Goal: Task Accomplishment & Management: Use online tool/utility

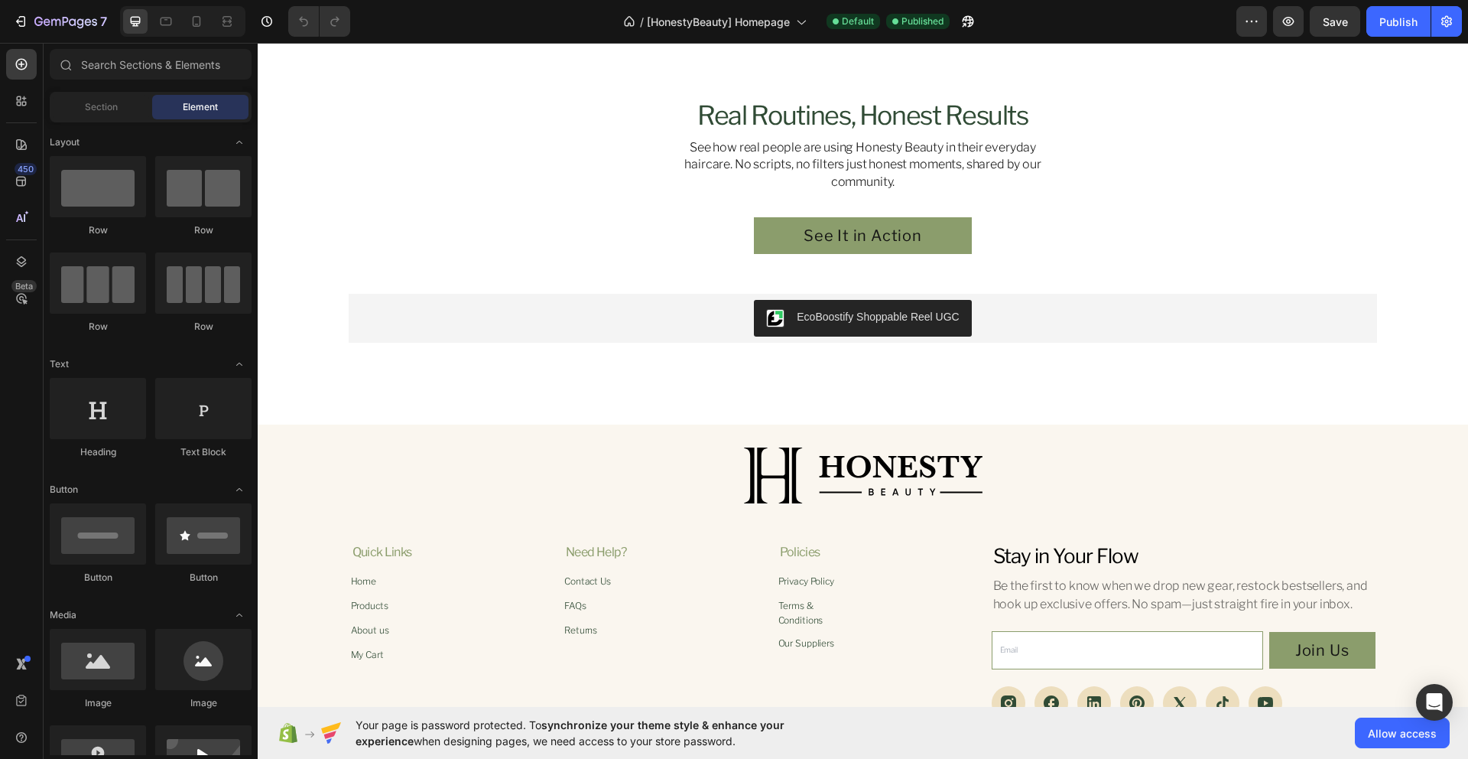
scroll to position [3545, 0]
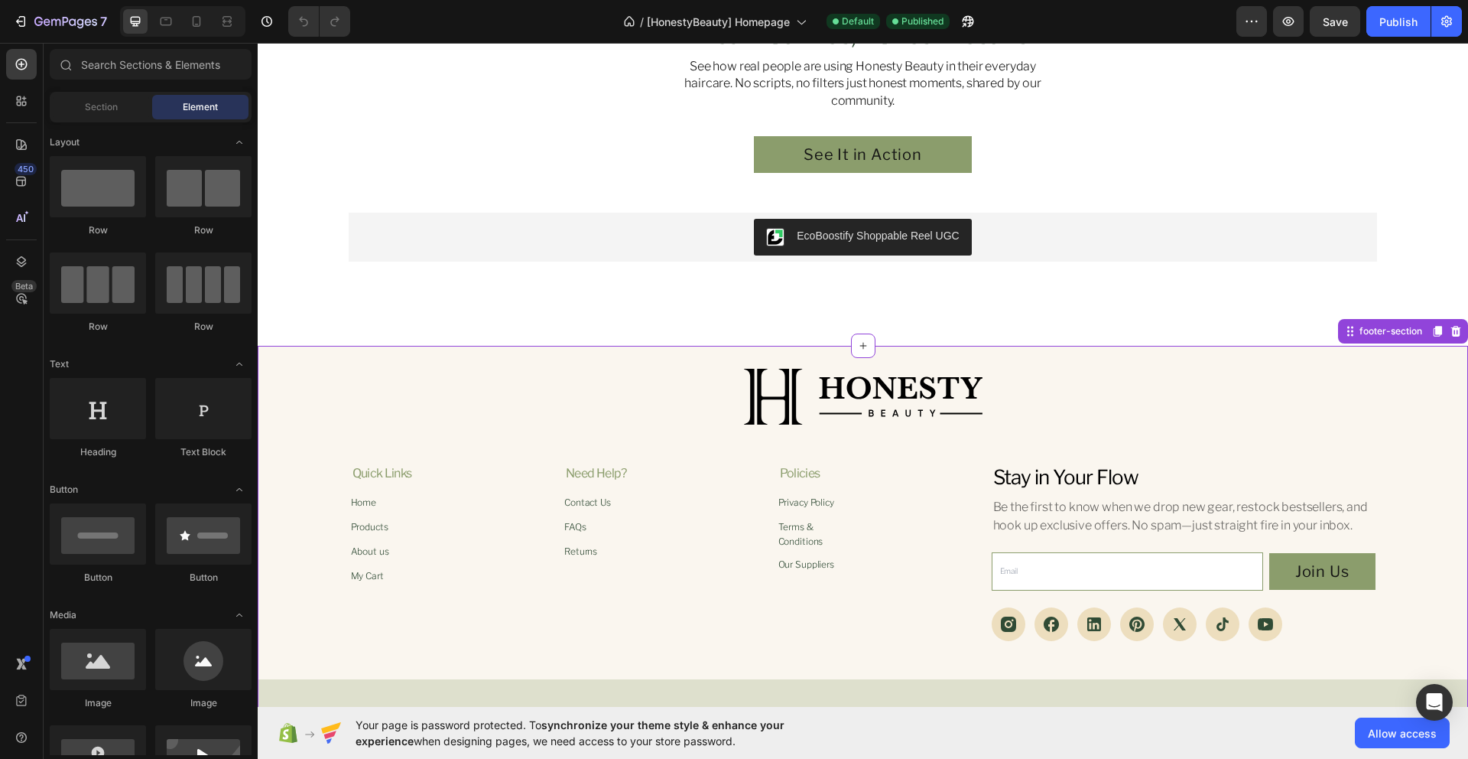
click at [364, 624] on div "quick links Heading Home Button Products Button About us Button My Cart Button …" at bounding box center [605, 552] width 509 height 177
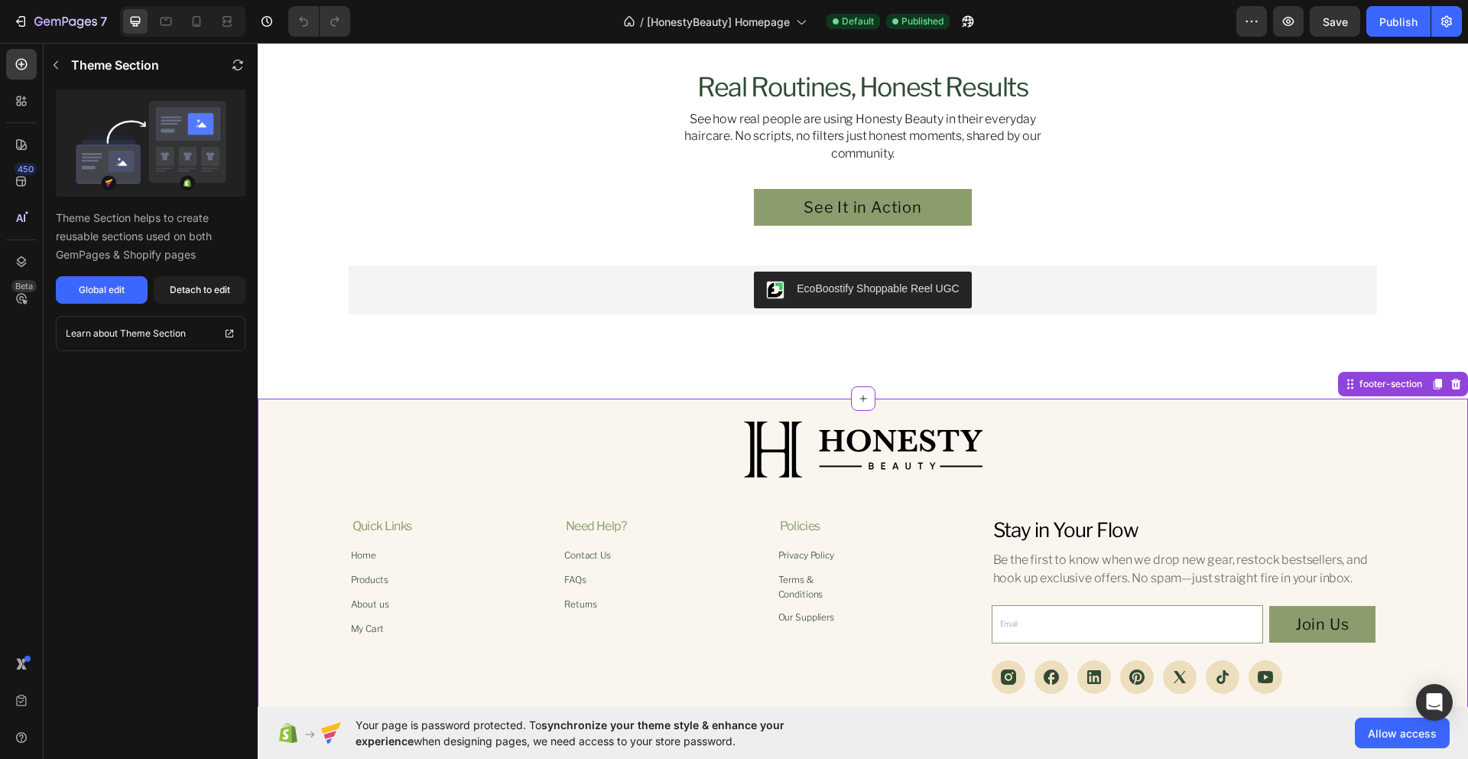
scroll to position [3573, 0]
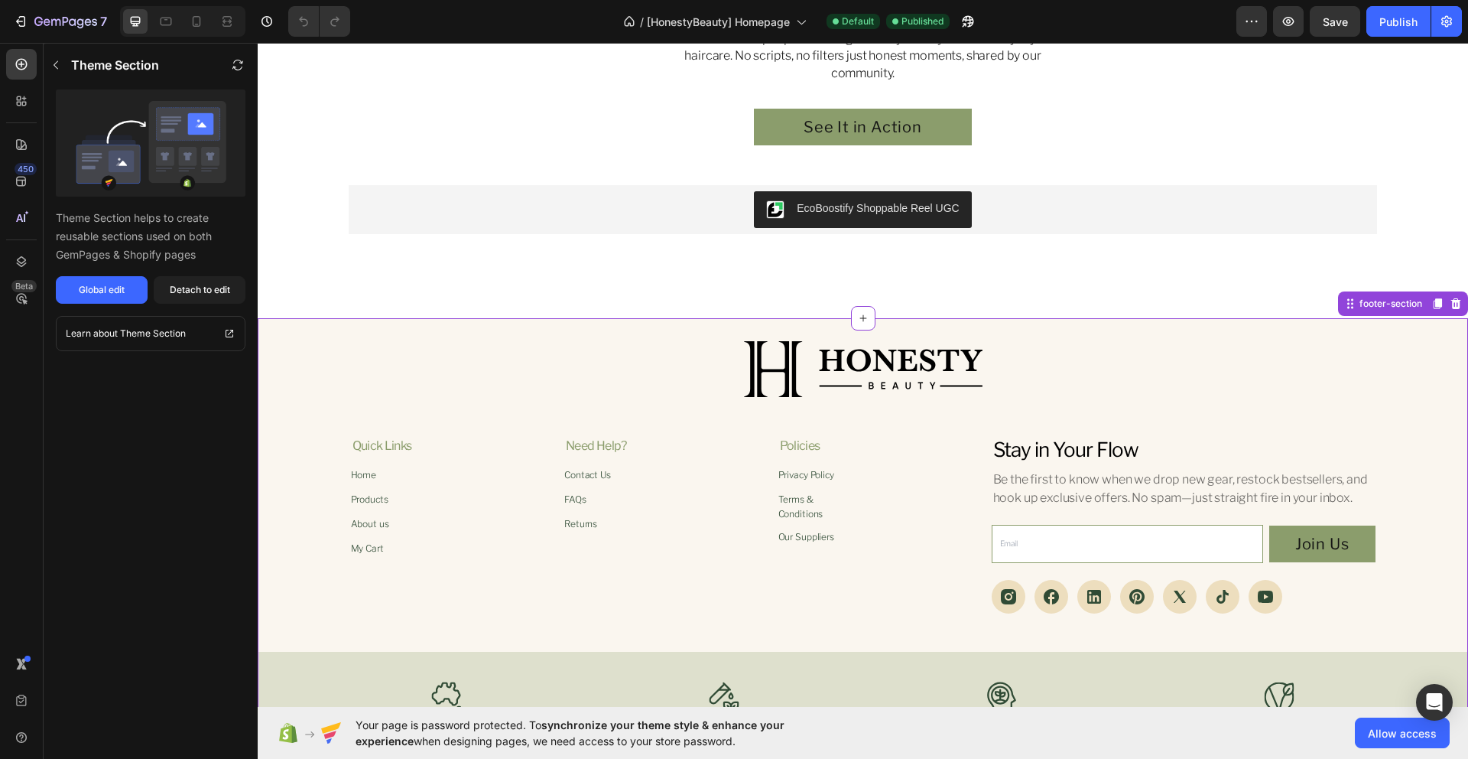
click at [583, 384] on div at bounding box center [863, 369] width 1174 height 59
click at [56, 70] on icon "button" at bounding box center [56, 65] width 12 height 12
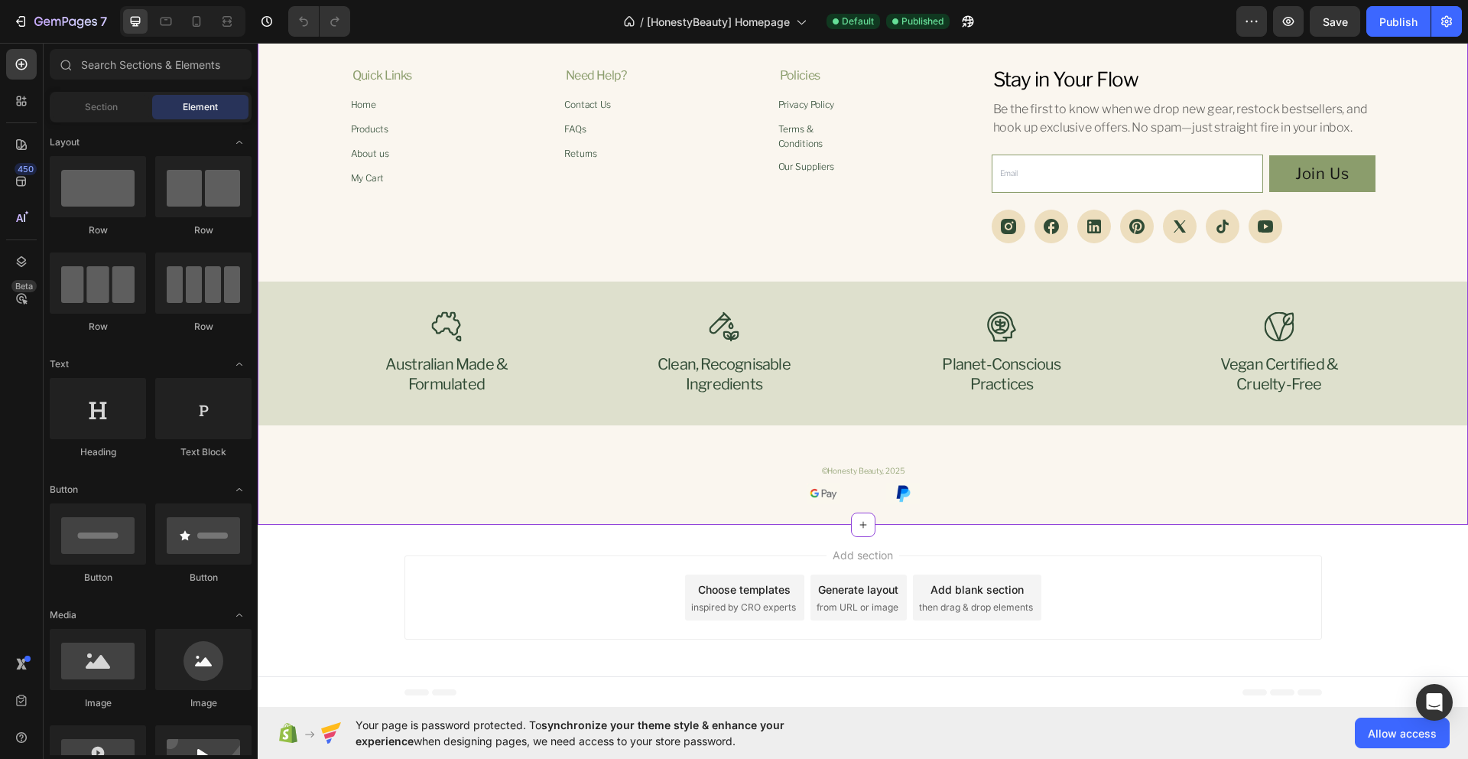
scroll to position [3945, 0]
click at [421, 369] on h4 "australian made & formulated" at bounding box center [447, 372] width 138 height 43
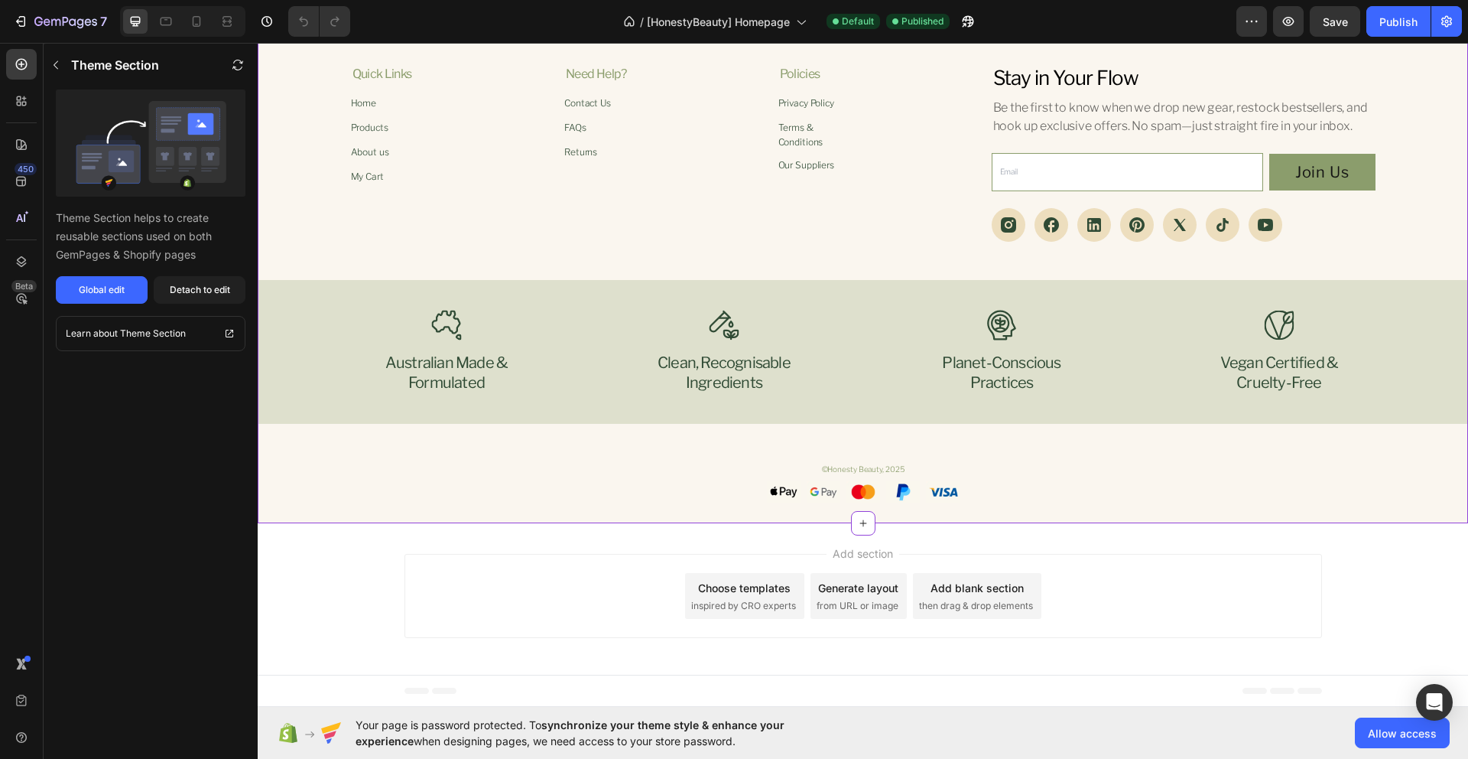
click at [471, 358] on h4 "australian made & formulated" at bounding box center [447, 372] width 138 height 43
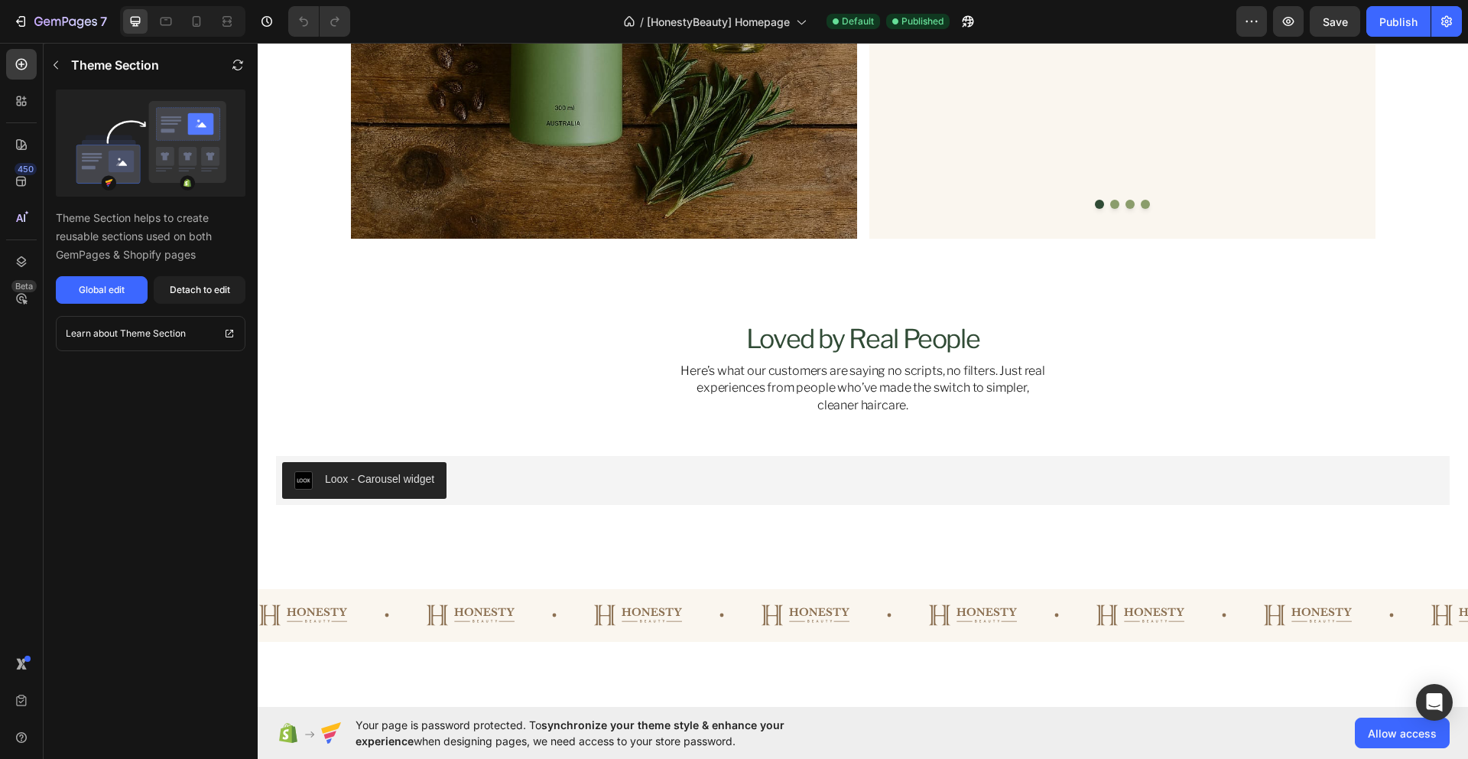
scroll to position [3155, 0]
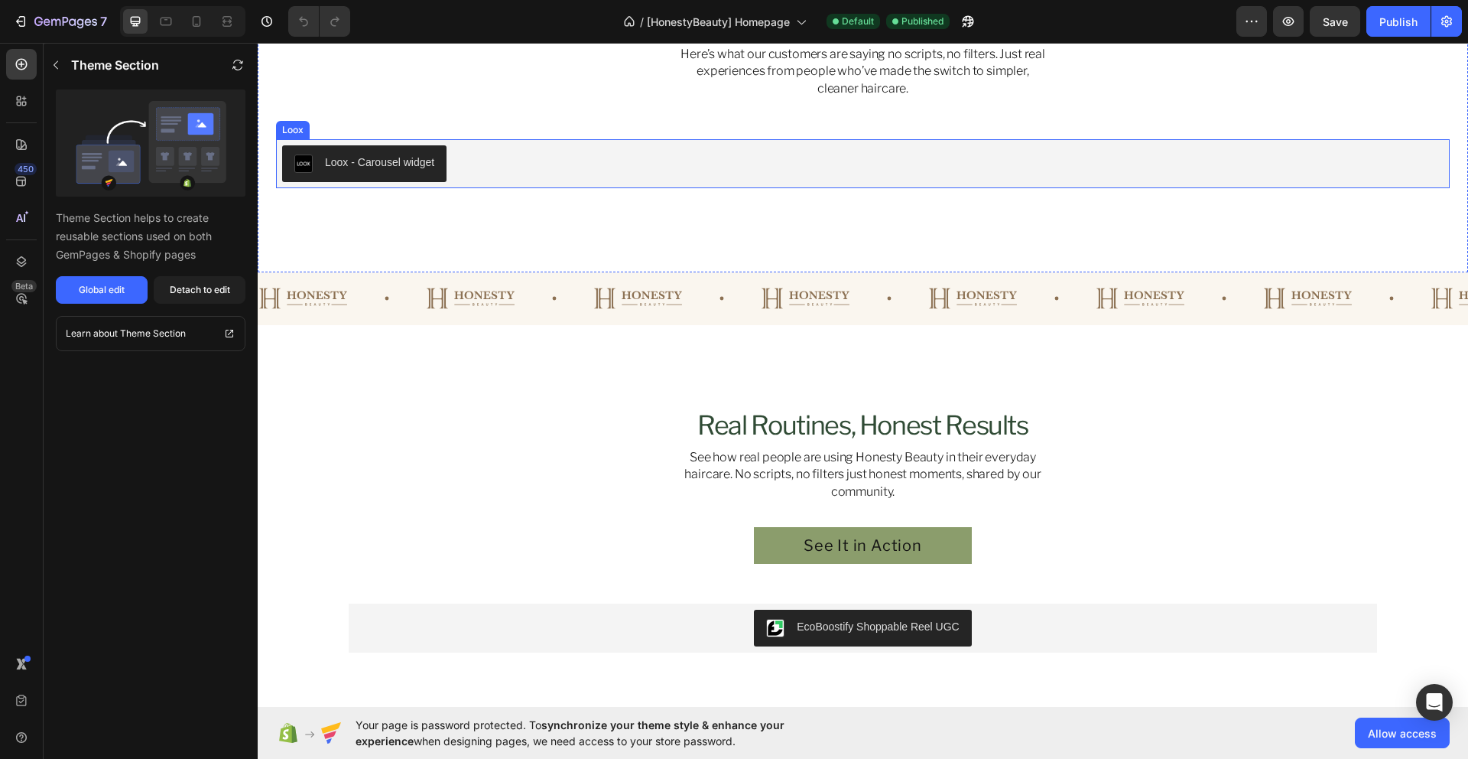
click at [450, 170] on div "Loox - Carousel widget" at bounding box center [863, 163] width 1162 height 37
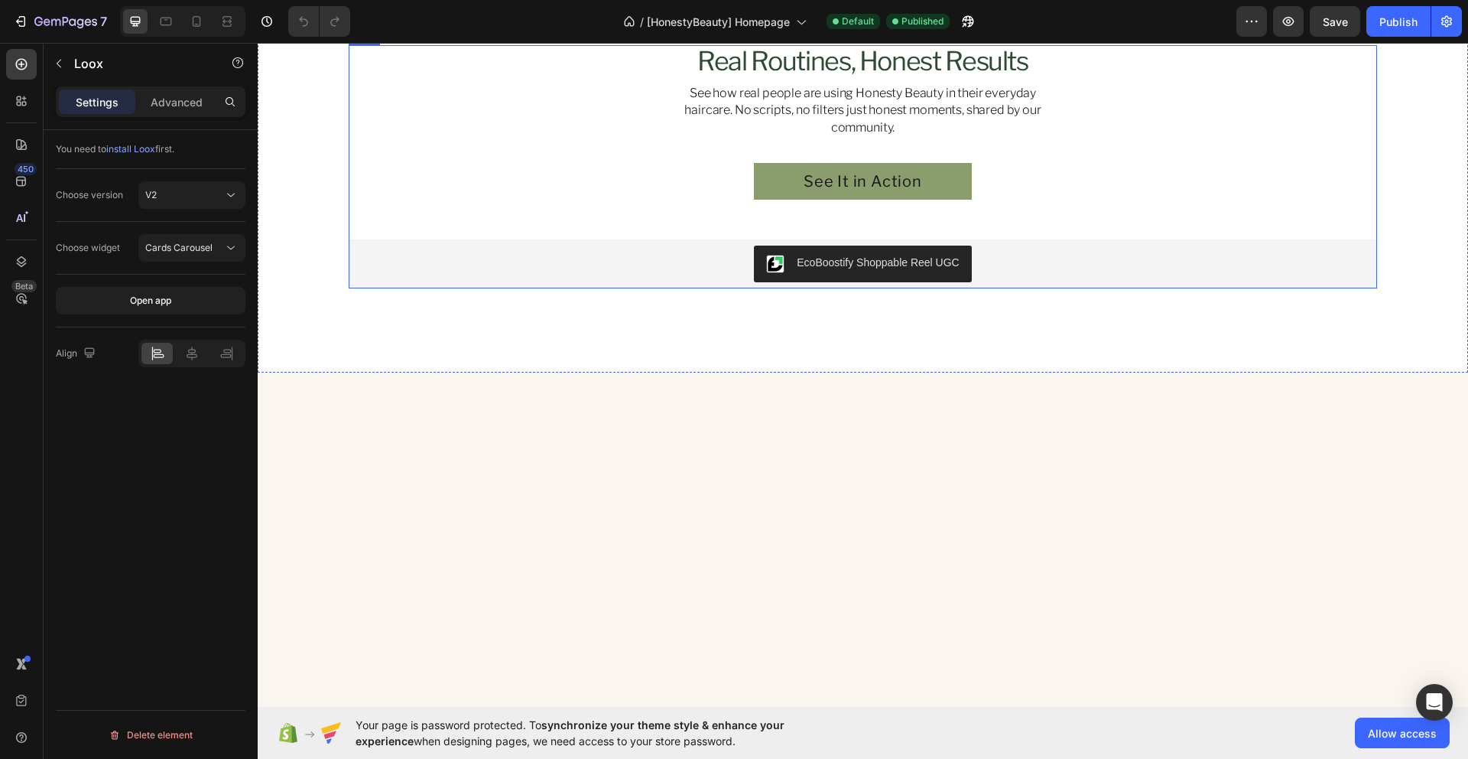
scroll to position [3563, 0]
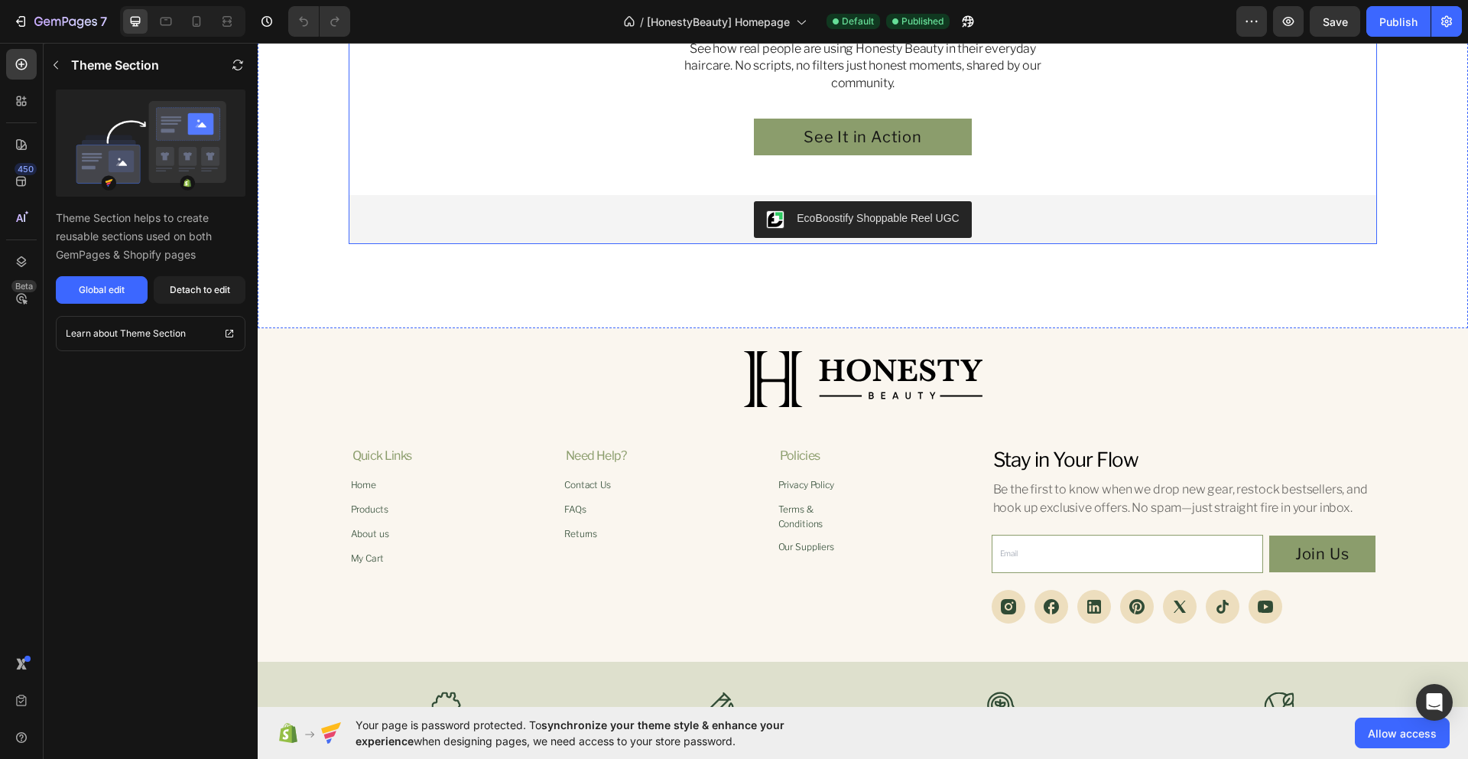
click at [499, 515] on div "quick links Heading Home Button Products Button About us Button My Cart Button …" at bounding box center [605, 507] width 509 height 120
click at [16, 109] on div at bounding box center [21, 101] width 31 height 31
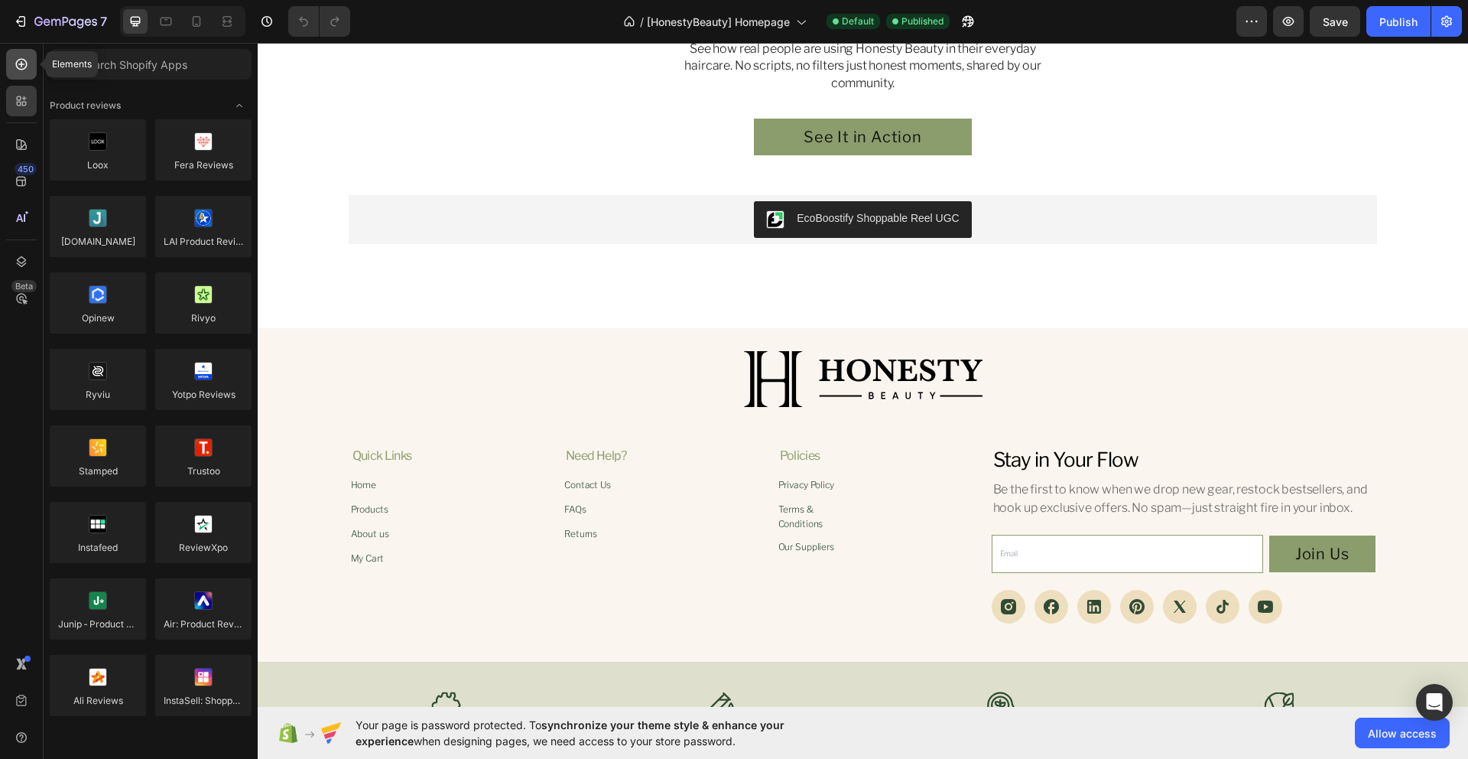
click at [8, 70] on div at bounding box center [21, 64] width 31 height 31
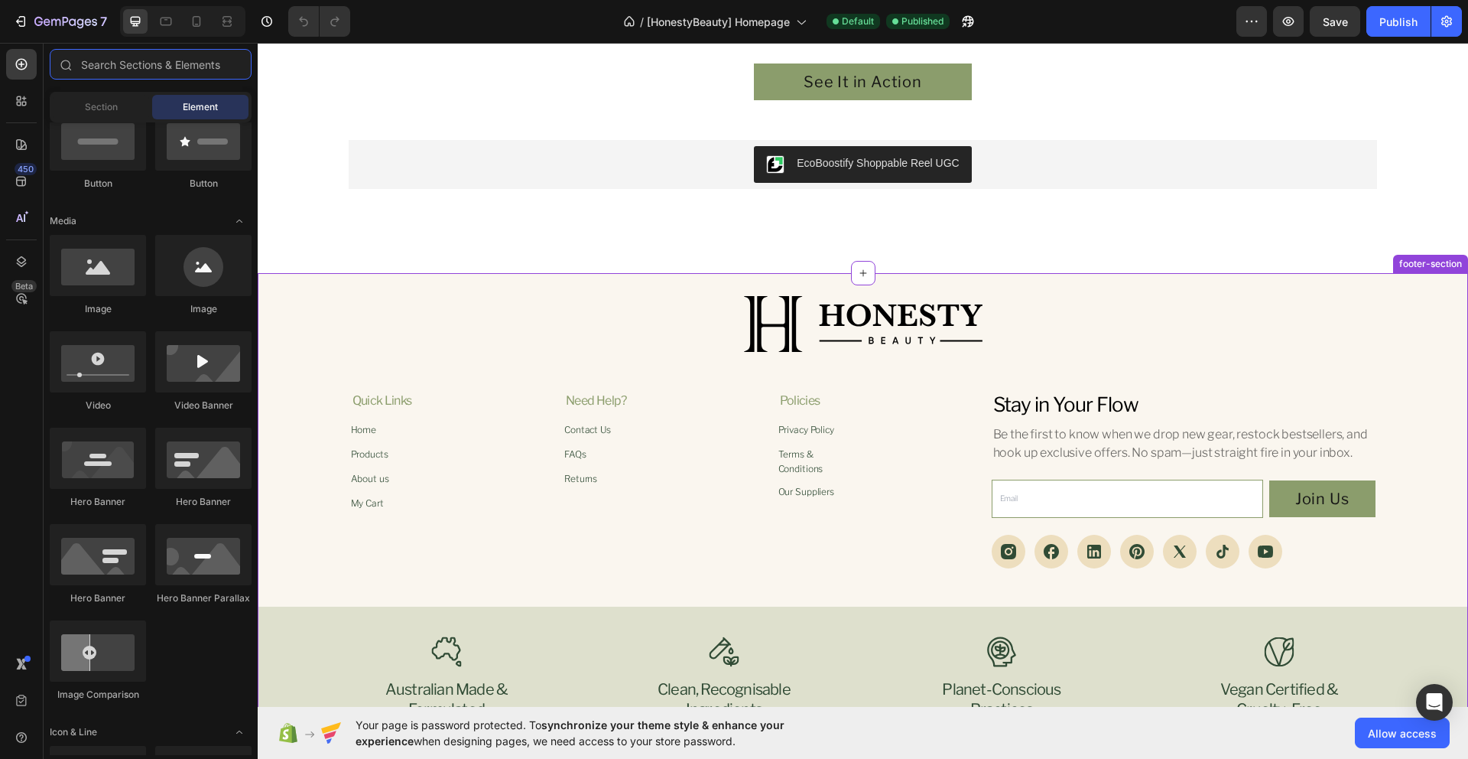
scroll to position [3747, 0]
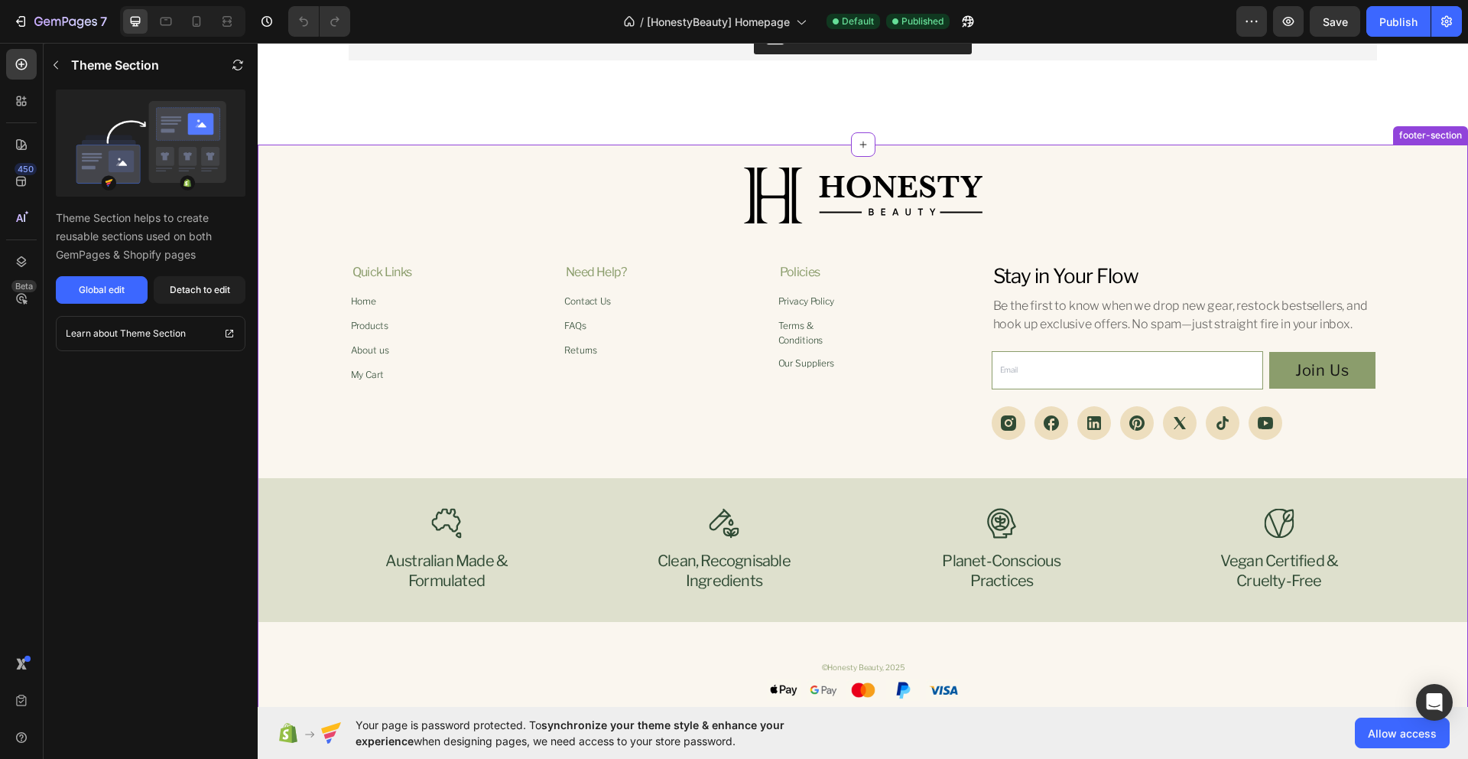
click at [795, 561] on div "Icon australian made & formulated Heading Icon clean, recognisable ingredients …" at bounding box center [863, 550] width 970 height 84
click at [710, 567] on h4 "clean, recognisable ingredients" at bounding box center [724, 570] width 138 height 43
click at [728, 554] on h4 "clean, recognisable ingredients" at bounding box center [724, 570] width 138 height 43
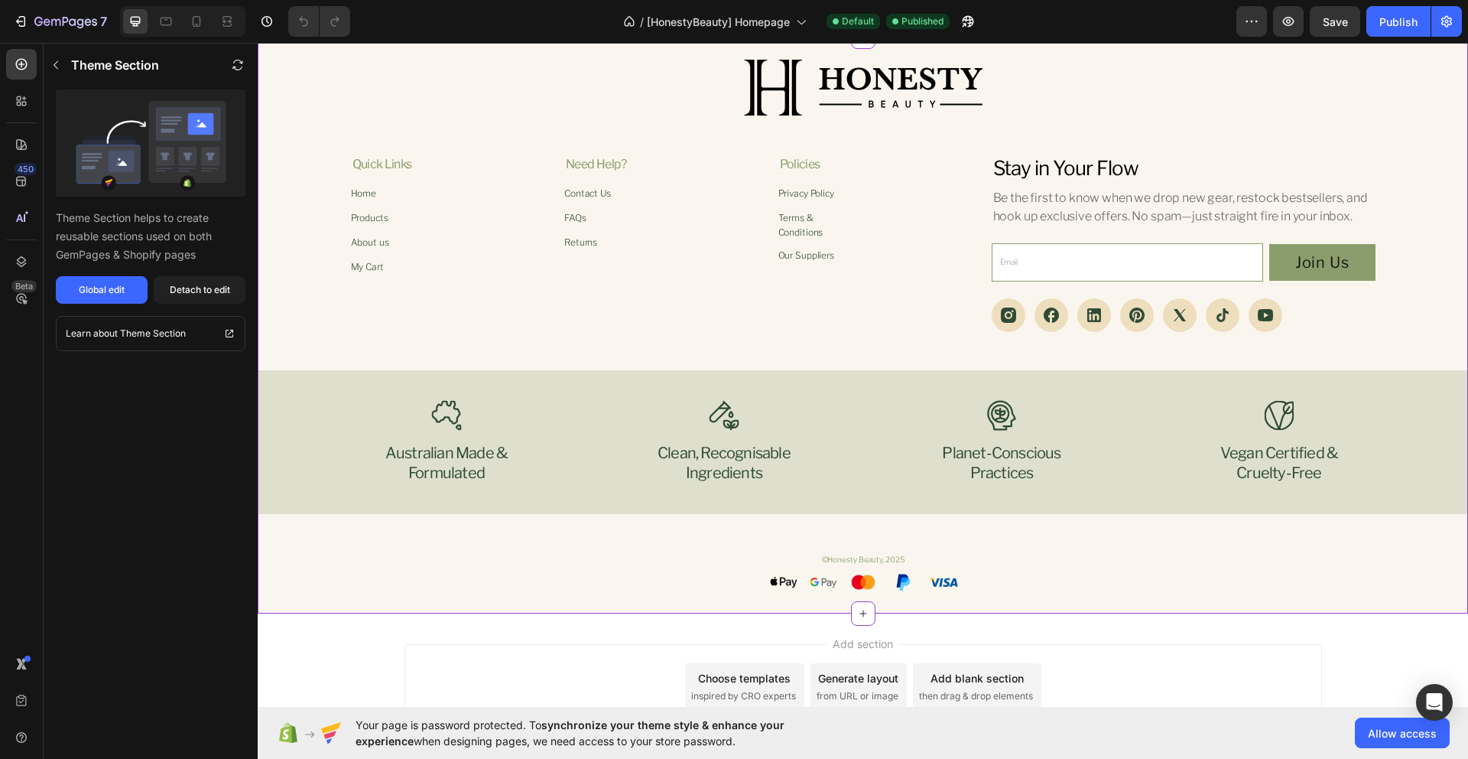
scroll to position [3825, 0]
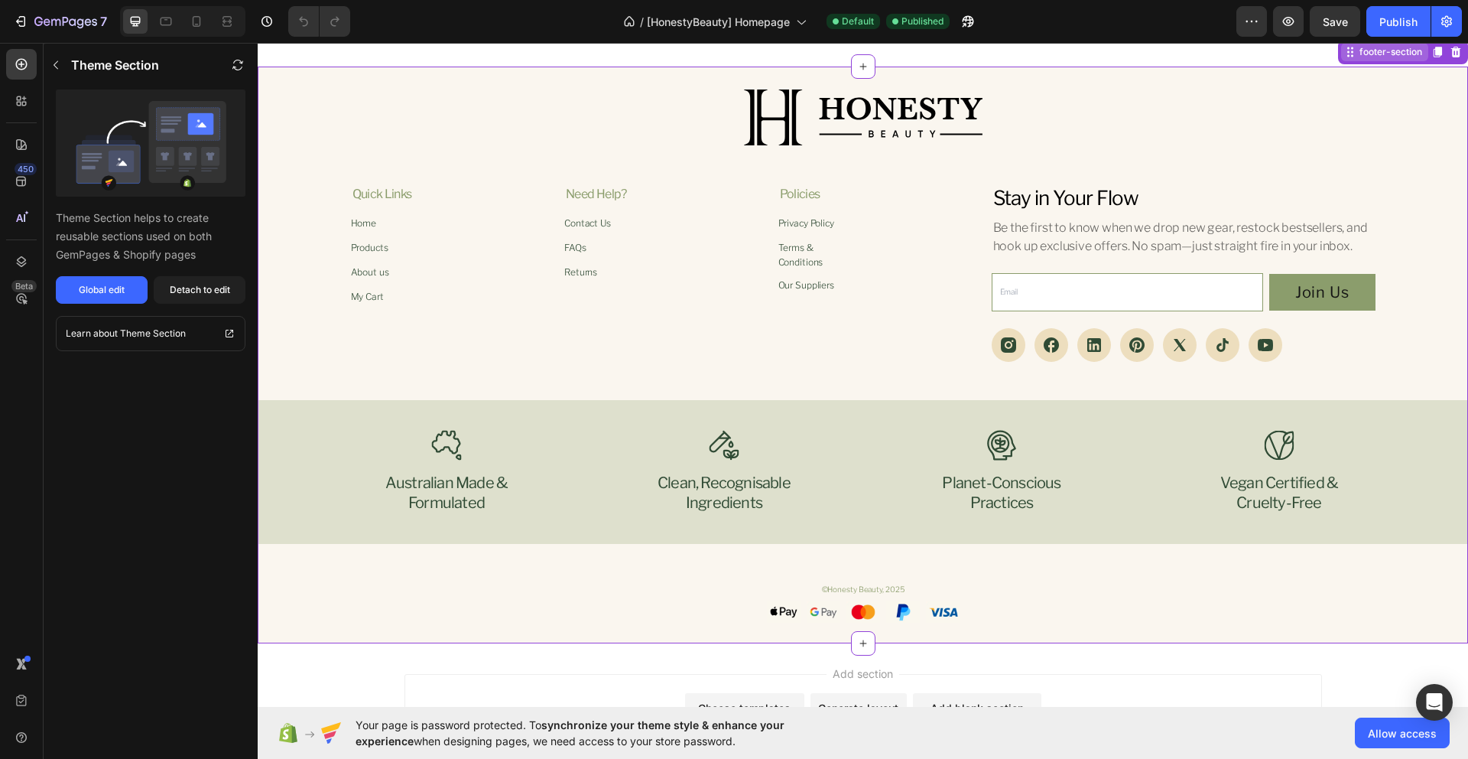
click at [1372, 60] on div "footer-section" at bounding box center [1384, 52] width 87 height 18
click at [121, 299] on button "Global edit" at bounding box center [102, 290] width 92 height 28
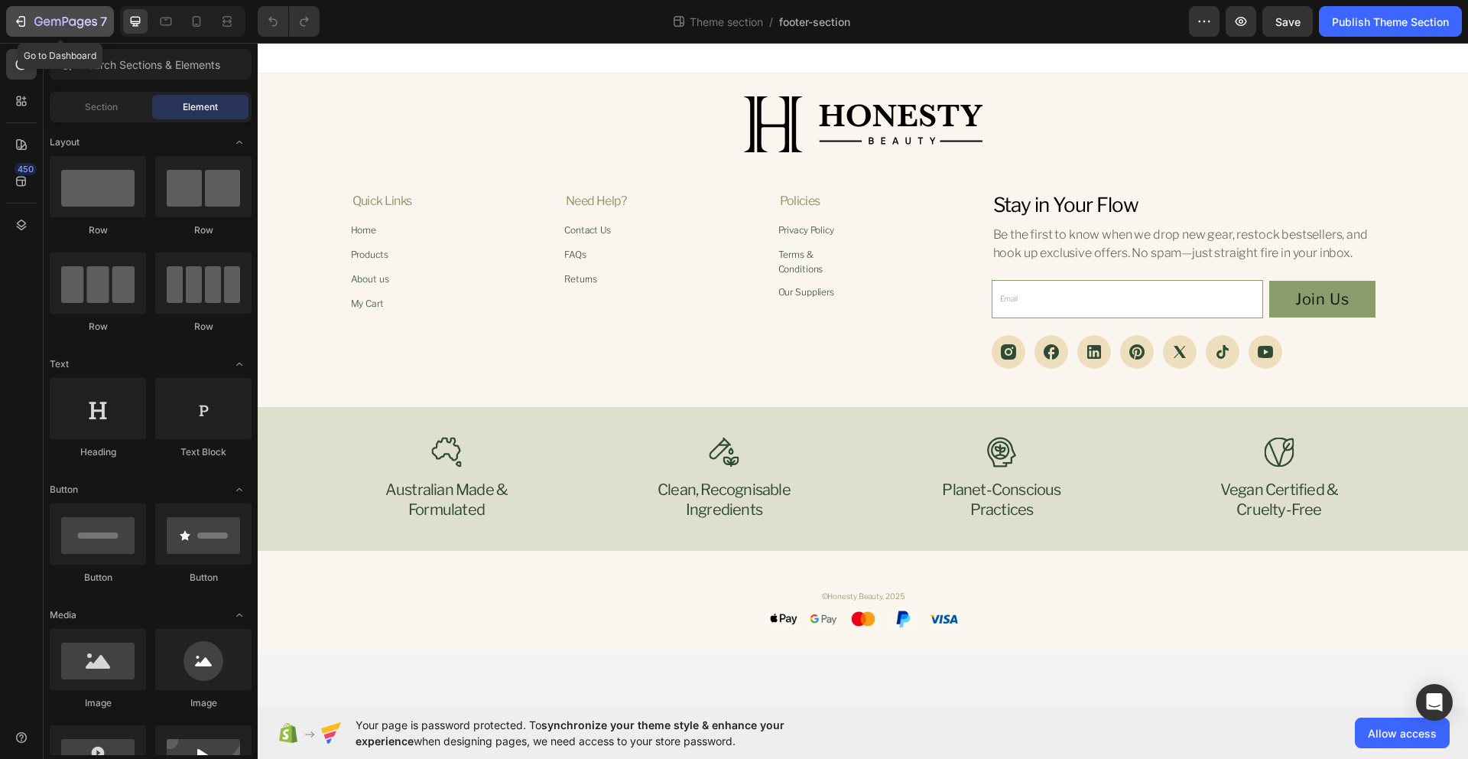
click at [67, 21] on icon "button" at bounding box center [66, 21] width 6 height 9
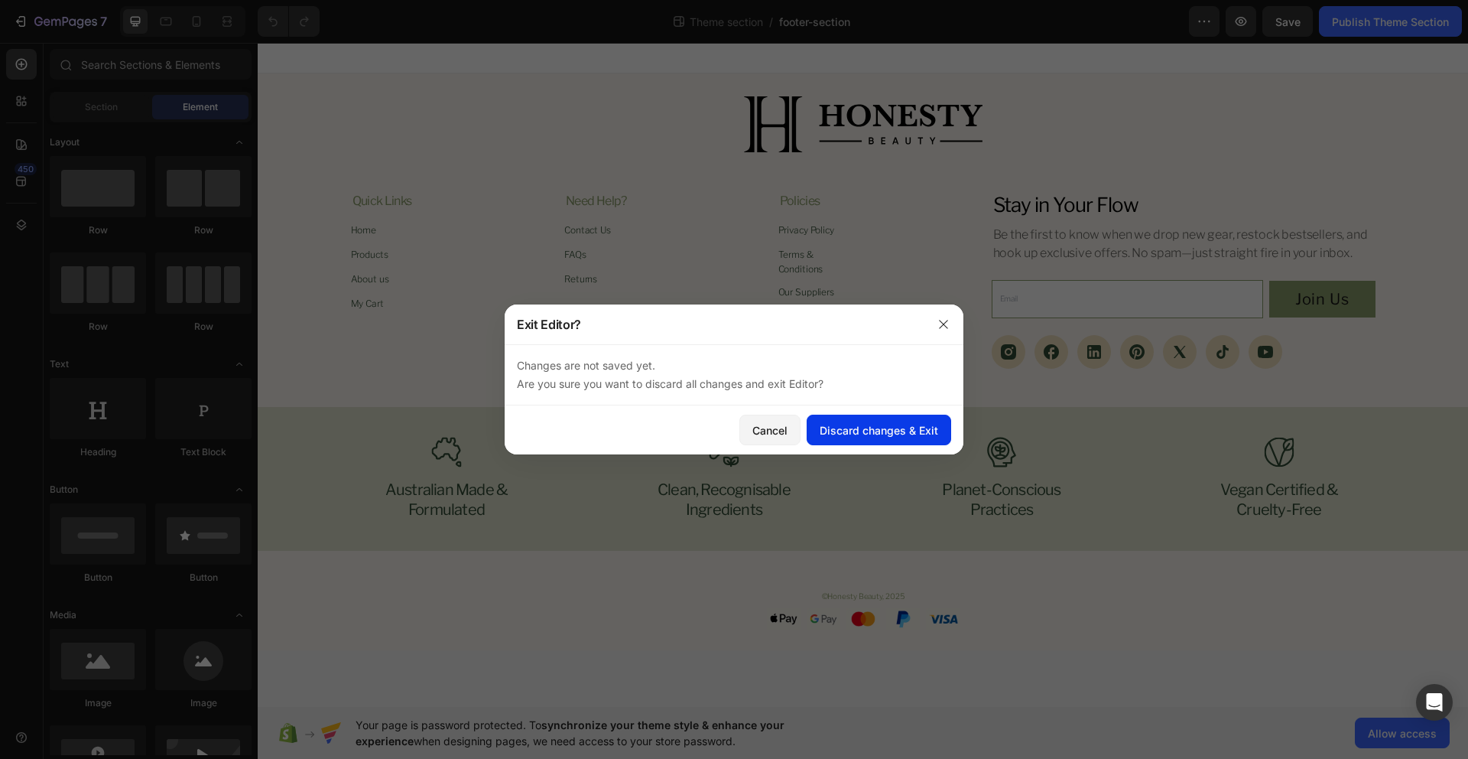
click at [872, 438] on button "Discard changes & Exit" at bounding box center [879, 429] width 145 height 31
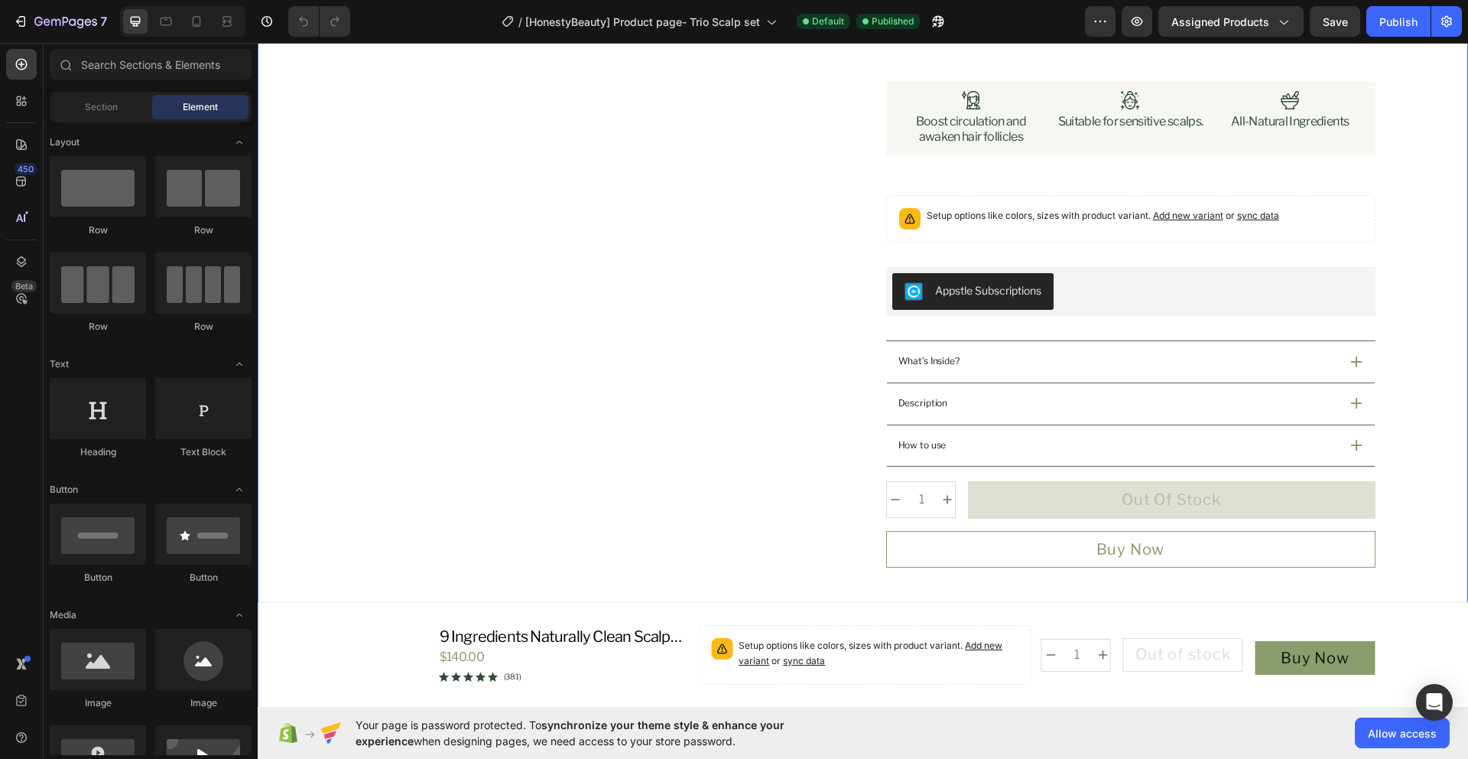
scroll to position [194, 0]
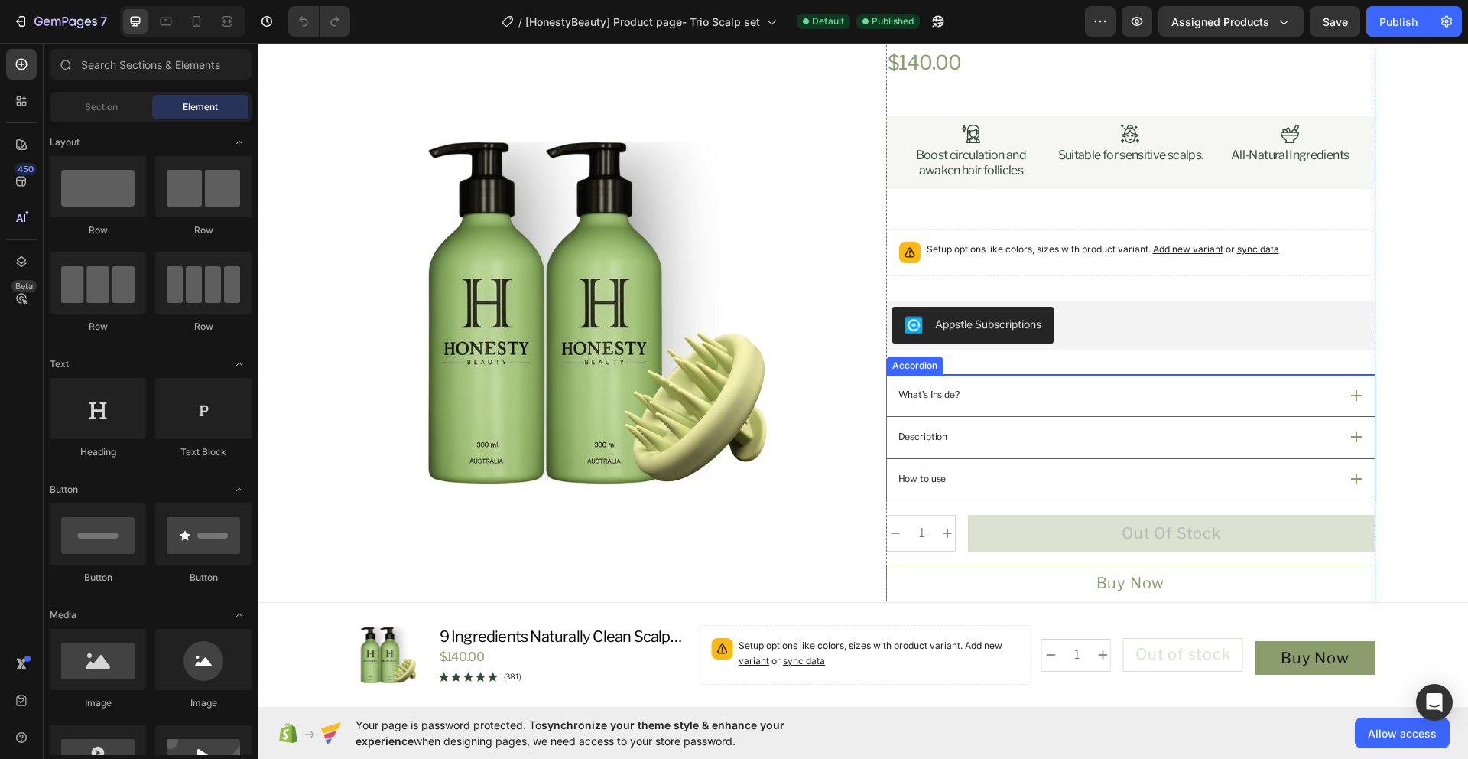
click at [1351, 394] on icon at bounding box center [1356, 395] width 11 height 11
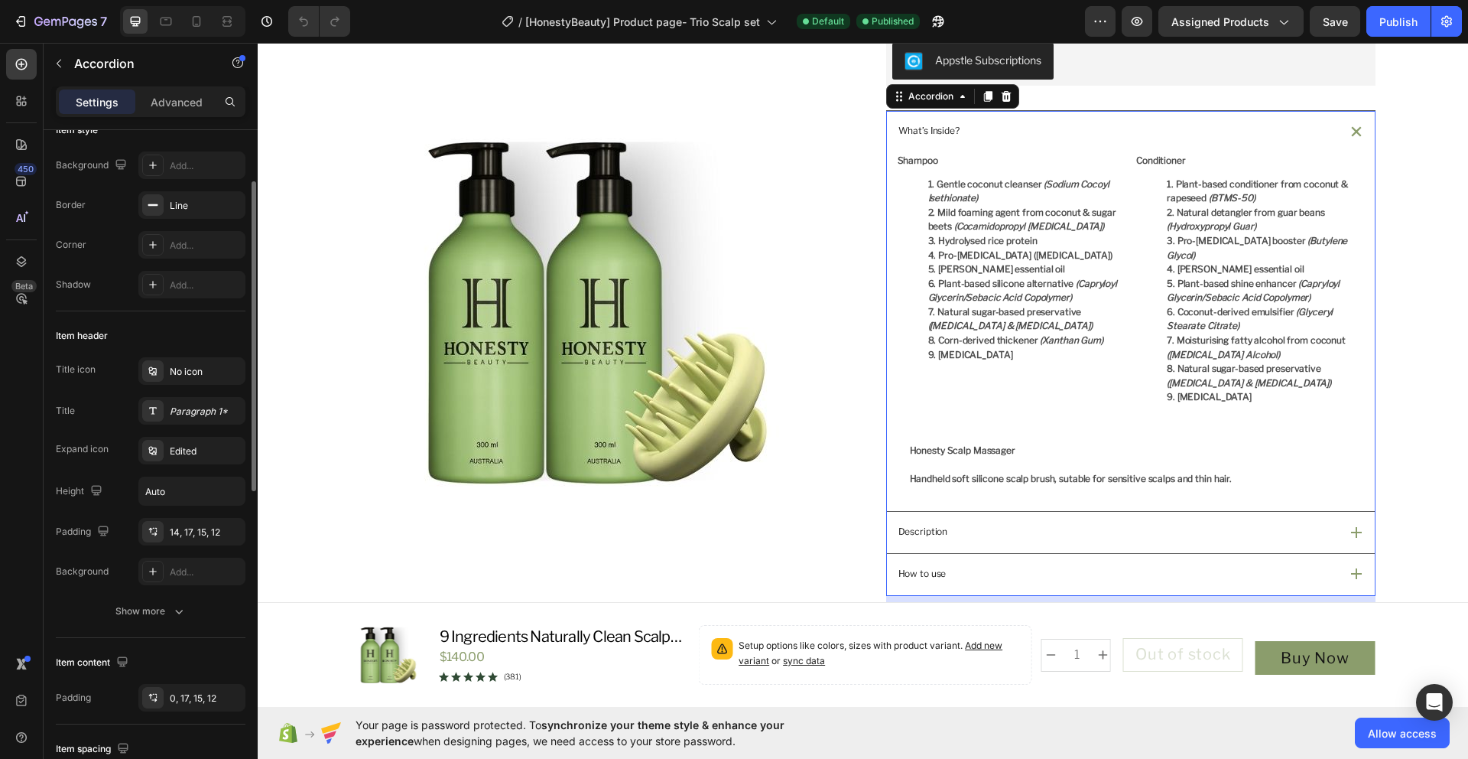
scroll to position [0, 0]
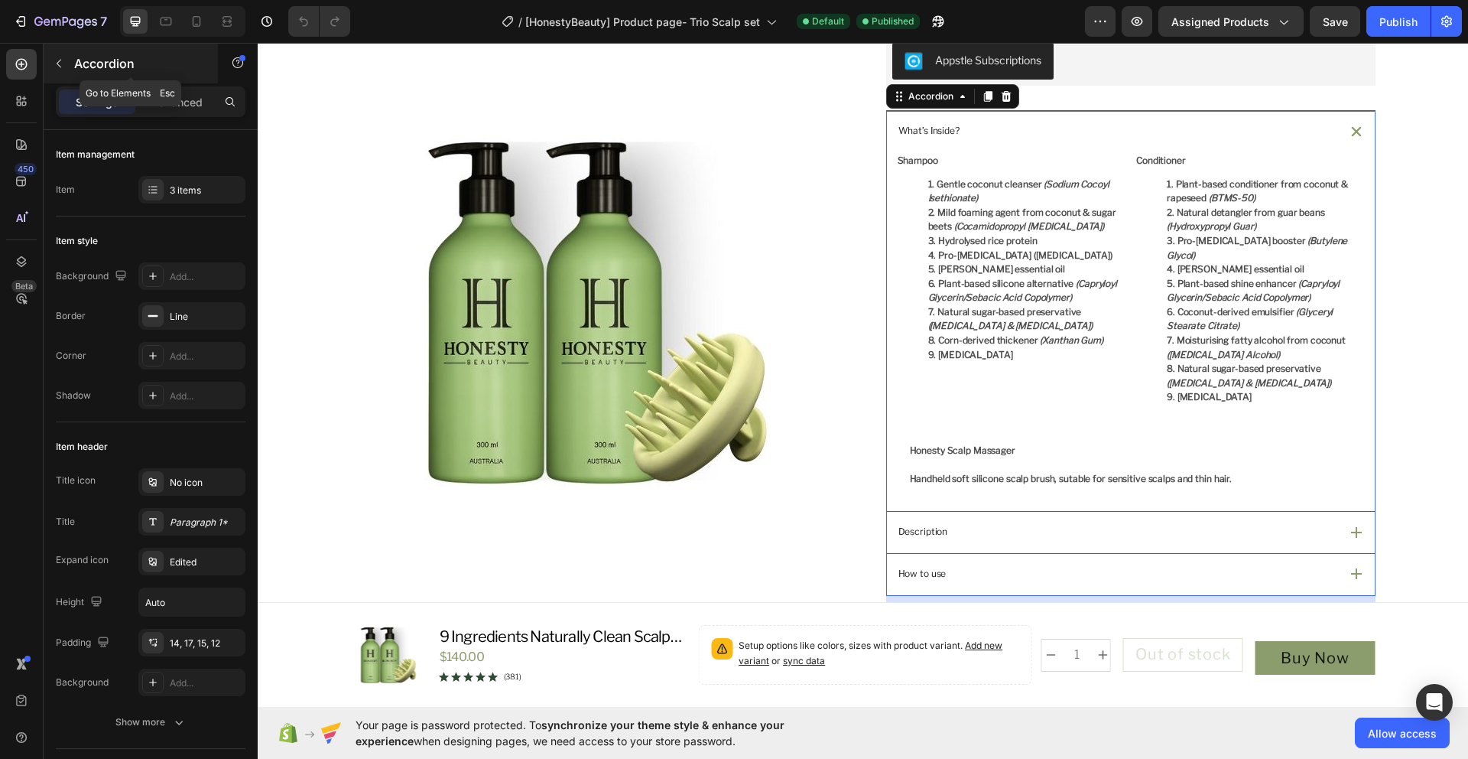
click at [64, 63] on icon "button" at bounding box center [59, 63] width 12 height 12
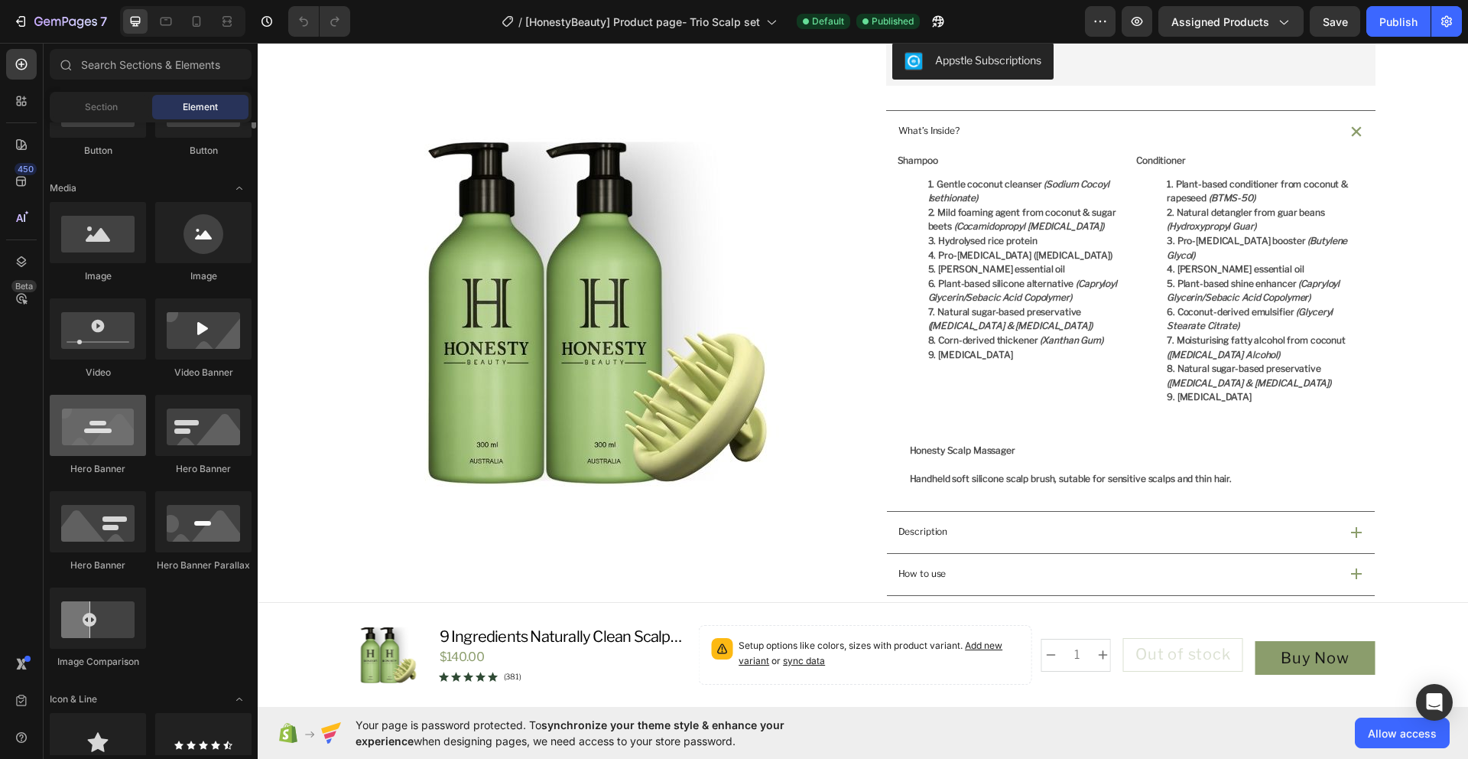
scroll to position [306, 0]
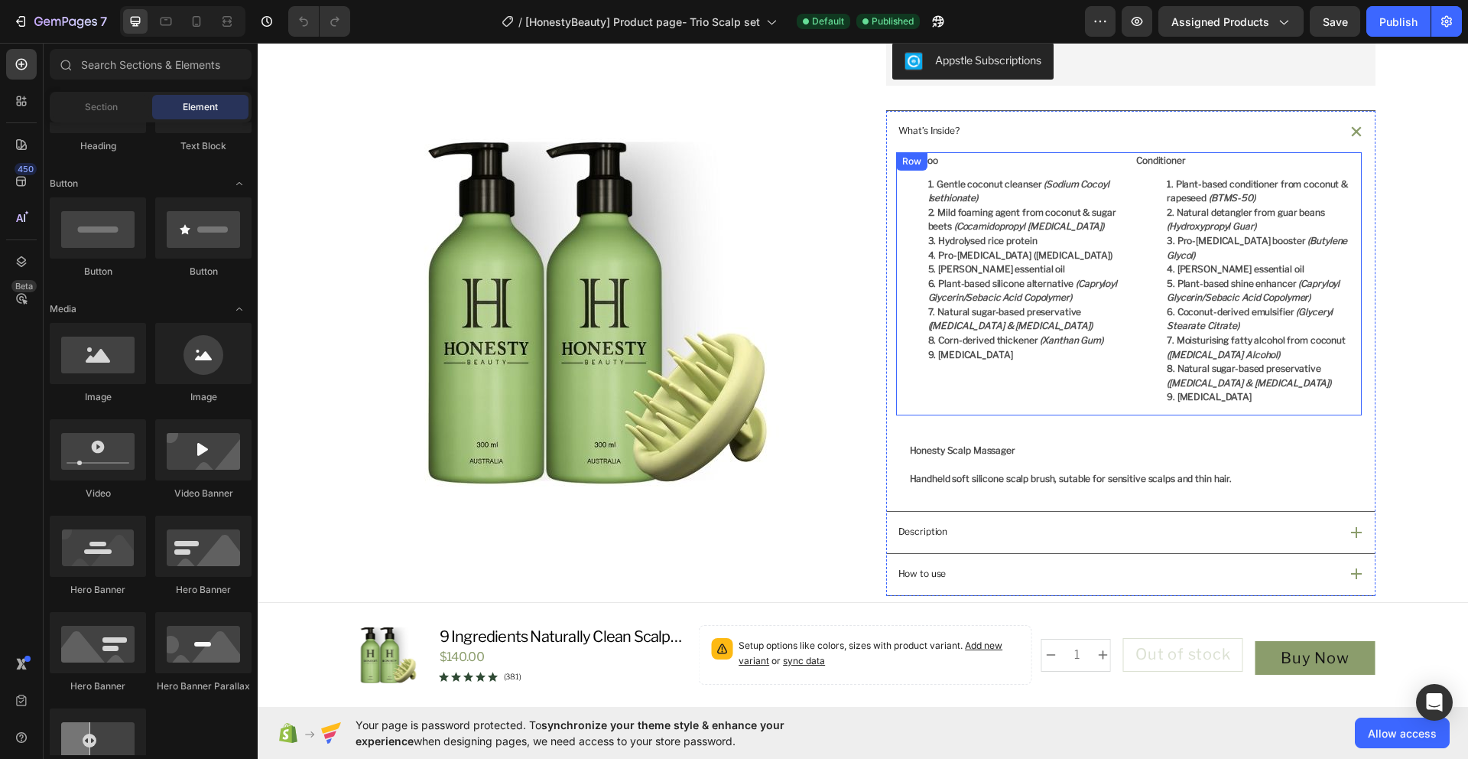
click at [1007, 390] on div "Shampoo Gentle coconut cleanser (Sodium Cocoyl Isethionate) Mild foaming agent …" at bounding box center [1009, 283] width 227 height 263
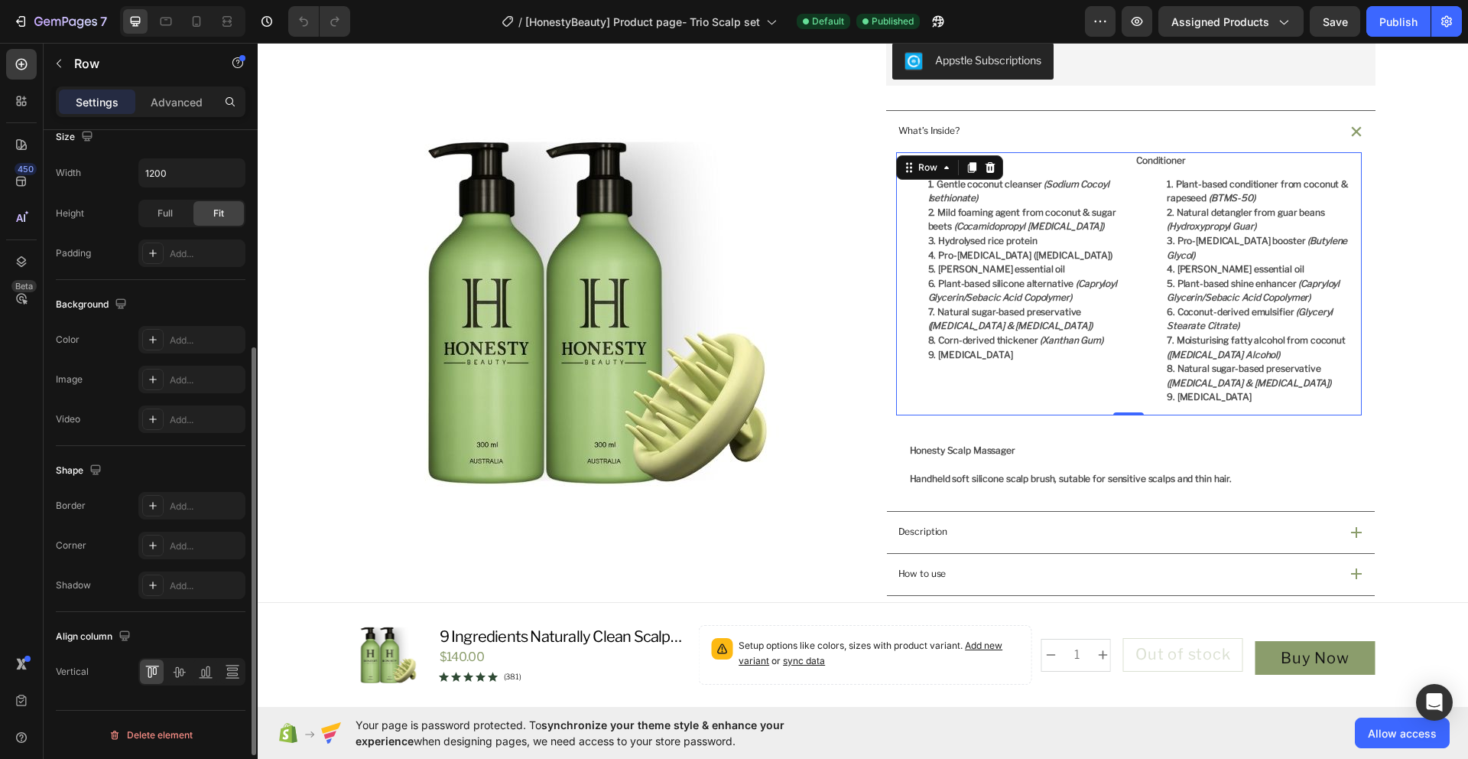
scroll to position [0, 0]
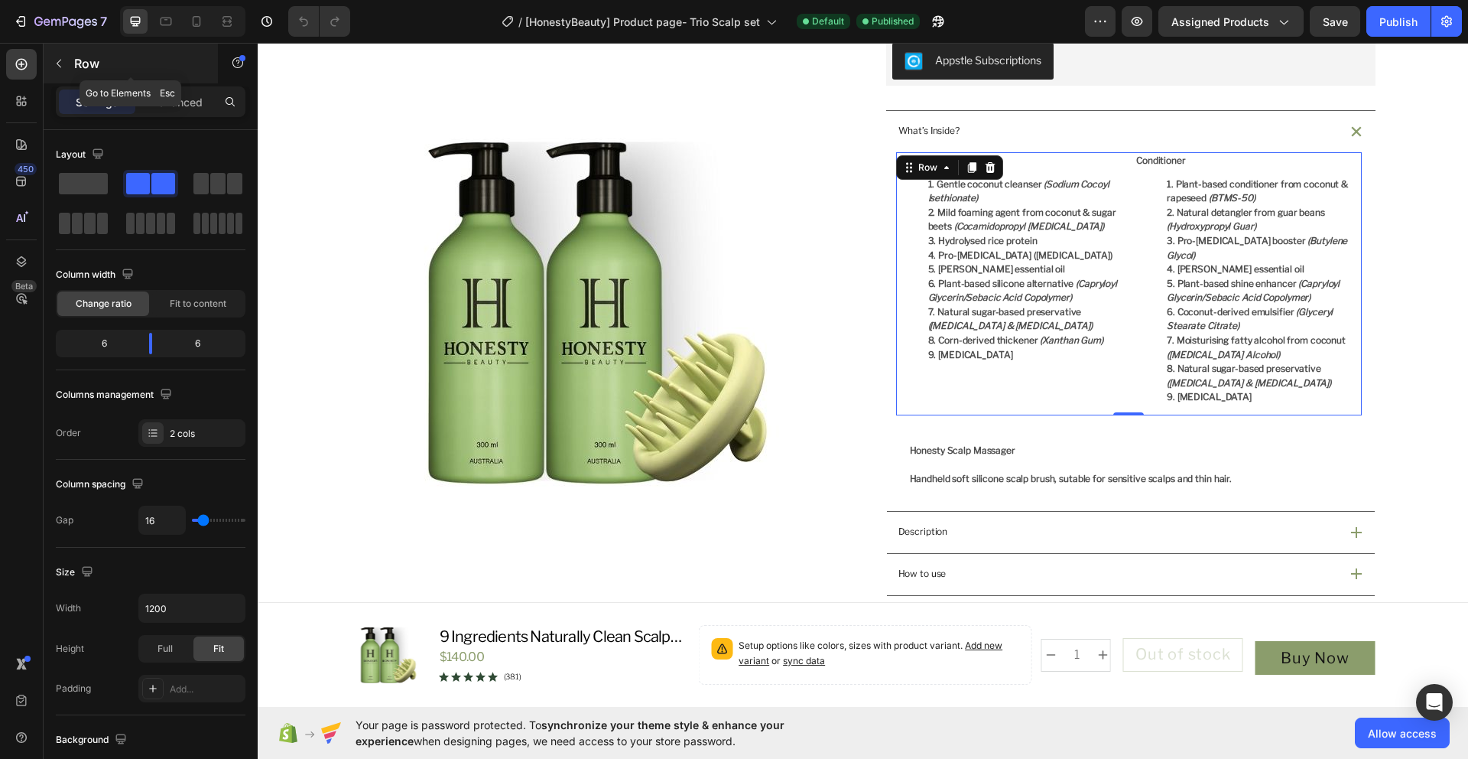
click at [63, 70] on button "button" at bounding box center [59, 63] width 24 height 24
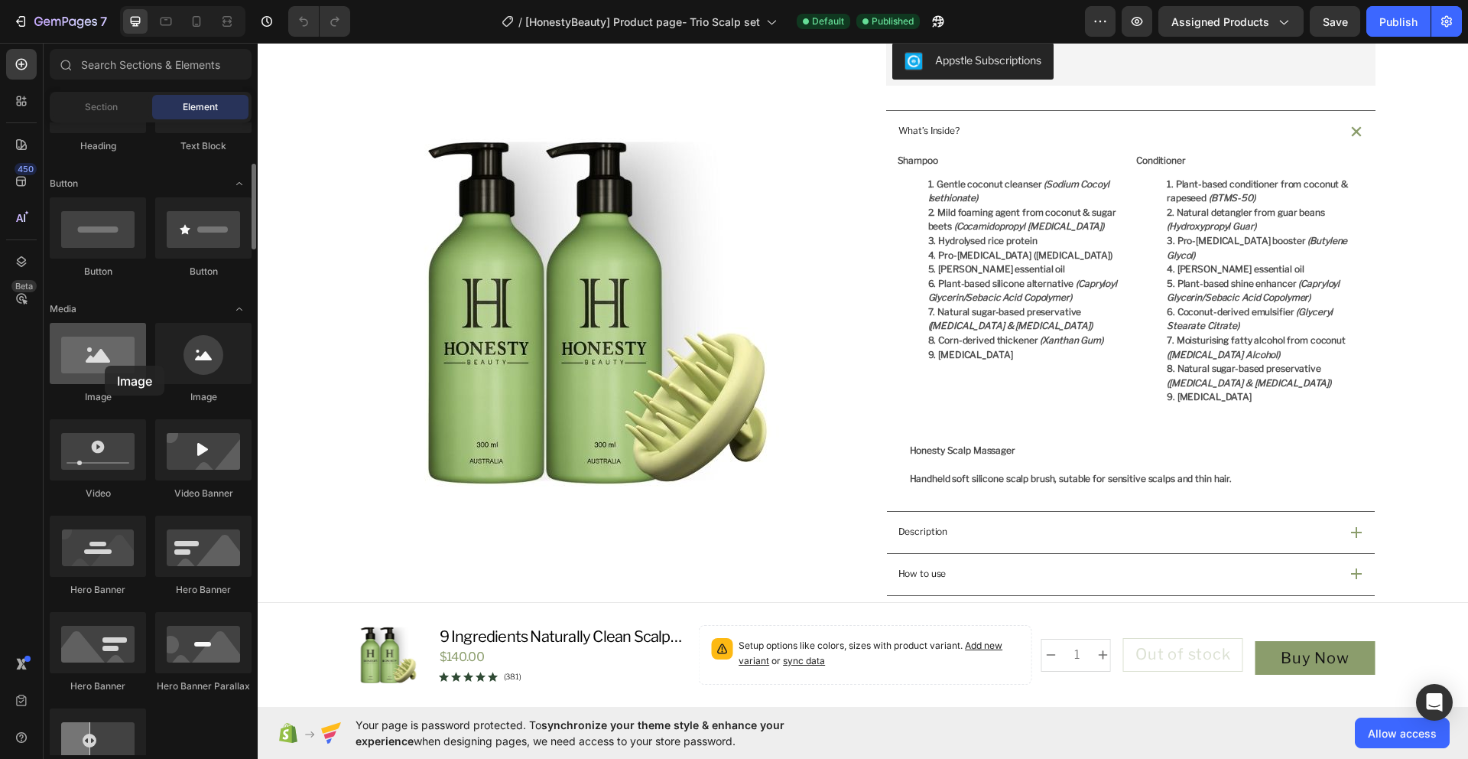
click at [105, 366] on div at bounding box center [98, 353] width 96 height 61
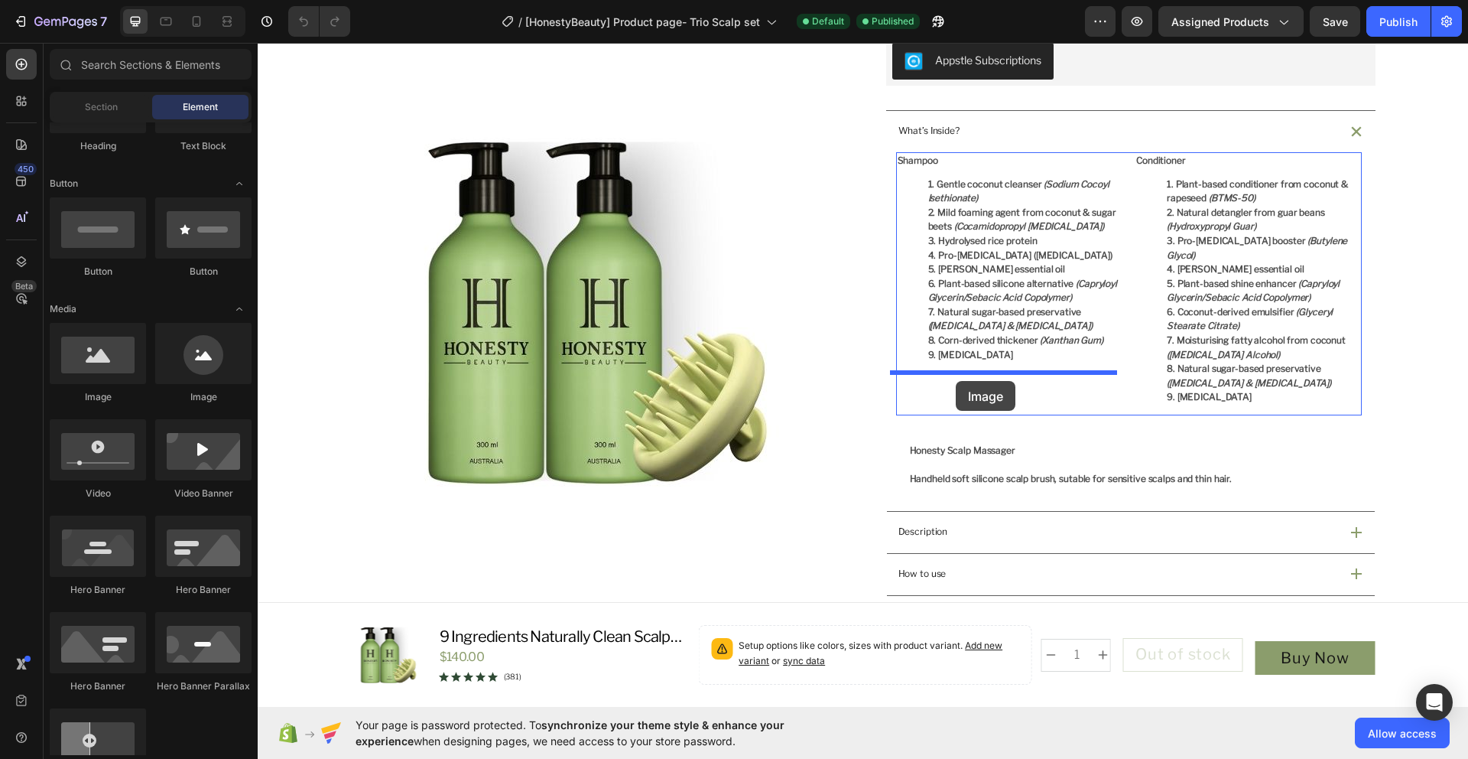
drag, startPoint x: 362, startPoint y: 408, endPoint x: 956, endPoint y: 381, distance: 594.1
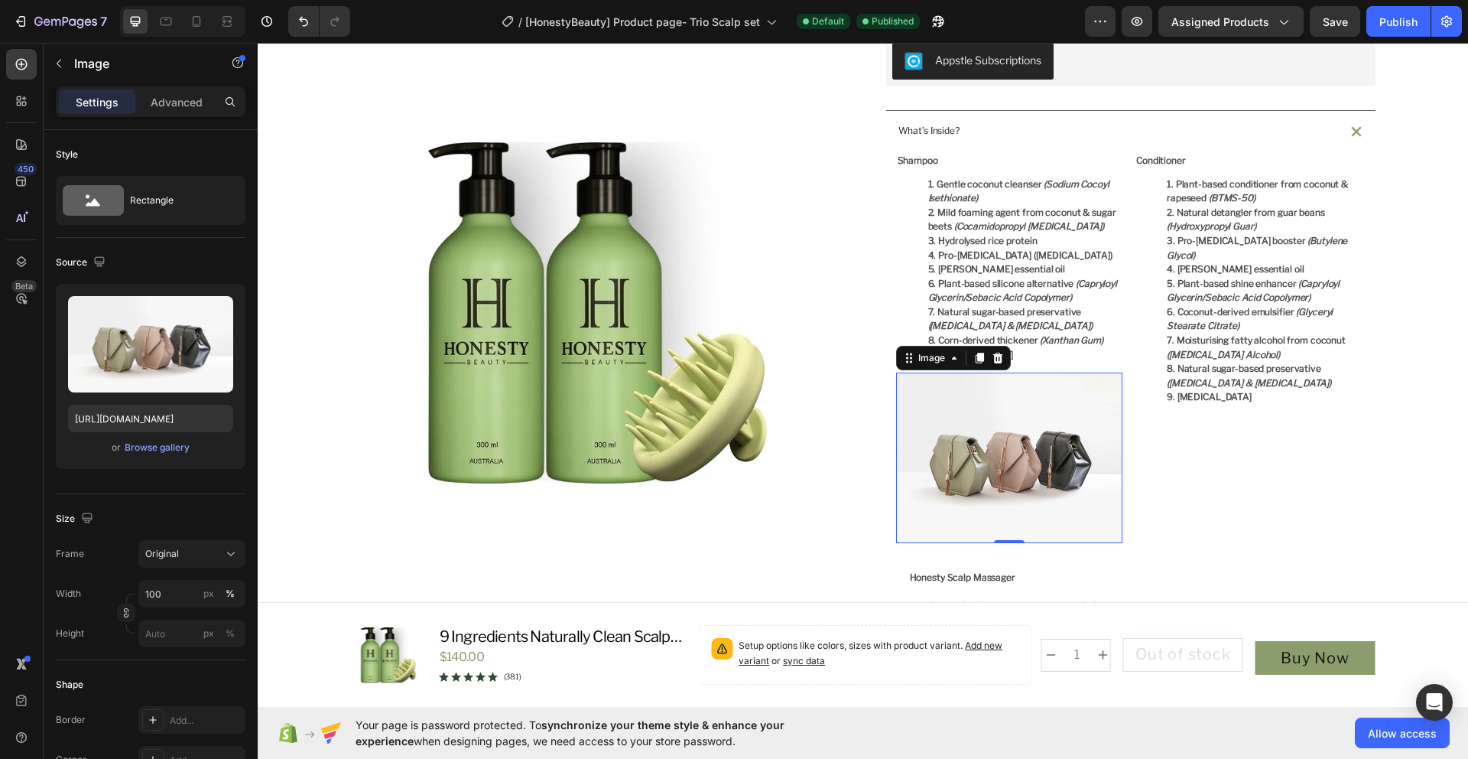
click at [1070, 496] on img at bounding box center [1009, 457] width 227 height 170
click at [224, 562] on button "Original" at bounding box center [191, 554] width 107 height 28
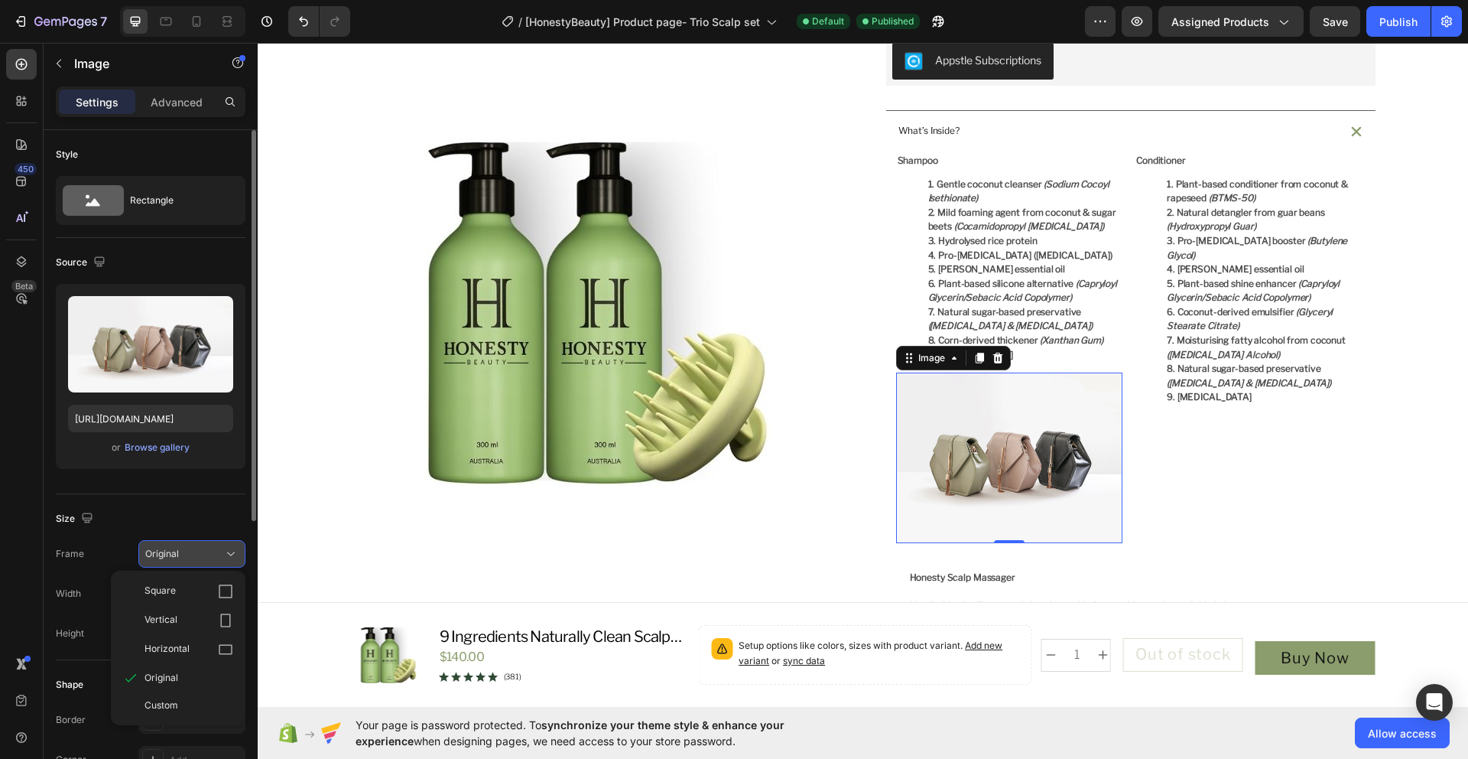
click at [223, 562] on button "Original" at bounding box center [191, 554] width 107 height 28
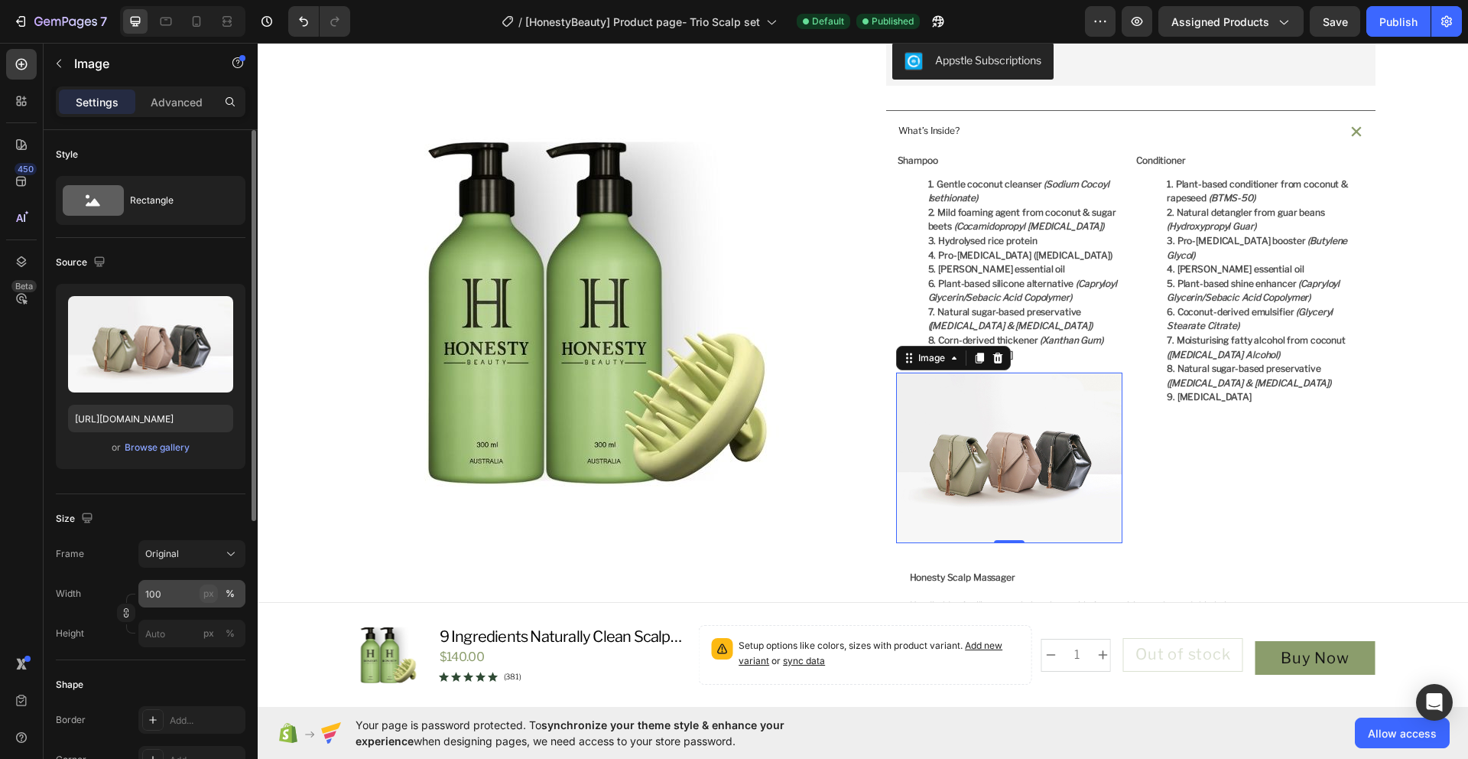
click at [215, 593] on button "px" at bounding box center [209, 593] width 18 height 18
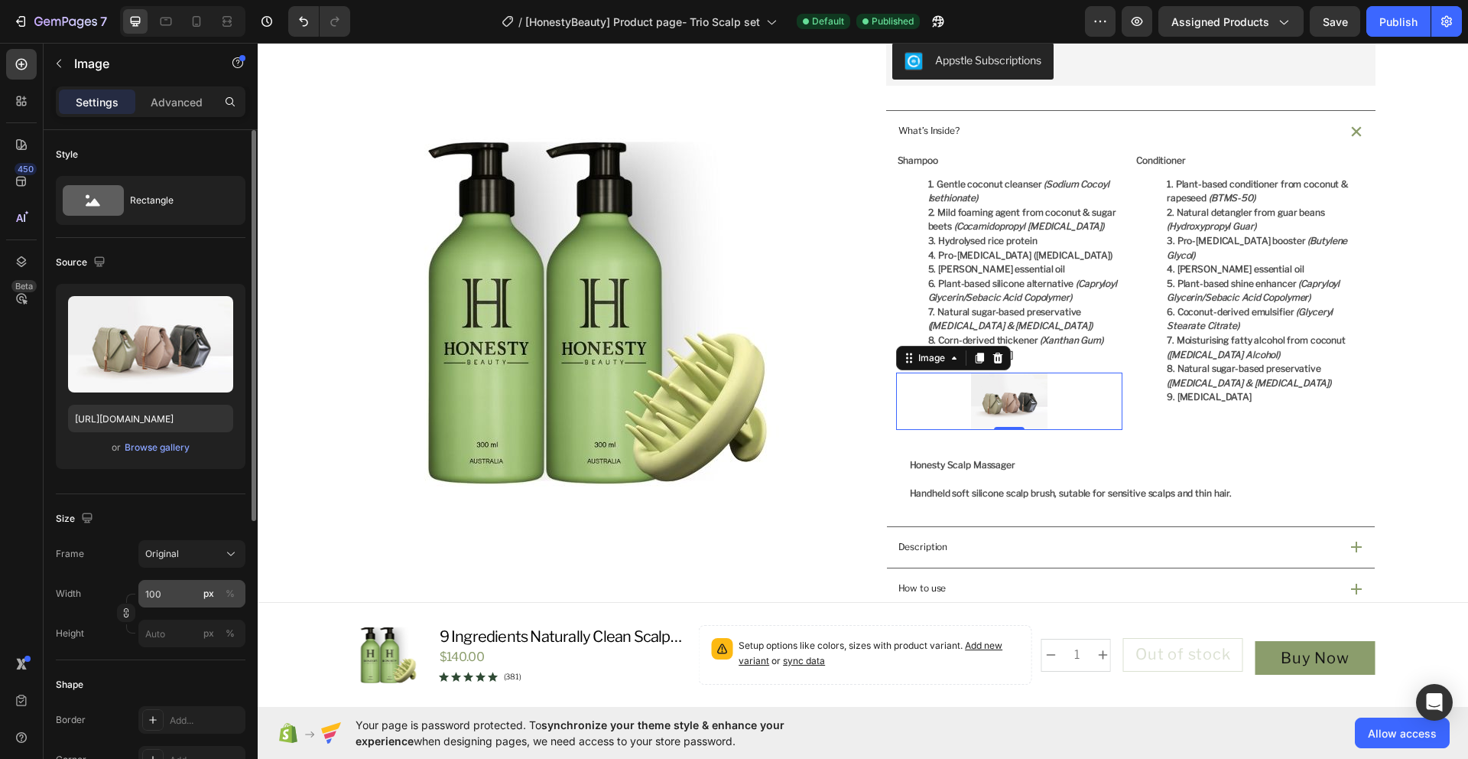
click at [215, 593] on button "px" at bounding box center [209, 593] width 18 height 18
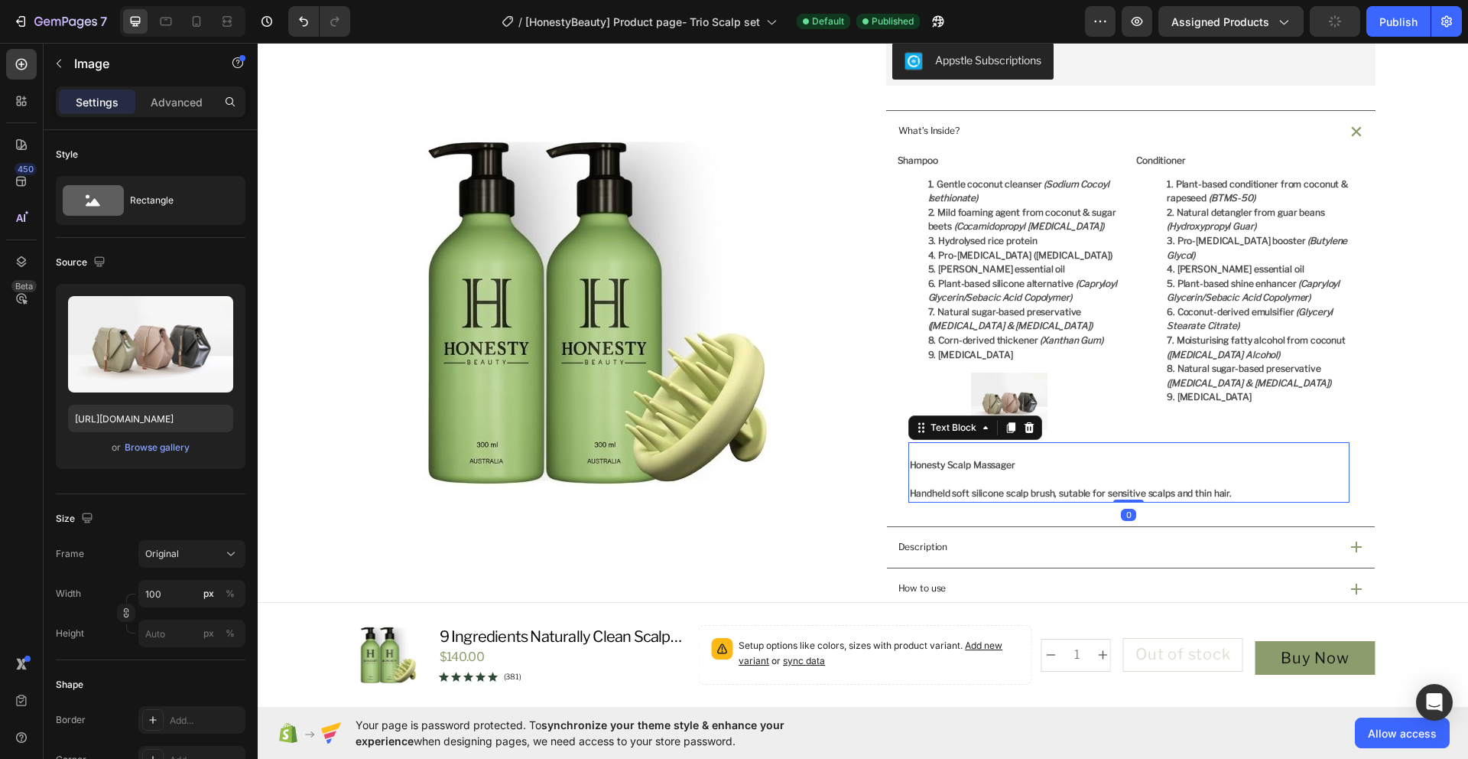
click at [1211, 451] on p at bounding box center [1129, 451] width 438 height 15
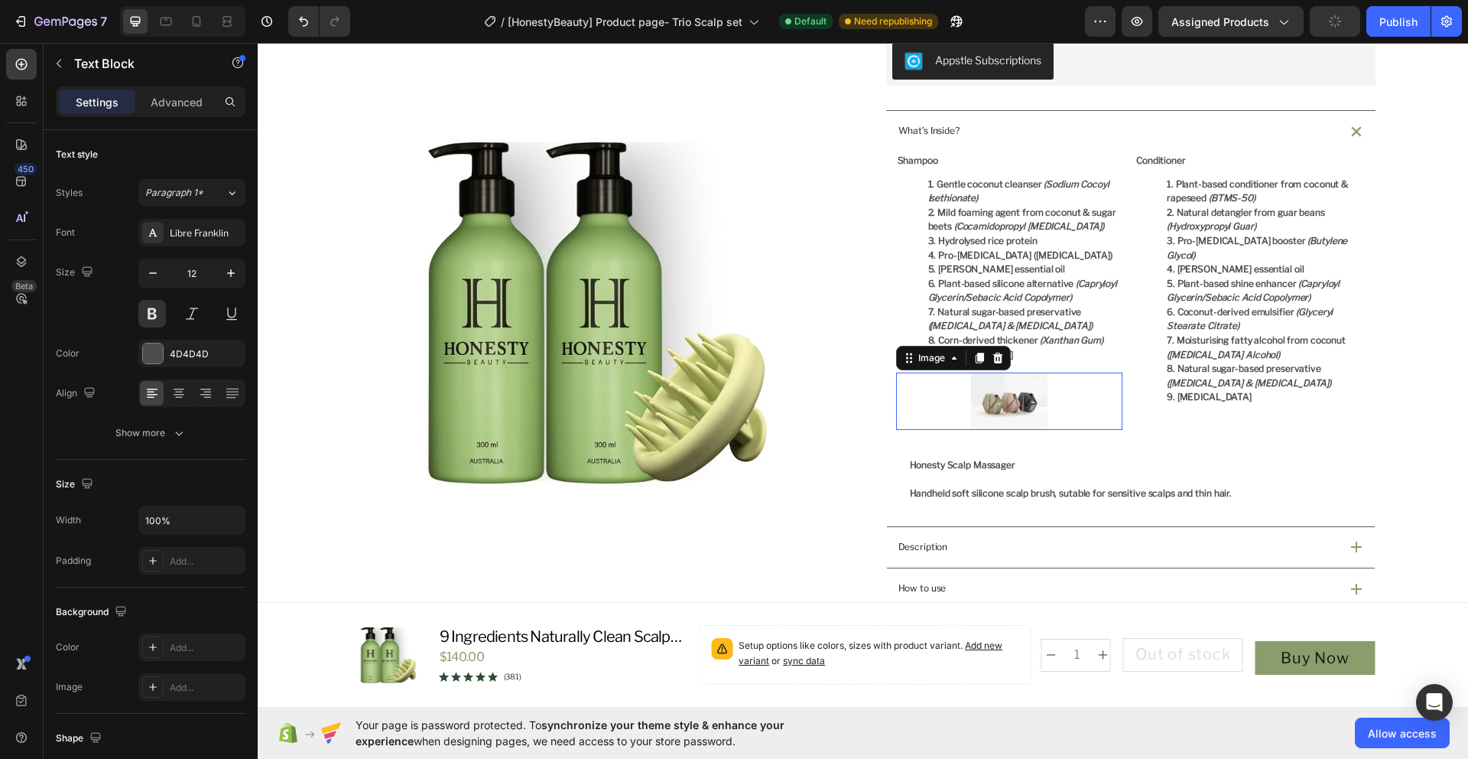
click at [996, 390] on img at bounding box center [1009, 400] width 76 height 57
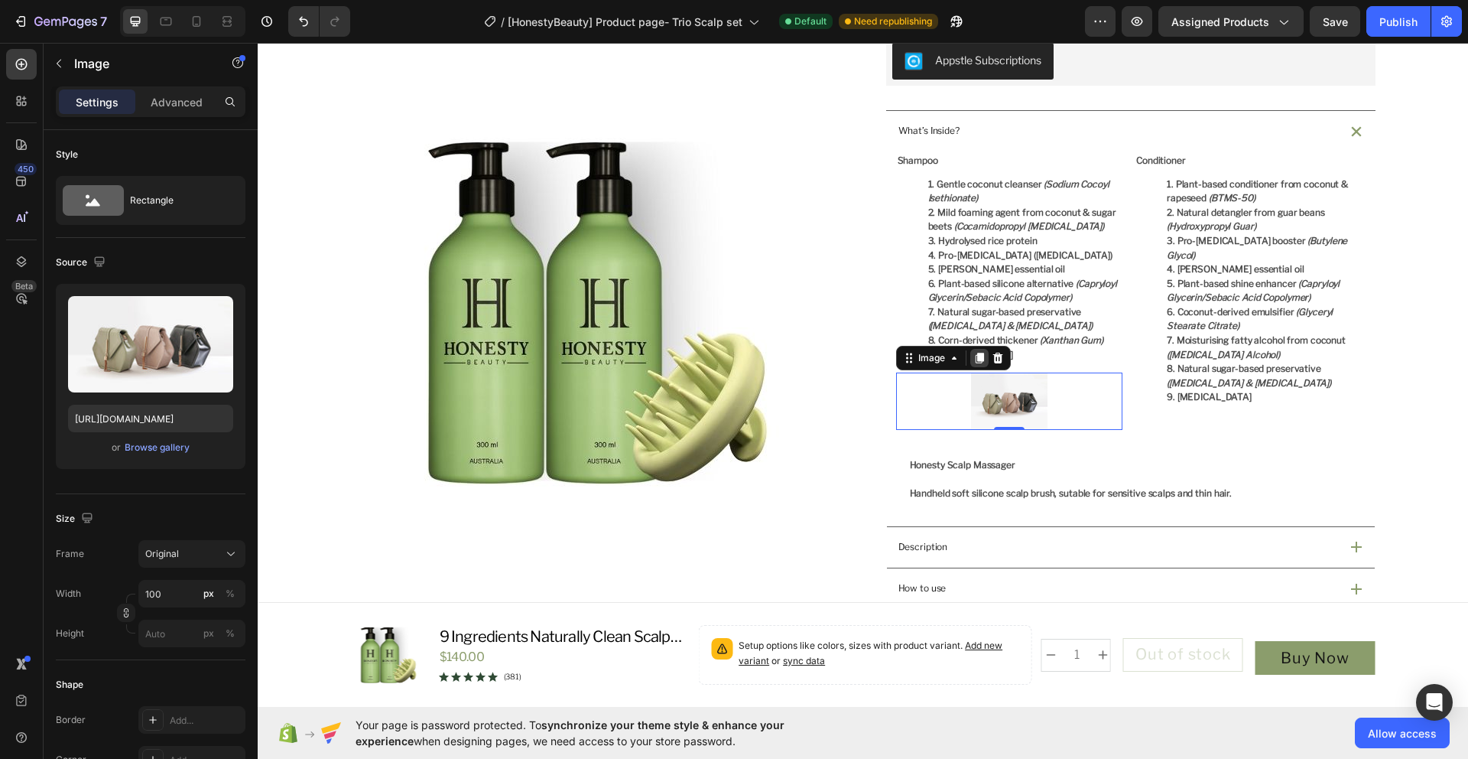
click at [980, 358] on div at bounding box center [979, 358] width 18 height 18
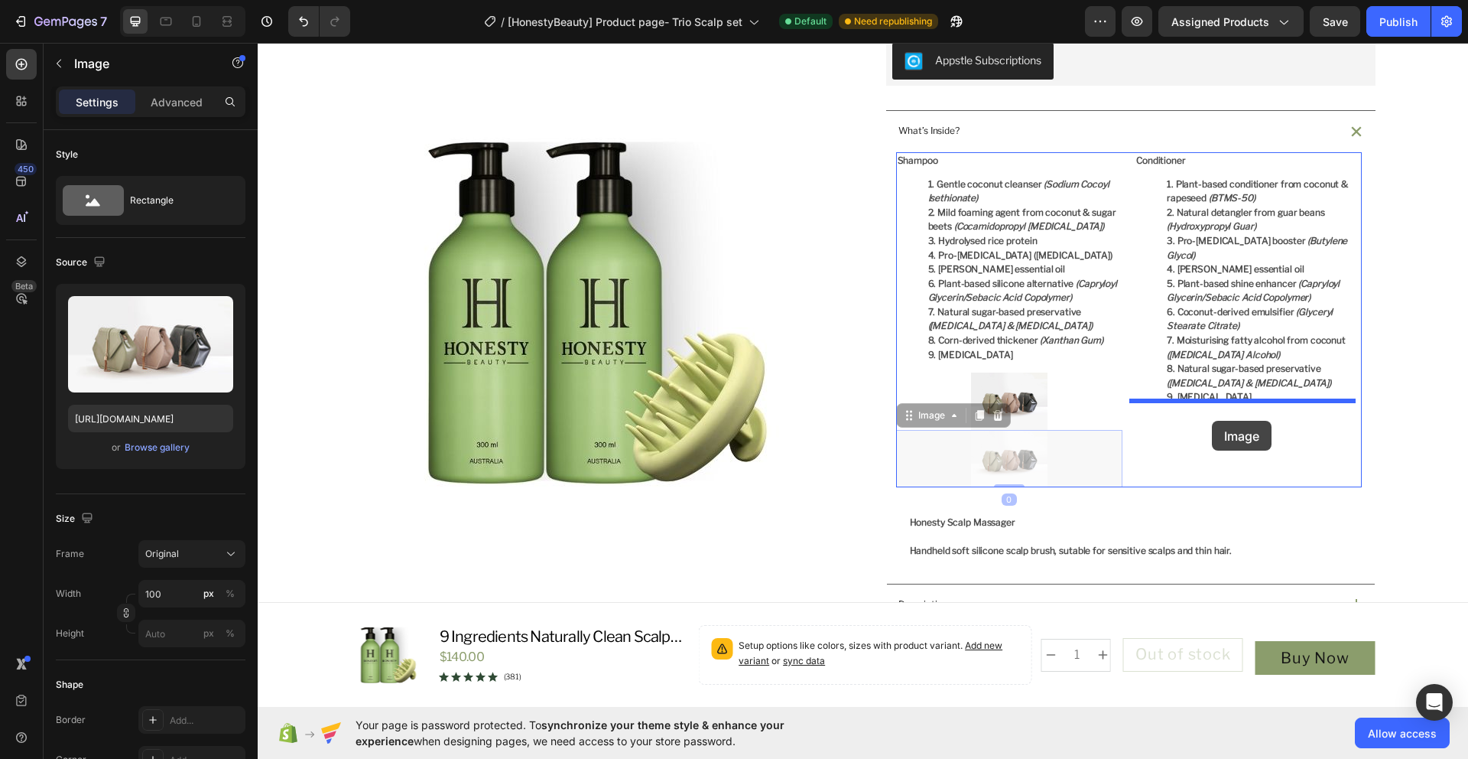
drag, startPoint x: 1018, startPoint y: 462, endPoint x: 1212, endPoint y: 421, distance: 198.6
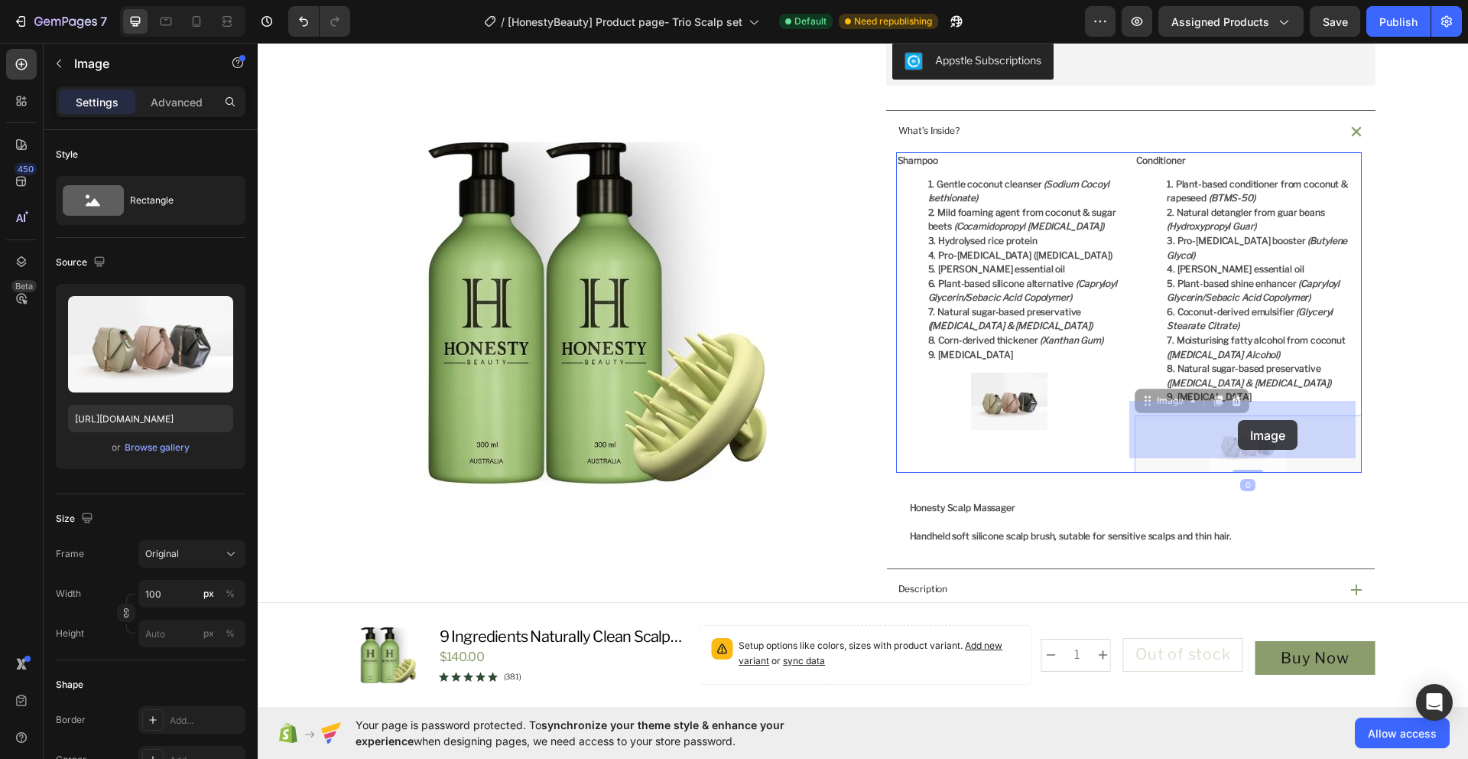
drag, startPoint x: 1242, startPoint y: 427, endPoint x: 1238, endPoint y: 420, distance: 8.6
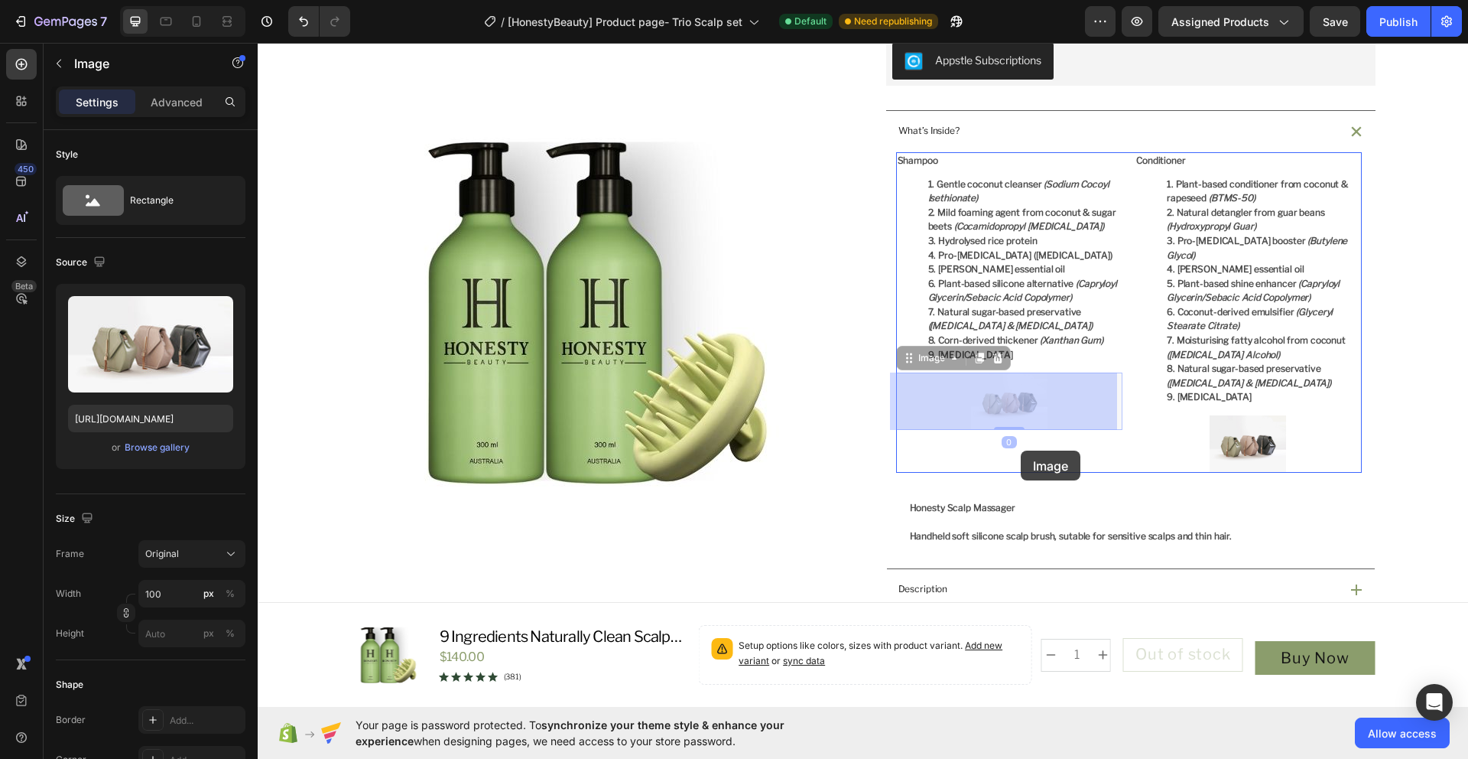
drag, startPoint x: 1018, startPoint y: 408, endPoint x: 1021, endPoint y: 455, distance: 47.5
drag, startPoint x: 999, startPoint y: 395, endPoint x: 996, endPoint y: 451, distance: 55.9
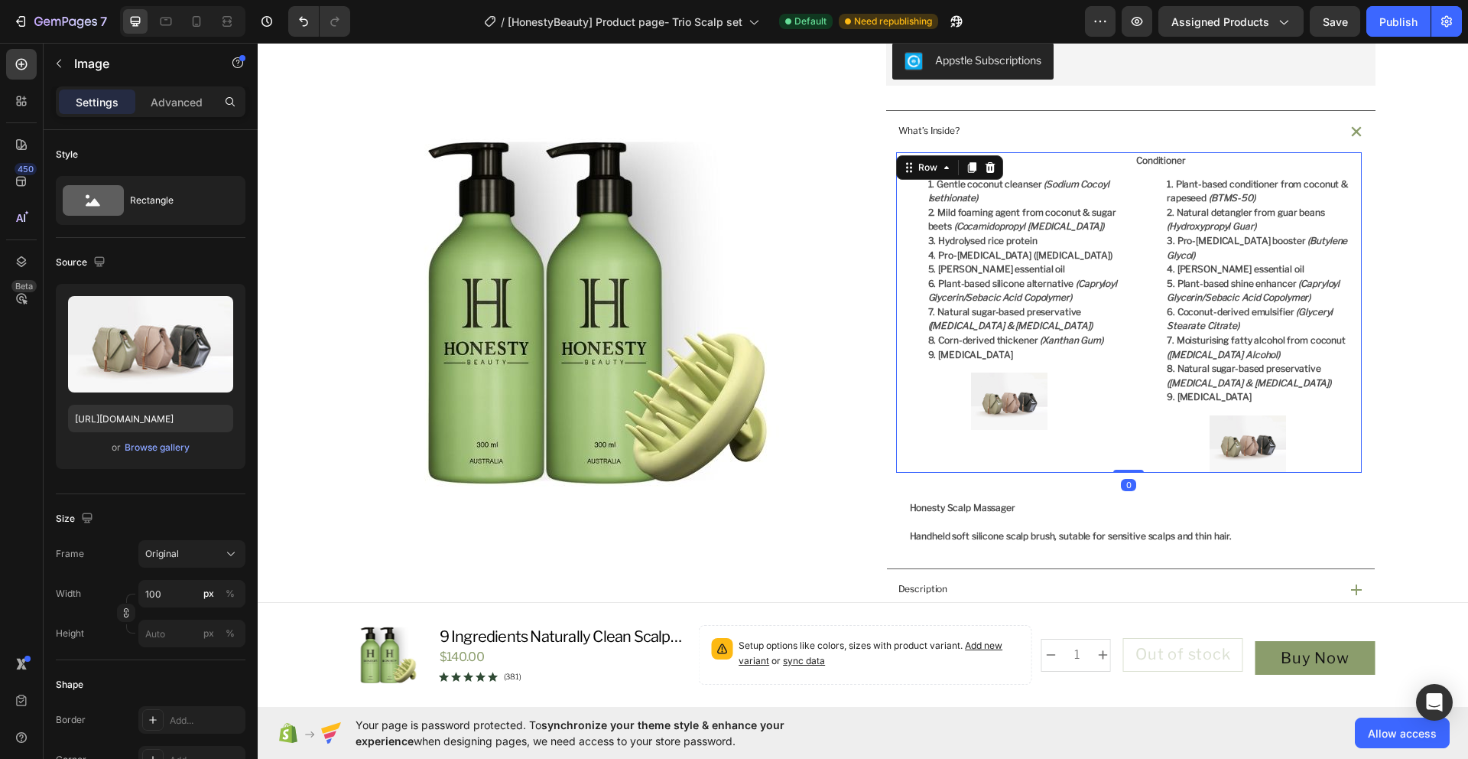
click at [1017, 442] on div "Shampoo Gentle coconut cleanser (Sodium Cocoyl Isethionate) Mild foaming agent …" at bounding box center [1009, 312] width 227 height 320
click at [1009, 401] on img at bounding box center [1009, 400] width 76 height 57
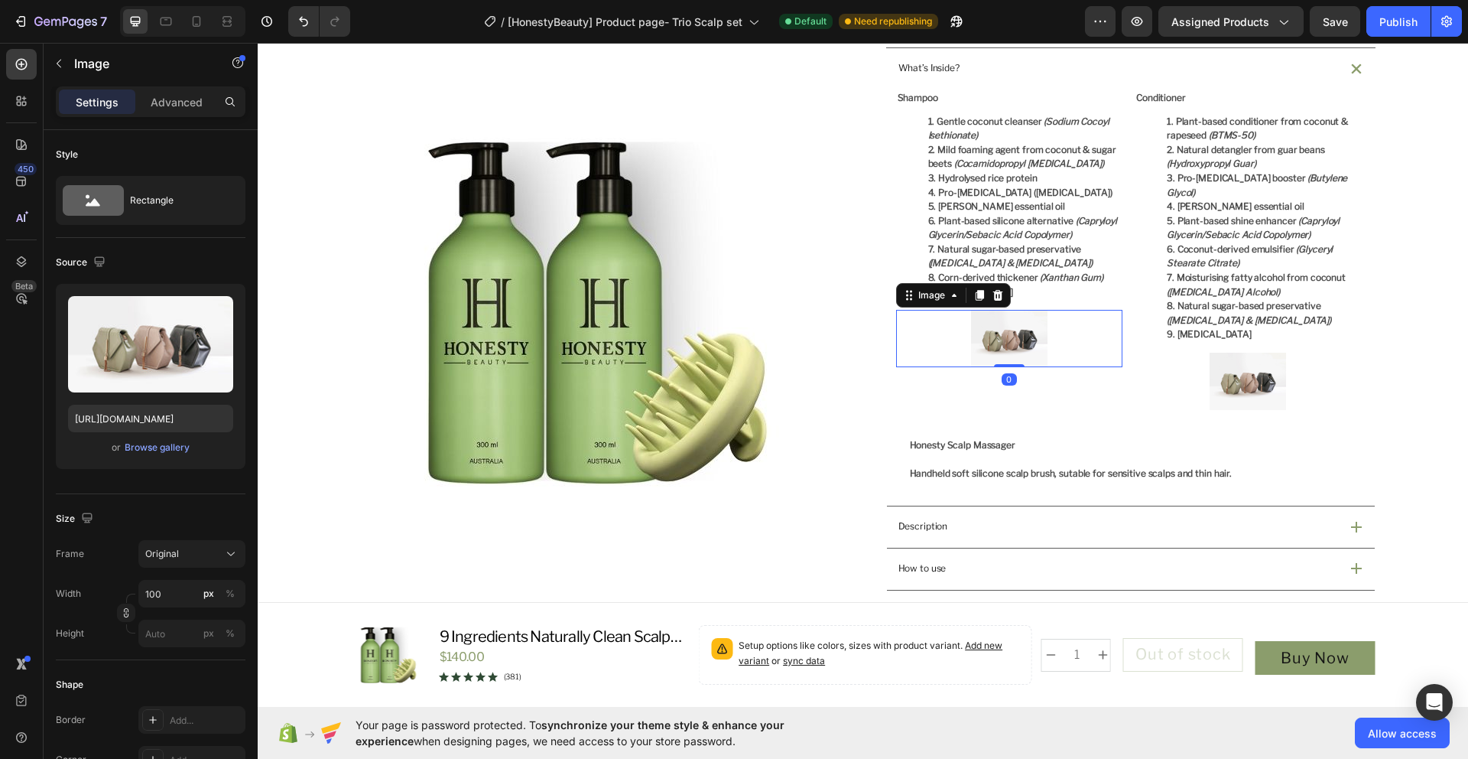
scroll to position [550, 0]
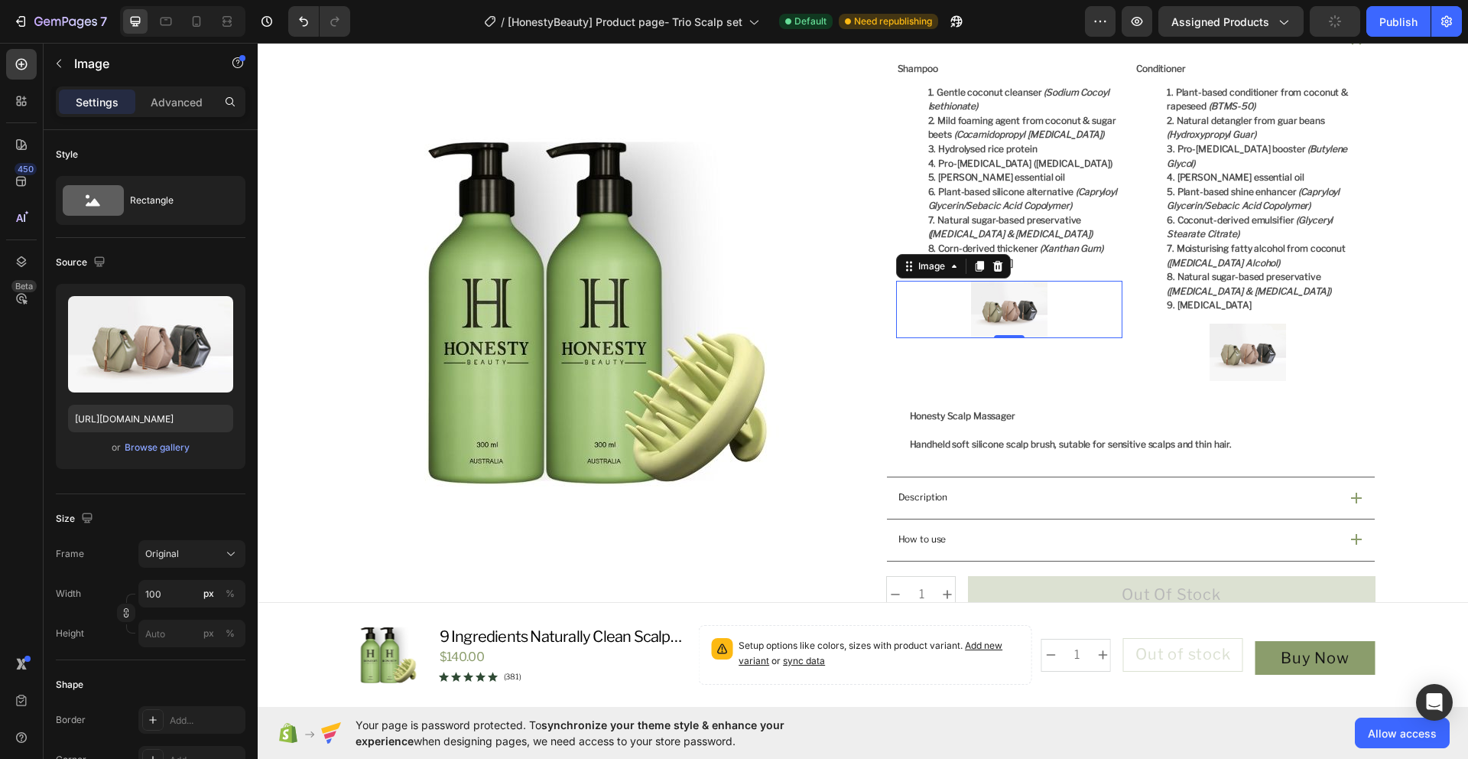
click at [1029, 321] on img at bounding box center [1009, 309] width 76 height 57
click at [163, 447] on div "Browse gallery" at bounding box center [157, 447] width 65 height 14
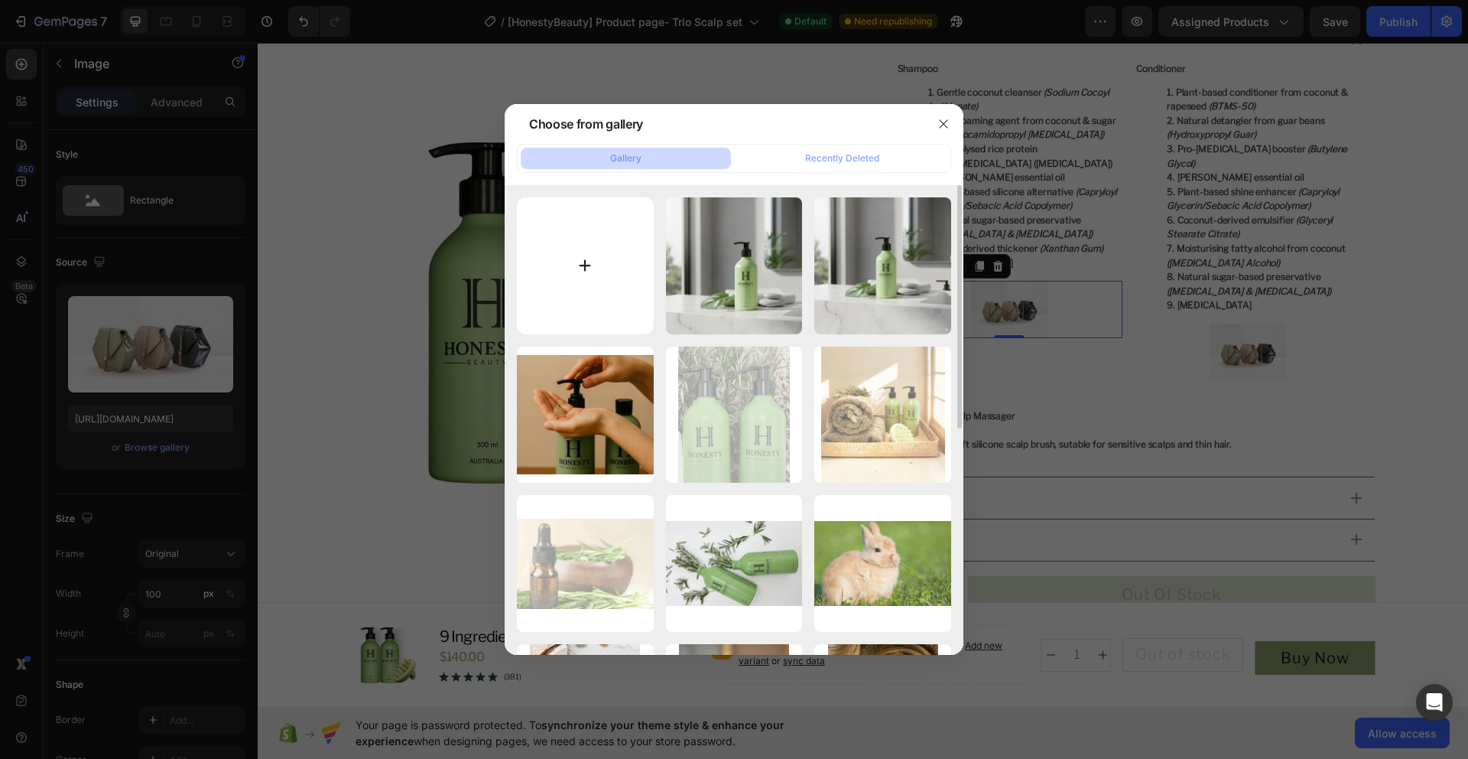
click at [612, 282] on input "file" at bounding box center [585, 265] width 137 height 137
type input "C:\fakepath\Untitled design (16).jpg"
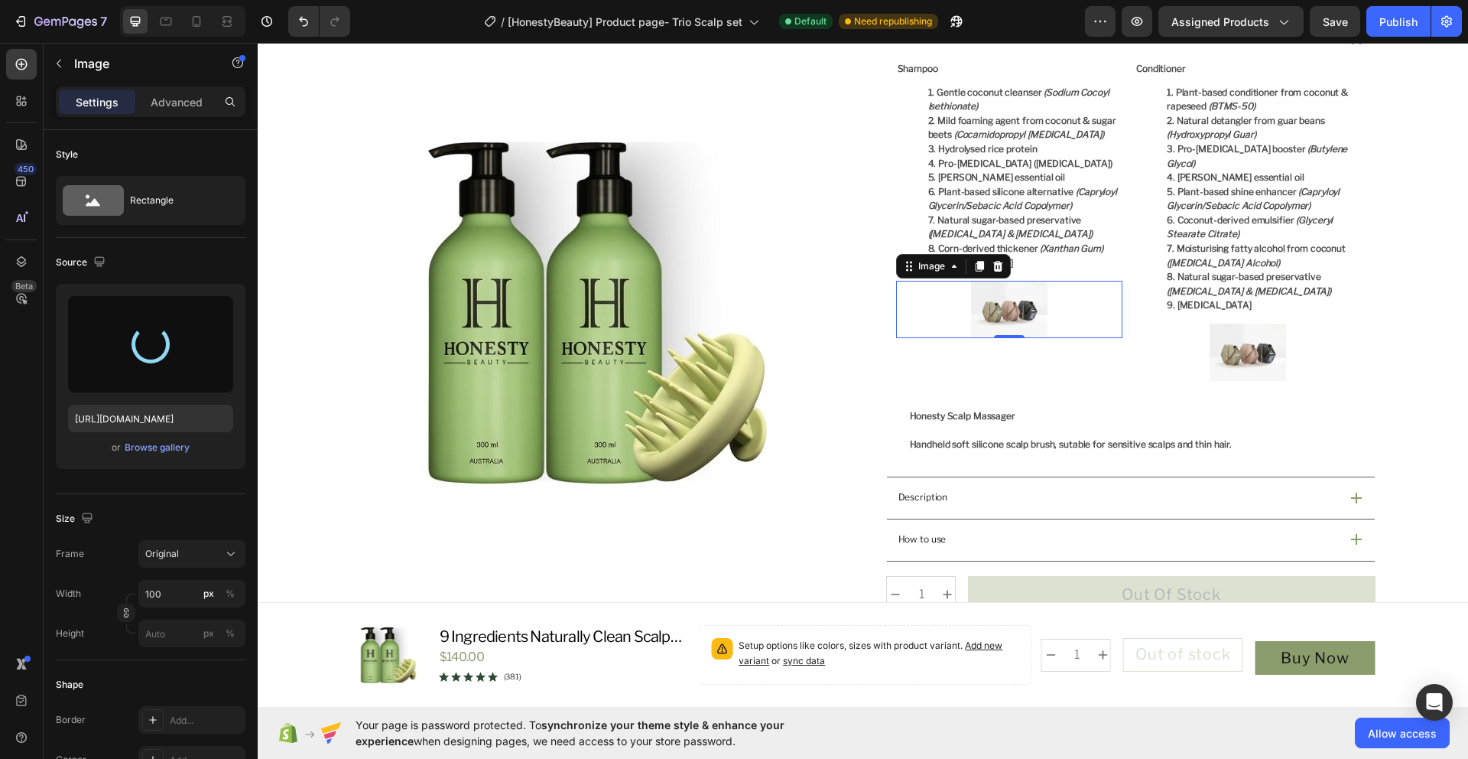
type input "https://cdn.shopify.com/s/files/1/0914/6676/0559/files/gempages_572910418670912…"
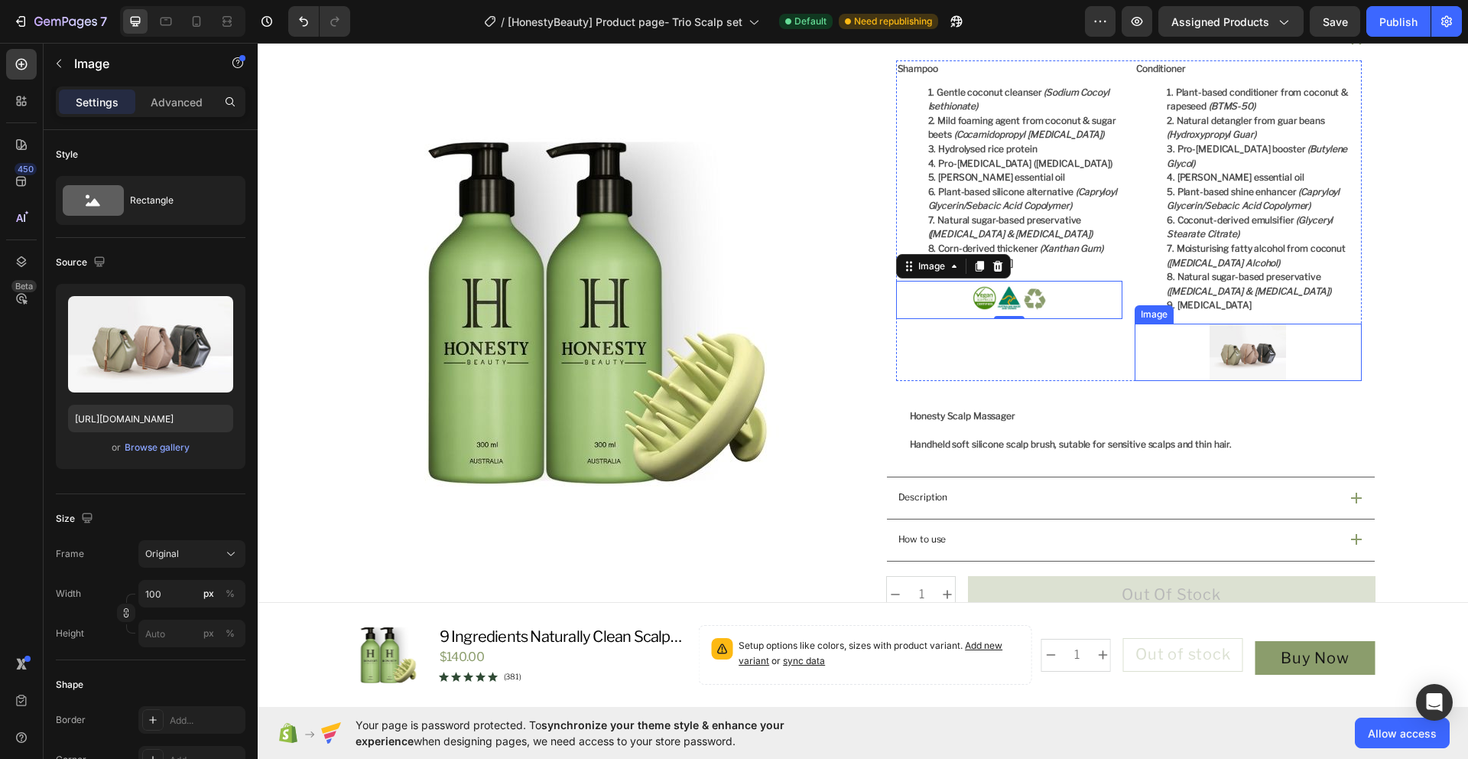
click at [1262, 353] on img at bounding box center [1248, 351] width 76 height 57
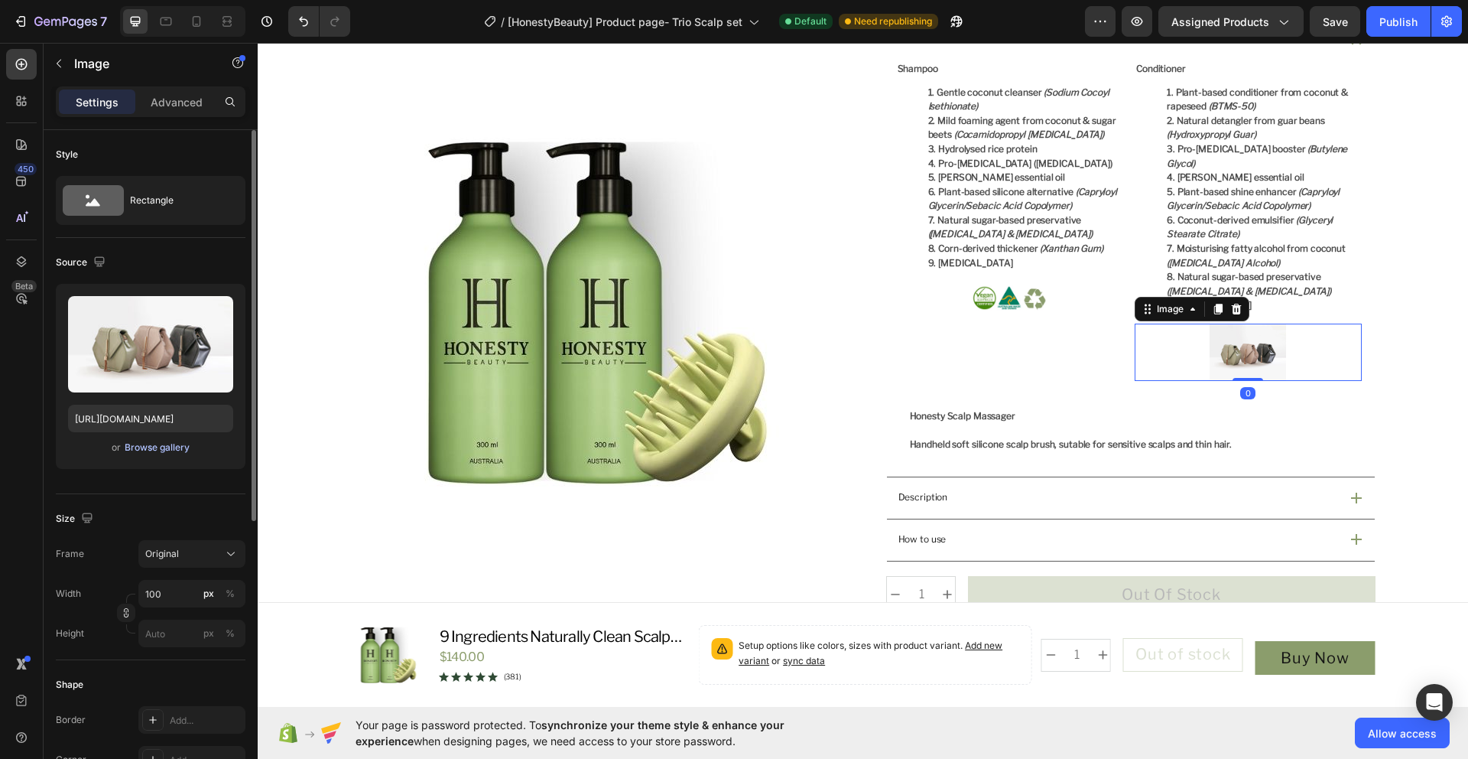
click at [170, 447] on div "Browse gallery" at bounding box center [157, 447] width 65 height 14
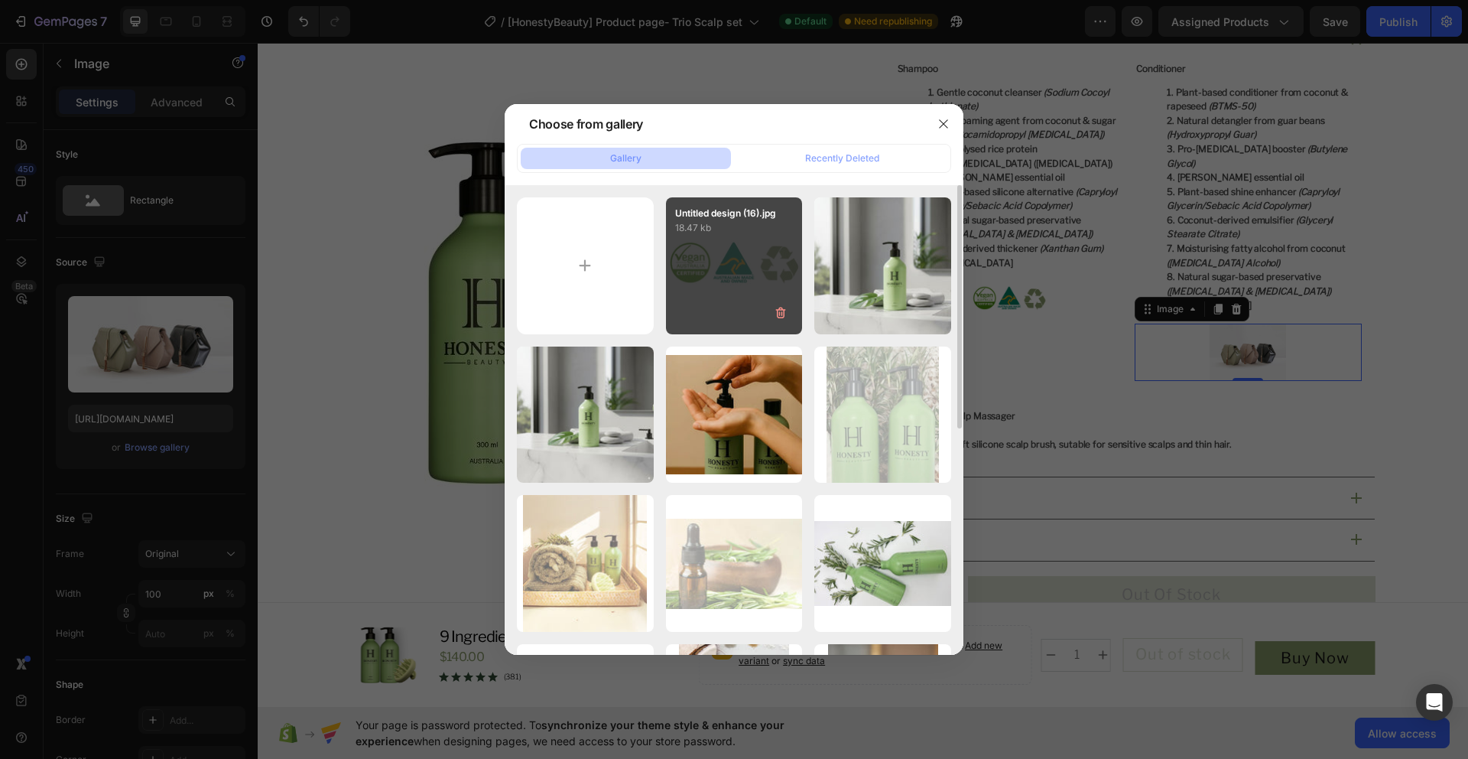
click at [719, 299] on div "Untitled design (16).jpg 18.47 kb" at bounding box center [734, 265] width 137 height 137
type input "https://cdn.shopify.com/s/files/1/0914/6676/0559/files/gempages_572910418670912…"
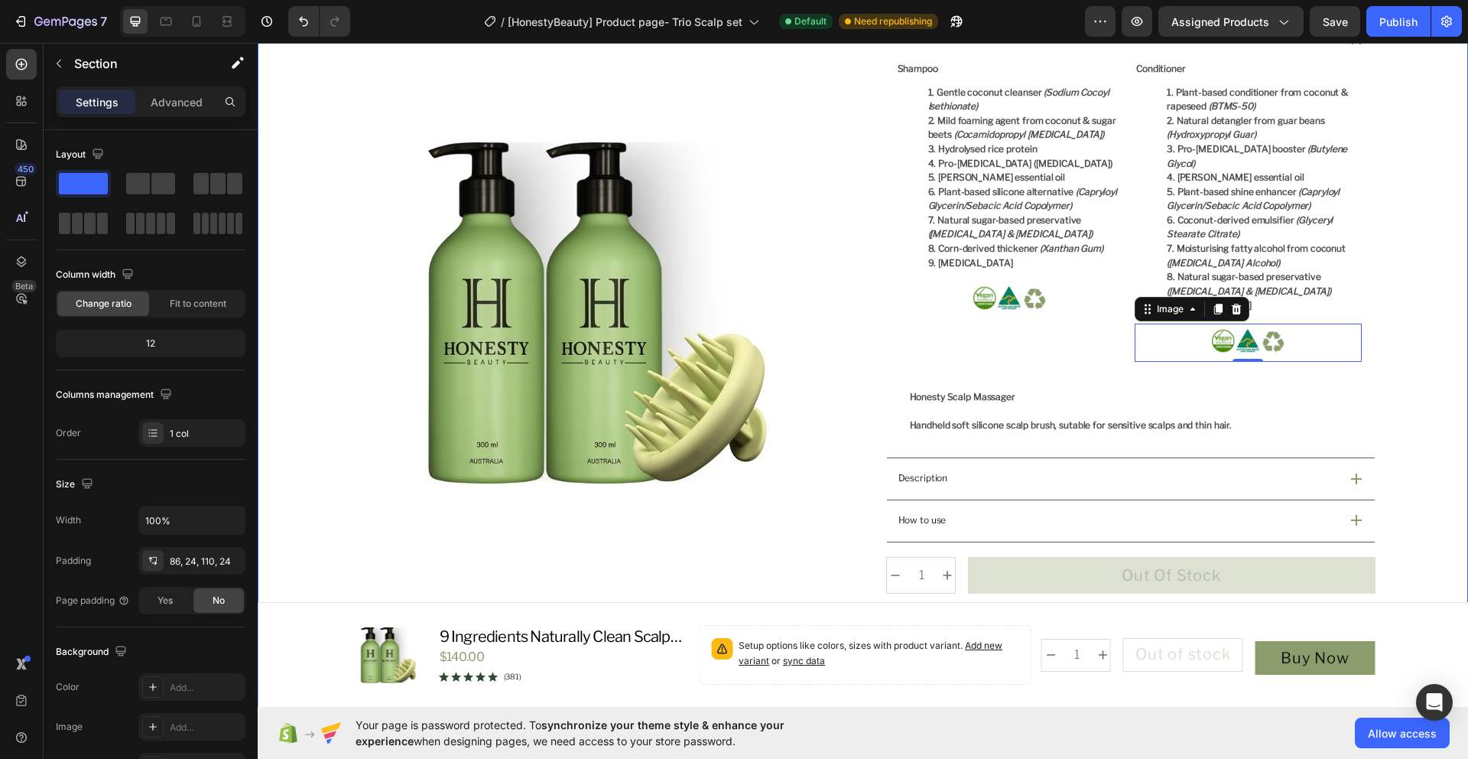
click at [1432, 464] on div "Product Images Icon Australian Made & Owned Text Block Icon Aus Post Delivery T…" at bounding box center [863, 340] width 1174 height 1501
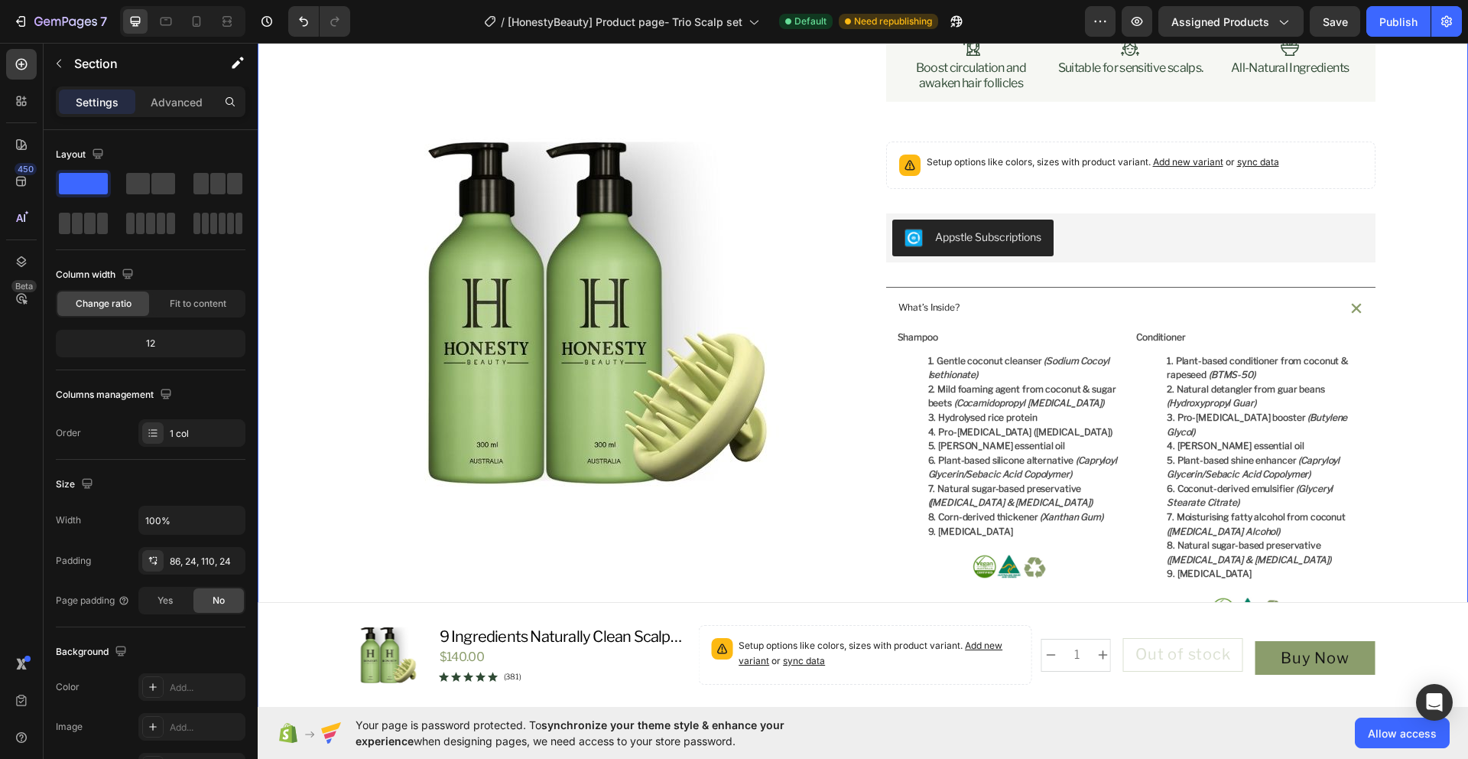
scroll to position [286, 0]
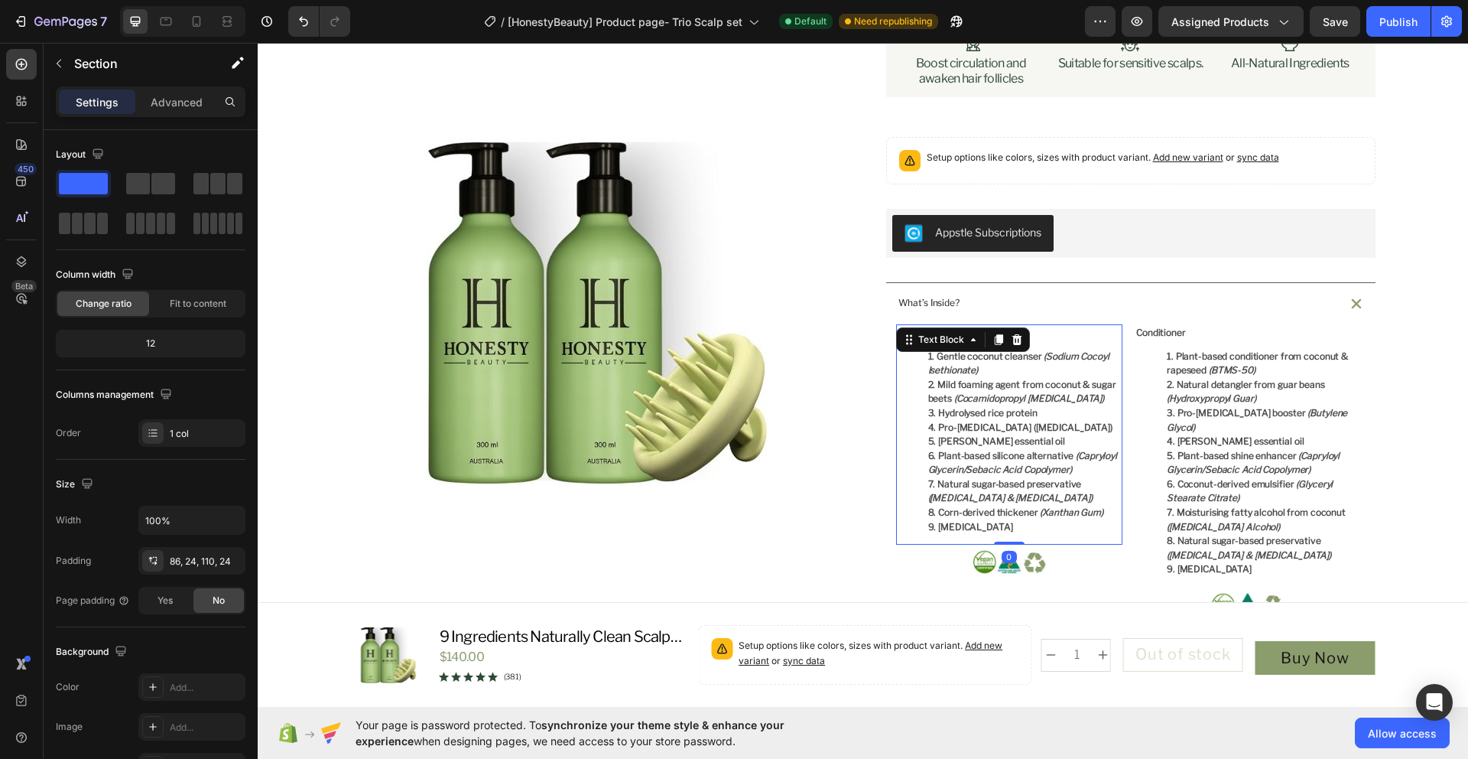
click at [971, 361] on strong "Gentle coconut cleanser" at bounding box center [989, 355] width 105 height 11
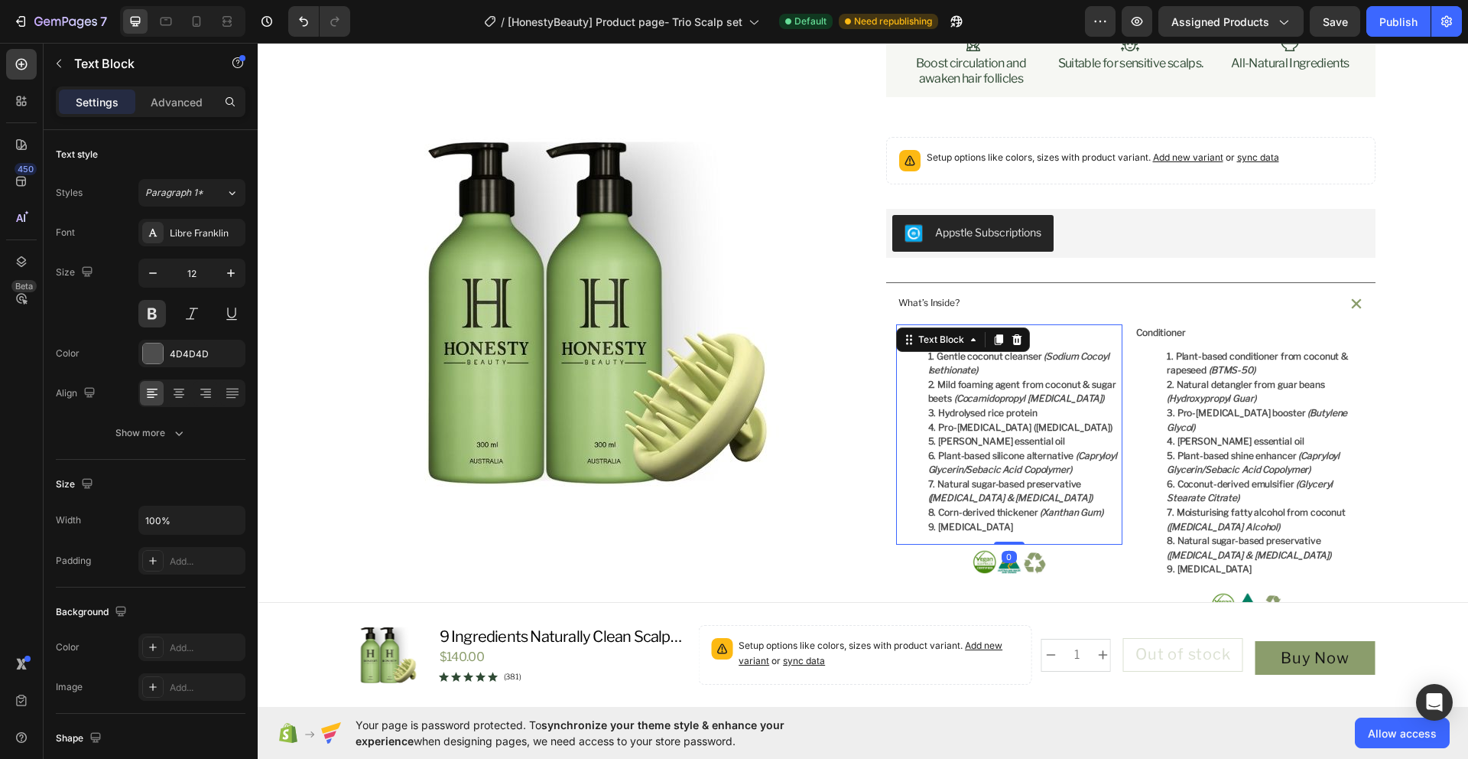
click at [982, 367] on li "Gentle coconut cleanser (Sodium Cocoyl Isethionate)" at bounding box center [1024, 363] width 193 height 28
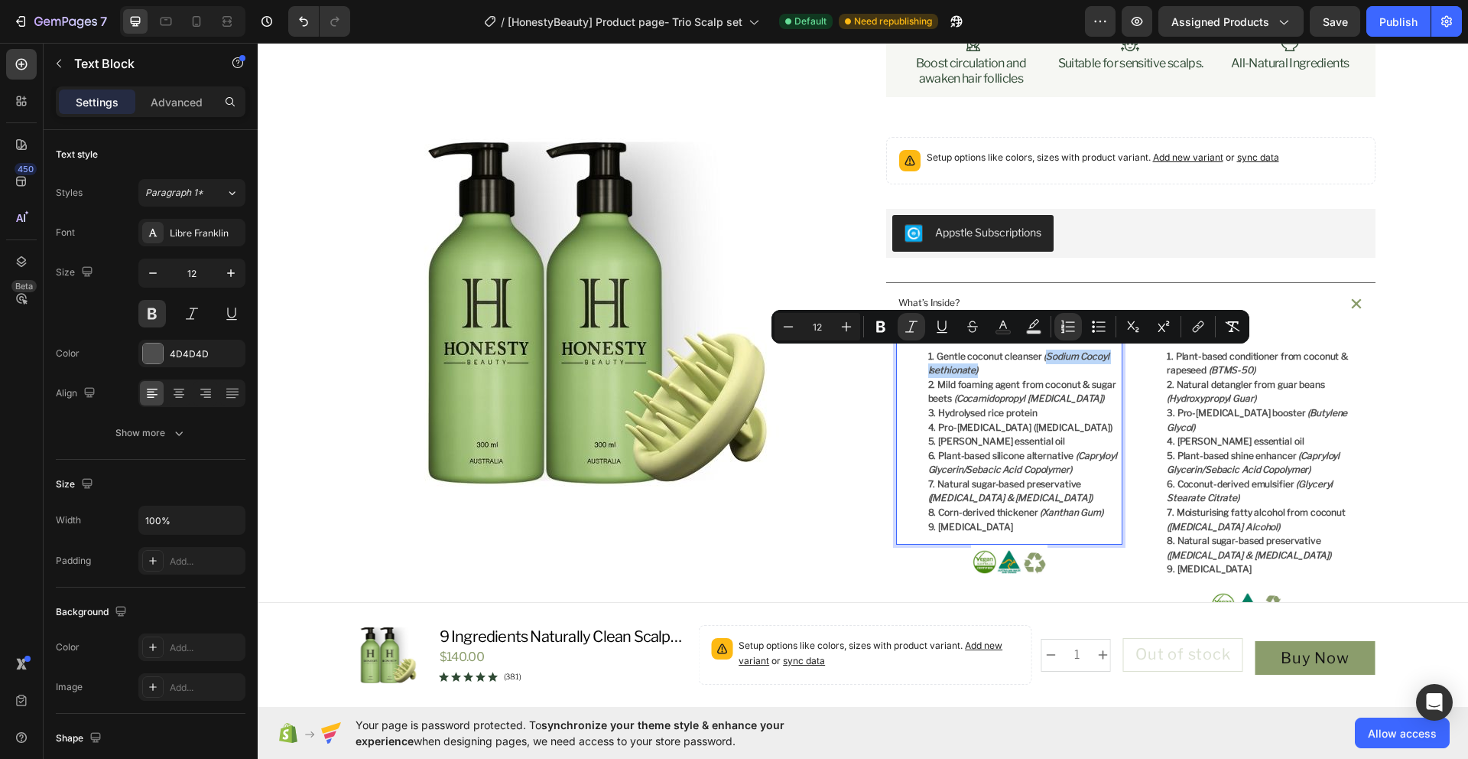
drag, startPoint x: 984, startPoint y: 371, endPoint x: 1036, endPoint y: 359, distance: 53.3
click at [1036, 359] on li "Gentle coconut cleanser (Sodium Cocoyl Isethionate)" at bounding box center [1024, 363] width 193 height 28
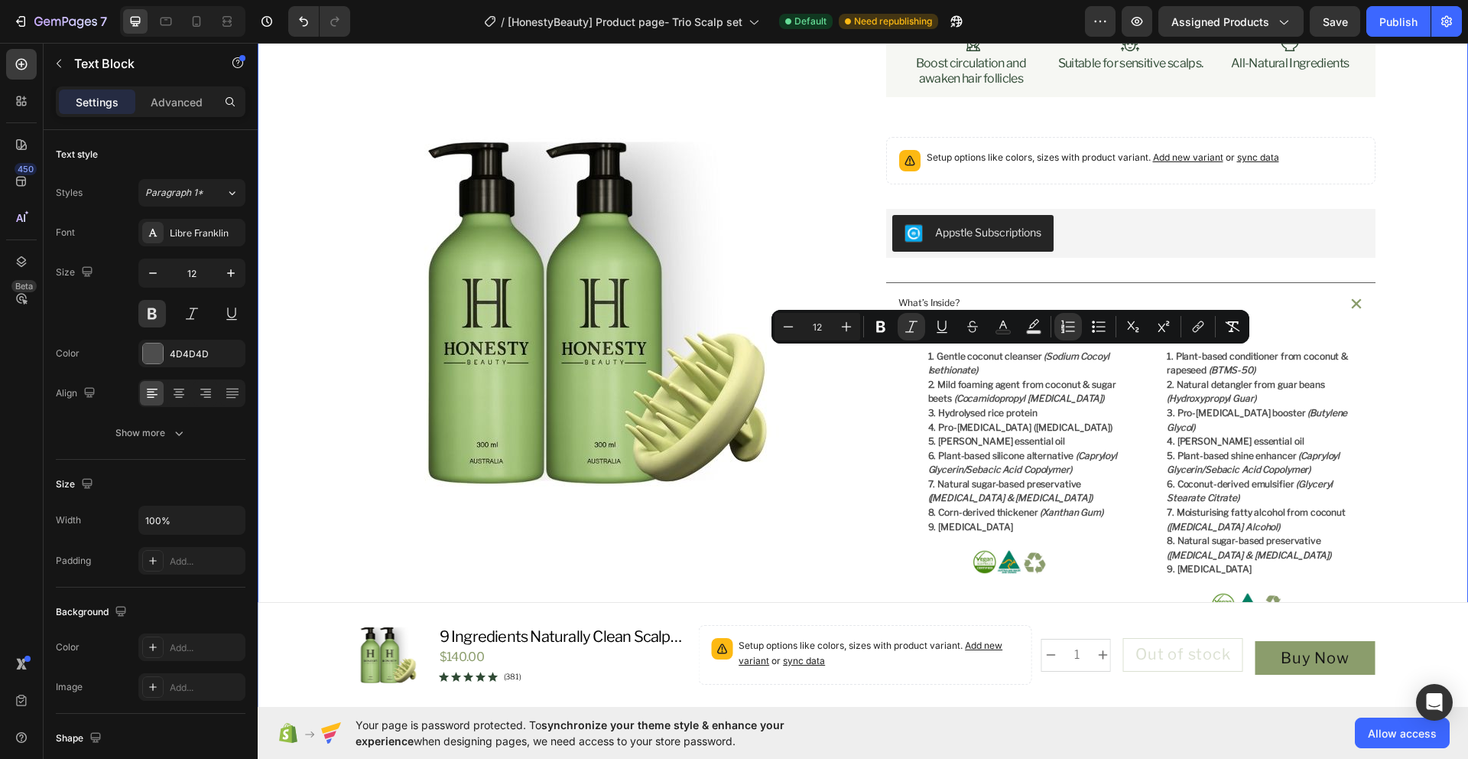
click at [1435, 525] on div "Product Images Icon Australian Made & Owned Text Block Icon Aus Post Delivery T…" at bounding box center [863, 604] width 1174 height 1501
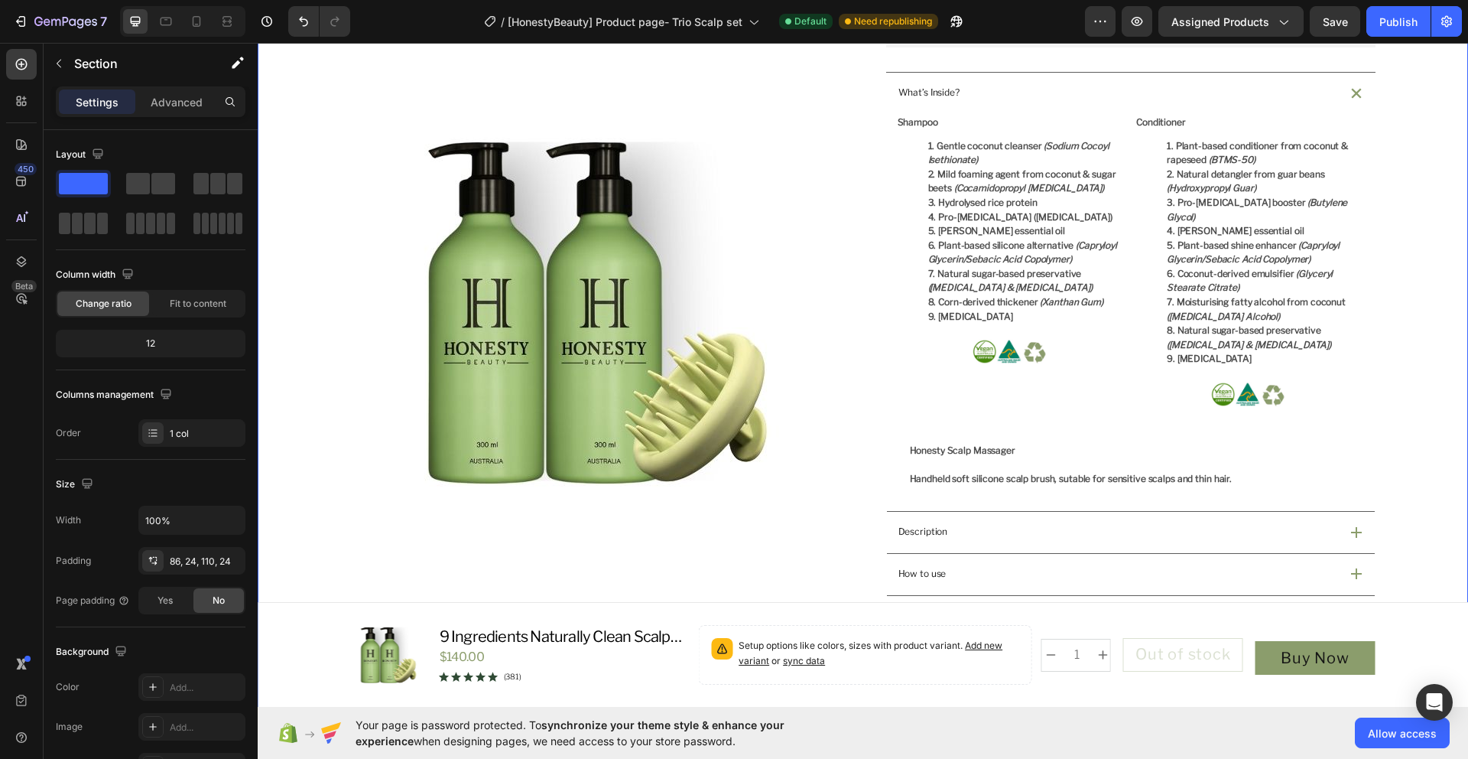
scroll to position [447, 0]
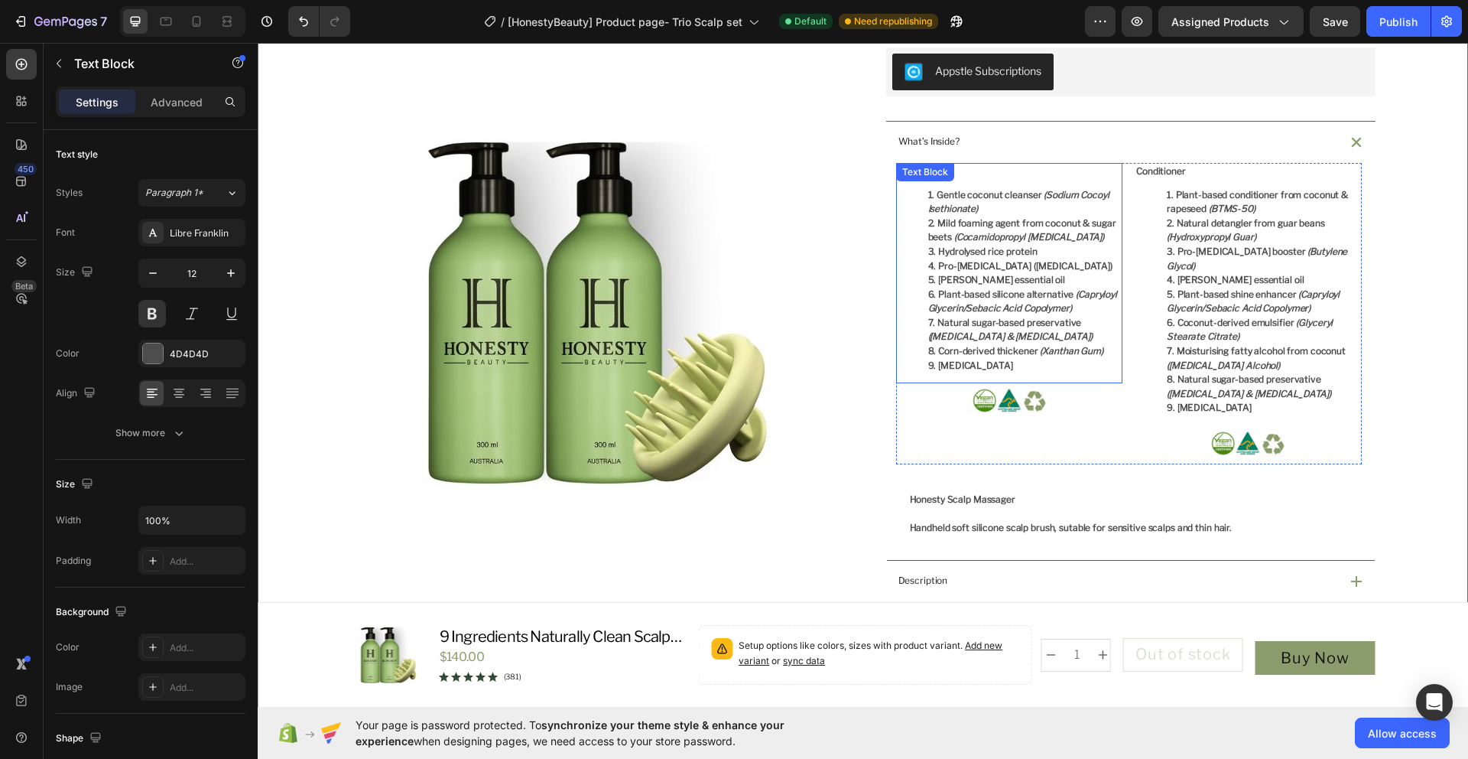
click at [954, 245] on li "Hydrolysed rice protein" at bounding box center [1024, 252] width 193 height 15
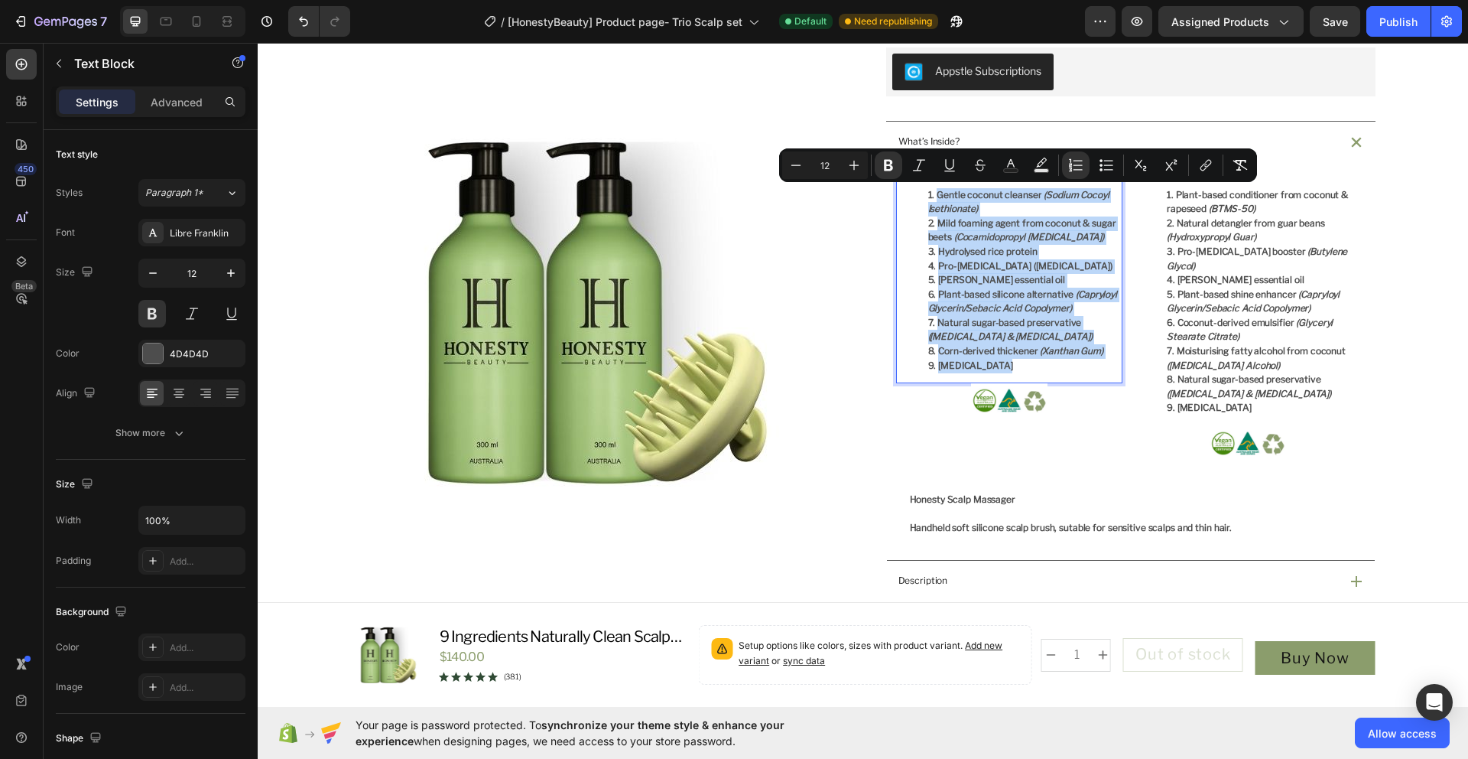
drag, startPoint x: 994, startPoint y: 366, endPoint x: 913, endPoint y: 193, distance: 190.9
click at [913, 193] on ol "Gentle coconut cleanser (Sodium Cocoyl Isethionate) Mild foaming agent from coc…" at bounding box center [1010, 280] width 224 height 185
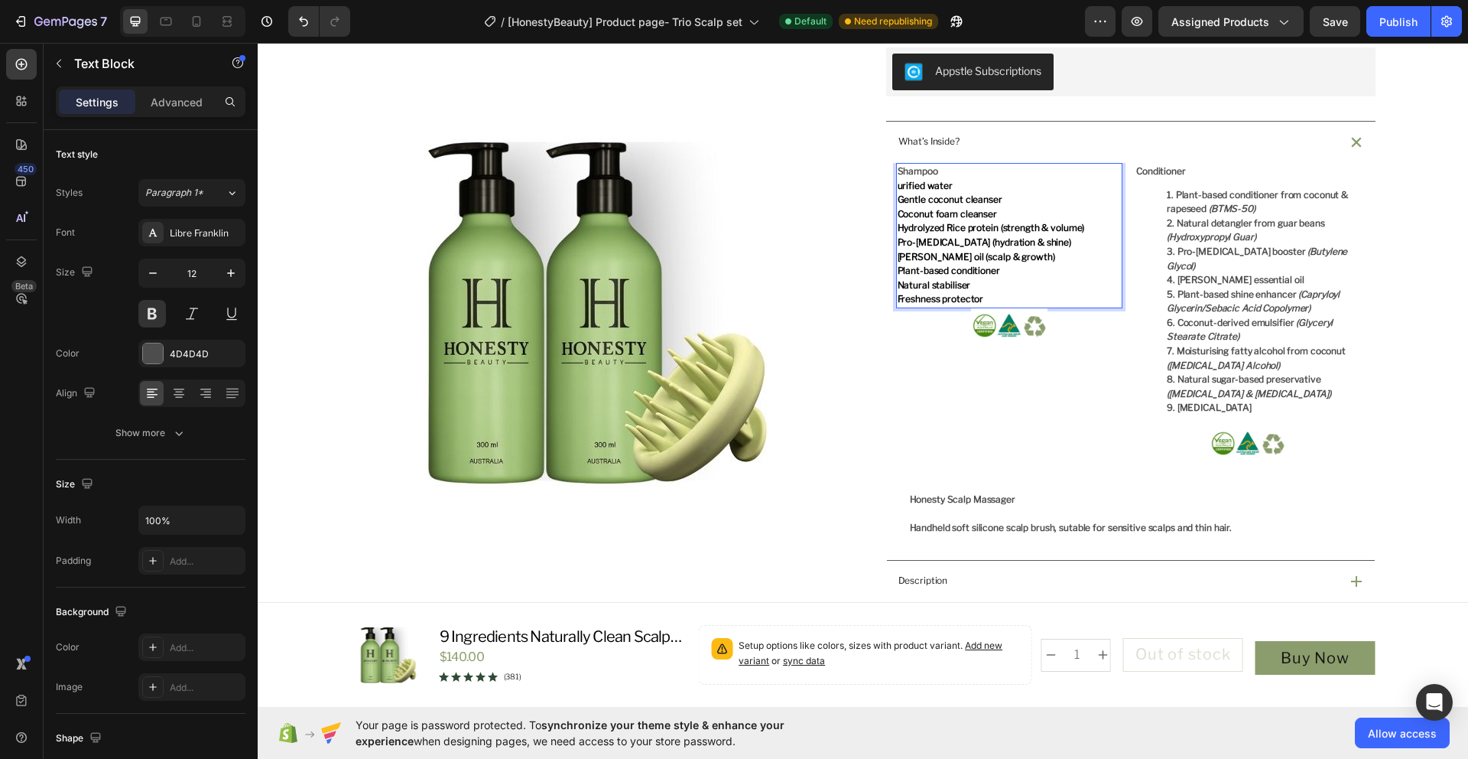
click at [983, 301] on p "Freshness protector" at bounding box center [1010, 299] width 224 height 15
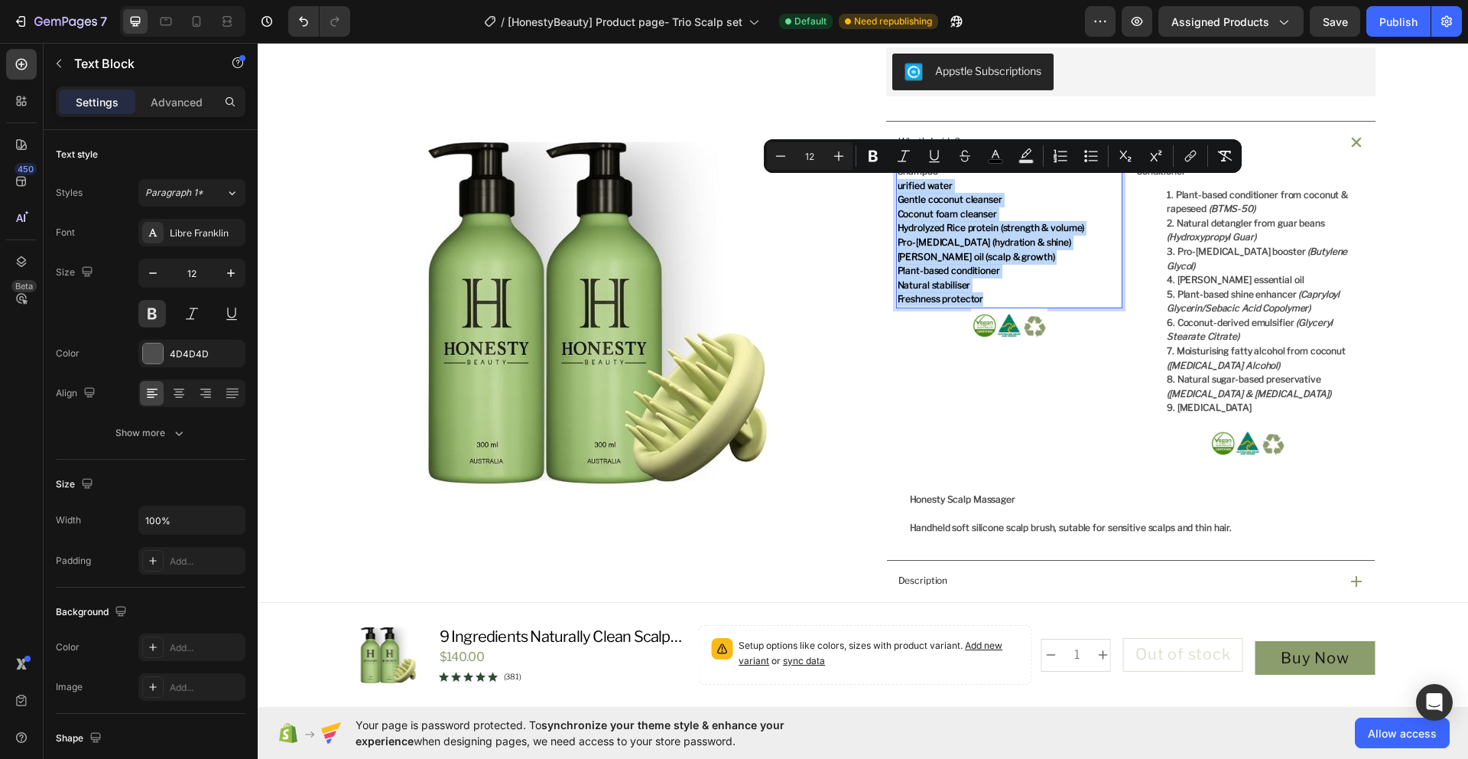
drag, startPoint x: 990, startPoint y: 300, endPoint x: 891, endPoint y: 191, distance: 147.2
click at [896, 191] on div "Shampoo urified water Gentle coconut cleanser Coconut foam cleanser Hydrolyzed …" at bounding box center [1009, 235] width 227 height 145
click at [1063, 159] on icon "Editor contextual toolbar" at bounding box center [1060, 155] width 15 height 15
type input "12"
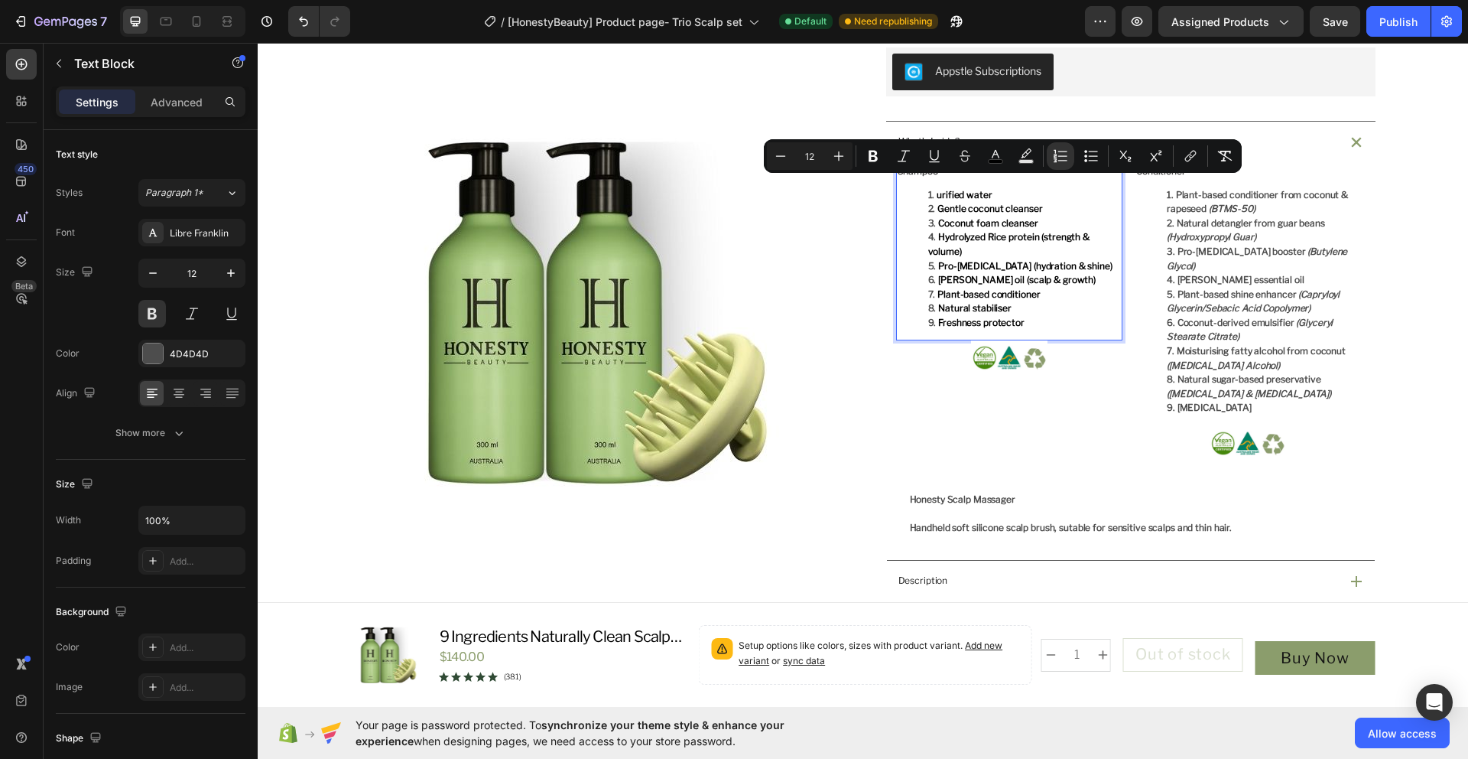
click at [937, 199] on span "urified water" at bounding box center [964, 194] width 55 height 11
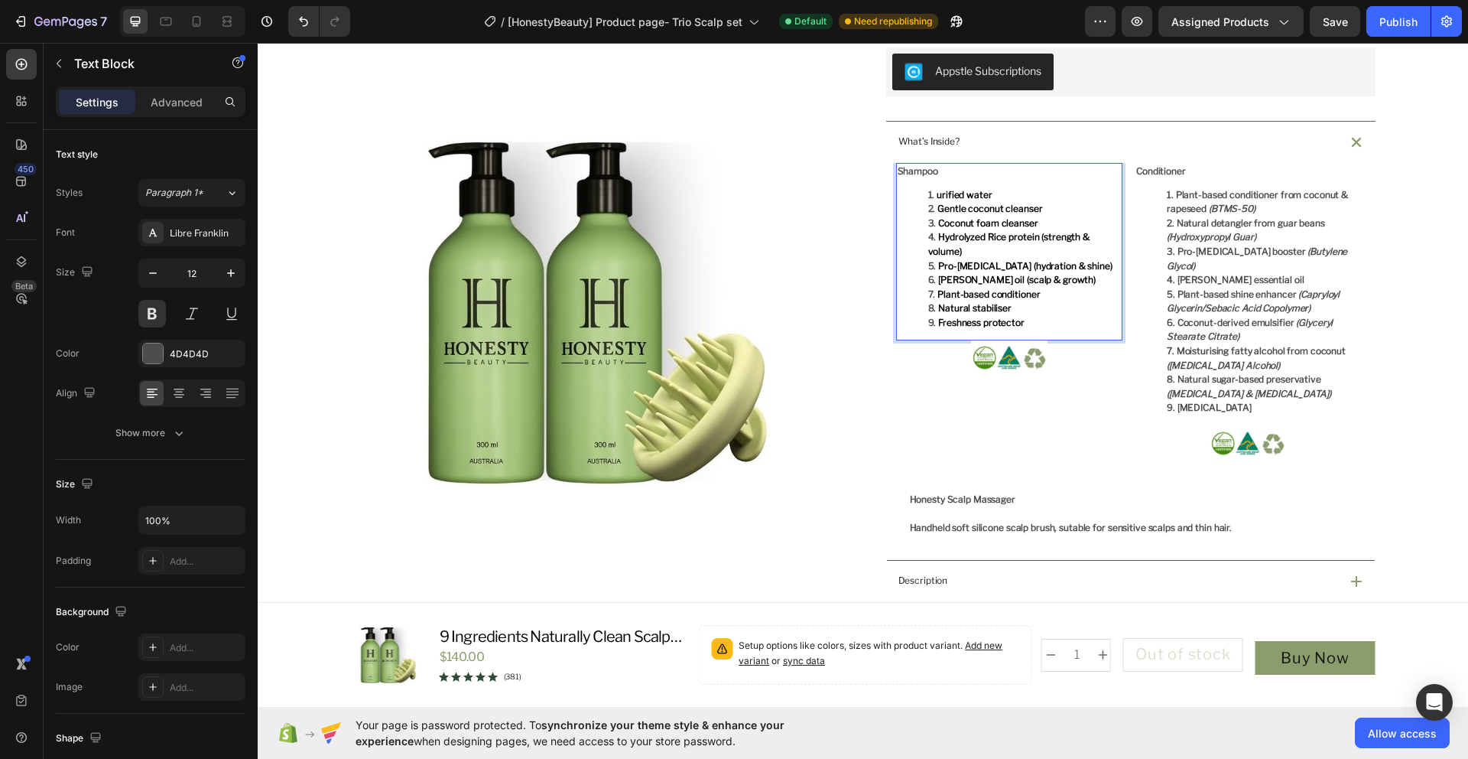
click at [937, 198] on span "urified water" at bounding box center [964, 194] width 55 height 11
click at [1003, 252] on li "Hydrolyzed Rice protein (strength & volume)" at bounding box center [1024, 244] width 193 height 28
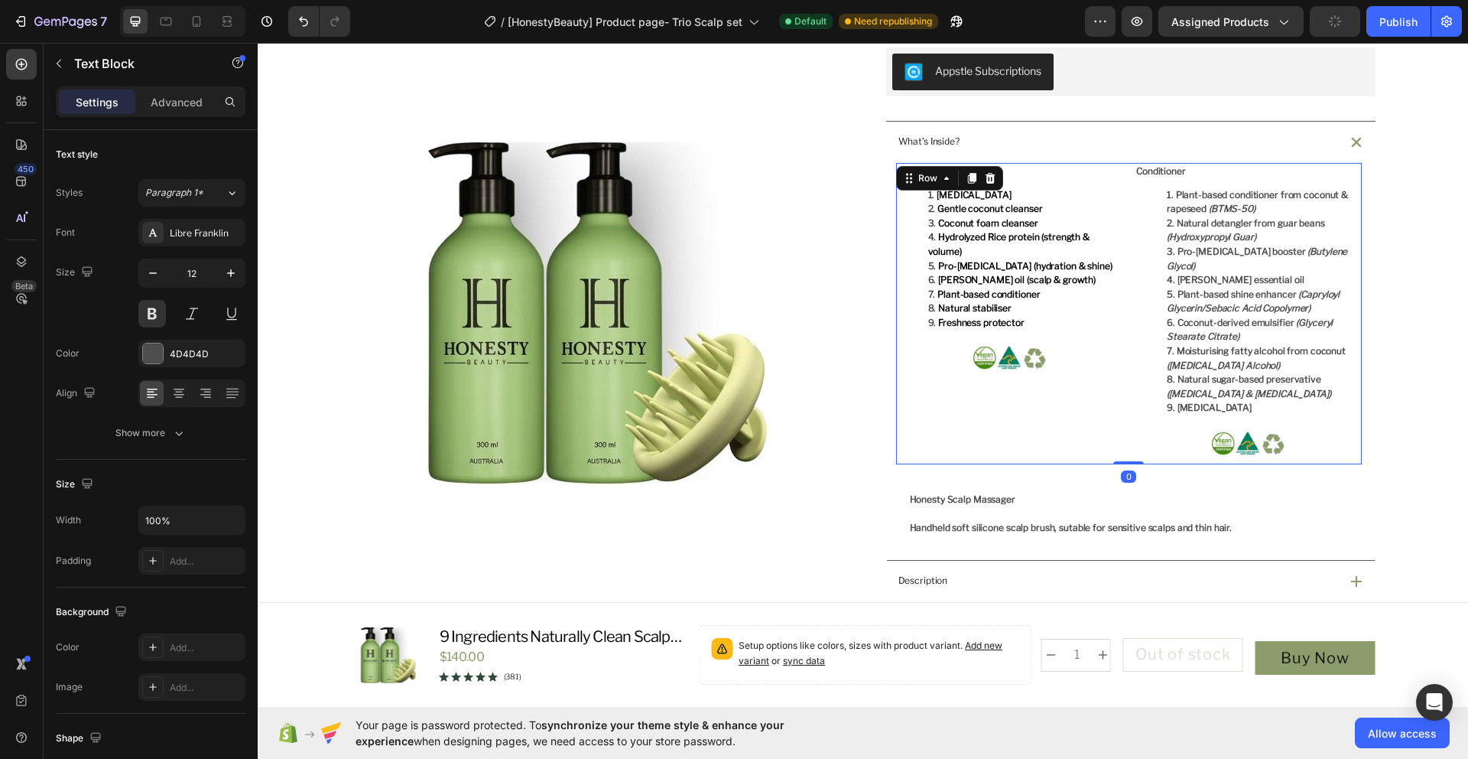
click at [1094, 444] on div "Shampoo Purified water Gentle coconut cleanser Coconut foam cleanser Hydrolyzed…" at bounding box center [1009, 313] width 227 height 301
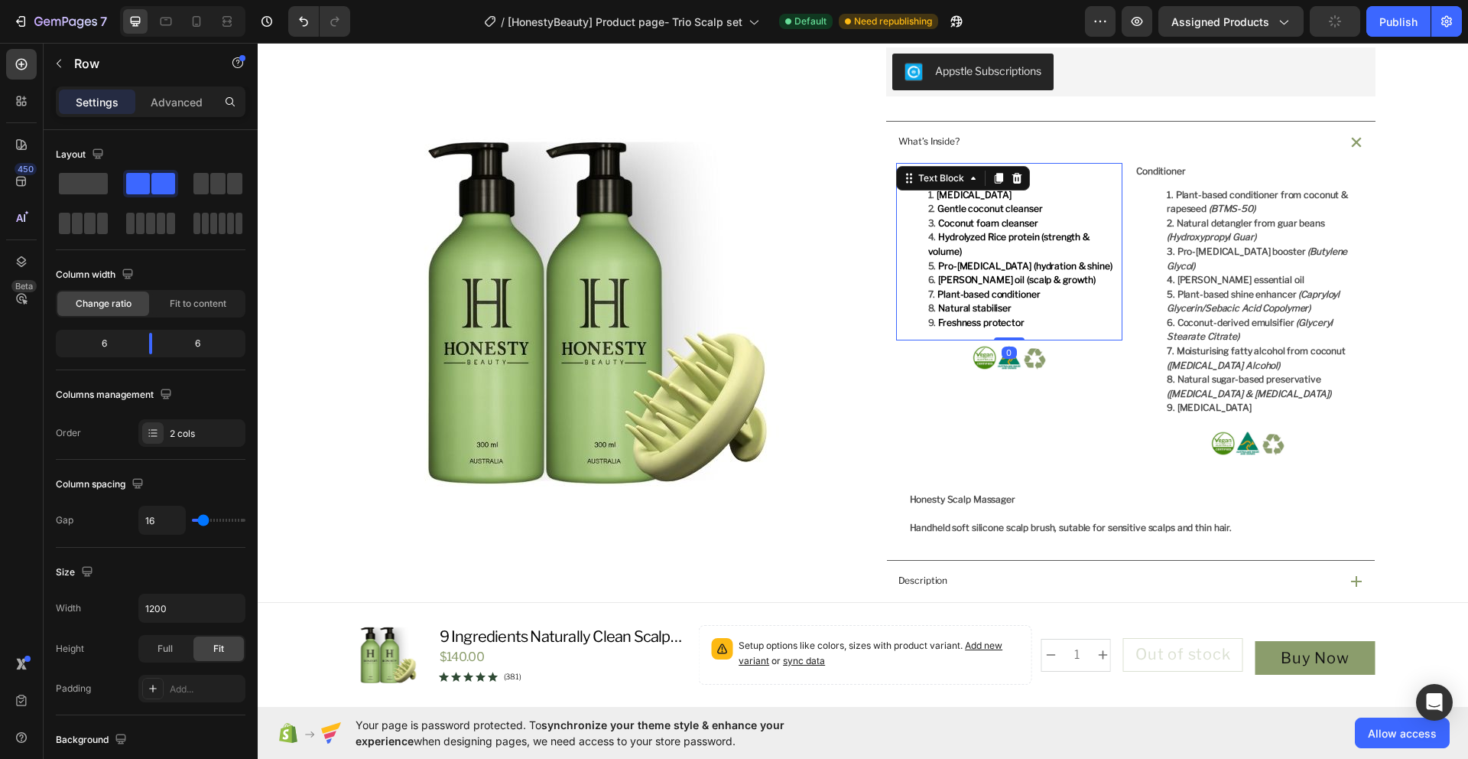
click at [1033, 304] on li "Natural stabiliser" at bounding box center [1024, 308] width 193 height 15
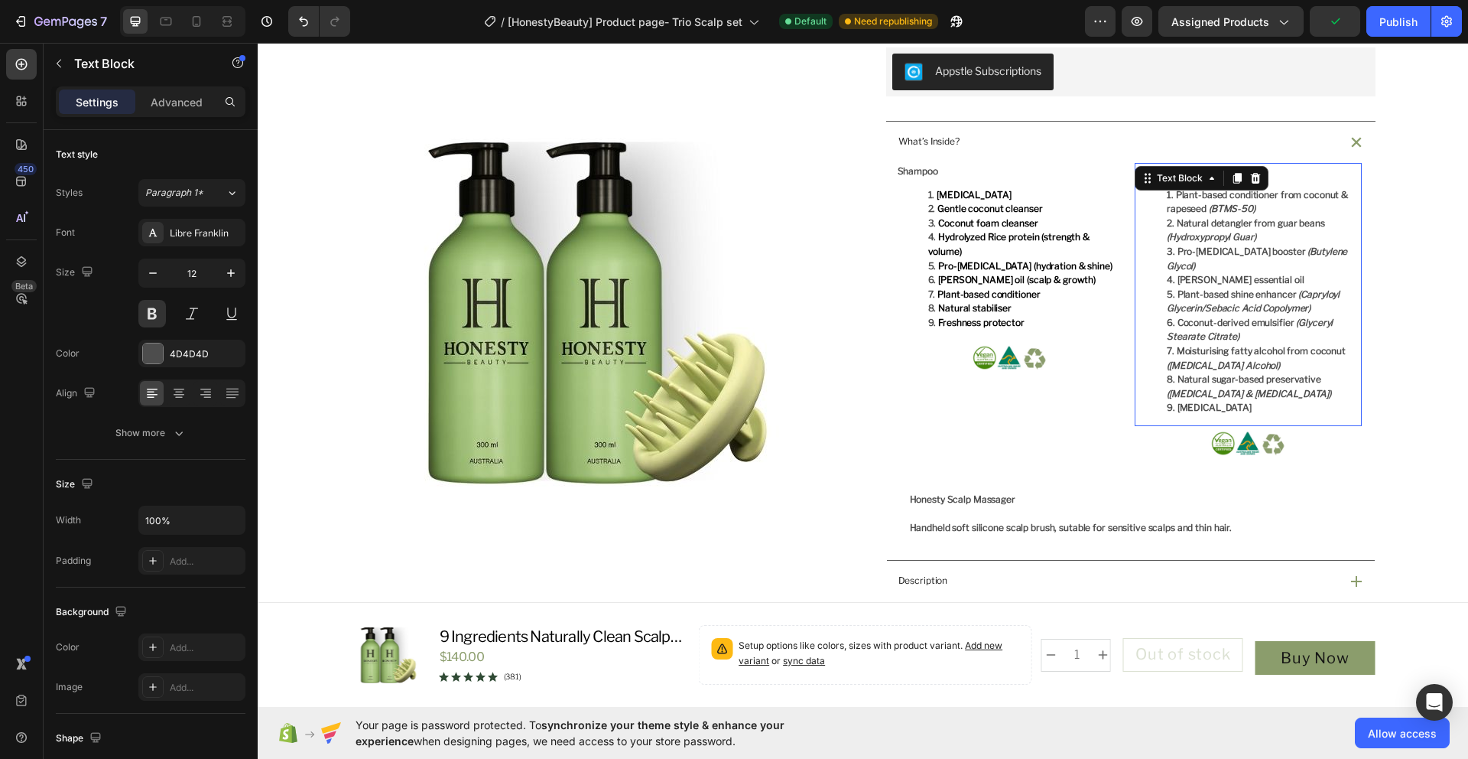
click at [1219, 317] on strong "Coconut-derived emulsifier" at bounding box center [1236, 322] width 117 height 11
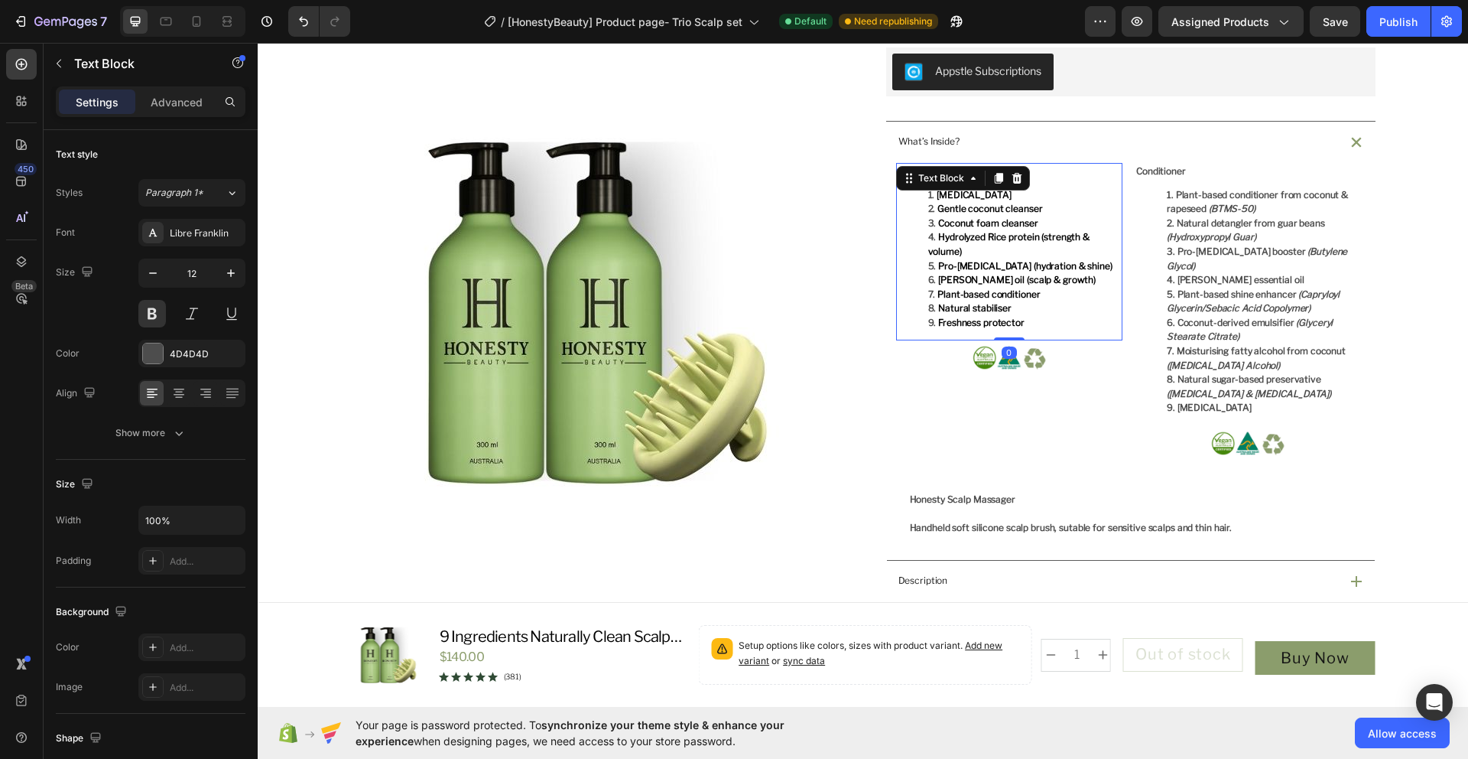
click at [1008, 303] on li "Natural stabiliser" at bounding box center [1024, 308] width 193 height 15
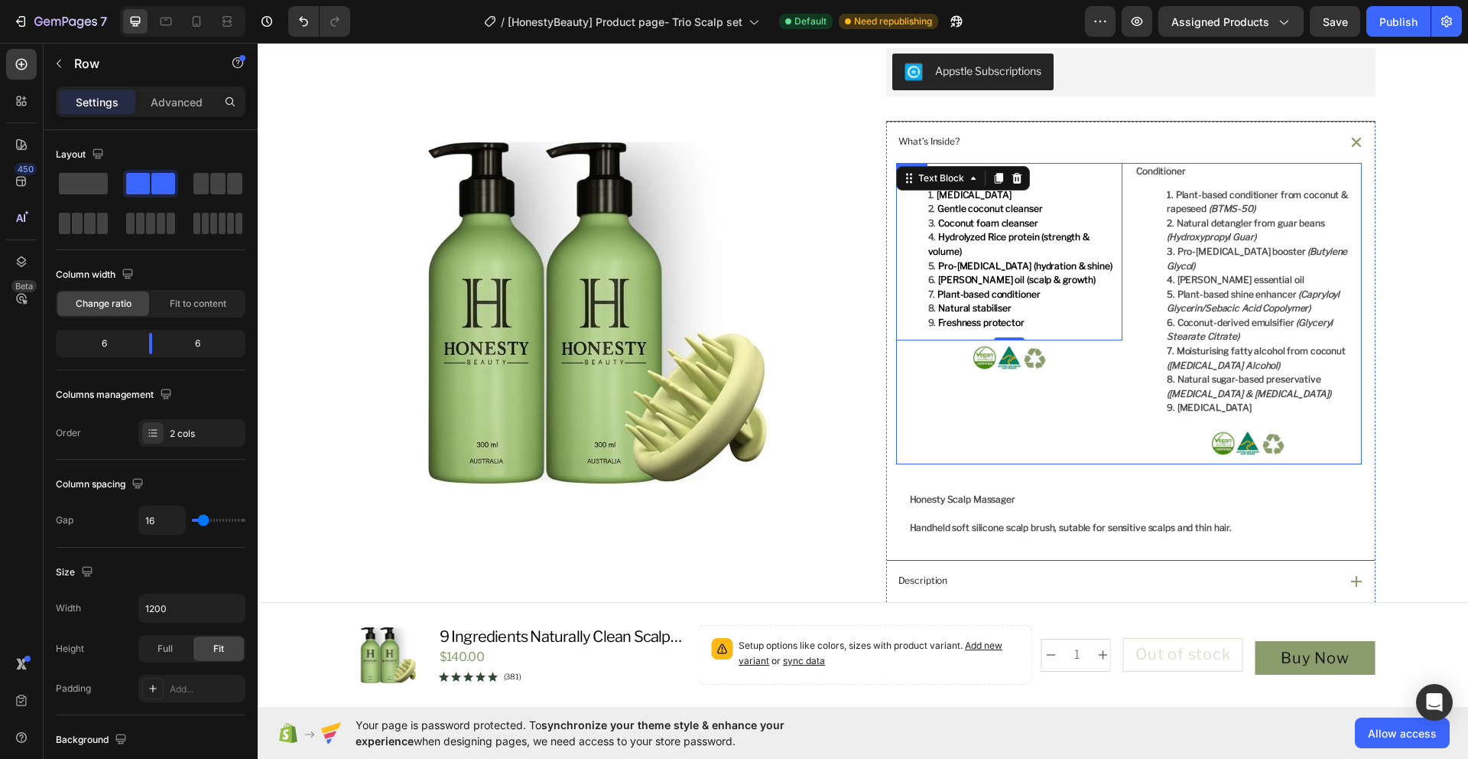
click at [1119, 253] on div "Shampoo Purified water Gentle coconut cleanser Coconut foam cleanser Hydrolyzed…" at bounding box center [1129, 313] width 466 height 301
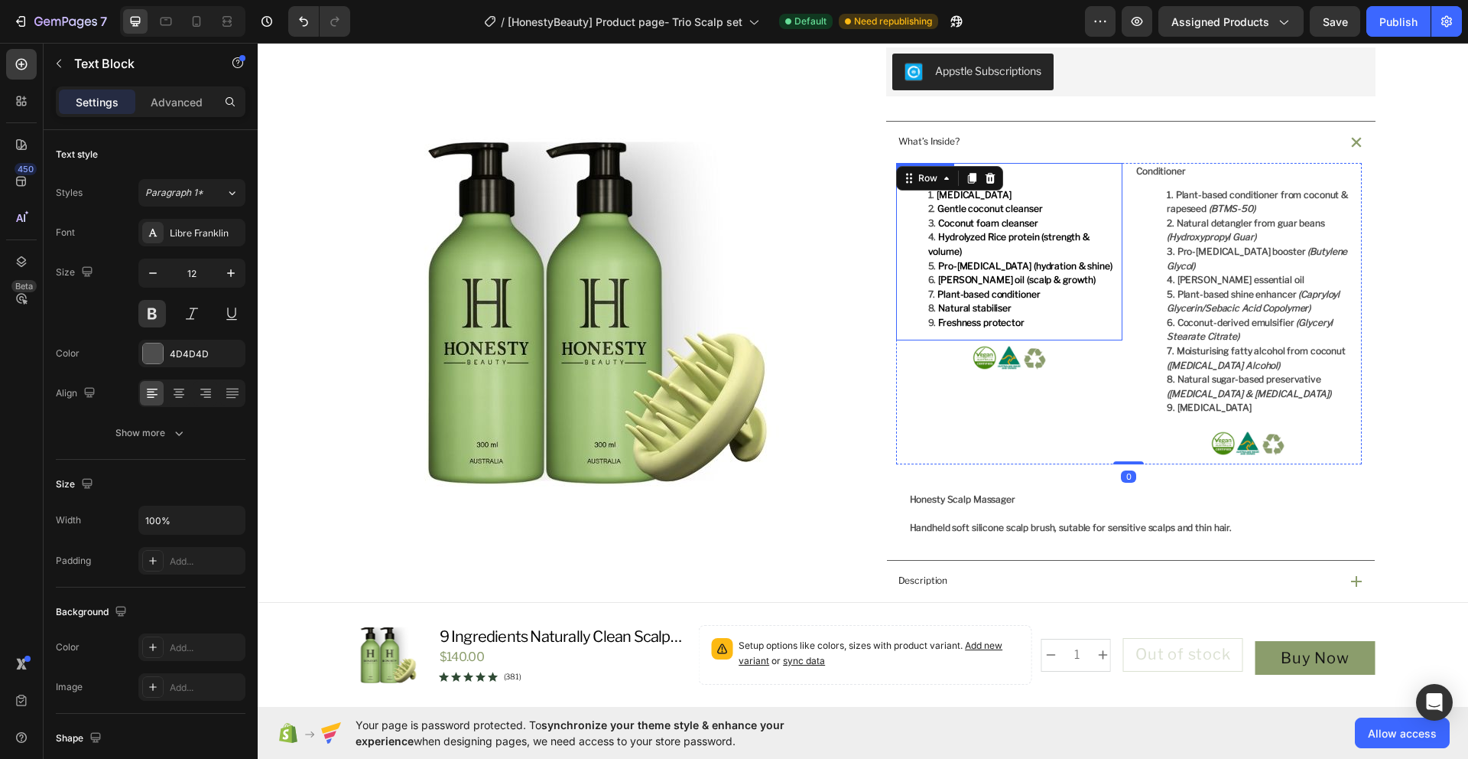
click at [1068, 256] on li "Hydrolyzed Rice protein (strength & volume)" at bounding box center [1024, 244] width 193 height 28
click at [179, 400] on icon at bounding box center [178, 392] width 15 height 15
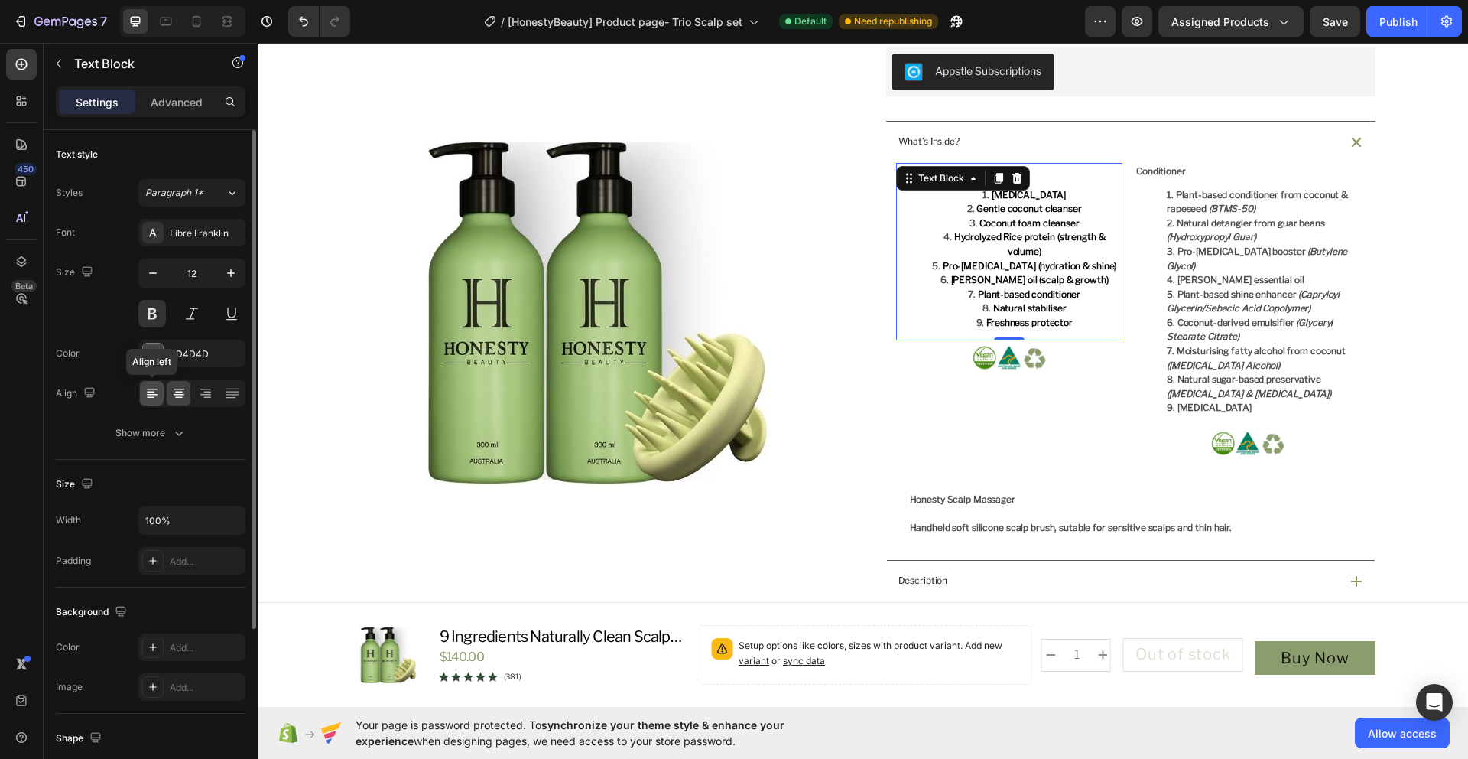
click at [154, 399] on icon at bounding box center [152, 392] width 15 height 15
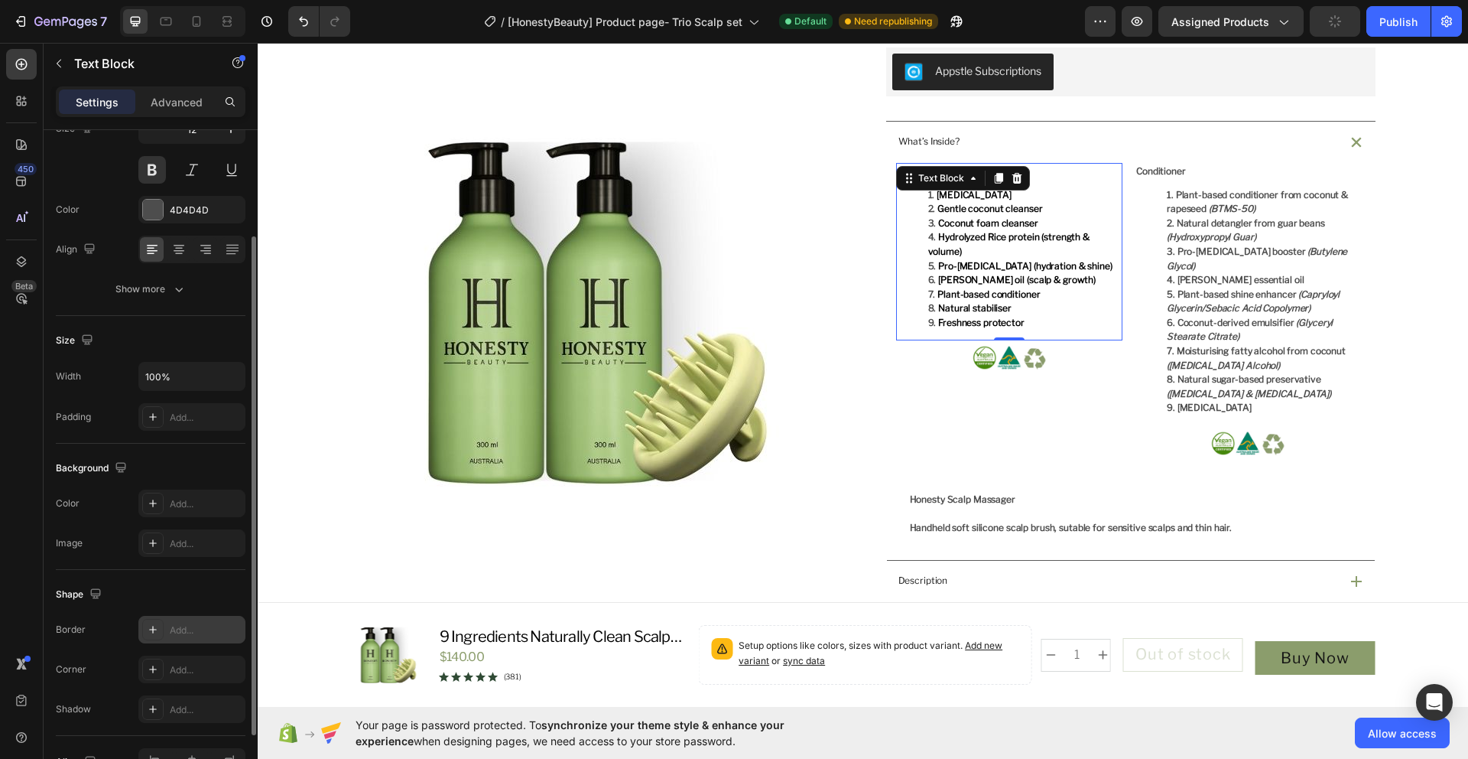
scroll to position [0, 0]
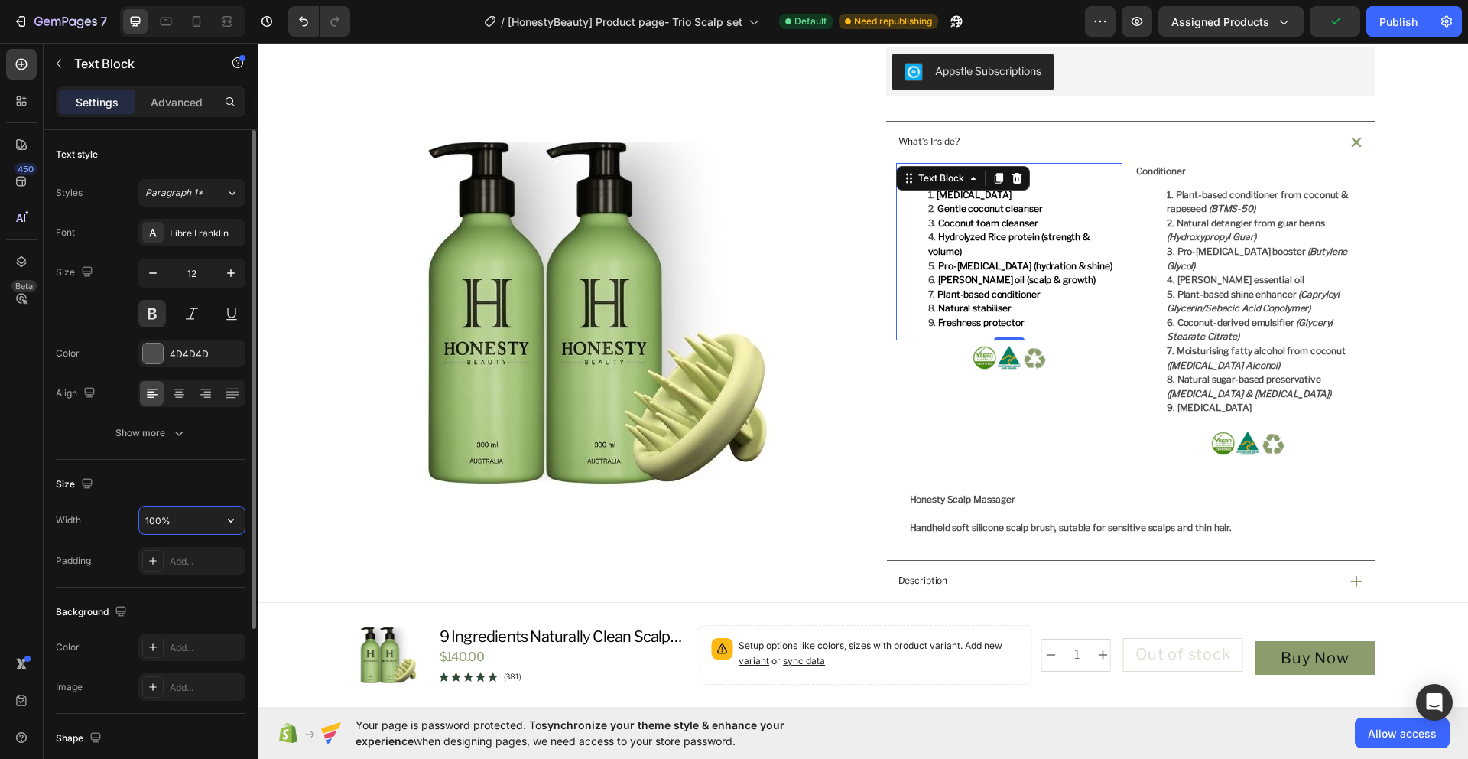
click at [192, 515] on input "100%" at bounding box center [192, 520] width 106 height 28
click at [225, 524] on icon "button" at bounding box center [230, 519] width 15 height 15
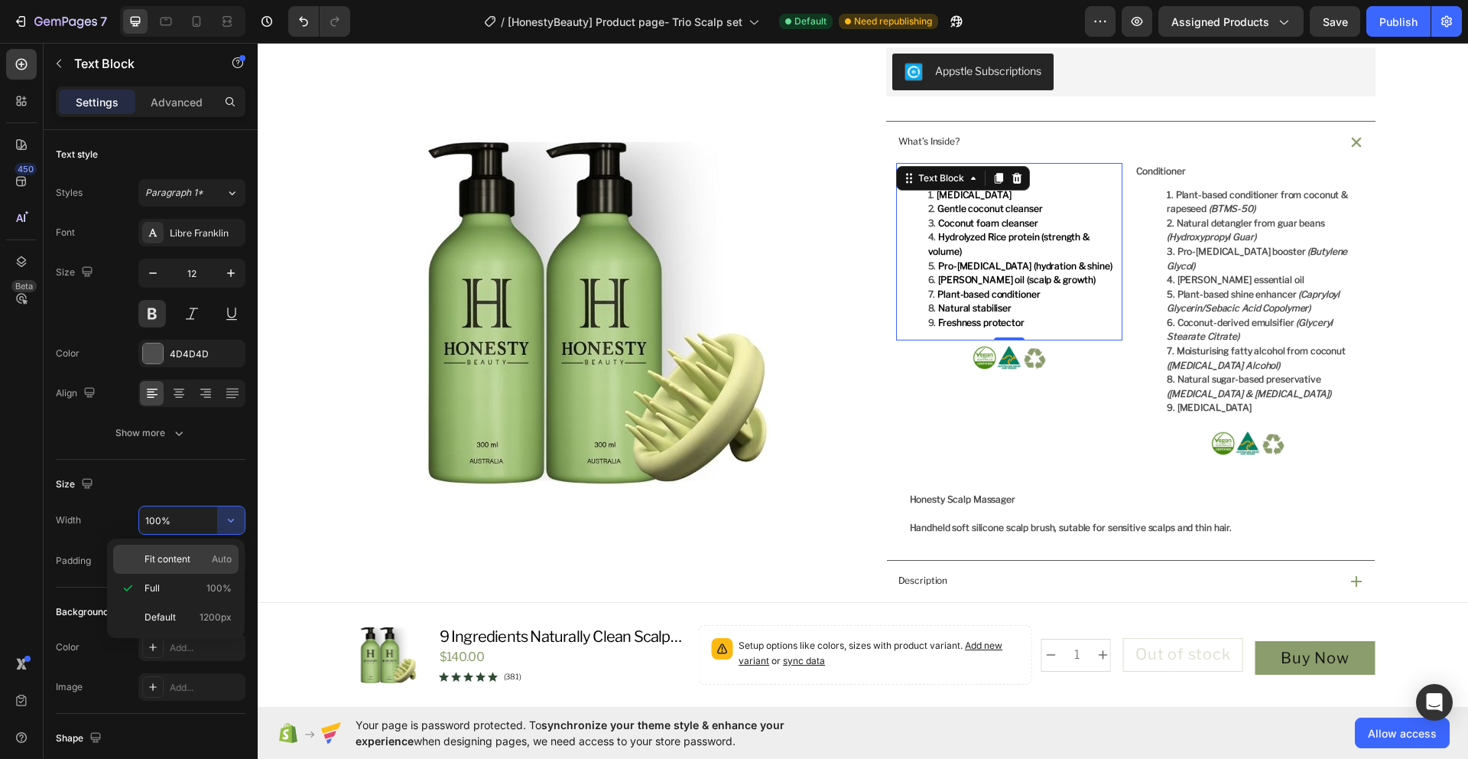
click at [226, 565] on span "Auto" at bounding box center [222, 559] width 20 height 14
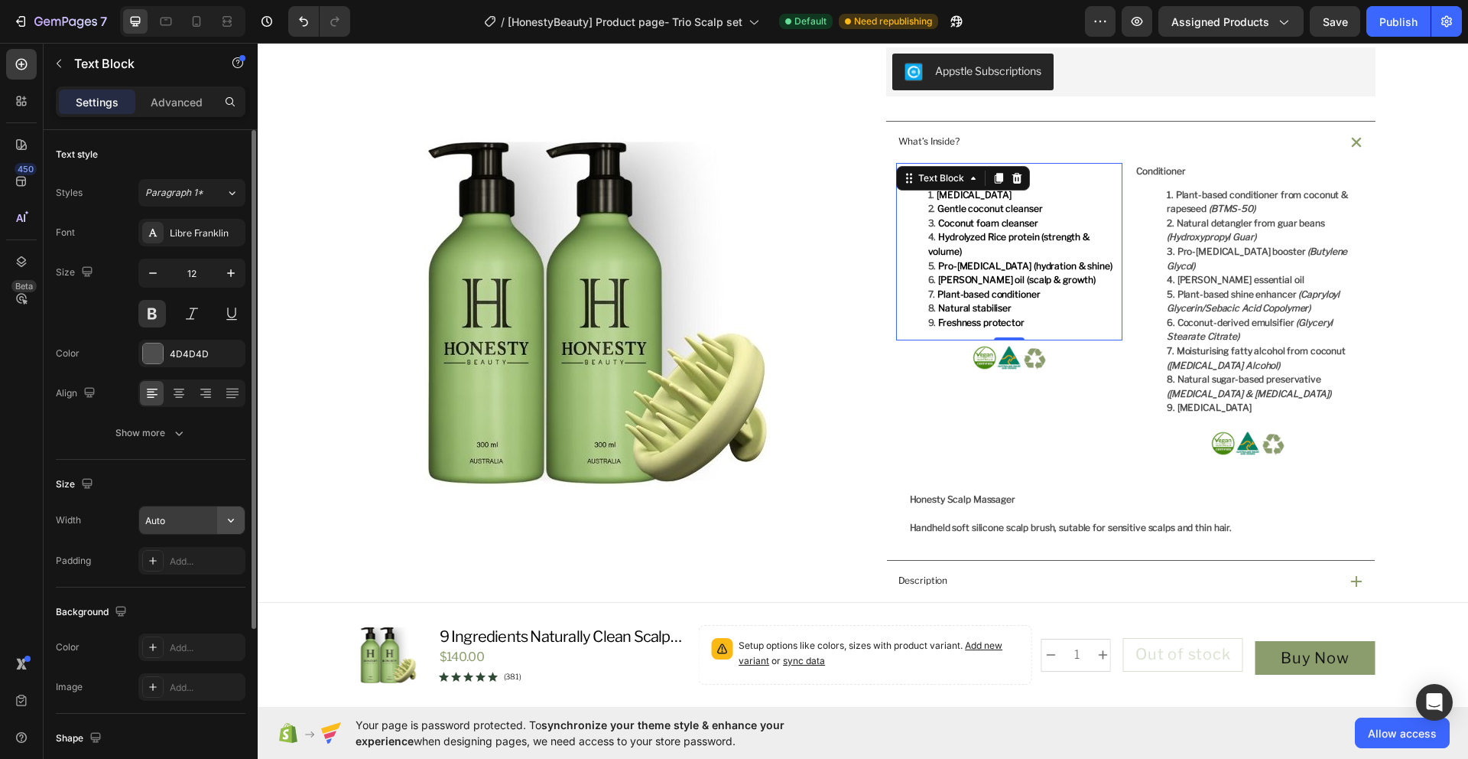
click at [227, 515] on icon "button" at bounding box center [230, 519] width 15 height 15
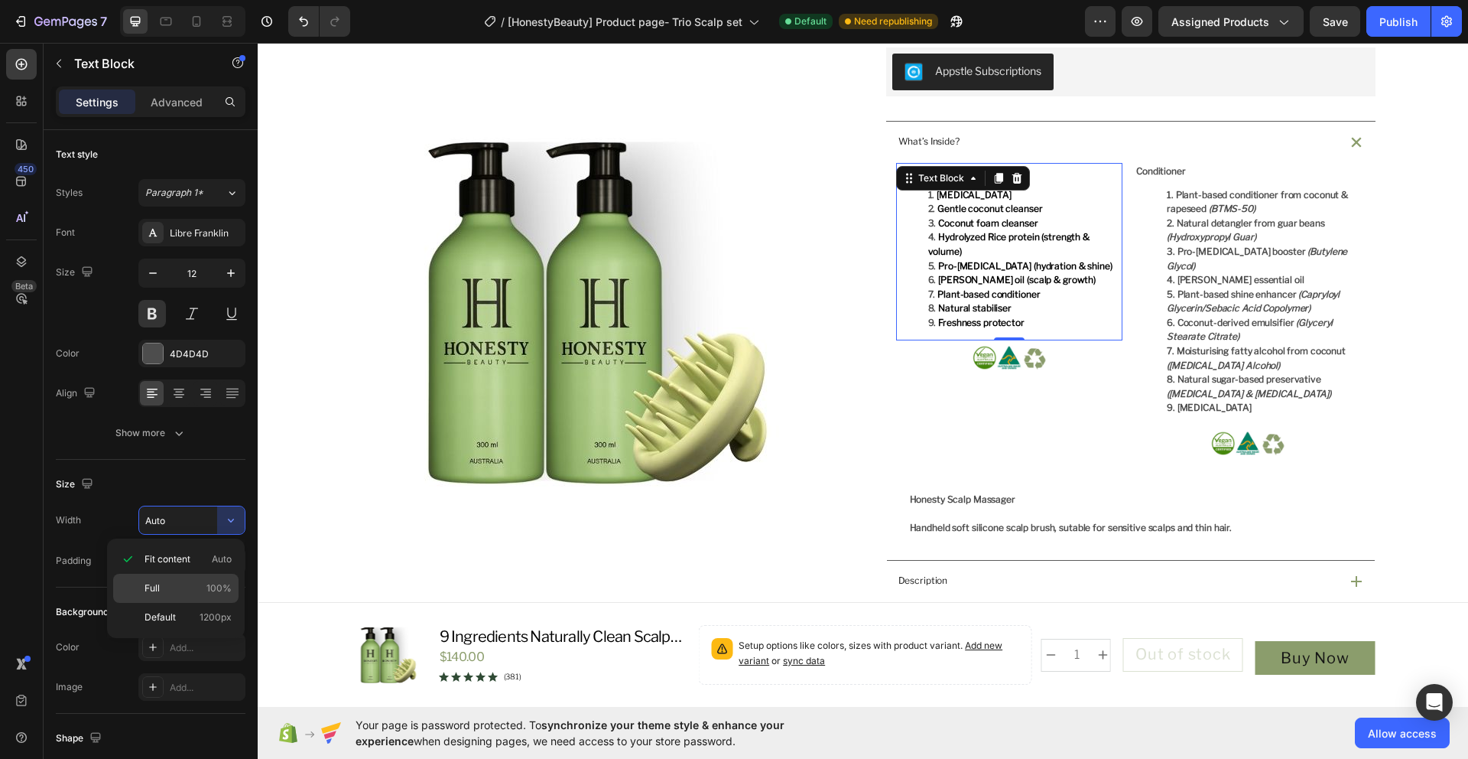
click at [213, 584] on span "100%" at bounding box center [218, 588] width 25 height 14
type input "100%"
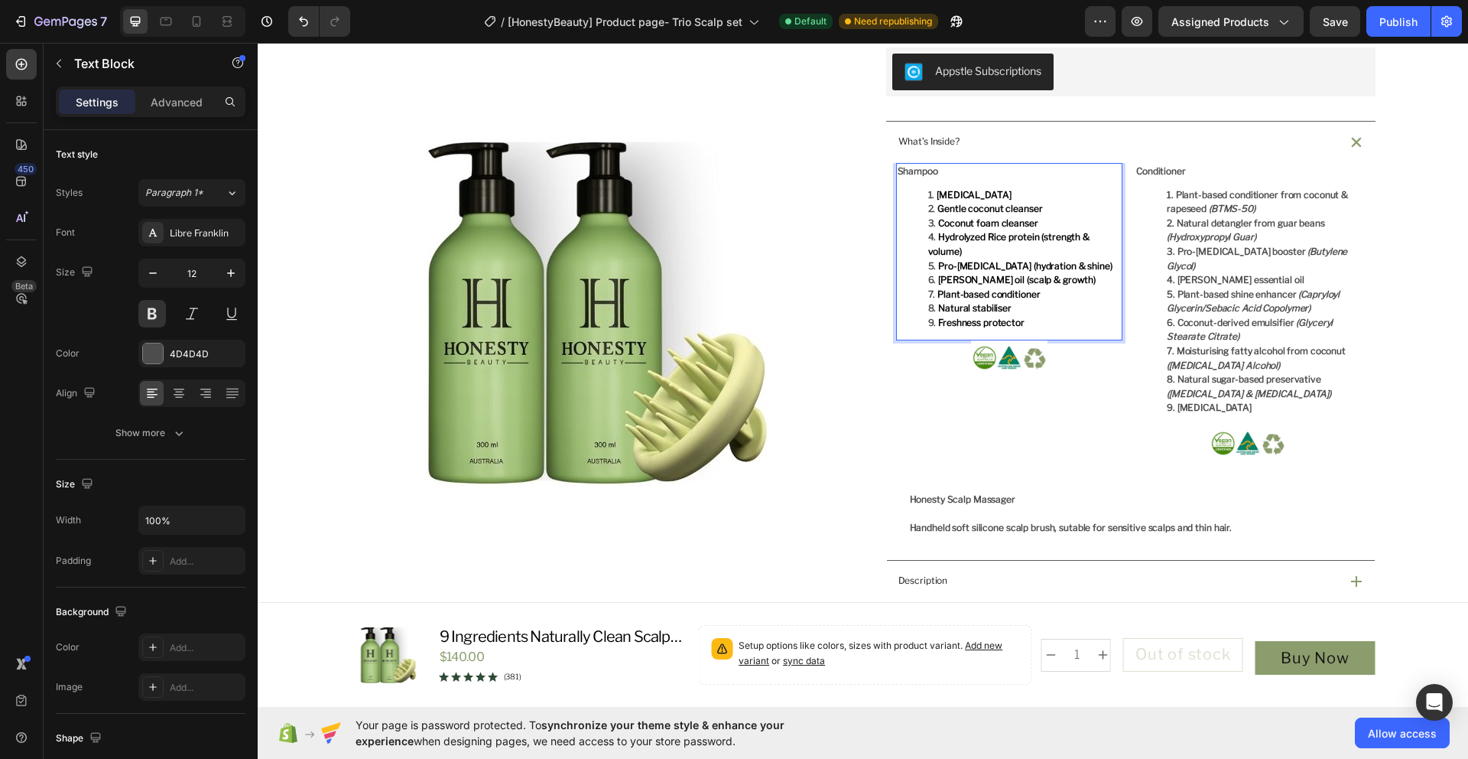
click at [1103, 276] on li "Rosemary oil (scalp & growth)" at bounding box center [1024, 280] width 193 height 15
click at [1122, 279] on div "Shampoo Purified water Gentle coconut cleanser Coconut foam cleanser Hydrolyzed…" at bounding box center [1129, 313] width 466 height 301
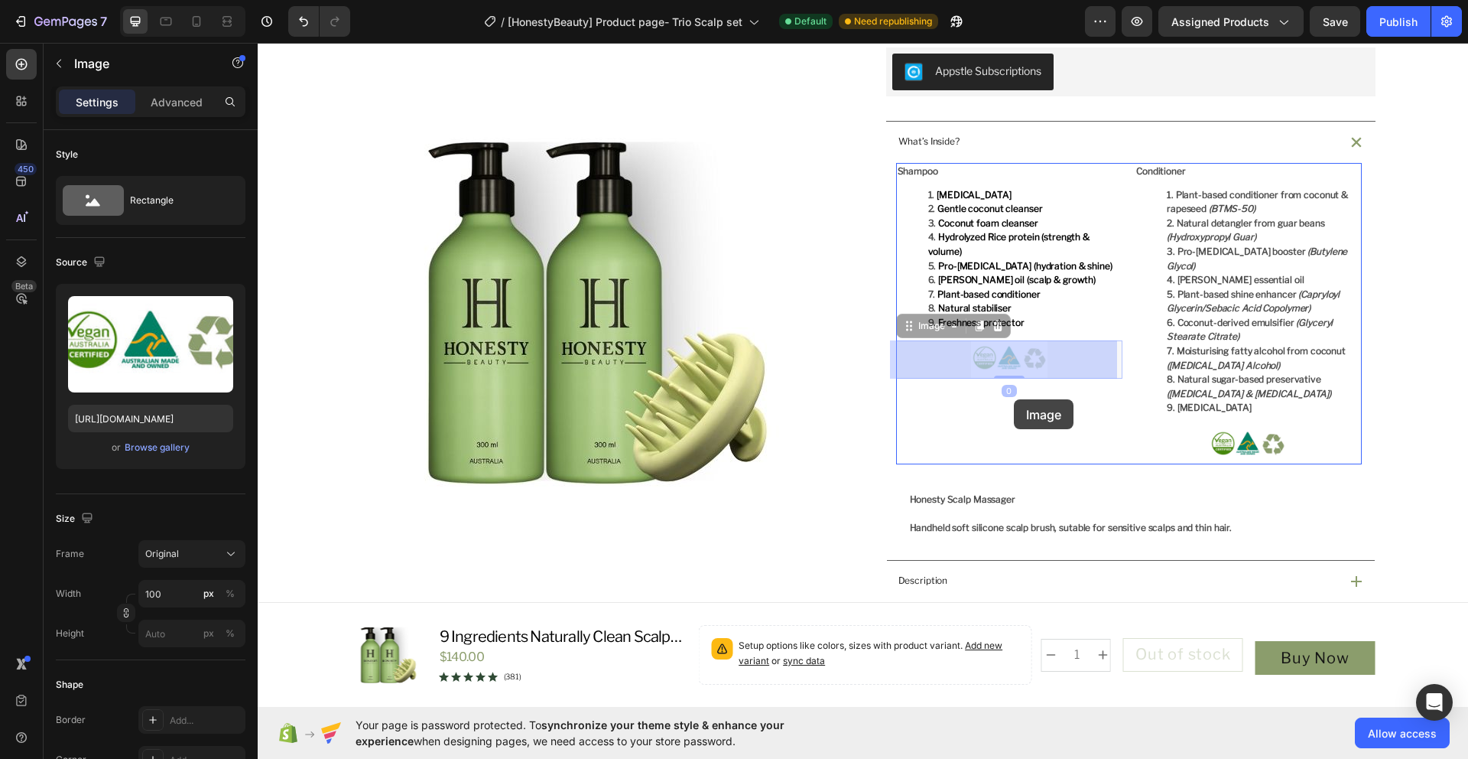
drag, startPoint x: 1016, startPoint y: 366, endPoint x: 1014, endPoint y: 399, distance: 32.9
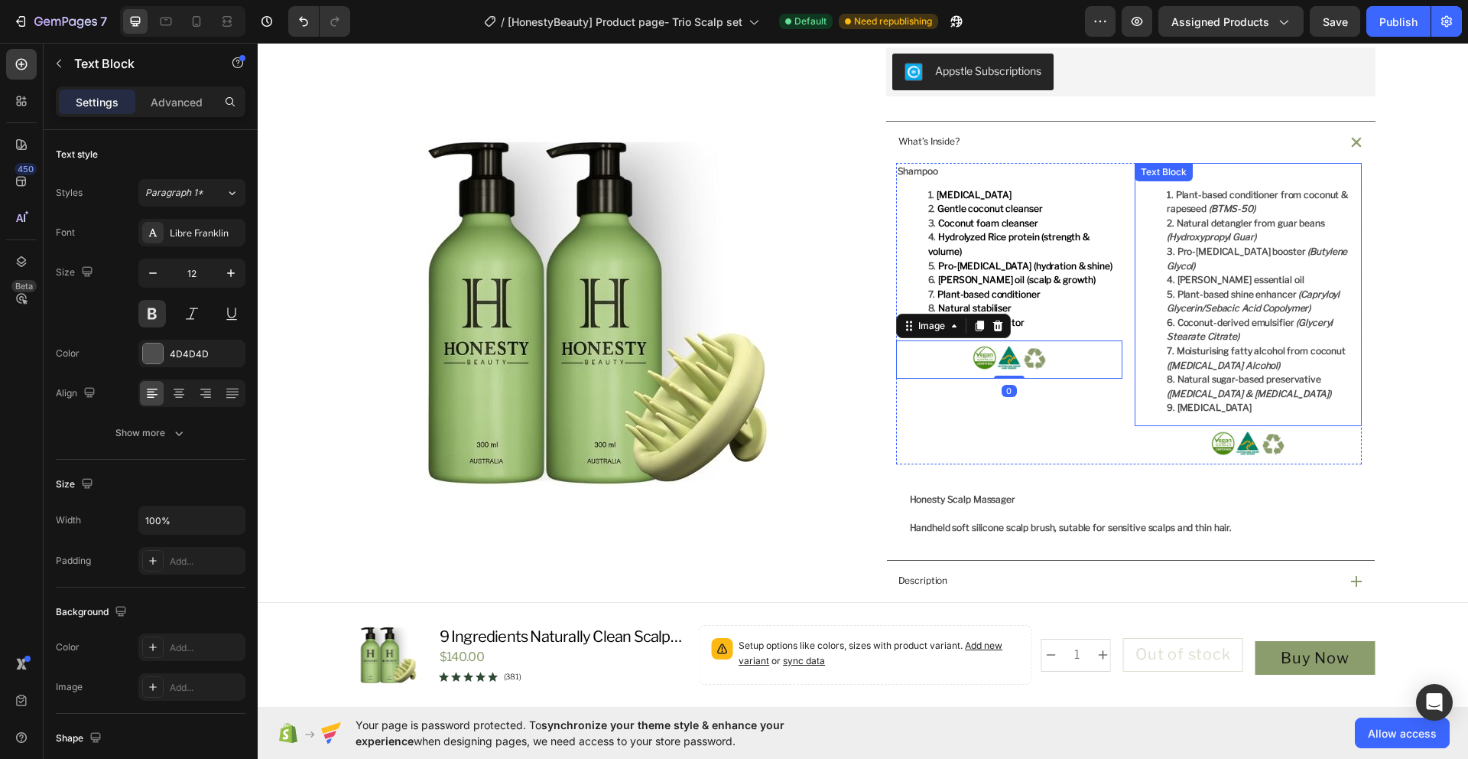
click at [1220, 321] on icon "(Glyceryl Stearate Citrate)" at bounding box center [1250, 330] width 166 height 26
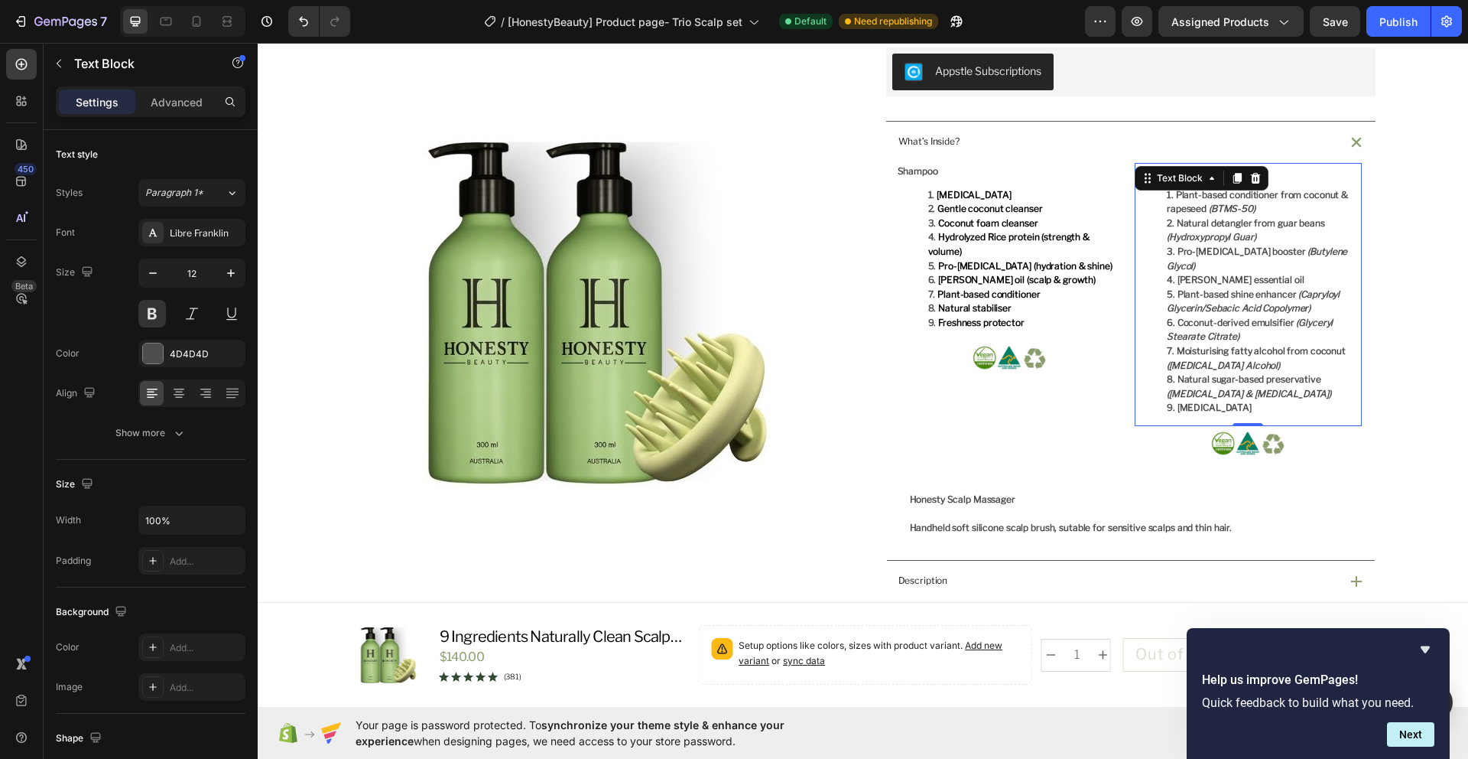
click at [1276, 388] on icon "(Gluconolactone & Sodium Benzoate)" at bounding box center [1249, 393] width 164 height 11
click at [1245, 401] on li "Purified water" at bounding box center [1263, 408] width 193 height 15
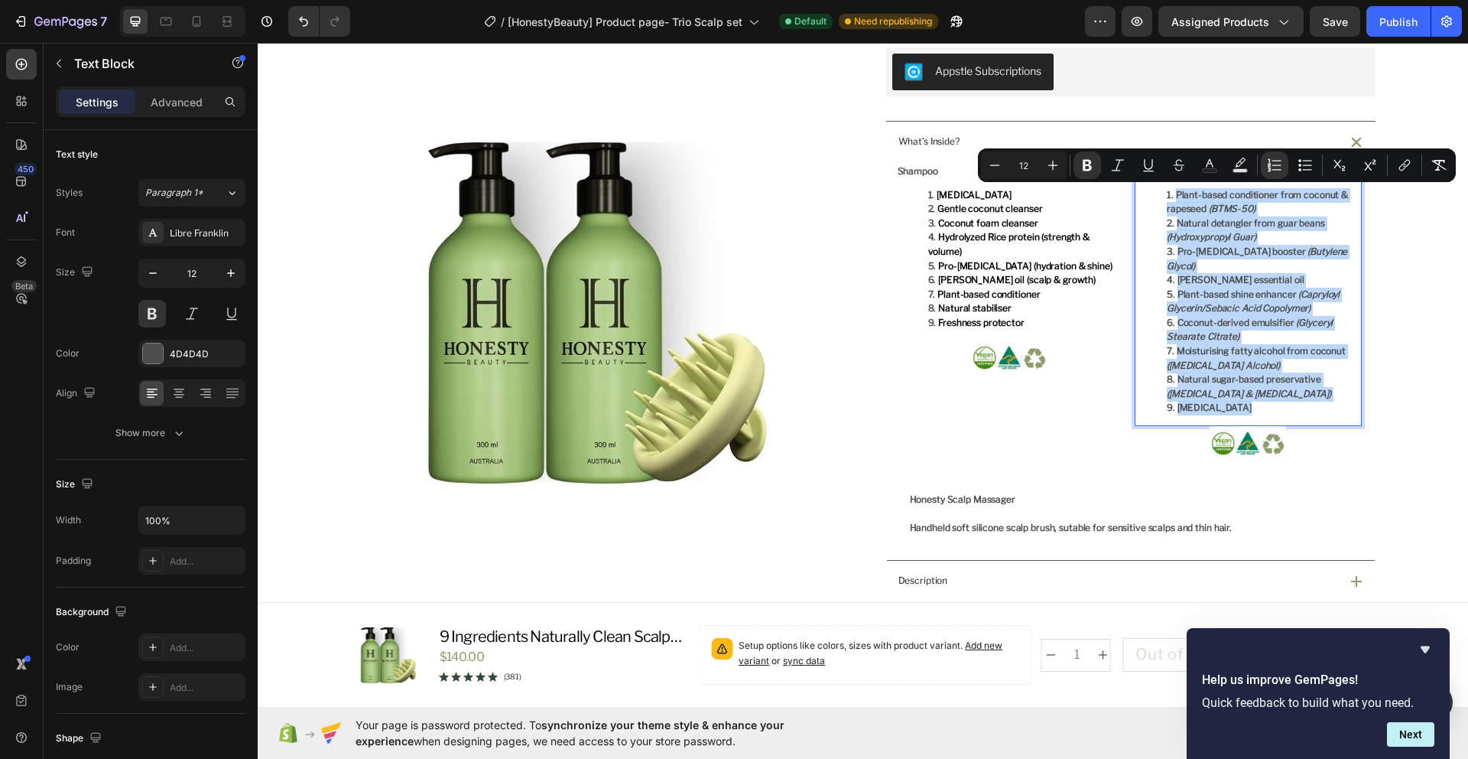
drag, startPoint x: 1240, startPoint y: 397, endPoint x: 1163, endPoint y: 199, distance: 212.6
click at [1163, 199] on ol "Plant-based conditioner from coconut & rapeseed (BTMS-50) Natural detangler fro…" at bounding box center [1248, 302] width 224 height 228
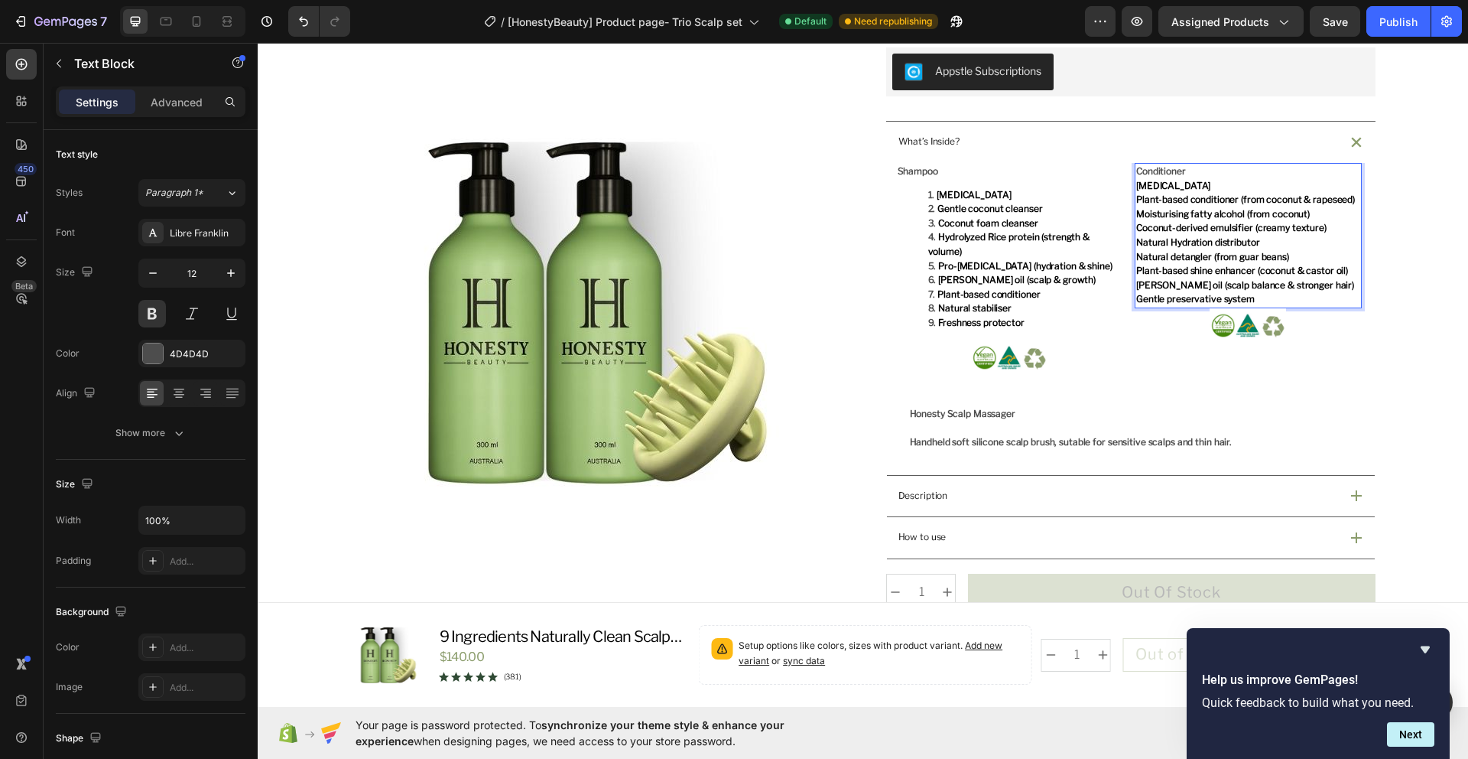
click at [1274, 305] on p "Gentle preservative system" at bounding box center [1248, 299] width 224 height 15
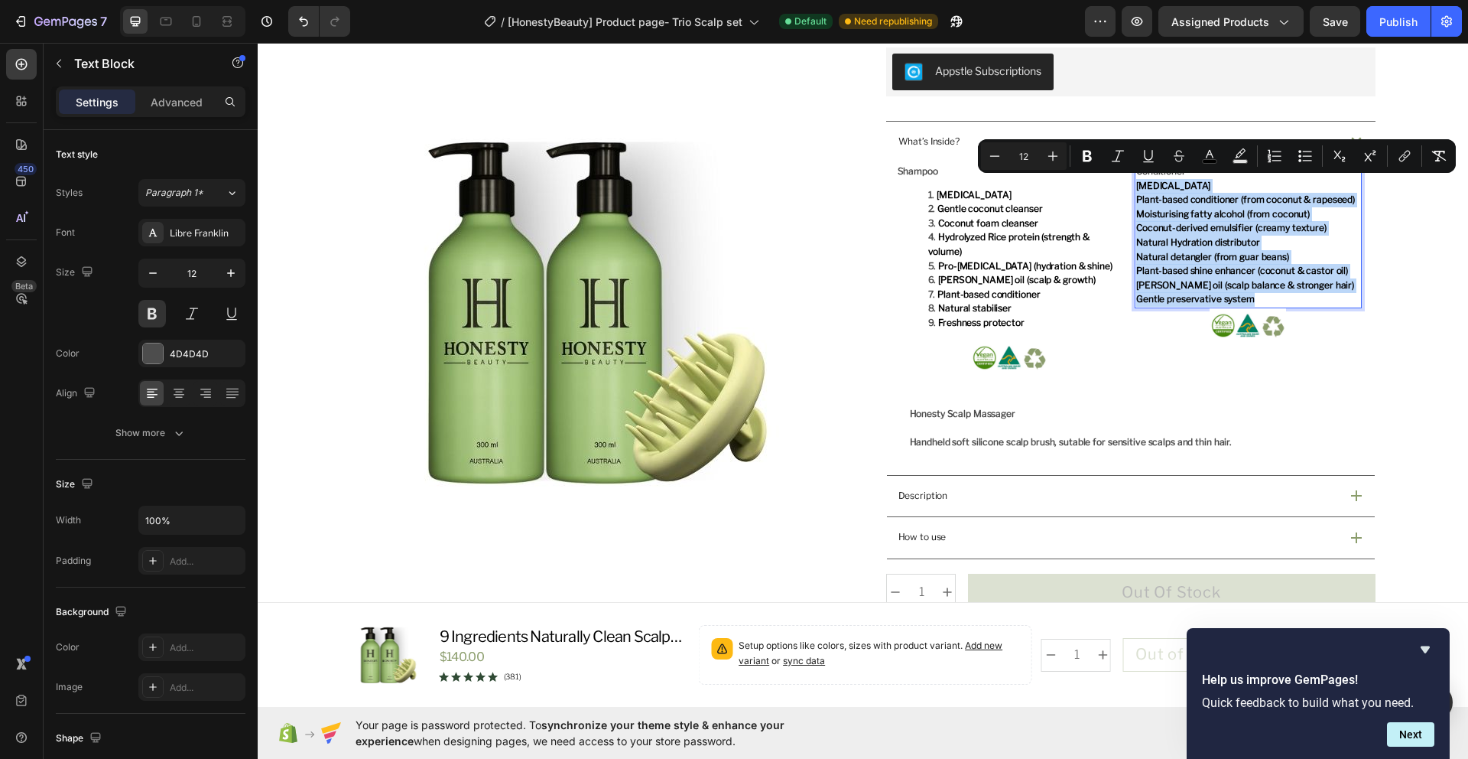
drag, startPoint x: 1273, startPoint y: 302, endPoint x: 1133, endPoint y: 187, distance: 180.4
click at [1135, 187] on div "Conditioner Purified water Plant-based conditioner (from coconut & rapeseed) Mo…" at bounding box center [1248, 235] width 227 height 145
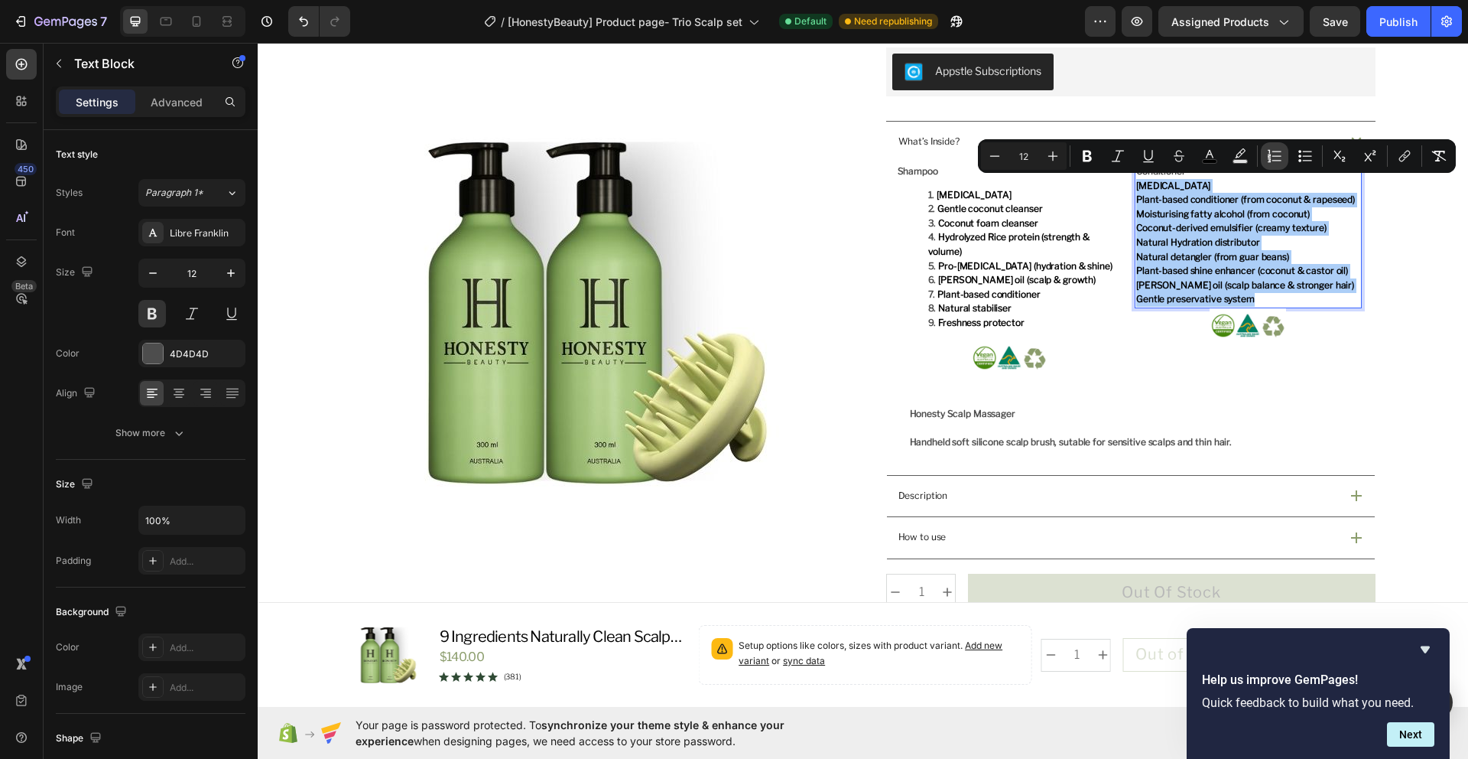
click at [1270, 155] on icon "Editor contextual toolbar" at bounding box center [1269, 156] width 3 height 4
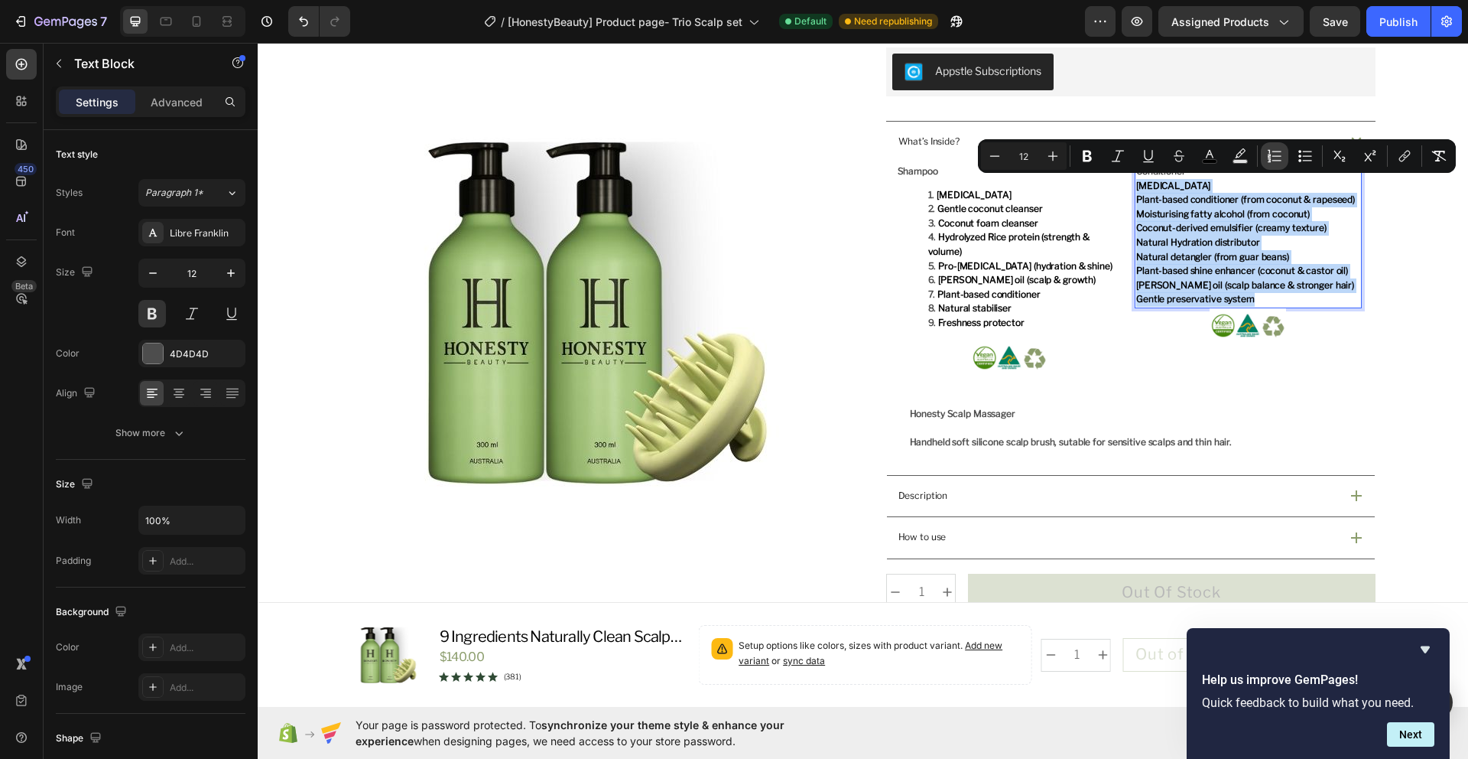
type input "12"
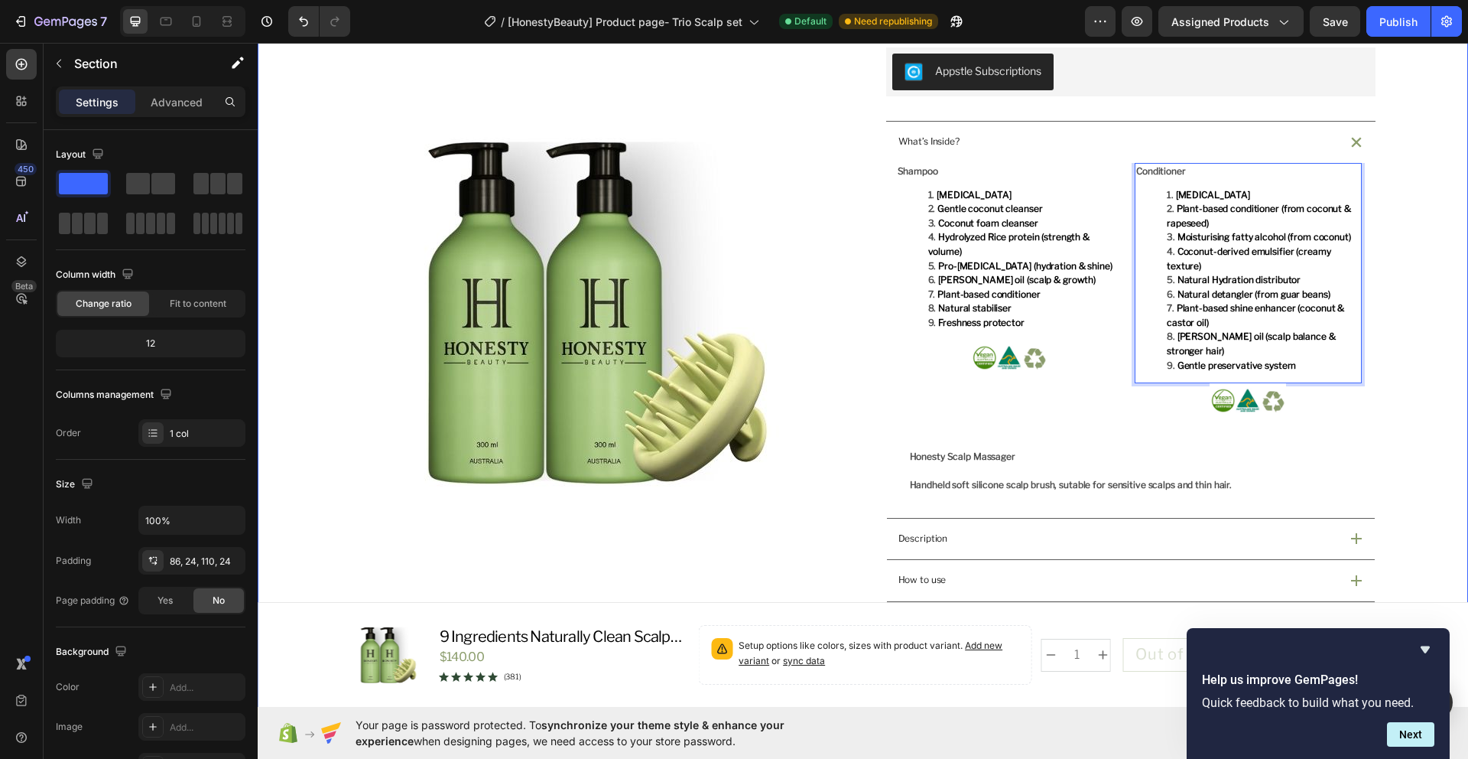
click at [1407, 421] on div "Product Images Icon Australian Made & Owned Text Block Icon Aus Post Delivery T…" at bounding box center [863, 422] width 1174 height 1458
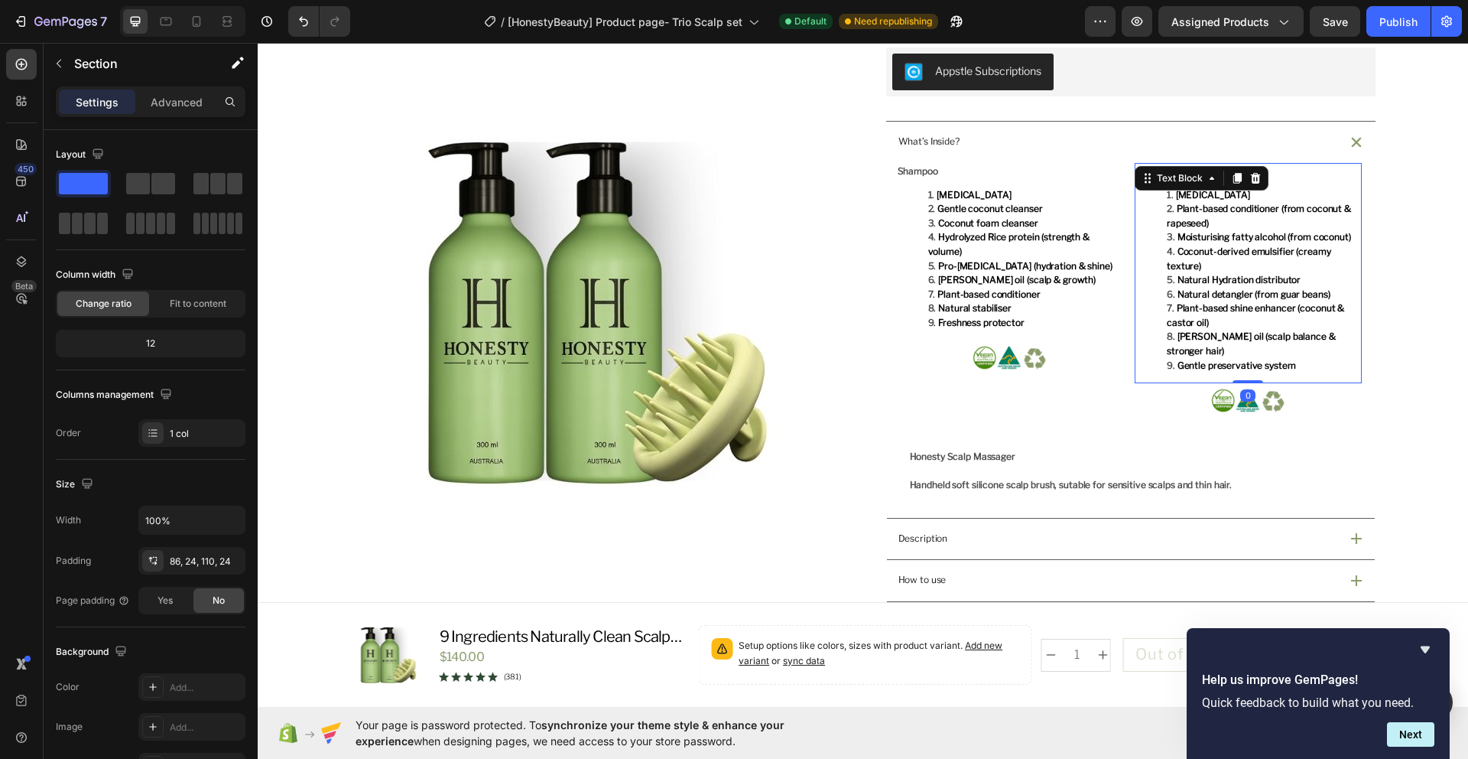
click at [1240, 297] on span "Natural detangler (from guar beans)" at bounding box center [1254, 293] width 153 height 11
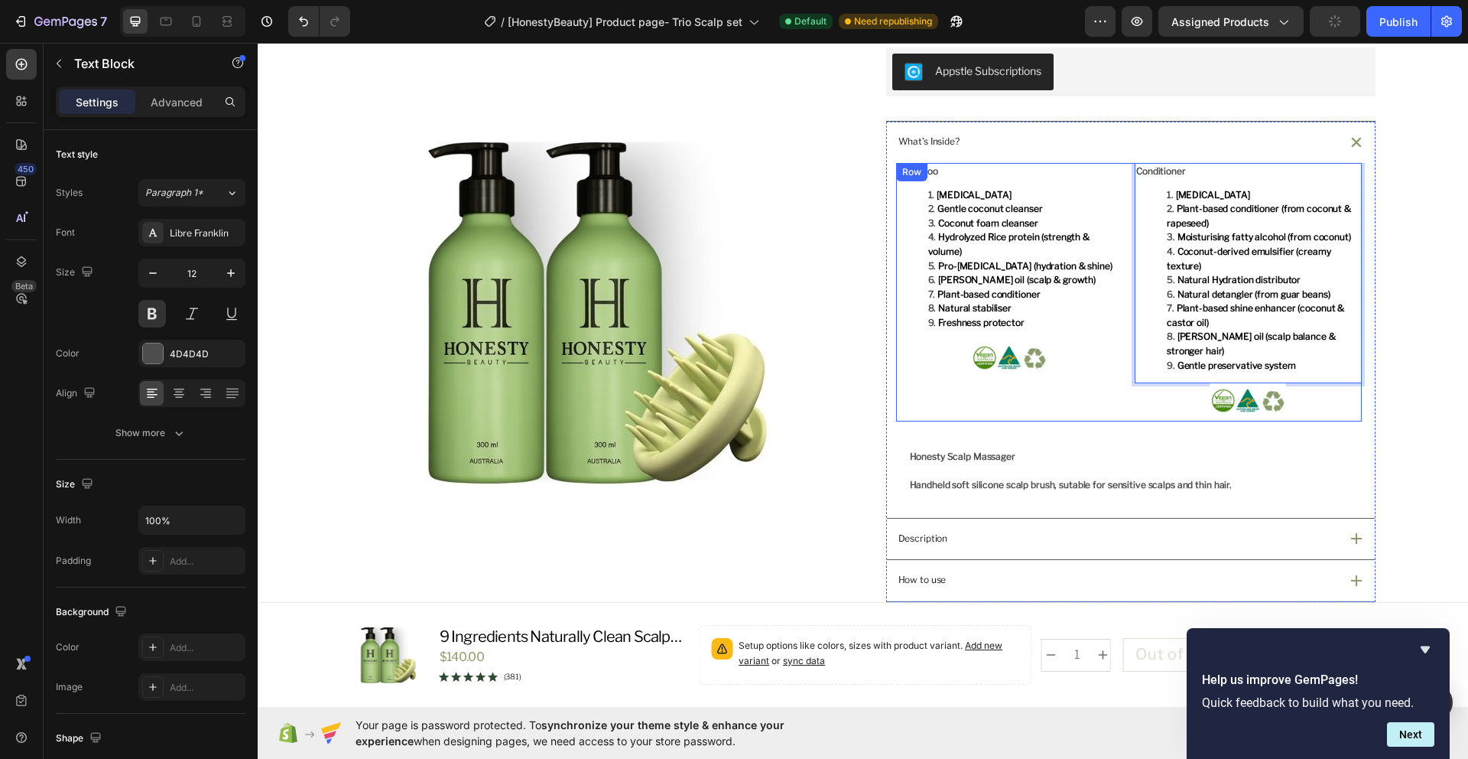
click at [1125, 271] on div "Shampoo Purified water Gentle coconut cleanser Coconut foam cleanser Hydrolyzed…" at bounding box center [1129, 292] width 466 height 258
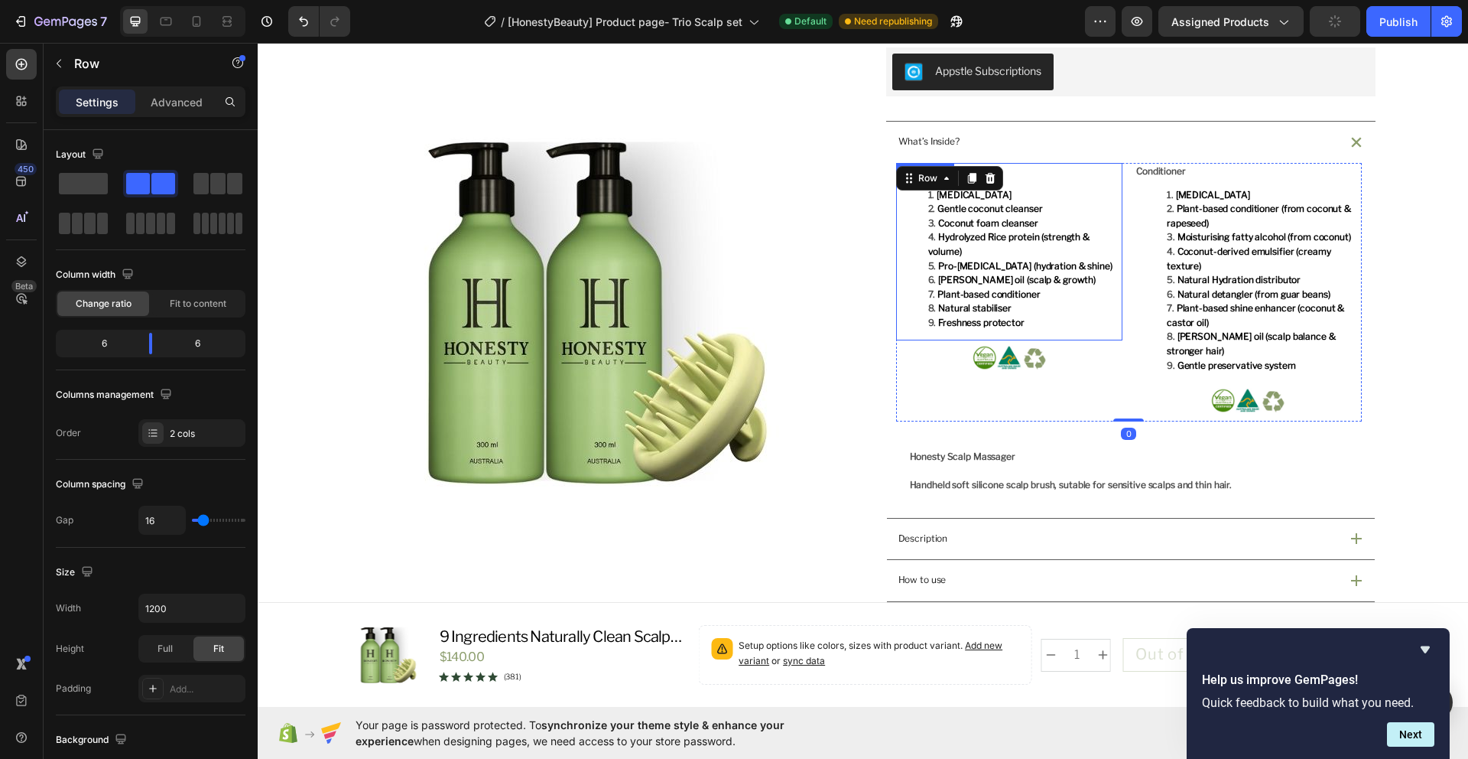
click at [1036, 282] on span "Rosemary oil (scalp & growth)" at bounding box center [1017, 279] width 158 height 11
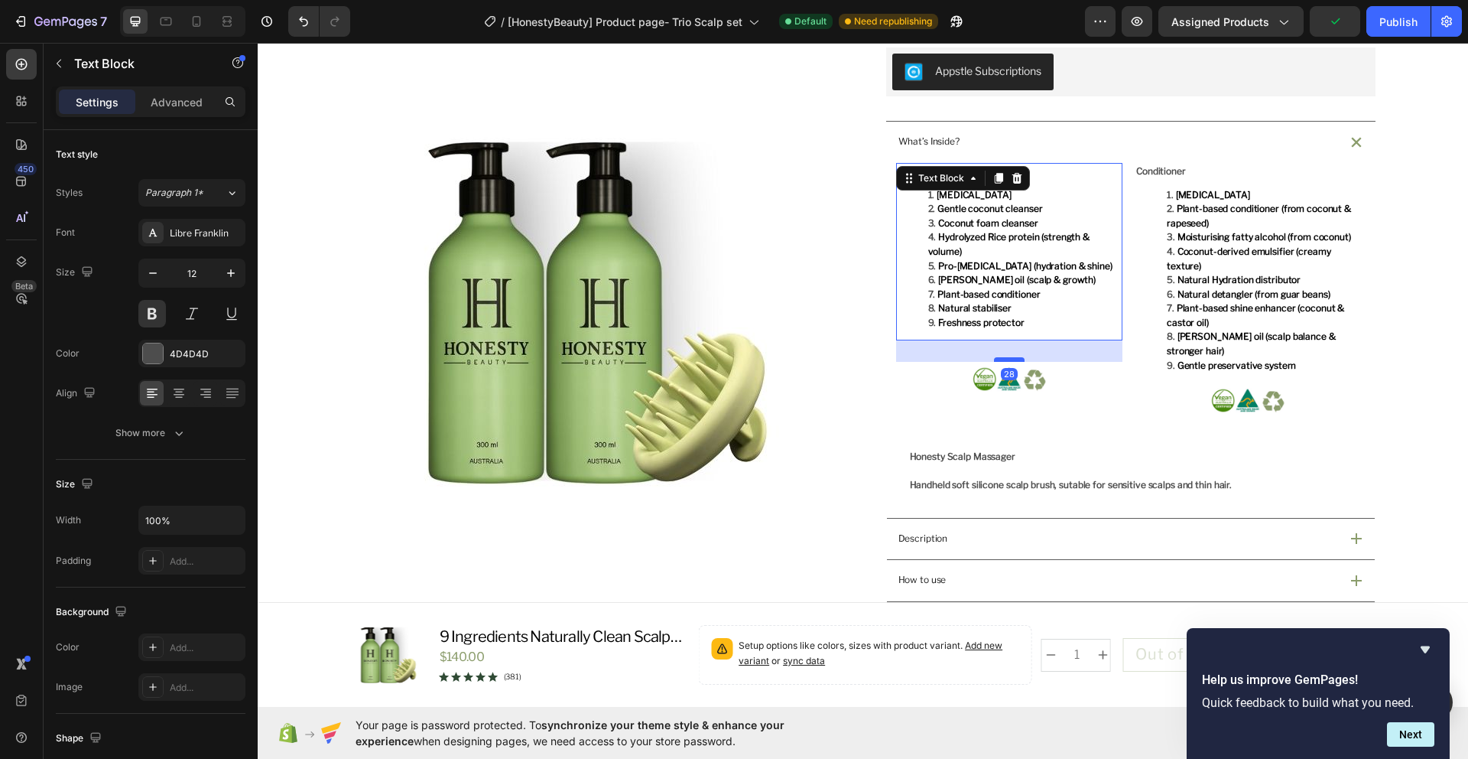
drag, startPoint x: 1003, startPoint y: 339, endPoint x: 1000, endPoint y: 360, distance: 21.8
click at [1000, 360] on div at bounding box center [1009, 359] width 31 height 5
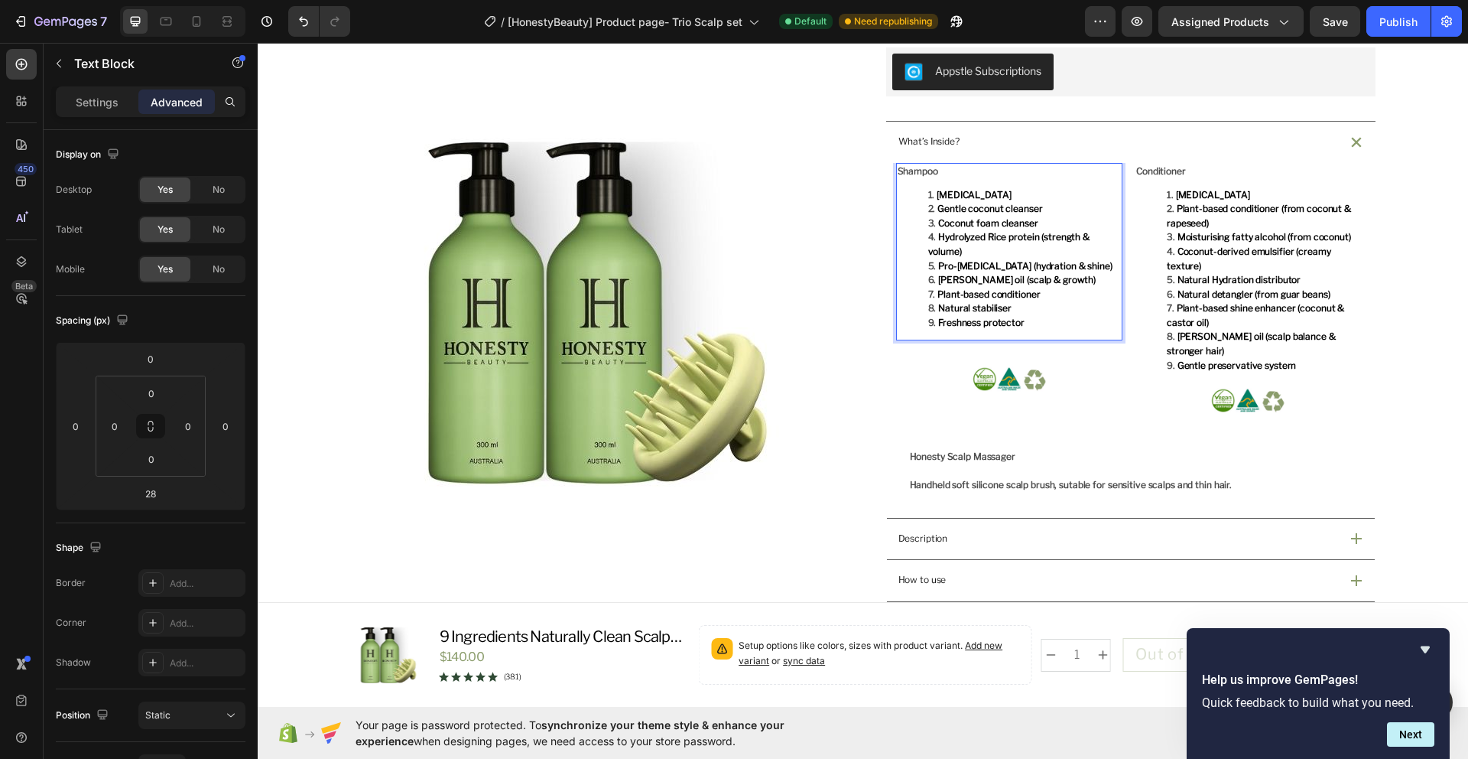
click at [1013, 340] on div "Shampoo Purified water Gentle coconut cleanser Coconut foam cleanser Hydrolyzed…" at bounding box center [1009, 252] width 227 height 178
click at [975, 263] on span "Pro-vitamin B5 (hydration & shine)" at bounding box center [1025, 265] width 174 height 11
click at [1029, 314] on li "Natural stabiliser" at bounding box center [1024, 308] width 193 height 15
click at [1116, 269] on div "Shampoo Purified water Gentle coconut cleanser Coconut foam cleanser Hydrolyzed…" at bounding box center [1009, 252] width 227 height 178
click at [1105, 271] on li "Pro-vitamin B5 (hydration & shine)" at bounding box center [1024, 266] width 193 height 15
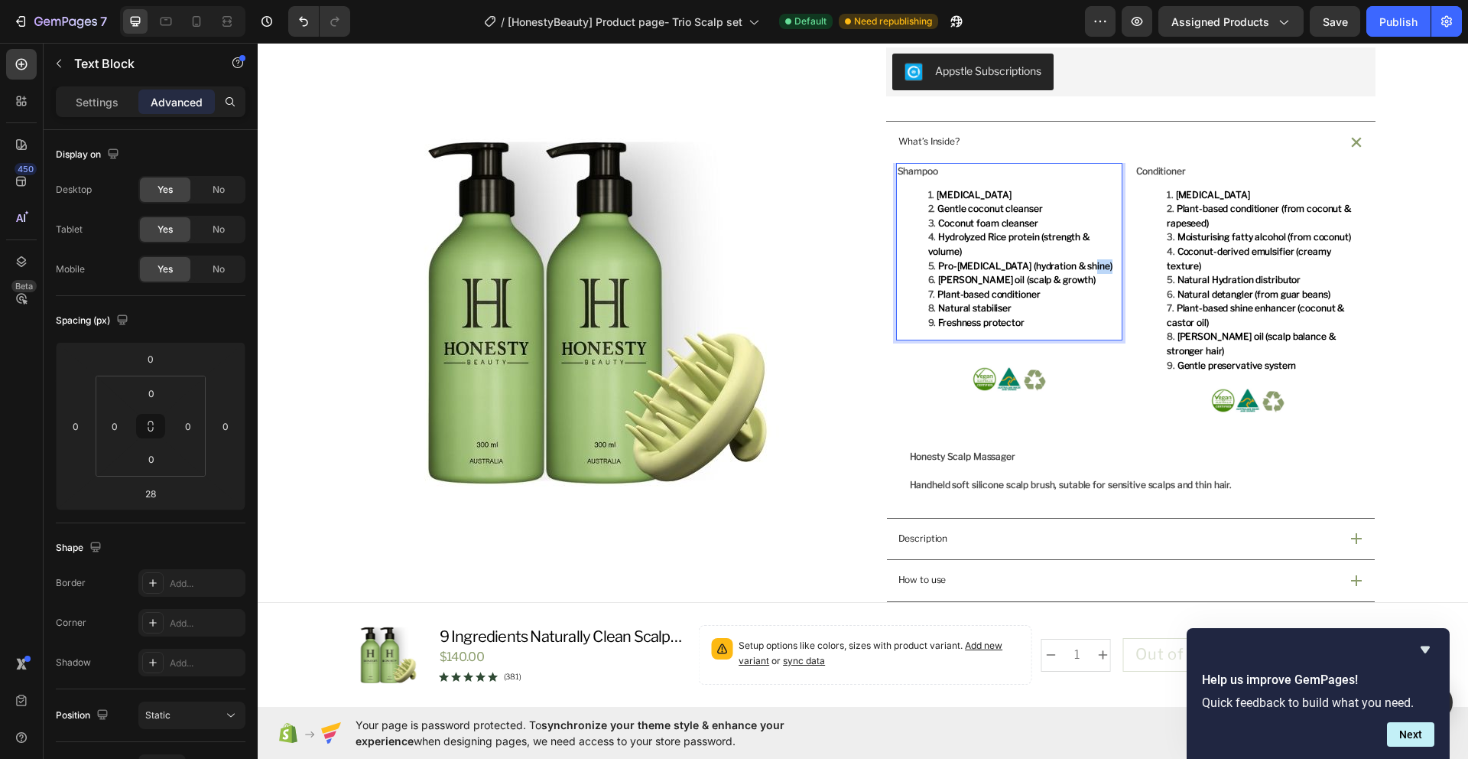
click at [1105, 271] on li "Pro-vitamin B5 (hydration & shine)" at bounding box center [1024, 266] width 193 height 15
click at [1038, 326] on li "Freshness protector" at bounding box center [1024, 323] width 193 height 15
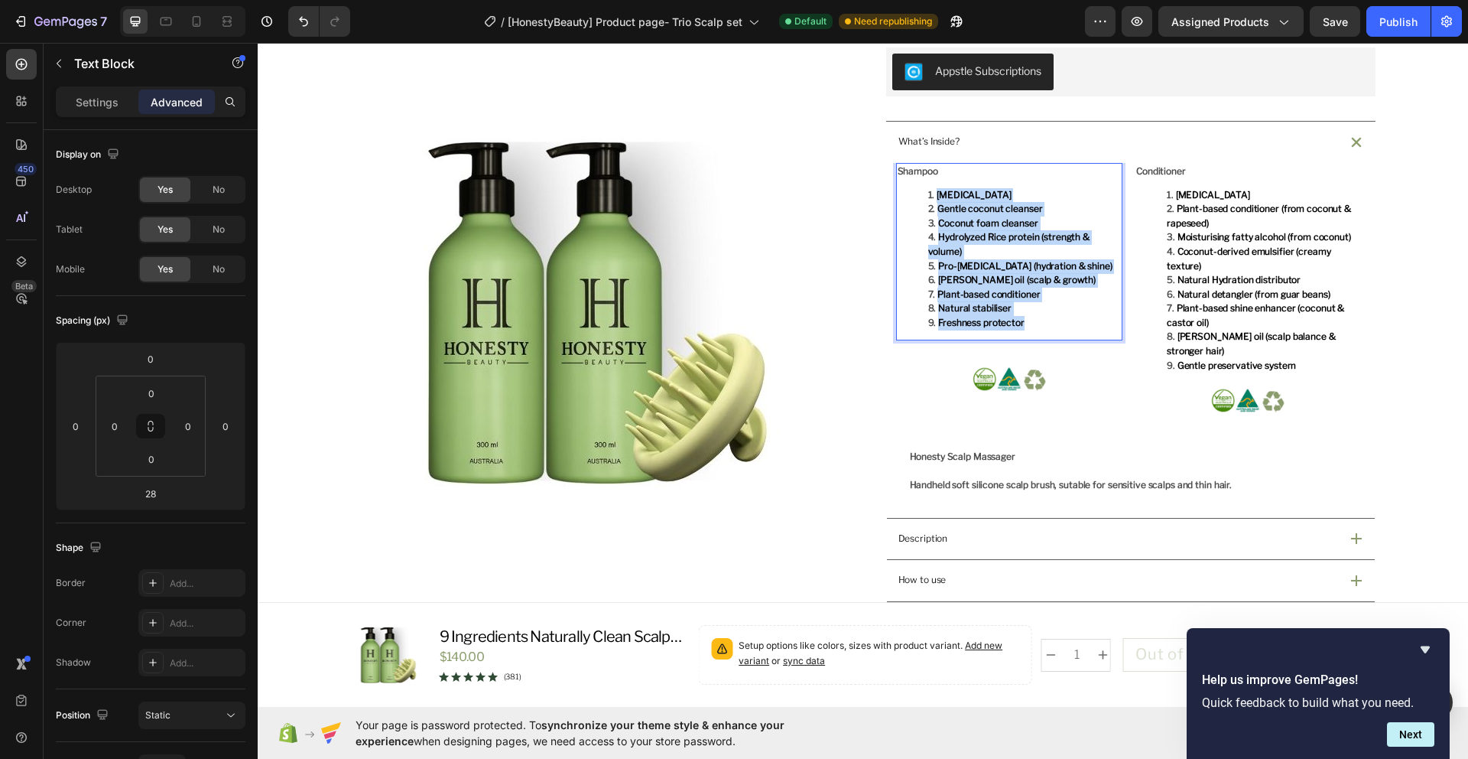
drag, startPoint x: 1032, startPoint y: 327, endPoint x: 928, endPoint y: 185, distance: 176.2
click at [928, 185] on div "Shampoo Purified water Gentle coconut cleanser Coconut foam cleanser Hydrolyzed…" at bounding box center [1009, 252] width 227 height 178
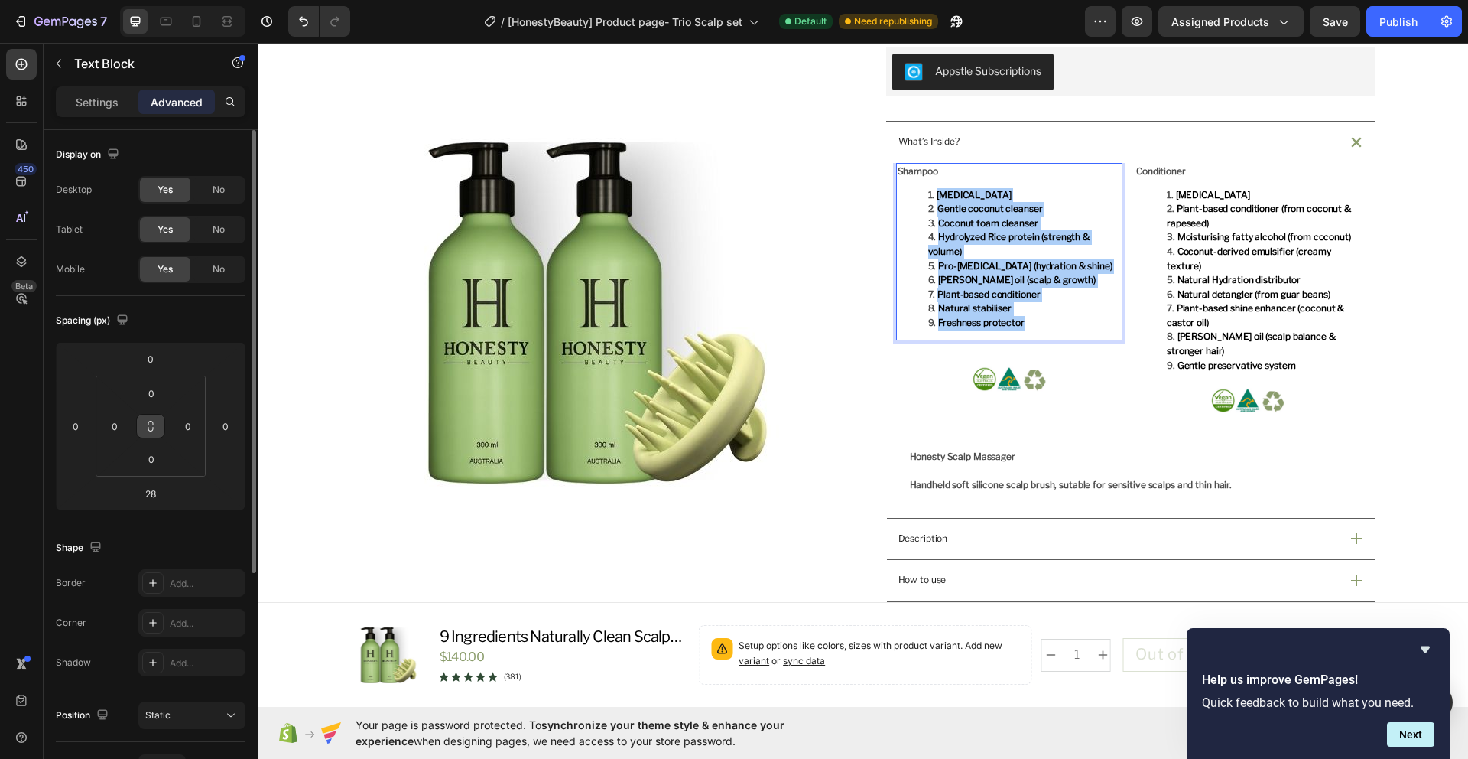
click at [147, 432] on button at bounding box center [150, 426] width 29 height 24
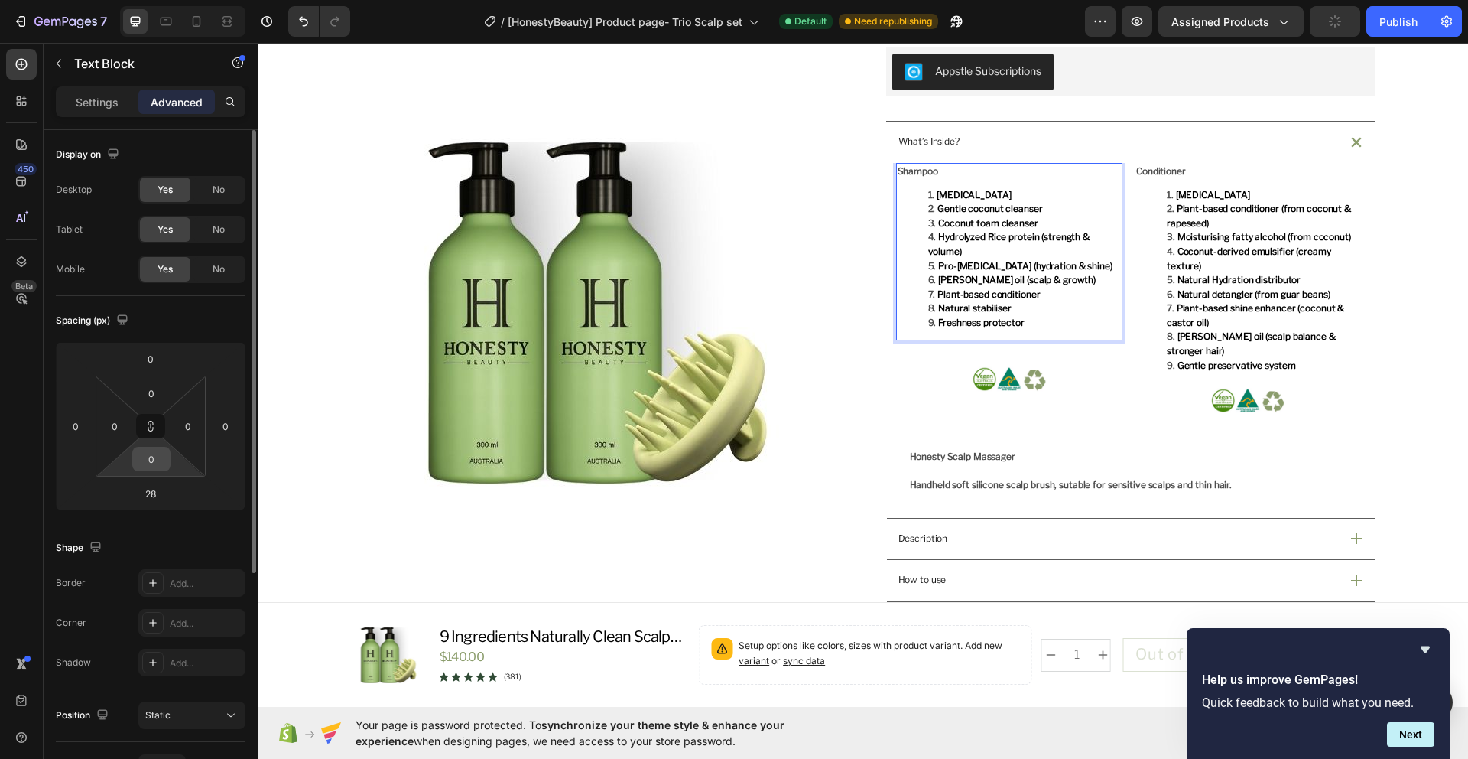
drag, startPoint x: 151, startPoint y: 434, endPoint x: 151, endPoint y: 450, distance: 16.1
click at [151, 450] on div "0 0 0 0" at bounding box center [151, 425] width 110 height 101
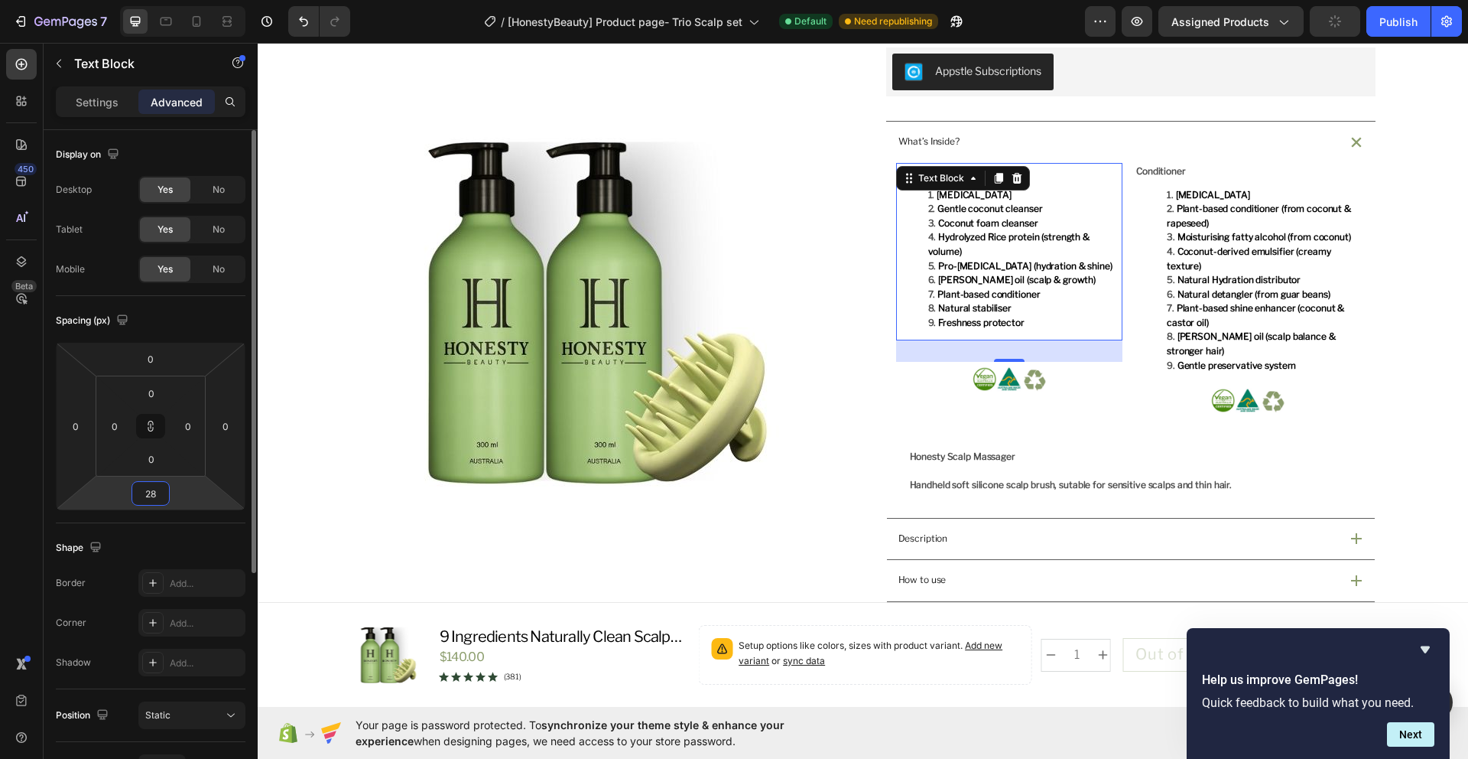
click at [154, 491] on input "28" at bounding box center [150, 493] width 31 height 23
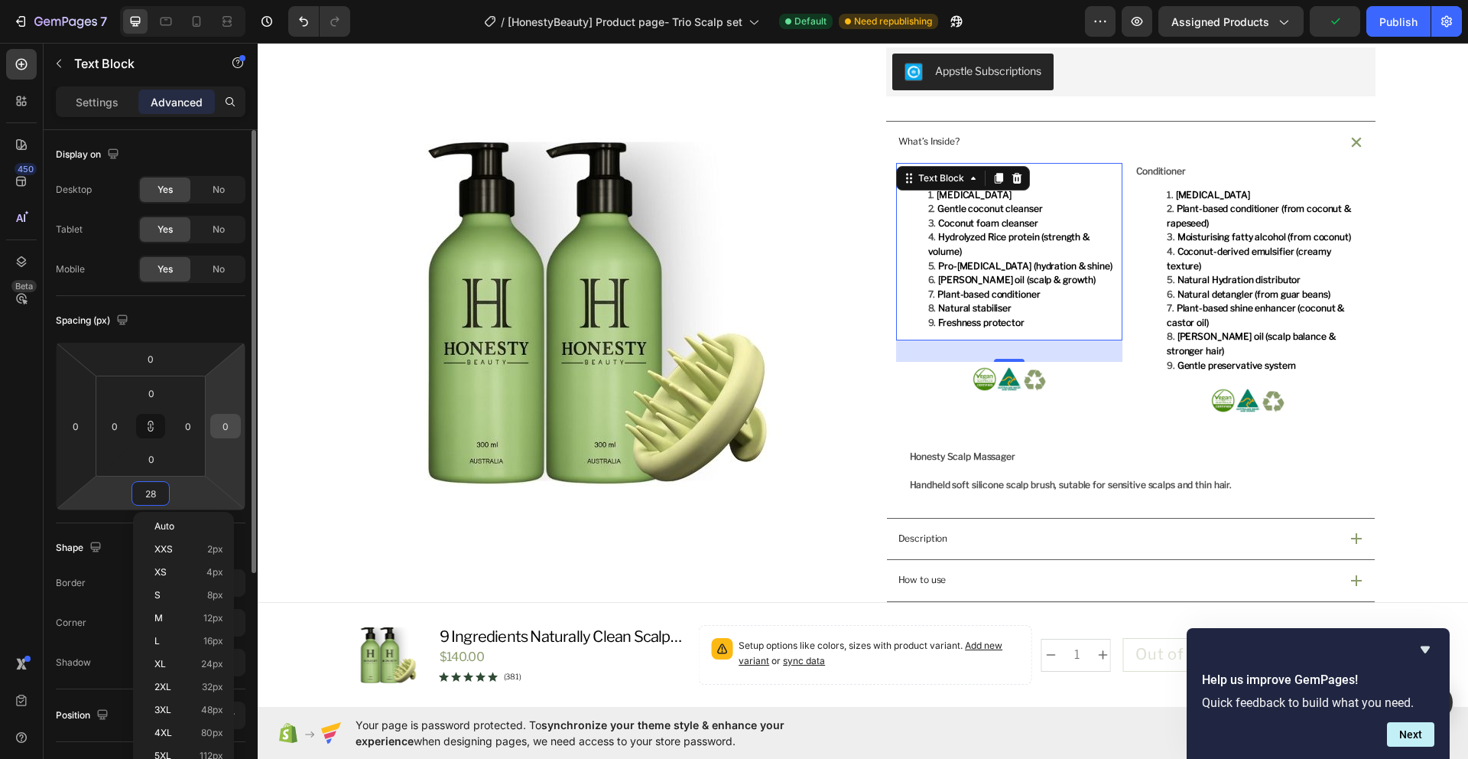
click at [216, 437] on div "0" at bounding box center [225, 426] width 31 height 24
type input "28"
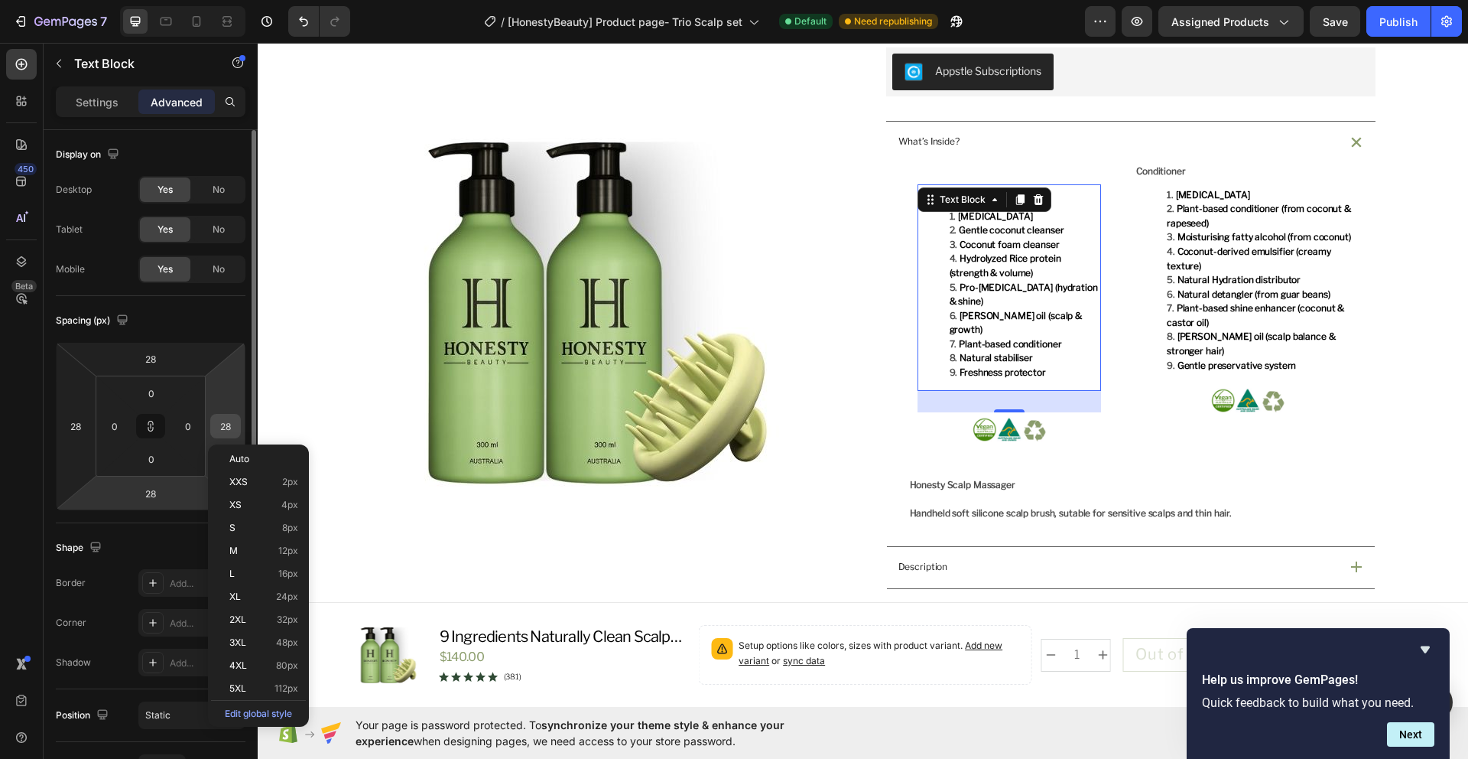
click at [221, 434] on input "28" at bounding box center [225, 425] width 23 height 23
click at [254, 484] on p "XXS 2px" at bounding box center [263, 481] width 69 height 11
type input "2"
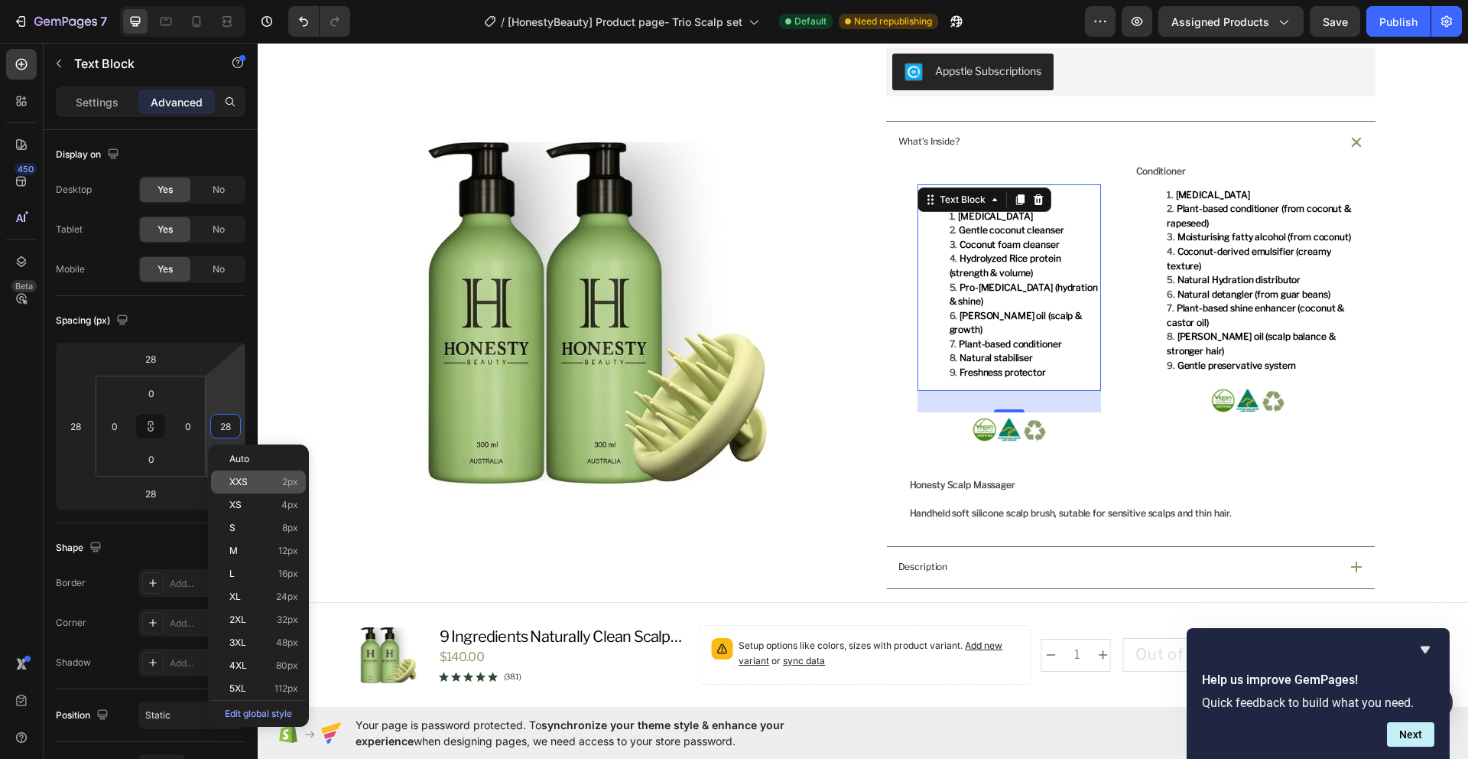
type input "2"
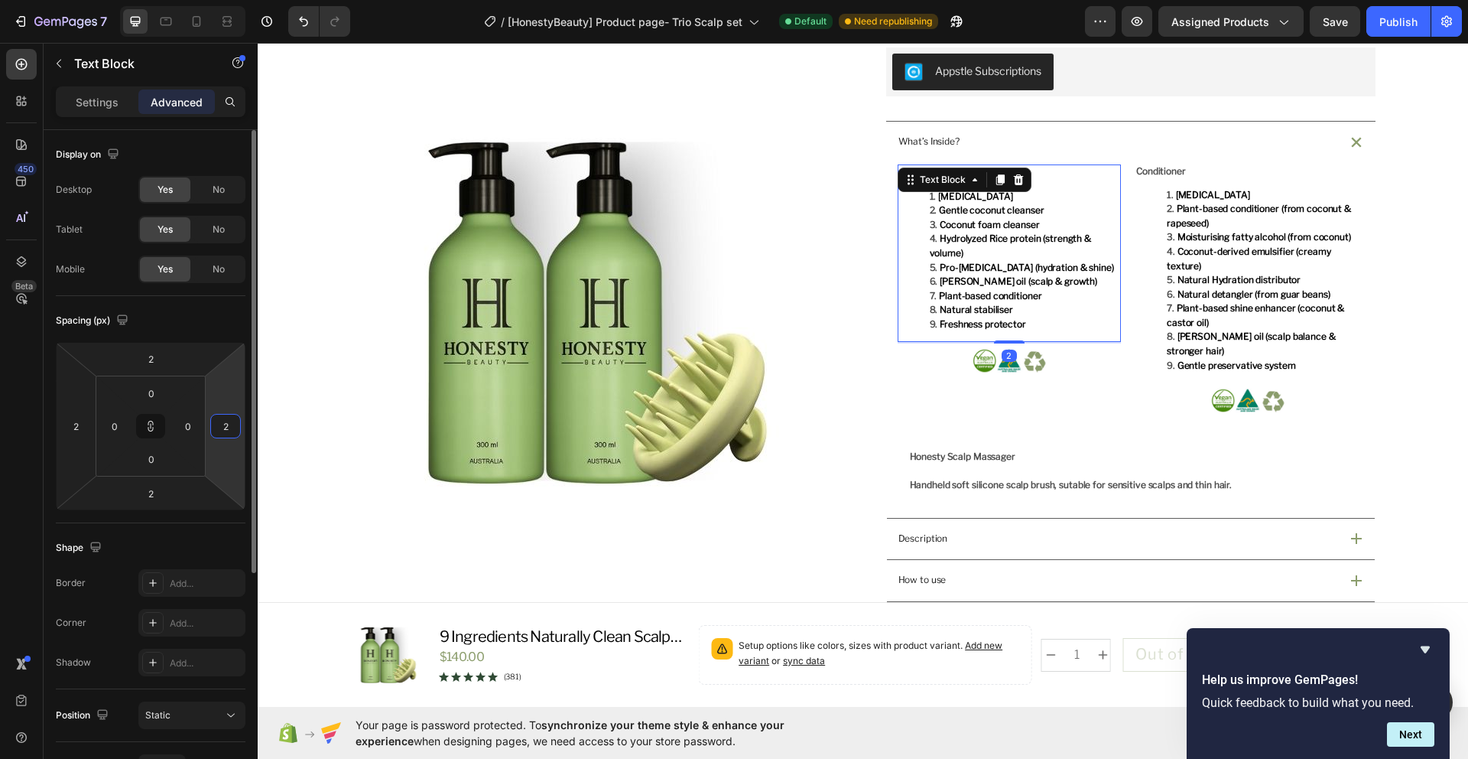
click at [228, 421] on input "2" at bounding box center [225, 425] width 23 height 23
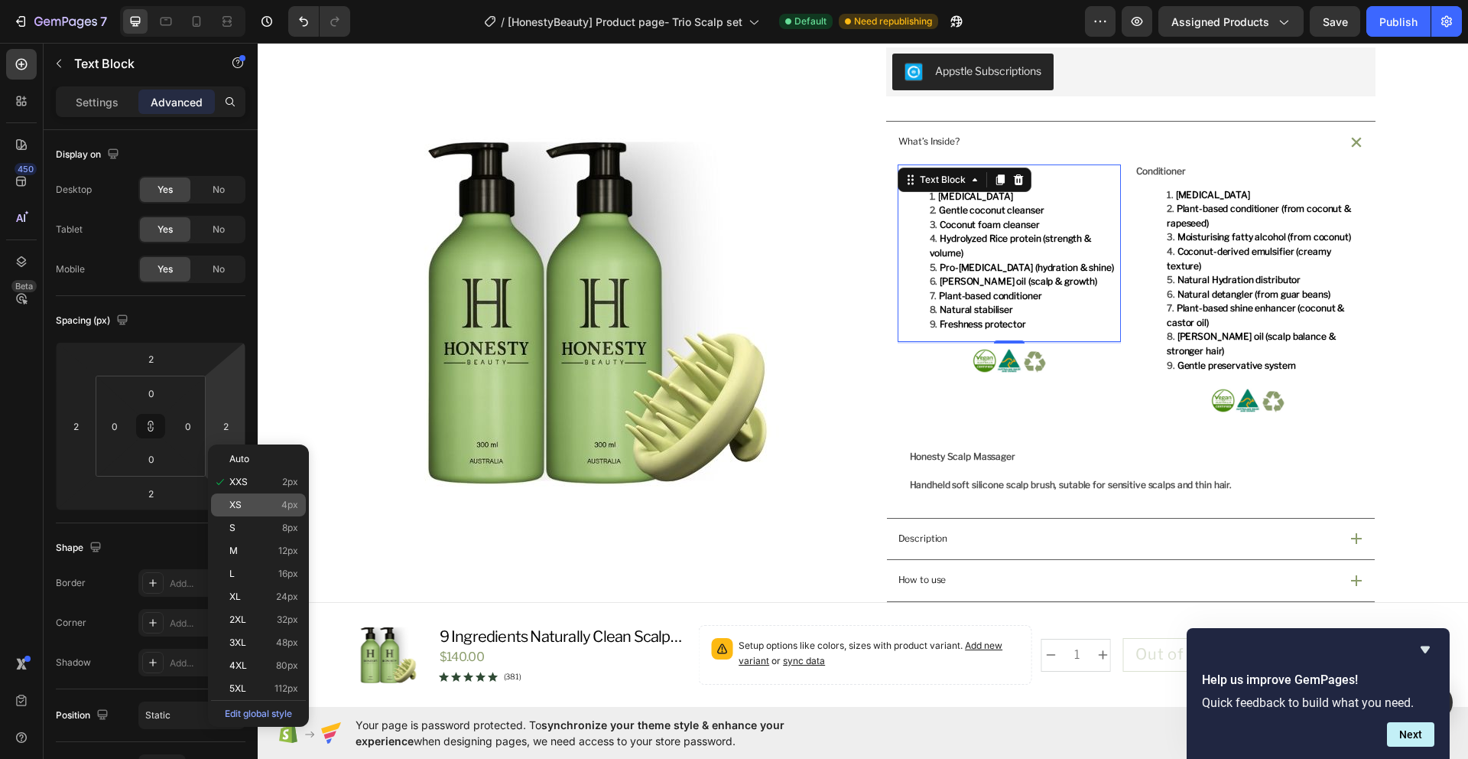
click at [261, 504] on p "XS 4px" at bounding box center [263, 504] width 69 height 11
type input "4"
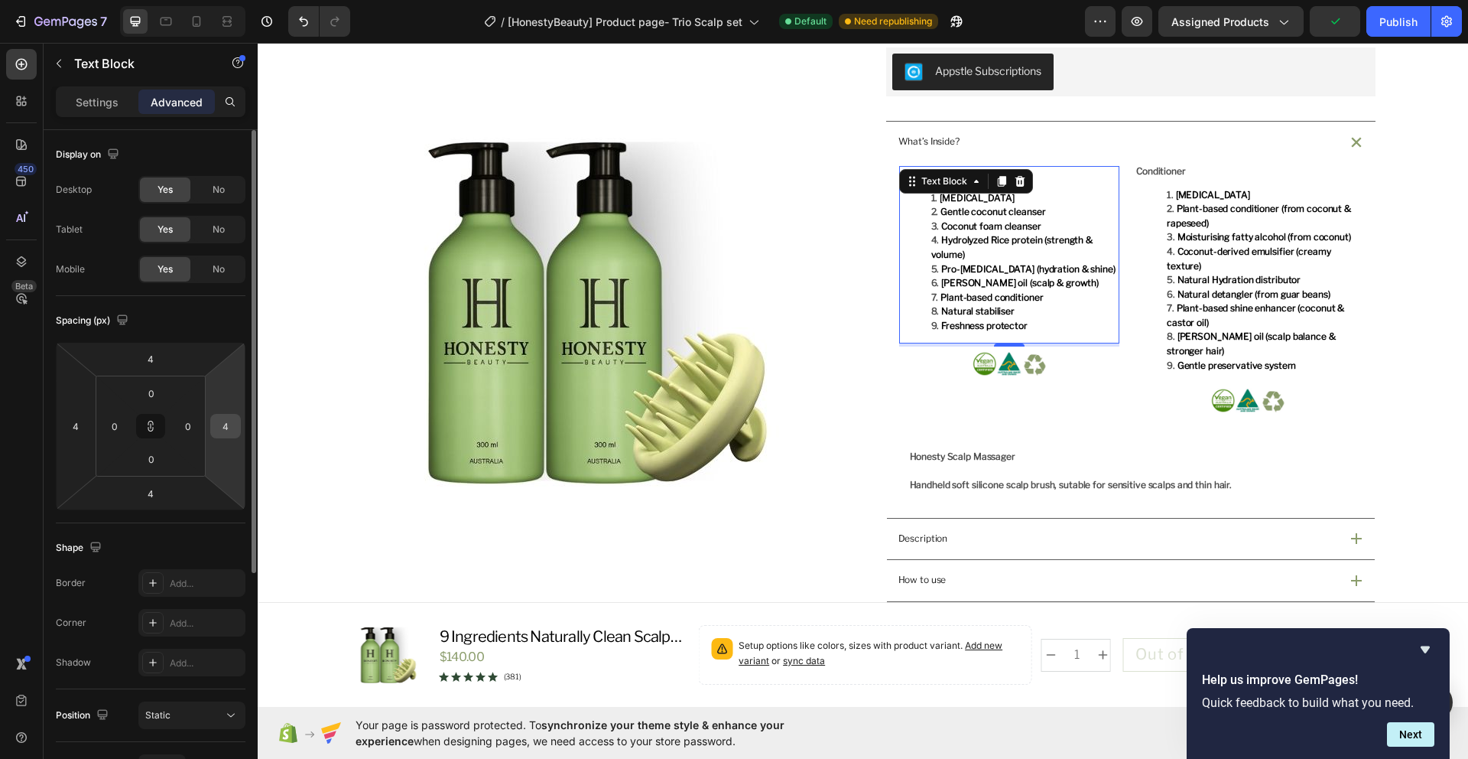
click at [223, 432] on input "4" at bounding box center [225, 425] width 23 height 23
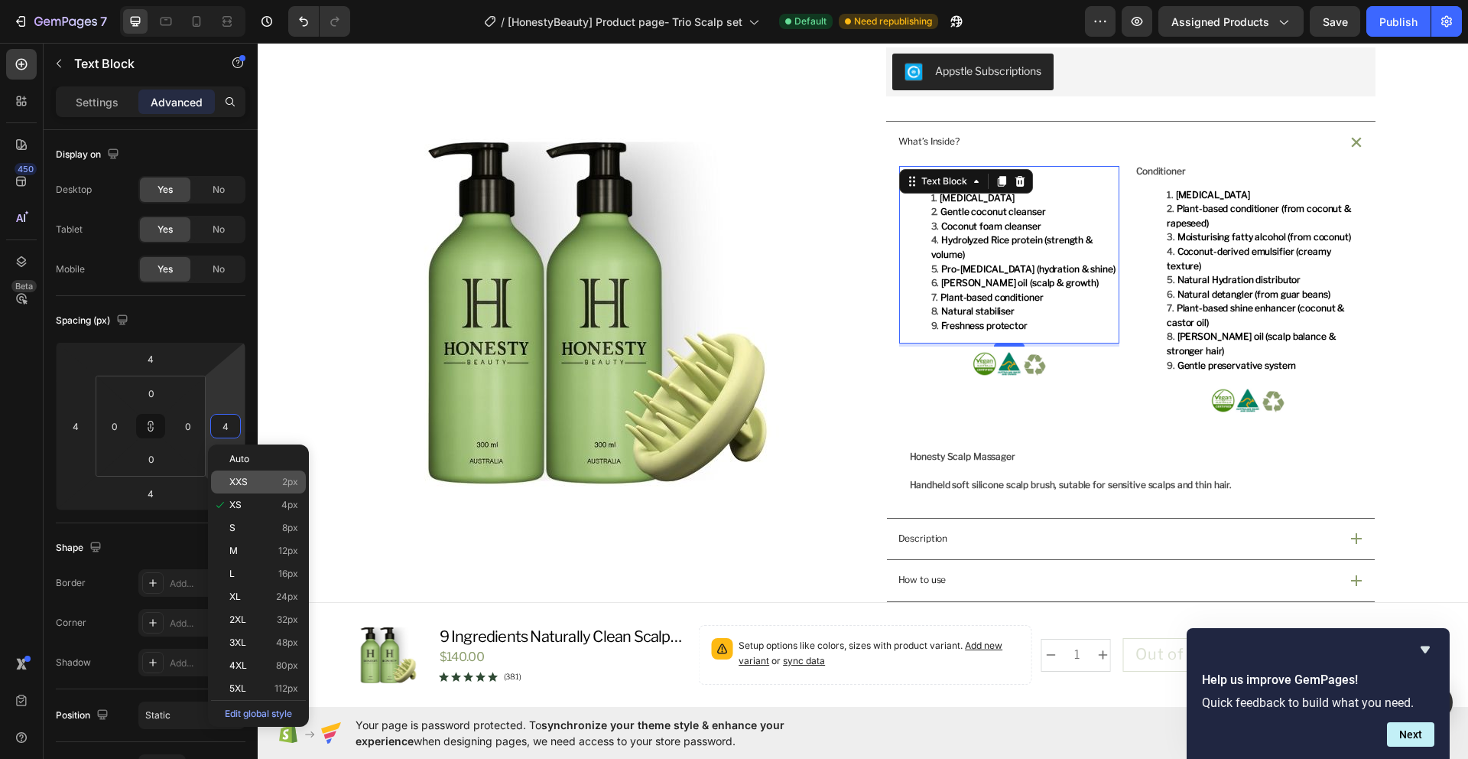
click at [249, 481] on p "XXS 2px" at bounding box center [263, 481] width 69 height 11
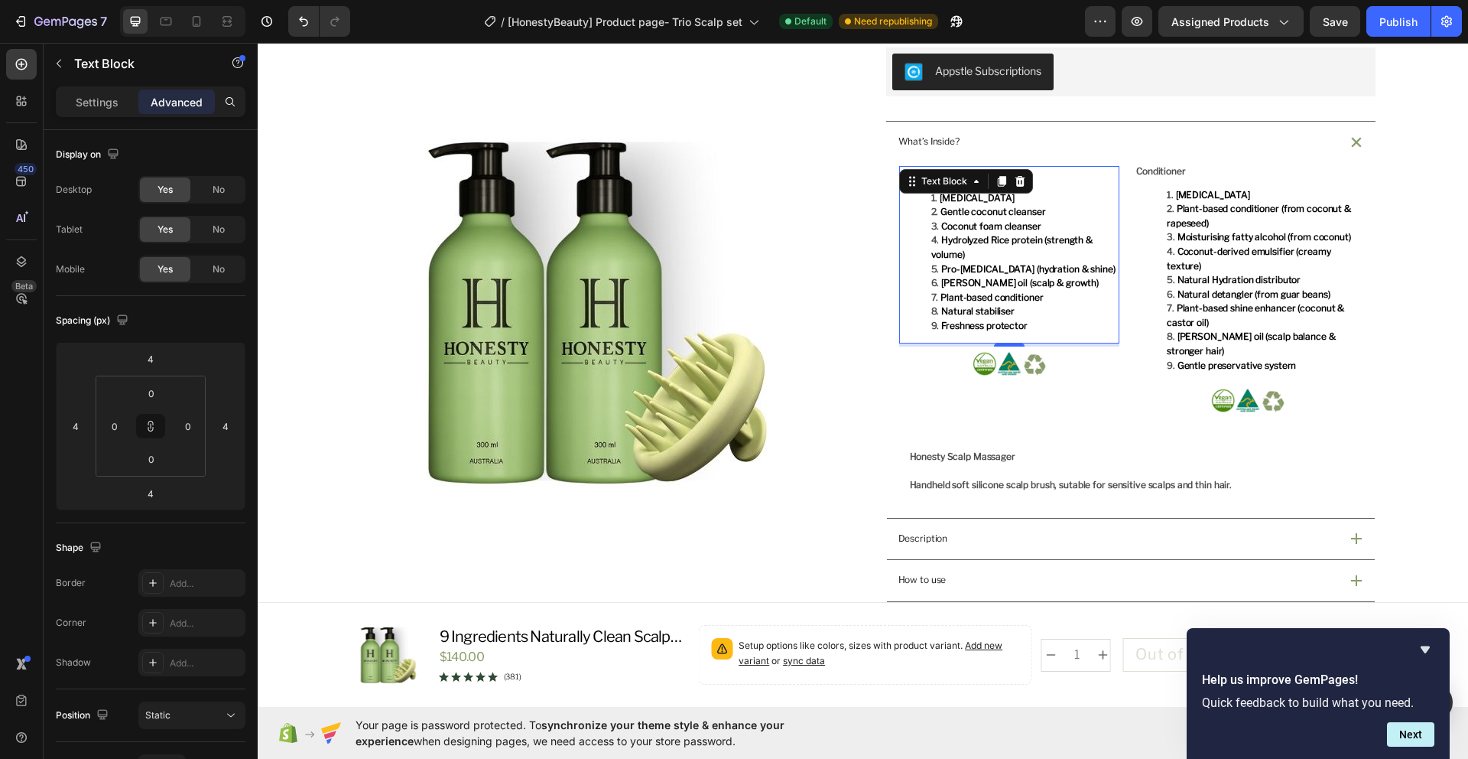
type input "2"
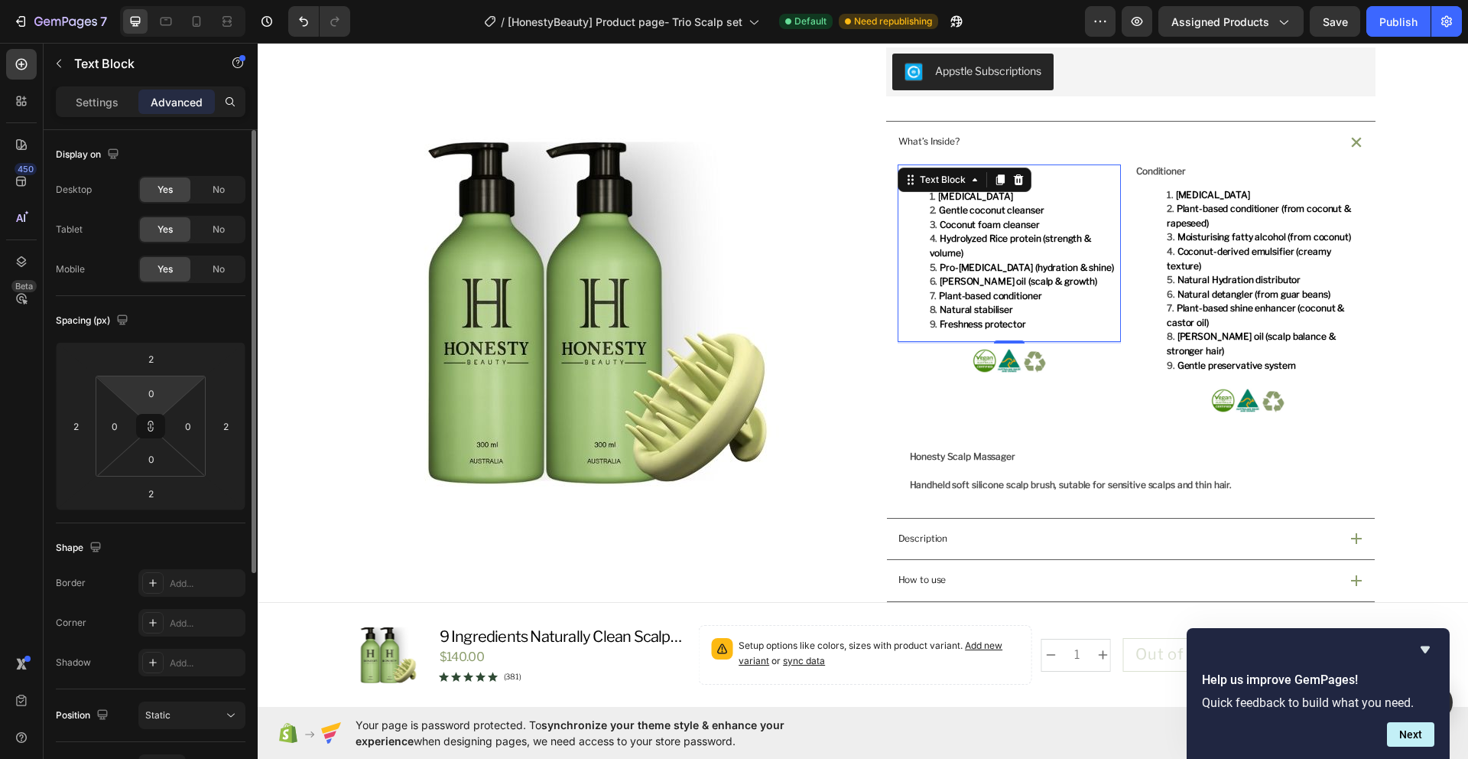
drag, startPoint x: 151, startPoint y: 428, endPoint x: 154, endPoint y: 412, distance: 16.3
click at [154, 412] on div "0 0 0 0" at bounding box center [151, 425] width 110 height 101
drag, startPoint x: 150, startPoint y: 424, endPoint x: 192, endPoint y: 429, distance: 42.3
click at [192, 429] on div "0 0 0 0" at bounding box center [151, 425] width 110 height 101
click at [192, 429] on input "0" at bounding box center [188, 425] width 23 height 23
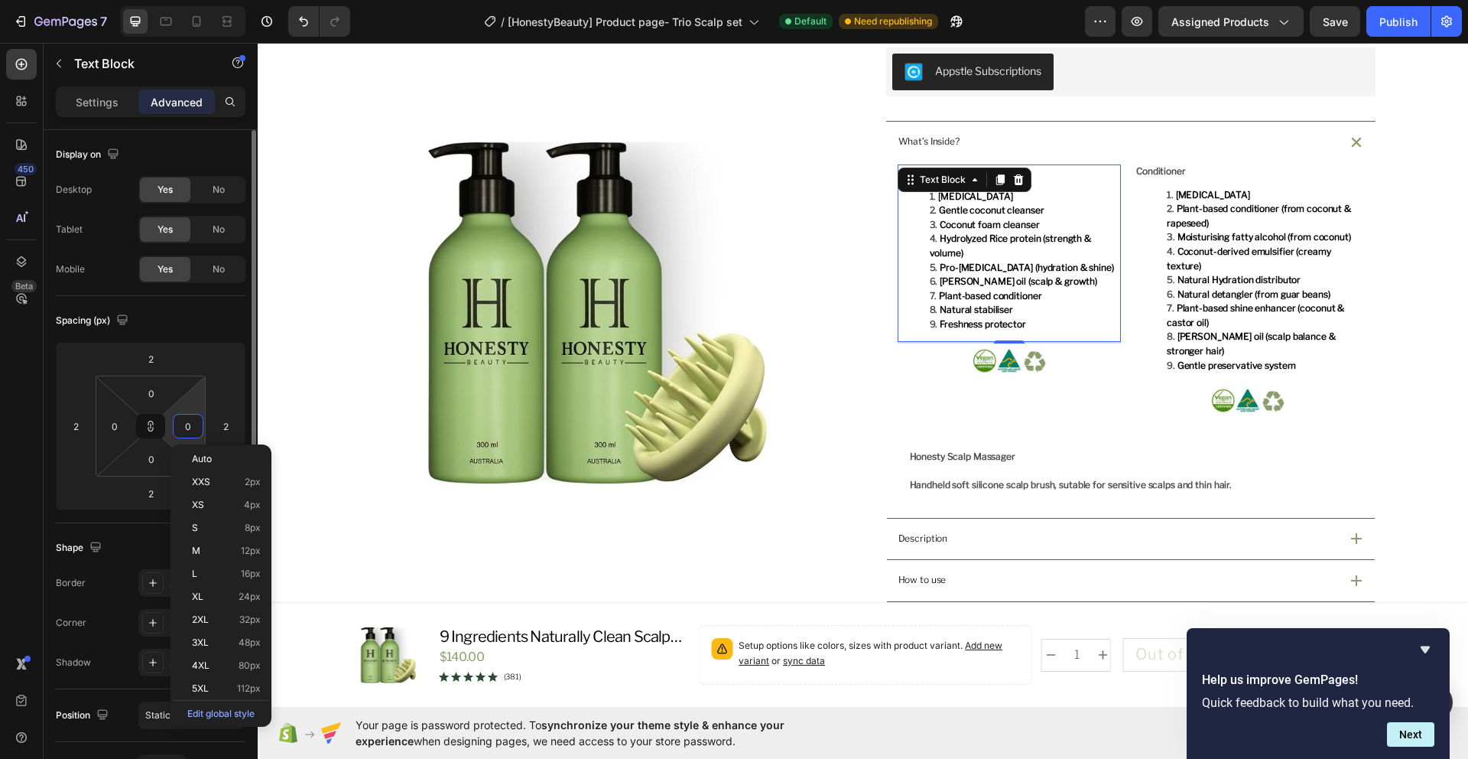
click at [192, 429] on input "0" at bounding box center [188, 425] width 23 height 23
click at [205, 492] on div "XXS 2px" at bounding box center [221, 481] width 95 height 23
type input "2"
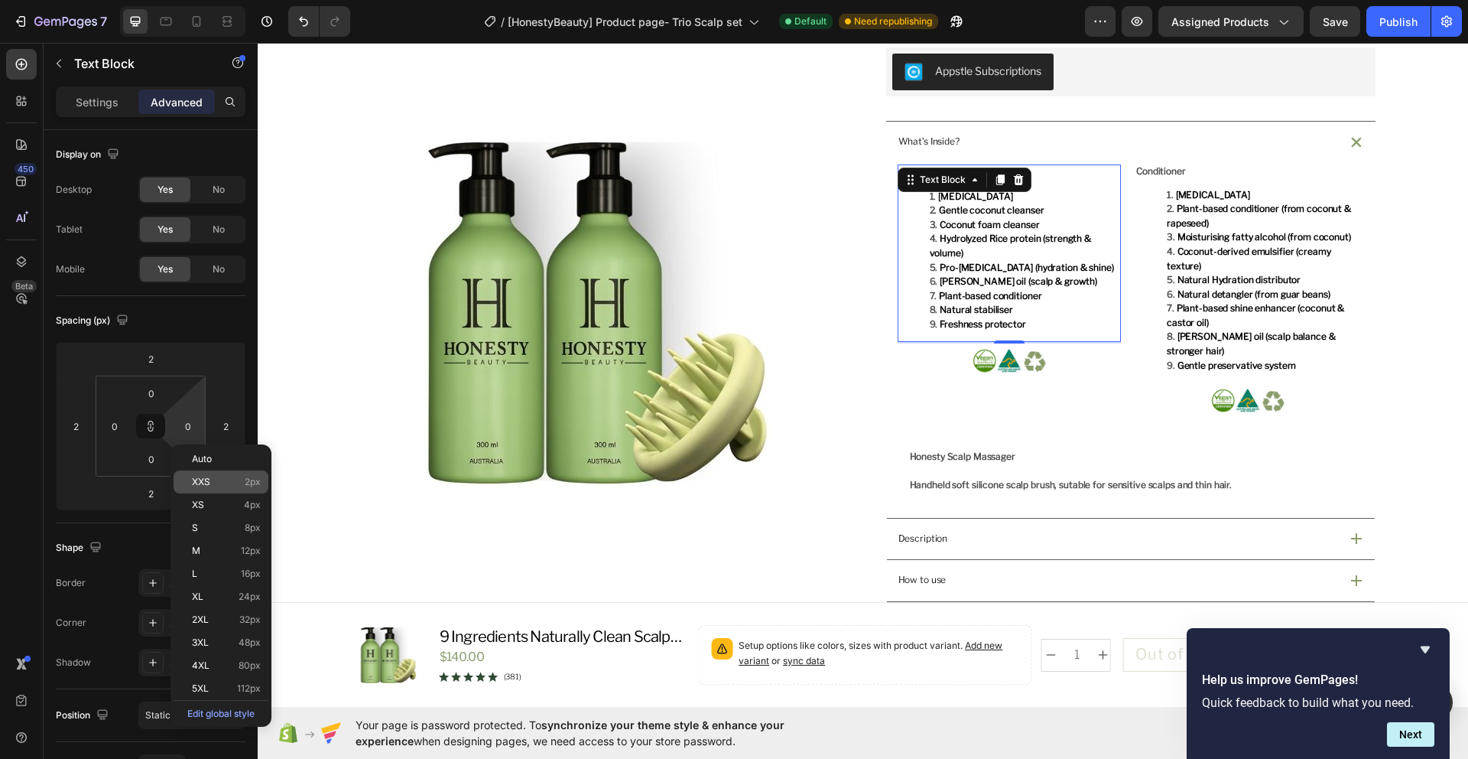
type input "2"
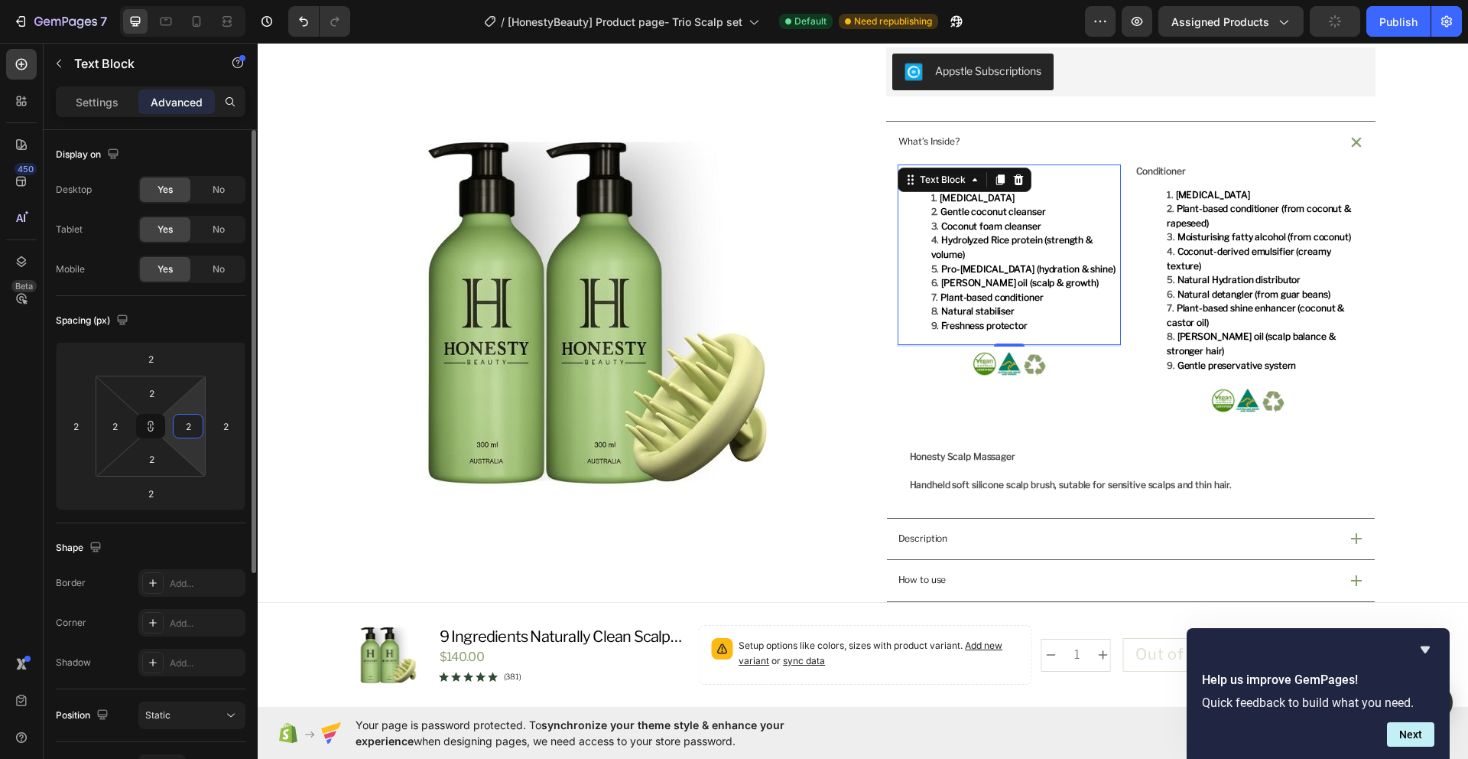
click at [188, 436] on input "2" at bounding box center [188, 425] width 23 height 23
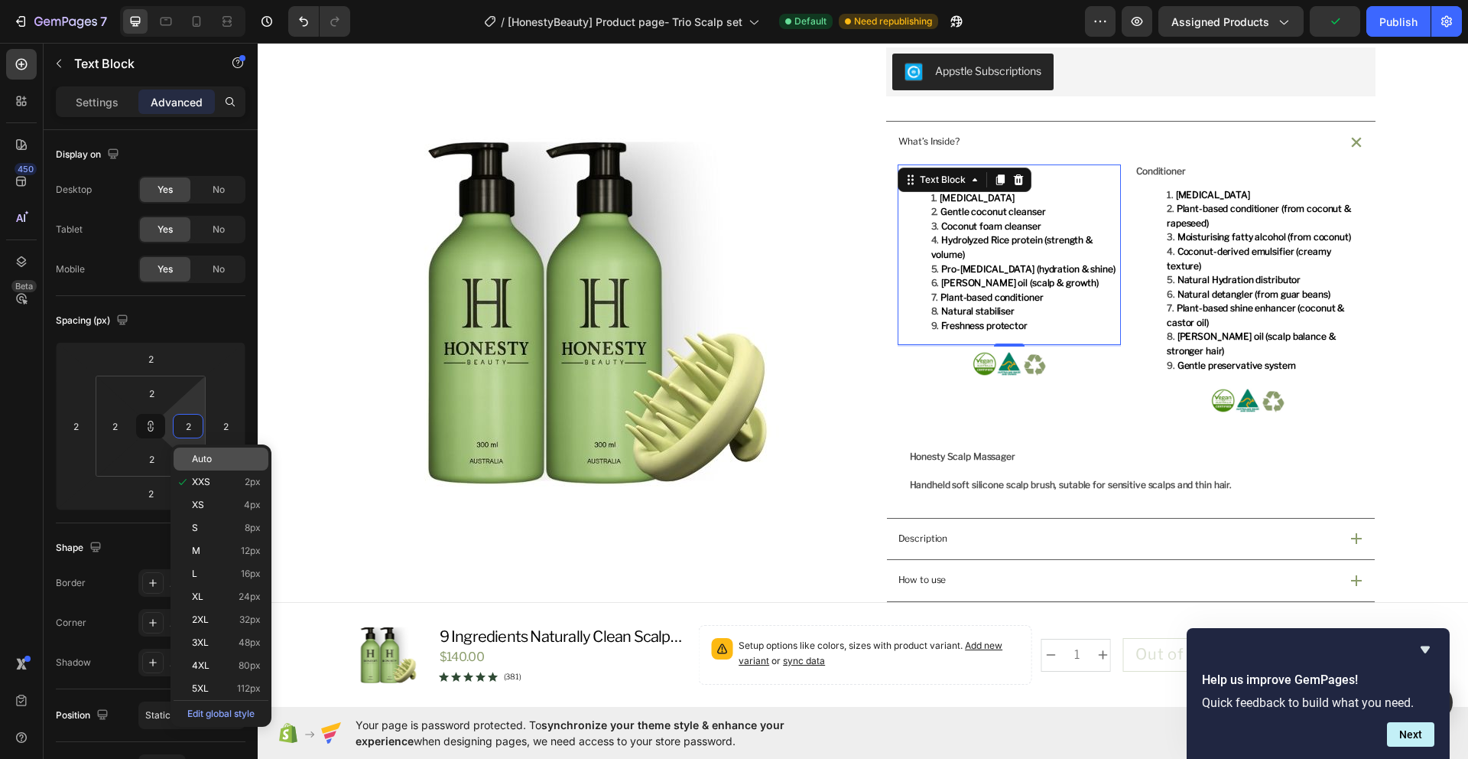
click at [207, 463] on span "Auto" at bounding box center [202, 458] width 20 height 11
type input "Auto"
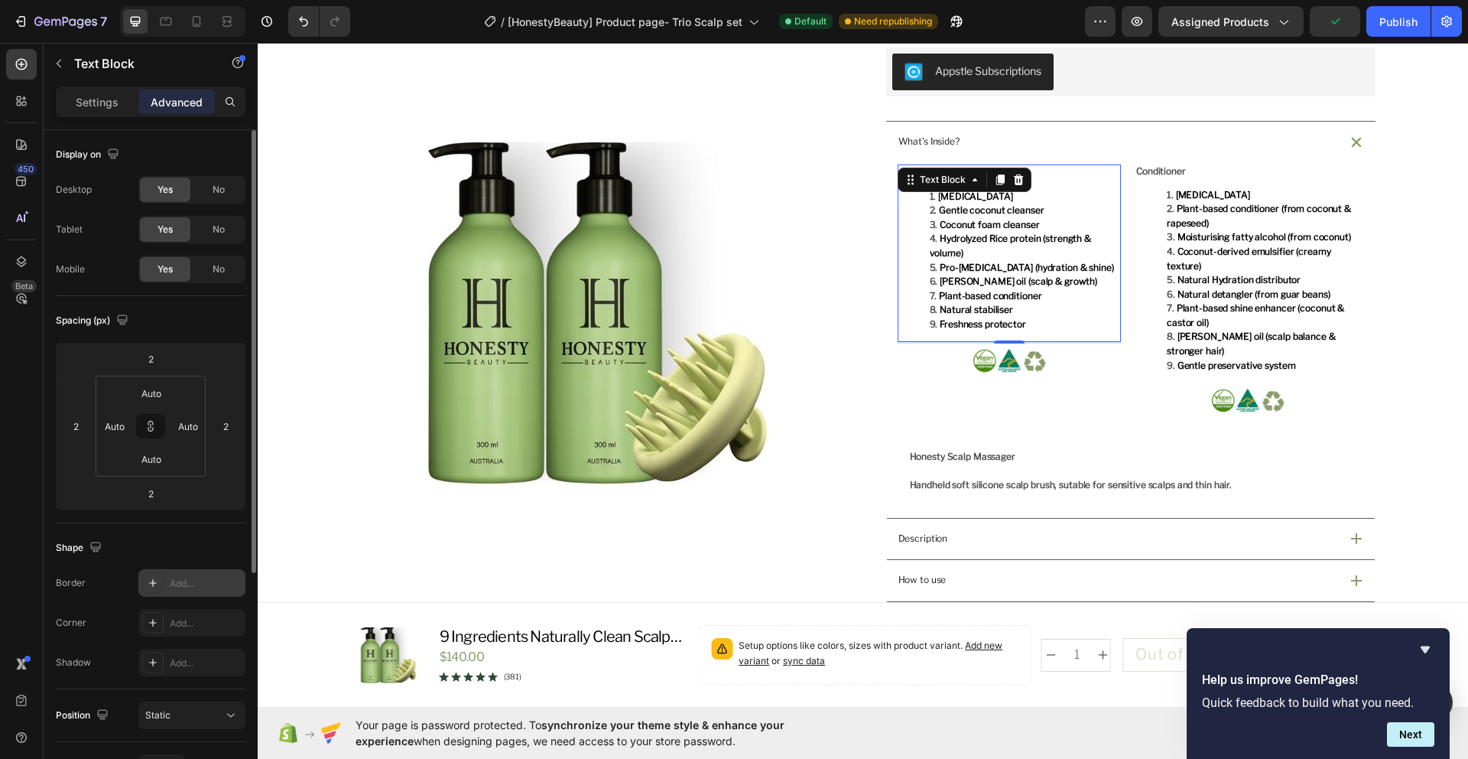
click at [155, 580] on icon at bounding box center [153, 583] width 12 height 12
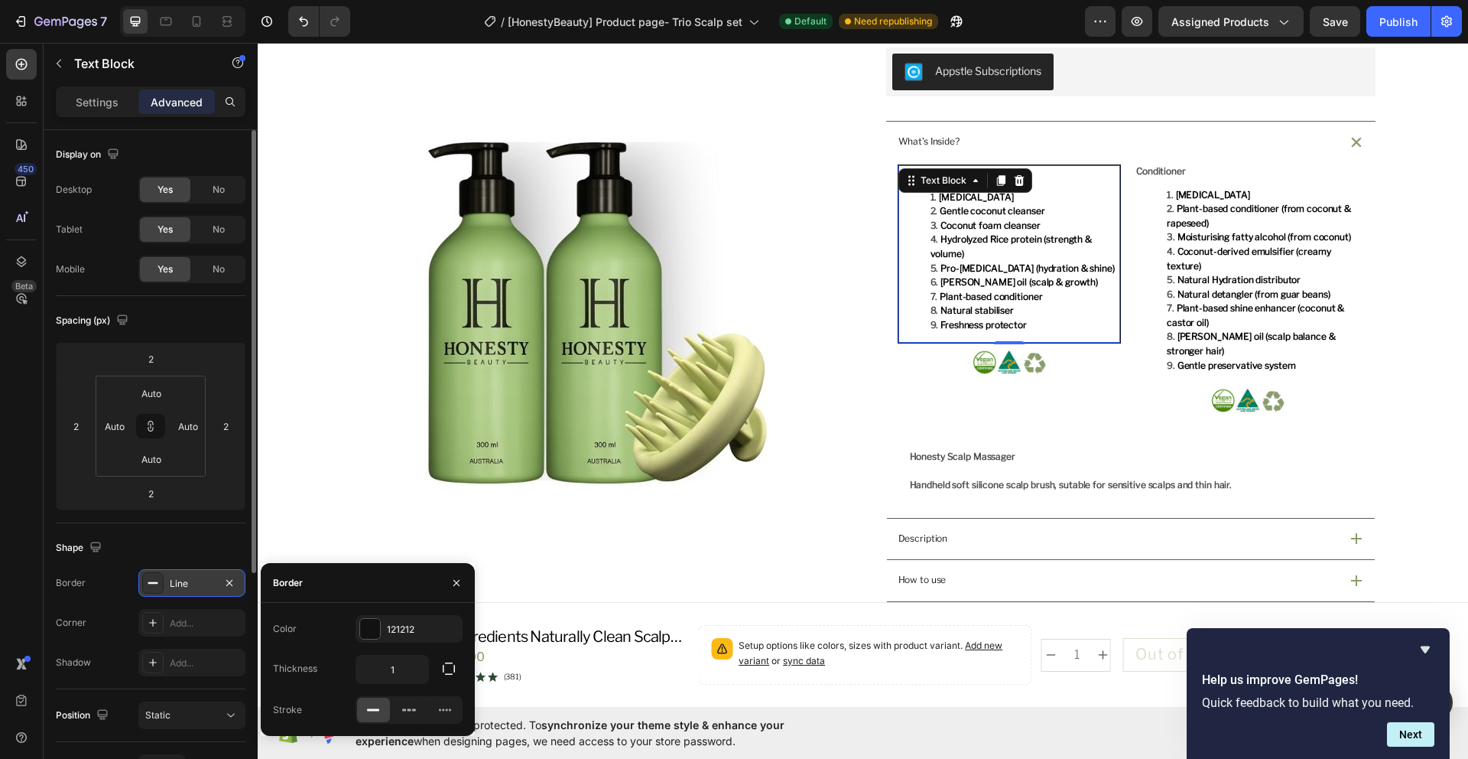
click at [155, 580] on icon at bounding box center [153, 583] width 12 height 12
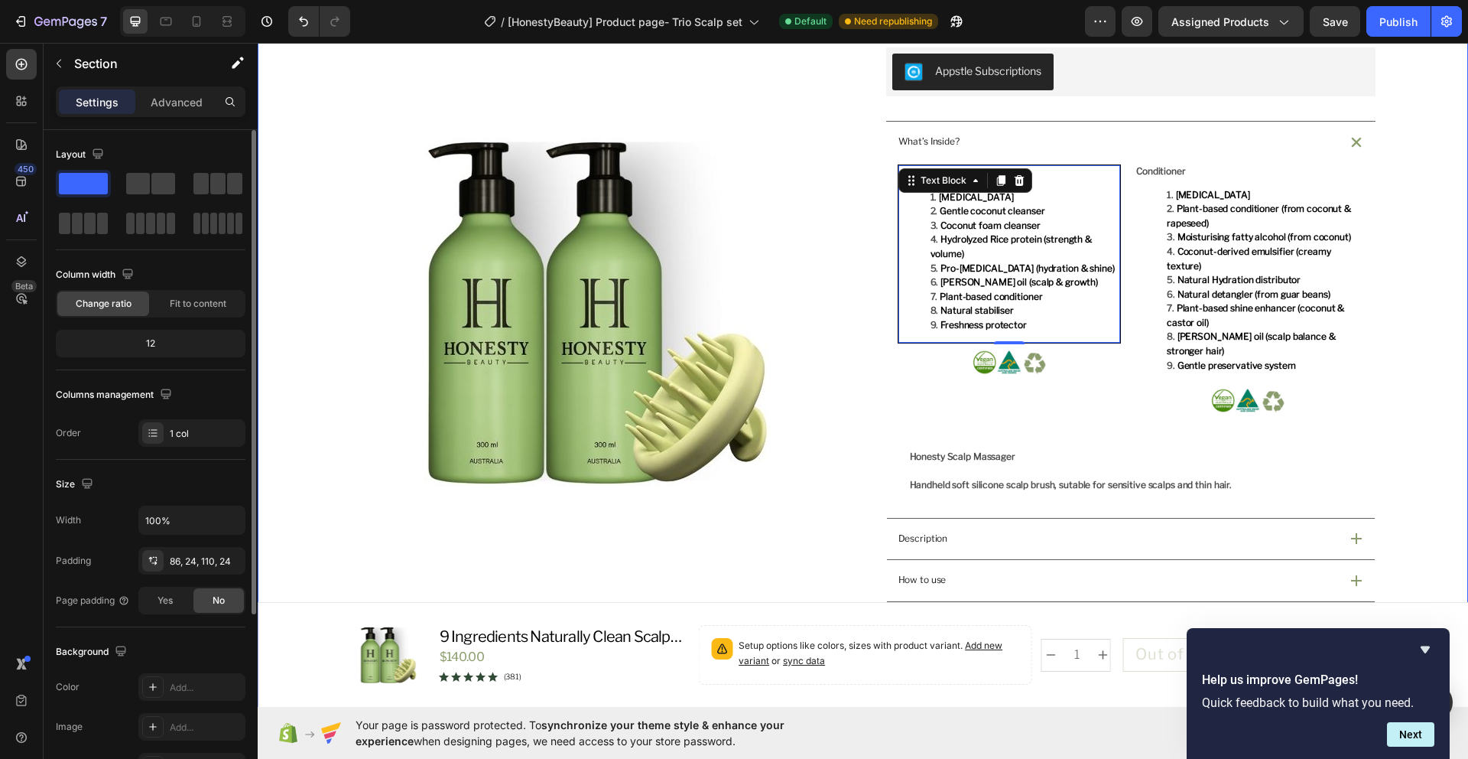
click at [1435, 429] on div "Product Images Icon Australian Made & Owned Text Block Icon Aus Post Delivery T…" at bounding box center [863, 422] width 1174 height 1458
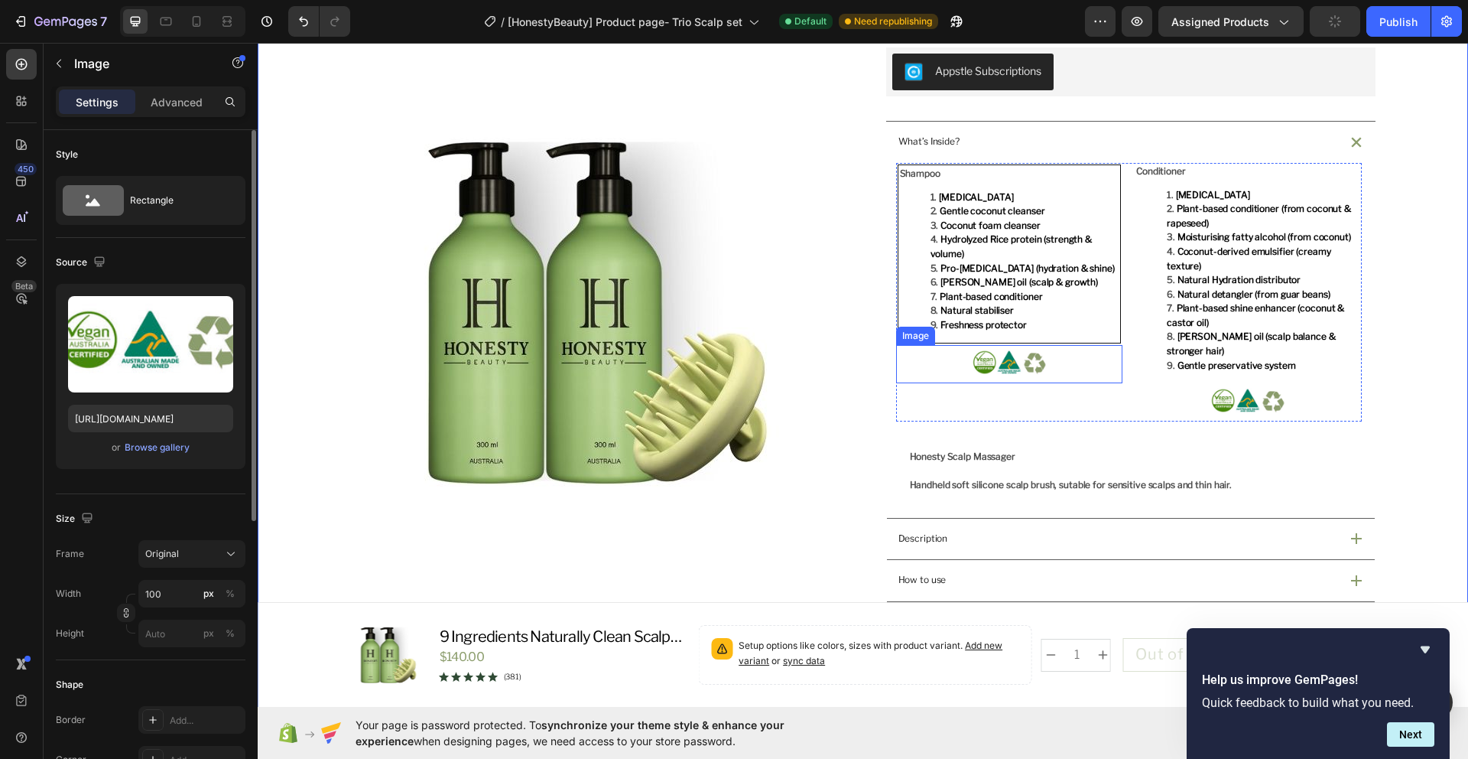
click at [1013, 345] on img at bounding box center [1009, 364] width 76 height 38
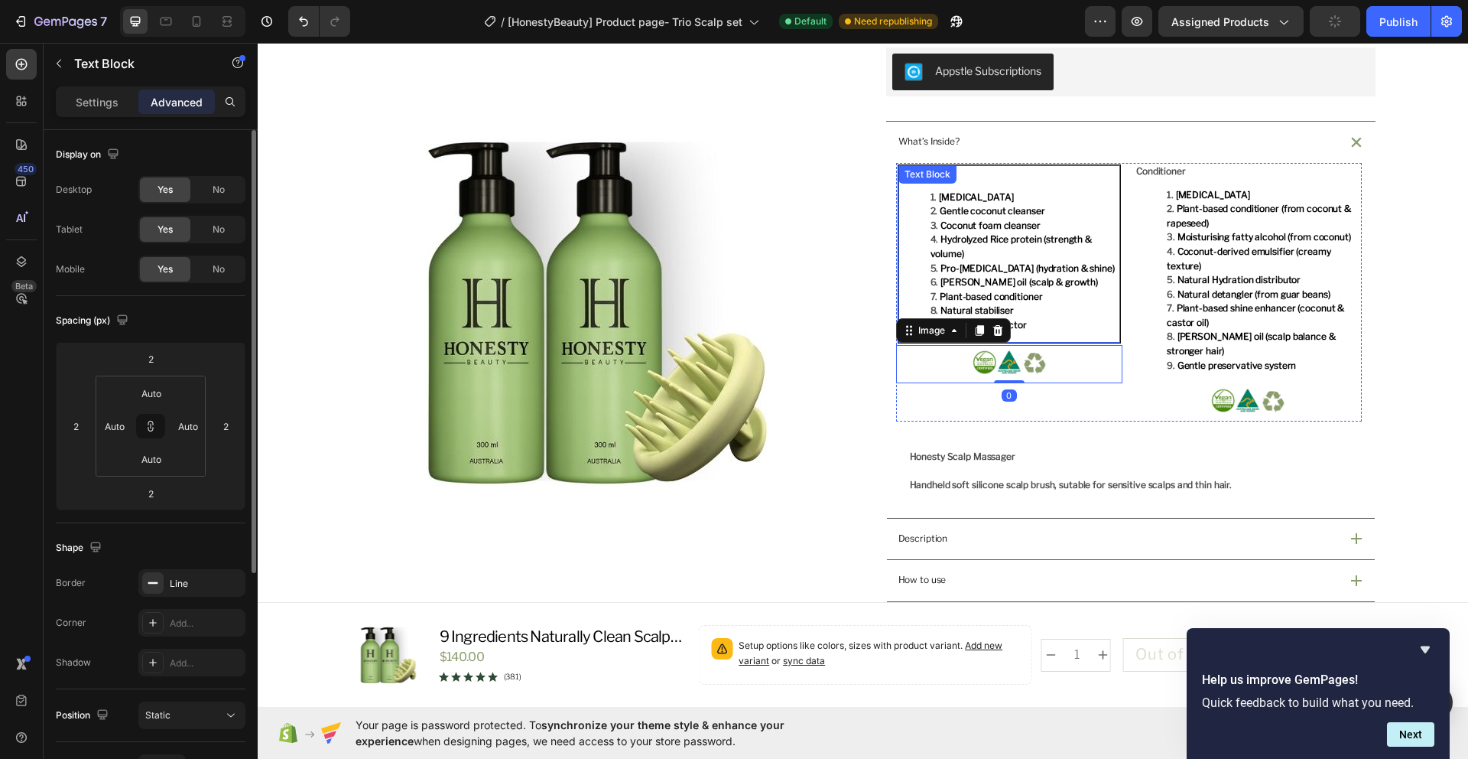
click at [1022, 316] on li "Natural stabiliser" at bounding box center [1025, 311] width 189 height 15
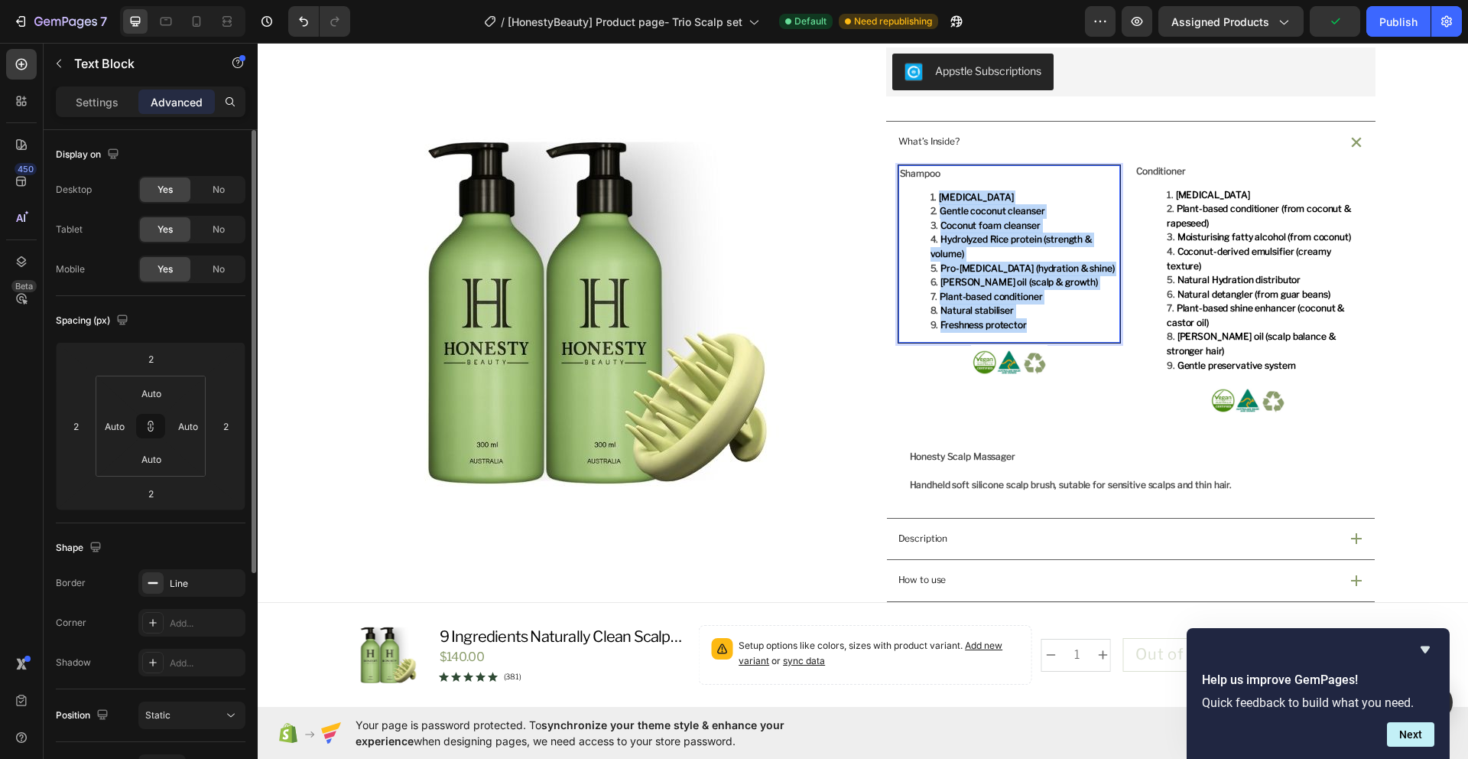
drag, startPoint x: 1037, startPoint y: 325, endPoint x: 926, endPoint y: 200, distance: 166.8
click at [926, 200] on ol "Purified water Gentle coconut cleanser Coconut foam cleanser Hydrolyzed Rice pr…" at bounding box center [1009, 261] width 219 height 142
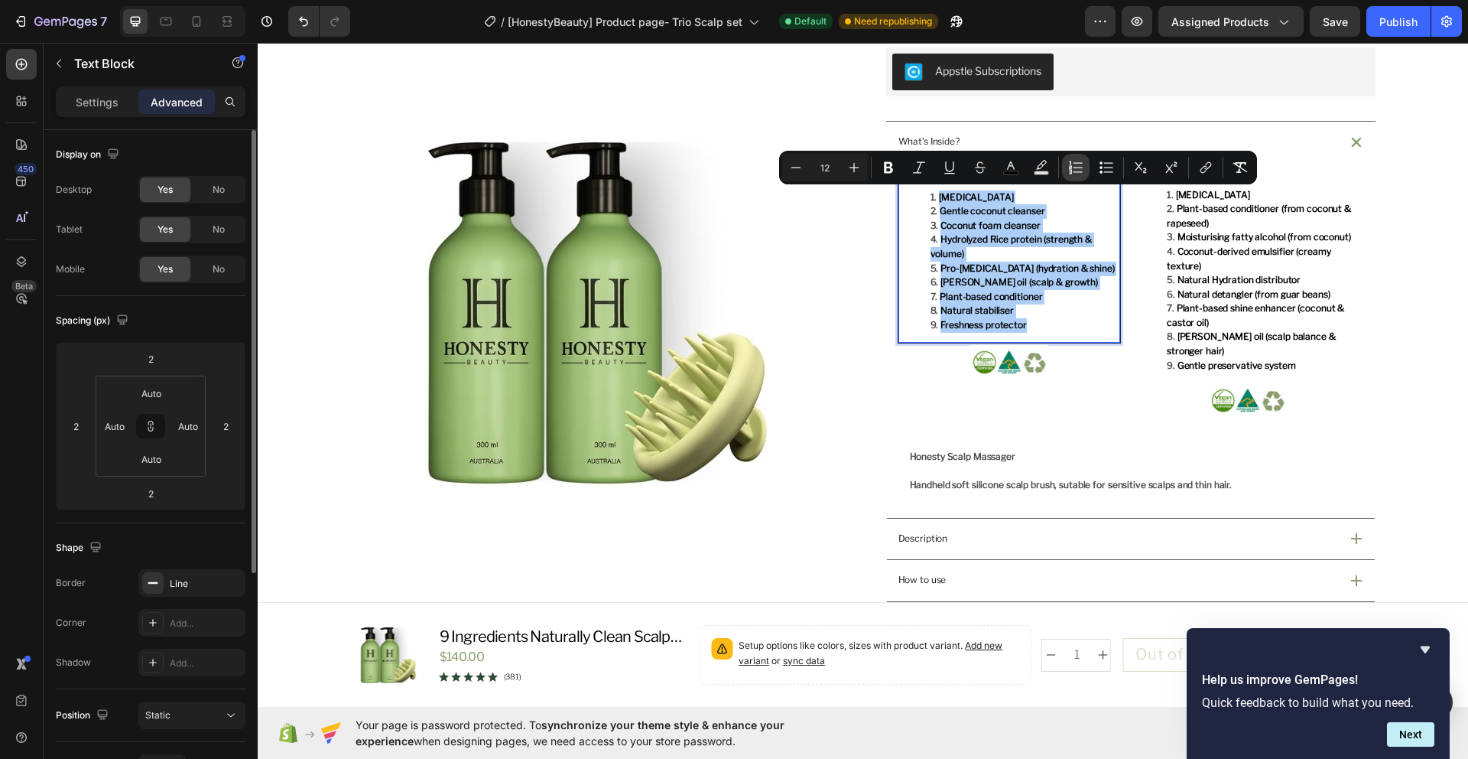
click at [1074, 171] on icon "Editor contextual toolbar" at bounding box center [1078, 171] width 9 height 1
type input "12"
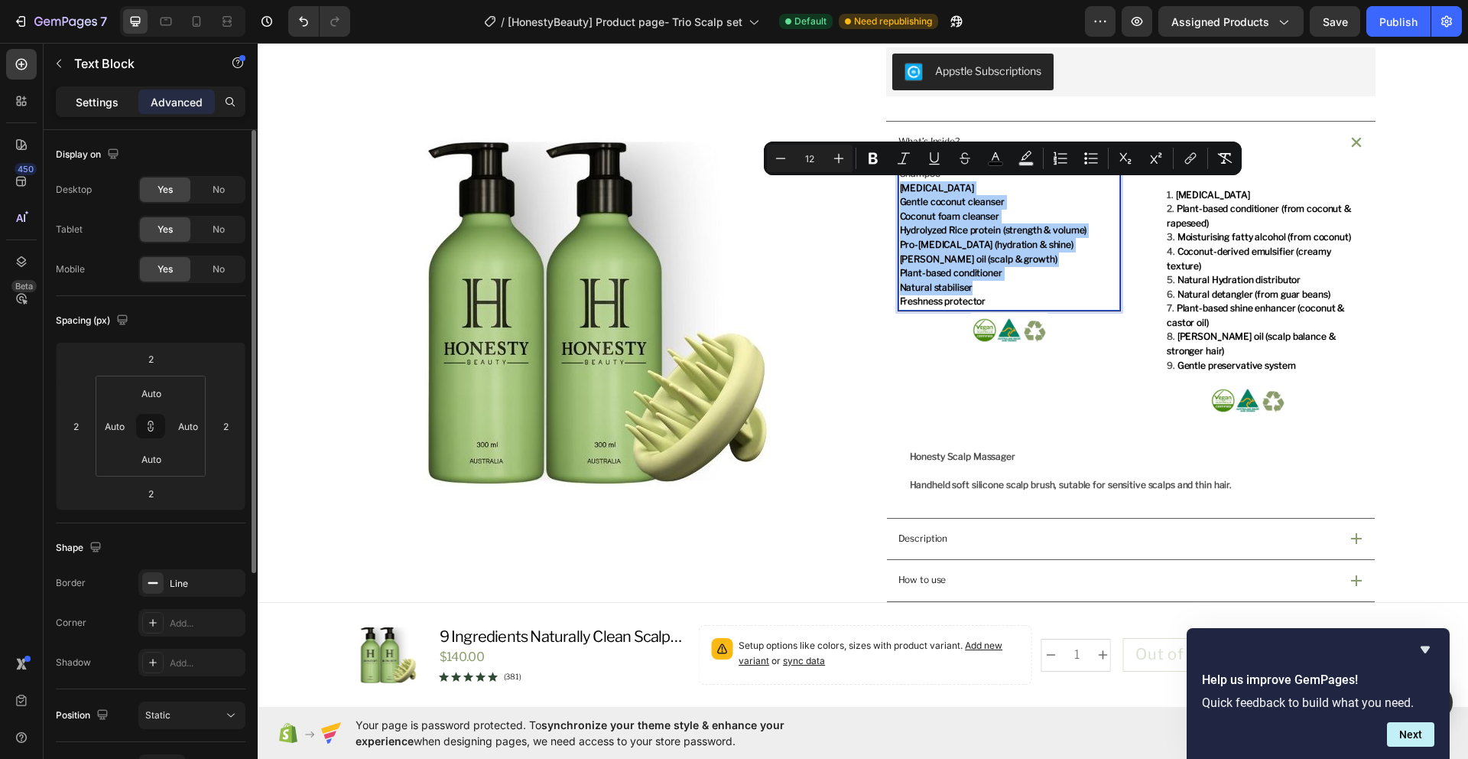
click at [107, 106] on p "Settings" at bounding box center [97, 102] width 43 height 16
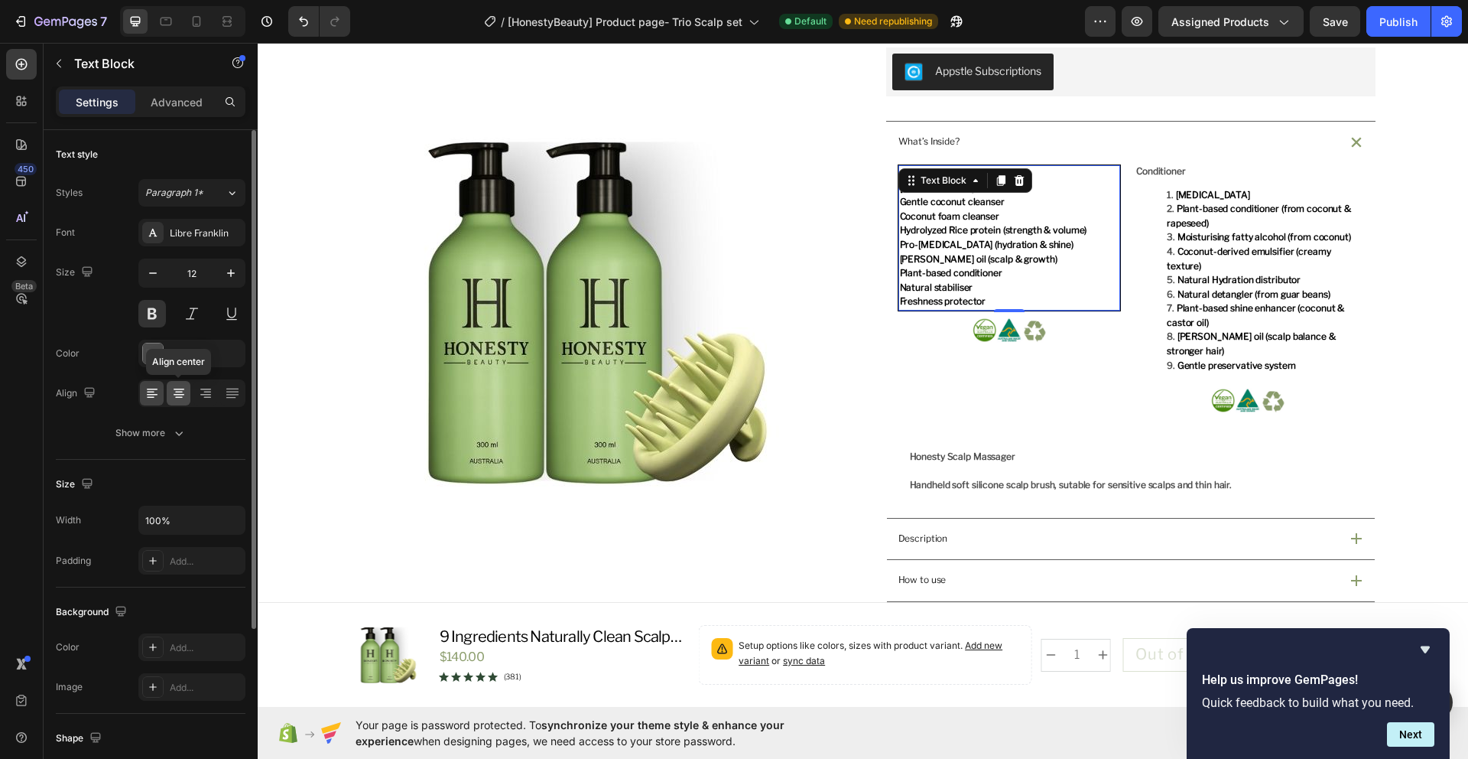
click at [174, 397] on icon at bounding box center [178, 392] width 15 height 15
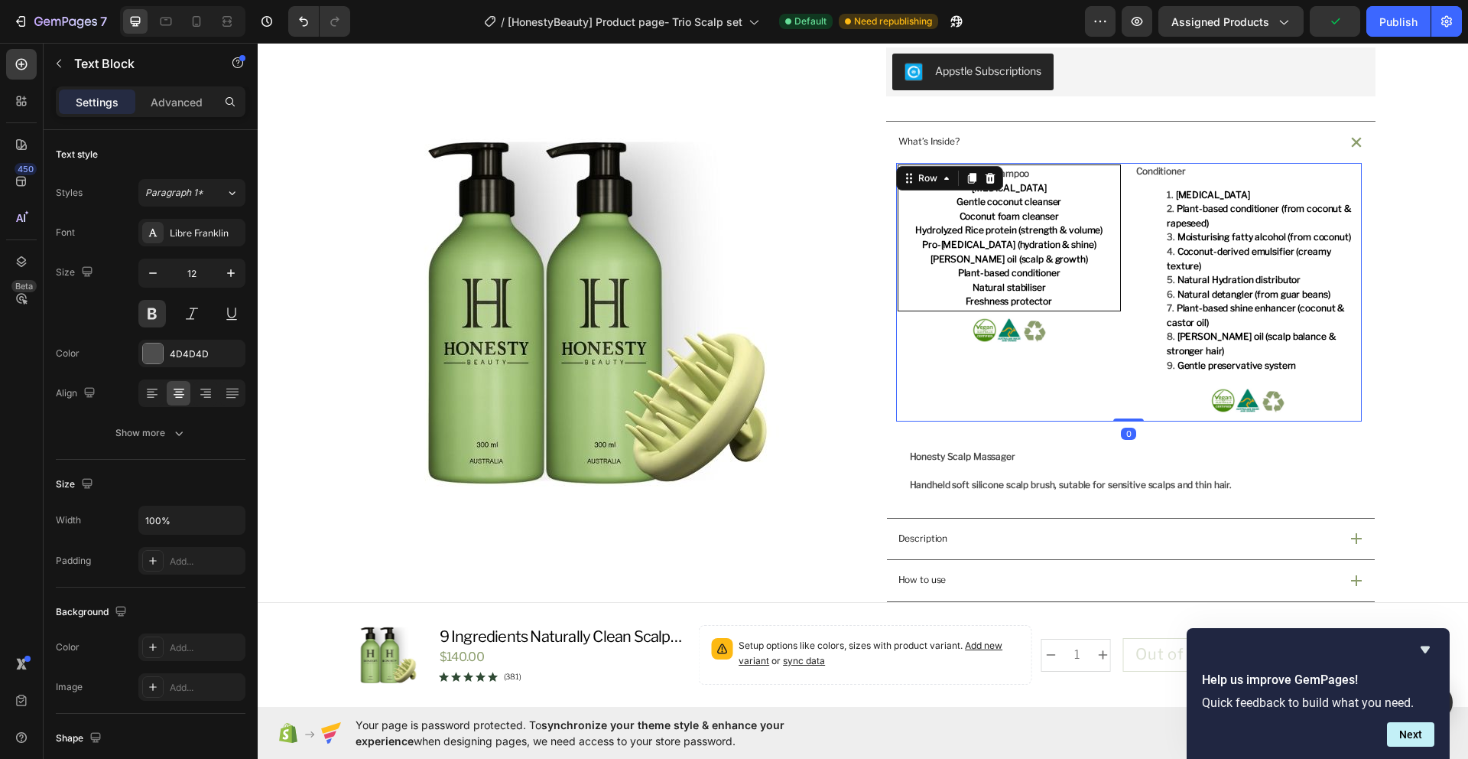
click at [1042, 386] on div "Shampoo Purified water Gentle coconut cleanser Coconut foam cleanser Hydrolyzed…" at bounding box center [1009, 292] width 227 height 258
click at [1033, 179] on p "Shampoo" at bounding box center [1009, 174] width 219 height 15
click at [1071, 140] on div "What’s Inside?" at bounding box center [1117, 141] width 443 height 19
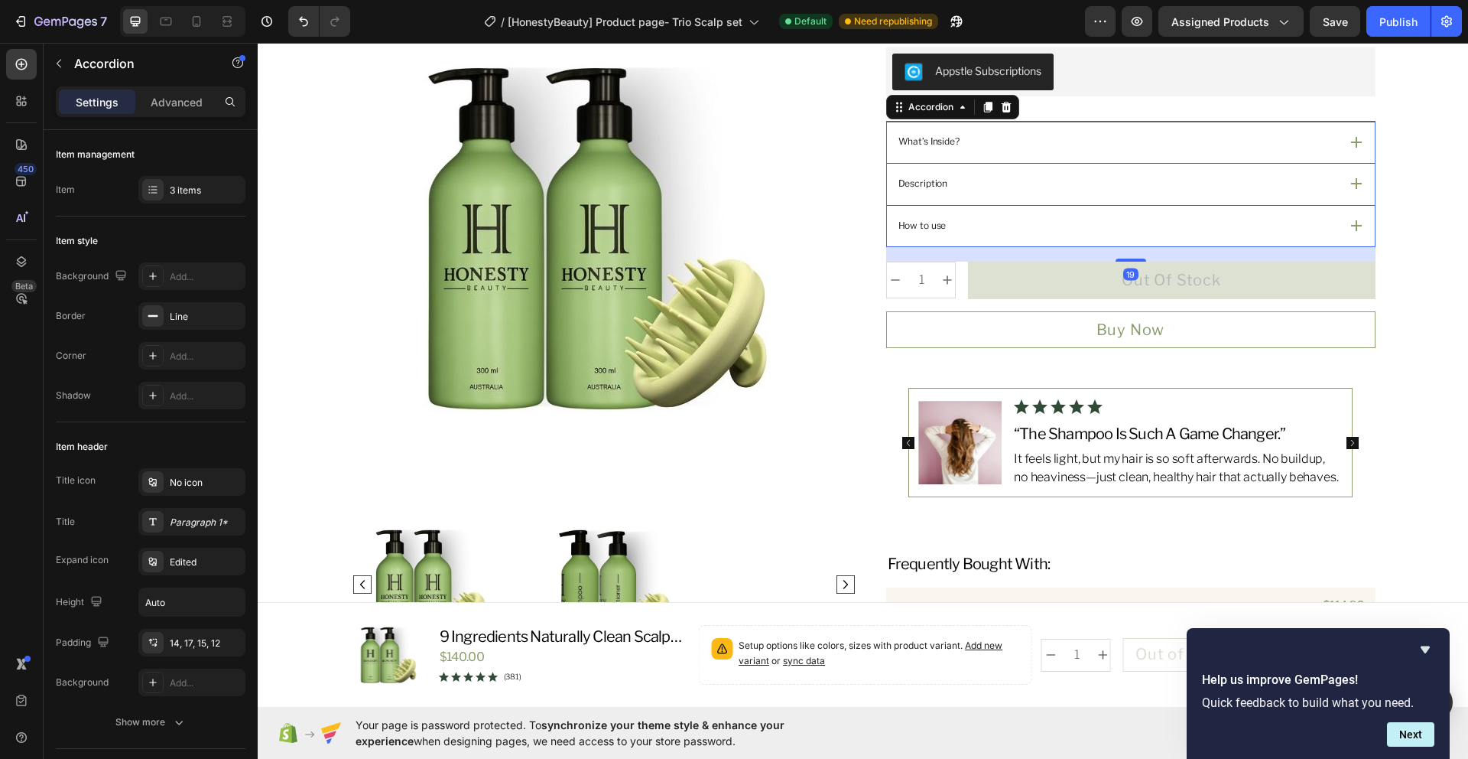
click at [992, 135] on div "What’s Inside?" at bounding box center [1117, 141] width 443 height 19
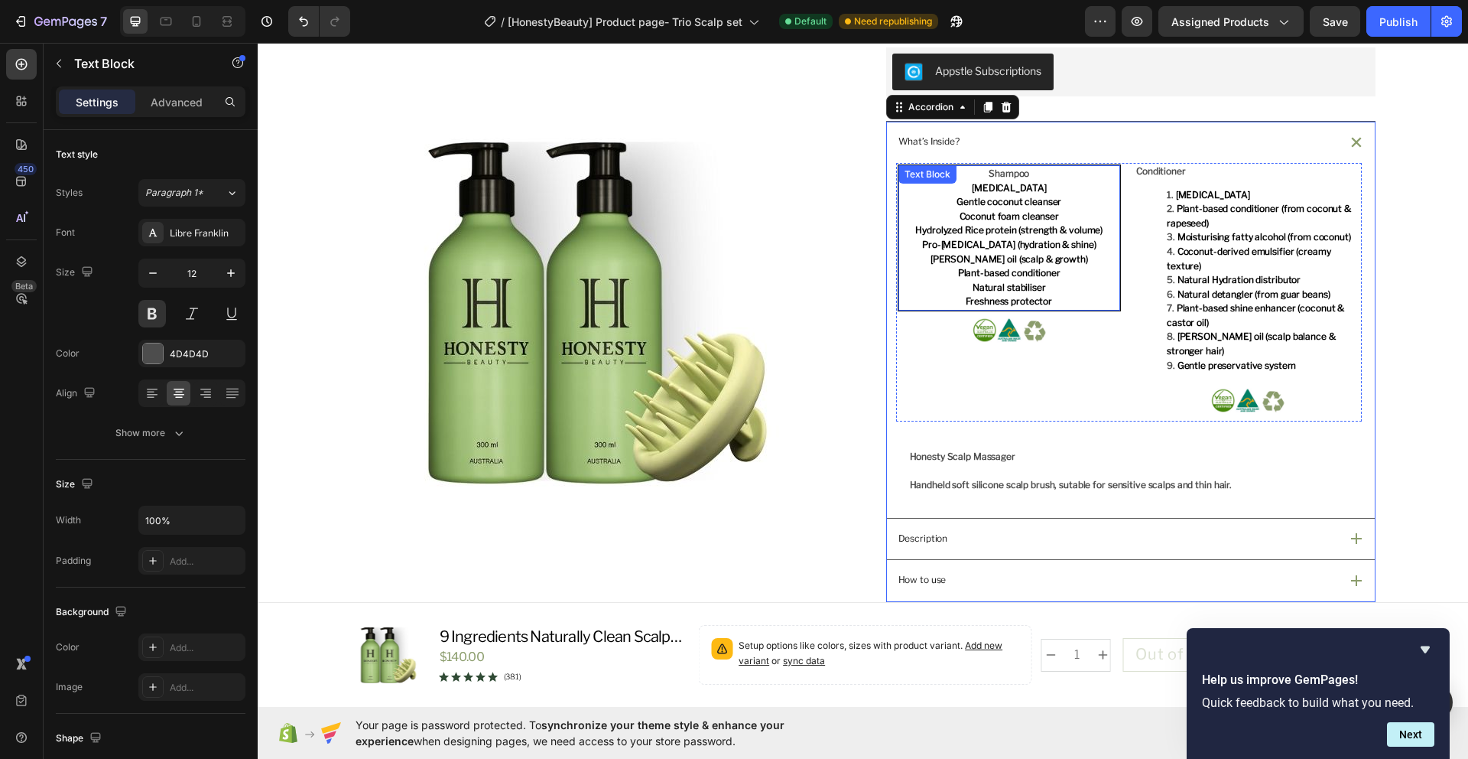
click at [1001, 197] on span "Gentle coconut cleanser" at bounding box center [1009, 201] width 105 height 11
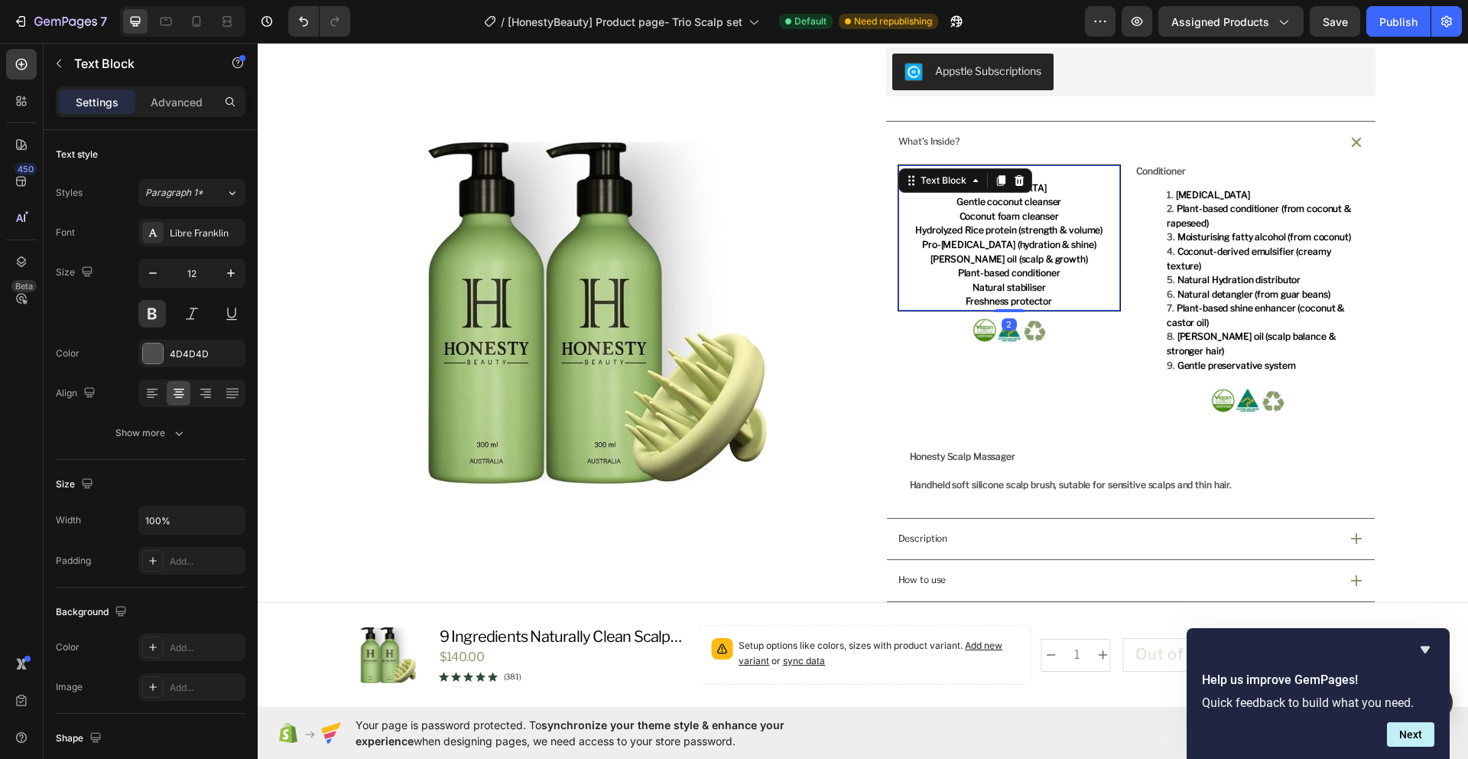
click at [1052, 209] on p "Gentle coconut cleanser" at bounding box center [1009, 202] width 219 height 15
click at [1009, 174] on p "Shampoo" at bounding box center [1009, 174] width 219 height 15
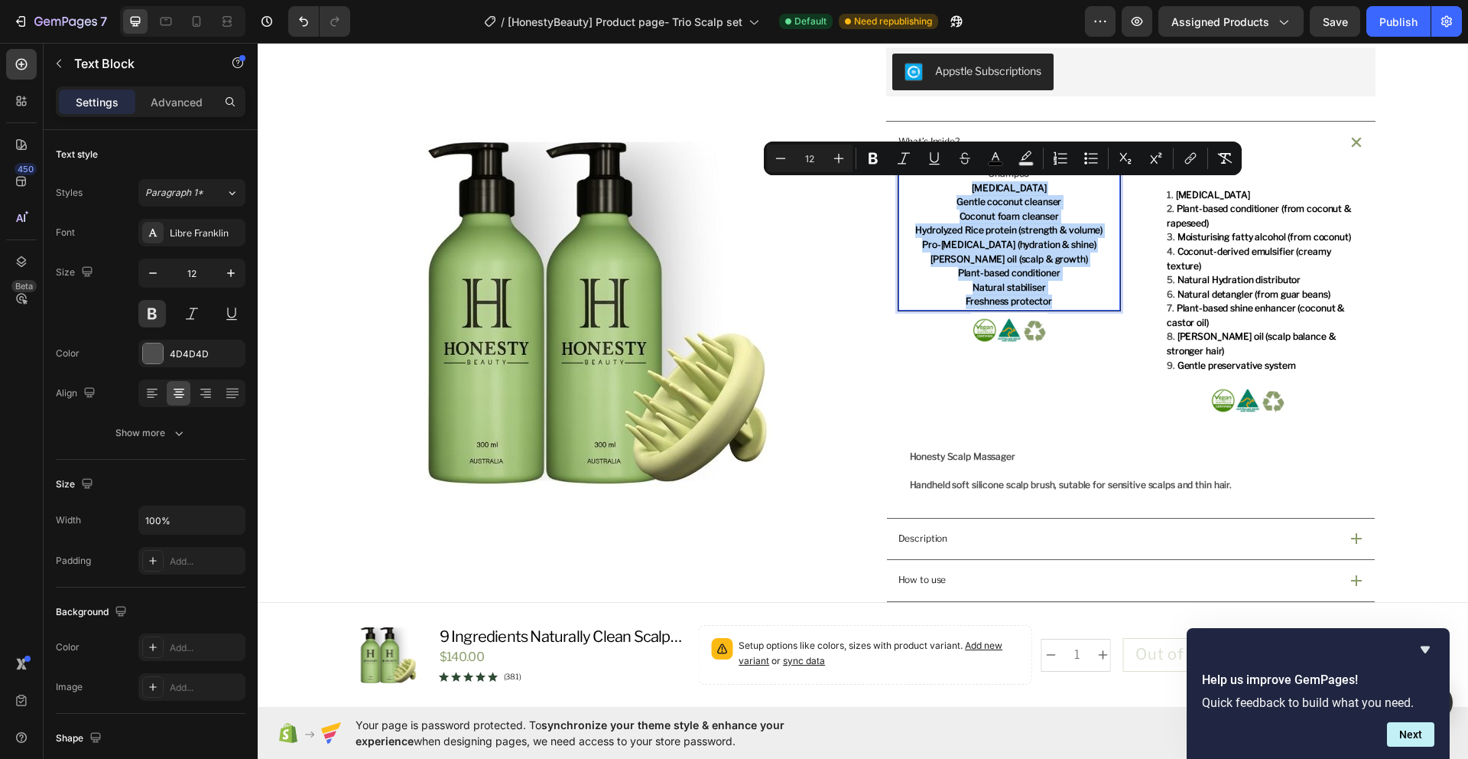
drag, startPoint x: 973, startPoint y: 187, endPoint x: 1061, endPoint y: 306, distance: 147.6
click at [1061, 306] on div "Shampoo Purified water Gentle coconut cleanser Coconut foam cleanser Hydrolyzed…" at bounding box center [1010, 237] width 223 height 145
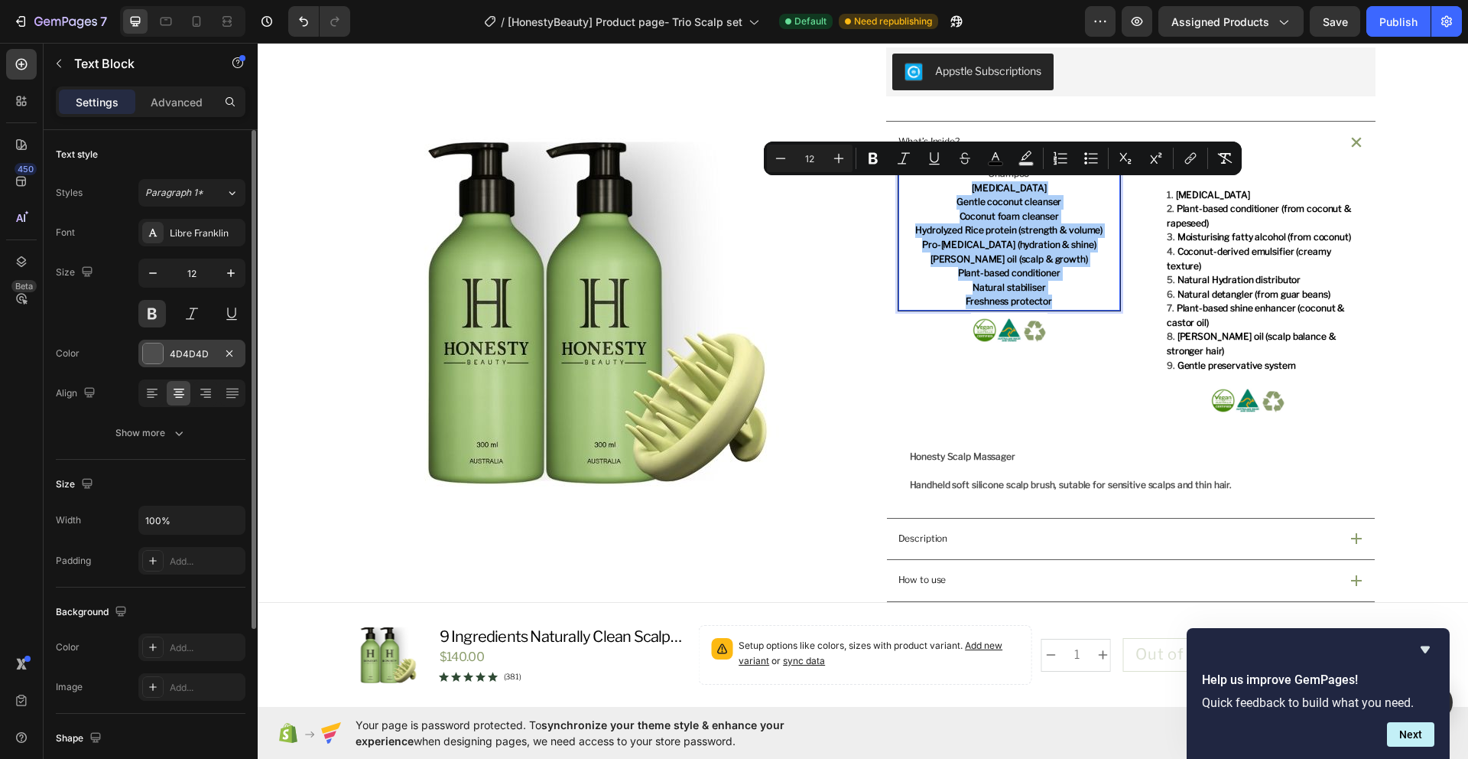
click at [150, 349] on div at bounding box center [153, 353] width 20 height 20
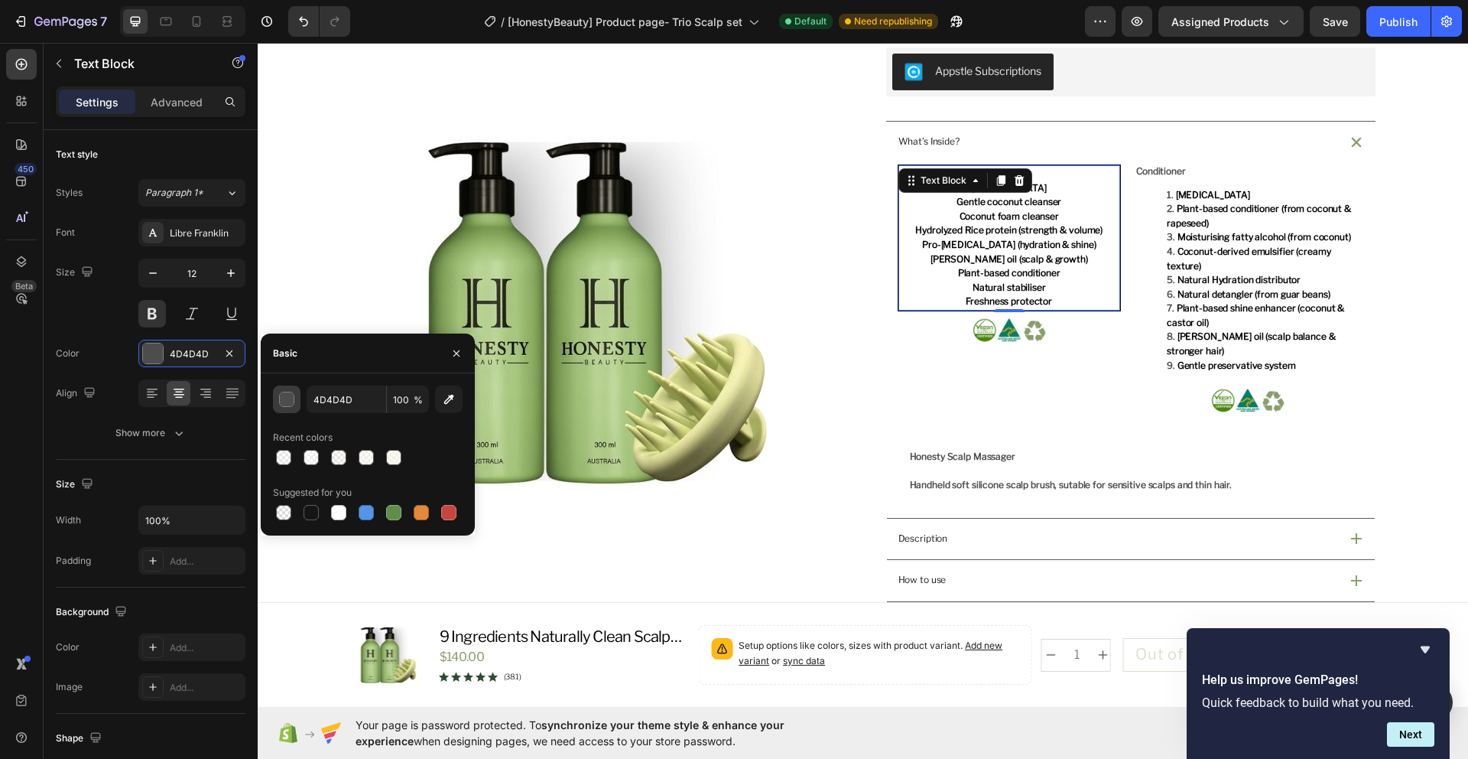
click at [294, 401] on div "button" at bounding box center [286, 399] width 15 height 15
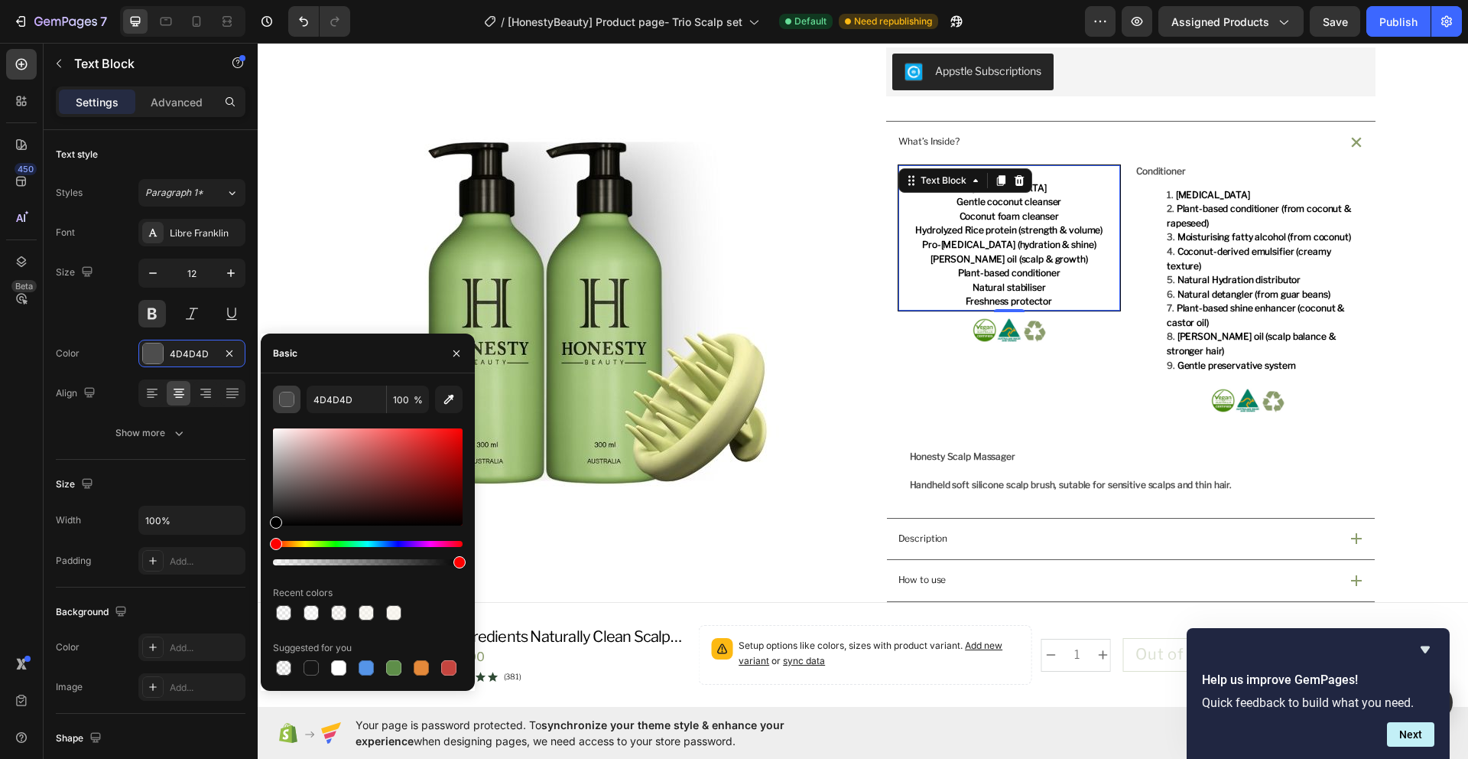
click at [295, 401] on button "button" at bounding box center [287, 399] width 28 height 28
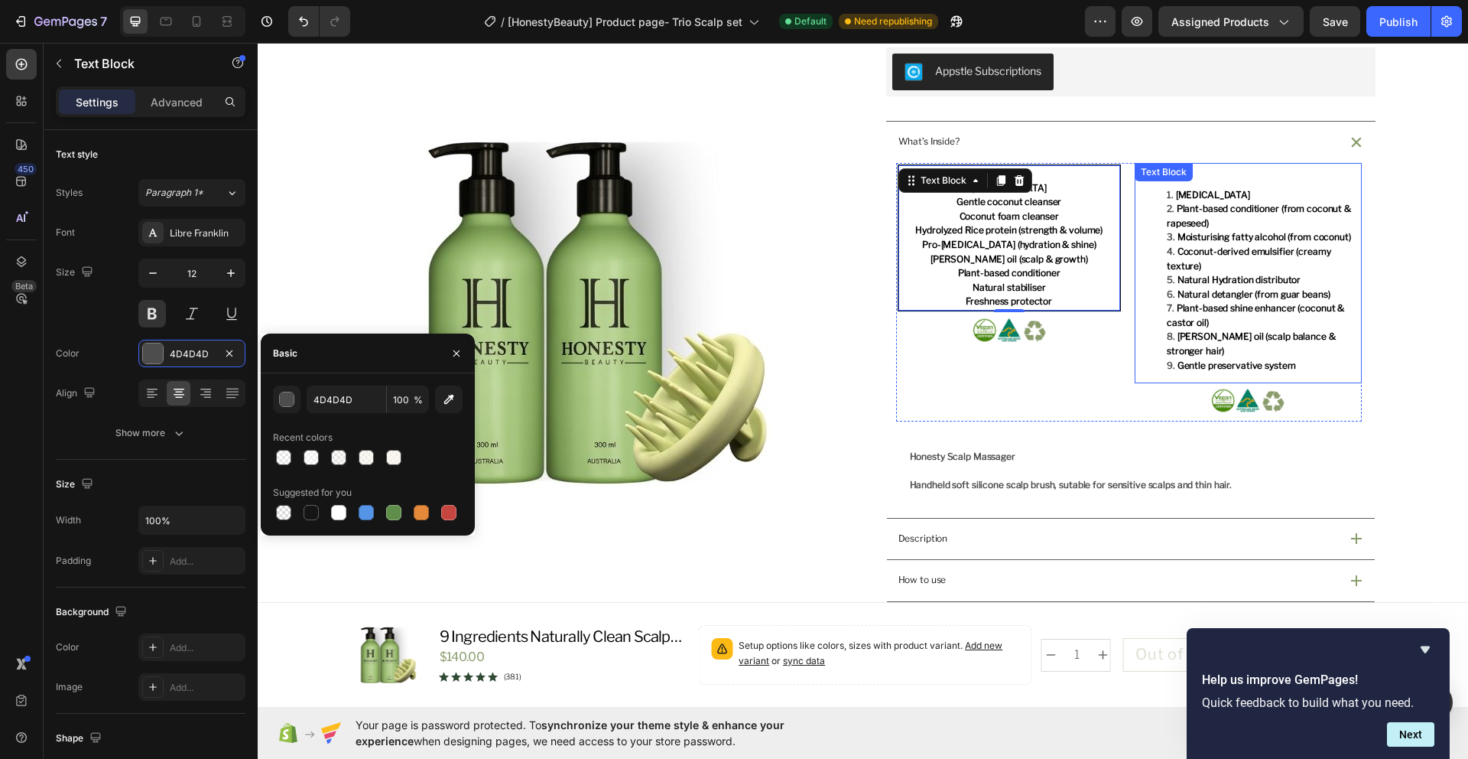
click at [1243, 252] on span "Coconut-derived emulsifier (creamy texture)" at bounding box center [1249, 258] width 164 height 26
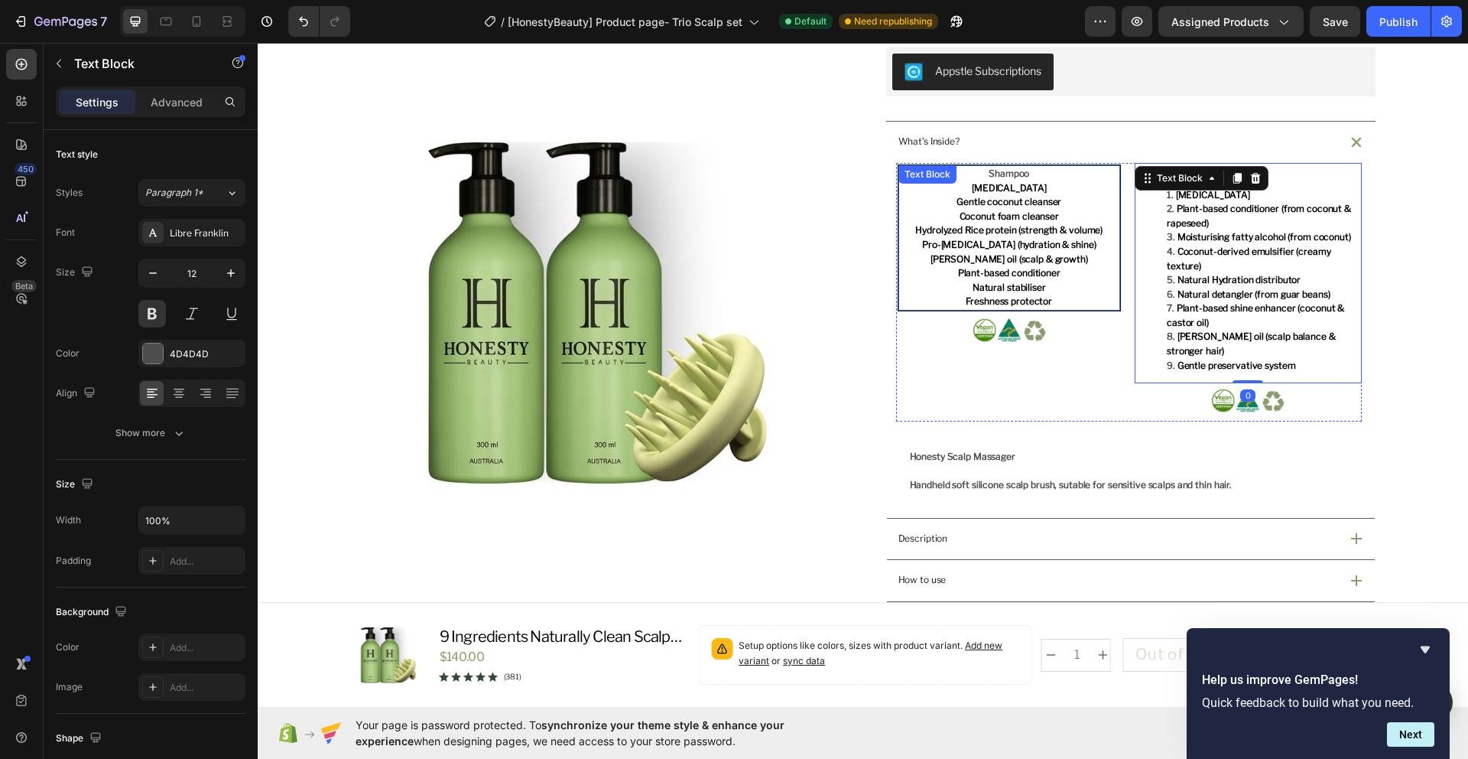
click at [1015, 190] on div "Shampoo Purified water Gentle coconut cleanser Coconut foam cleanser Hydrolyzed…" at bounding box center [1010, 237] width 224 height 147
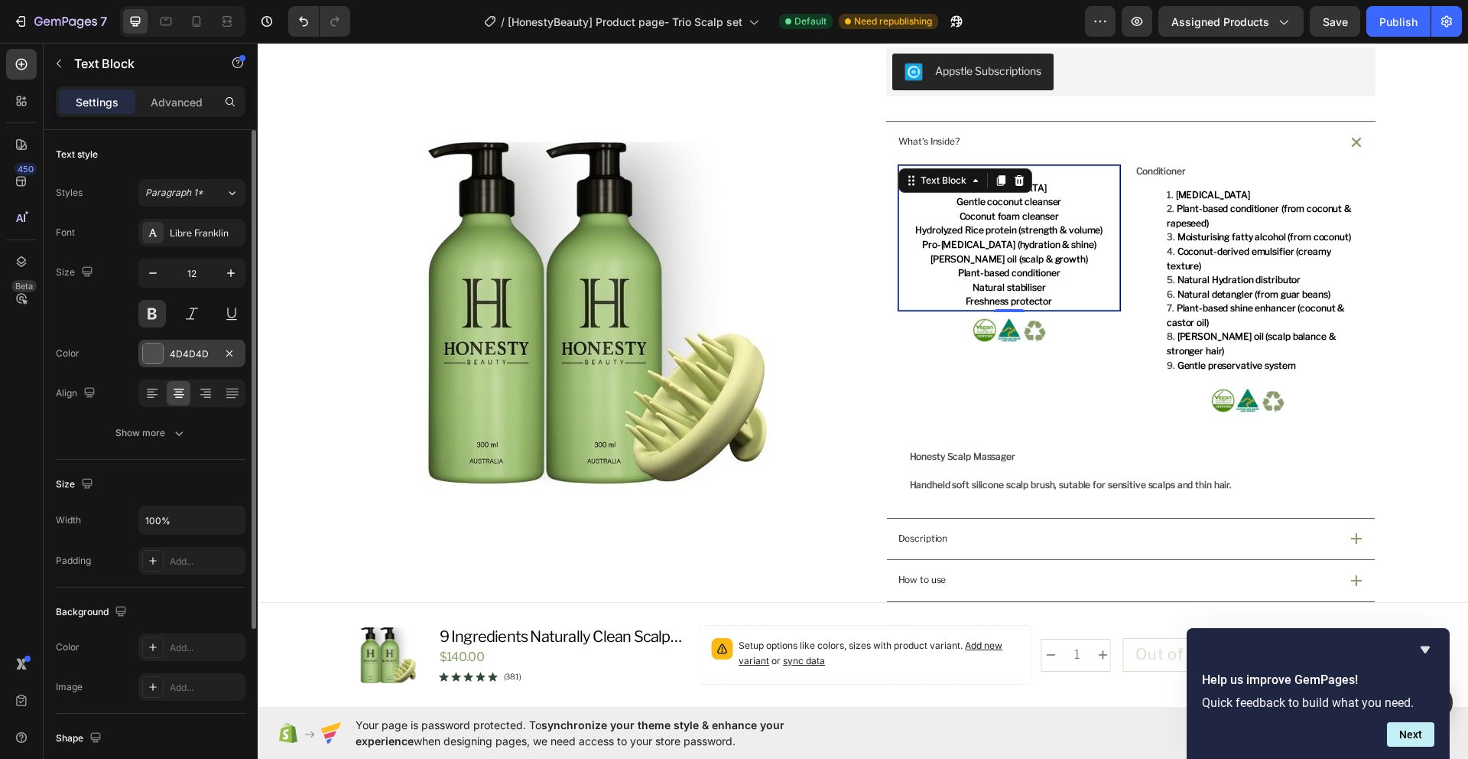
click at [197, 353] on div "4D4D4D" at bounding box center [192, 354] width 44 height 14
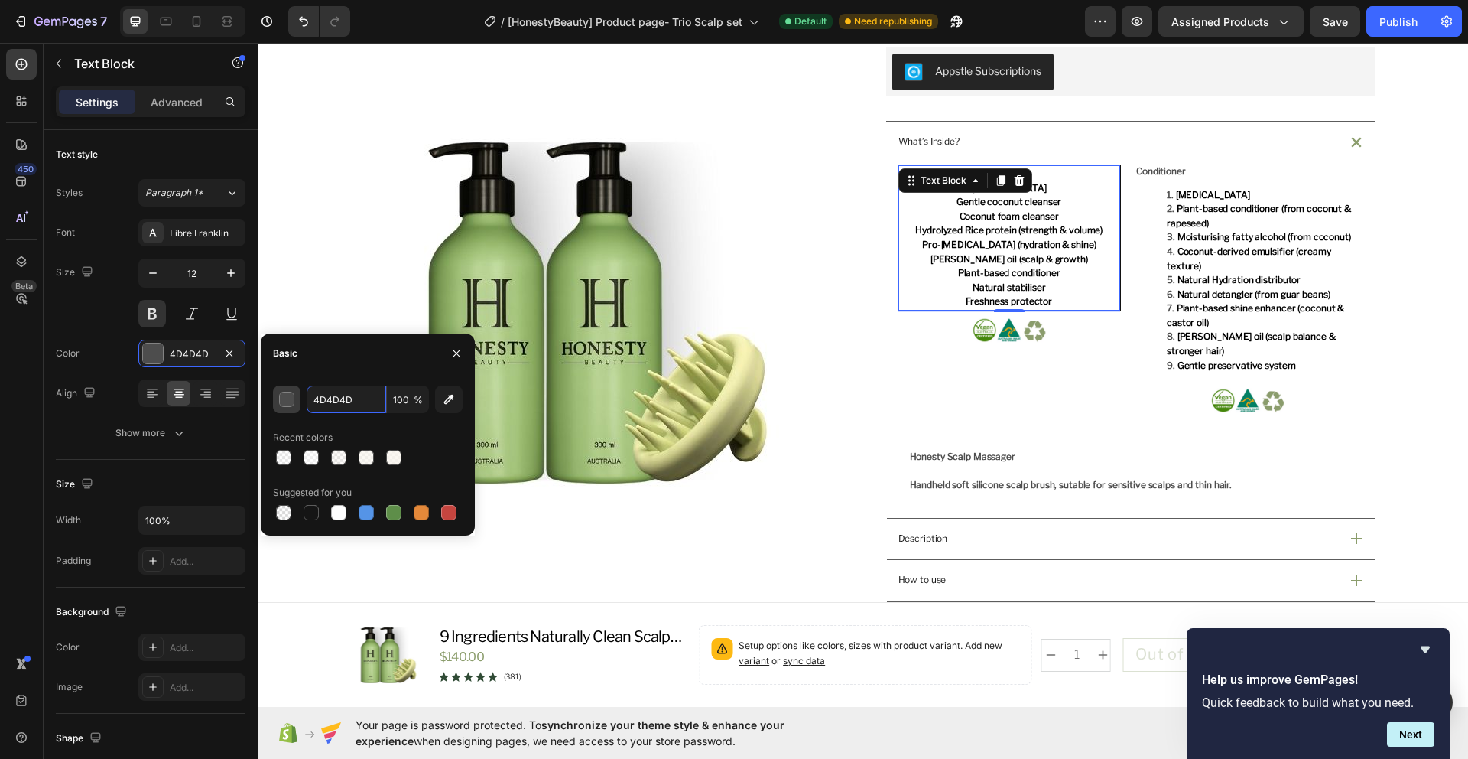
drag, startPoint x: 360, startPoint y: 406, endPoint x: 292, endPoint y: 407, distance: 68.1
click at [292, 407] on div "4D4D4D 100 %" at bounding box center [368, 399] width 190 height 28
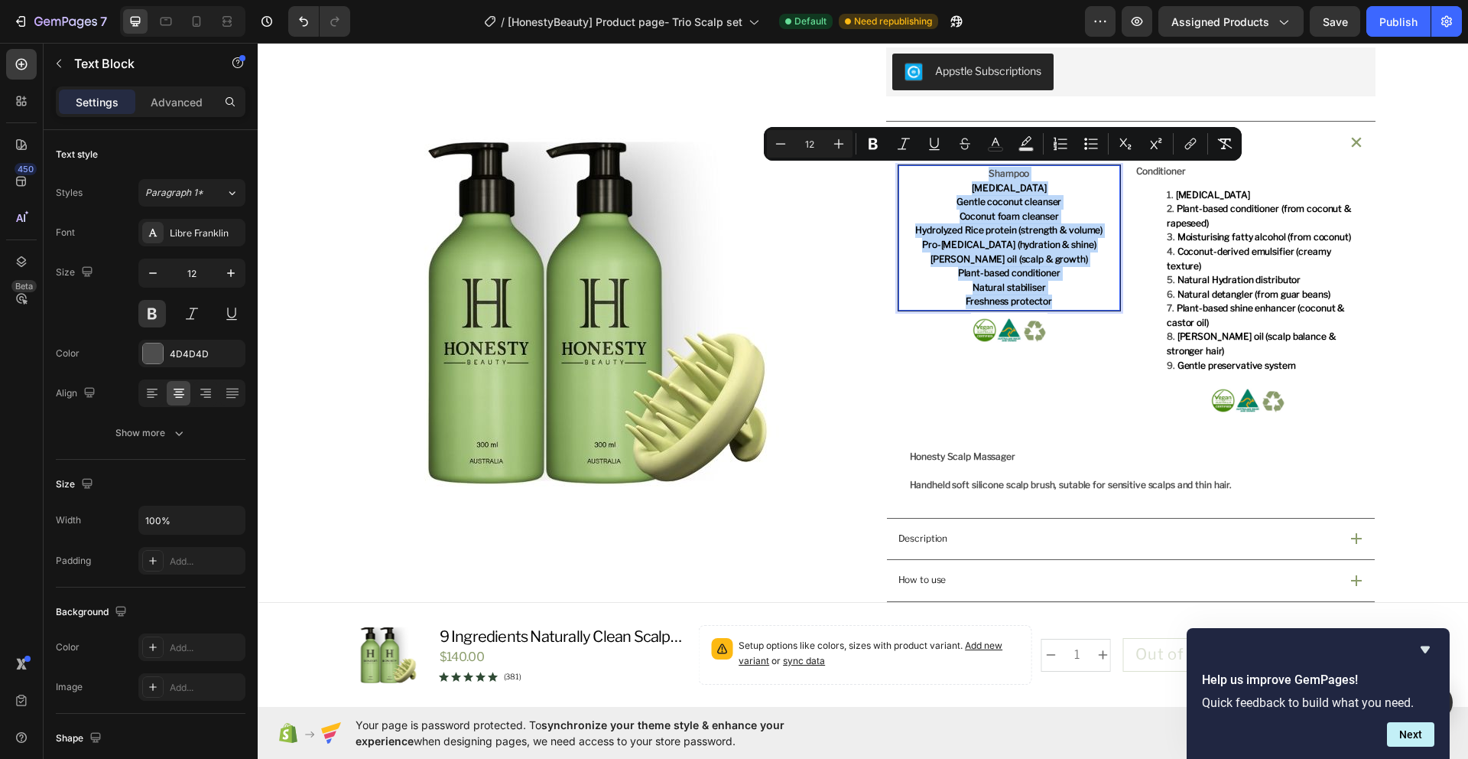
drag, startPoint x: 1058, startPoint y: 305, endPoint x: 944, endPoint y: 172, distance: 174.7
click at [944, 172] on div "Shampoo Purified water Gentle coconut cleanser Coconut foam cleanser Hydrolyzed…" at bounding box center [1010, 237] width 223 height 145
click at [997, 142] on icon "Editor contextual toolbar" at bounding box center [996, 142] width 8 height 8
type input "000000"
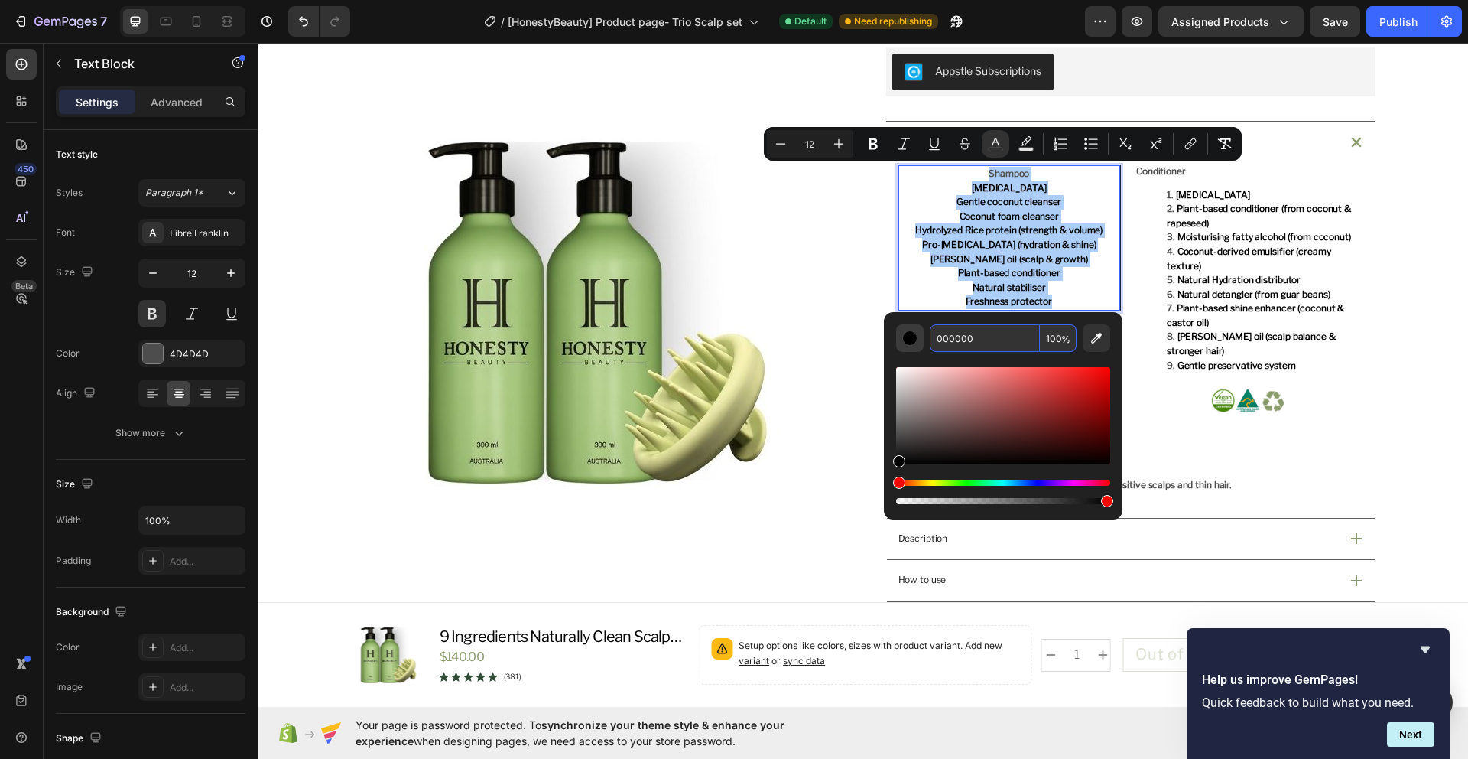
drag, startPoint x: 985, startPoint y: 338, endPoint x: 910, endPoint y: 335, distance: 75.0
click at [910, 335] on div "000000 100 %" at bounding box center [1003, 338] width 214 height 28
drag, startPoint x: 1004, startPoint y: 339, endPoint x: 927, endPoint y: 331, distance: 77.6
click at [927, 331] on div "000000 100 %" at bounding box center [1003, 338] width 214 height 28
paste input "4D4D4D"
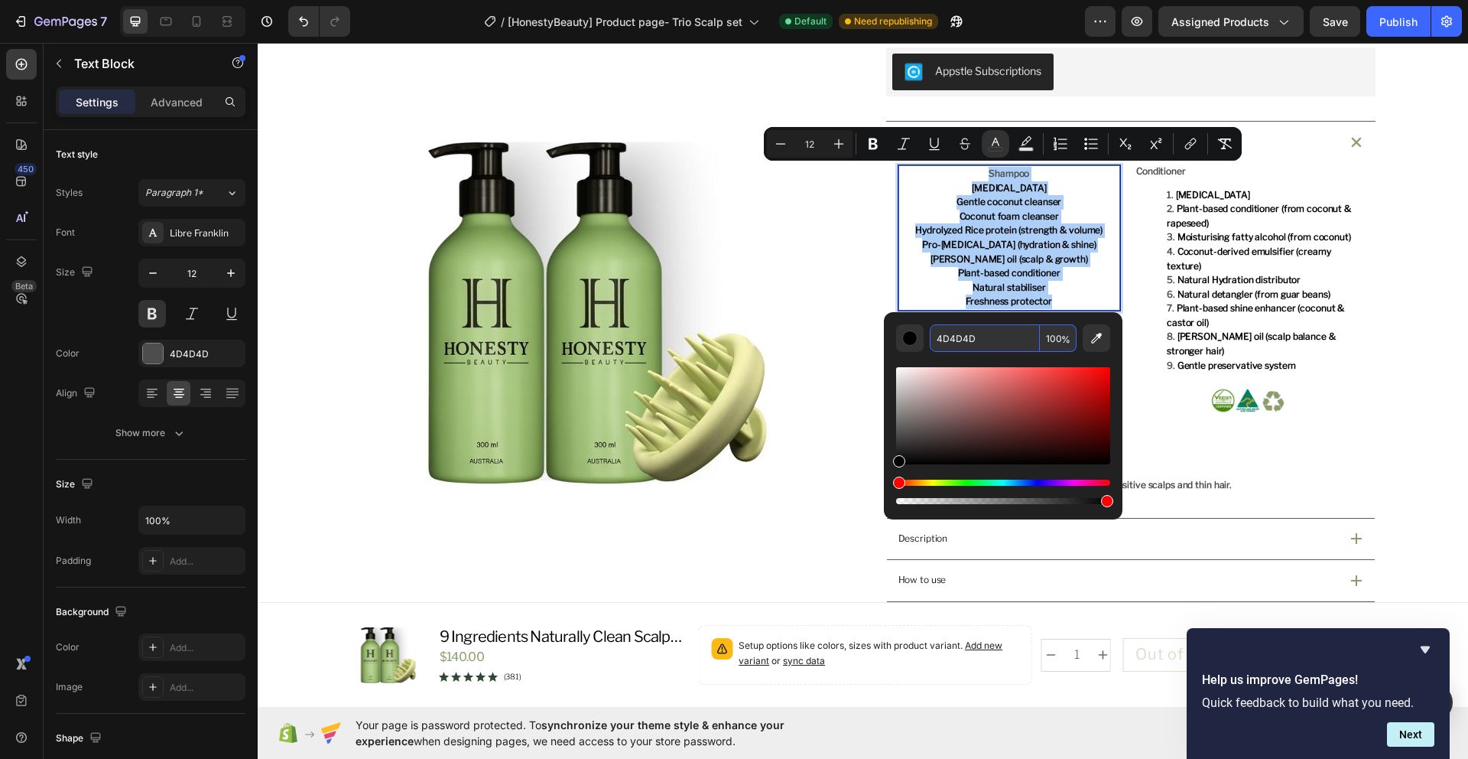
type input "4D4D4D"
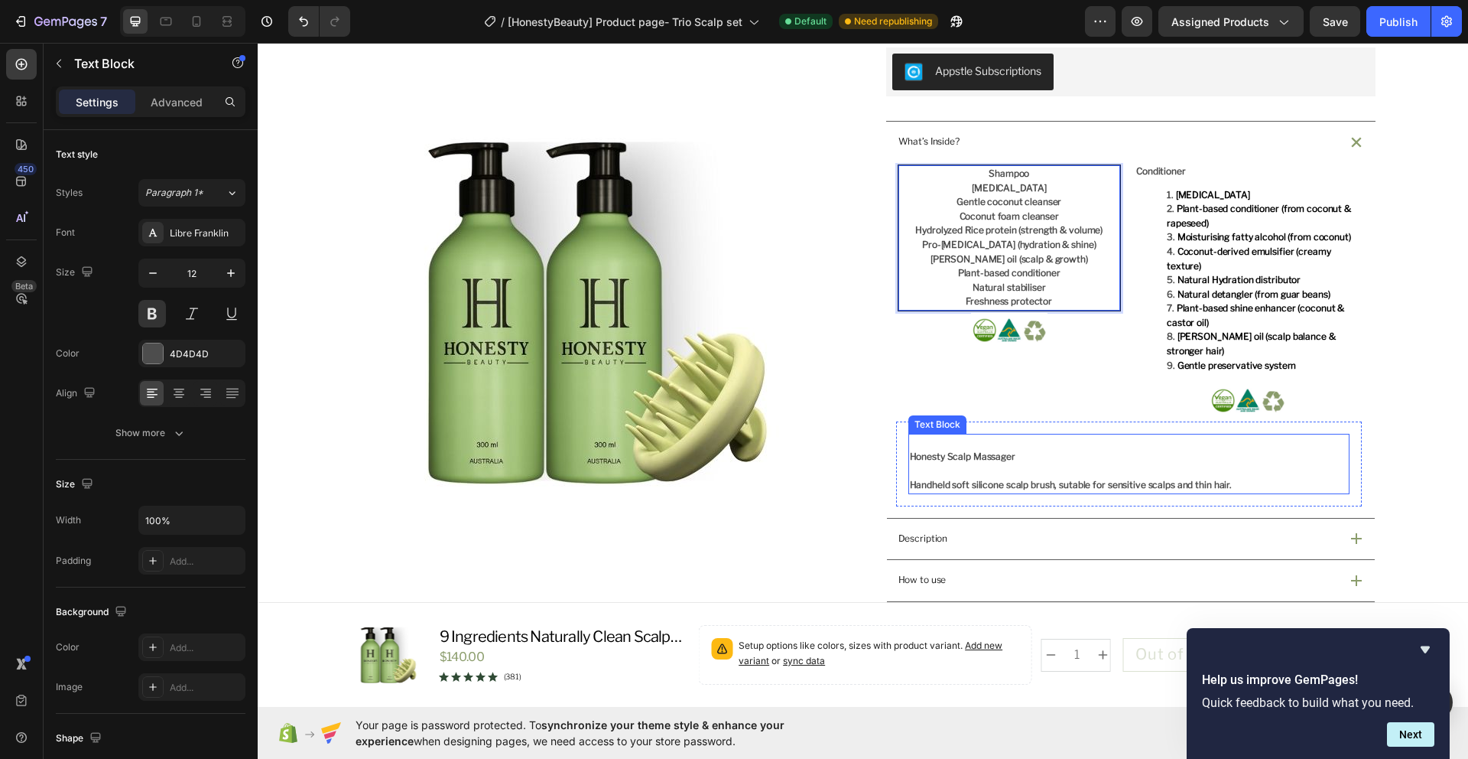
click at [1157, 435] on p at bounding box center [1129, 442] width 438 height 15
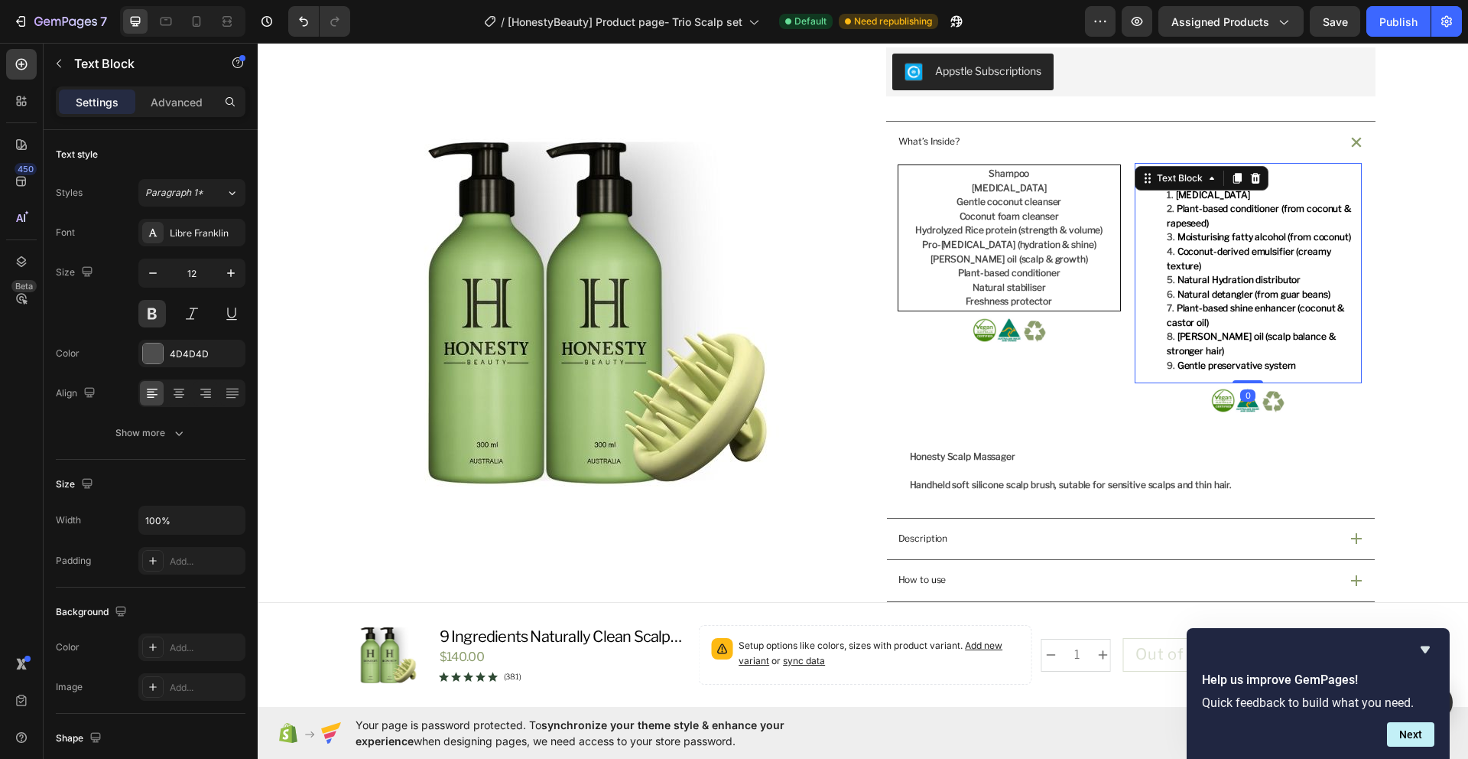
click at [1235, 305] on span "Plant-based shine enhancer (coconut & castor oil)" at bounding box center [1255, 315] width 177 height 26
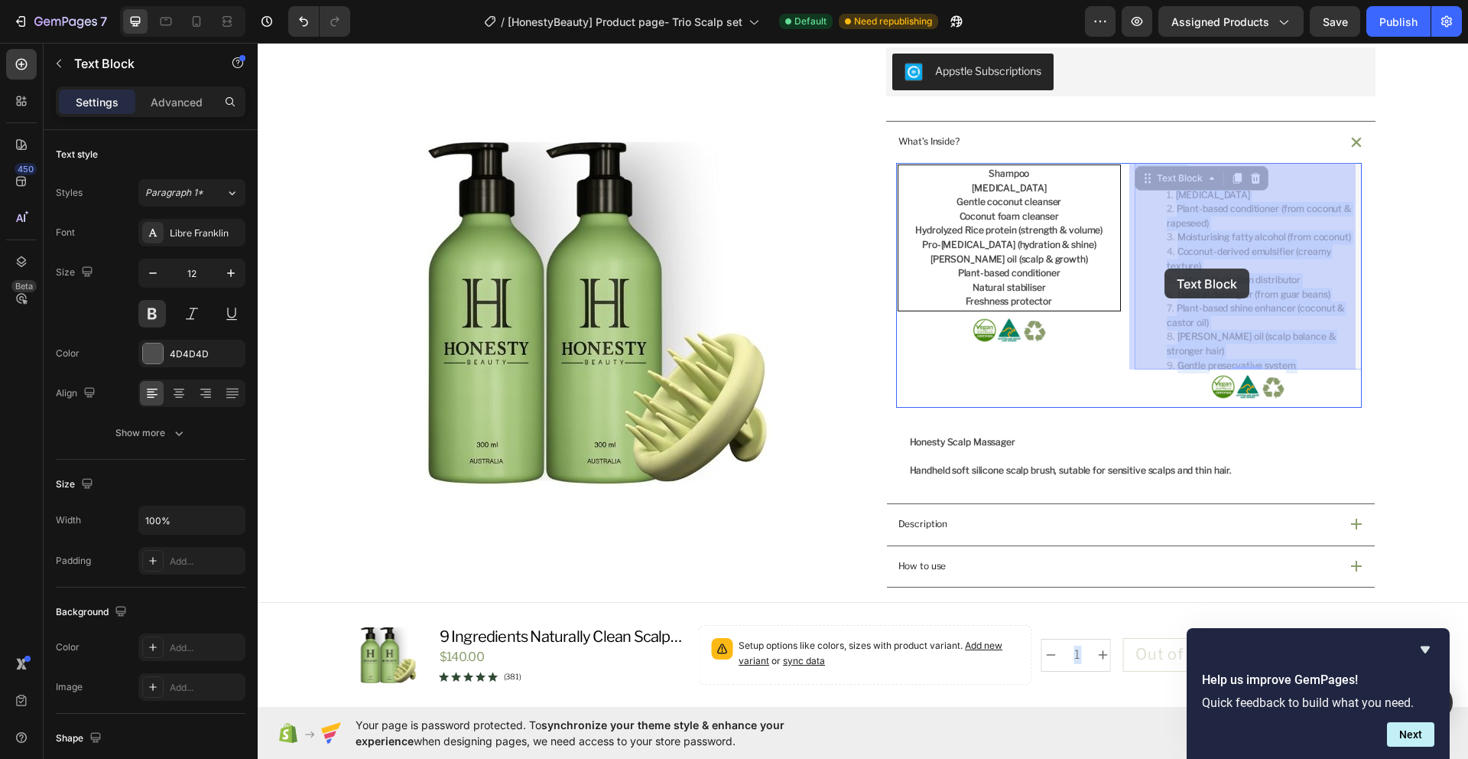
drag, startPoint x: 1308, startPoint y: 356, endPoint x: 1164, endPoint y: 243, distance: 183.0
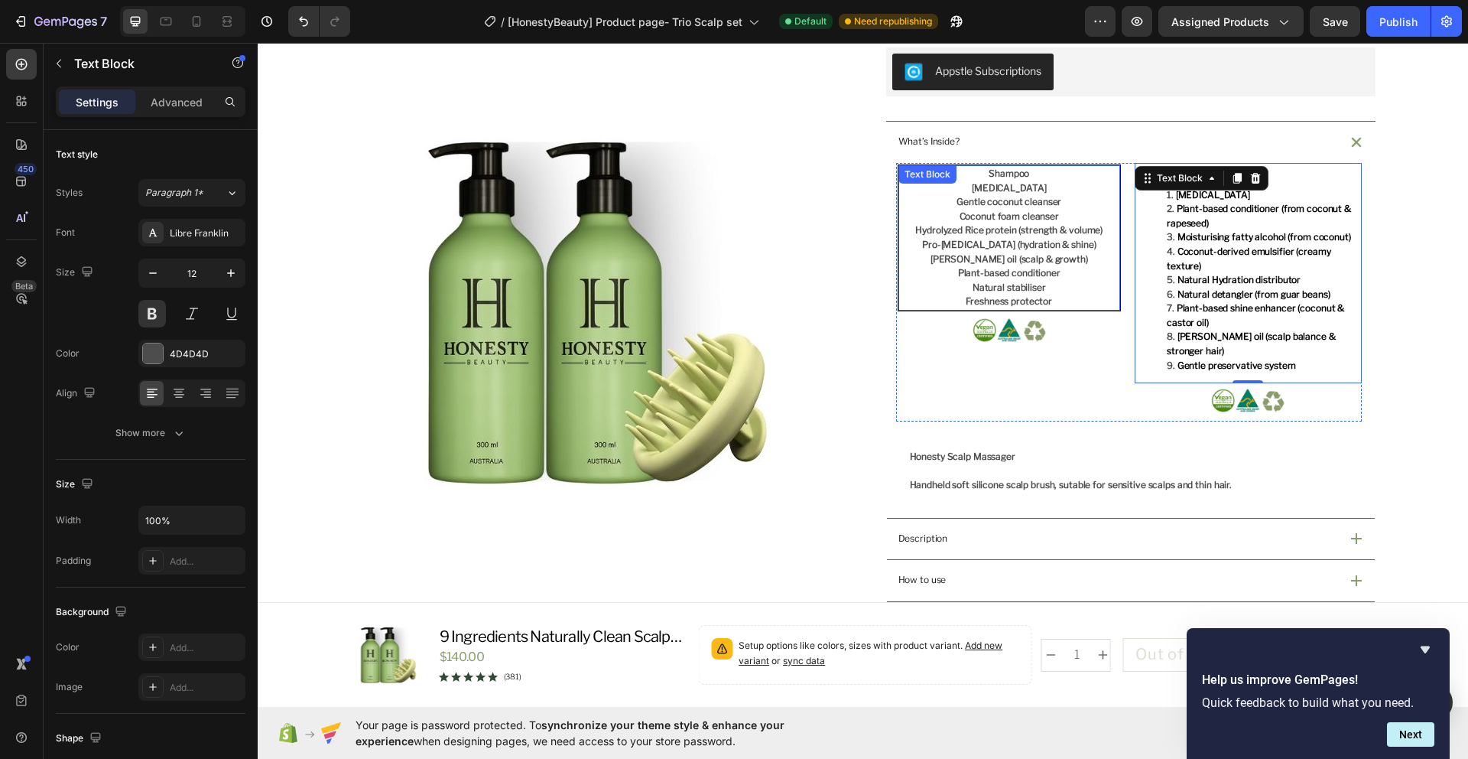
click at [1040, 177] on p "Shampoo" at bounding box center [1009, 174] width 219 height 15
click at [1029, 176] on p "Shampoo" at bounding box center [1009, 174] width 219 height 15
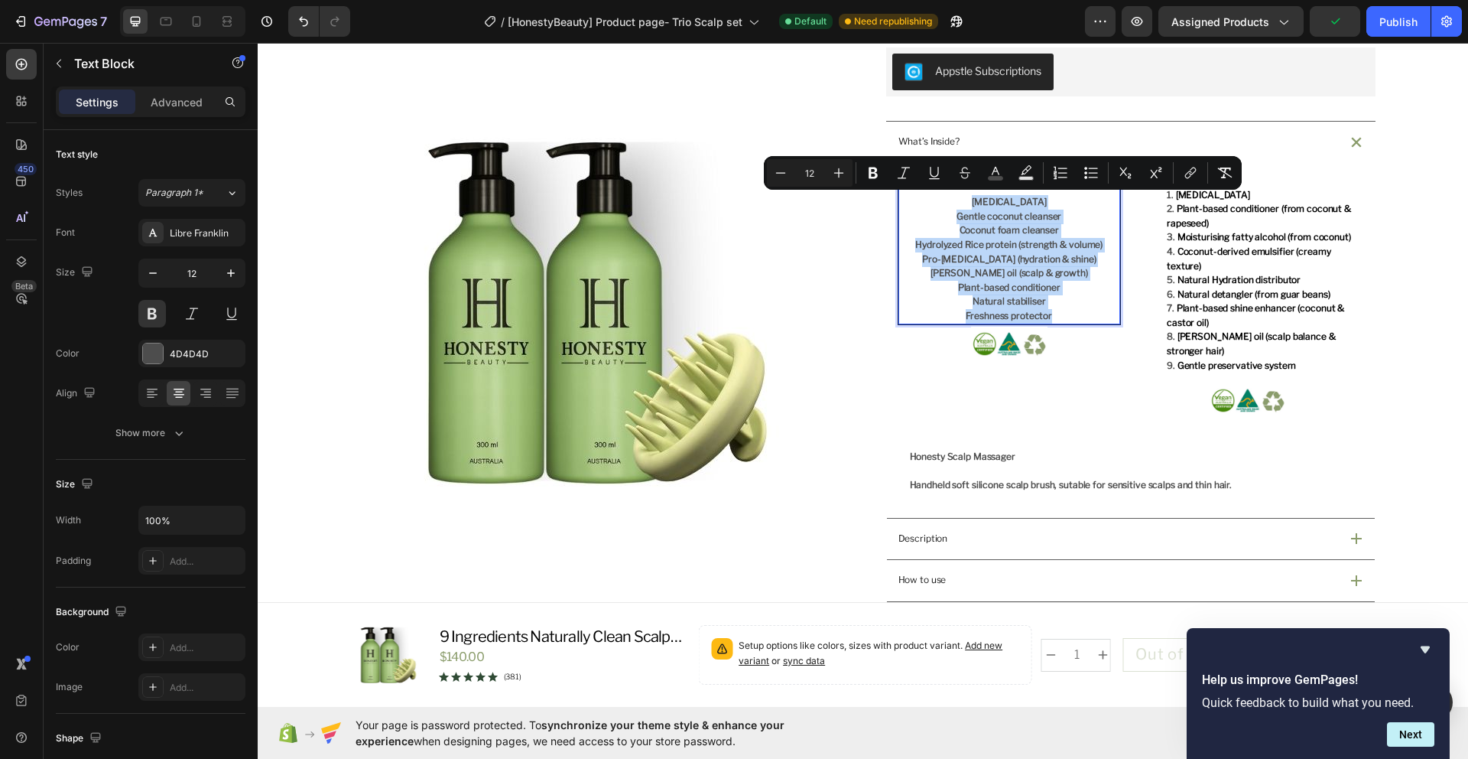
drag, startPoint x: 974, startPoint y: 204, endPoint x: 1045, endPoint y: 315, distance: 131.7
click at [1045, 314] on div "Shampoo Purified water Gentle coconut cleanser Coconut foam cleanser Hydrolyzed…" at bounding box center [1010, 245] width 223 height 160
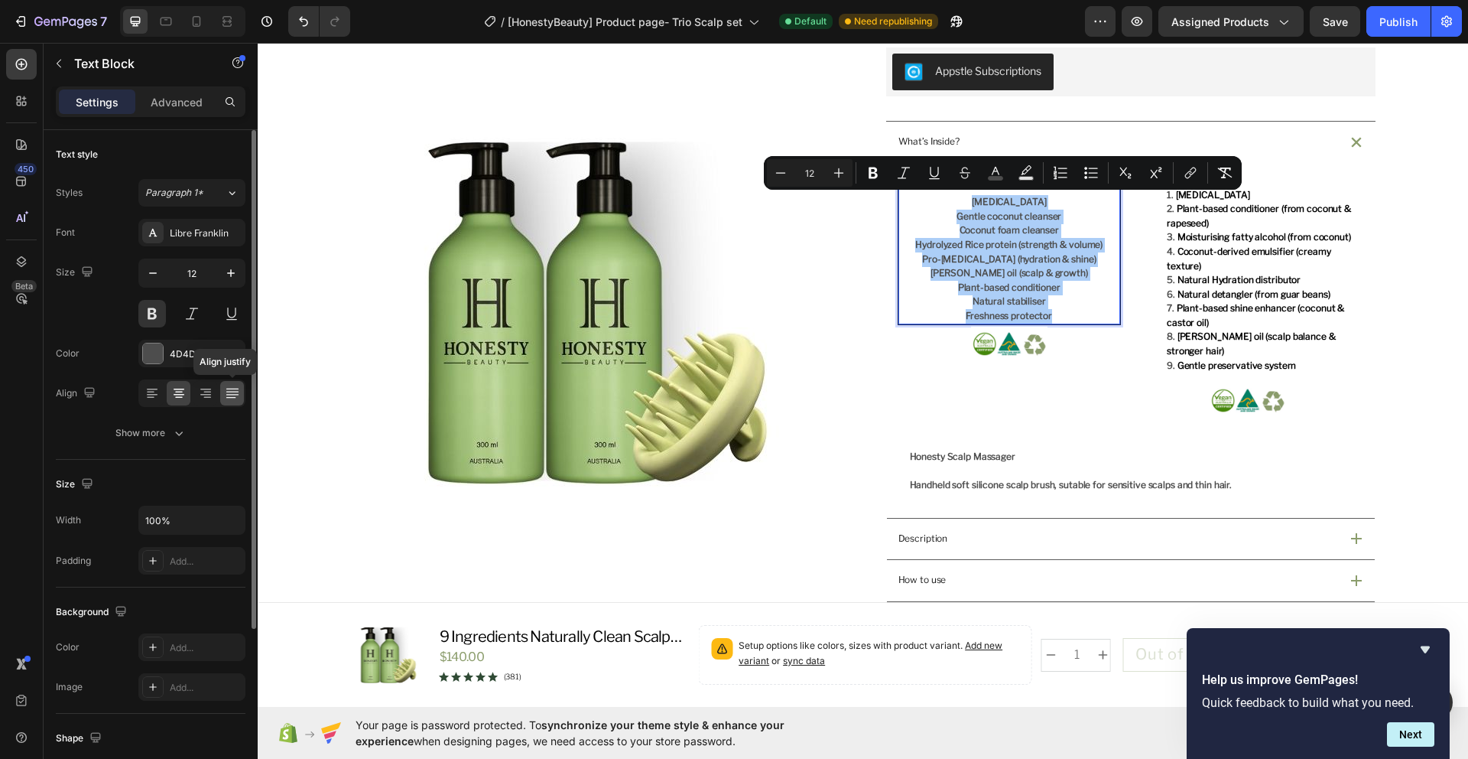
click at [232, 396] on icon at bounding box center [232, 392] width 15 height 15
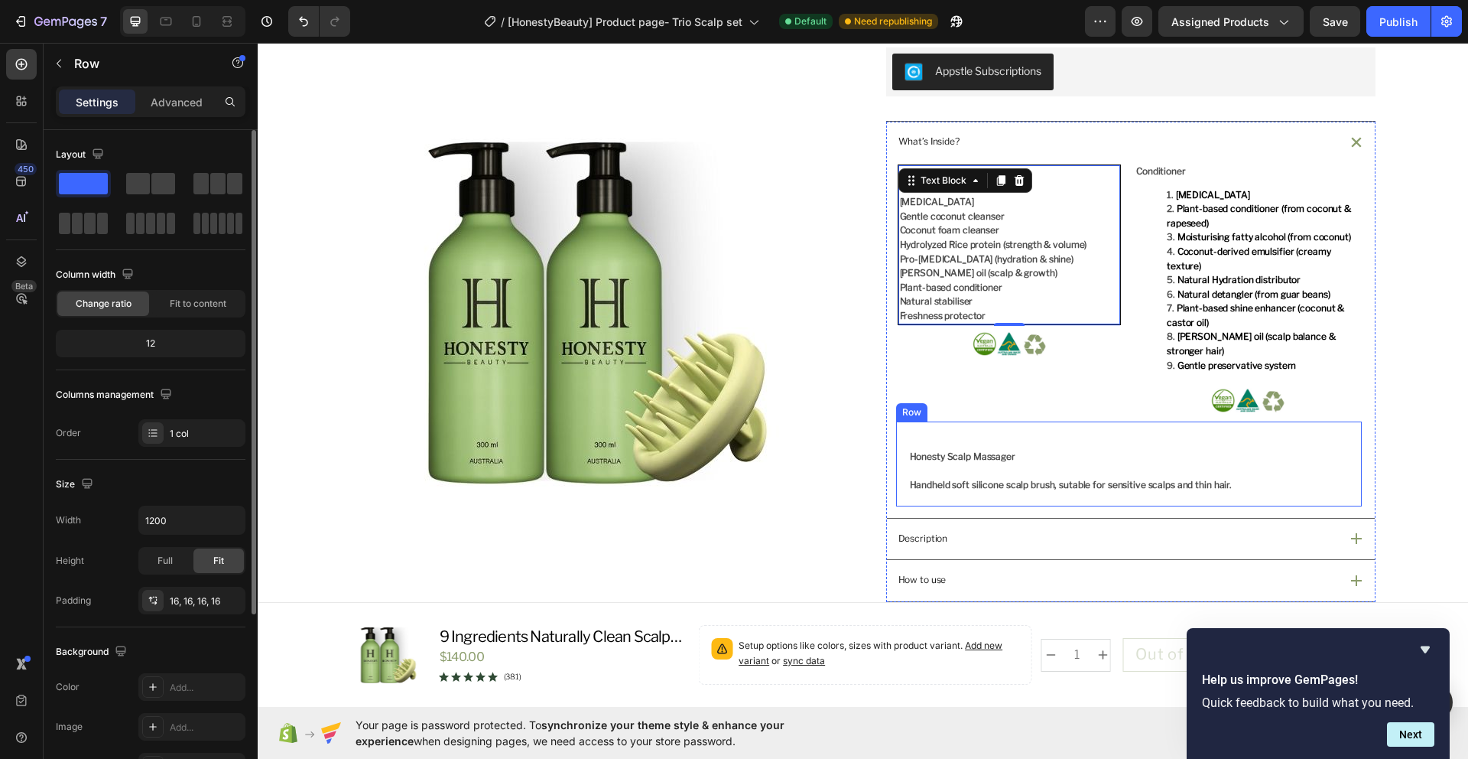
click at [1025, 421] on div "Honesty Scalp Massager Handheld soft silicone scalp brush, sutable for sensitiv…" at bounding box center [1129, 463] width 466 height 84
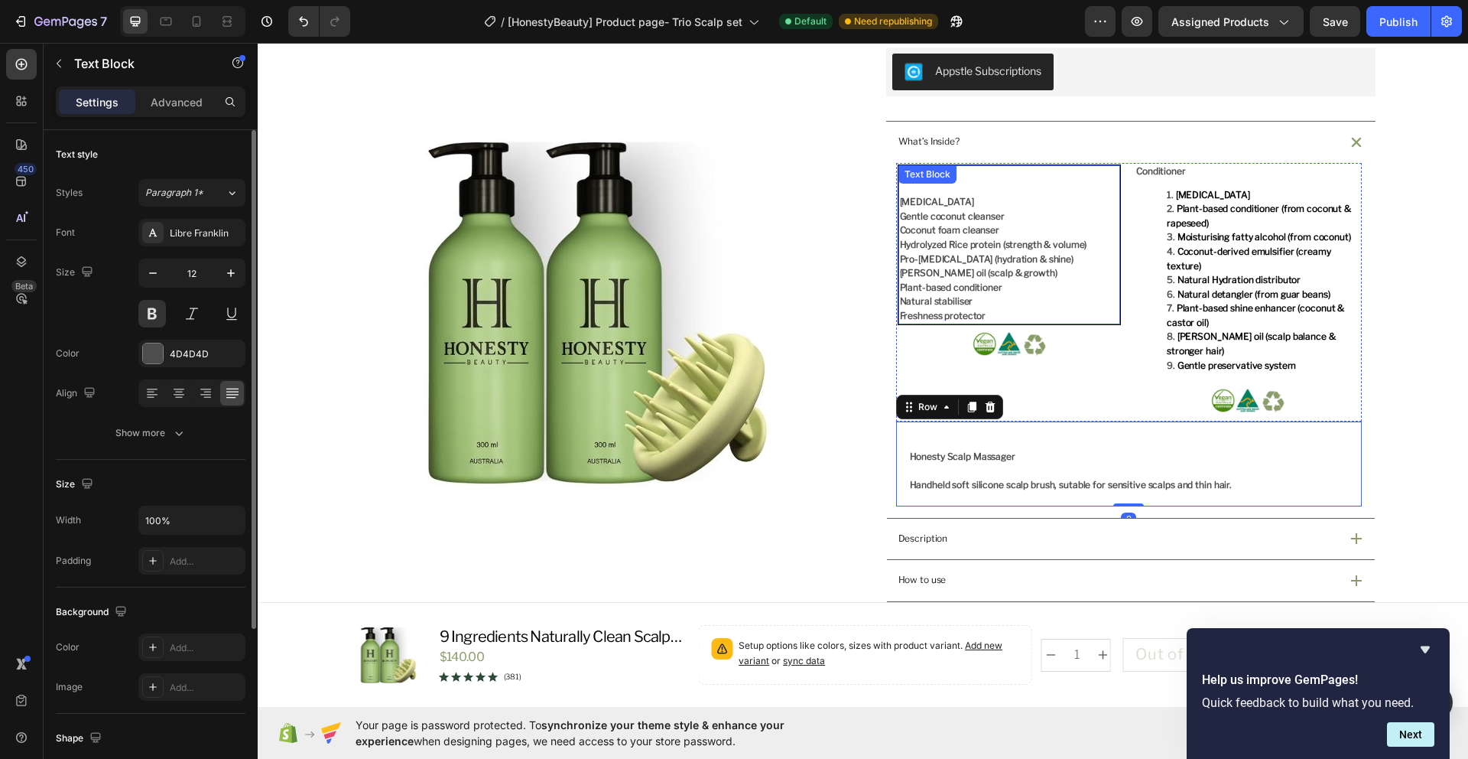
click at [923, 181] on div "Text Block" at bounding box center [928, 174] width 58 height 18
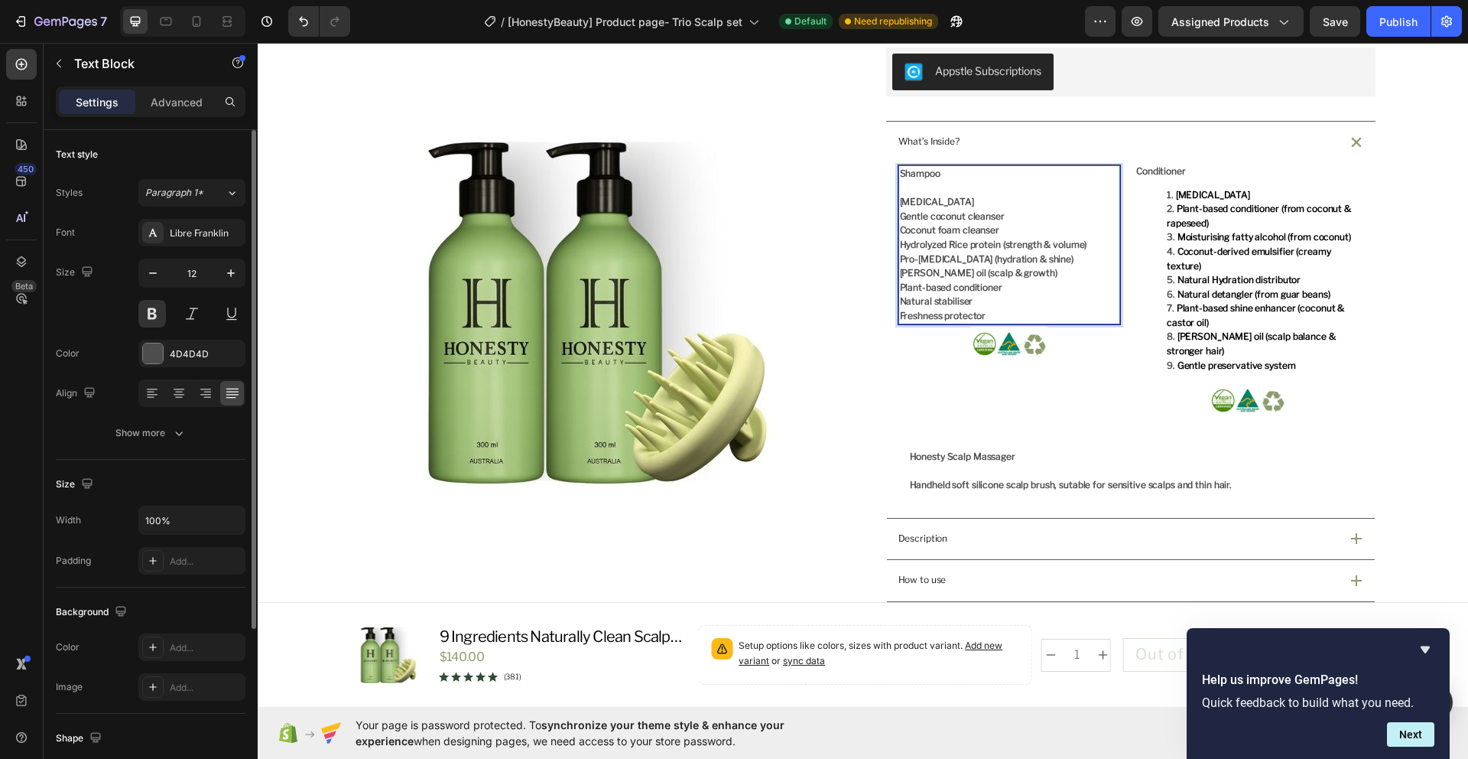
click at [1084, 310] on p "Freshness protector" at bounding box center [1009, 316] width 219 height 15
click at [900, 177] on span "Shampoo" at bounding box center [920, 172] width 41 height 11
click at [1067, 229] on p "Coconut foam cleanser" at bounding box center [1009, 230] width 219 height 15
click at [1191, 191] on span "Purified water" at bounding box center [1213, 194] width 74 height 11
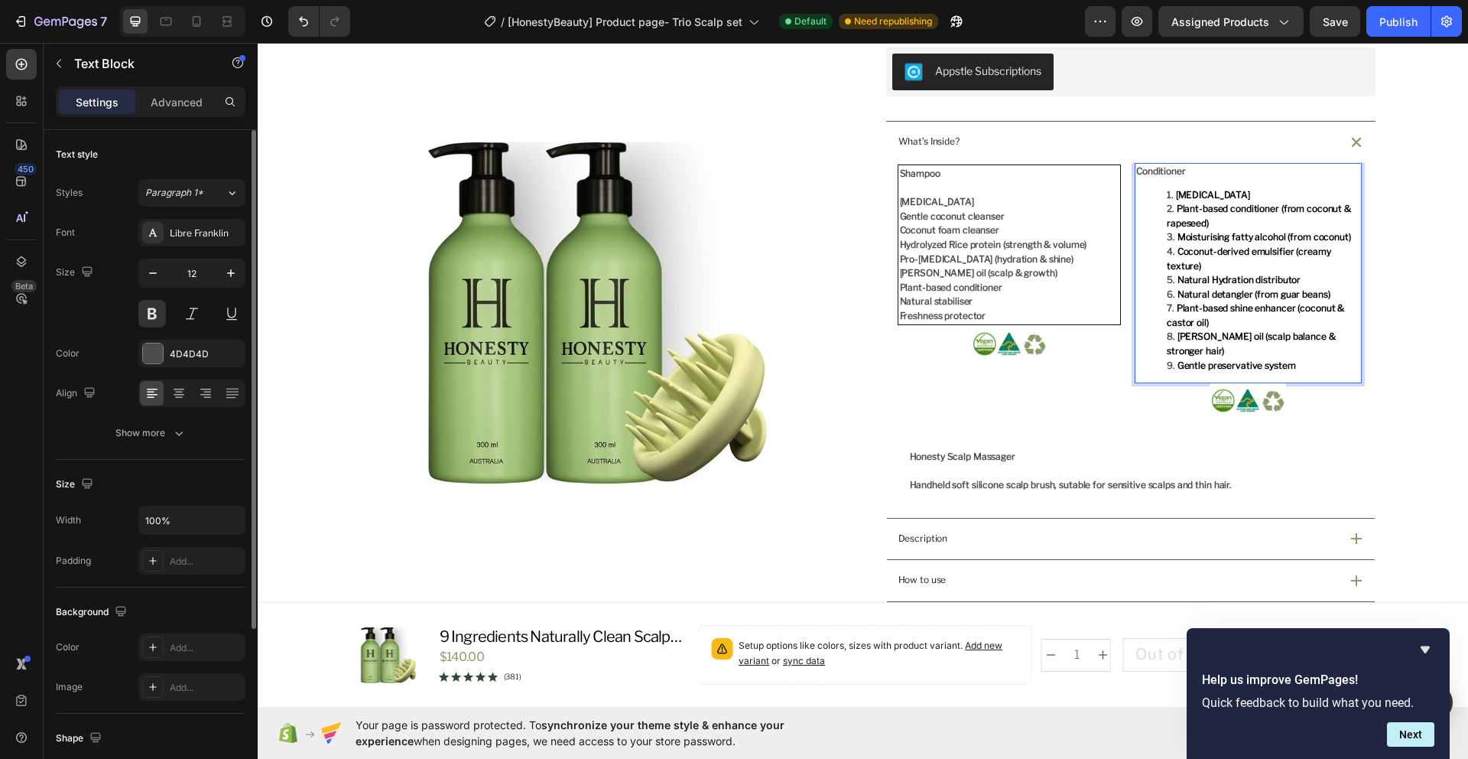
click at [1289, 359] on li "Gentle preservative system" at bounding box center [1263, 366] width 193 height 15
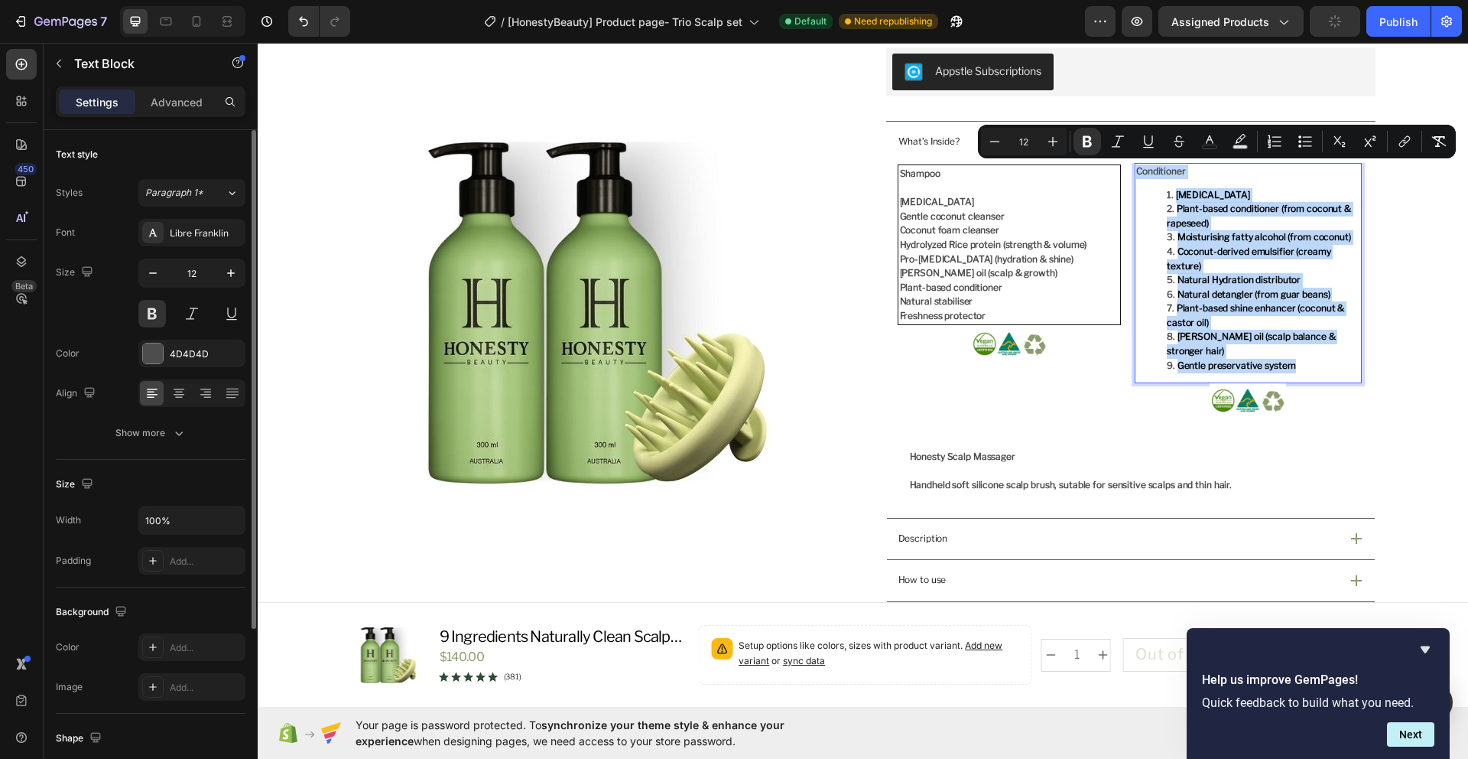
drag, startPoint x: 1289, startPoint y: 354, endPoint x: 1130, endPoint y: 170, distance: 243.5
click at [1135, 170] on div "Conditioner Purified water Plant-based conditioner (from coconut & rapeseed) Mo…" at bounding box center [1248, 273] width 227 height 220
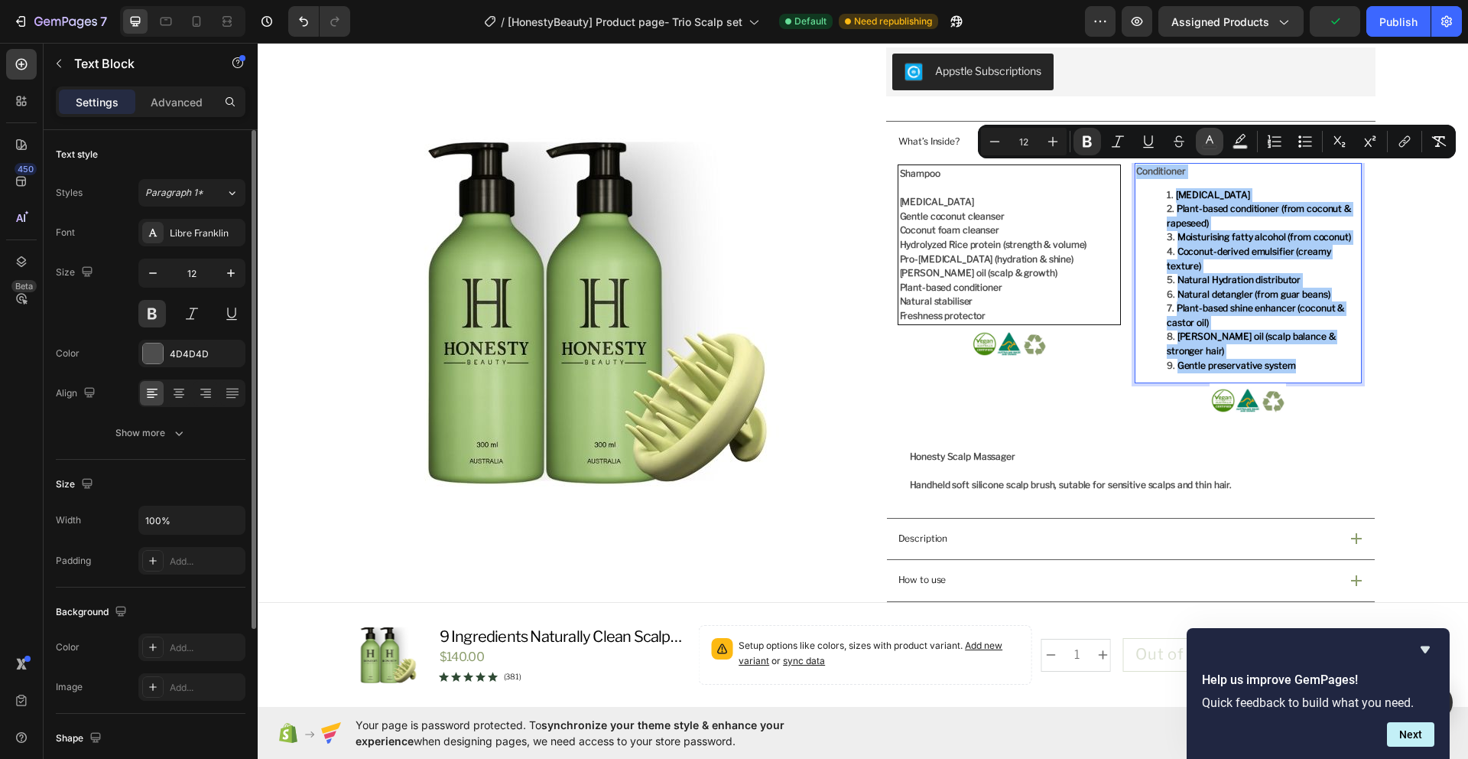
click at [1211, 139] on icon "Editor contextual toolbar" at bounding box center [1210, 139] width 8 height 8
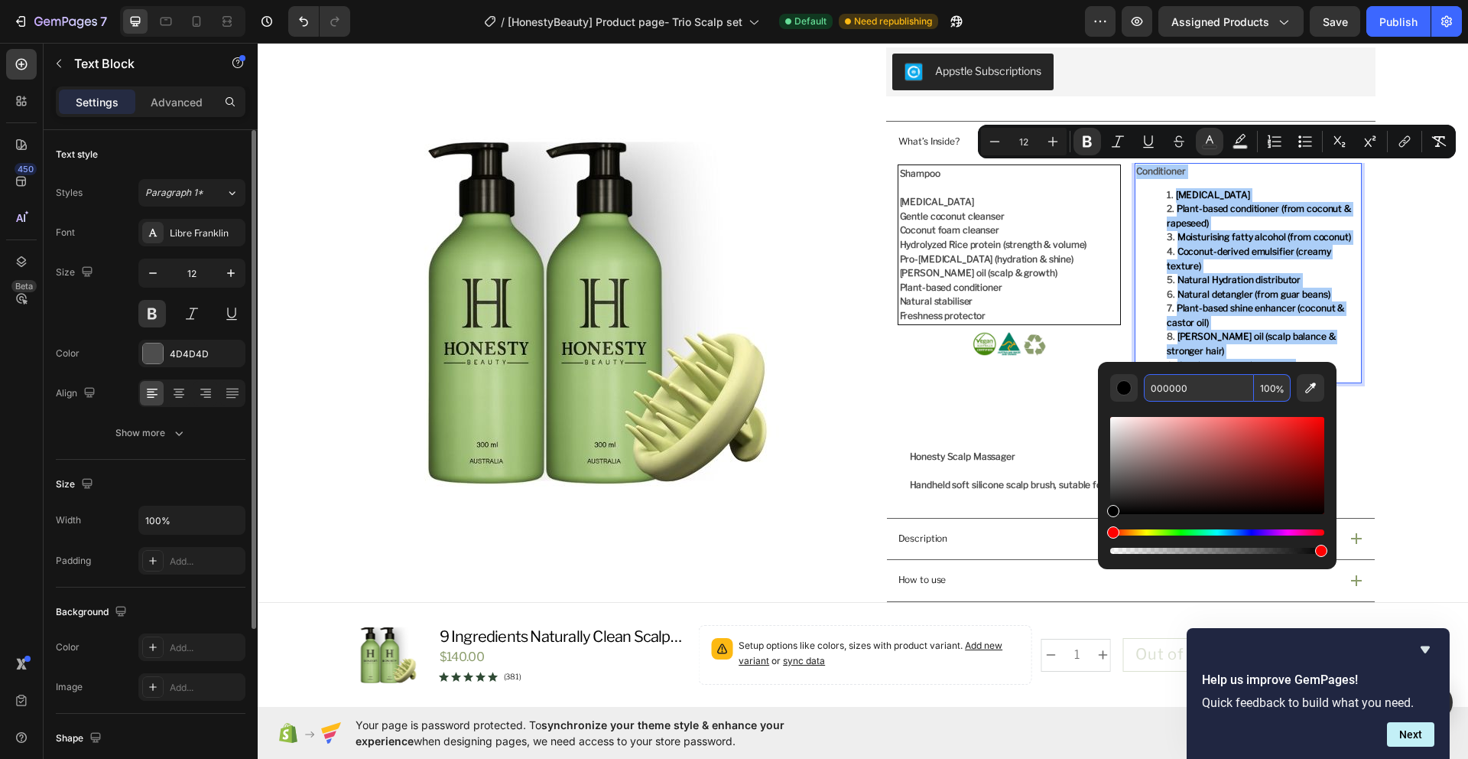
drag, startPoint x: 1201, startPoint y: 390, endPoint x: 1109, endPoint y: 388, distance: 91.8
click at [1110, 388] on div "000000 100 %" at bounding box center [1217, 388] width 214 height 28
drag, startPoint x: 1219, startPoint y: 392, endPoint x: 1117, endPoint y: 386, distance: 101.9
click at [1117, 386] on div "000000 100 %" at bounding box center [1217, 388] width 214 height 28
paste input "4D4D4D"
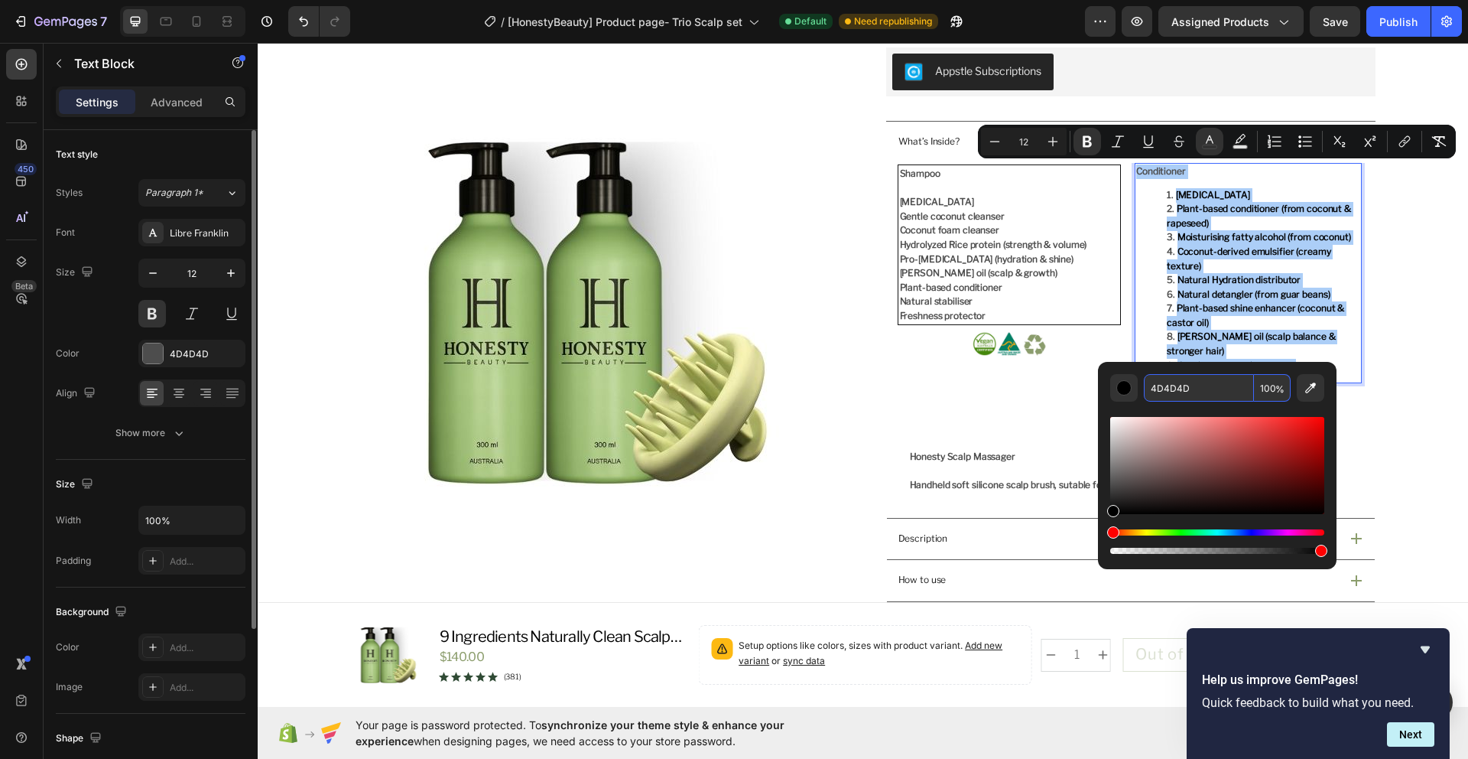
type input "4D4D4D"
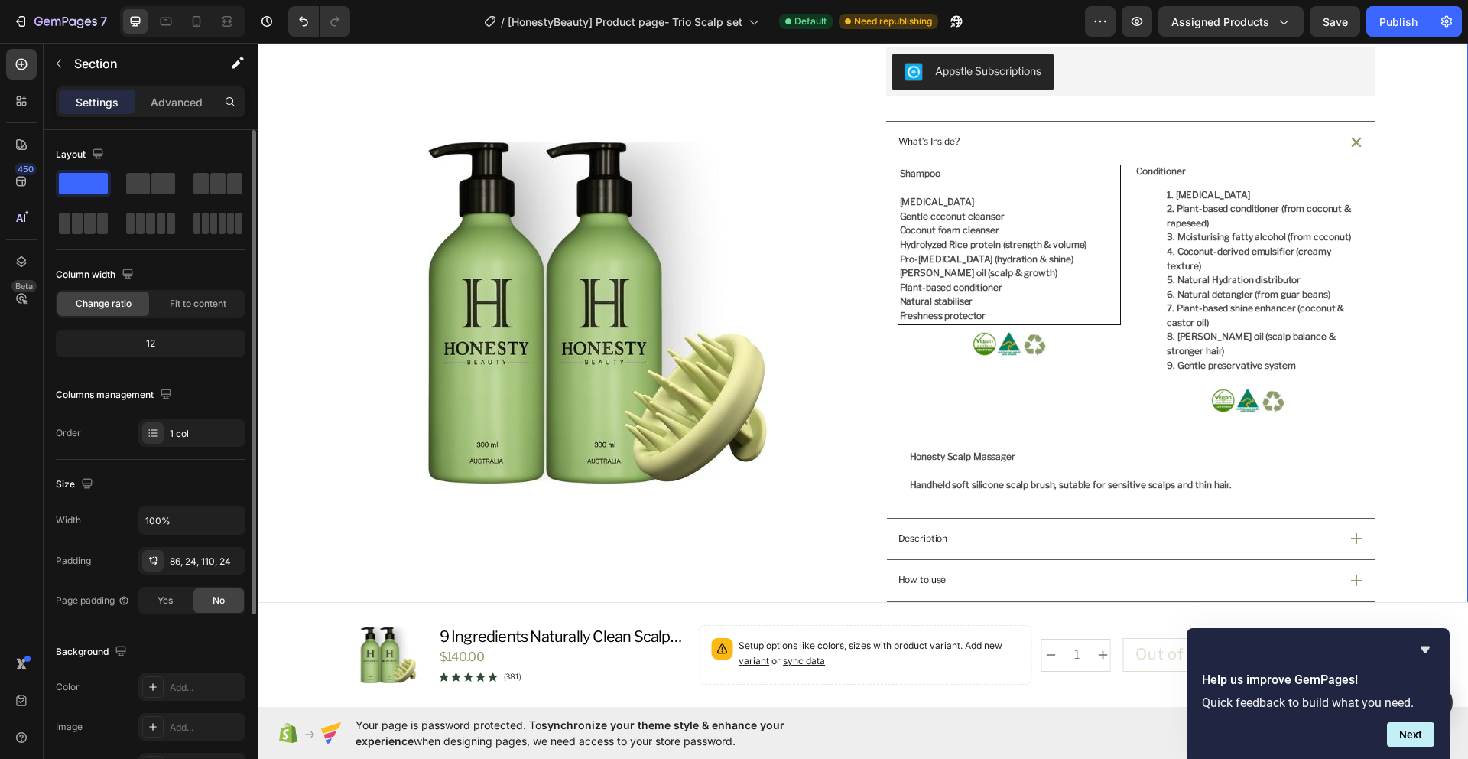
click at [1448, 408] on div "Product Images Icon Australian Made & Owned Text Block Icon Aus Post Delivery T…" at bounding box center [863, 431] width 1211 height 1608
click at [1256, 272] on li "Coconut-derived emulsifier (creamy texture)" at bounding box center [1263, 259] width 193 height 28
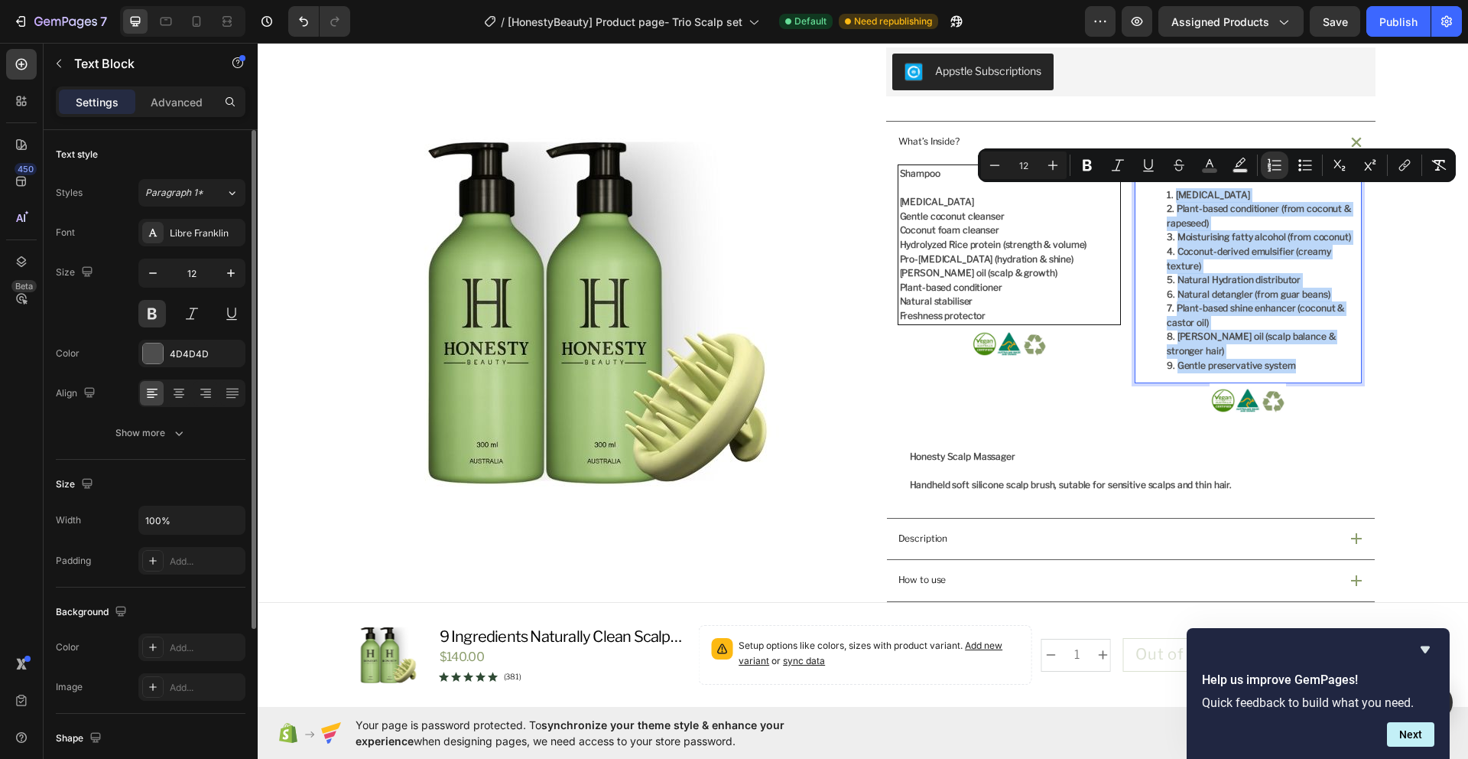
drag, startPoint x: 1302, startPoint y: 356, endPoint x: 1146, endPoint y: 196, distance: 223.9
click at [1276, 161] on icon "Editor contextual toolbar" at bounding box center [1274, 165] width 15 height 15
type input "12"
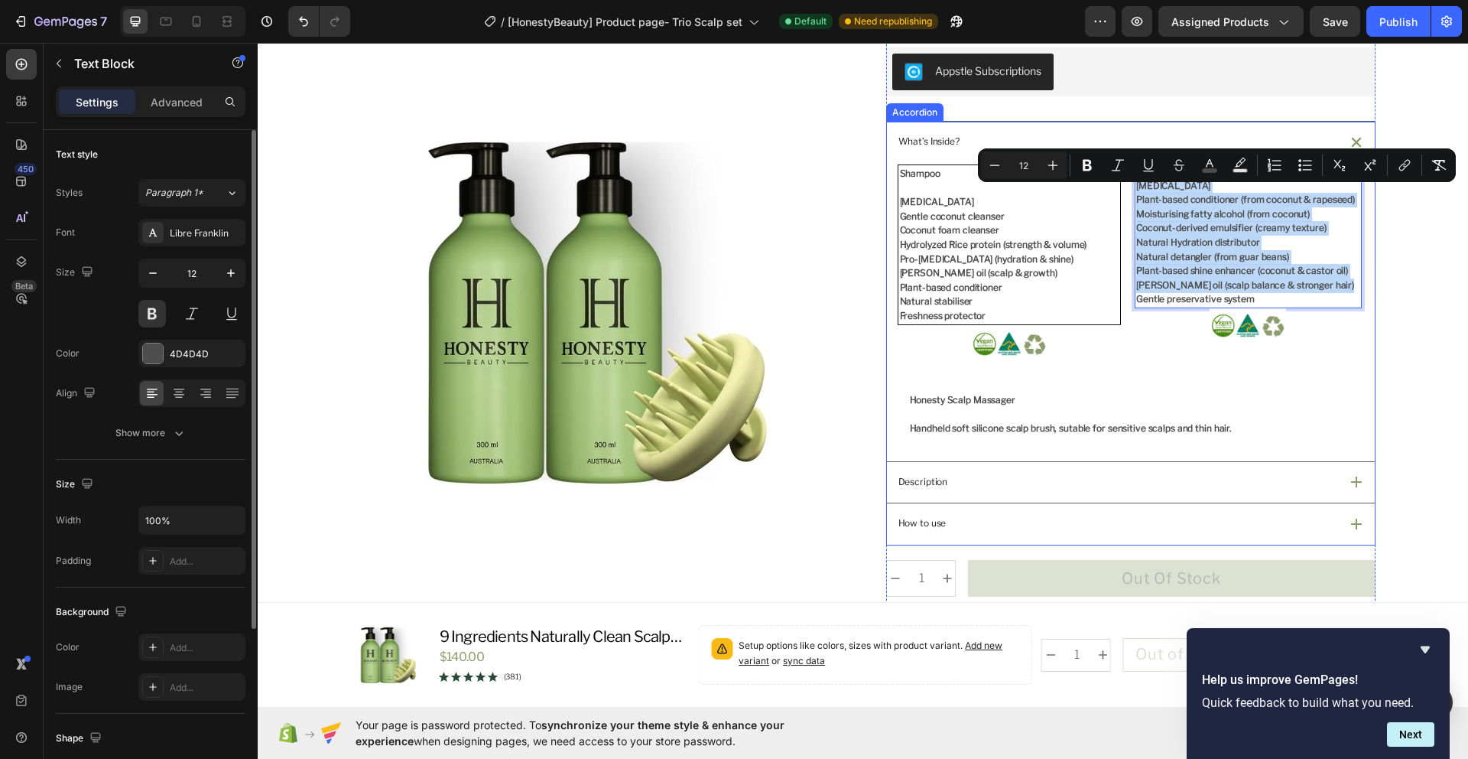
click at [1367, 410] on div "Shampoo Purified water Gentle coconut cleanser Coconut foam cleanser Hydrolyzed…" at bounding box center [1131, 312] width 488 height 298
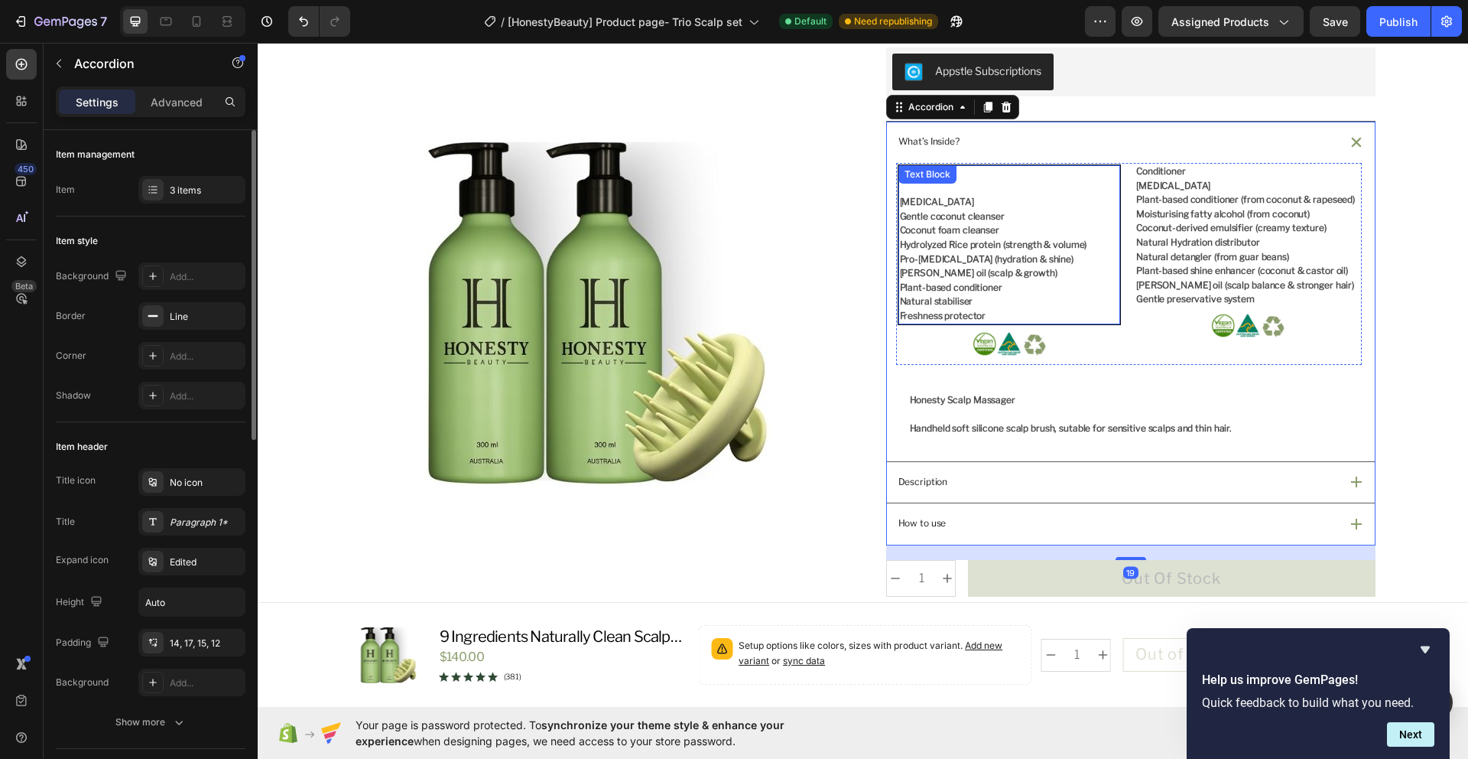
click at [1093, 273] on p "Rosemary oil (scalp & growth)" at bounding box center [1009, 273] width 219 height 15
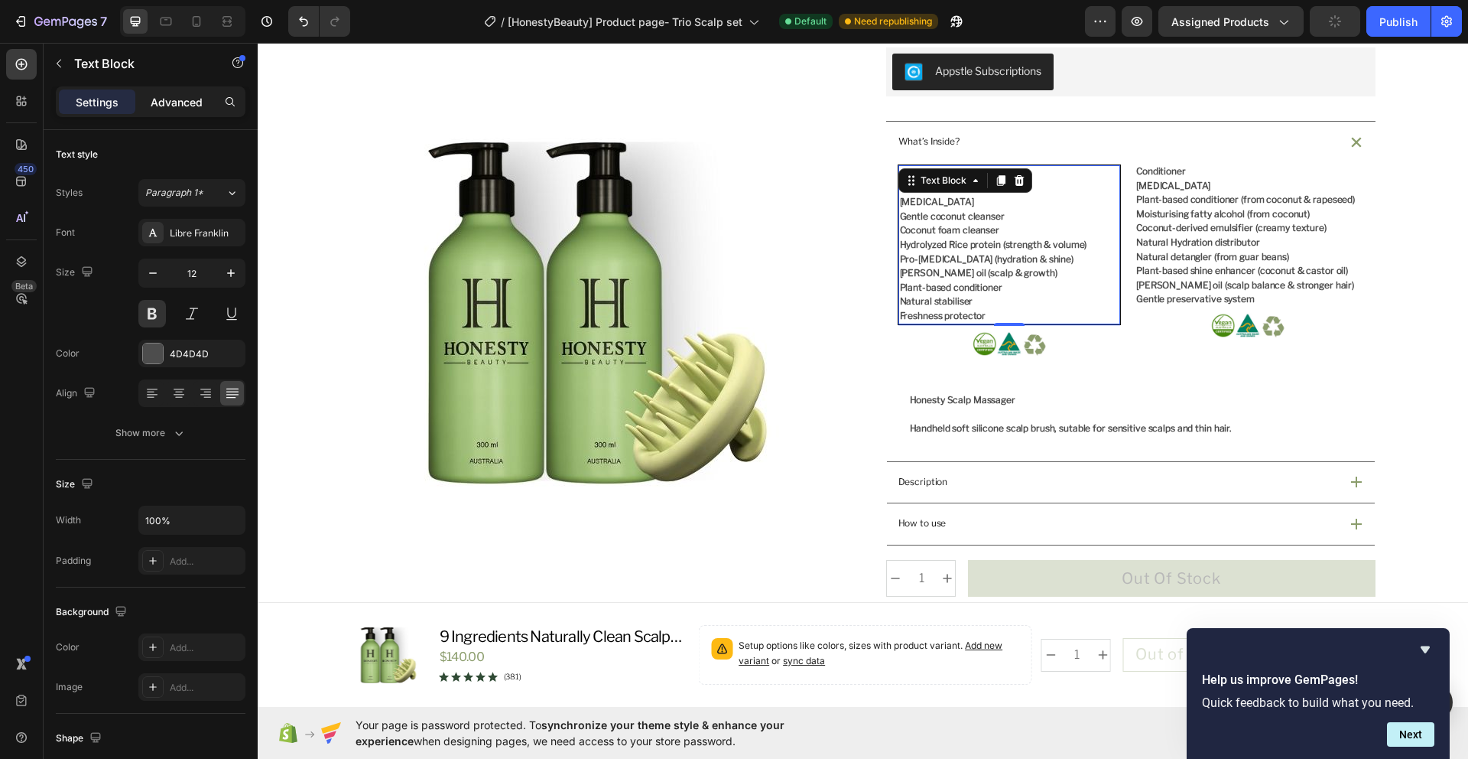
click at [173, 106] on p "Advanced" at bounding box center [177, 102] width 52 height 16
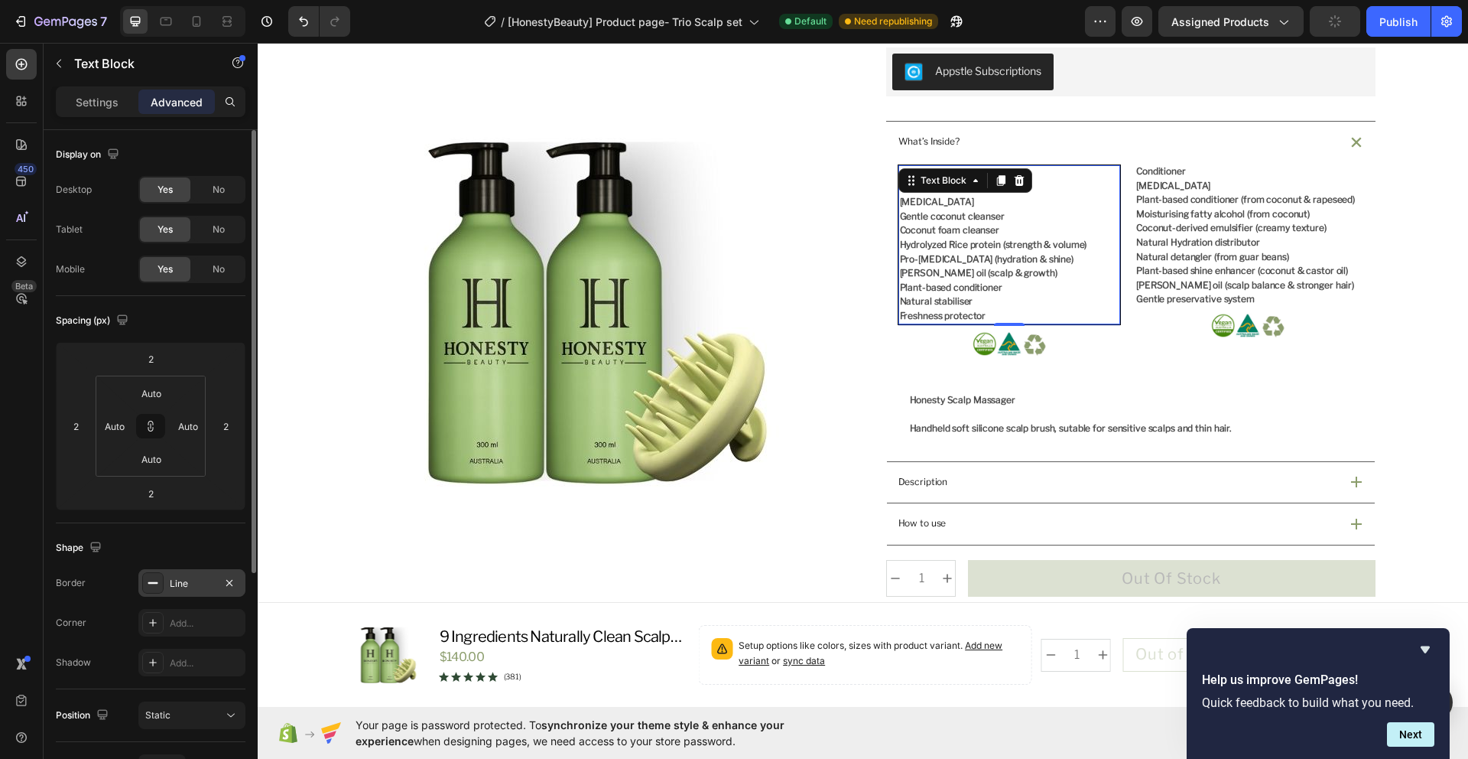
click at [202, 583] on div "Line" at bounding box center [192, 584] width 44 height 14
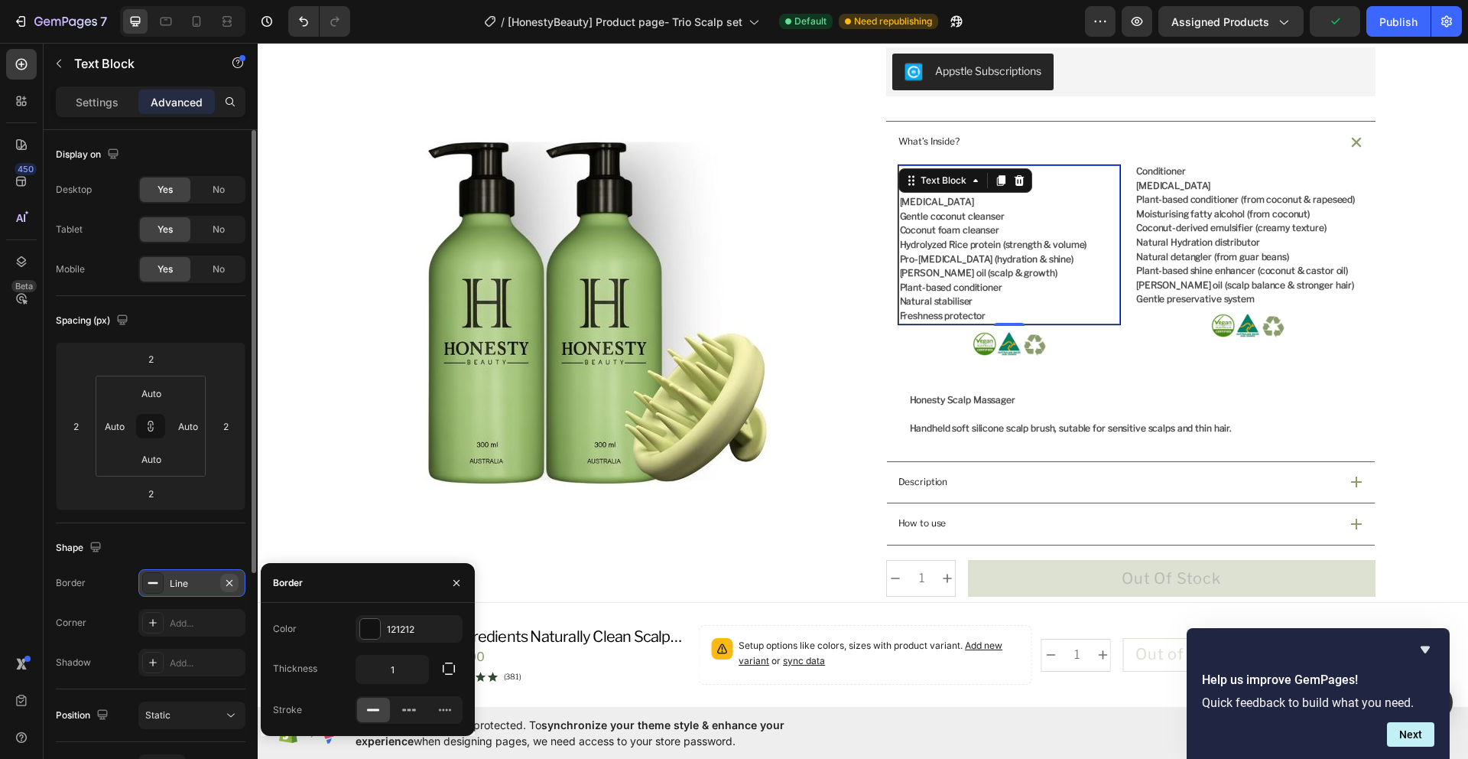
click at [229, 581] on icon "button" at bounding box center [229, 582] width 6 height 6
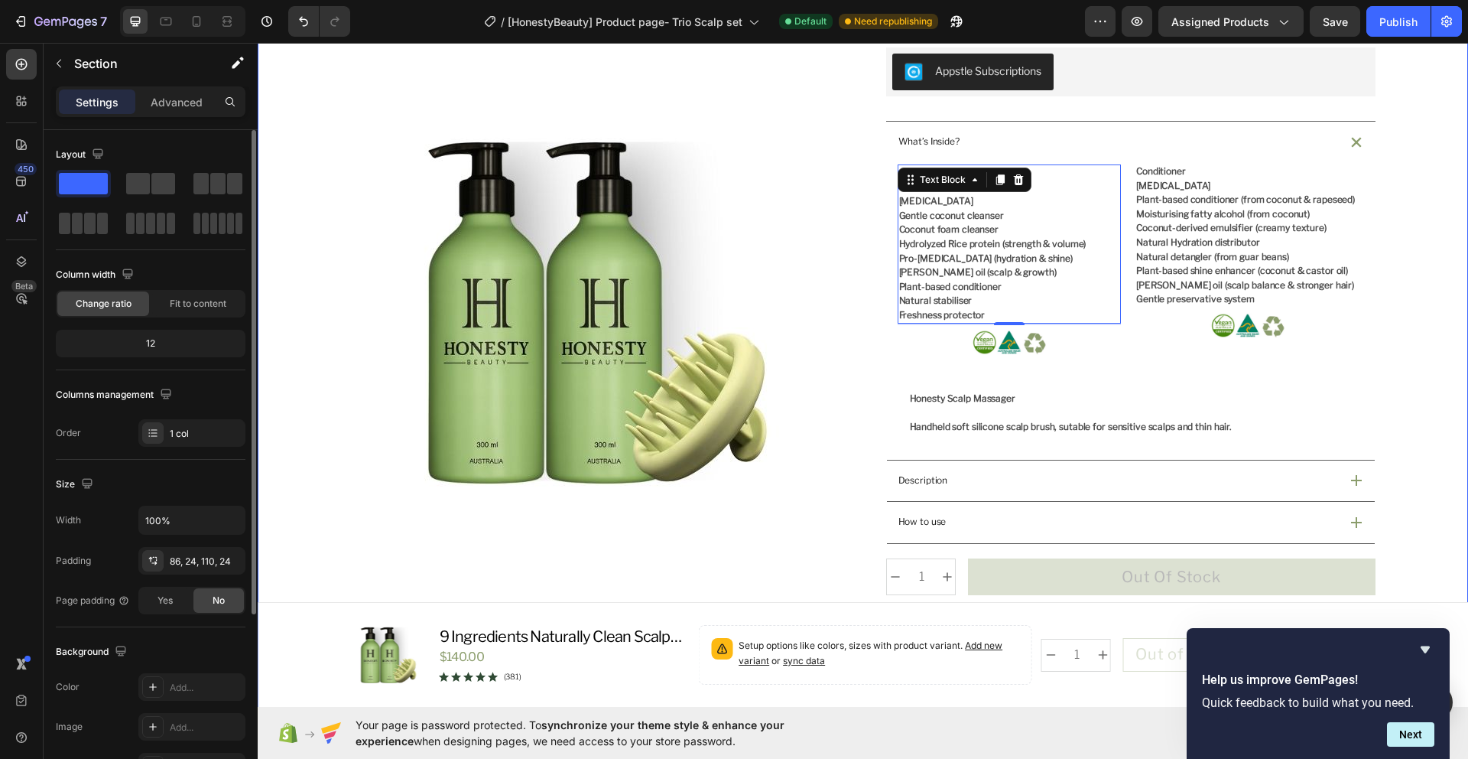
click at [1427, 365] on div "Product Images Icon Australian Made & Owned Text Block Icon Aus Post Delivery T…" at bounding box center [863, 393] width 1174 height 1400
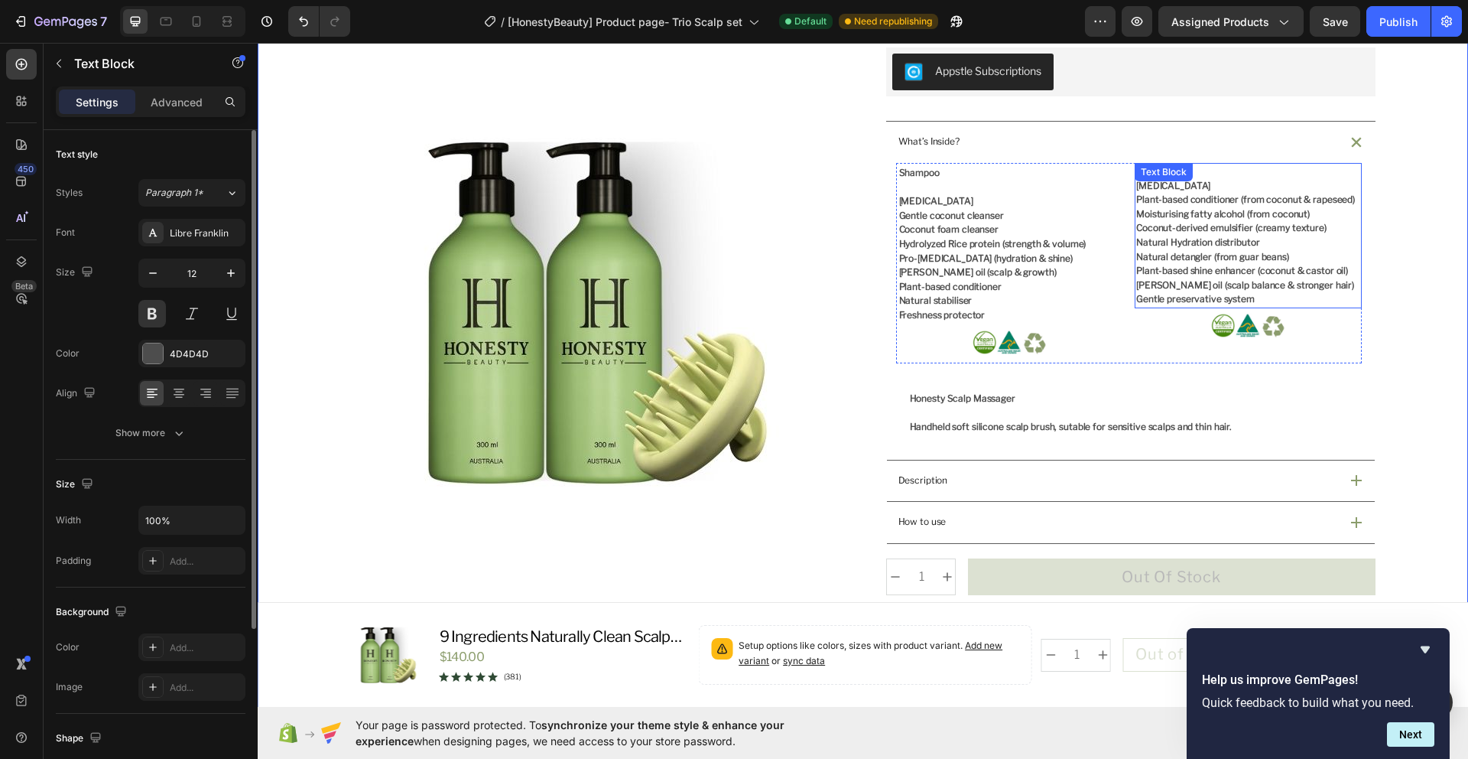
click at [1172, 170] on div "Text Block" at bounding box center [1164, 172] width 52 height 14
click at [1209, 168] on p "Conditioner" at bounding box center [1248, 171] width 224 height 15
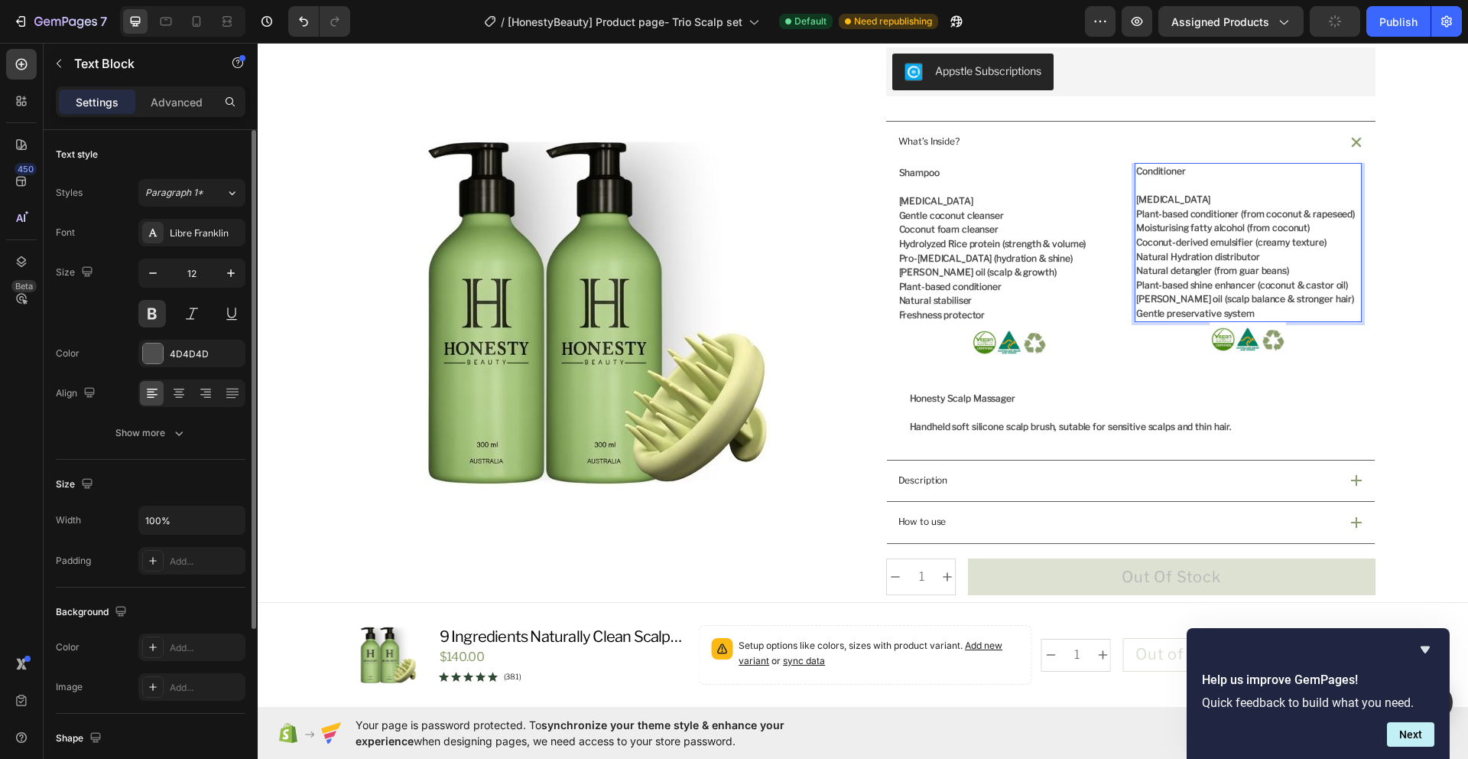
click at [1436, 284] on div "Product Images Icon Australian Made & Owned Text Block Icon Aus Post Delivery T…" at bounding box center [863, 393] width 1174 height 1400
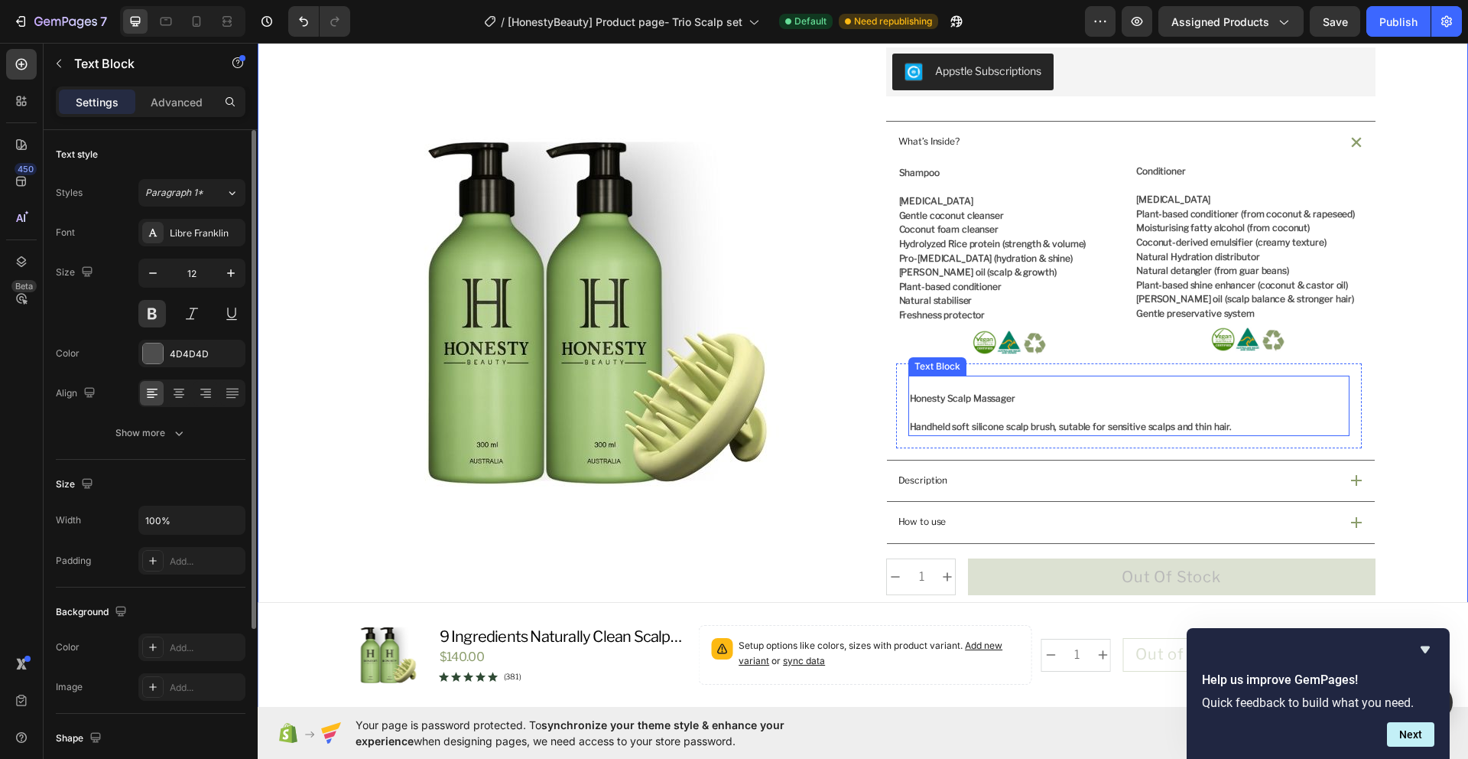
click at [974, 401] on p "Honesty Scalp Massager" at bounding box center [1129, 399] width 438 height 15
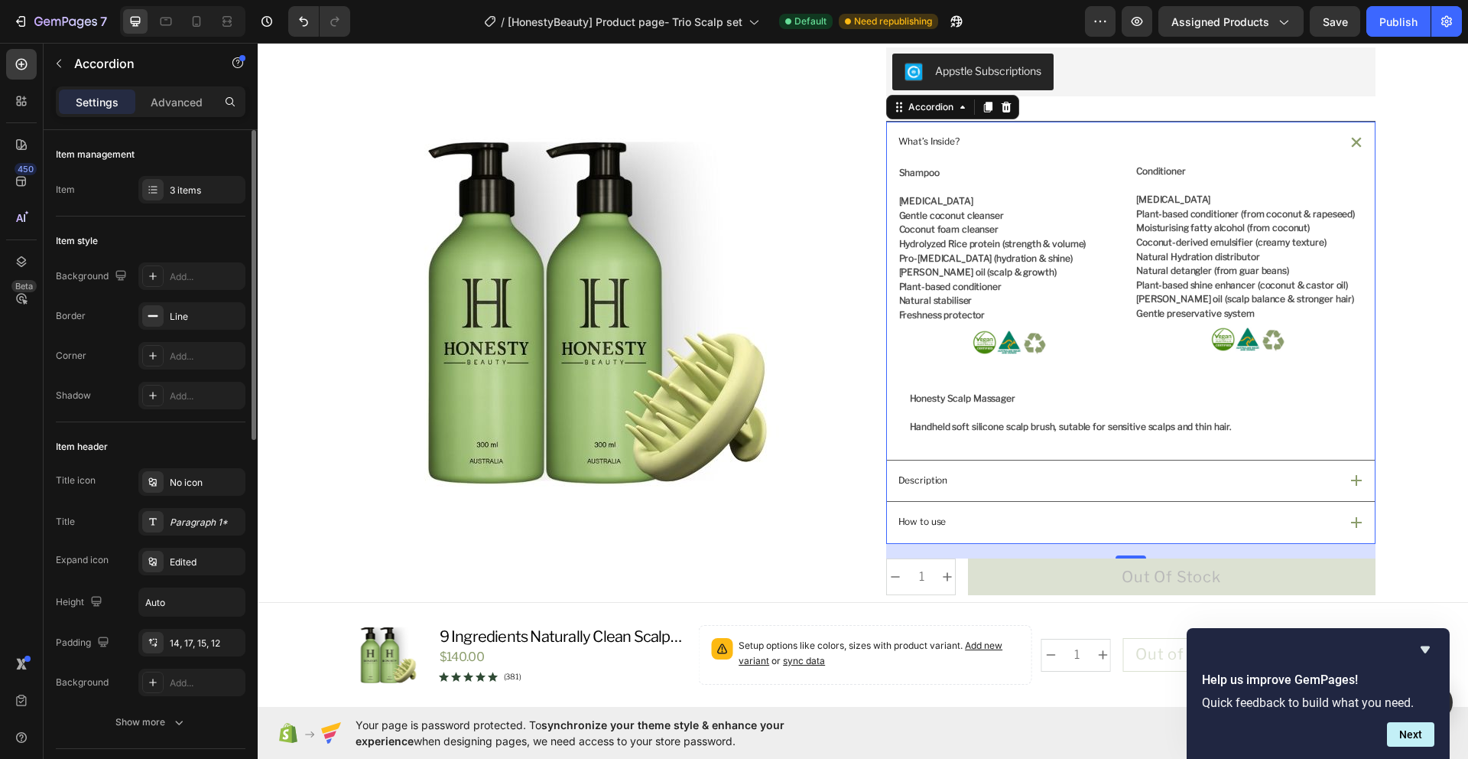
click at [1351, 484] on icon at bounding box center [1356, 480] width 11 height 11
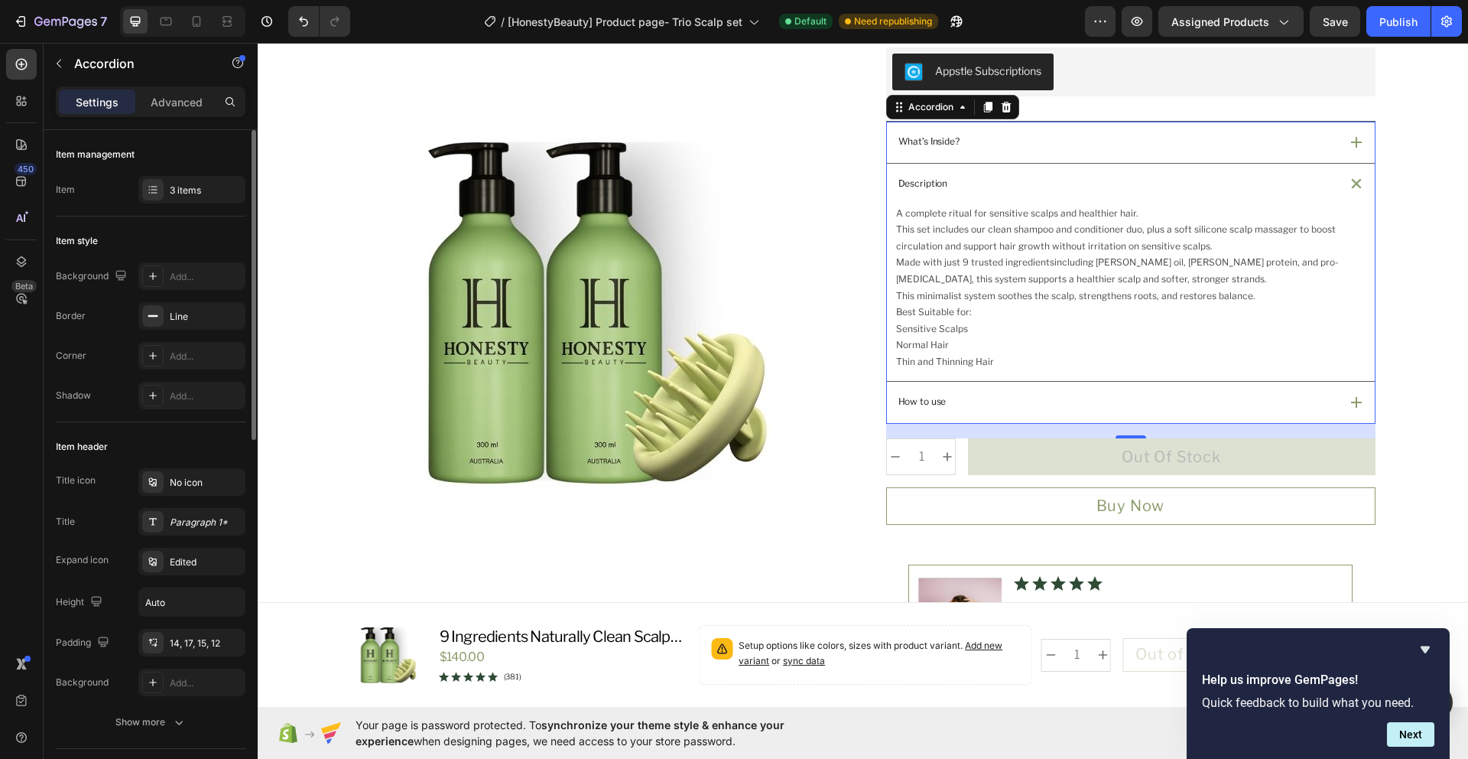
click at [1312, 400] on div "How to use" at bounding box center [1117, 401] width 443 height 19
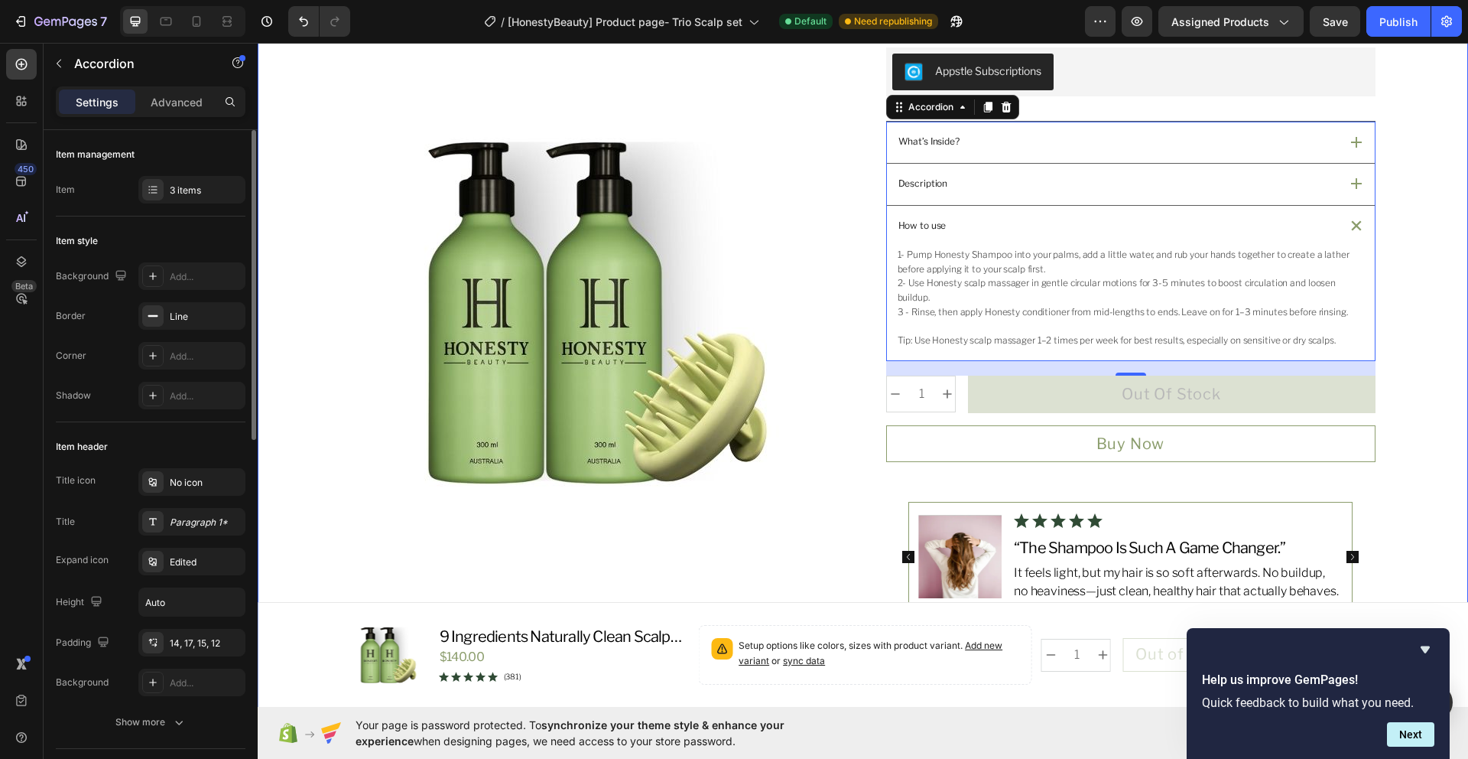
click at [1450, 354] on div "Product Images Icon Australian Made & Owned Text Block Icon Aus Post Delivery T…" at bounding box center [863, 310] width 1211 height 1367
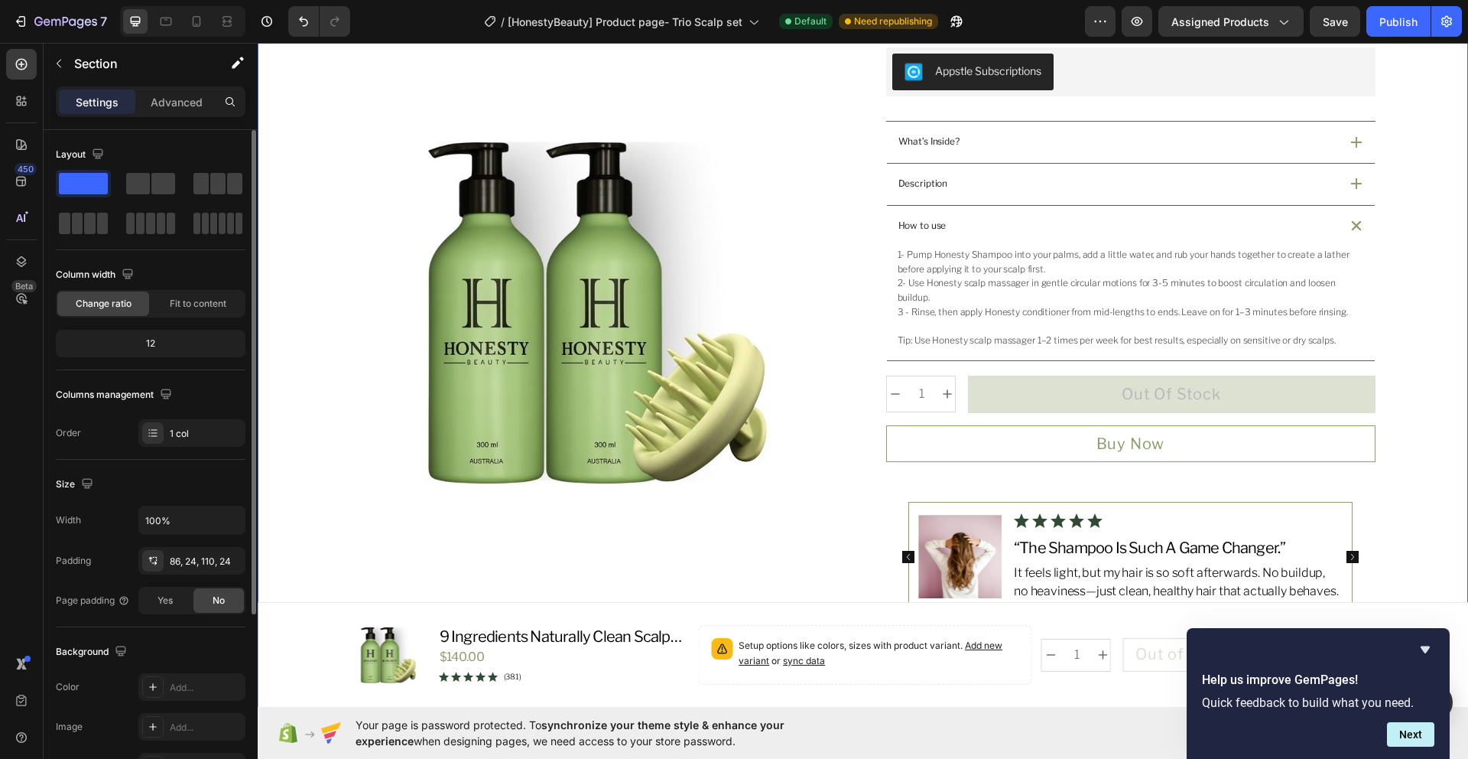
click at [1450, 354] on div "Product Images Icon Australian Made & Owned Text Block Icon Aus Post Delivery T…" at bounding box center [863, 310] width 1211 height 1367
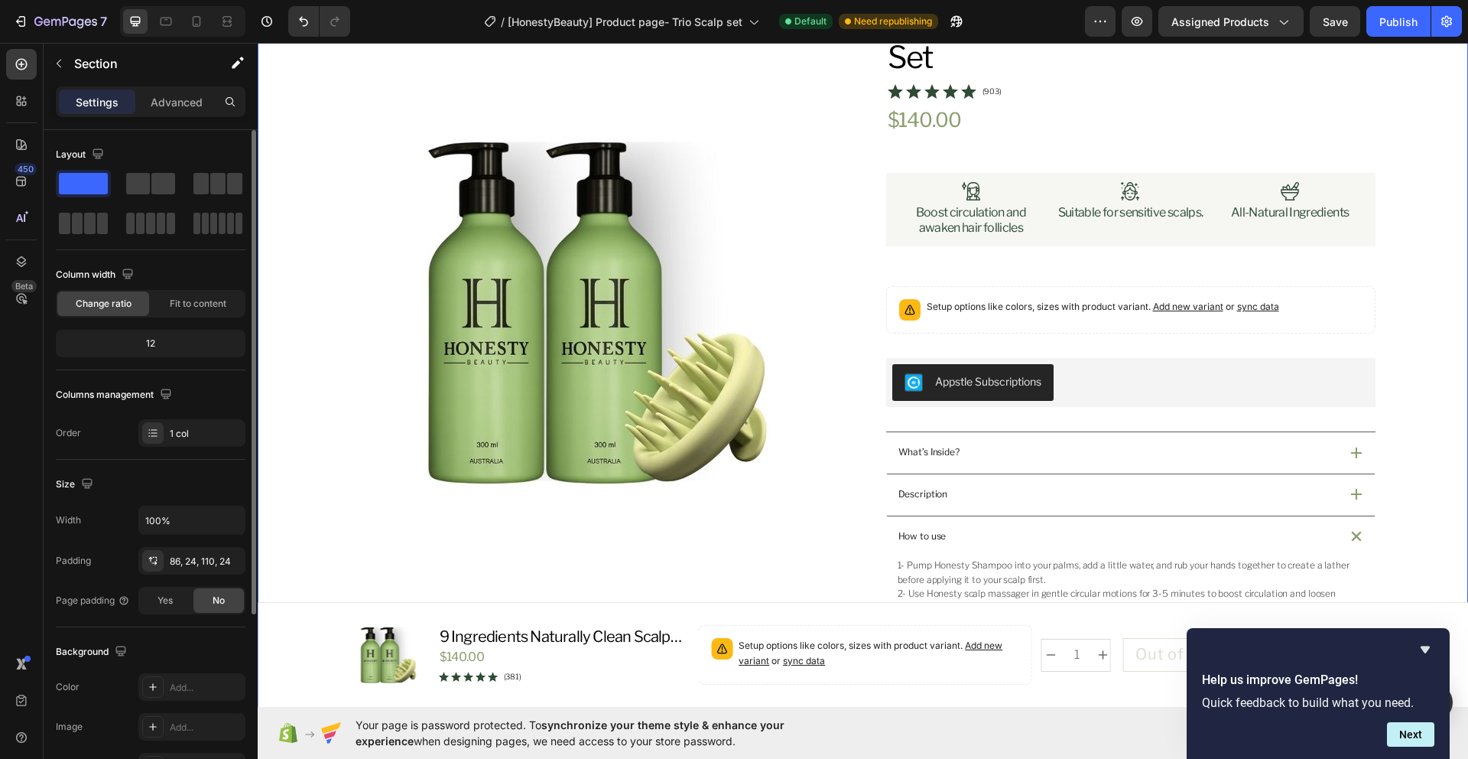
scroll to position [135, 0]
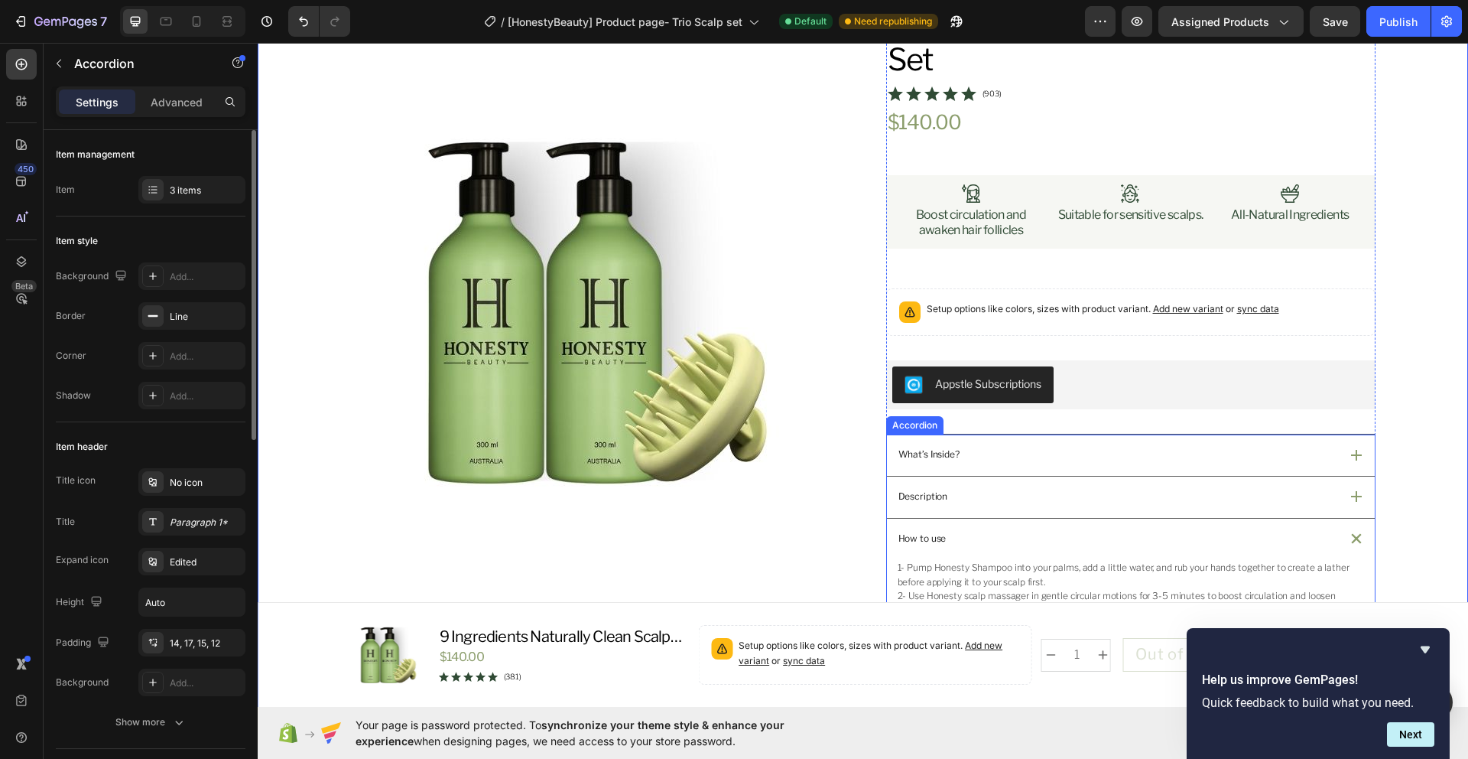
click at [1084, 447] on div "What’s Inside?" at bounding box center [1117, 454] width 443 height 19
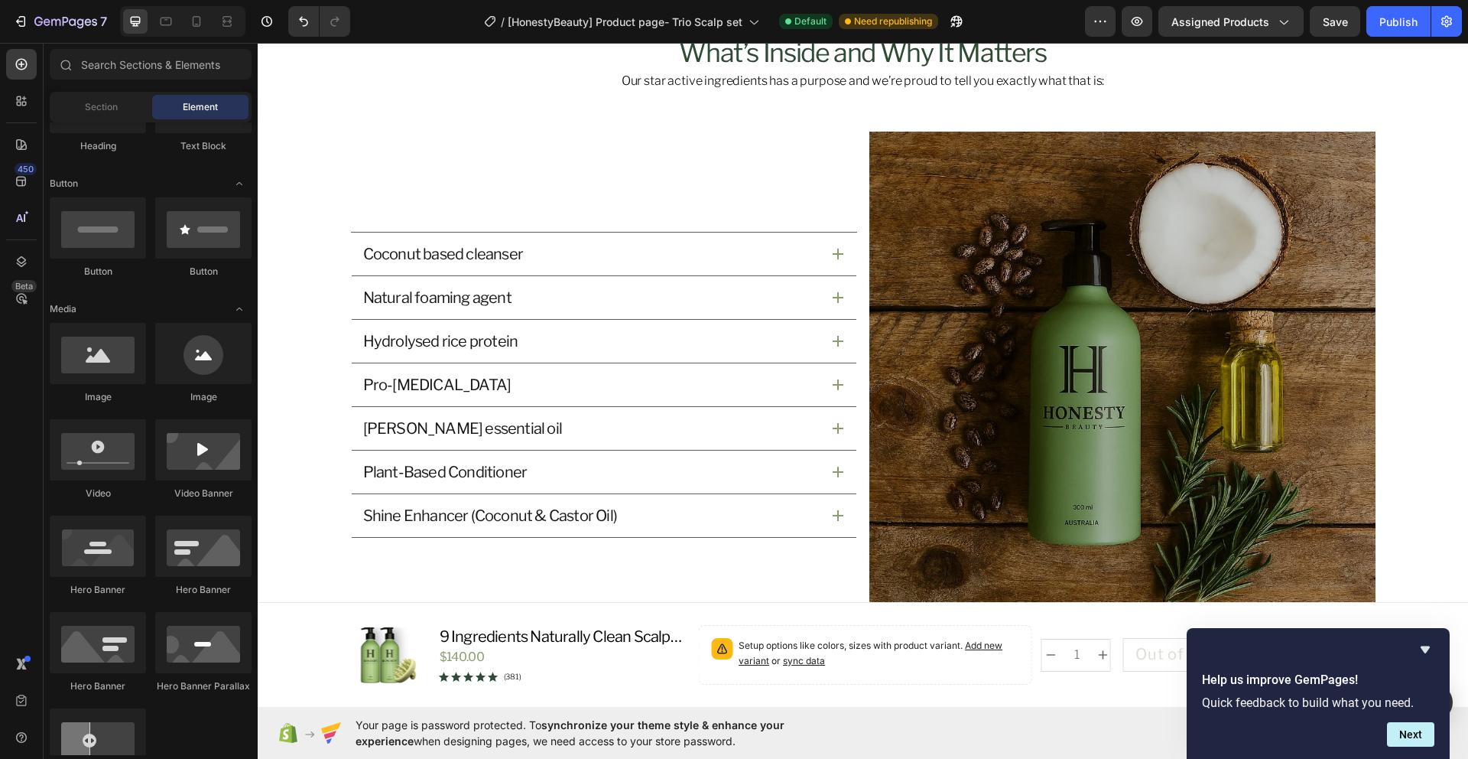
scroll to position [1686, 0]
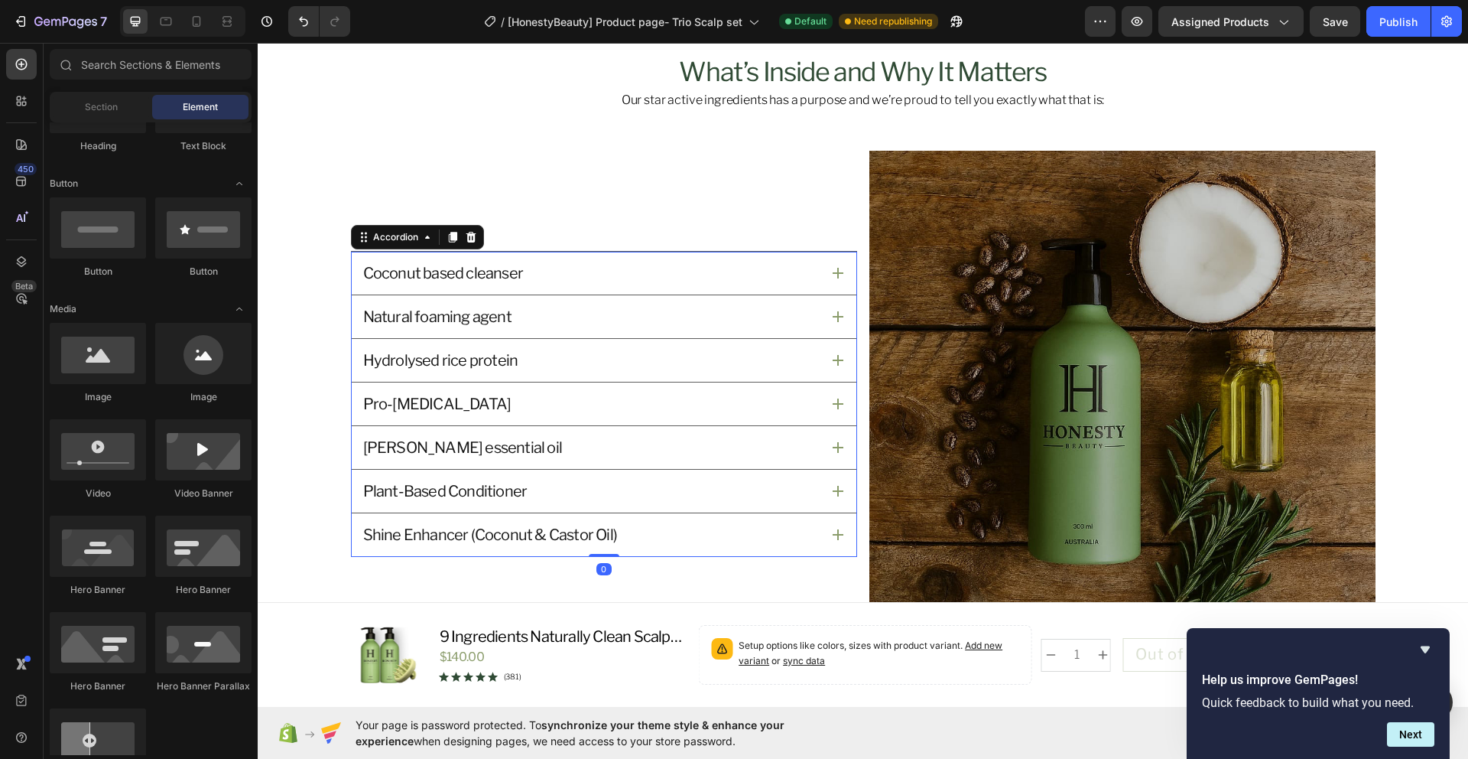
click at [833, 277] on icon at bounding box center [838, 273] width 11 height 11
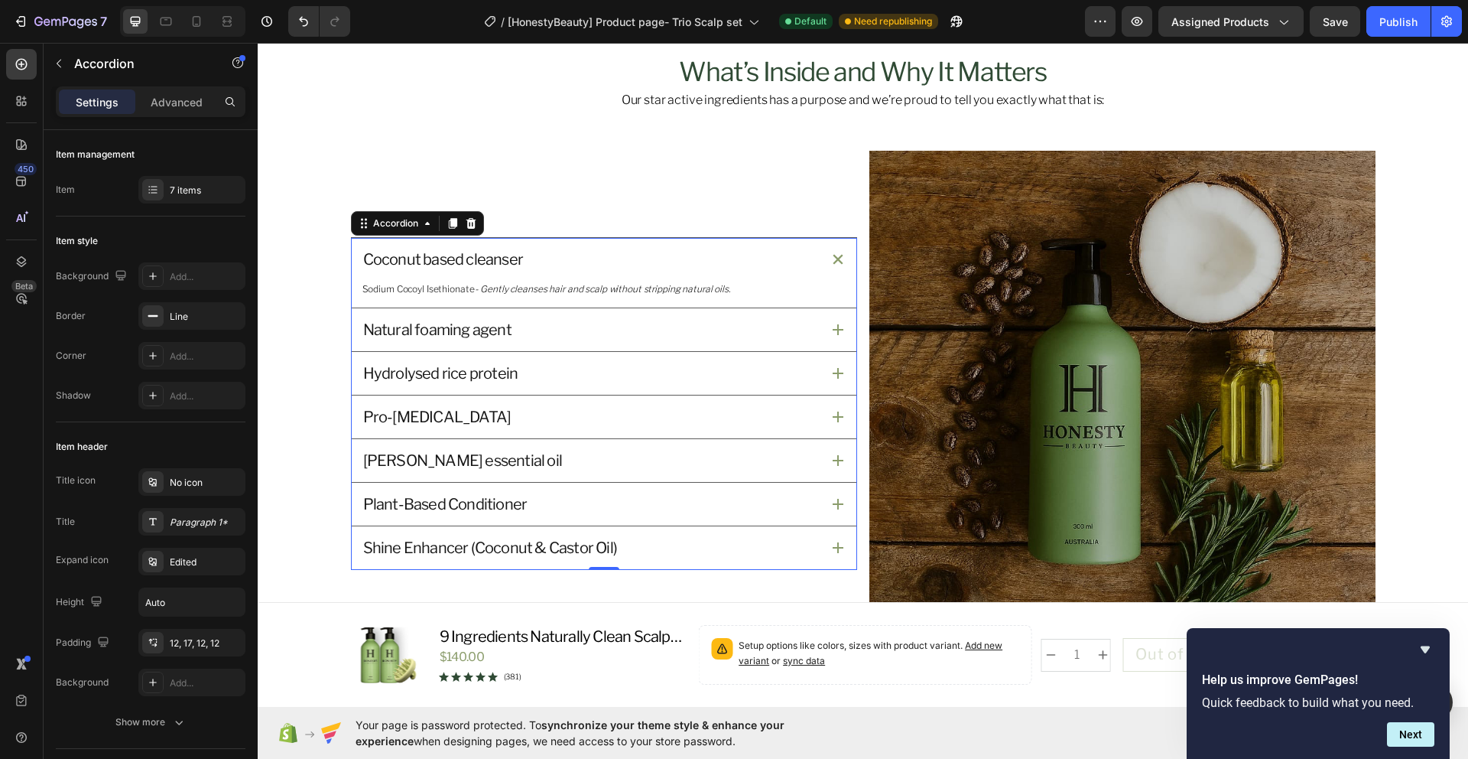
click at [834, 333] on icon at bounding box center [838, 329] width 11 height 11
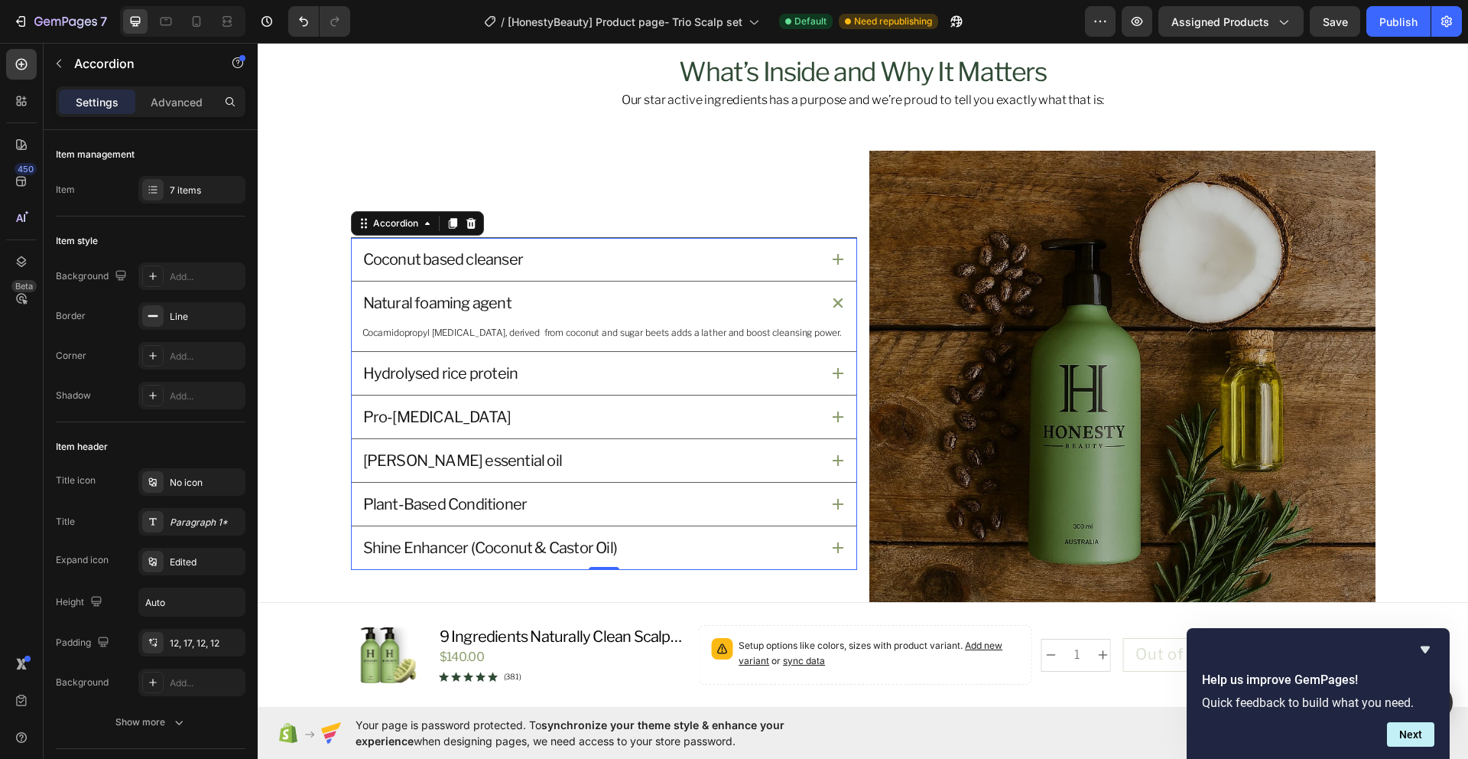
click at [831, 366] on div "Hydrolysed rice protein" at bounding box center [604, 373] width 505 height 43
click at [833, 414] on icon at bounding box center [838, 416] width 11 height 11
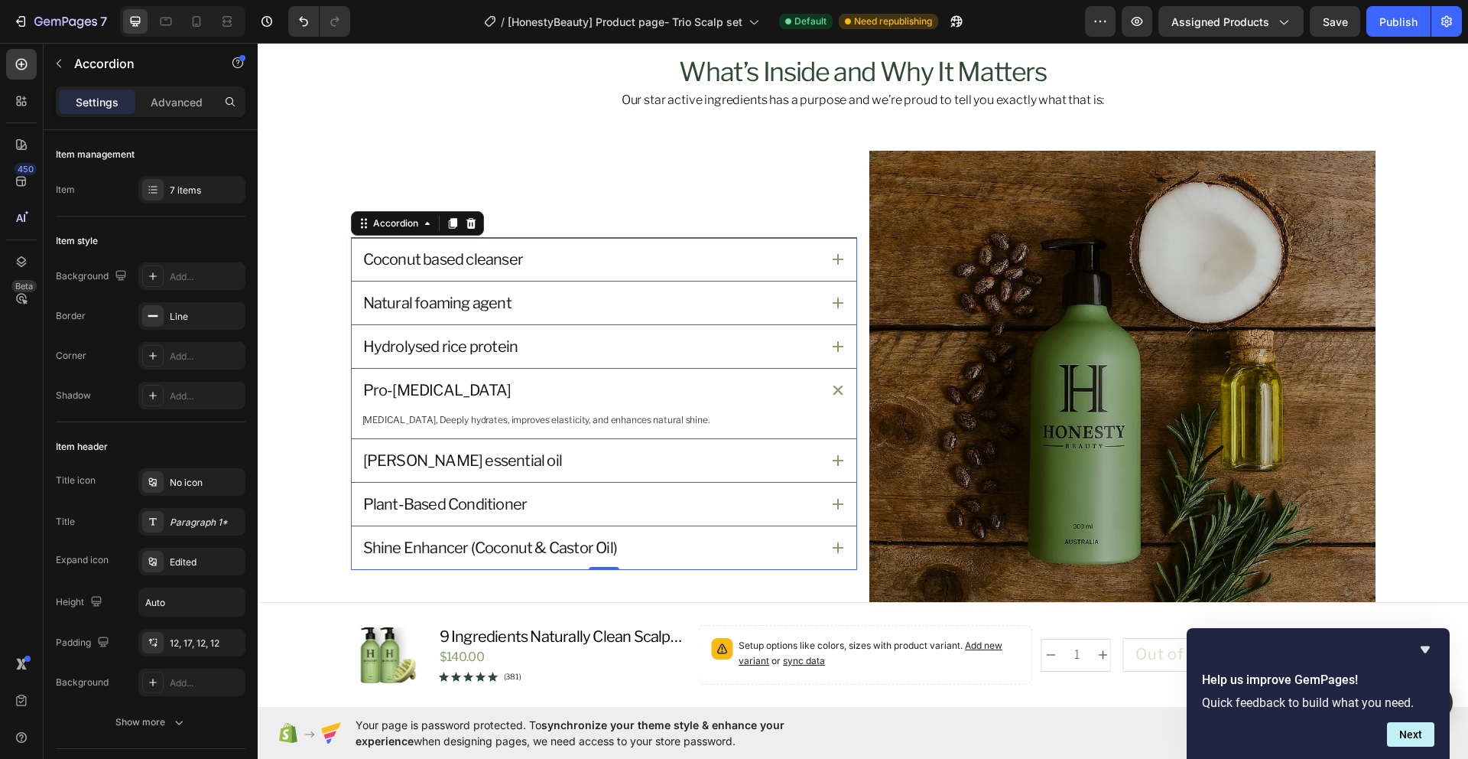
click at [833, 464] on icon at bounding box center [838, 460] width 11 height 11
click at [835, 511] on div "Plant-Based Conditioner" at bounding box center [604, 504] width 505 height 43
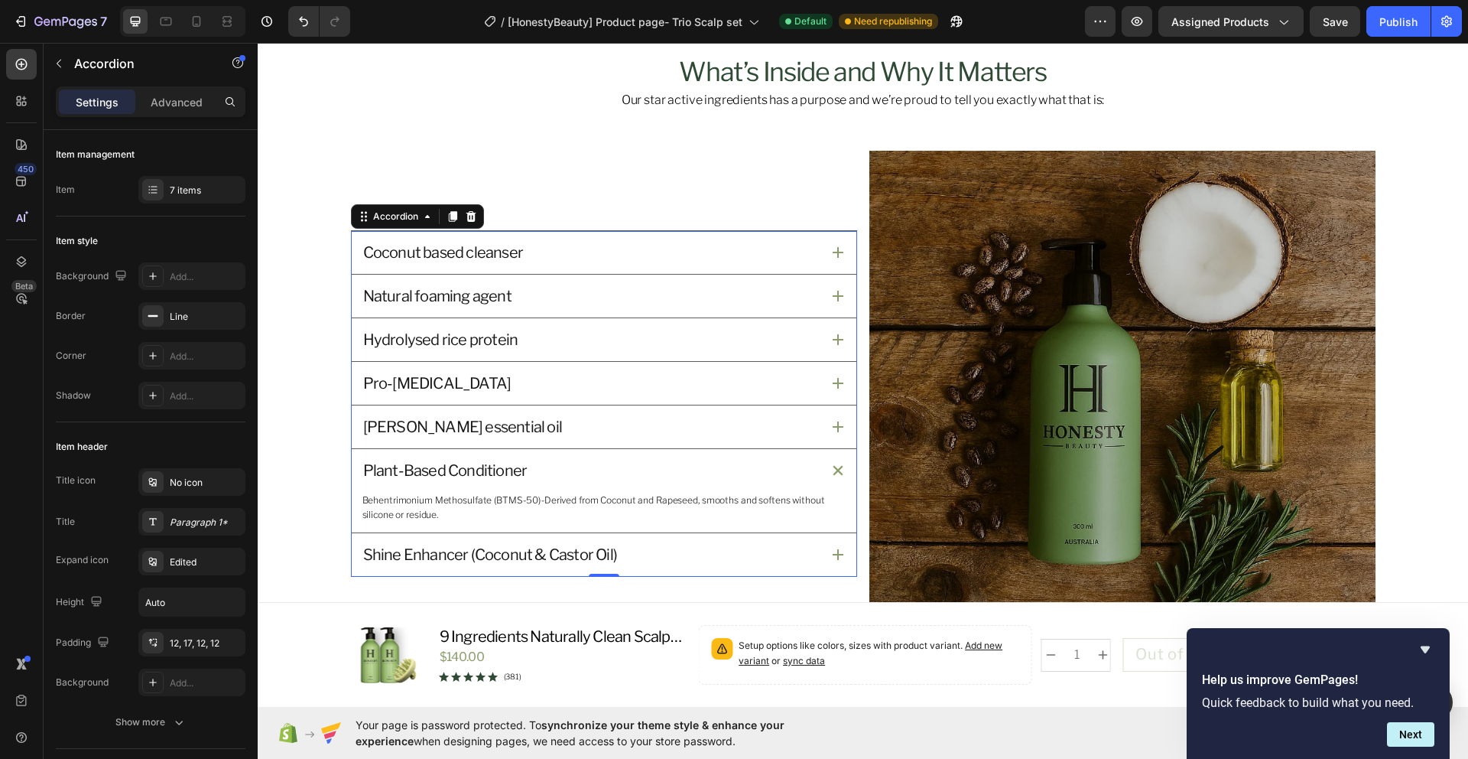
click at [837, 549] on icon at bounding box center [838, 554] width 11 height 11
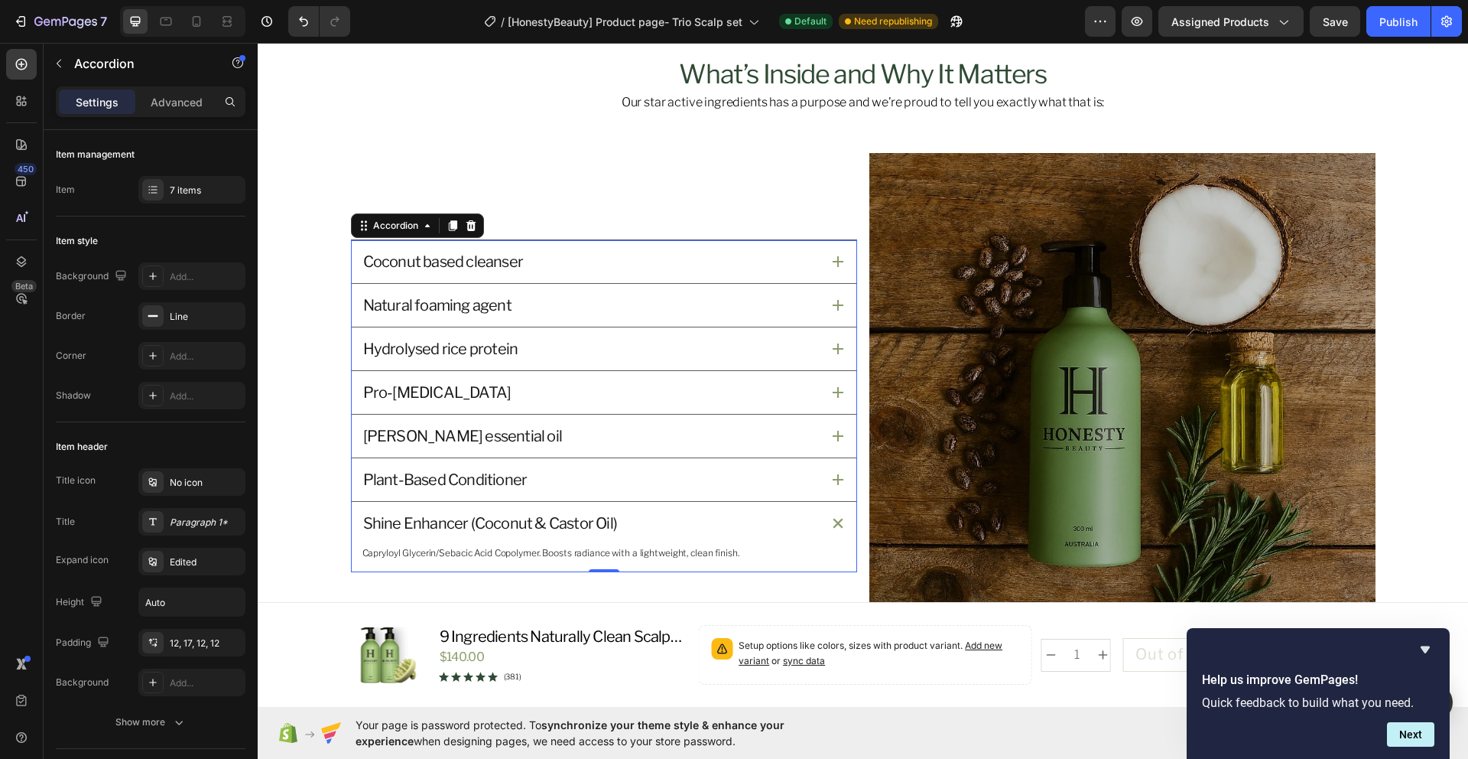
scroll to position [1683, 0]
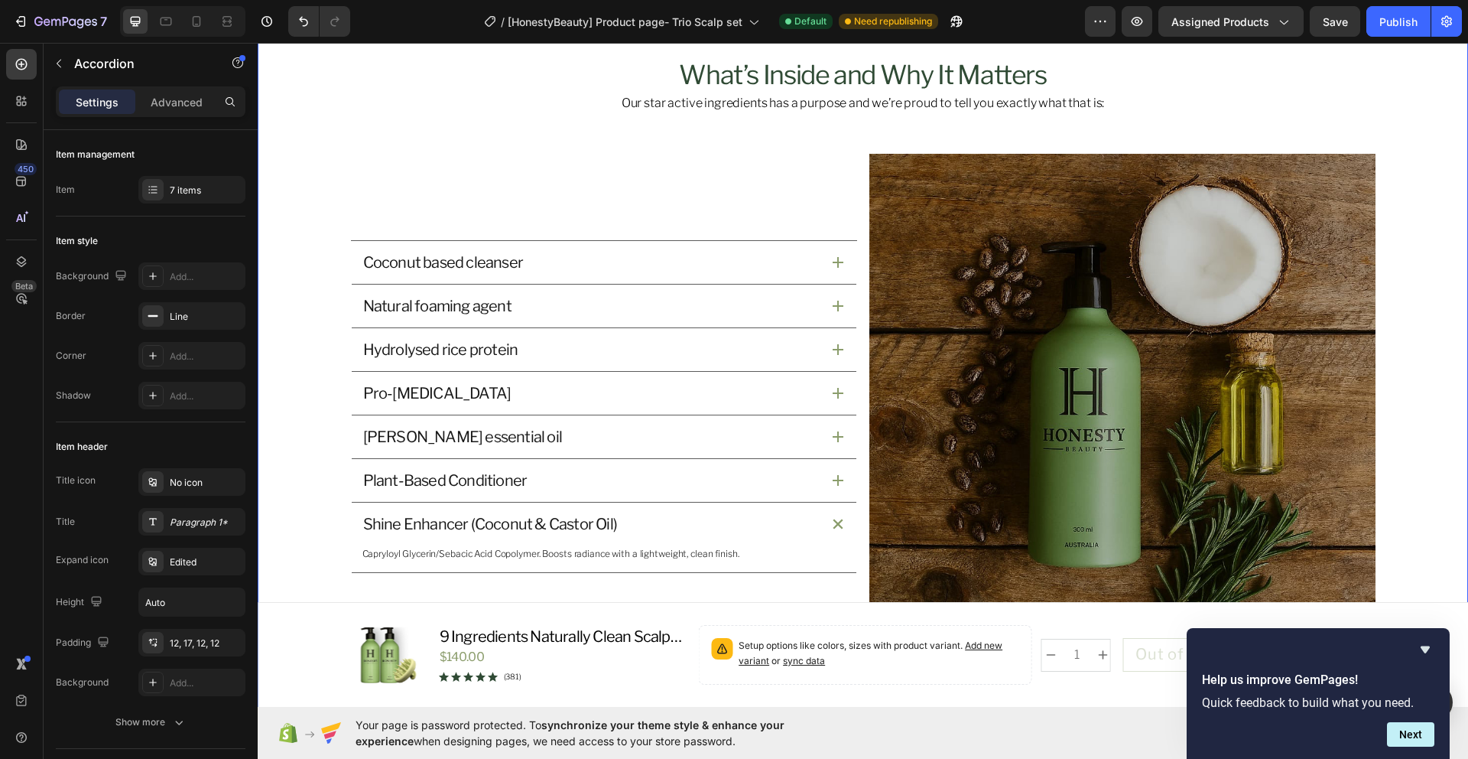
click at [1416, 262] on div "What’s Inside and Why It Matters Heading Our star active ingredients has a purp…" at bounding box center [863, 359] width 1174 height 601
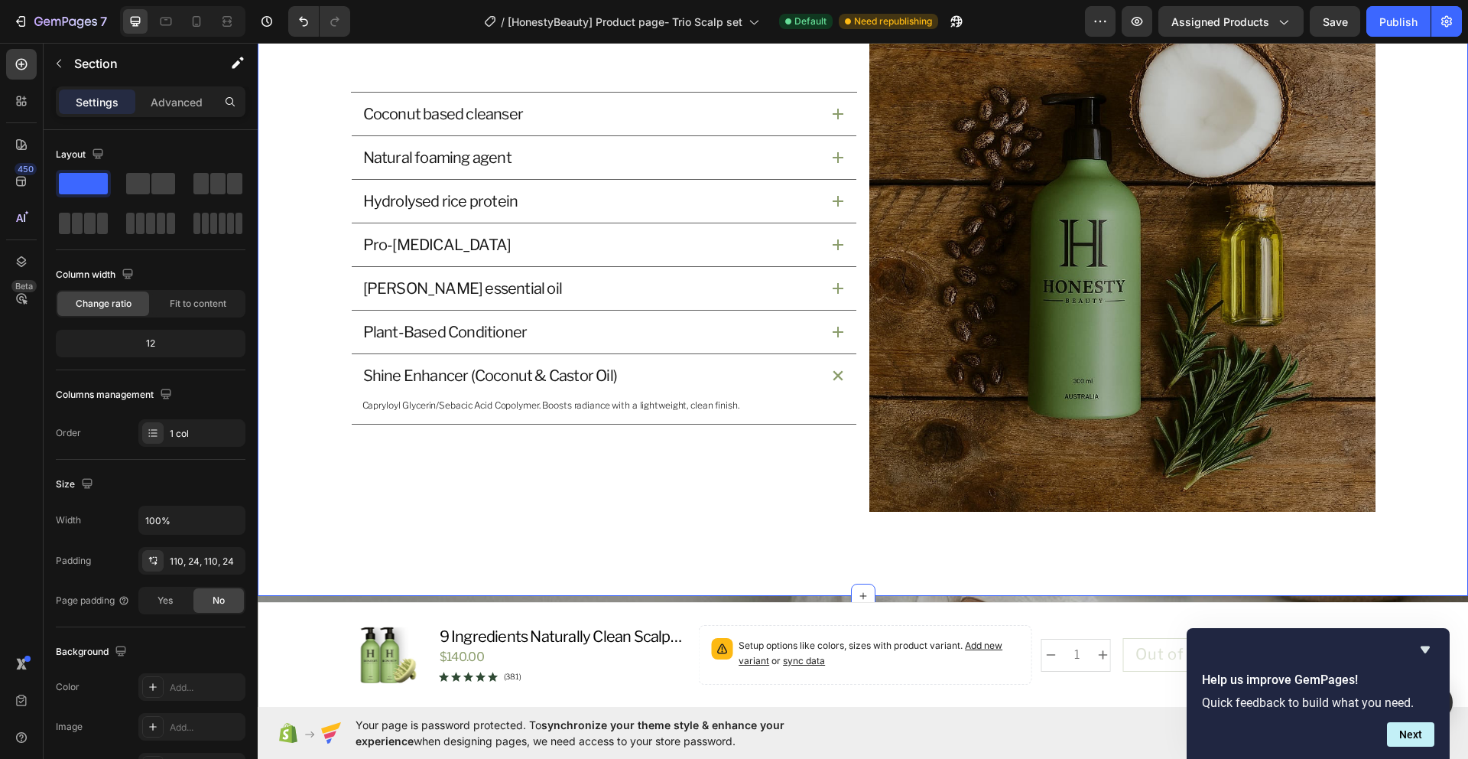
scroll to position [1832, 0]
click at [1415, 262] on div "What’s Inside and Why It Matters Heading Our star active ingredients has a purp…" at bounding box center [863, 210] width 1174 height 601
click at [557, 457] on div "Coconut based cleanser Natural foaming agent Hydrolysed rice protein Pro-vitami…" at bounding box center [604, 258] width 506 height 506
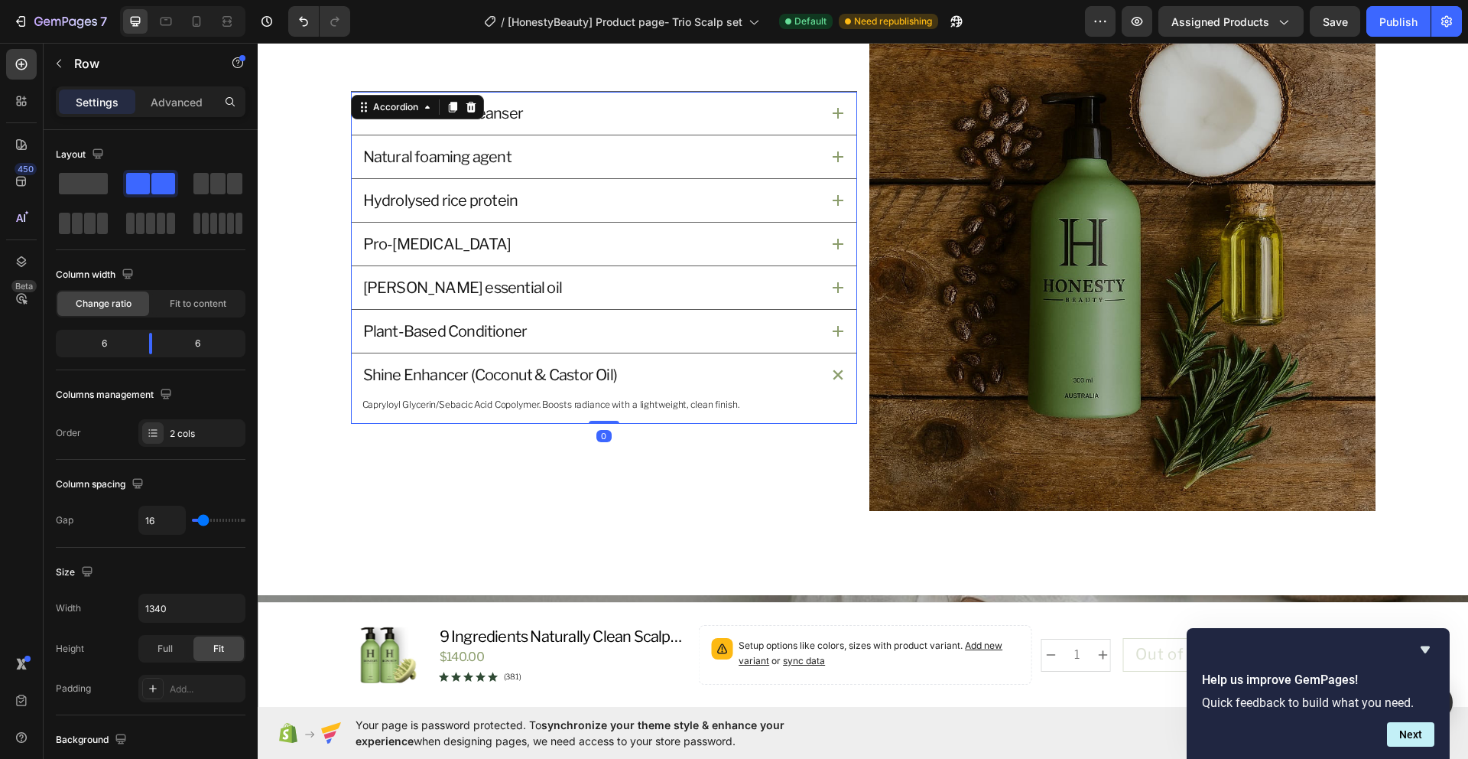
click at [833, 375] on icon at bounding box center [838, 374] width 11 height 11
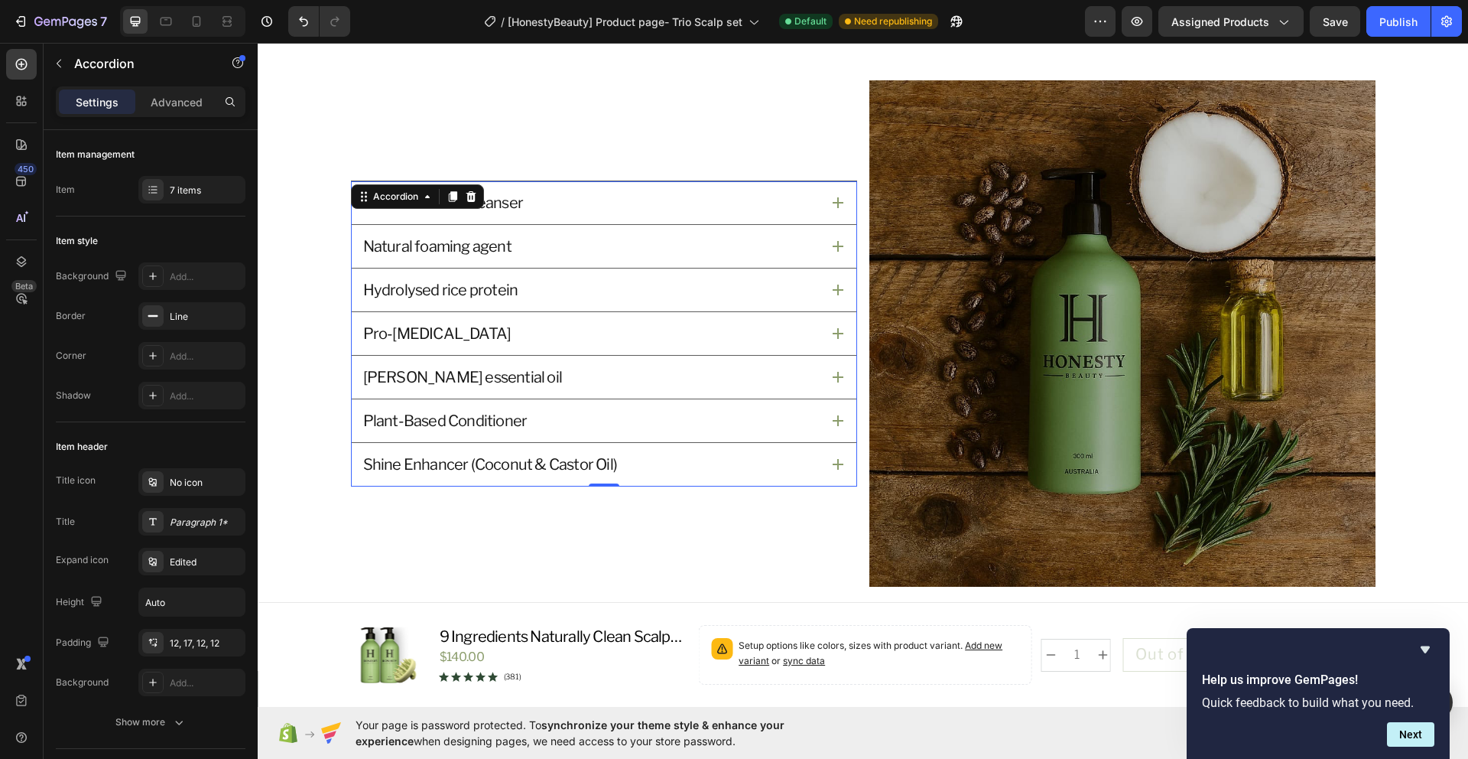
scroll to position [1673, 0]
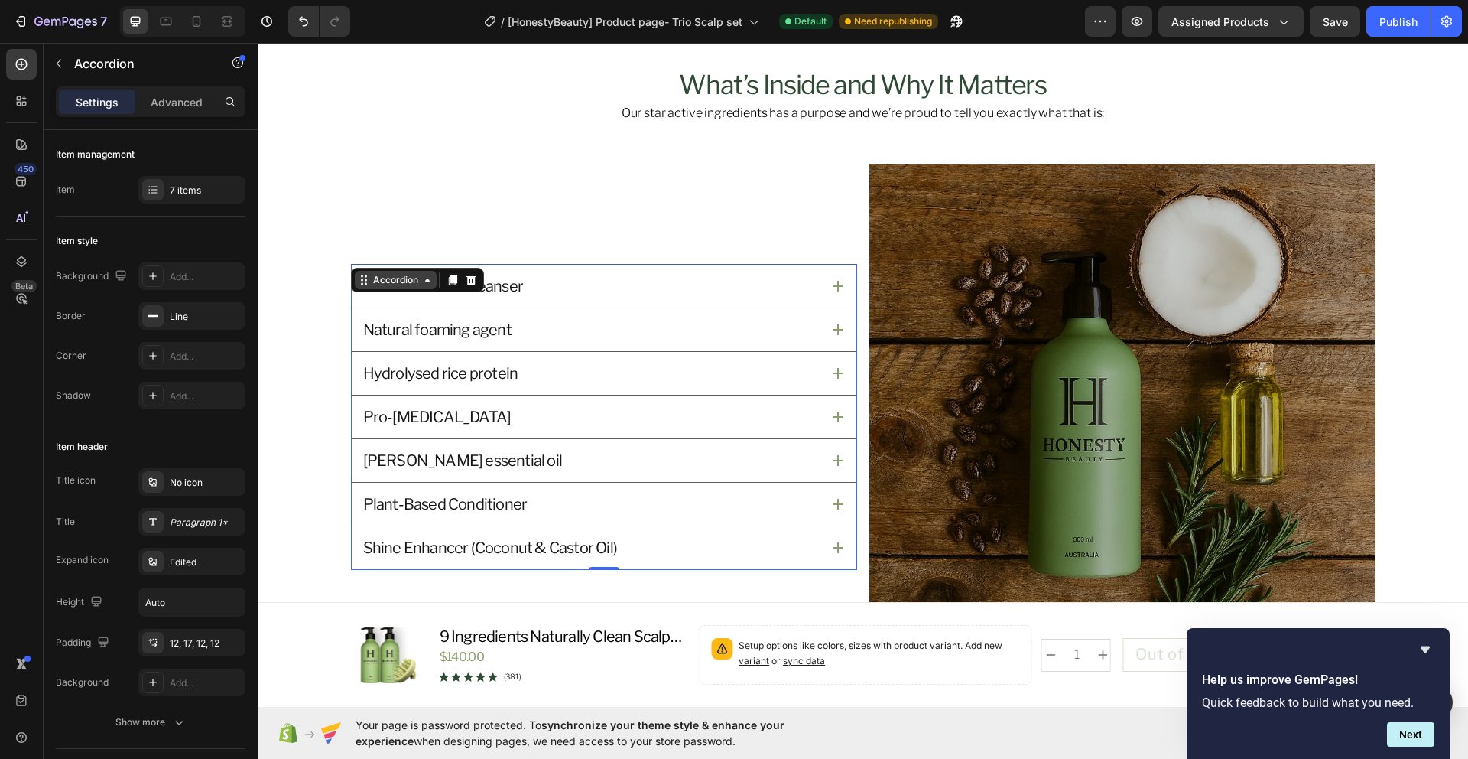
click at [391, 283] on div "Accordion" at bounding box center [395, 280] width 51 height 14
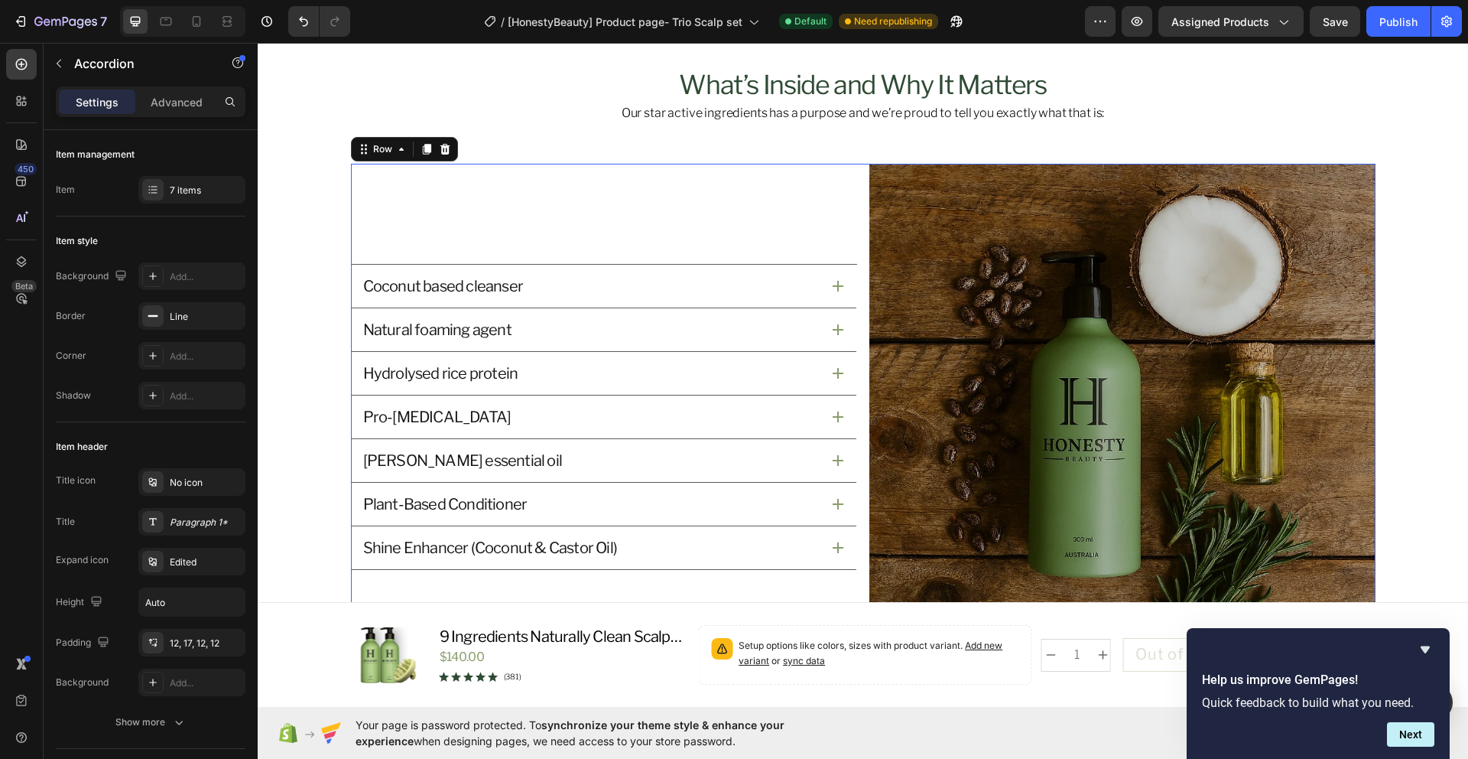
click at [515, 219] on div "Coconut based cleanser Natural foaming agent Hydrolysed rice protein Pro-vitami…" at bounding box center [604, 417] width 506 height 506
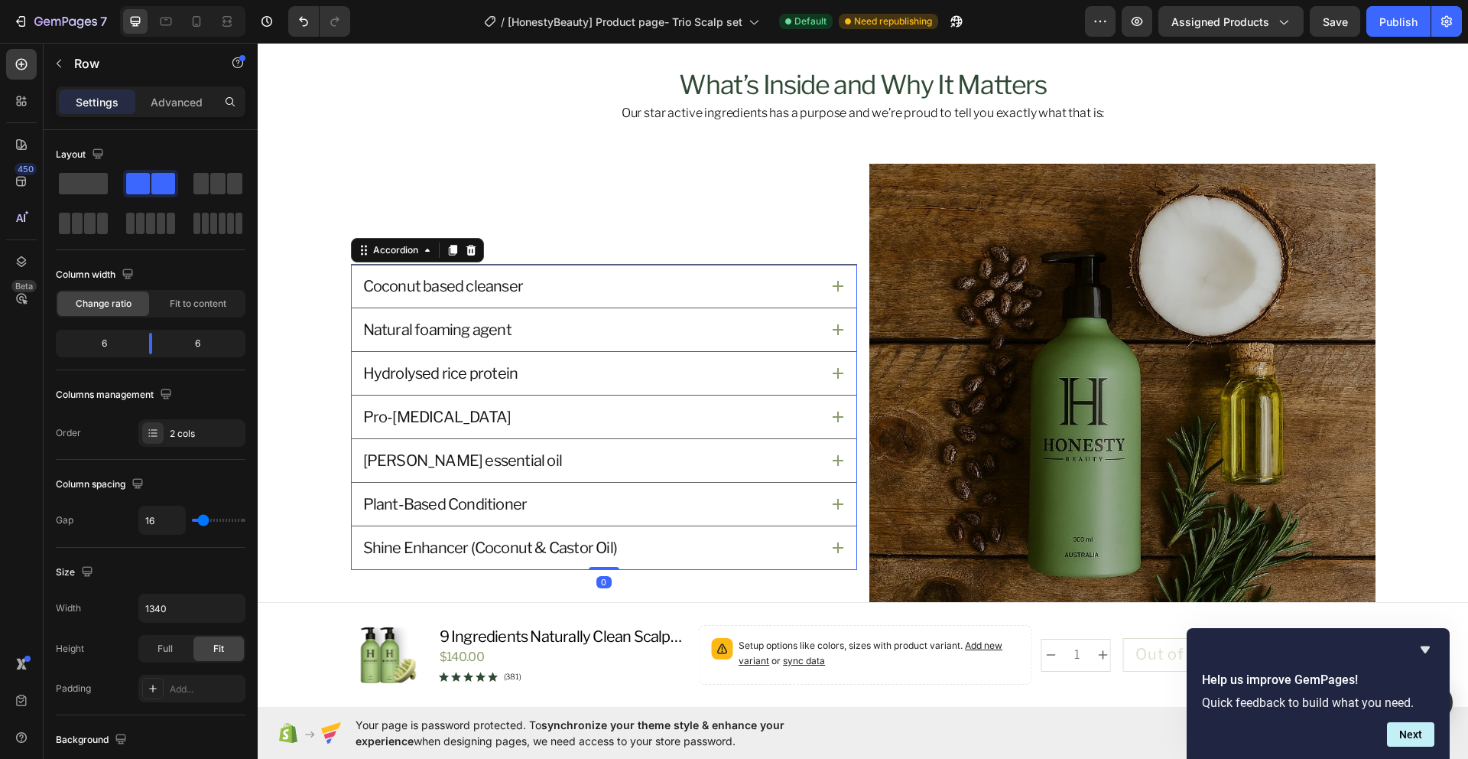
click at [546, 296] on div "Coconut based cleanser" at bounding box center [591, 286] width 460 height 24
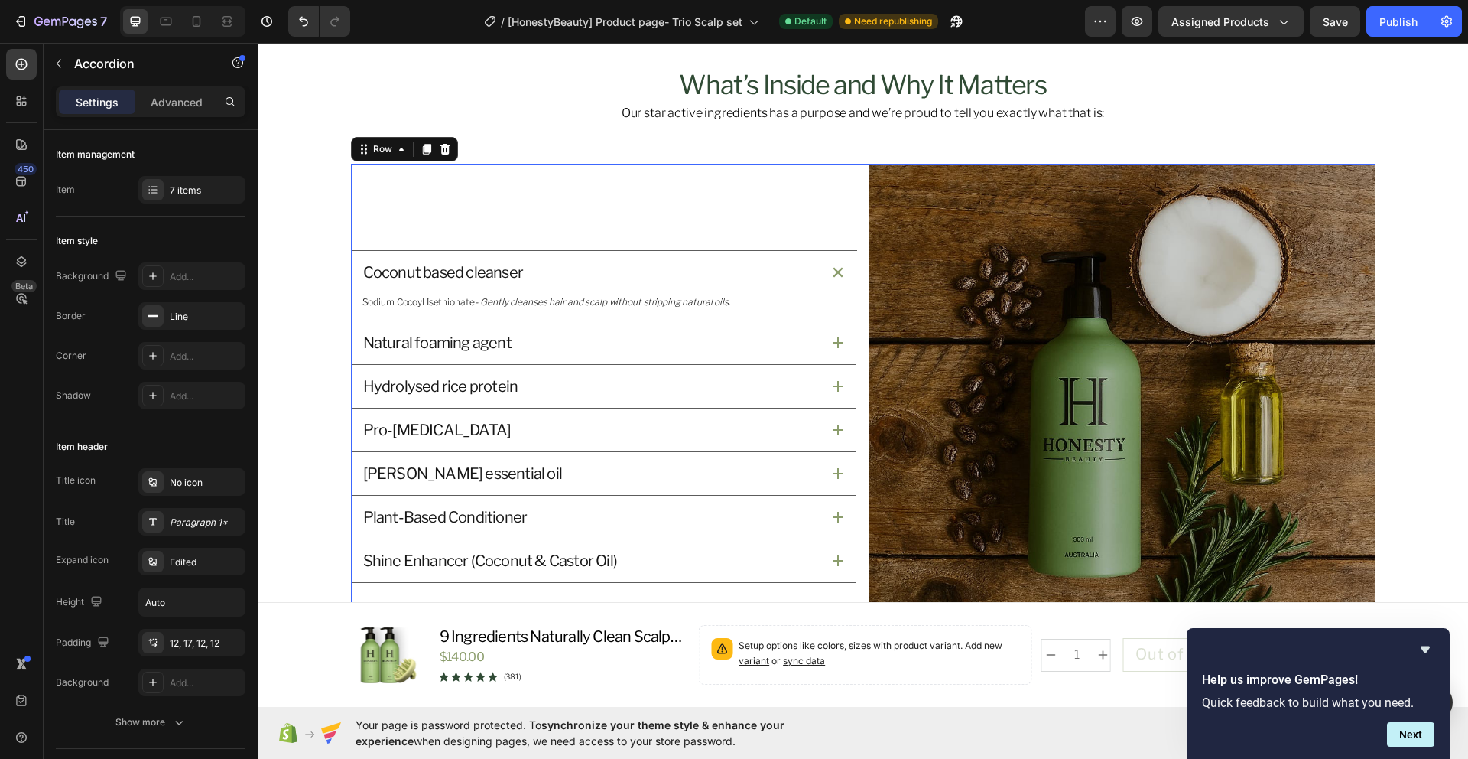
click at [597, 232] on div "Coconut based cleanser Sodium Cocoyl Isethionate - Gently cleanses hair and sca…" at bounding box center [604, 417] width 506 height 506
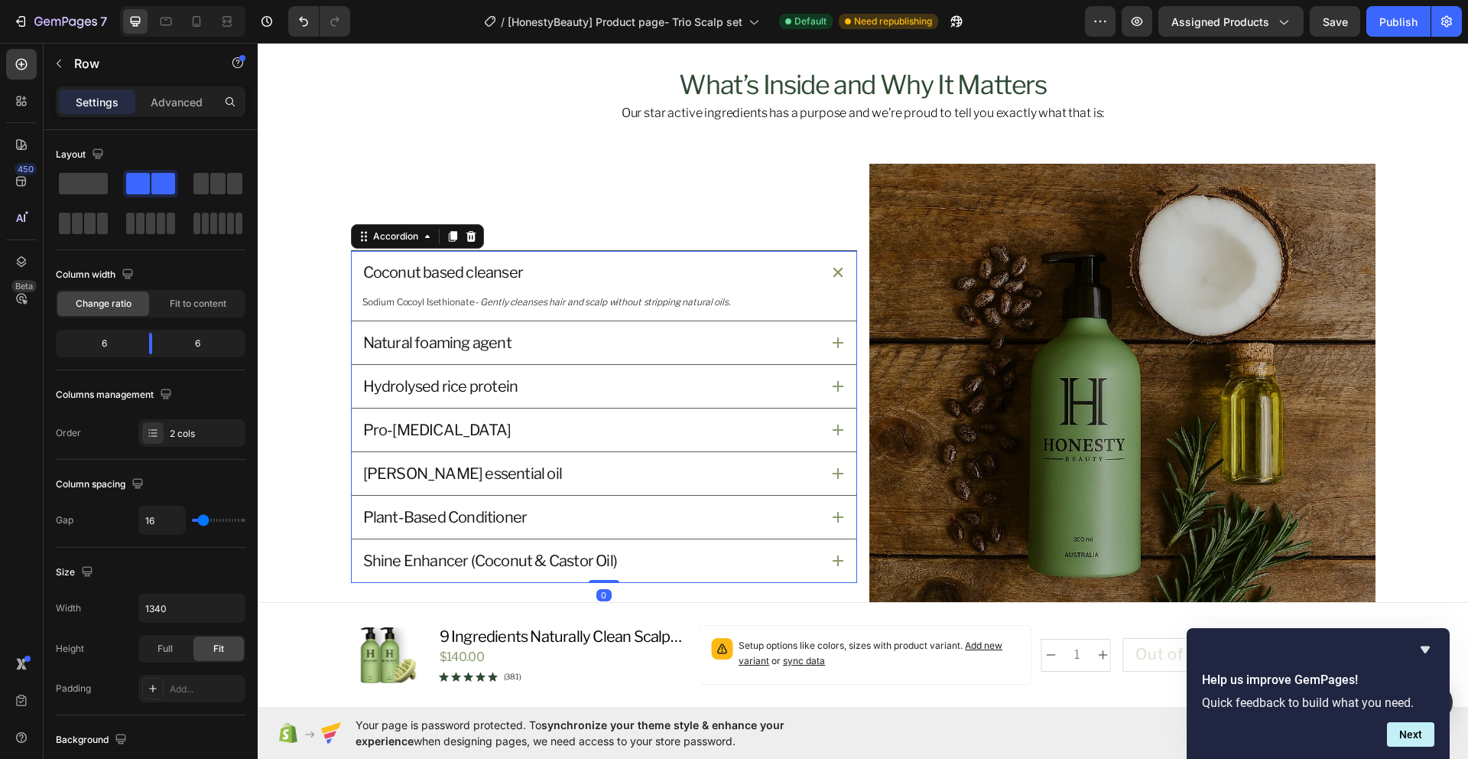
click at [840, 271] on div "Coconut based cleanser" at bounding box center [604, 272] width 505 height 43
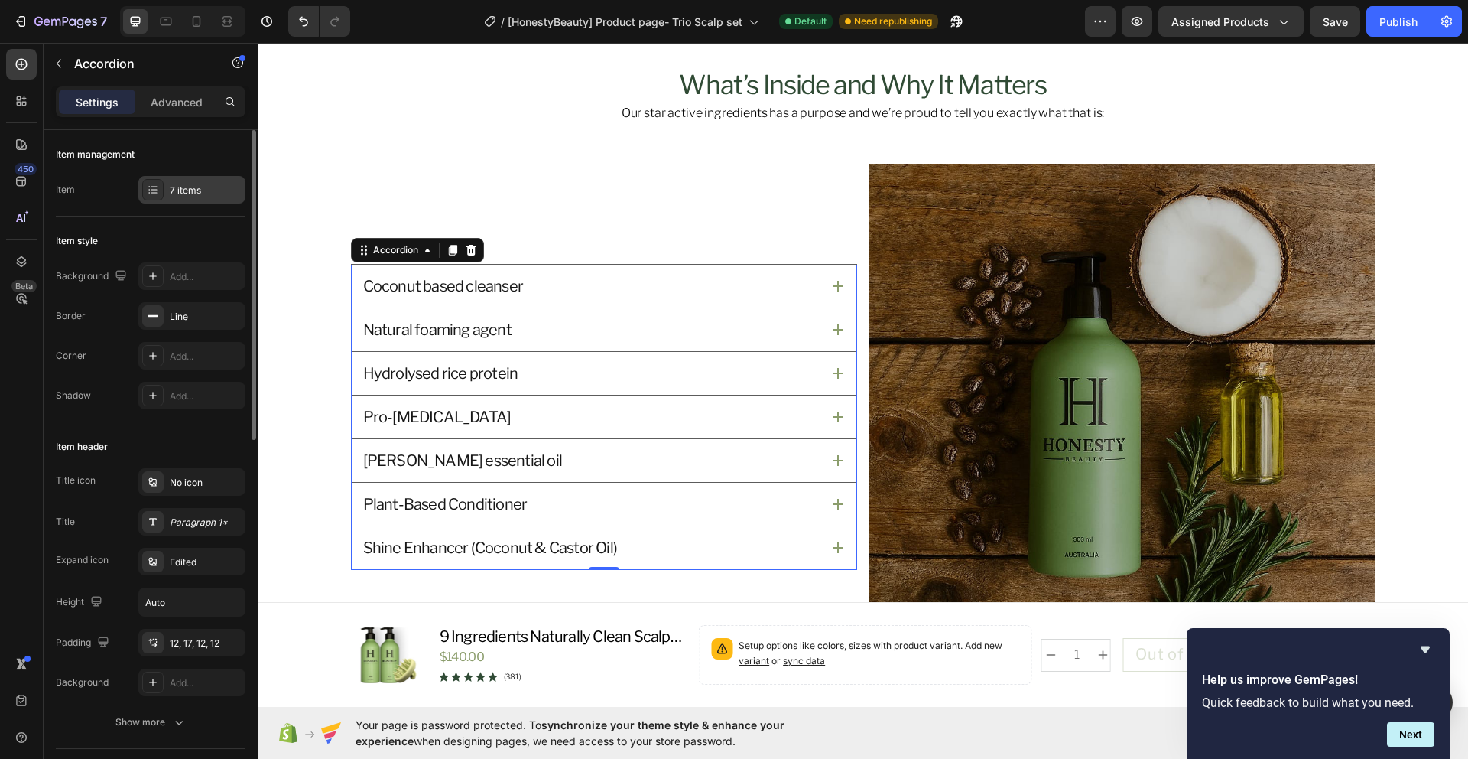
click at [207, 200] on div "7 items" at bounding box center [191, 190] width 107 height 28
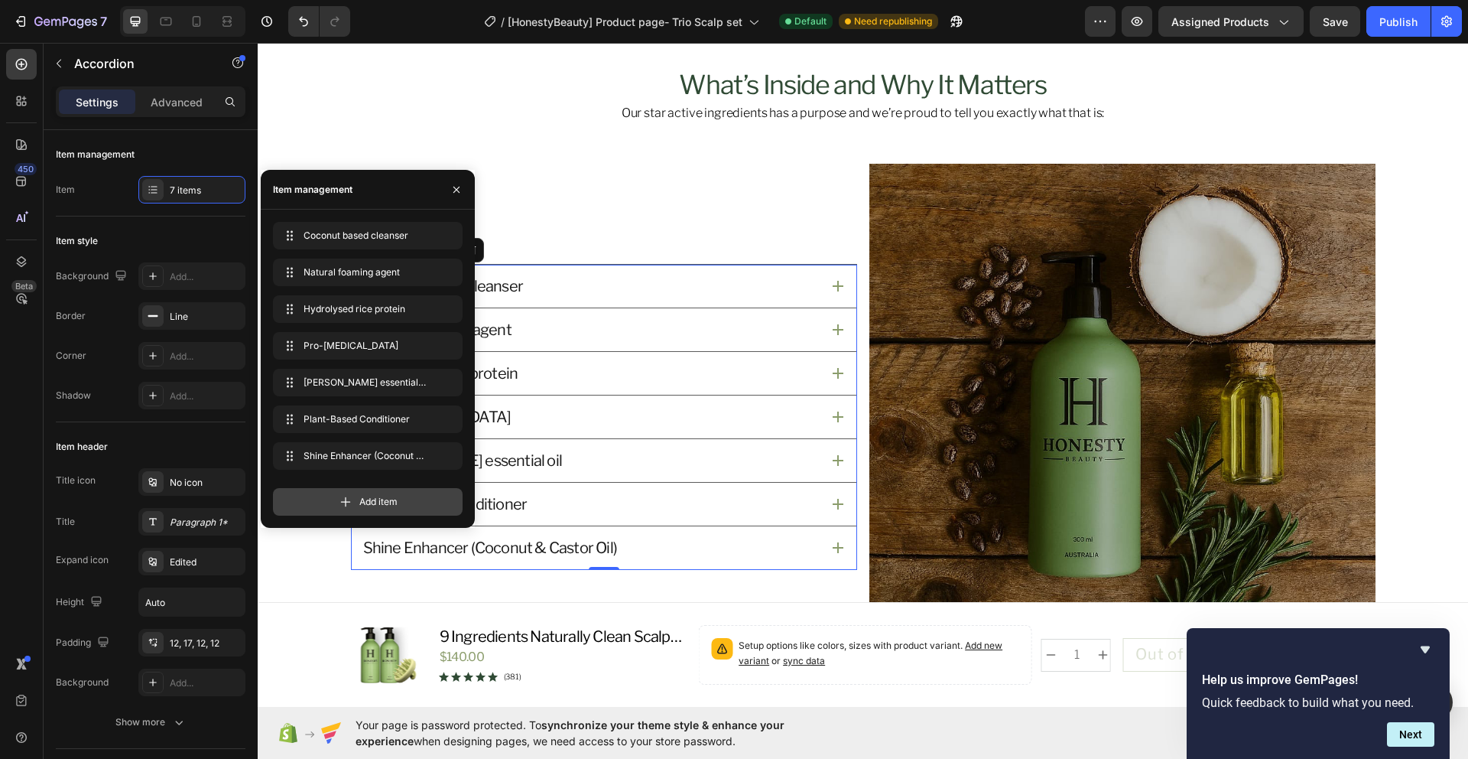
click at [377, 500] on span "Add item" at bounding box center [378, 502] width 38 height 14
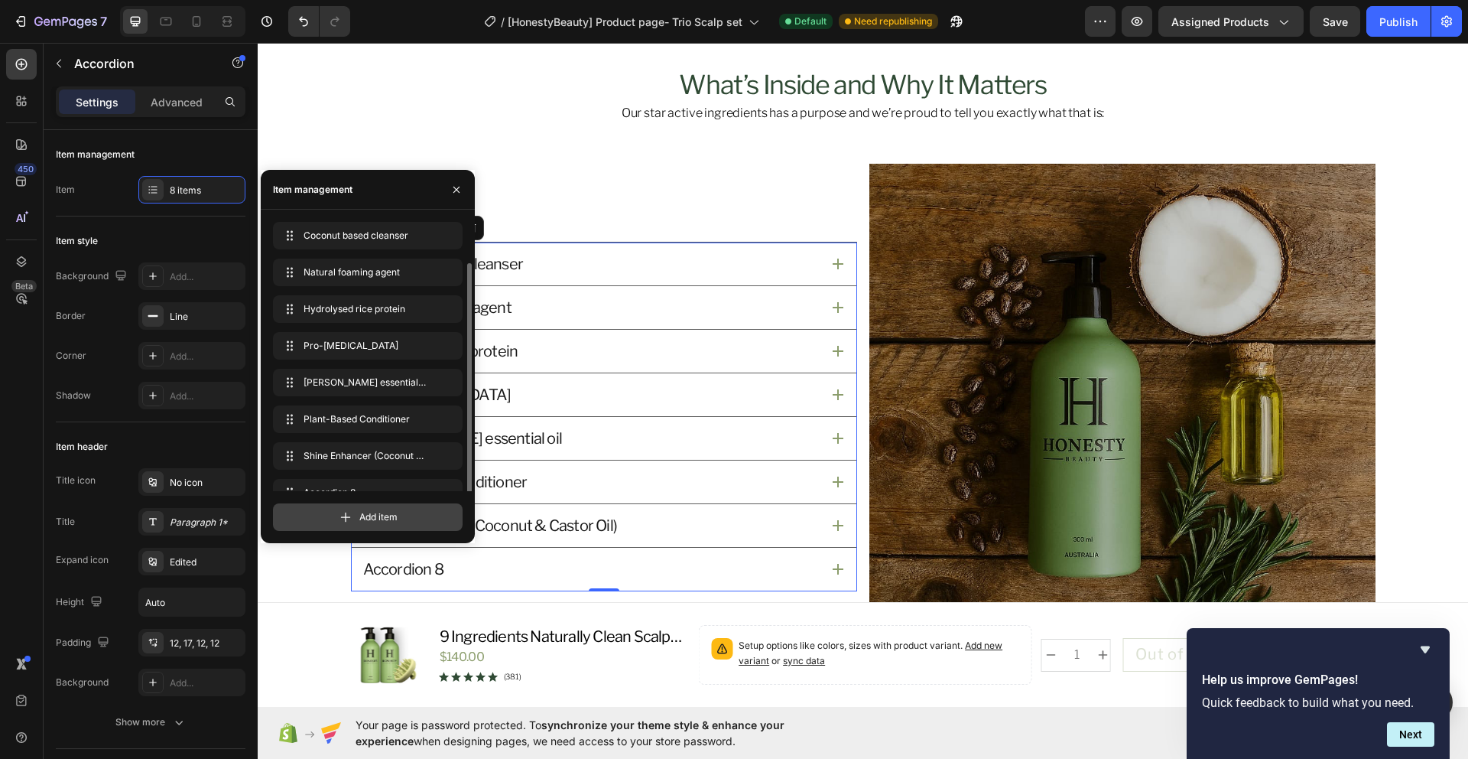
scroll to position [21, 0]
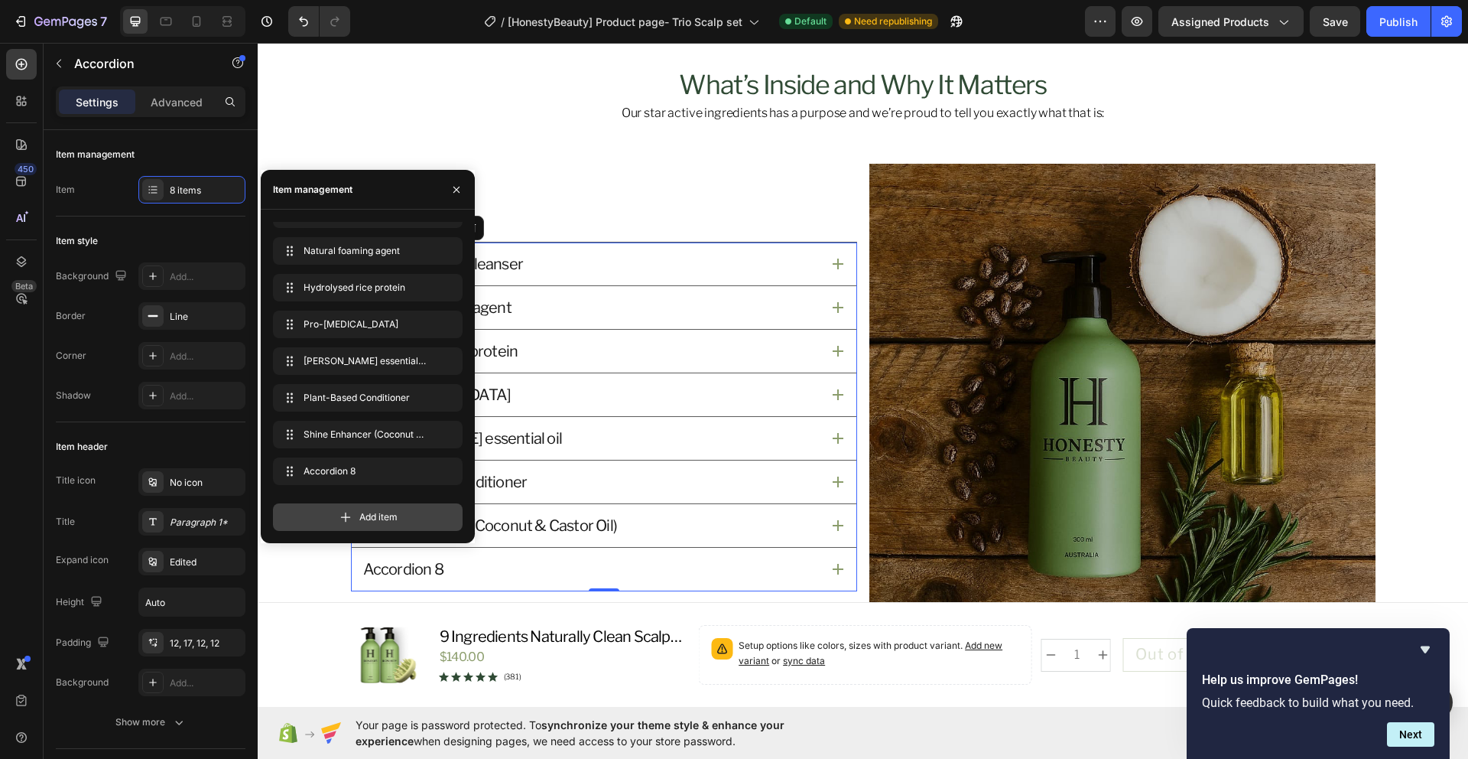
click at [356, 524] on div "Add item" at bounding box center [368, 517] width 190 height 28
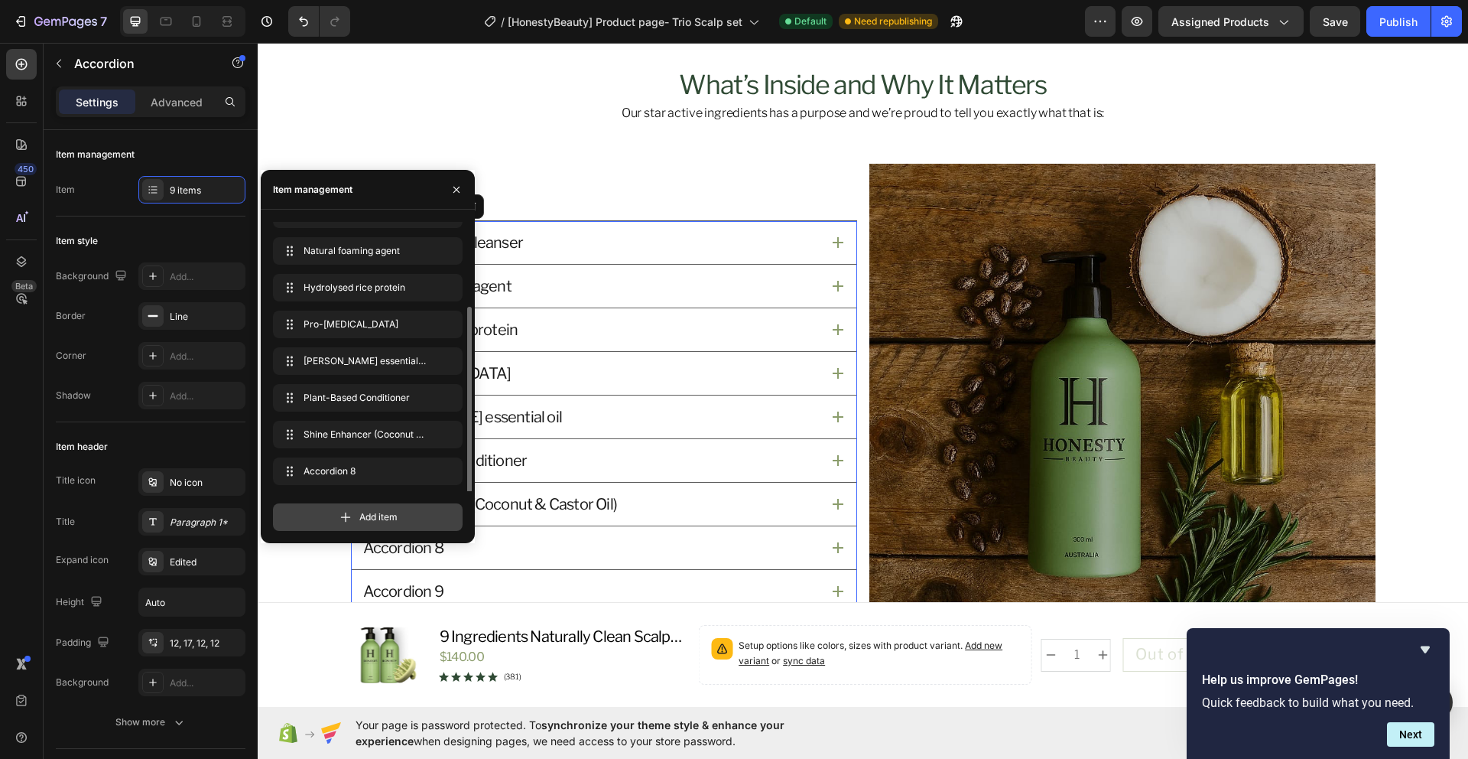
scroll to position [58, 0]
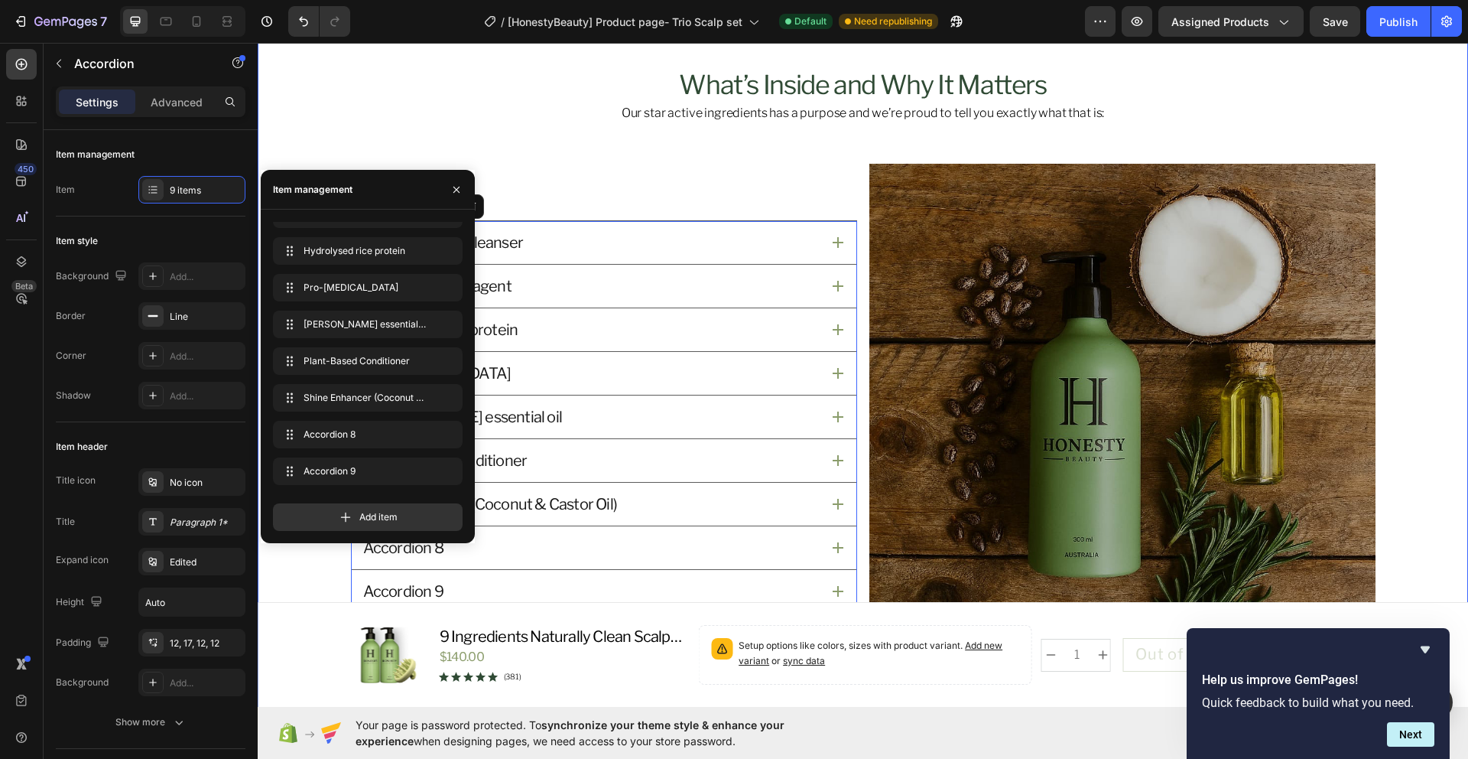
click at [1409, 372] on div "What’s Inside and Why It Matters Heading Our star active ingredients has a purp…" at bounding box center [863, 369] width 1174 height 601
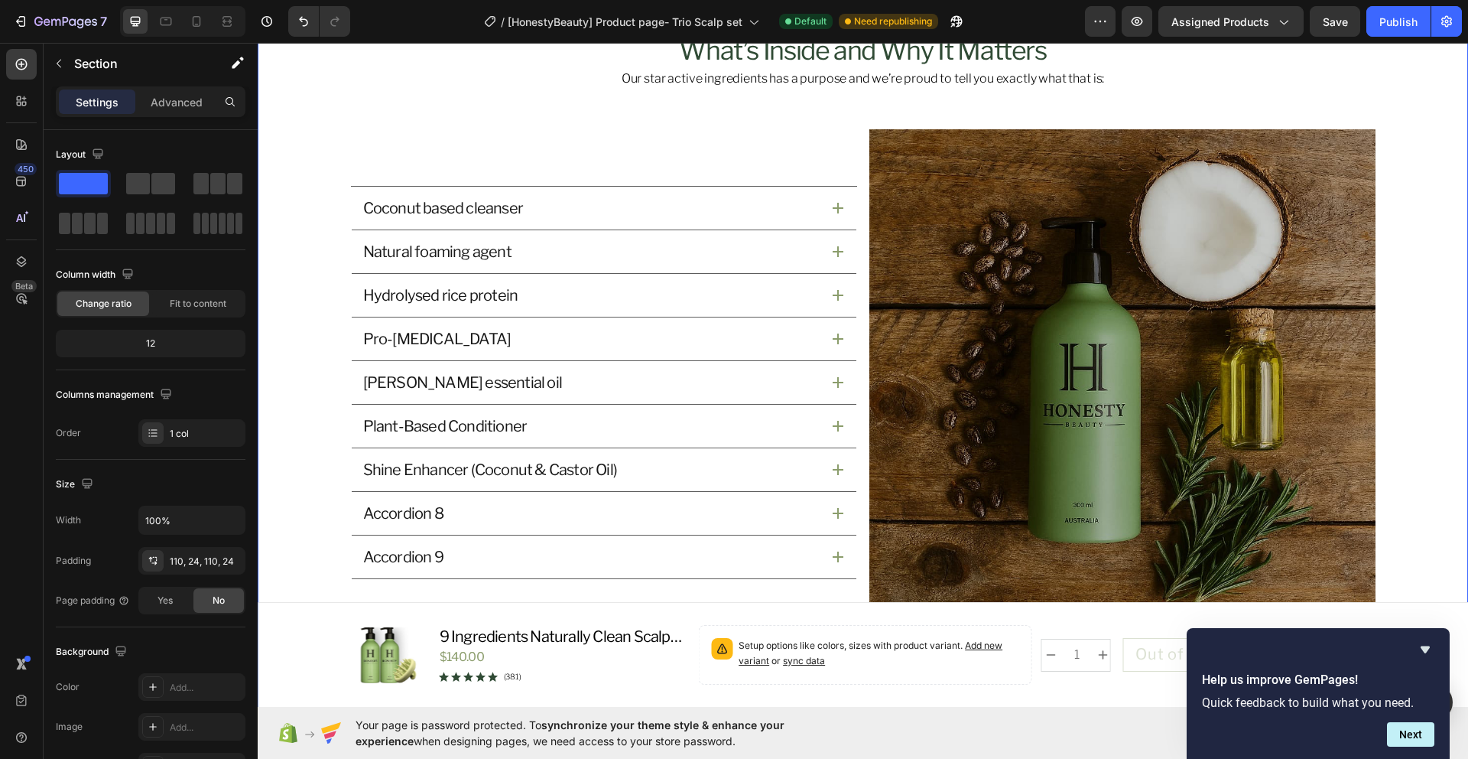
scroll to position [1717, 0]
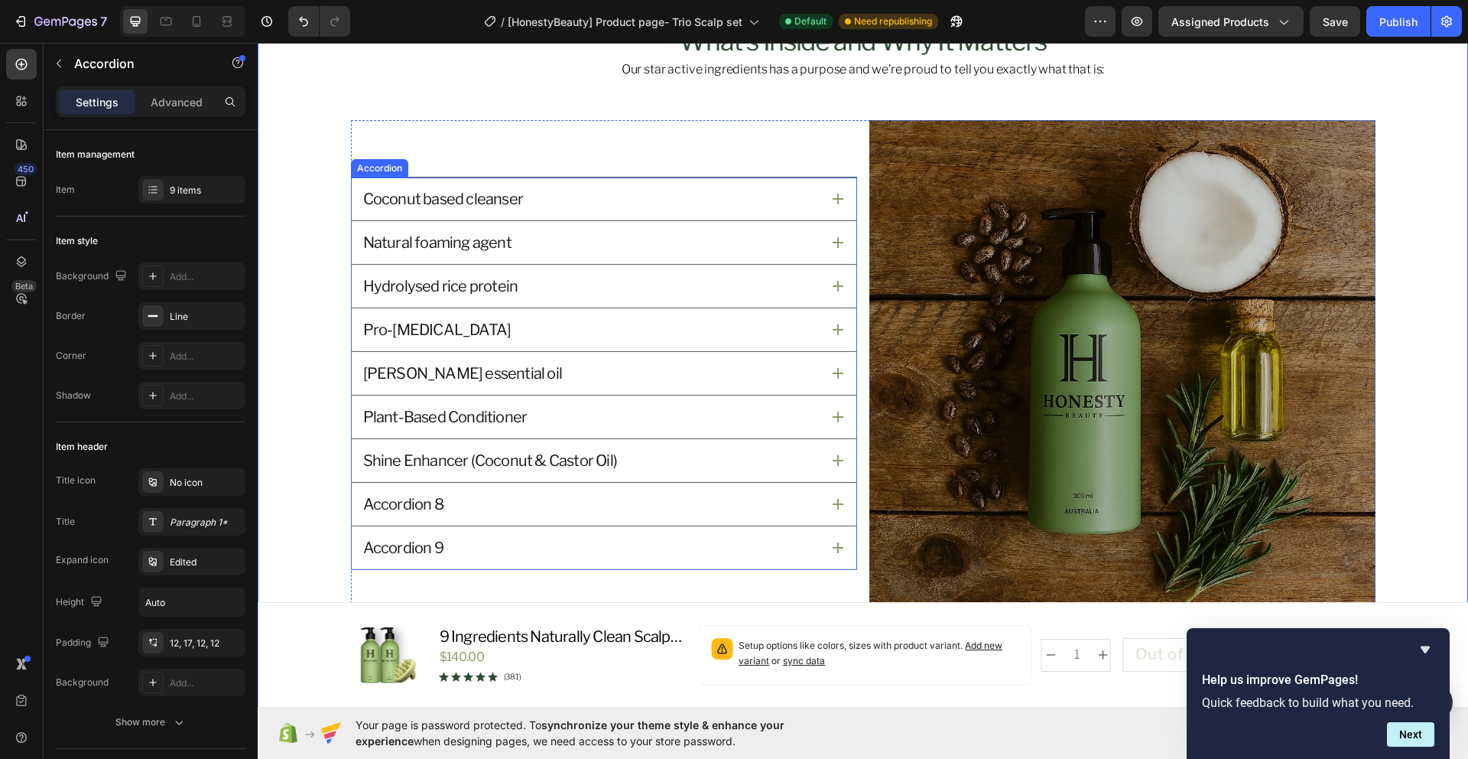
click at [429, 509] on div "Accordion 8" at bounding box center [403, 504] width 85 height 24
click at [434, 504] on div "Accordion 8" at bounding box center [403, 504] width 85 height 24
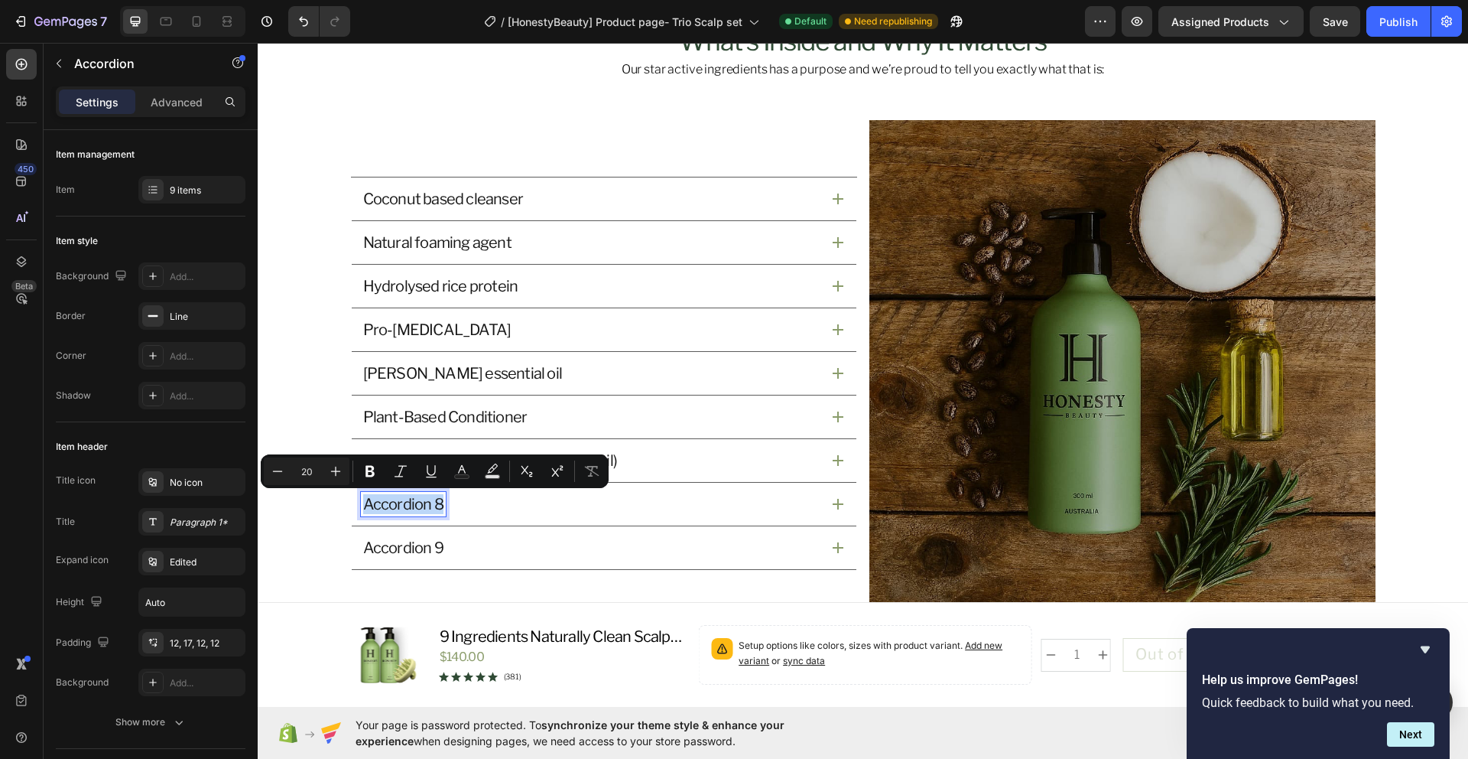
drag, startPoint x: 436, startPoint y: 506, endPoint x: 353, endPoint y: 509, distance: 82.7
click at [353, 509] on div "Accordion 8" at bounding box center [604, 504] width 505 height 43
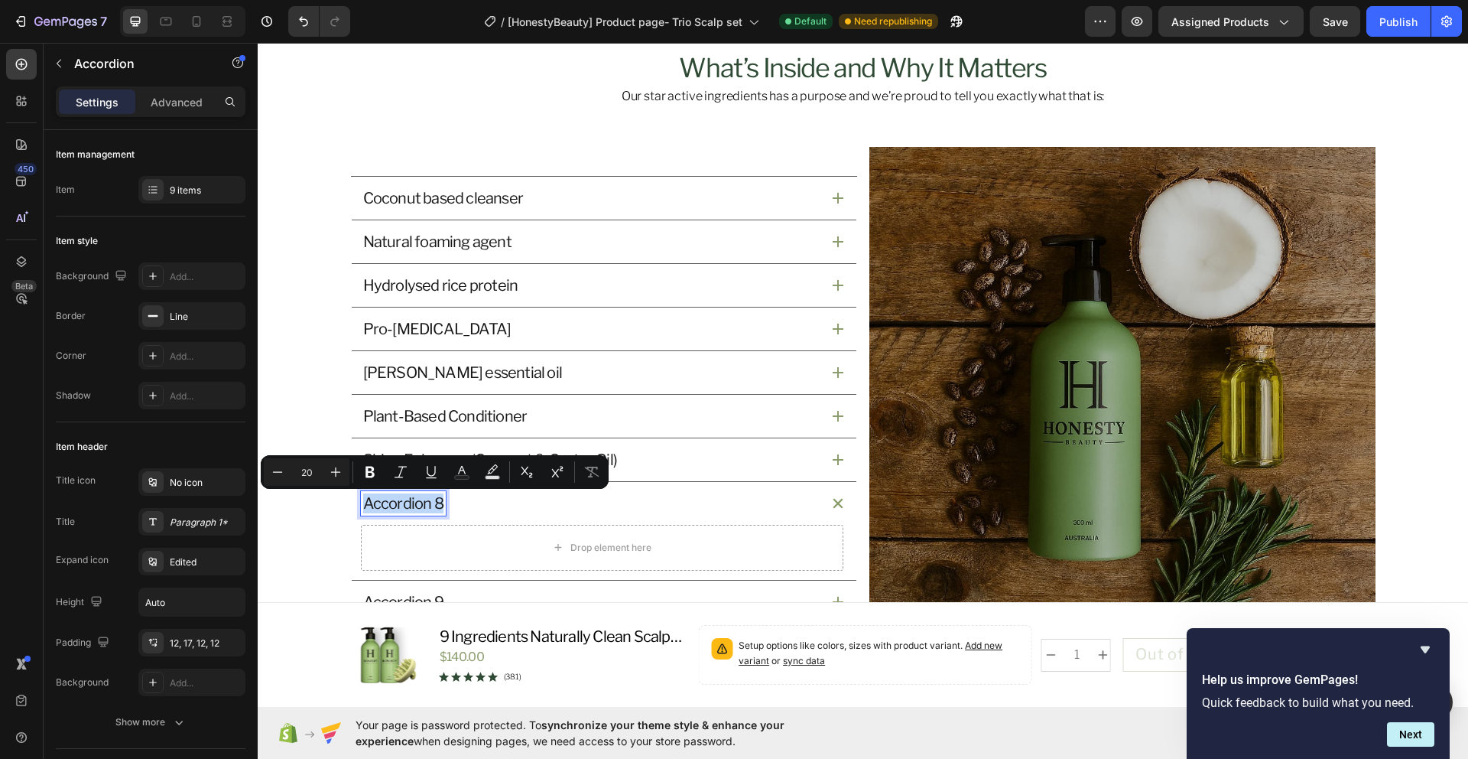
scroll to position [1689, 0]
click at [428, 535] on div "Drop element here" at bounding box center [602, 548] width 483 height 46
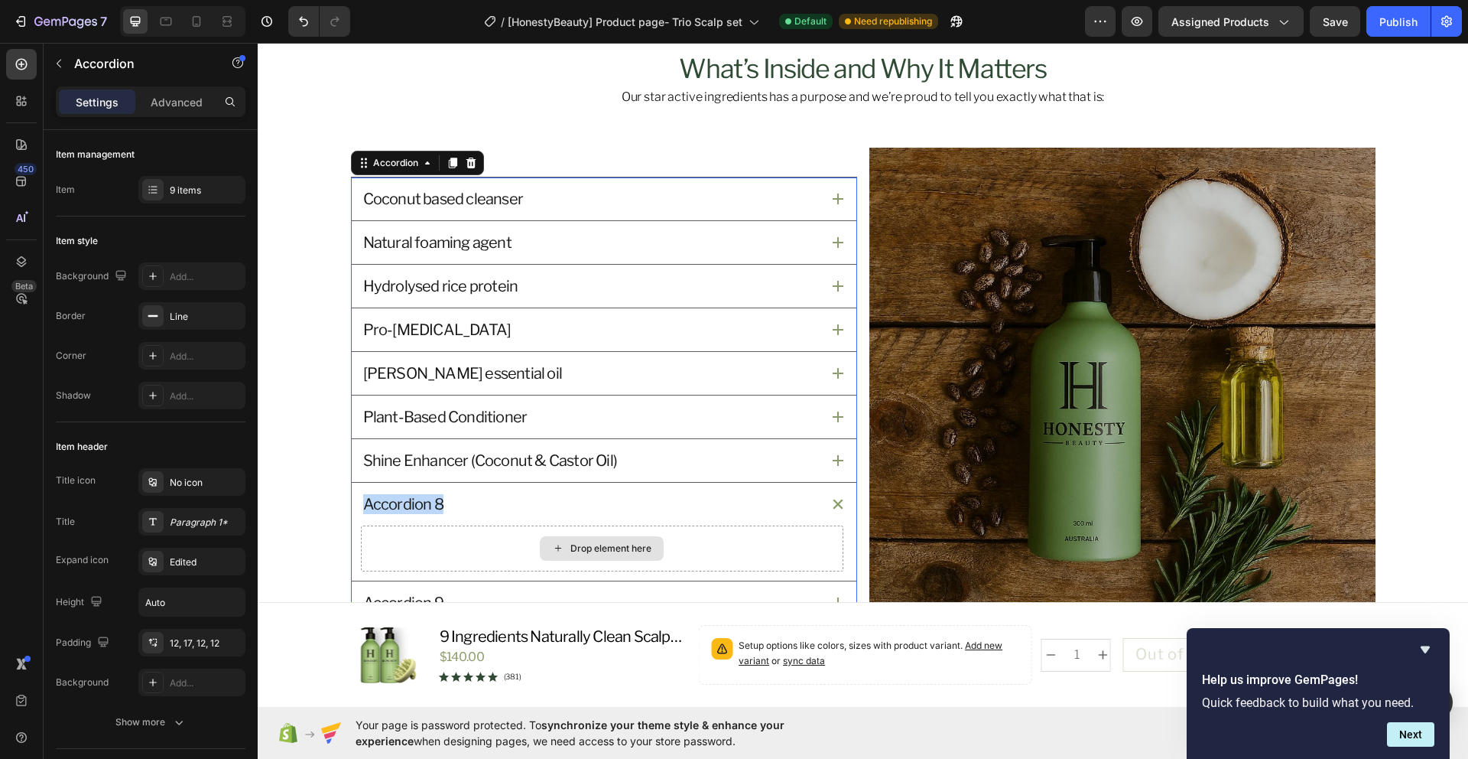
click at [436, 539] on div "Drop element here" at bounding box center [602, 548] width 483 height 46
click at [472, 448] on div "Shine Enhancer (Coconut & Castor Oil)" at bounding box center [490, 460] width 258 height 24
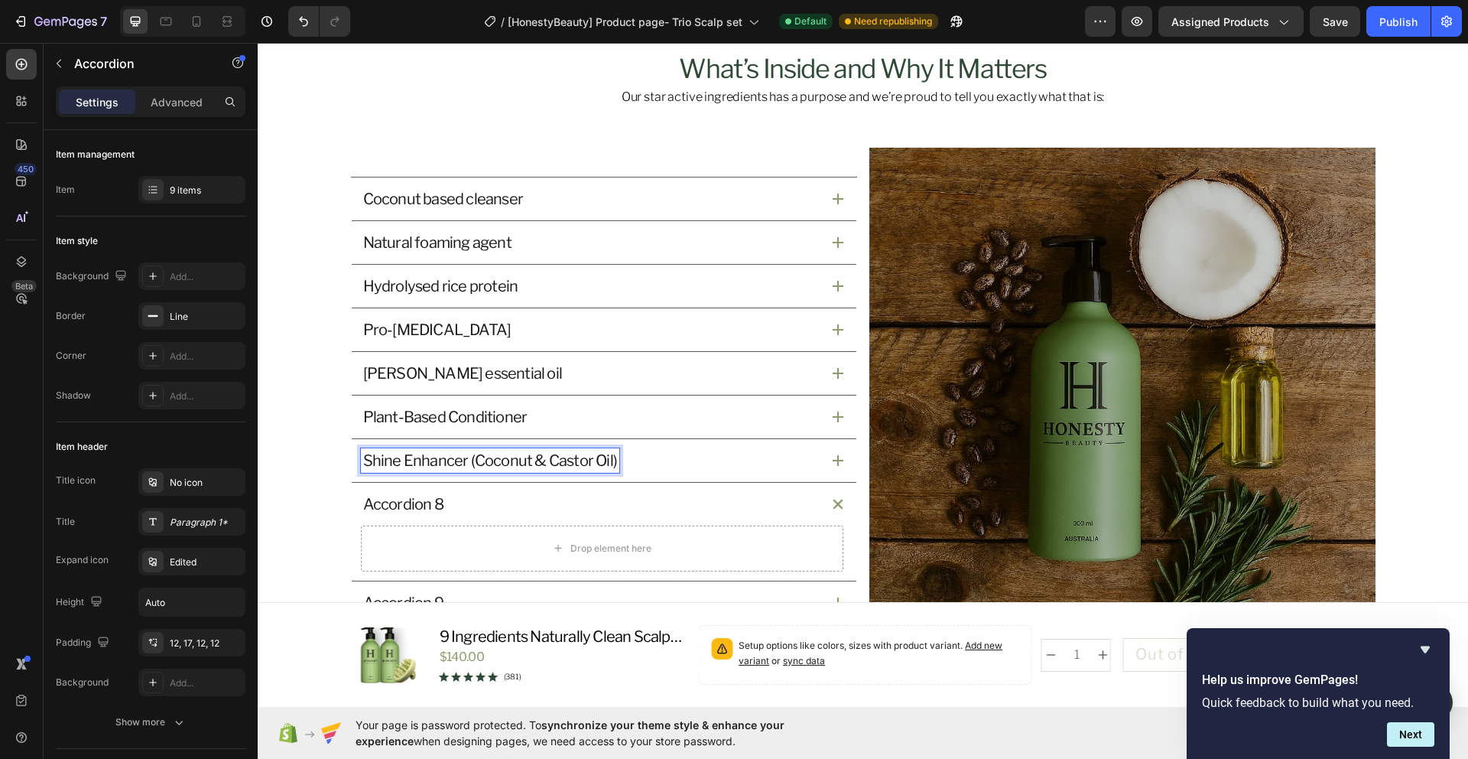
click at [838, 461] on div "Shine Enhancer (Coconut & Castor Oil)" at bounding box center [604, 460] width 505 height 43
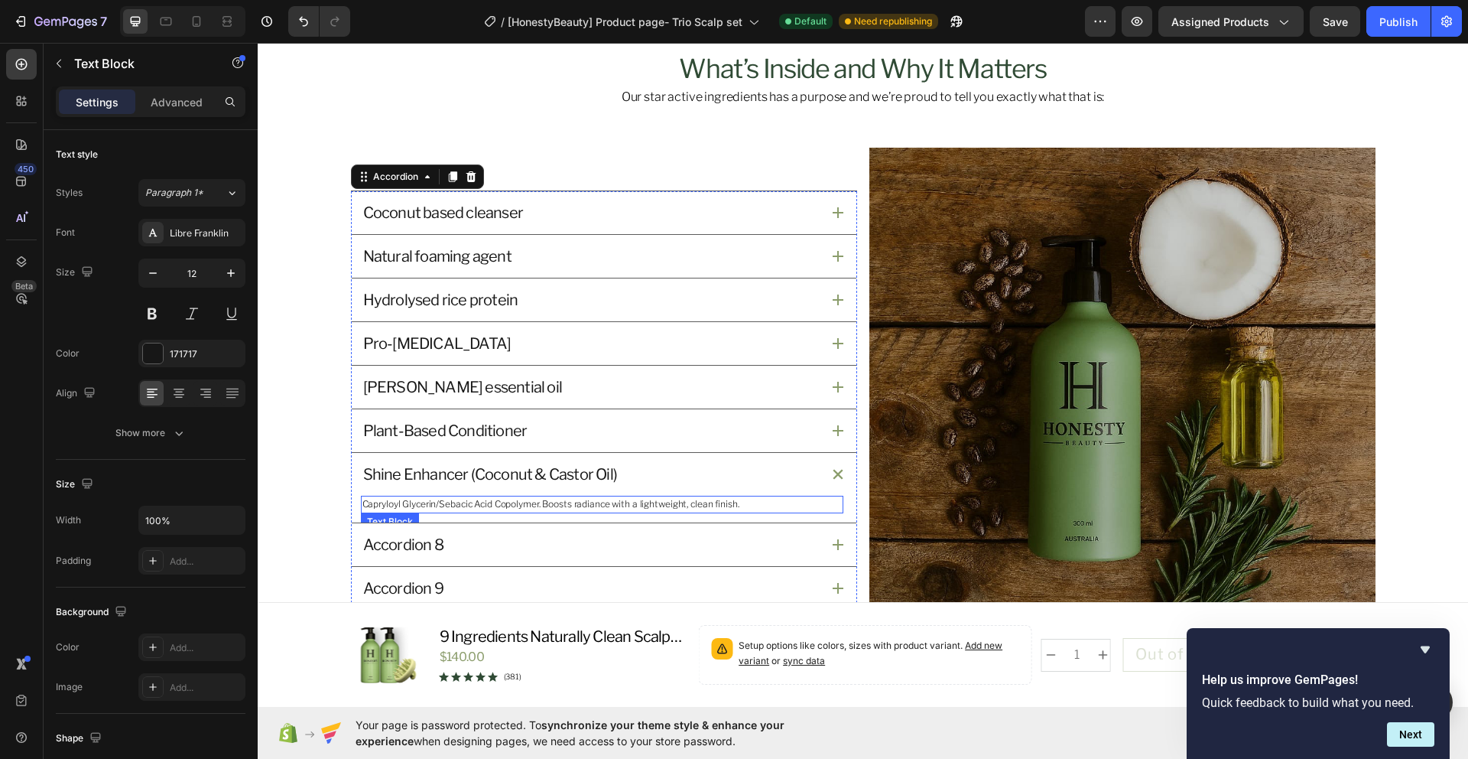
click at [686, 501] on p "Capryloyl Glycerin/Sebacic Acid Copolymer. Boosts radiance with a lightweight, …" at bounding box center [602, 504] width 480 height 15
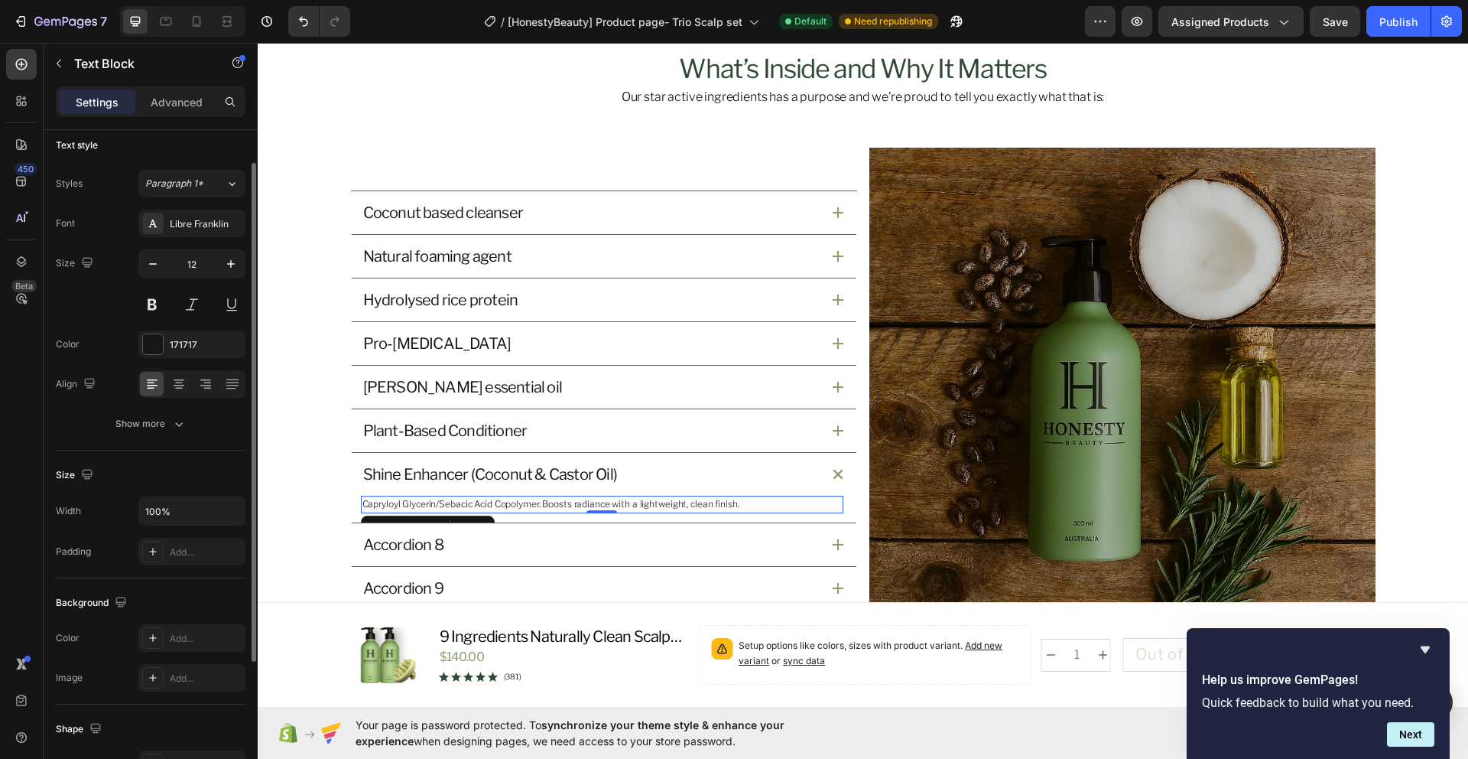
scroll to position [24, 0]
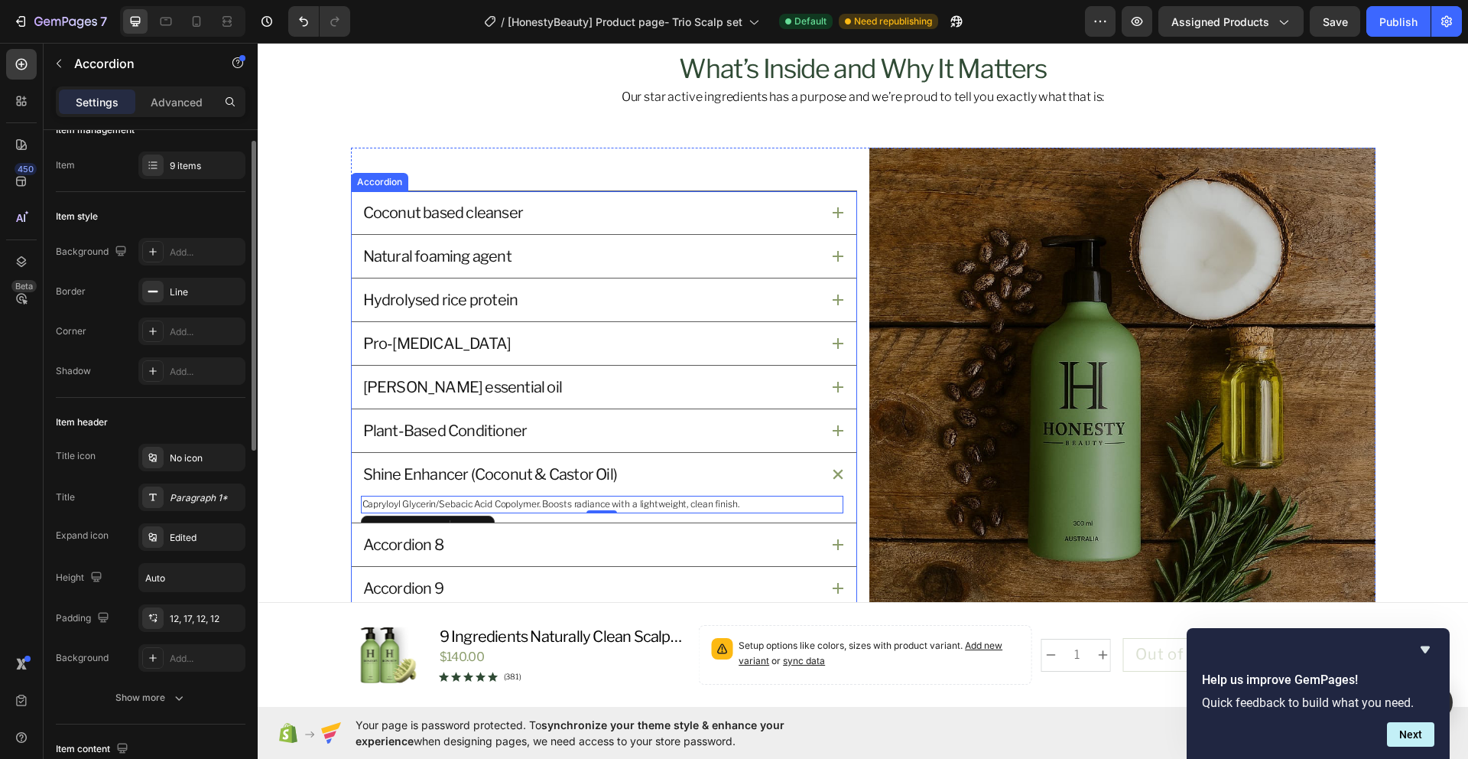
click at [499, 553] on div "Accordion 8" at bounding box center [591, 544] width 460 height 24
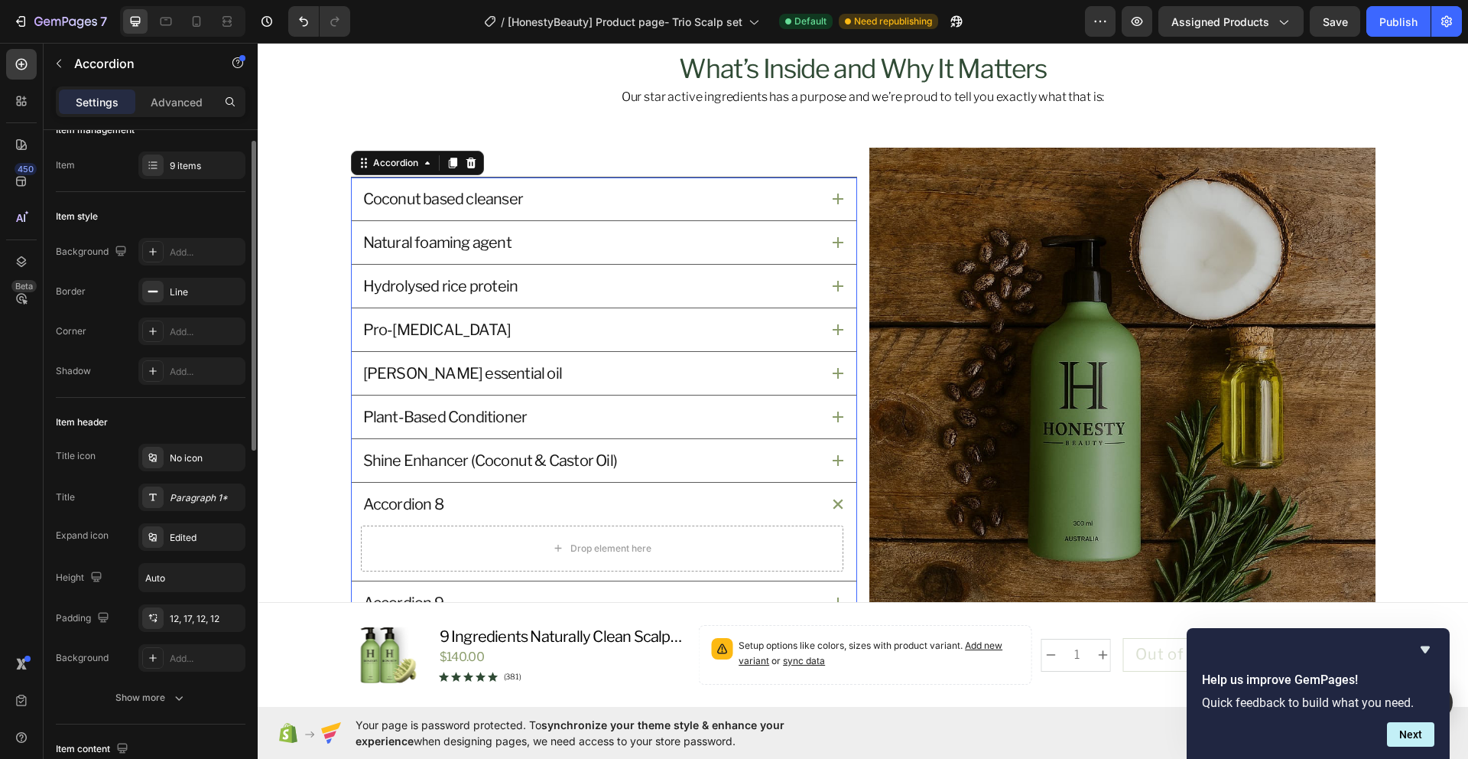
scroll to position [0, 0]
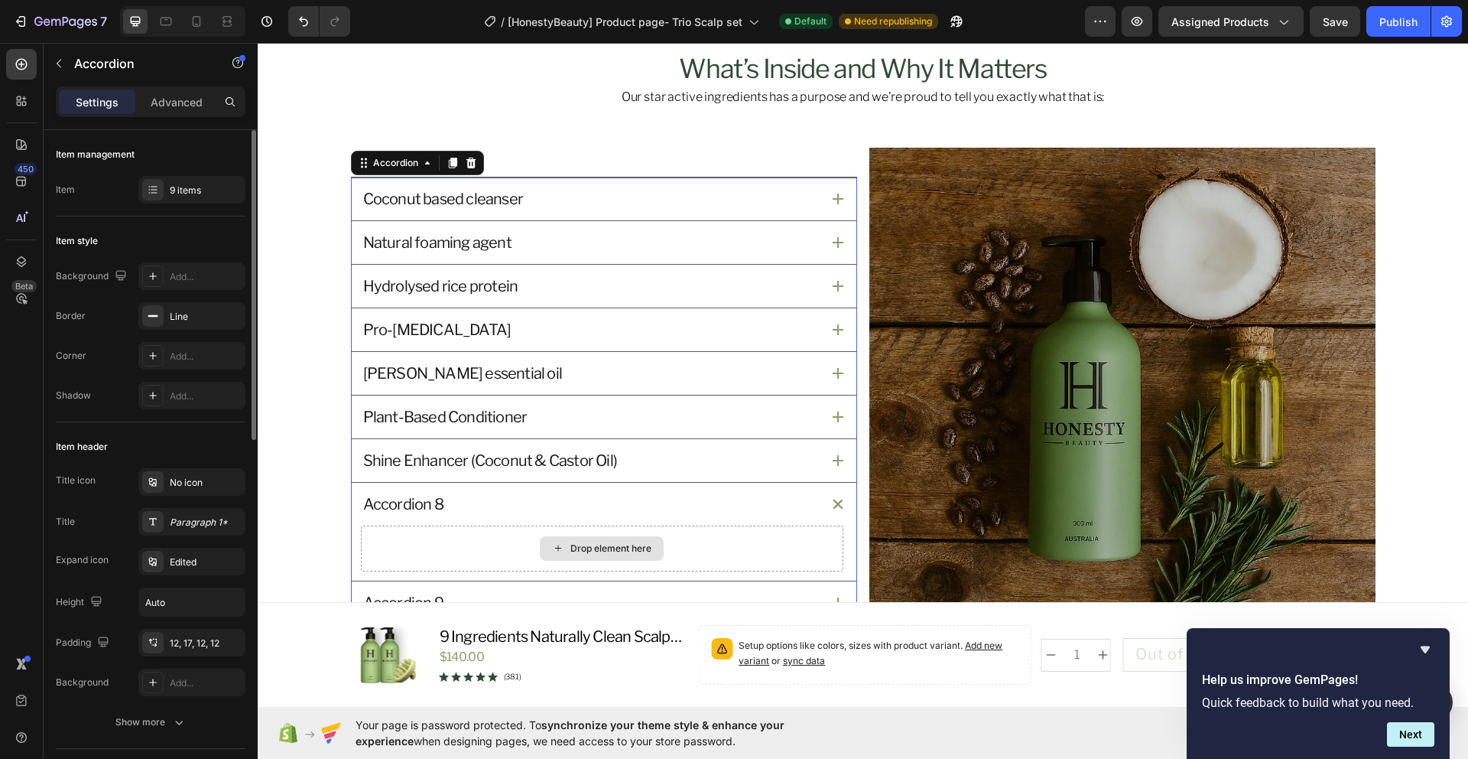
click at [447, 554] on div "Drop element here" at bounding box center [602, 548] width 483 height 46
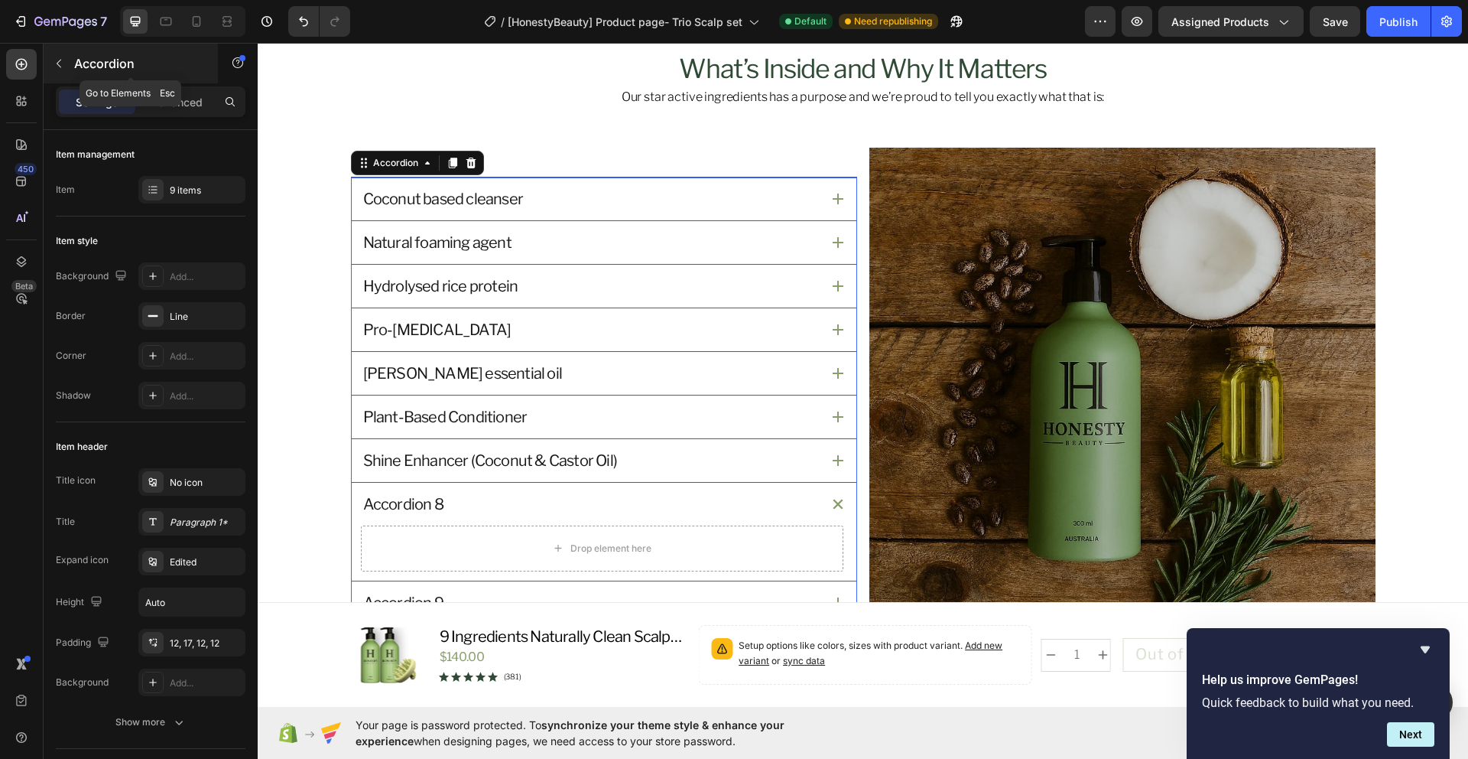
click at [73, 61] on div "Accordion" at bounding box center [131, 64] width 174 height 40
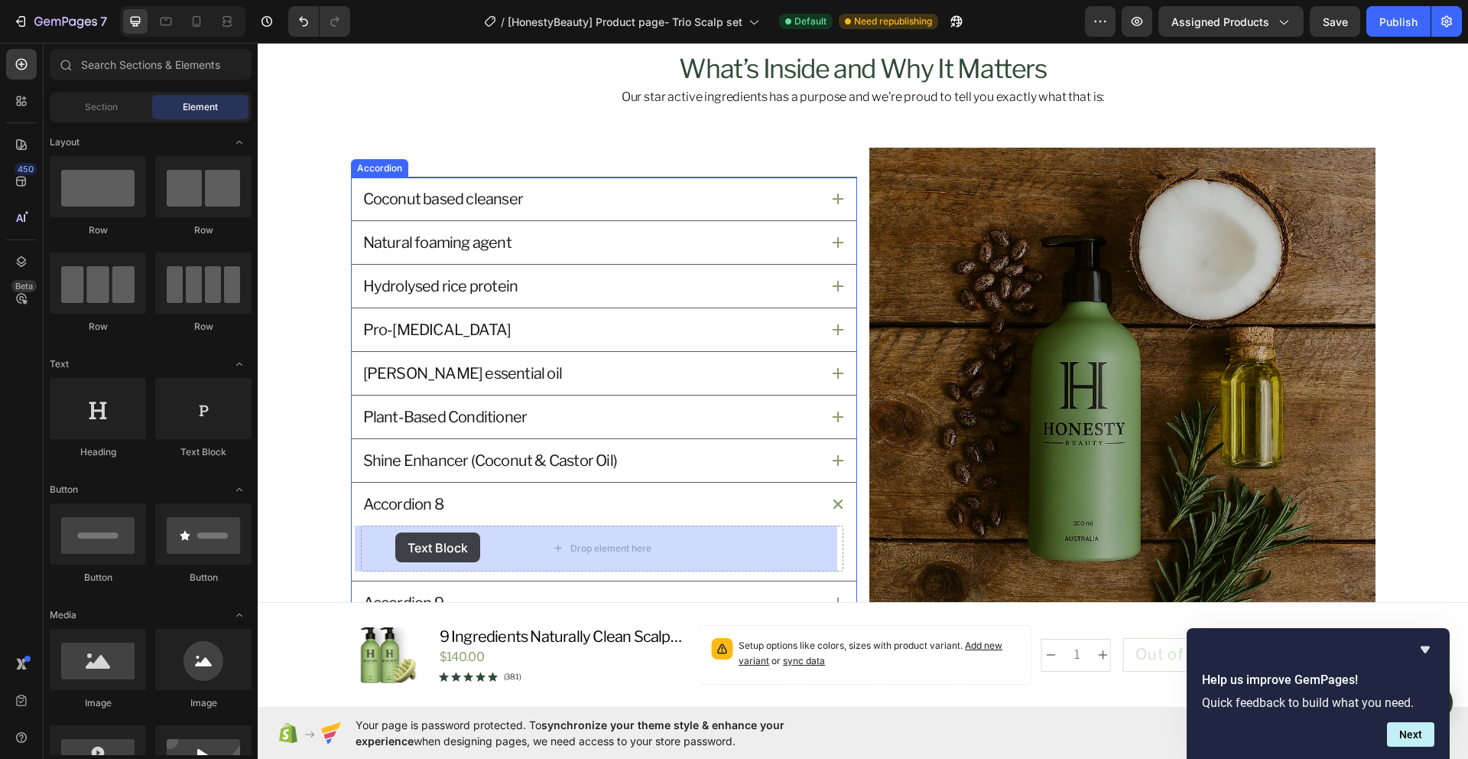
drag, startPoint x: 467, startPoint y: 467, endPoint x: 395, endPoint y: 532, distance: 96.9
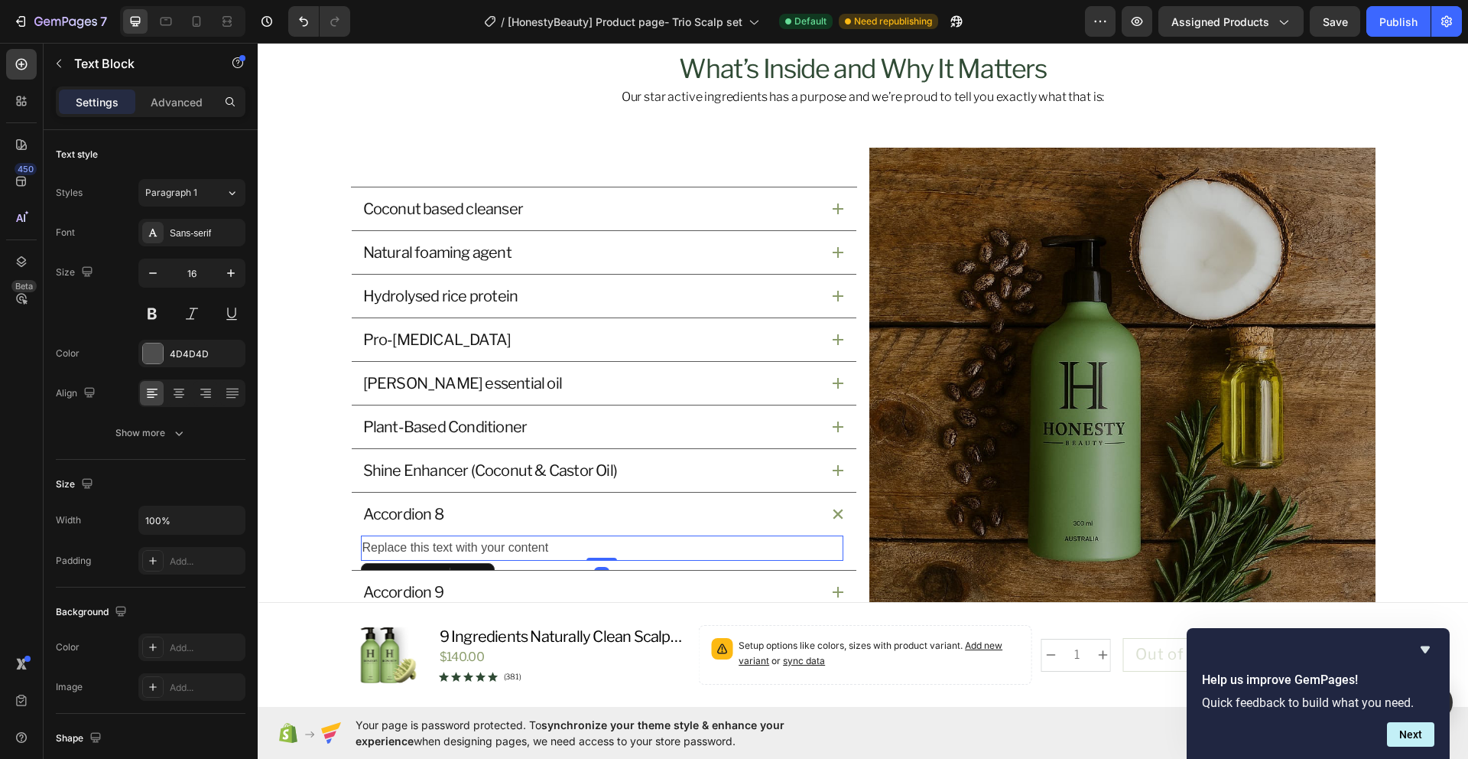
click at [420, 543] on div "Replace this text with your content" at bounding box center [602, 547] width 483 height 25
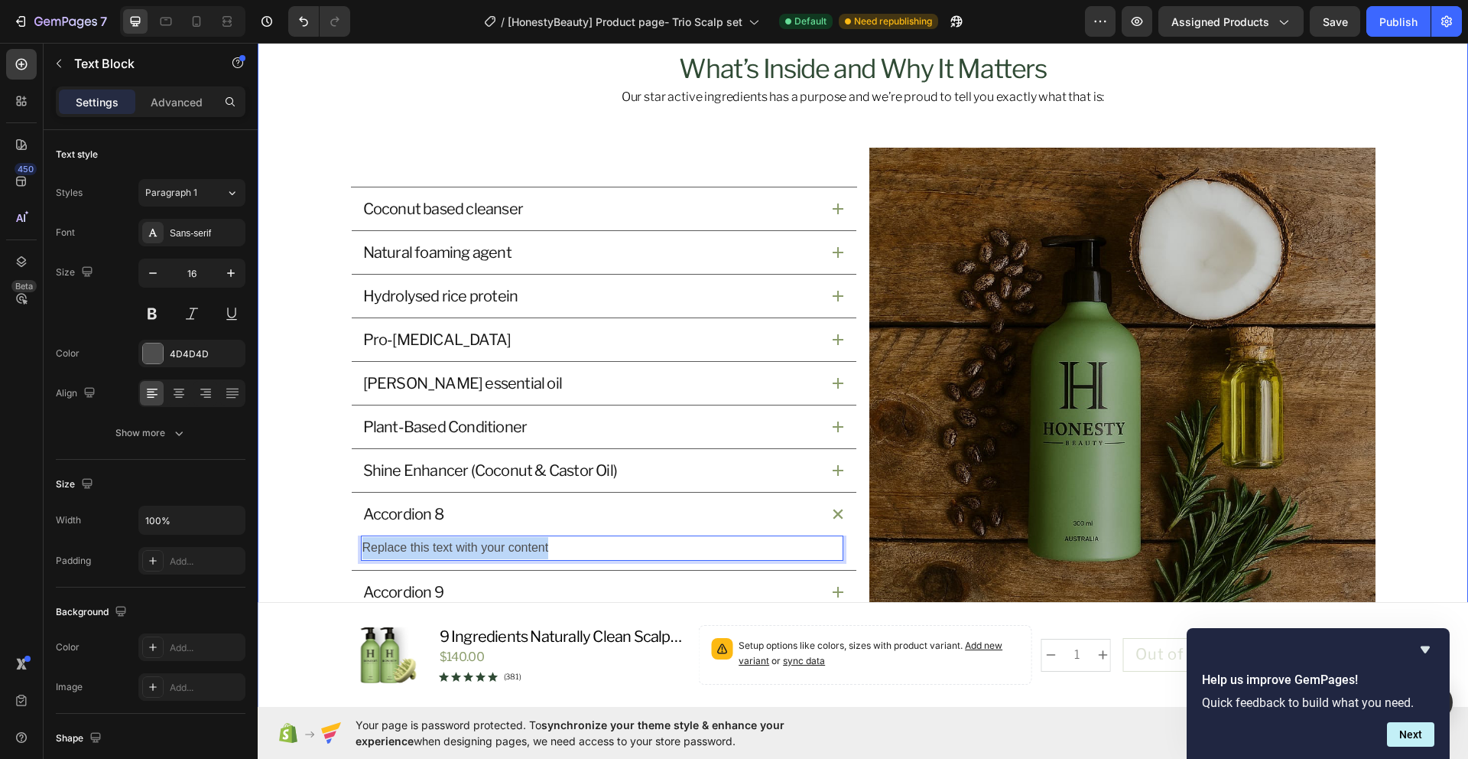
drag, startPoint x: 584, startPoint y: 551, endPoint x: 331, endPoint y: 551, distance: 253.1
click at [331, 551] on div "What’s Inside and Why It Matters Heading Our star active ingredients has a purp…" at bounding box center [863, 353] width 1174 height 601
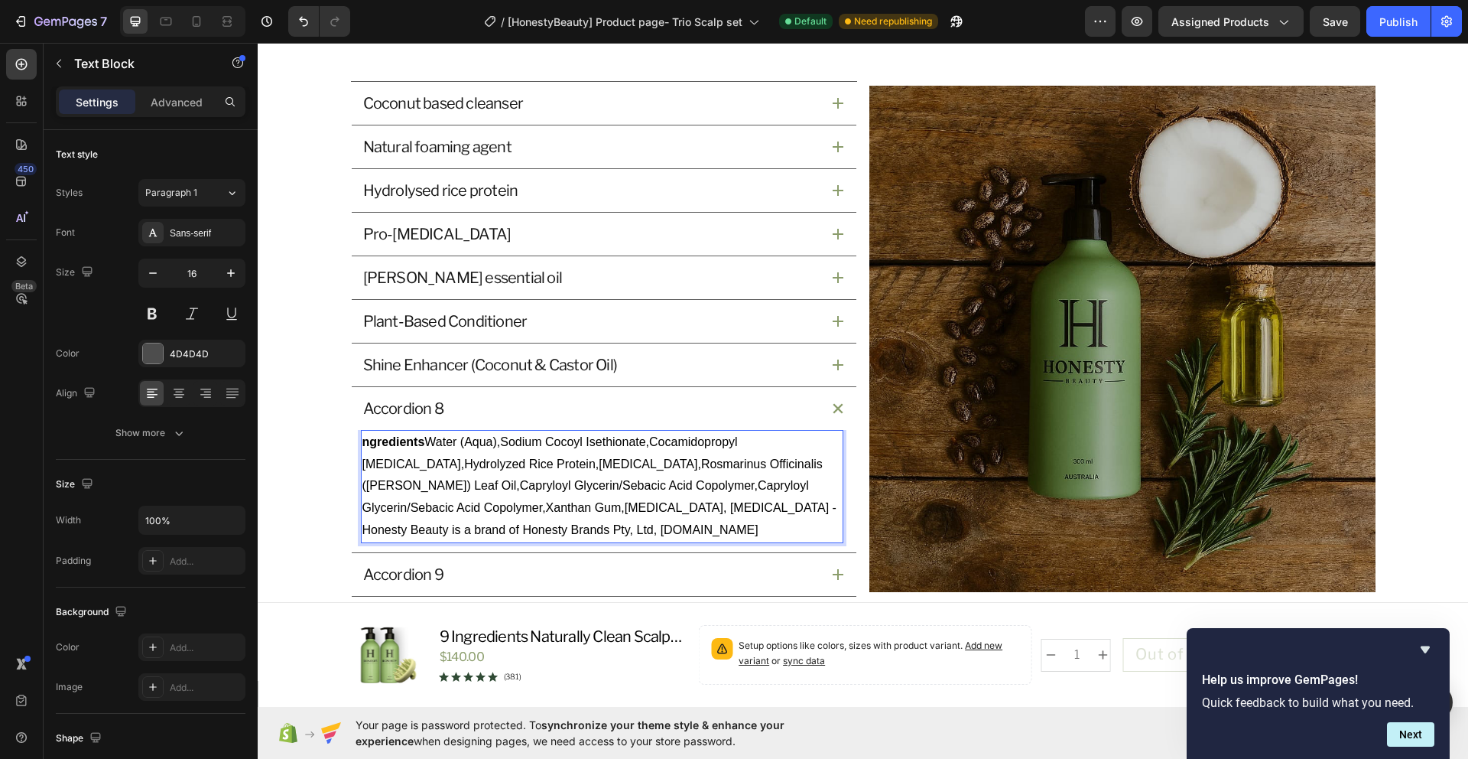
scroll to position [1763, 0]
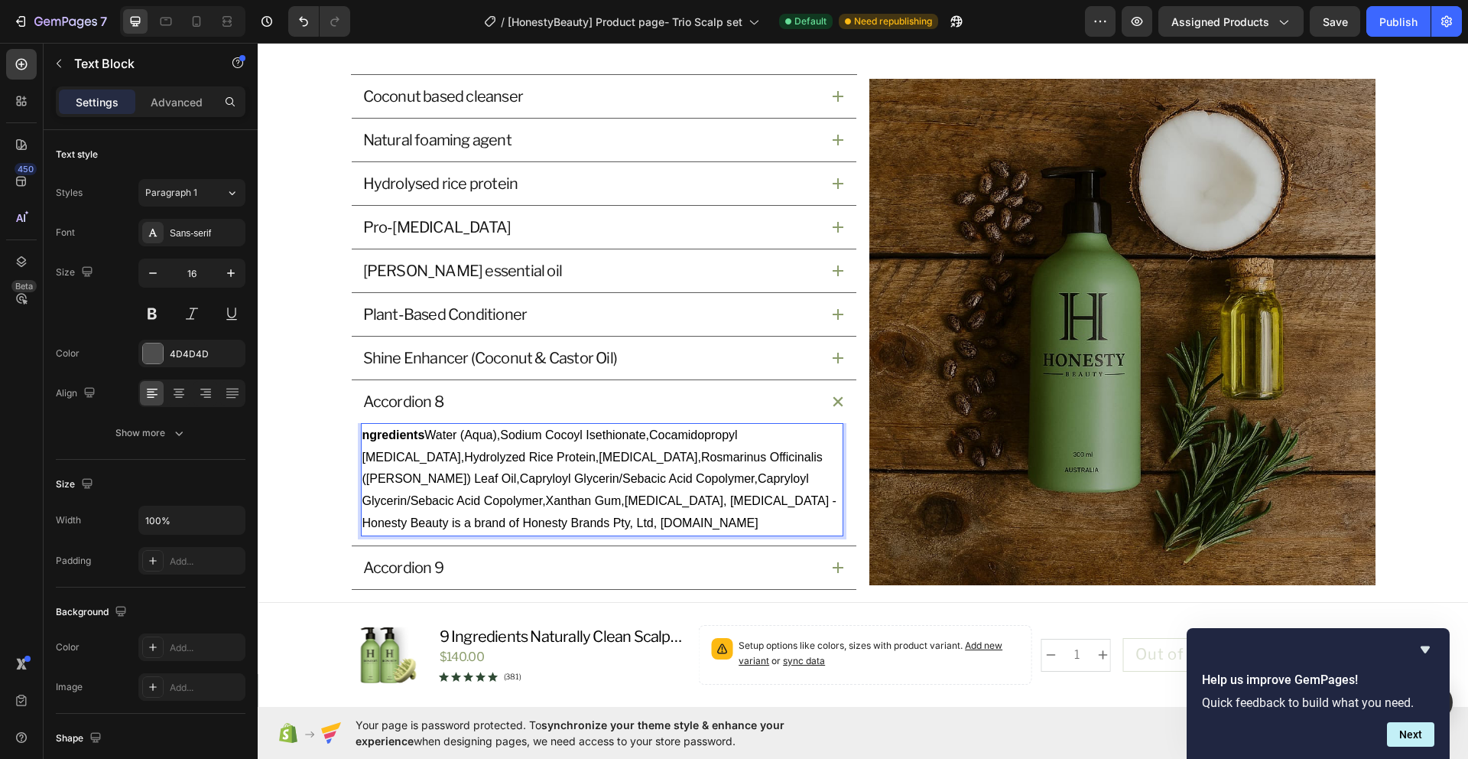
click at [366, 440] on strong "ngredients" at bounding box center [393, 434] width 63 height 13
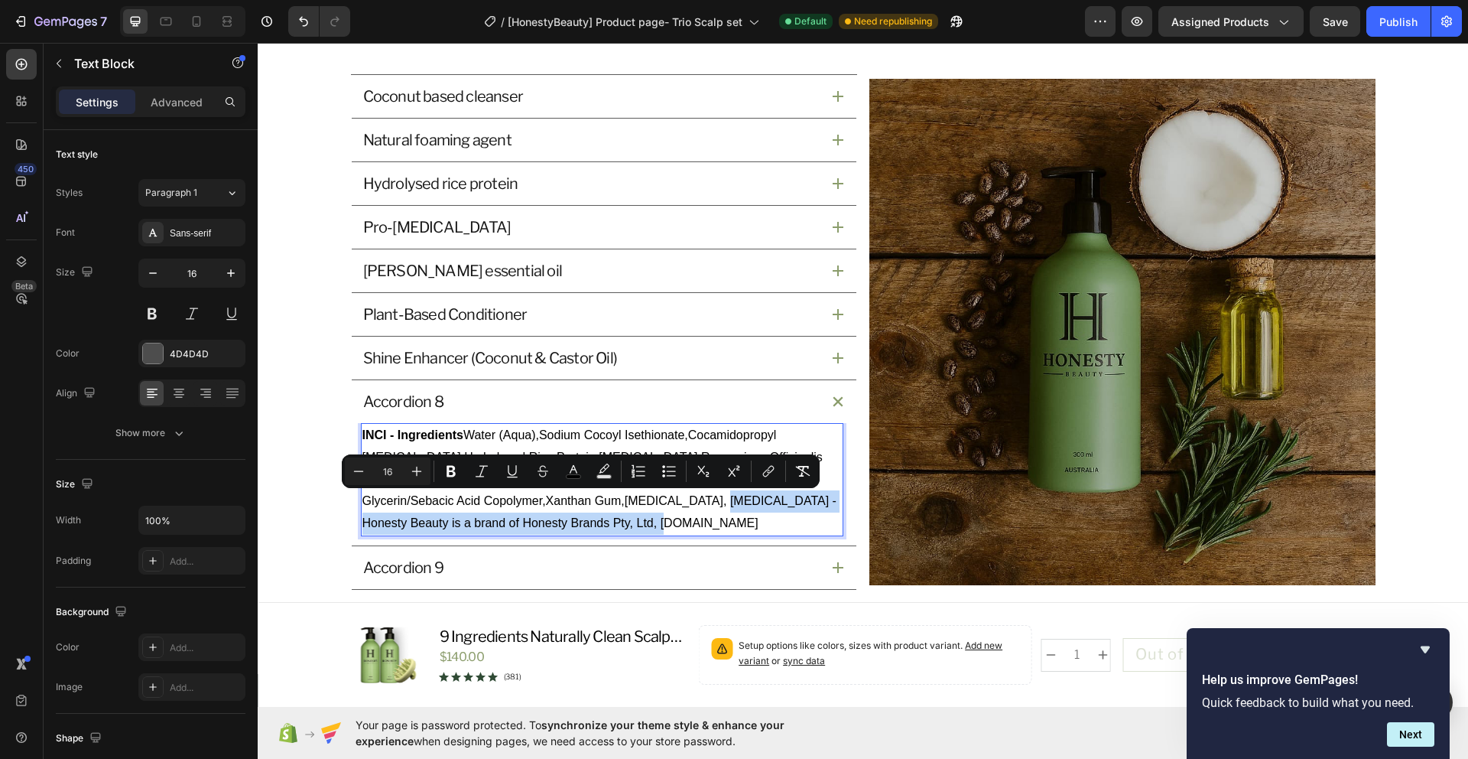
drag, startPoint x: 671, startPoint y: 525, endPoint x: 693, endPoint y: 500, distance: 32.5
click at [693, 500] on p "INCI - Ingredients Water (Aqua),Sodium Cocoyl Isethionate,Cocamidopropyl Betain…" at bounding box center [602, 479] width 480 height 110
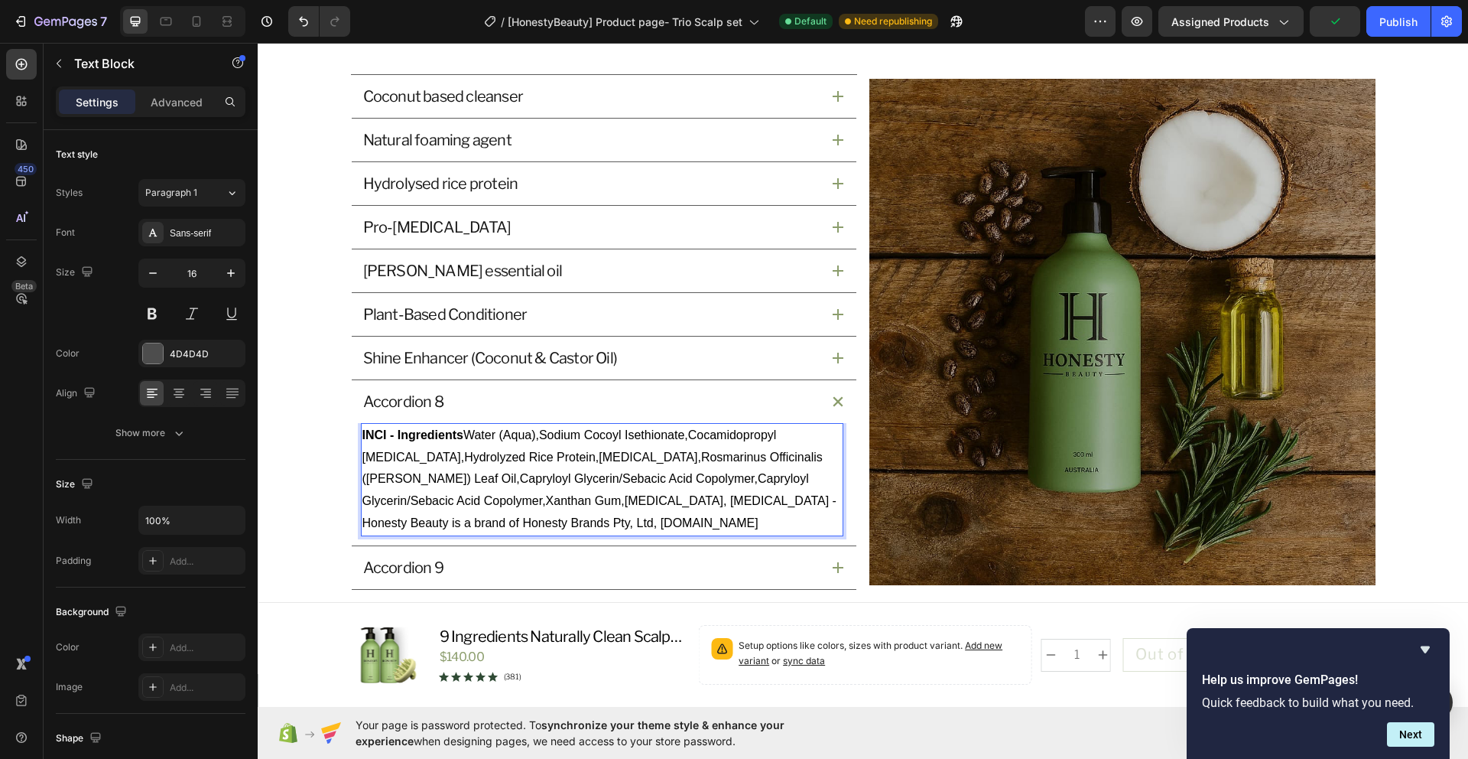
scroll to position [1769, 0]
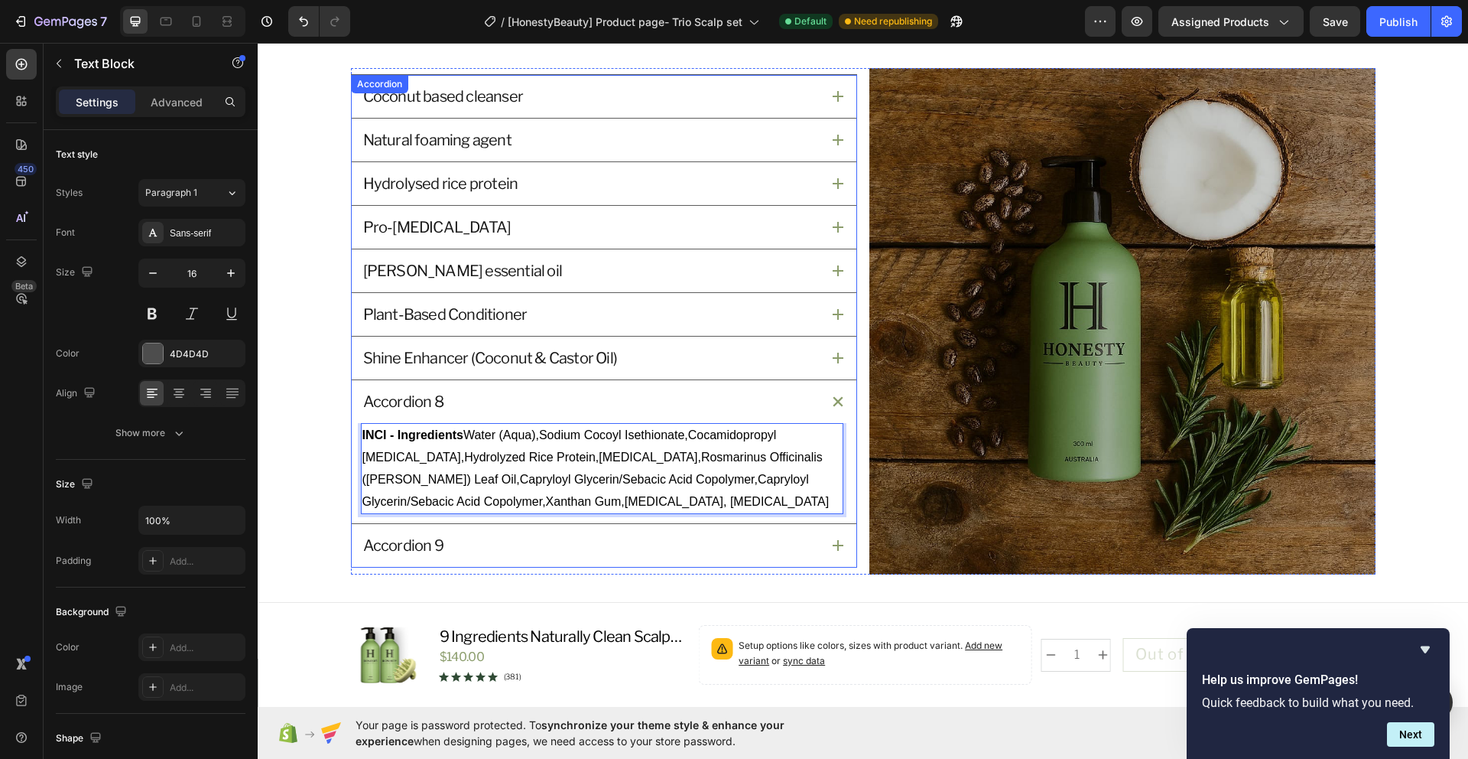
click at [397, 400] on p "Accordion 8" at bounding box center [403, 402] width 80 height 20
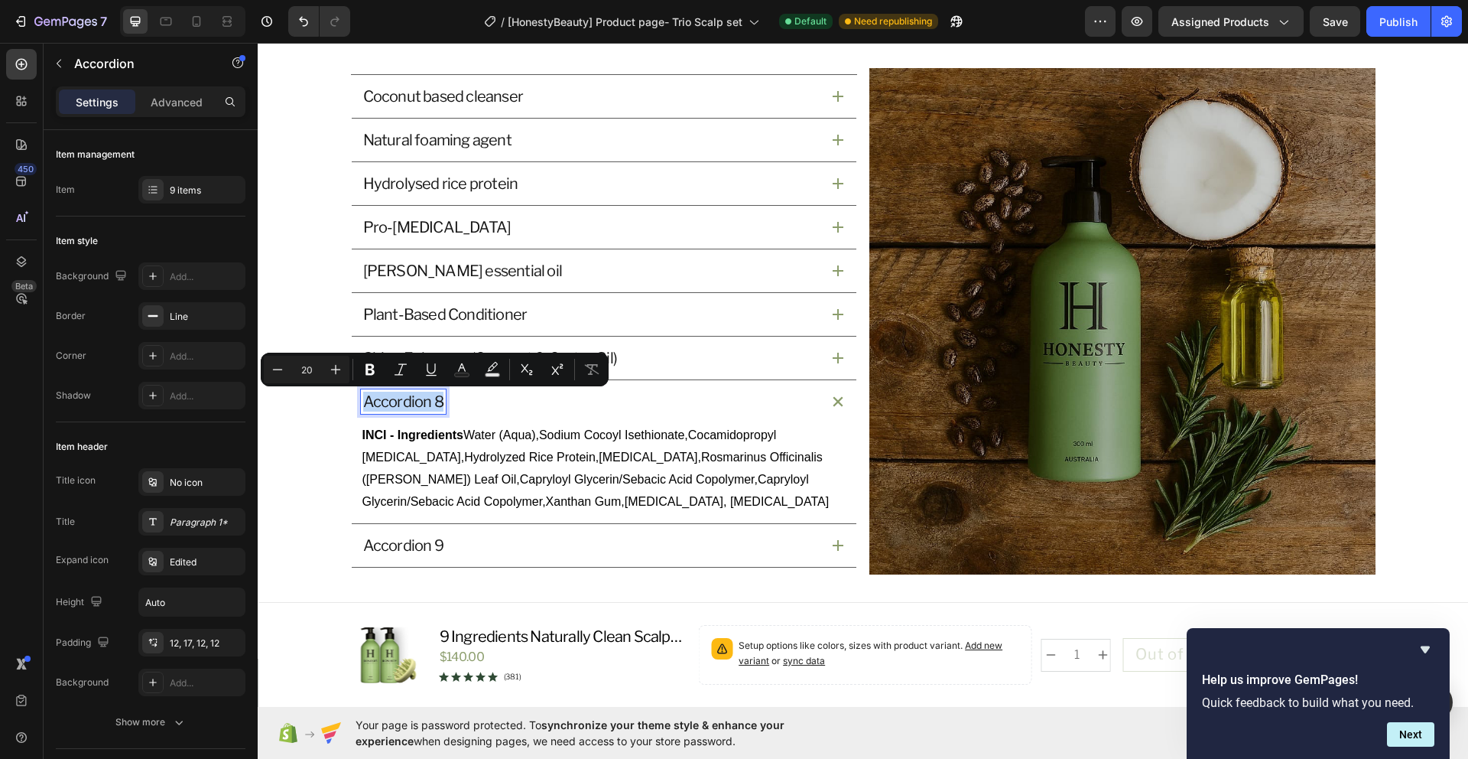
drag, startPoint x: 359, startPoint y: 405, endPoint x: 437, endPoint y: 407, distance: 78.0
click at [437, 407] on div "Accordion 8" at bounding box center [403, 401] width 85 height 24
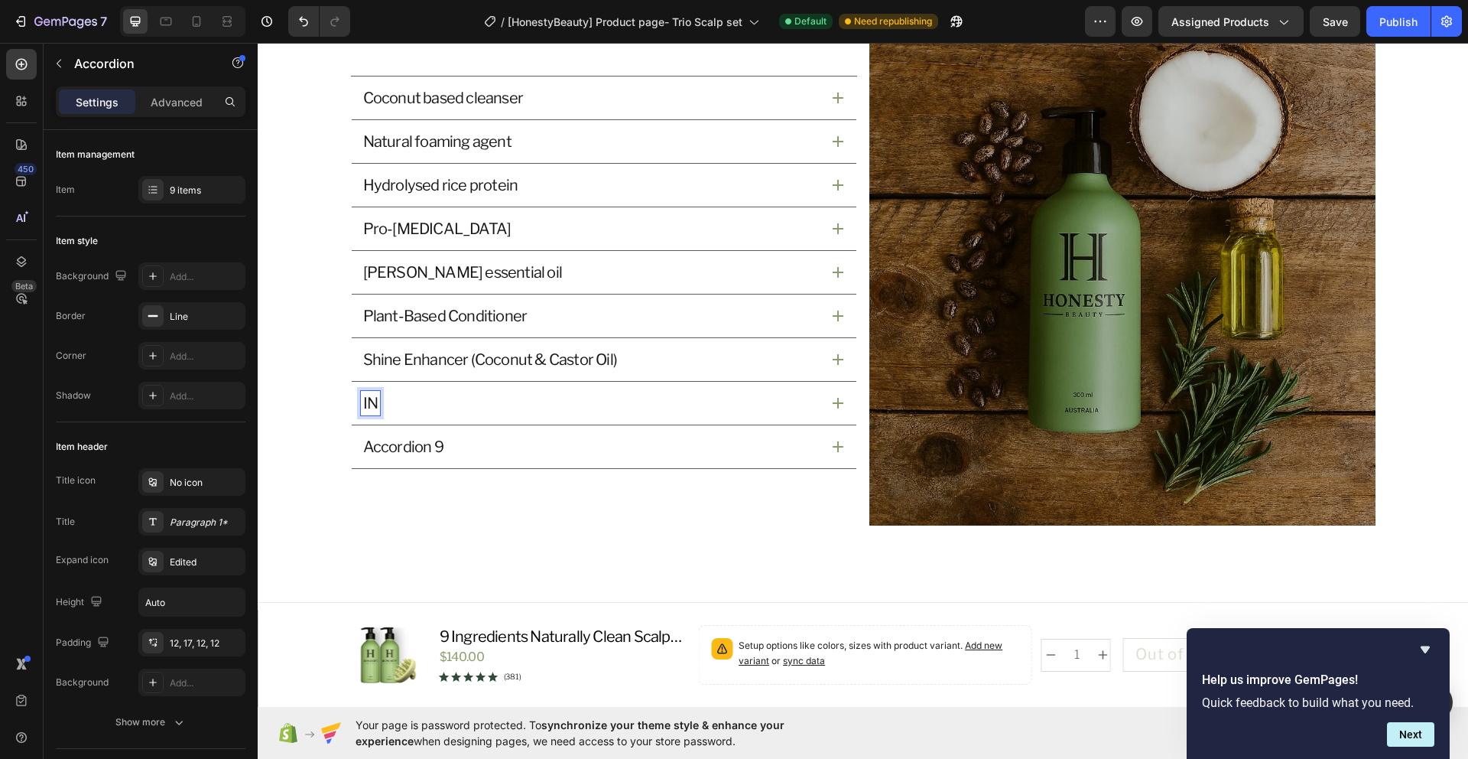
scroll to position [1819, 0]
click at [748, 405] on div "INCI - Naturally Clean Shampoo Ingredients" at bounding box center [591, 401] width 460 height 24
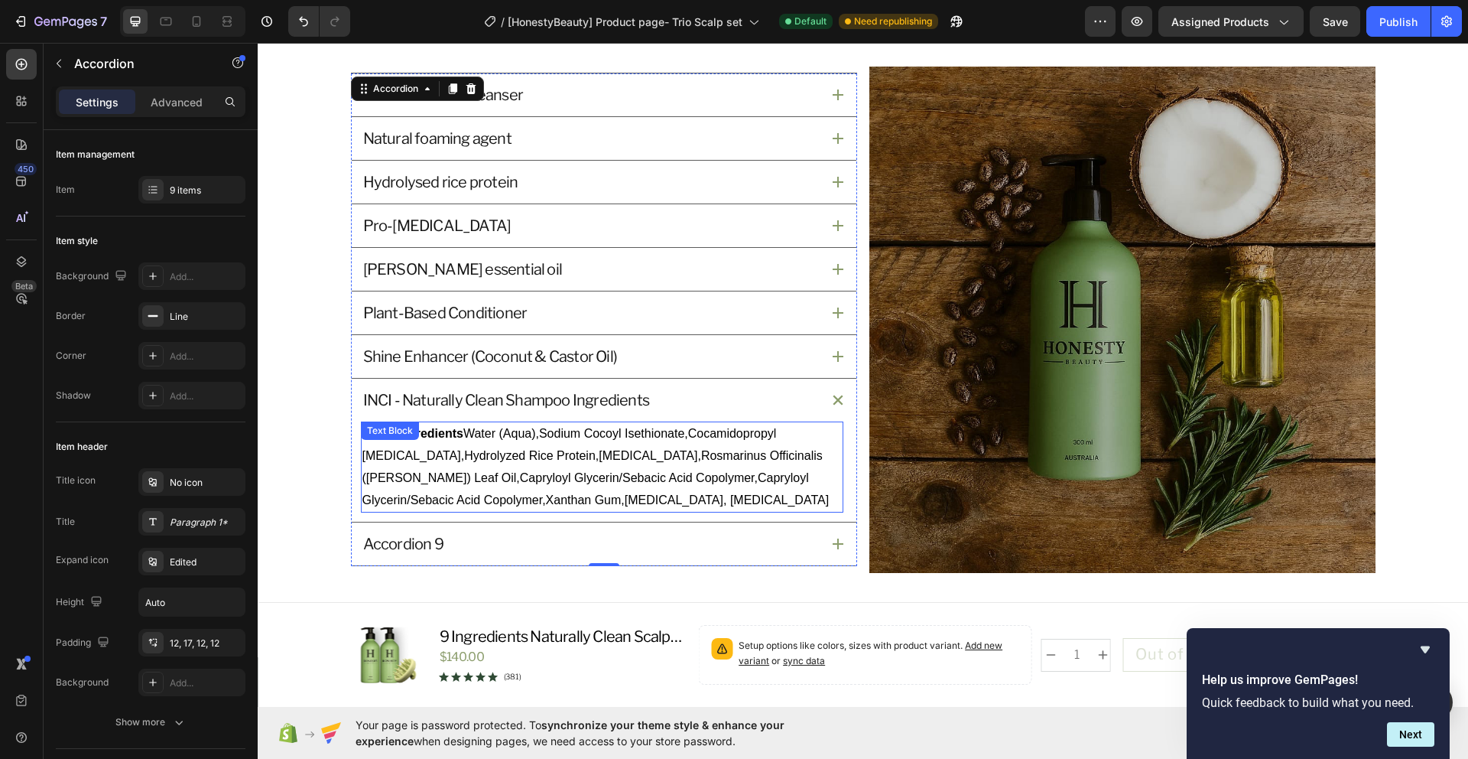
scroll to position [1769, 0]
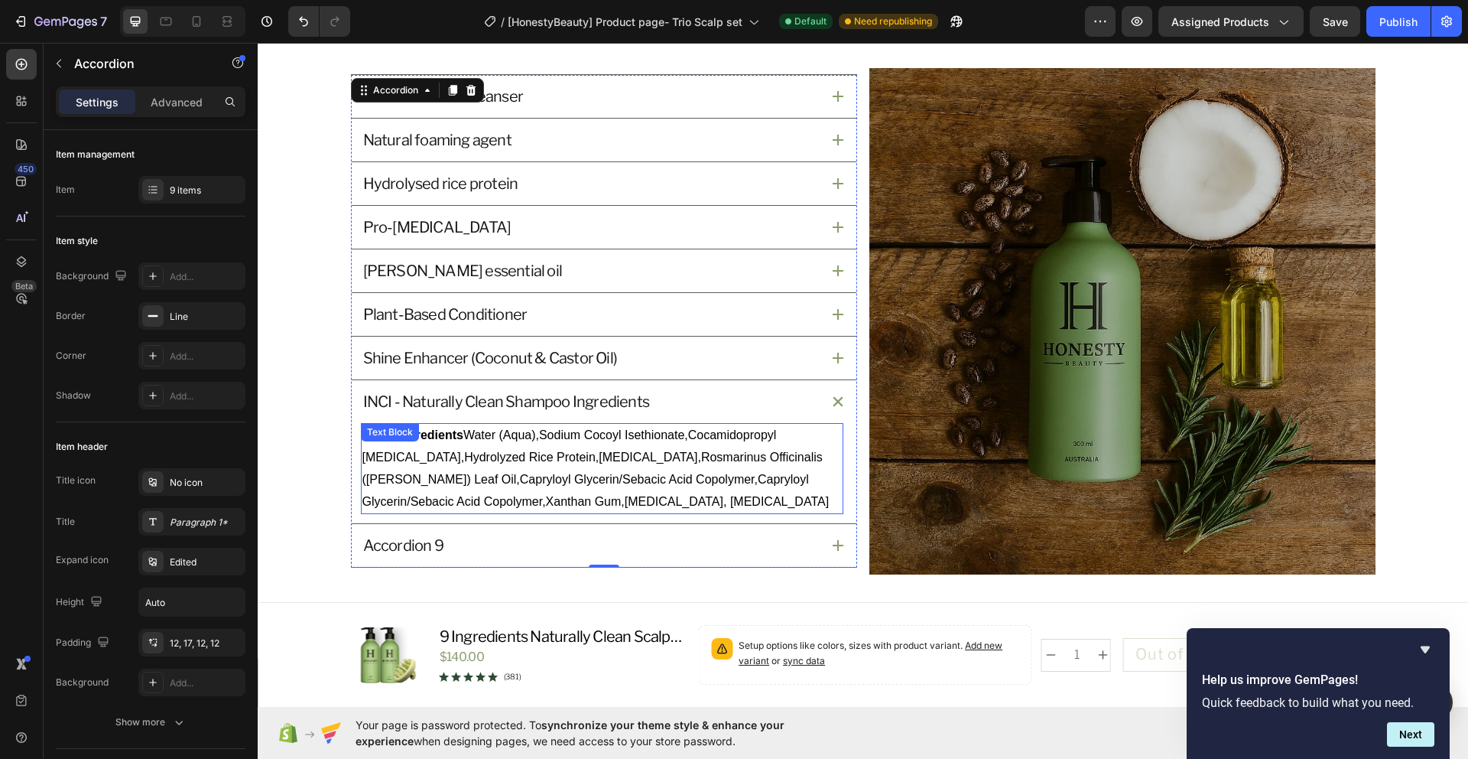
click at [467, 435] on span "INCI - Ingredients Water (Aqua),Sodium Cocoyl Isethionate,Cocamidopropyl Betain…" at bounding box center [595, 467] width 467 height 79
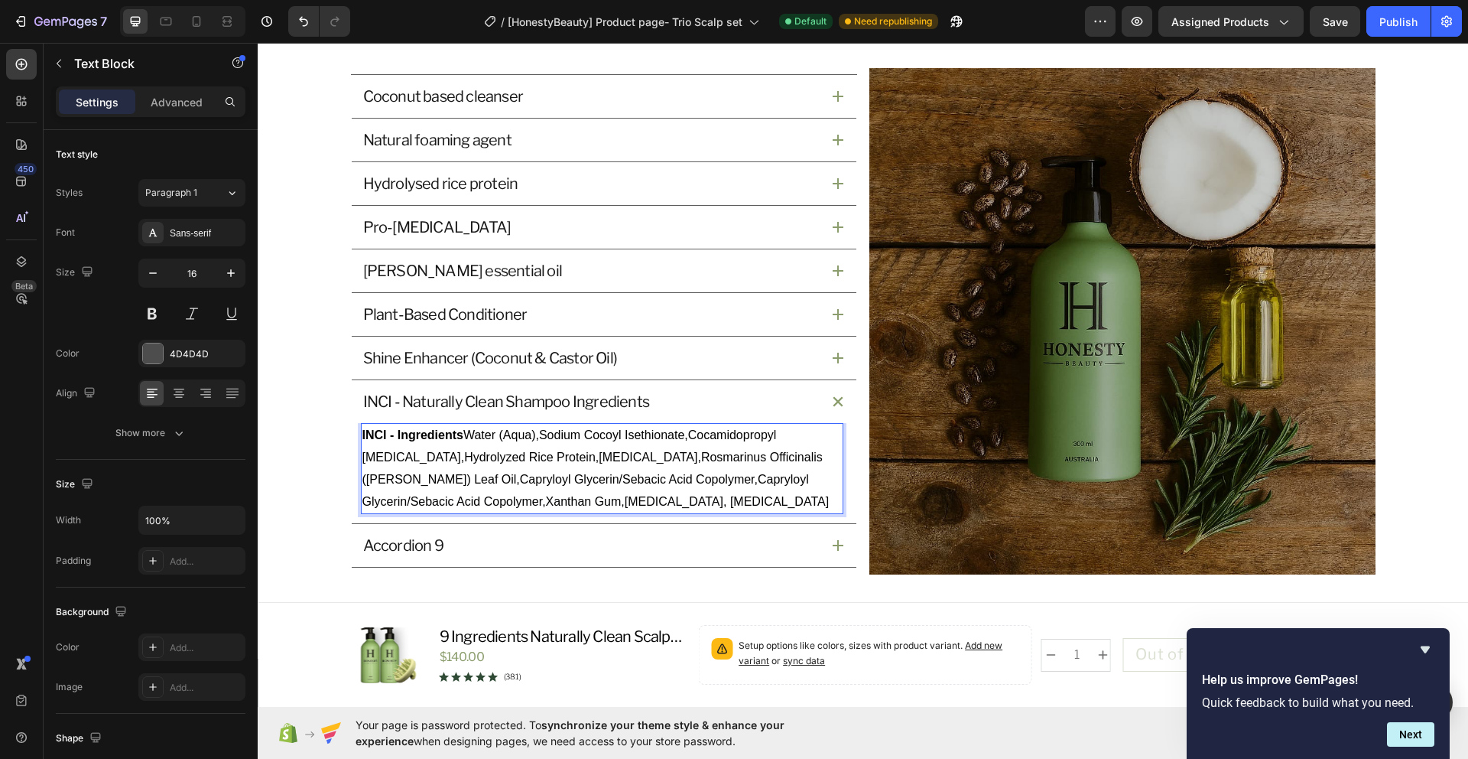
click at [606, 434] on span "INCI - Ingredients Water (Aqua),Sodium Cocoyl Isethionate,Cocamidopropyl Betain…" at bounding box center [595, 467] width 467 height 79
click at [462, 435] on span "INCI - Ingredients Water (Aqua),Sodium Cocoyl Isethionate,Cocamidopropyl Betain…" at bounding box center [595, 467] width 467 height 79
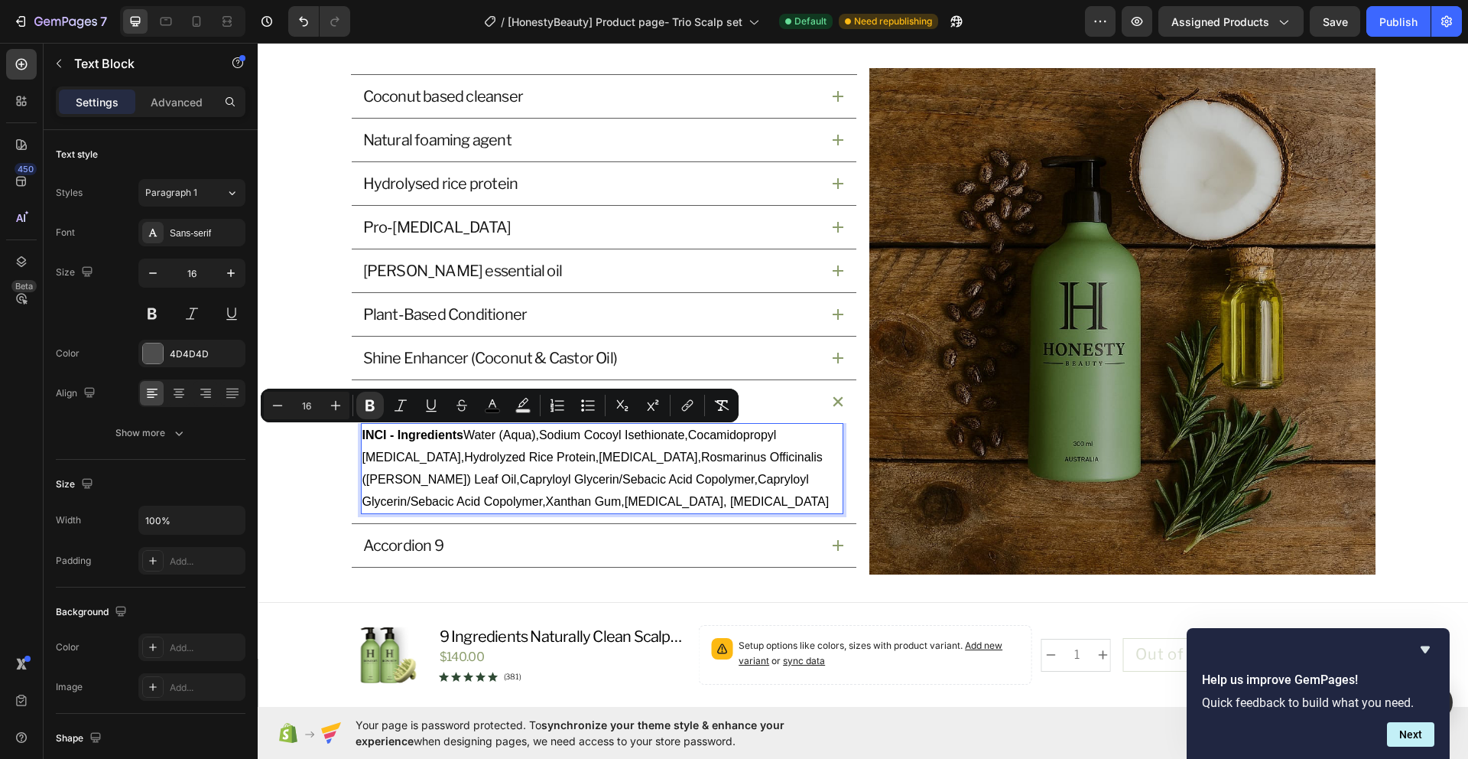
drag, startPoint x: 462, startPoint y: 437, endPoint x: 356, endPoint y: 440, distance: 105.6
click at [362, 440] on span "INCI - Ingredients Water (Aqua),Sodium Cocoyl Isethionate,Cocamidopropyl Betain…" at bounding box center [595, 467] width 467 height 79
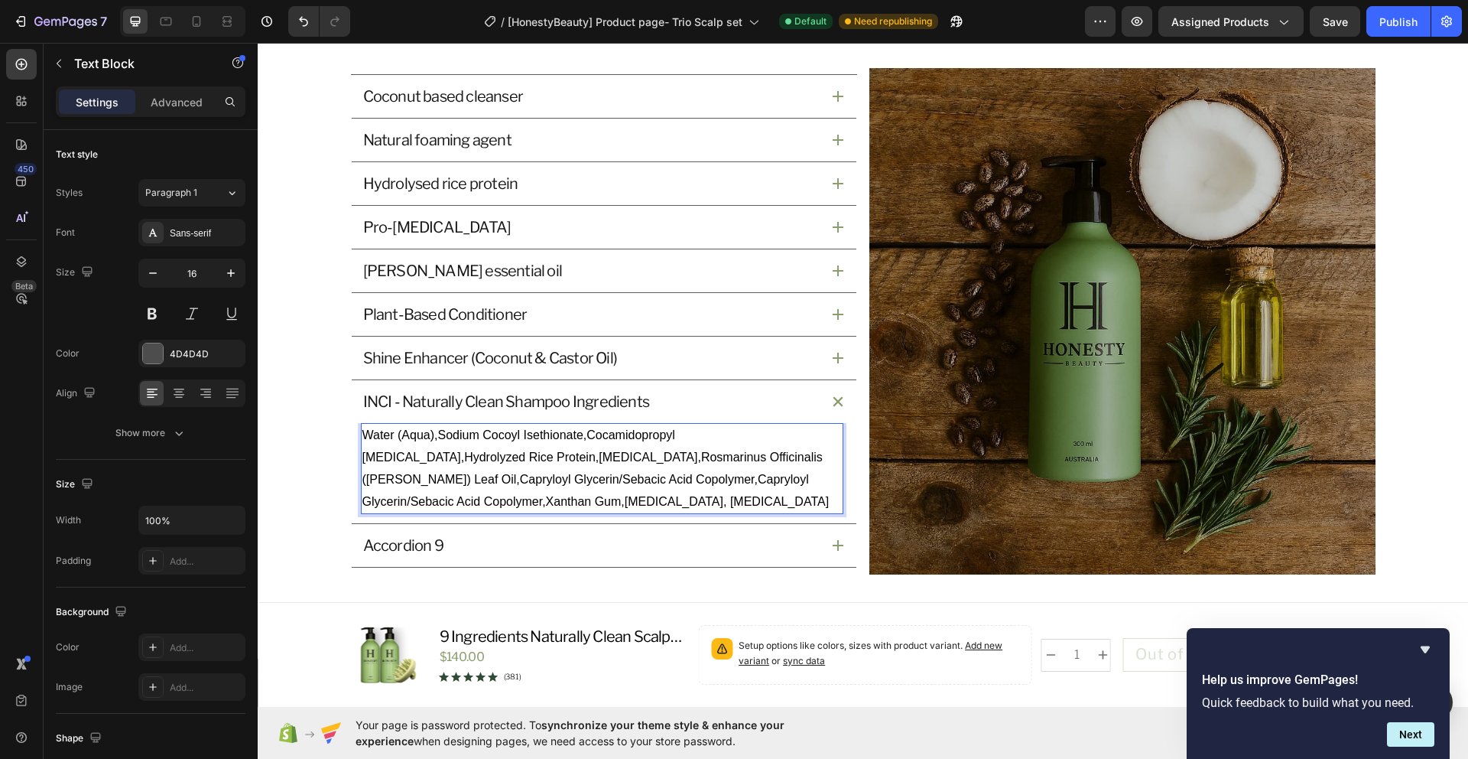
click at [508, 482] on span "Water (Aqua),Sodium Cocoyl Isethionate,Cocamidopropyl Betaine,Hydrolyzed Rice P…" at bounding box center [595, 467] width 467 height 79
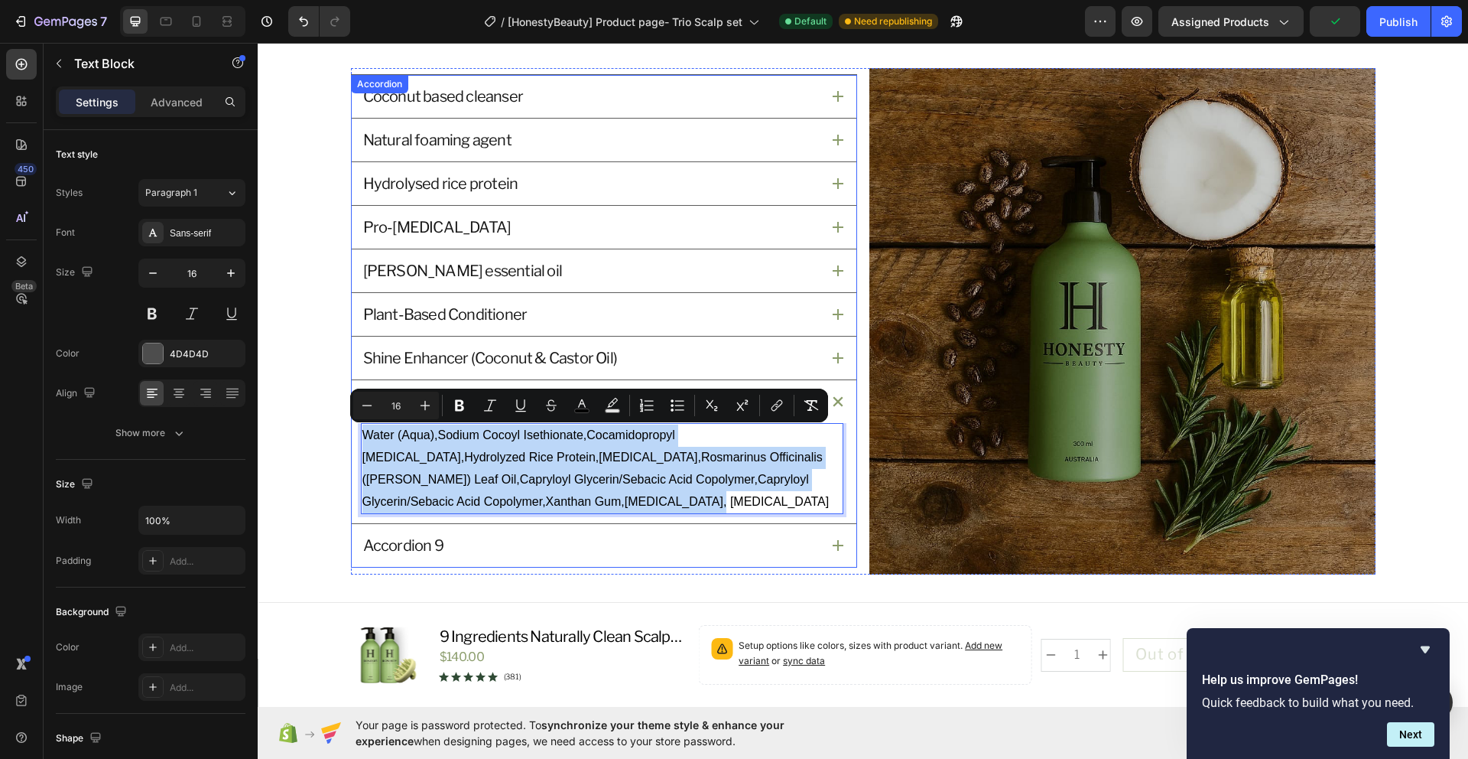
drag, startPoint x: 587, startPoint y: 503, endPoint x: 352, endPoint y: 437, distance: 244.0
click at [352, 437] on div "Water (Aqua),Sodium Cocoyl Isethionate,Cocamidopropyl Betaine,Hydrolyzed Rice P…" at bounding box center [604, 473] width 505 height 100
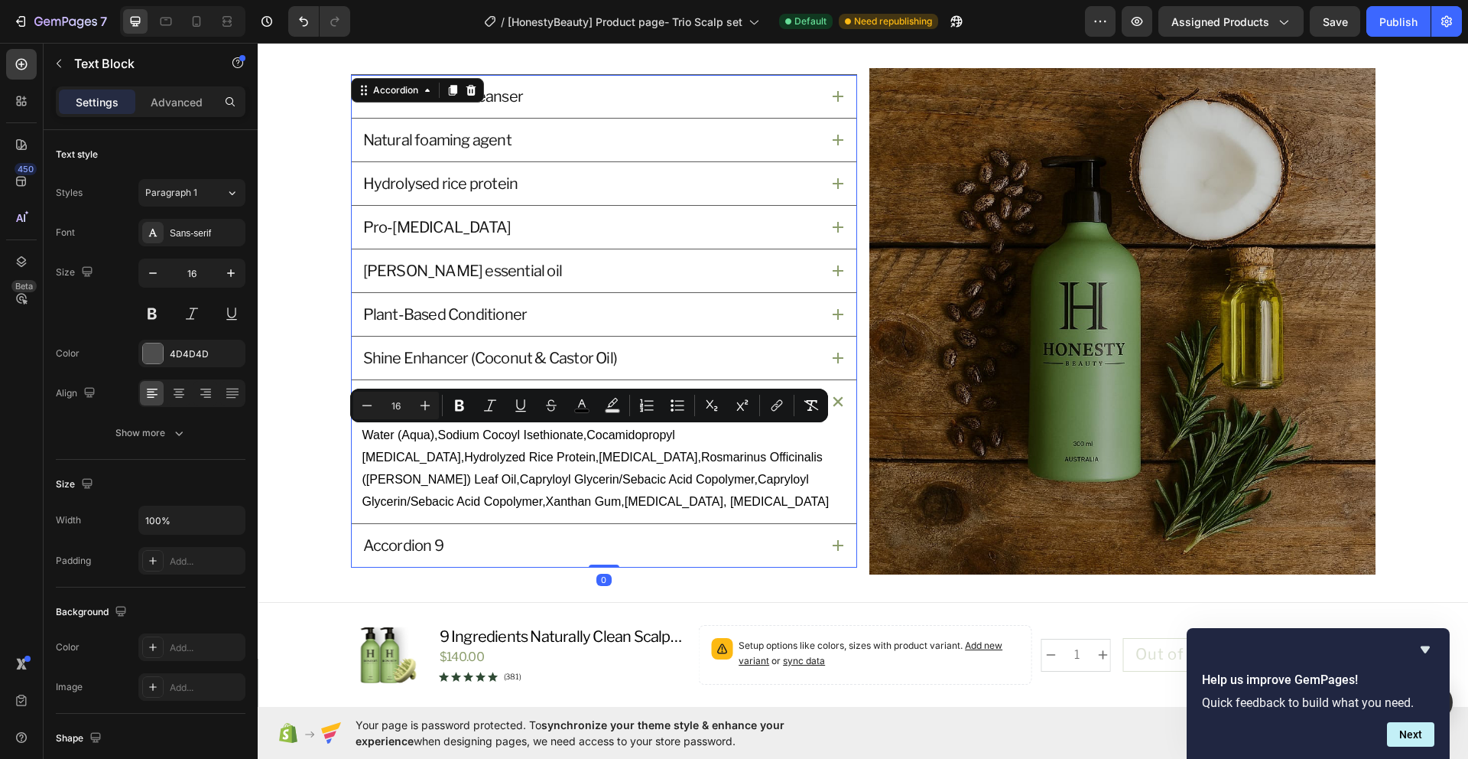
click at [540, 545] on div "Accordion 9" at bounding box center [591, 545] width 460 height 24
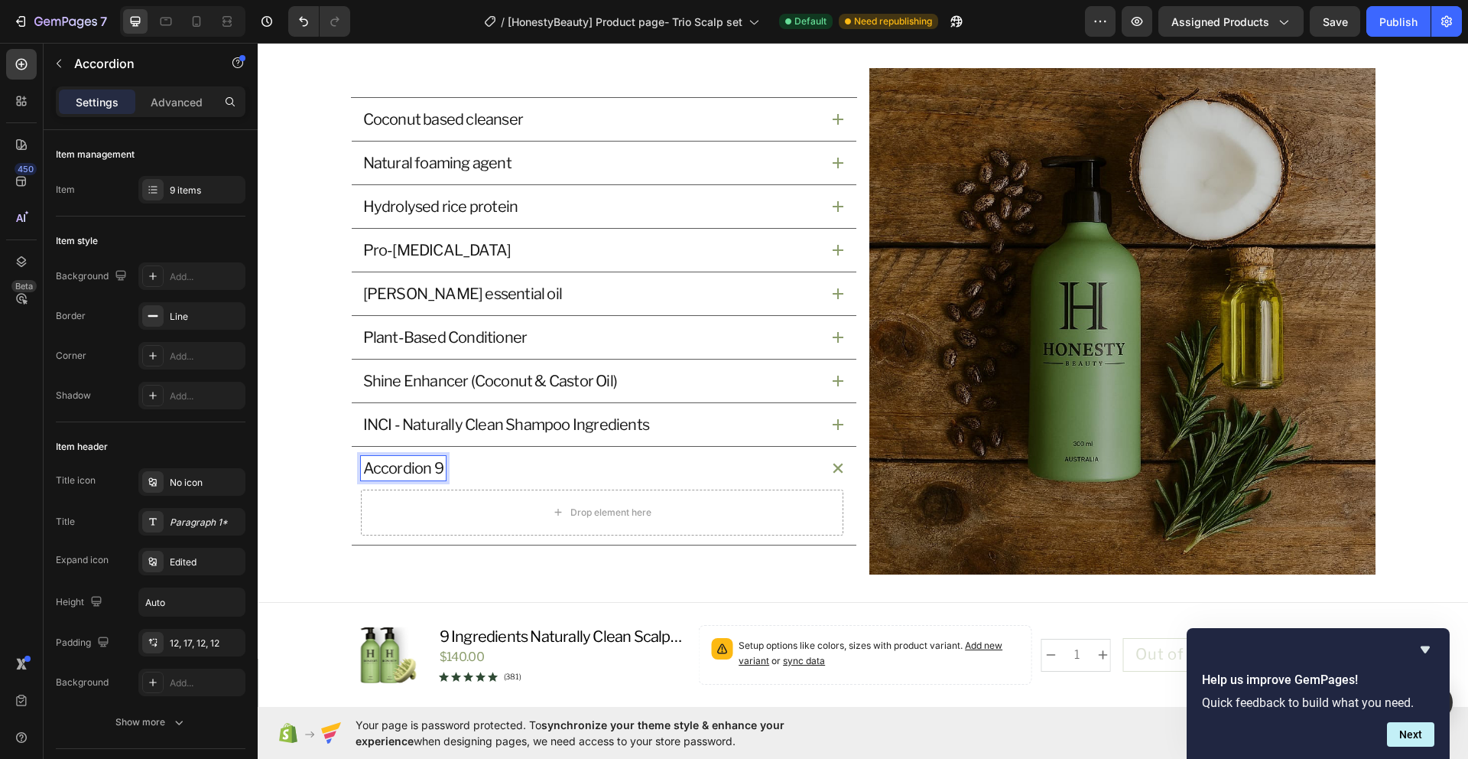
drag, startPoint x: 362, startPoint y: 469, endPoint x: 435, endPoint y: 472, distance: 73.5
click at [435, 472] on p "Accordion 9" at bounding box center [403, 468] width 80 height 20
drag, startPoint x: 437, startPoint y: 472, endPoint x: 349, endPoint y: 472, distance: 88.7
click at [352, 472] on div "Accordion 9" at bounding box center [604, 468] width 505 height 43
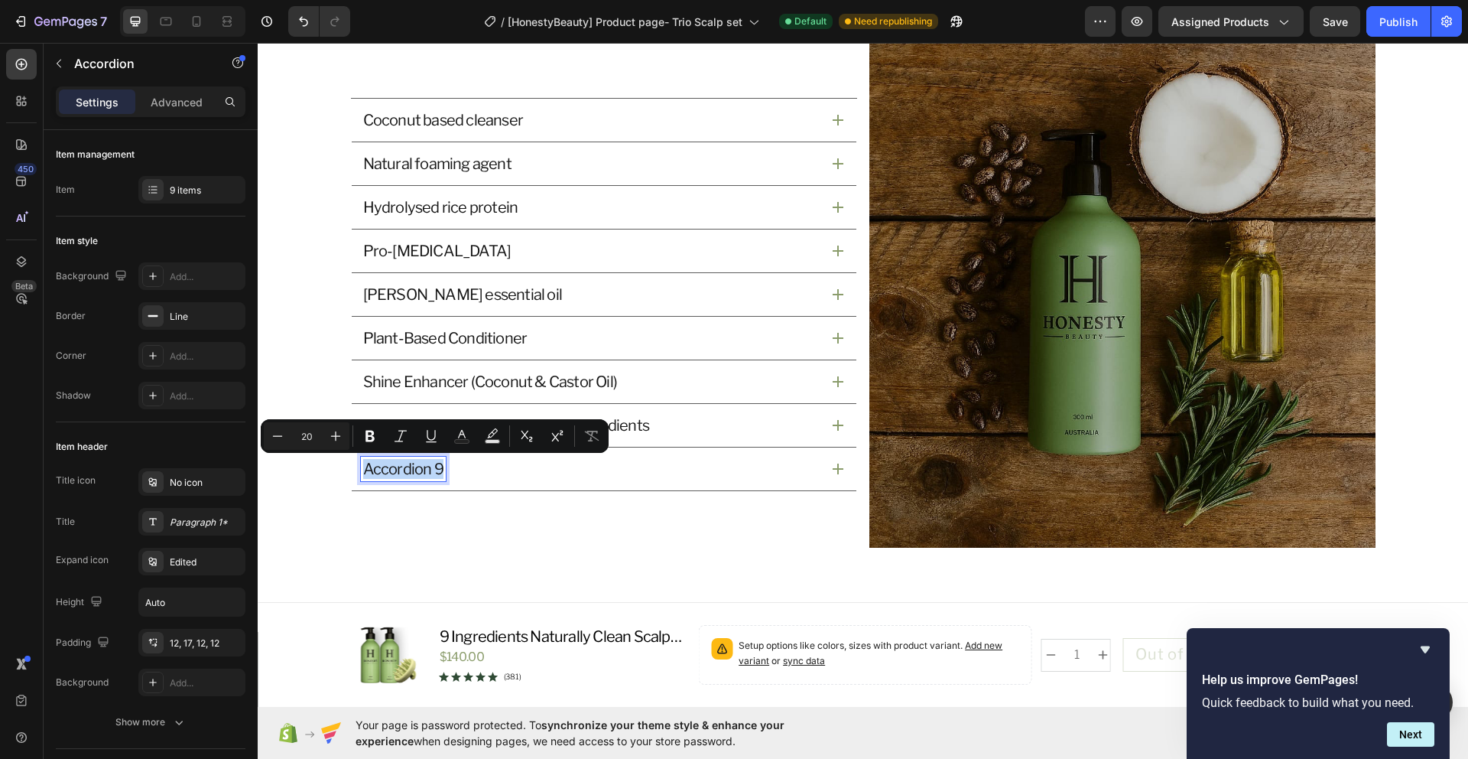
scroll to position [1796, 0]
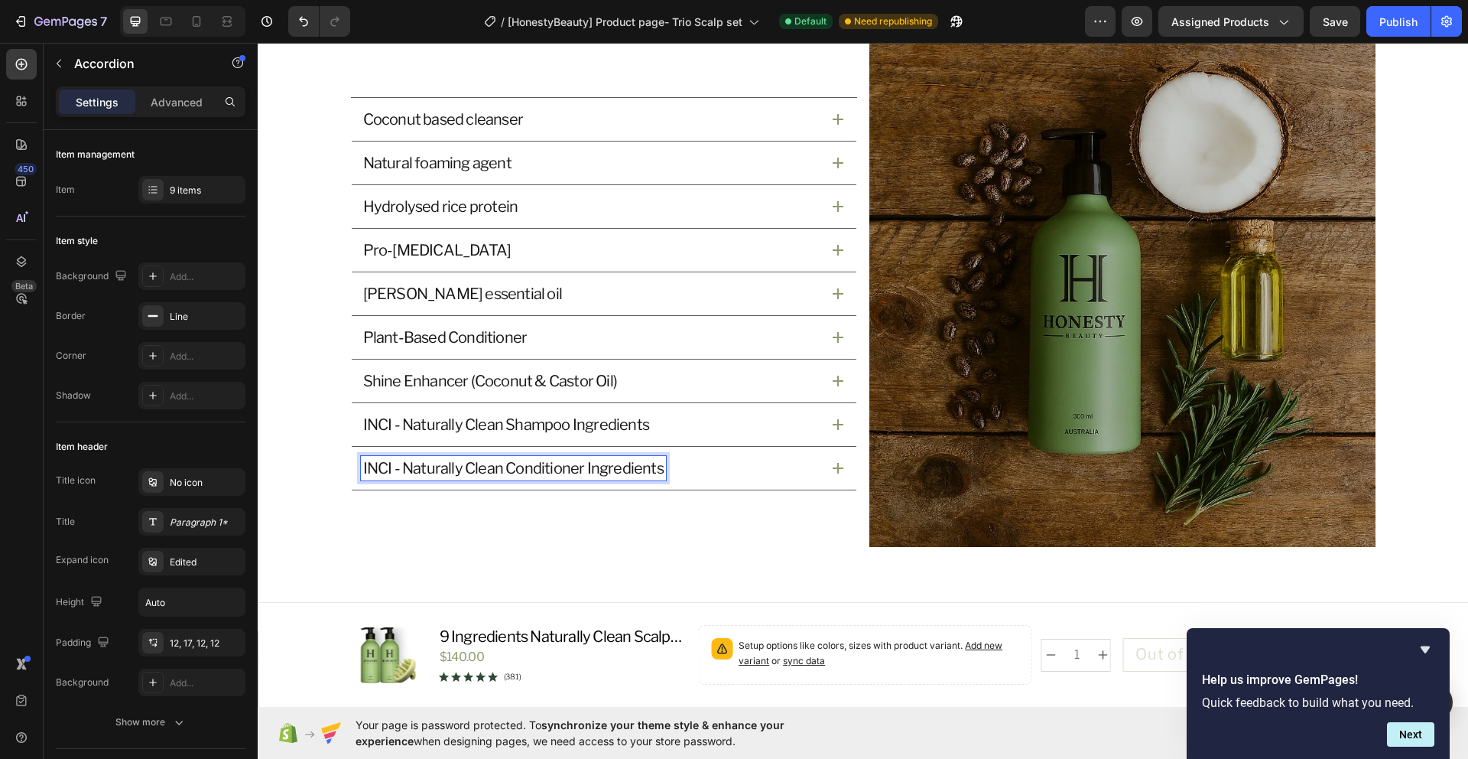
click at [833, 470] on icon at bounding box center [838, 468] width 11 height 11
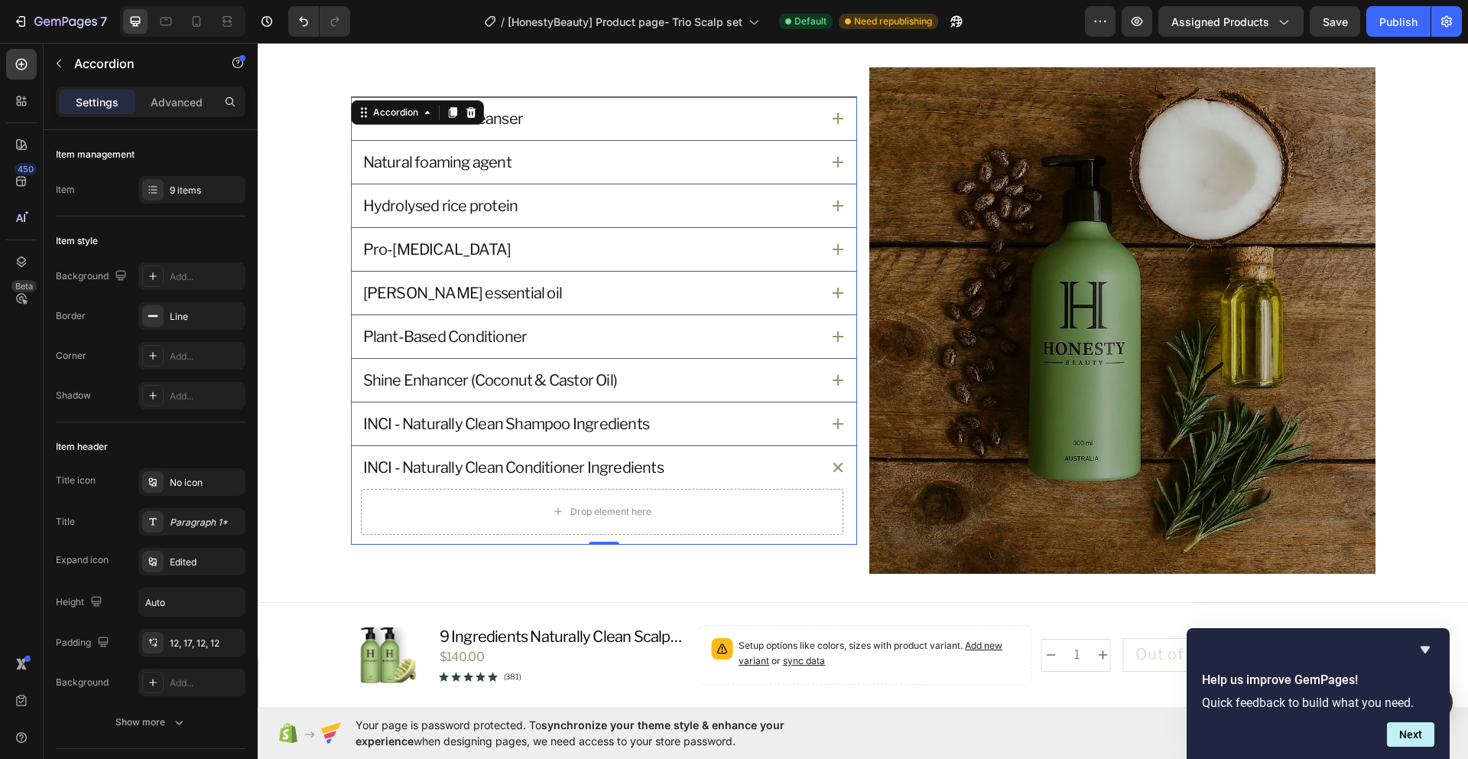
scroll to position [1769, 0]
click at [181, 106] on p "Advanced" at bounding box center [177, 102] width 52 height 16
type input "100%"
type input "100"
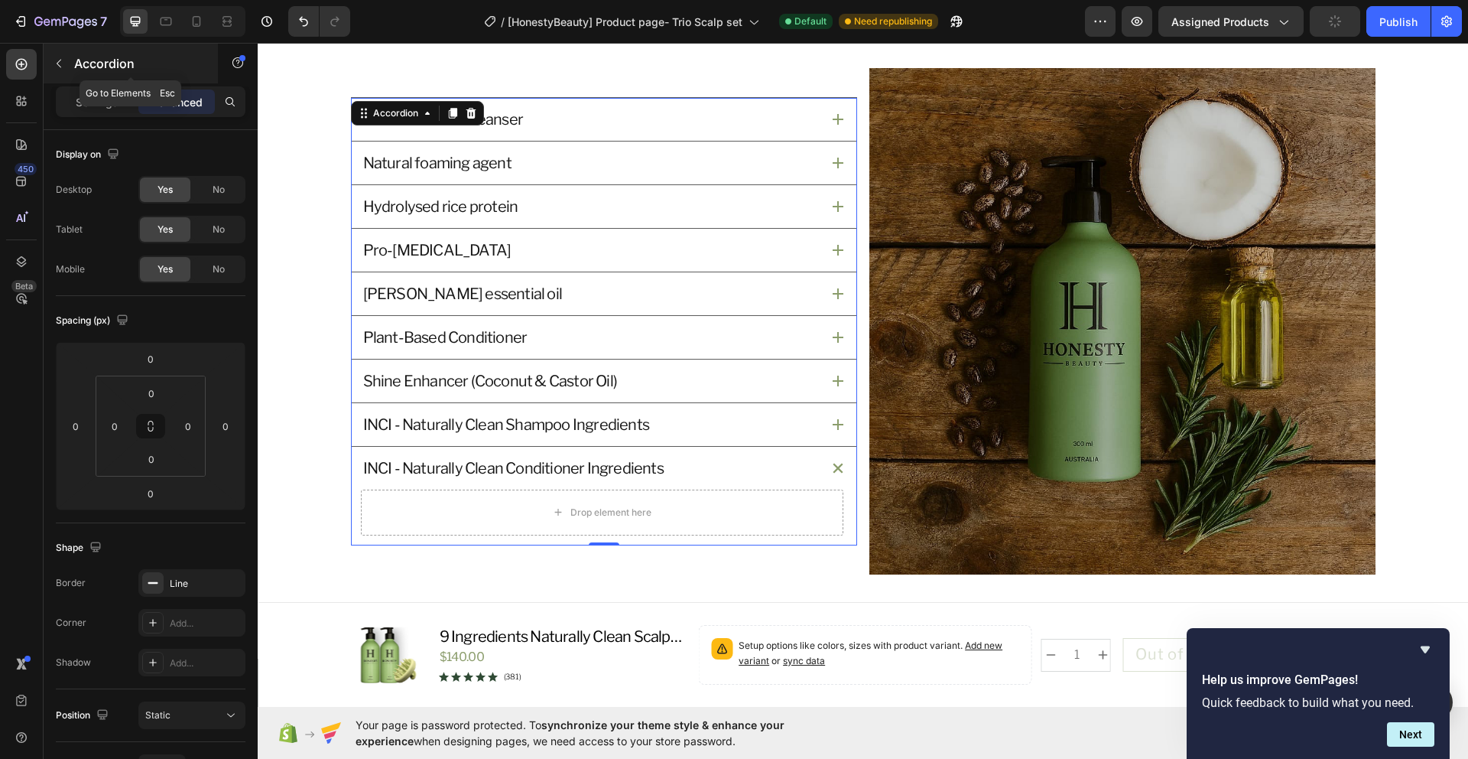
click at [85, 66] on p "Accordion" at bounding box center [139, 63] width 130 height 18
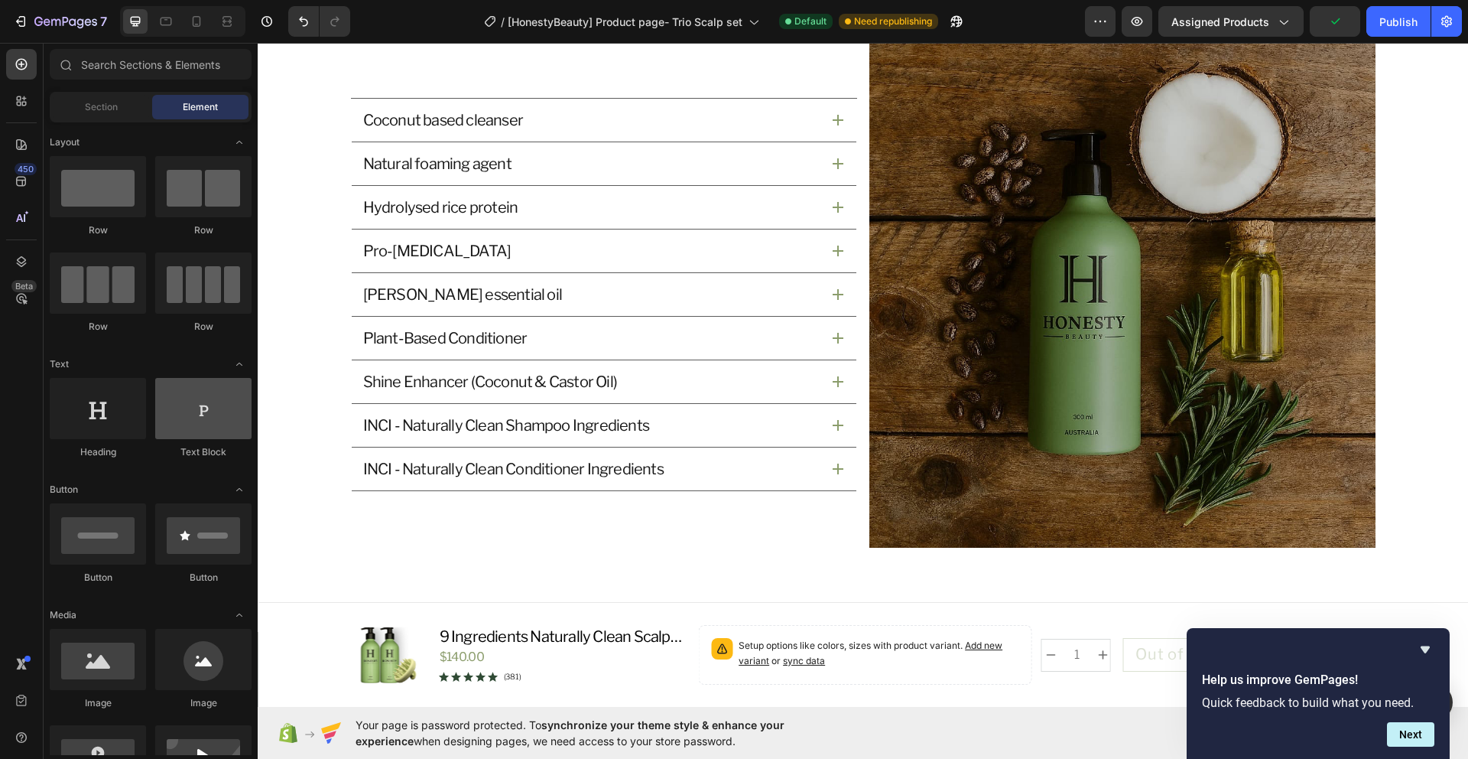
scroll to position [1796, 0]
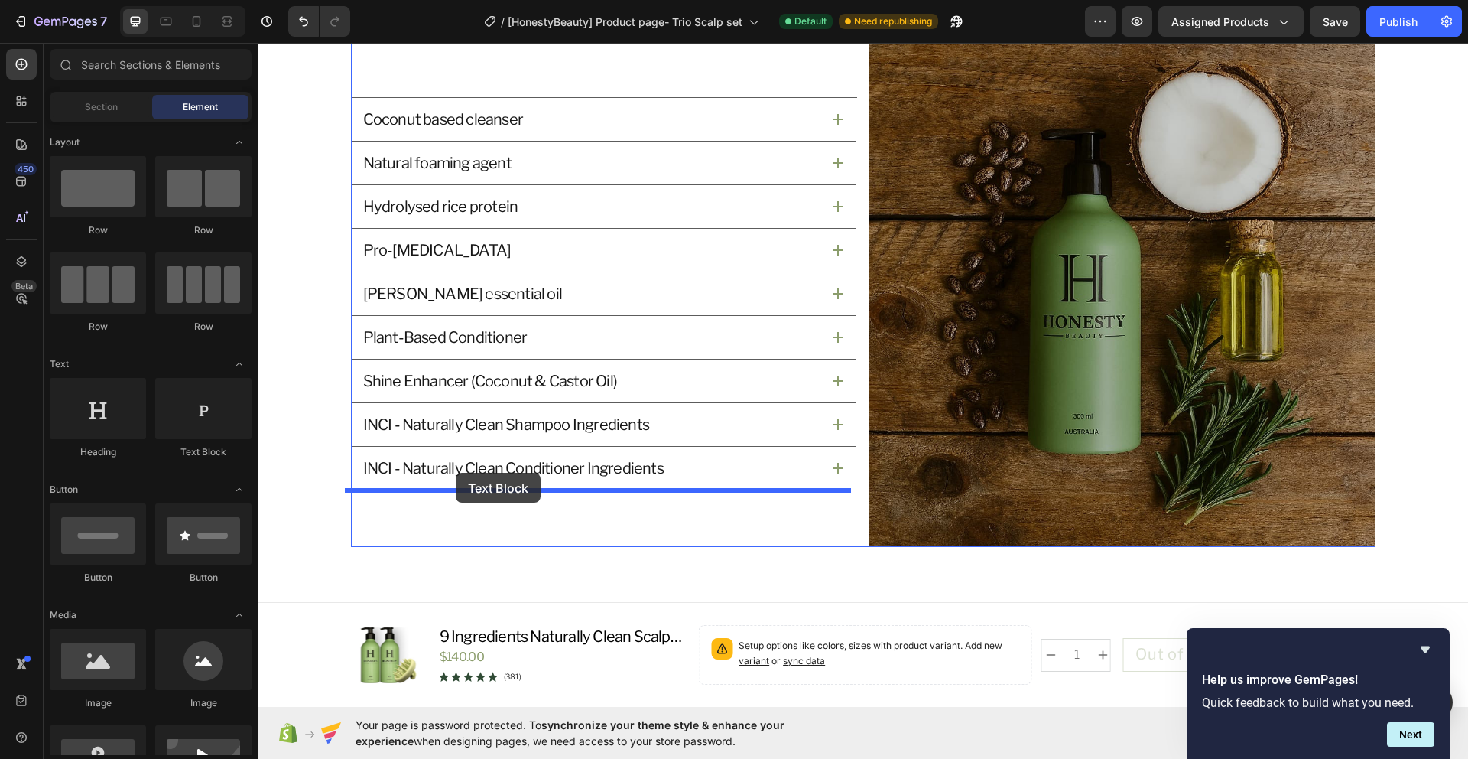
drag, startPoint x: 462, startPoint y: 470, endPoint x: 431, endPoint y: 473, distance: 30.7
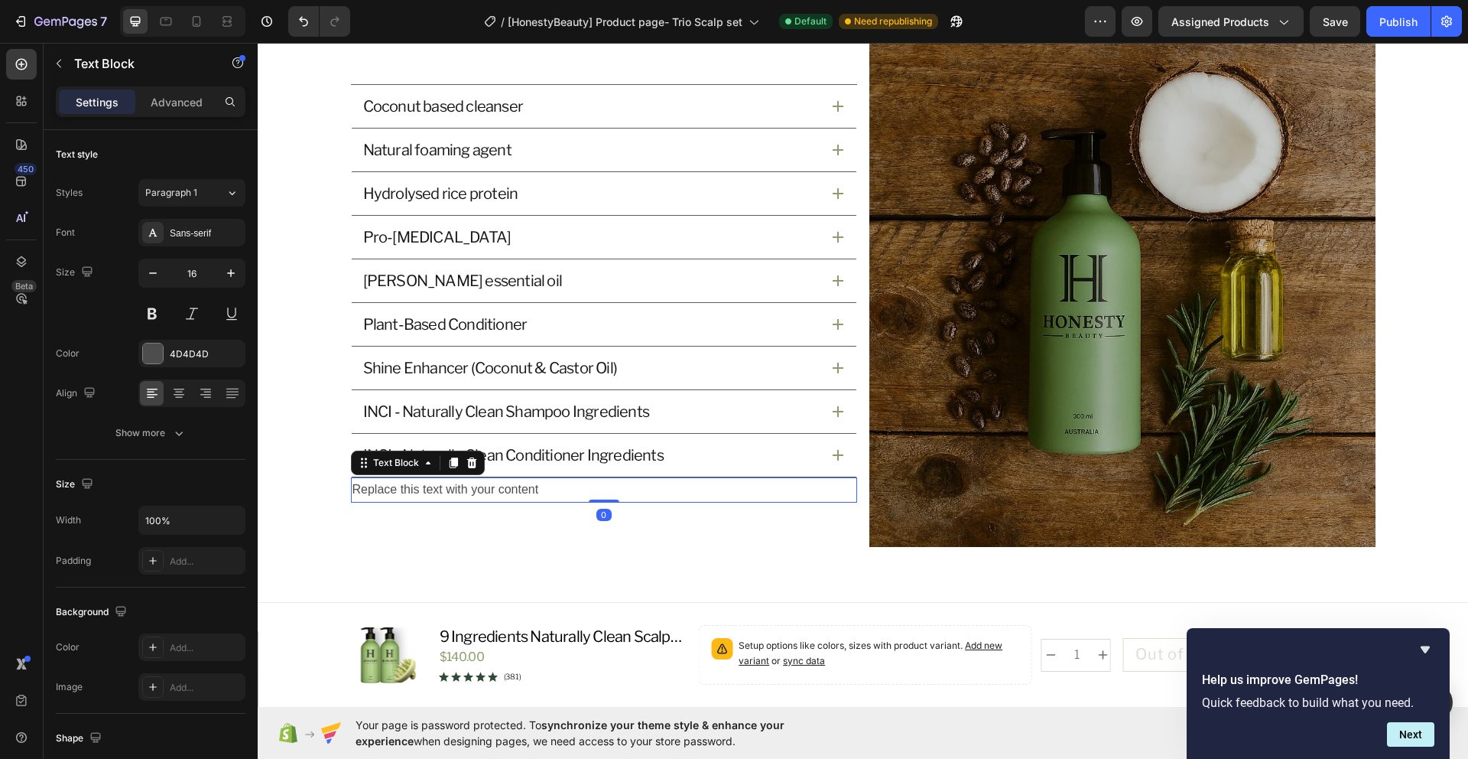
scroll to position [1783, 0]
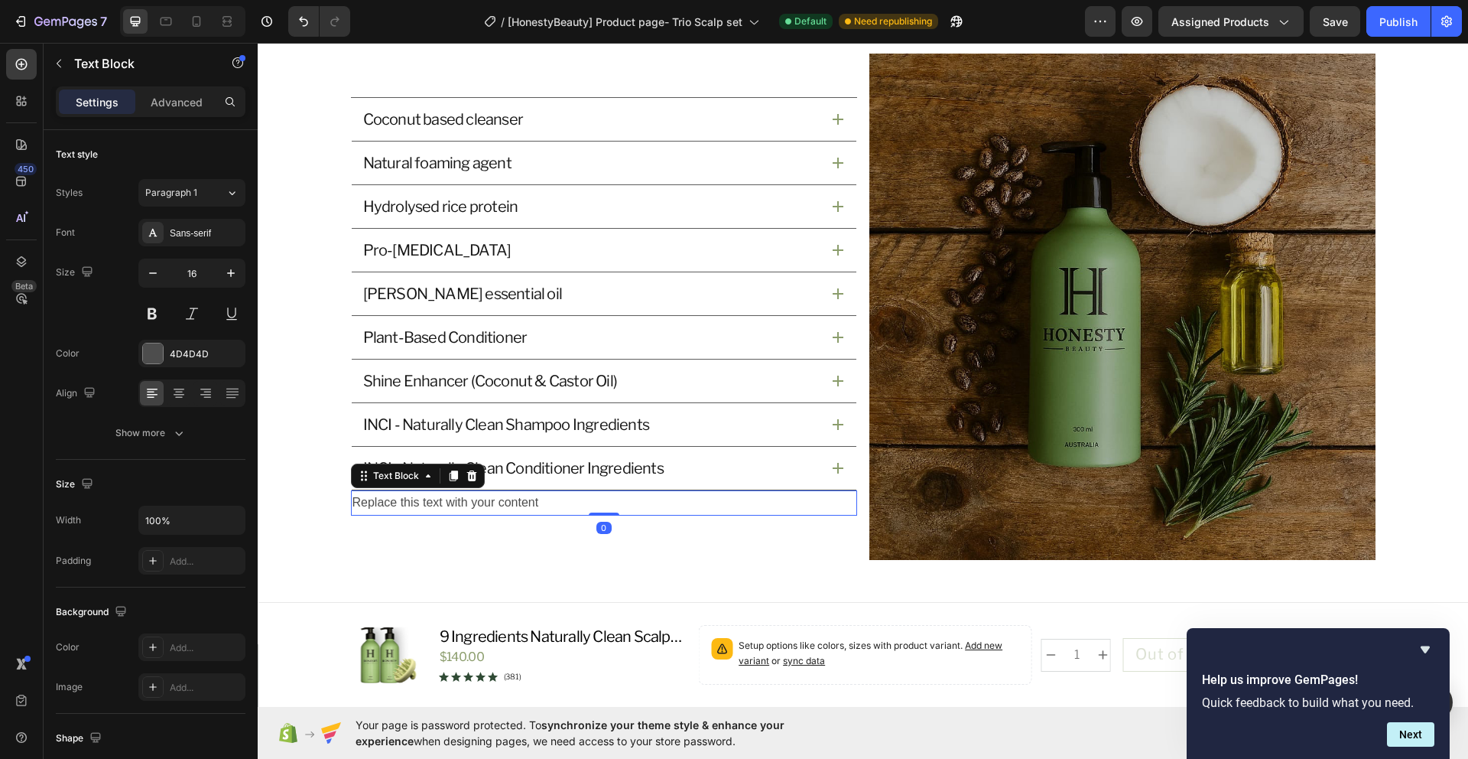
click at [700, 502] on div "Replace this text with your content" at bounding box center [604, 502] width 506 height 25
click at [524, 499] on p "Replace this text with your content" at bounding box center [604, 503] width 503 height 22
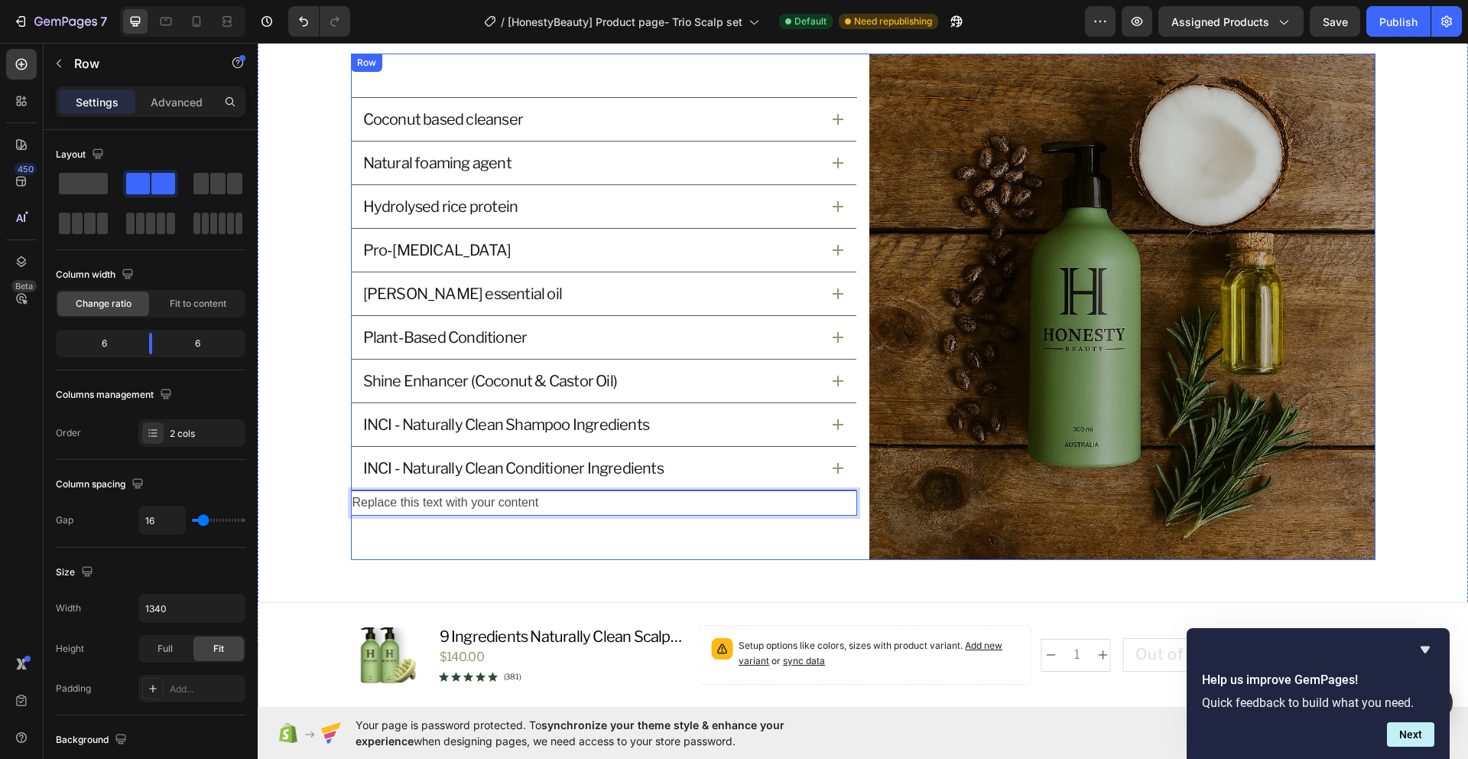
click at [558, 544] on div "Coconut based cleanser Natural foaming agent Hydrolysed rice protein Pro-vitami…" at bounding box center [604, 307] width 506 height 506
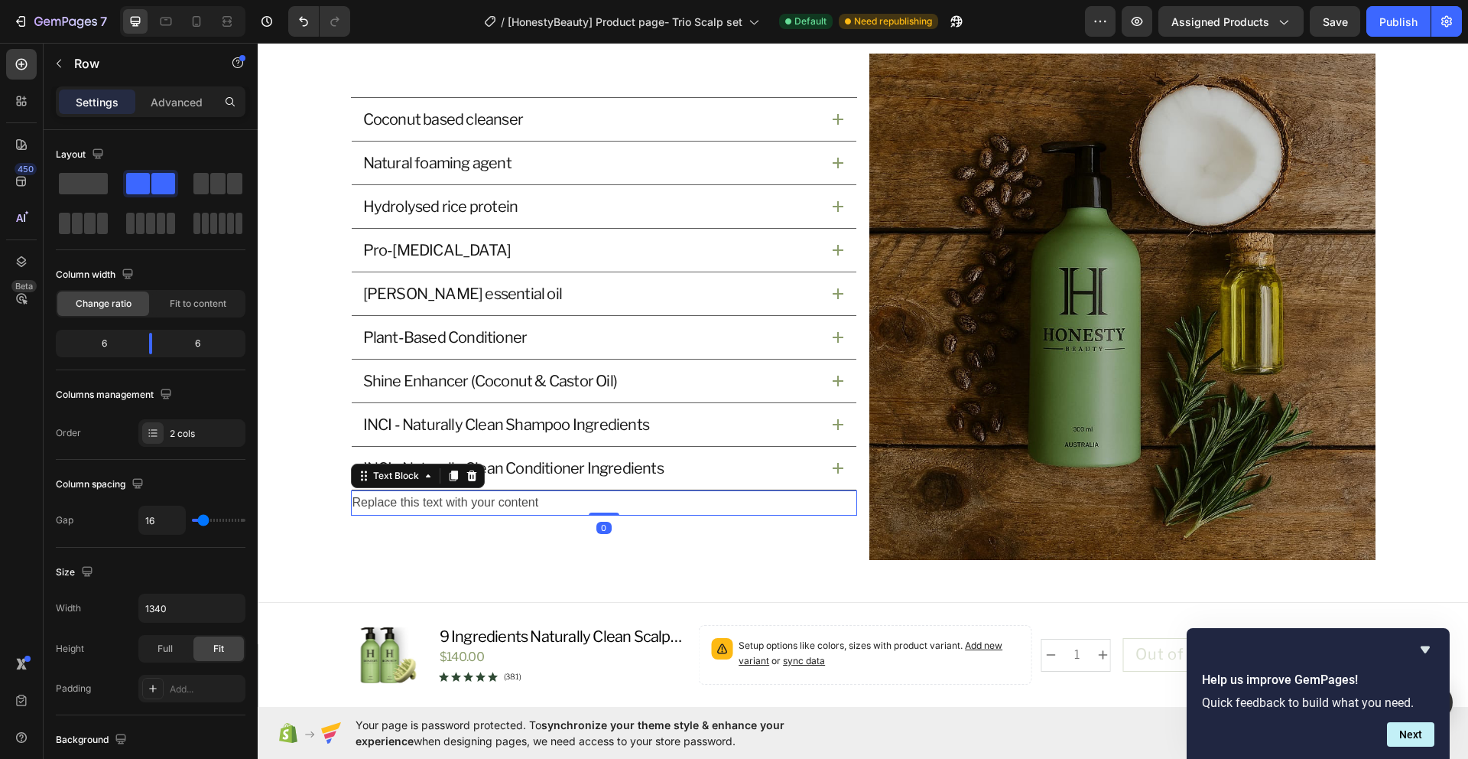
click at [547, 502] on p "Replace this text with your content" at bounding box center [604, 503] width 503 height 22
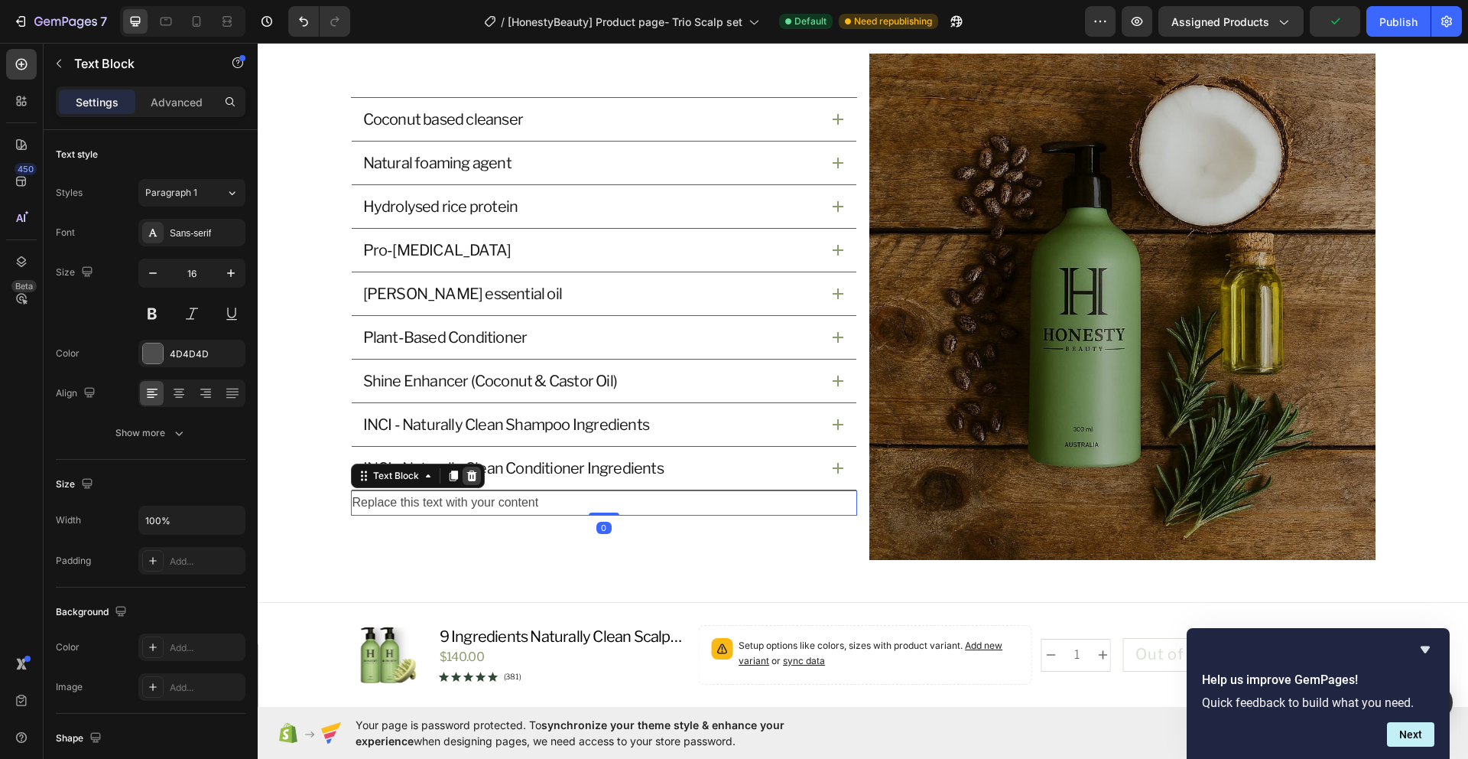
click at [469, 480] on icon at bounding box center [472, 475] width 10 height 11
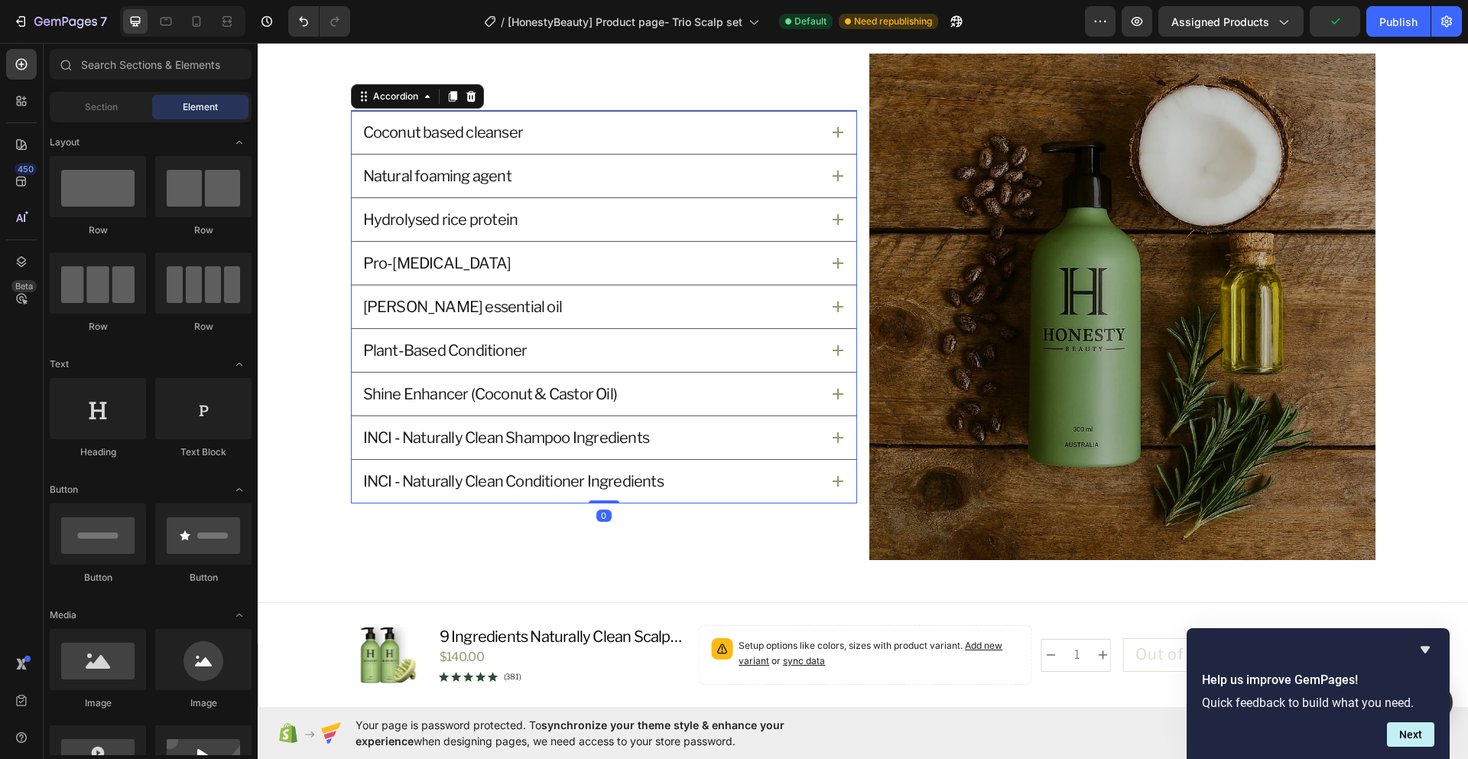
click at [833, 479] on icon at bounding box center [838, 481] width 11 height 11
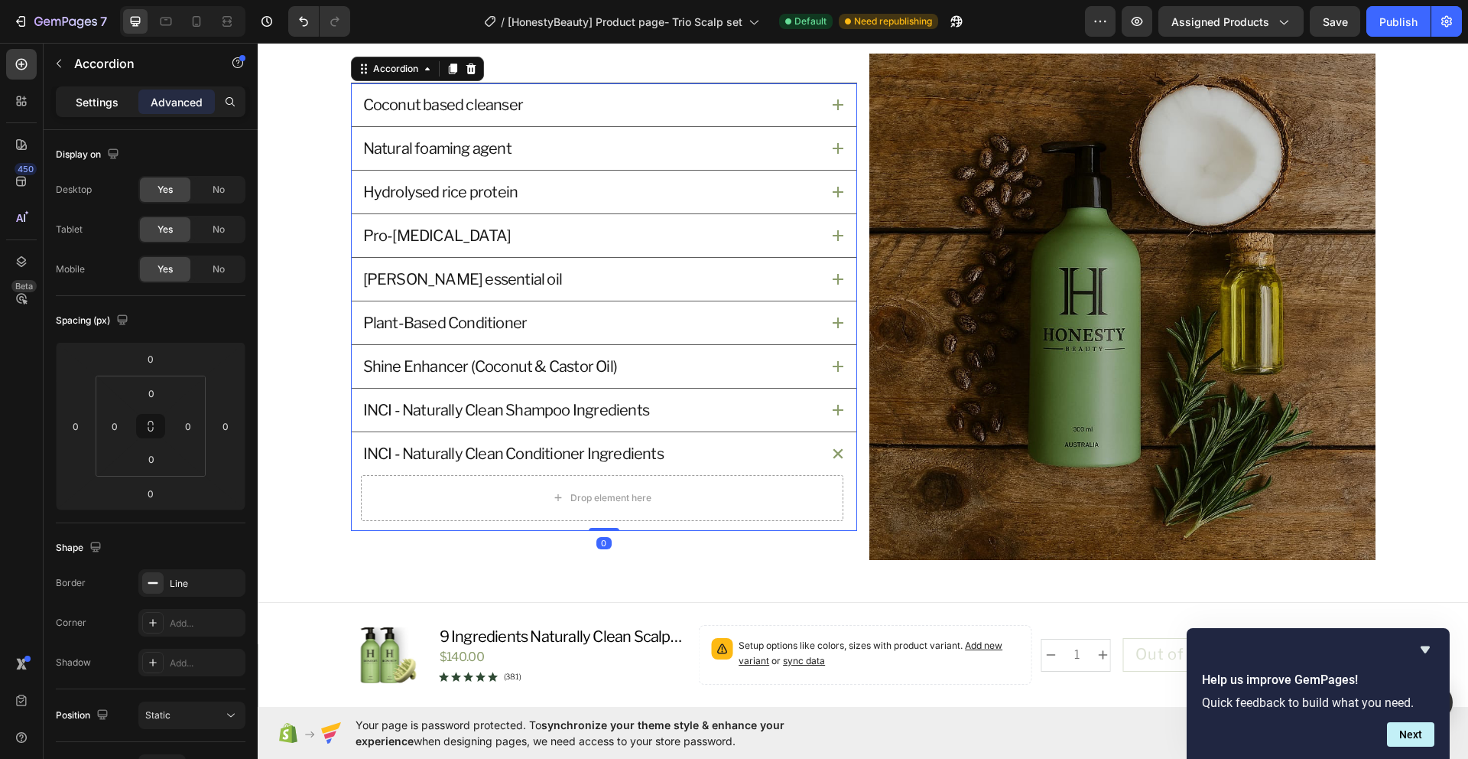
click at [89, 102] on p "Settings" at bounding box center [97, 102] width 43 height 16
type input "0"
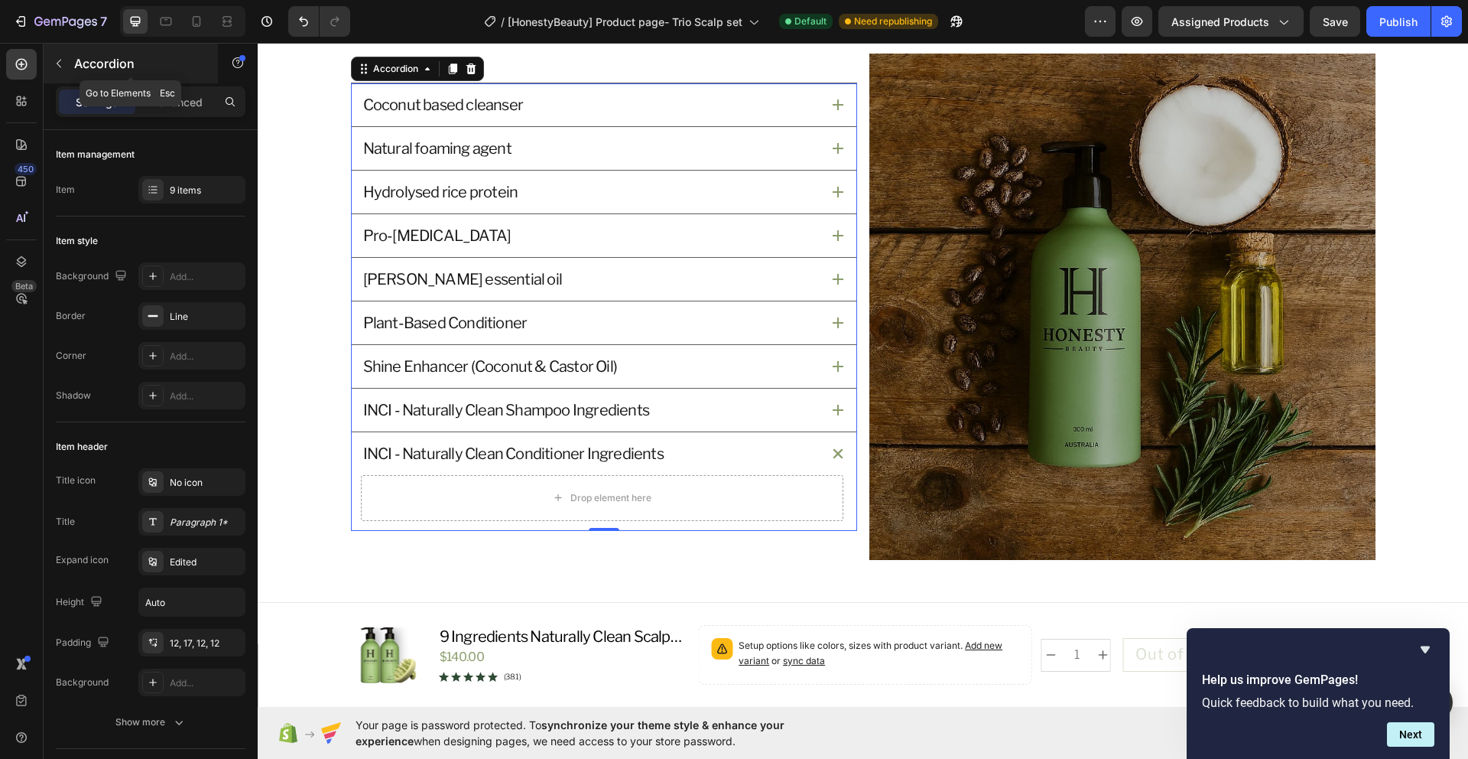
click at [91, 59] on p "Accordion" at bounding box center [139, 63] width 130 height 18
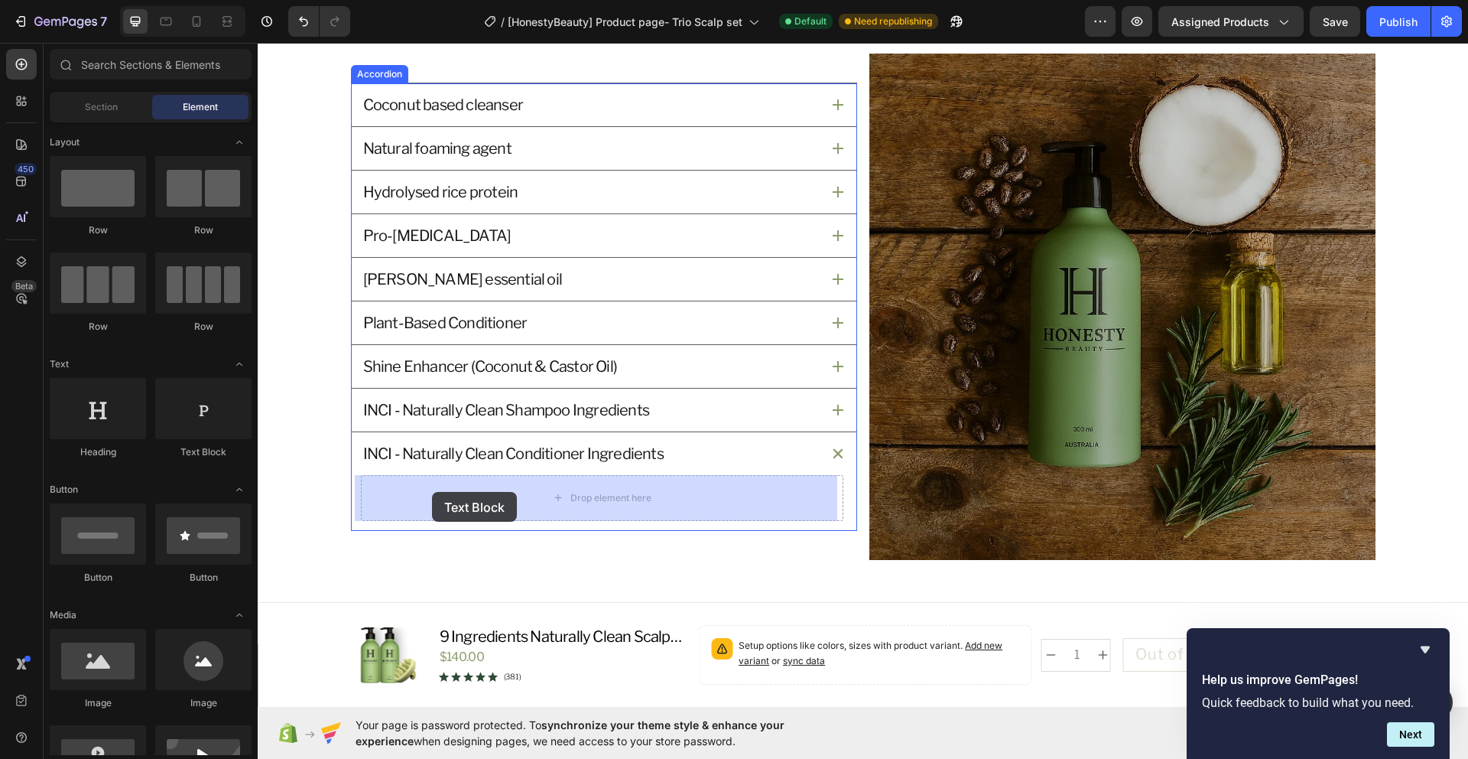
drag, startPoint x: 468, startPoint y: 472, endPoint x: 432, endPoint y: 492, distance: 41.1
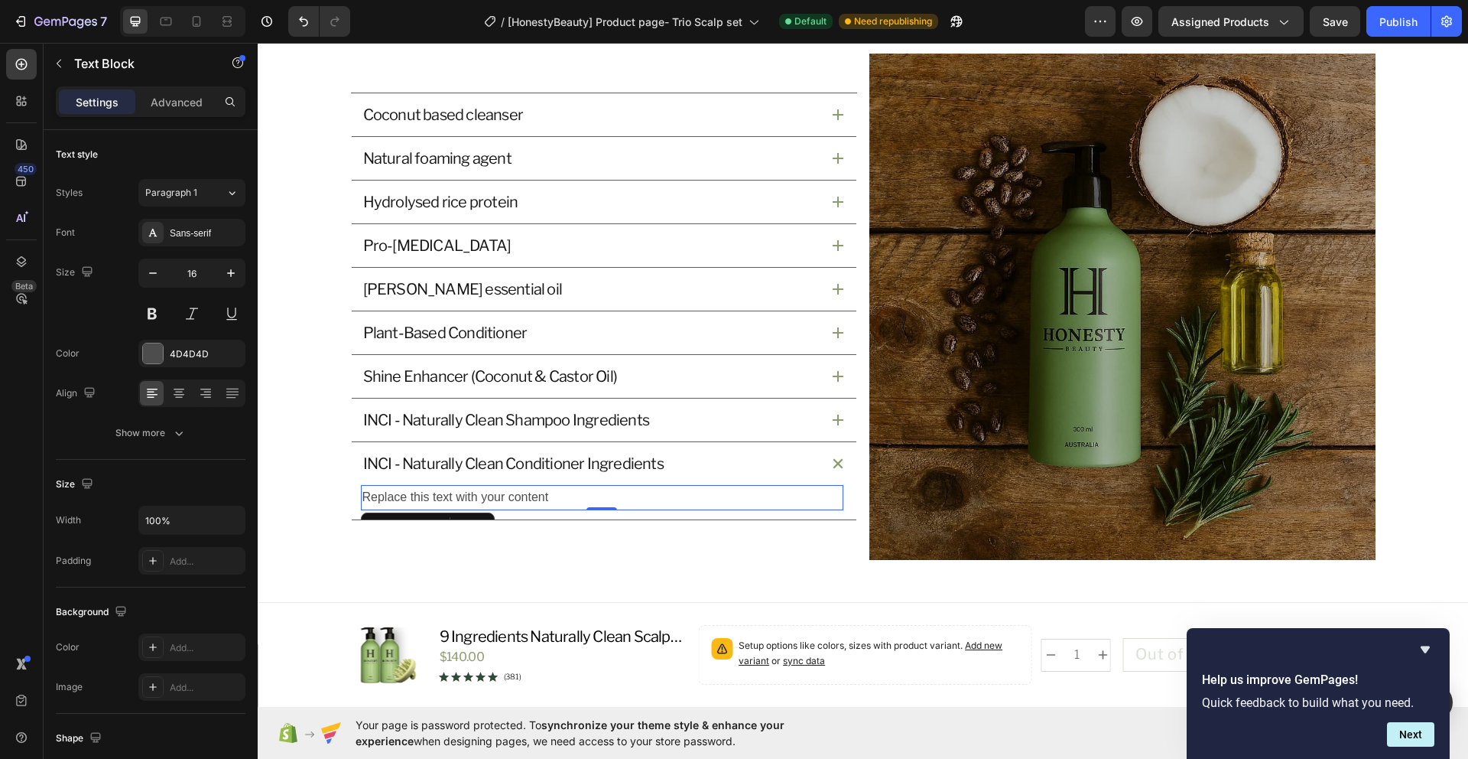
click at [523, 495] on div "Replace this text with your content" at bounding box center [602, 497] width 483 height 25
drag, startPoint x: 557, startPoint y: 496, endPoint x: 353, endPoint y: 506, distance: 204.5
click at [353, 506] on div "Replace this text with your content Text Block 0" at bounding box center [604, 502] width 505 height 34
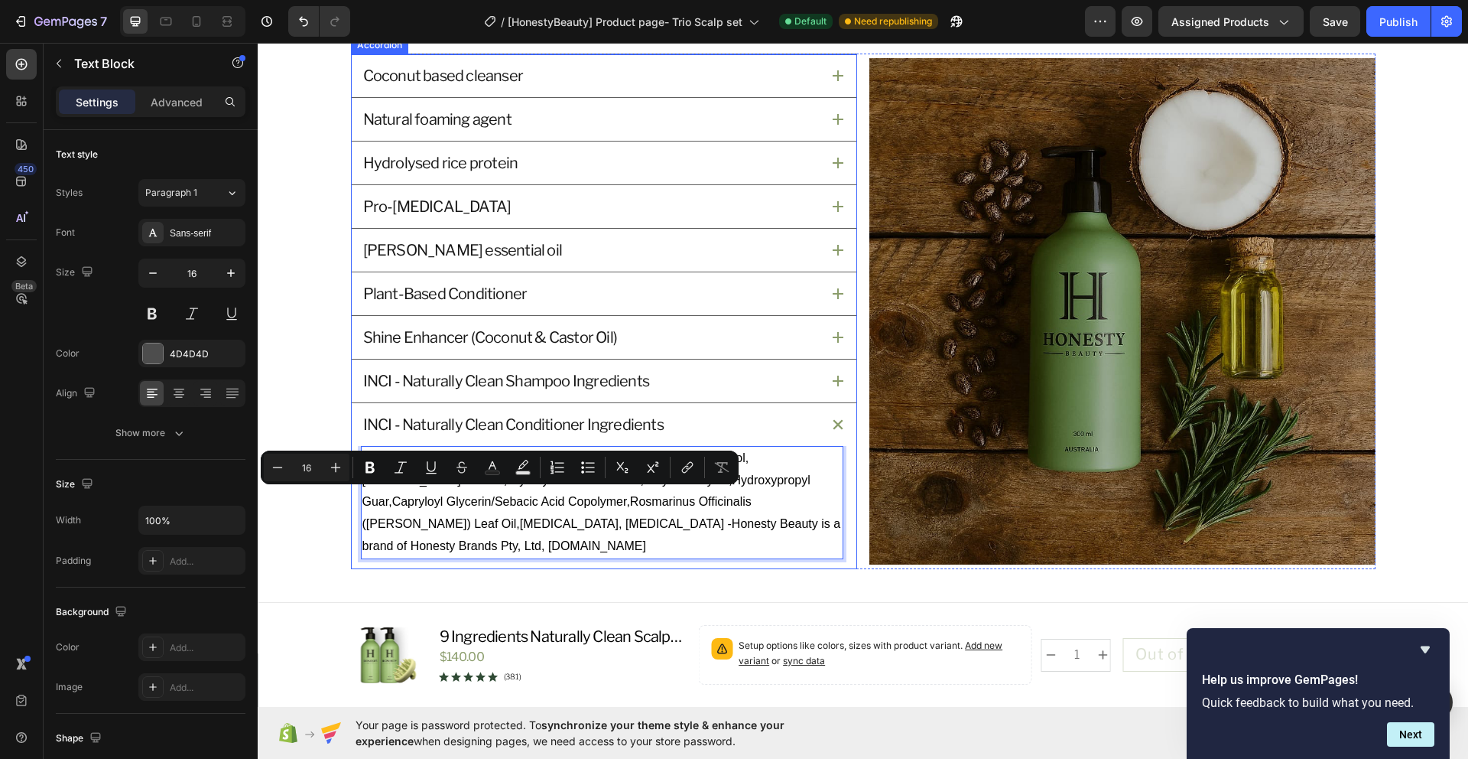
scroll to position [1751, 0]
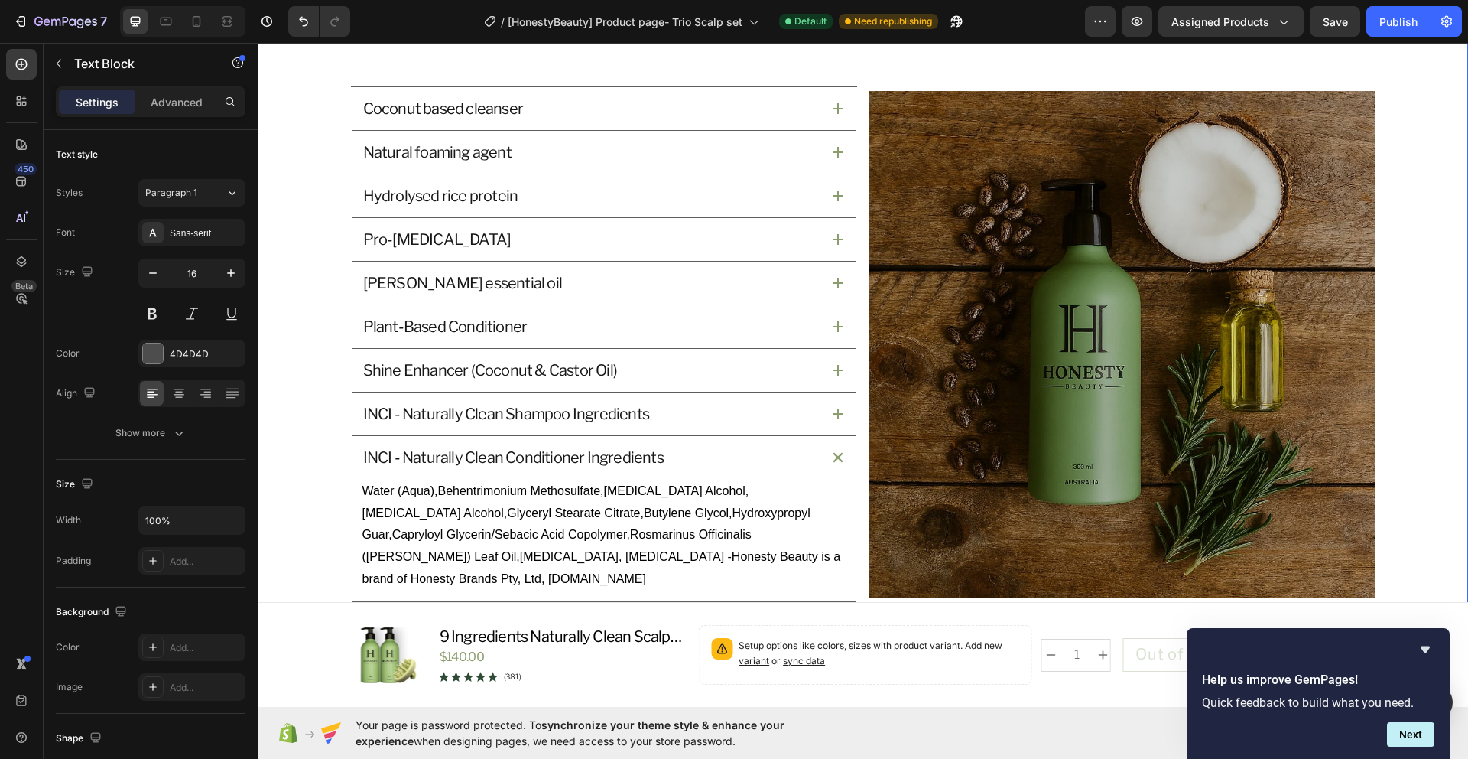
click at [1419, 473] on div "What’s Inside and Why It Matters Heading Our star active ingredients has a purp…" at bounding box center [863, 297] width 1174 height 610
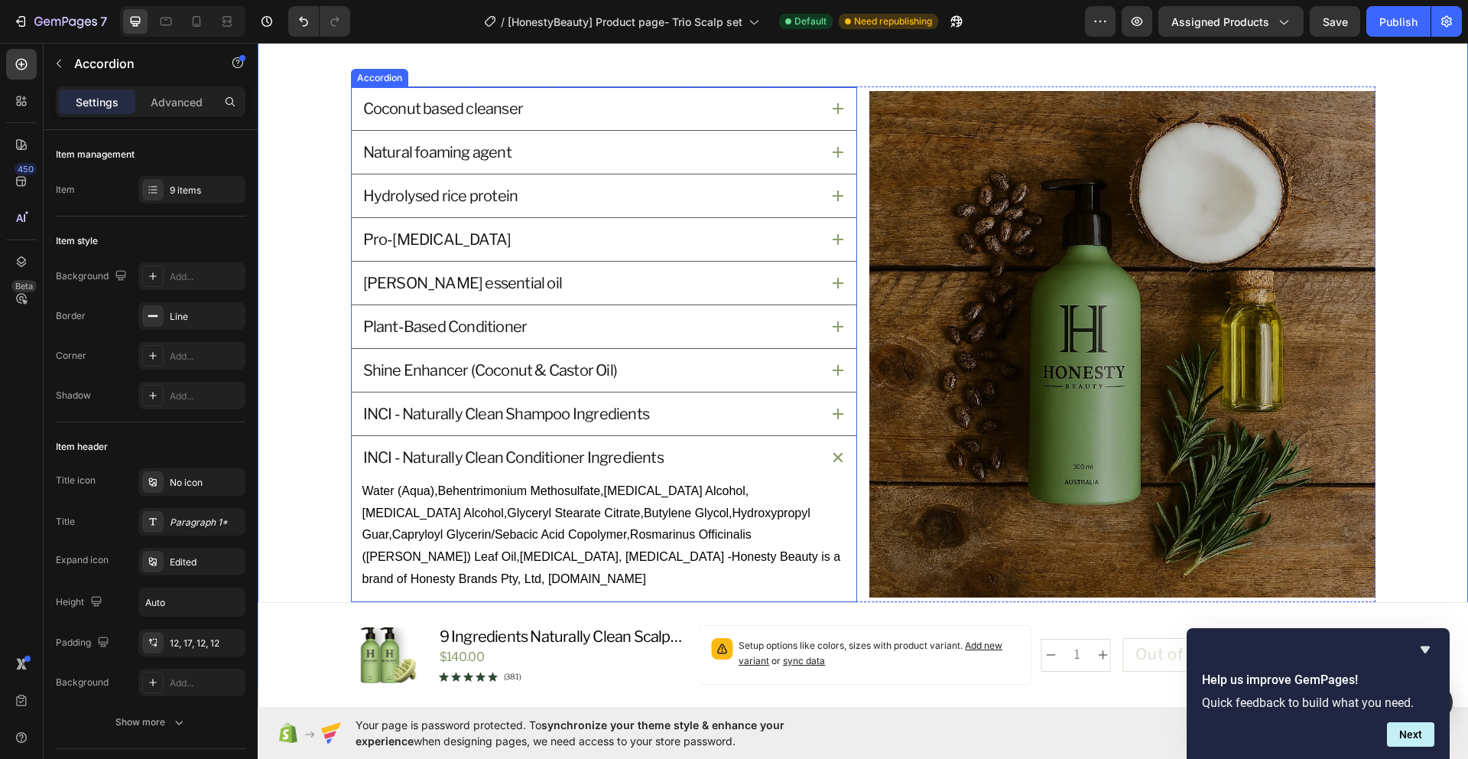
click at [835, 462] on icon at bounding box center [838, 457] width 10 height 10
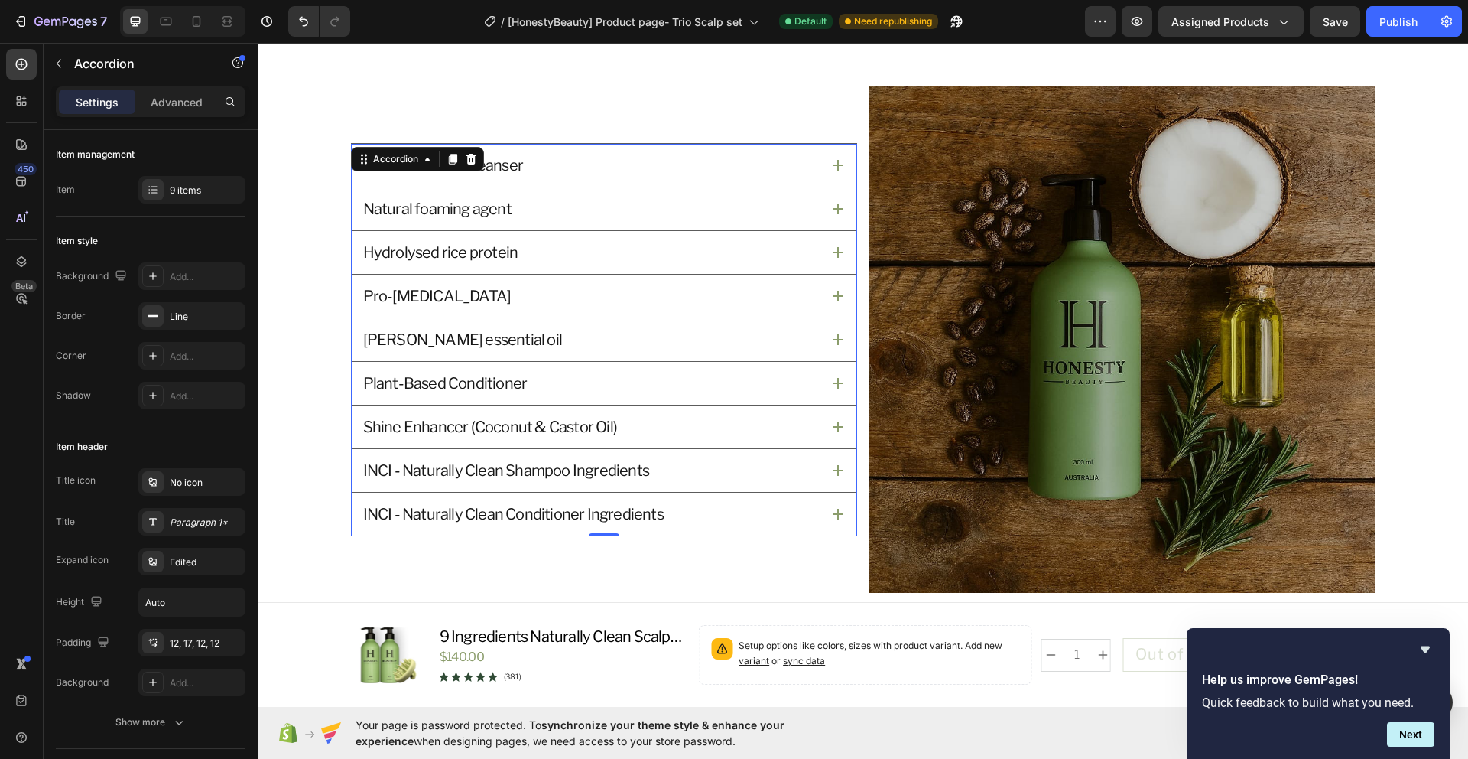
click at [833, 467] on icon at bounding box center [838, 470] width 11 height 11
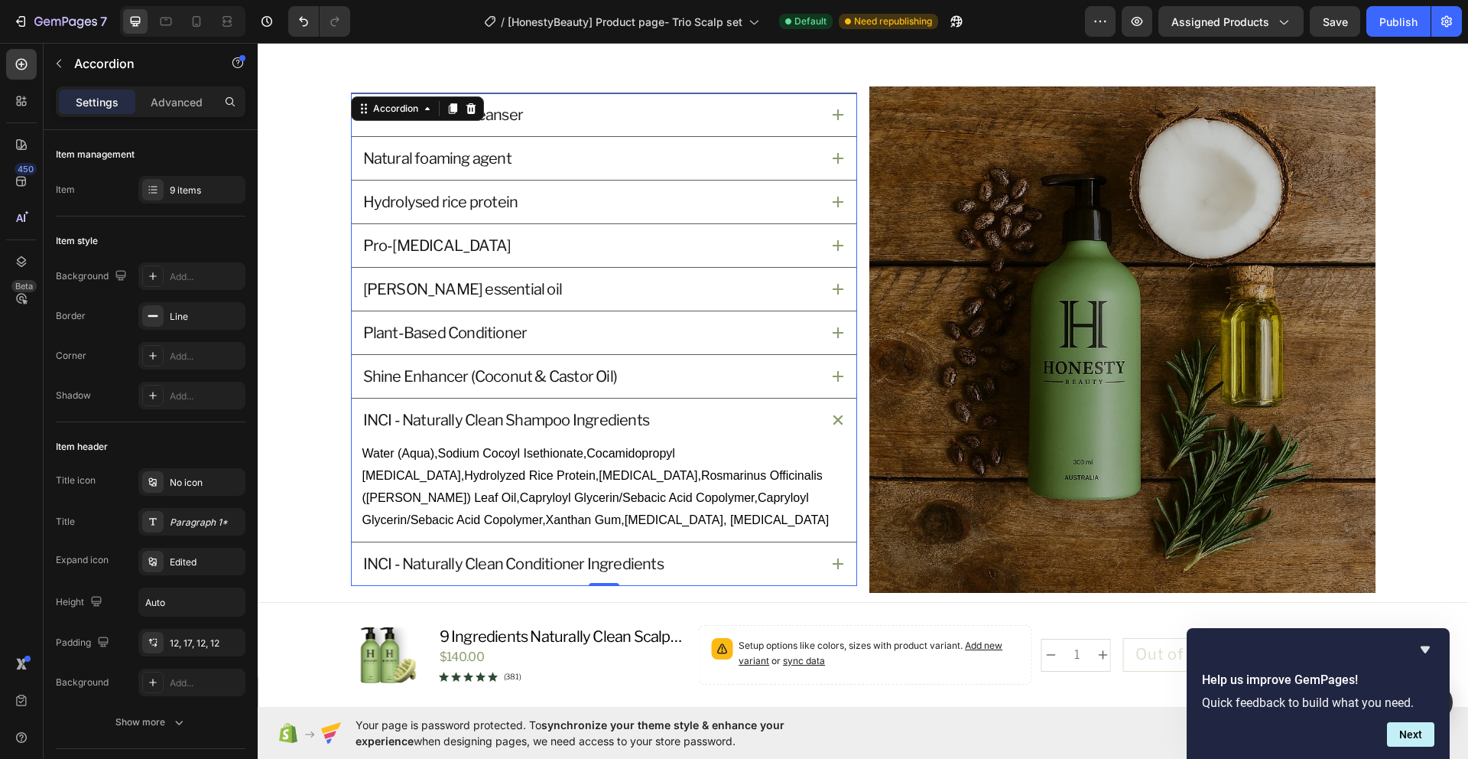
click at [833, 422] on icon at bounding box center [838, 419] width 11 height 11
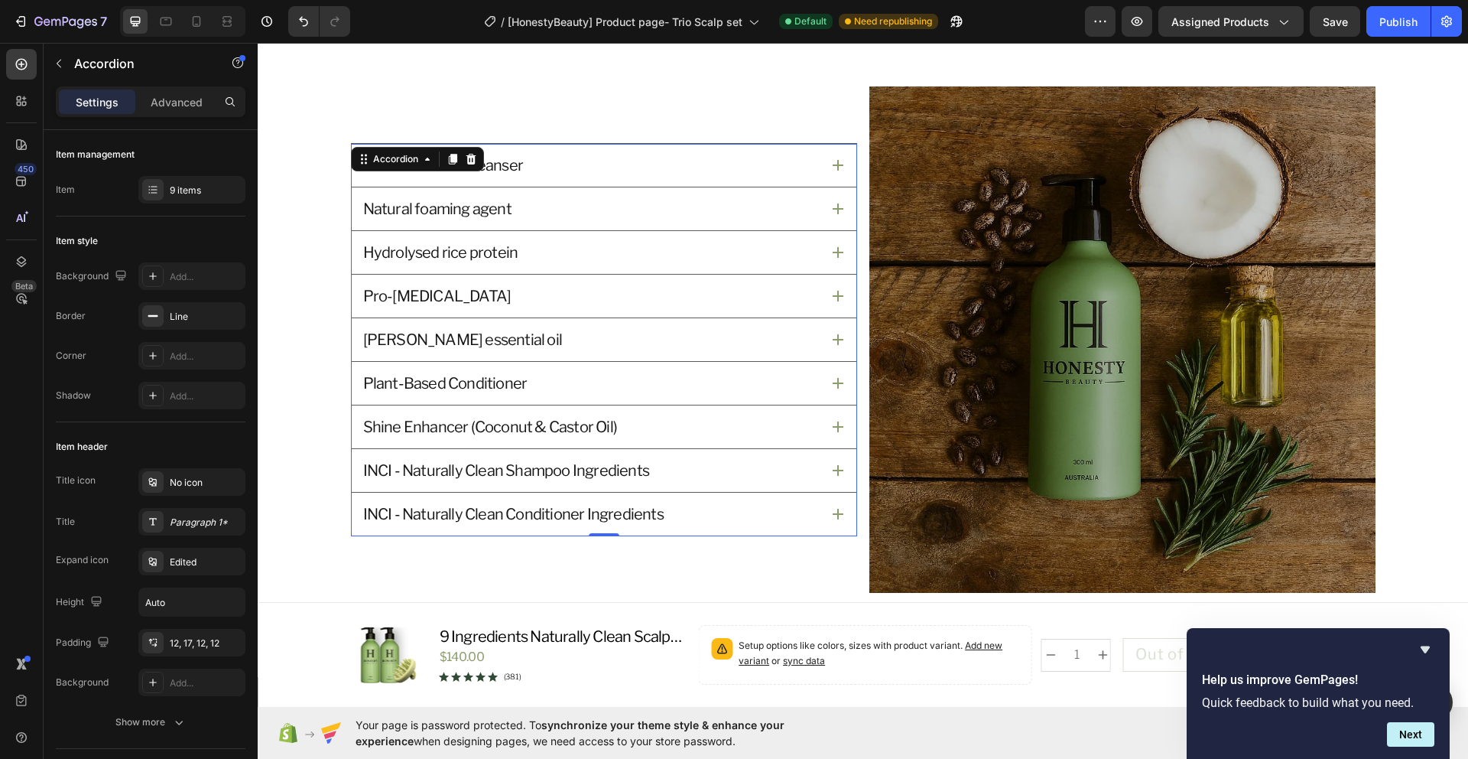
click at [833, 509] on icon at bounding box center [838, 514] width 11 height 11
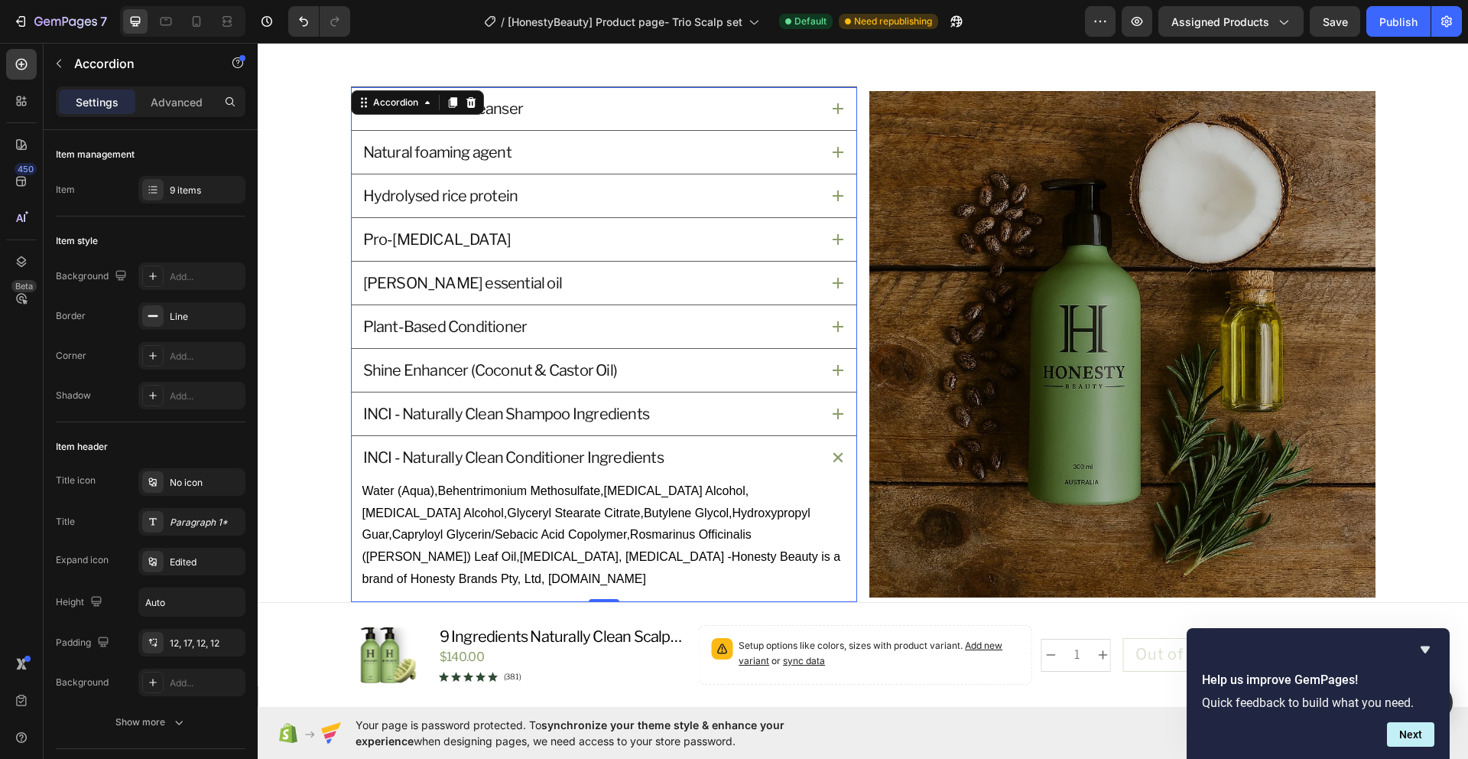
click at [833, 463] on icon at bounding box center [838, 457] width 11 height 11
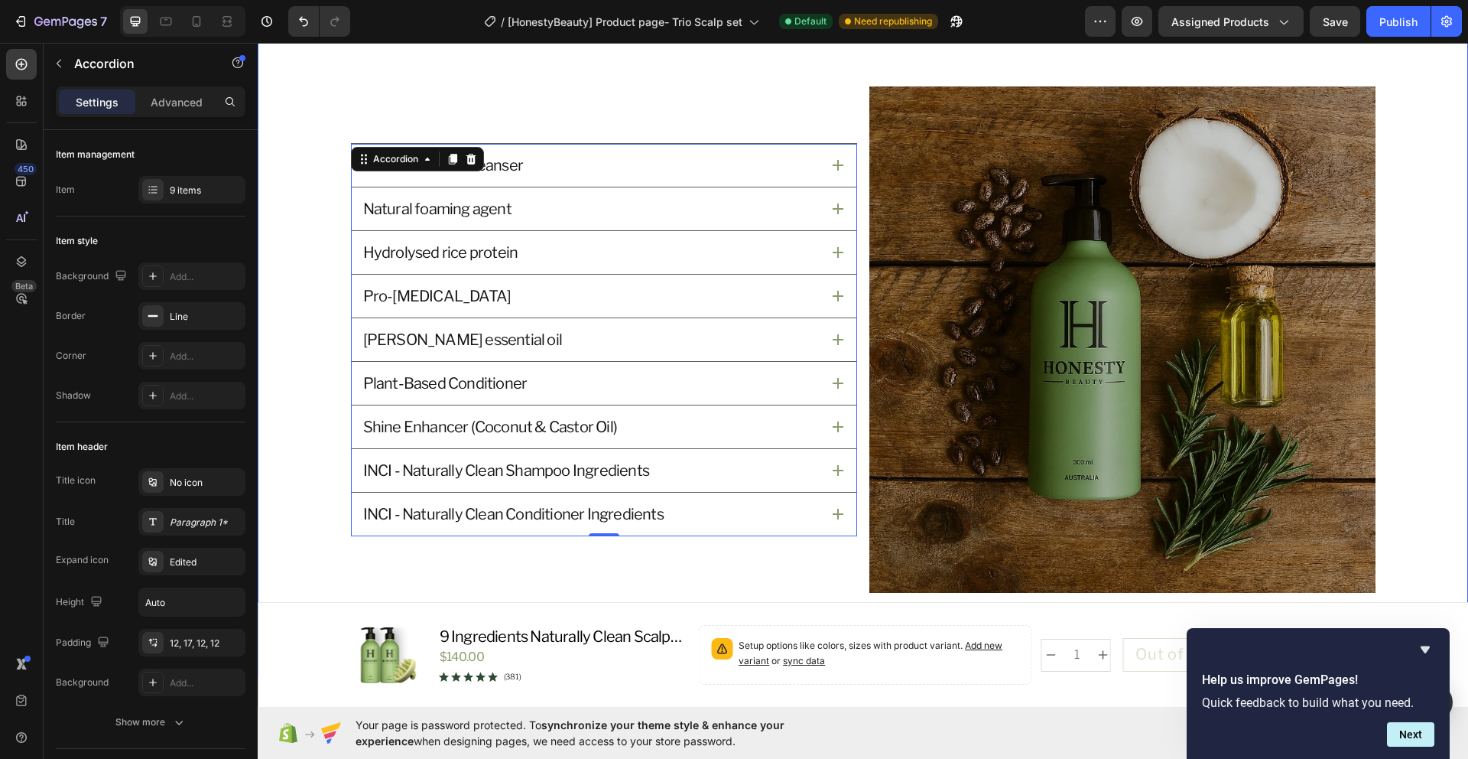
click at [1435, 444] on div "What’s Inside and Why It Matters Heading Our star active ingredients has a purp…" at bounding box center [863, 292] width 1174 height 601
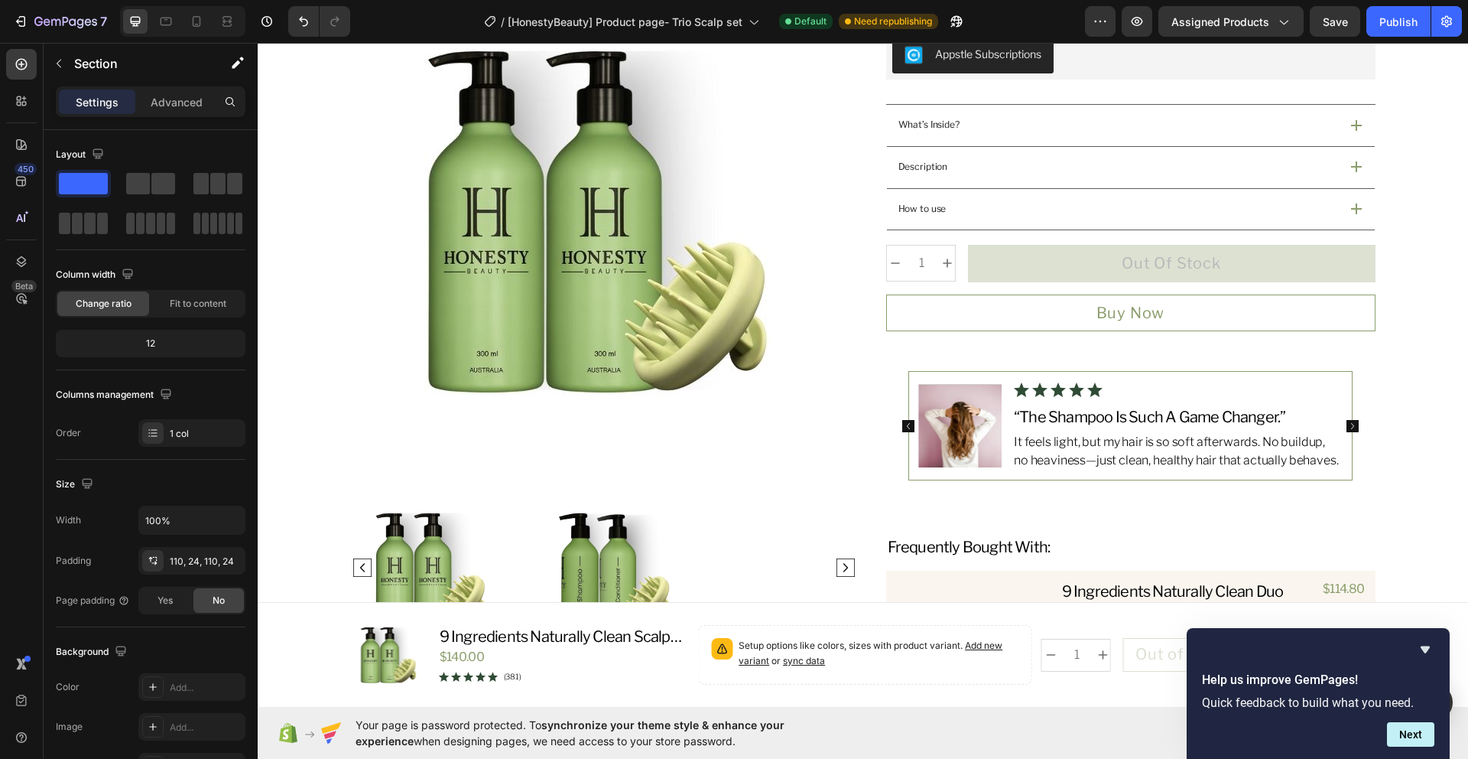
scroll to position [466, 0]
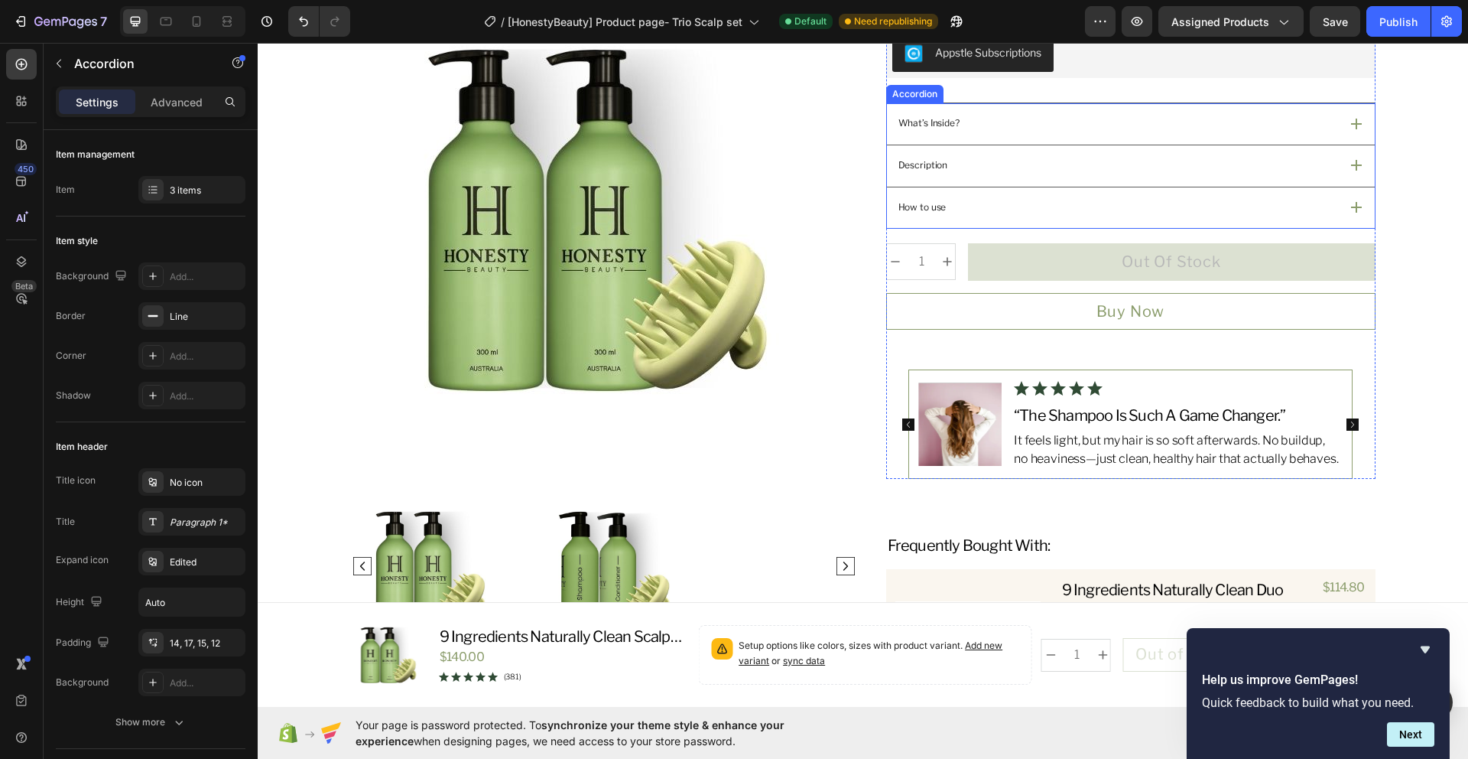
click at [1350, 133] on div "What’s Inside?" at bounding box center [1131, 123] width 488 height 41
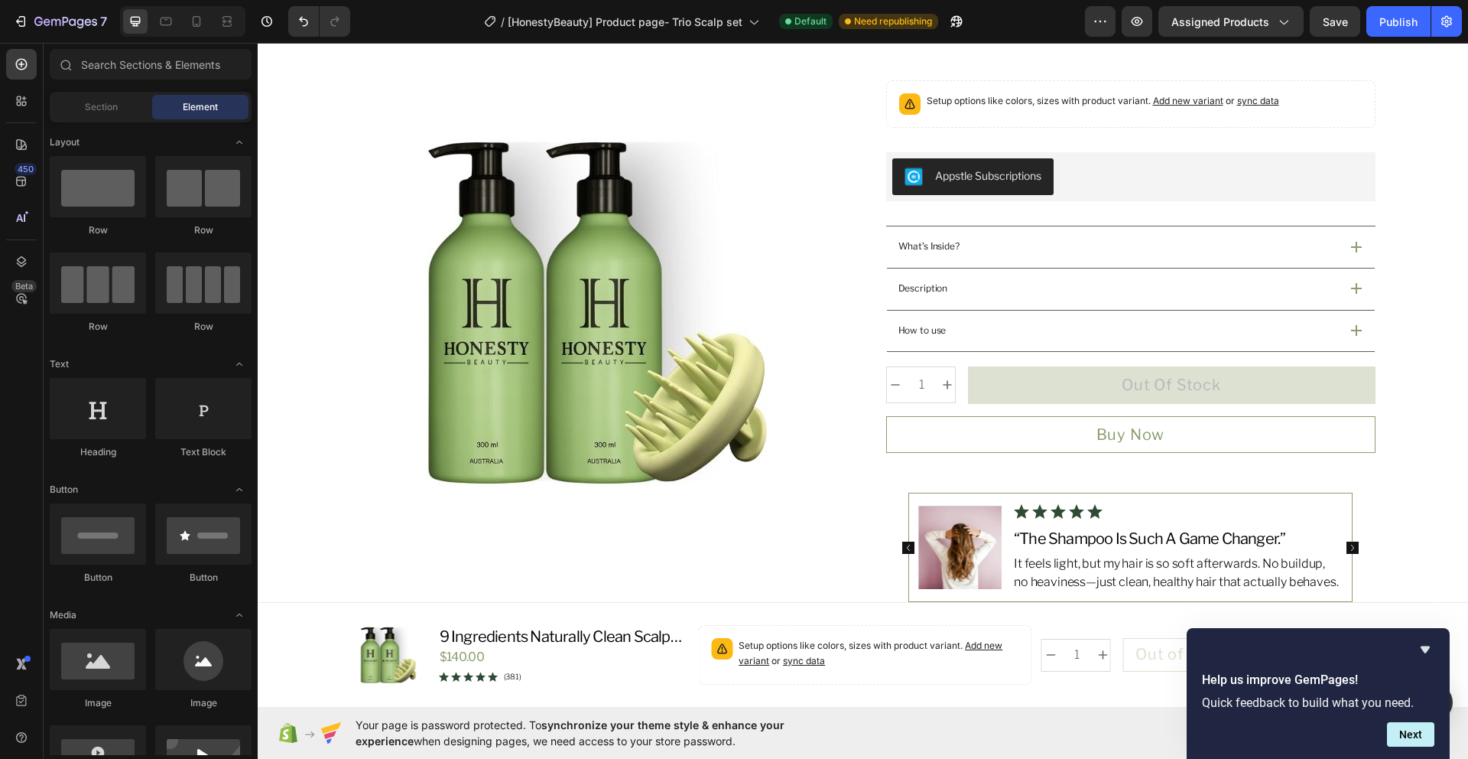
scroll to position [350, 0]
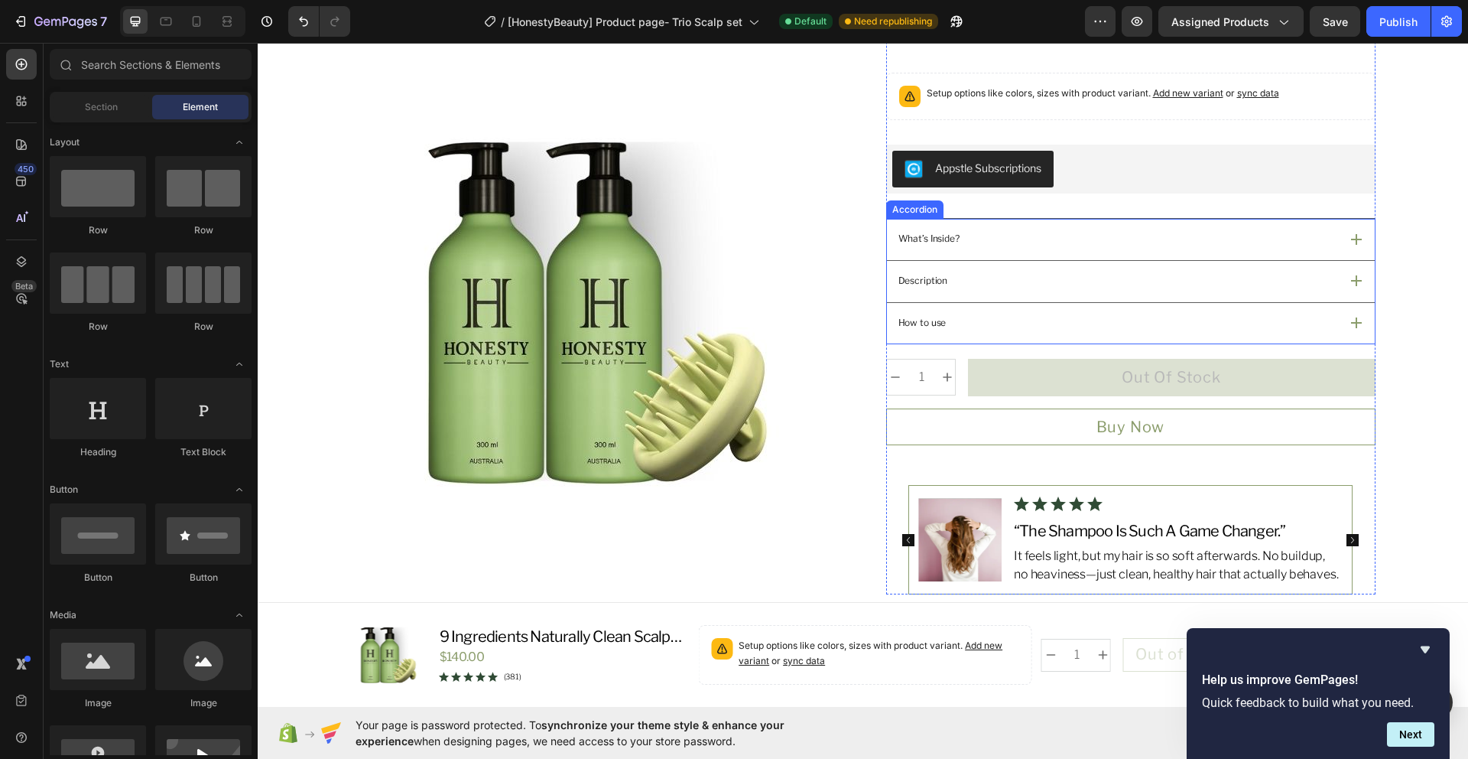
click at [1118, 247] on div "What’s Inside?" at bounding box center [1117, 238] width 443 height 19
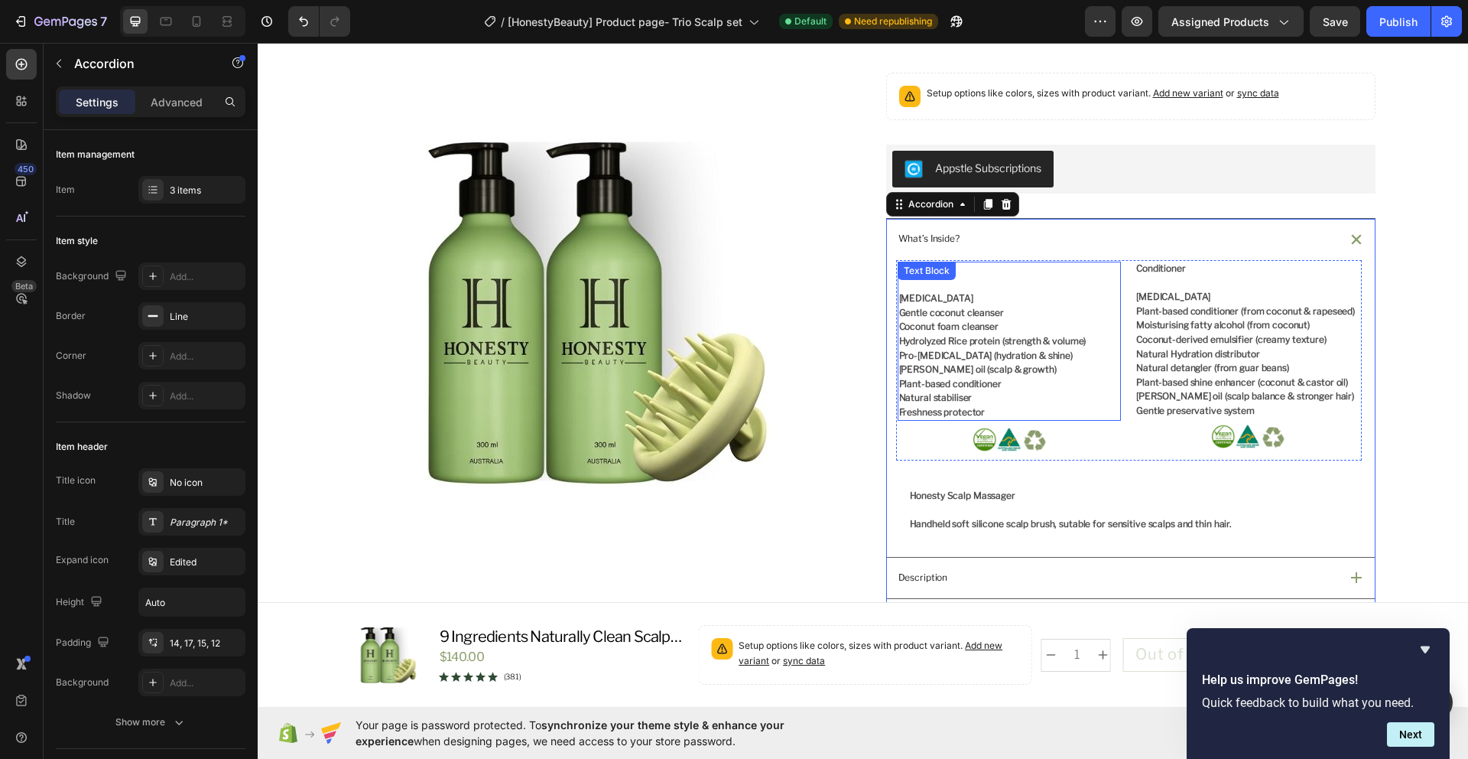
click at [991, 392] on p "Natural stabiliser" at bounding box center [1009, 398] width 221 height 15
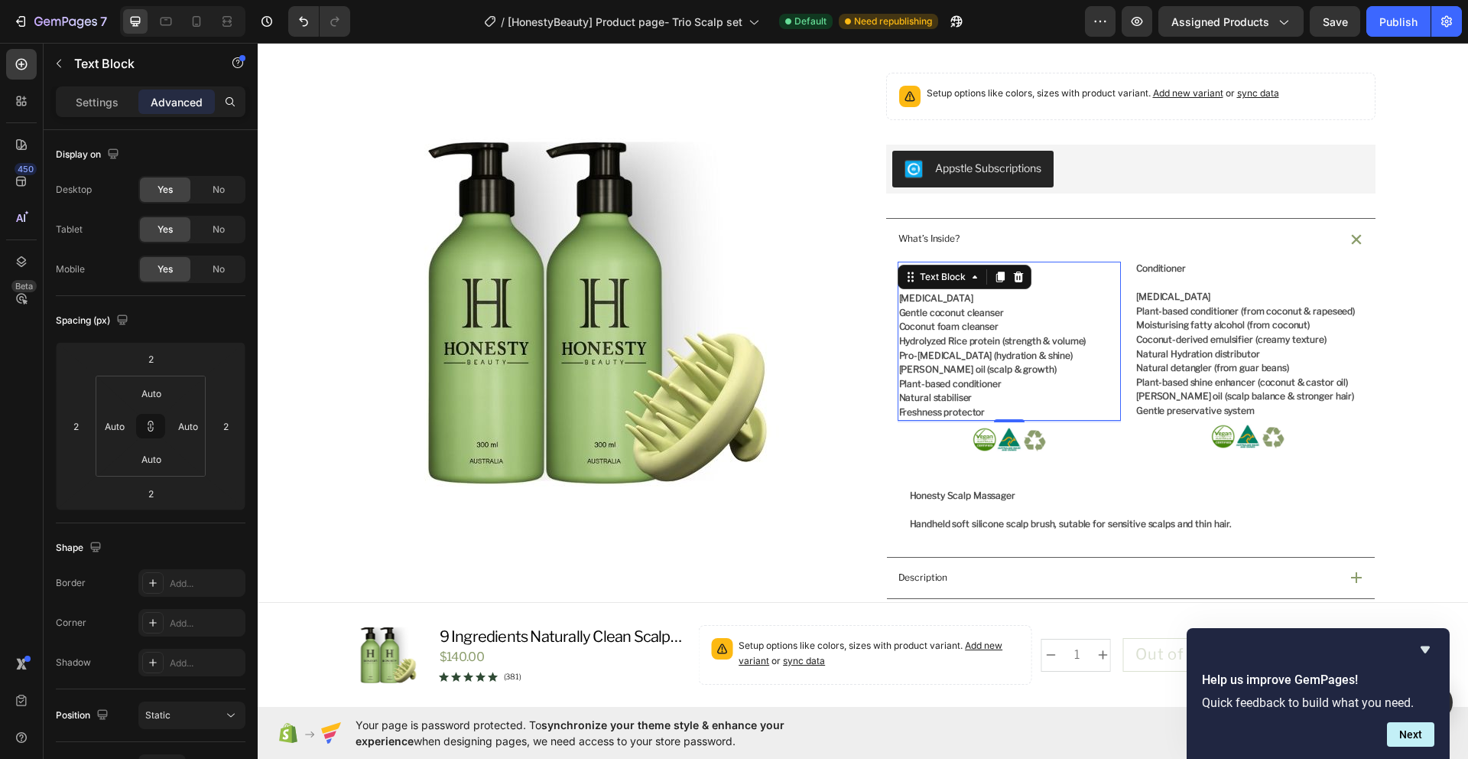
click at [1000, 411] on p "Freshness protector" at bounding box center [1009, 412] width 221 height 15
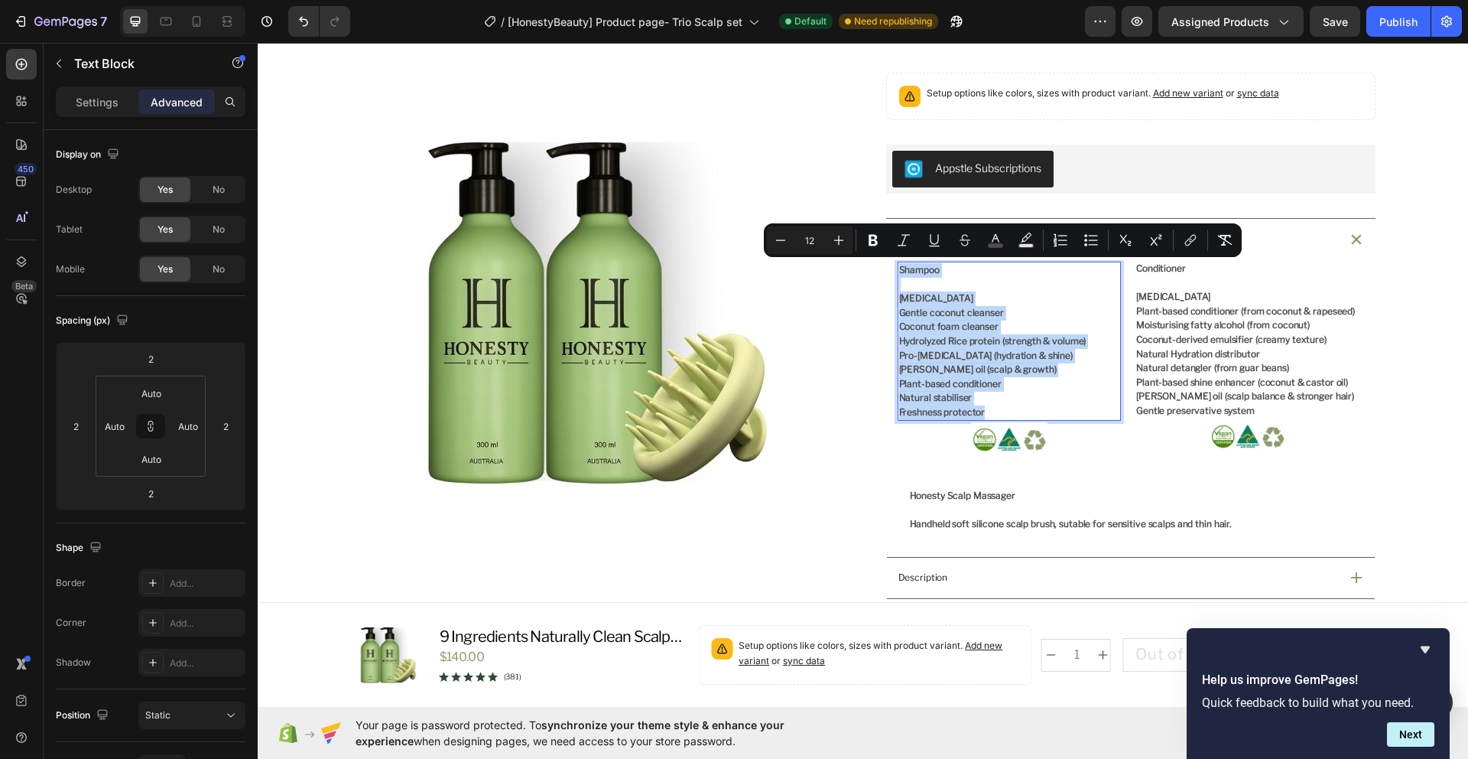
drag, startPoint x: 992, startPoint y: 413, endPoint x: 894, endPoint y: 273, distance: 170.8
click at [898, 273] on div "Shampoo [MEDICAL_DATA] Gentle coconut cleanser Coconut foam cleanser Hydrolyzed…" at bounding box center [1010, 342] width 224 height 160
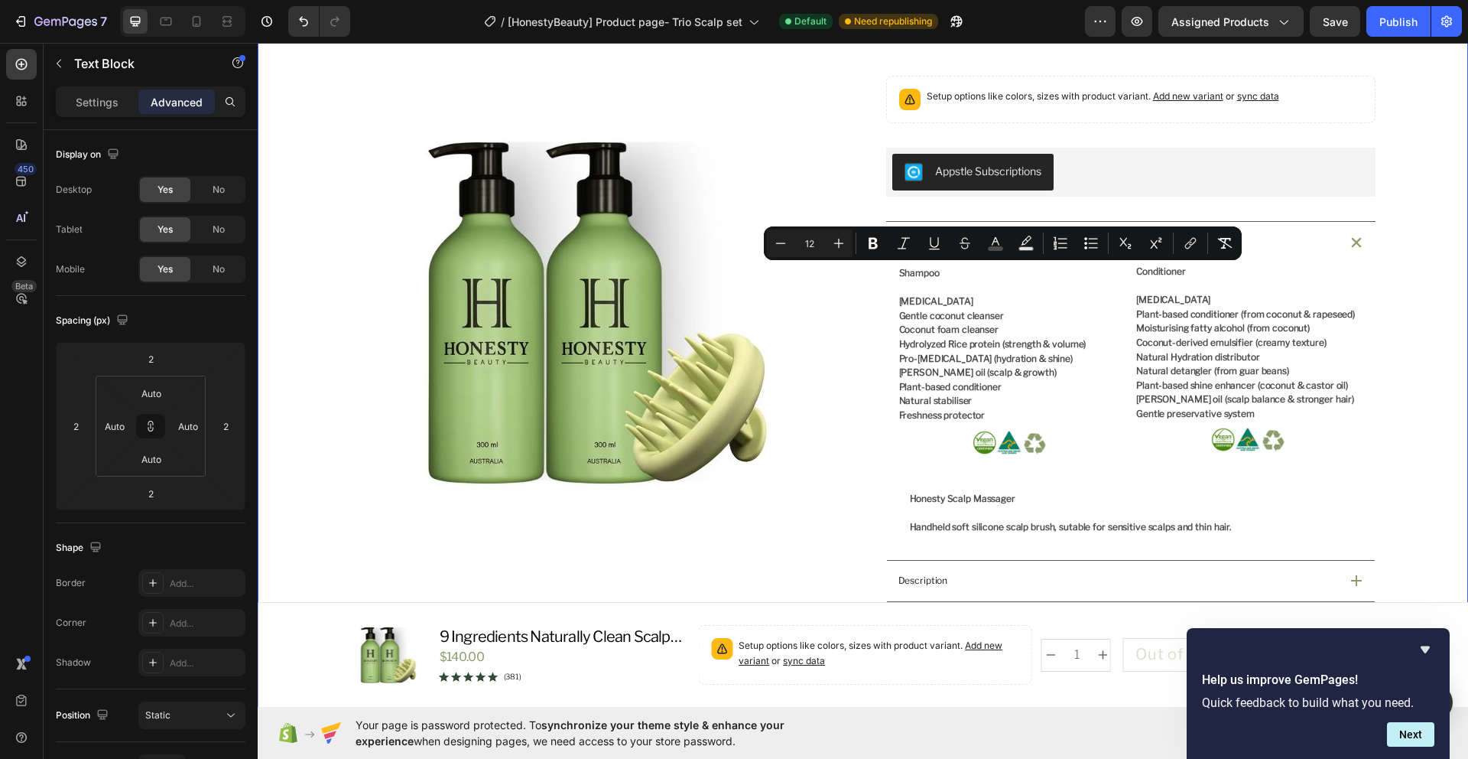
click at [1427, 439] on div "Product Images Icon Australian Made & Owned Text Block Icon Aus Post Delivery T…" at bounding box center [863, 493] width 1174 height 1400
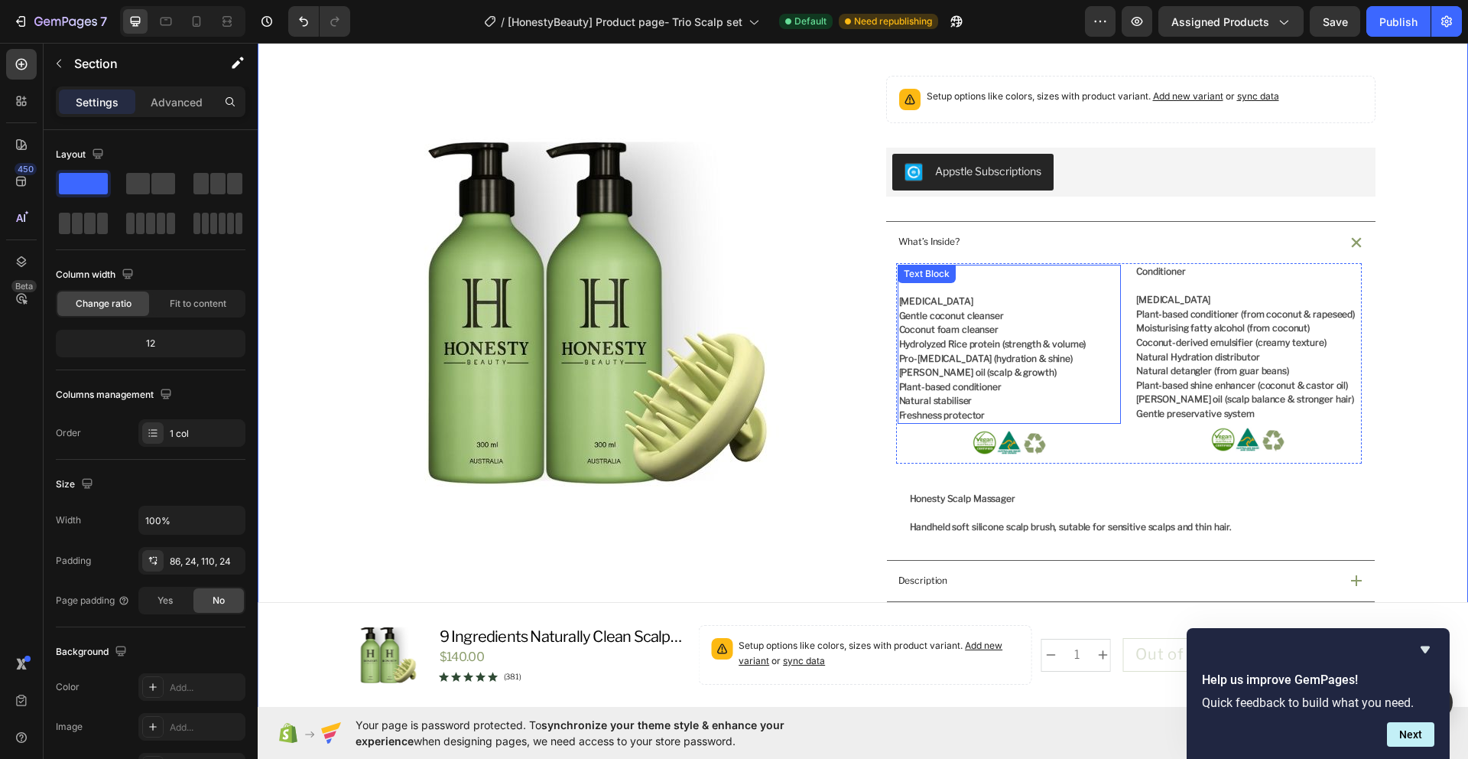
click at [961, 415] on span "Freshness protector" at bounding box center [942, 414] width 86 height 11
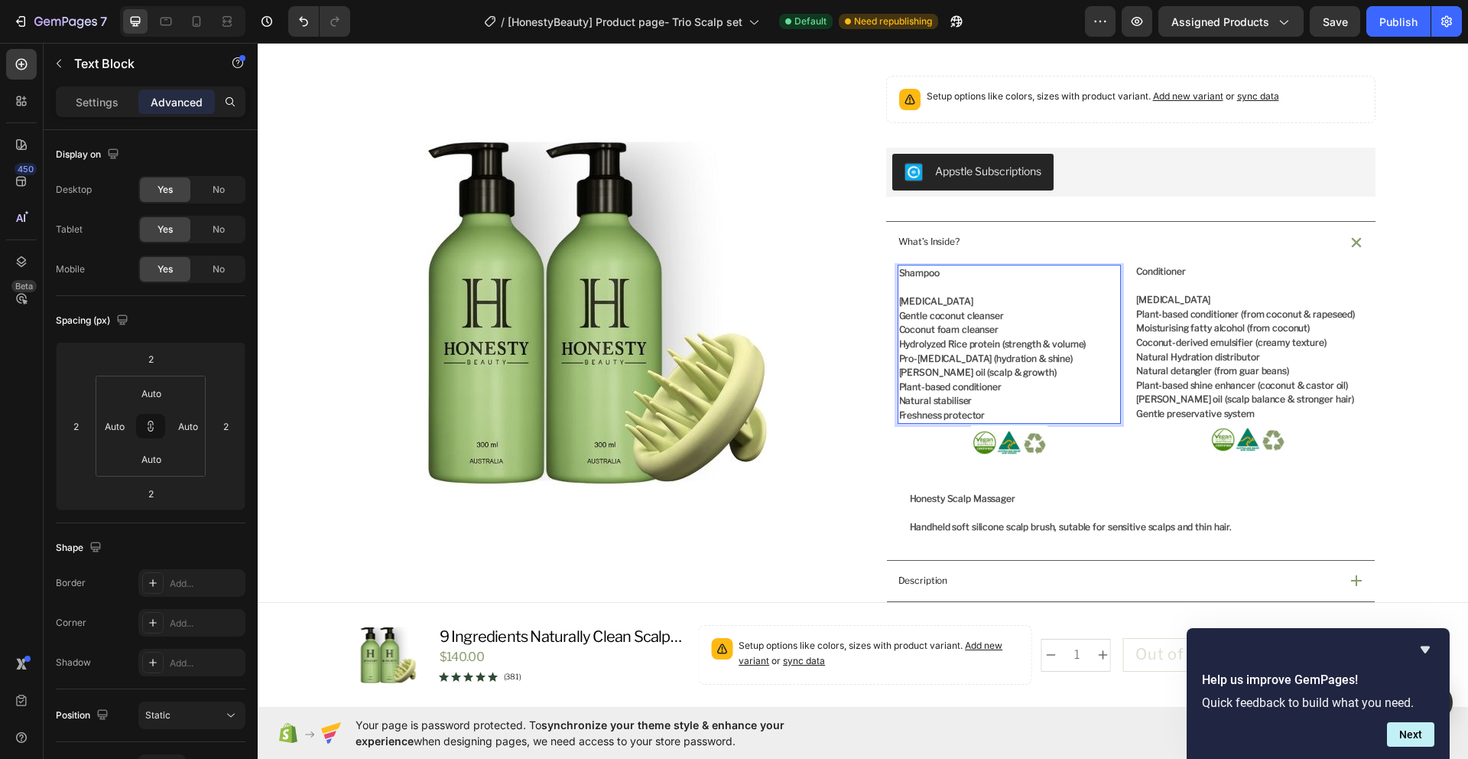
click at [979, 418] on p "Freshness protector" at bounding box center [1009, 415] width 221 height 15
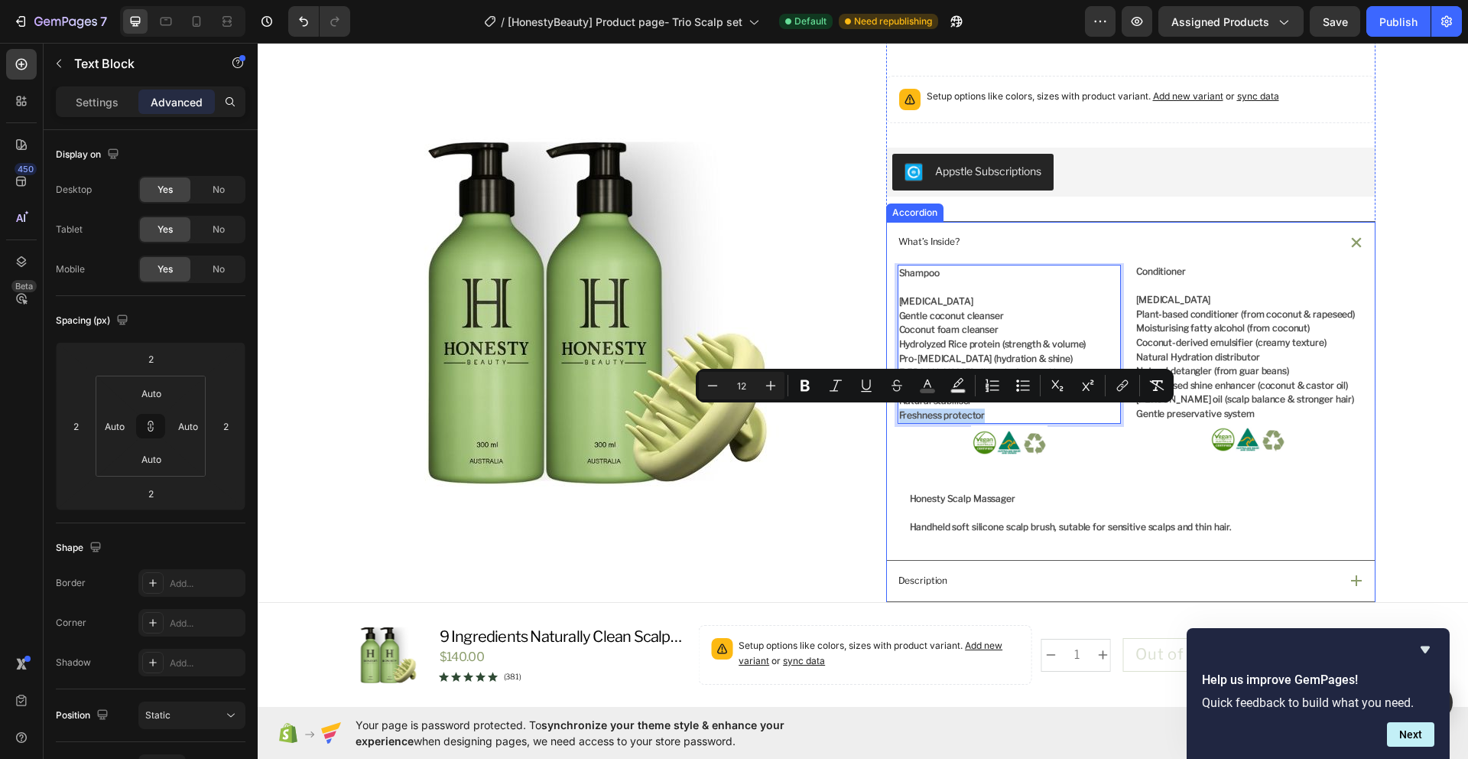
drag, startPoint x: 980, startPoint y: 418, endPoint x: 888, endPoint y: 418, distance: 92.5
click at [888, 418] on div "Shampoo Purified water Gentle coconut cleanser Coconut foam cleanser Hydrolyzed…" at bounding box center [1131, 411] width 488 height 297
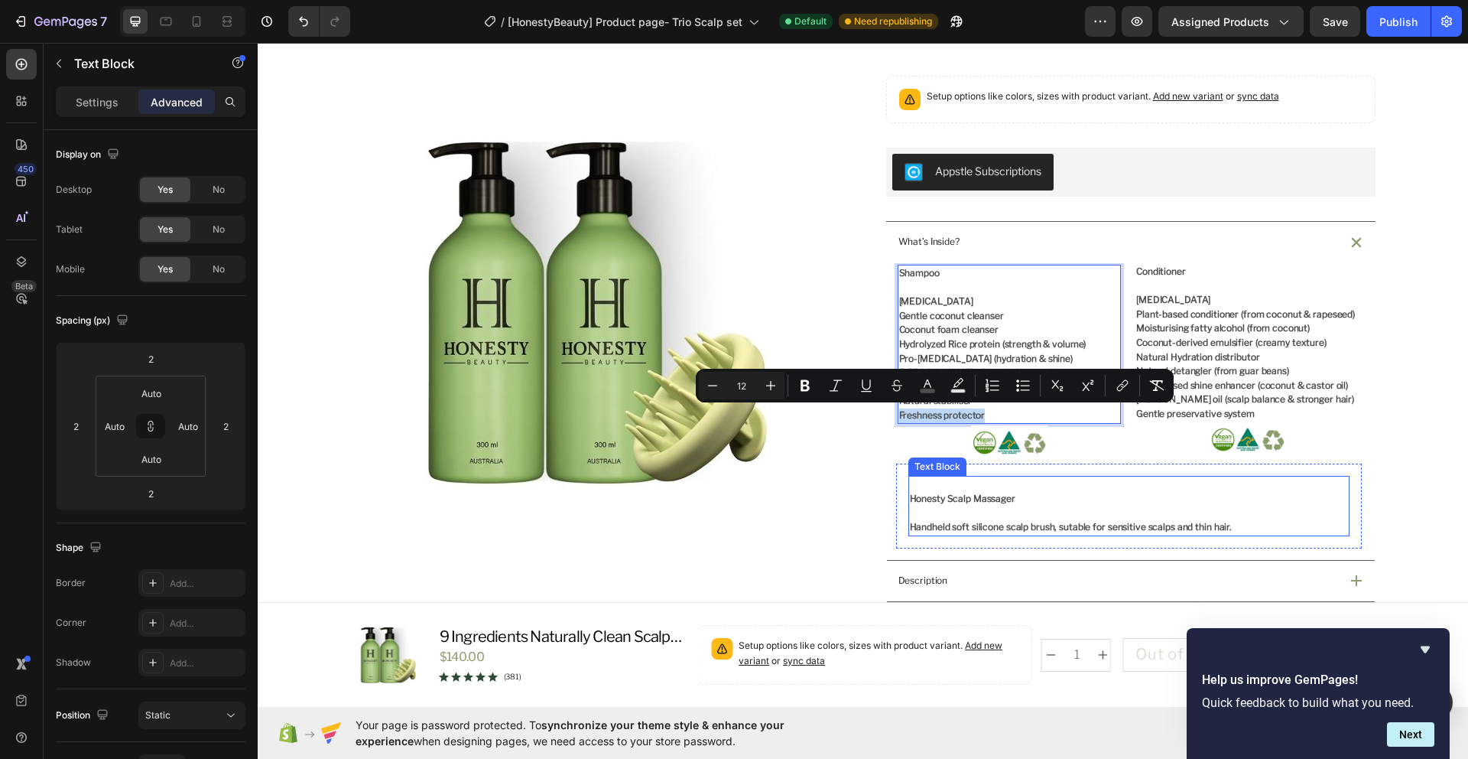
copy span "Freshness protector"
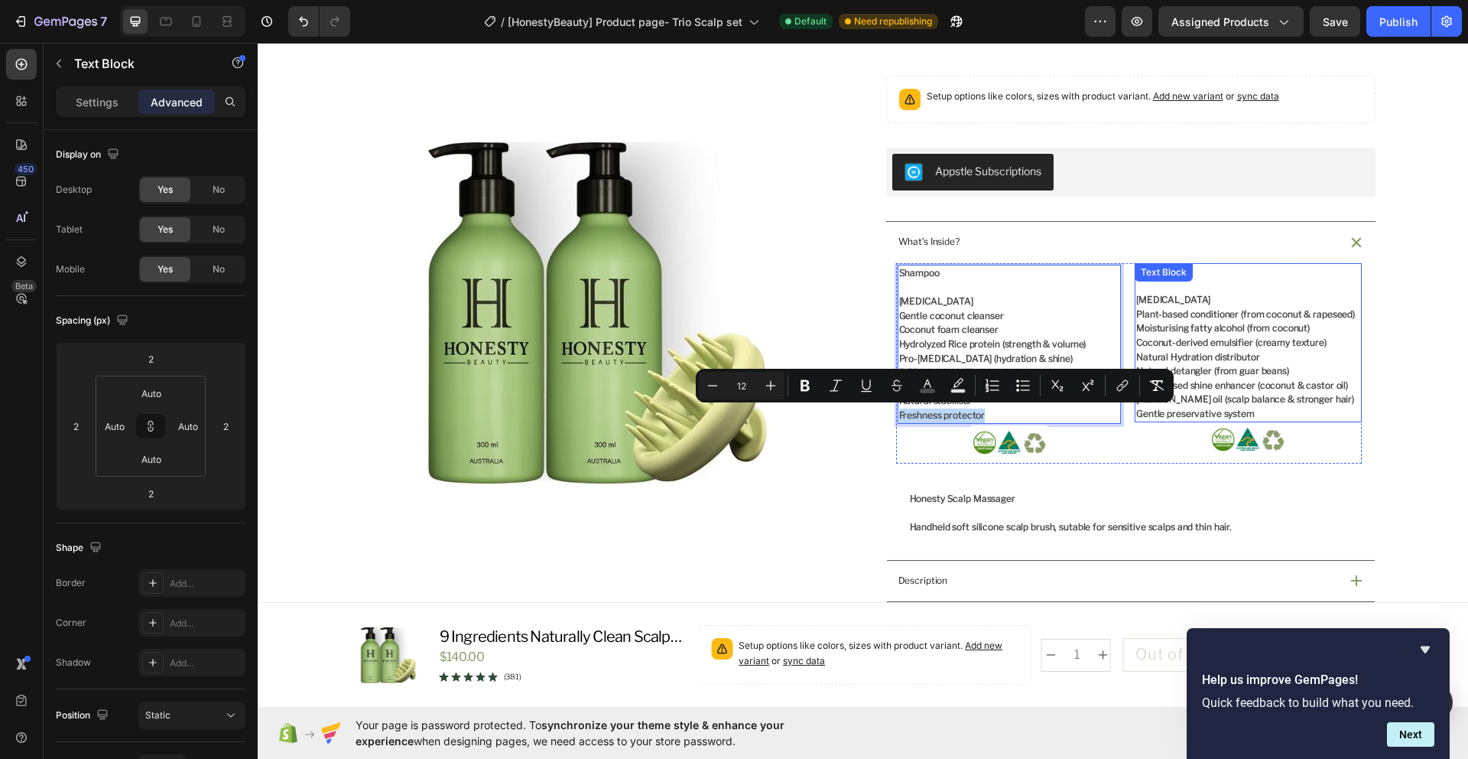
click at [1215, 407] on p "Gentle preservative system" at bounding box center [1248, 414] width 224 height 15
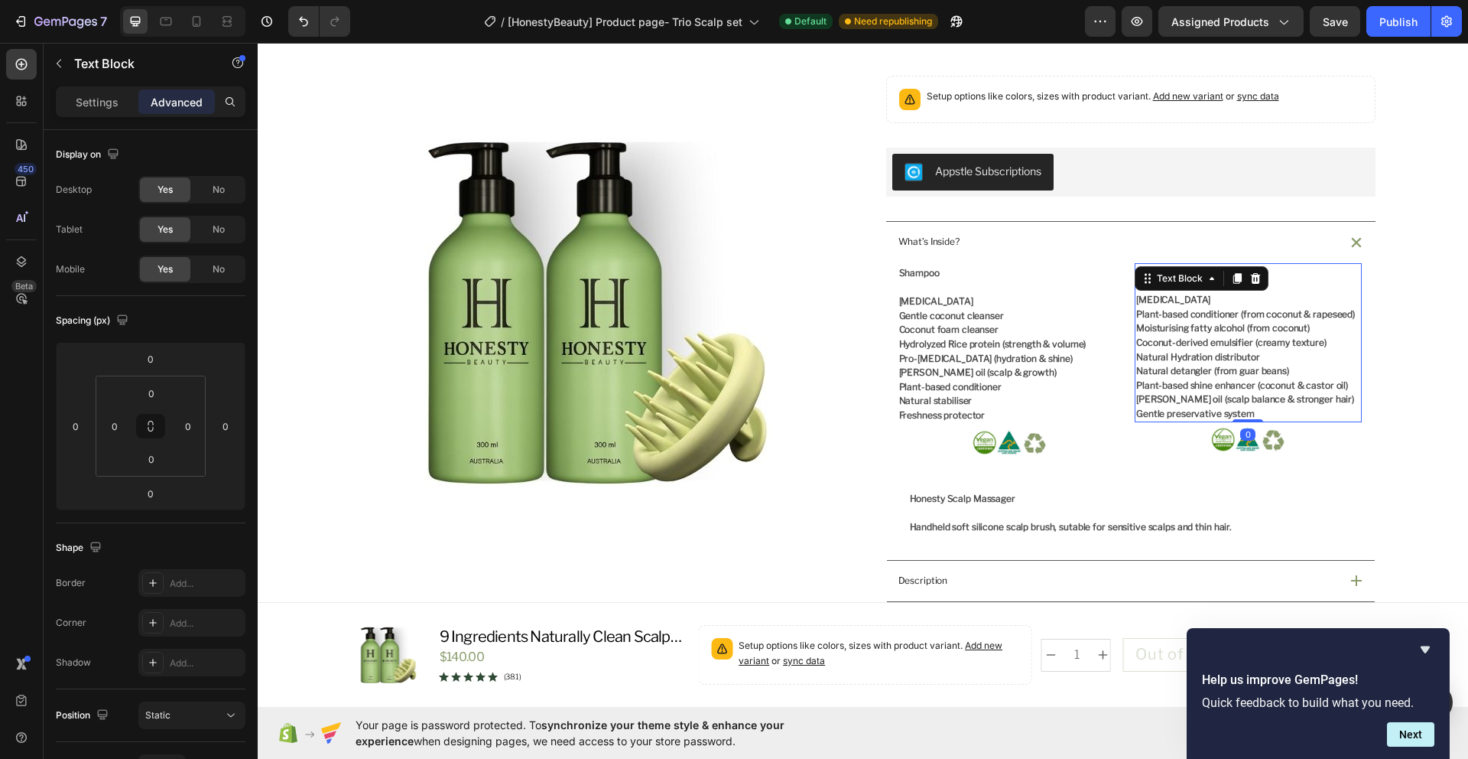
click at [1219, 411] on span "Gentle preservative system" at bounding box center [1195, 413] width 119 height 11
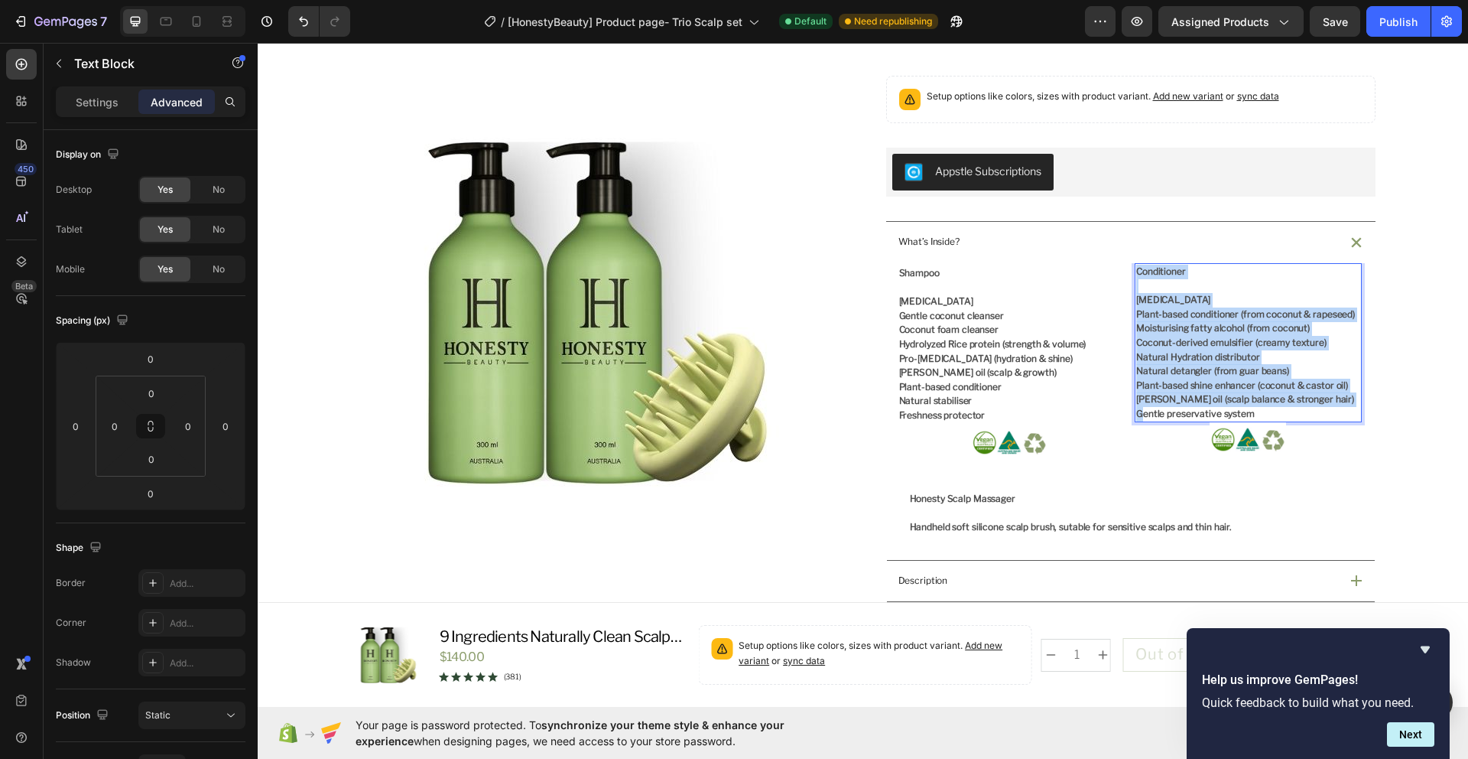
drag, startPoint x: 1248, startPoint y: 413, endPoint x: 1135, endPoint y: 416, distance: 113.2
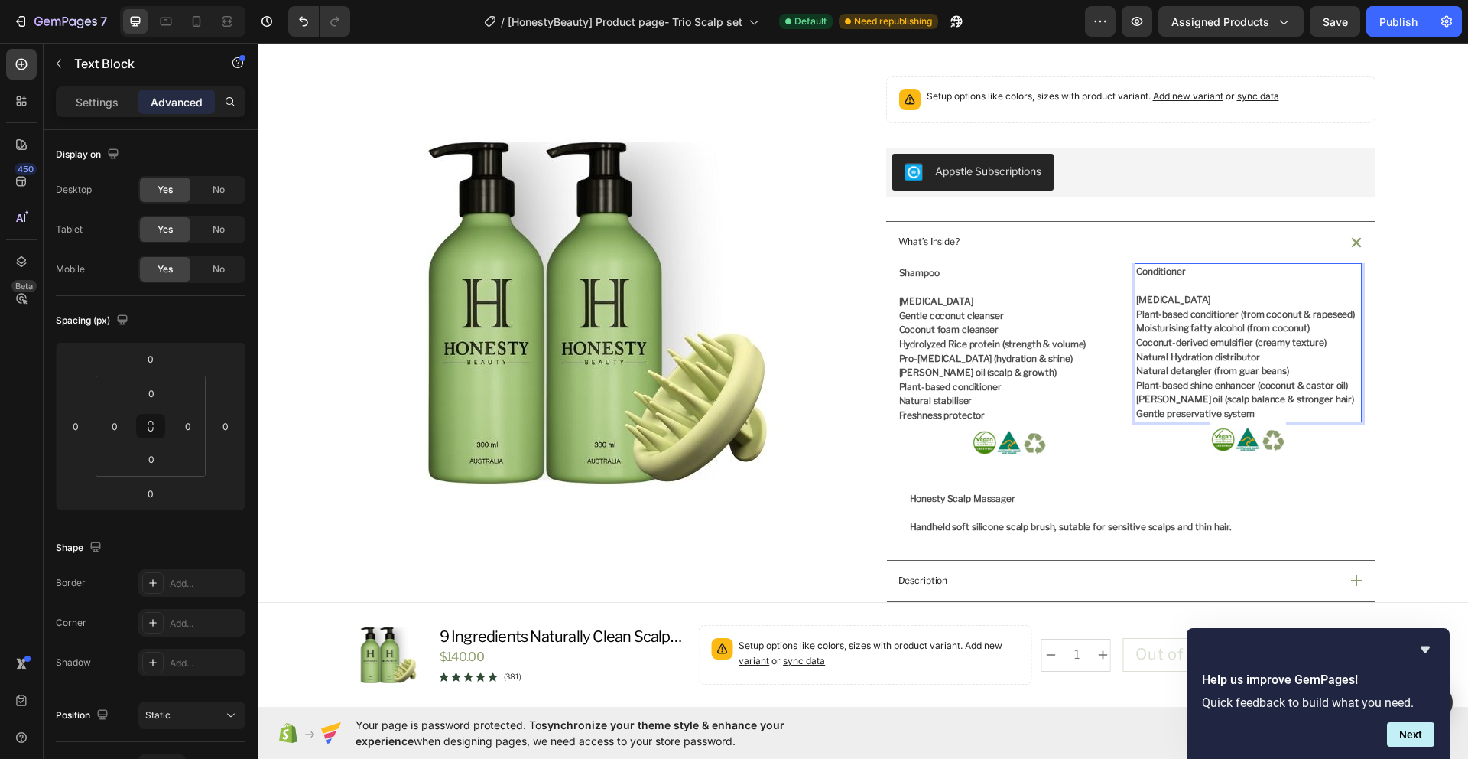
click at [1143, 417] on span "Gentle preservative system" at bounding box center [1195, 413] width 119 height 11
drag, startPoint x: 1249, startPoint y: 414, endPoint x: 1129, endPoint y: 417, distance: 120.1
click at [1135, 417] on div "Conditioner Purified water Plant-based conditioner (from coconut & rapeseed) Mo…" at bounding box center [1248, 343] width 227 height 160
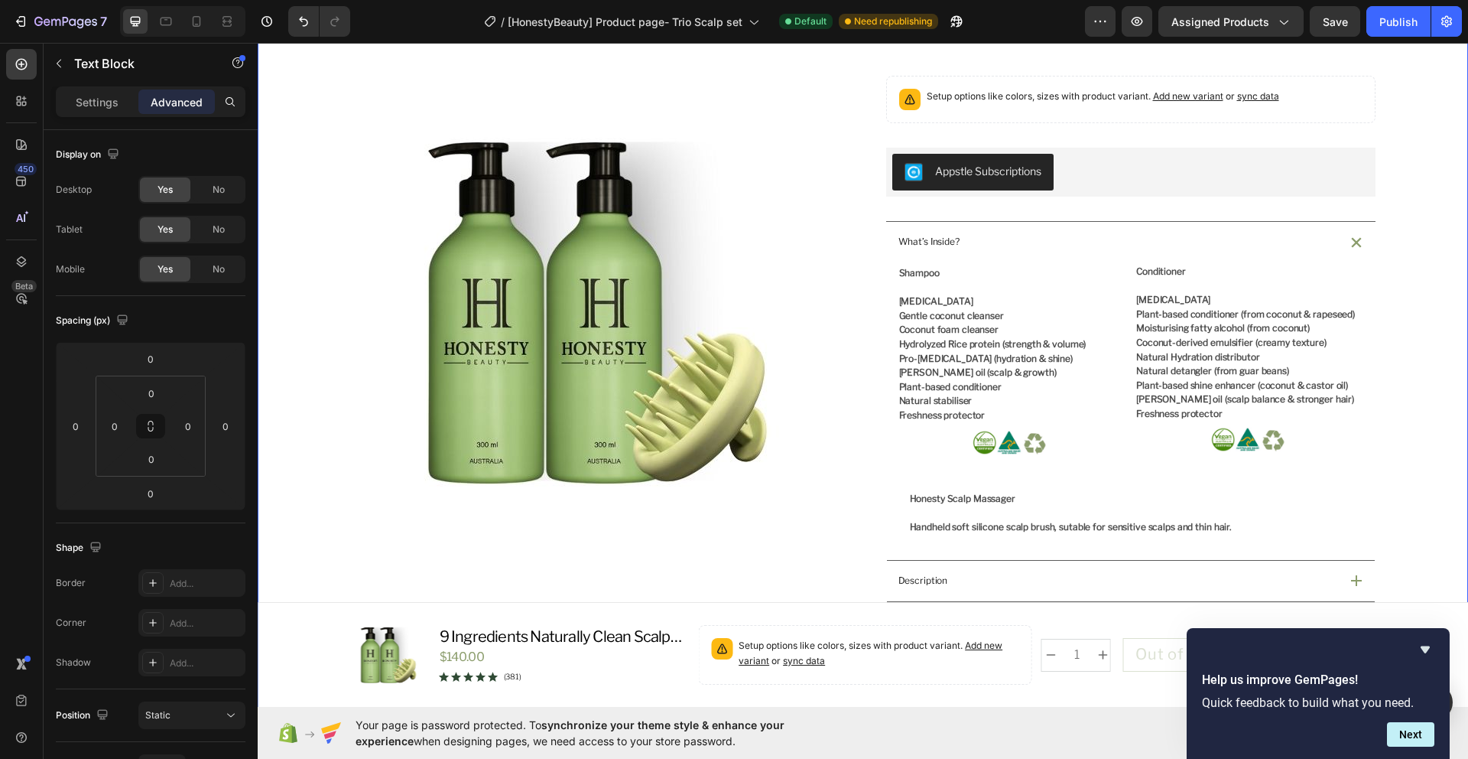
click at [1431, 477] on div "Product Images Icon Australian Made & Owned Text Block Icon Aus Post Delivery T…" at bounding box center [863, 493] width 1174 height 1400
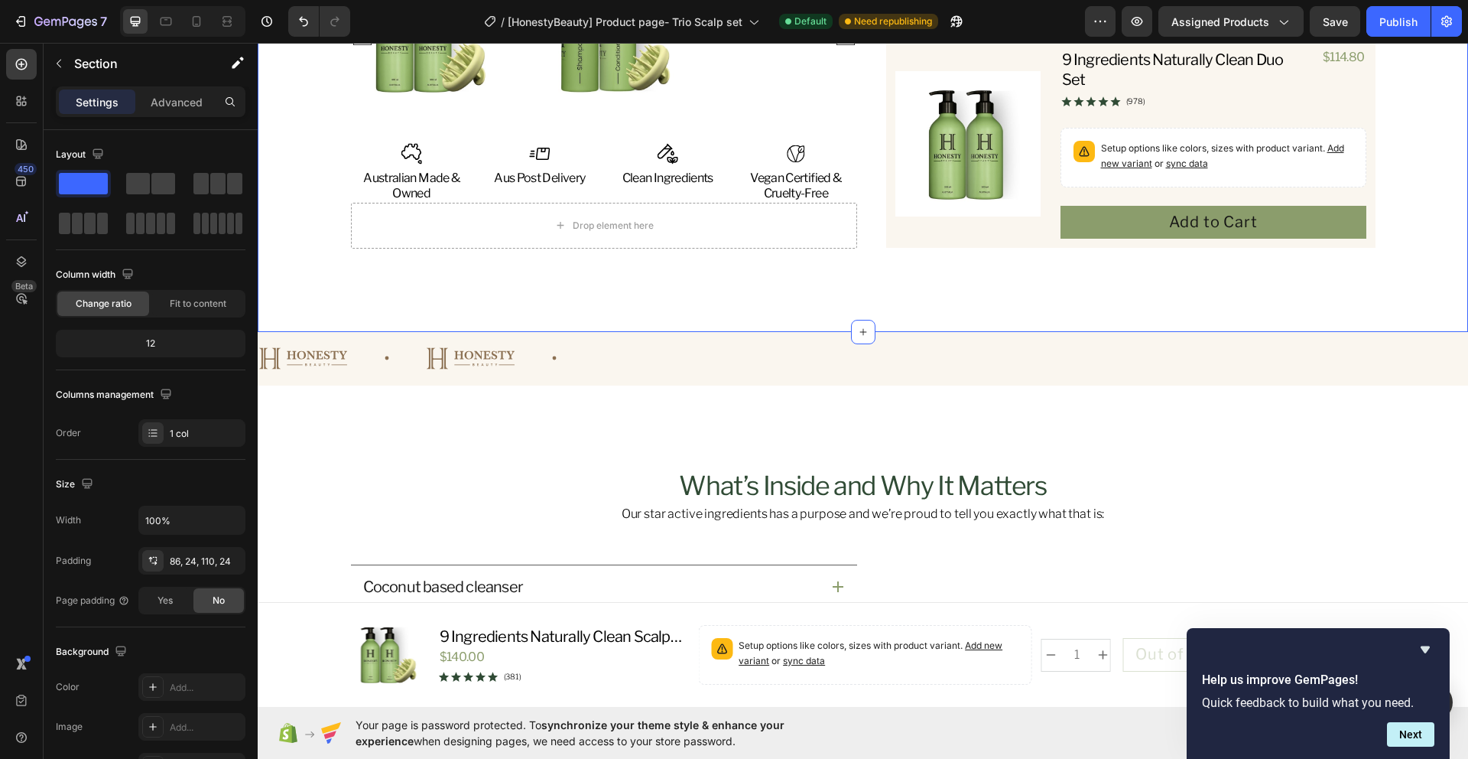
scroll to position [1776, 0]
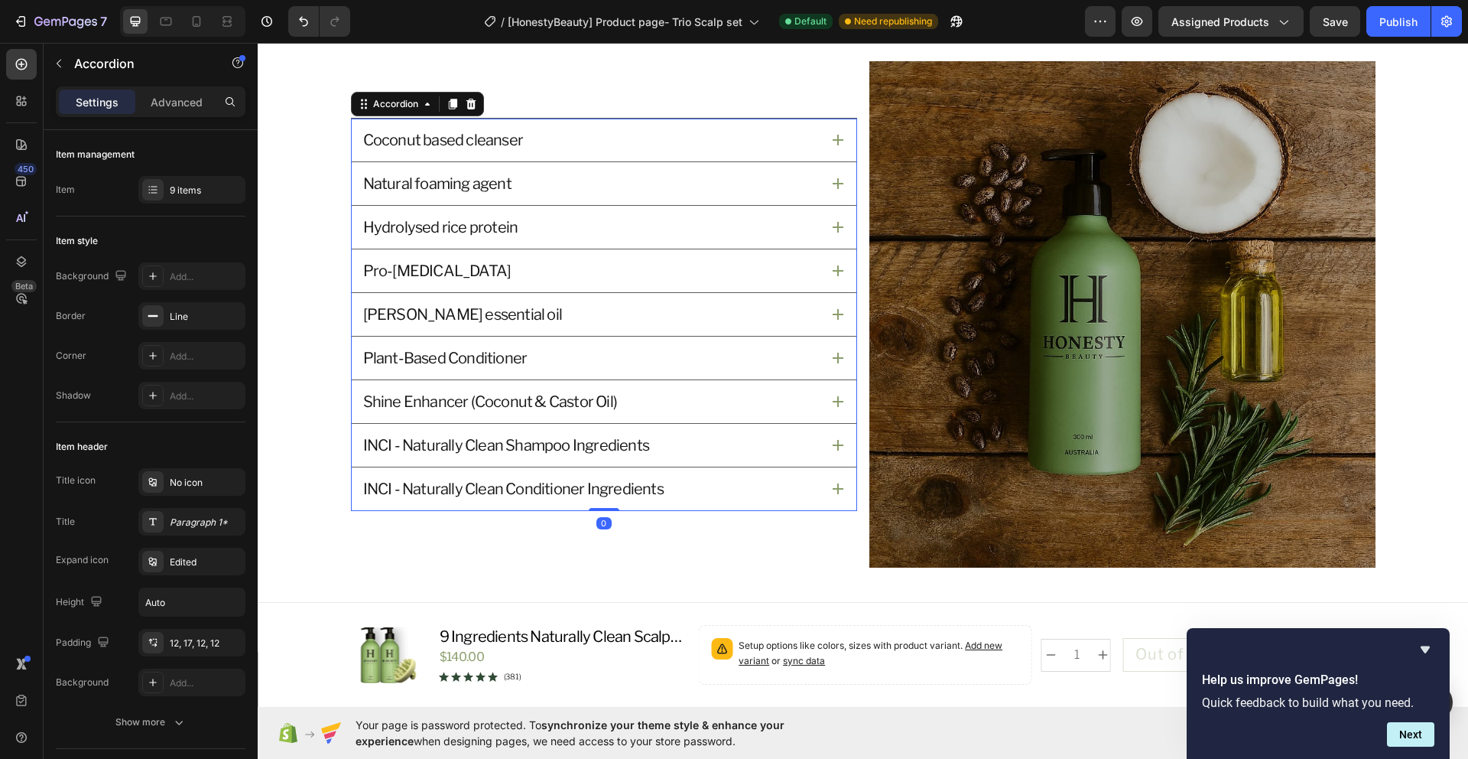
click at [824, 407] on div "Shine Enhancer (Coconut & Castor Oil)" at bounding box center [604, 401] width 505 height 43
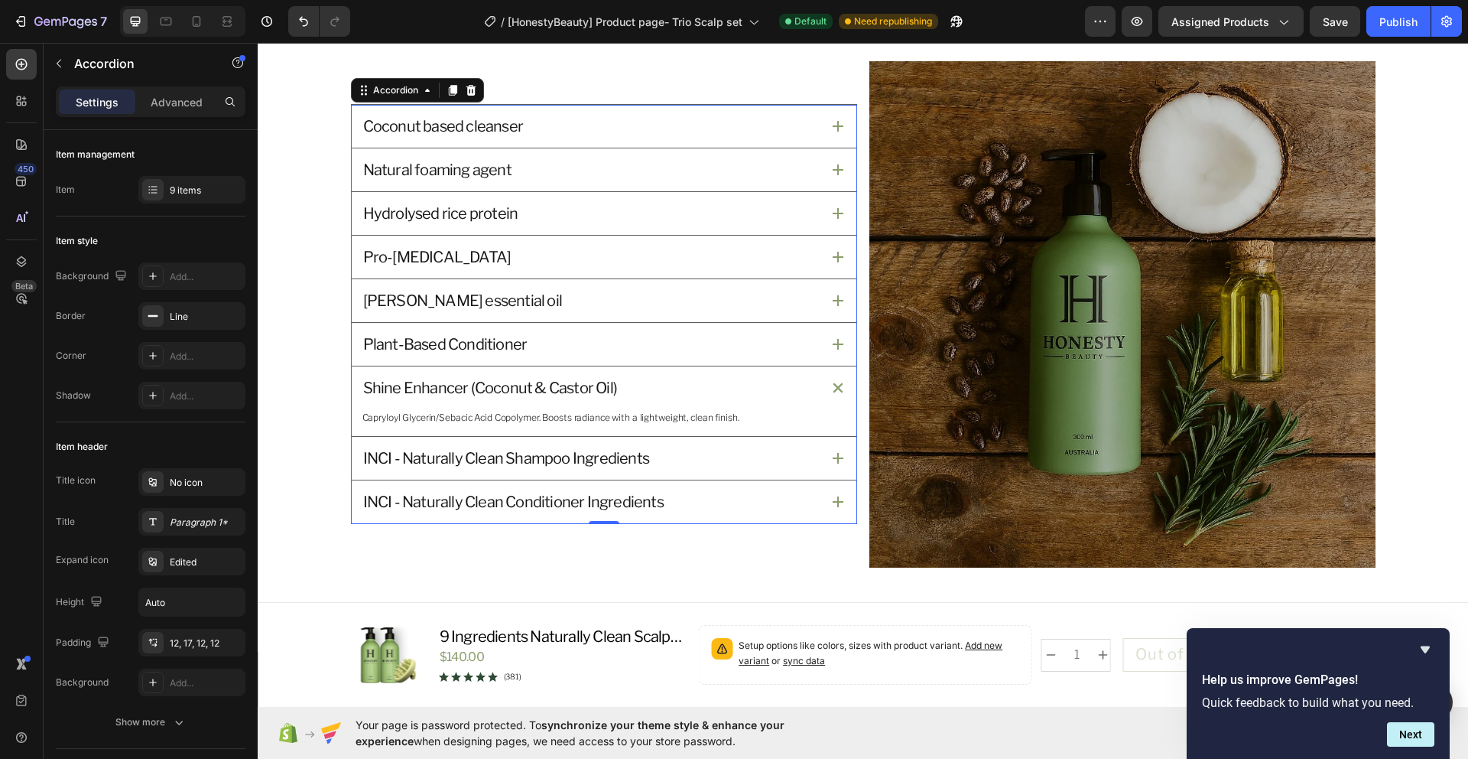
click at [833, 347] on icon at bounding box center [838, 344] width 11 height 11
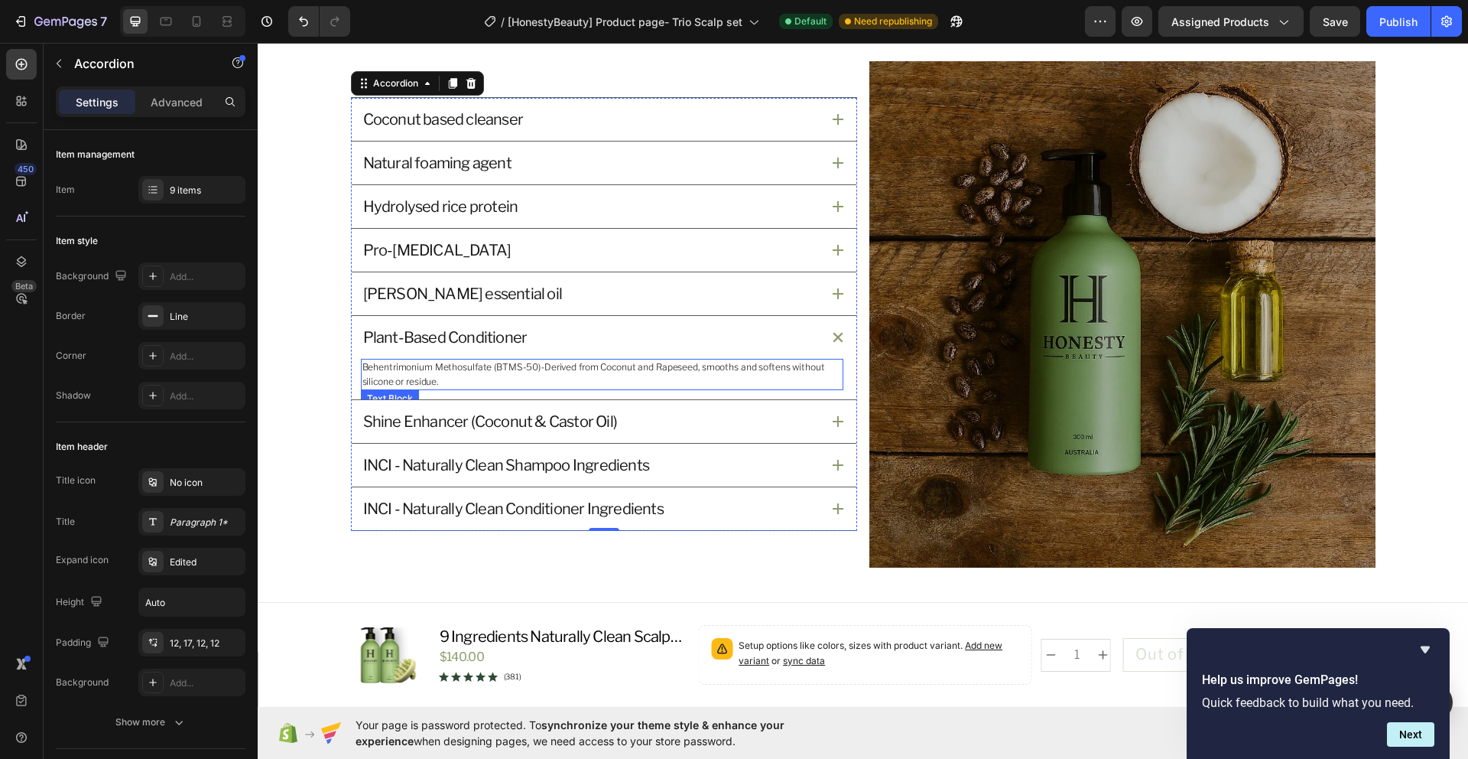
click at [528, 369] on p "Behentrimonium Methosulfate (BTMS-50) - Derived from Coconut and Rapeseed, smoo…" at bounding box center [602, 374] width 480 height 28
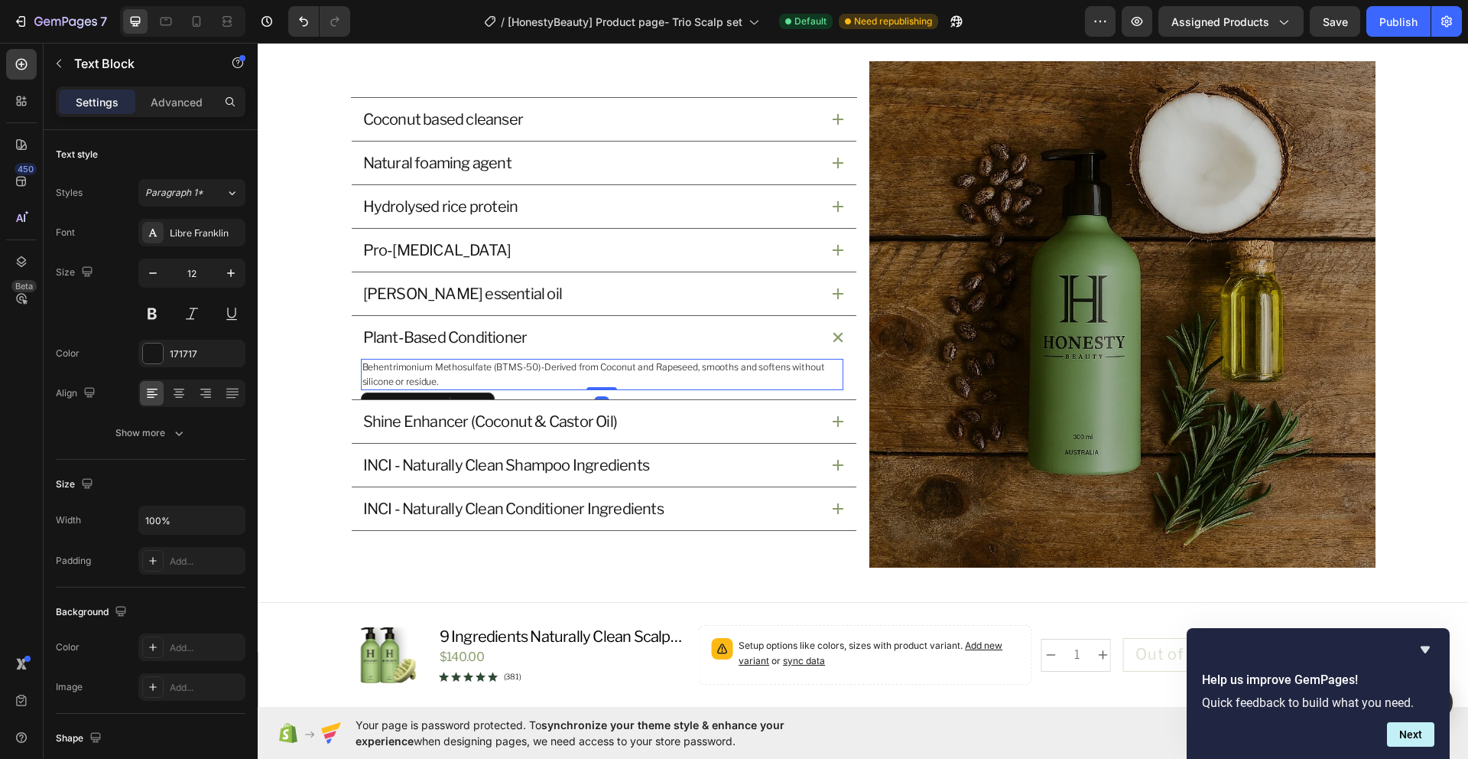
click at [529, 370] on p "Behentrimonium Methosulfate (BTMS-50) - Derived from Coconut and Rapeseed, smoo…" at bounding box center [602, 374] width 480 height 28
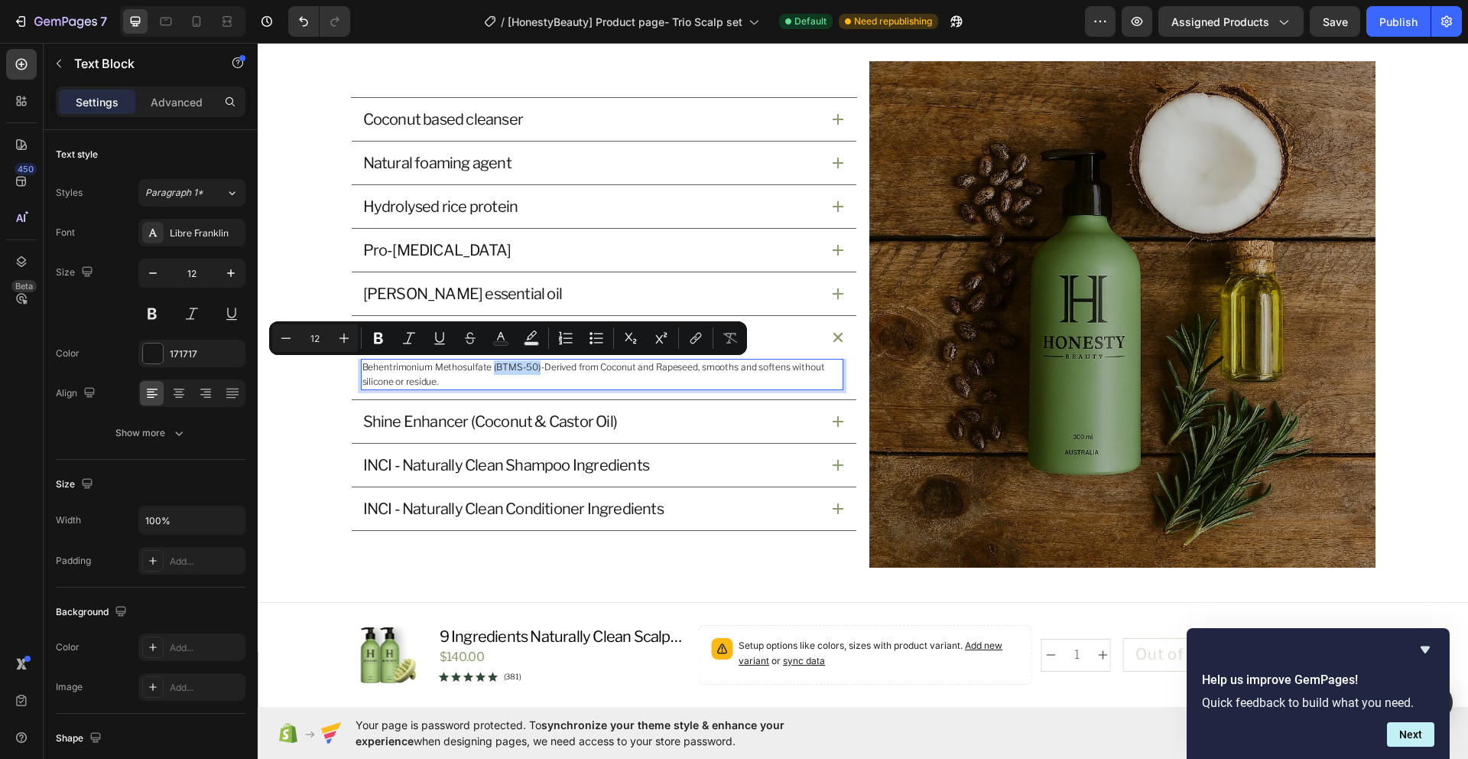
drag, startPoint x: 532, startPoint y: 369, endPoint x: 486, endPoint y: 369, distance: 46.7
click at [486, 369] on p "Behentrimonium Methosulfate (BTMS-50) - Derived from Coconut and Rapeseed, smoo…" at bounding box center [602, 374] width 480 height 28
click at [532, 375] on p "Behentrimonium Methosulfate (BTMS-50) - Derived from Coconut and Rapeseed, smoo…" at bounding box center [602, 374] width 480 height 28
drag, startPoint x: 531, startPoint y: 372, endPoint x: 490, endPoint y: 372, distance: 40.5
click at [490, 372] on p "Behentrimonium Methosulfate (BTMS-50) - Derived from Coconut and Rapeseed, smoo…" at bounding box center [602, 374] width 480 height 28
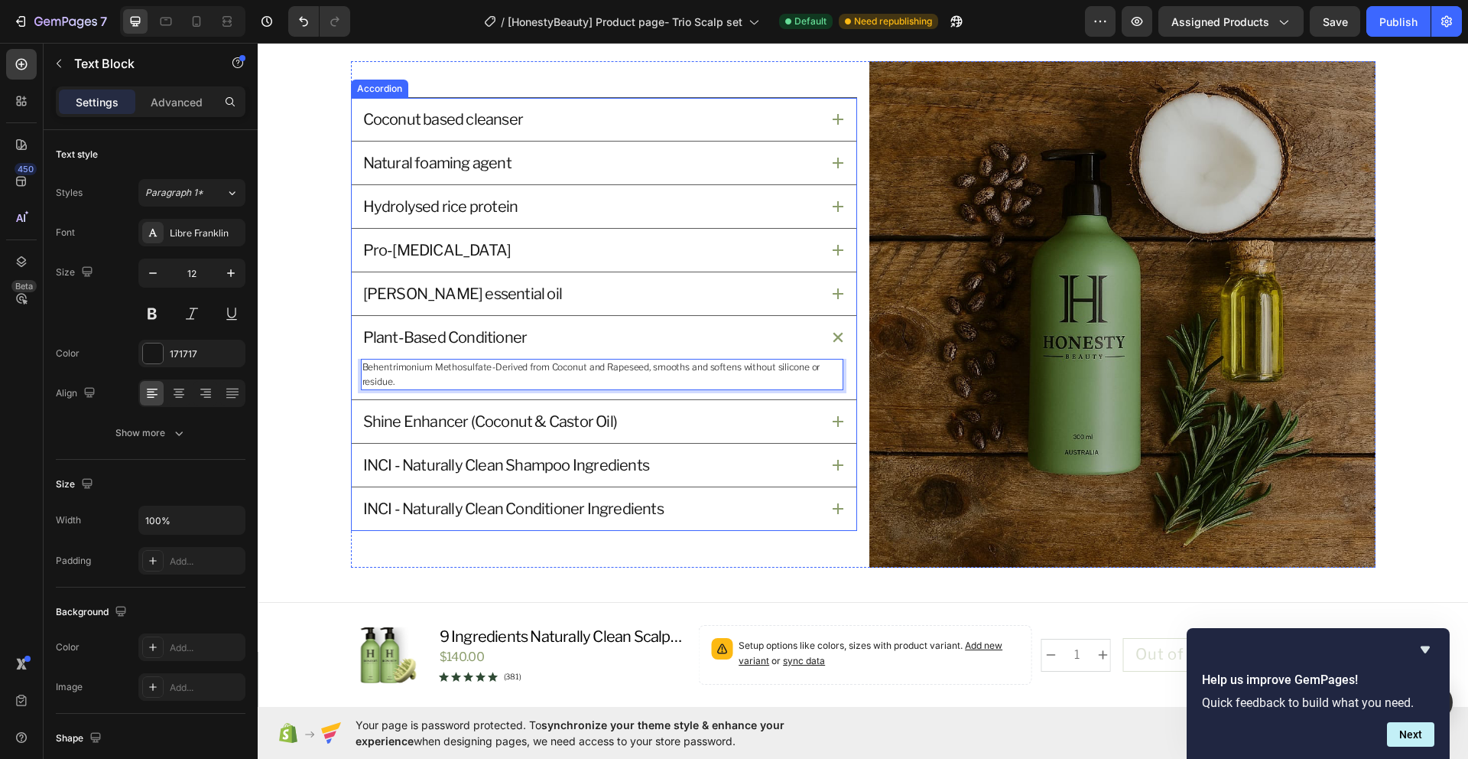
click at [574, 289] on div "[PERSON_NAME] essential oil" at bounding box center [591, 293] width 460 height 24
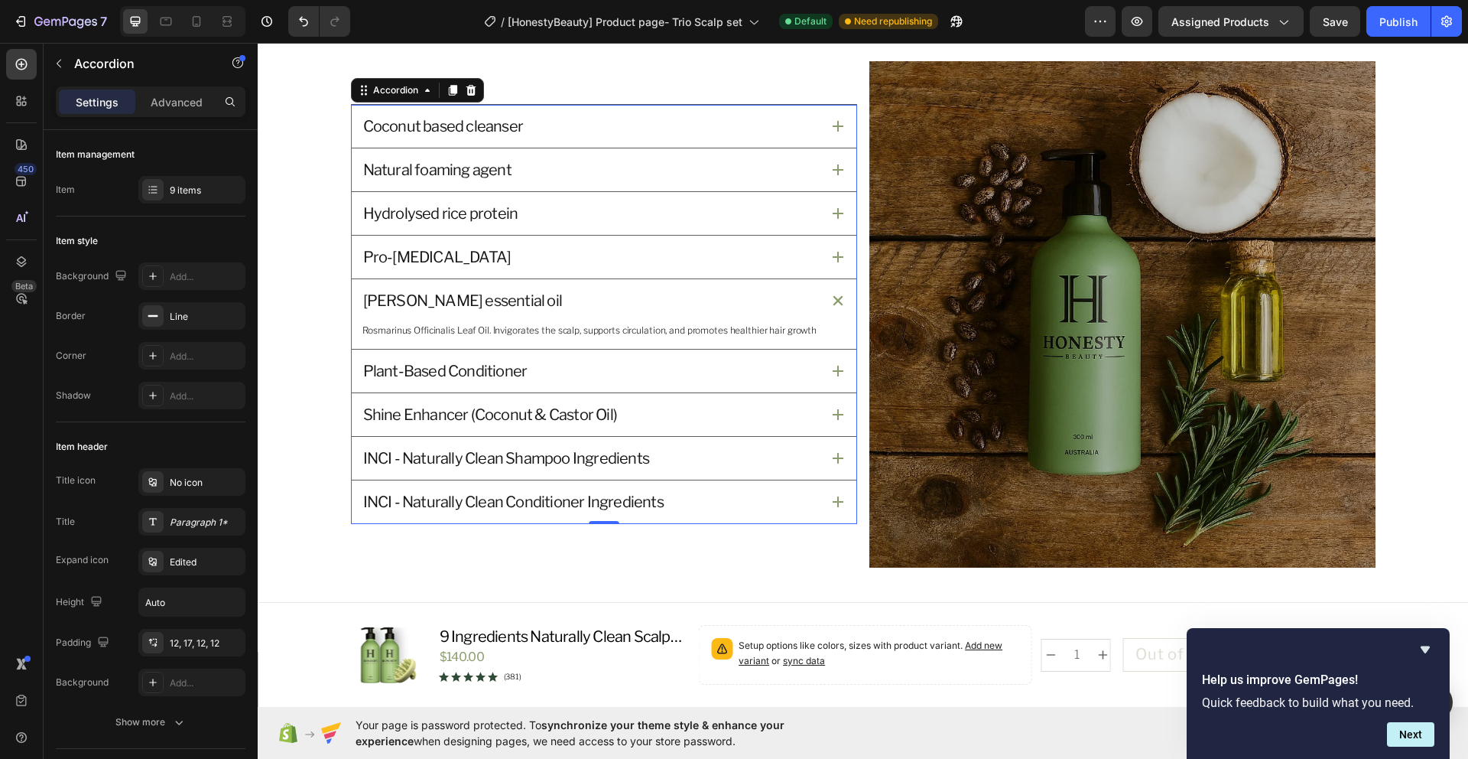
click at [571, 262] on div "Pro-[MEDICAL_DATA]" at bounding box center [591, 257] width 460 height 24
click at [538, 213] on div "Hydrolysed rice protein" at bounding box center [591, 213] width 460 height 24
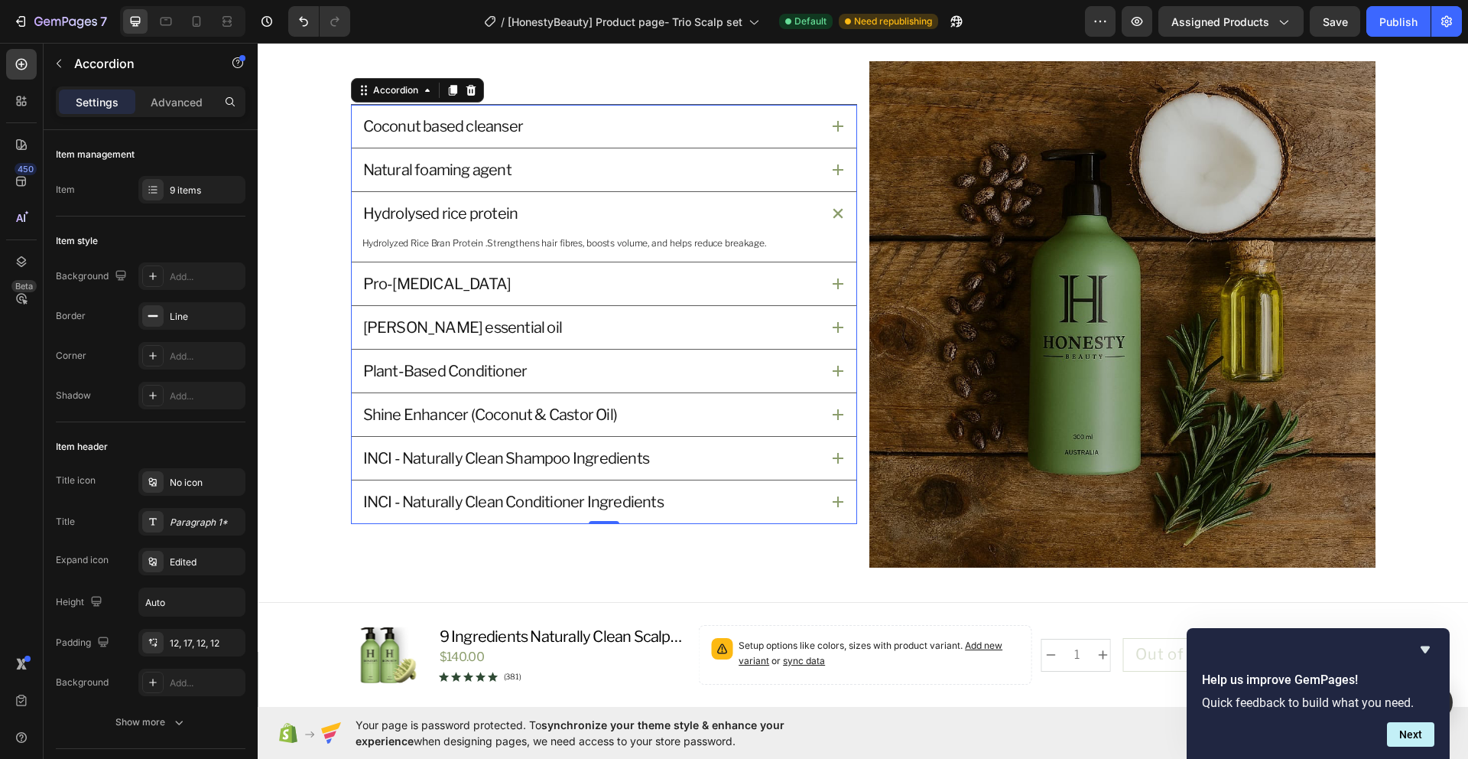
click at [565, 174] on div "Natural foaming agent" at bounding box center [591, 170] width 460 height 24
click at [575, 148] on div "Natural foaming agent" at bounding box center [604, 169] width 505 height 43
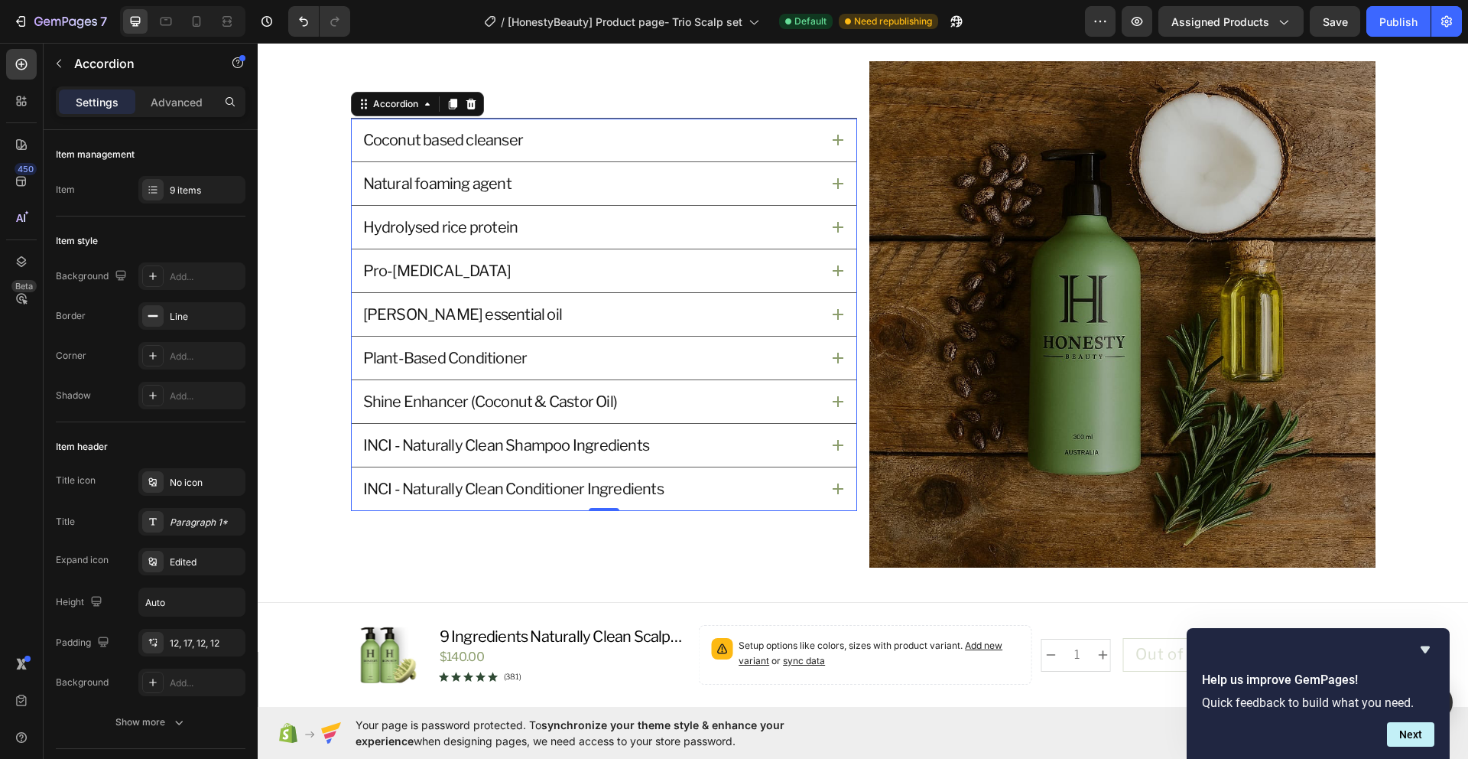
click at [575, 148] on div "Coconut based cleanser" at bounding box center [591, 140] width 460 height 24
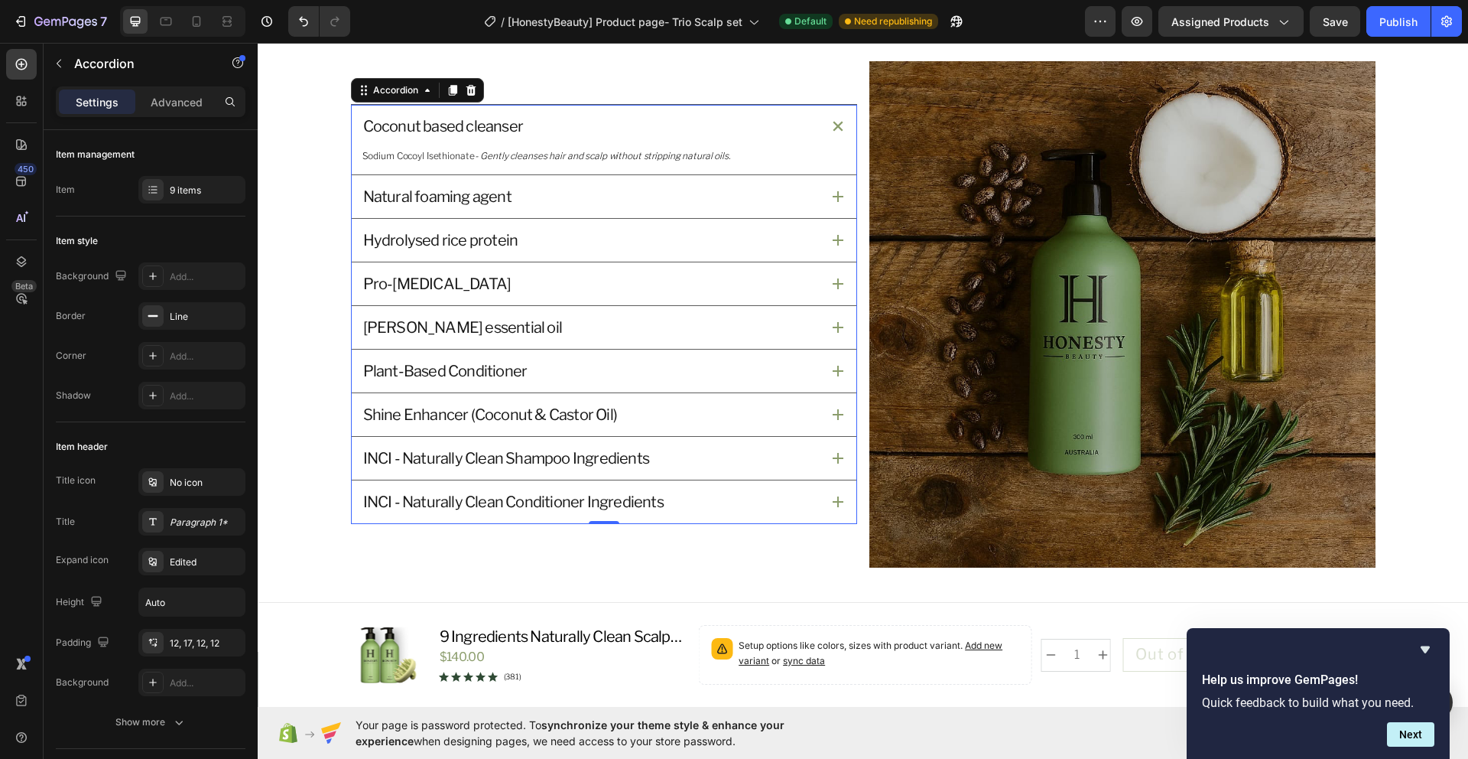
click at [613, 206] on div "Natural foaming agent" at bounding box center [591, 196] width 460 height 24
click at [639, 124] on div "Coconut based cleanser" at bounding box center [591, 126] width 460 height 24
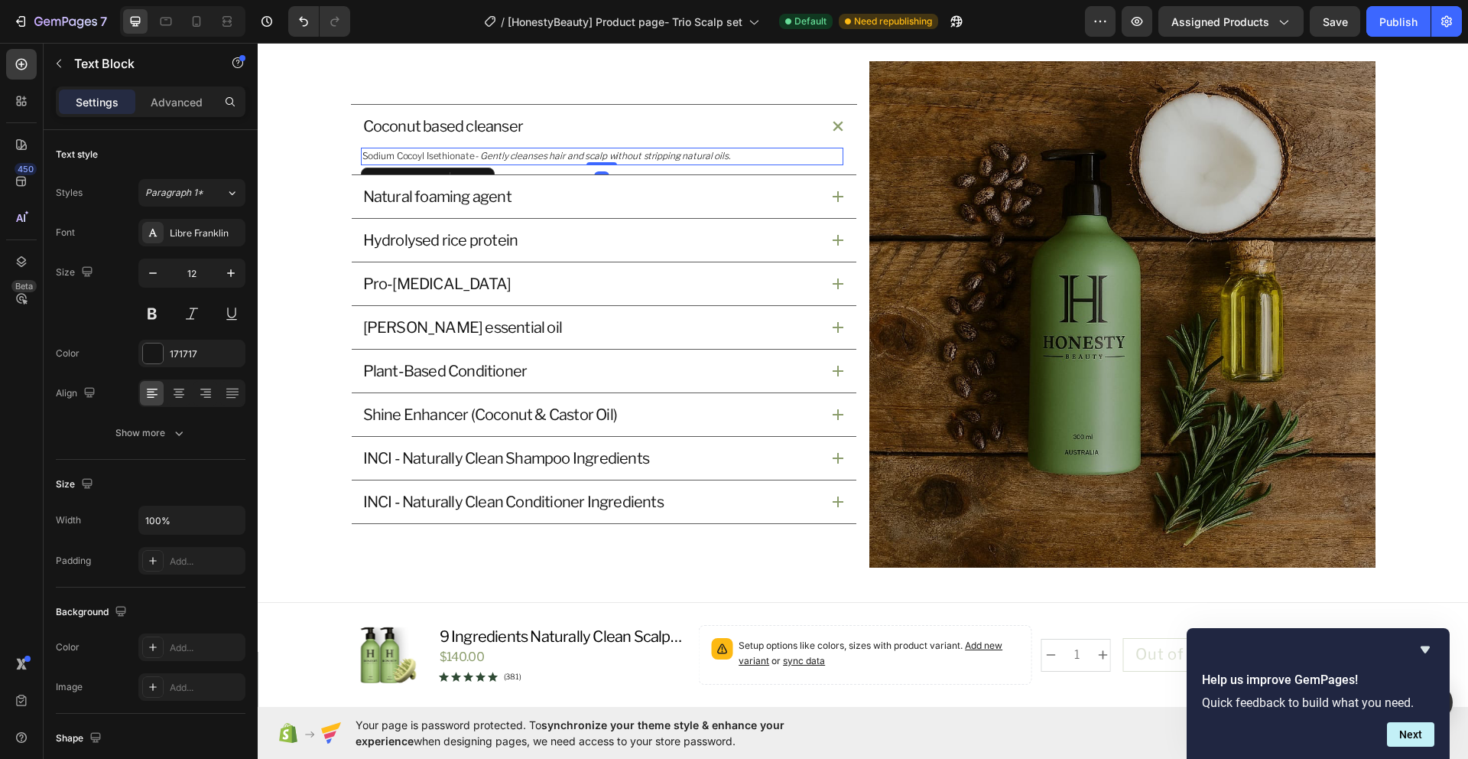
click at [725, 153] on p "Sodium Cocoyl Isethionate - Gently cleanses hair and scalp without stripping na…" at bounding box center [602, 156] width 480 height 15
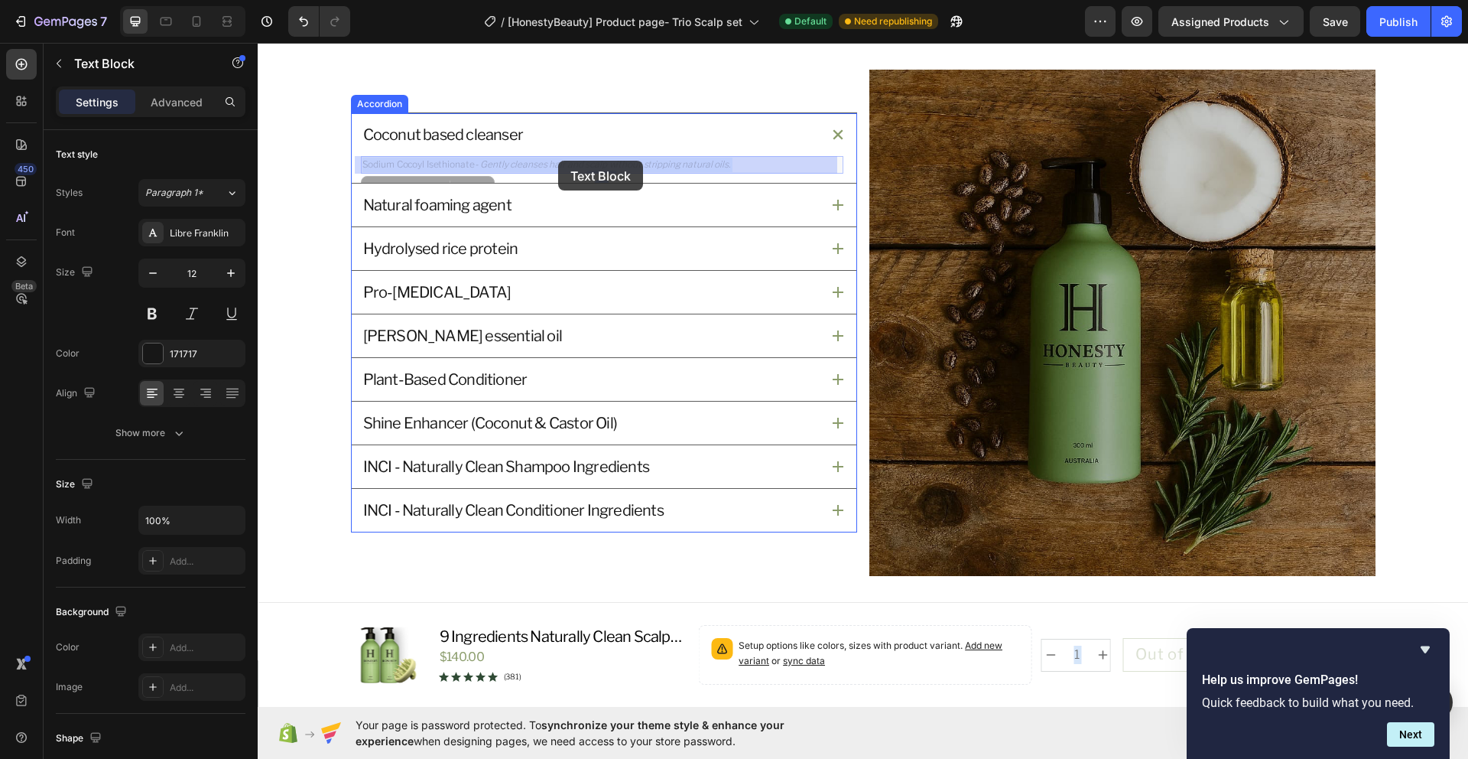
drag, startPoint x: 725, startPoint y: 158, endPoint x: 549, endPoint y: 161, distance: 175.9
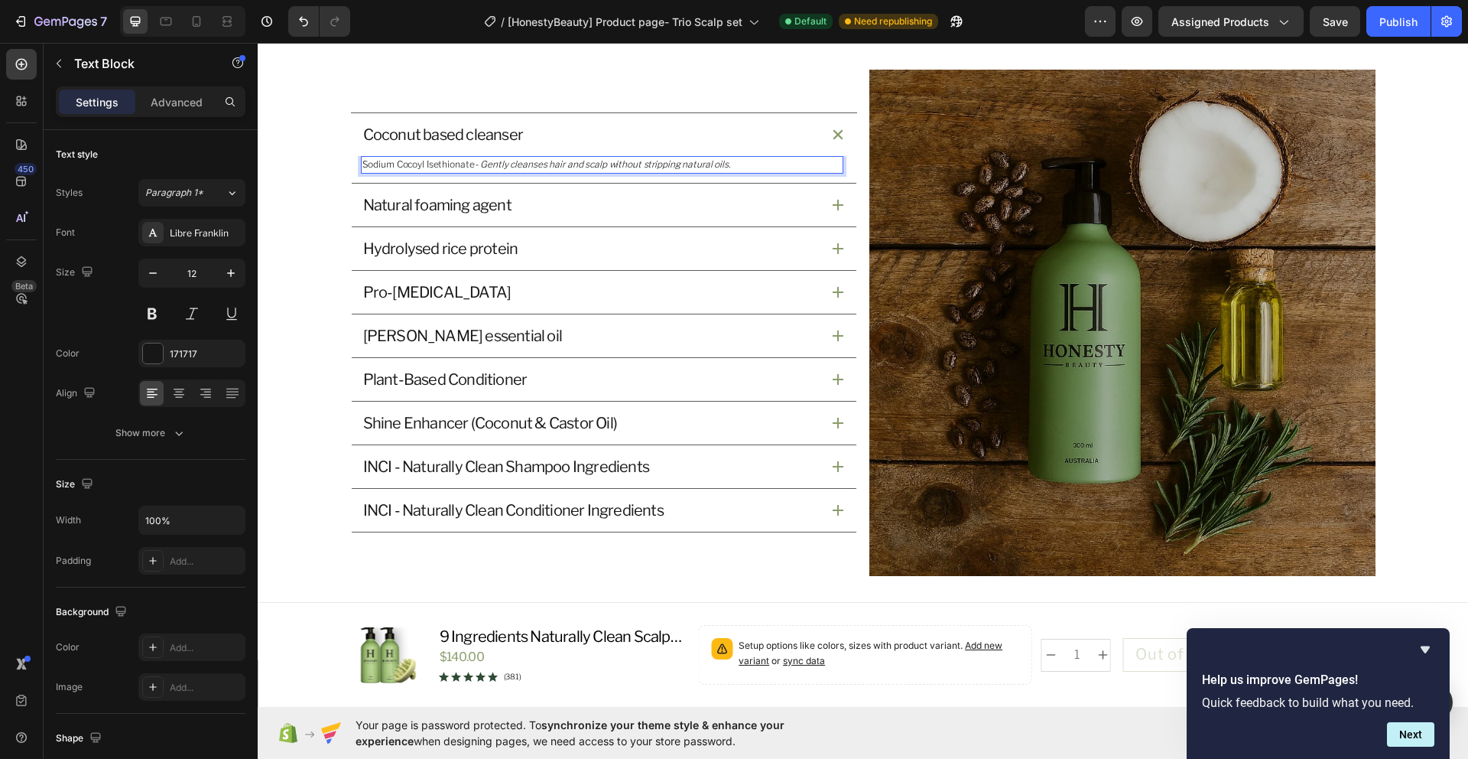
click at [728, 165] on p "Sodium Cocoyl Isethionate - Gently cleanses hair and scalp without stripping na…" at bounding box center [602, 165] width 480 height 15
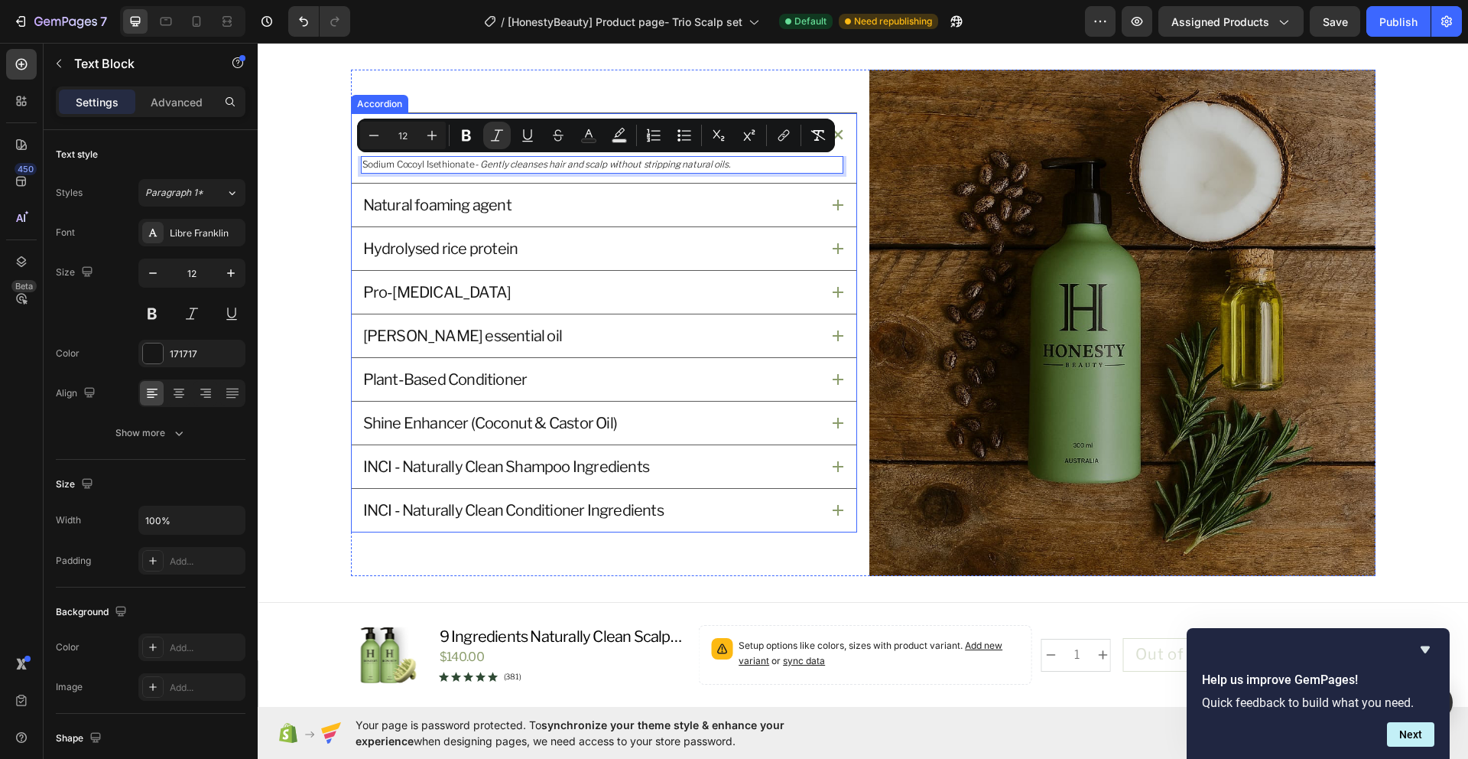
drag, startPoint x: 475, startPoint y: 167, endPoint x: 726, endPoint y: 174, distance: 251.0
click at [726, 174] on div "Sodium Cocoyl Isethionate - Gently cleanses hair and scalp without stripping na…" at bounding box center [604, 169] width 505 height 27
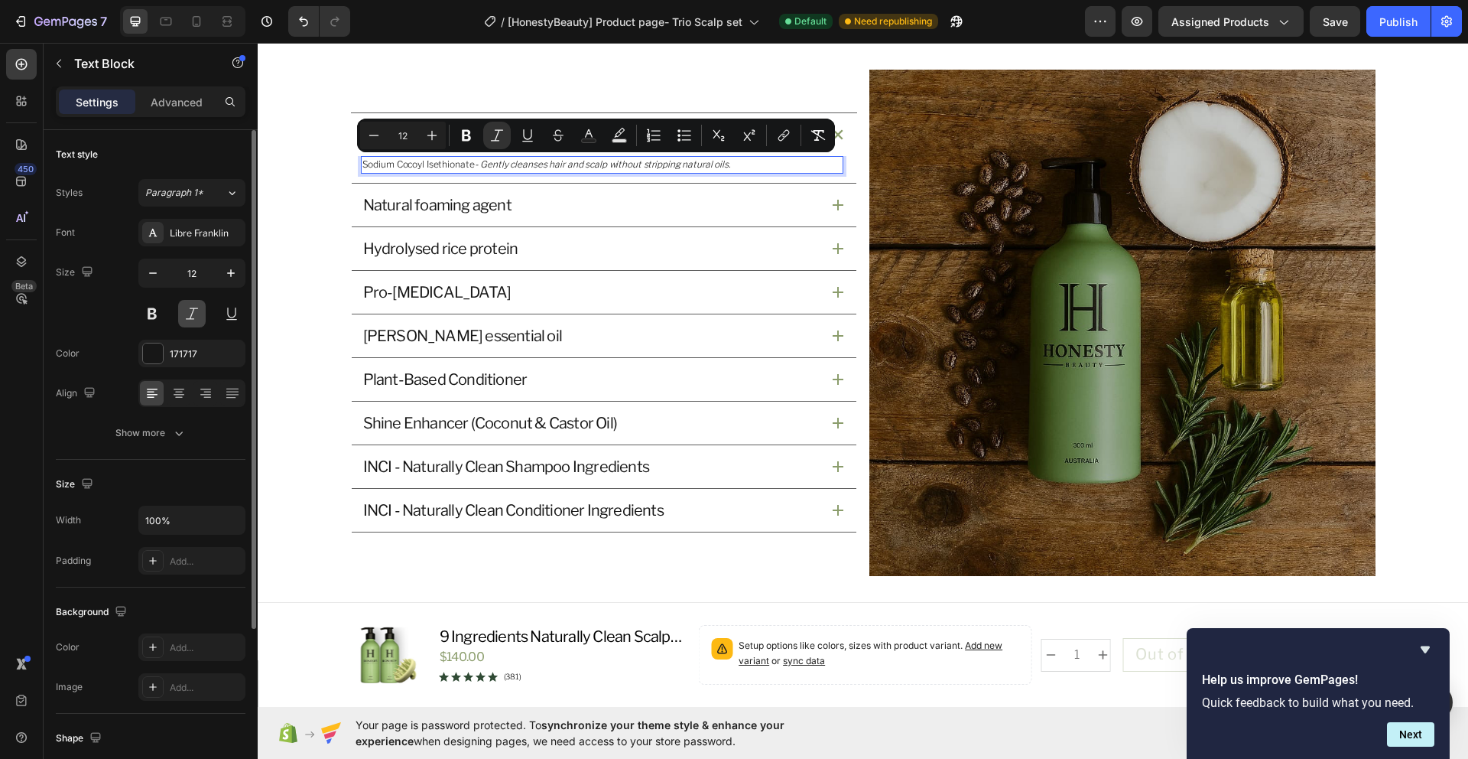
click at [193, 307] on button at bounding box center [192, 314] width 28 height 28
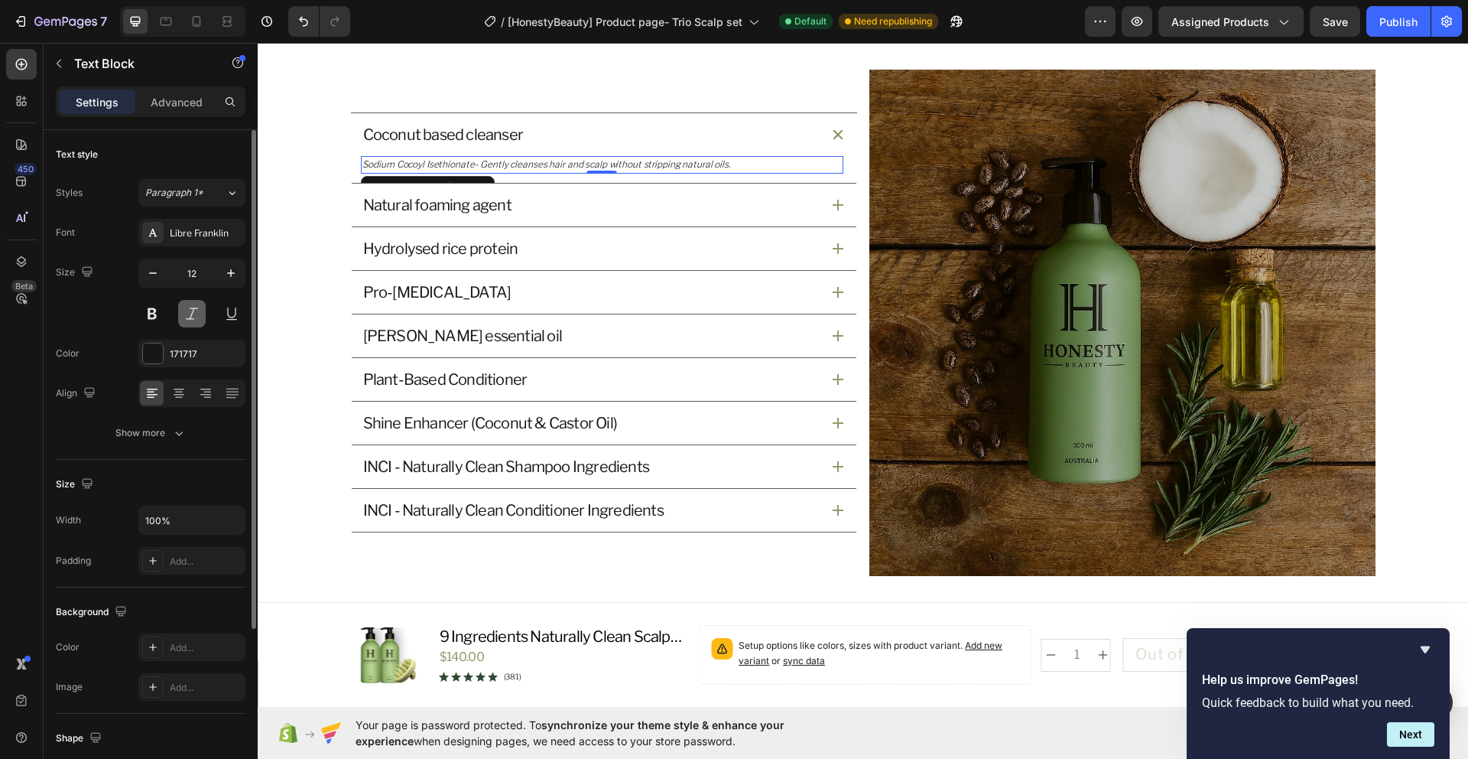
click at [193, 307] on button at bounding box center [192, 314] width 28 height 28
click at [707, 170] on p "Sodium Cocoyl Isethionate - Gently cleanses hair and scalp without stripping na…" at bounding box center [602, 165] width 480 height 15
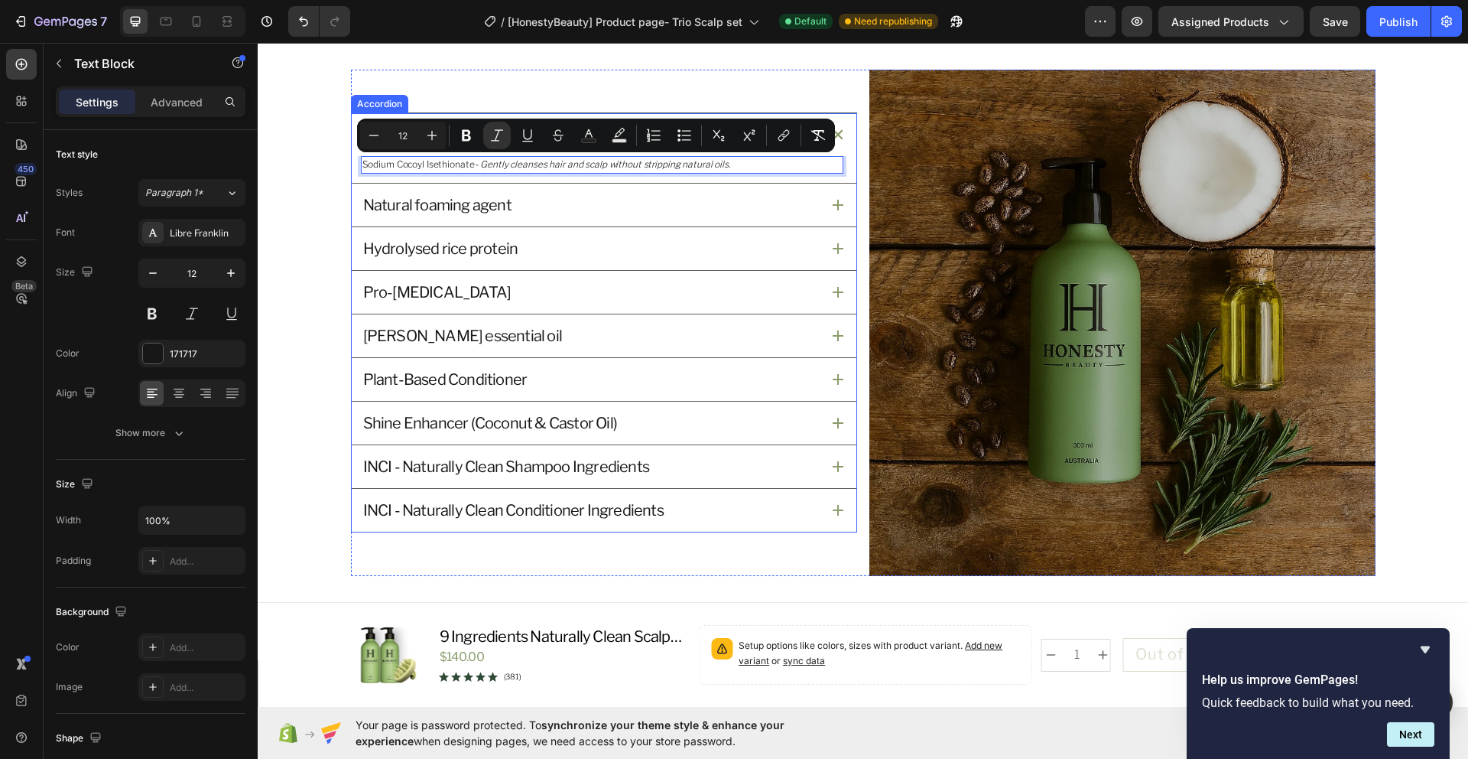
drag, startPoint x: 743, startPoint y: 166, endPoint x: 684, endPoint y: 174, distance: 59.5
click at [684, 174] on div "Sodium Cocoyl Isethionate - Gently cleanses hair and scalp without stripping na…" at bounding box center [604, 169] width 505 height 27
click at [494, 141] on icon "Editor contextual toolbar" at bounding box center [496, 135] width 15 height 15
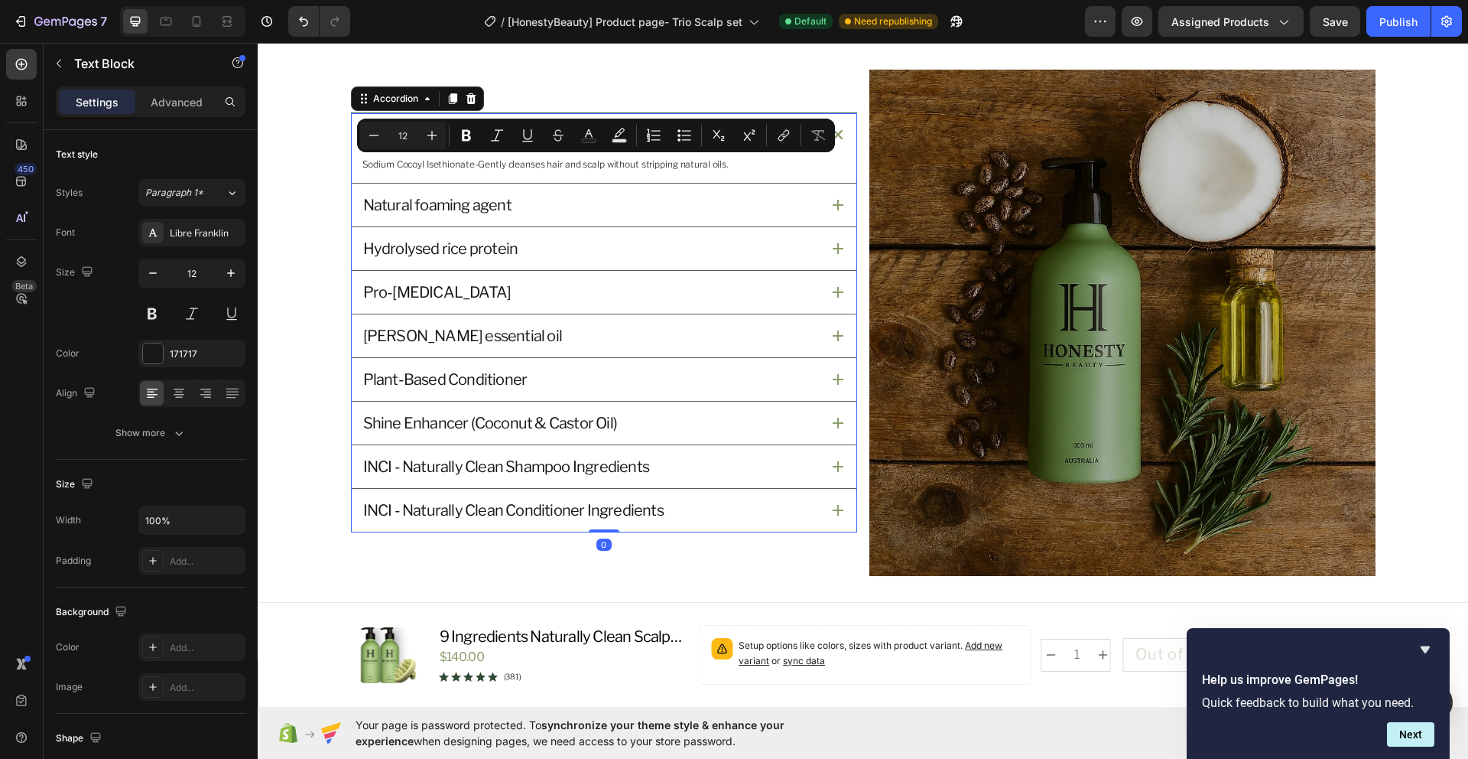
click at [565, 213] on div "Natural foaming agent" at bounding box center [591, 205] width 460 height 24
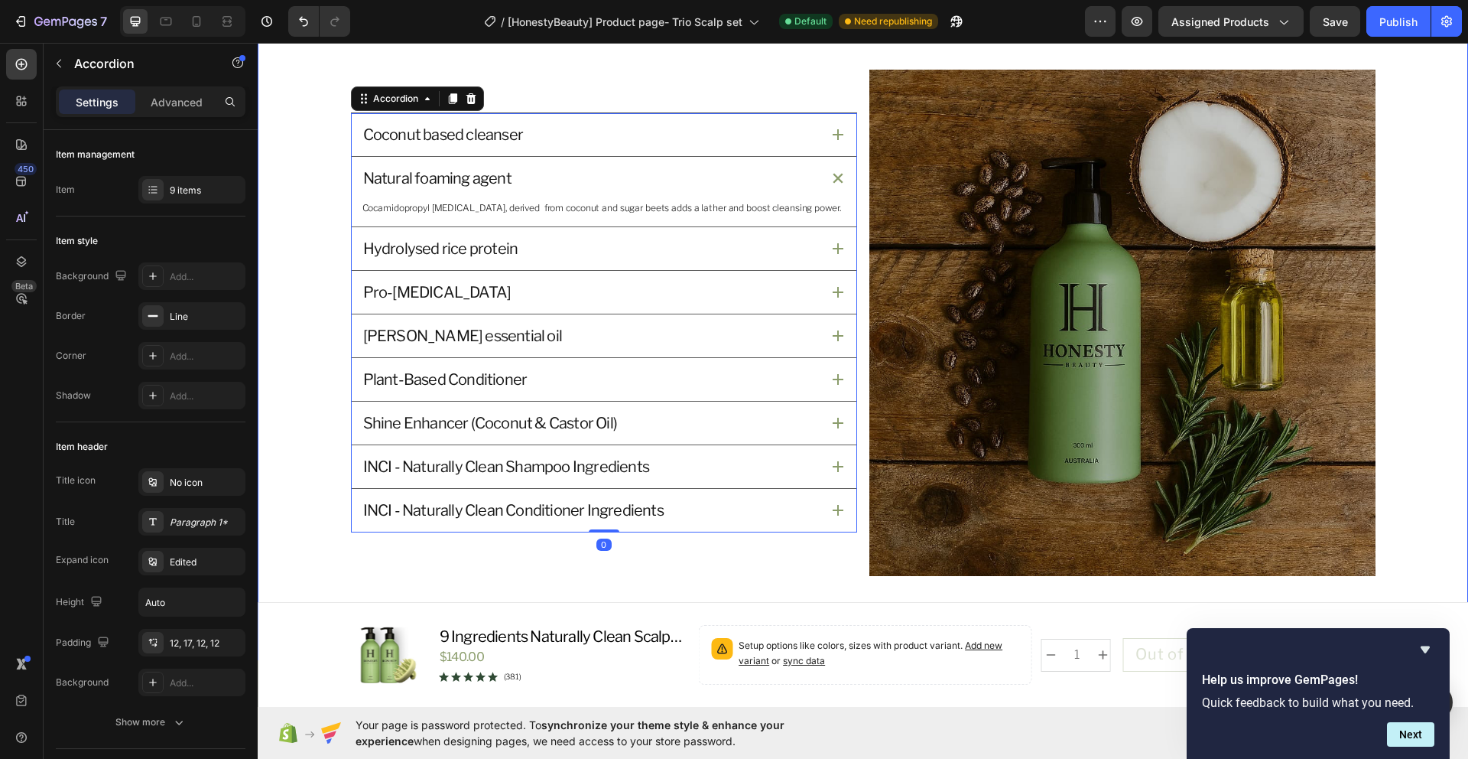
click at [725, 588] on div "What’s Inside and Why It Matters Heading Our star active ingredients has a purp…" at bounding box center [863, 275] width 1211 height 769
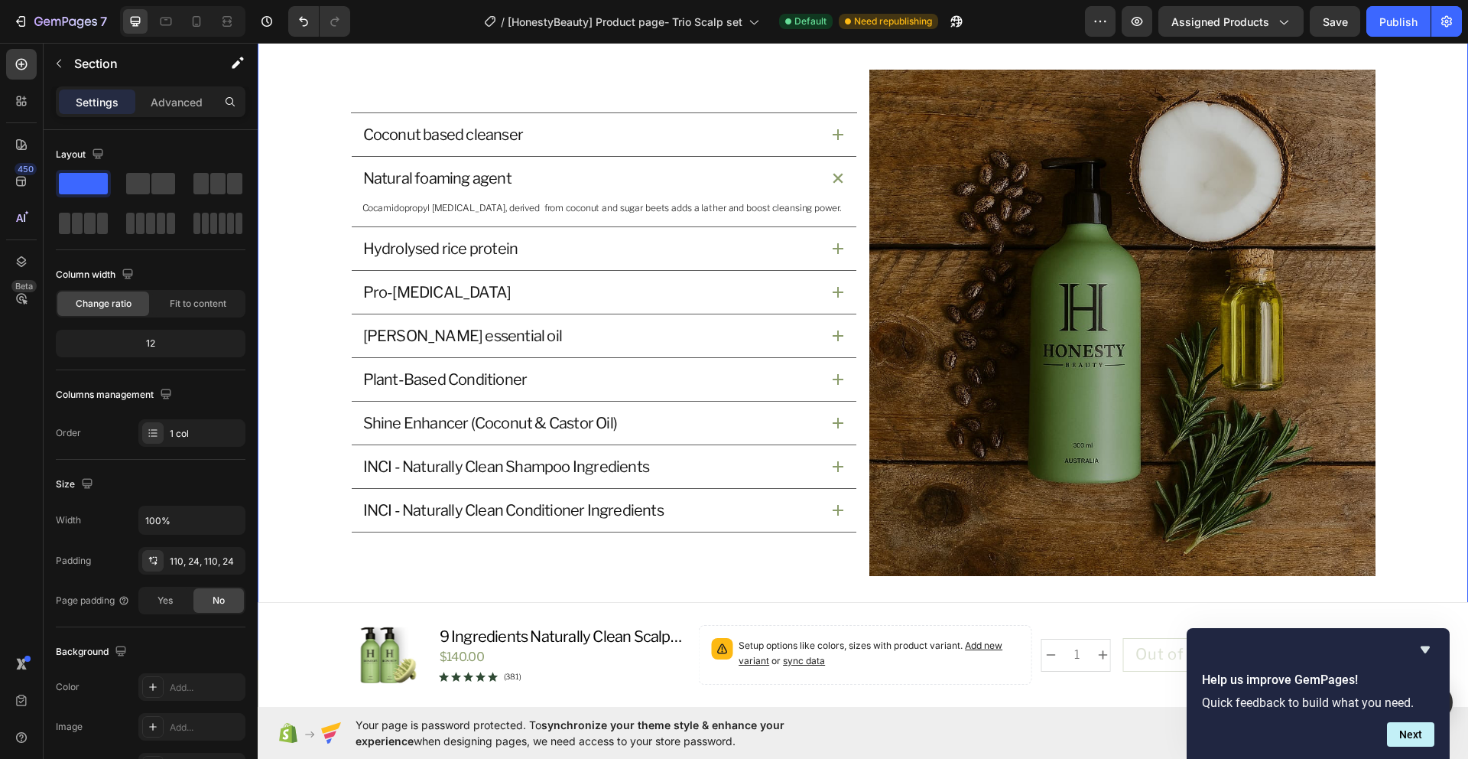
click at [1437, 375] on div "What’s Inside and Why It Matters Heading Our star active ingredients has a purp…" at bounding box center [863, 275] width 1174 height 601
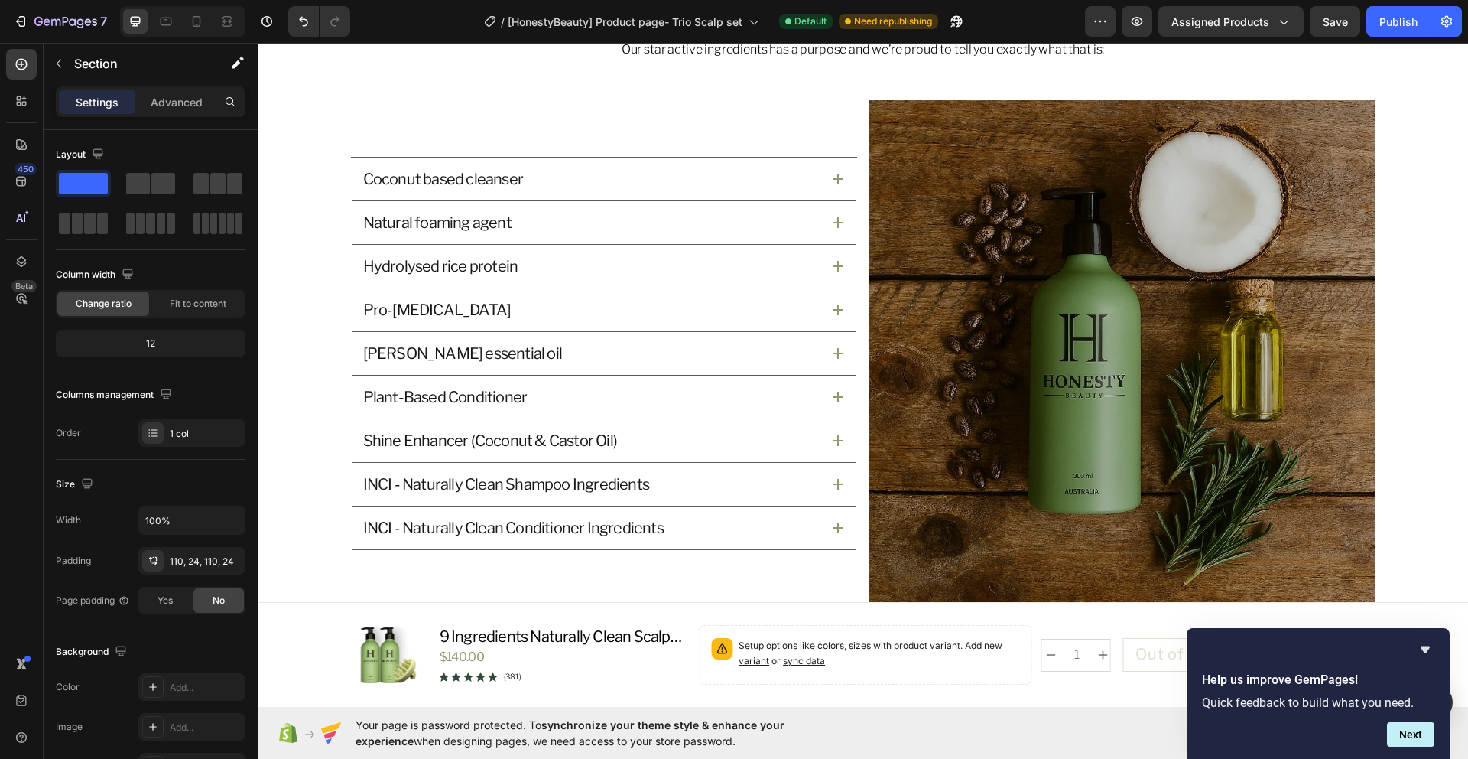
scroll to position [1442, 0]
click at [690, 177] on div "Coconut based cleanser" at bounding box center [591, 177] width 460 height 24
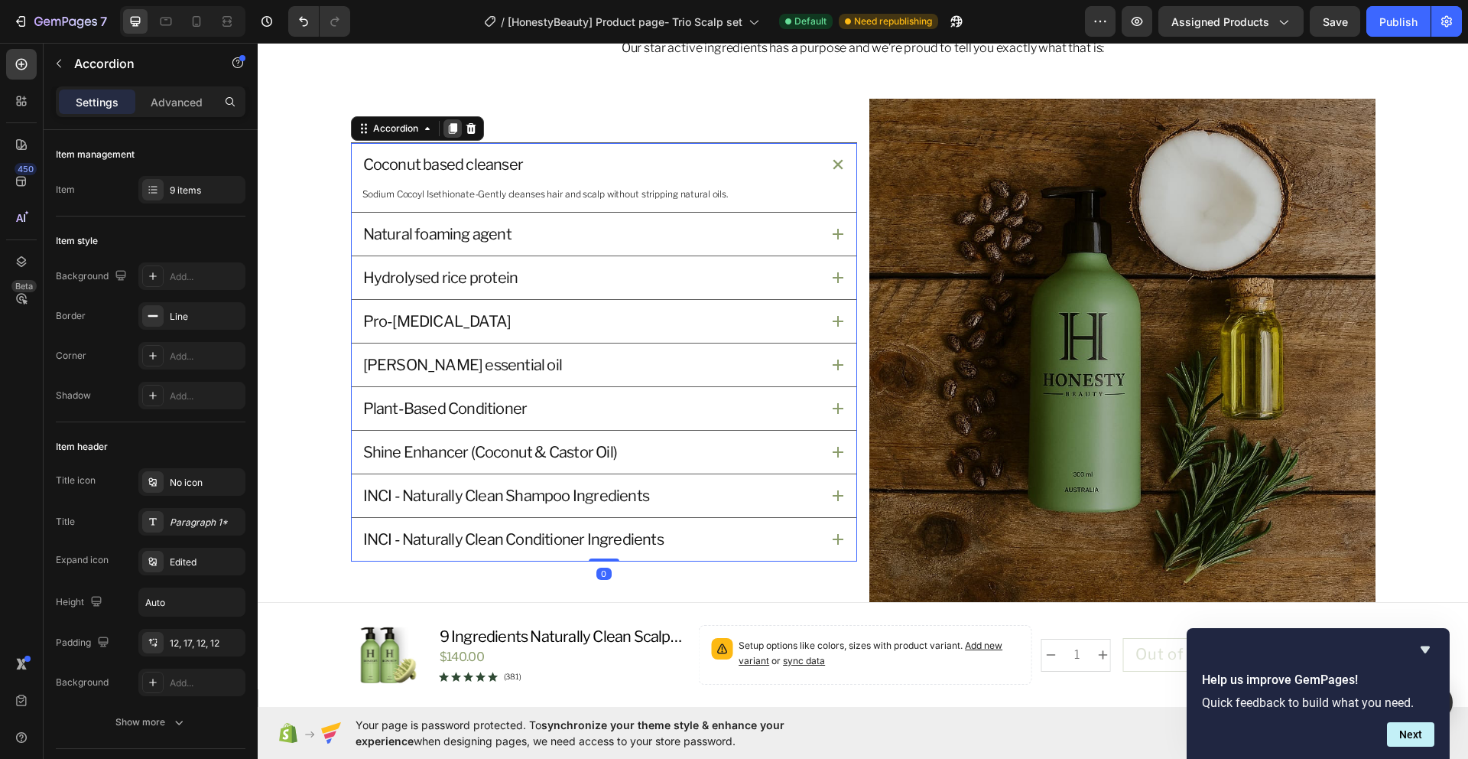
click at [448, 130] on icon at bounding box center [452, 128] width 8 height 11
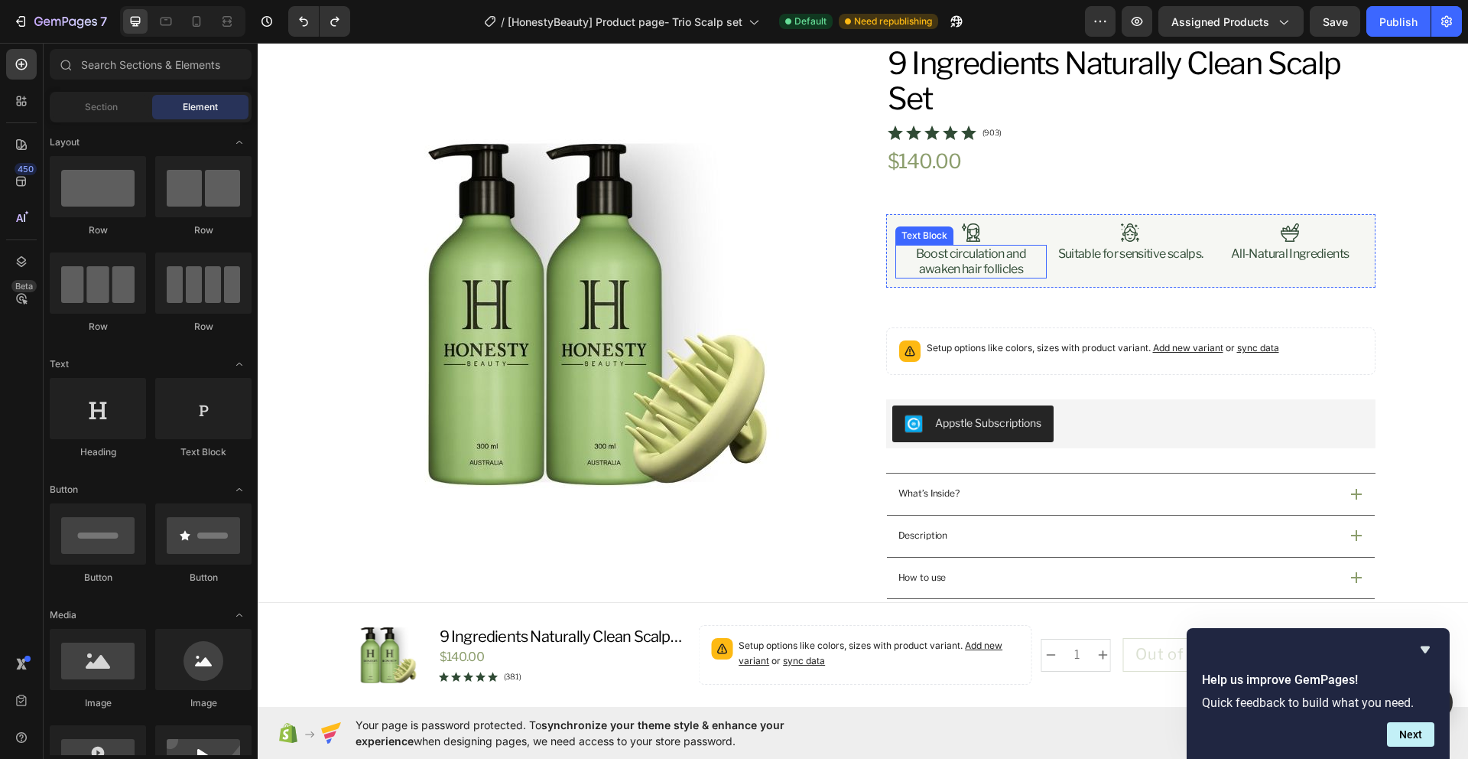
scroll to position [95, 0]
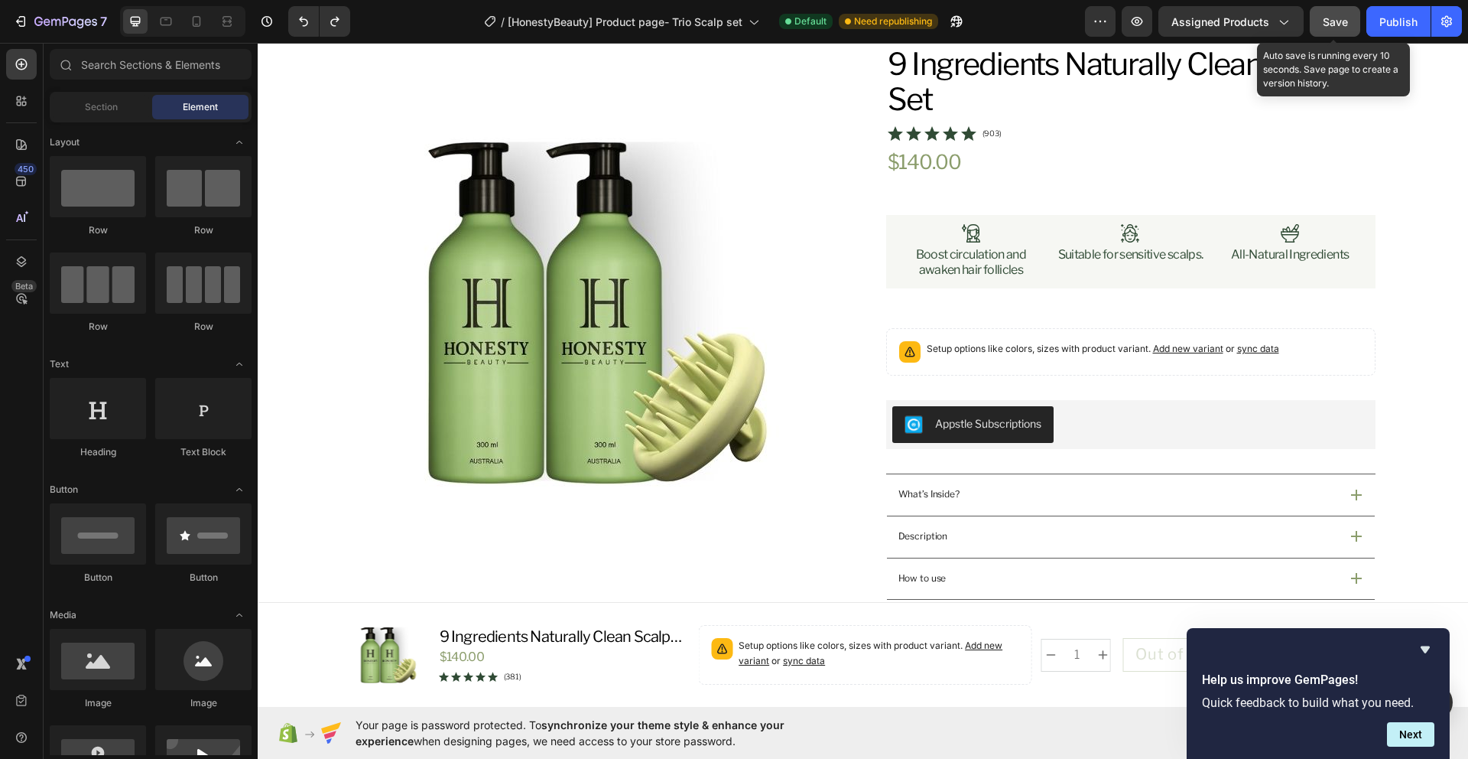
click at [1339, 22] on span "Save" at bounding box center [1335, 21] width 25 height 13
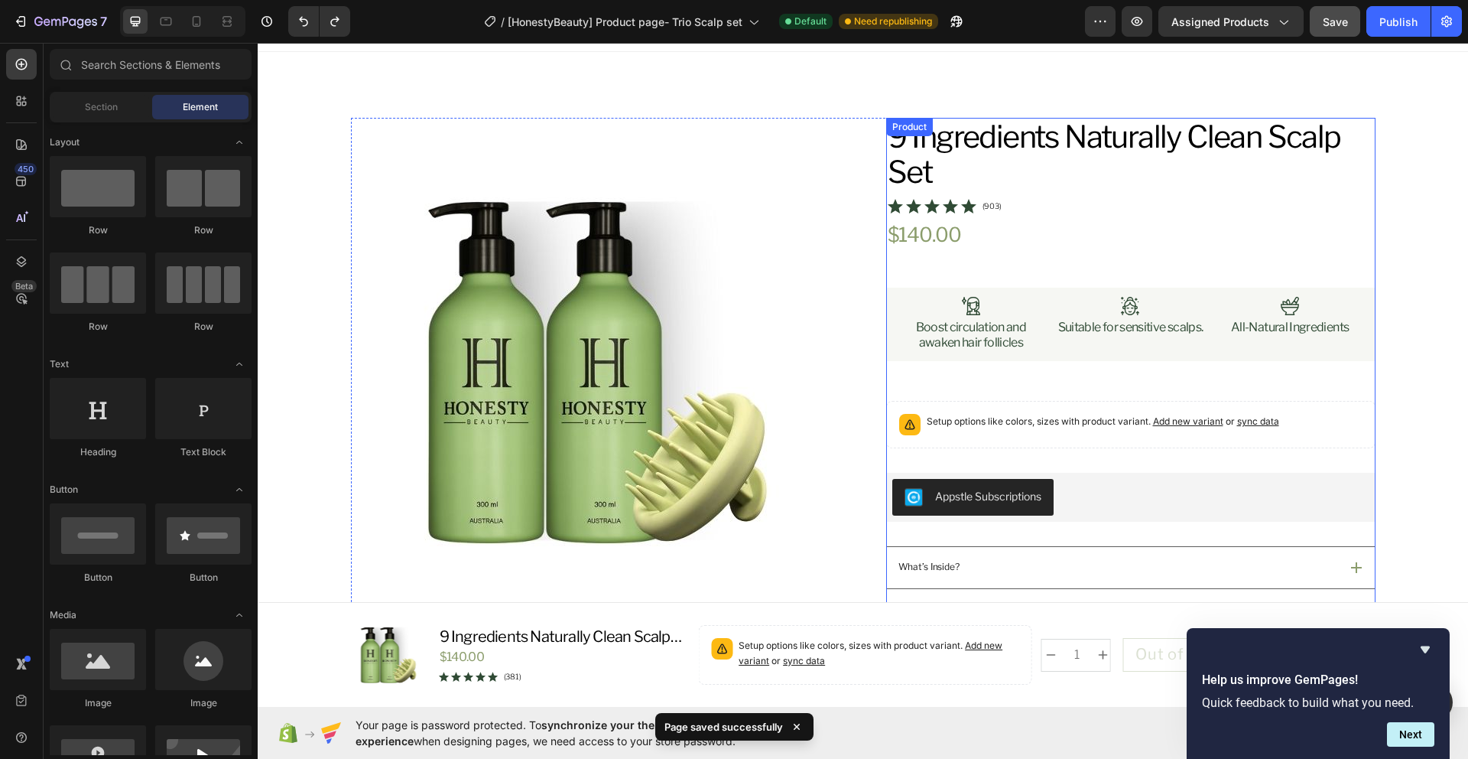
scroll to position [20, 0]
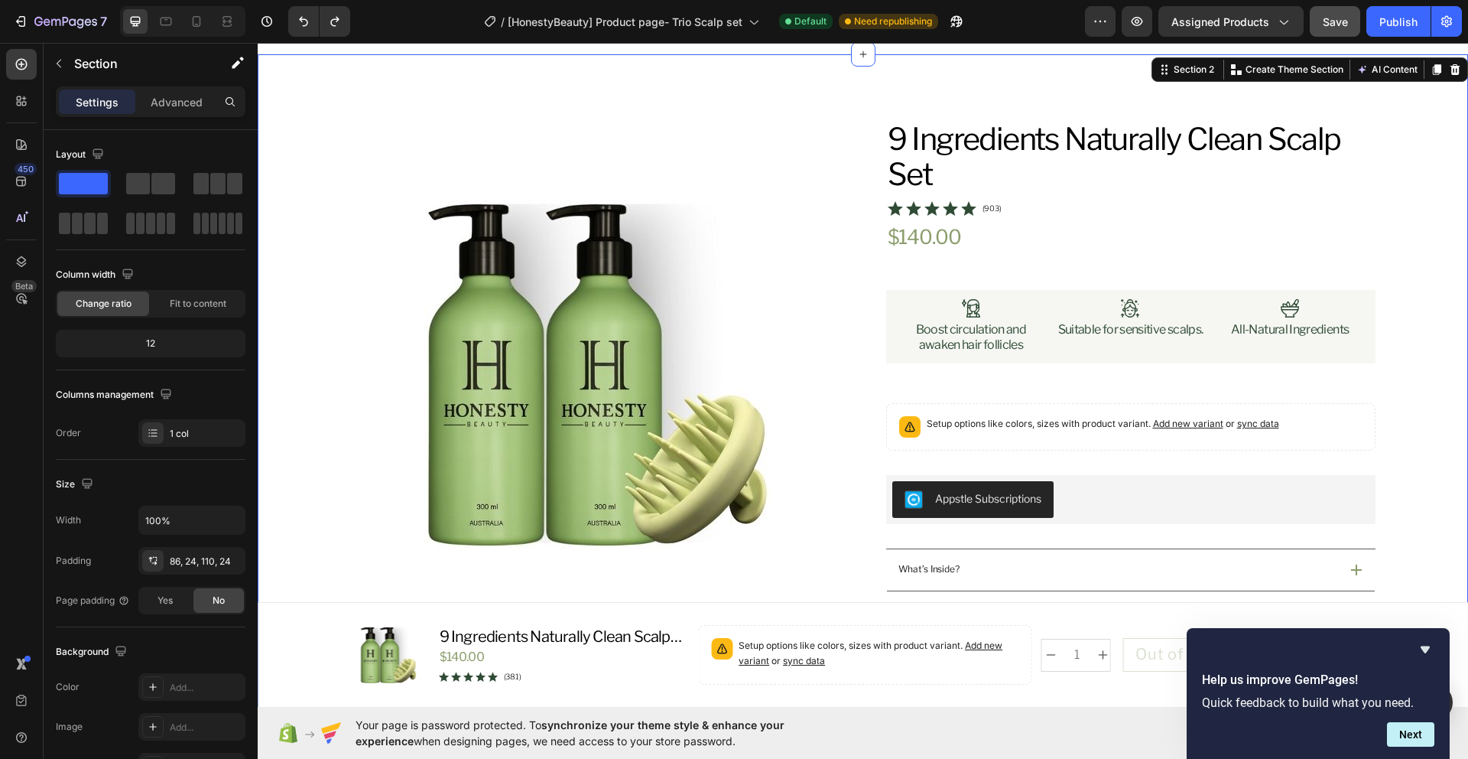
click at [1419, 200] on div "Product Images Icon Australian Made & Owned Text Block Icon Aus Post Delivery T…" at bounding box center [863, 672] width 1174 height 1104
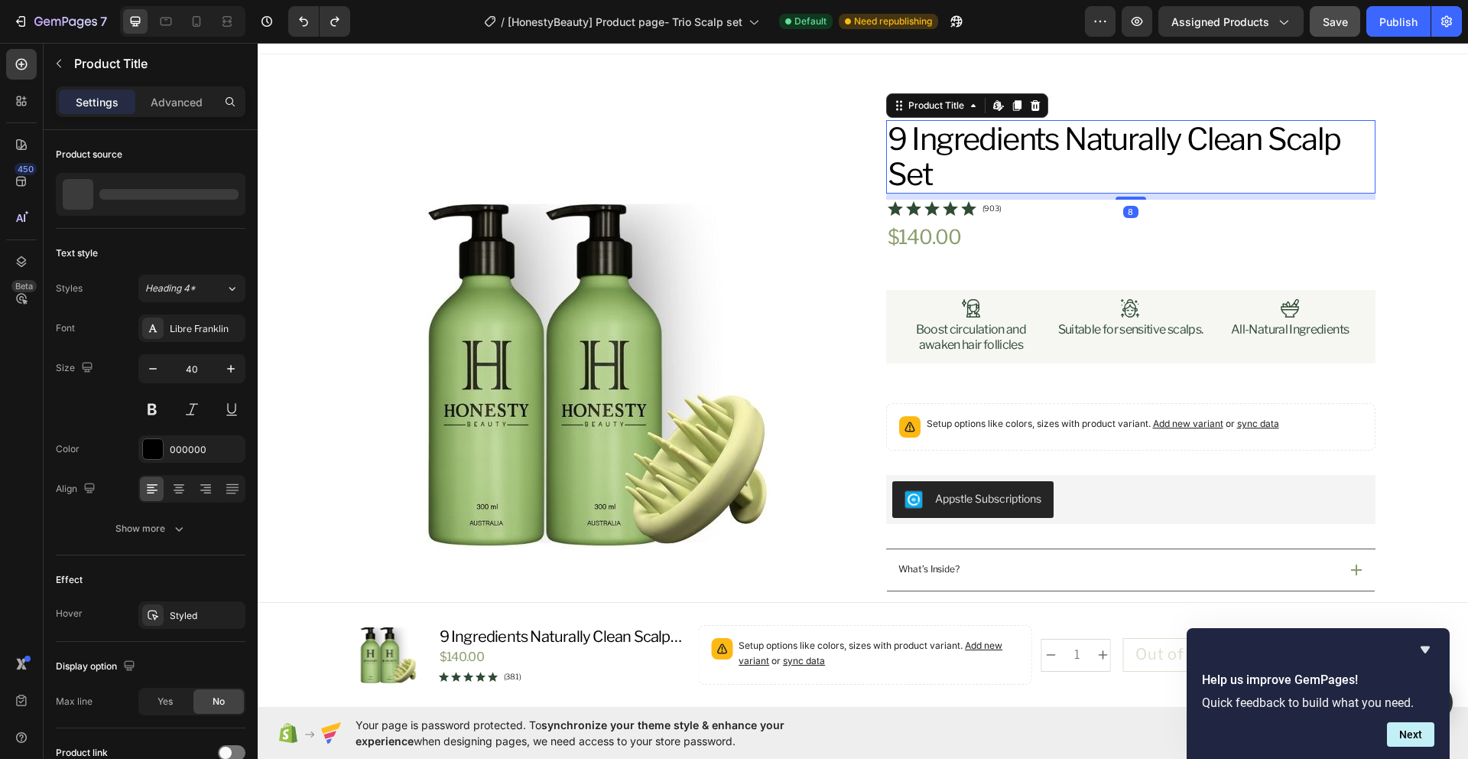
click at [1148, 145] on h1 "9 Ingredients Naturally Clean Scalp Set" at bounding box center [1130, 156] width 489 height 73
click at [967, 164] on h1 "9 Ingredients Naturally Clean Scalp Set" at bounding box center [1130, 156] width 489 height 73
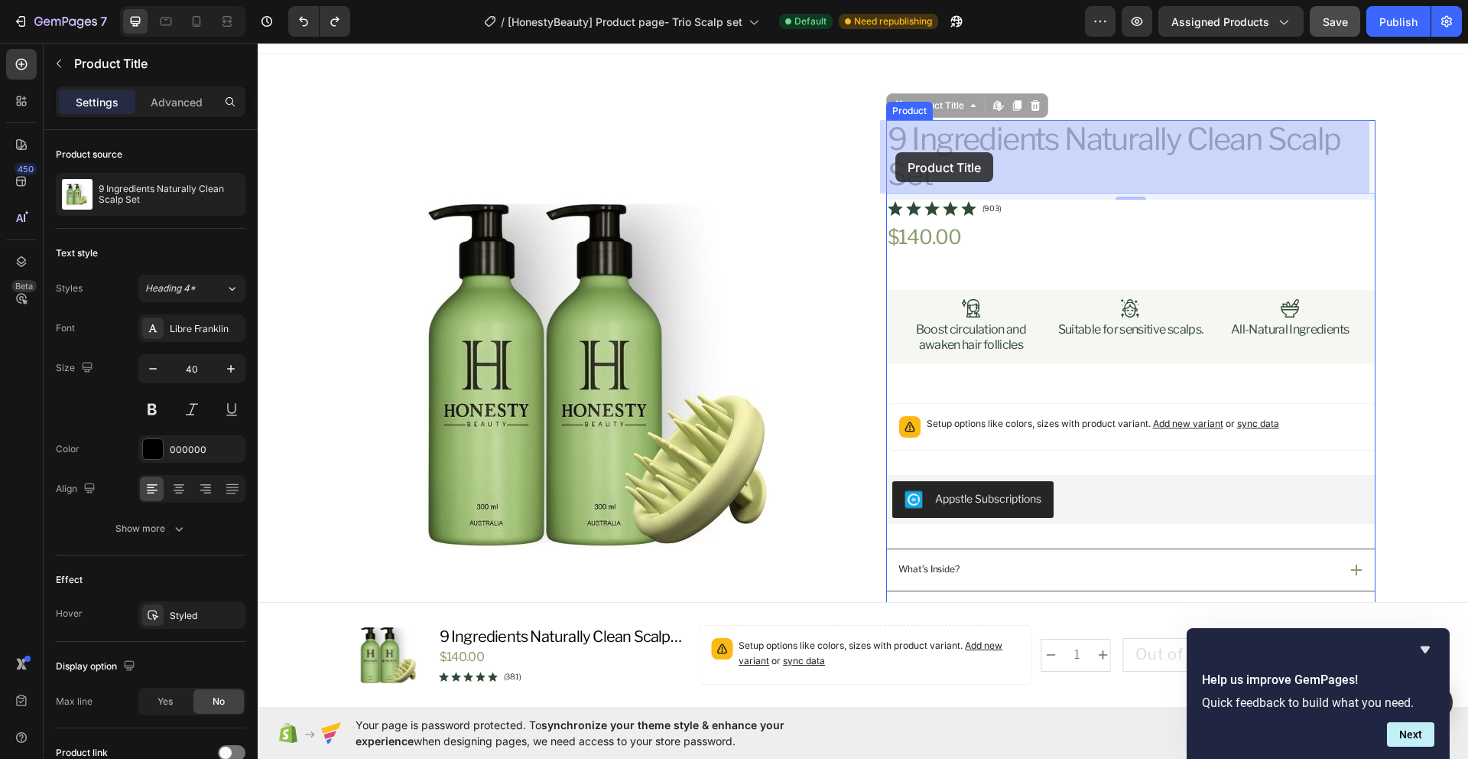
drag, startPoint x: 933, startPoint y: 174, endPoint x: 901, endPoint y: 171, distance: 32.3
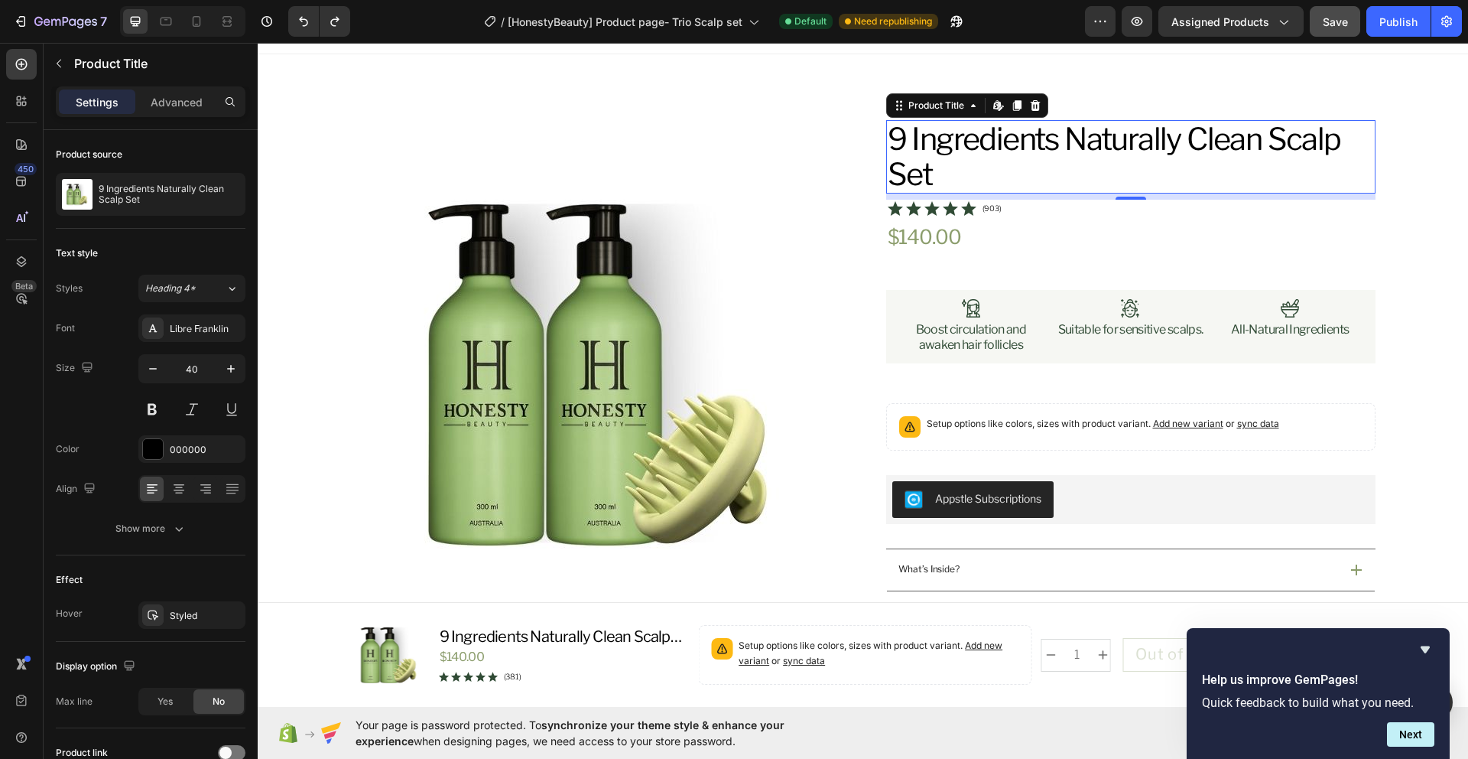
click at [1137, 171] on h1 "9 Ingredients Naturally Clean Scalp Set" at bounding box center [1130, 156] width 489 height 73
click at [939, 158] on h1 "9 Ingredients Naturally Clean Scalp Set" at bounding box center [1130, 156] width 489 height 73
click at [951, 187] on h1 "9 Ingredients Naturally Clean Scalp Set" at bounding box center [1130, 156] width 489 height 73
click at [897, 180] on h1 "9 Ingredients Naturally Clean Scalp Set" at bounding box center [1130, 156] width 489 height 73
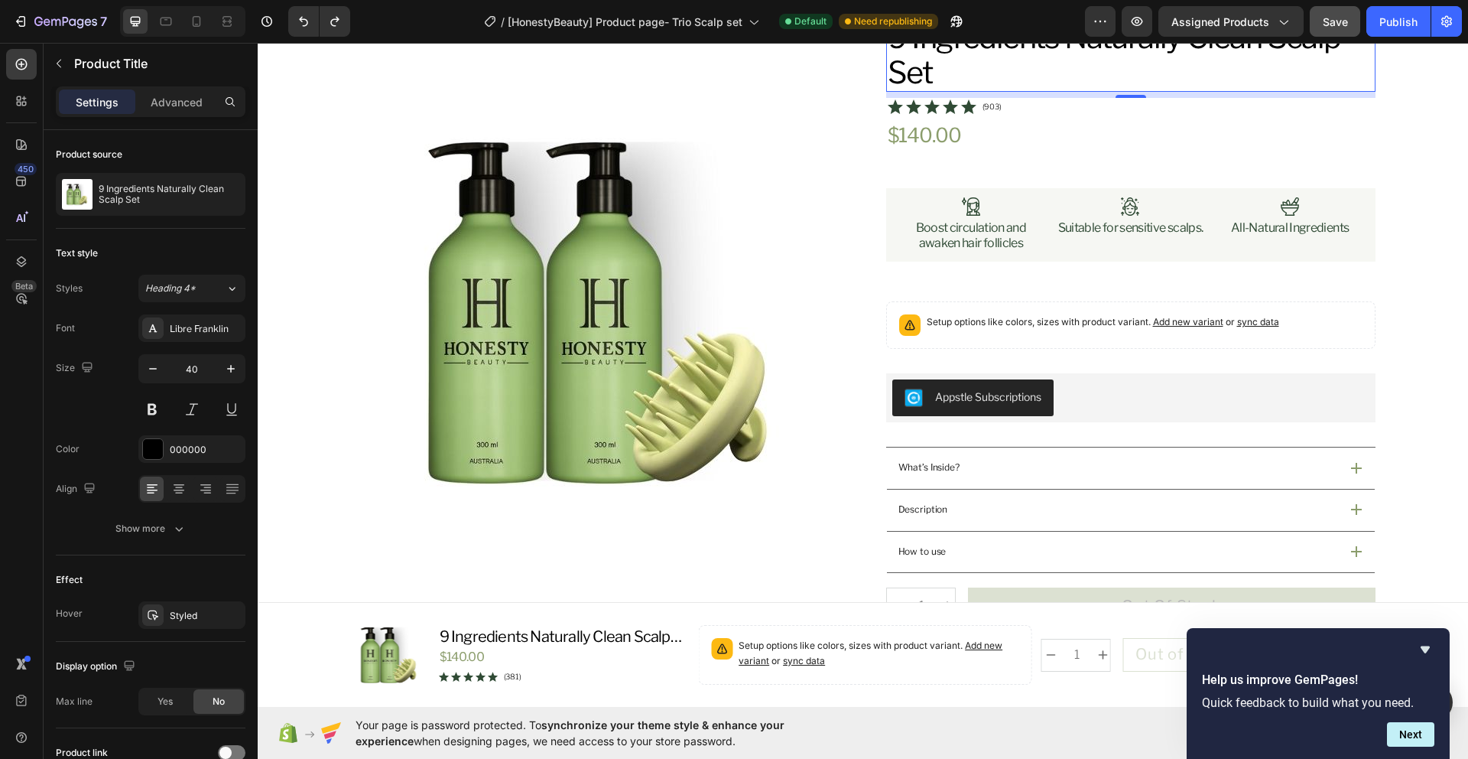
scroll to position [0, 0]
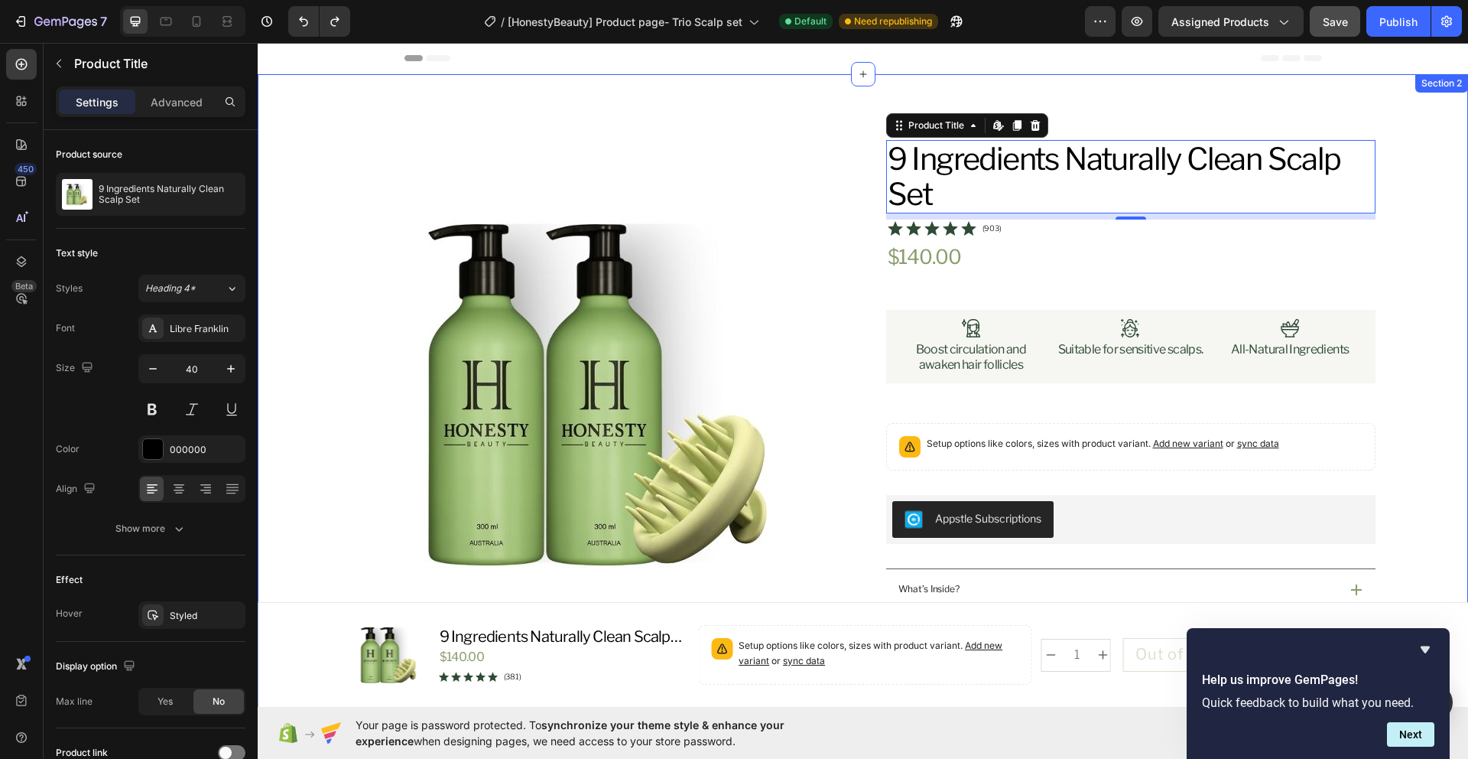
click at [1430, 224] on div "Product Images Icon Australian Made & Owned Text Block Icon Aus Post Delivery T…" at bounding box center [863, 692] width 1174 height 1104
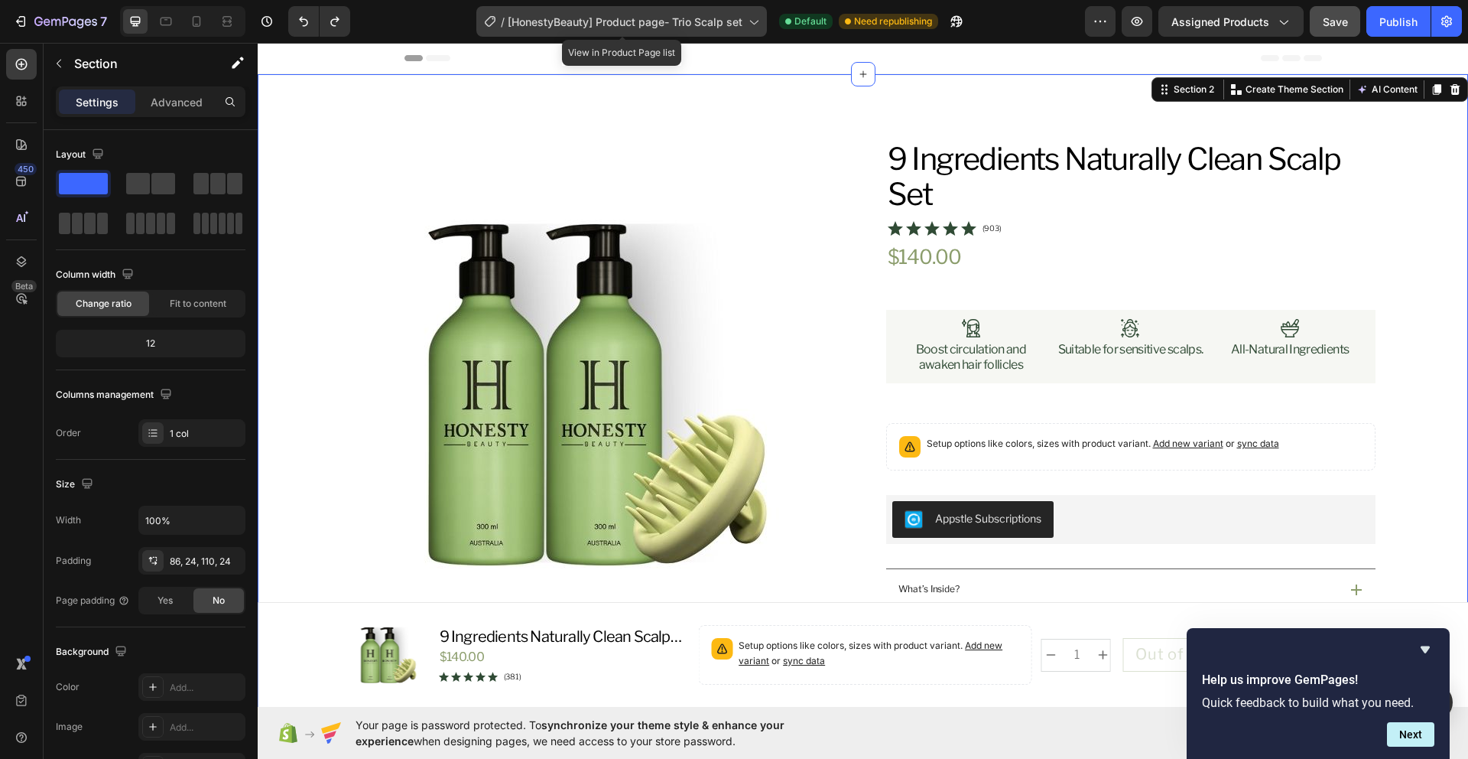
click at [751, 24] on icon at bounding box center [753, 21] width 15 height 15
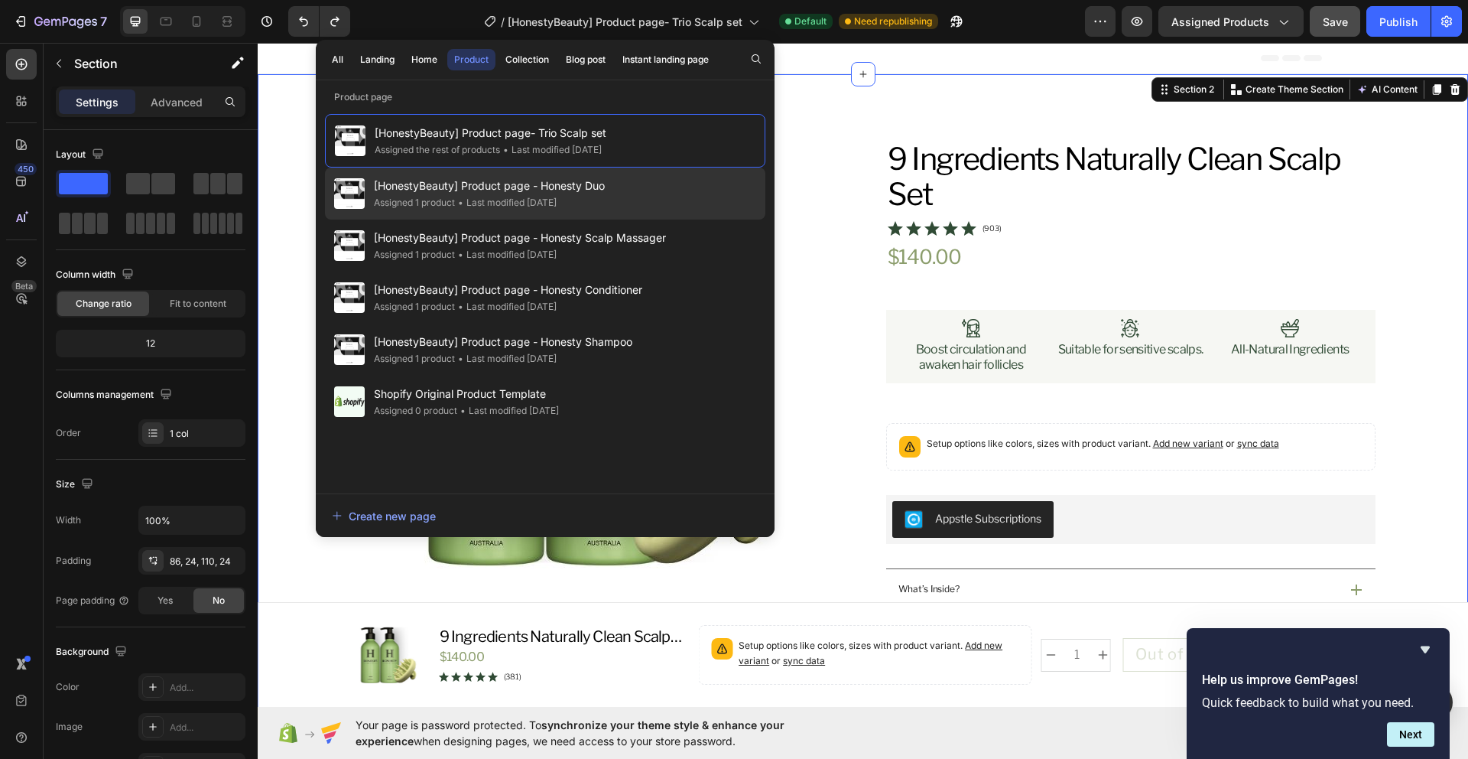
click at [678, 182] on div "[HonestyBeauty] Product page - Honesty Duo Assigned 1 product • Last modified 9…" at bounding box center [545, 193] width 440 height 52
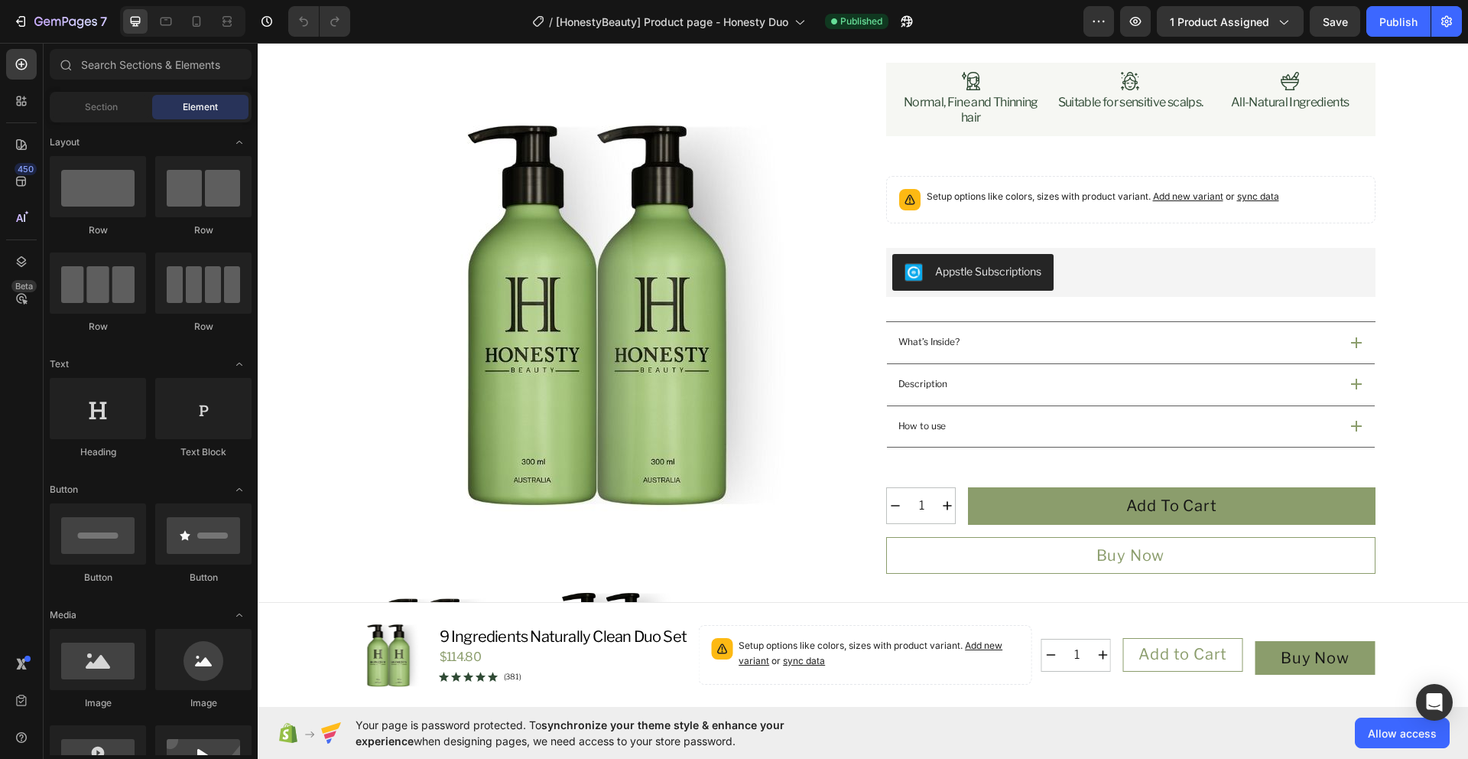
scroll to position [231, 0]
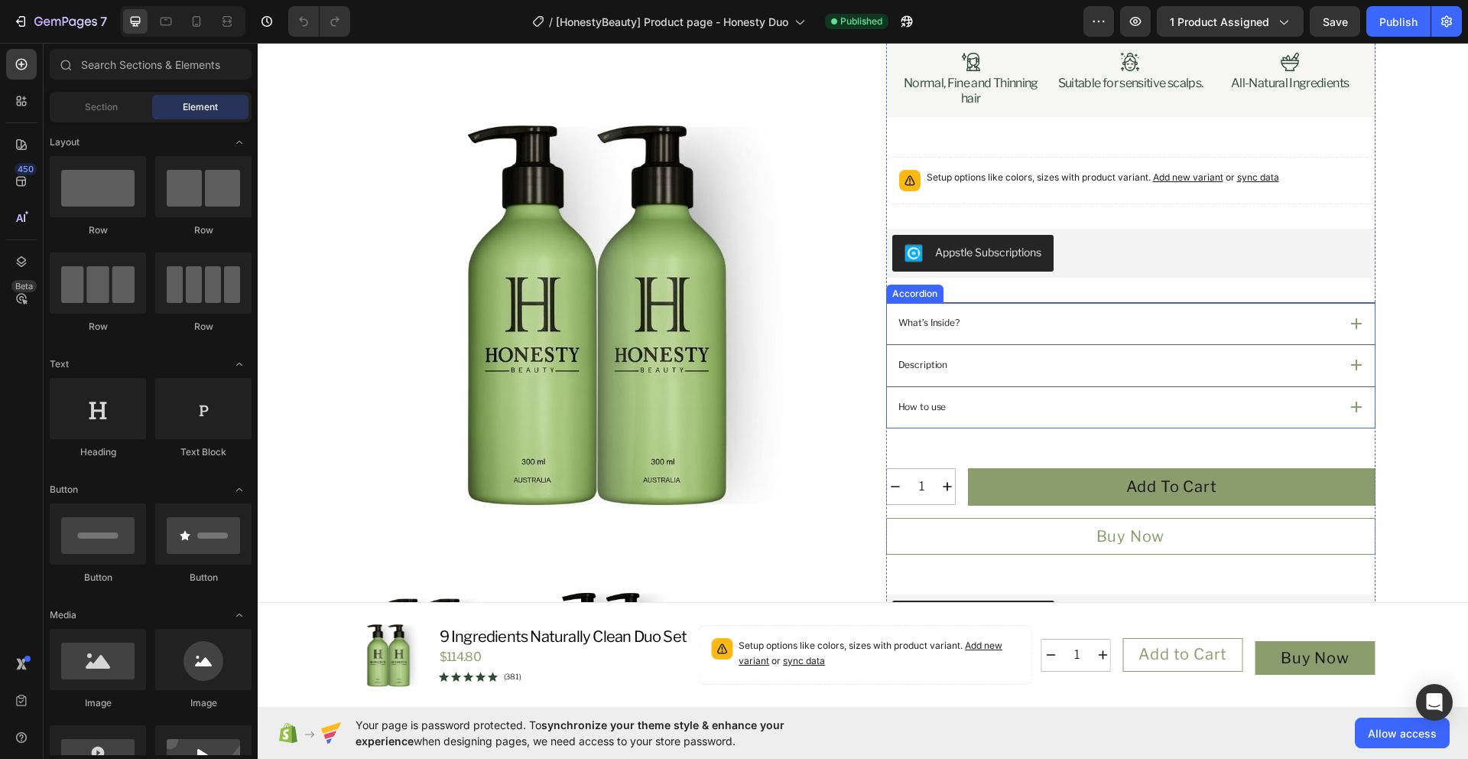
click at [1026, 344] on div "What’s Inside?" at bounding box center [1131, 323] width 488 height 41
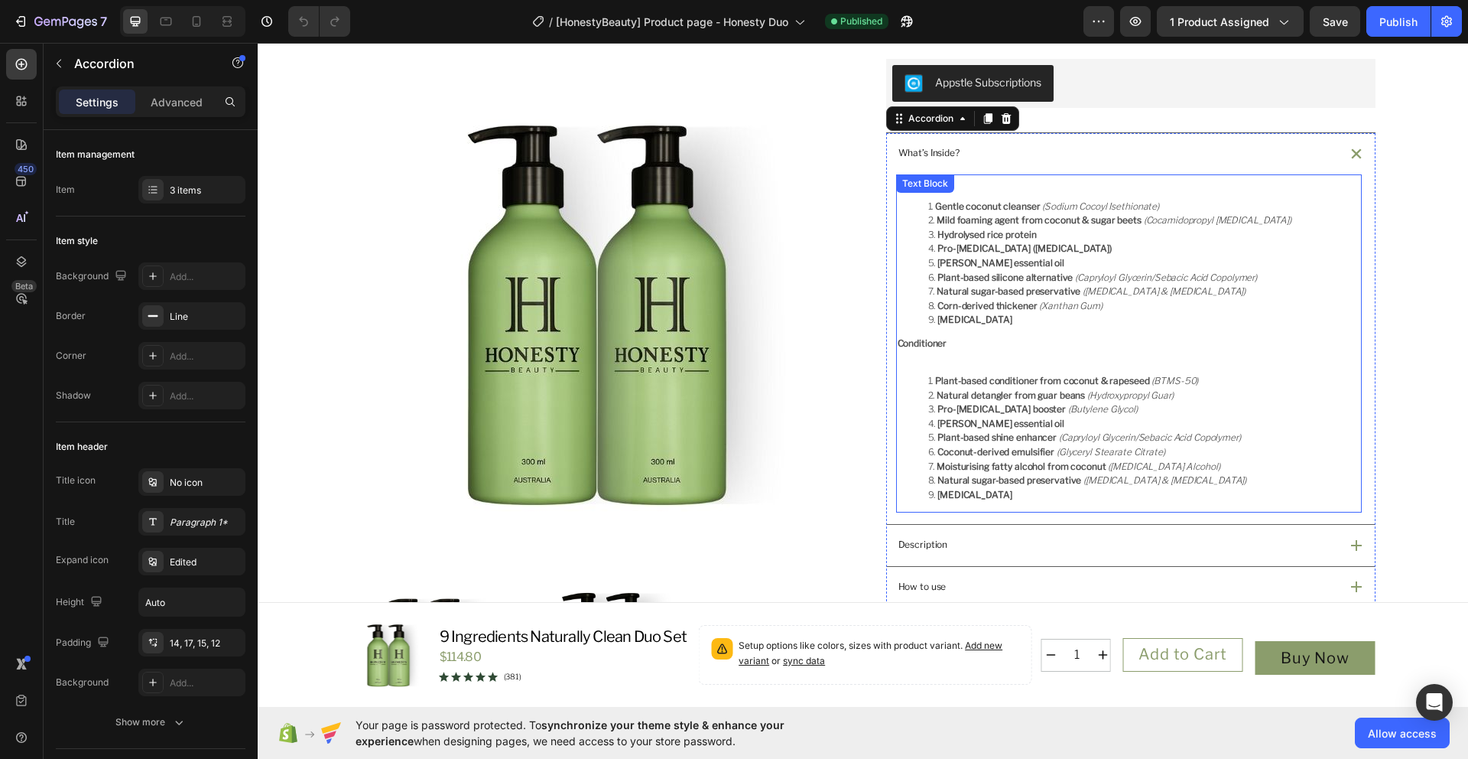
scroll to position [446, 0]
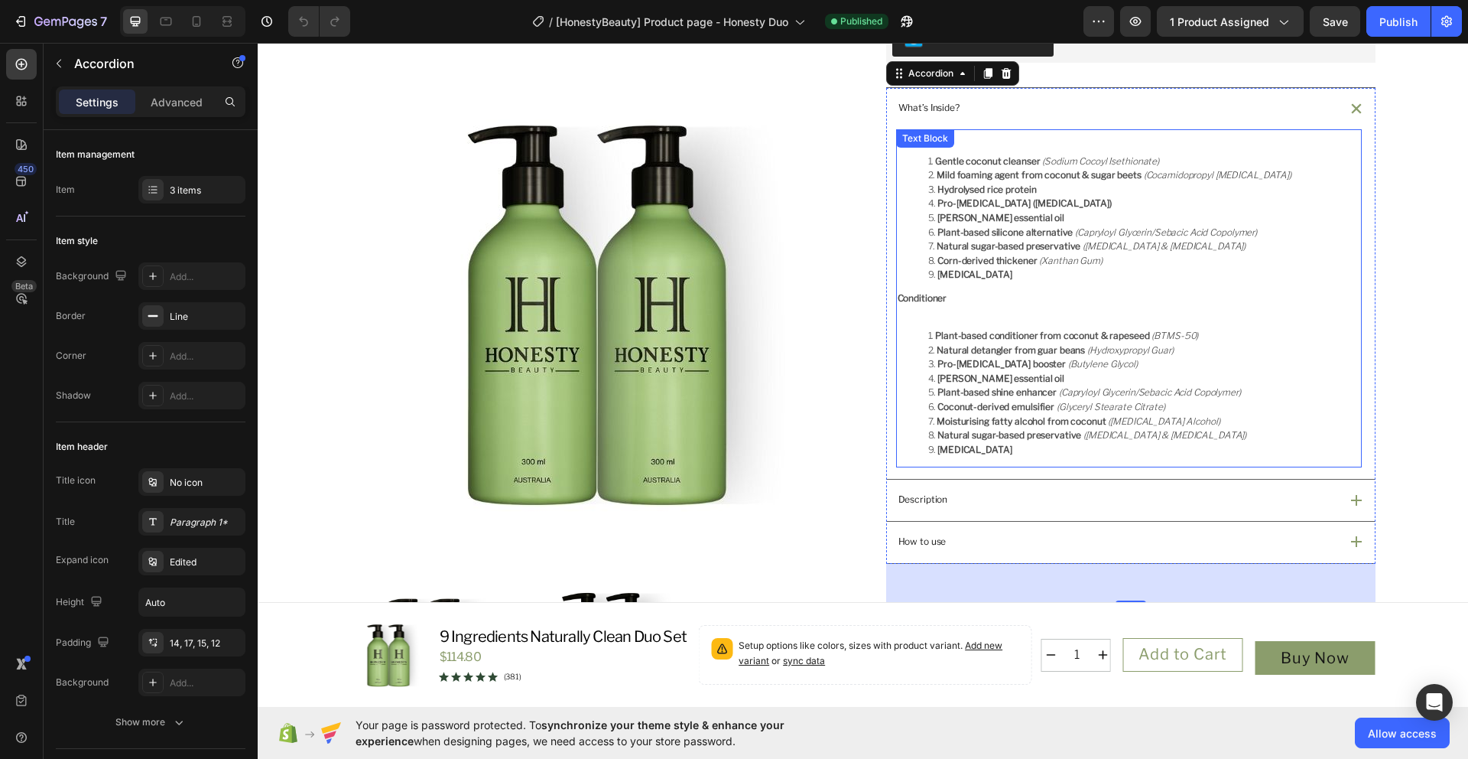
click at [1015, 282] on li "Purified water" at bounding box center [1144, 275] width 432 height 15
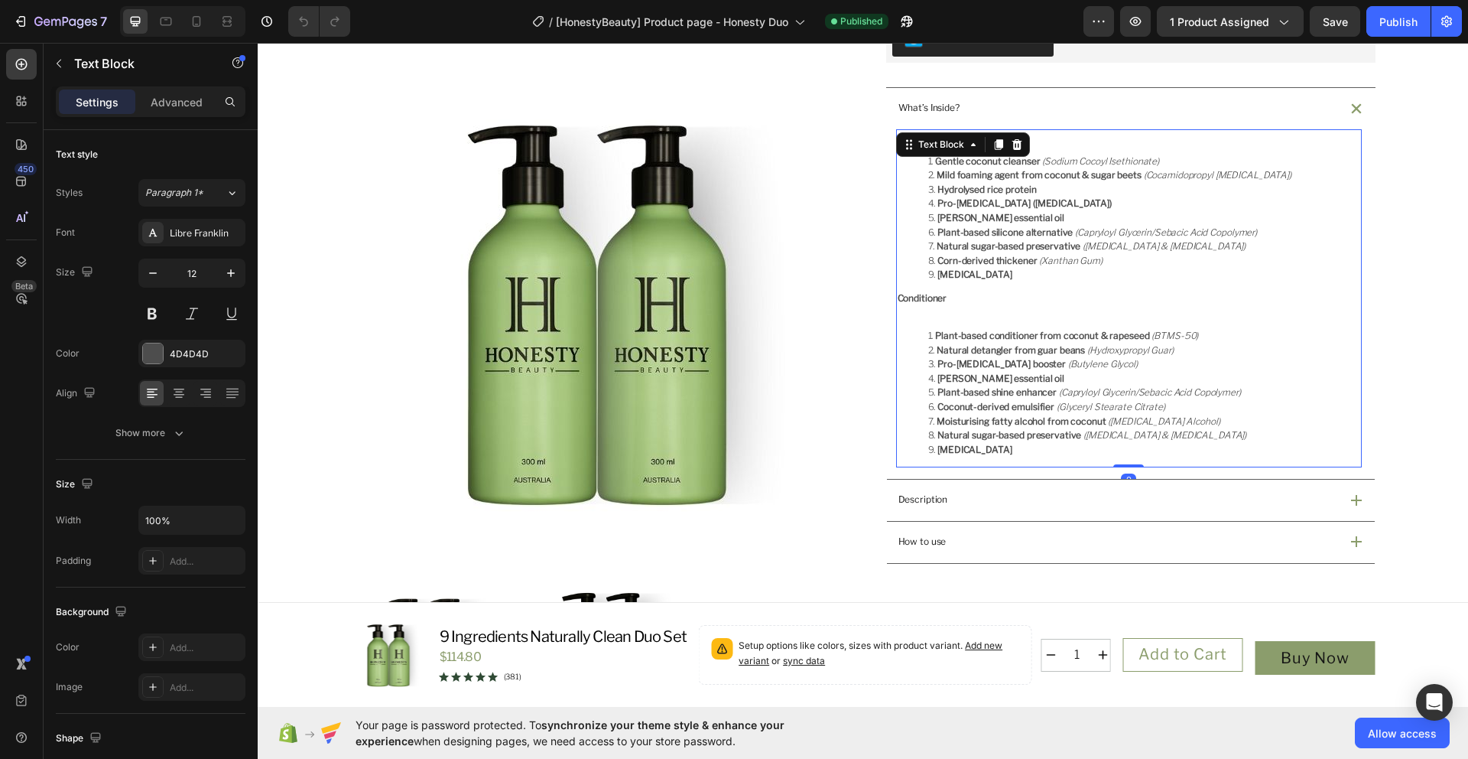
click at [1012, 457] on li "Purified water" at bounding box center [1144, 450] width 432 height 15
click at [1198, 169] on li "Gentle coconut cleanser (Sodium Cocoyl Isethionate)" at bounding box center [1144, 161] width 432 height 15
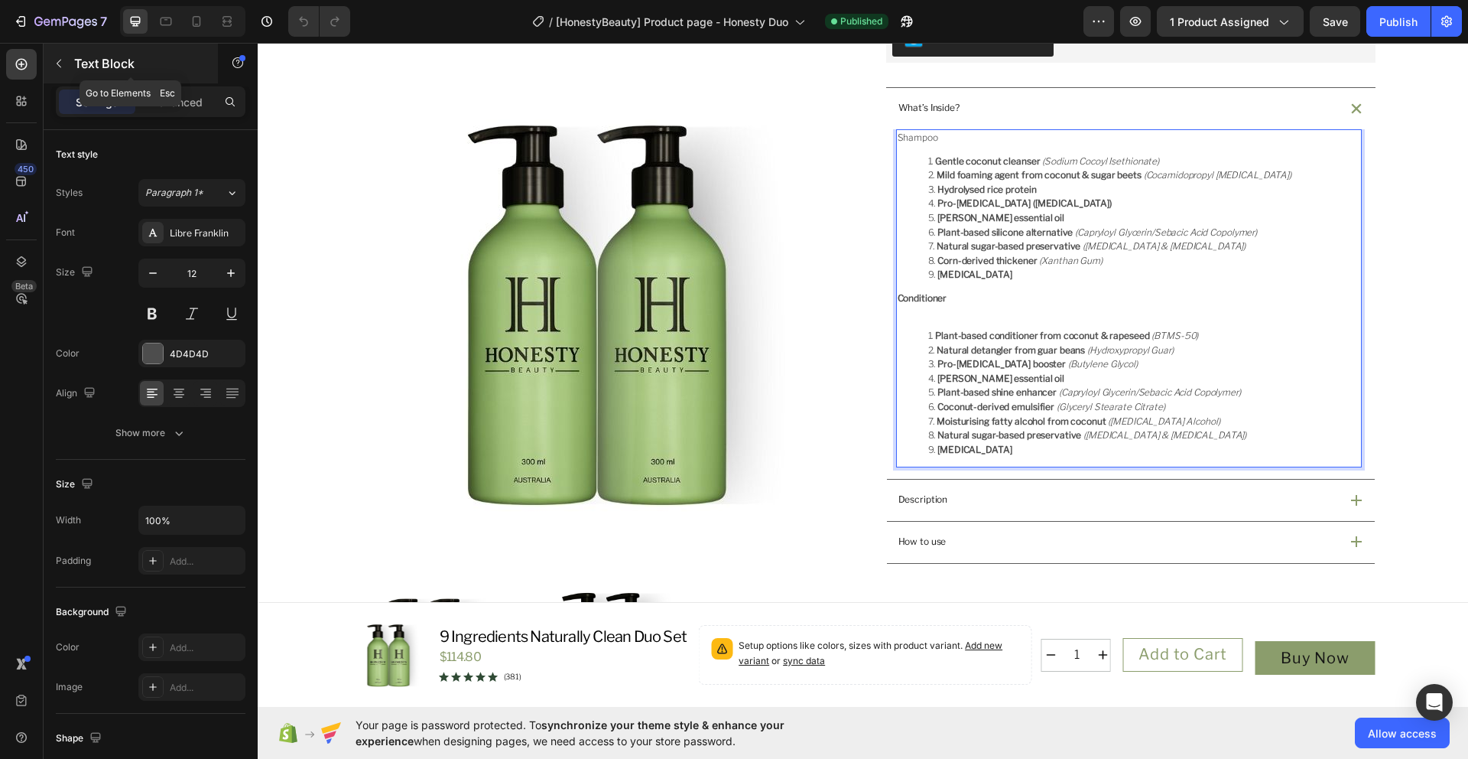
click at [76, 66] on p "Text Block" at bounding box center [139, 63] width 130 height 18
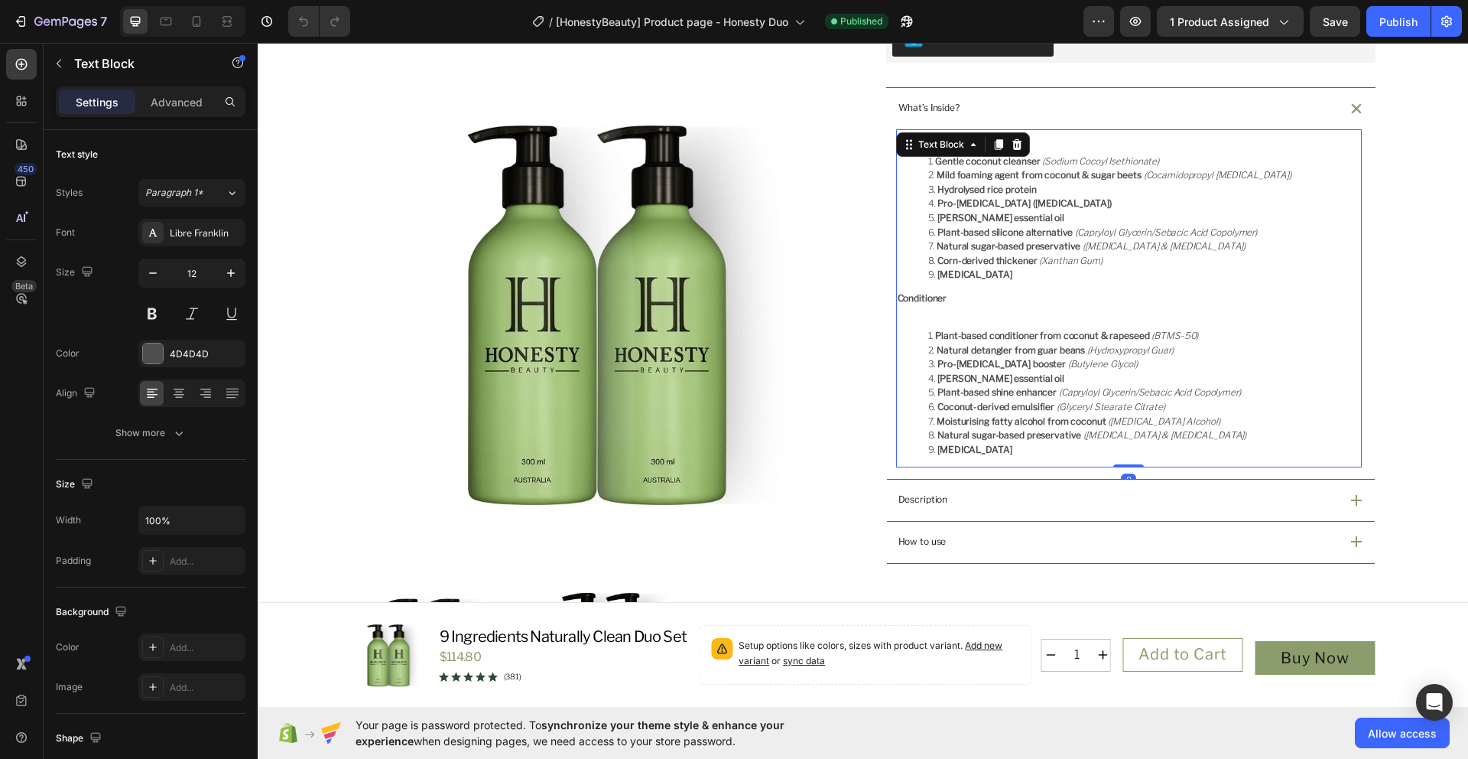
click at [1085, 282] on li "[MEDICAL_DATA]" at bounding box center [1144, 275] width 432 height 15
click at [1011, 151] on icon at bounding box center [1017, 144] width 12 height 12
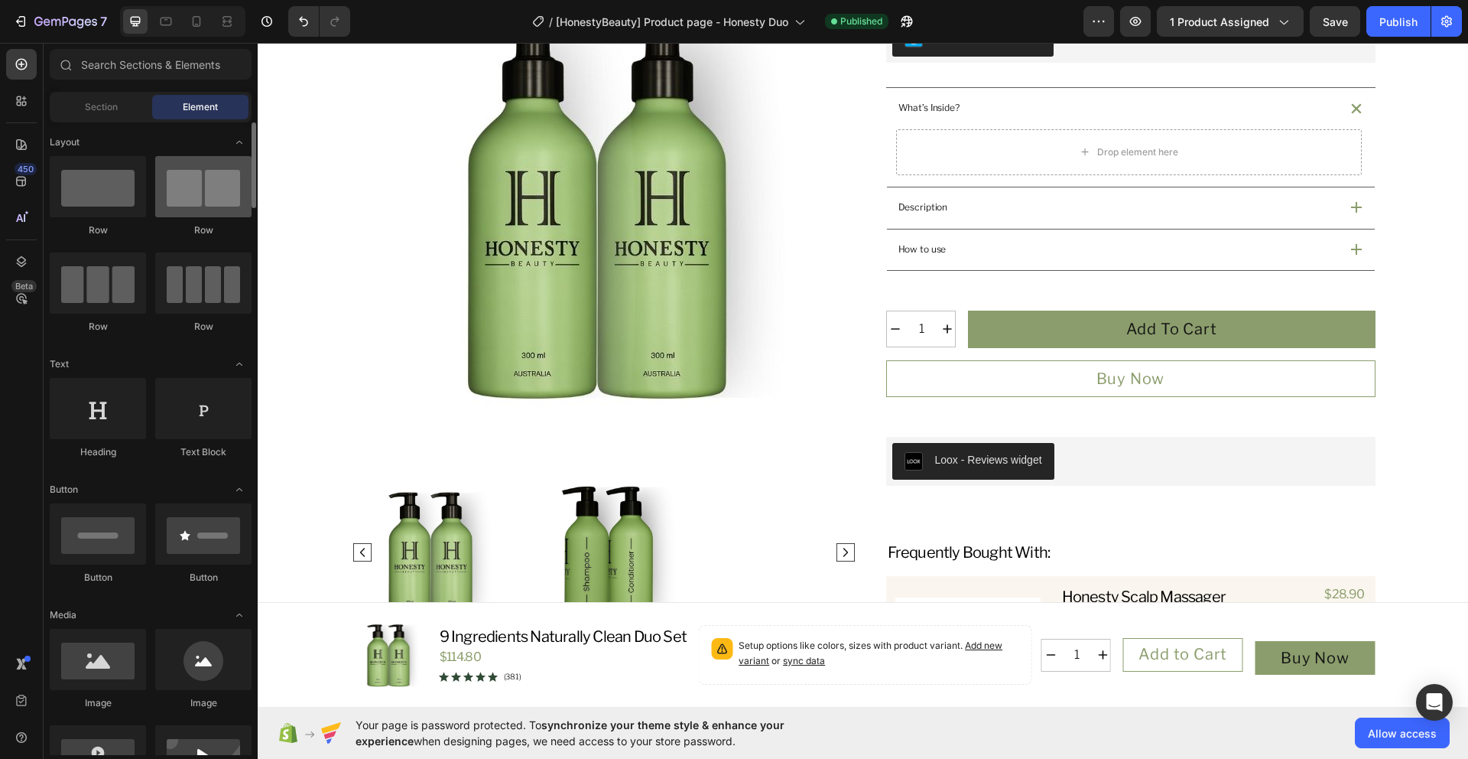
click at [213, 203] on div at bounding box center [203, 186] width 96 height 61
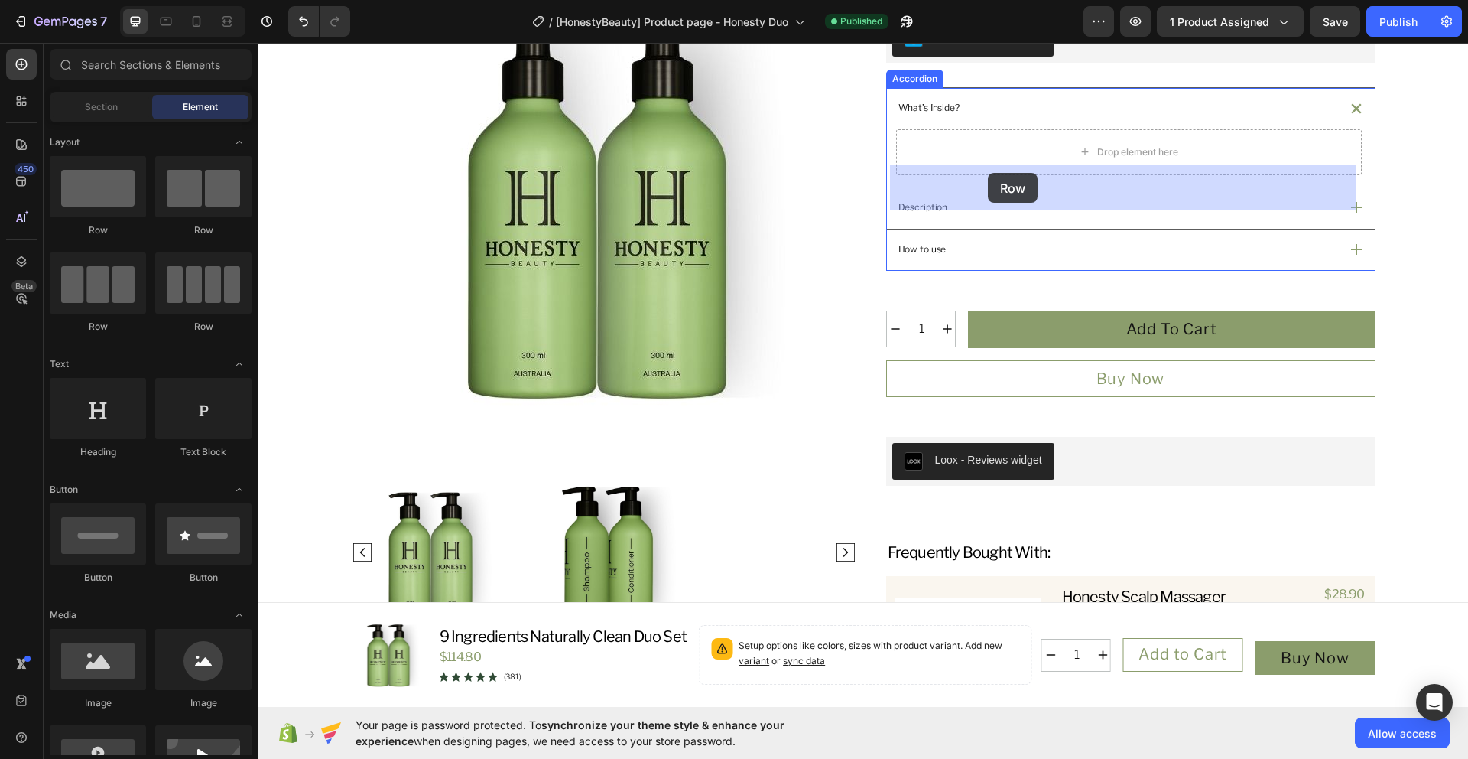
drag, startPoint x: 470, startPoint y: 245, endPoint x: 988, endPoint y: 173, distance: 522.8
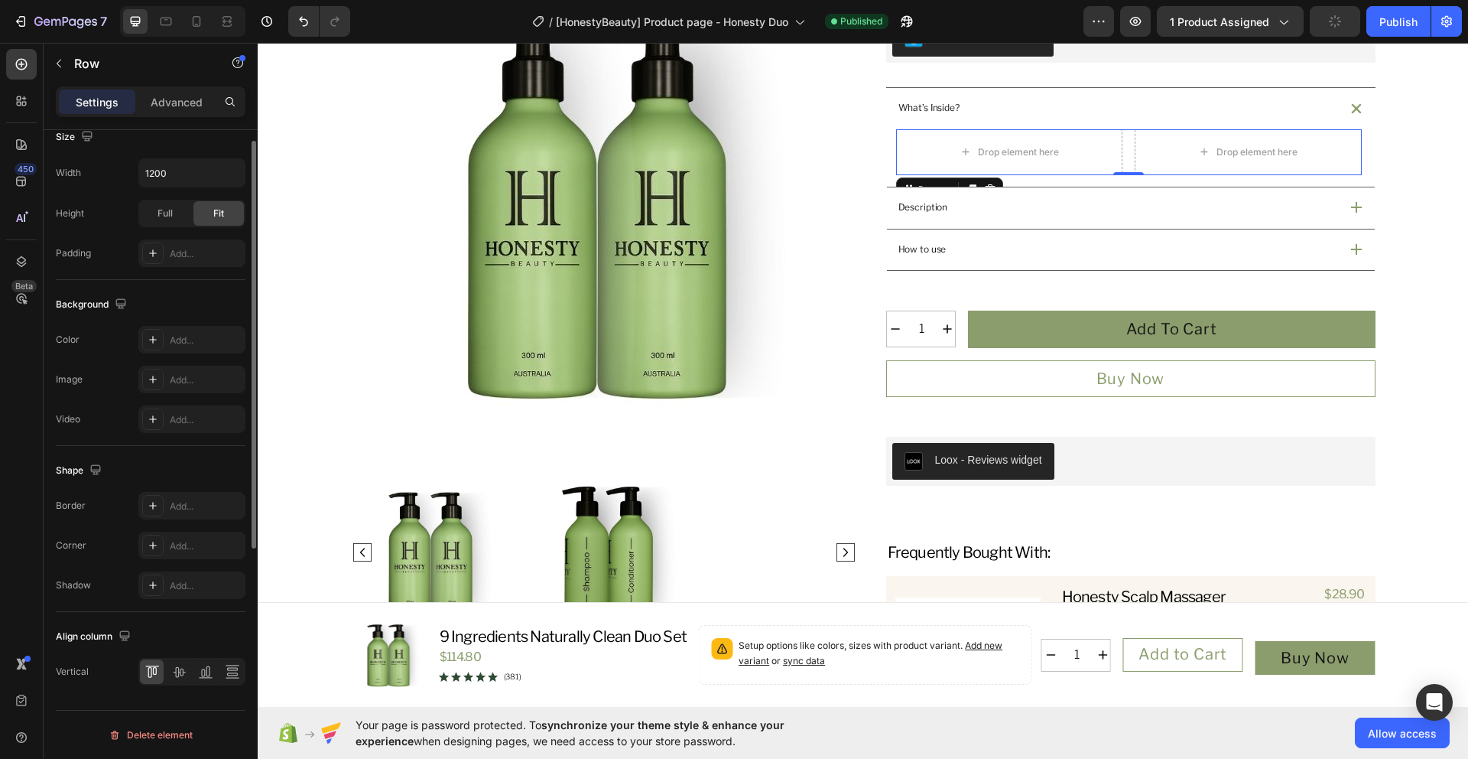
scroll to position [0, 0]
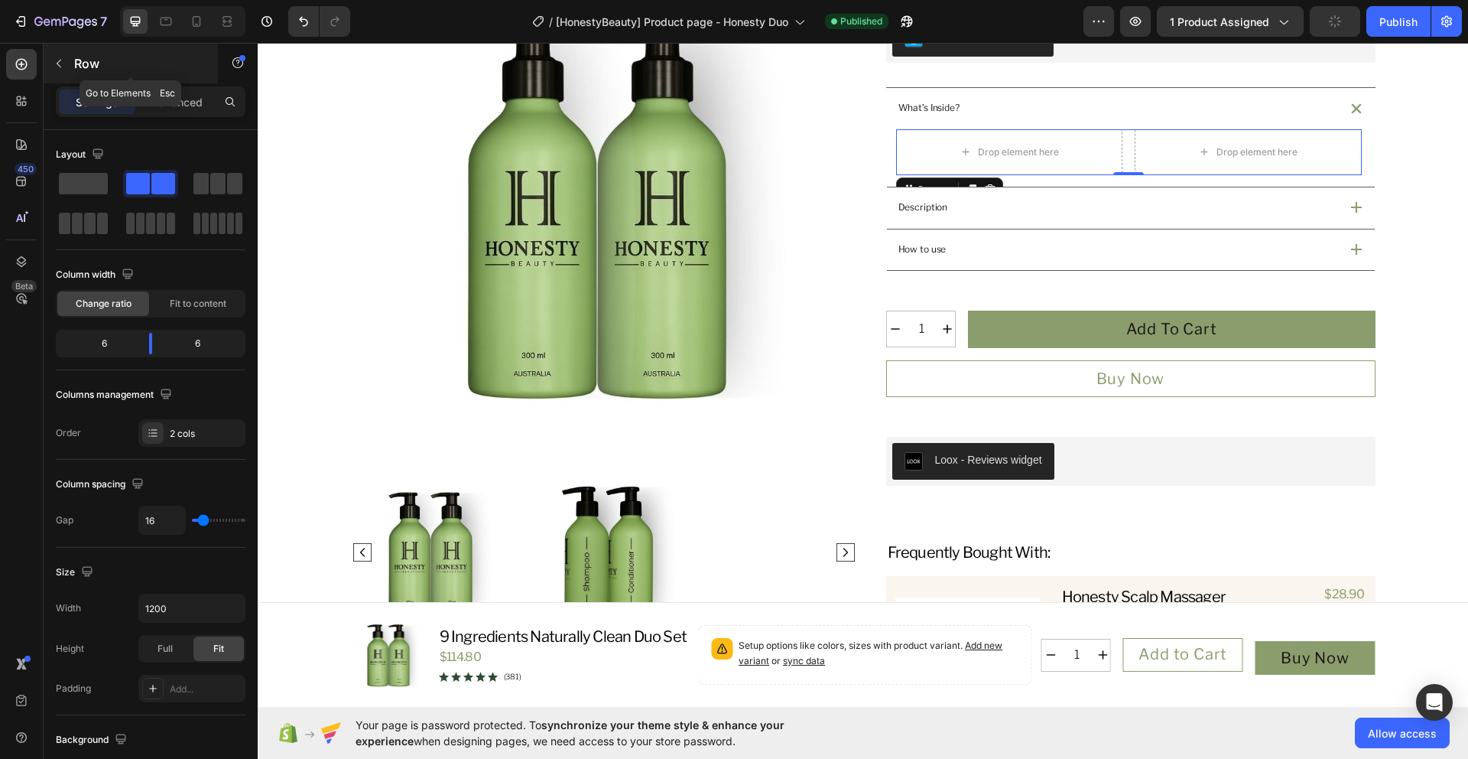
click at [66, 67] on button "button" at bounding box center [59, 63] width 24 height 24
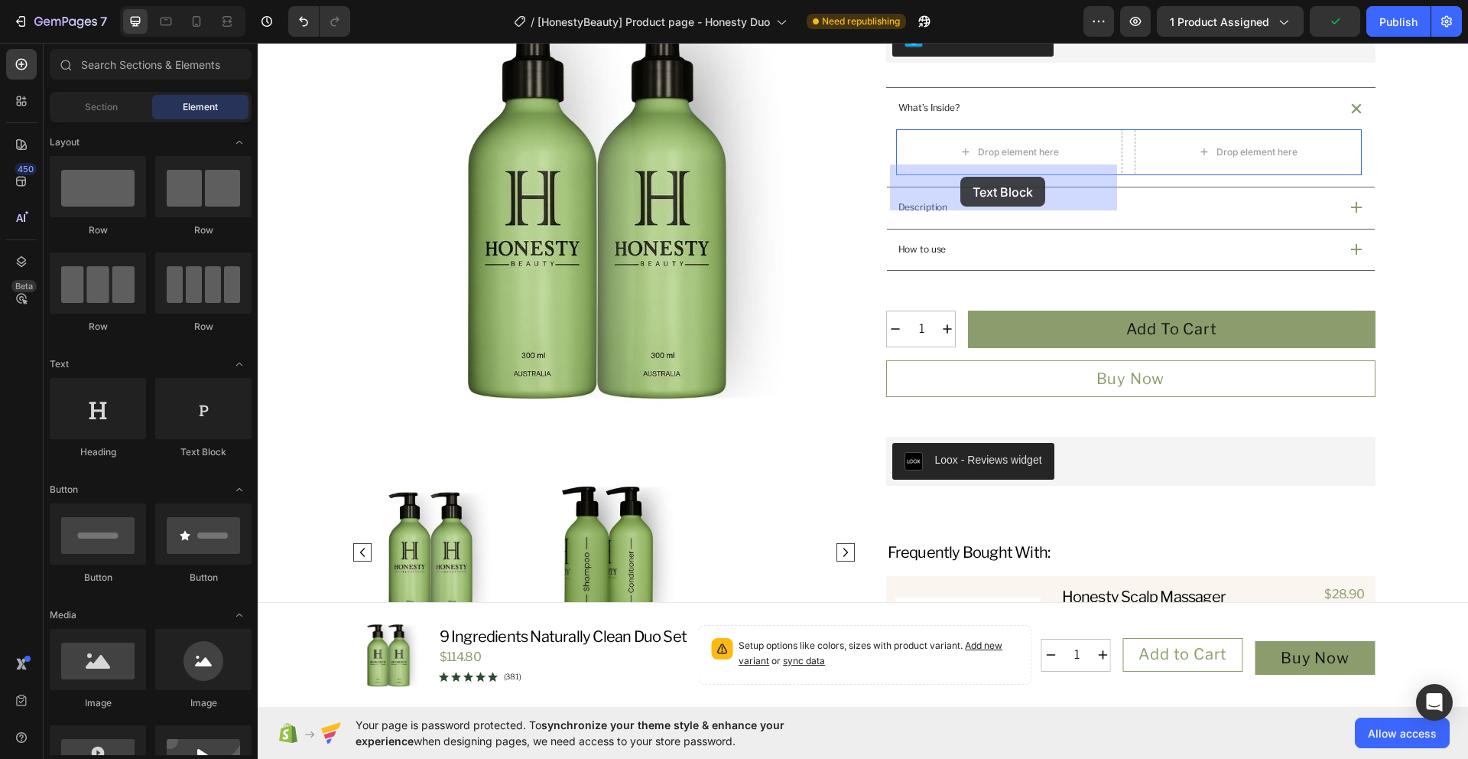
drag, startPoint x: 463, startPoint y: 469, endPoint x: 961, endPoint y: 177, distance: 576.6
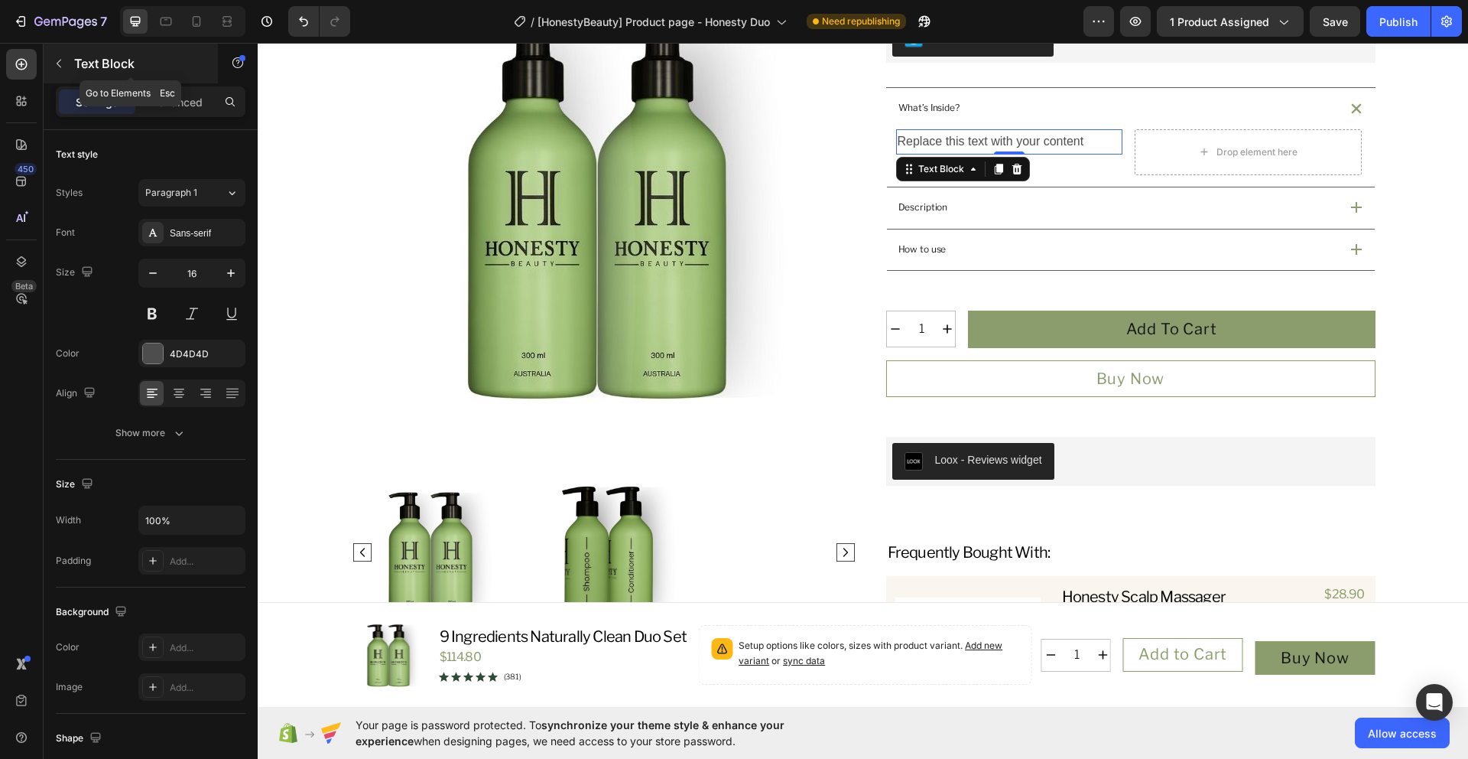
click at [61, 62] on icon "button" at bounding box center [59, 63] width 12 height 12
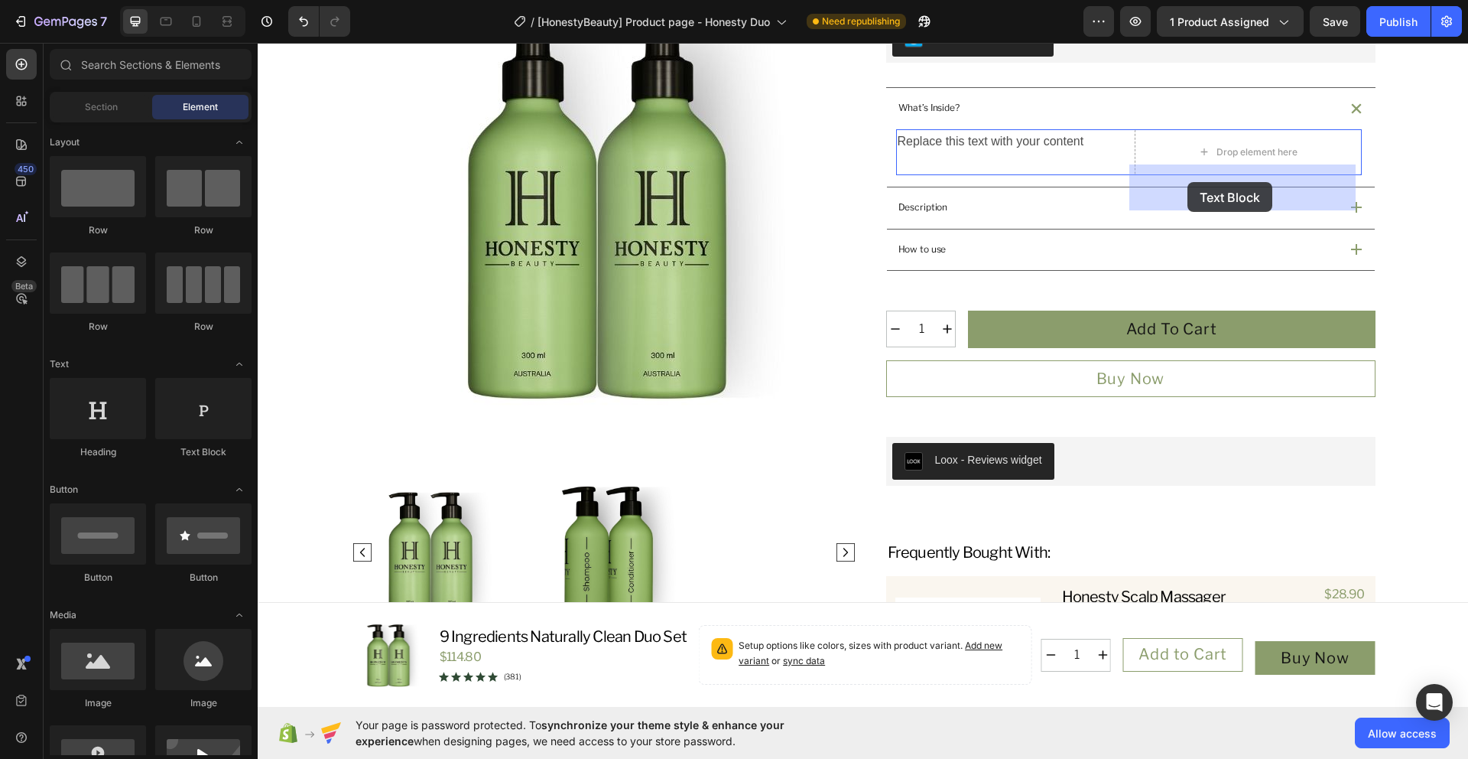
drag, startPoint x: 464, startPoint y: 466, endPoint x: 1188, endPoint y: 182, distance: 777.1
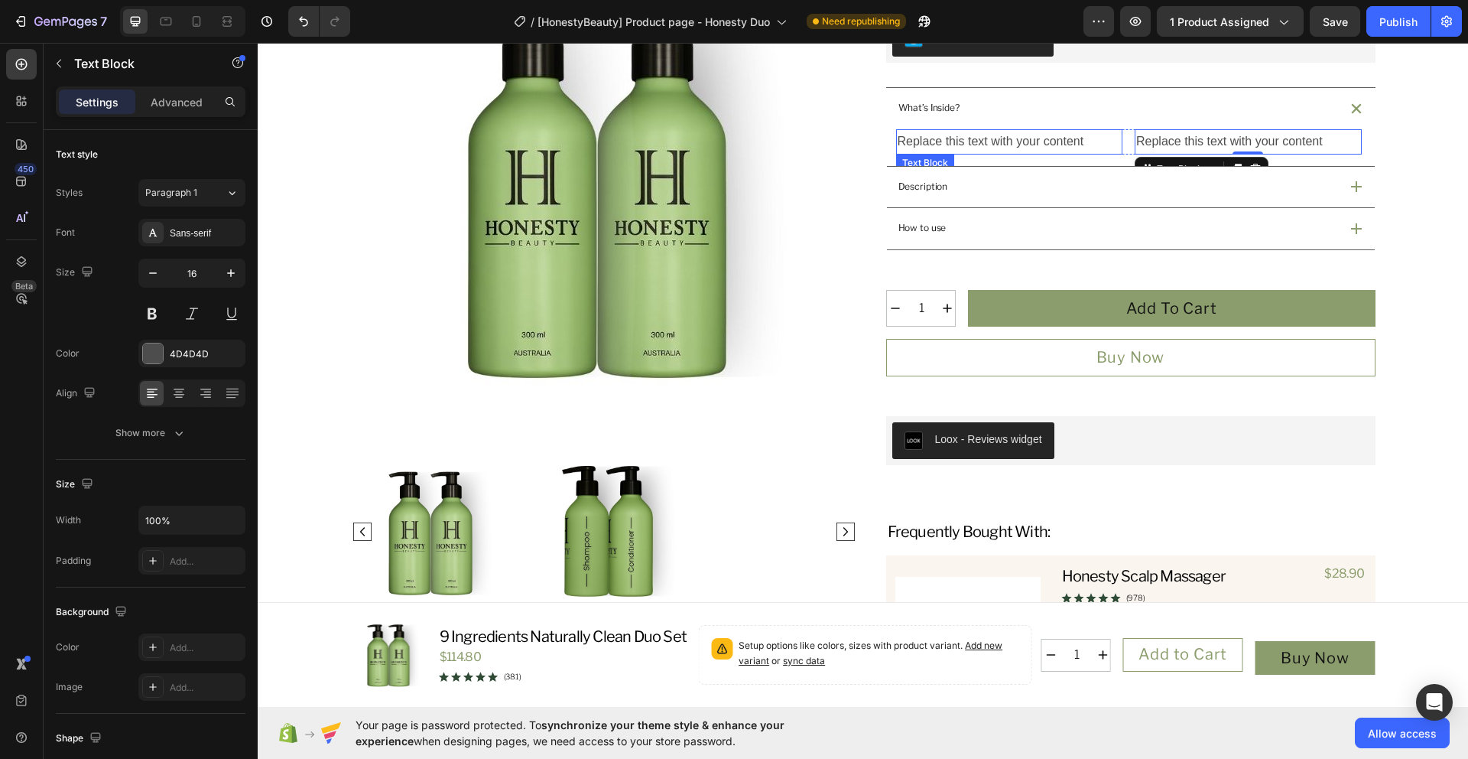
click at [970, 154] on div "Replace this text with your content" at bounding box center [1009, 141] width 227 height 25
click at [984, 154] on div "Replace this text with your content" at bounding box center [1009, 141] width 227 height 25
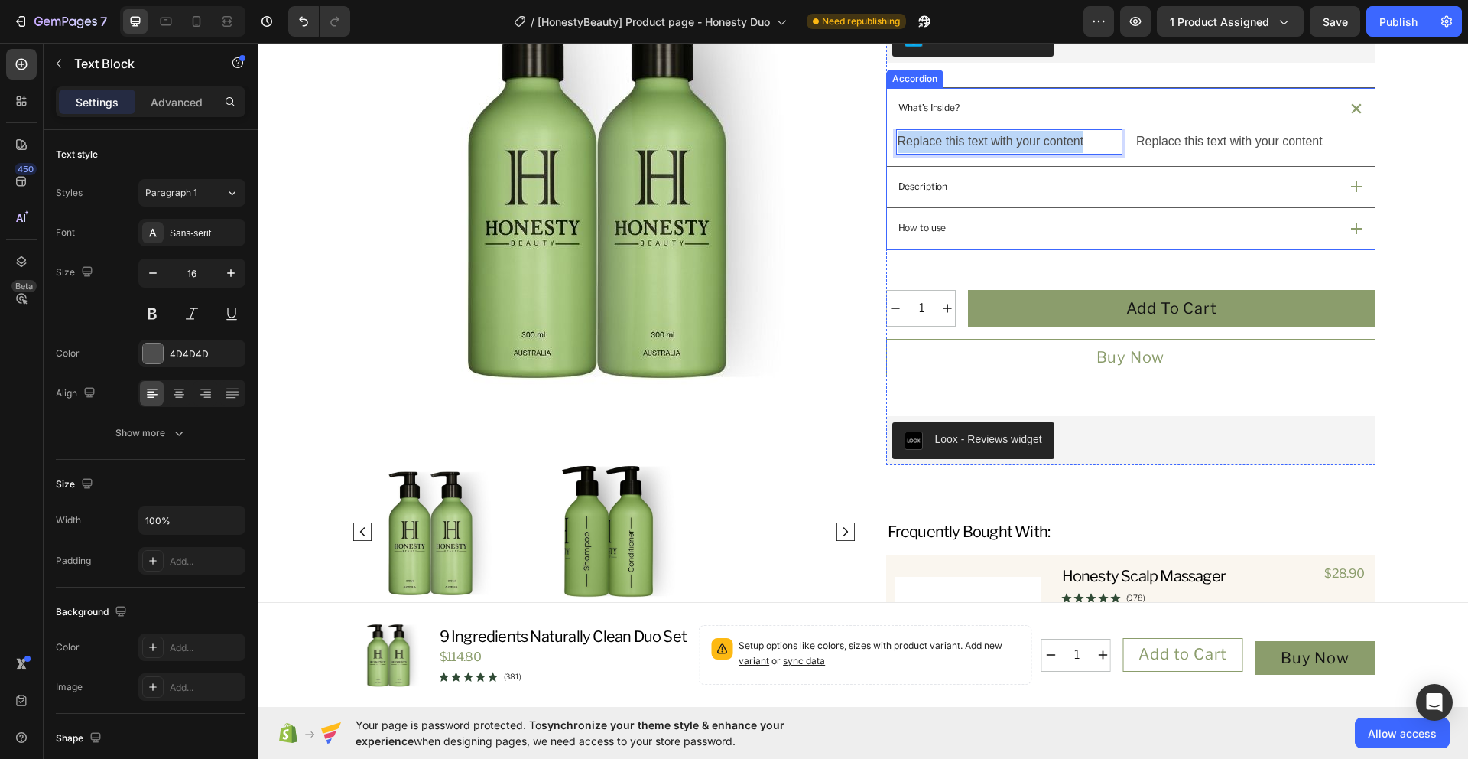
drag, startPoint x: 1087, startPoint y: 177, endPoint x: 886, endPoint y: 173, distance: 201.2
click at [887, 166] on div "Replace this text with your content Text Block 0 Replace this text with your co…" at bounding box center [1131, 147] width 488 height 37
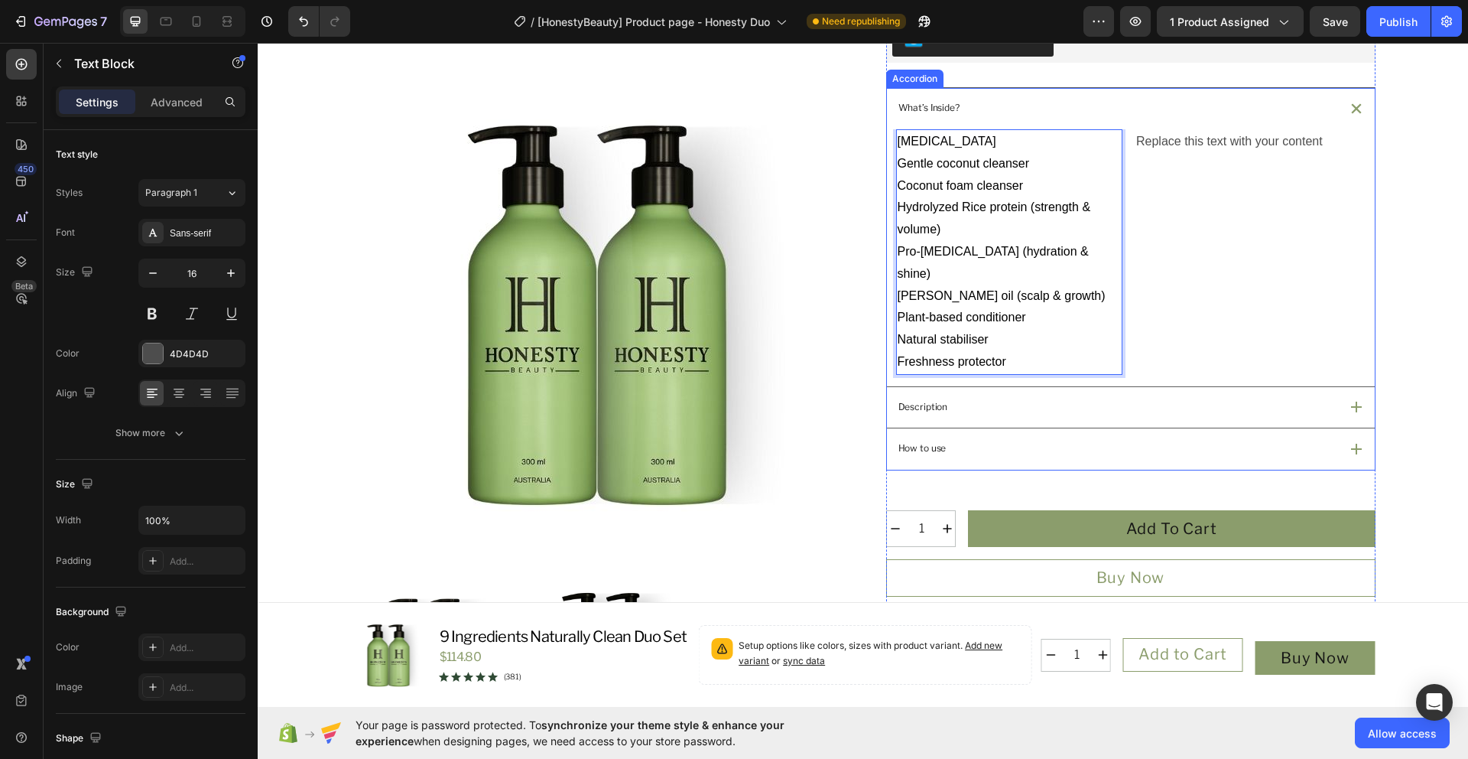
click at [926, 115] on p "What’s Inside?" at bounding box center [929, 108] width 61 height 15
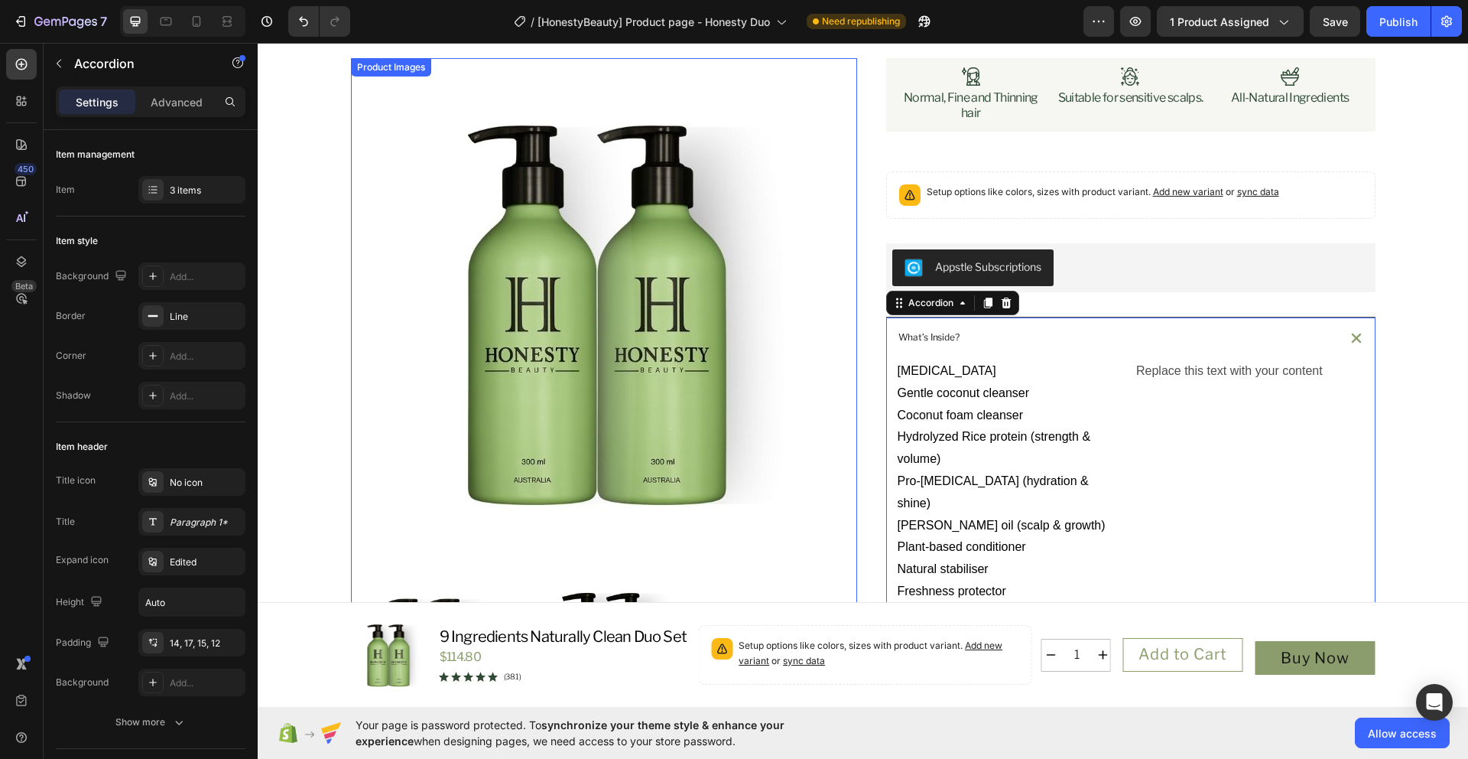
scroll to position [211, 0]
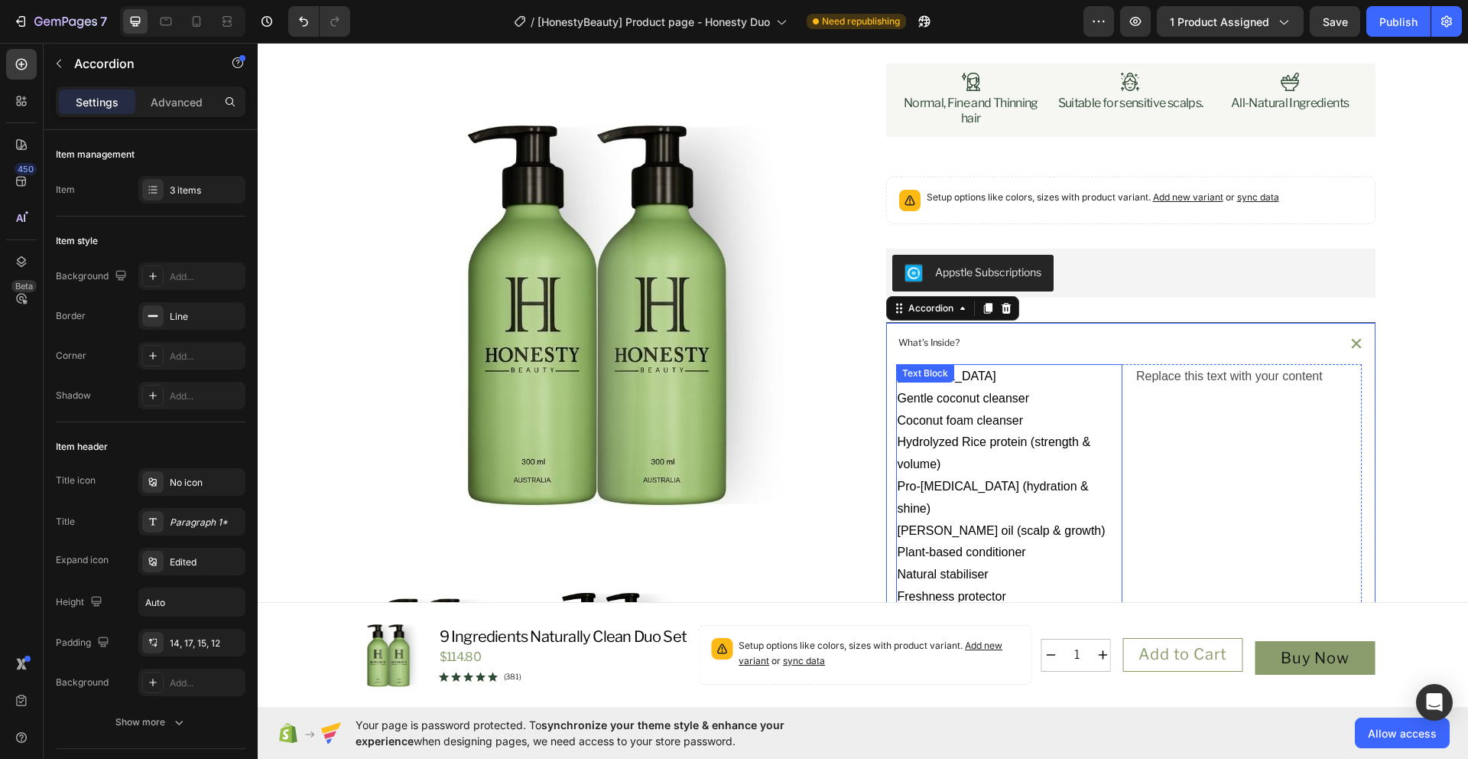
click at [961, 427] on span "Coconut foam cleanser" at bounding box center [961, 420] width 126 height 13
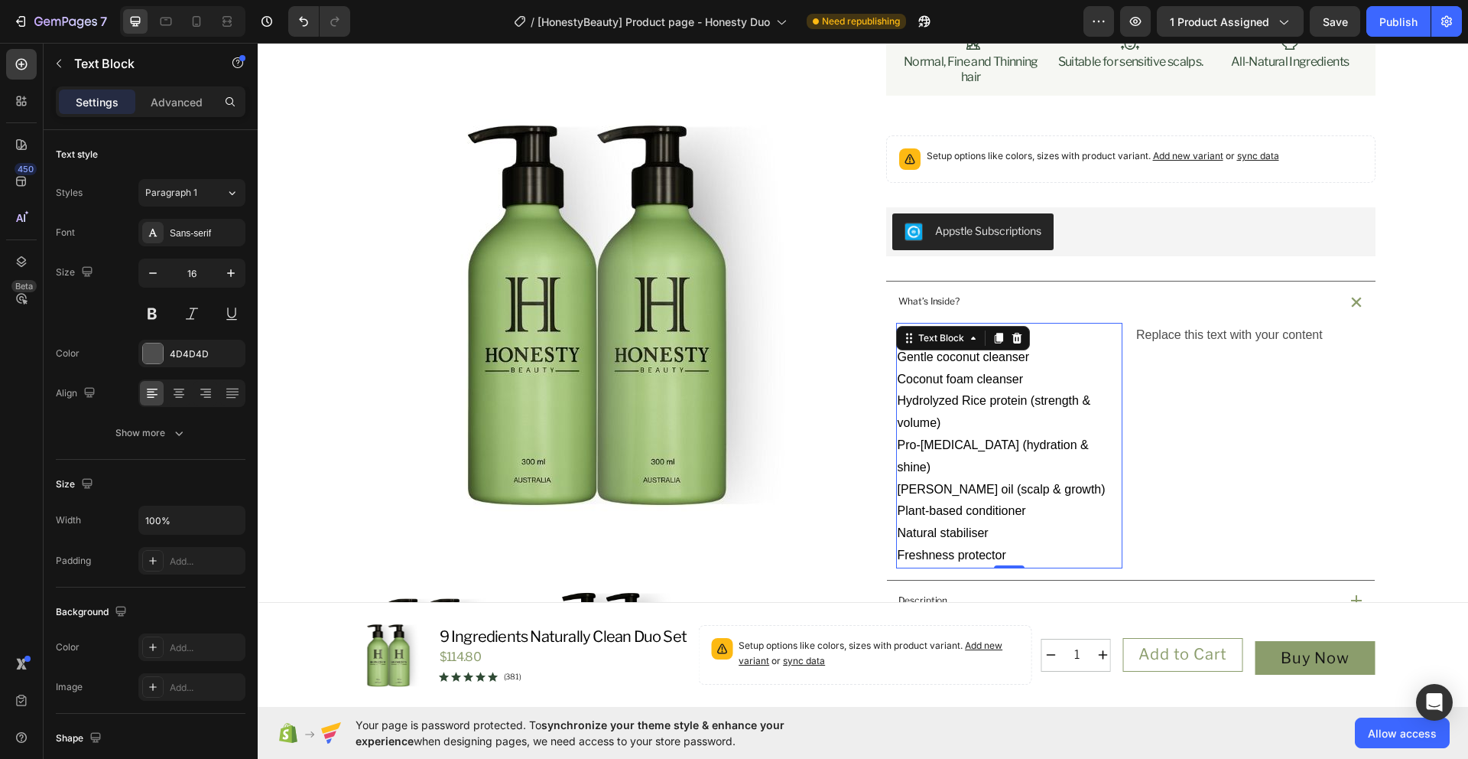
scroll to position [254, 0]
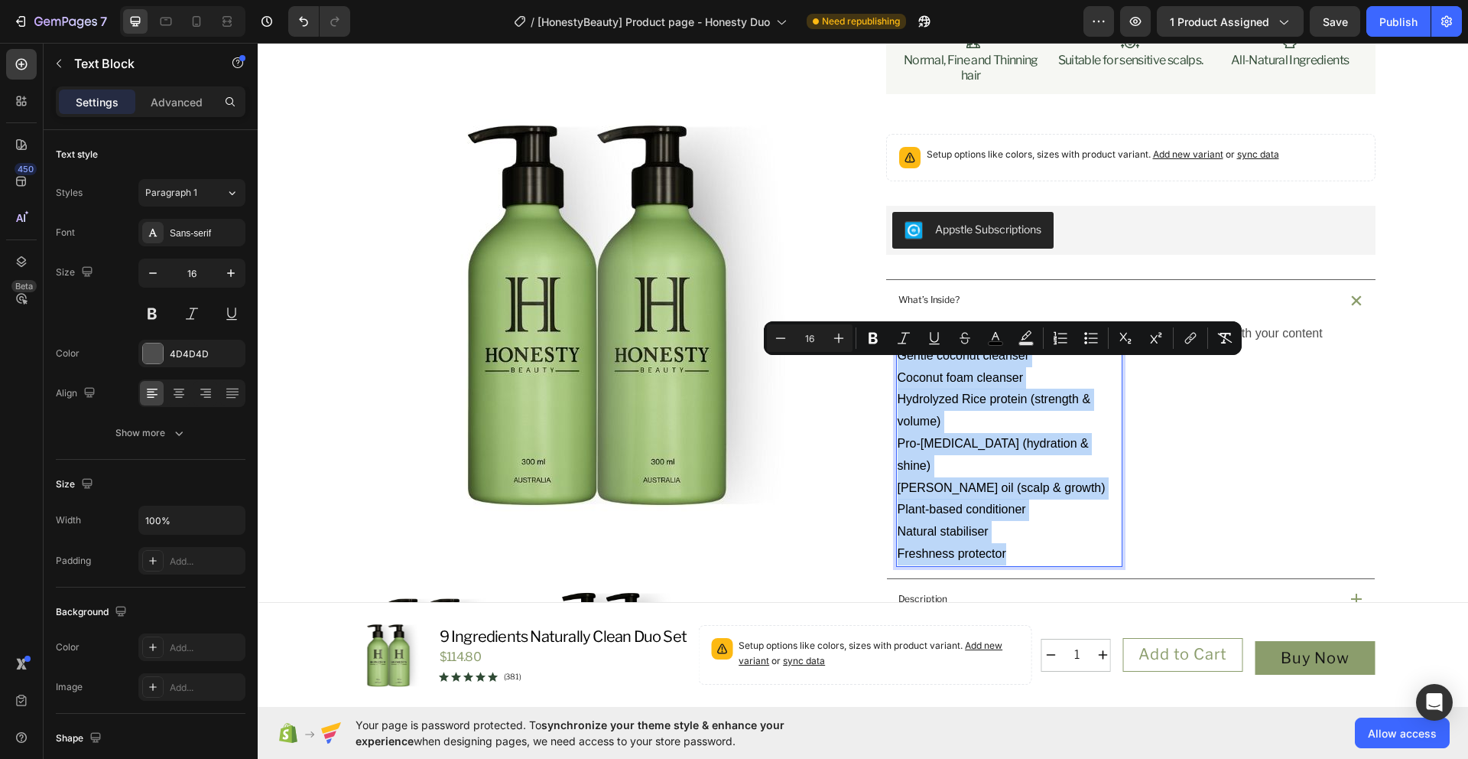
drag, startPoint x: 1015, startPoint y: 565, endPoint x: 890, endPoint y: 371, distance: 230.8
click at [896, 371] on div "[MEDICAL_DATA] Gentle coconut cleanser Coconut foam cleanser Hydrolyzed Rice pr…" at bounding box center [1009, 443] width 227 height 245
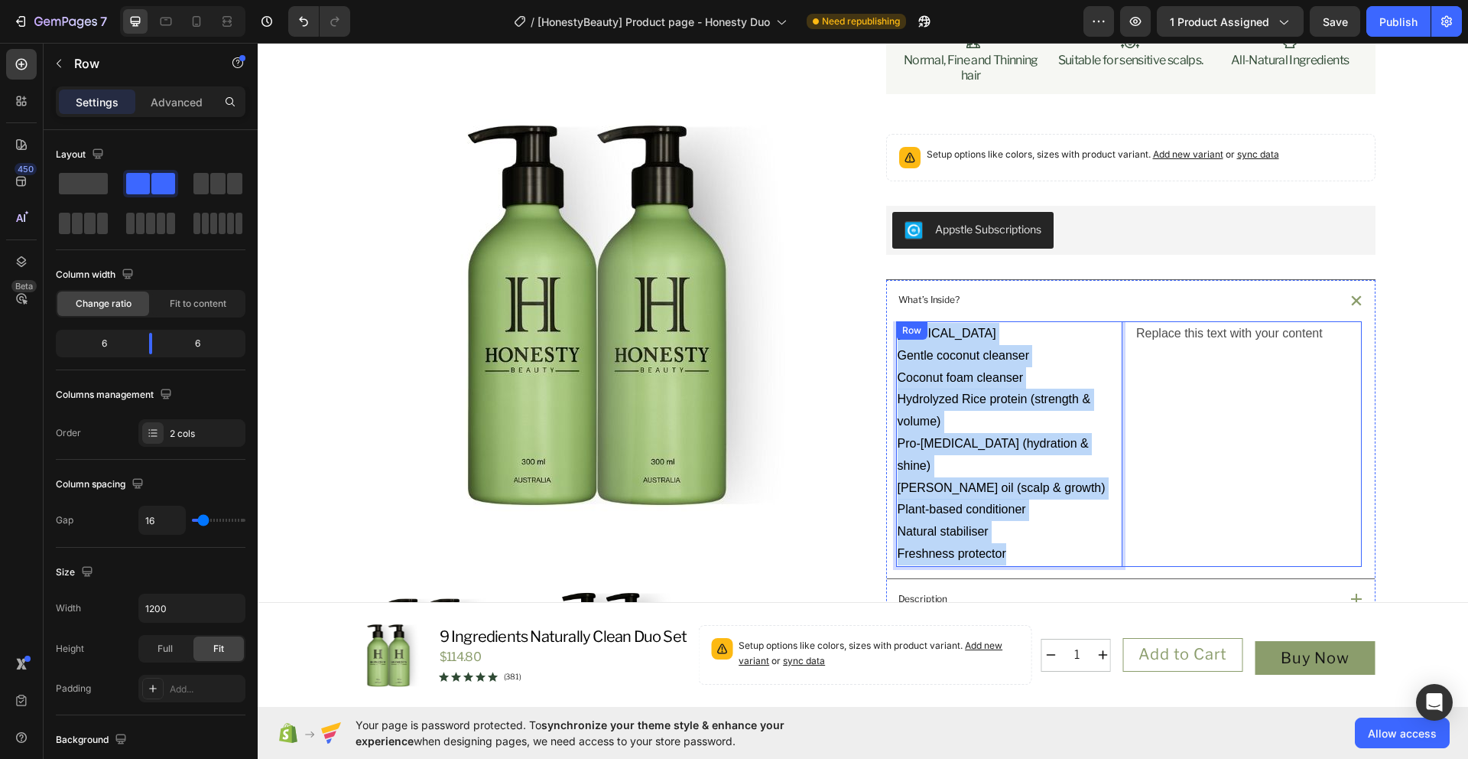
click at [1197, 424] on div "Replace this text with your content Text Block" at bounding box center [1248, 443] width 227 height 245
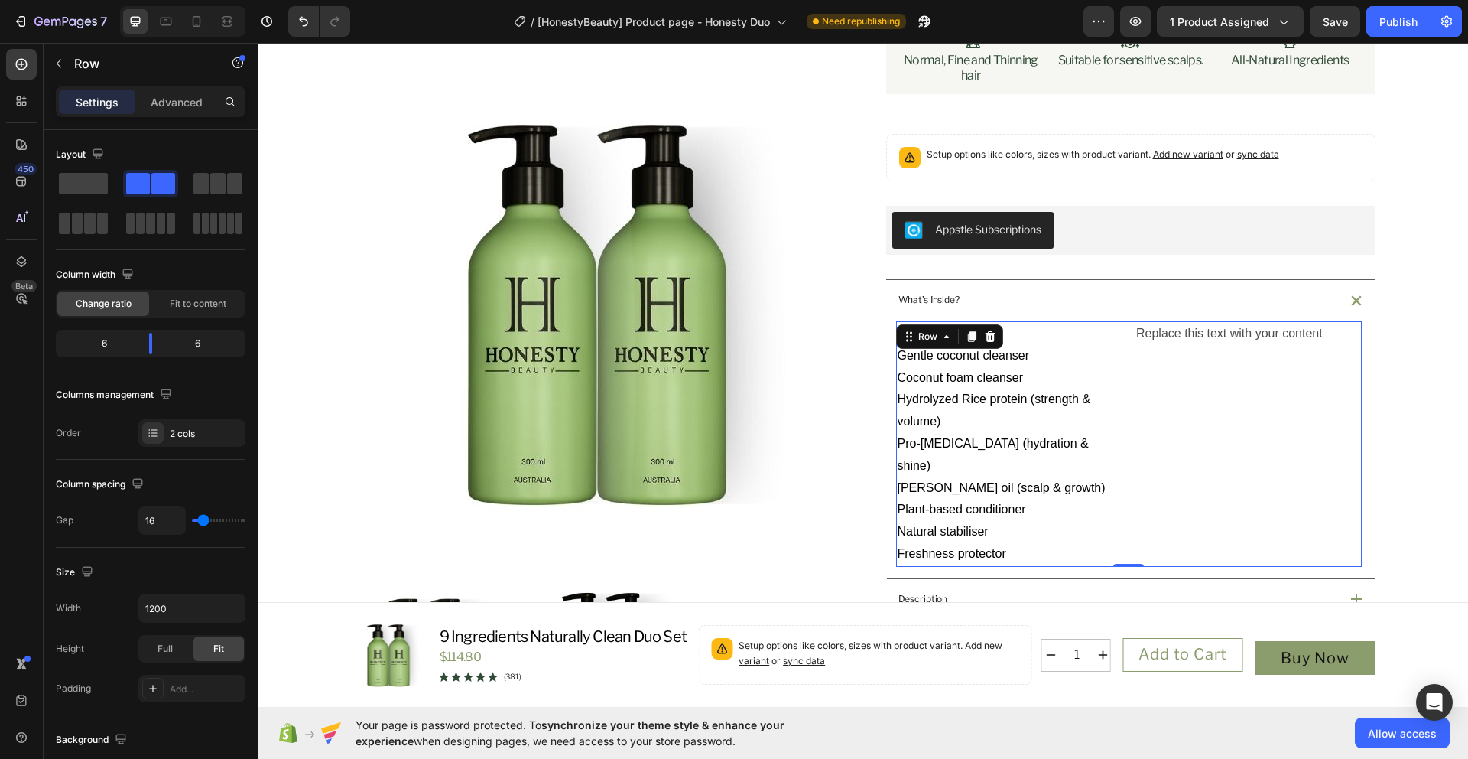
click at [1218, 402] on div "Replace this text with your content Text Block" at bounding box center [1248, 443] width 227 height 245
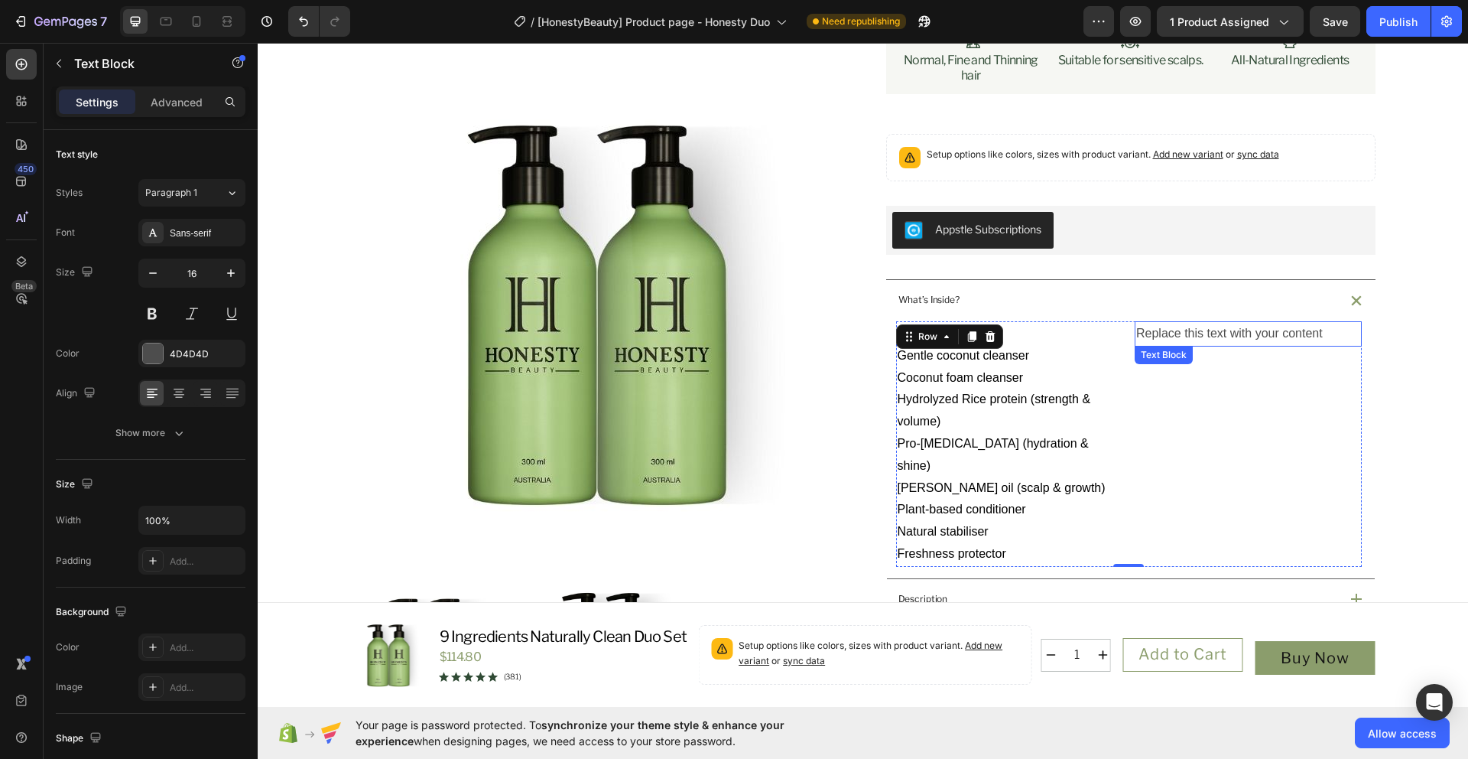
click at [1183, 346] on div "Replace this text with your content" at bounding box center [1248, 333] width 227 height 25
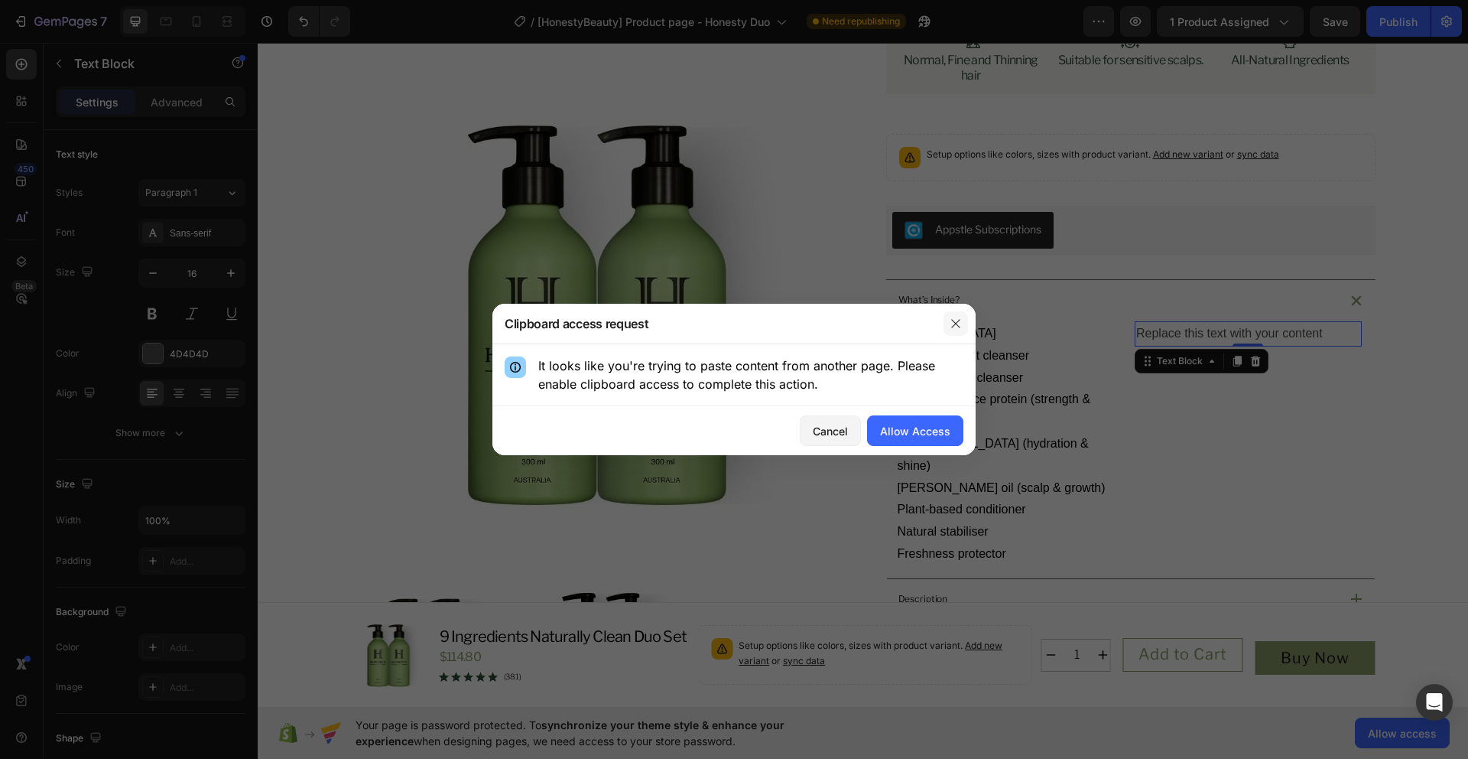
click at [963, 319] on button "button" at bounding box center [956, 323] width 24 height 24
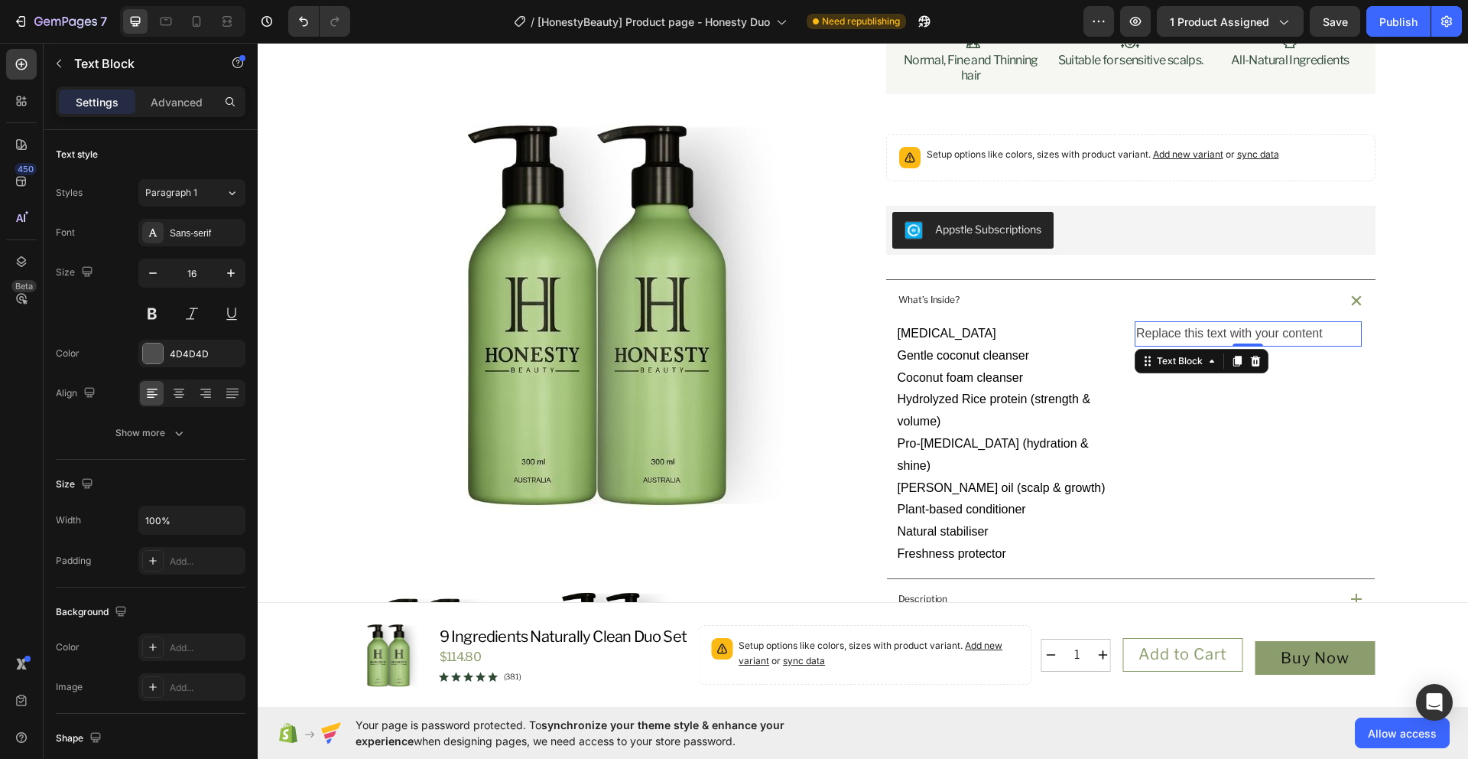
click at [1200, 346] on div "Replace this text with your content" at bounding box center [1248, 333] width 227 height 25
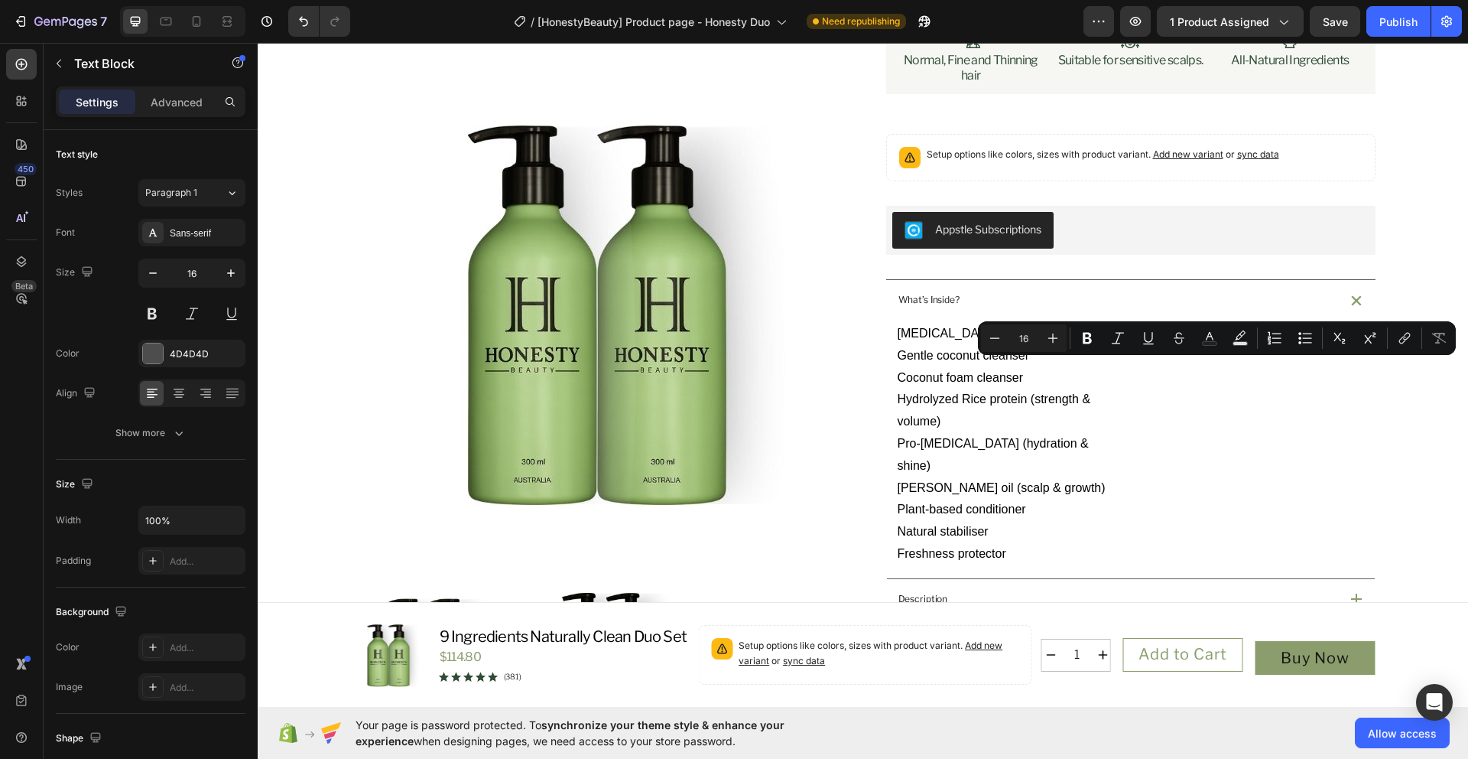
drag, startPoint x: 1133, startPoint y: 368, endPoint x: 1323, endPoint y: 366, distance: 190.4
click at [1323, 345] on p "Replace this text with your content" at bounding box center [1248, 334] width 224 height 22
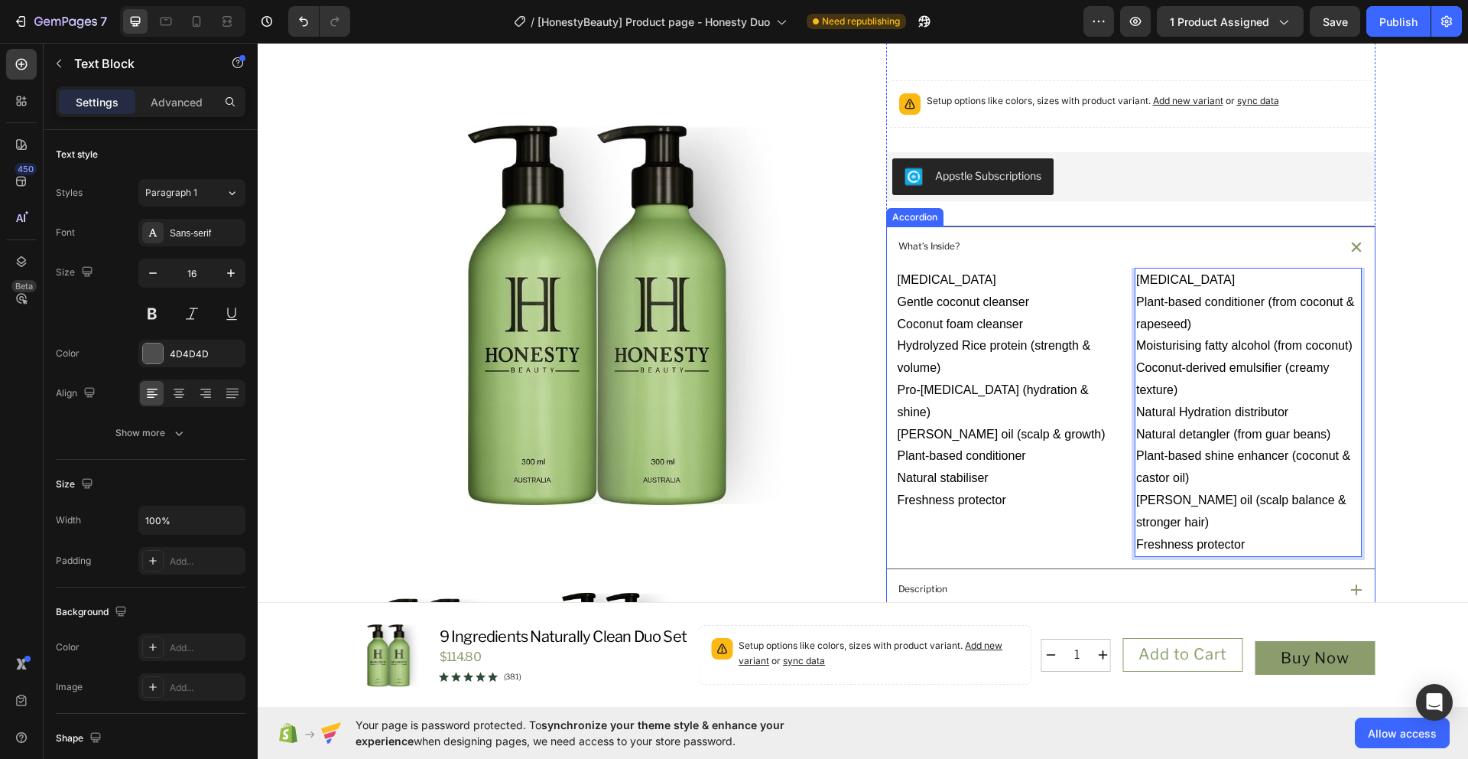
scroll to position [318, 0]
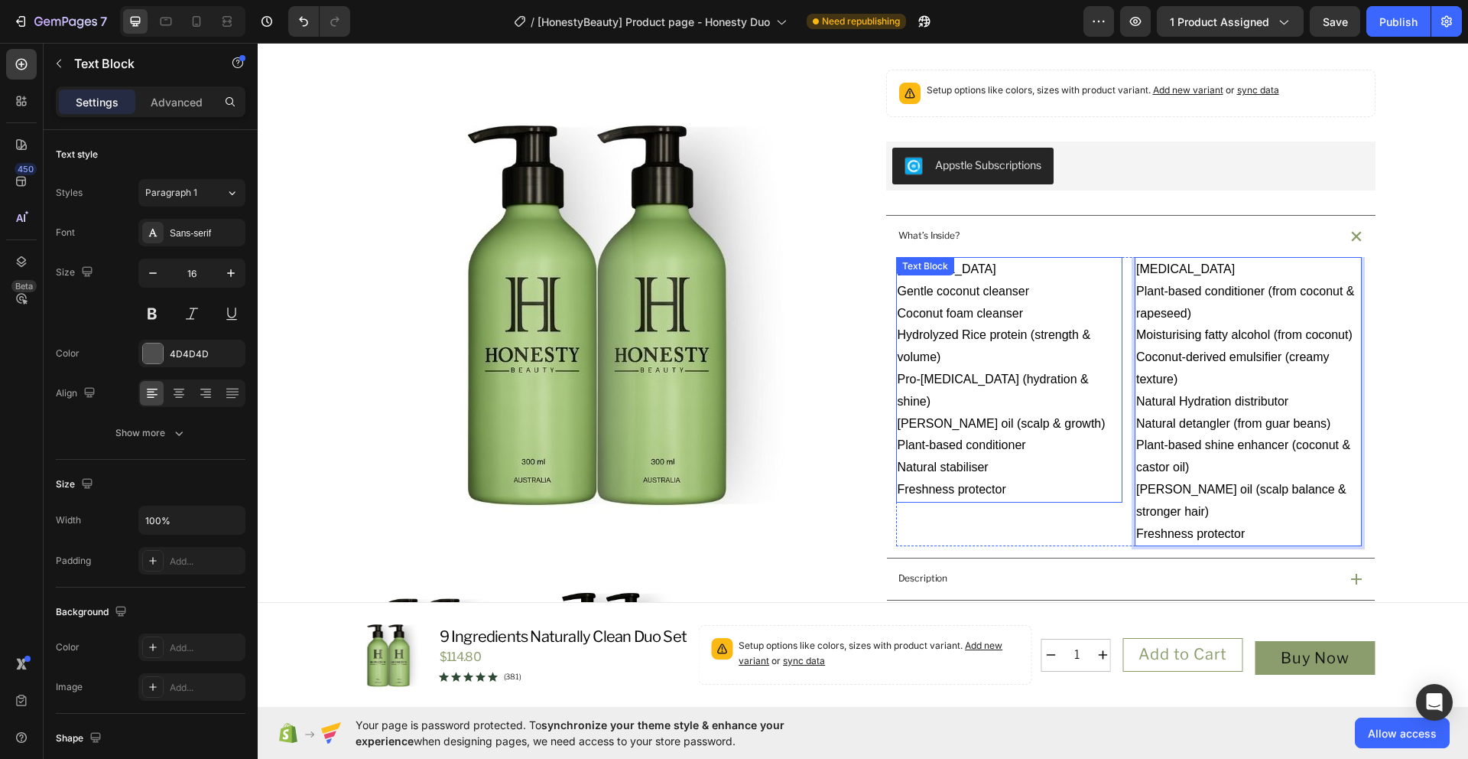
click at [1016, 496] on p "Freshness protector" at bounding box center [1010, 490] width 224 height 22
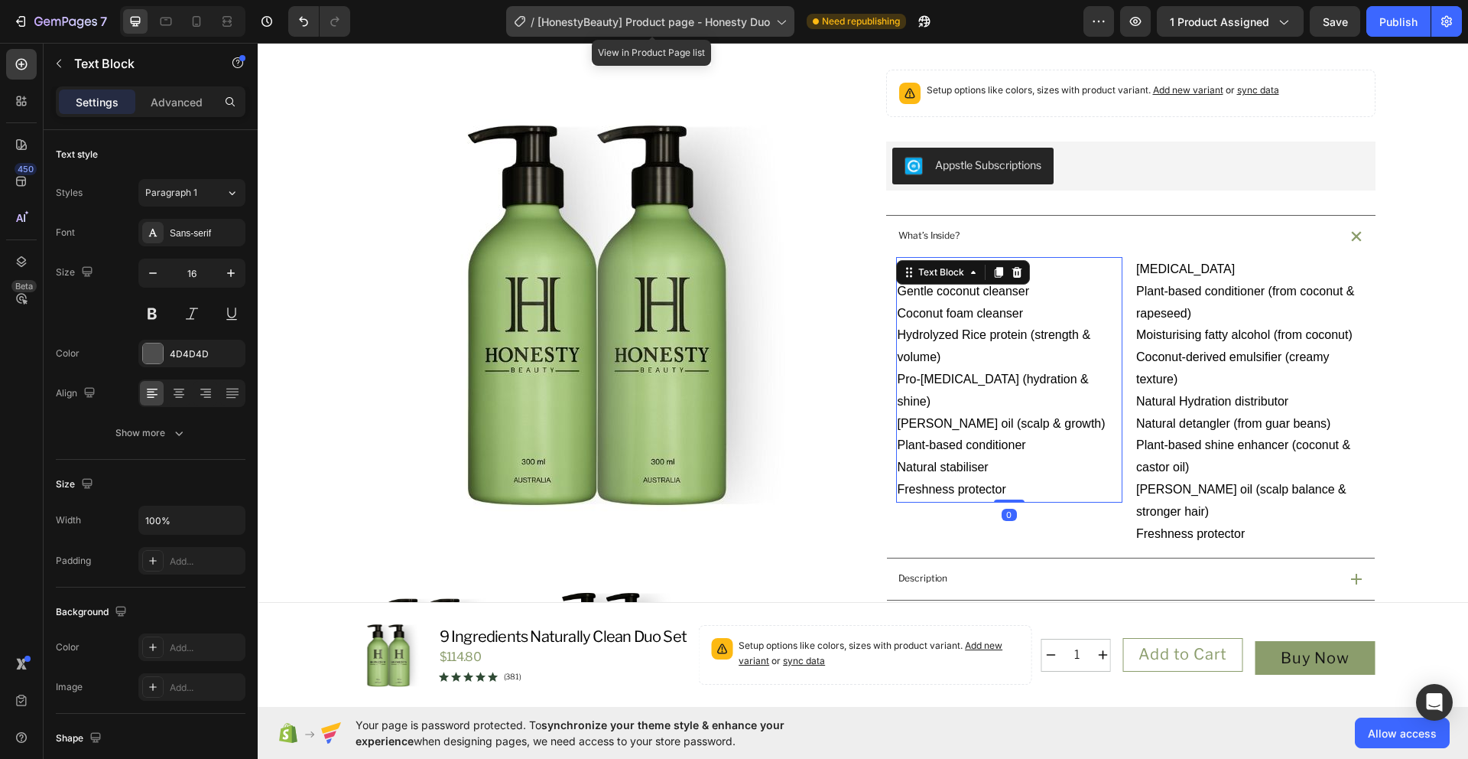
click at [762, 21] on span "[HonestyBeauty] Product page - Honesty Duo" at bounding box center [654, 22] width 232 height 16
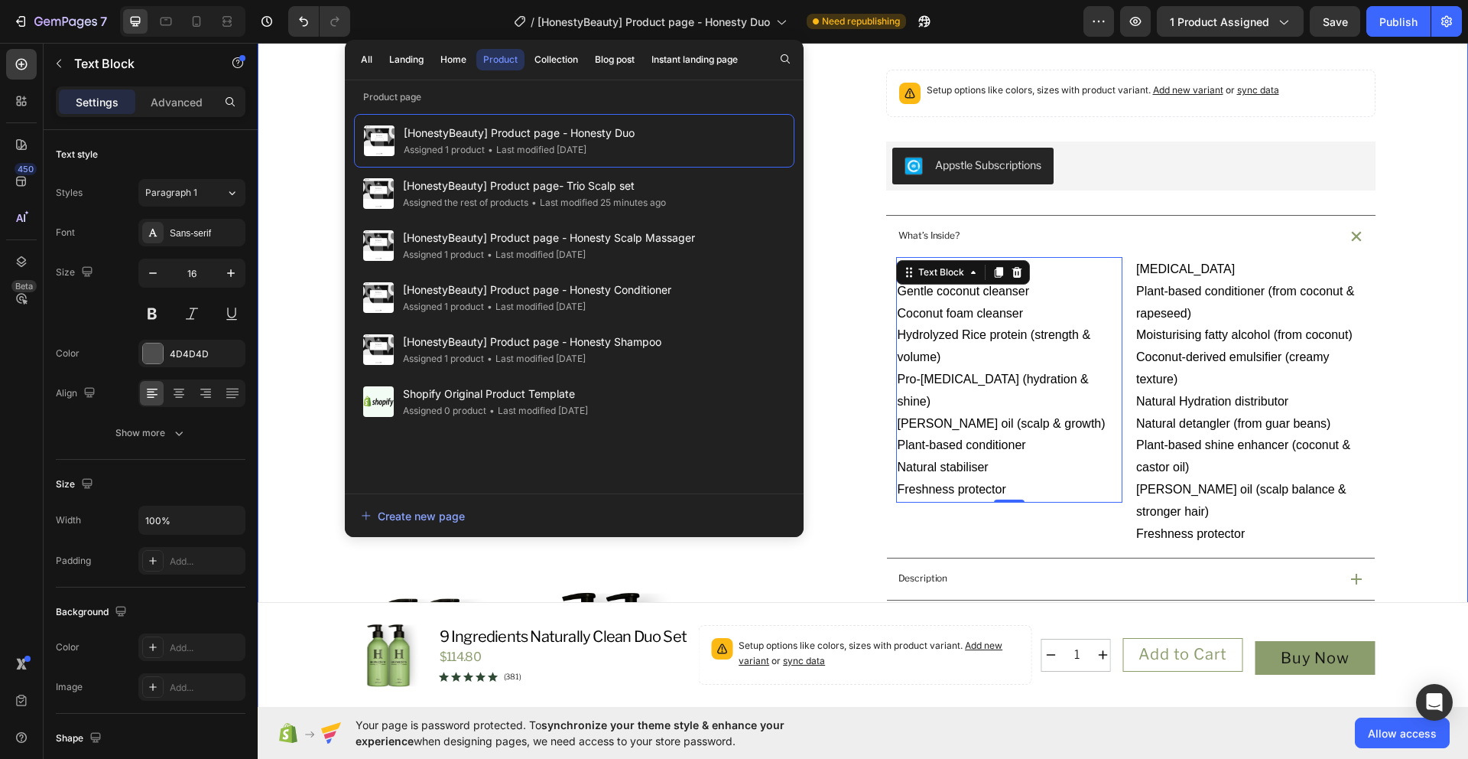
click at [1419, 129] on div "Product Images Icon Australian Made & Owned Text Block Icon Australian Post Tex…" at bounding box center [863, 479] width 1174 height 1314
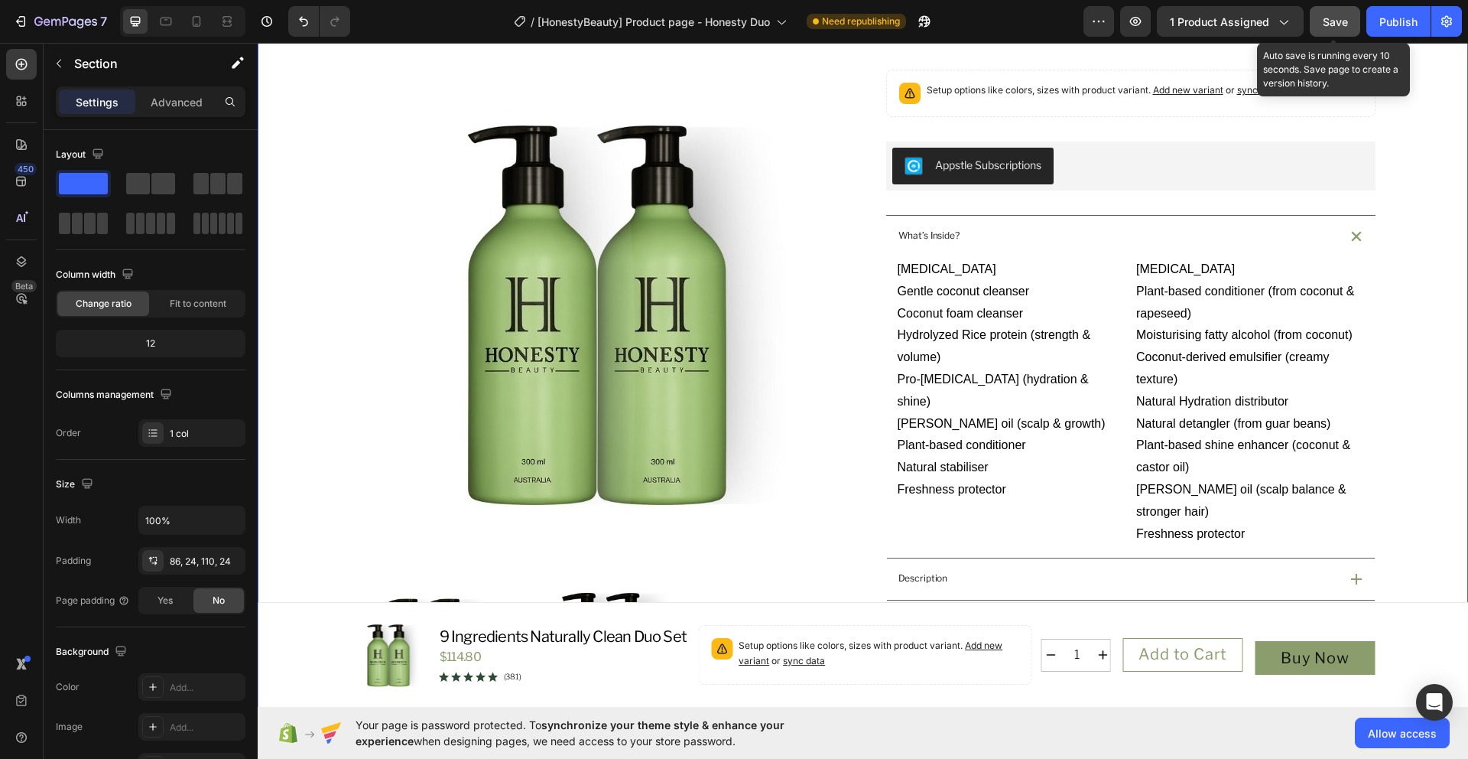
click at [1346, 28] on span "Save" at bounding box center [1335, 21] width 25 height 13
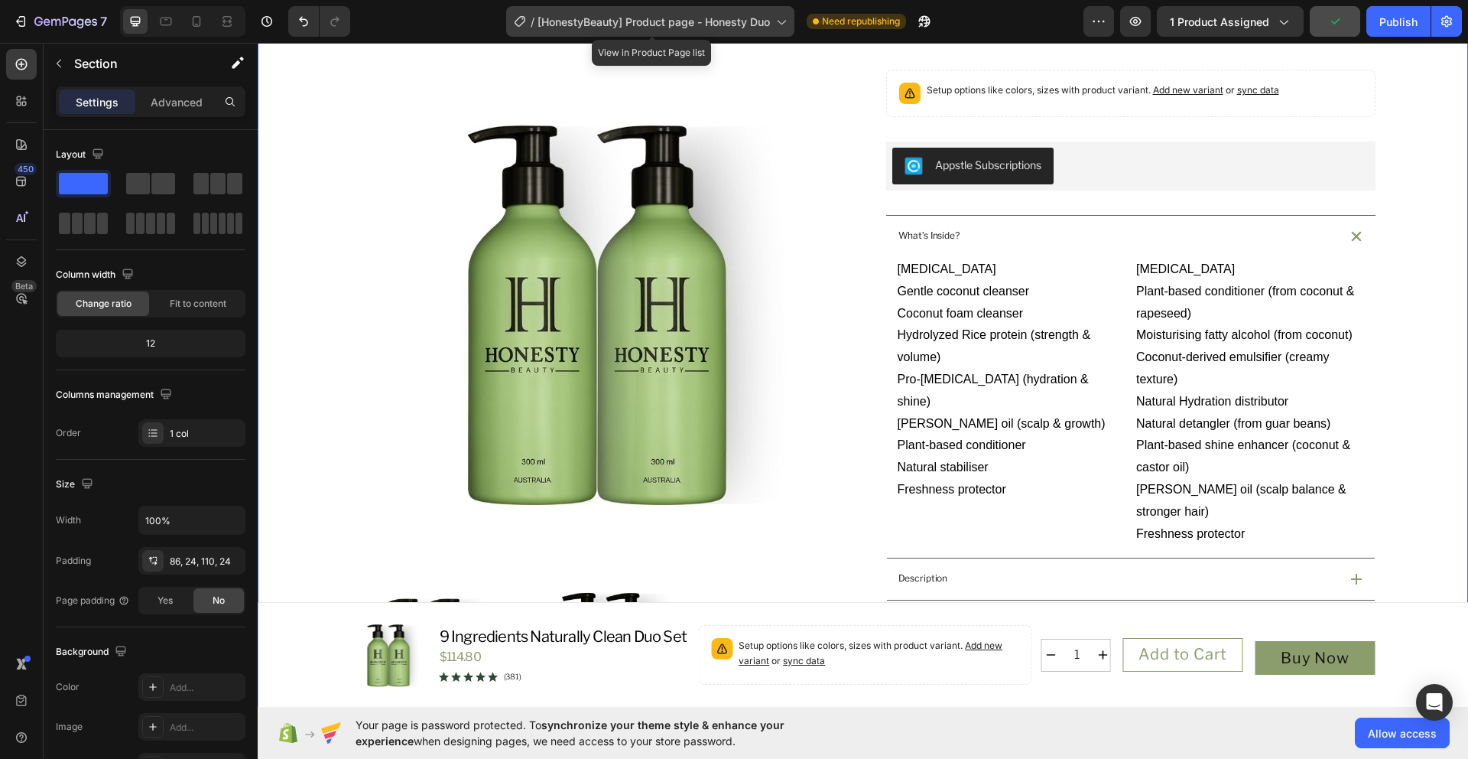
click at [769, 22] on span "[HonestyBeauty] Product page - Honesty Duo" at bounding box center [654, 22] width 232 height 16
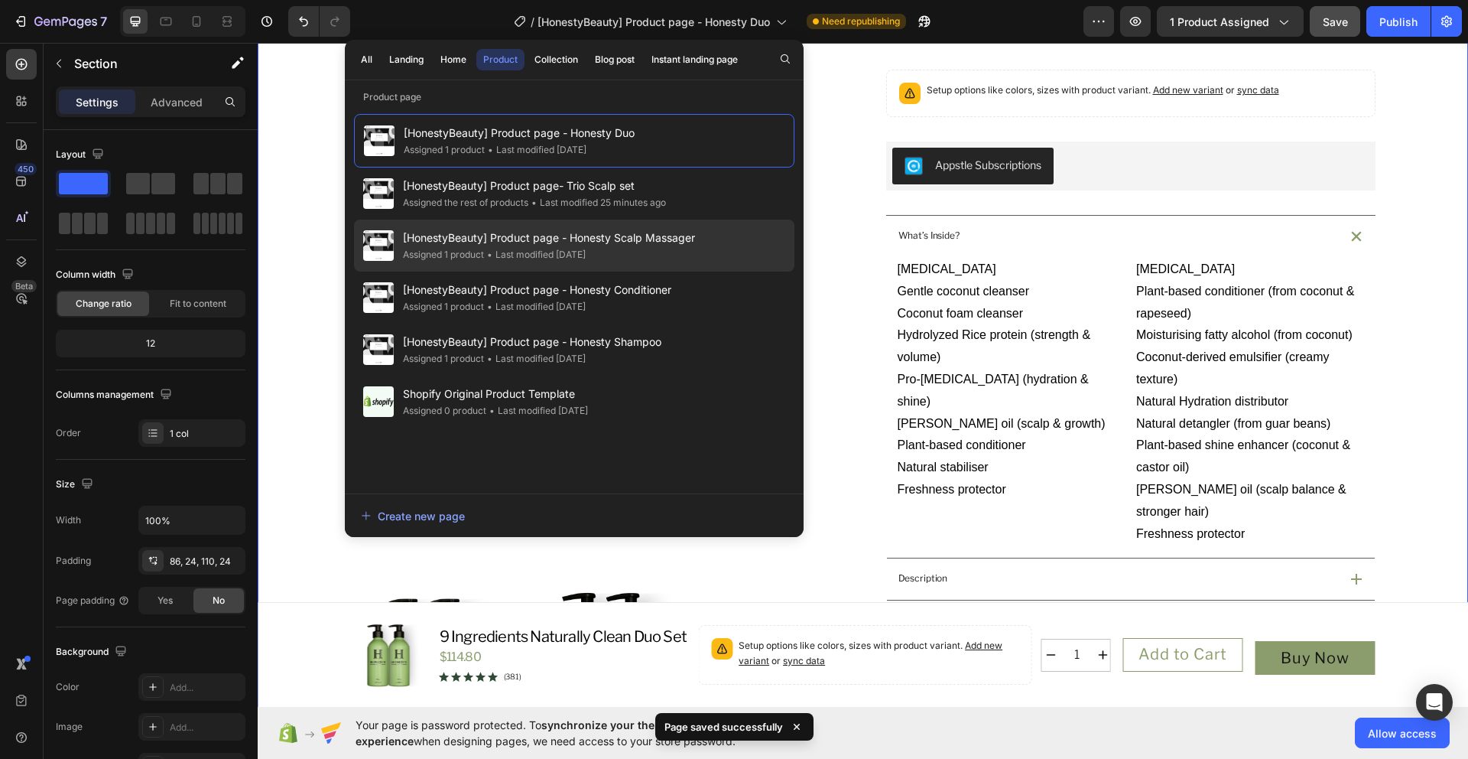
click at [705, 242] on div "[HonestyBeauty] Product page - Honesty Scalp Massager Assigned 1 product • Last…" at bounding box center [574, 245] width 440 height 52
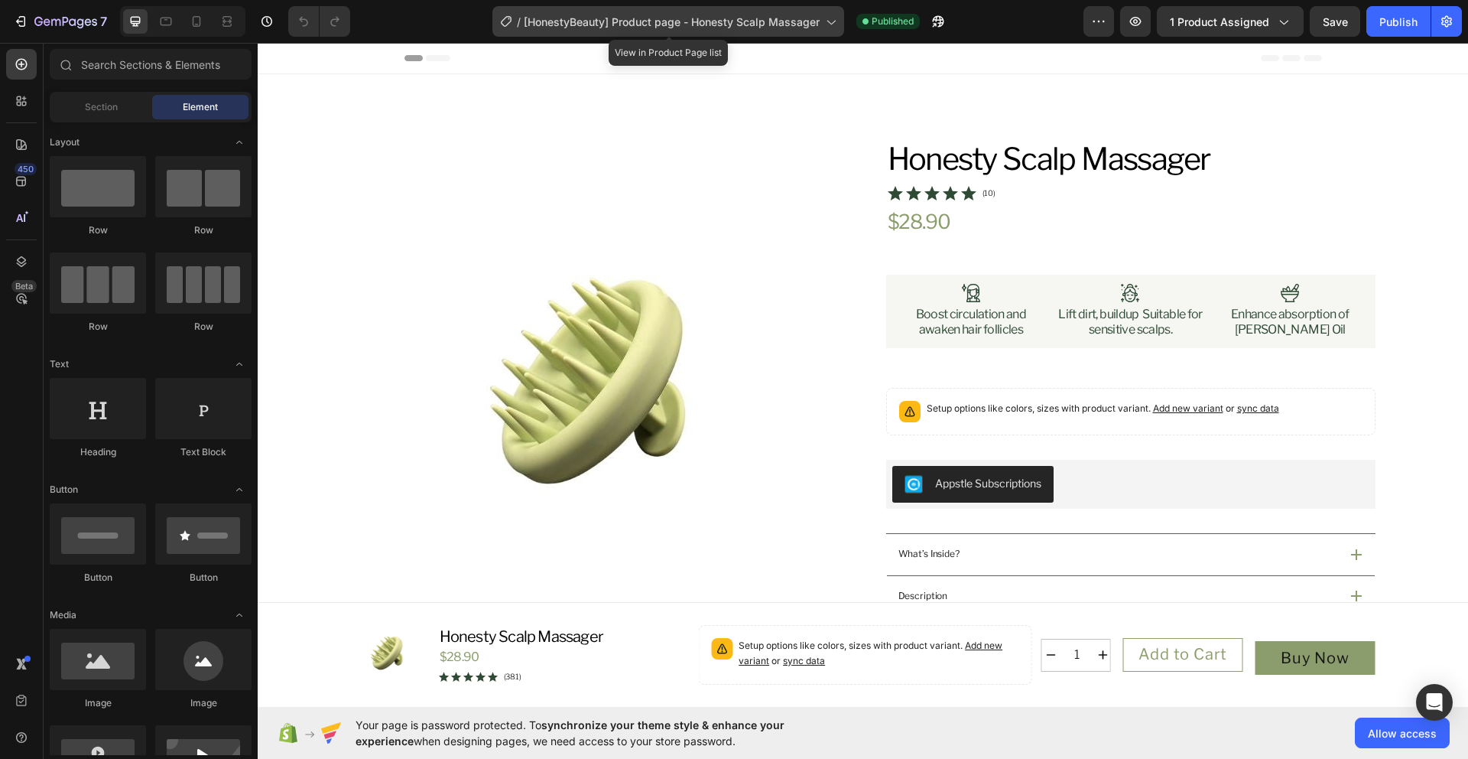
click at [790, 31] on div "/ [HonestyBeauty] Product page - Honesty Scalp Massager" at bounding box center [669, 21] width 352 height 31
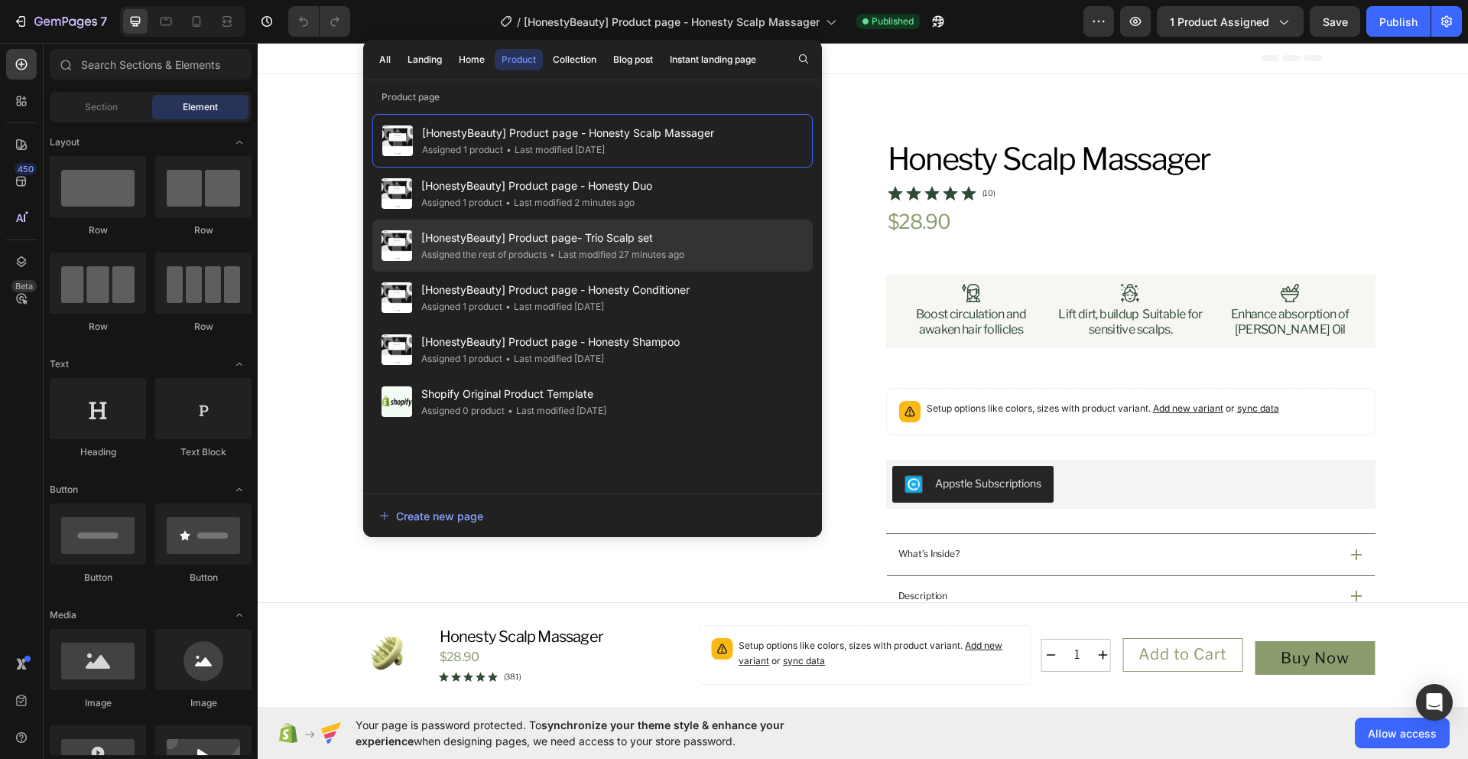
click at [730, 232] on div "[HonestyBeauty] Product page- Trio Scalp set Assigned the rest of products • La…" at bounding box center [592, 245] width 440 height 52
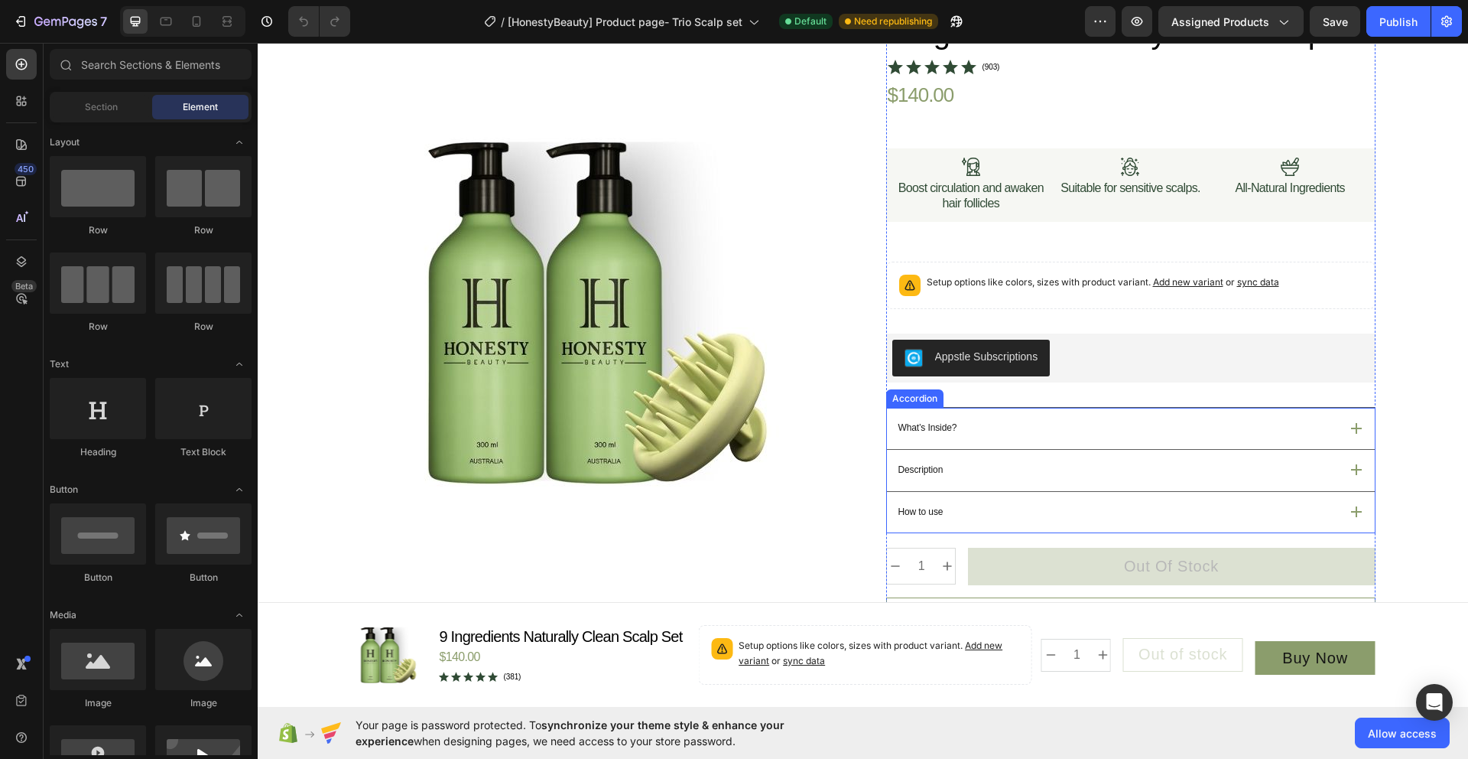
click at [1139, 437] on div "What’s Inside?" at bounding box center [1117, 427] width 443 height 19
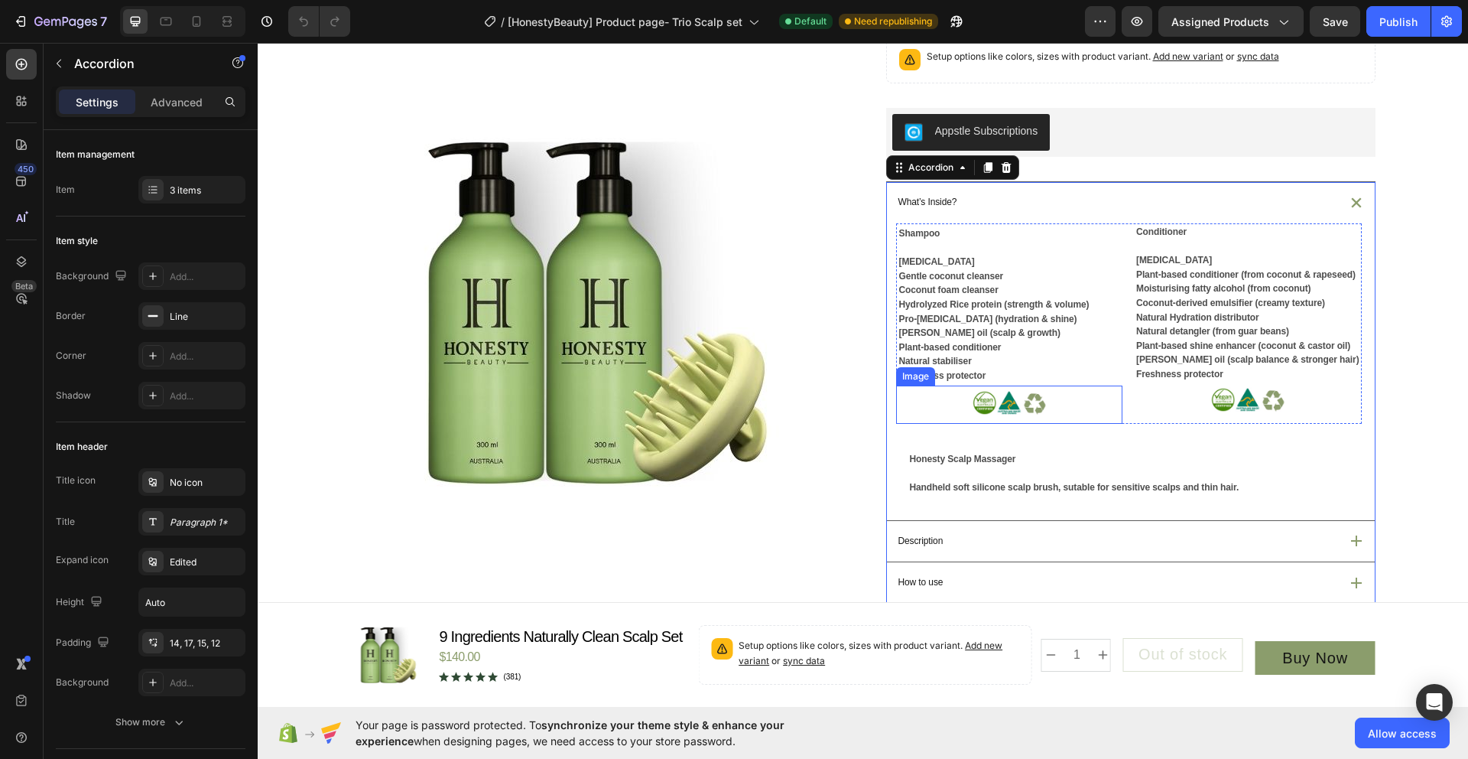
scroll to position [358, 0]
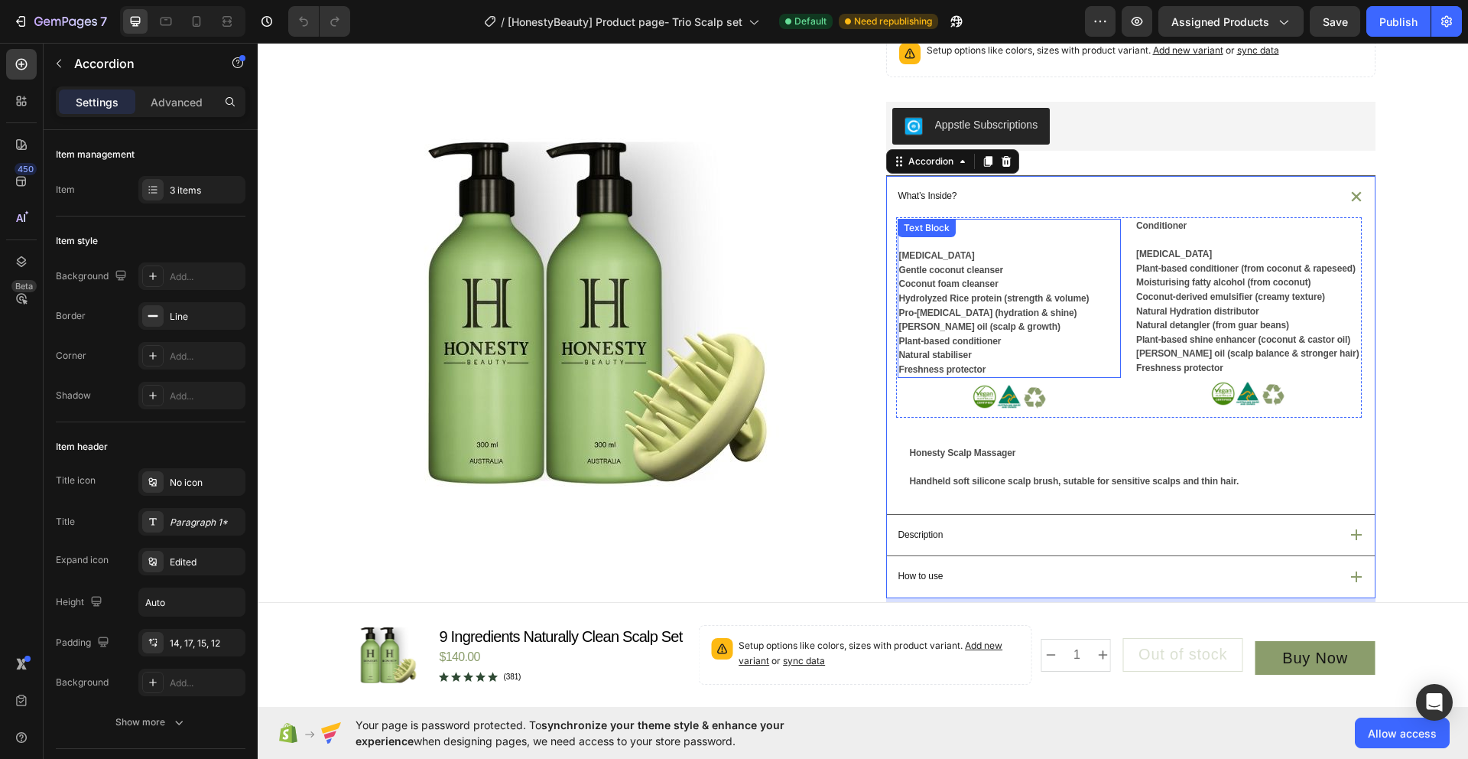
click at [904, 304] on span "Hydrolyzed Rice protein (strength & volume)" at bounding box center [994, 298] width 190 height 11
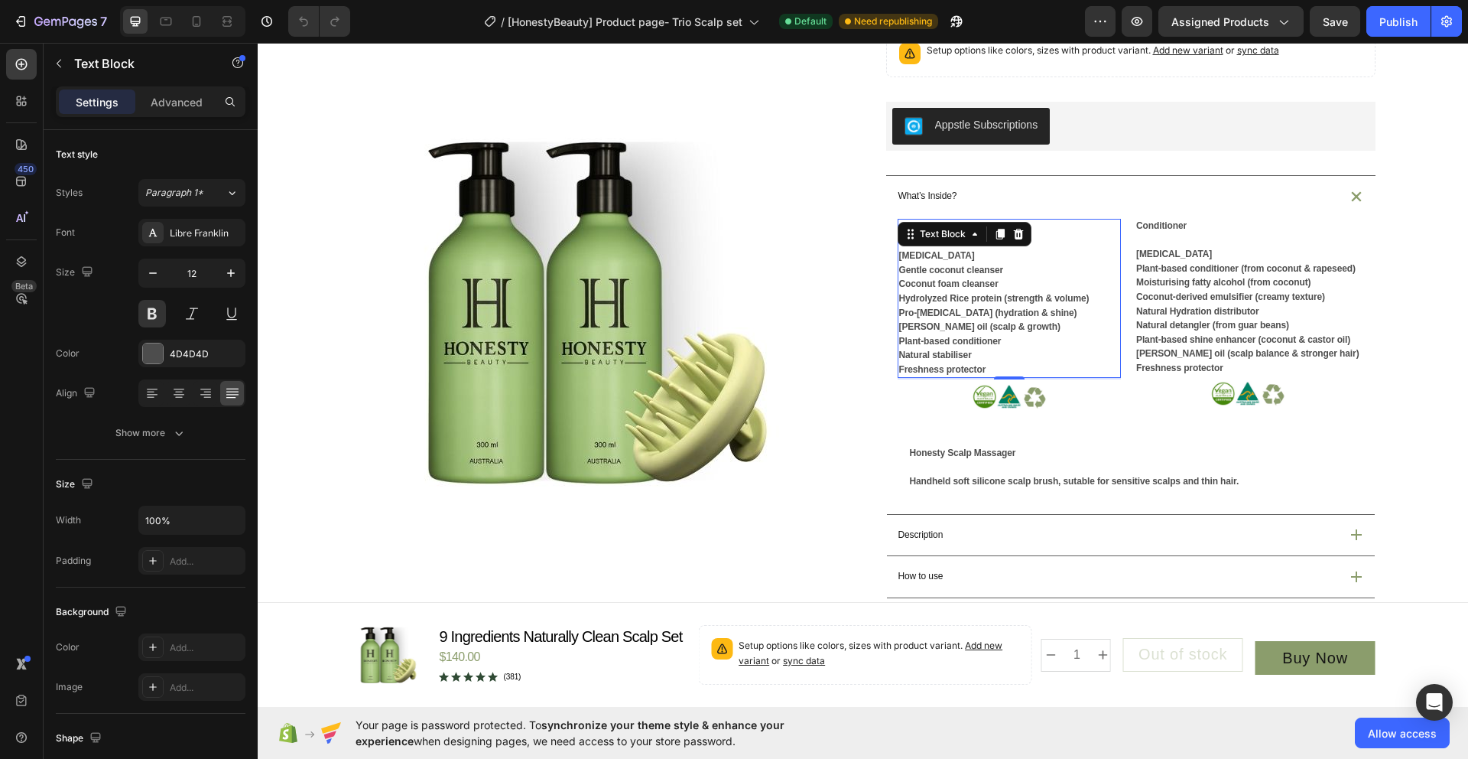
click at [959, 304] on span "Hydrolyzed Rice protein (strength & volume)" at bounding box center [994, 298] width 190 height 11
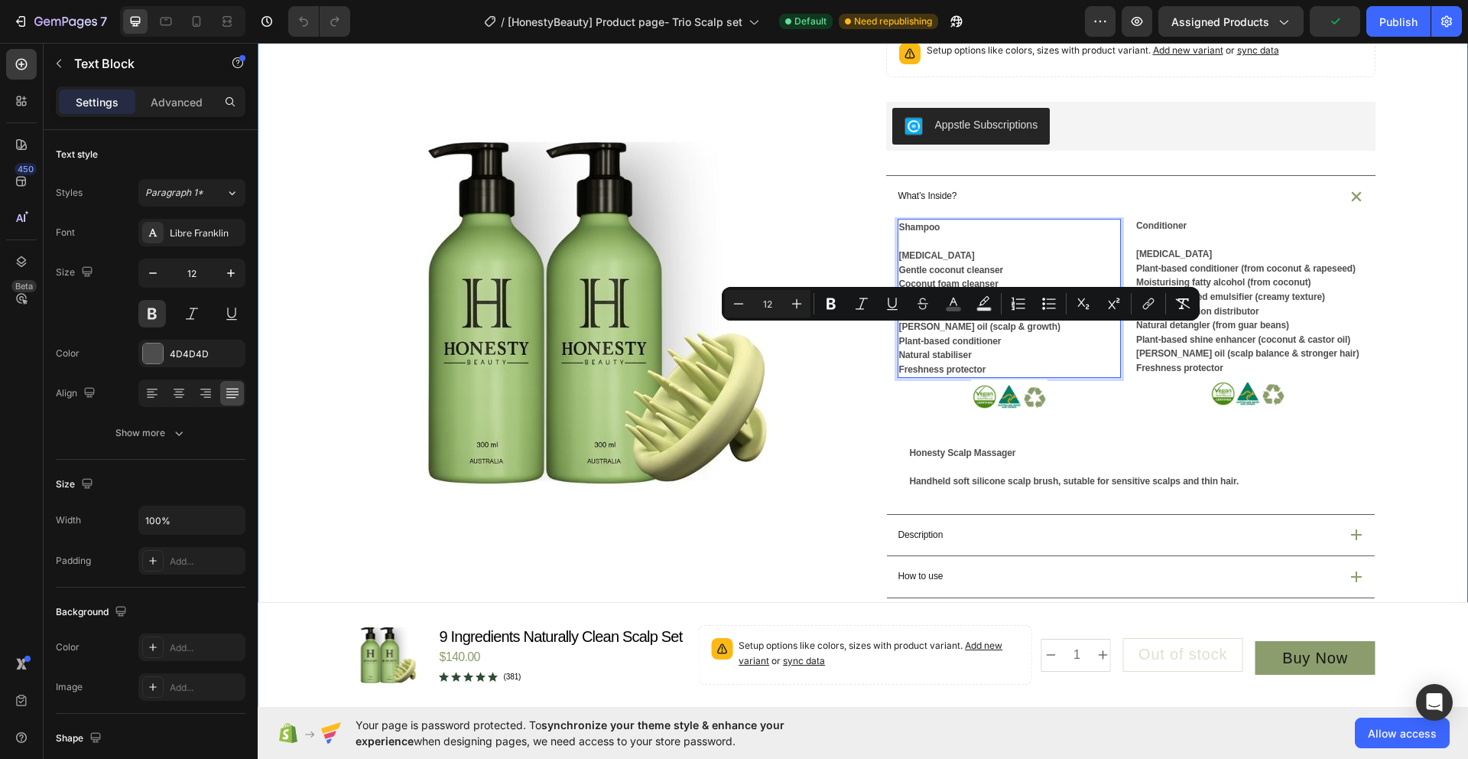
click at [1419, 352] on div "Product Images Icon Australian Made & Owned Text Block Icon Aus Post Delivery T…" at bounding box center [863, 454] width 1174 height 1345
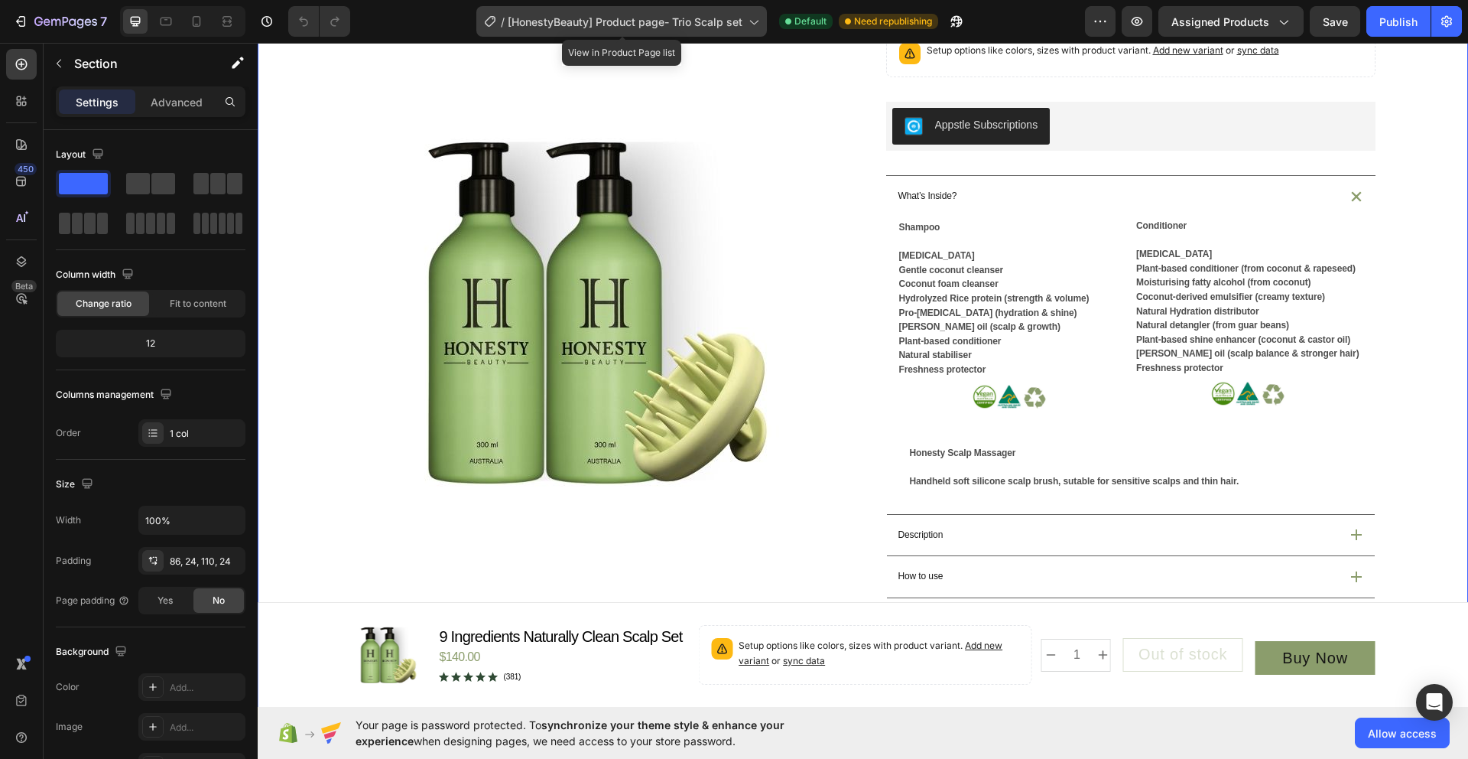
click at [691, 26] on span "[HonestyBeauty] Product page- Trio Scalp set" at bounding box center [625, 22] width 235 height 16
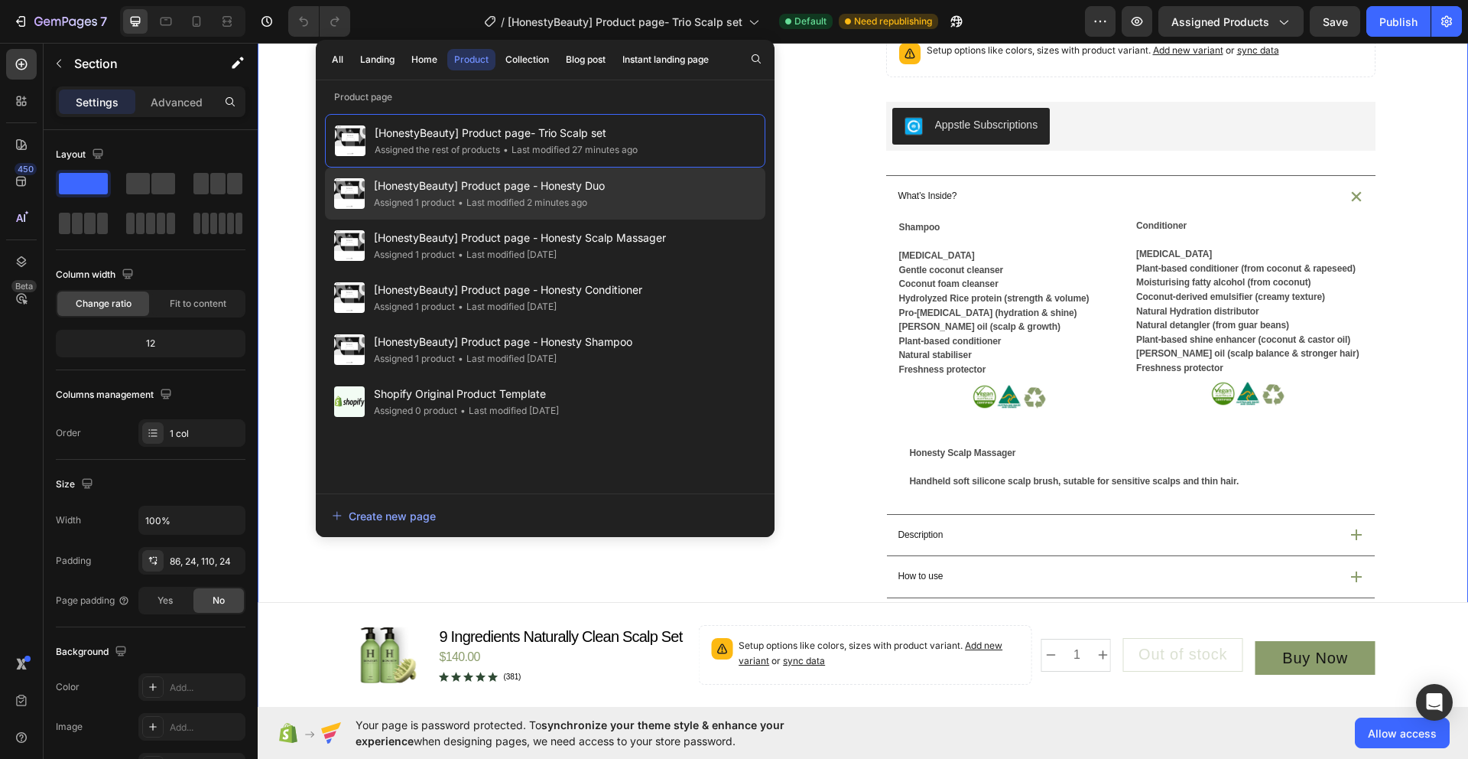
click at [644, 203] on div "[HonestyBeauty] Product page - Honesty Duo Assigned 1 product • Last modified 2…" at bounding box center [545, 193] width 440 height 52
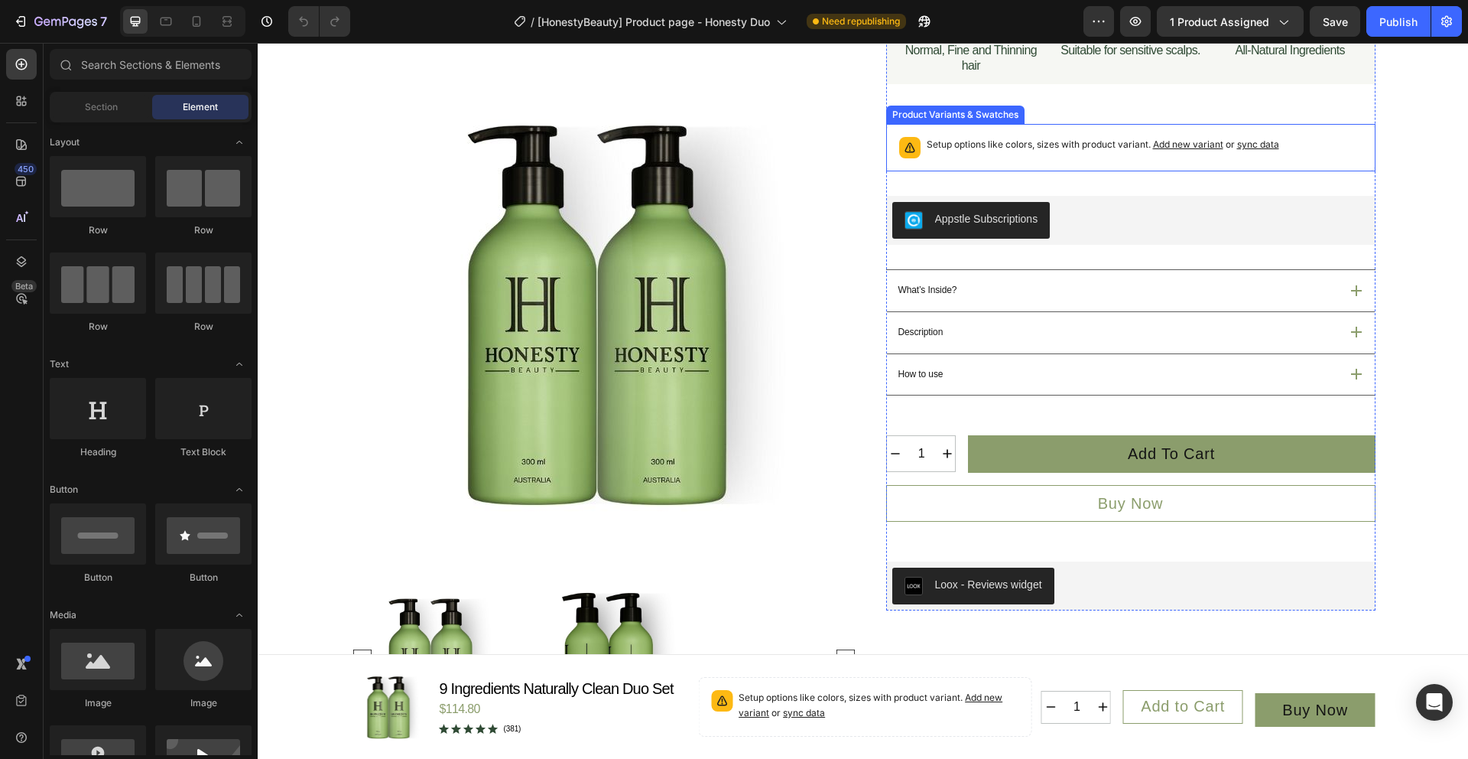
scroll to position [273, 0]
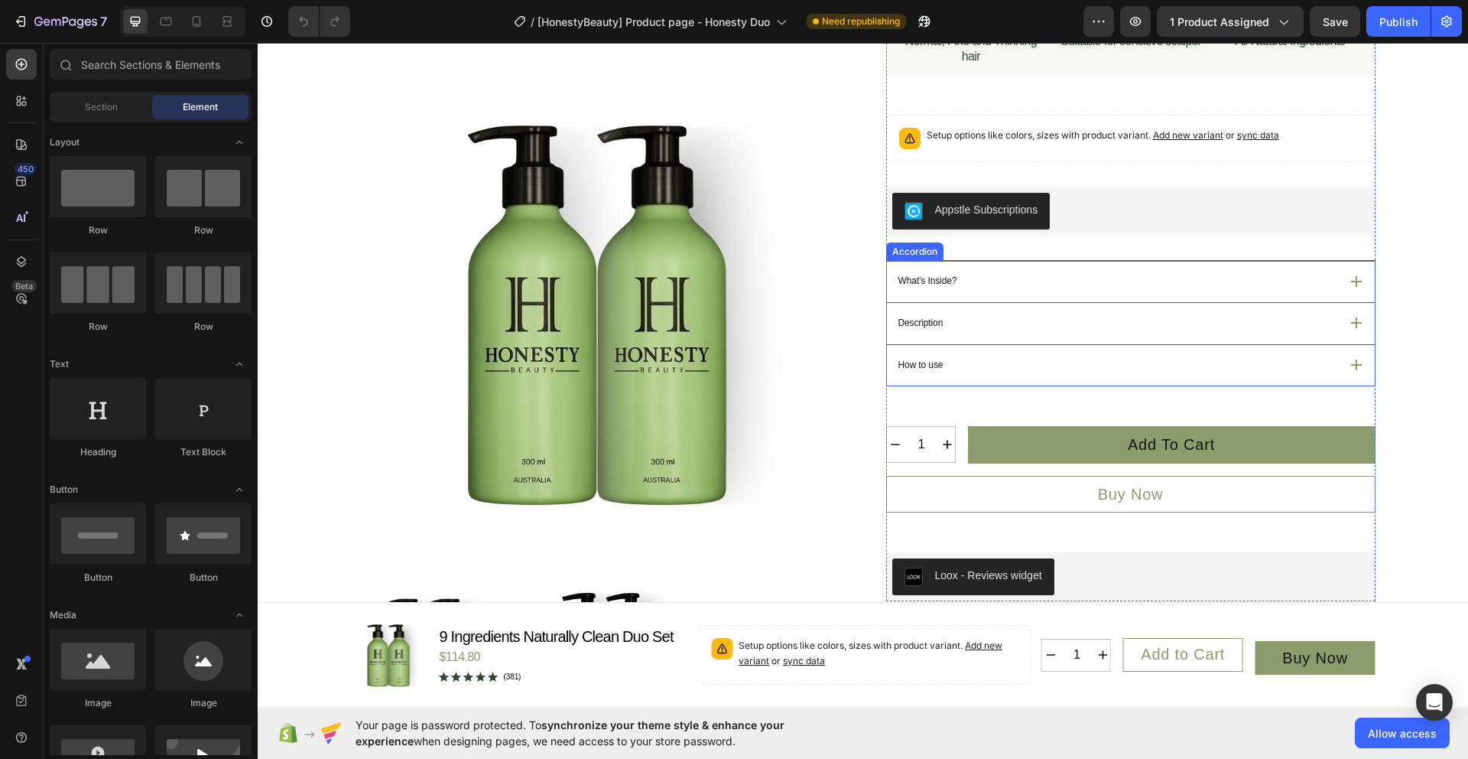
click at [1005, 291] on div "What’s Inside?" at bounding box center [1117, 280] width 443 height 19
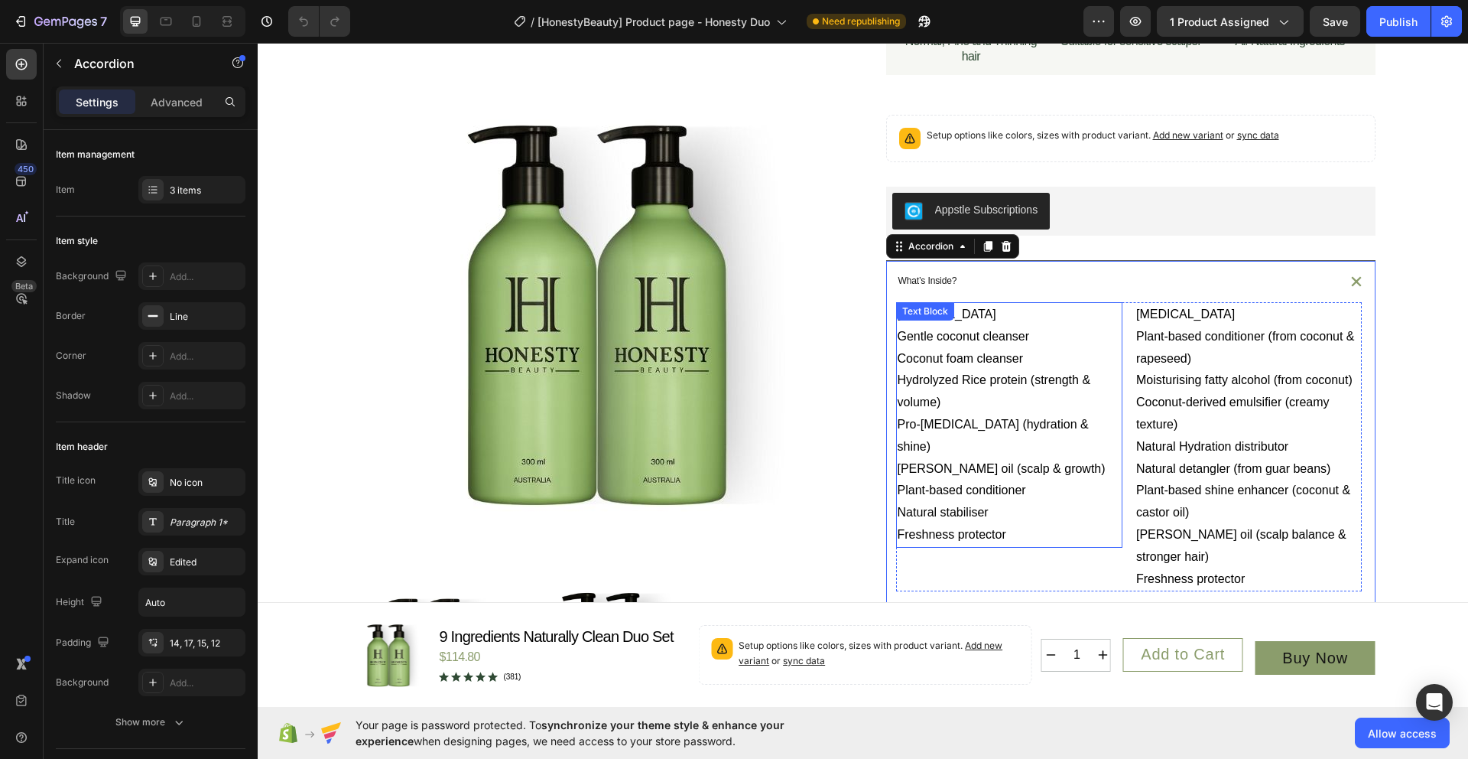
click at [992, 407] on p "Hydrolyzed Rice protein (strength & volume)" at bounding box center [1010, 391] width 224 height 44
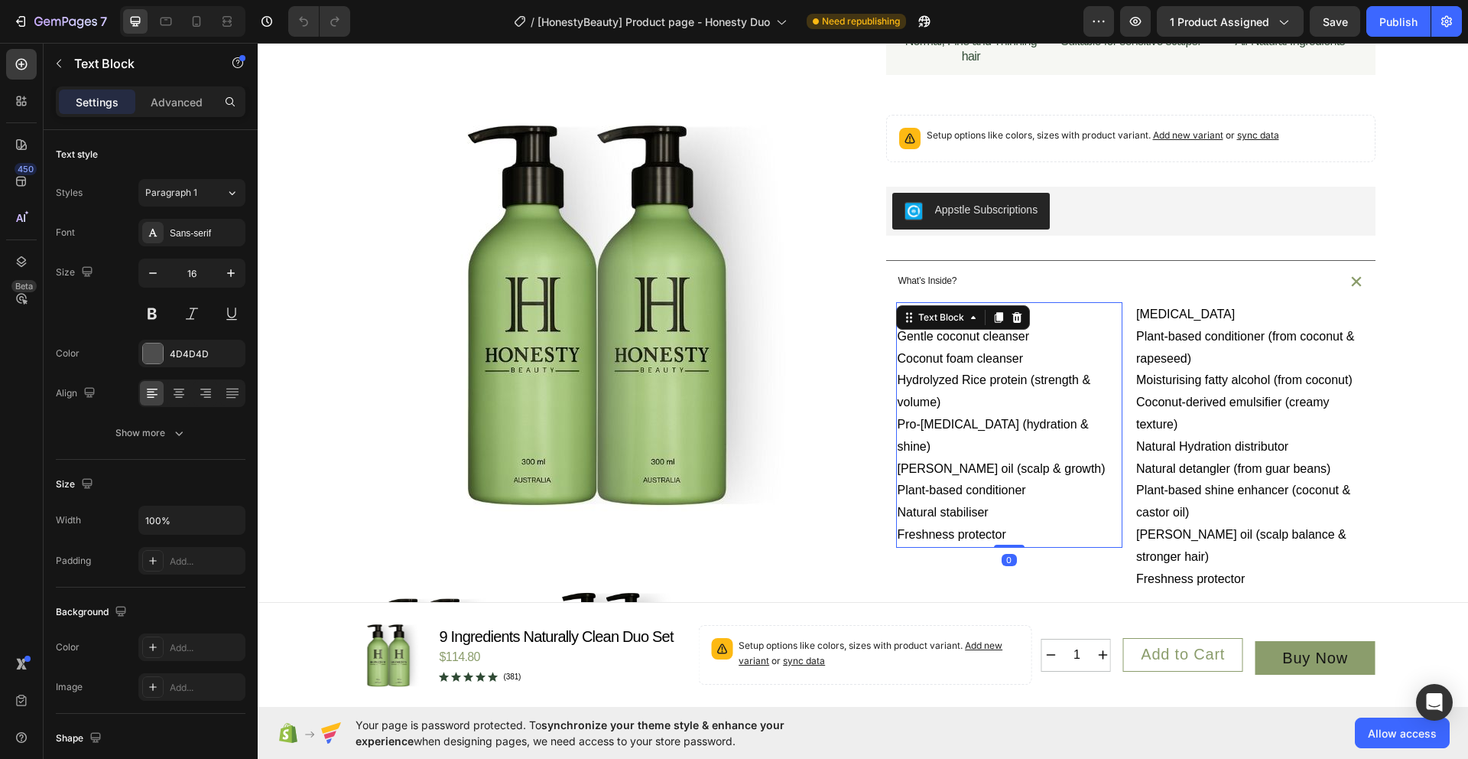
click at [1035, 539] on p "Freshness protector" at bounding box center [1010, 535] width 224 height 22
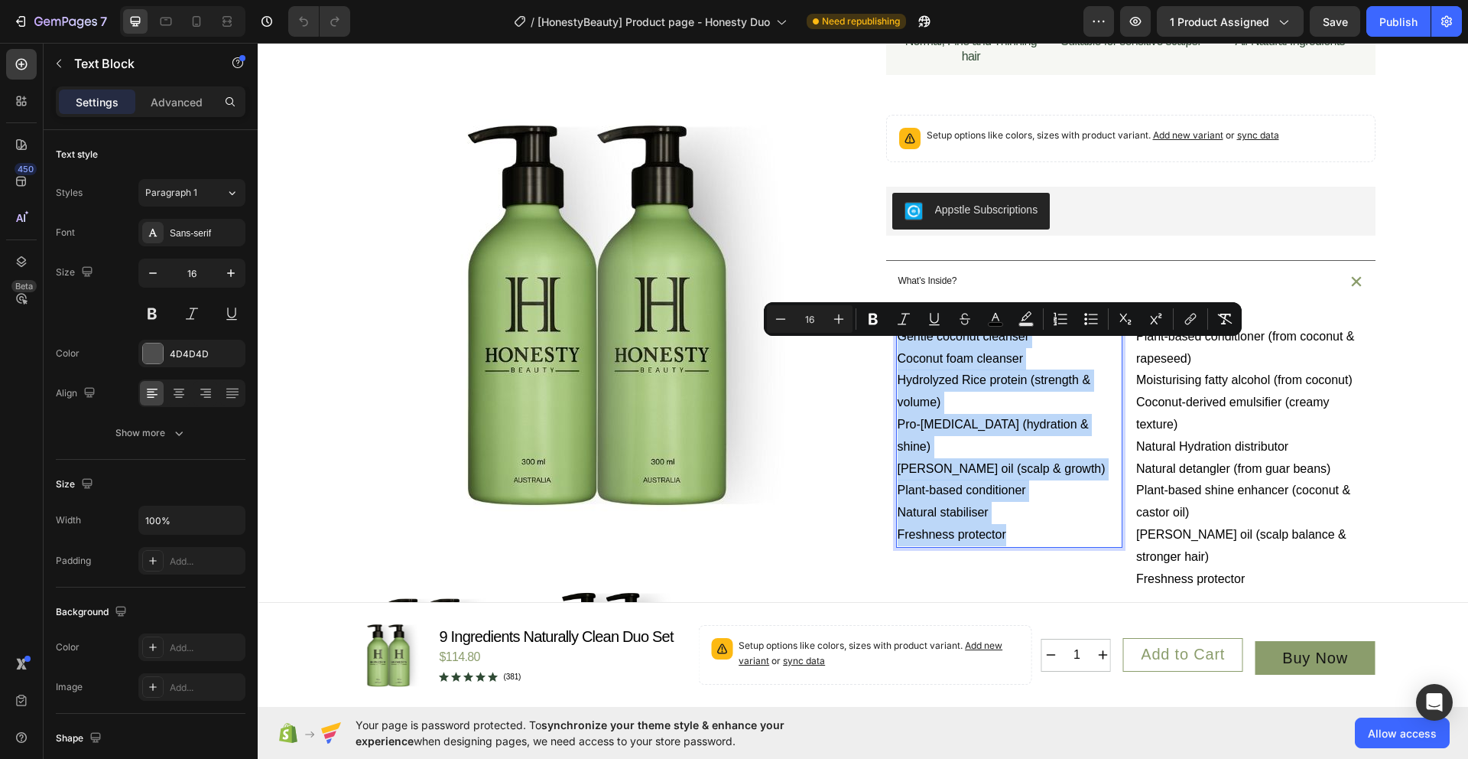
drag, startPoint x: 1035, startPoint y: 545, endPoint x: 892, endPoint y: 356, distance: 237.1
click at [896, 356] on div "[MEDICAL_DATA] Gentle coconut cleanser Coconut foam cleanser Hydrolyzed Rice pr…" at bounding box center [1009, 424] width 227 height 245
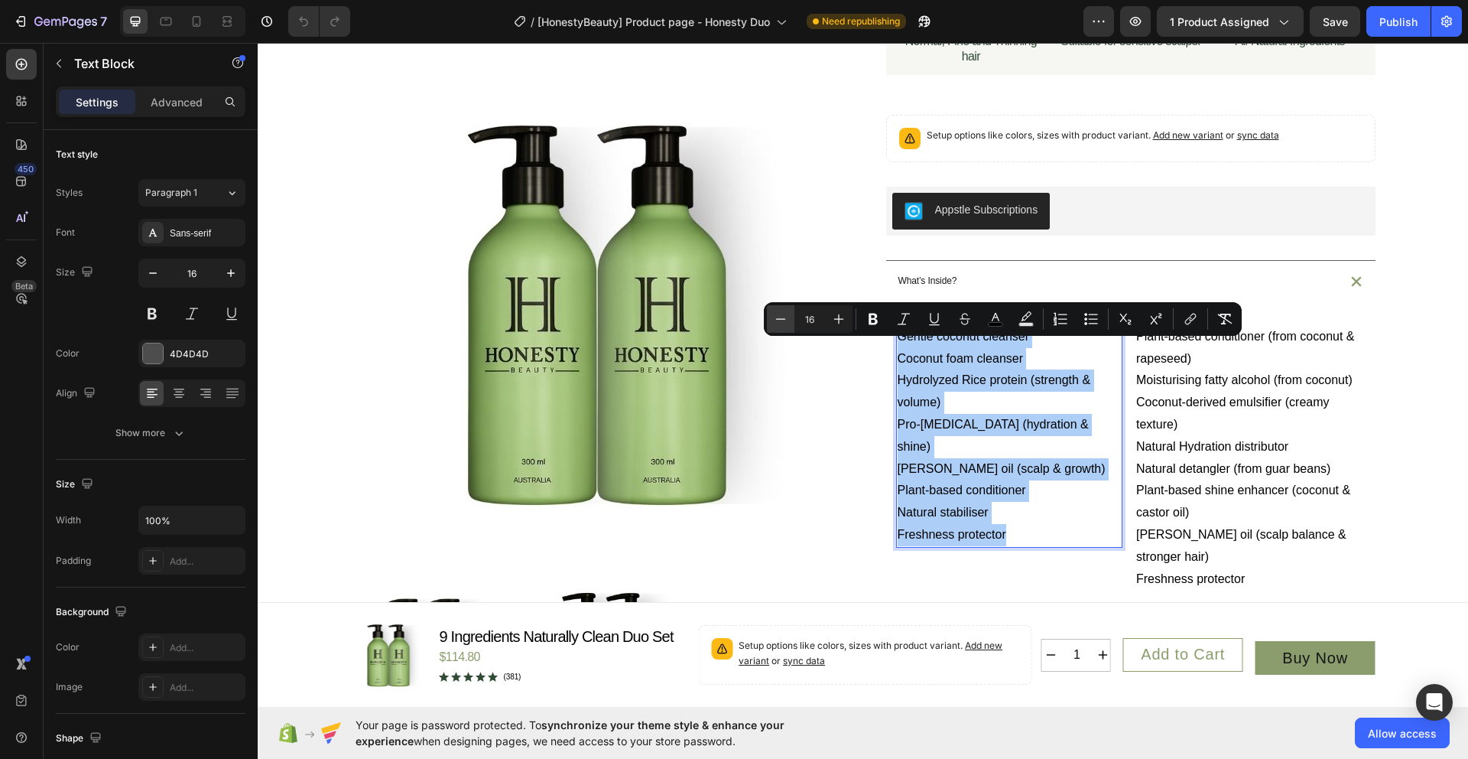
click at [785, 320] on icon "Editor contextual toolbar" at bounding box center [780, 318] width 15 height 15
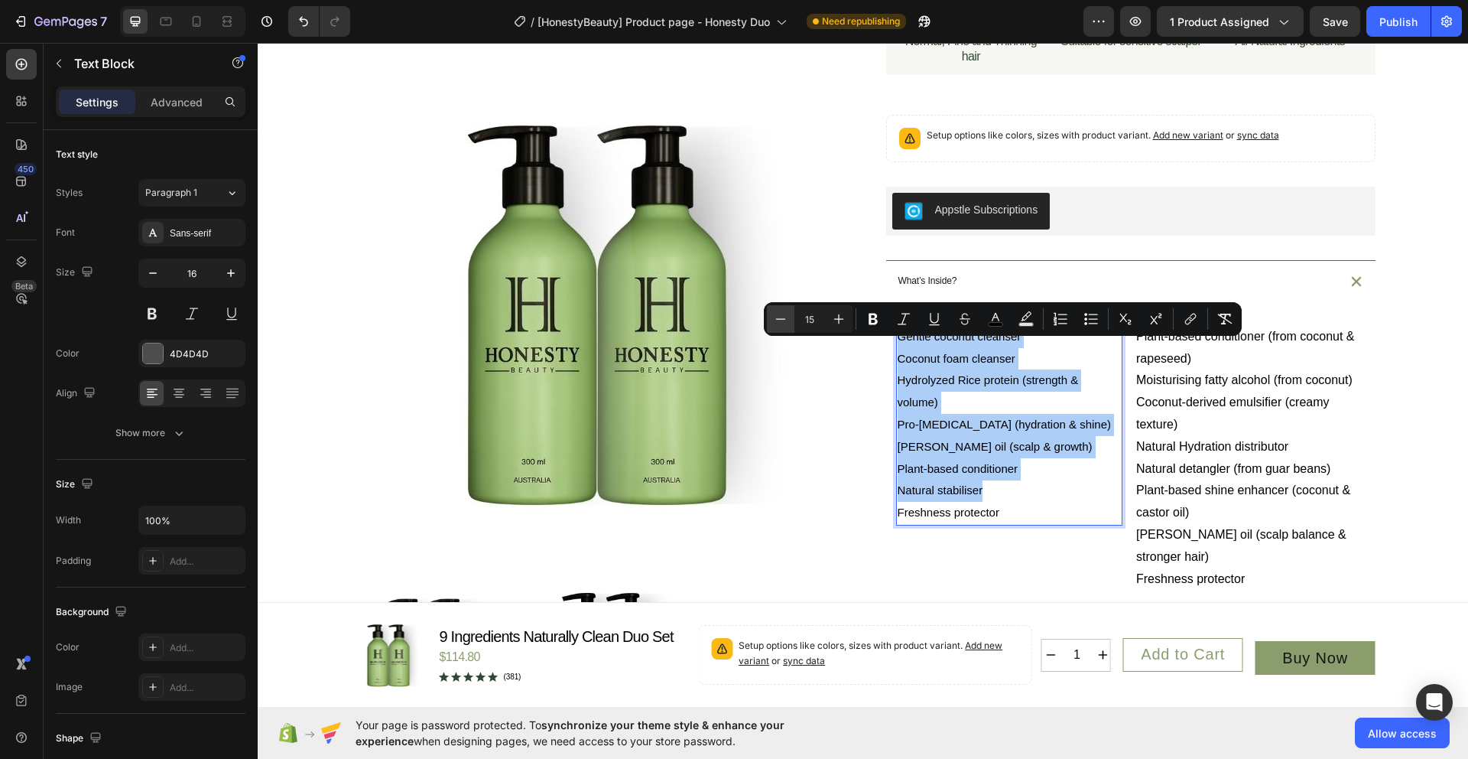
click at [785, 320] on icon "Editor contextual toolbar" at bounding box center [780, 318] width 15 height 15
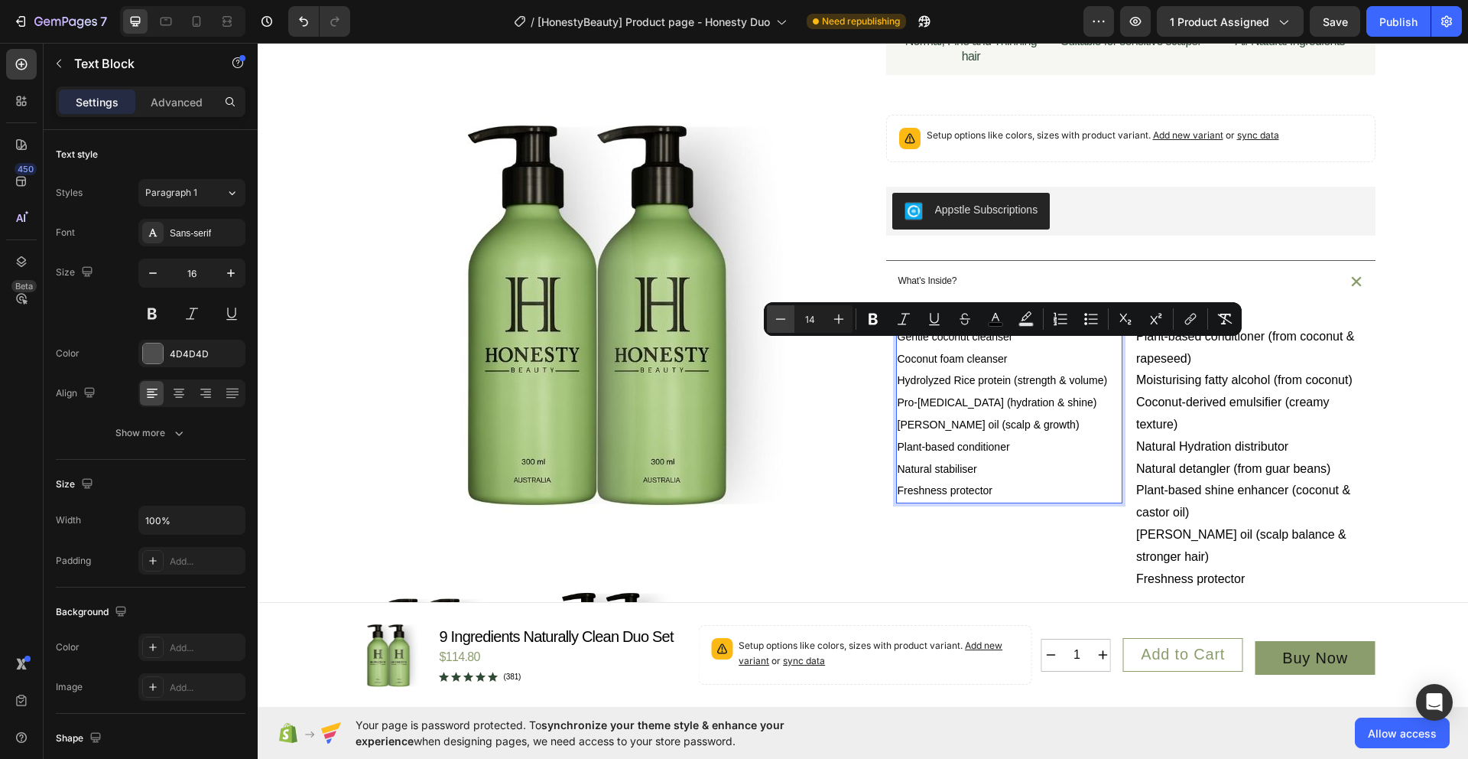
click at [785, 320] on icon "Editor contextual toolbar" at bounding box center [780, 318] width 15 height 15
type input "12"
click at [1204, 453] on span "Natural Hydration distributor" at bounding box center [1212, 446] width 152 height 13
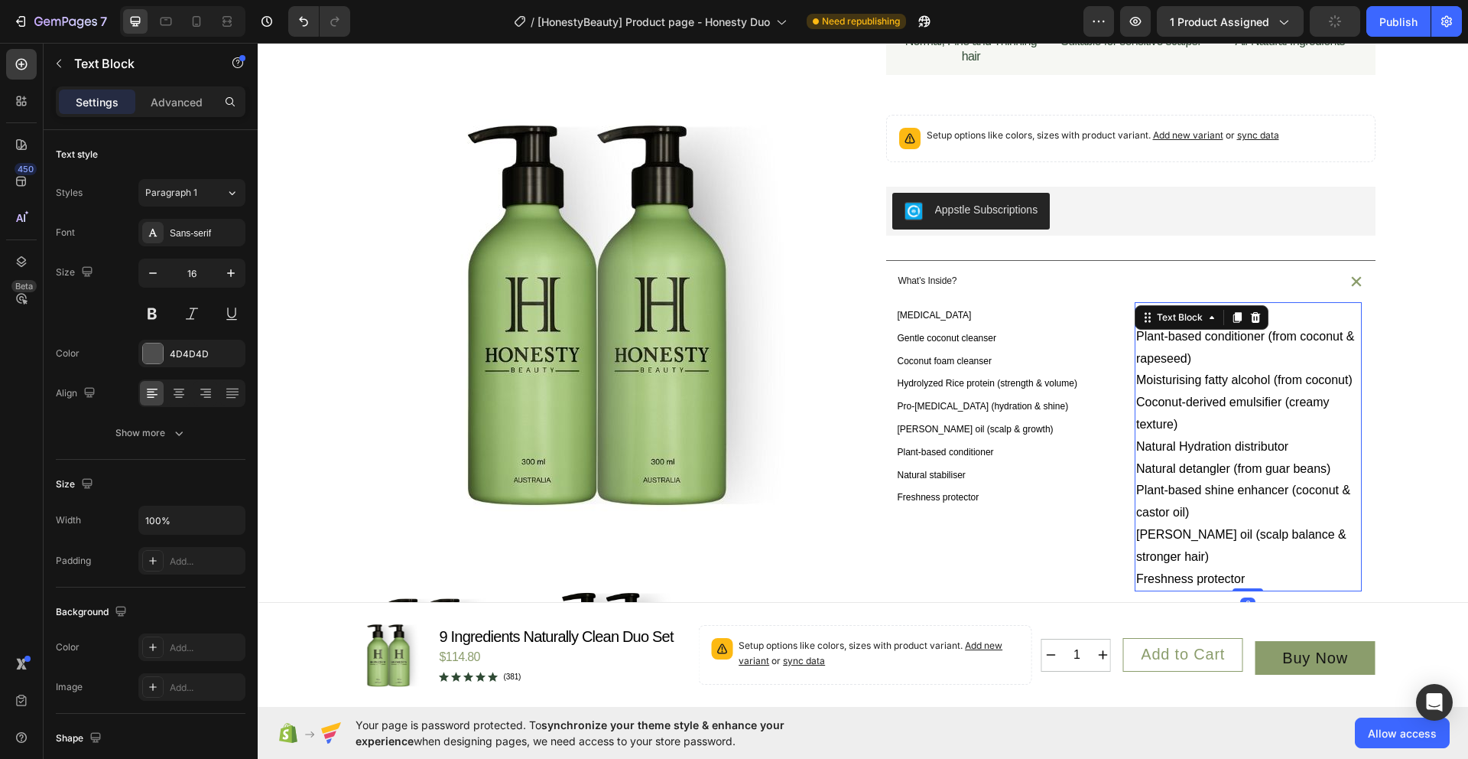
click at [1171, 568] on p "[PERSON_NAME] oil (scalp balance & stronger hair)" at bounding box center [1248, 546] width 224 height 44
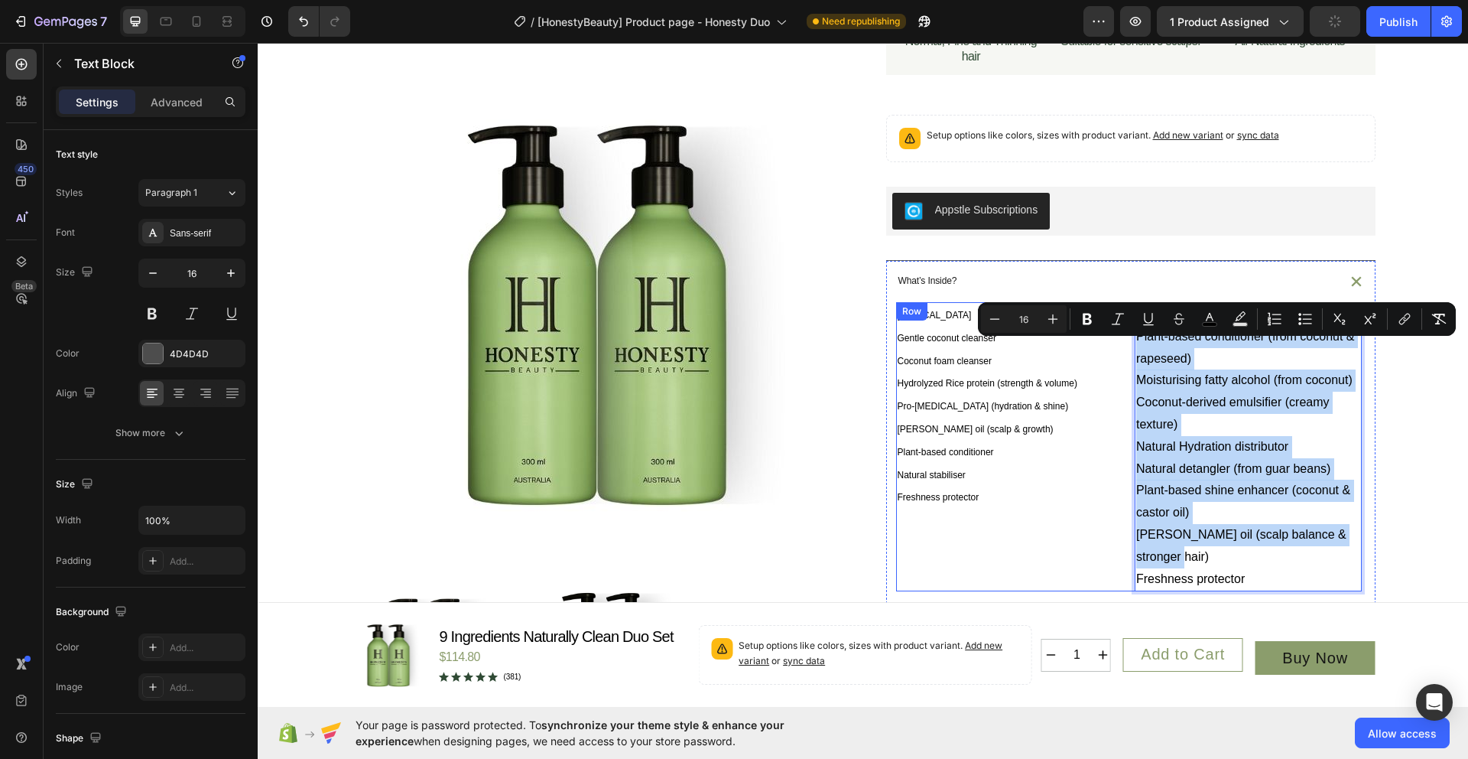
drag, startPoint x: 1178, startPoint y: 598, endPoint x: 1120, endPoint y: 356, distance: 249.3
click at [1120, 356] on div "Purified water Gentle coconut cleanser Coconut foam cleanser Hydrolyzed Rice pr…" at bounding box center [1129, 446] width 466 height 289
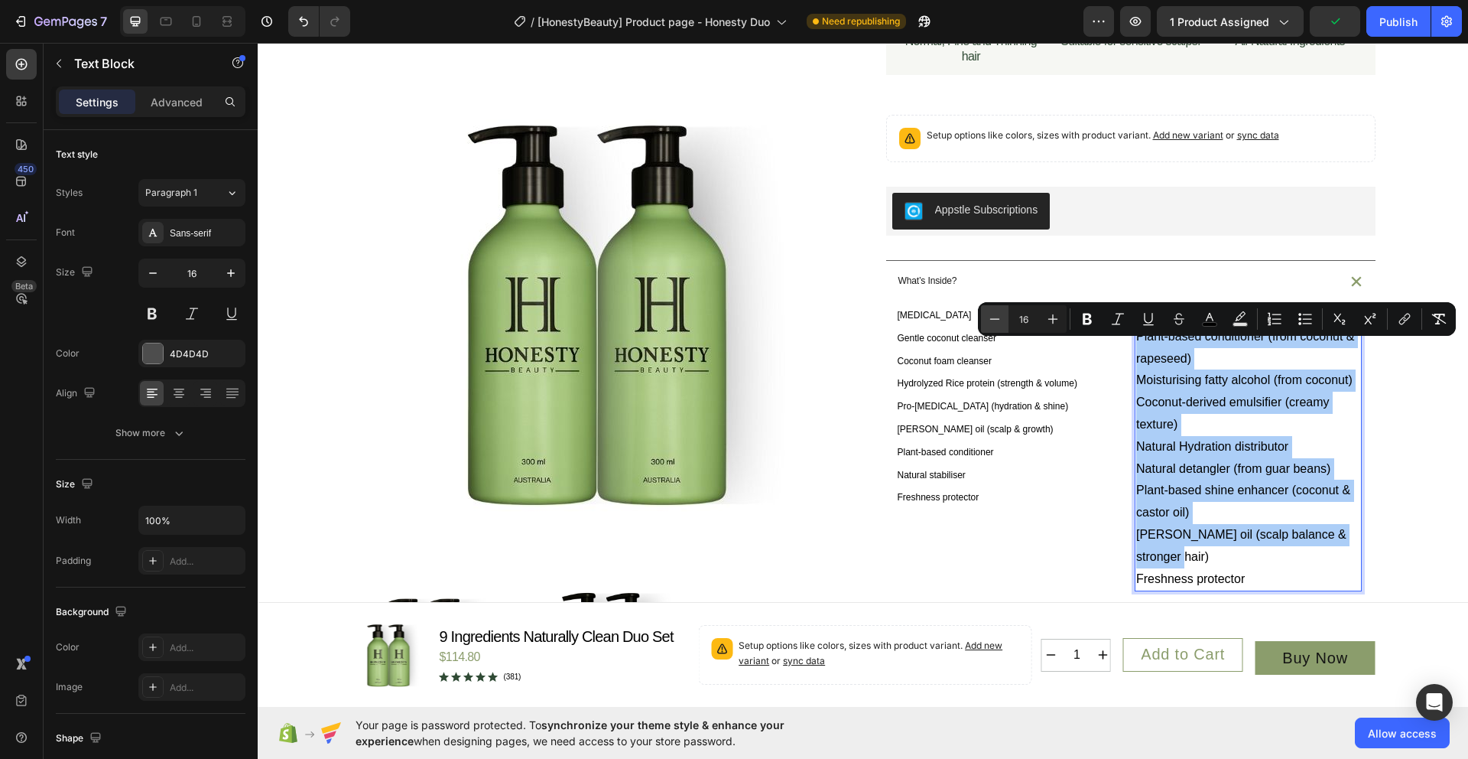
click at [990, 320] on icon "Editor contextual toolbar" at bounding box center [994, 318] width 15 height 15
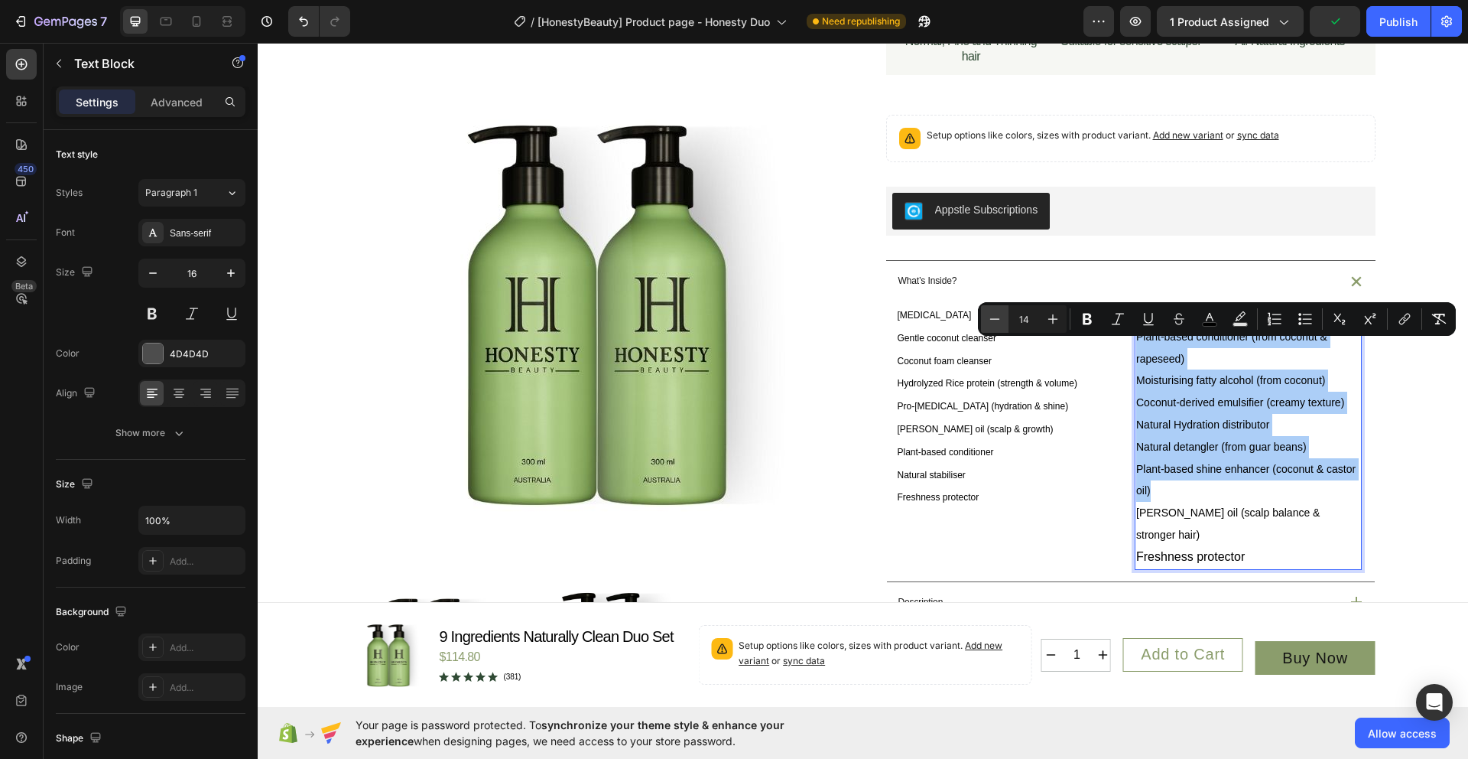
click at [990, 320] on icon "Editor contextual toolbar" at bounding box center [994, 318] width 15 height 15
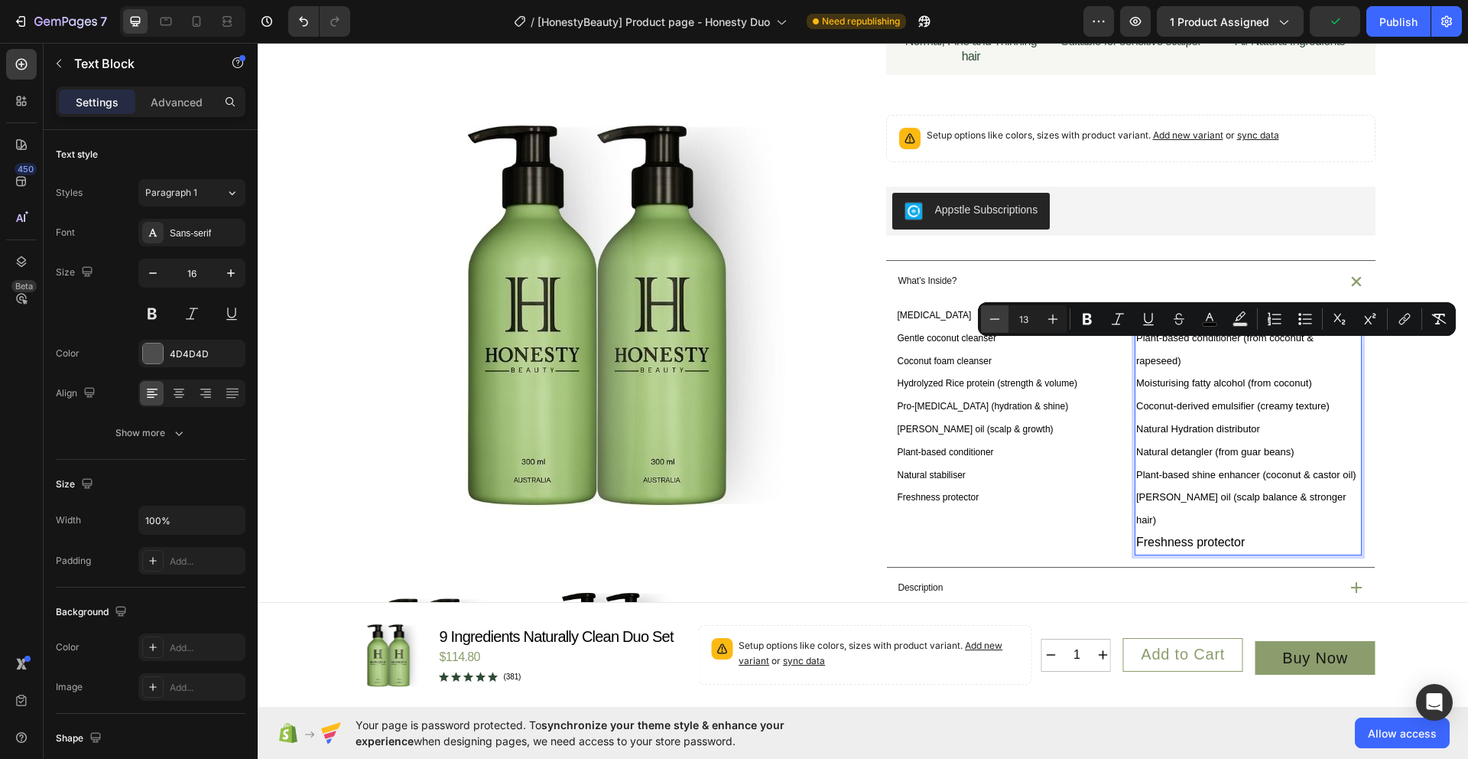
click at [990, 320] on icon "Editor contextual toolbar" at bounding box center [994, 318] width 15 height 15
type input "12"
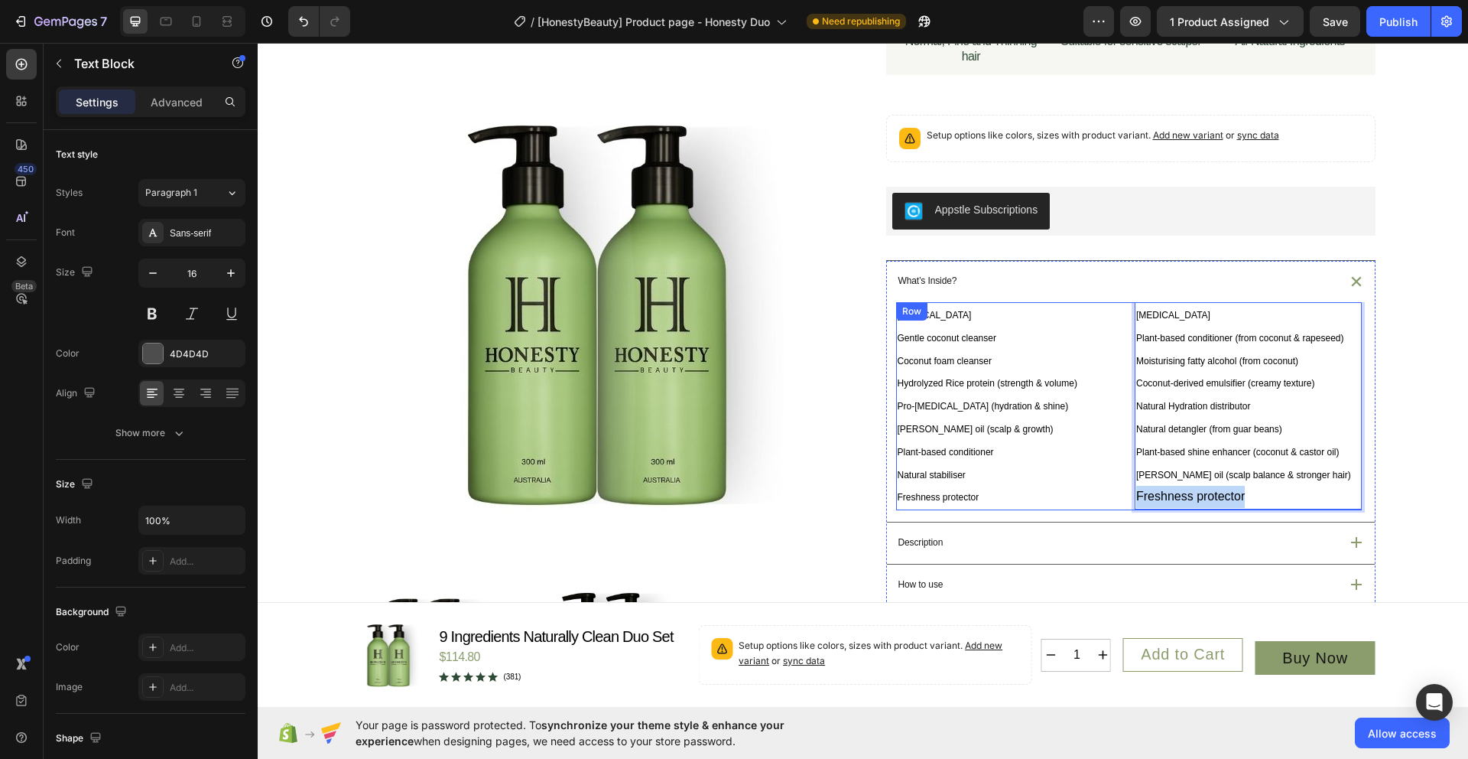
drag, startPoint x: 1262, startPoint y: 536, endPoint x: 1120, endPoint y: 525, distance: 141.9
click at [1120, 510] on div "Purified water Gentle coconut cleanser Coconut foam cleanser Hydrolyzed Rice pr…" at bounding box center [1129, 406] width 466 height 208
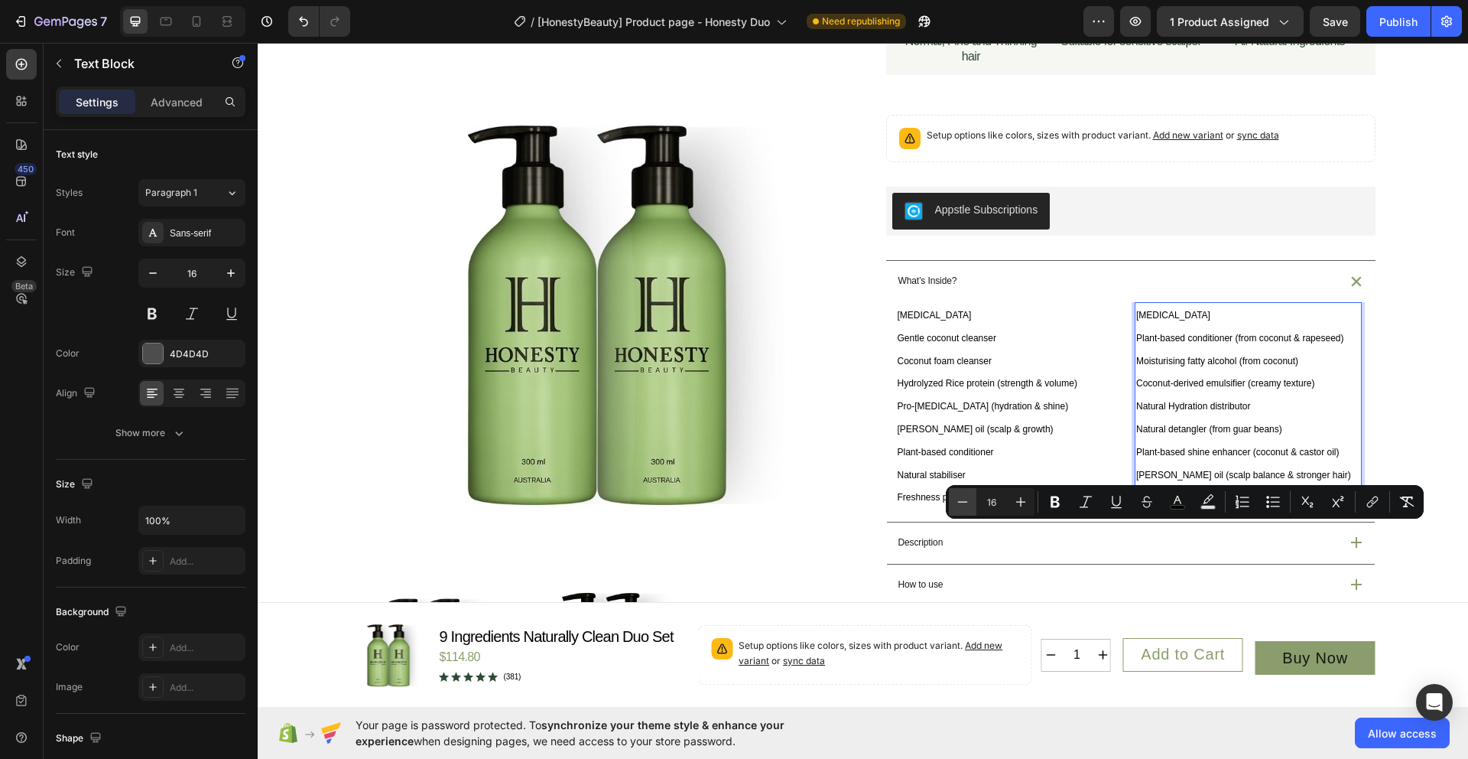
click at [960, 502] on icon "Editor contextual toolbar" at bounding box center [962, 501] width 15 height 15
type input "12"
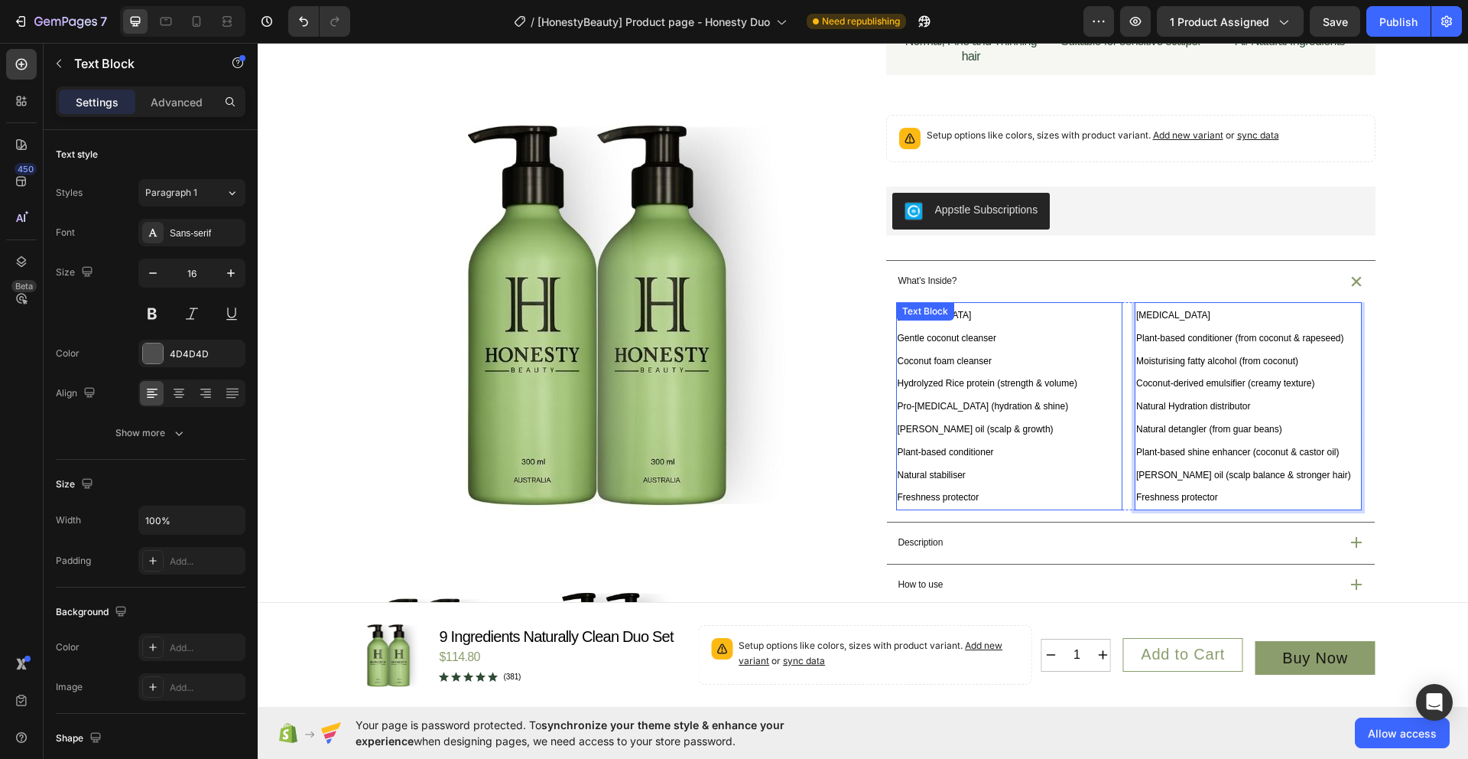
click at [966, 340] on div "Purified water Gentle coconut cleanser Coconut foam cleanser Hydrolyzed Rice pr…" at bounding box center [1009, 406] width 227 height 208
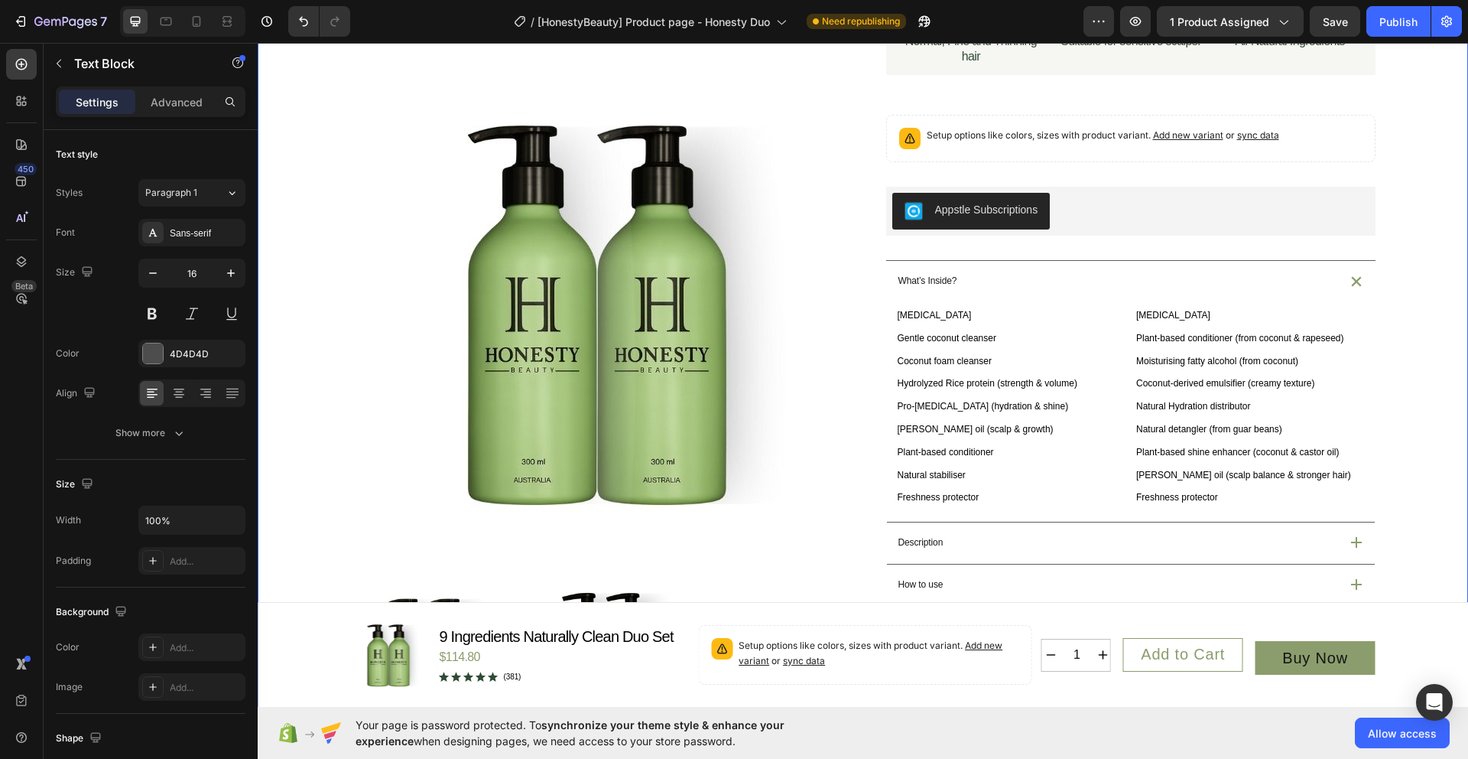
click at [1400, 424] on div "Product Images Icon Australian Made & Owned Text Block Icon Australian Post Tex…" at bounding box center [863, 483] width 1174 height 1233
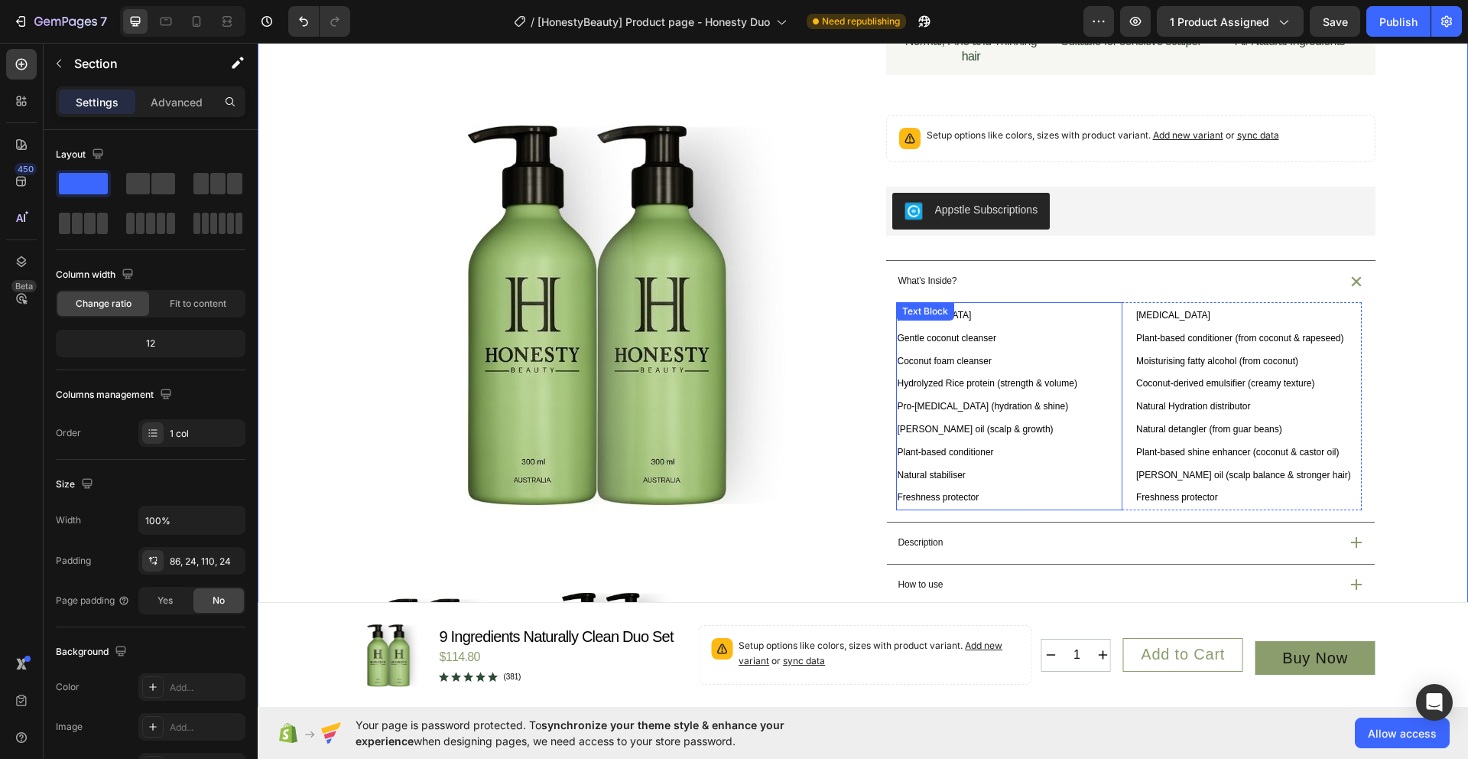
click at [915, 358] on div "Purified water Gentle coconut cleanser Coconut foam cleanser Hydrolyzed Rice pr…" at bounding box center [1009, 406] width 227 height 208
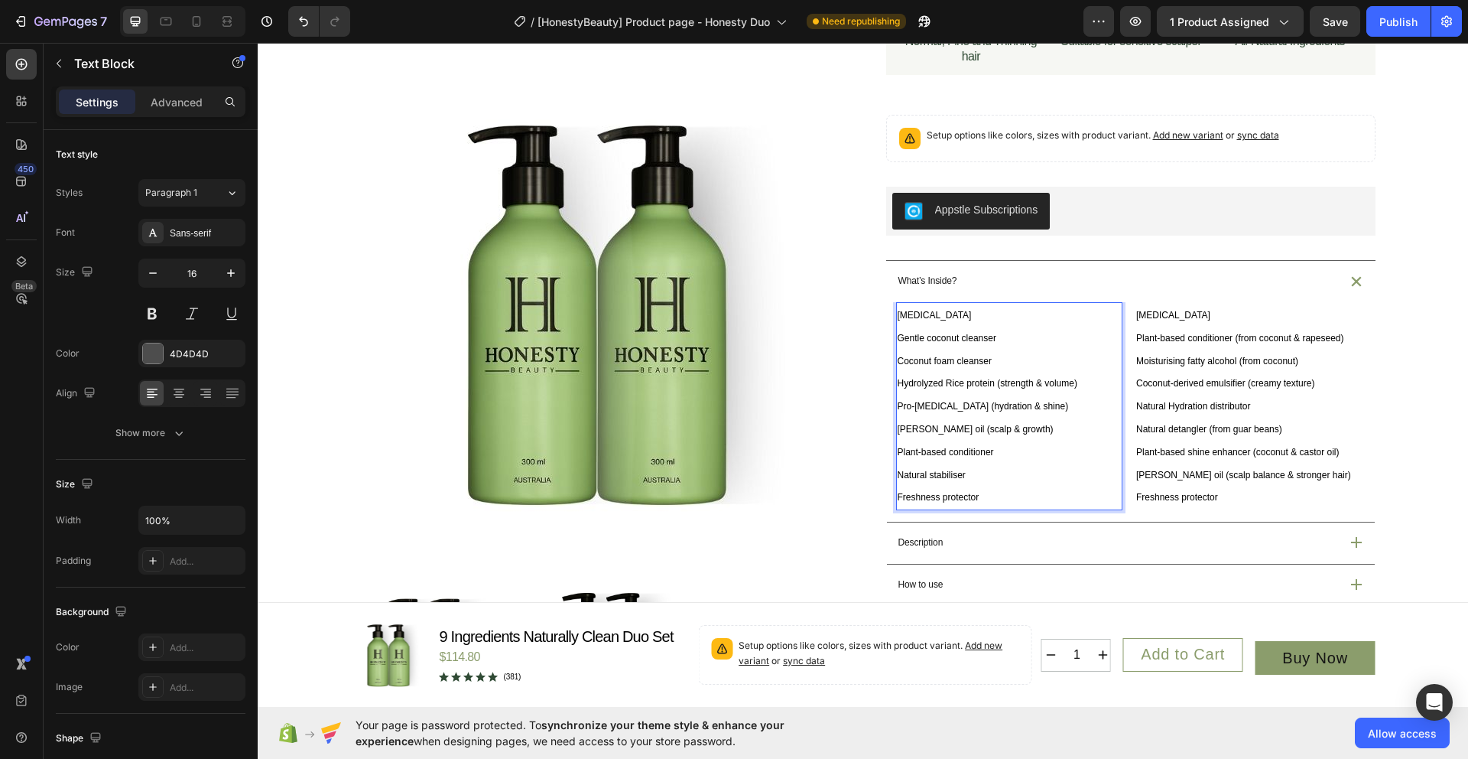
click at [975, 509] on p "Freshness protector" at bounding box center [1010, 497] width 224 height 23
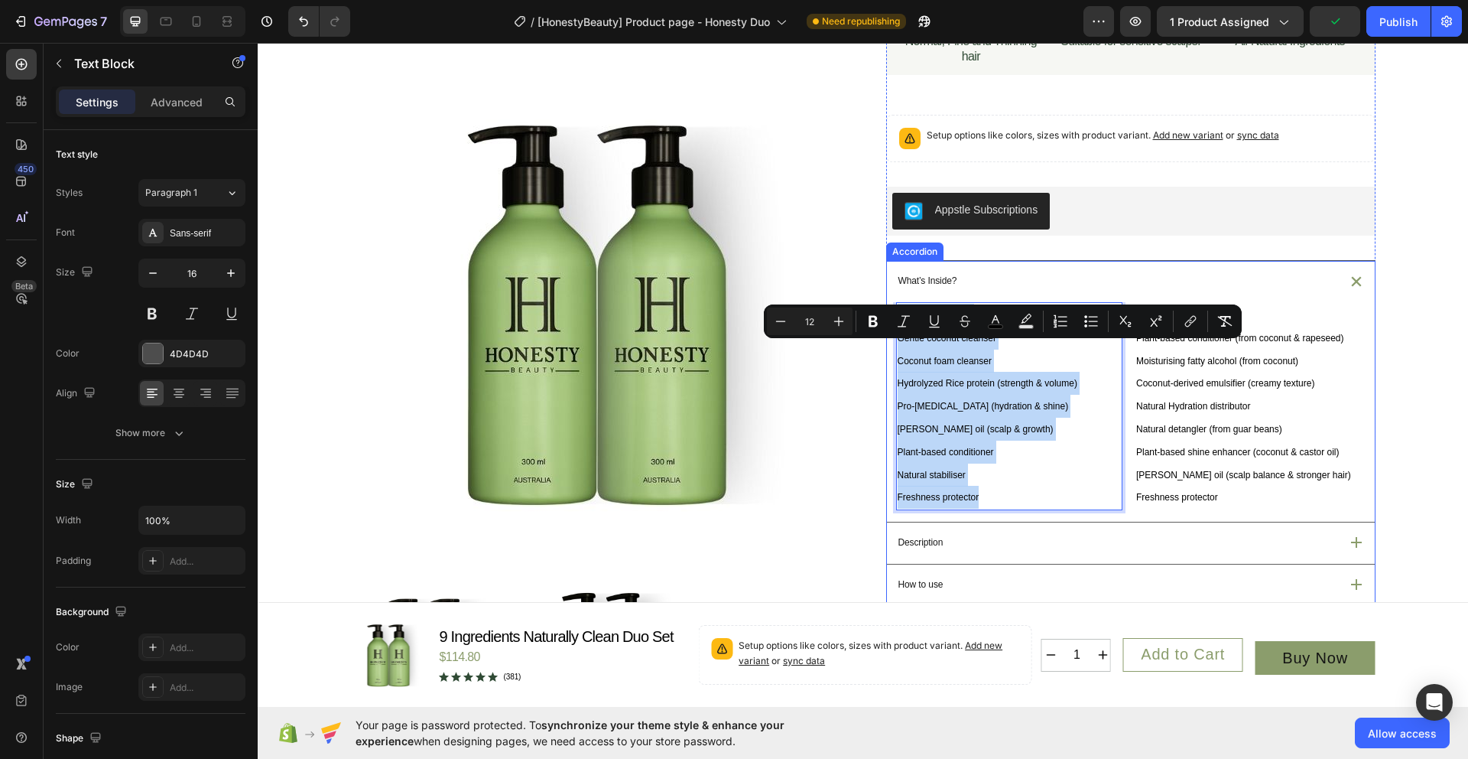
drag, startPoint x: 985, startPoint y: 533, endPoint x: 884, endPoint y: 357, distance: 202.8
click at [887, 357] on div "Purified water Gentle coconut cleanser Coconut foam cleanser Hydrolyzed Rice pr…" at bounding box center [1131, 411] width 488 height 219
click at [898, 320] on span "[MEDICAL_DATA]" at bounding box center [935, 315] width 74 height 11
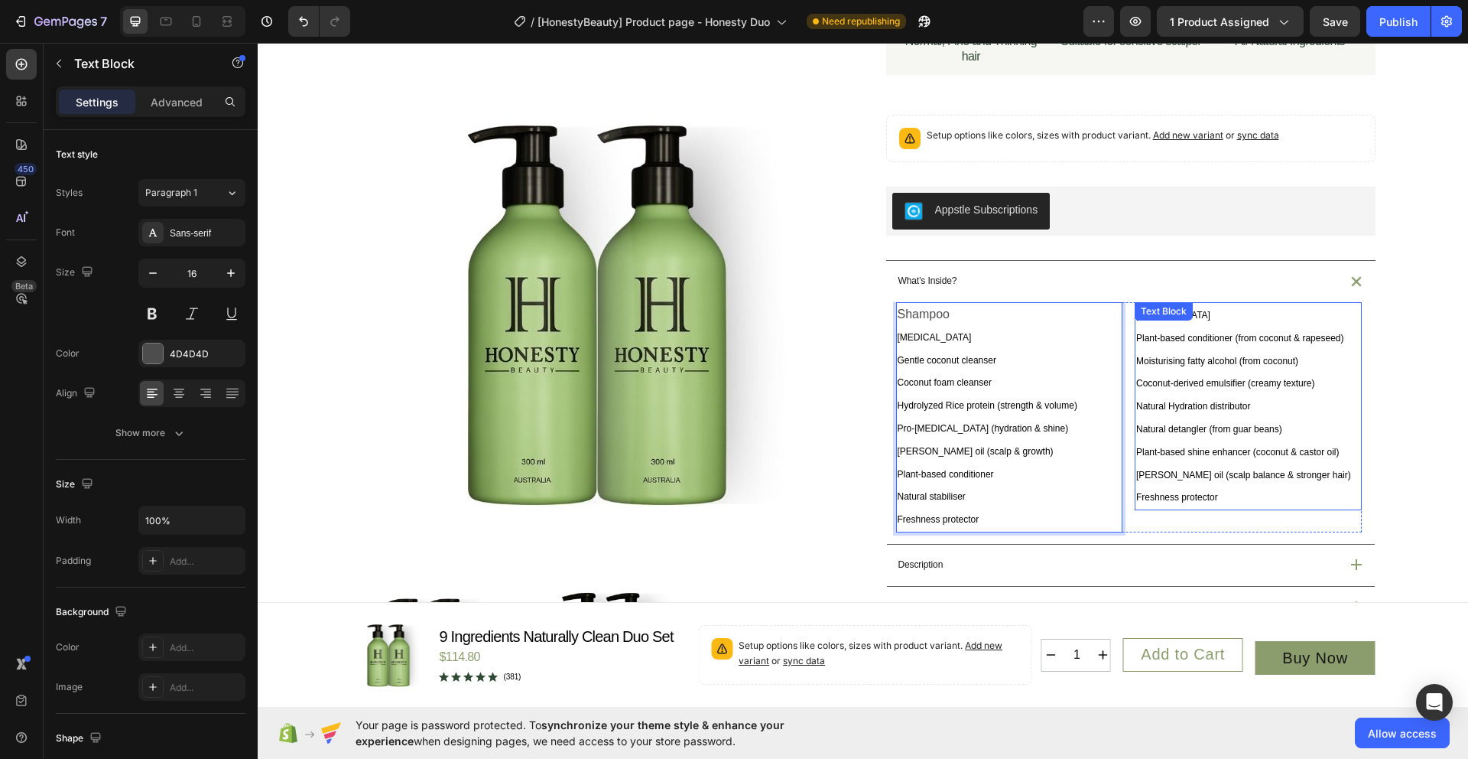
click at [1208, 349] on p "Plant-based conditioner (from coconut & rapeseed)" at bounding box center [1248, 338] width 224 height 23
click at [1236, 509] on p "Freshness protector" at bounding box center [1248, 497] width 224 height 23
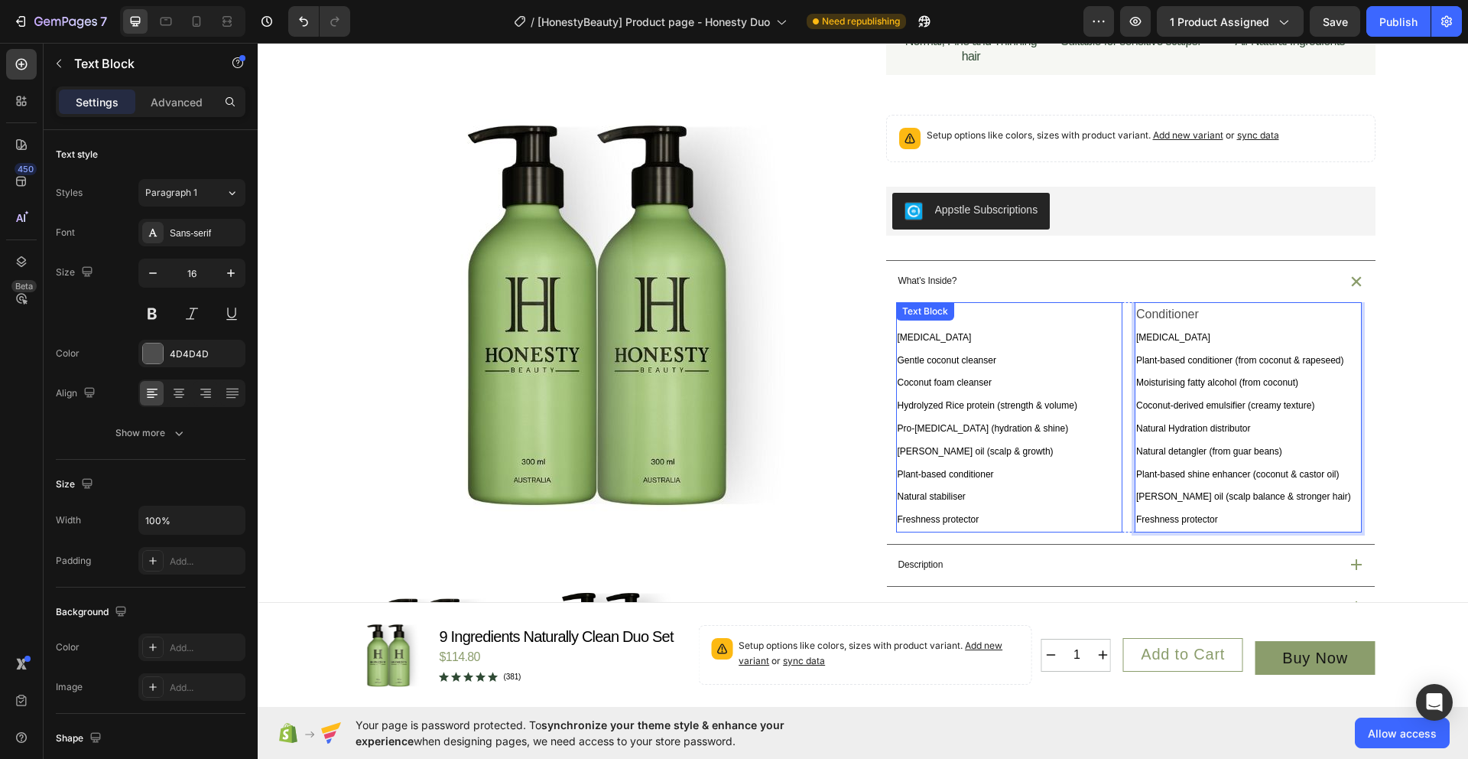
click at [932, 349] on p "[MEDICAL_DATA]" at bounding box center [1010, 337] width 224 height 23
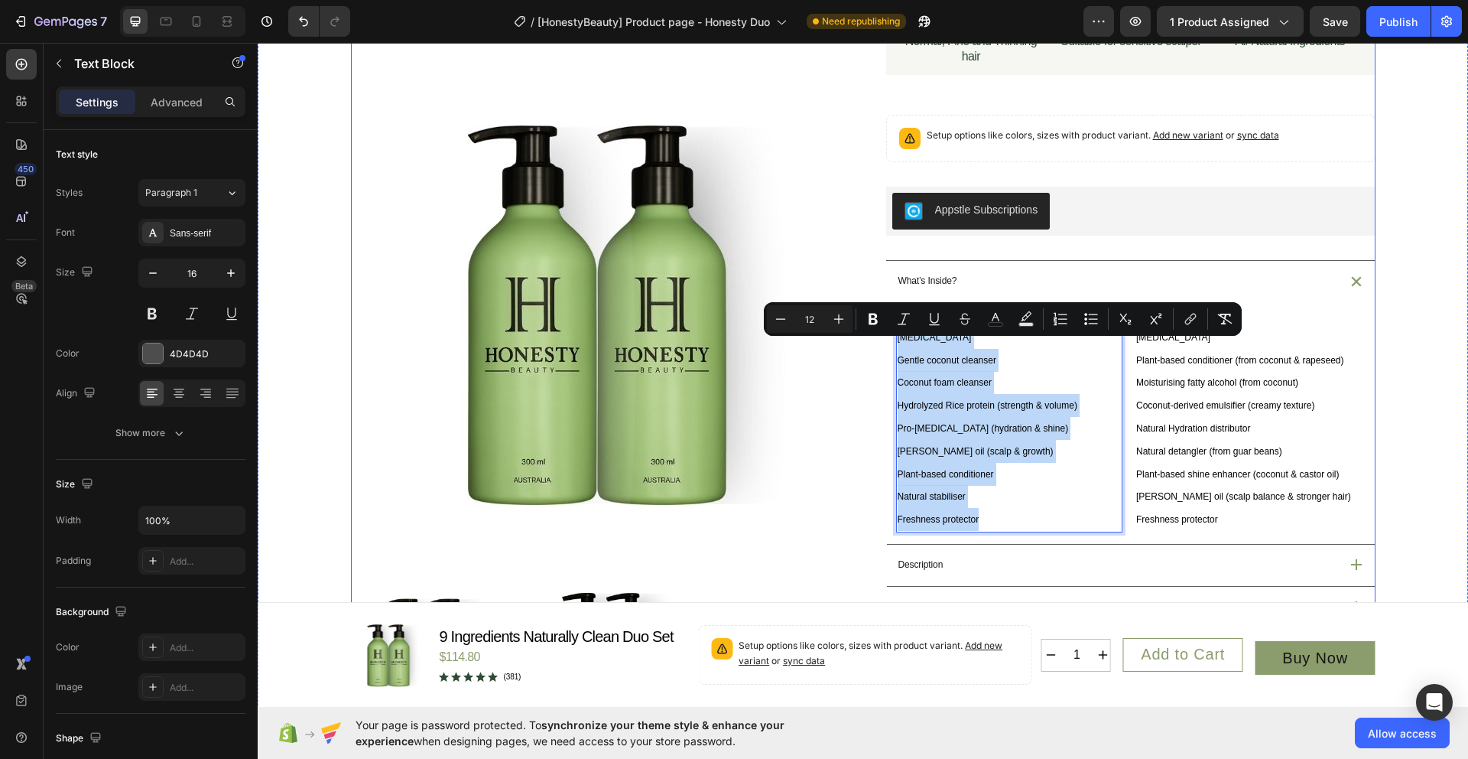
drag, startPoint x: 992, startPoint y: 559, endPoint x: 864, endPoint y: 343, distance: 250.6
click at [864, 343] on div "Product Images Icon Australian Made & Owned Text Block Icon Australian Post Tex…" at bounding box center [863, 494] width 1025 height 1255
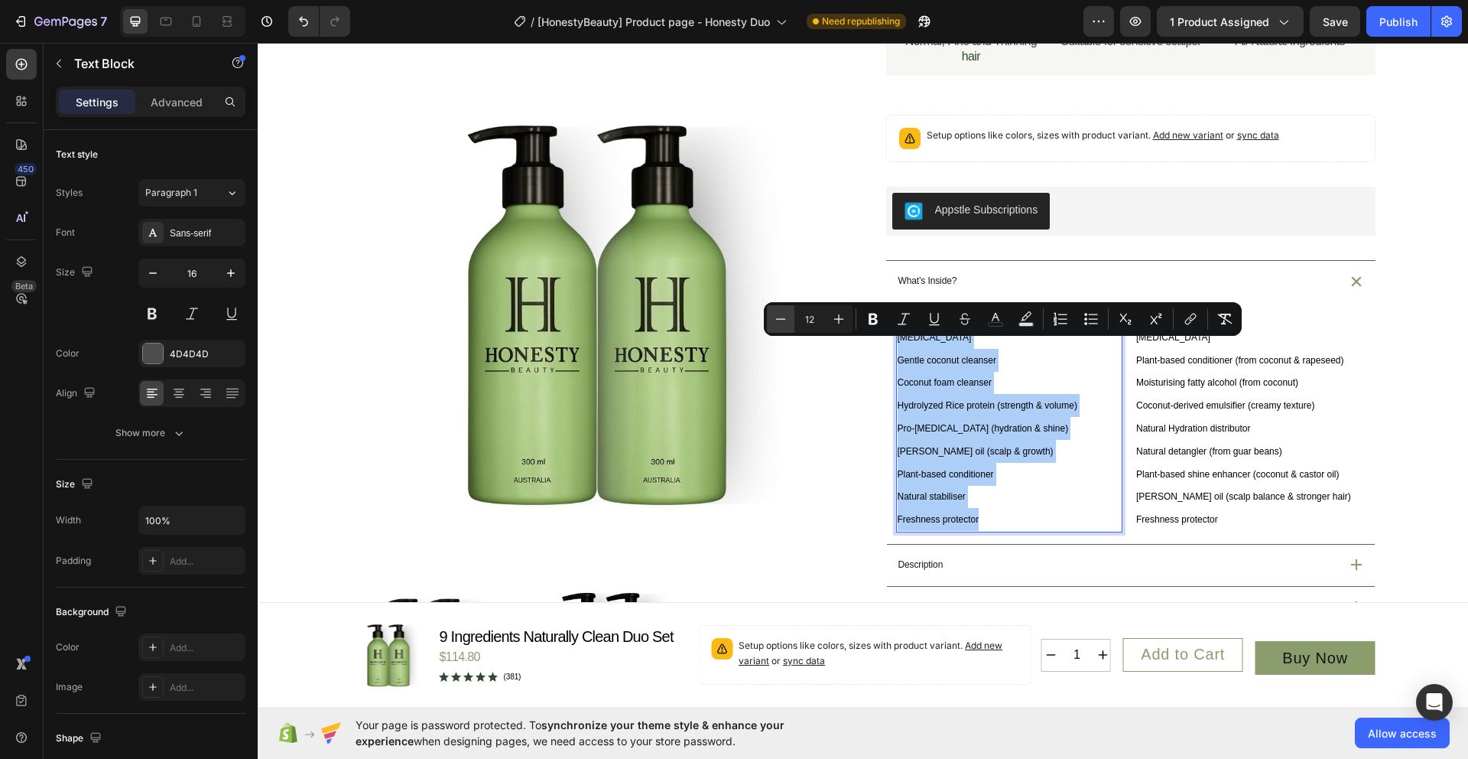
click at [782, 321] on icon "Editor contextual toolbar" at bounding box center [780, 318] width 15 height 15
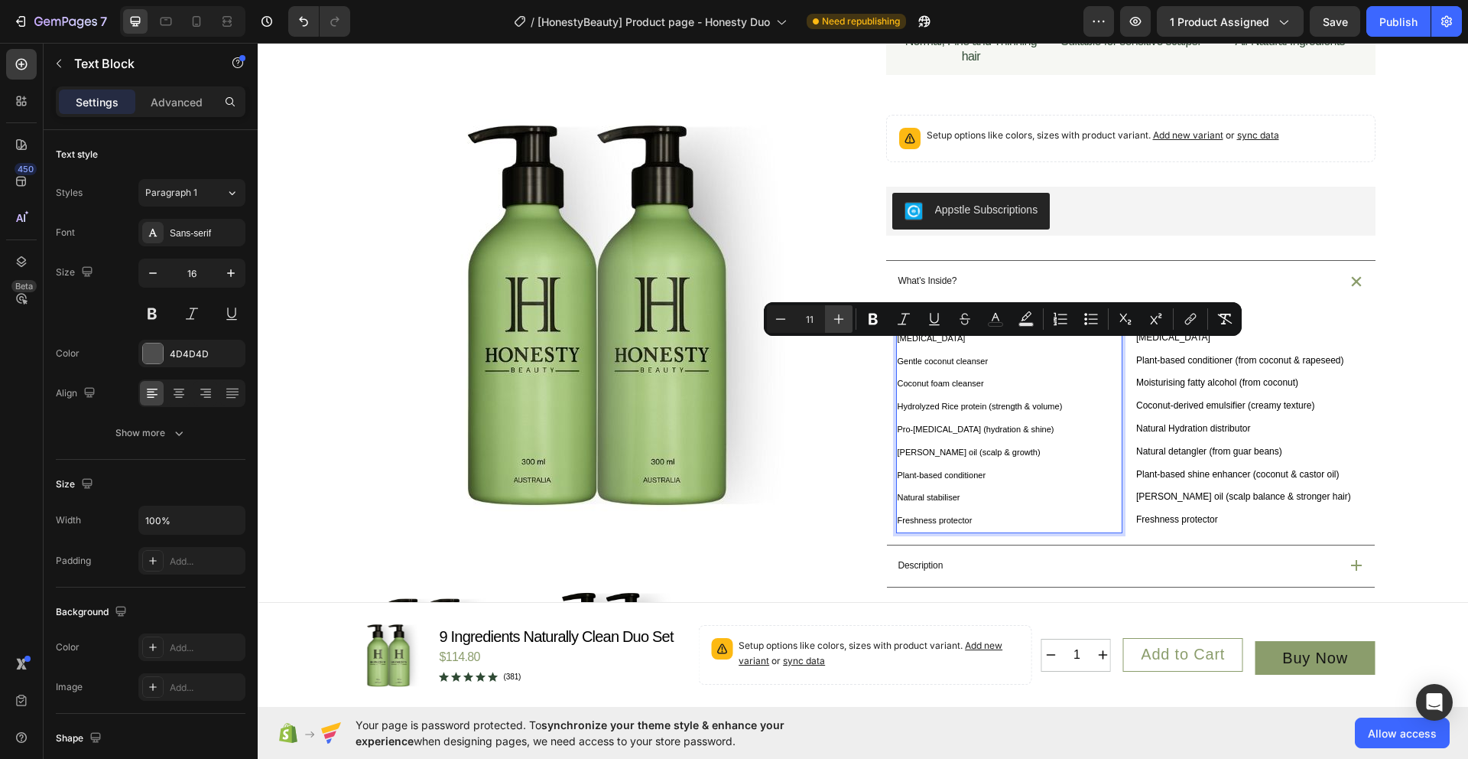
click at [837, 316] on icon "Editor contextual toolbar" at bounding box center [838, 318] width 15 height 15
click at [1224, 322] on icon "Editor contextual toolbar" at bounding box center [1224, 318] width 15 height 15
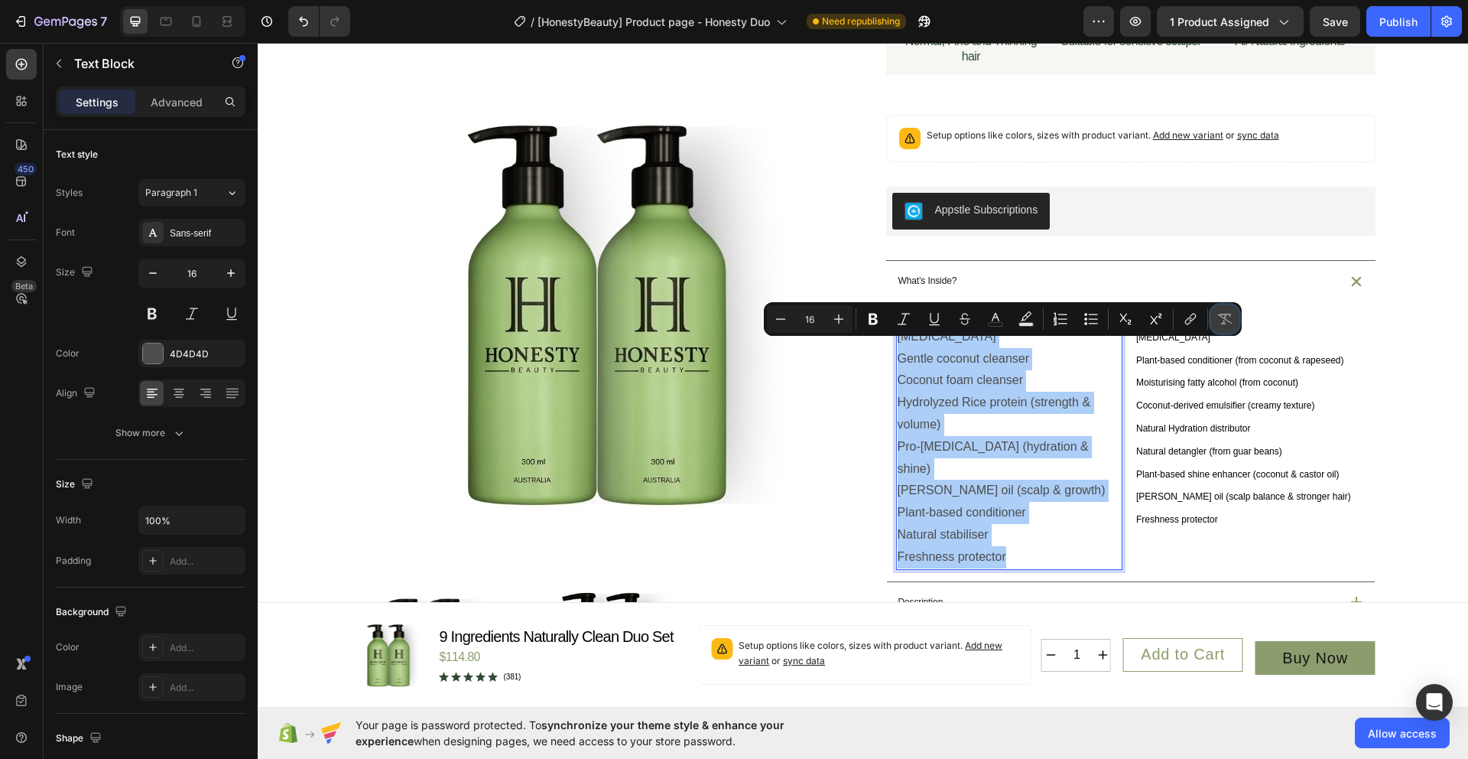
click at [1224, 322] on icon "Editor contextual toolbar" at bounding box center [1224, 318] width 15 height 15
click at [1223, 319] on icon "Editor contextual toolbar" at bounding box center [1224, 318] width 15 height 15
click at [785, 327] on button "Minus" at bounding box center [781, 319] width 28 height 28
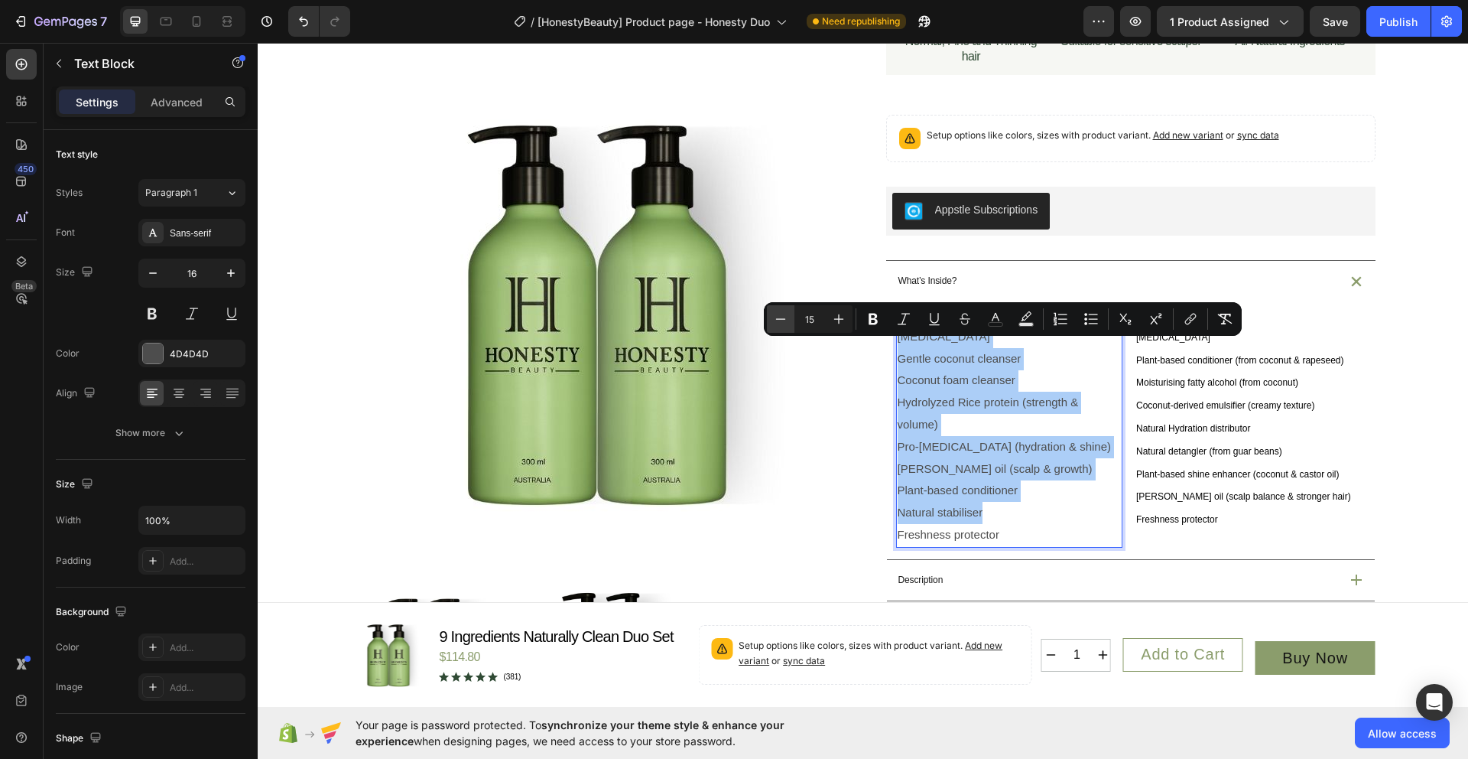
click at [785, 327] on button "Minus" at bounding box center [781, 319] width 28 height 28
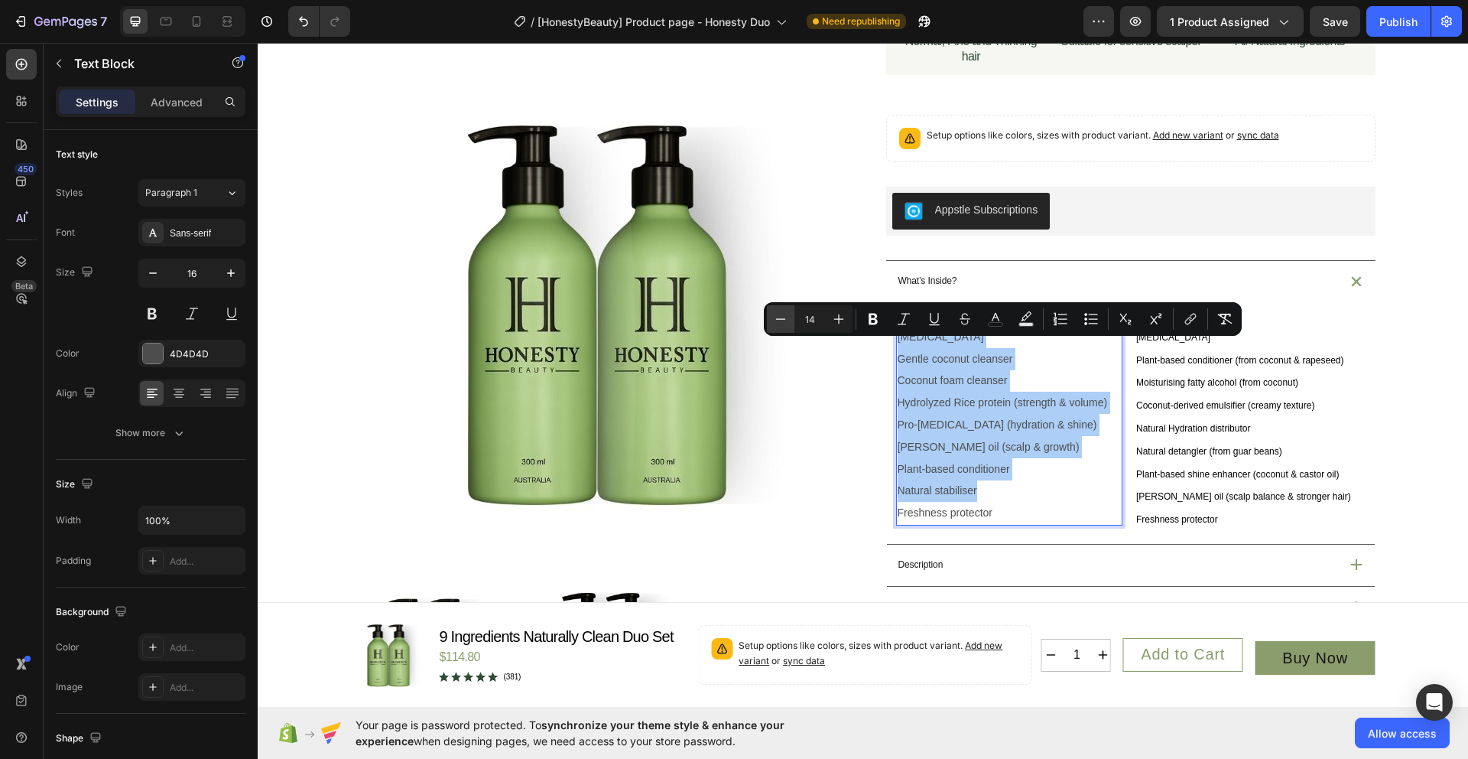
click at [785, 327] on button "Minus" at bounding box center [781, 319] width 28 height 28
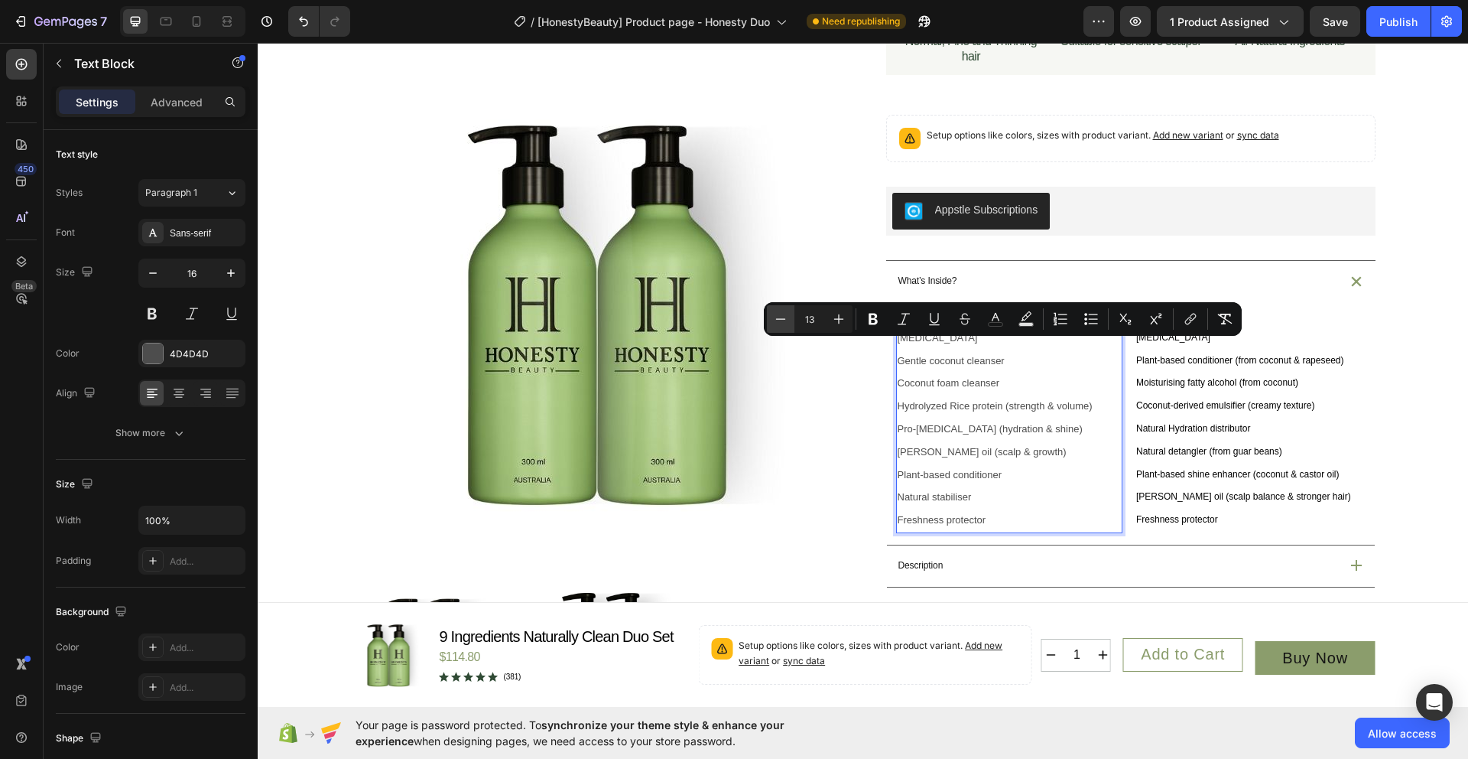
click at [785, 327] on button "Minus" at bounding box center [781, 319] width 28 height 28
type input "12"
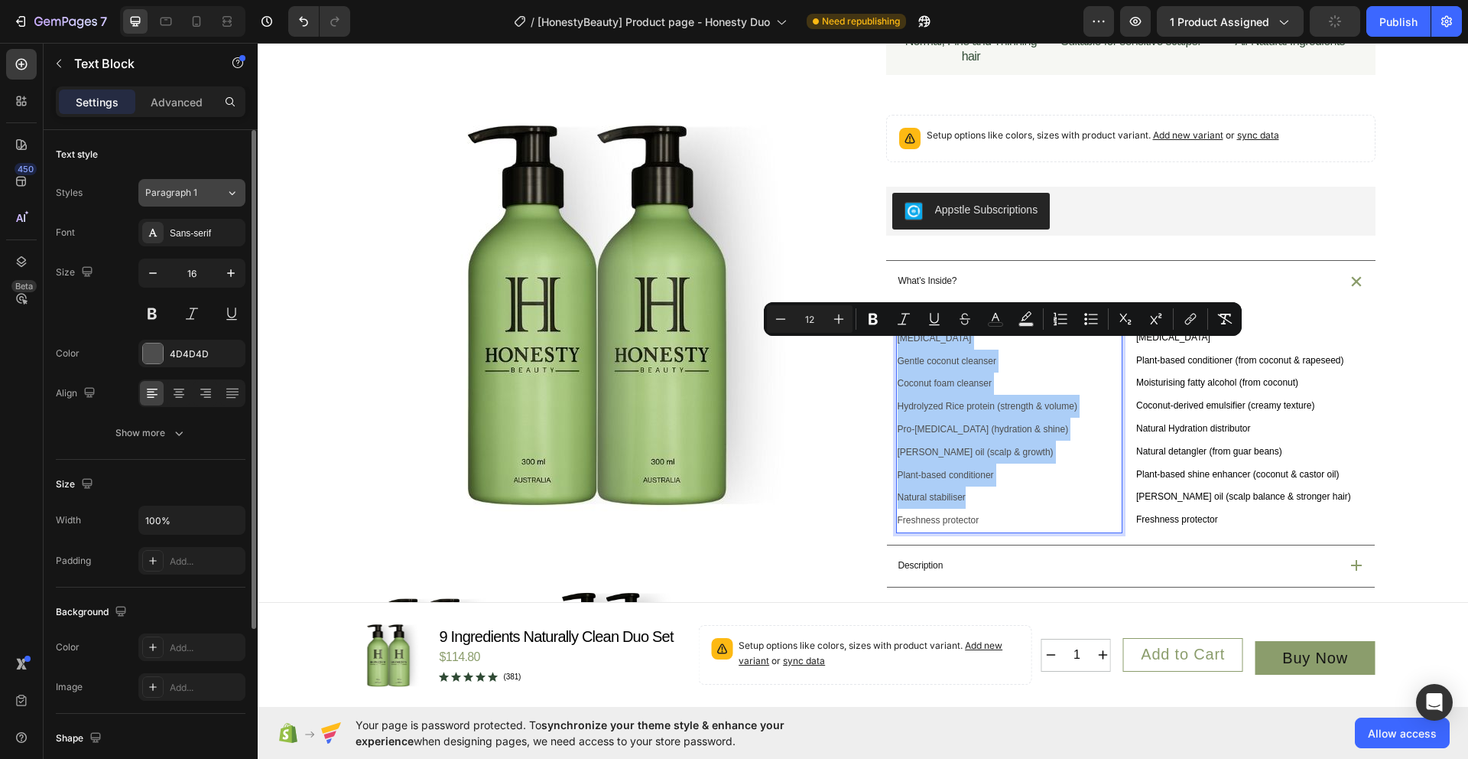
click at [201, 191] on div "Paragraph 1" at bounding box center [176, 193] width 62 height 14
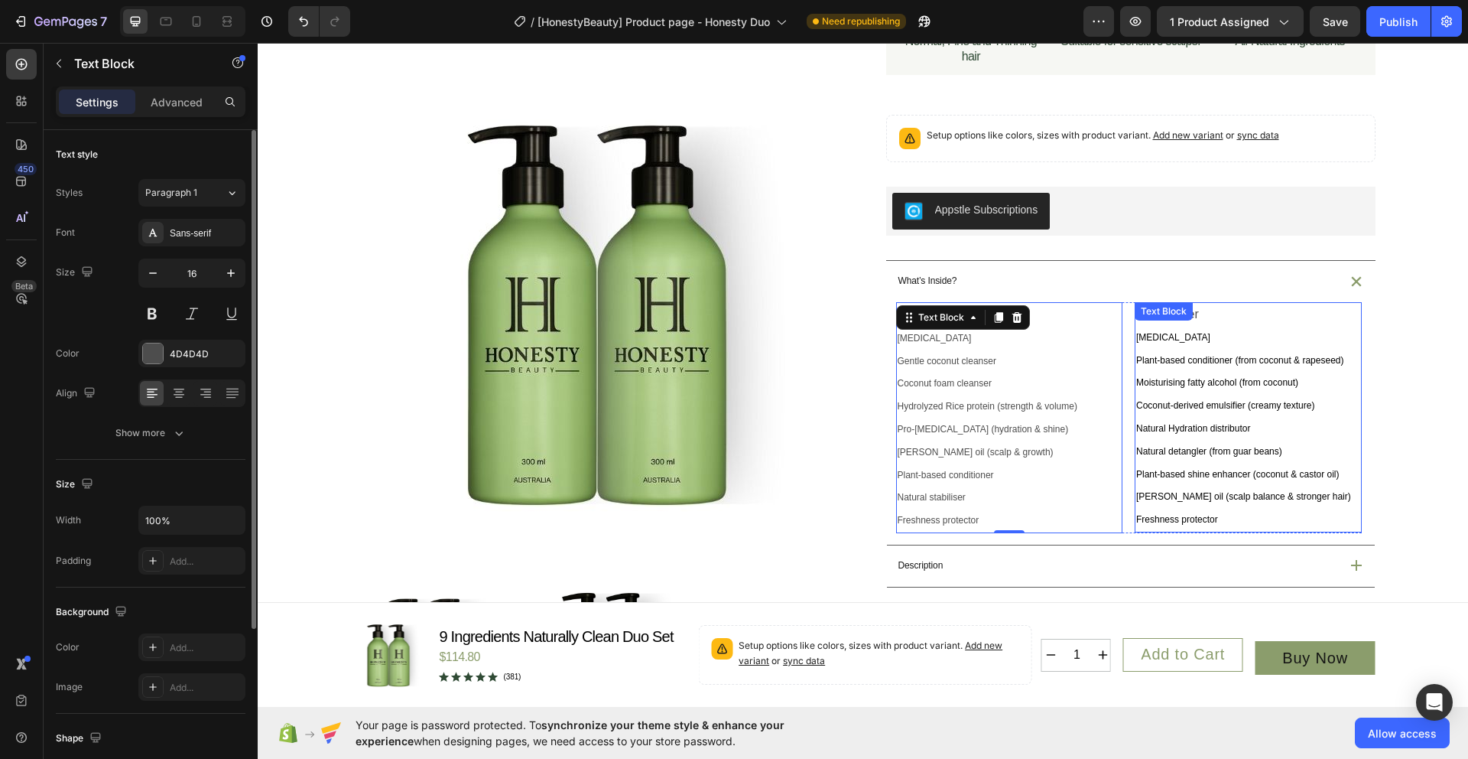
click at [1221, 366] on span "Plant-based conditioner (from coconut & rapeseed)" at bounding box center [1239, 360] width 207 height 11
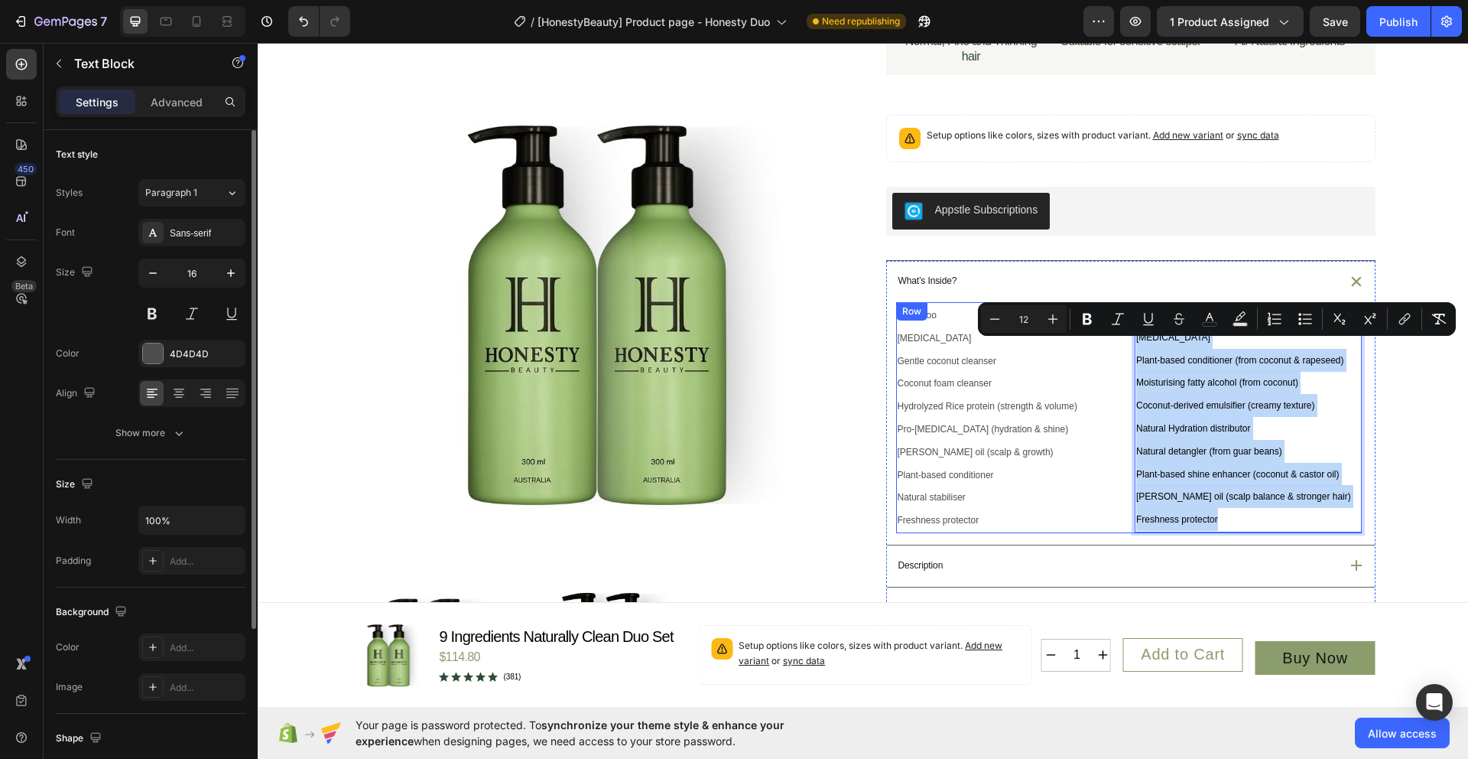
drag, startPoint x: 1232, startPoint y: 557, endPoint x: 1120, endPoint y: 356, distance: 229.7
click at [1120, 356] on div "Shampoo Purified water Gentle coconut cleanser Coconut foam cleanser Hydrolyzed…" at bounding box center [1129, 417] width 466 height 231
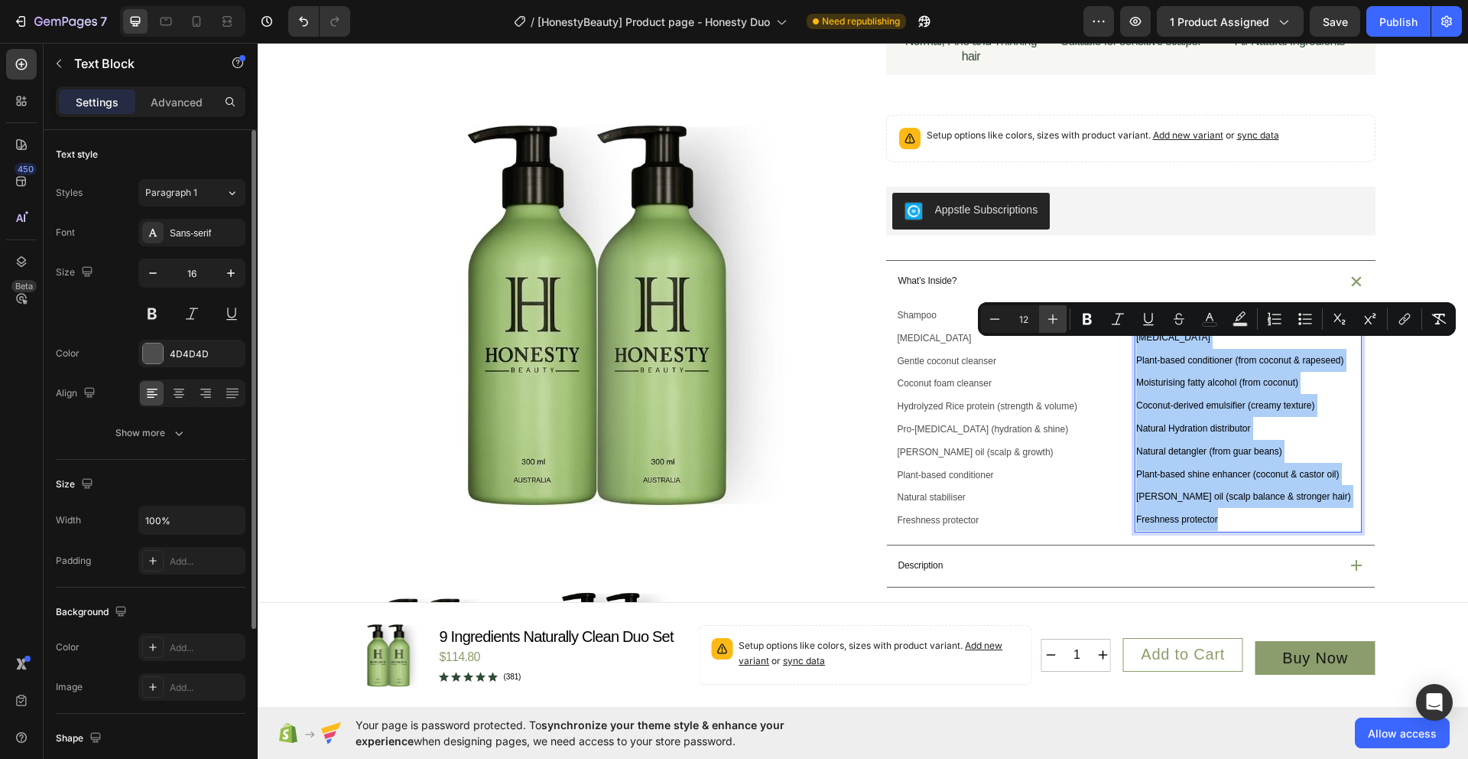
click at [1058, 318] on icon "Editor contextual toolbar" at bounding box center [1052, 318] width 15 height 15
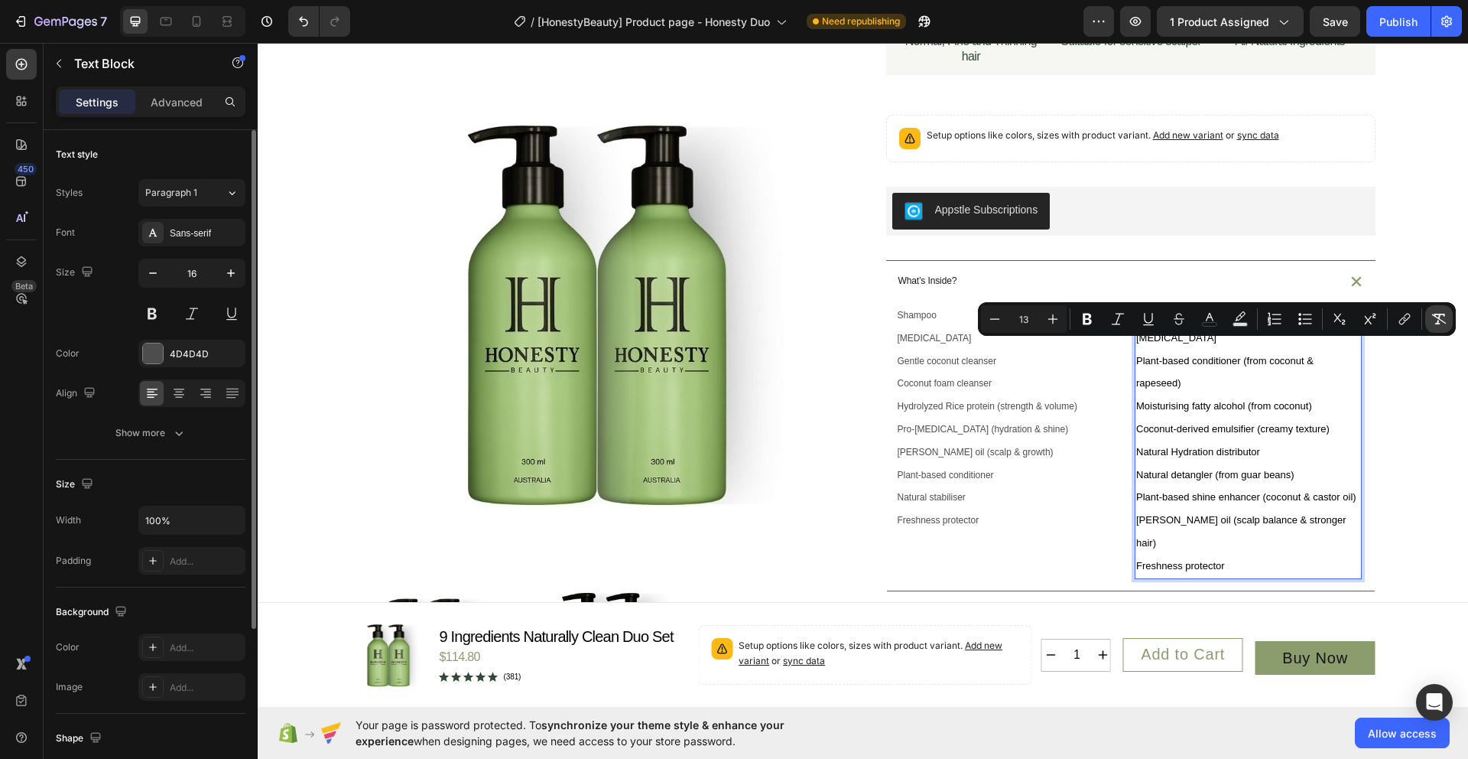
click at [1433, 319] on icon "Editor contextual toolbar" at bounding box center [1439, 318] width 15 height 15
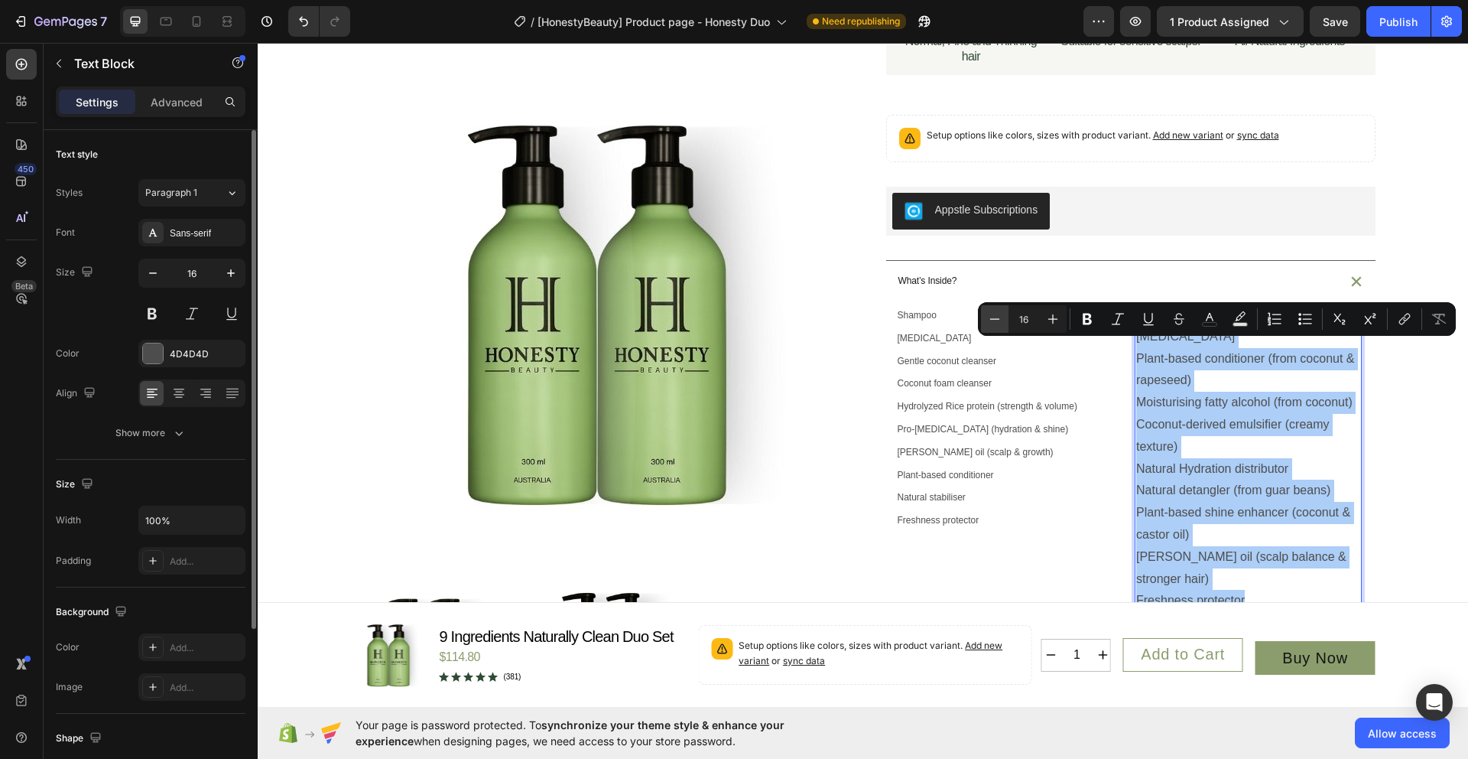
click at [1002, 323] on icon "Editor contextual toolbar" at bounding box center [994, 318] width 15 height 15
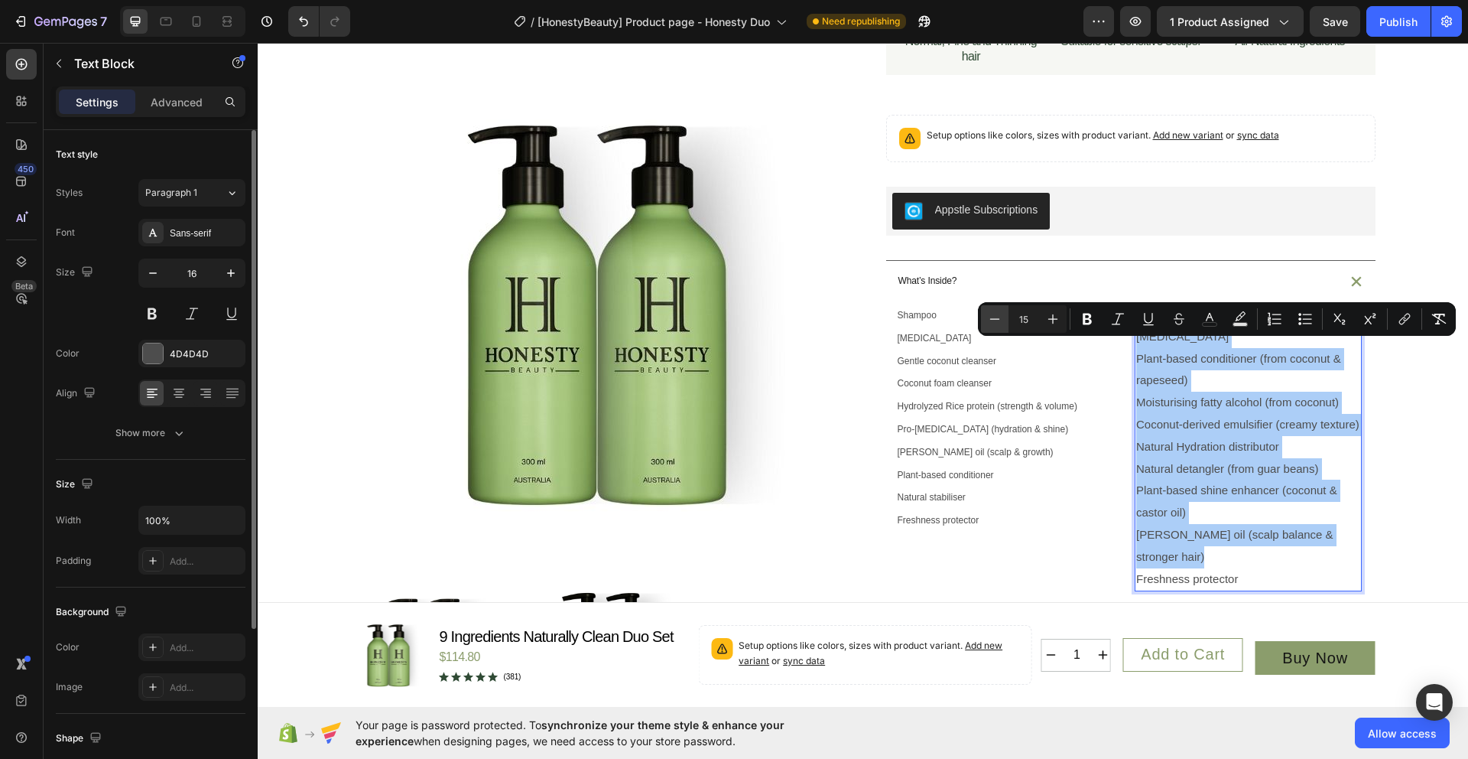
click at [1002, 323] on icon "Editor contextual toolbar" at bounding box center [994, 318] width 15 height 15
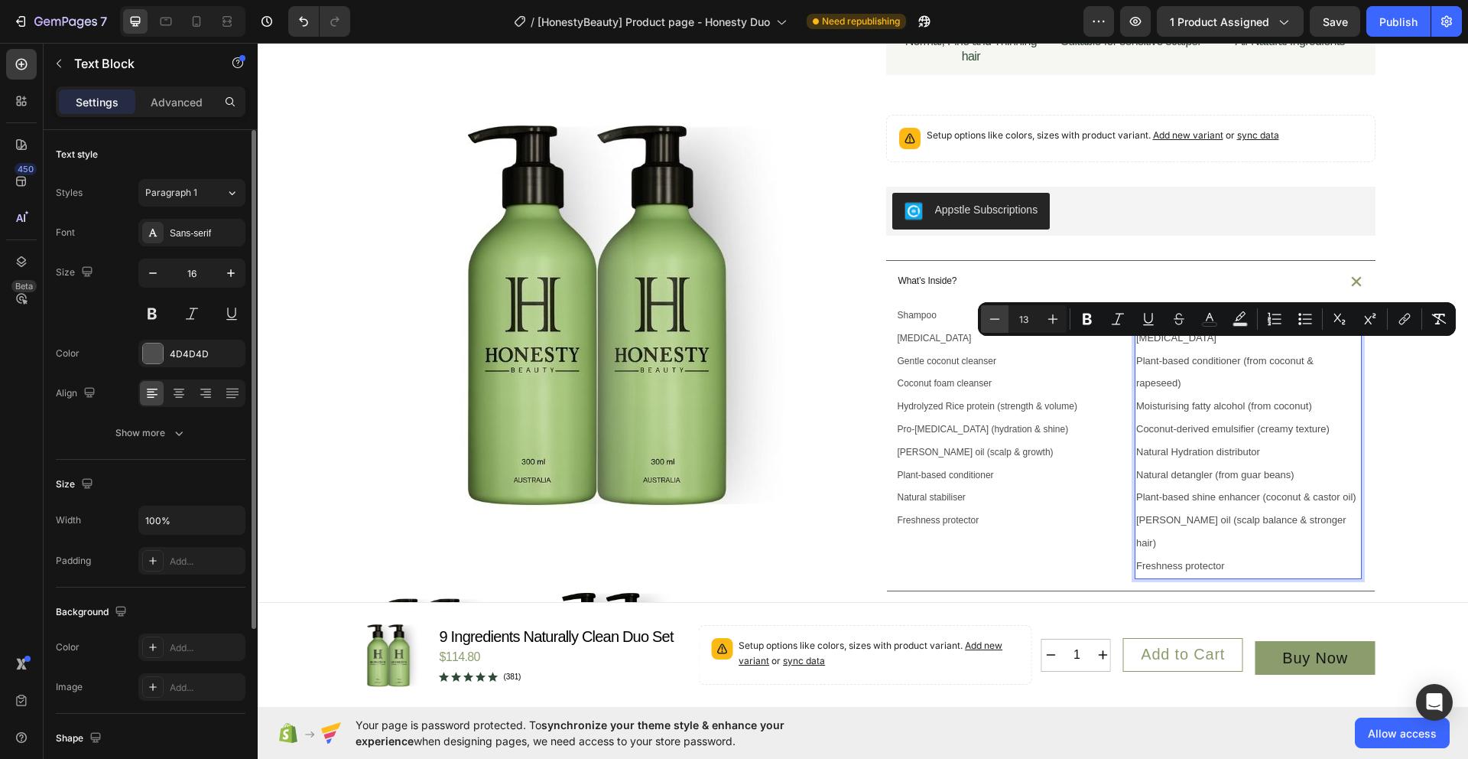
click at [1002, 323] on icon "Editor contextual toolbar" at bounding box center [994, 318] width 15 height 15
type input "12"
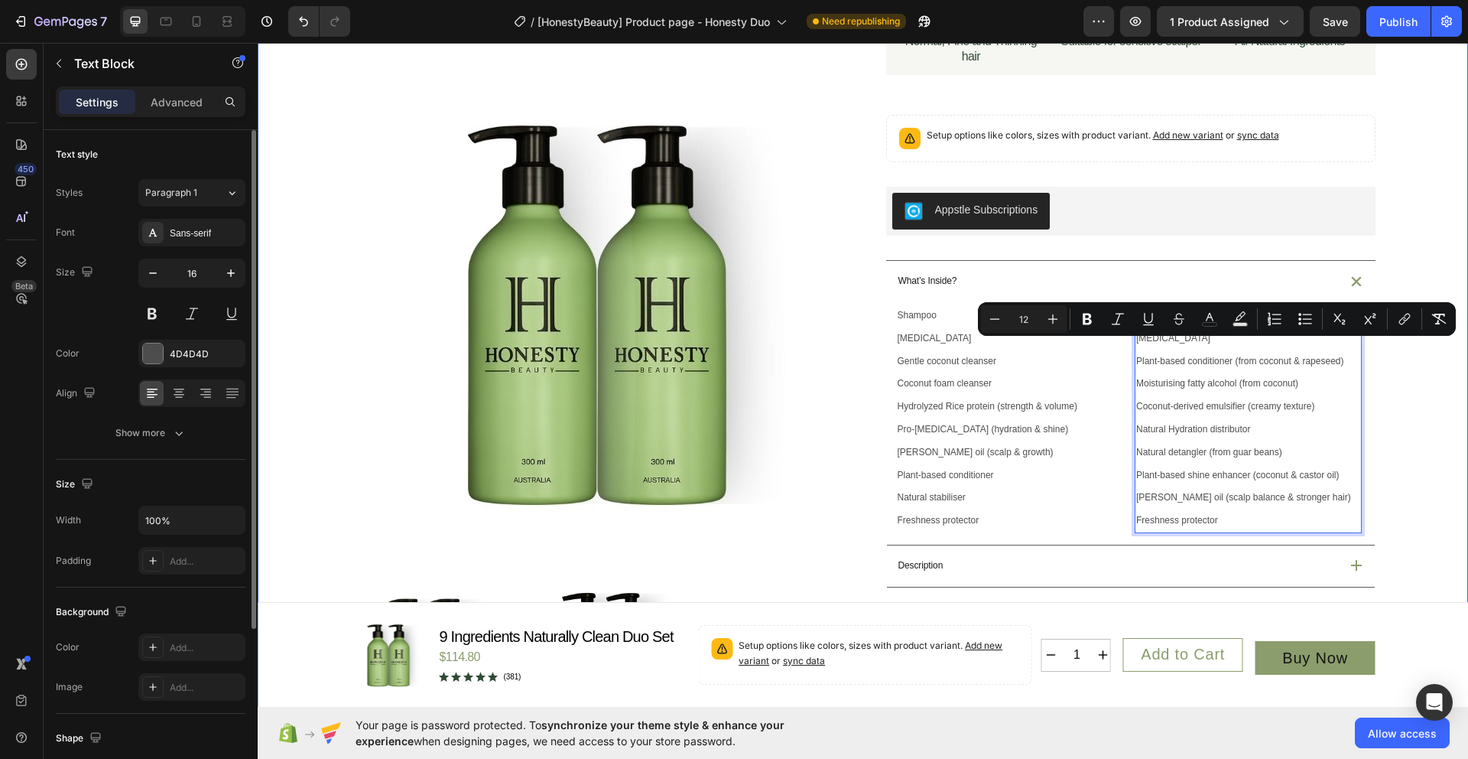
click at [1450, 522] on div "Product Images Icon Australian Made & Owned Text Block Icon Australian Post Tex…" at bounding box center [863, 504] width 1211 height 1406
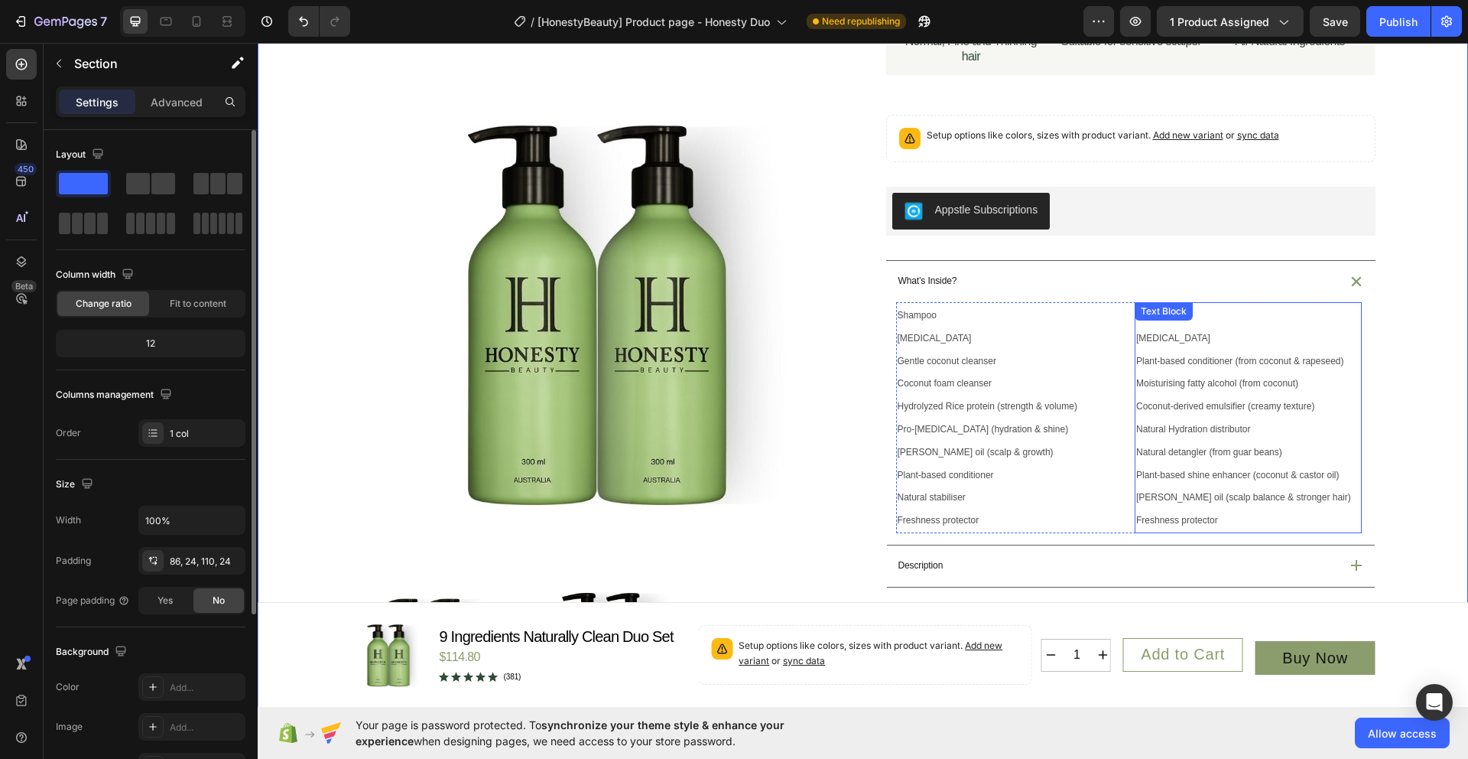
click at [1174, 318] on div "Text Block" at bounding box center [1164, 311] width 52 height 14
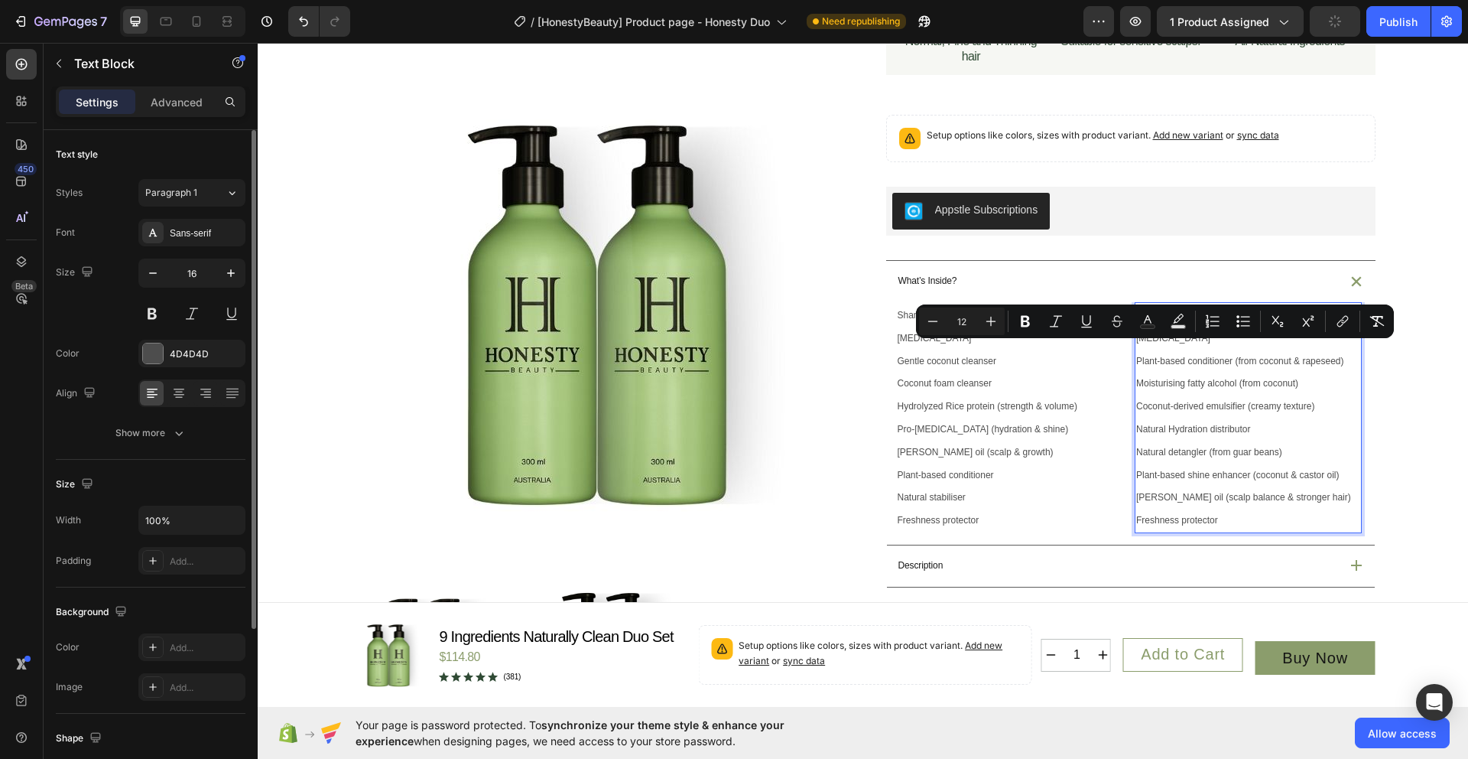
drag, startPoint x: 1182, startPoint y: 352, endPoint x: 1128, endPoint y: 350, distance: 53.6
click at [1128, 350] on div "Shampoo Purified water Gentle coconut cleanser Coconut foam cleanser Hydrolyzed…" at bounding box center [1129, 417] width 466 height 231
click at [1028, 329] on button "Bold" at bounding box center [1026, 321] width 28 height 28
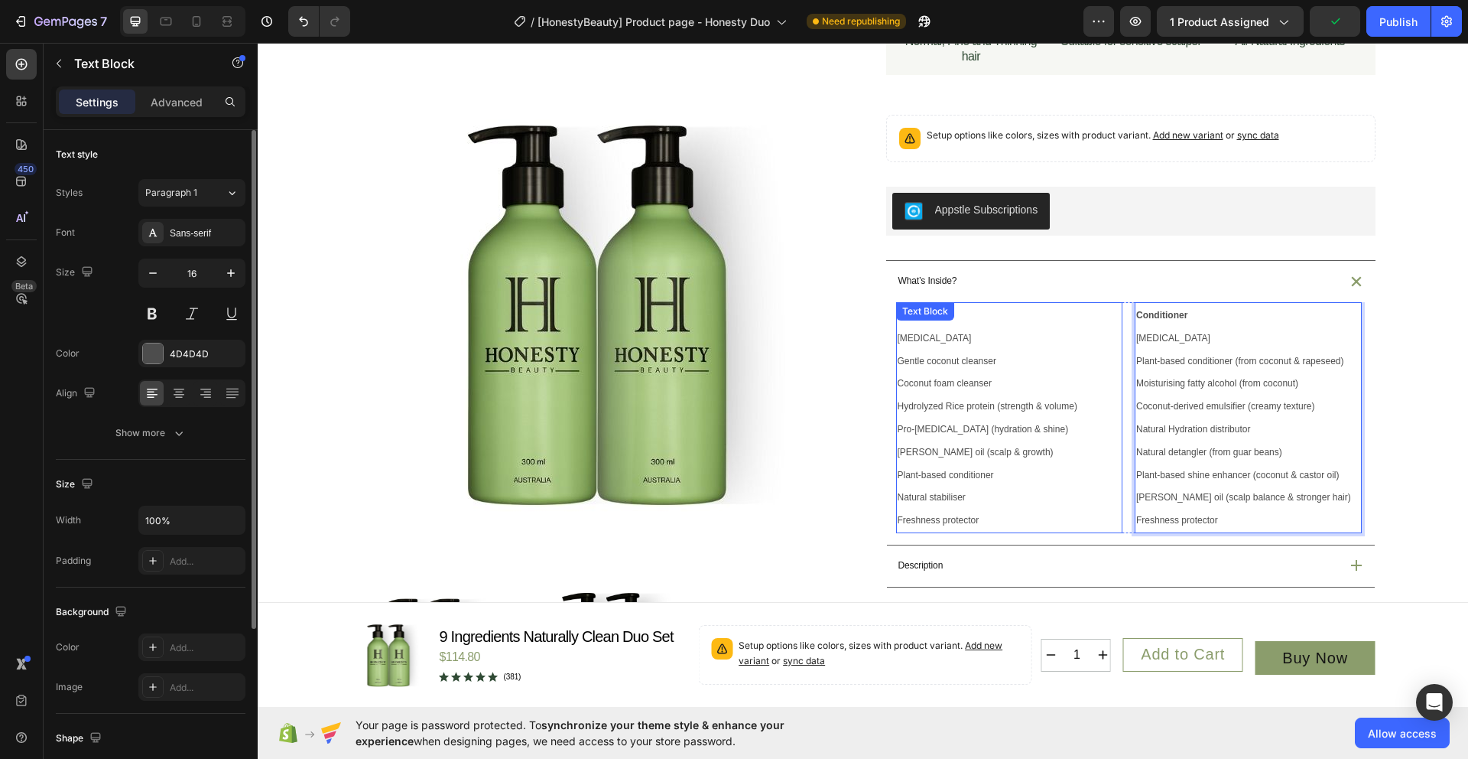
click at [964, 354] on div "Shampoo Purified water Gentle coconut cleanser Coconut foam cleanser Hydrolyzed…" at bounding box center [1009, 417] width 227 height 231
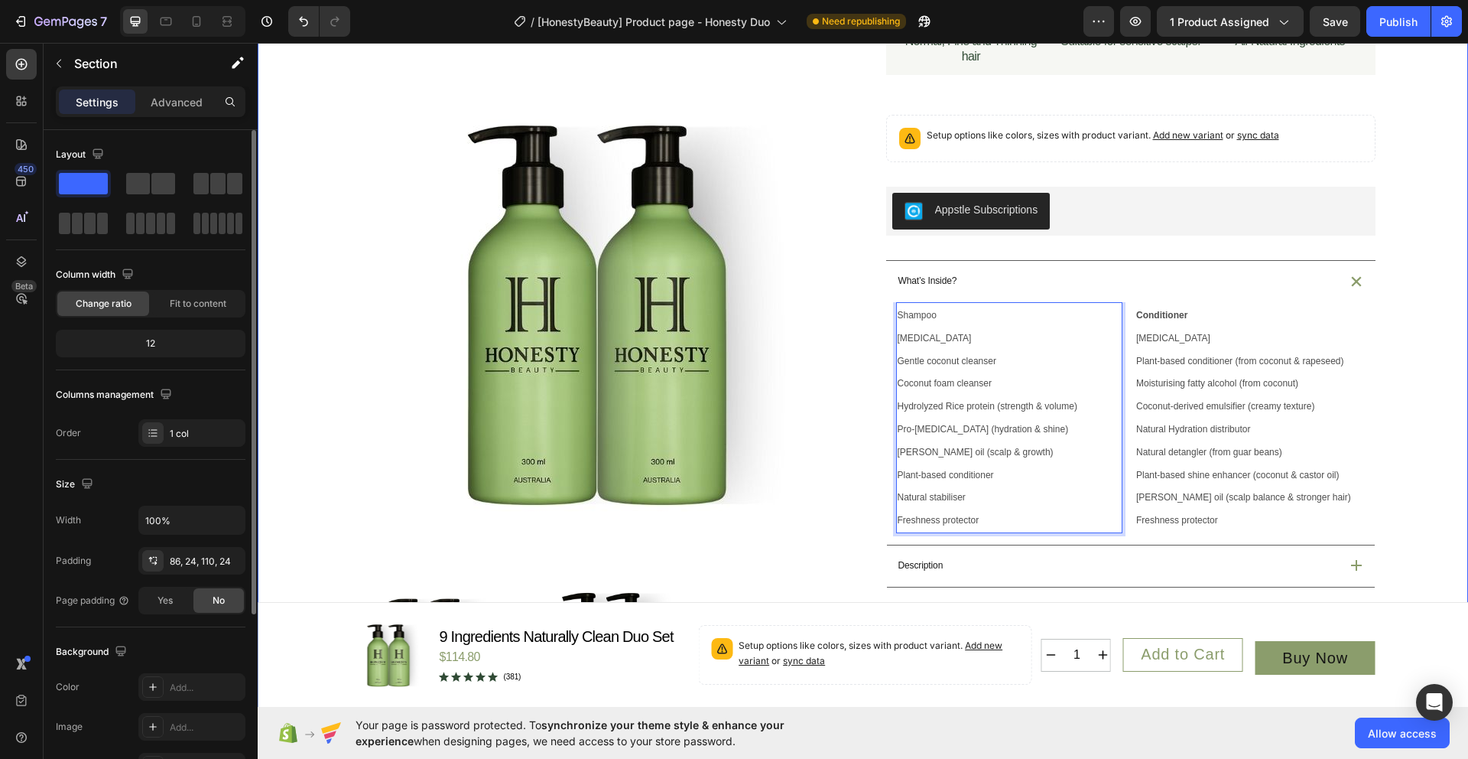
click at [1446, 366] on div "Product Images Icon Australian Made & Owned Text Block Icon Australian Post Tex…" at bounding box center [863, 504] width 1211 height 1406
click at [915, 324] on div "Text Block" at bounding box center [941, 317] width 52 height 14
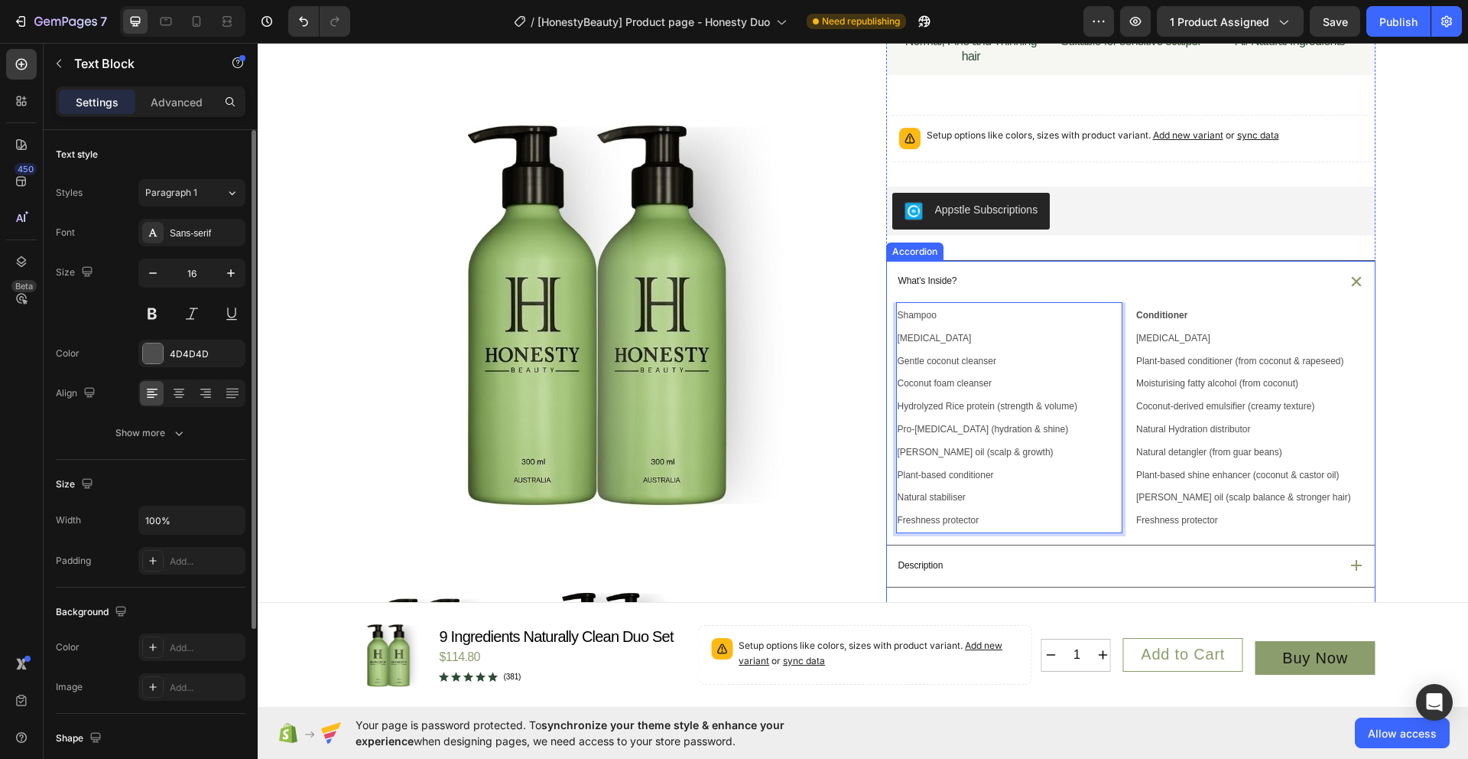
drag, startPoint x: 940, startPoint y: 353, endPoint x: 886, endPoint y: 352, distance: 53.6
click at [887, 352] on div "Shampoo Purified water Gentle coconut cleanser Coconut foam cleanser Hydrolyzed…" at bounding box center [1131, 423] width 488 height 242
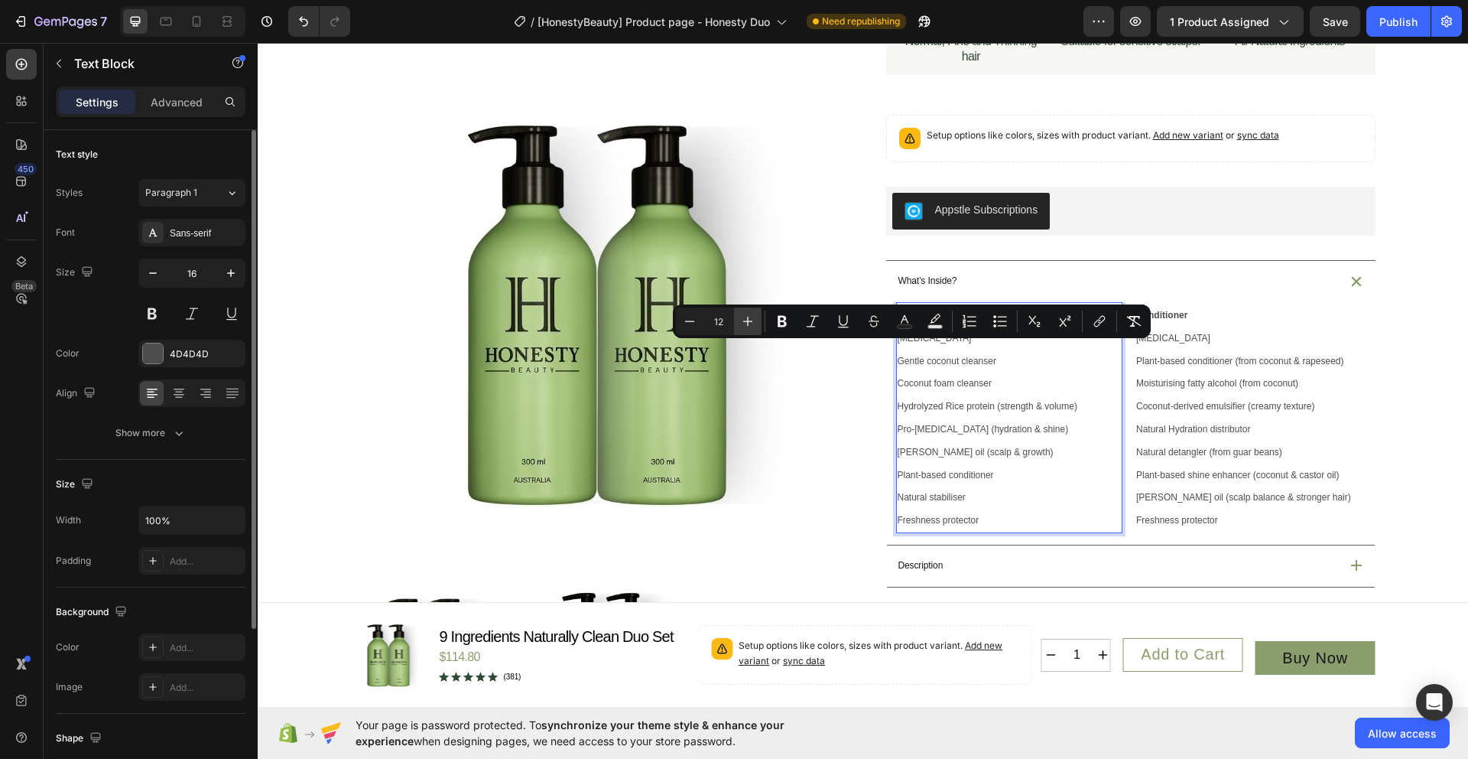
click at [759, 320] on button "Plus" at bounding box center [748, 321] width 28 height 28
type input "13"
click at [772, 320] on button "Bold" at bounding box center [783, 321] width 28 height 28
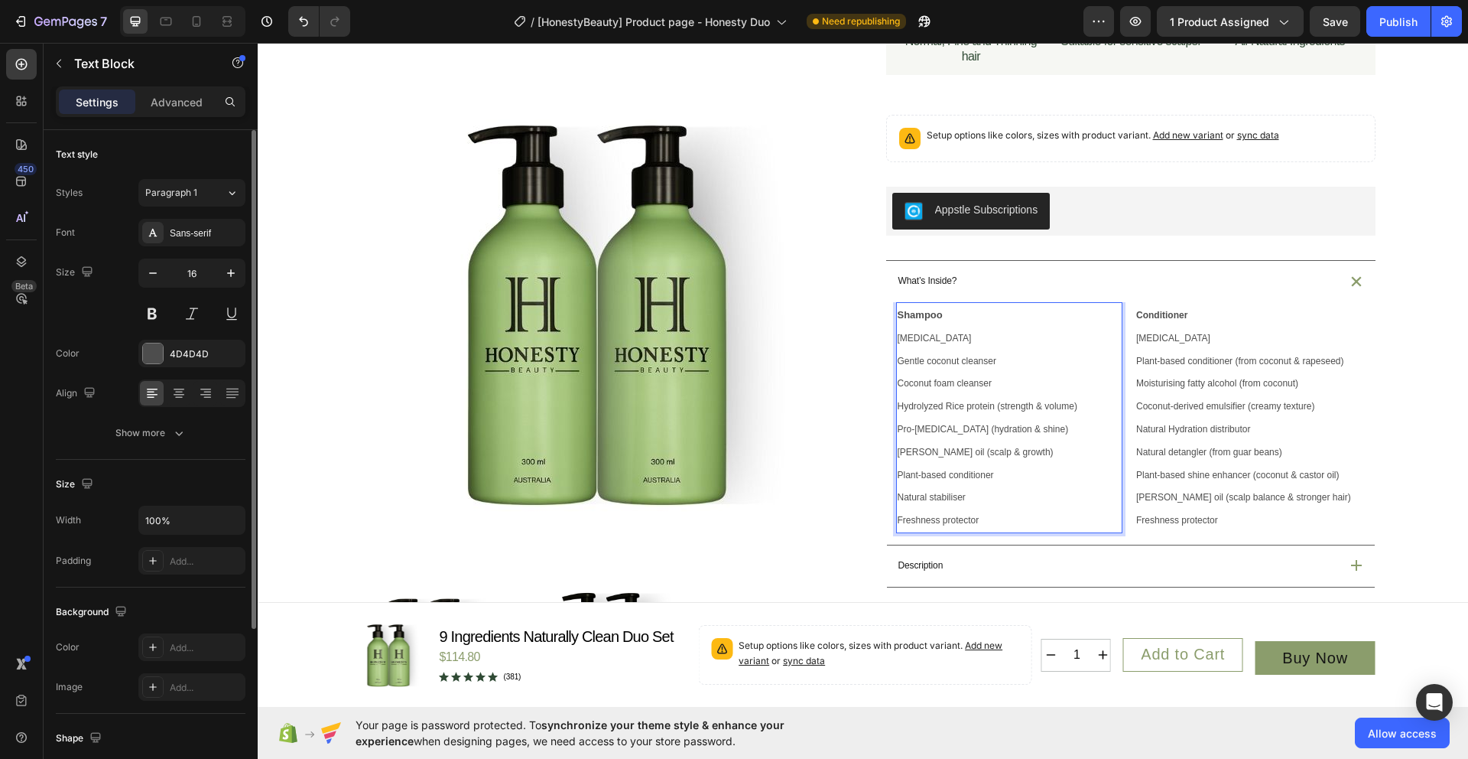
click at [1051, 532] on p "Freshness protector" at bounding box center [1010, 520] width 224 height 23
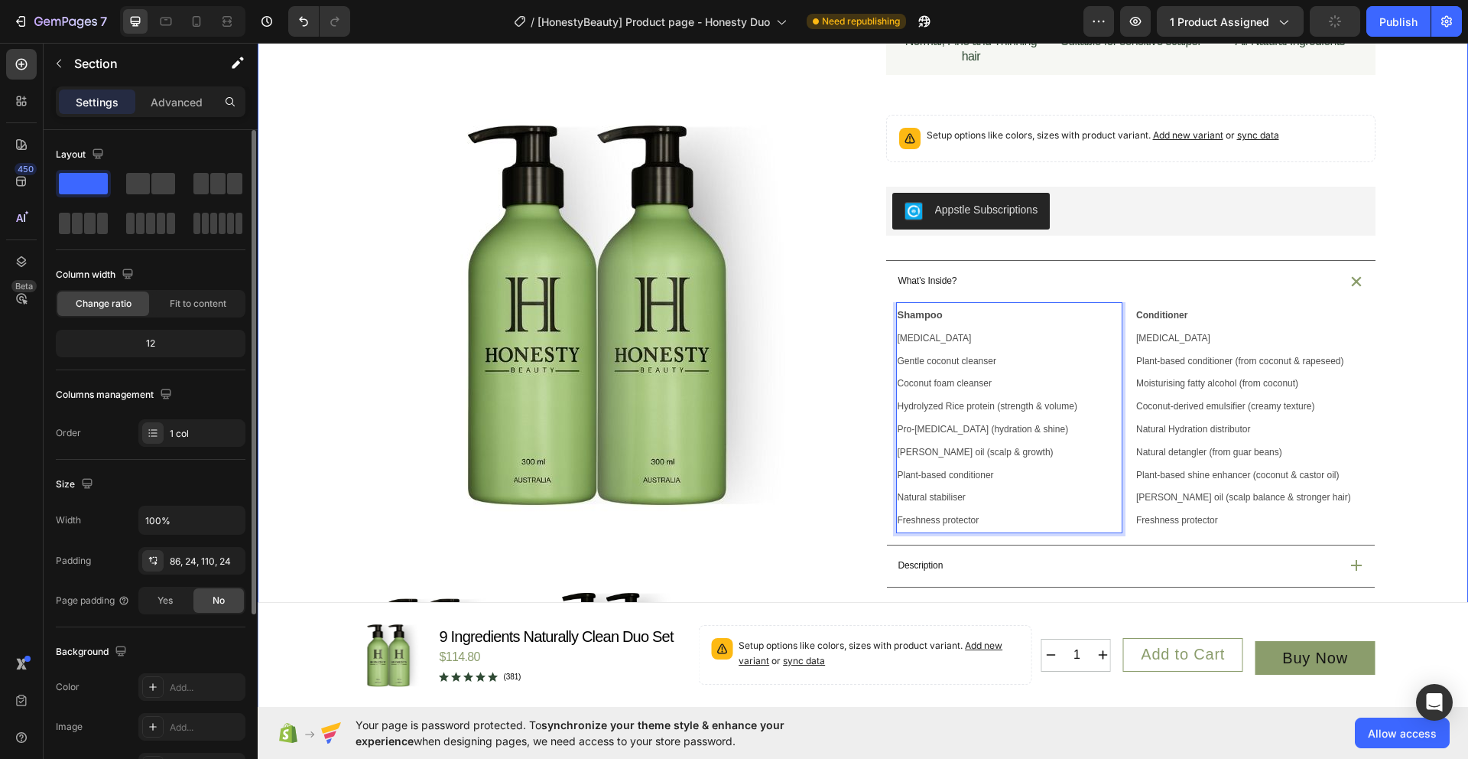
click at [1427, 444] on div "Product Images Icon Australian Made & Owned Text Block Icon Australian Post Tex…" at bounding box center [863, 495] width 1174 height 1256
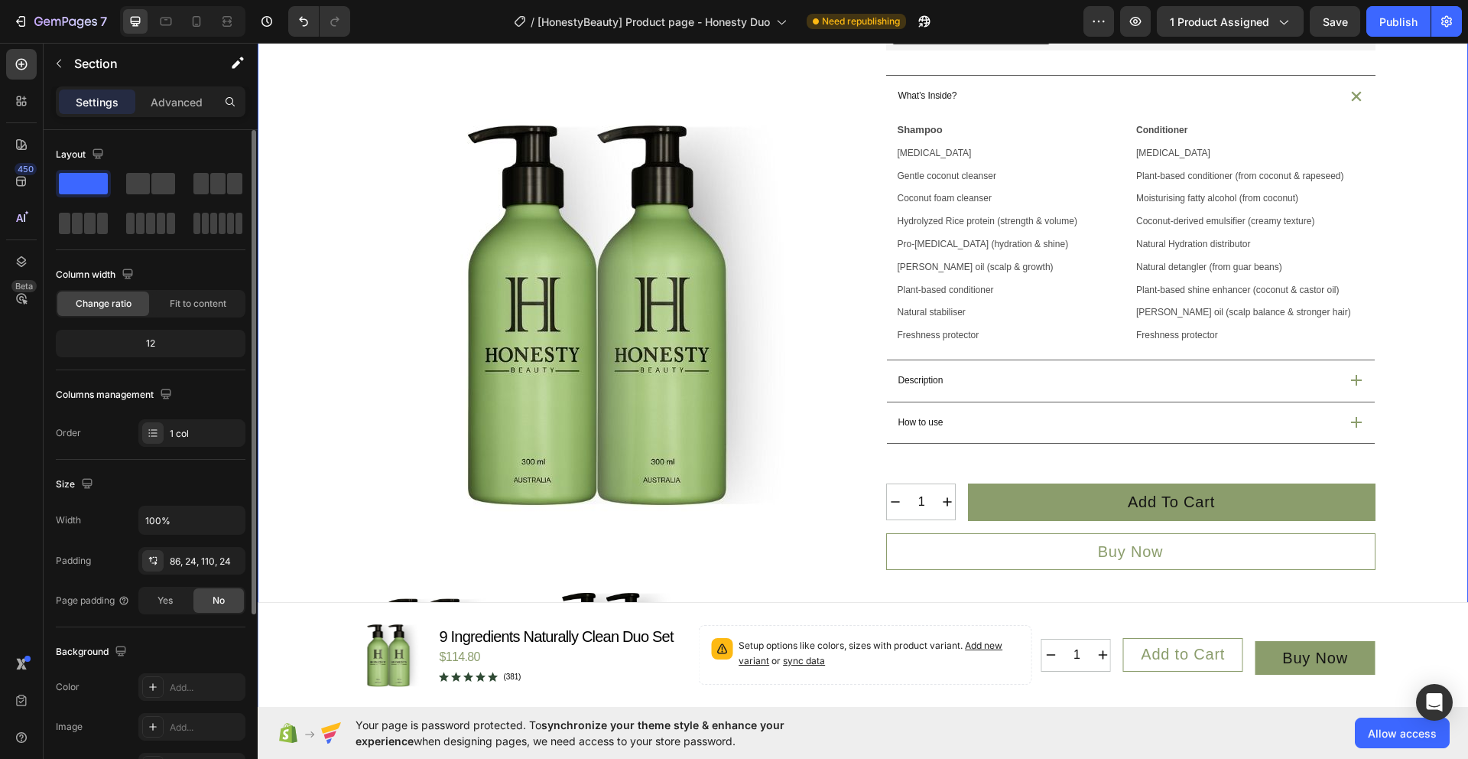
scroll to position [493, 0]
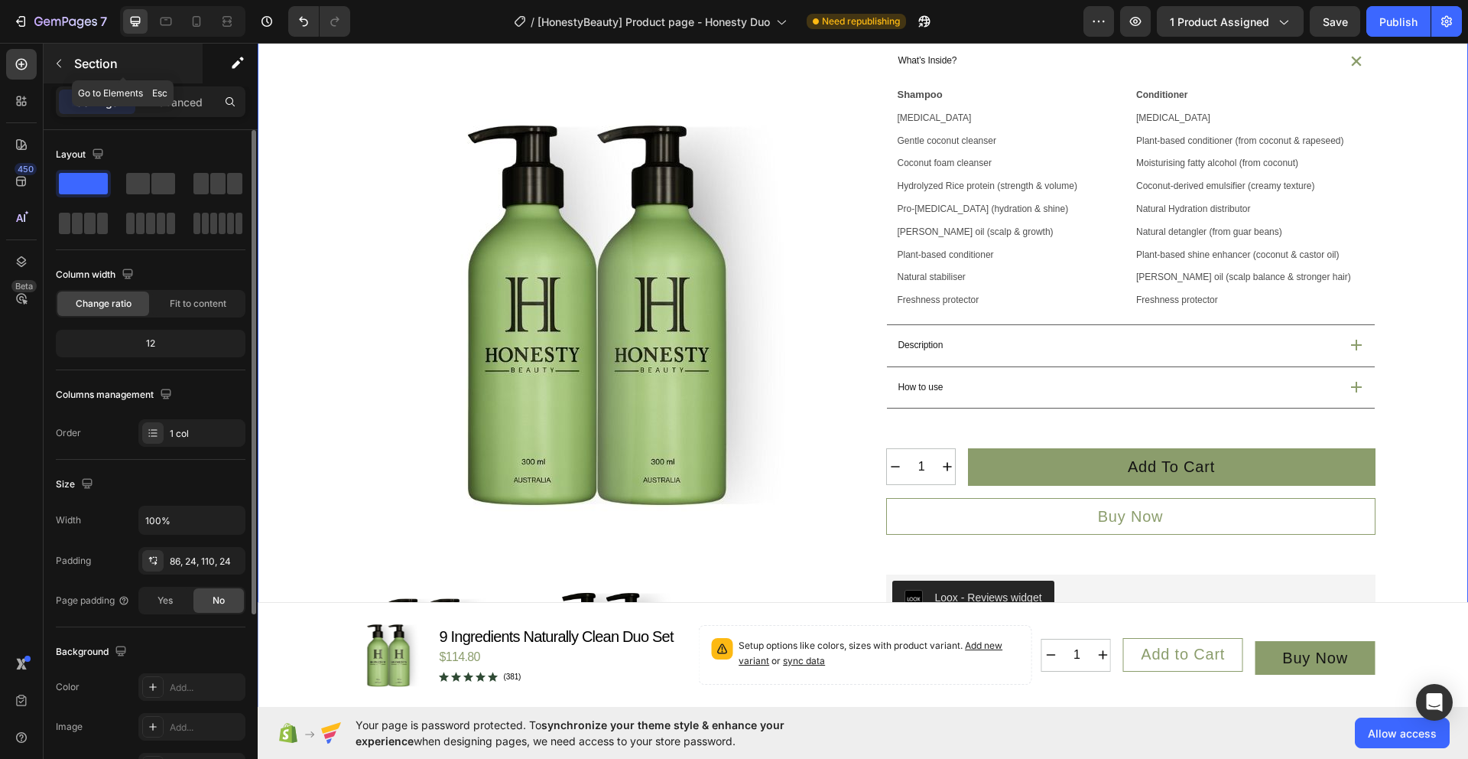
click at [82, 60] on p "Section" at bounding box center [136, 63] width 125 height 18
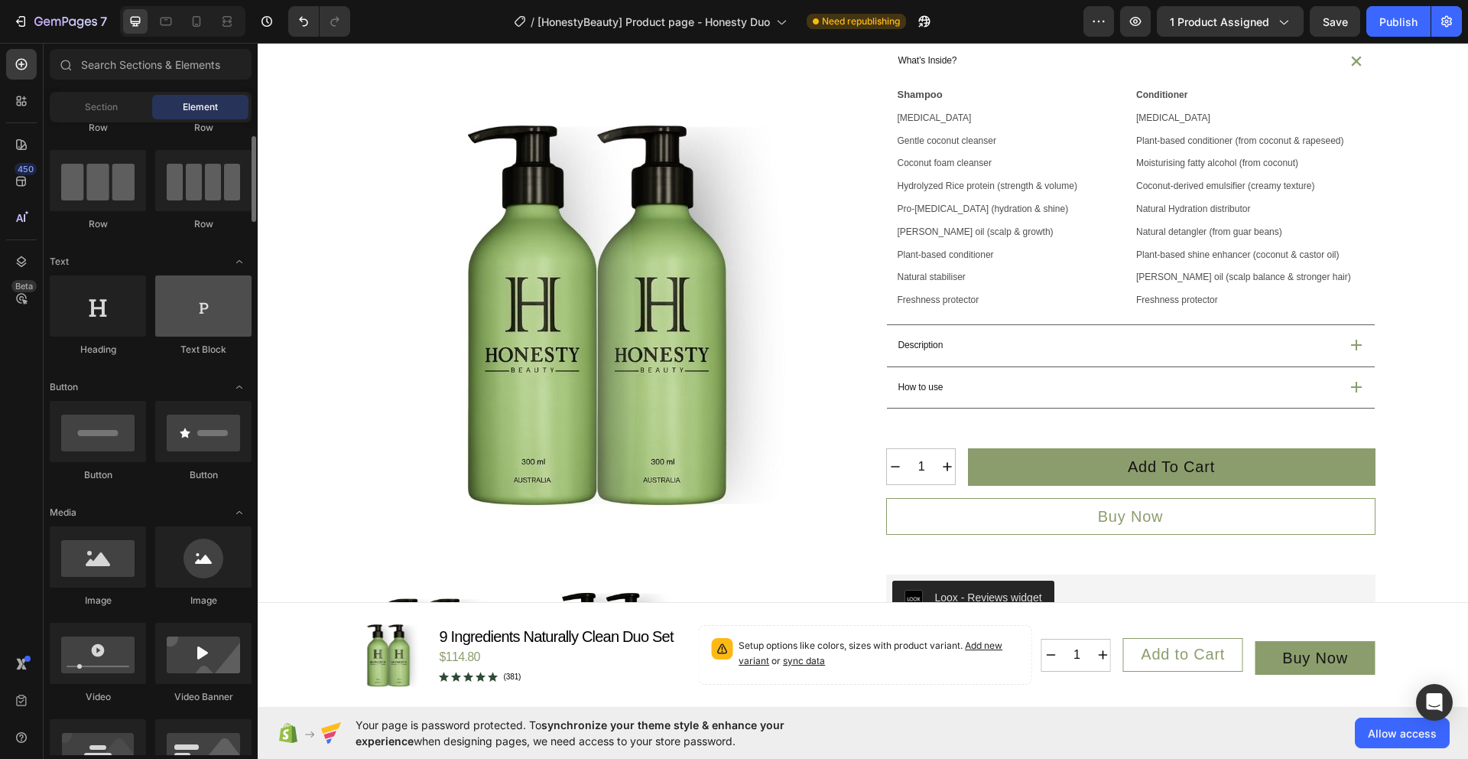
scroll to position [152, 0]
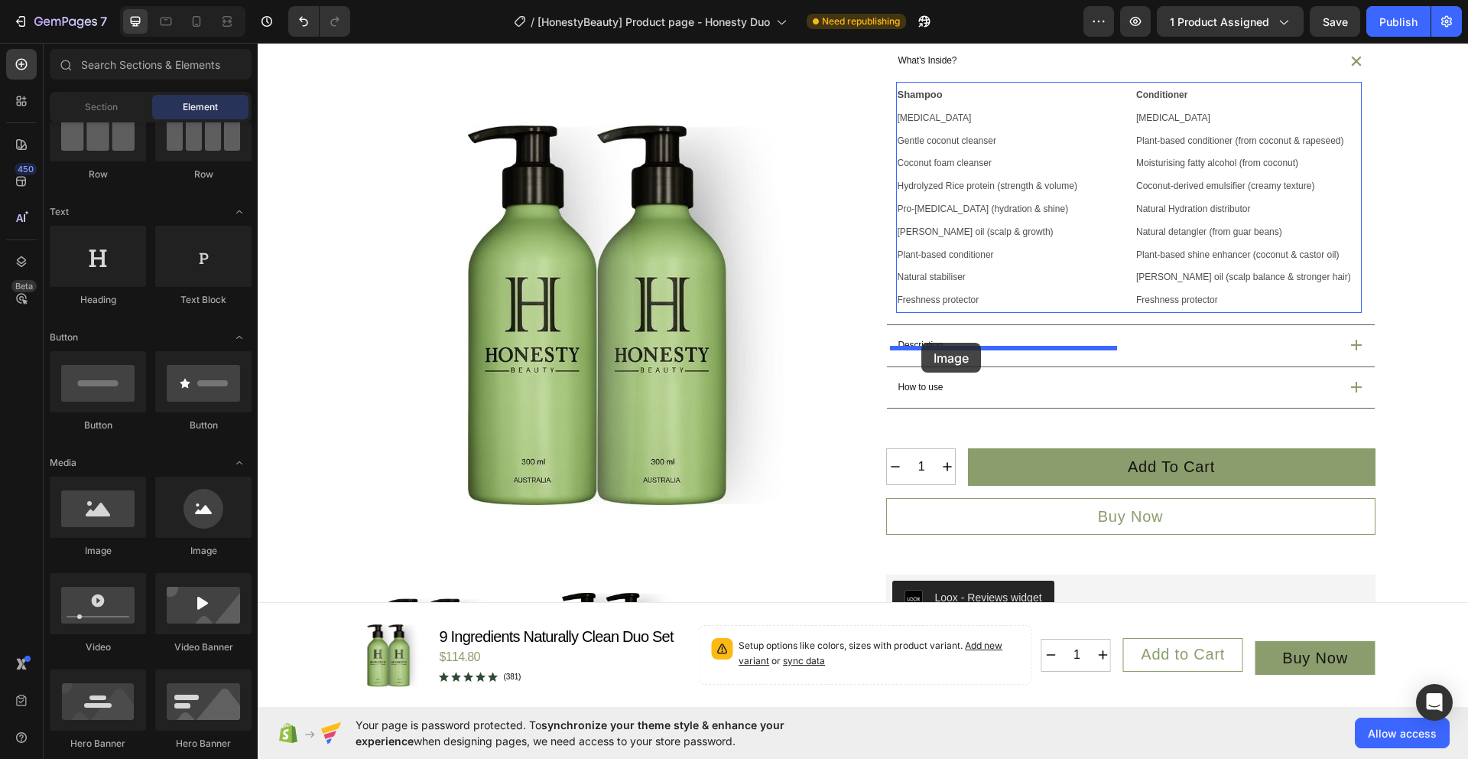
drag, startPoint x: 358, startPoint y: 561, endPoint x: 922, endPoint y: 343, distance: 604.3
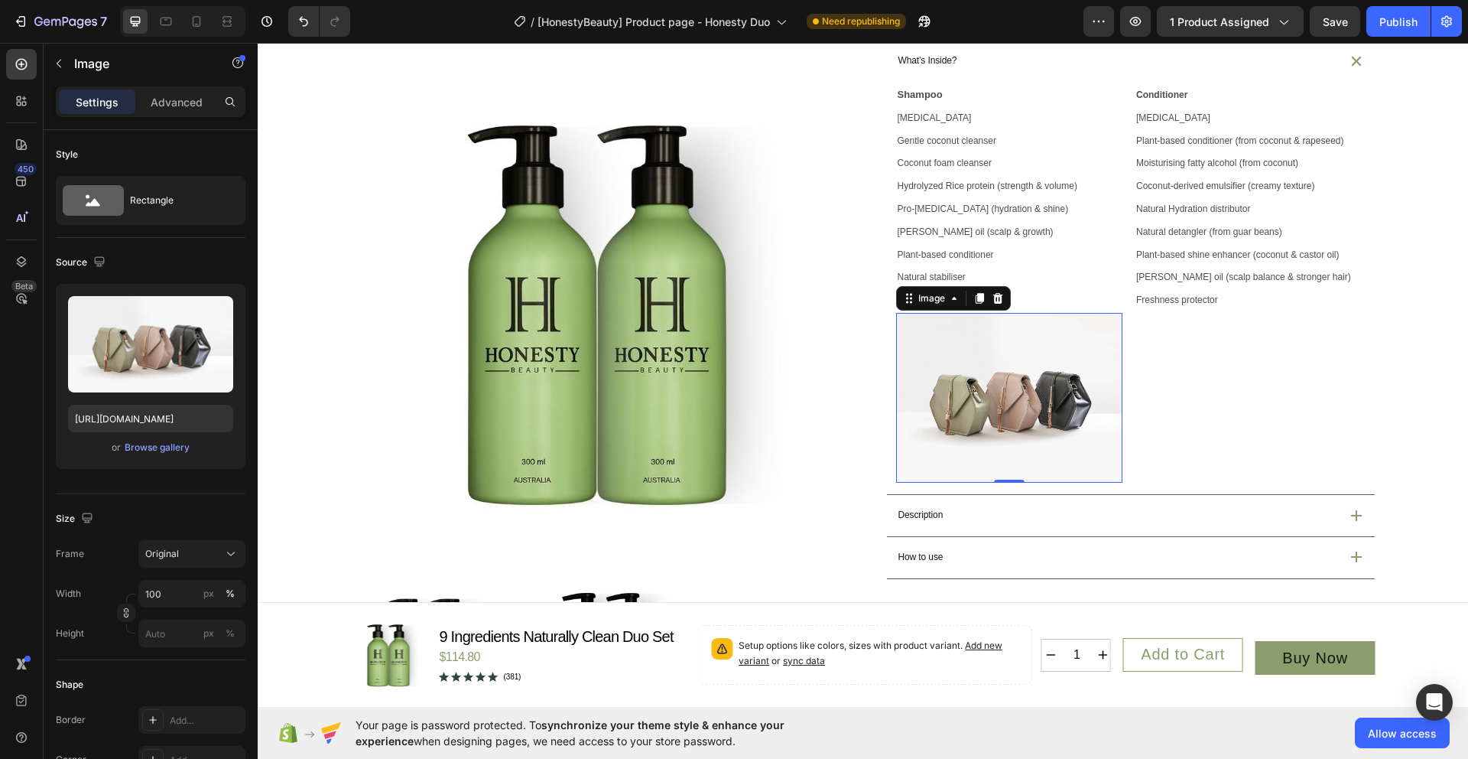
click at [976, 304] on icon at bounding box center [979, 298] width 8 height 11
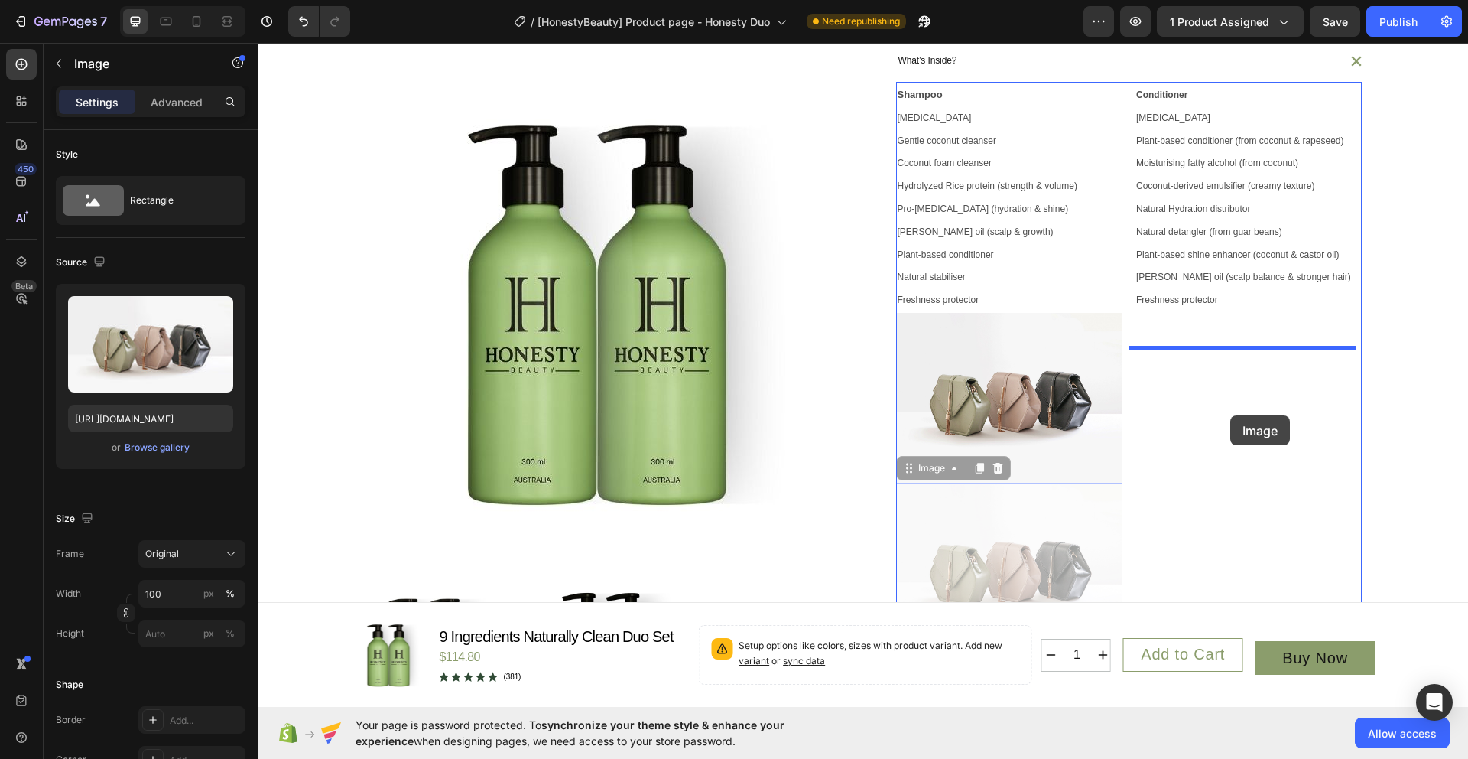
drag, startPoint x: 1029, startPoint y: 538, endPoint x: 1230, endPoint y: 415, distance: 236.1
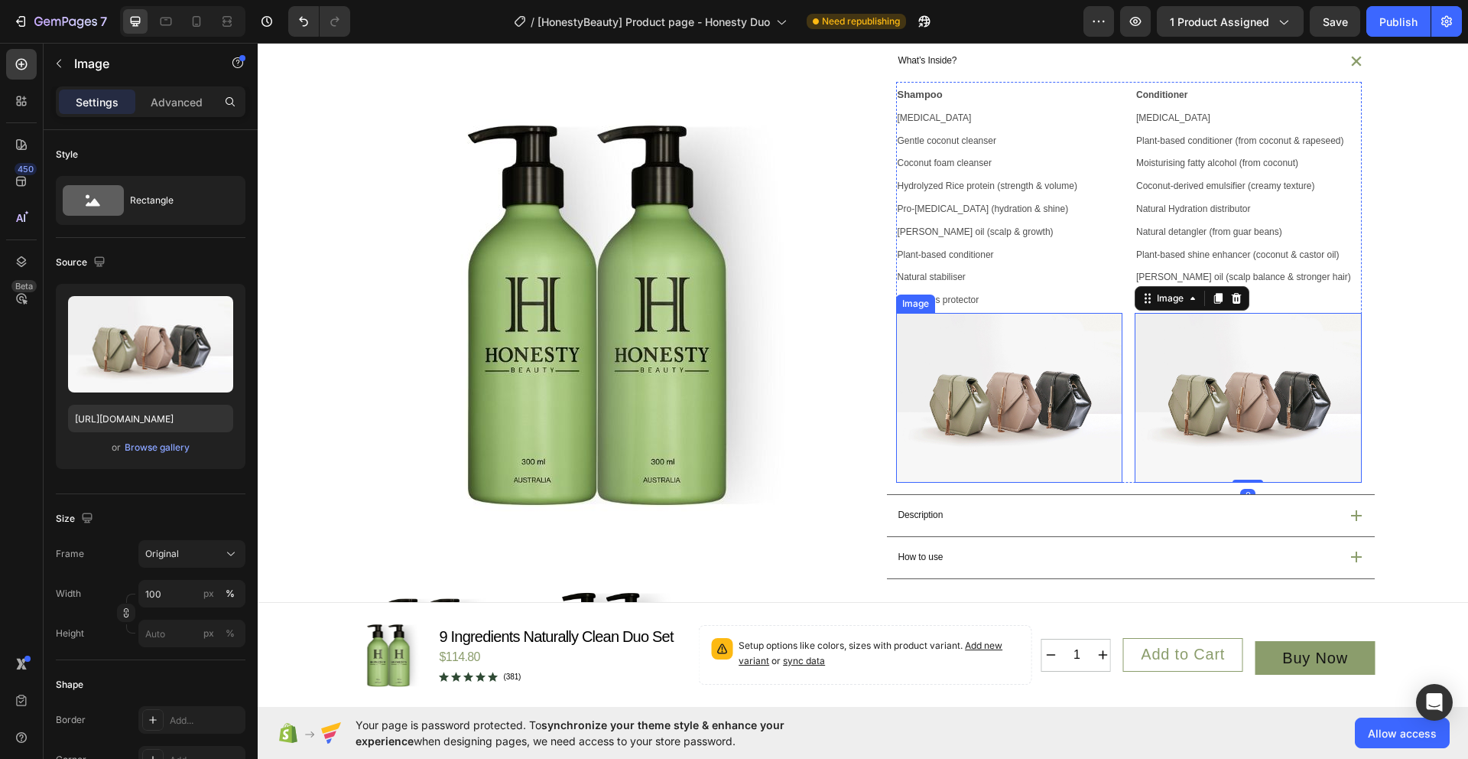
click at [983, 482] on img at bounding box center [1009, 398] width 227 height 170
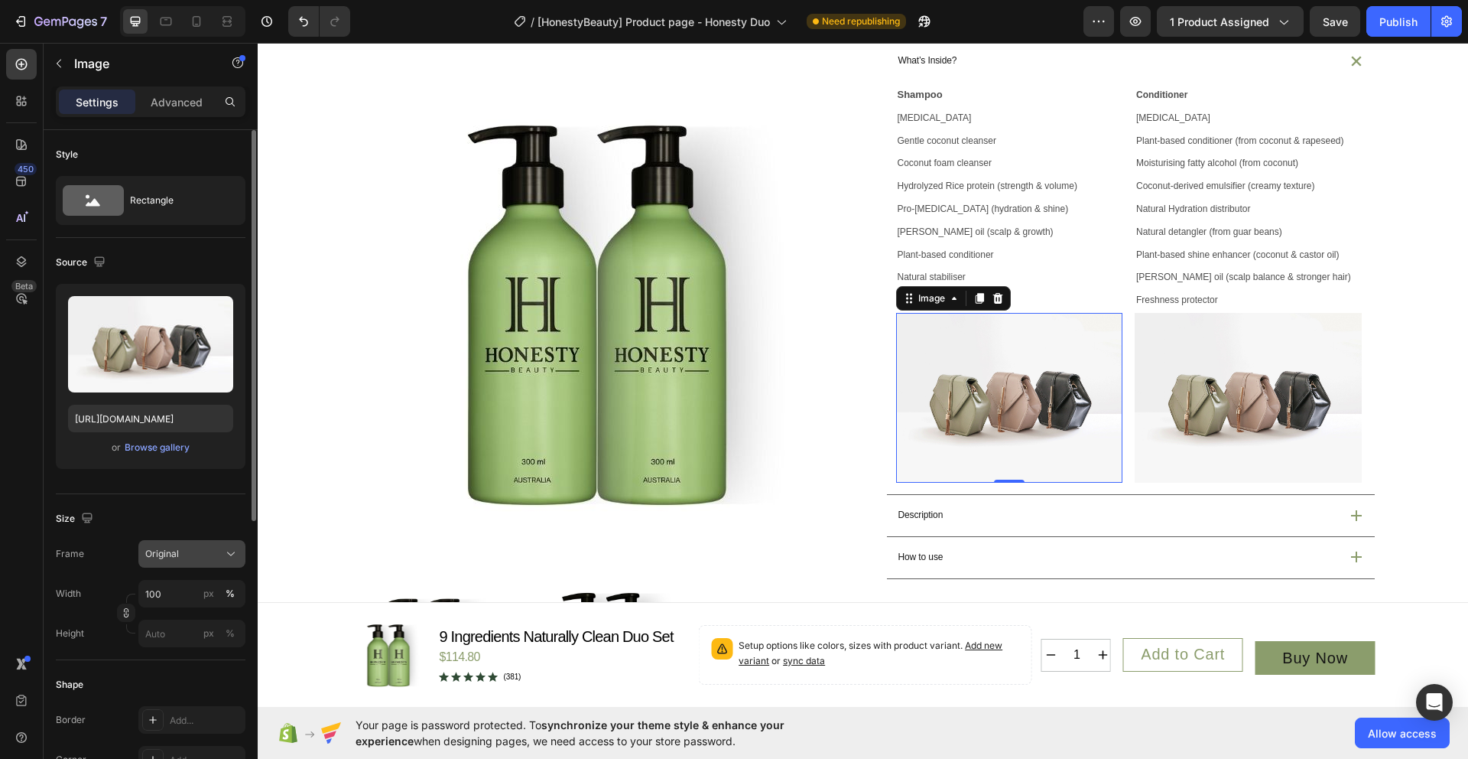
click at [224, 558] on icon at bounding box center [230, 553] width 15 height 15
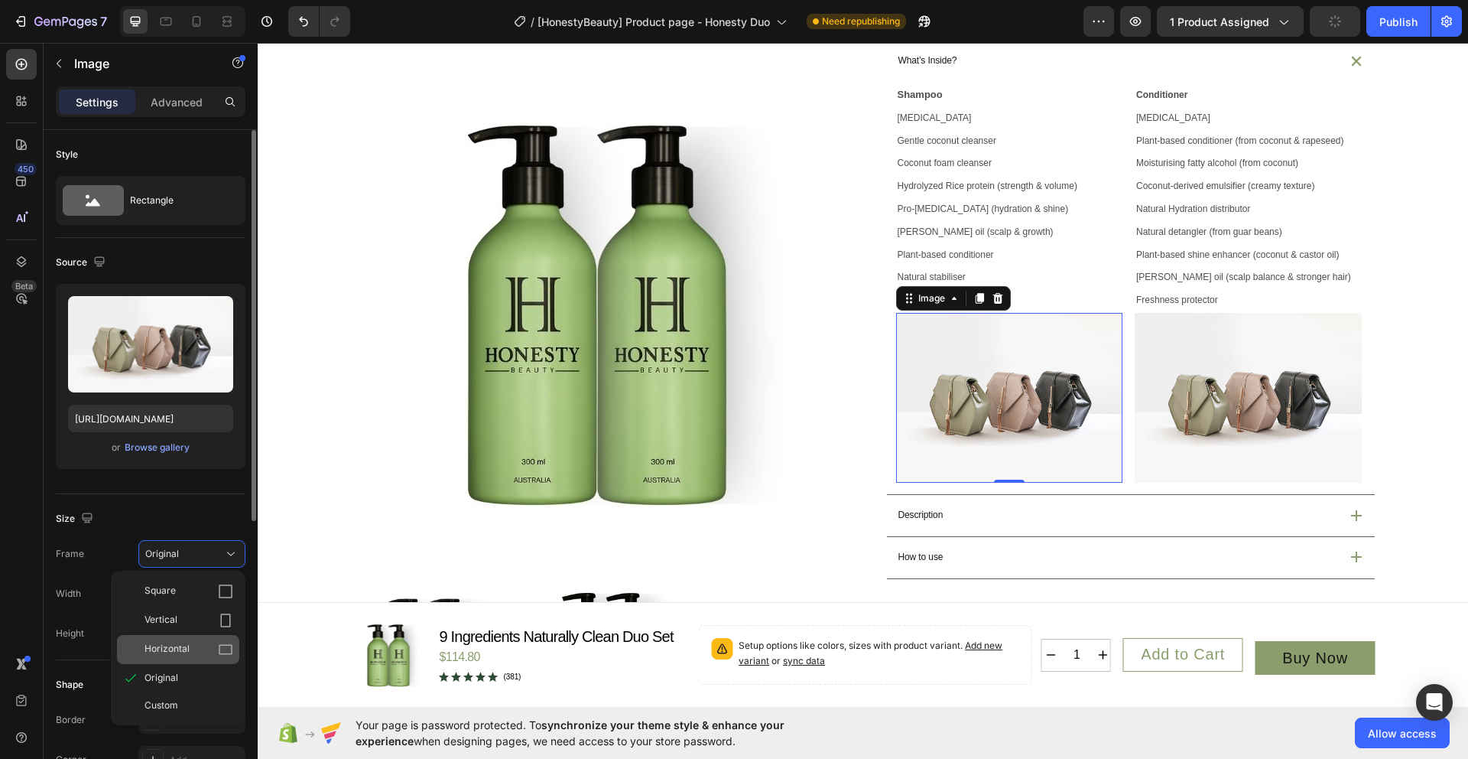
click at [213, 642] on div "Horizontal" at bounding box center [189, 649] width 89 height 15
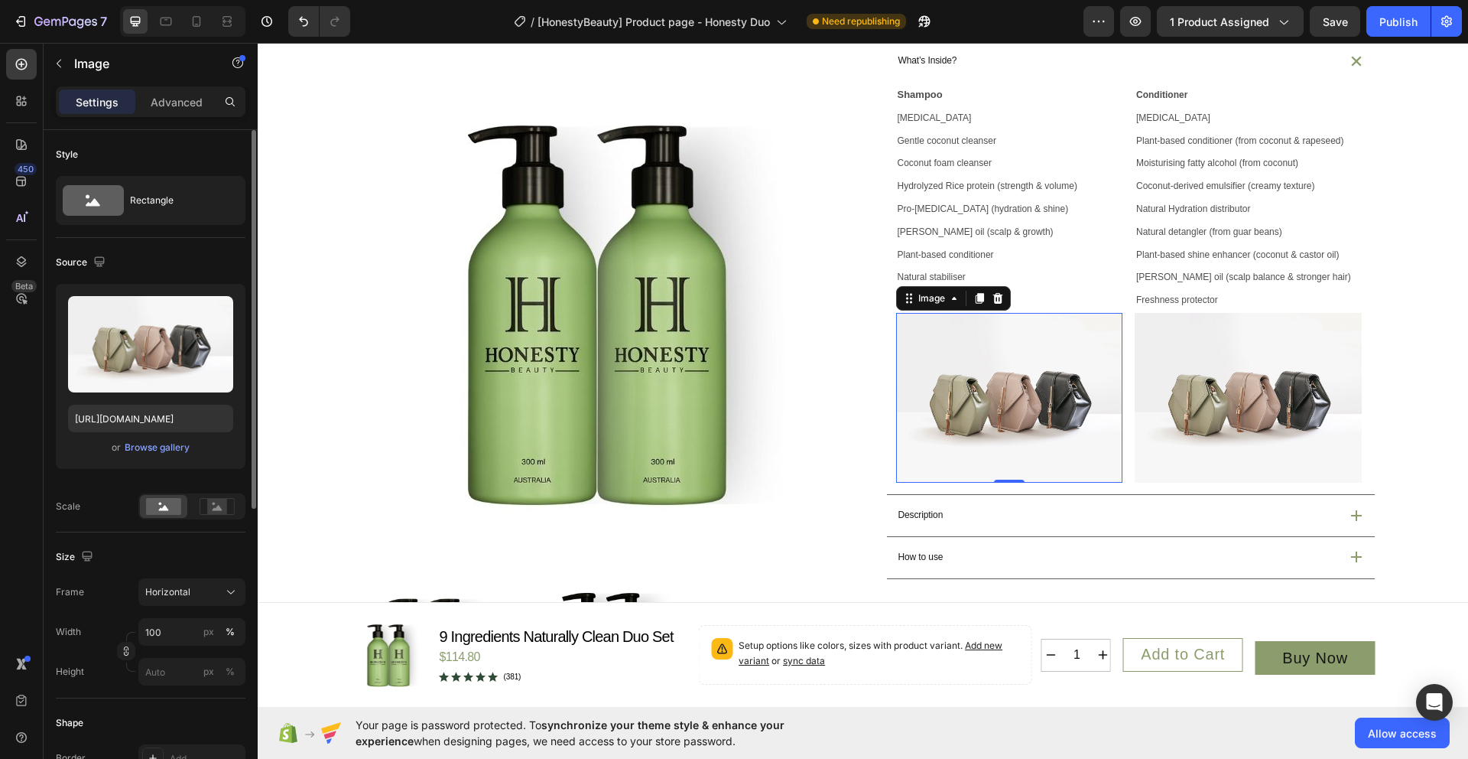
click at [1149, 457] on img at bounding box center [1248, 398] width 227 height 170
click at [987, 460] on img at bounding box center [1009, 398] width 227 height 170
click at [176, 593] on span "Horizontal" at bounding box center [167, 592] width 45 height 14
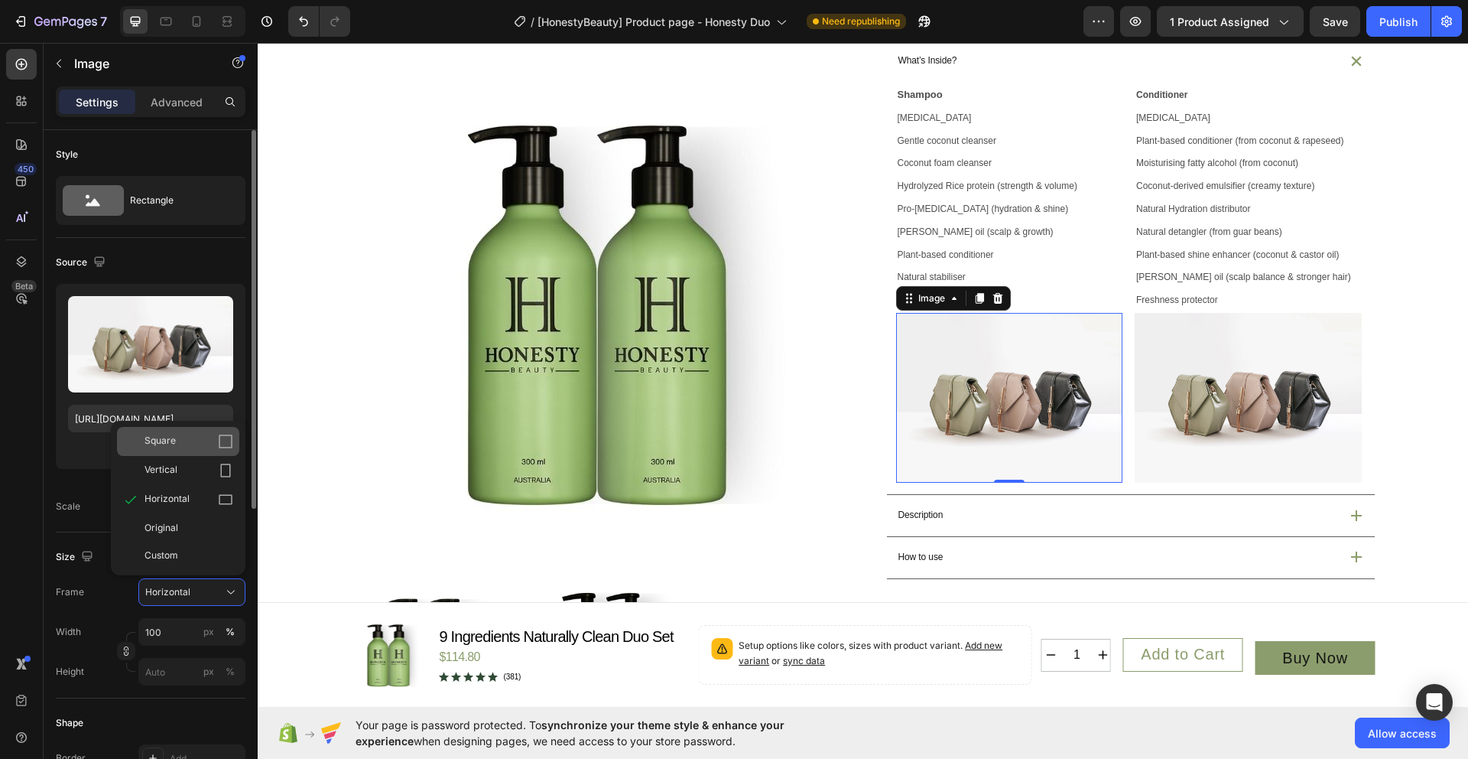
click at [181, 431] on div "Square" at bounding box center [178, 441] width 122 height 29
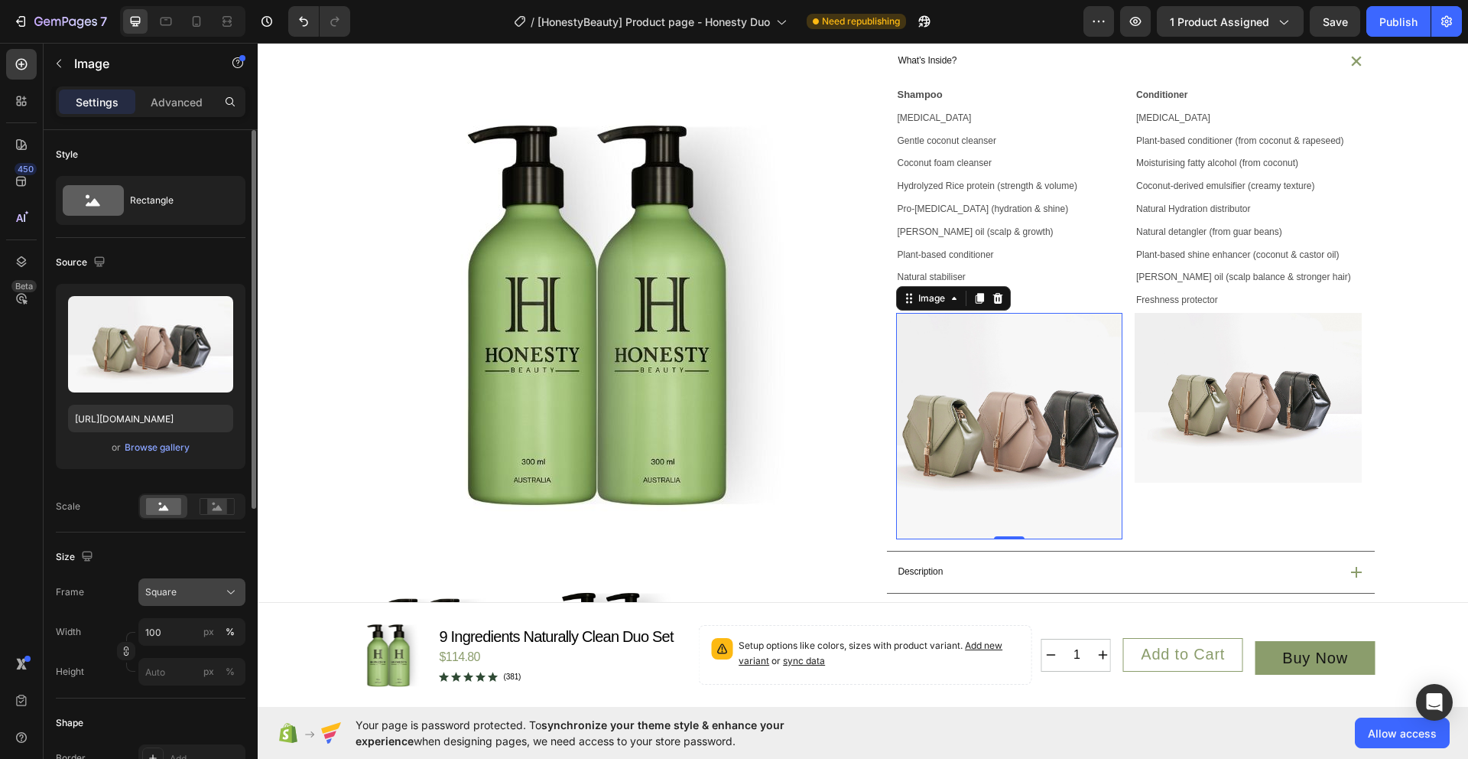
click at [202, 600] on button "Square" at bounding box center [191, 592] width 107 height 28
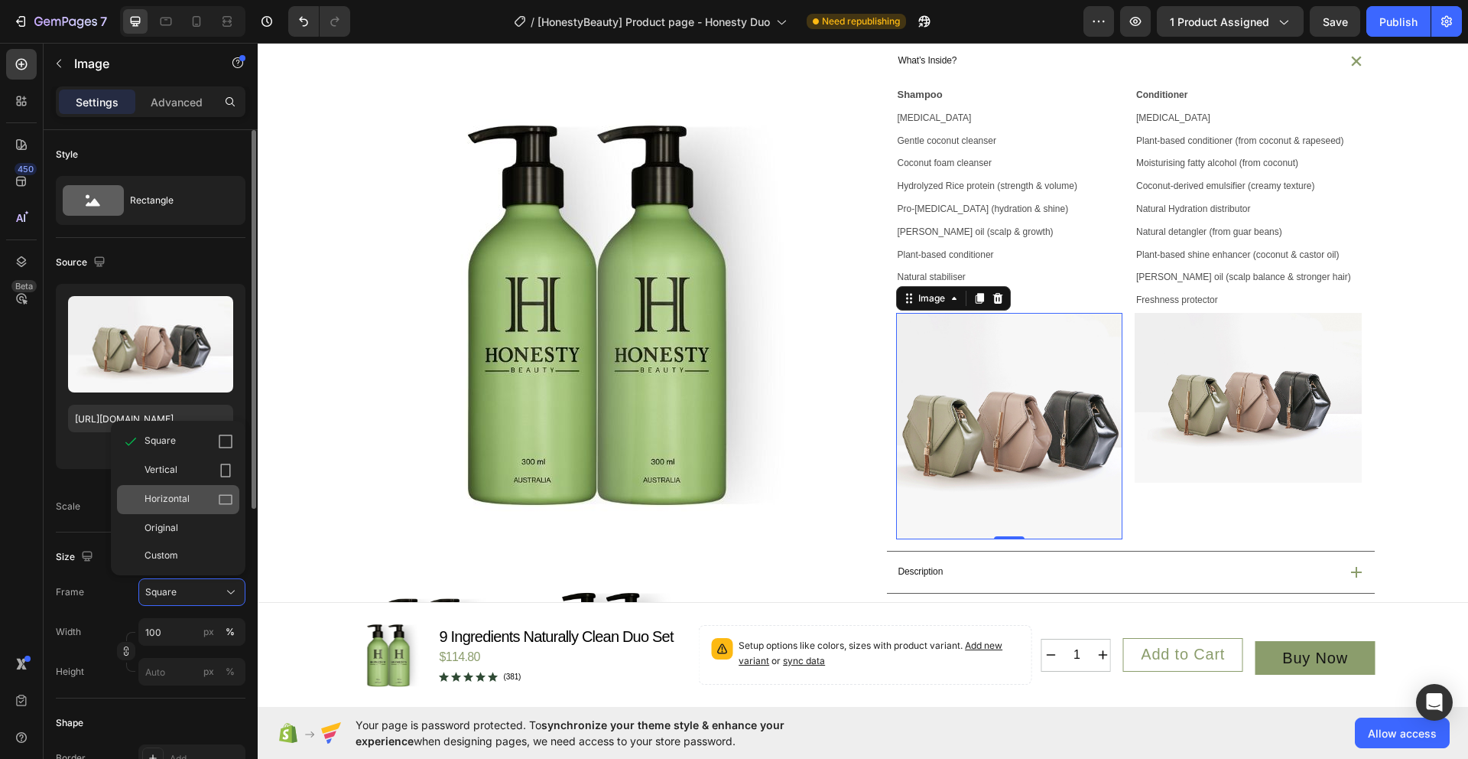
click at [208, 499] on div "Horizontal" at bounding box center [189, 499] width 89 height 15
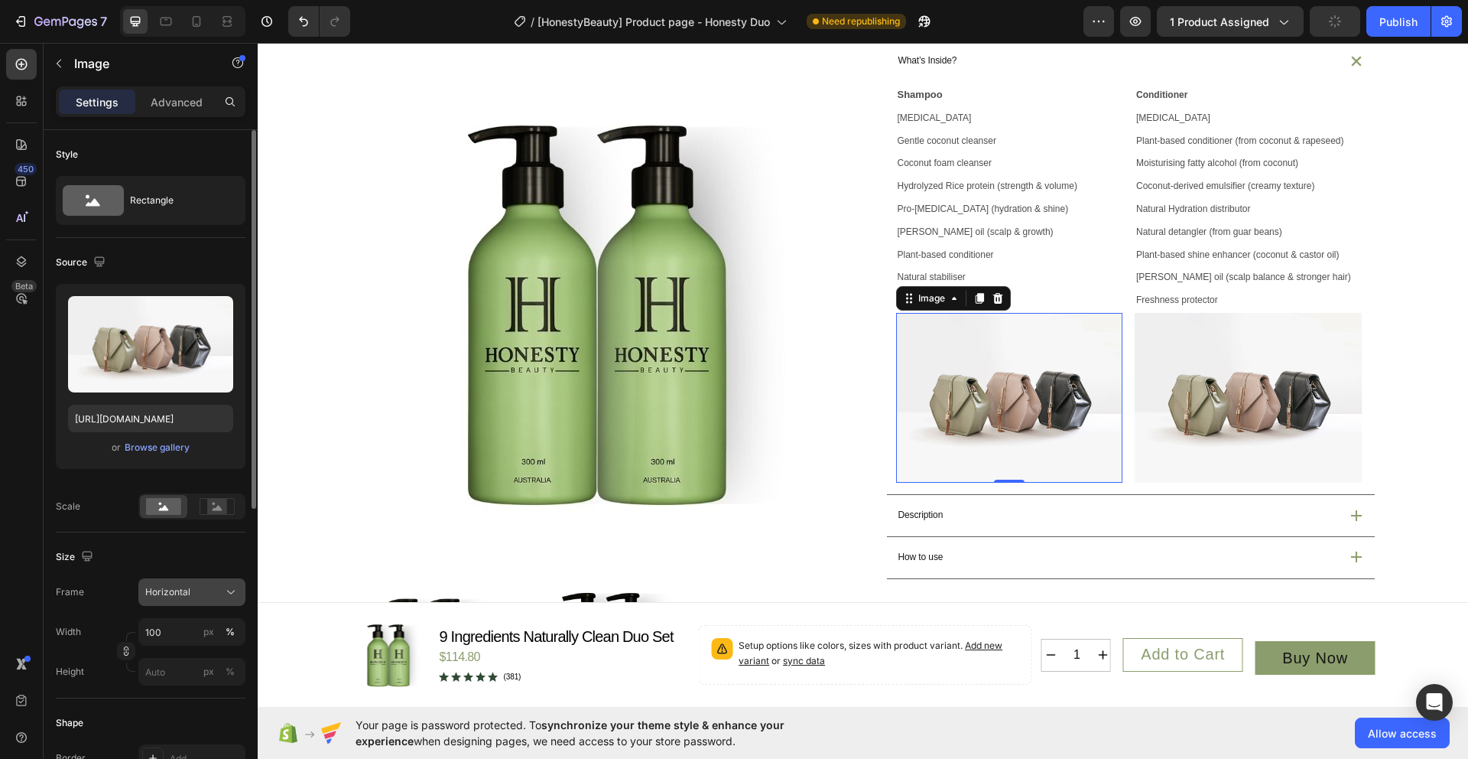
click at [193, 598] on div "Horizontal" at bounding box center [182, 592] width 75 height 14
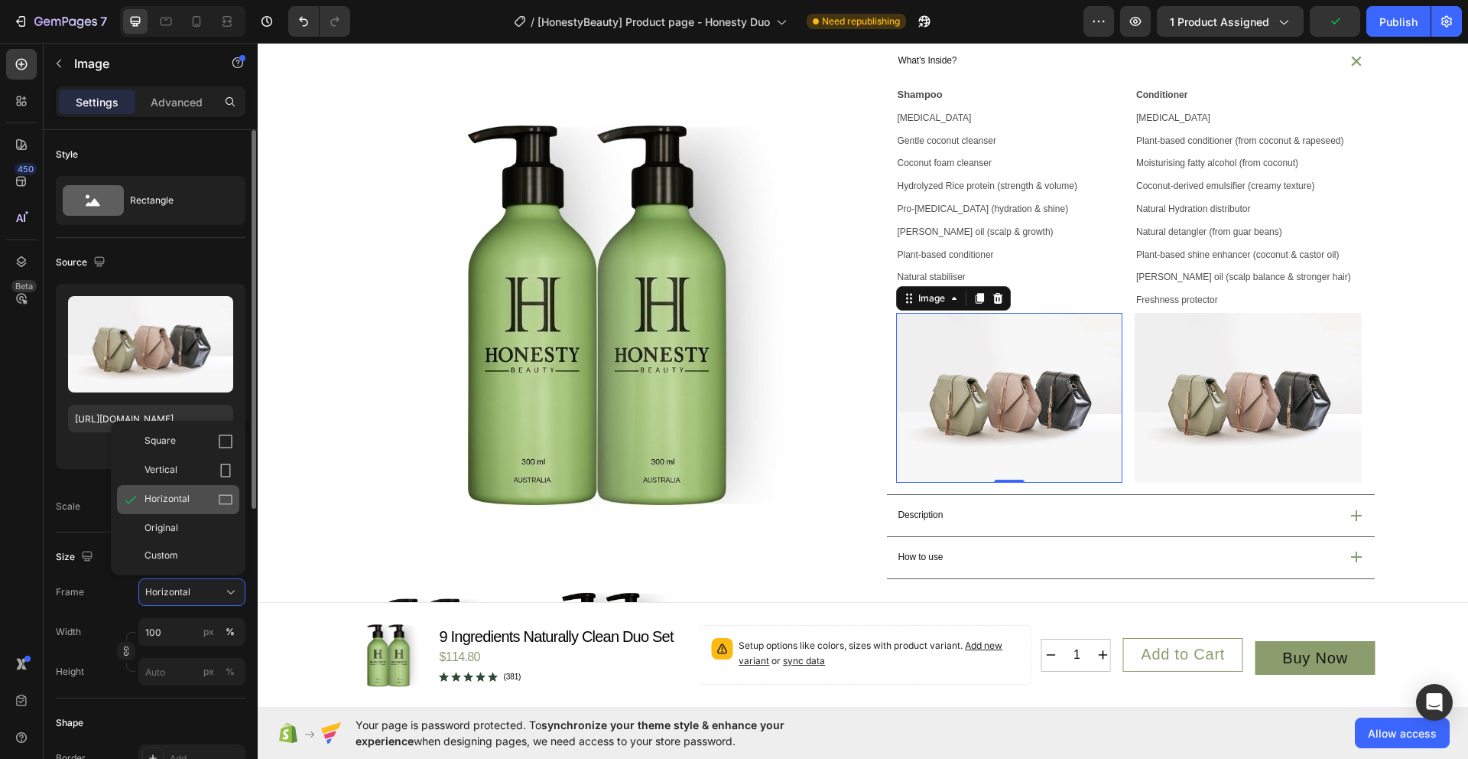
click at [204, 505] on div "Horizontal" at bounding box center [189, 499] width 89 height 15
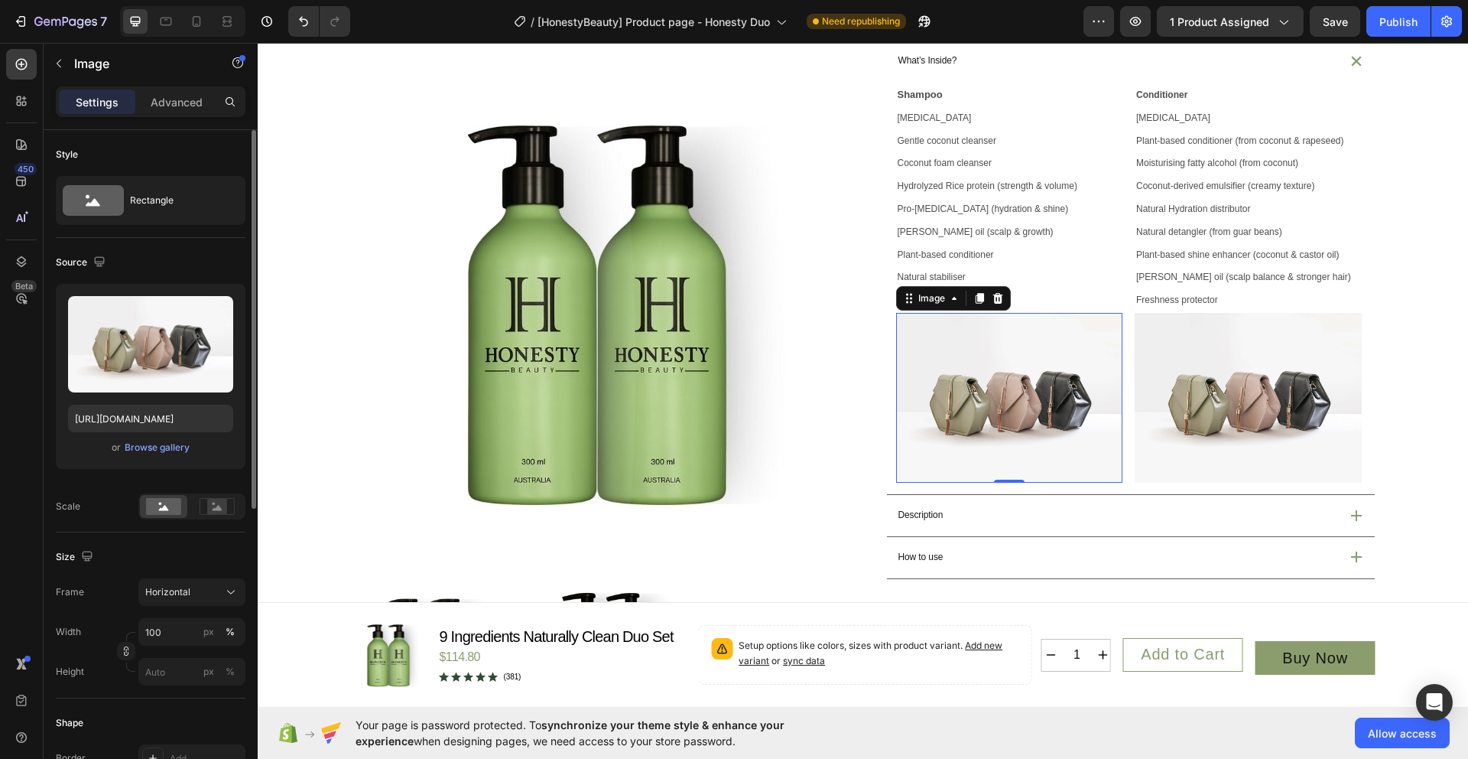
click at [1039, 450] on img at bounding box center [1009, 398] width 227 height 170
drag, startPoint x: 1003, startPoint y: 515, endPoint x: 1016, endPoint y: 430, distance: 86.5
click at [1016, 431] on div "Image 0" at bounding box center [1009, 398] width 227 height 170
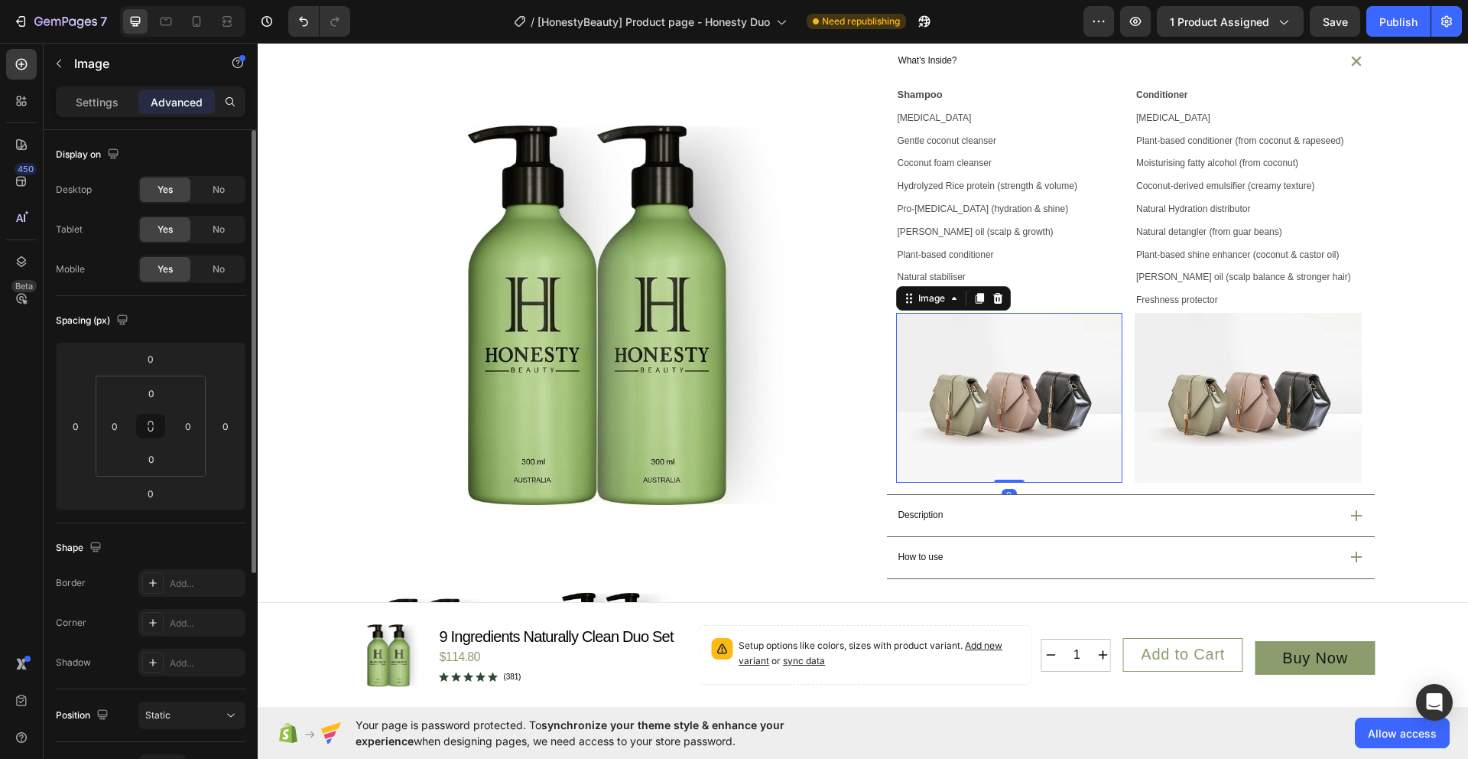
click at [1009, 447] on img at bounding box center [1009, 398] width 227 height 170
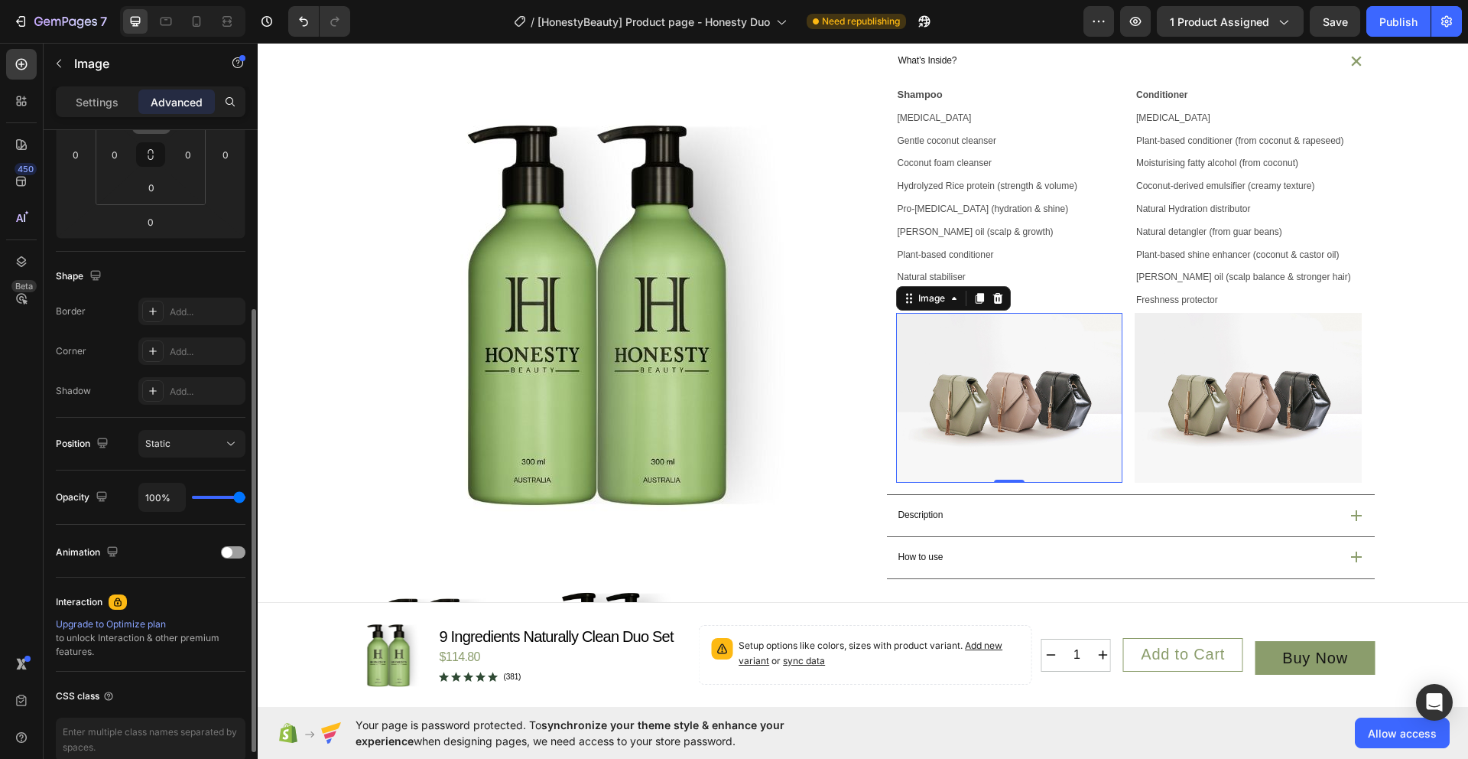
scroll to position [0, 0]
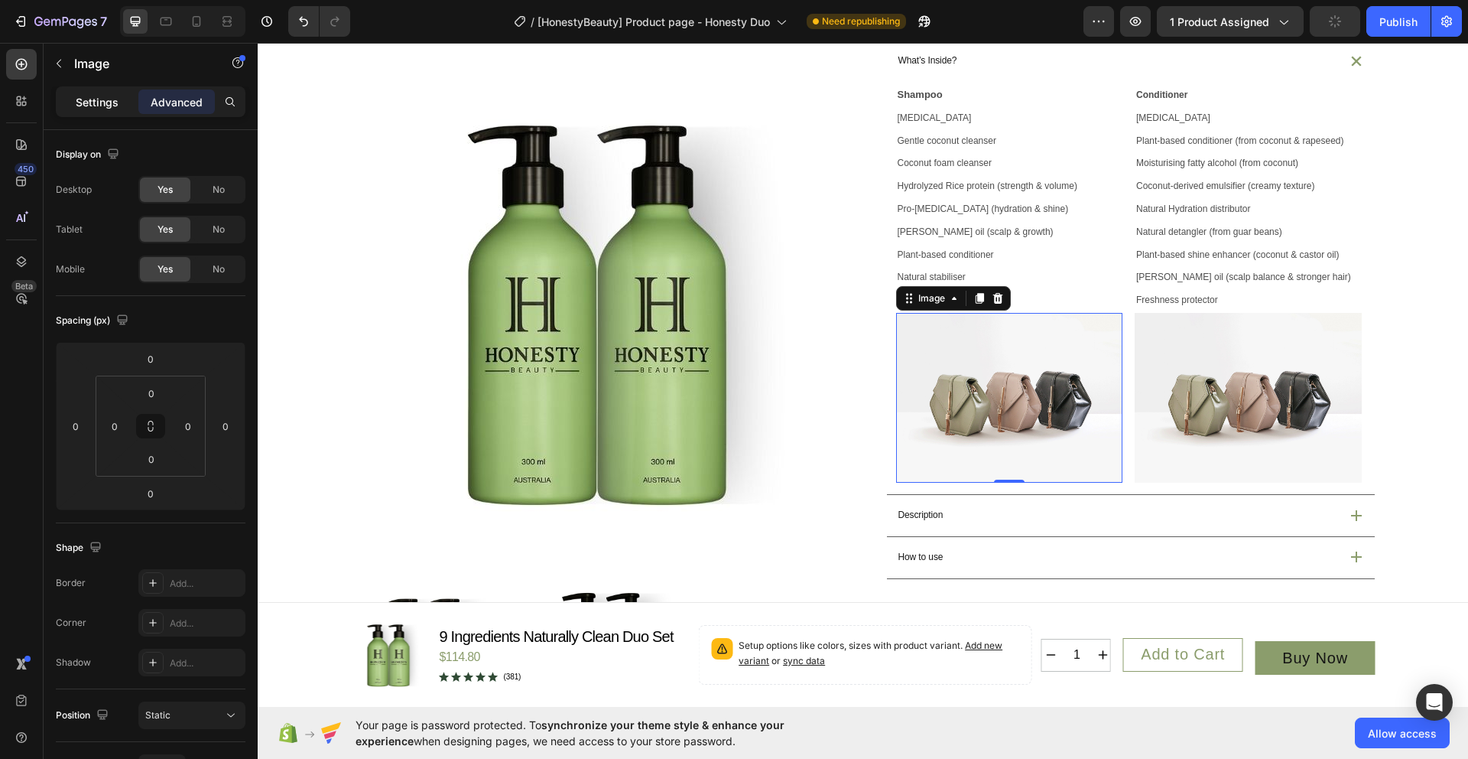
click at [94, 104] on p "Settings" at bounding box center [97, 102] width 43 height 16
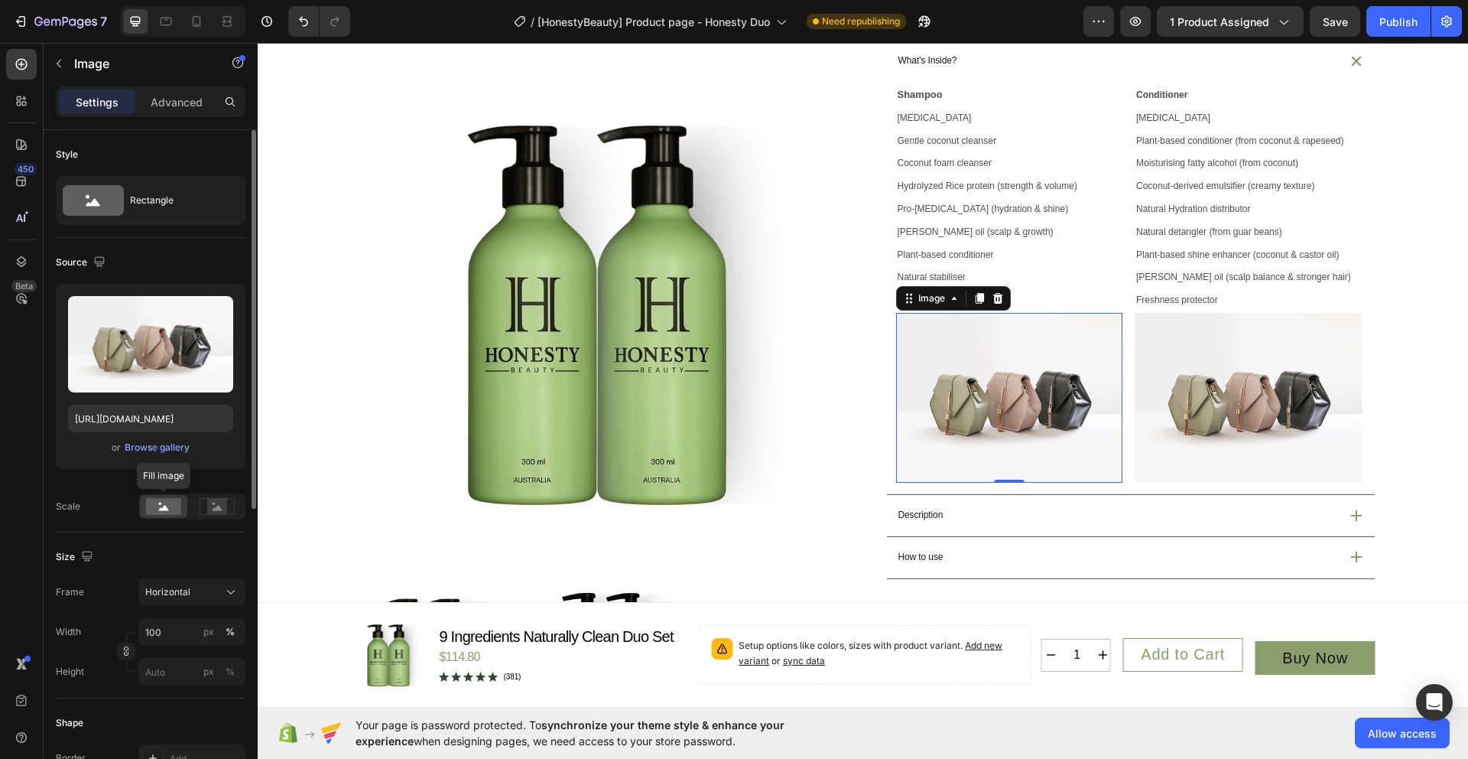
click at [173, 511] on rect at bounding box center [163, 506] width 35 height 17
click at [216, 512] on rect at bounding box center [217, 506] width 20 height 15
click at [159, 509] on icon at bounding box center [164, 507] width 10 height 5
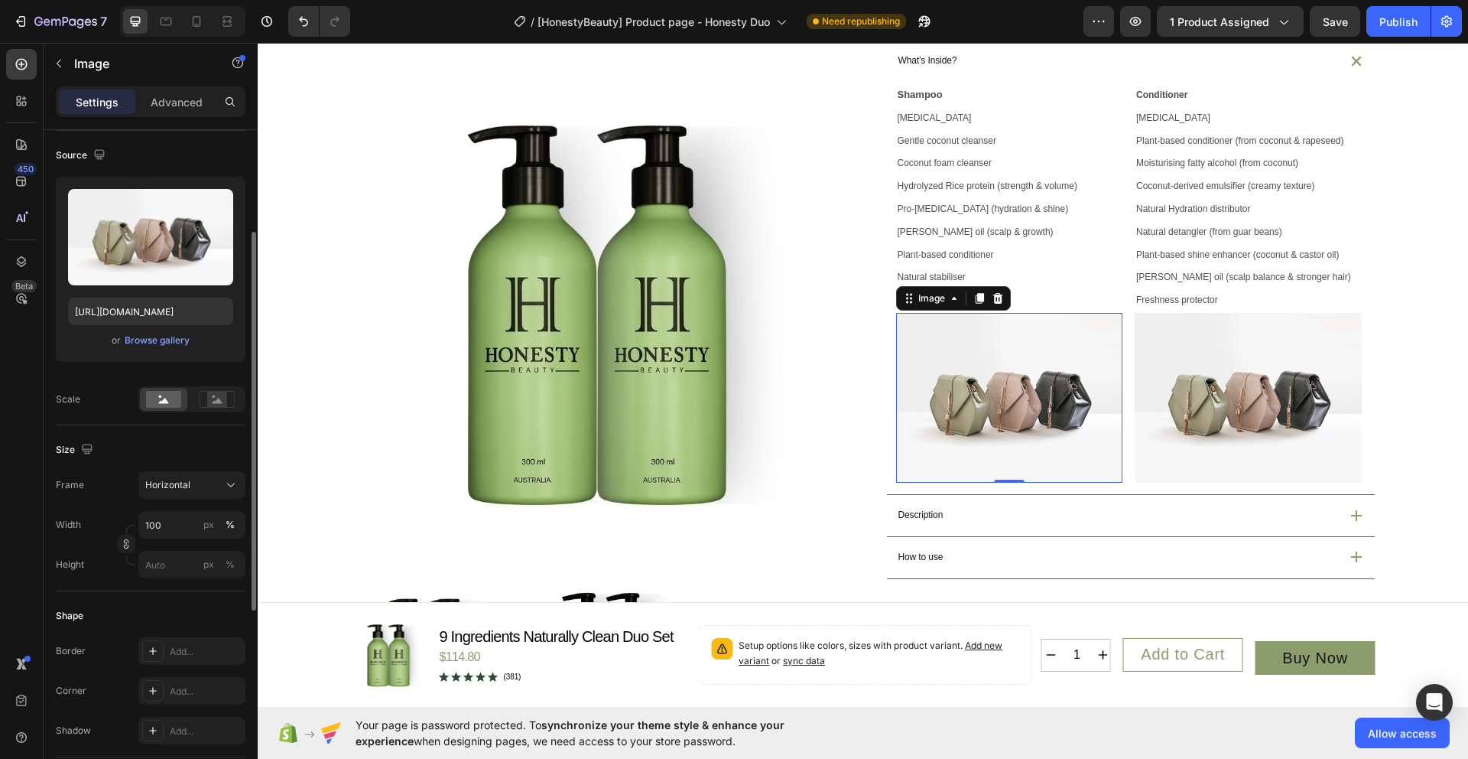
scroll to position [134, 0]
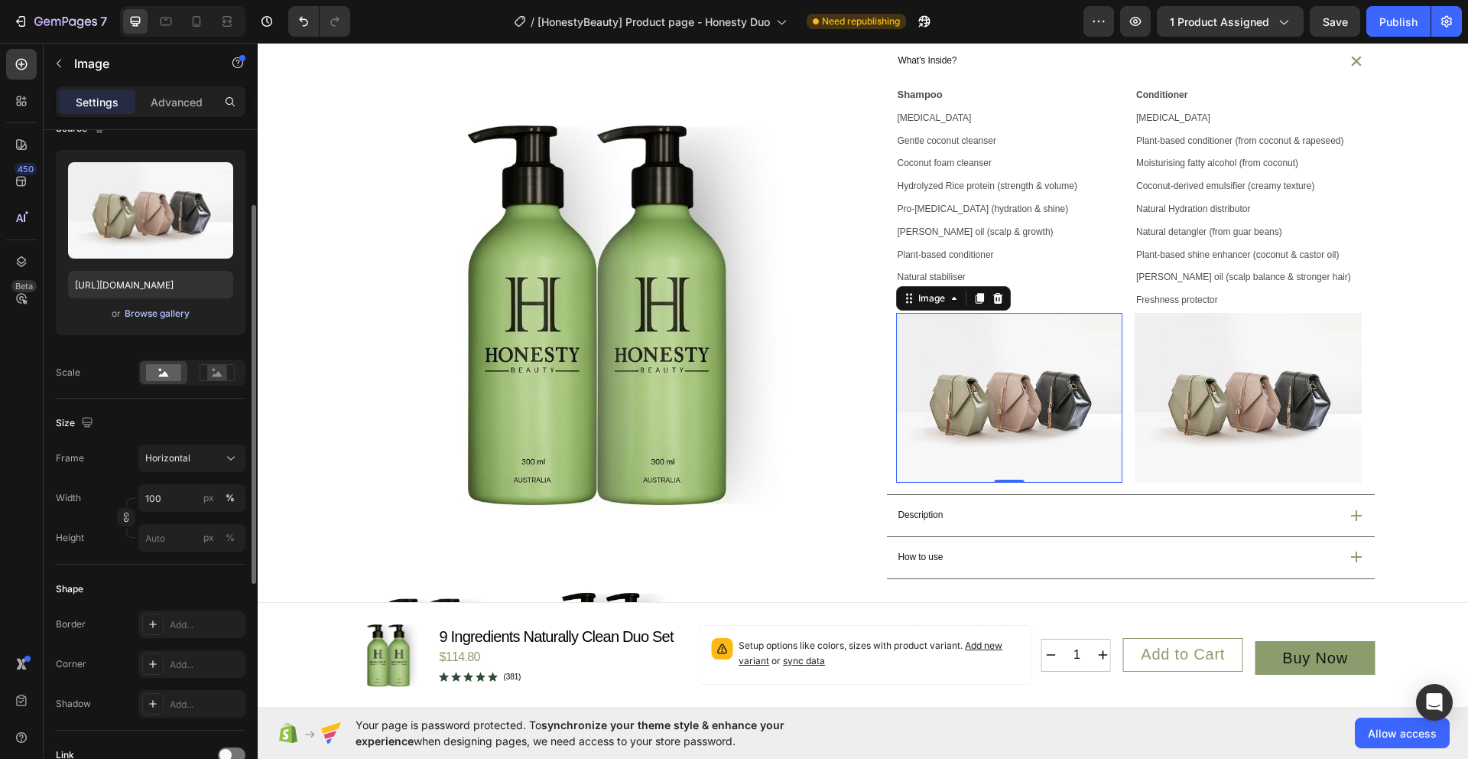
click at [146, 316] on div "Browse gallery" at bounding box center [157, 314] width 65 height 14
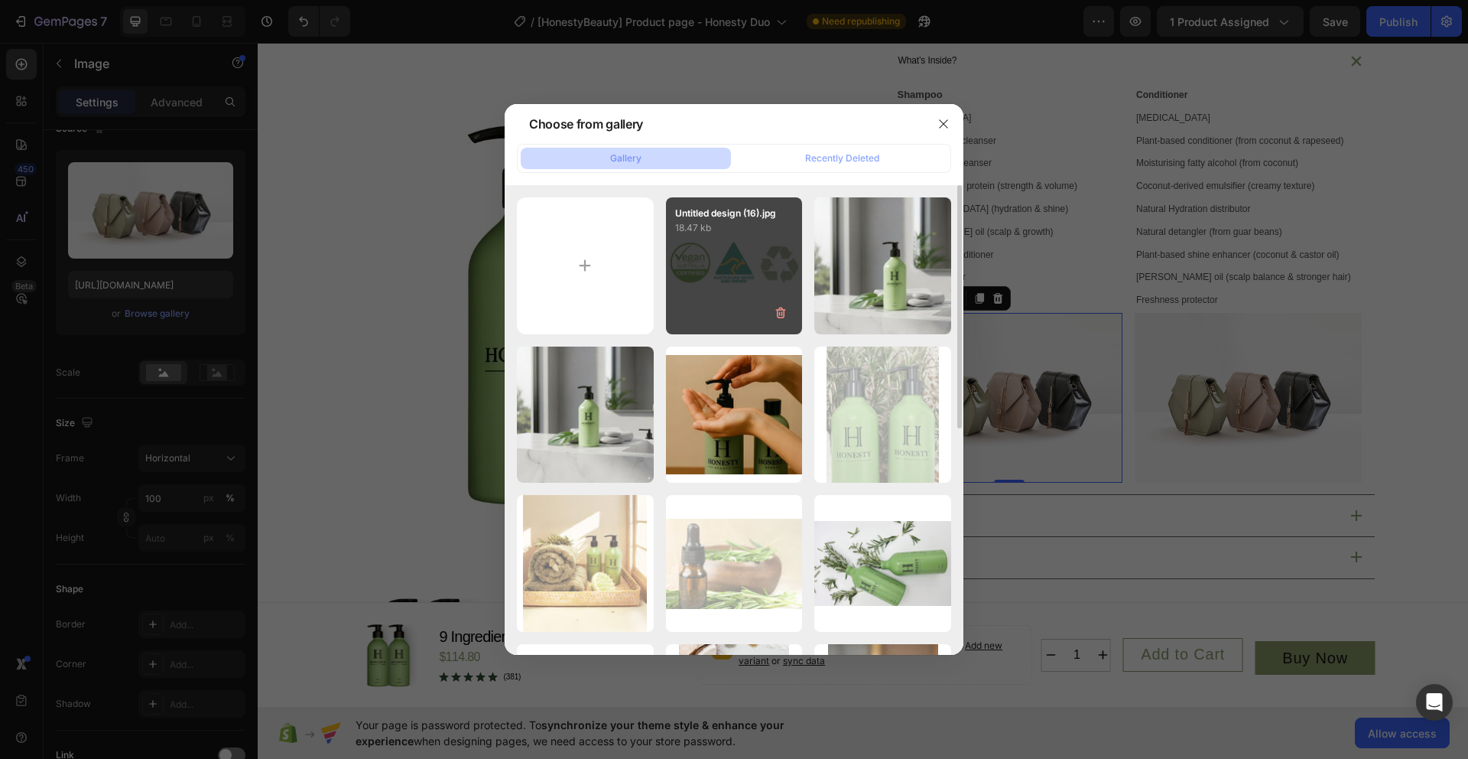
click at [740, 271] on div "Untitled design (16).jpg 18.47 kb" at bounding box center [734, 265] width 137 height 137
type input "https://cdn.shopify.com/s/files/1/0914/6676/0559/files/gempages_572910418670912…"
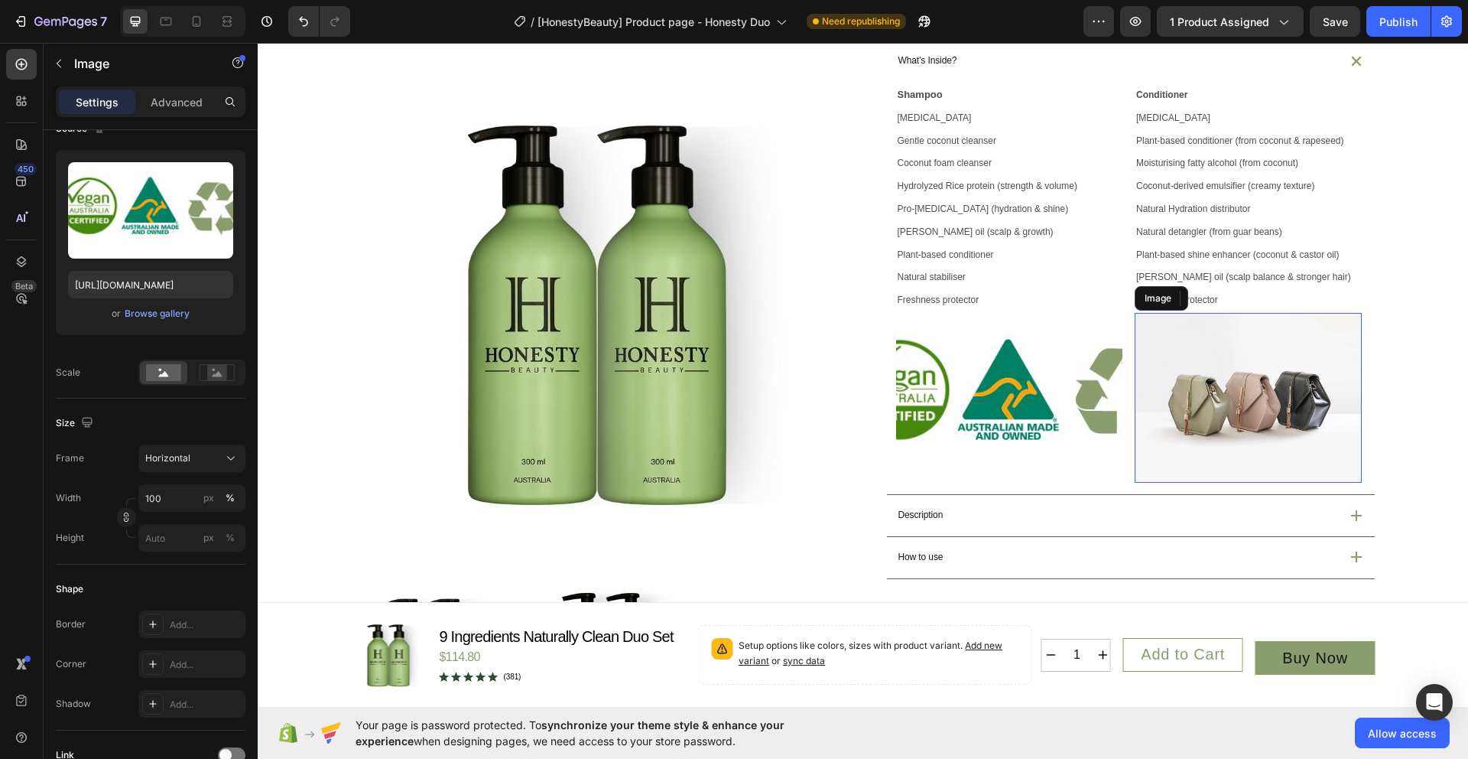
click at [1269, 436] on img at bounding box center [1248, 398] width 227 height 170
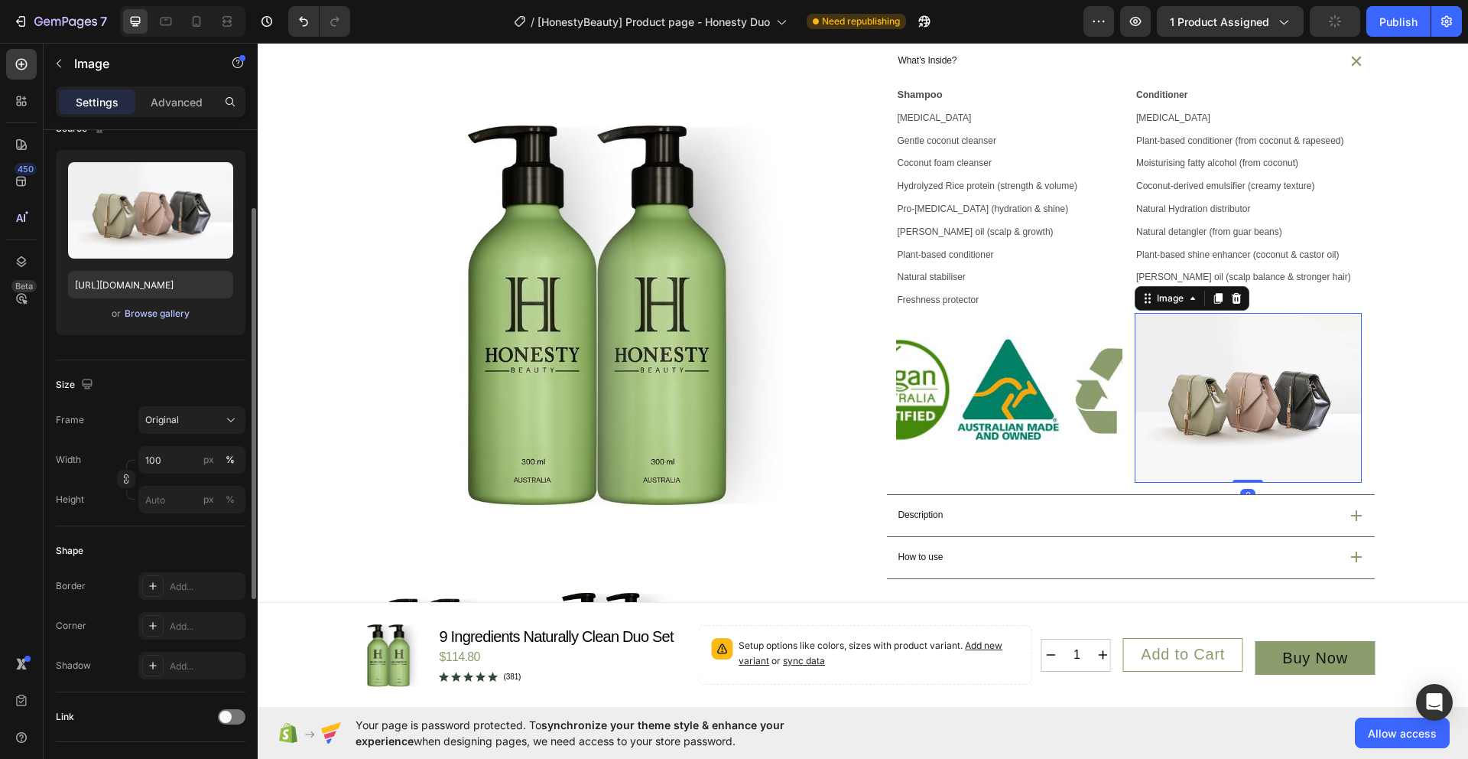
click at [148, 315] on div "Browse gallery" at bounding box center [157, 314] width 65 height 14
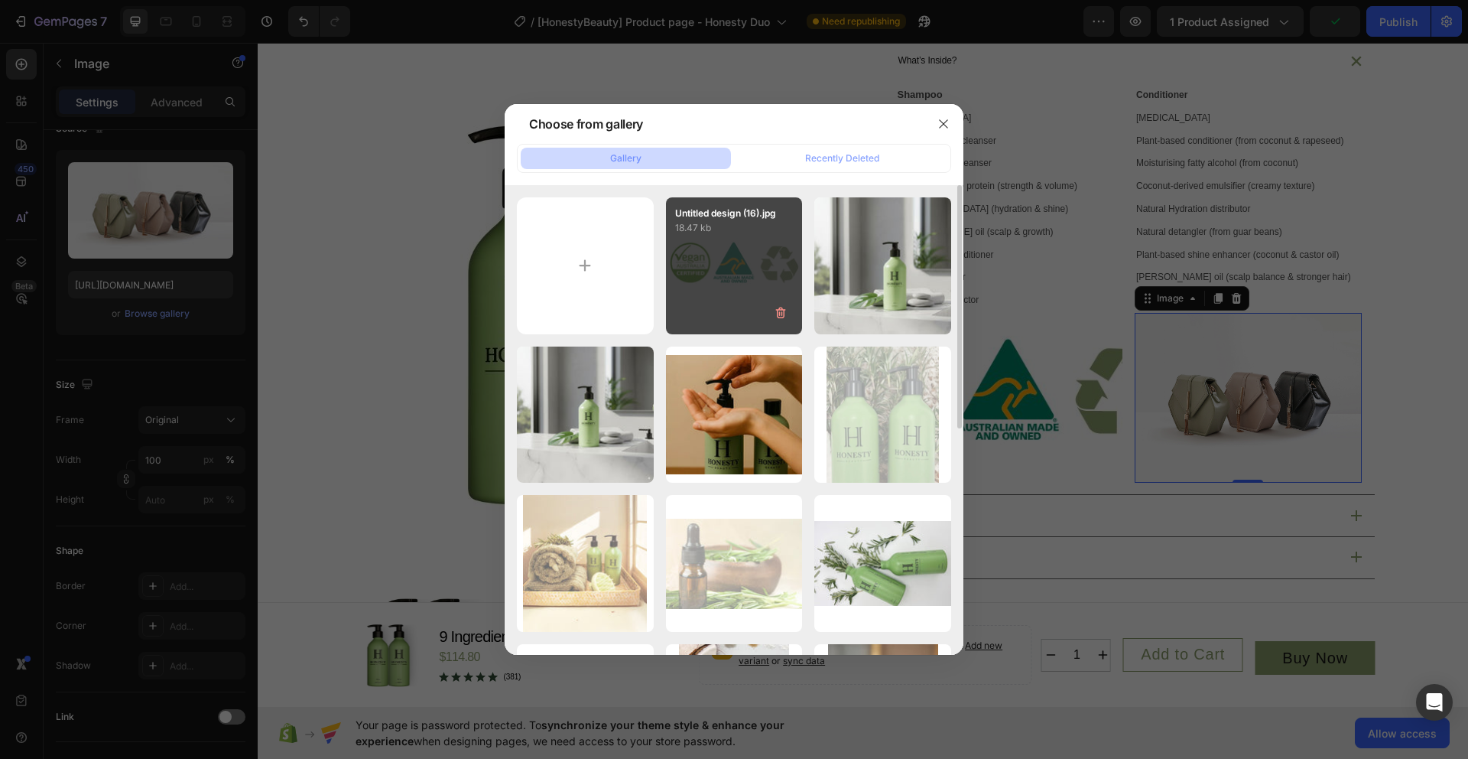
click at [733, 278] on div "Untitled design (16).jpg 18.47 kb" at bounding box center [734, 265] width 137 height 137
type input "https://cdn.shopify.com/s/files/1/0914/6676/0559/files/gempages_572910418670912…"
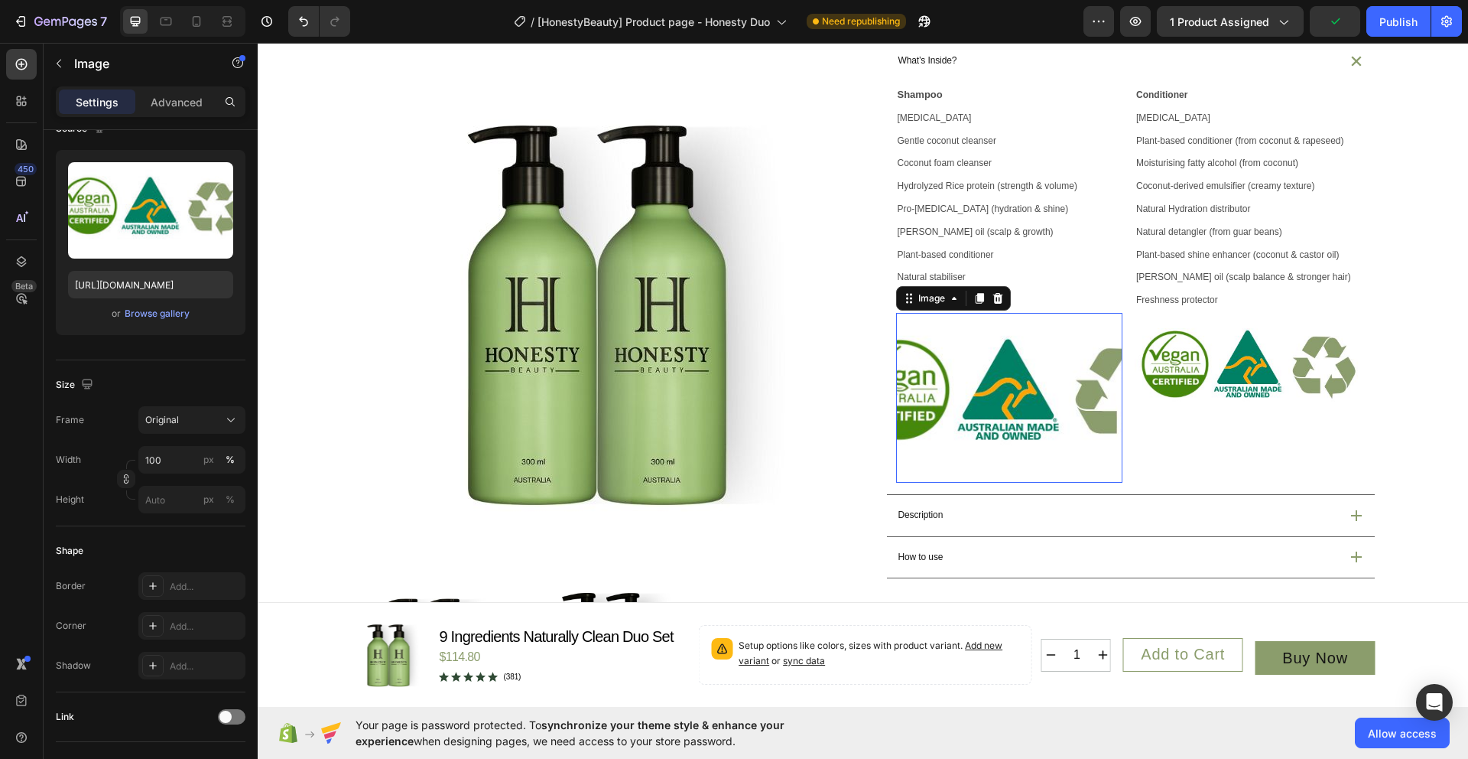
click at [969, 434] on img at bounding box center [1009, 398] width 227 height 170
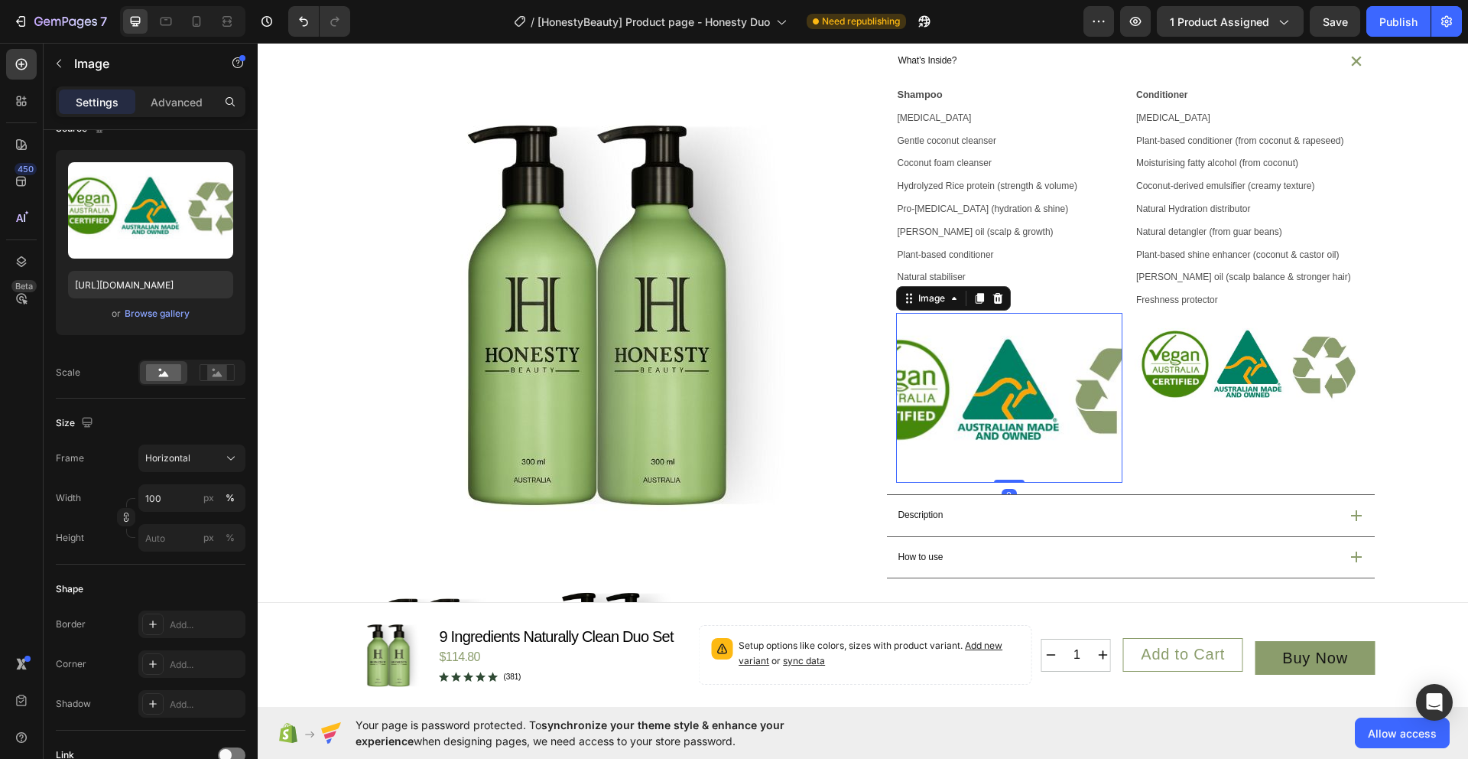
click at [1054, 442] on img at bounding box center [1009, 398] width 227 height 170
click at [996, 304] on icon at bounding box center [998, 298] width 12 height 12
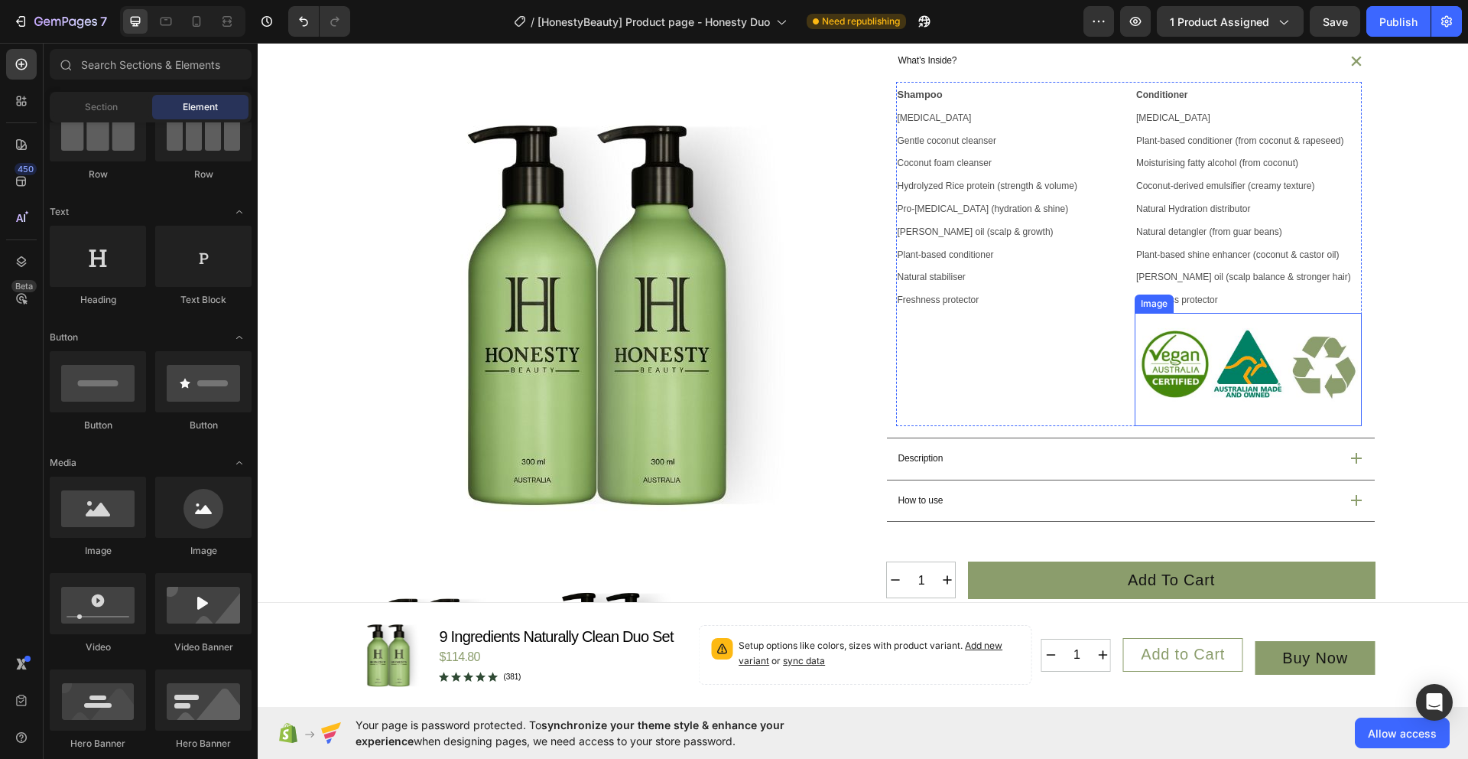
click at [1244, 395] on img at bounding box center [1248, 369] width 227 height 113
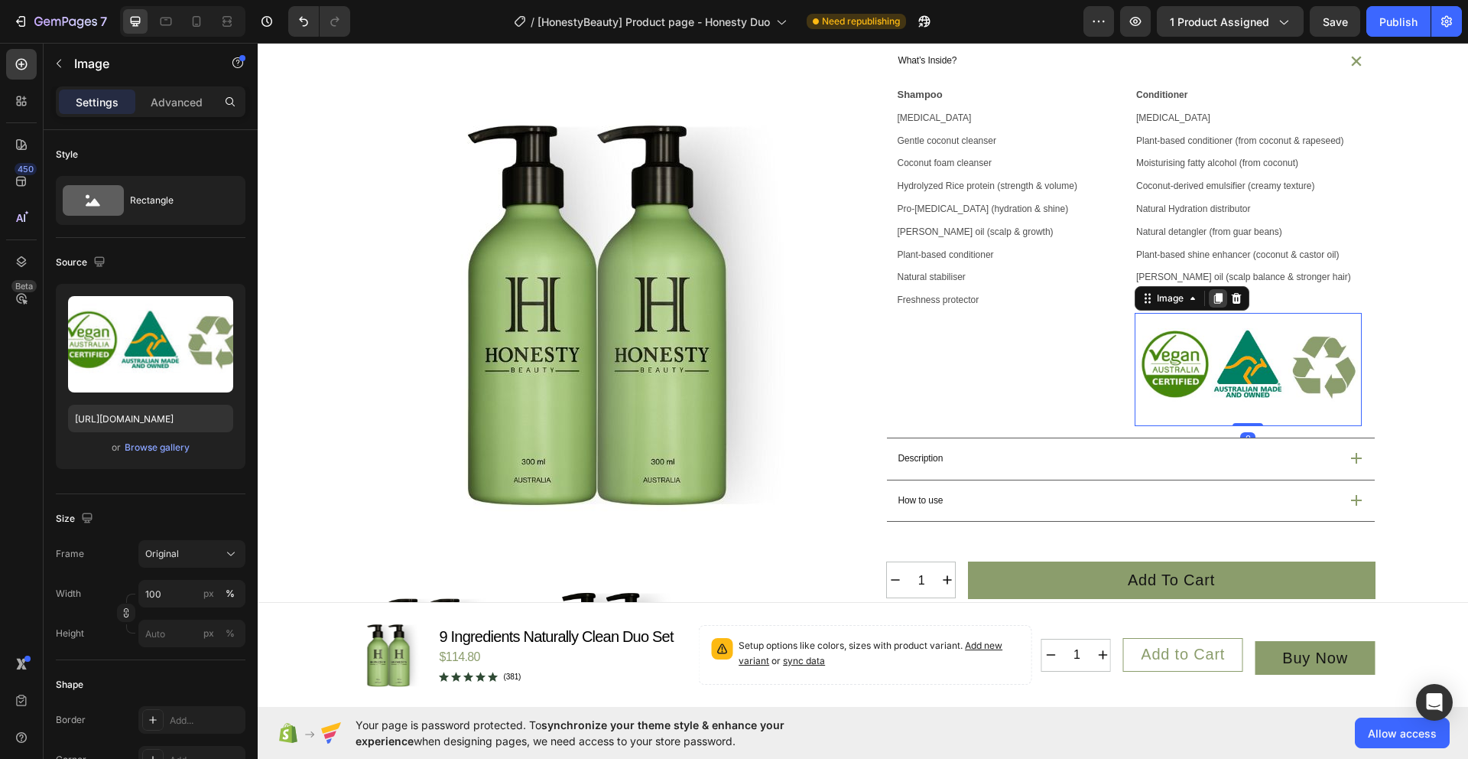
click at [1212, 304] on icon at bounding box center [1218, 298] width 12 height 12
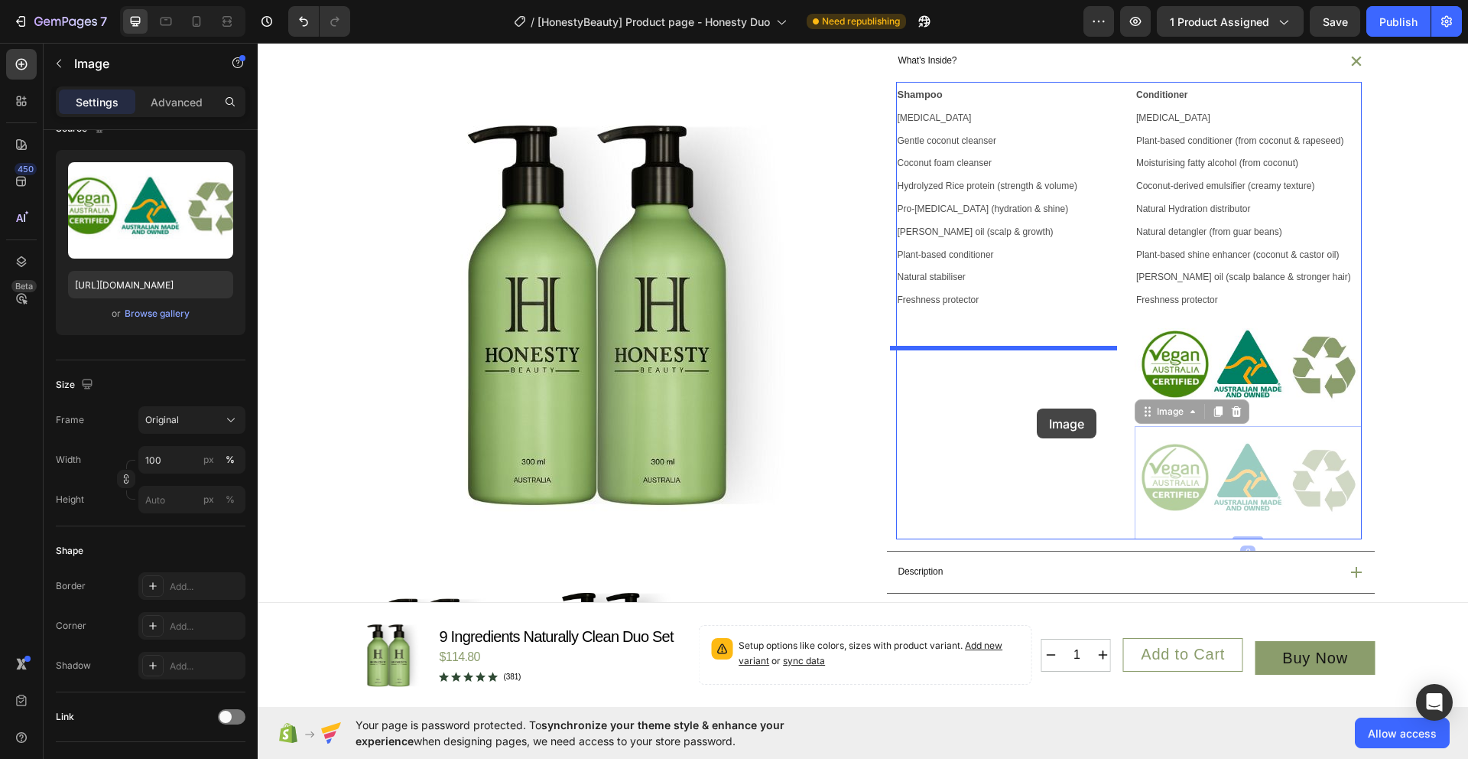
drag, startPoint x: 1250, startPoint y: 533, endPoint x: 1026, endPoint y: 405, distance: 257.6
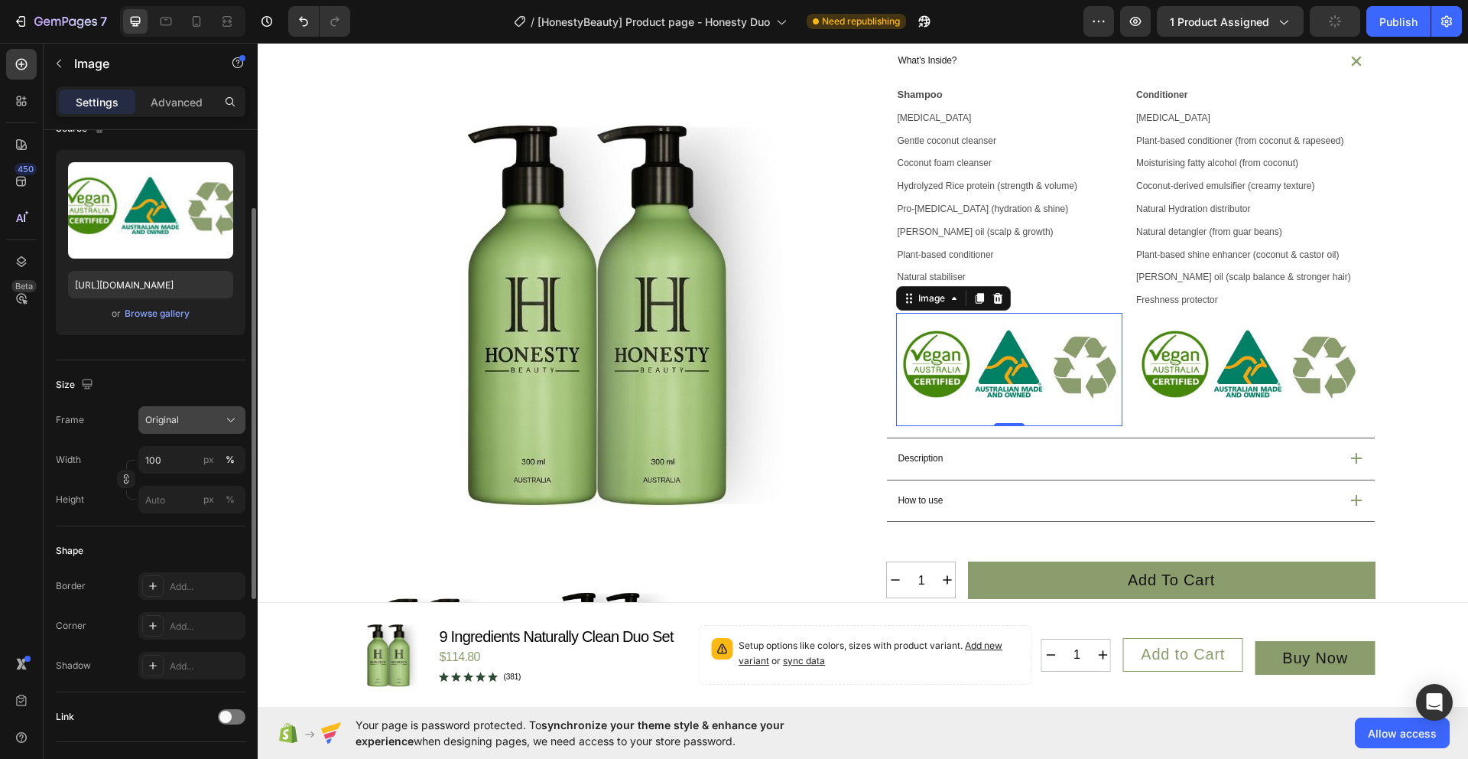
click at [210, 430] on button "Original" at bounding box center [191, 420] width 107 height 28
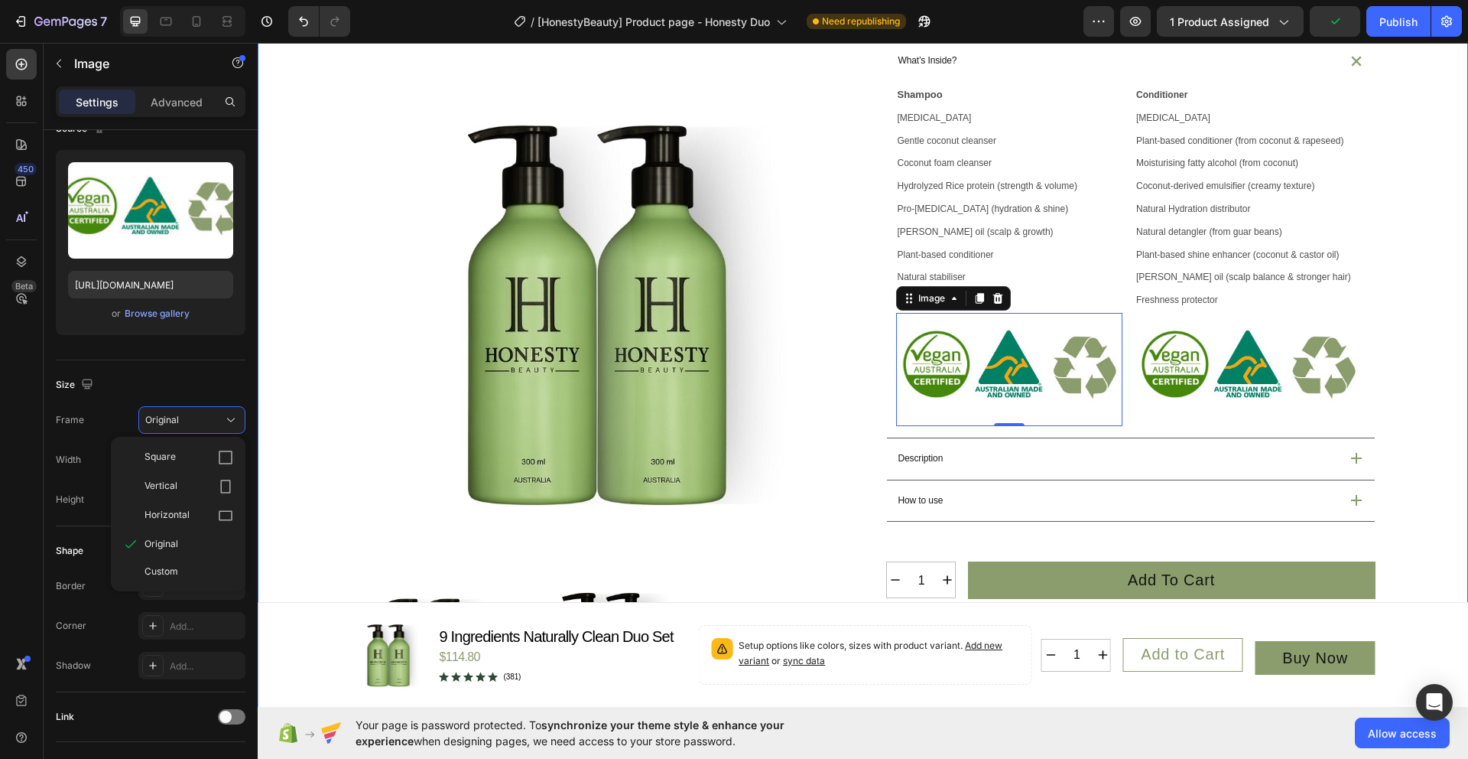
click at [320, 517] on div "Product Images Icon Australian Made & Owned Text Block Icon Australian Post Tex…" at bounding box center [863, 331] width 1174 height 1369
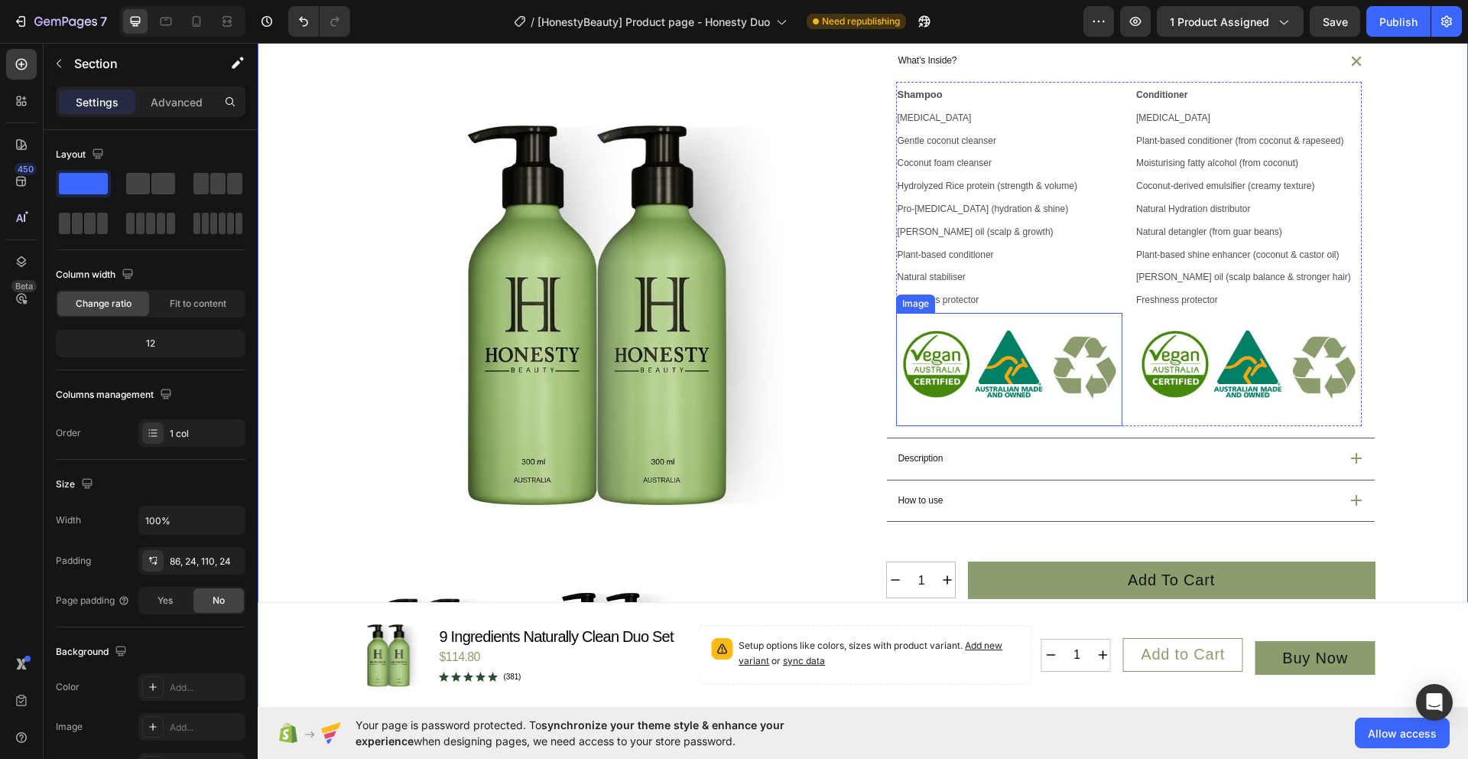
click at [999, 405] on img at bounding box center [1009, 369] width 227 height 113
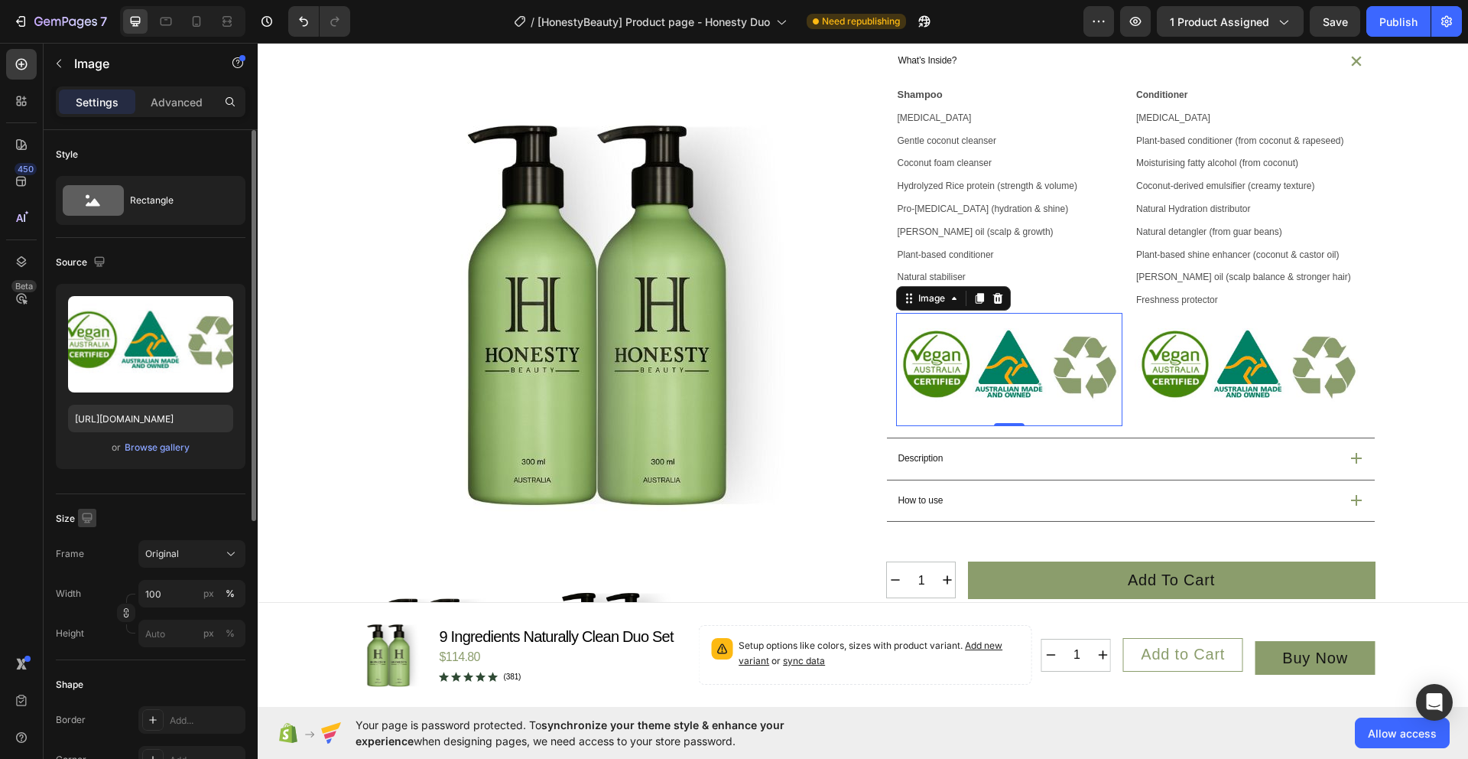
click at [86, 519] on icon "button" at bounding box center [87, 517] width 15 height 15
click at [90, 577] on button "button" at bounding box center [90, 570] width 24 height 24
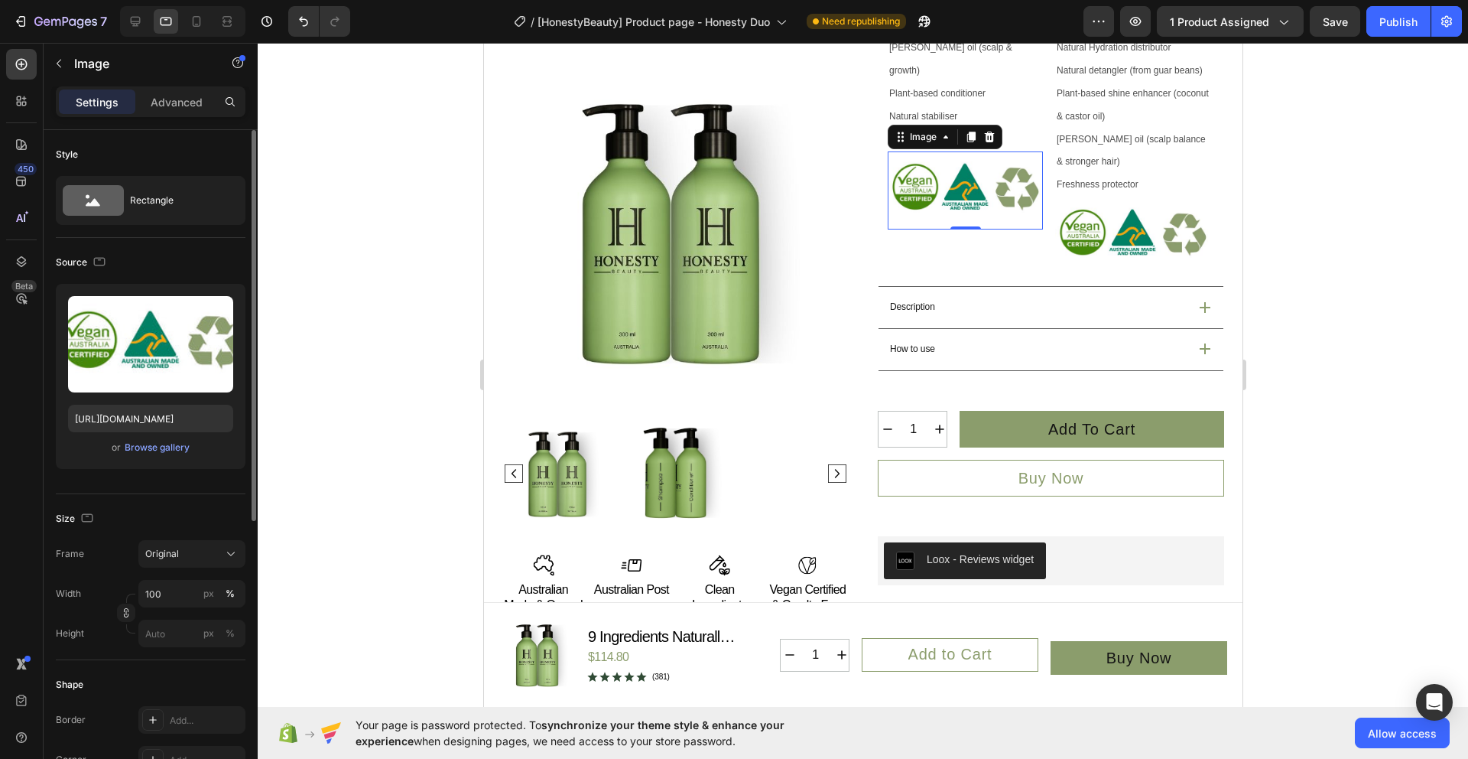
scroll to position [780, 0]
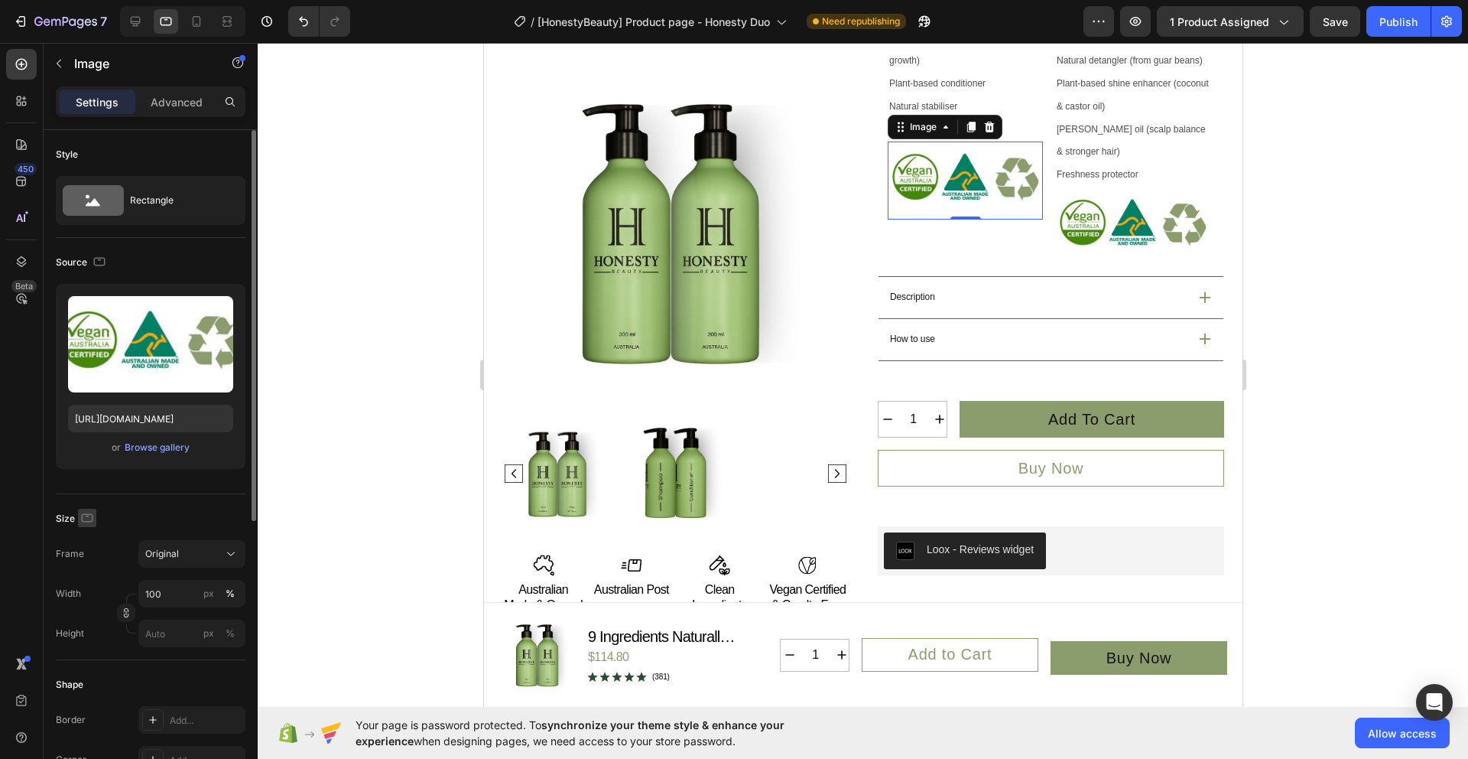
click at [89, 518] on icon "button" at bounding box center [87, 517] width 15 height 15
click at [90, 539] on icon "button" at bounding box center [90, 542] width 15 height 15
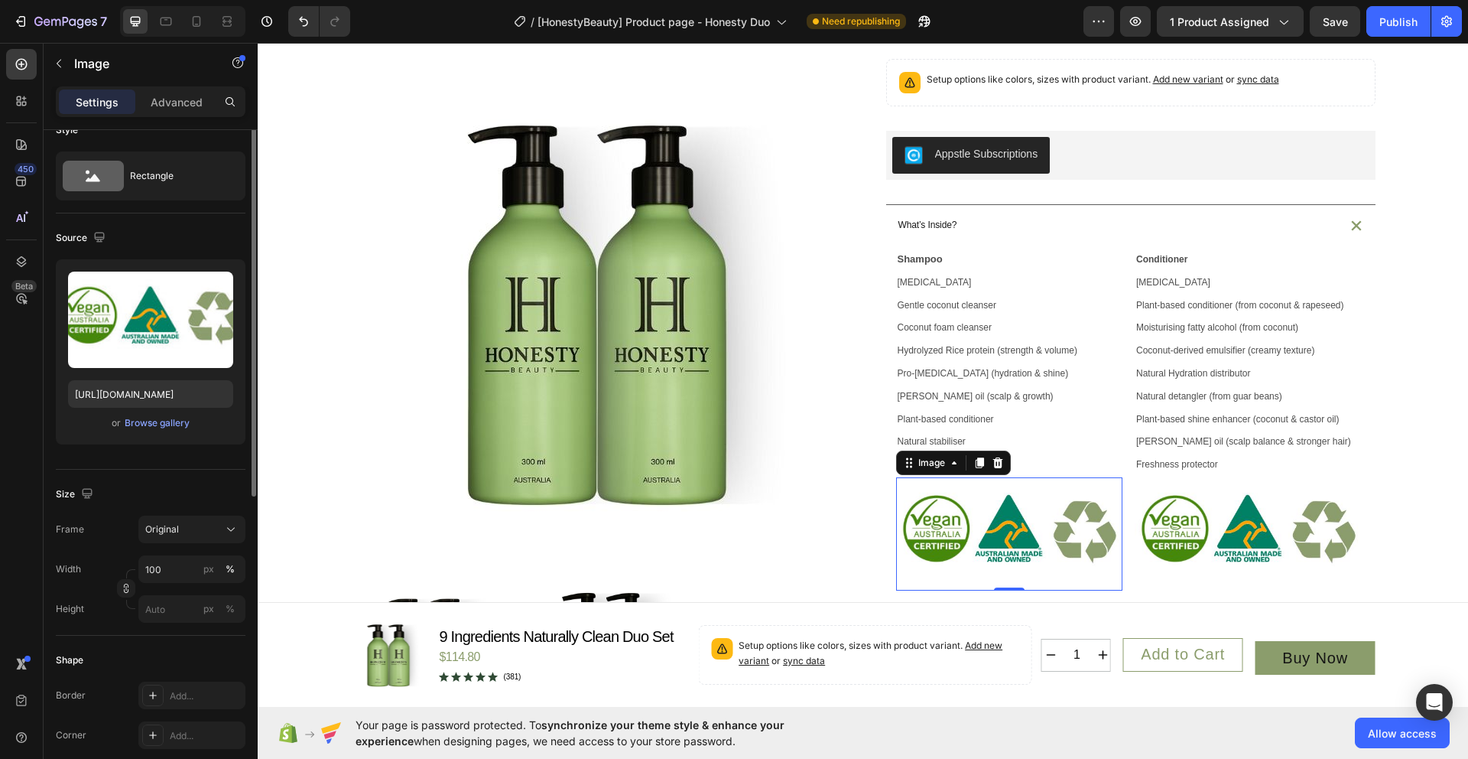
scroll to position [0, 0]
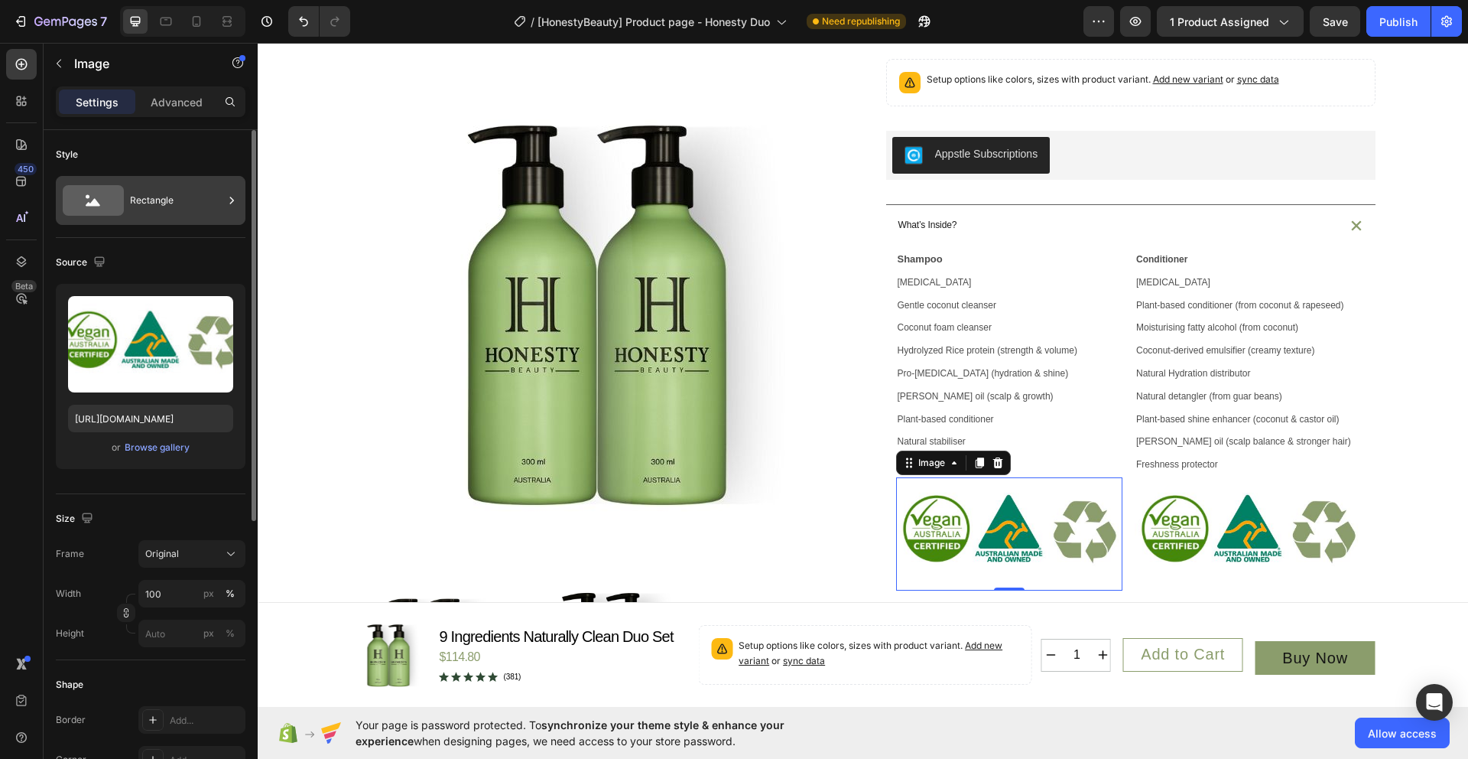
click at [96, 205] on icon at bounding box center [93, 203] width 15 height 8
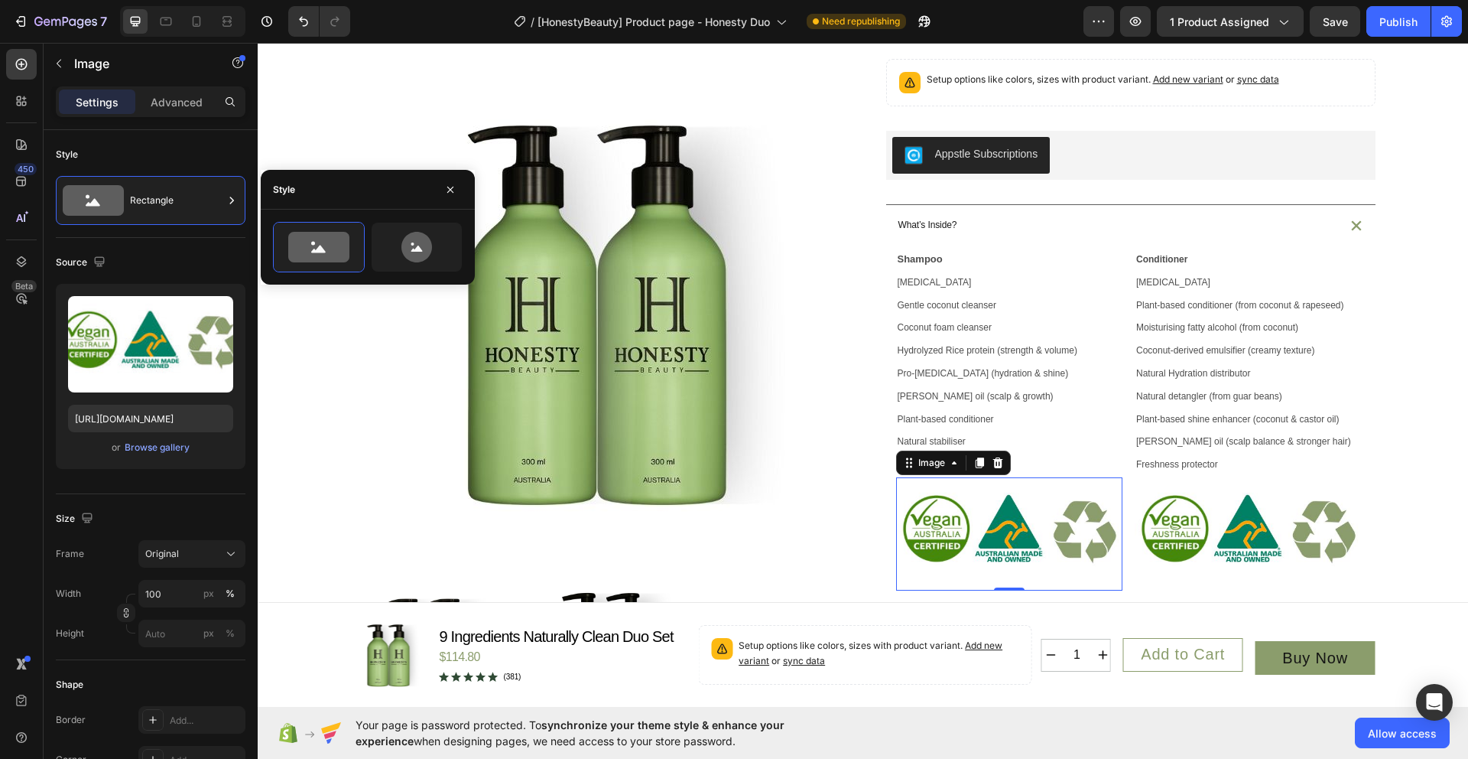
click at [1038, 548] on img at bounding box center [1009, 533] width 227 height 113
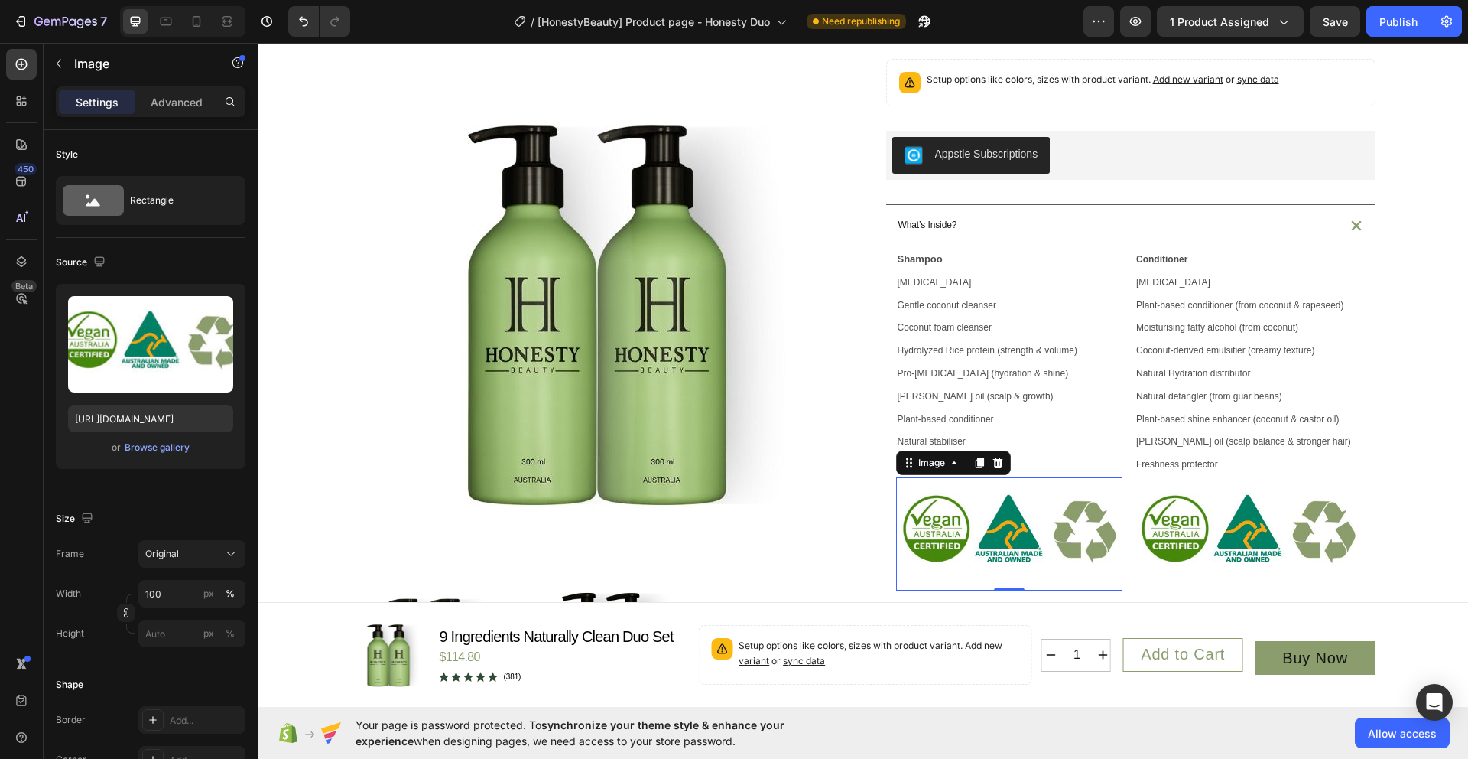
click at [1030, 547] on img at bounding box center [1009, 533] width 227 height 113
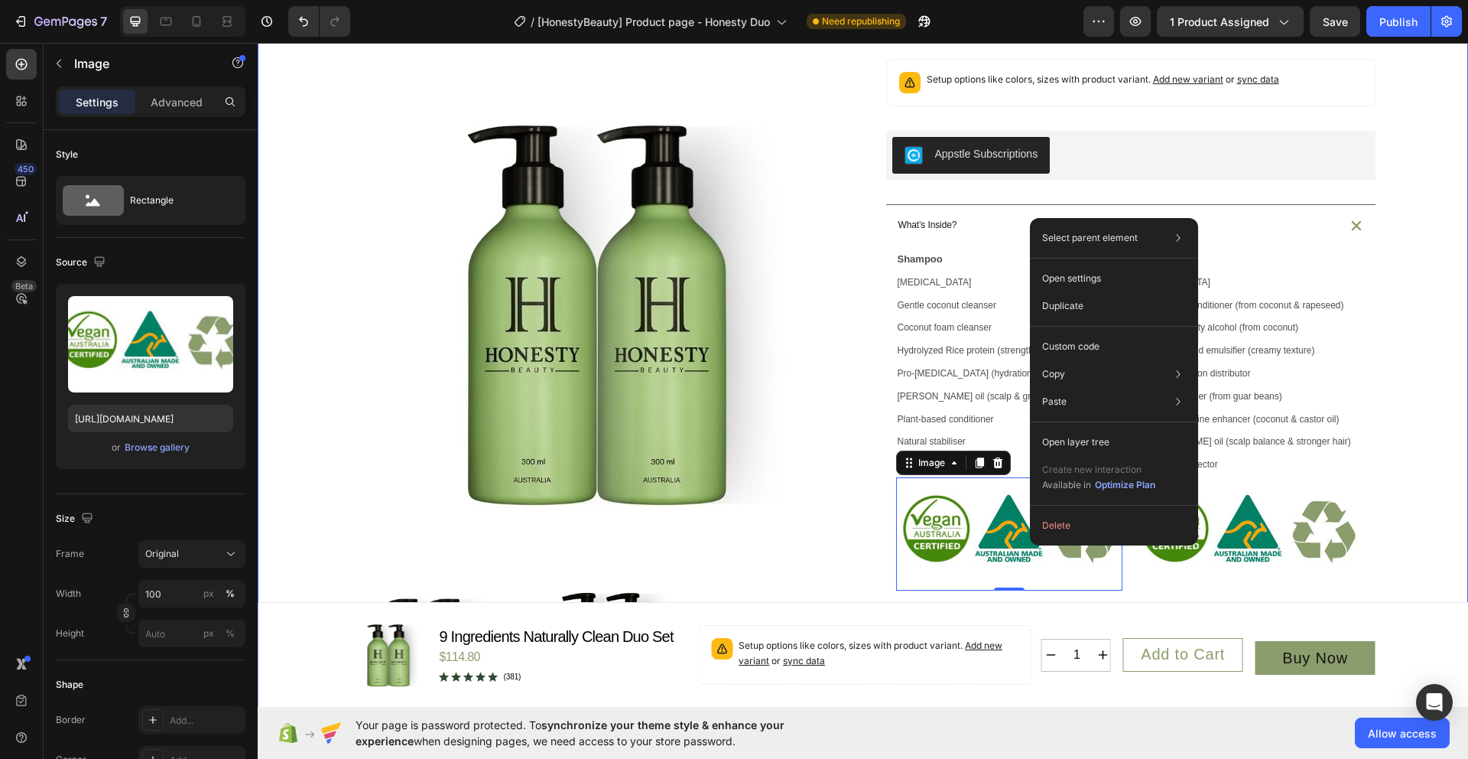
click at [1434, 392] on div "Product Images Icon Australian Made & Owned Text Block Icon Australian Post Tex…" at bounding box center [863, 495] width 1174 height 1369
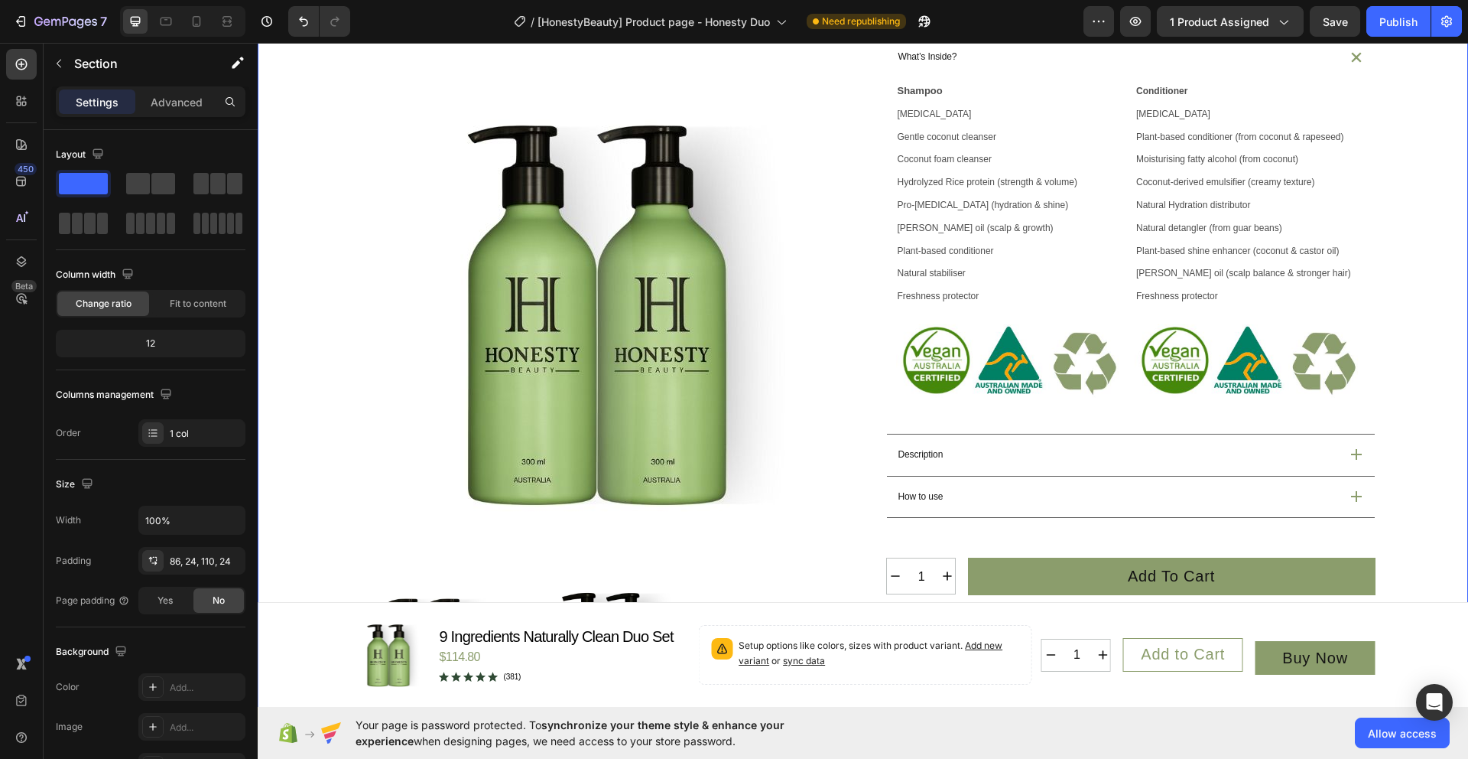
scroll to position [539, 0]
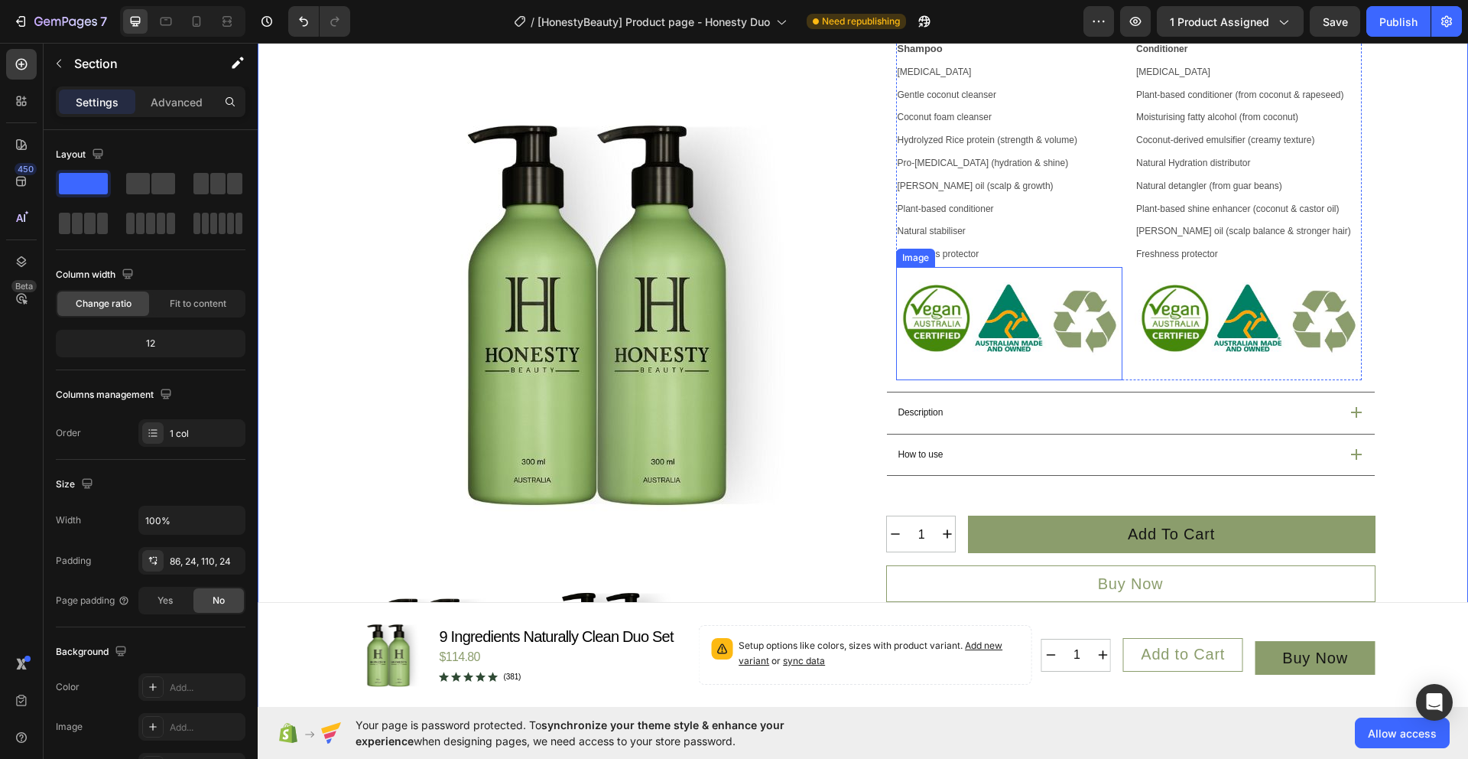
click at [1009, 380] on img at bounding box center [1009, 323] width 227 height 113
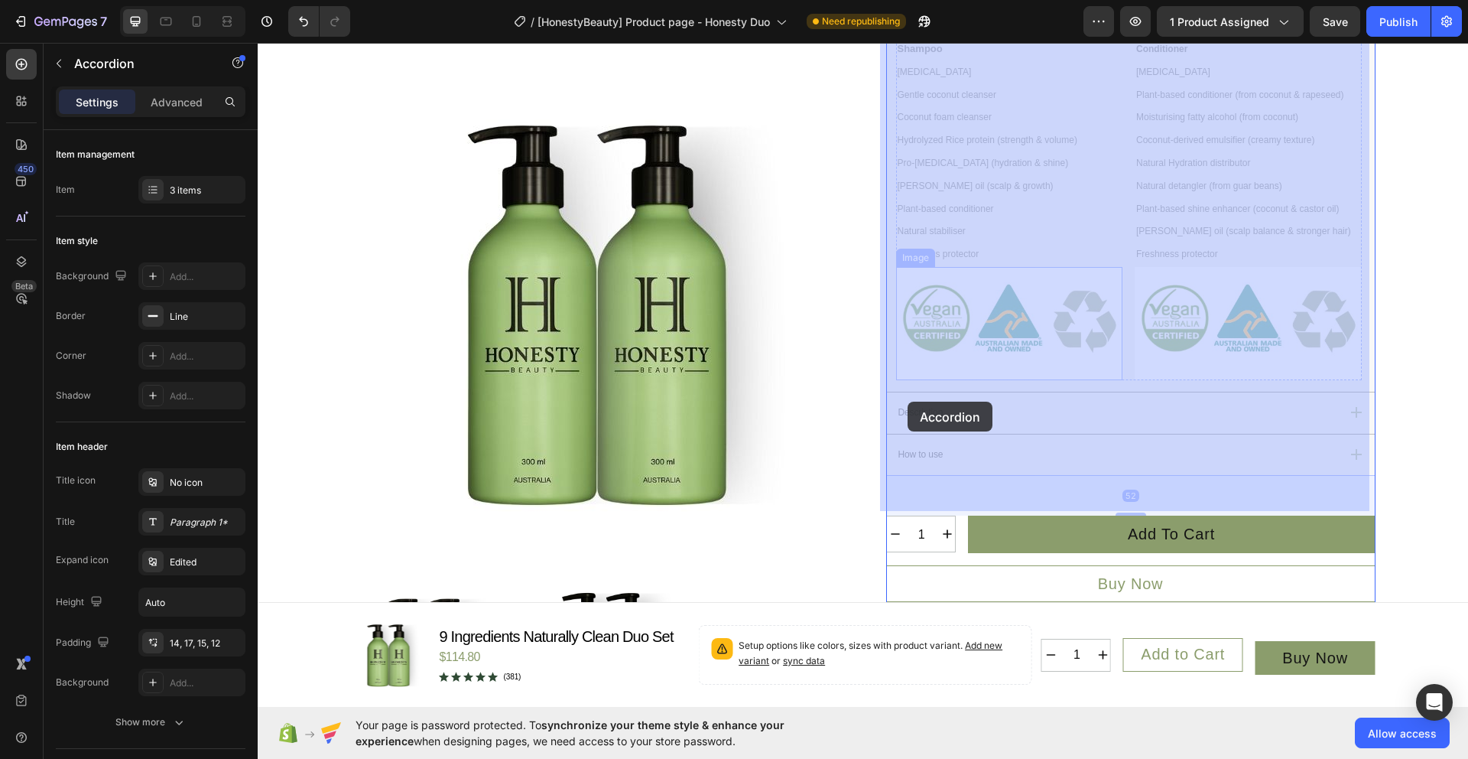
drag, startPoint x: 889, startPoint y: 415, endPoint x: 908, endPoint y: 401, distance: 23.6
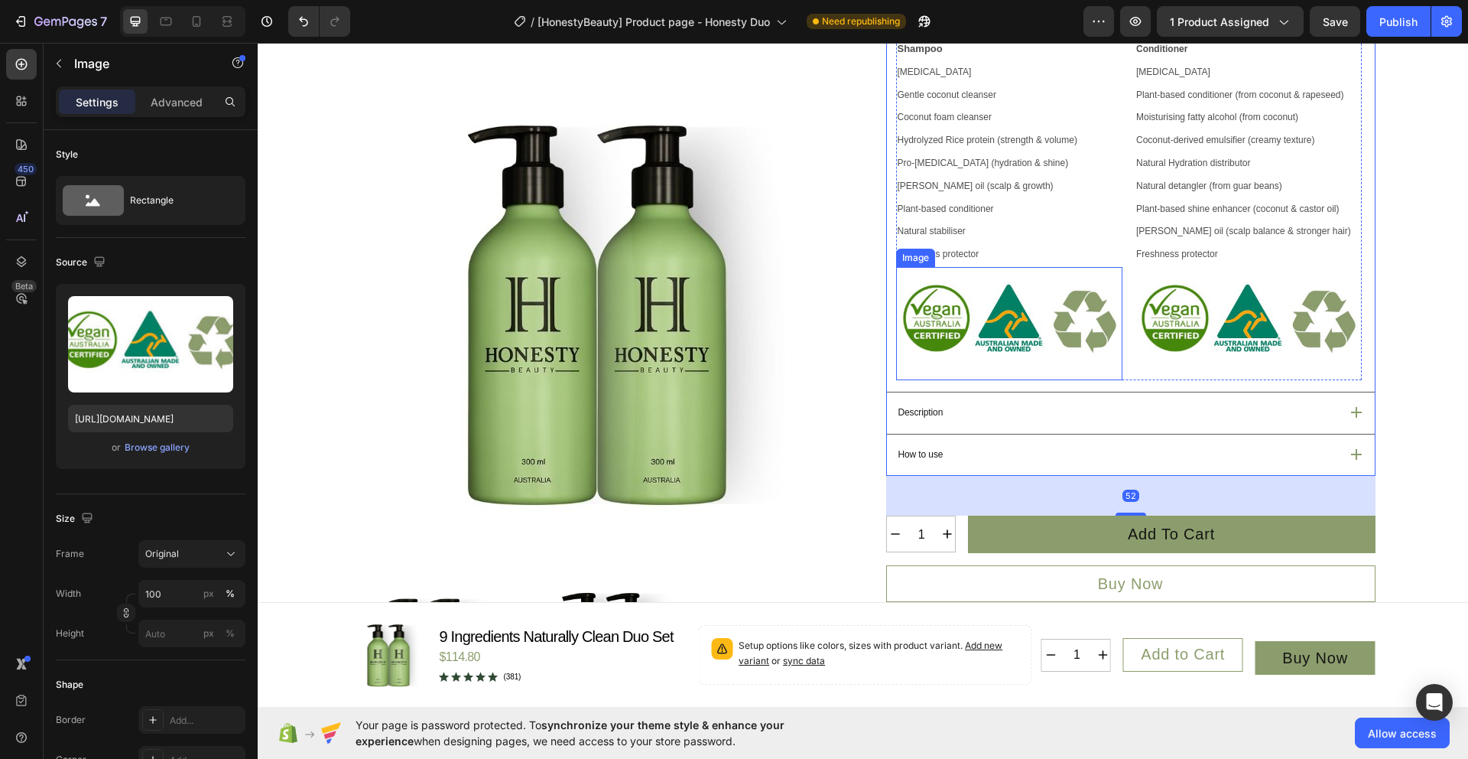
click at [939, 368] on img at bounding box center [1009, 323] width 227 height 113
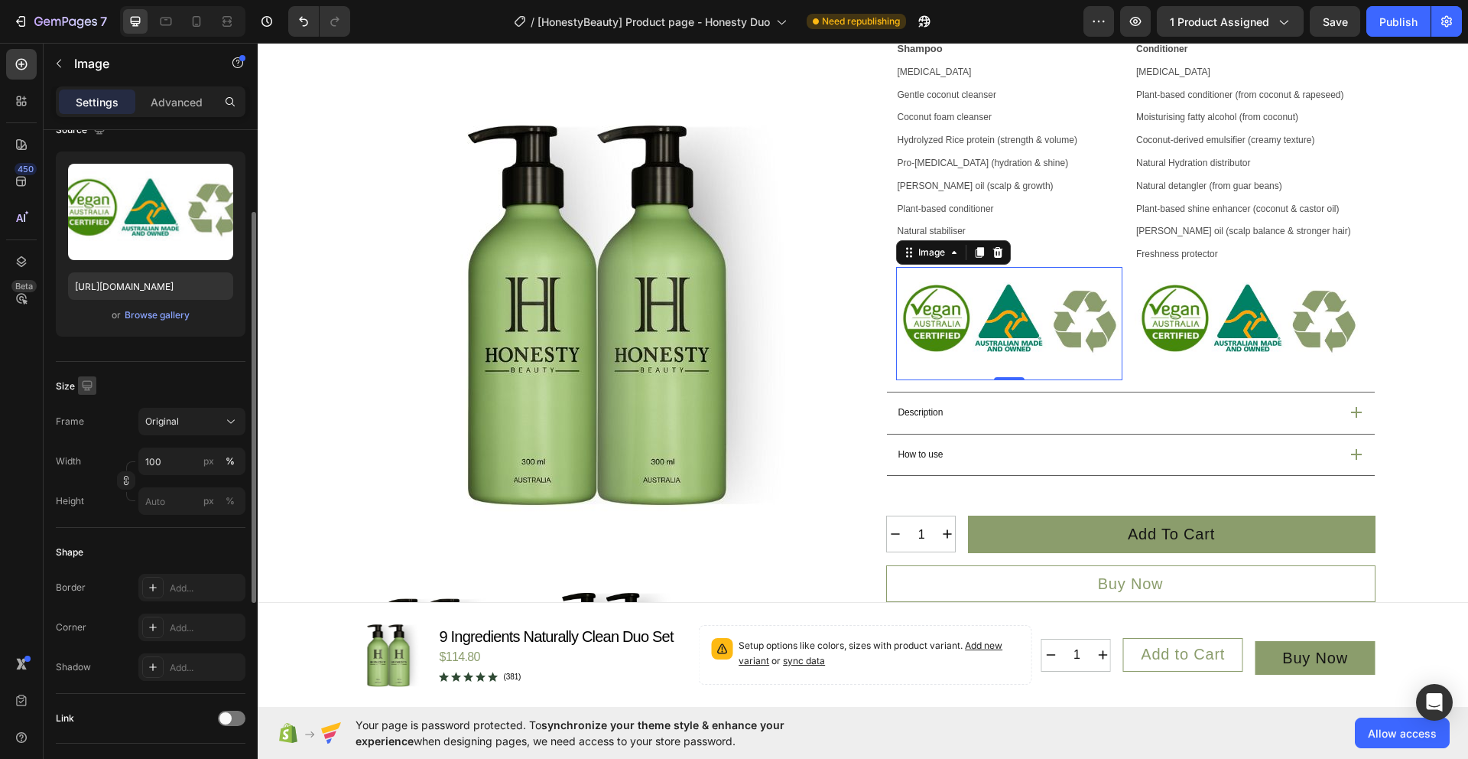
scroll to position [141, 0]
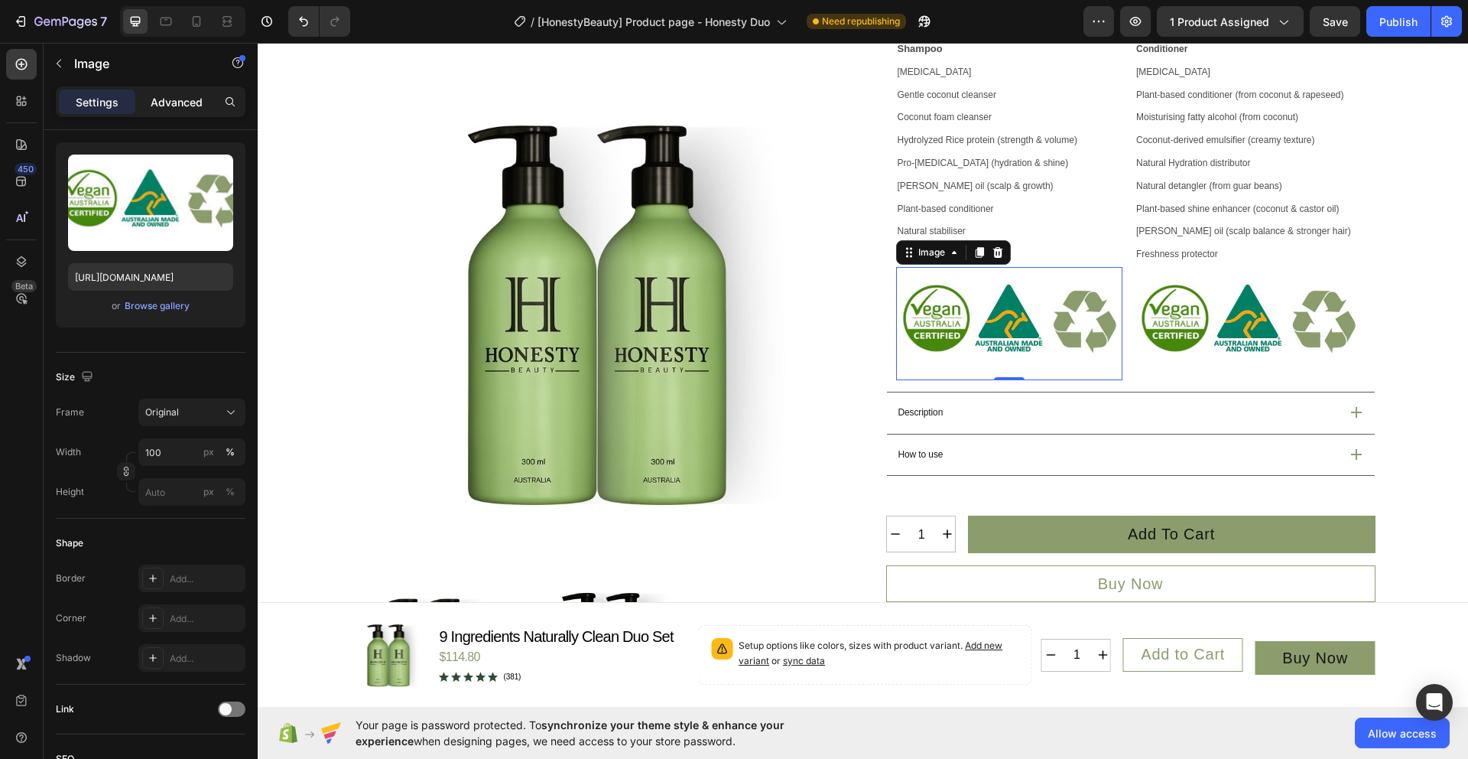
click at [175, 102] on p "Advanced" at bounding box center [177, 102] width 52 height 16
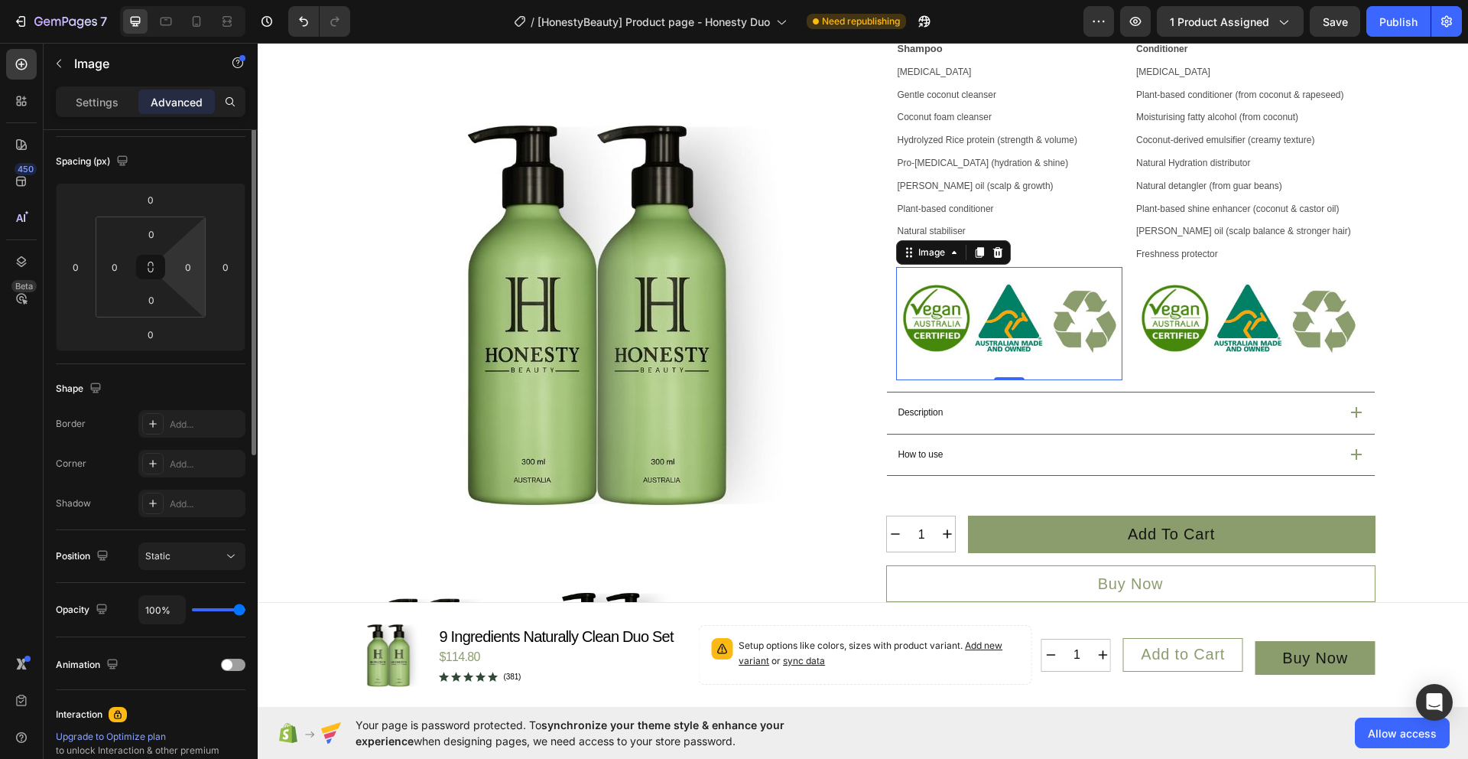
scroll to position [0, 0]
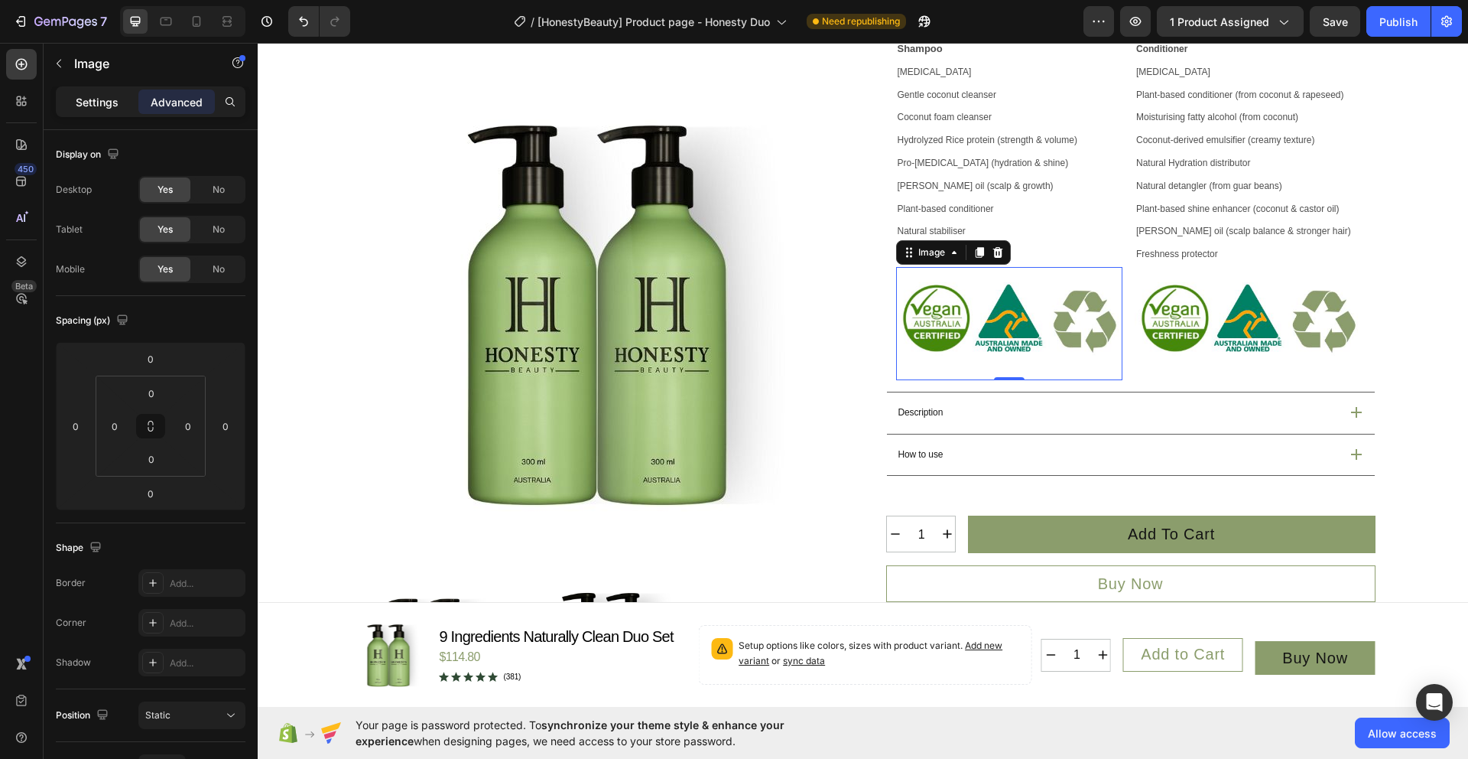
click at [109, 109] on div "Settings" at bounding box center [97, 101] width 76 height 24
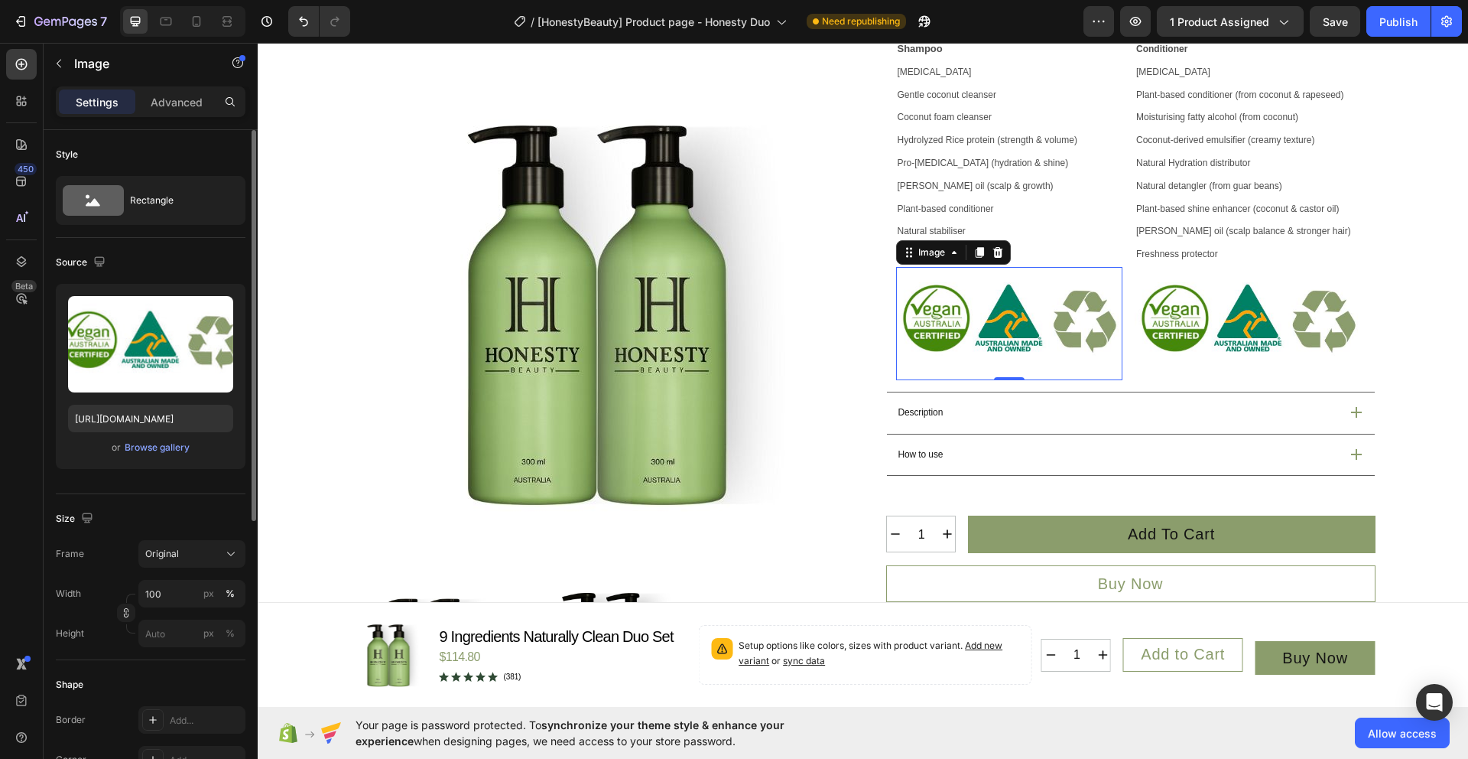
scroll to position [6, 0]
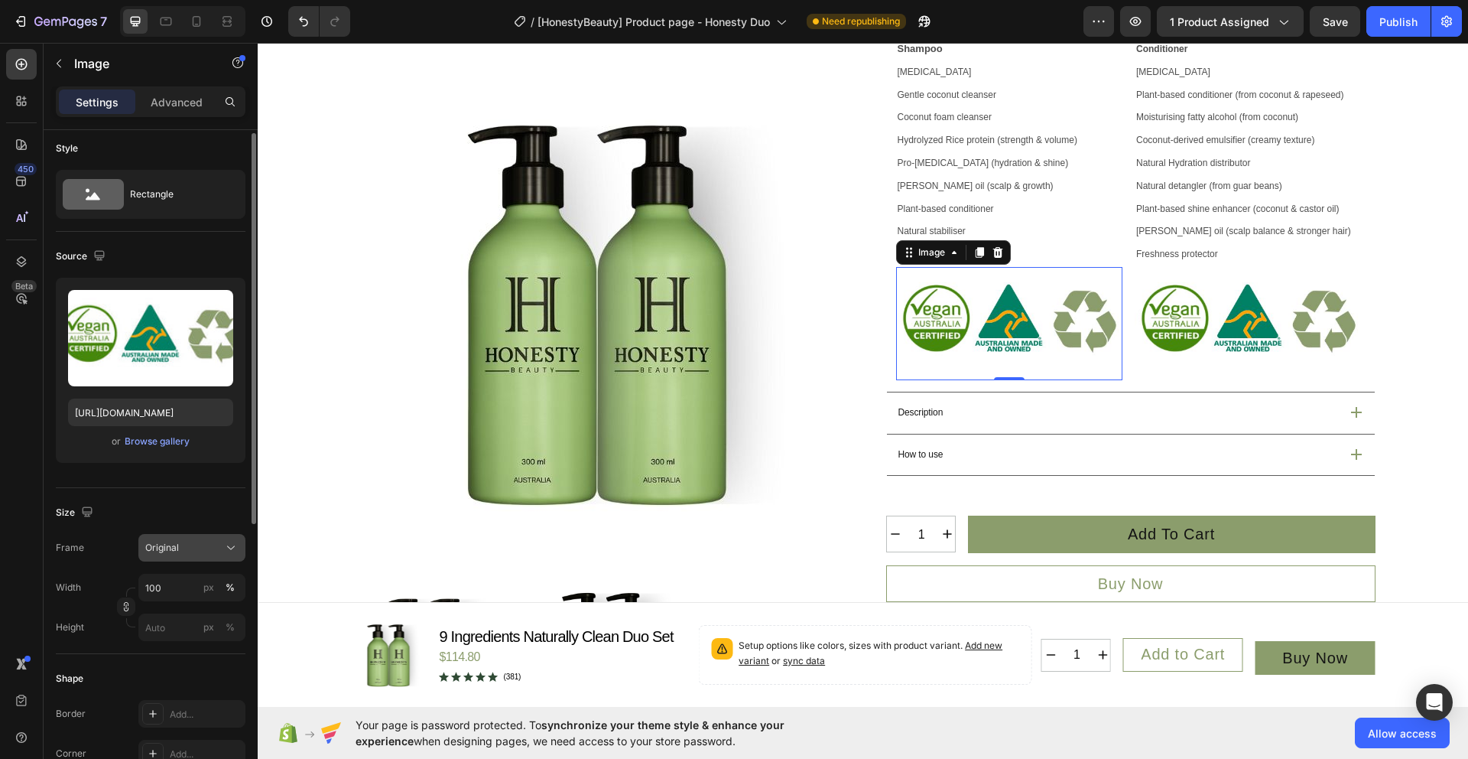
click at [177, 545] on span "Original" at bounding box center [162, 548] width 34 height 14
click at [201, 711] on div "Custom" at bounding box center [178, 699] width 122 height 28
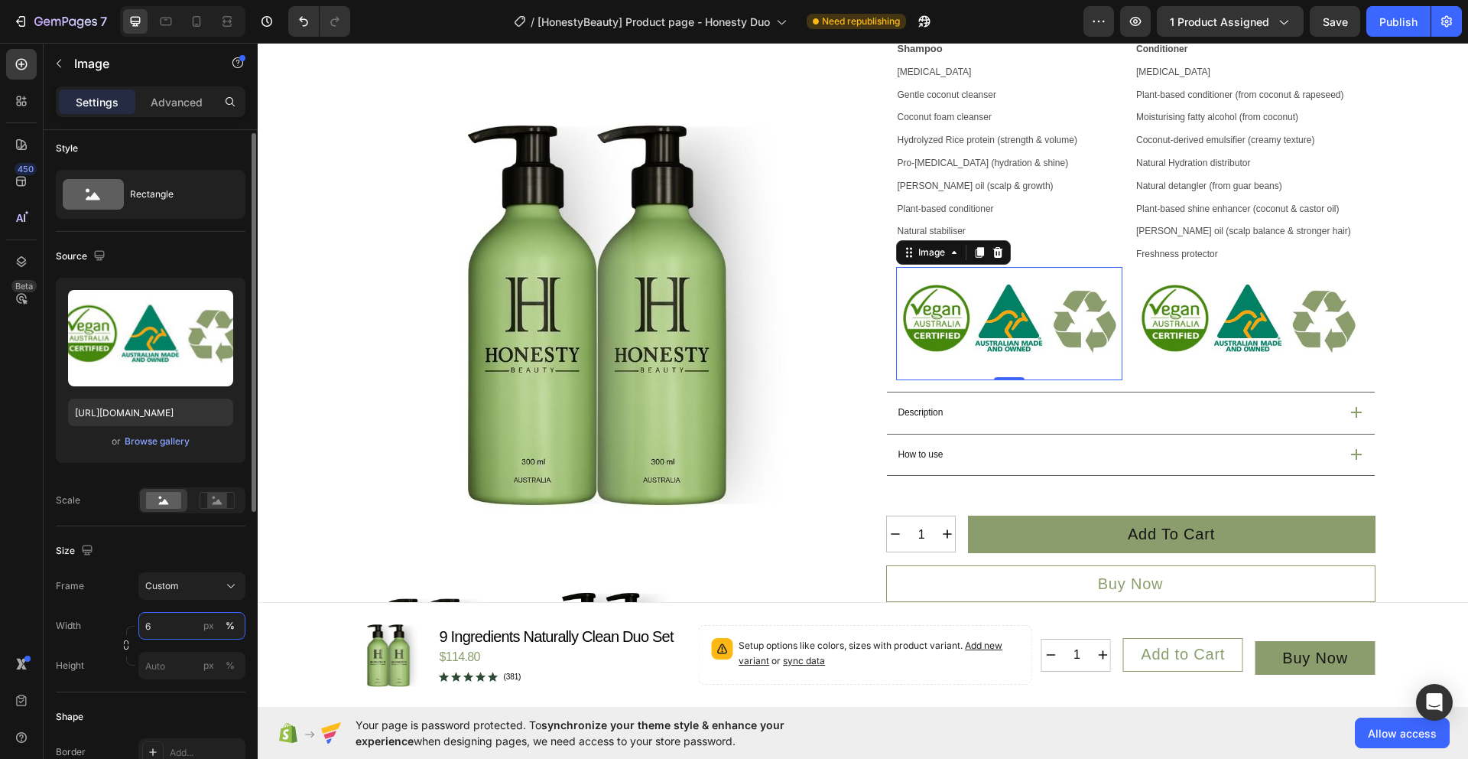
type input "60"
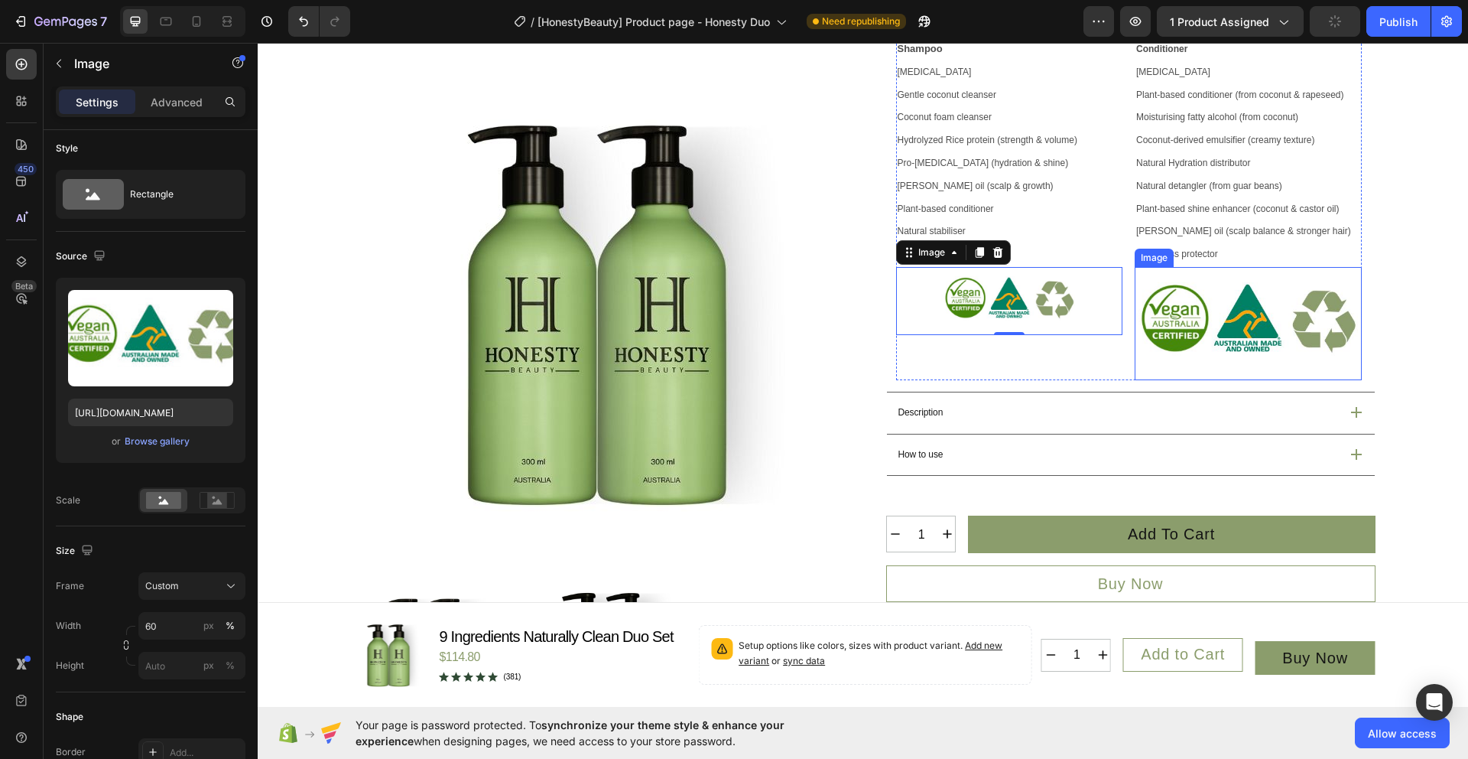
click at [1212, 341] on img at bounding box center [1248, 323] width 227 height 113
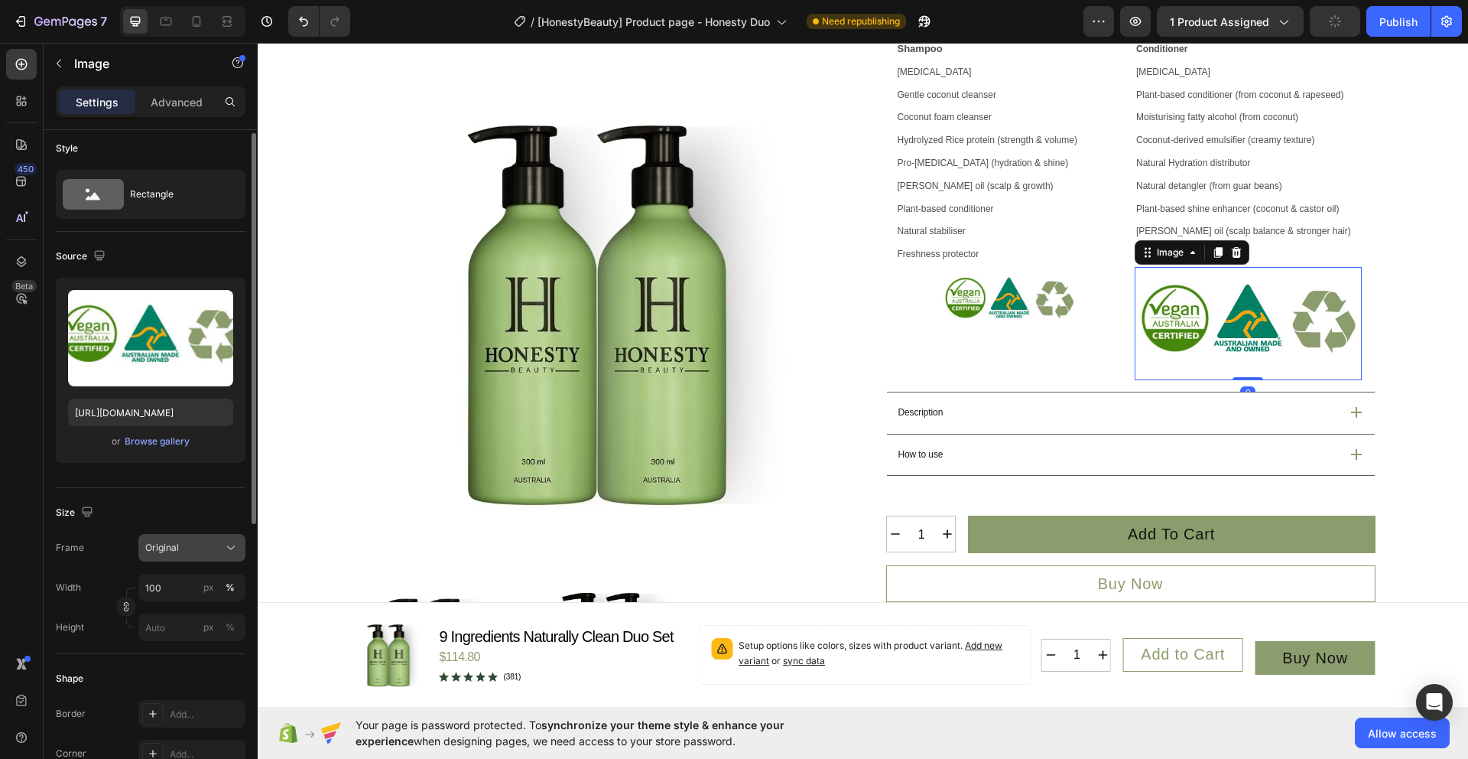
click at [205, 552] on div "Original" at bounding box center [182, 548] width 75 height 14
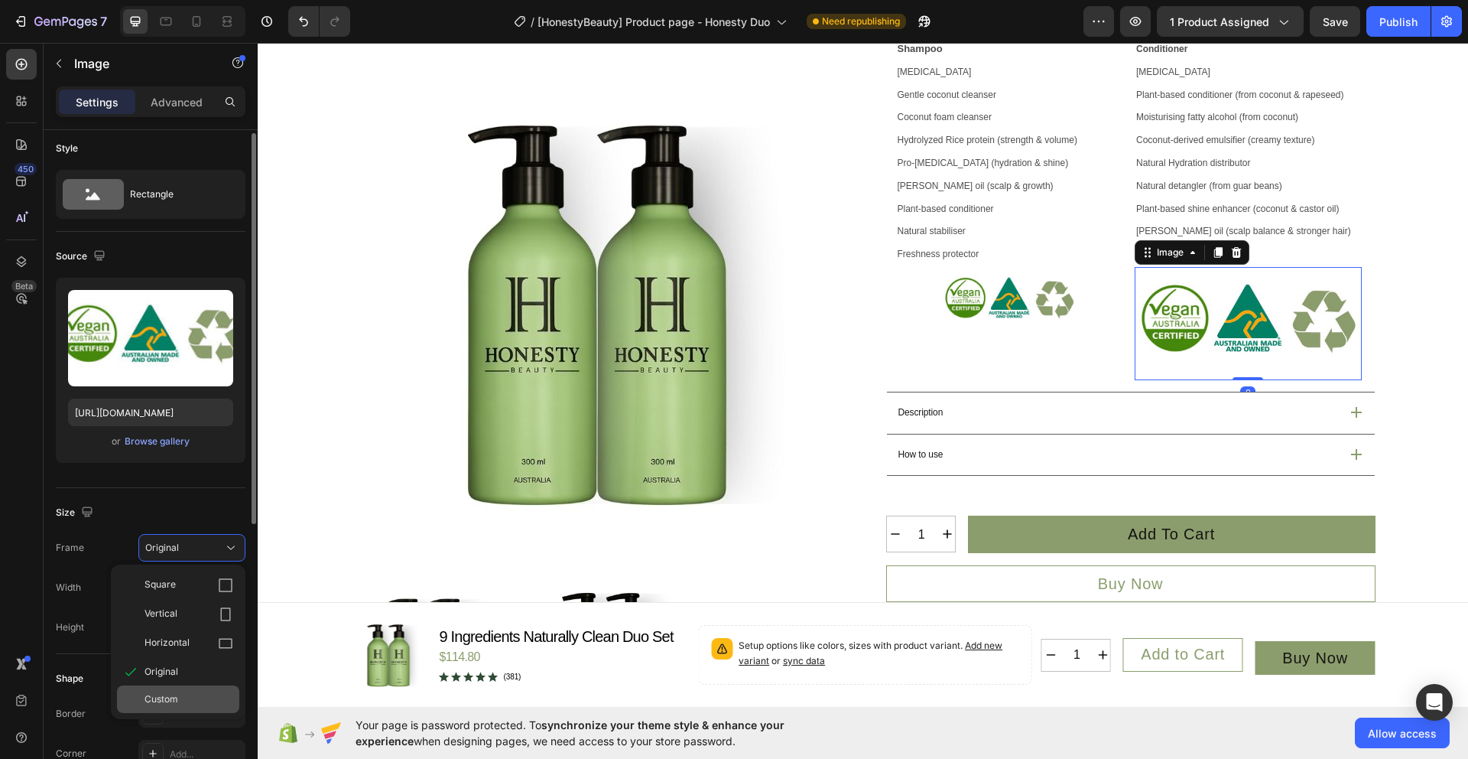
click at [184, 693] on div "Custom" at bounding box center [189, 699] width 89 height 14
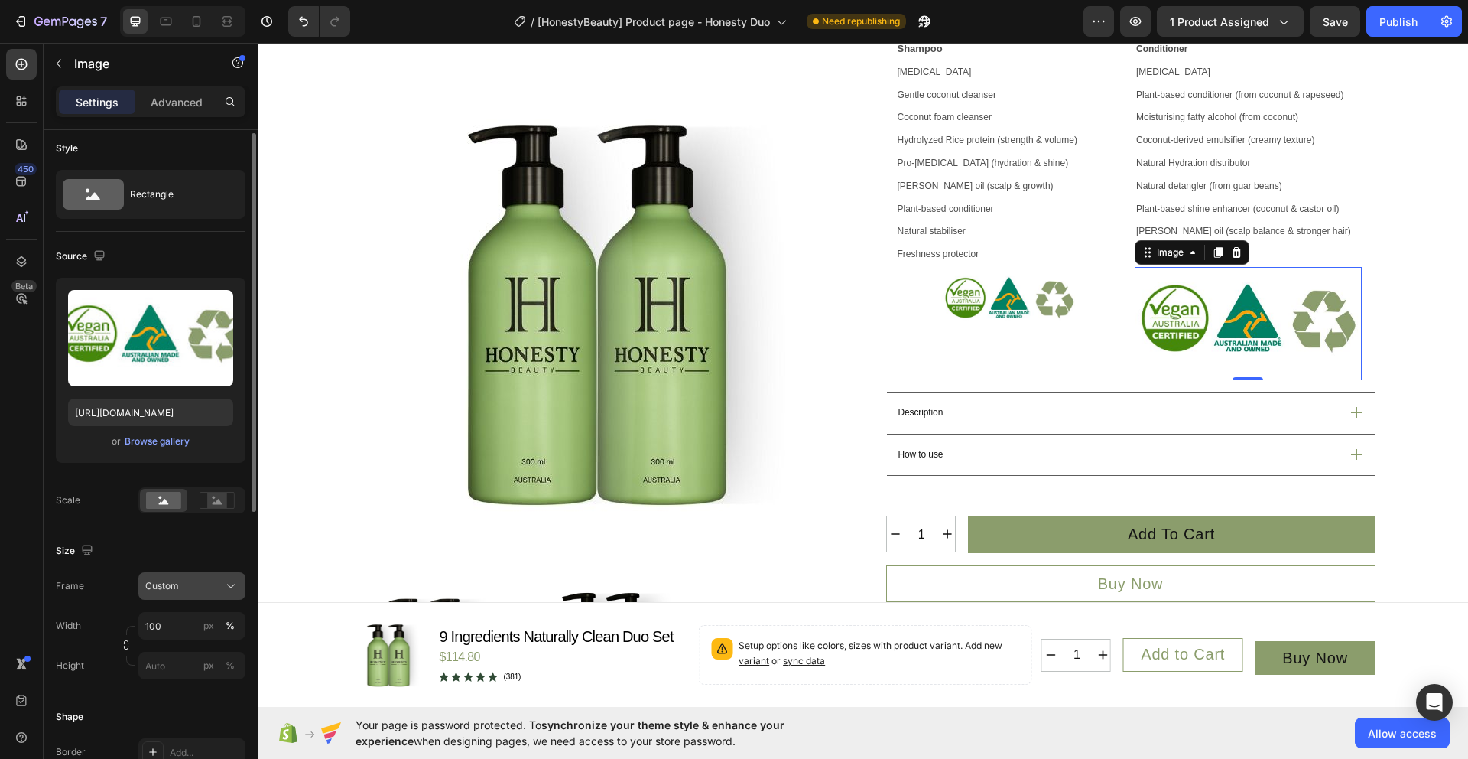
click at [188, 586] on div "Custom" at bounding box center [182, 586] width 75 height 14
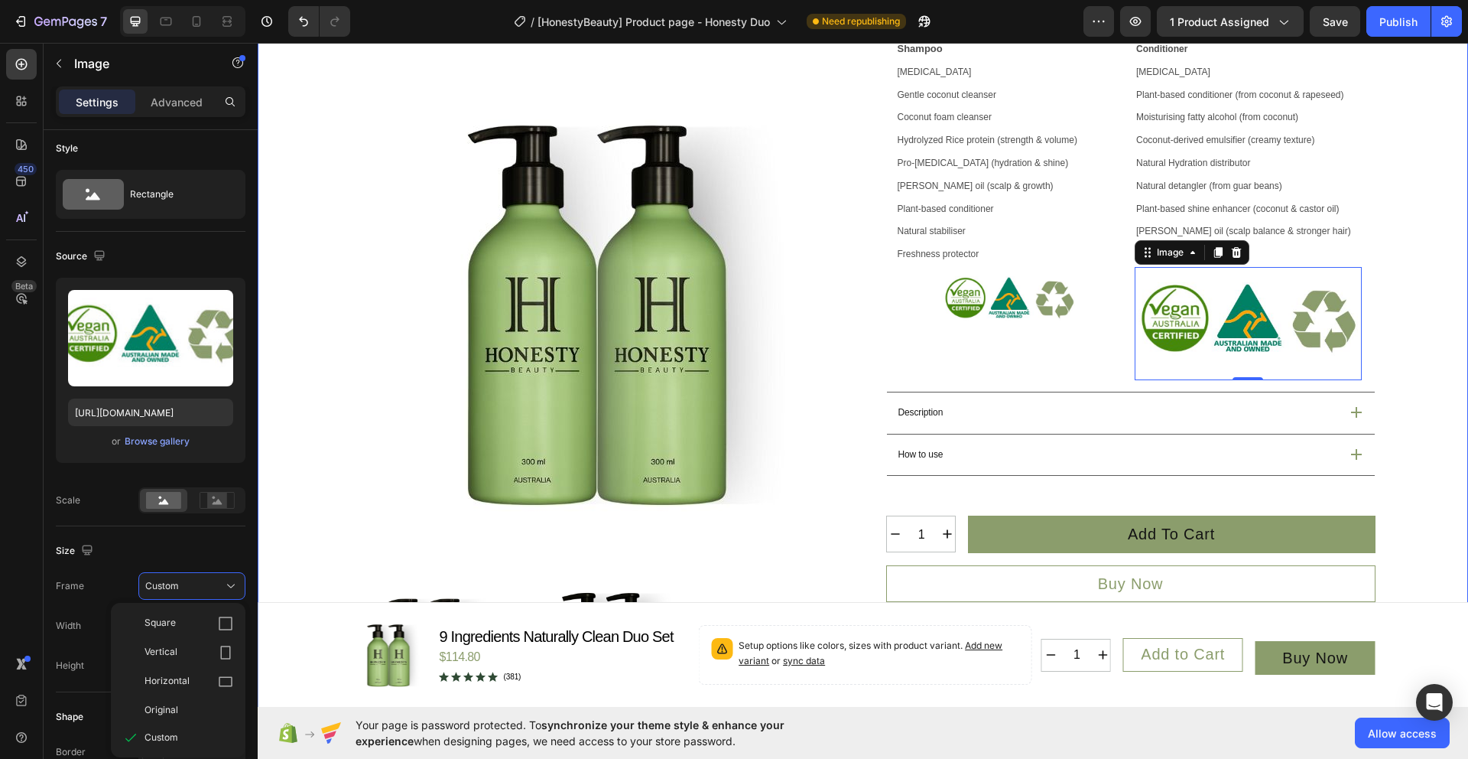
click at [310, 577] on div "Product Images Icon Australian Made & Owned Text Block Icon Australian Post Tex…" at bounding box center [863, 285] width 1174 height 1369
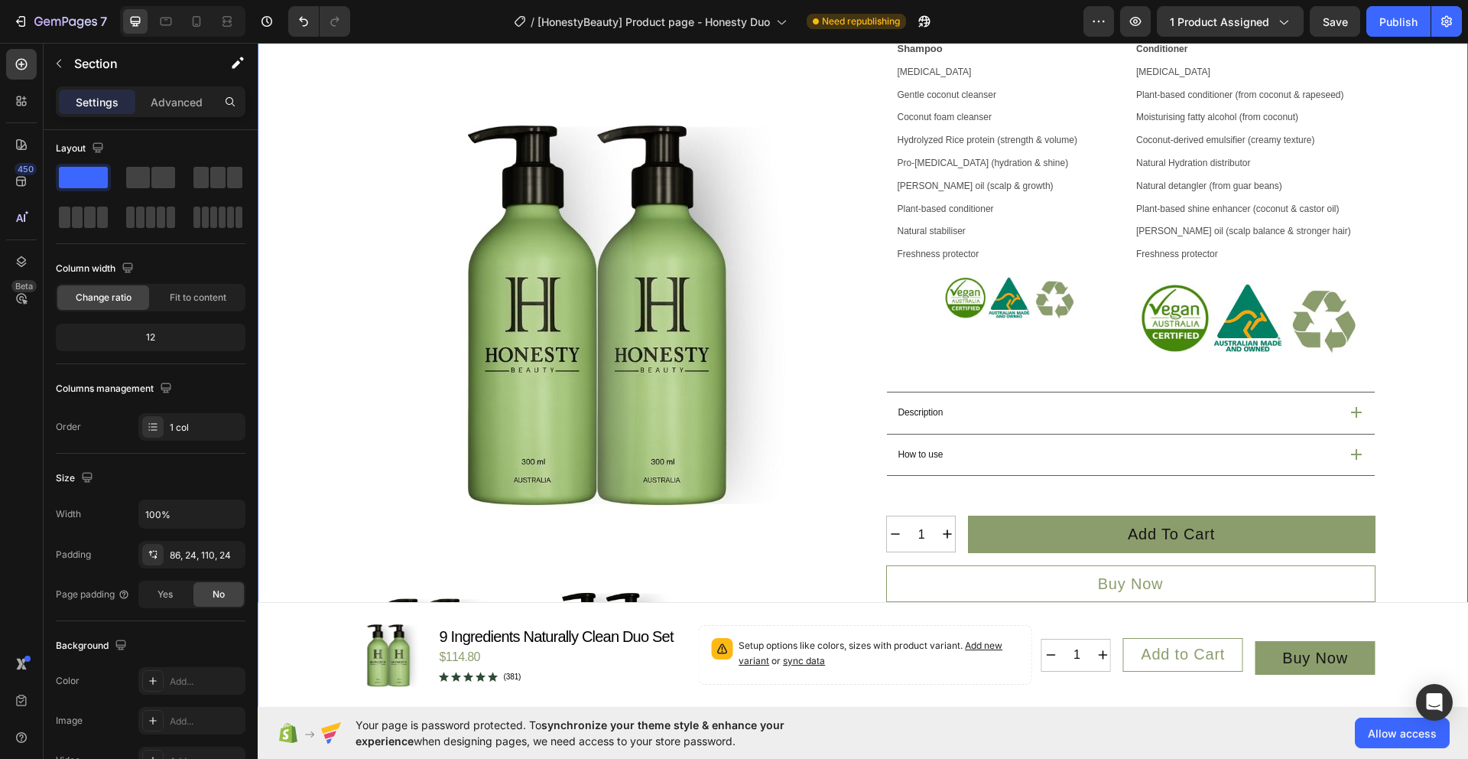
scroll to position [0, 0]
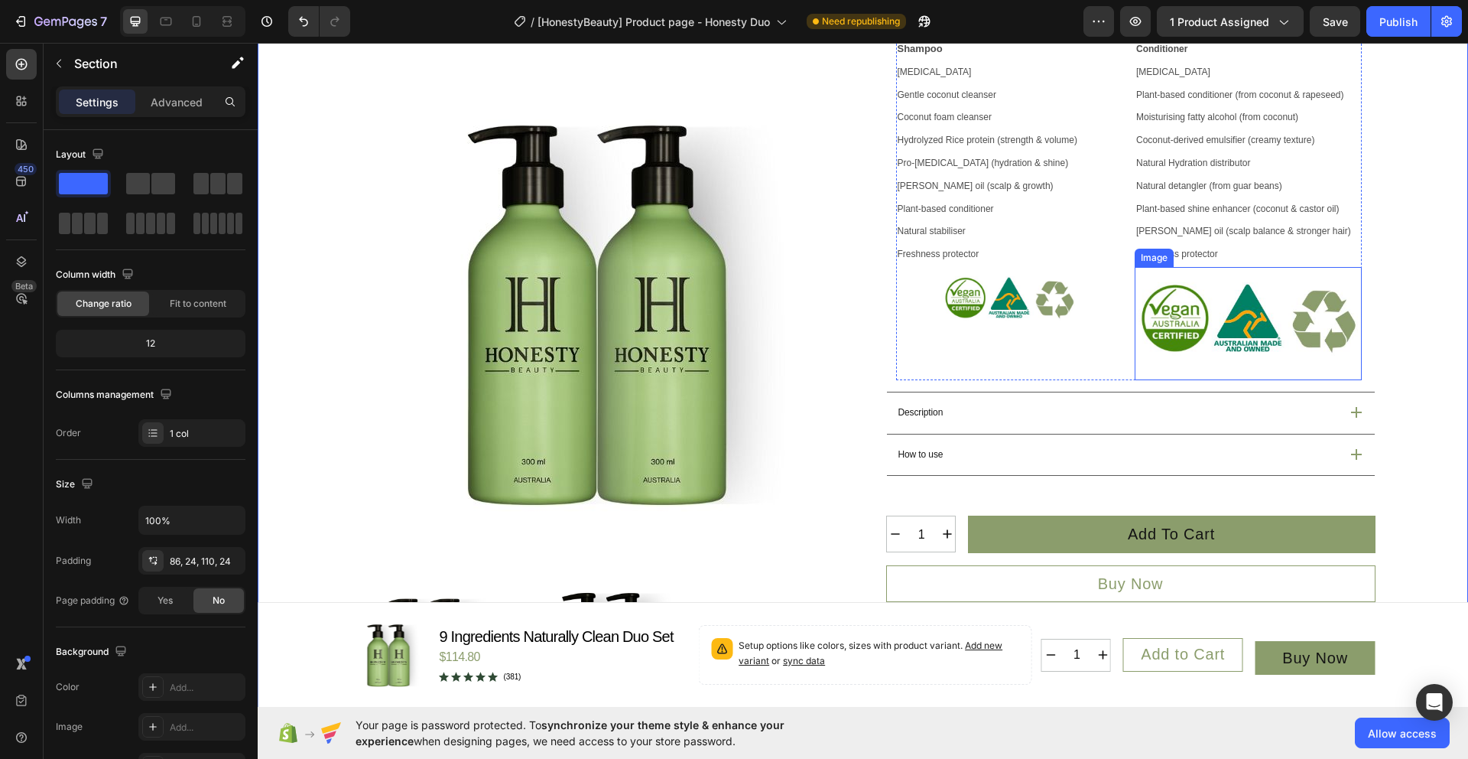
click at [1243, 352] on img at bounding box center [1248, 323] width 227 height 113
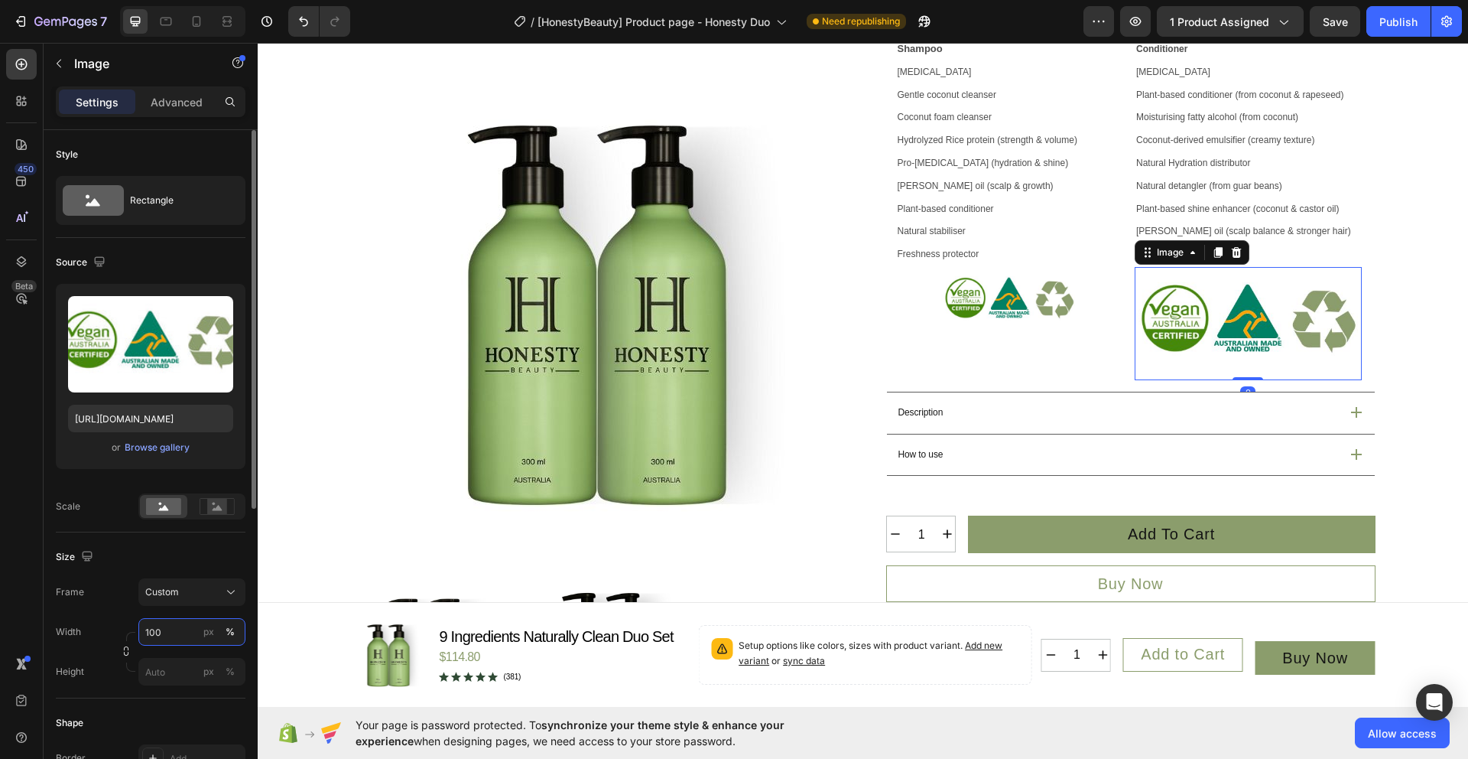
click at [170, 637] on input "100" at bounding box center [191, 632] width 107 height 28
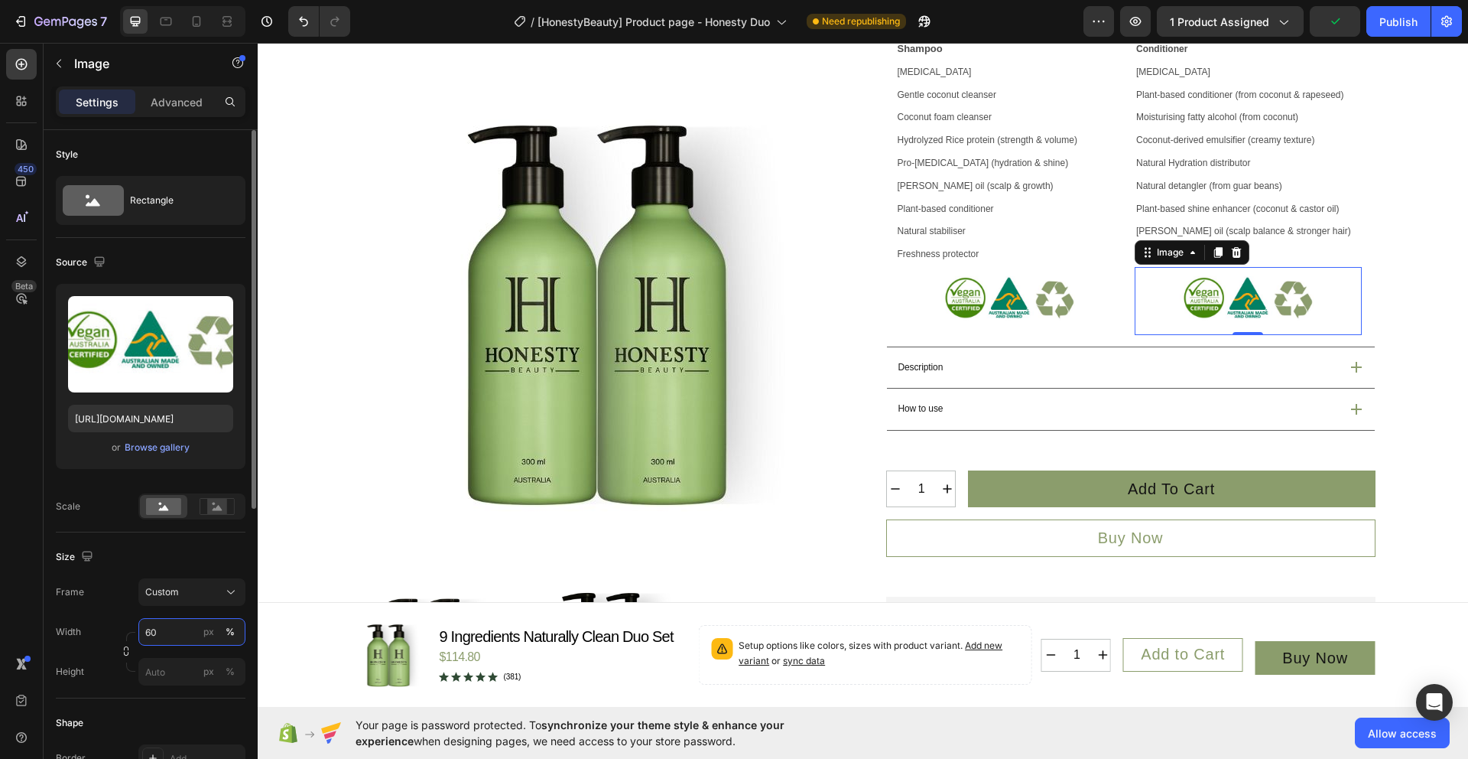
type input "6"
type input "5"
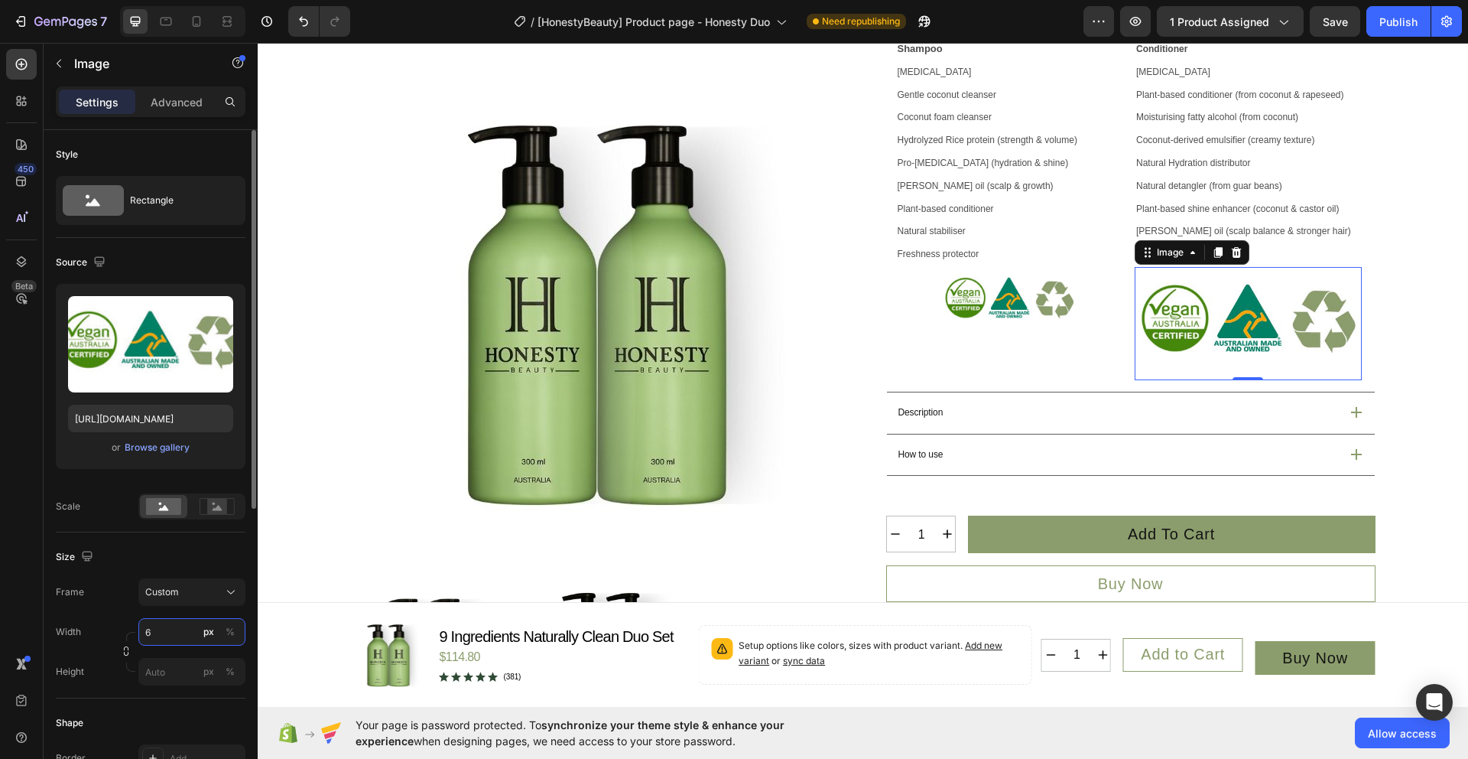
type input "60"
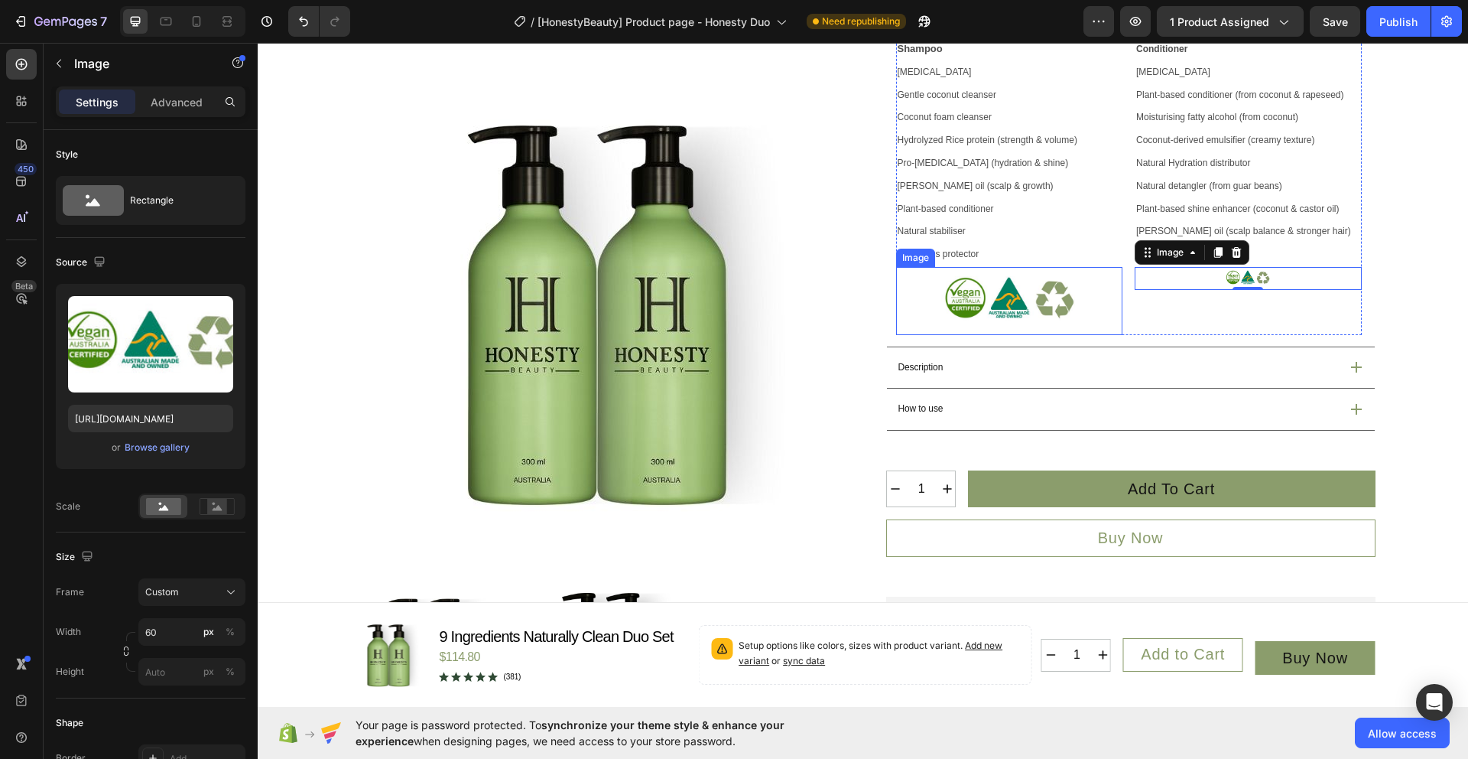
click at [996, 335] on img at bounding box center [1009, 301] width 136 height 68
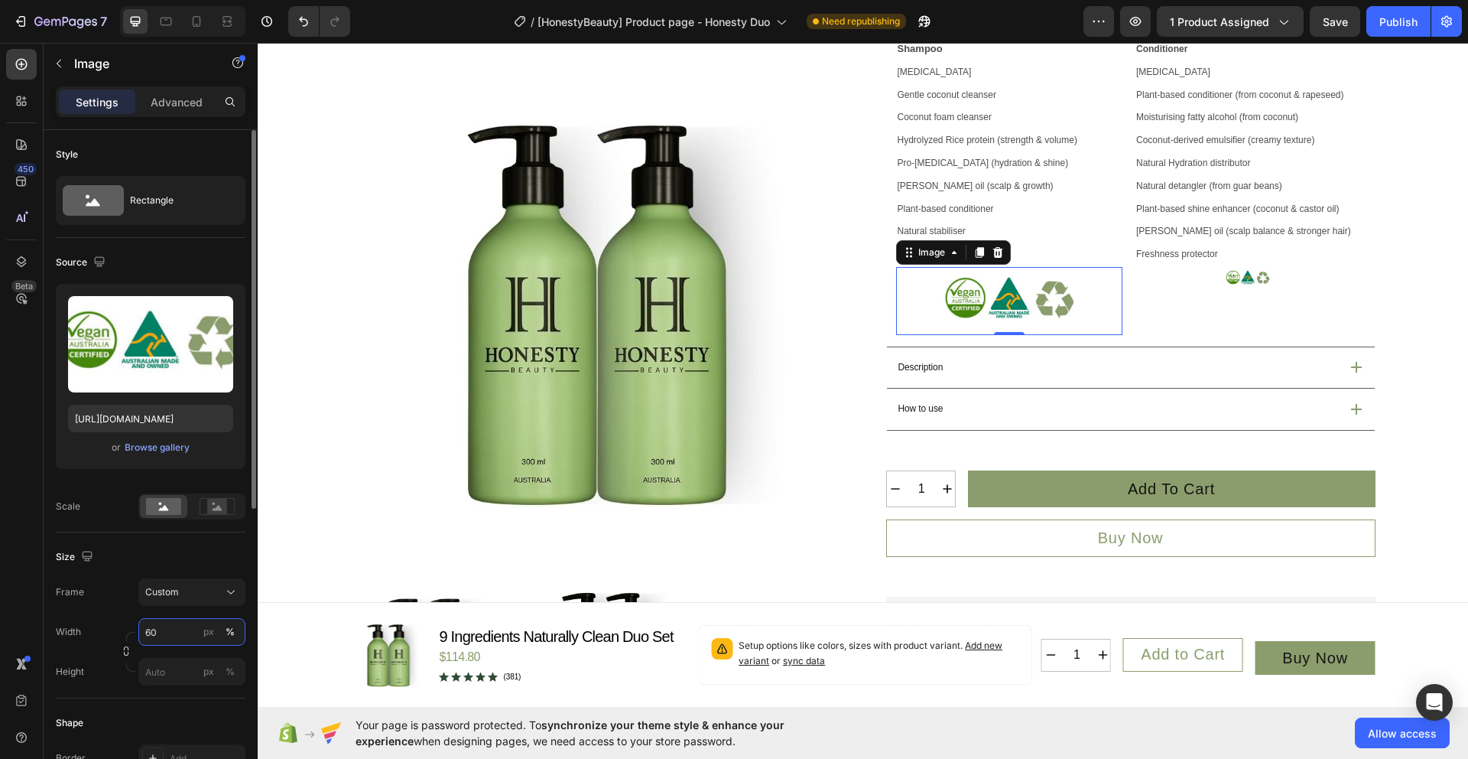
click at [182, 632] on input "60" at bounding box center [191, 632] width 107 height 28
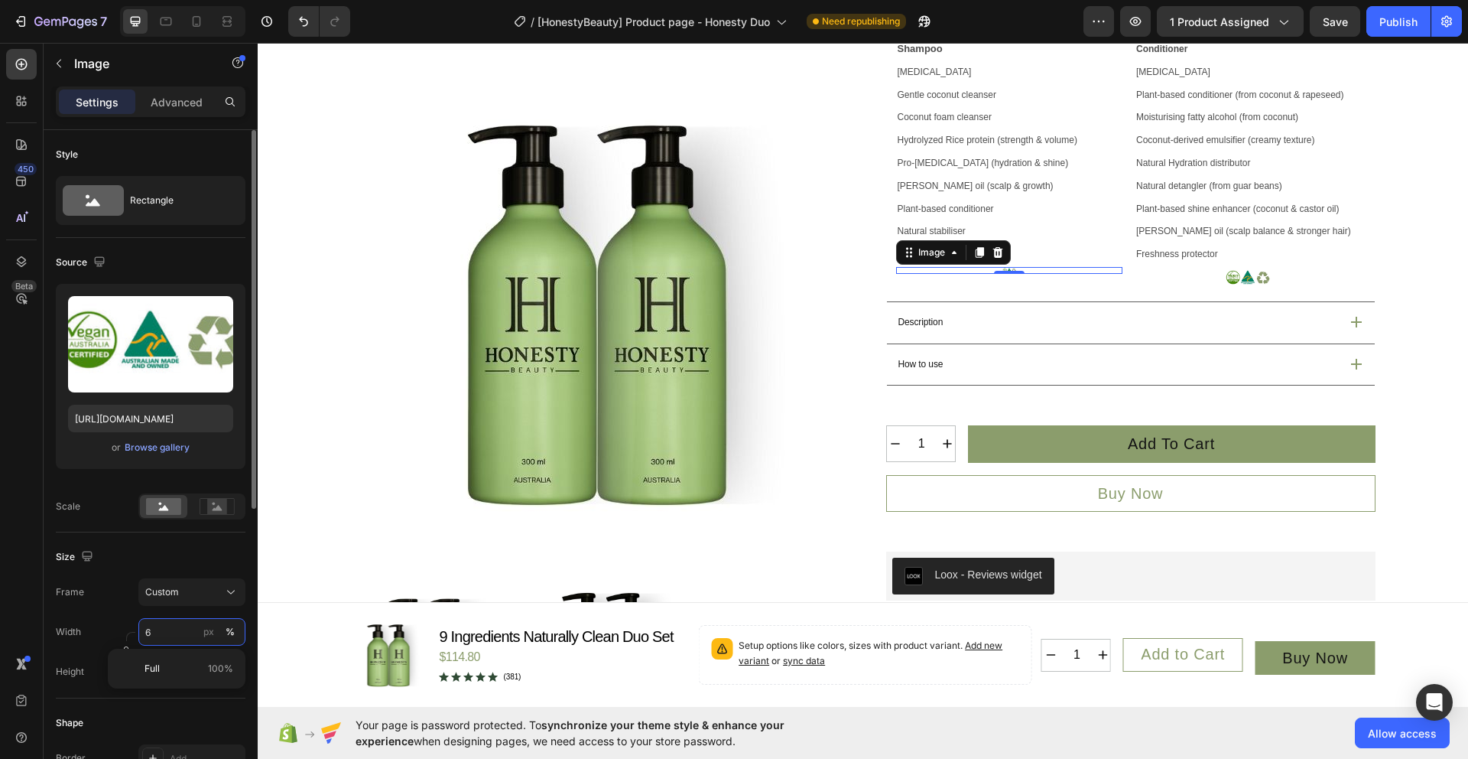
type input "60"
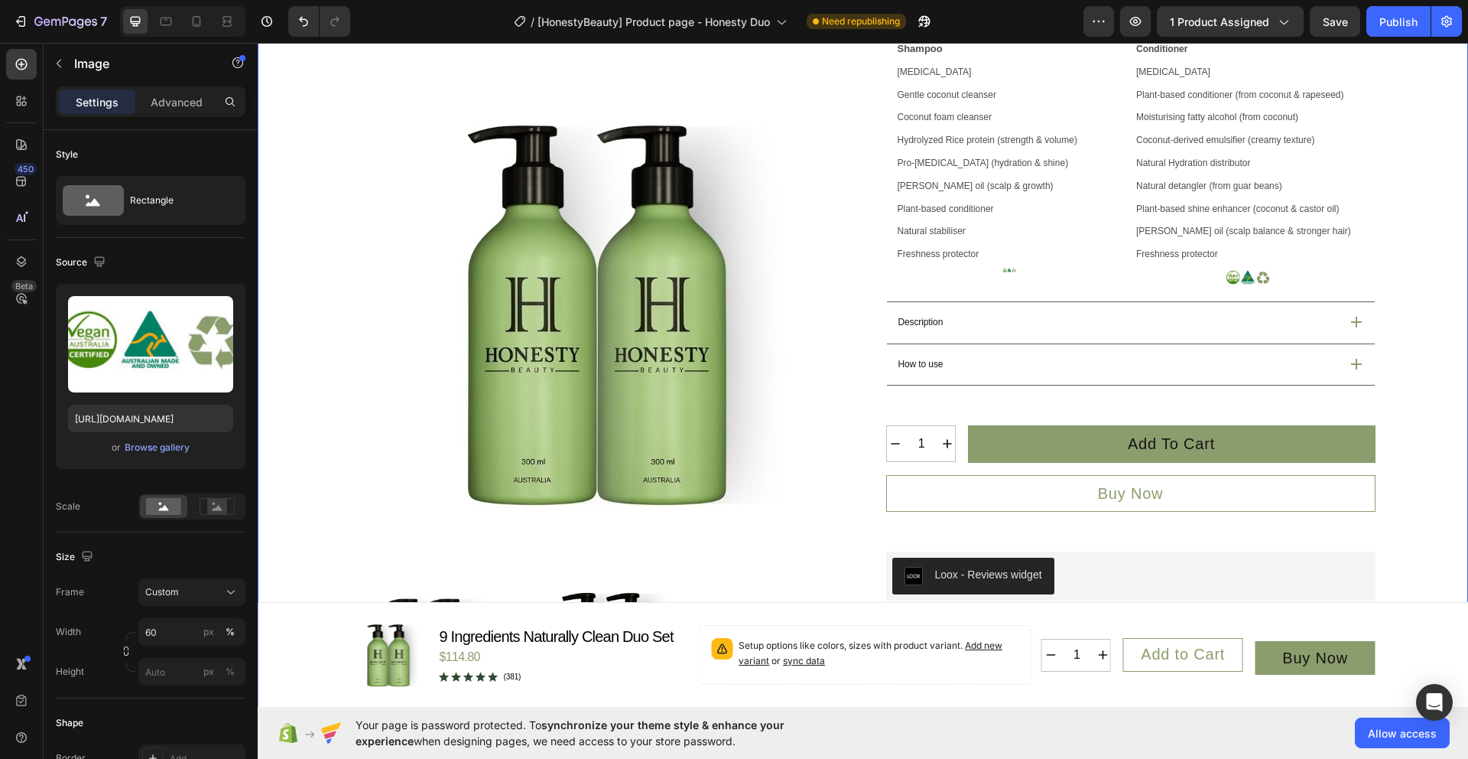
click at [1386, 357] on div "Product Images Icon Australian Made & Owned Text Block Icon Australian Post Tex…" at bounding box center [863, 240] width 1174 height 1279
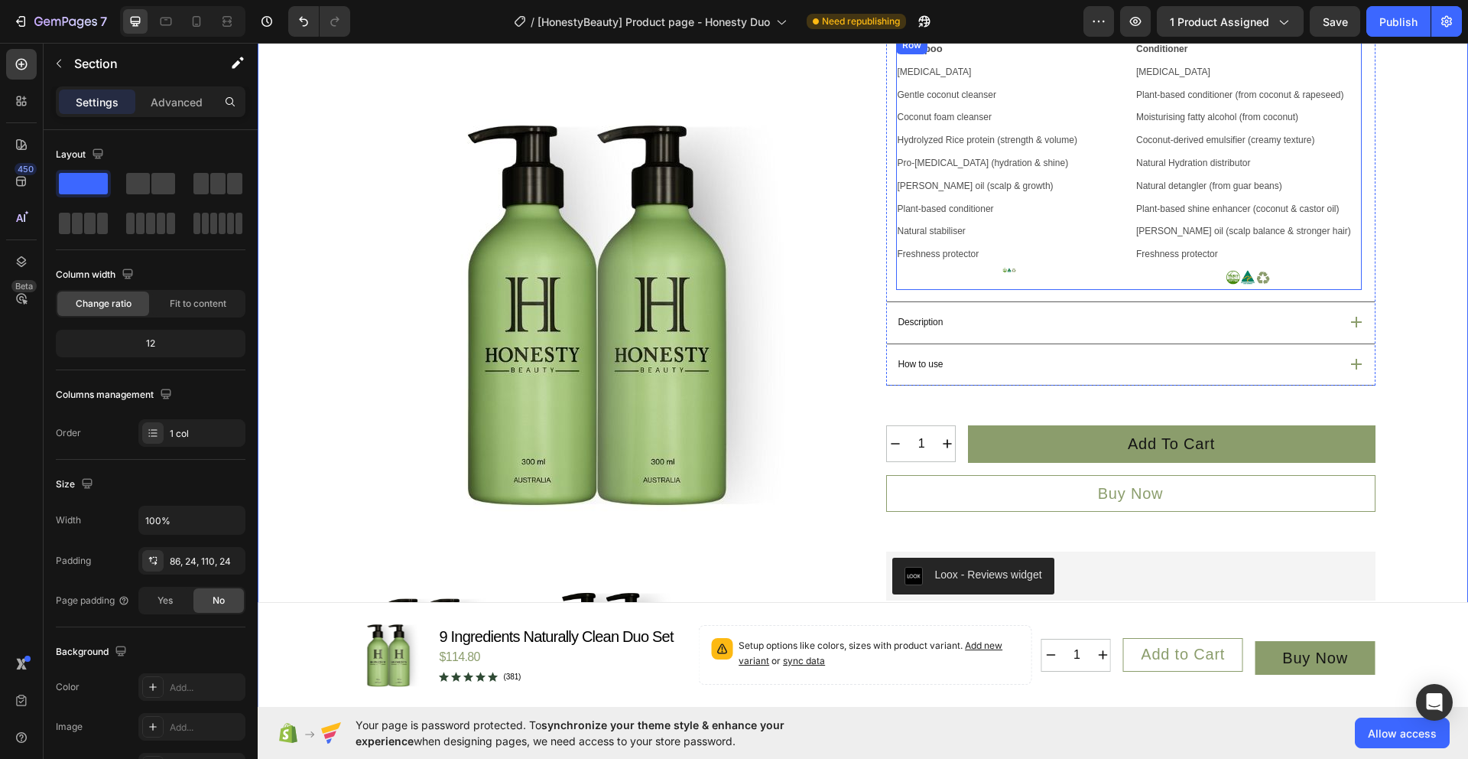
click at [1000, 290] on div "Shampoo Purified water Gentle coconut cleanser Coconut foam cleanser Hydrolyzed…" at bounding box center [1009, 163] width 227 height 254
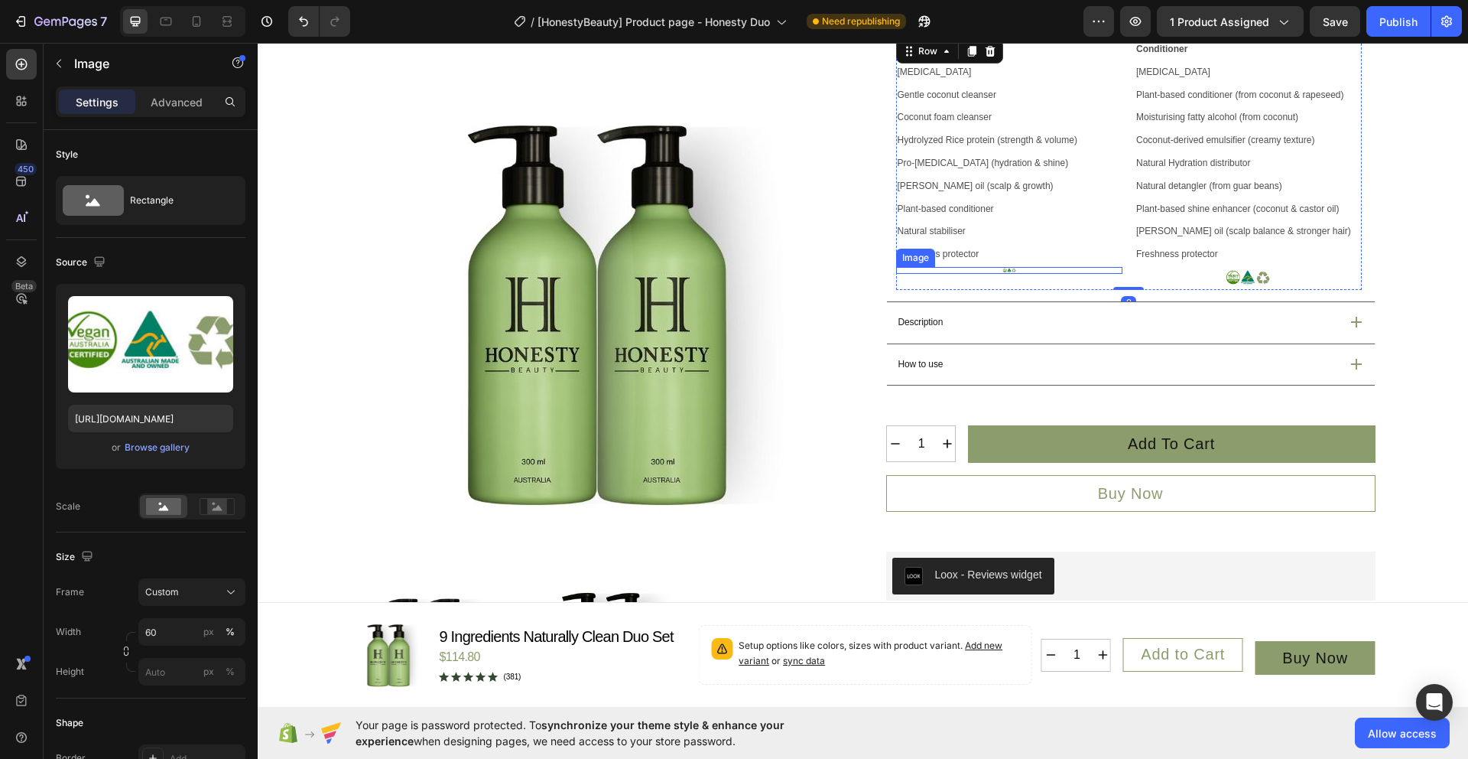
click at [1003, 274] on div "Image" at bounding box center [1009, 270] width 227 height 7
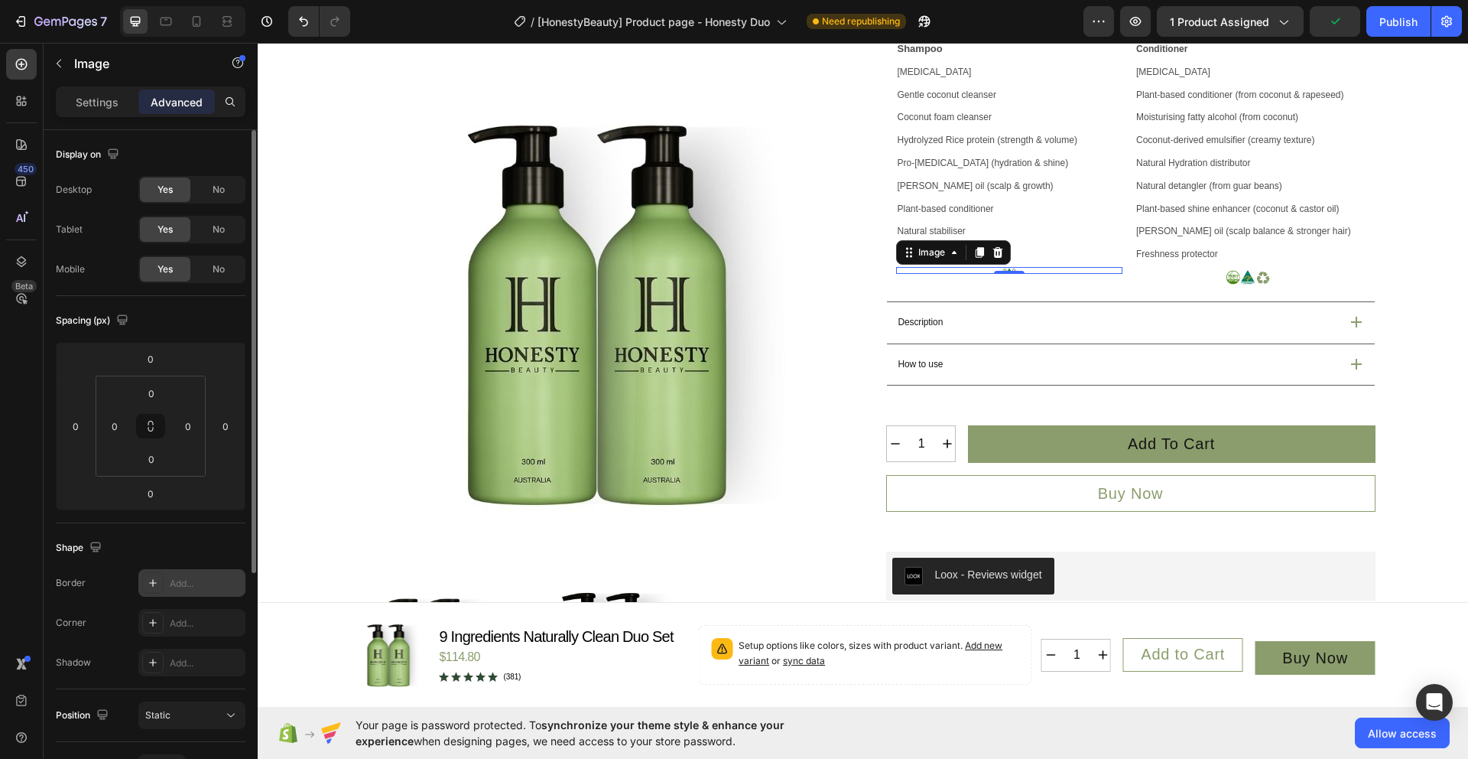
click at [183, 590] on div "Add..." at bounding box center [191, 583] width 107 height 28
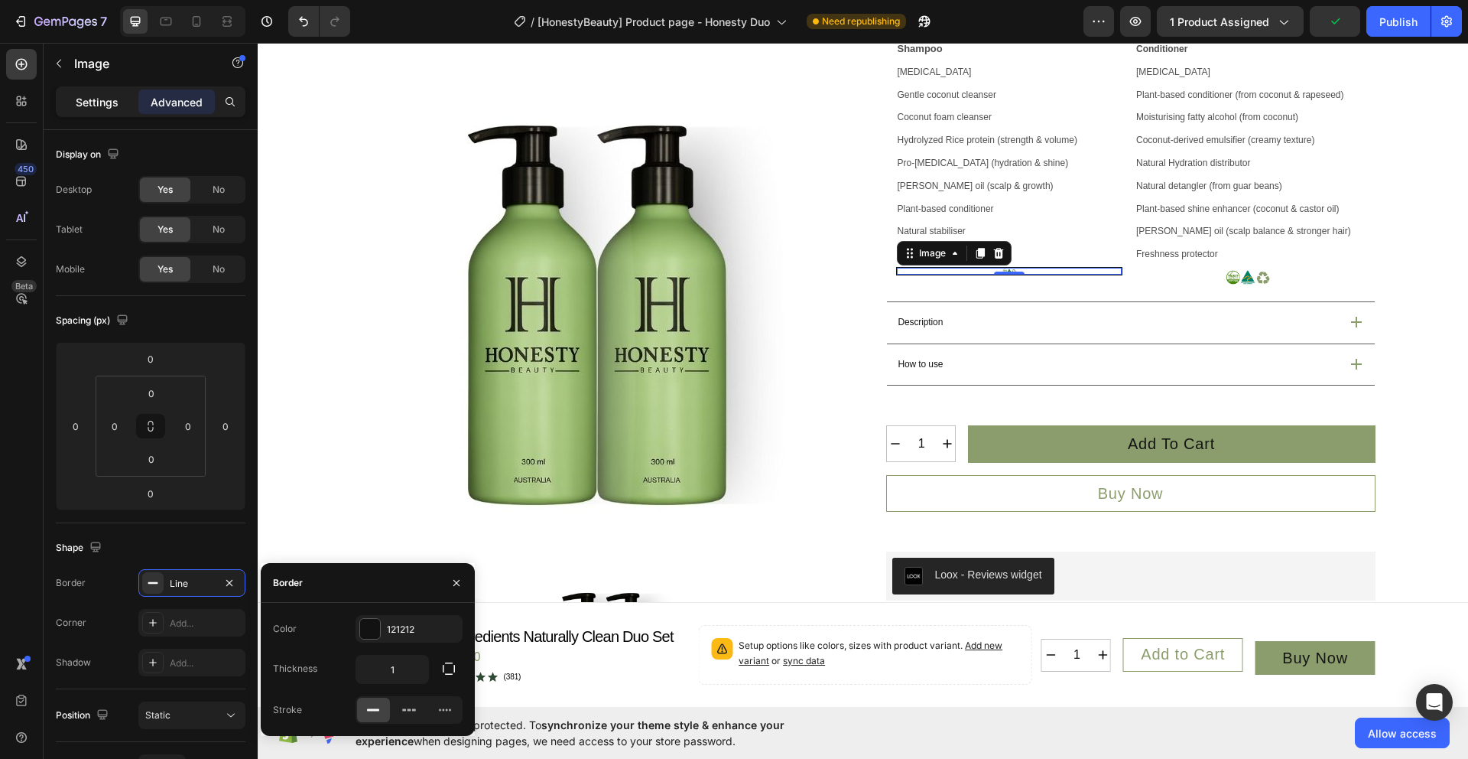
click at [85, 106] on p "Settings" at bounding box center [97, 102] width 43 height 16
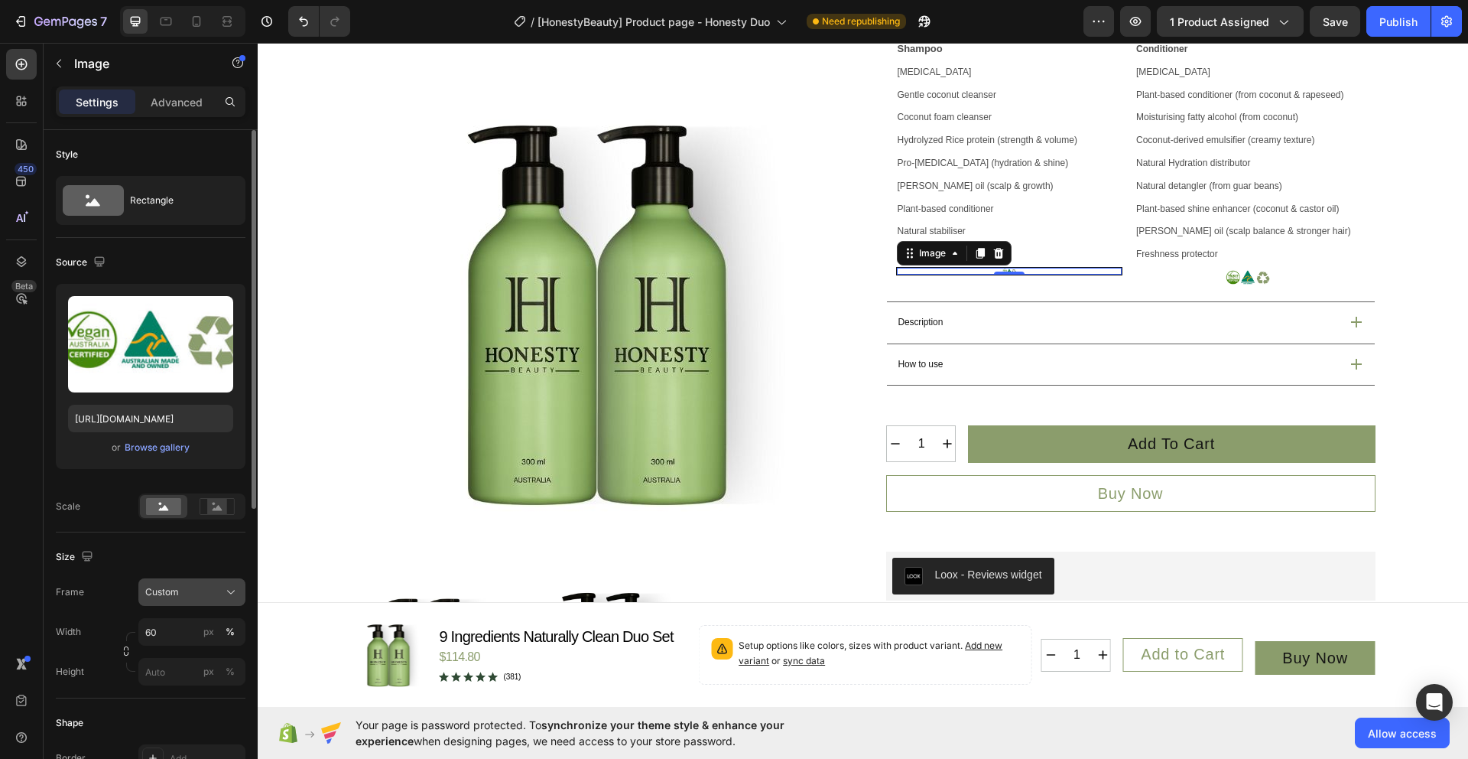
click at [190, 597] on div "Custom" at bounding box center [182, 592] width 75 height 14
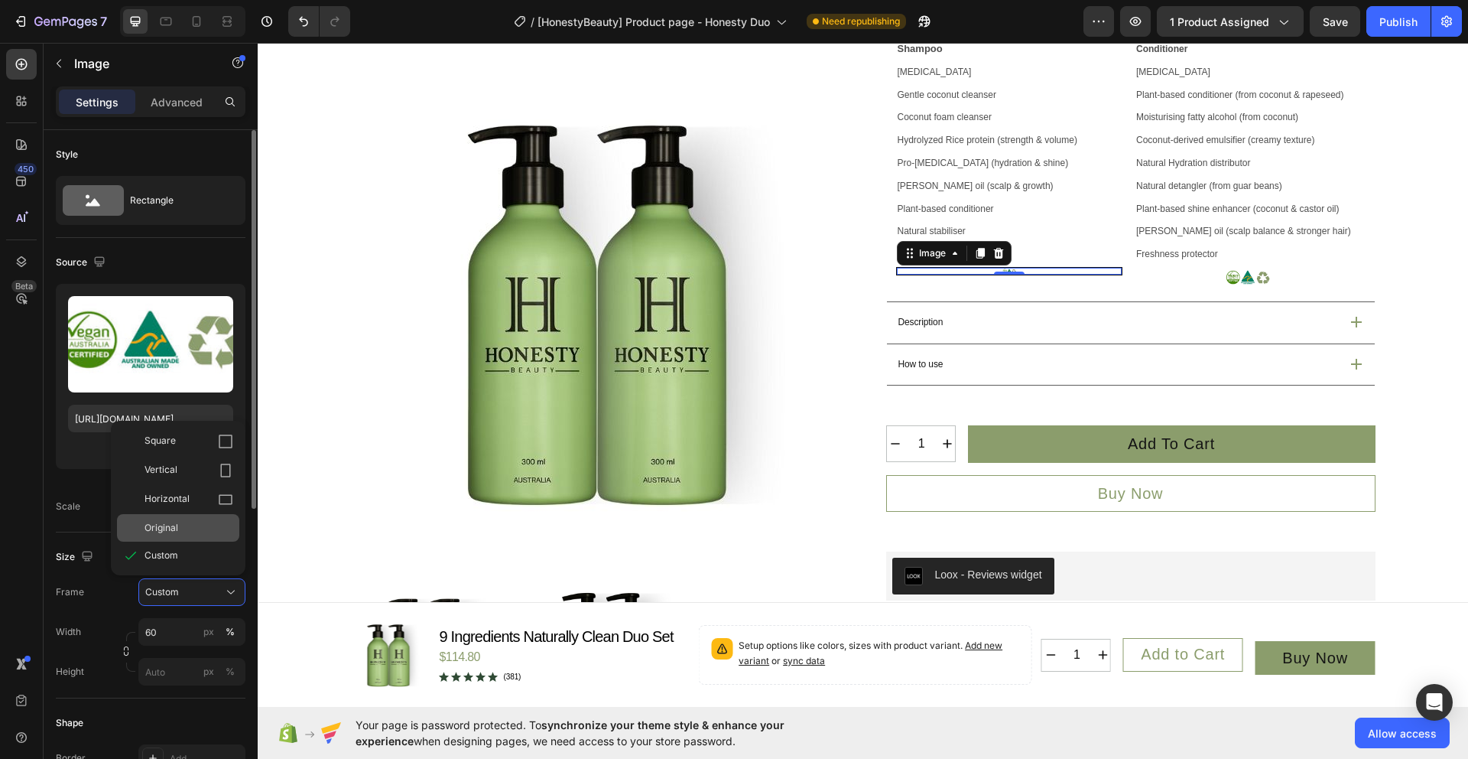
click at [193, 527] on div "Original" at bounding box center [189, 528] width 89 height 14
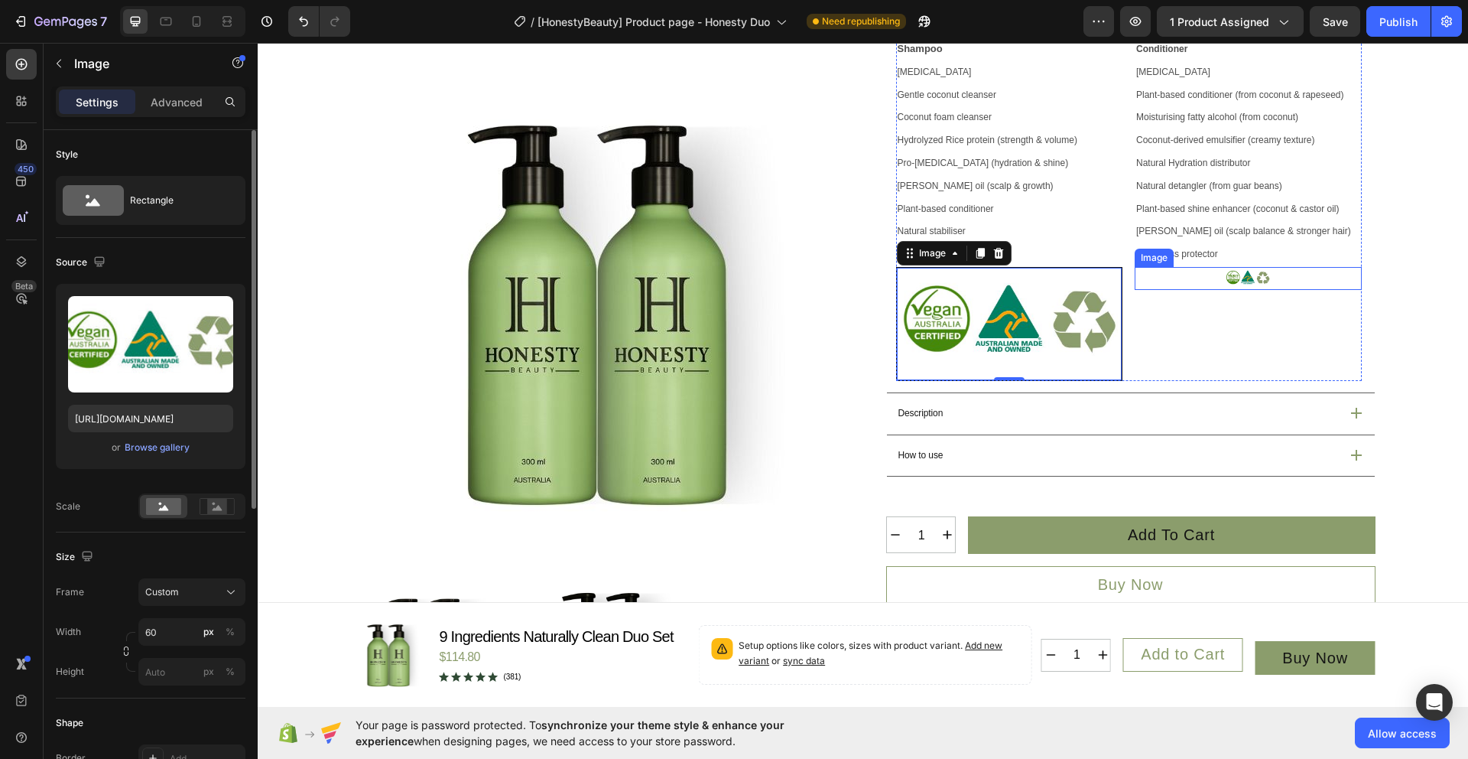
click at [1234, 290] on img at bounding box center [1248, 278] width 46 height 23
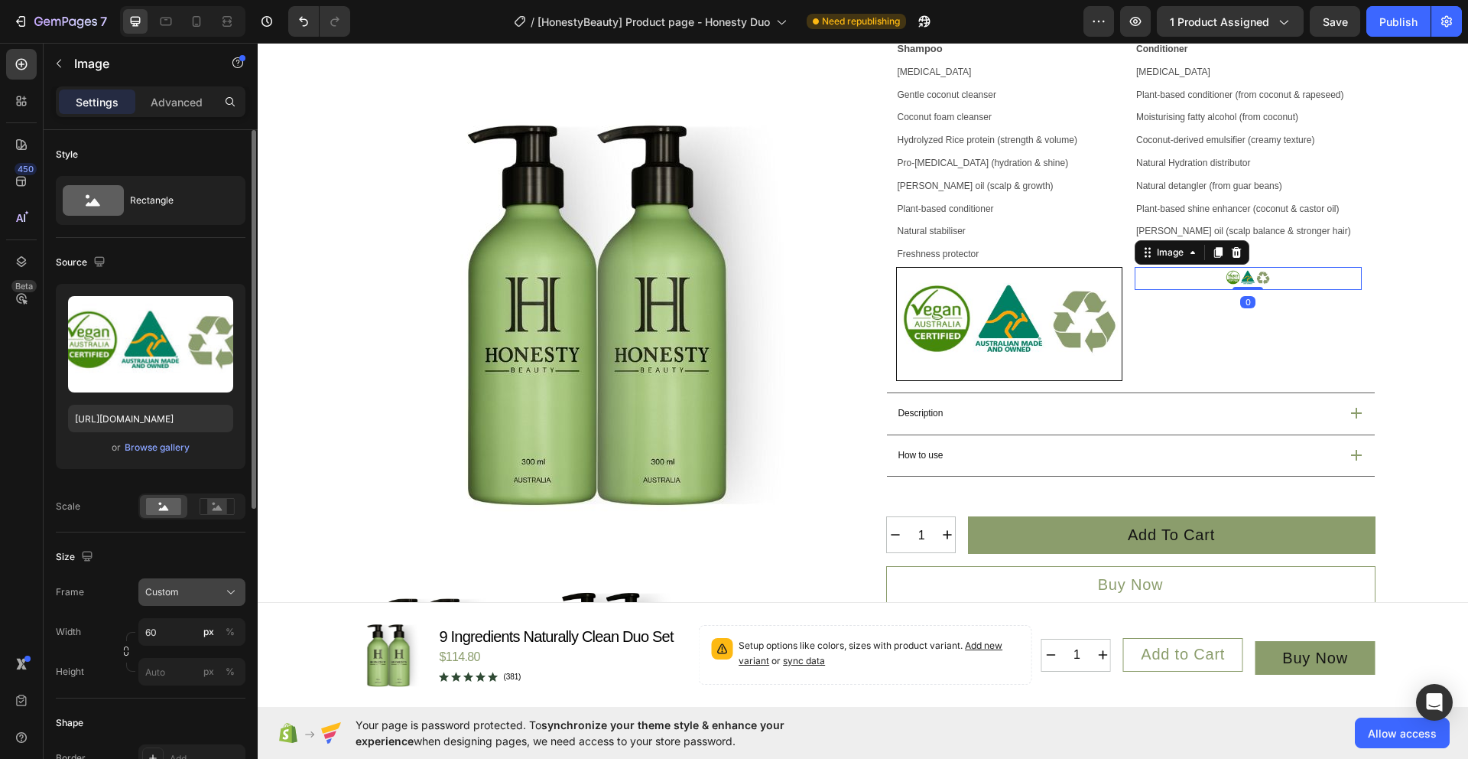
click at [217, 591] on div "Custom" at bounding box center [182, 592] width 75 height 14
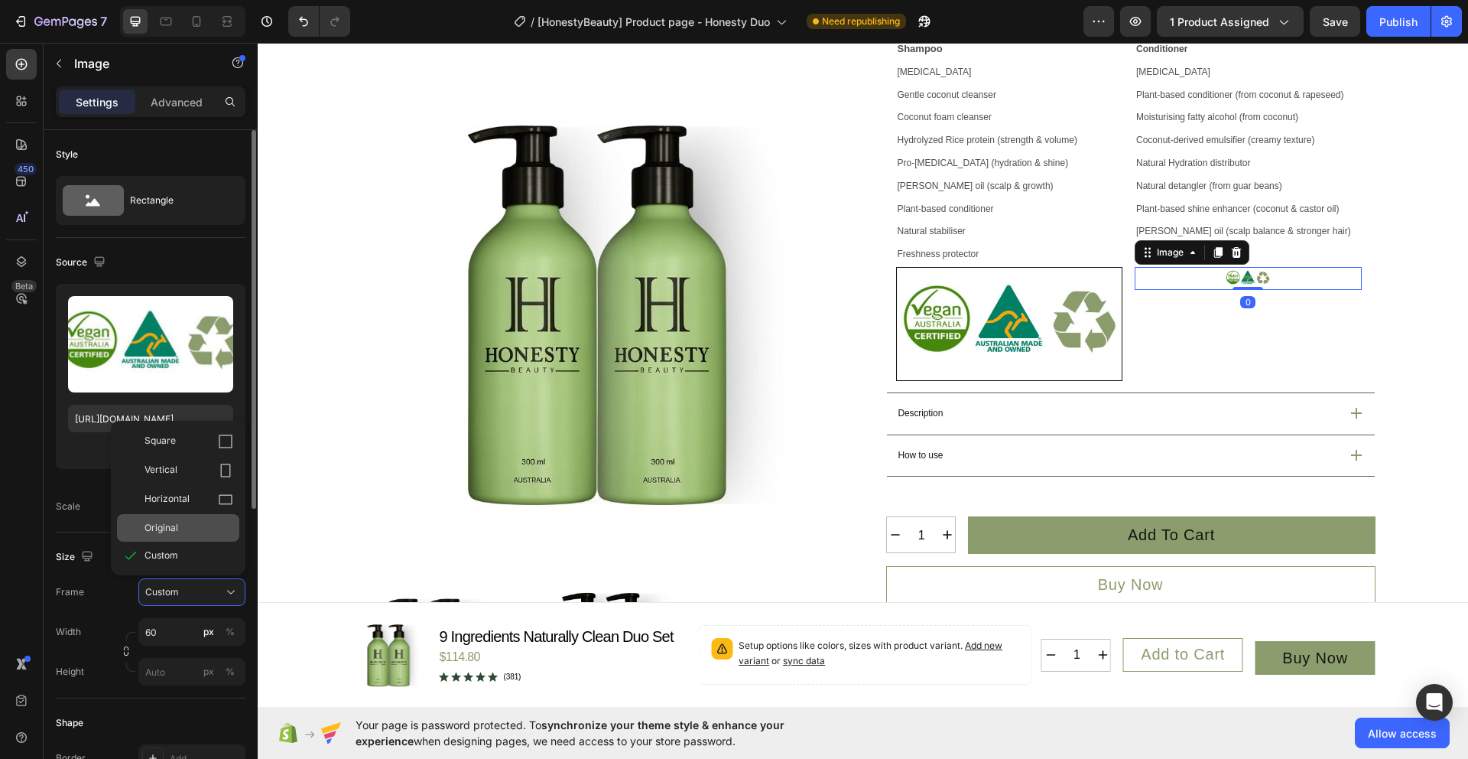
click at [173, 525] on span "Original" at bounding box center [162, 528] width 34 height 14
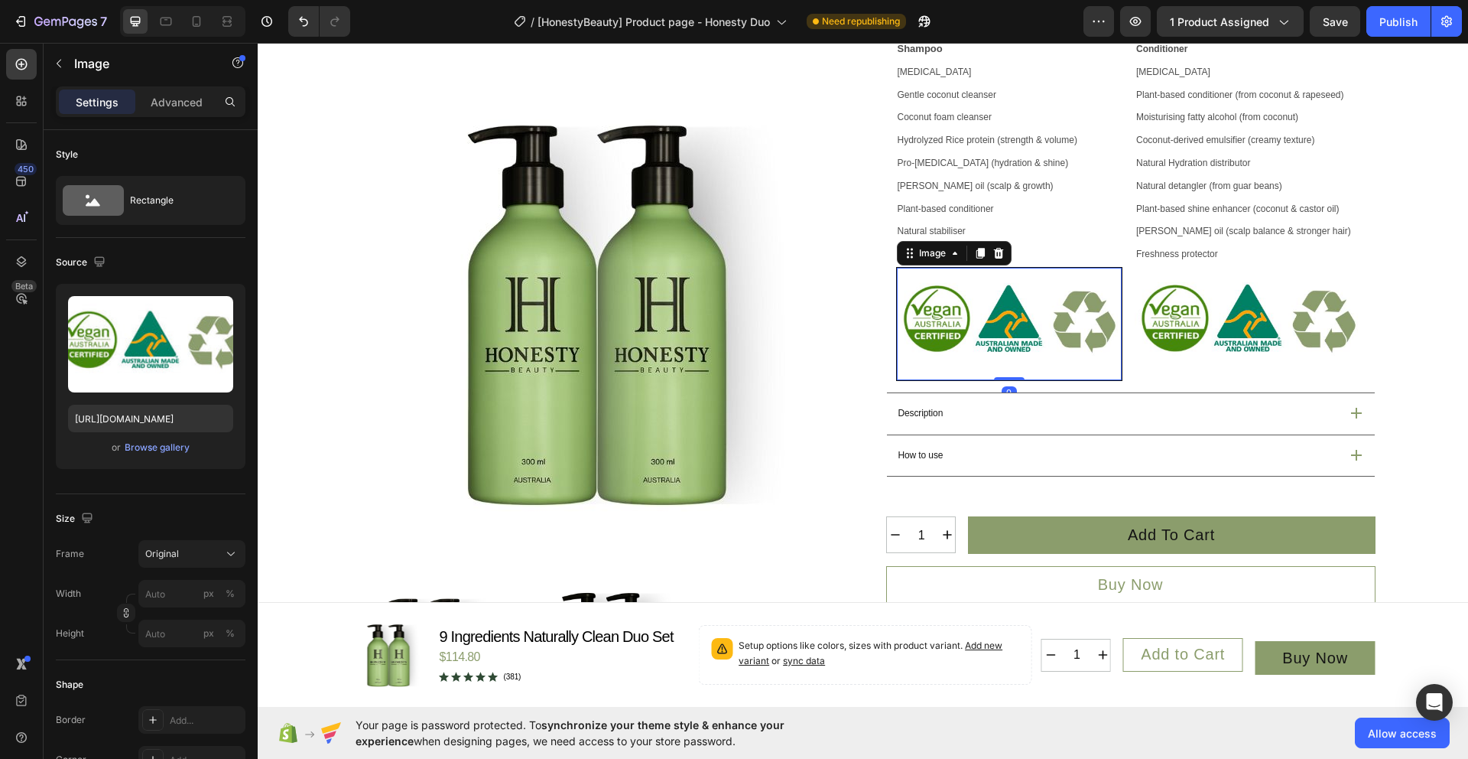
click at [1054, 373] on img at bounding box center [1010, 324] width 226 height 112
click at [173, 593] on input "px %" at bounding box center [191, 594] width 107 height 28
drag, startPoint x: 175, startPoint y: 597, endPoint x: 135, endPoint y: 599, distance: 39.8
click at [135, 599] on div "Width px %" at bounding box center [151, 594] width 190 height 28
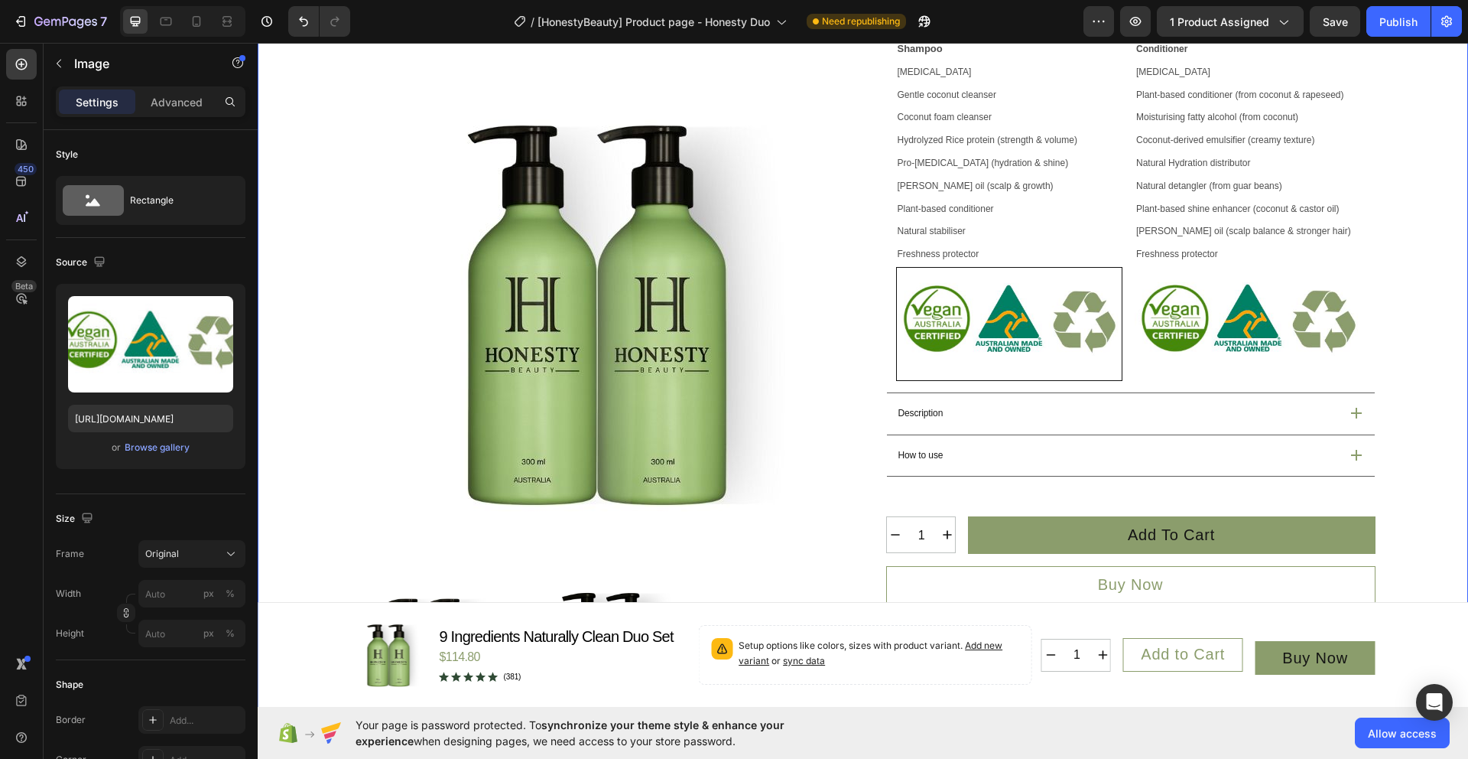
click at [1400, 352] on div "Product Images Icon Australian Made & Owned Text Block Icon Australian Post Tex…" at bounding box center [863, 286] width 1174 height 1370
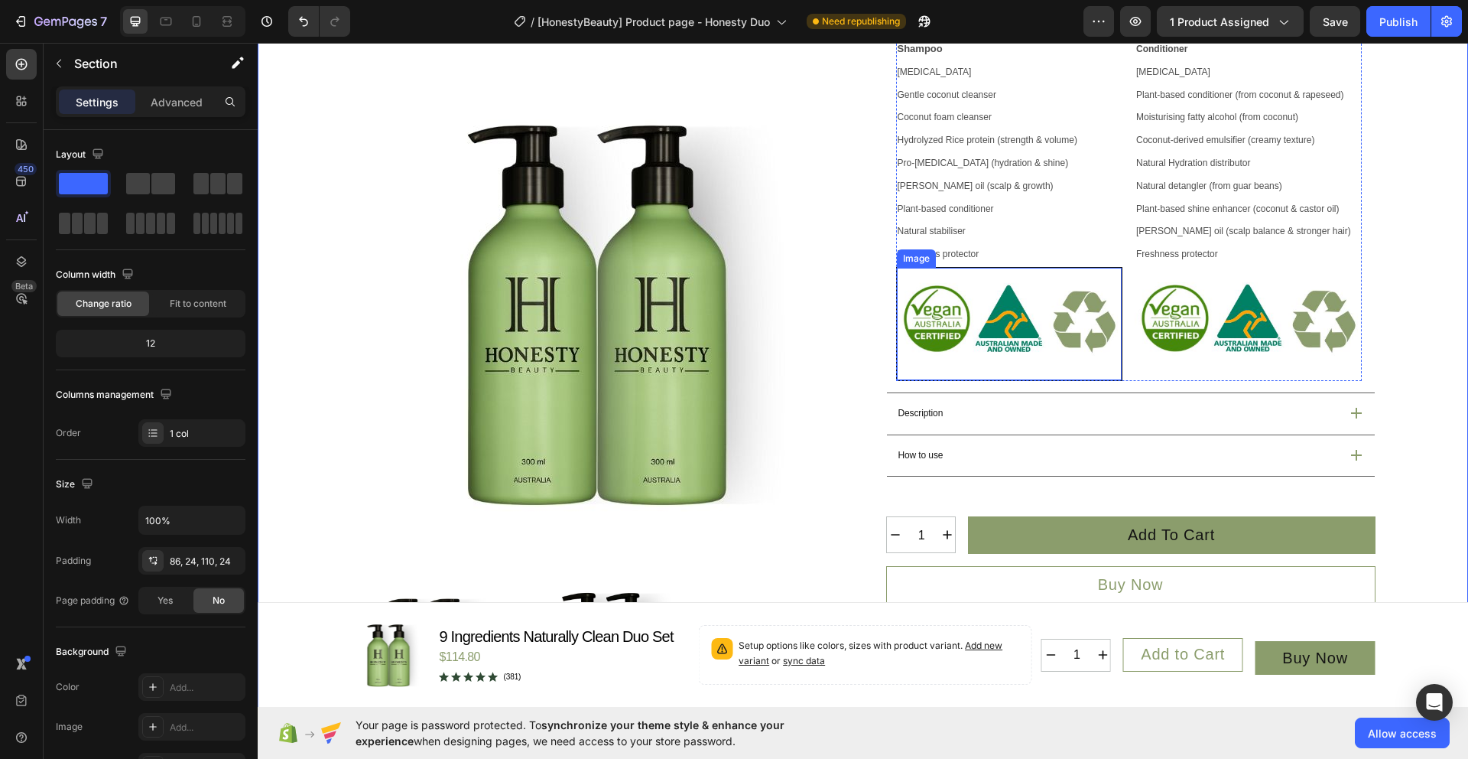
click at [1030, 375] on img at bounding box center [1010, 324] width 226 height 112
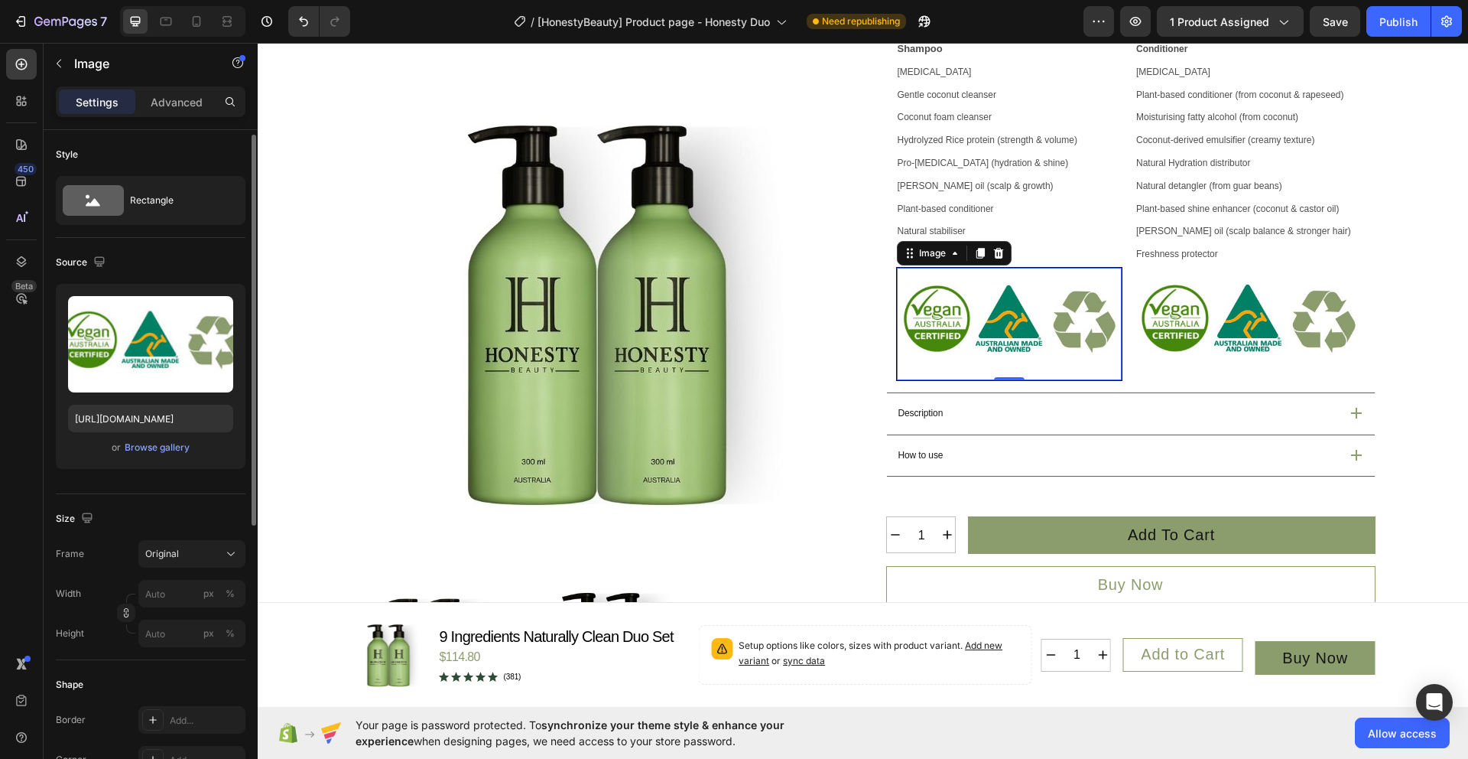
scroll to position [20, 0]
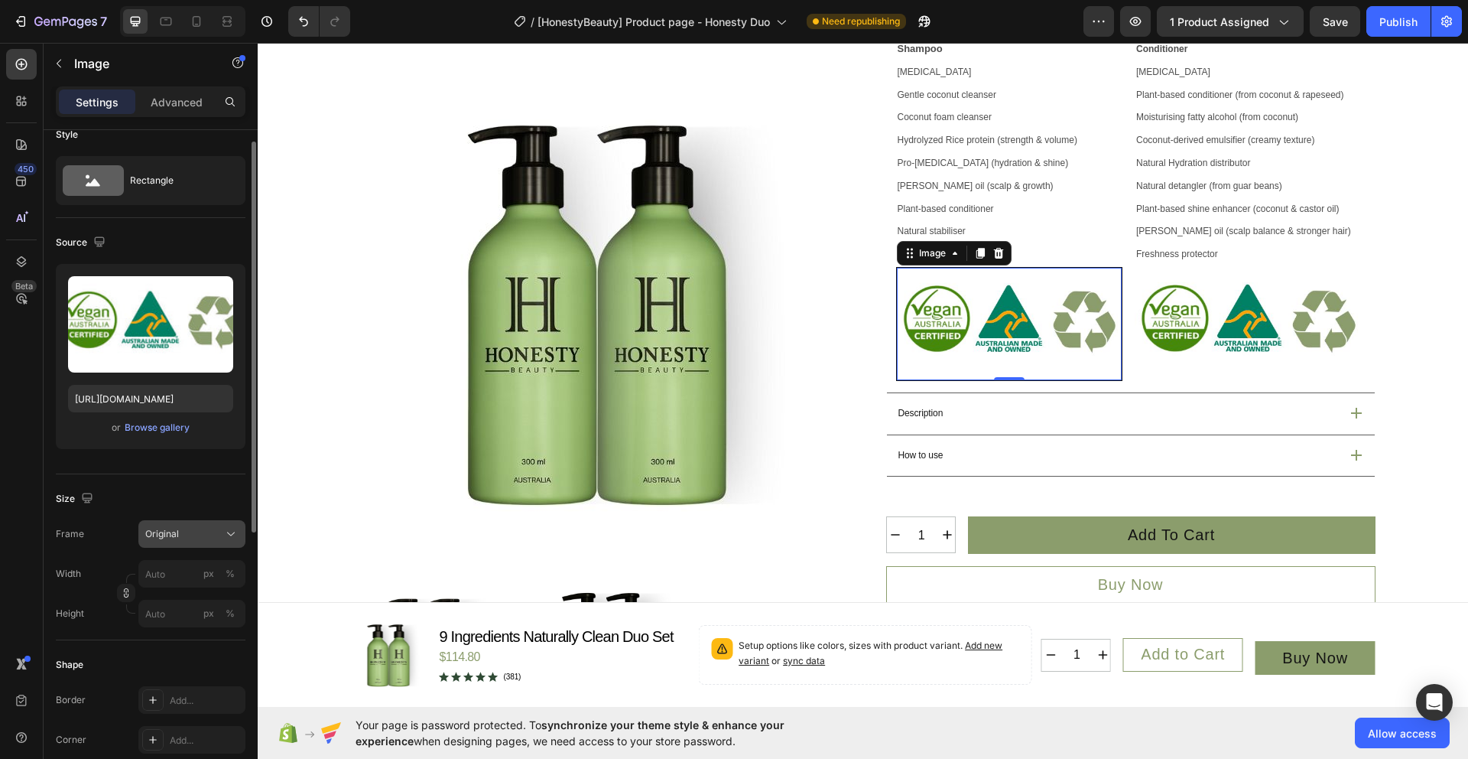
click at [192, 542] on button "Original" at bounding box center [191, 534] width 107 height 28
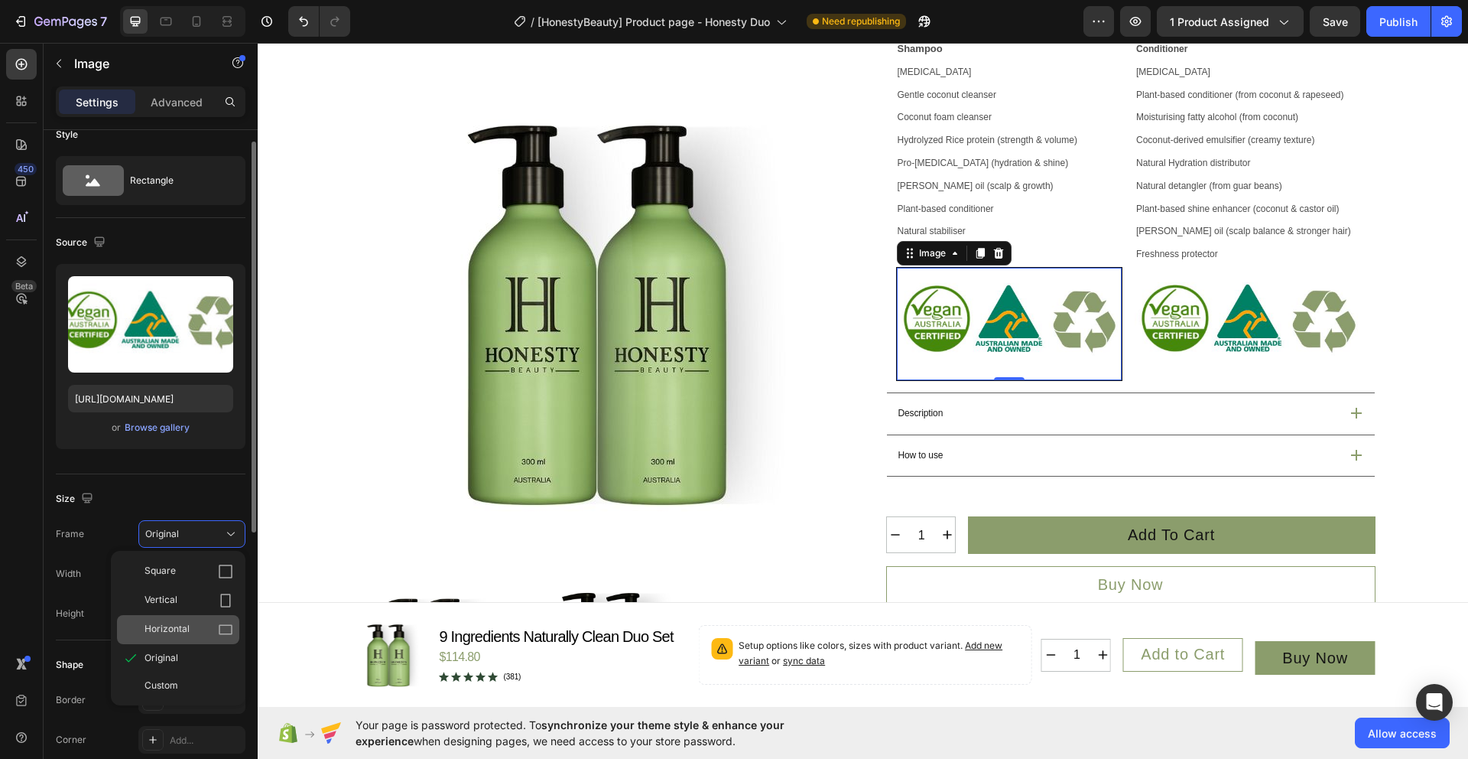
click at [201, 624] on div "Horizontal" at bounding box center [189, 629] width 89 height 15
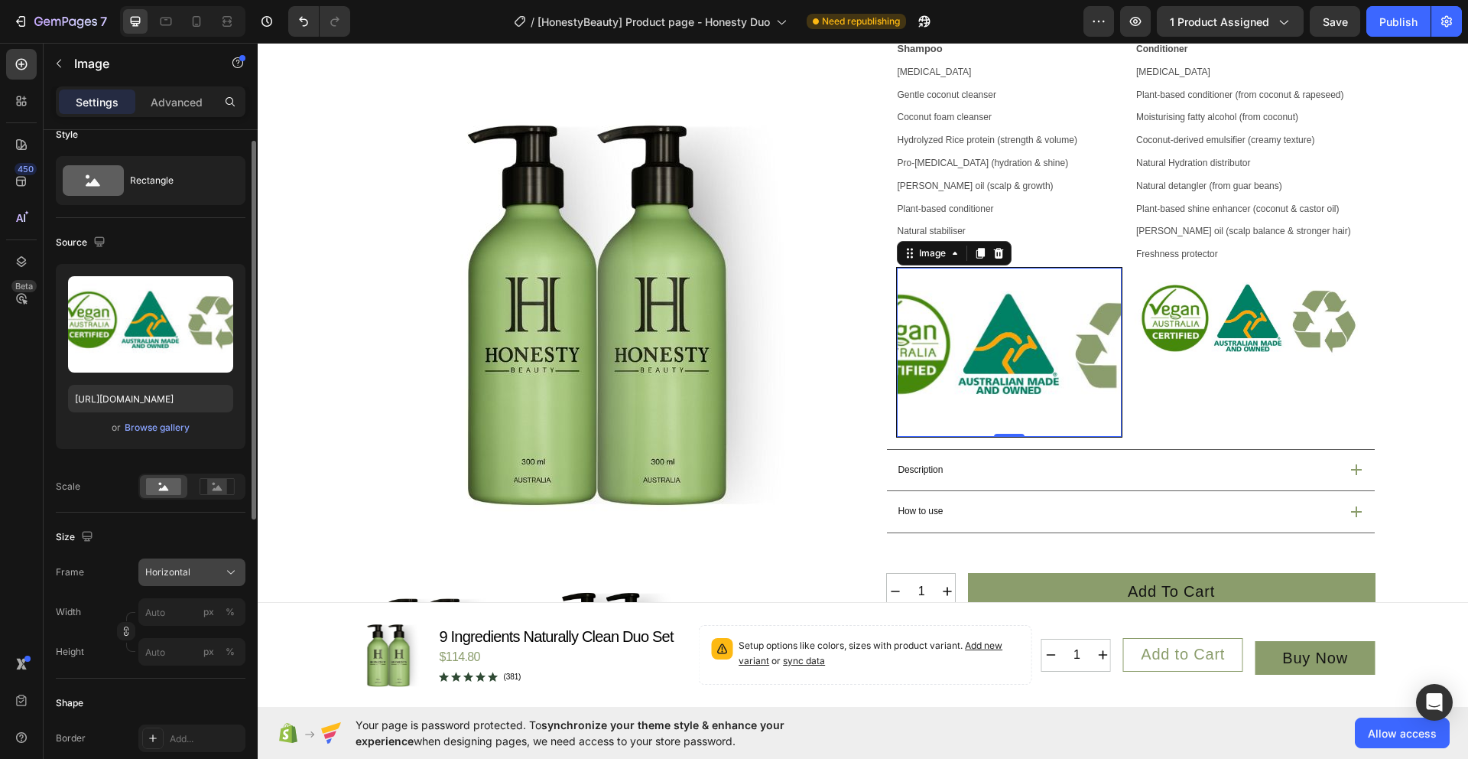
click at [216, 576] on div "Horizontal" at bounding box center [182, 572] width 75 height 14
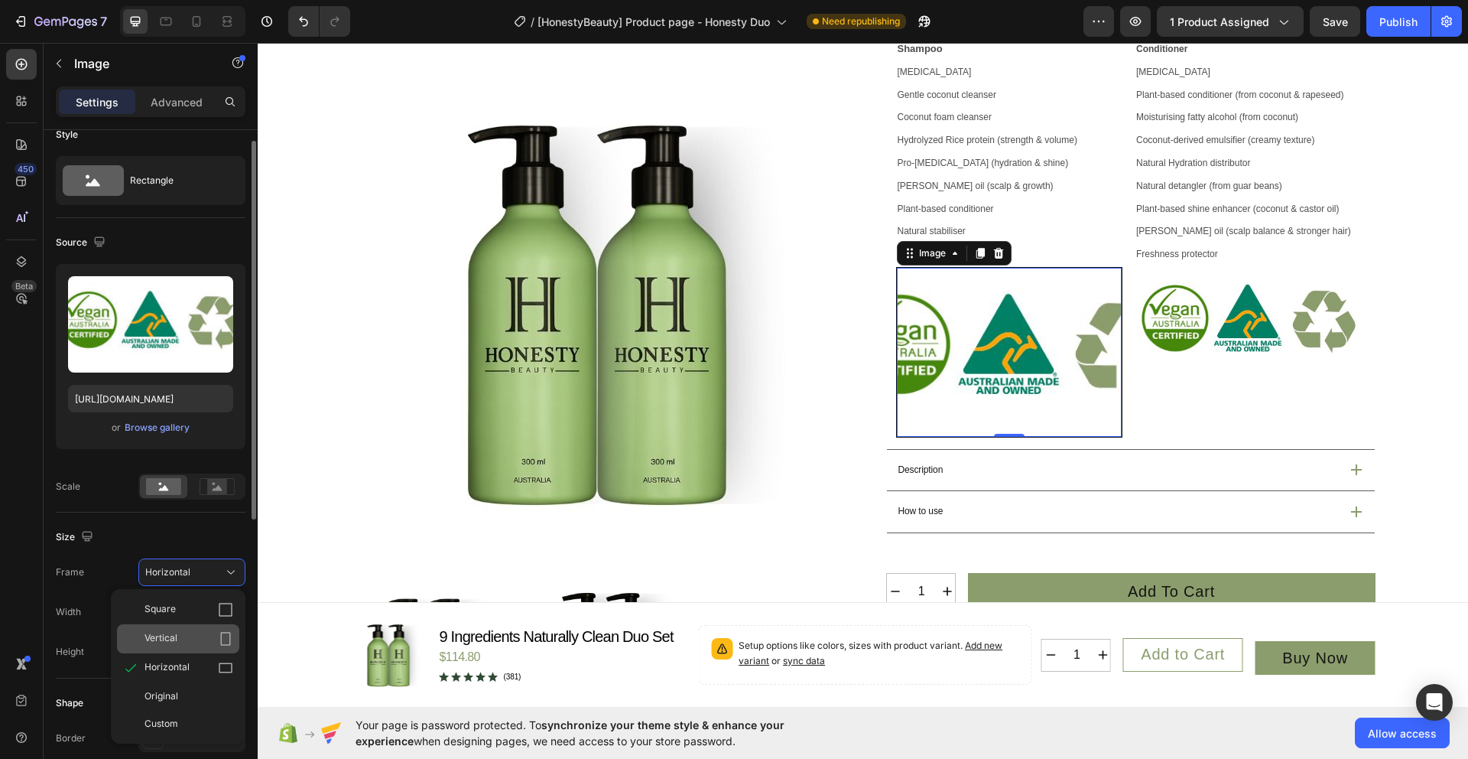
click at [194, 636] on div "Vertical" at bounding box center [189, 638] width 89 height 15
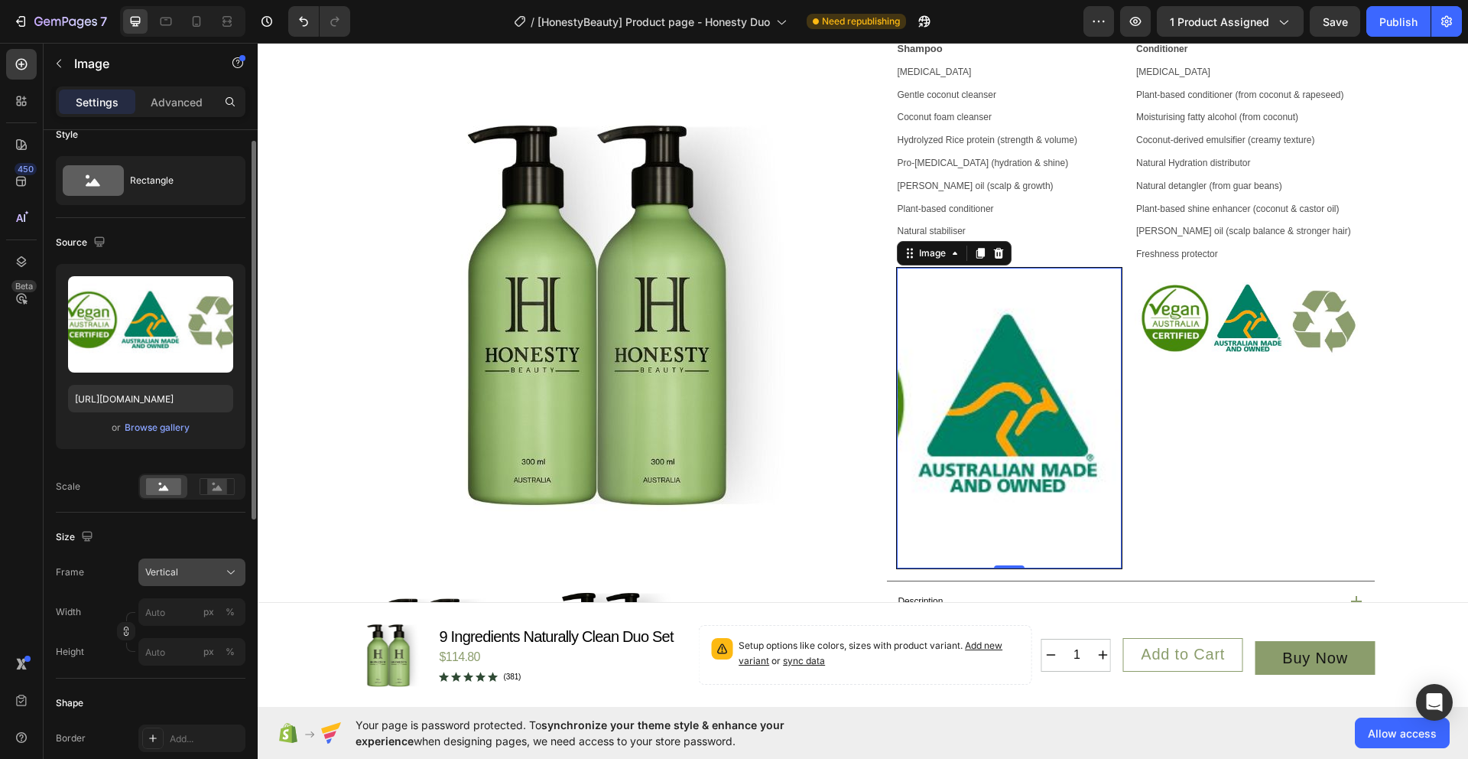
click at [209, 572] on div "Vertical" at bounding box center [182, 572] width 75 height 14
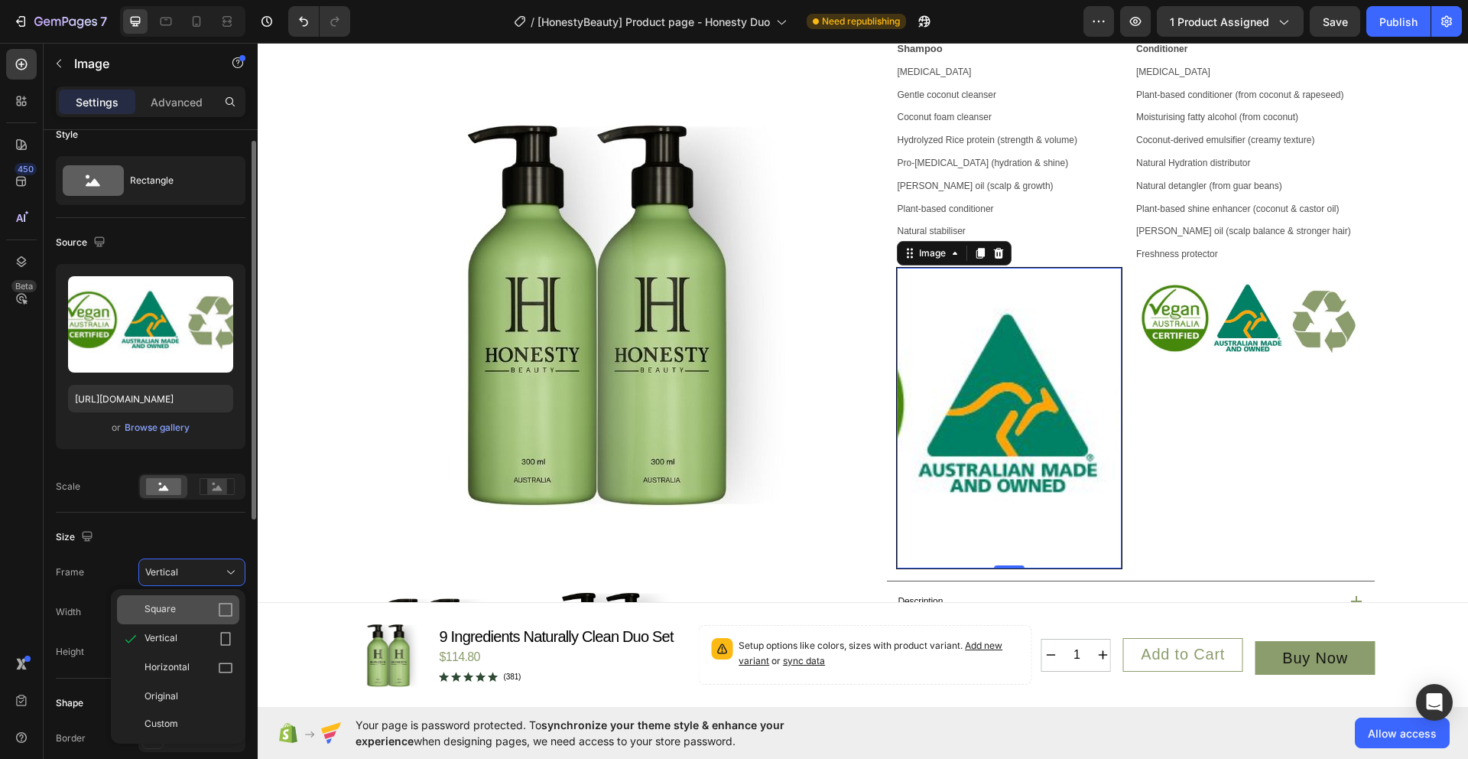
click at [201, 614] on div "Square" at bounding box center [189, 609] width 89 height 15
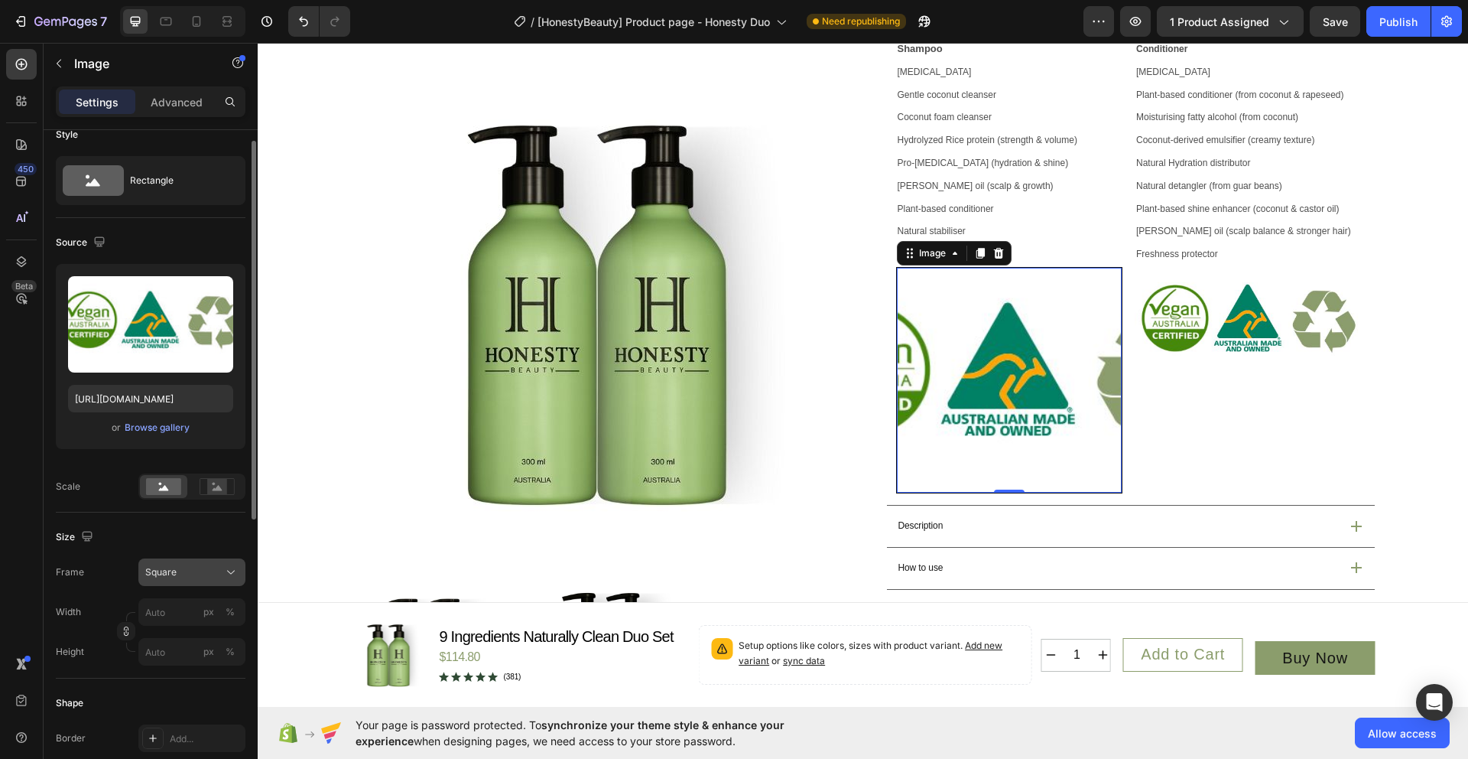
click at [204, 579] on div "Square" at bounding box center [191, 571] width 93 height 15
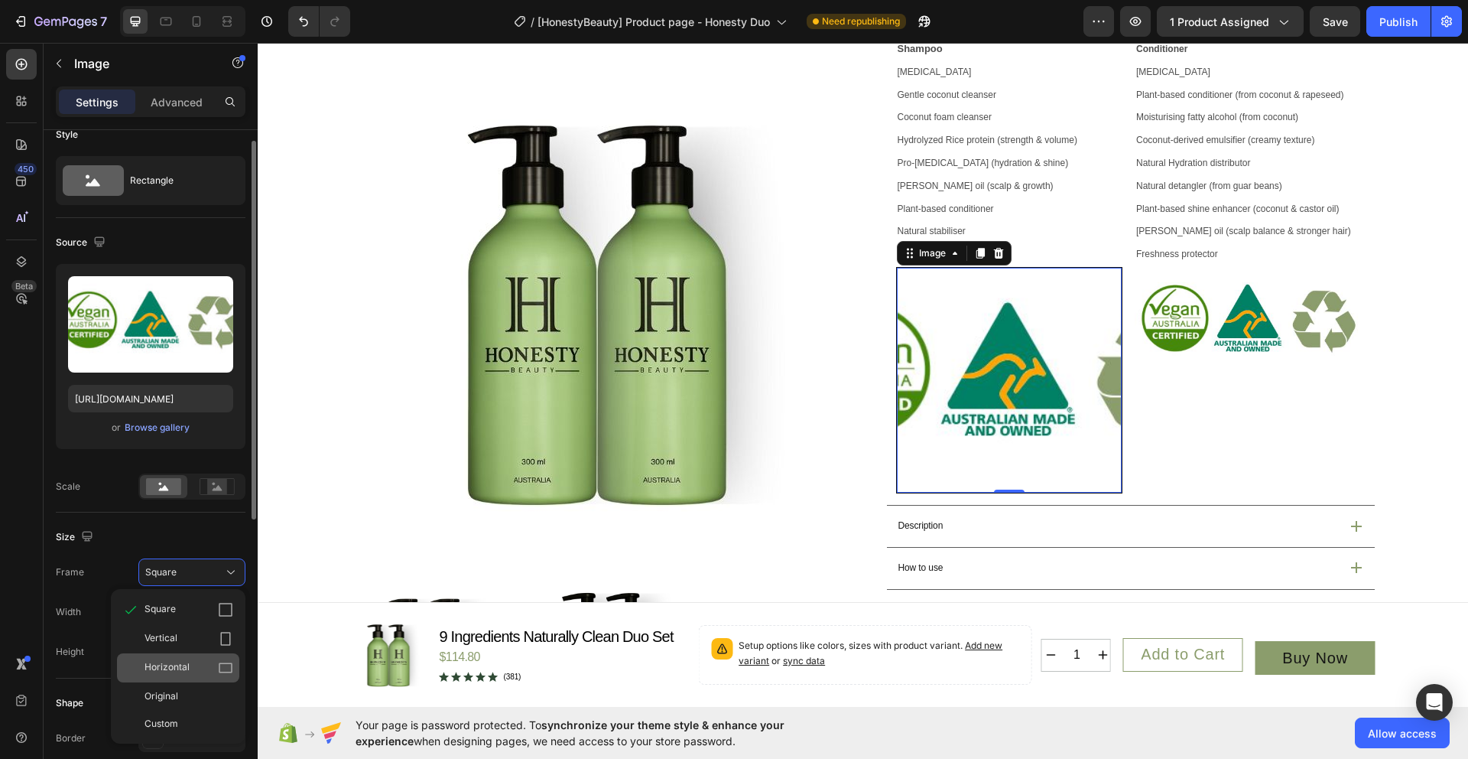
click at [194, 662] on div "Horizontal" at bounding box center [189, 667] width 89 height 15
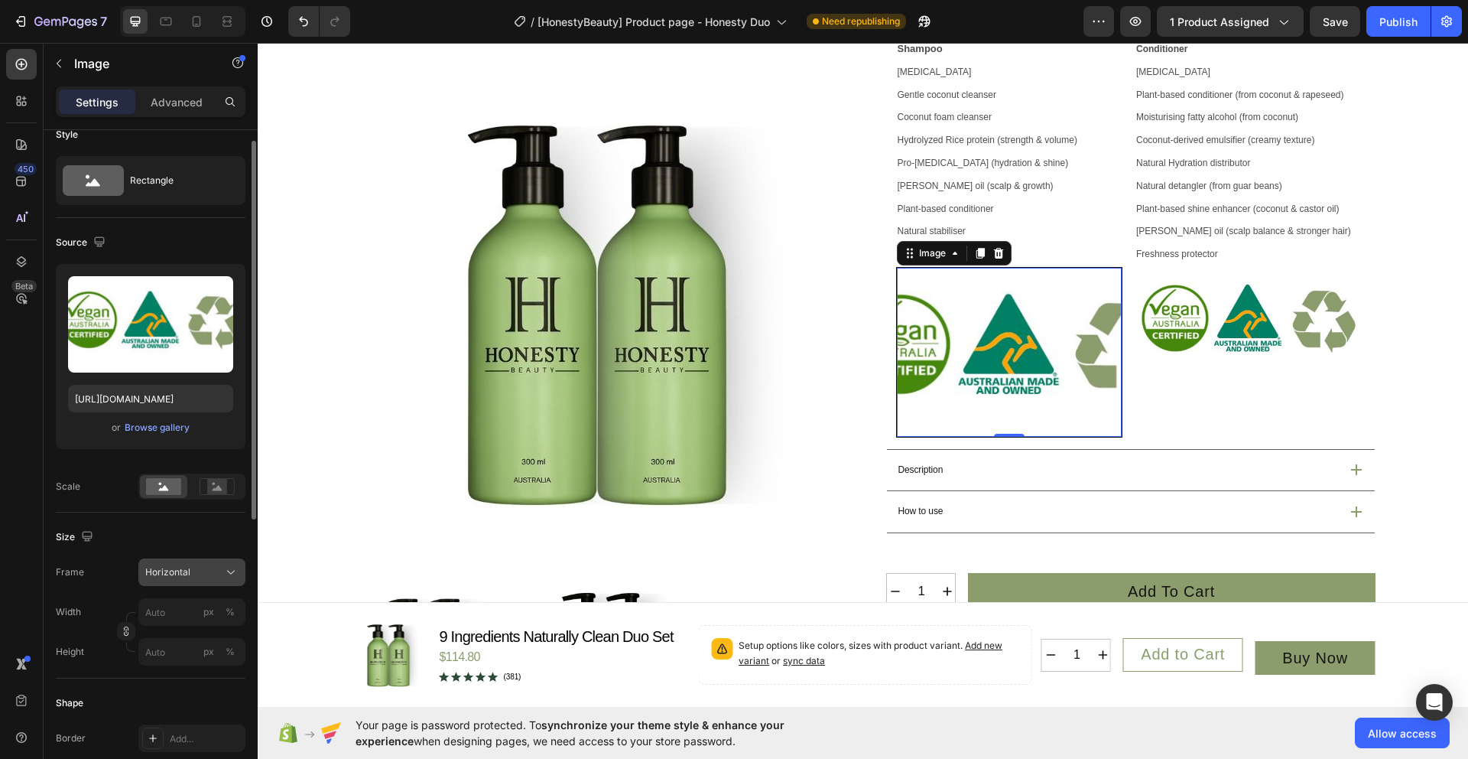
click at [221, 574] on div "Horizontal" at bounding box center [191, 571] width 93 height 15
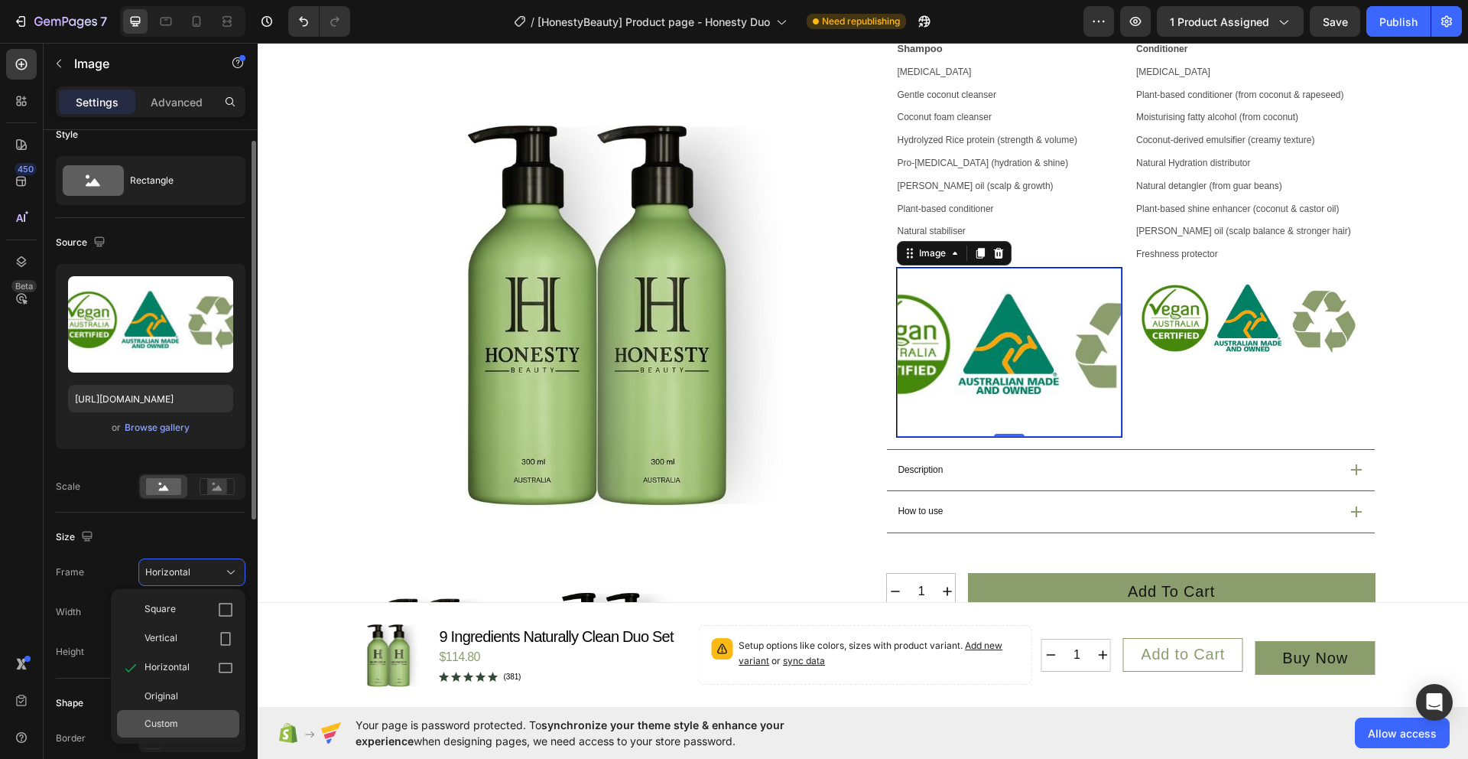
click at [187, 723] on div "Custom" at bounding box center [189, 724] width 89 height 14
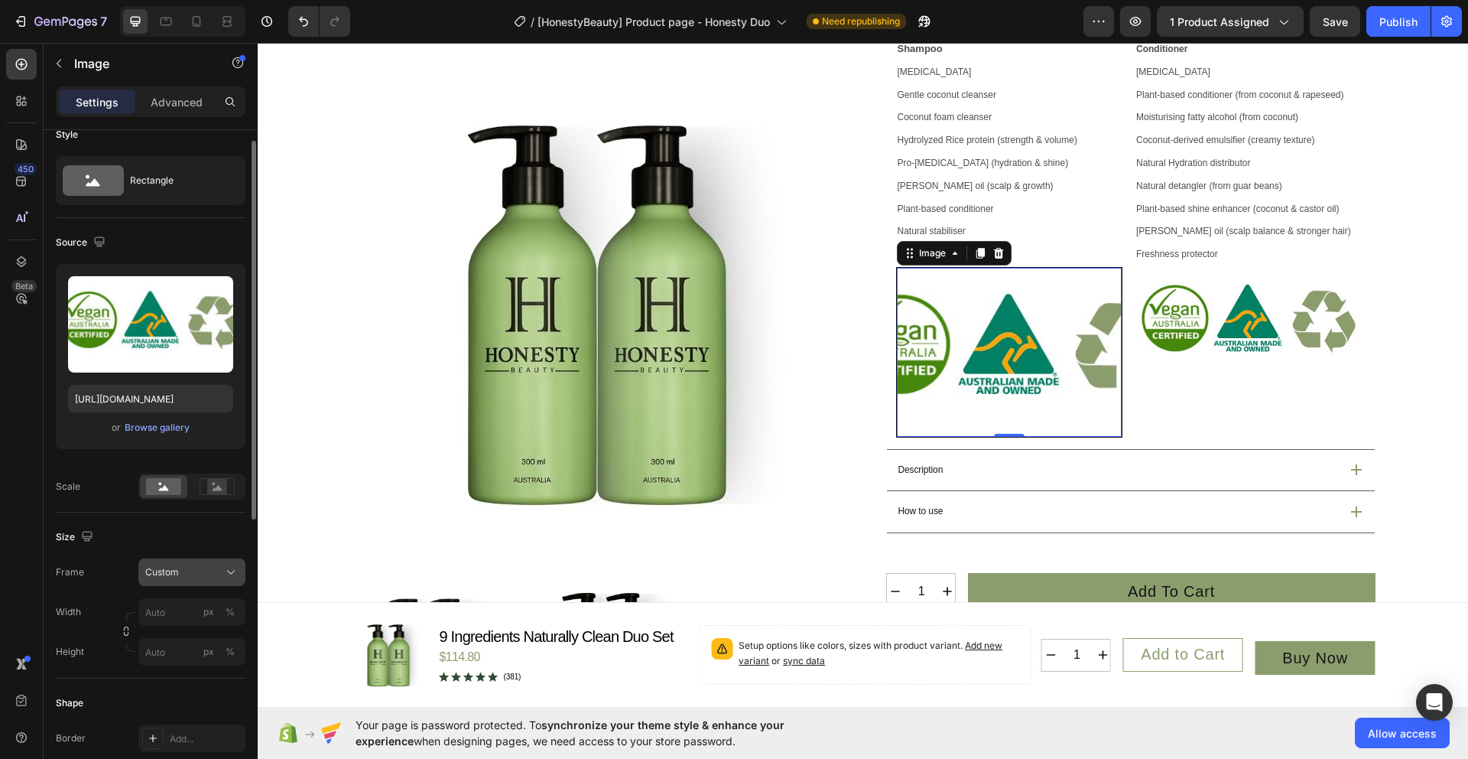
click at [201, 573] on div "Custom" at bounding box center [182, 572] width 75 height 14
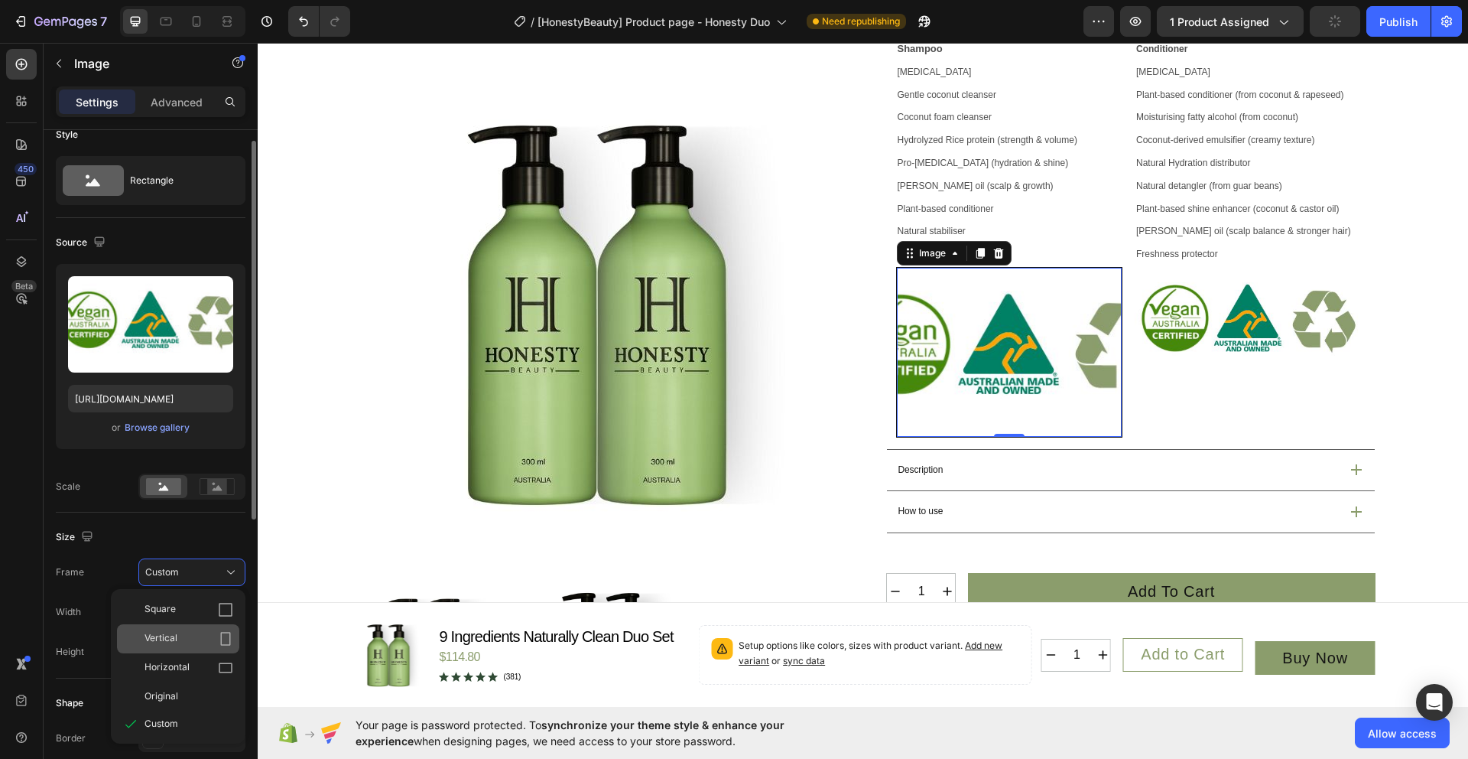
click at [195, 634] on div "Vertical" at bounding box center [189, 638] width 89 height 15
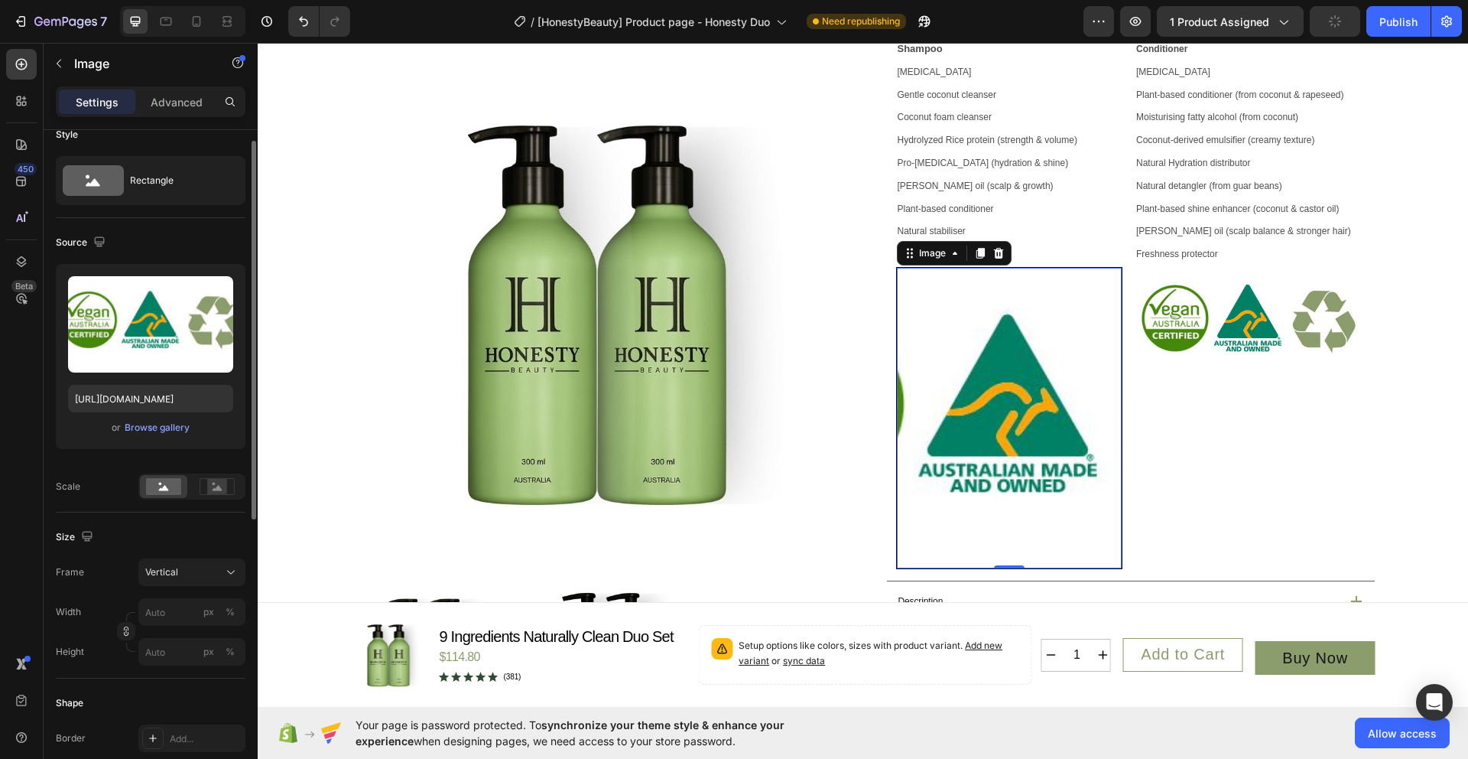
click at [193, 674] on div "Size Frame Vertical Width px % Height px %" at bounding box center [151, 595] width 190 height 166
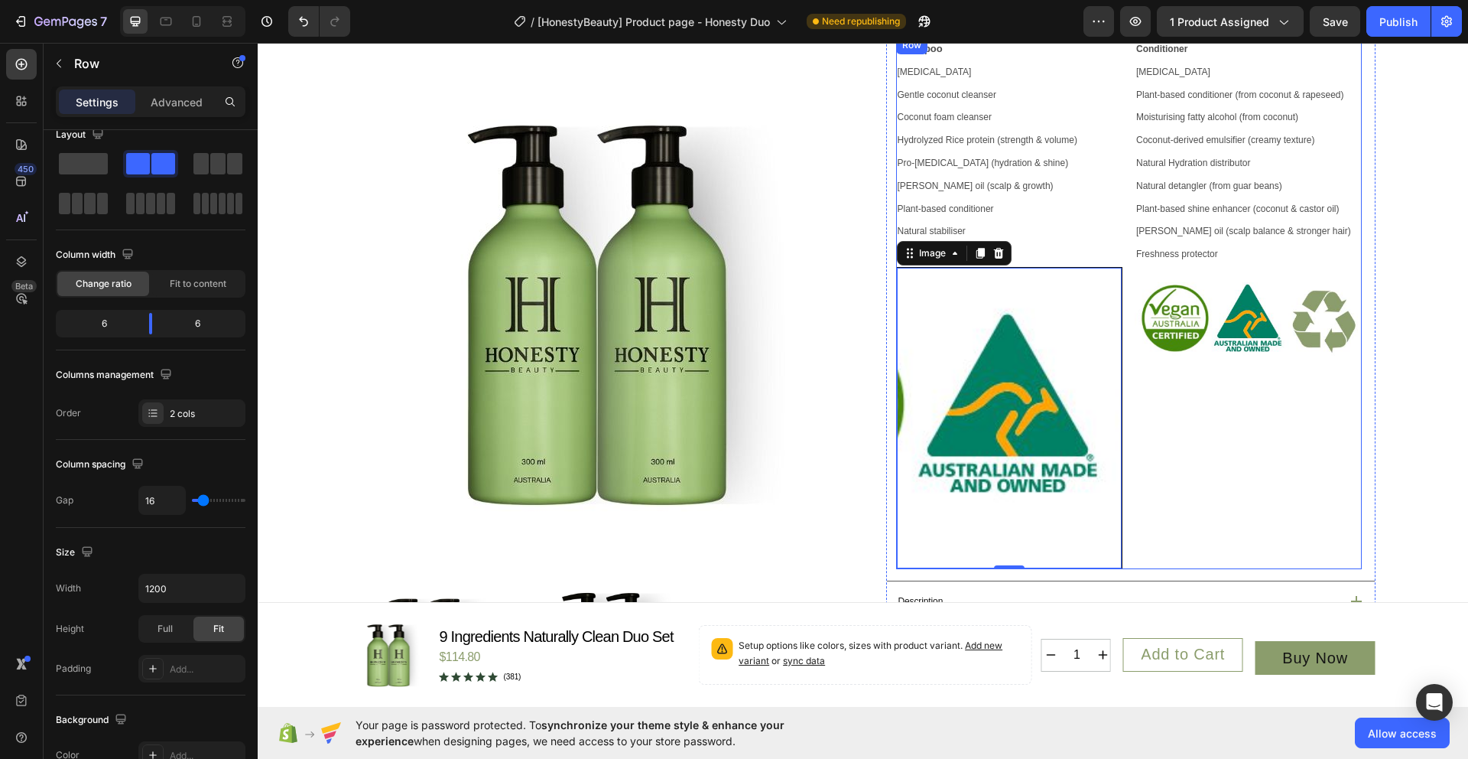
click at [1286, 499] on div "Conditioner Purified water Plant-based conditioner (from coconut & rapeseed) Mo…" at bounding box center [1248, 302] width 227 height 533
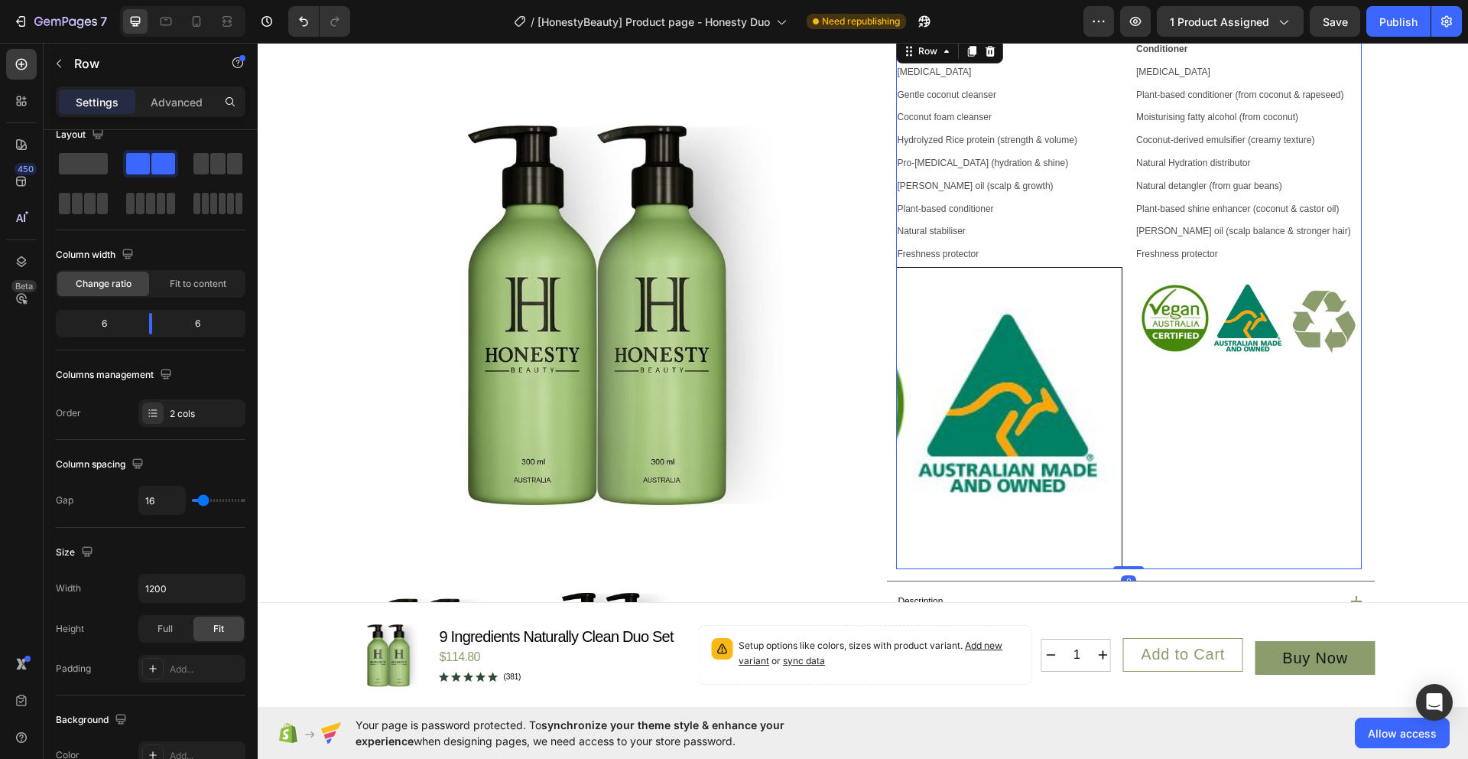
scroll to position [0, 0]
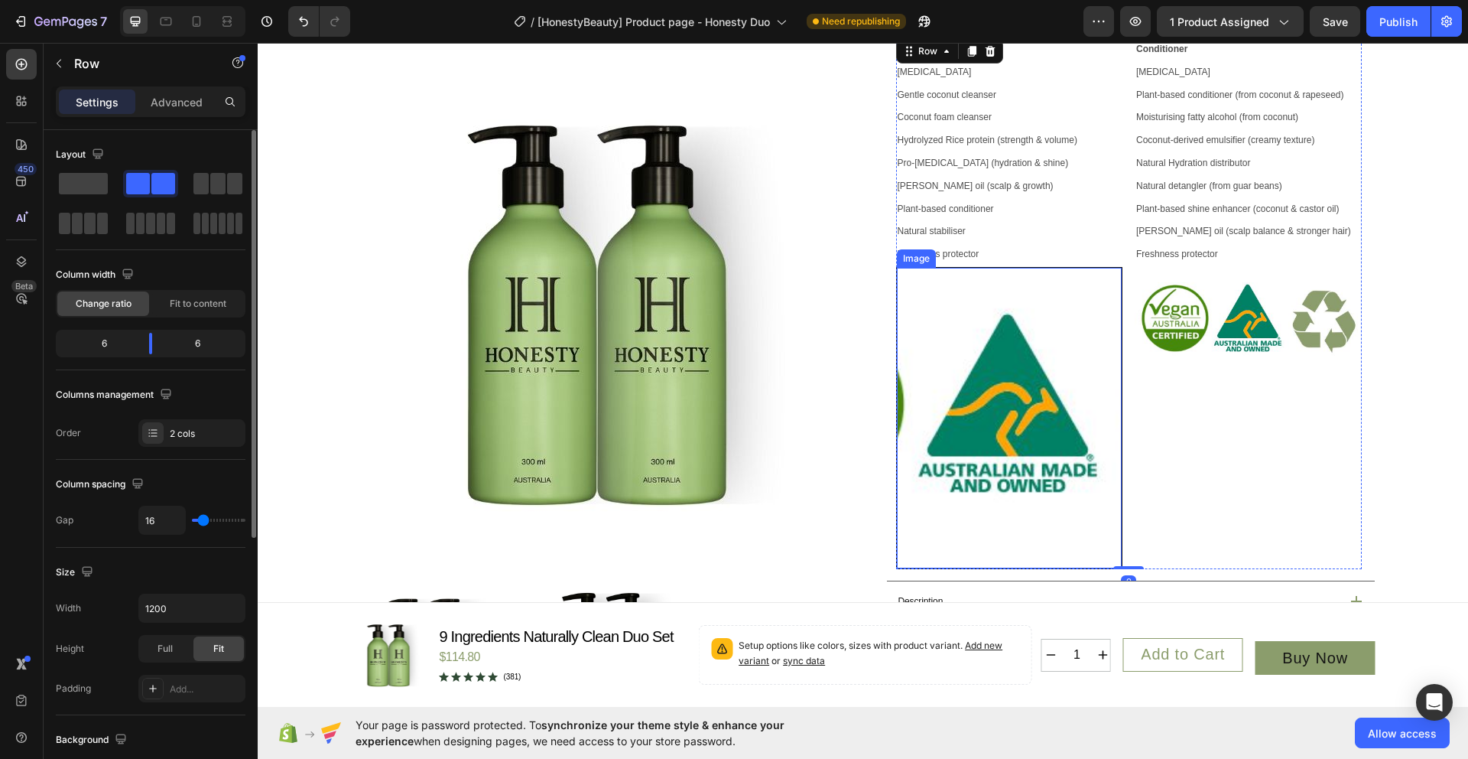
click at [1024, 421] on img at bounding box center [1010, 418] width 226 height 301
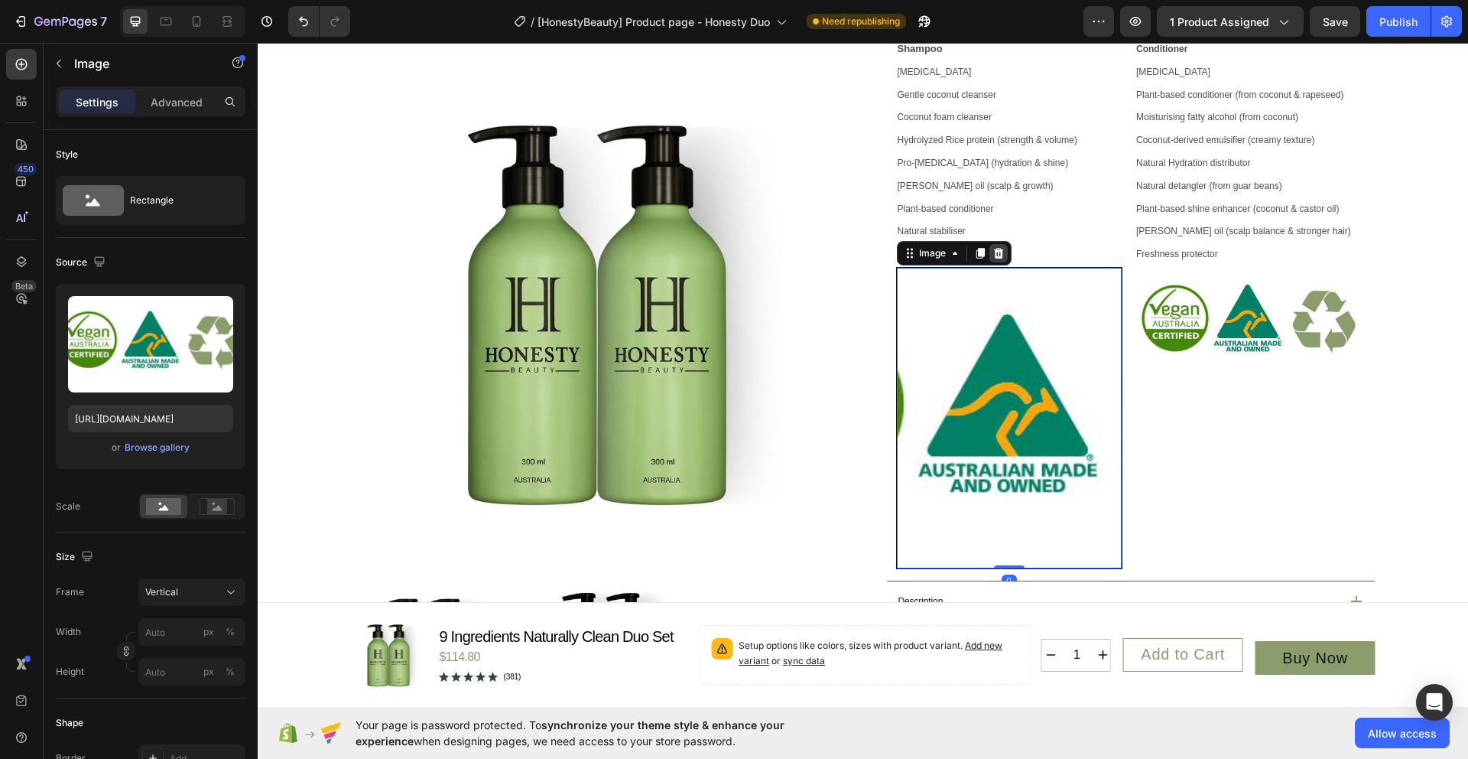
click at [995, 258] on icon at bounding box center [998, 253] width 10 height 11
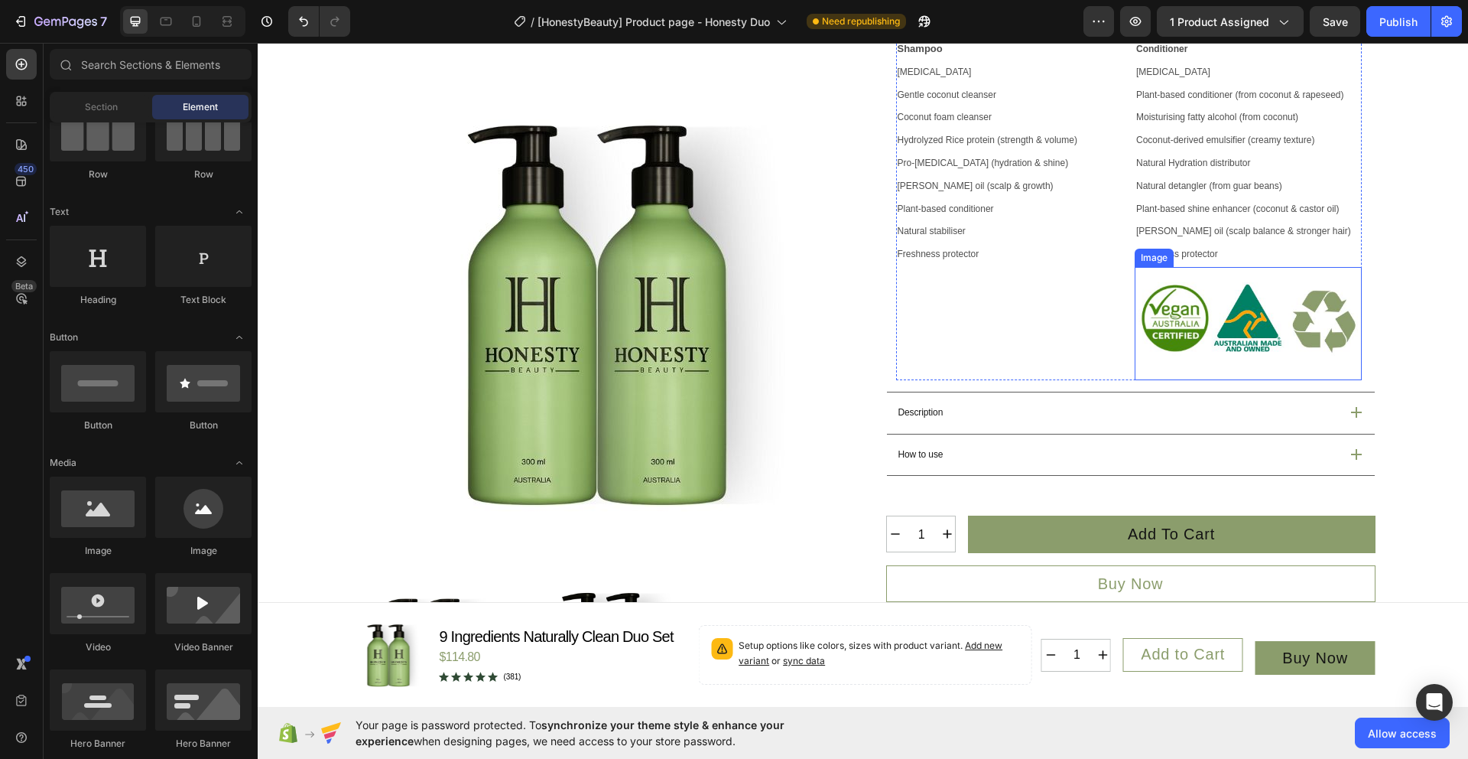
click at [1241, 344] on img at bounding box center [1248, 323] width 227 height 113
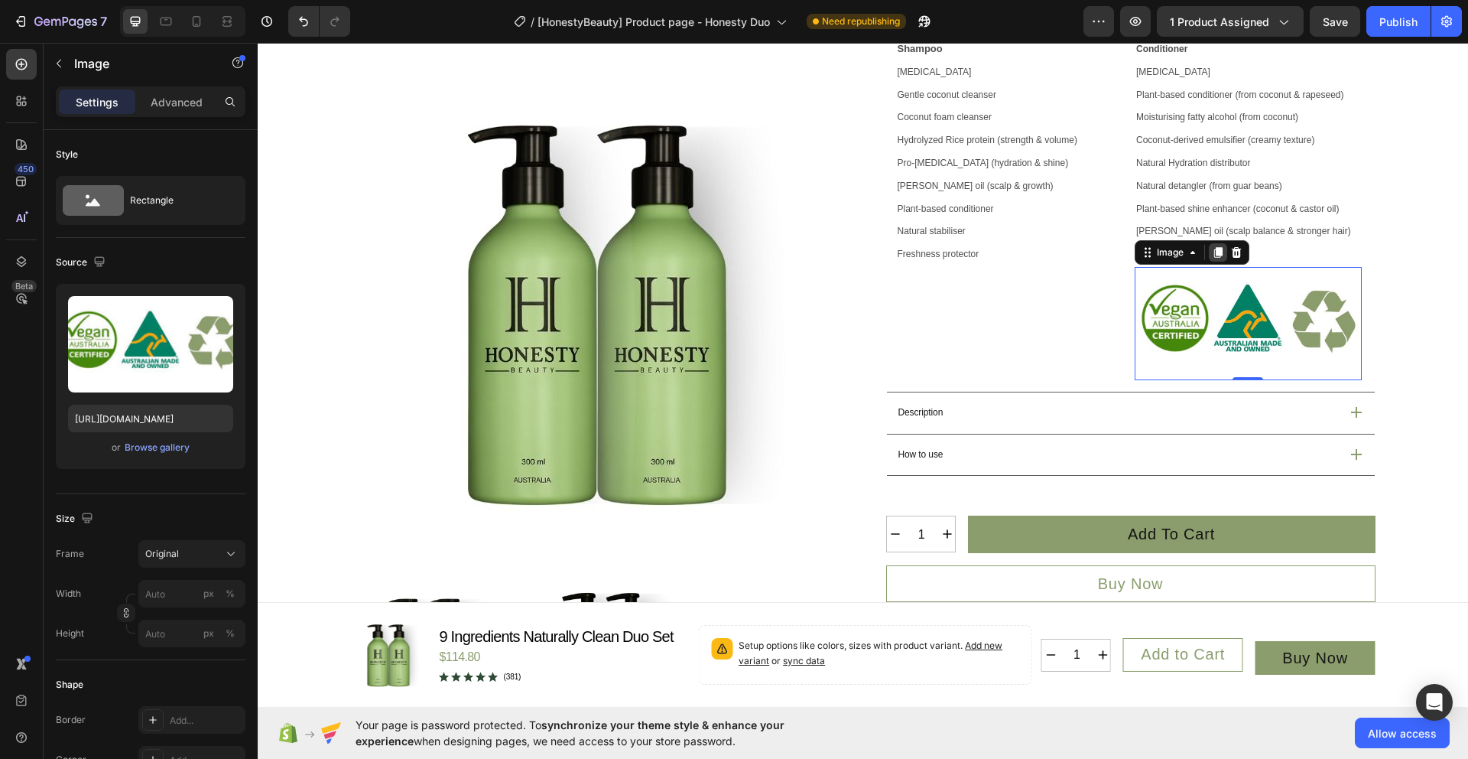
click at [1215, 258] on icon at bounding box center [1218, 252] width 8 height 11
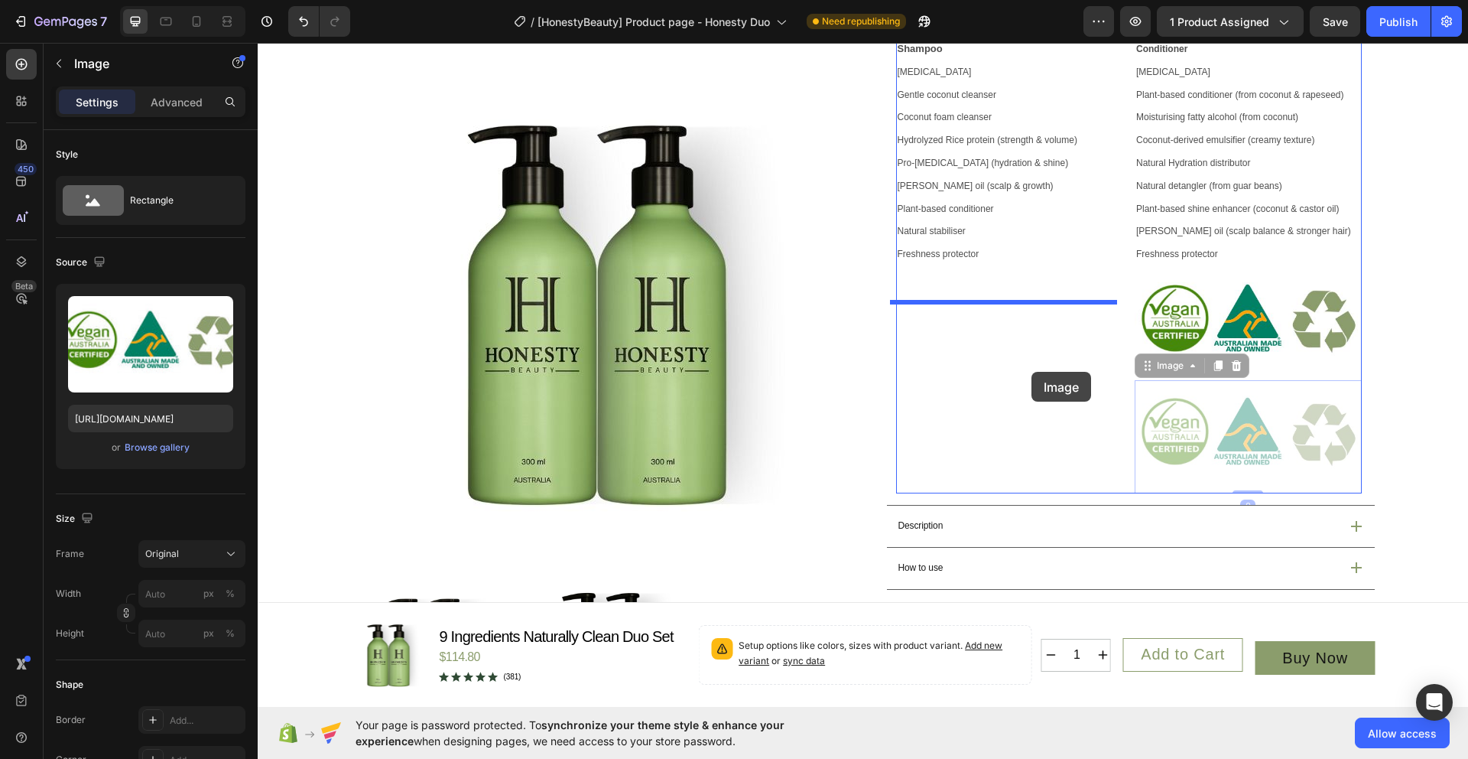
drag, startPoint x: 1248, startPoint y: 470, endPoint x: 1032, endPoint y: 372, distance: 237.5
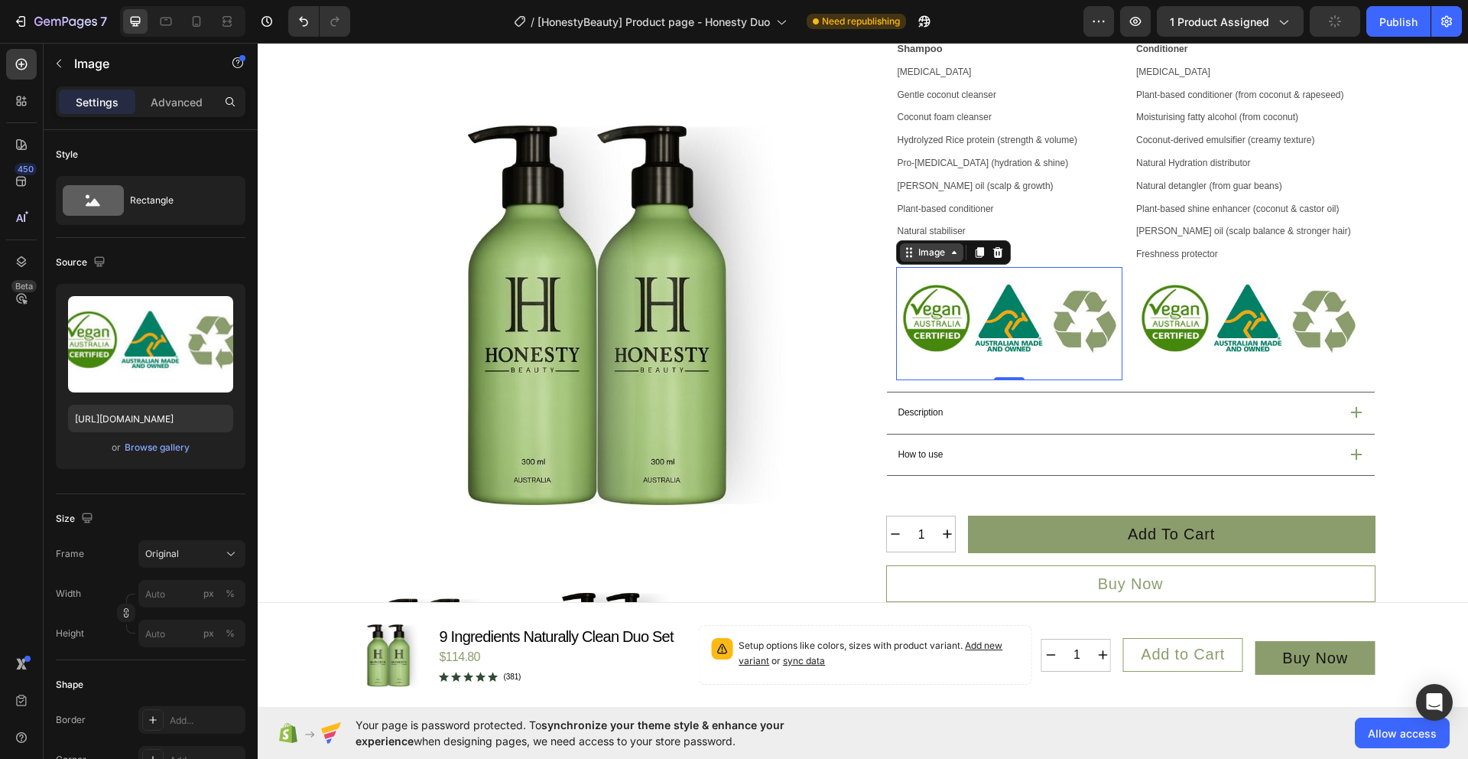
click at [948, 262] on div "Image" at bounding box center [931, 252] width 63 height 18
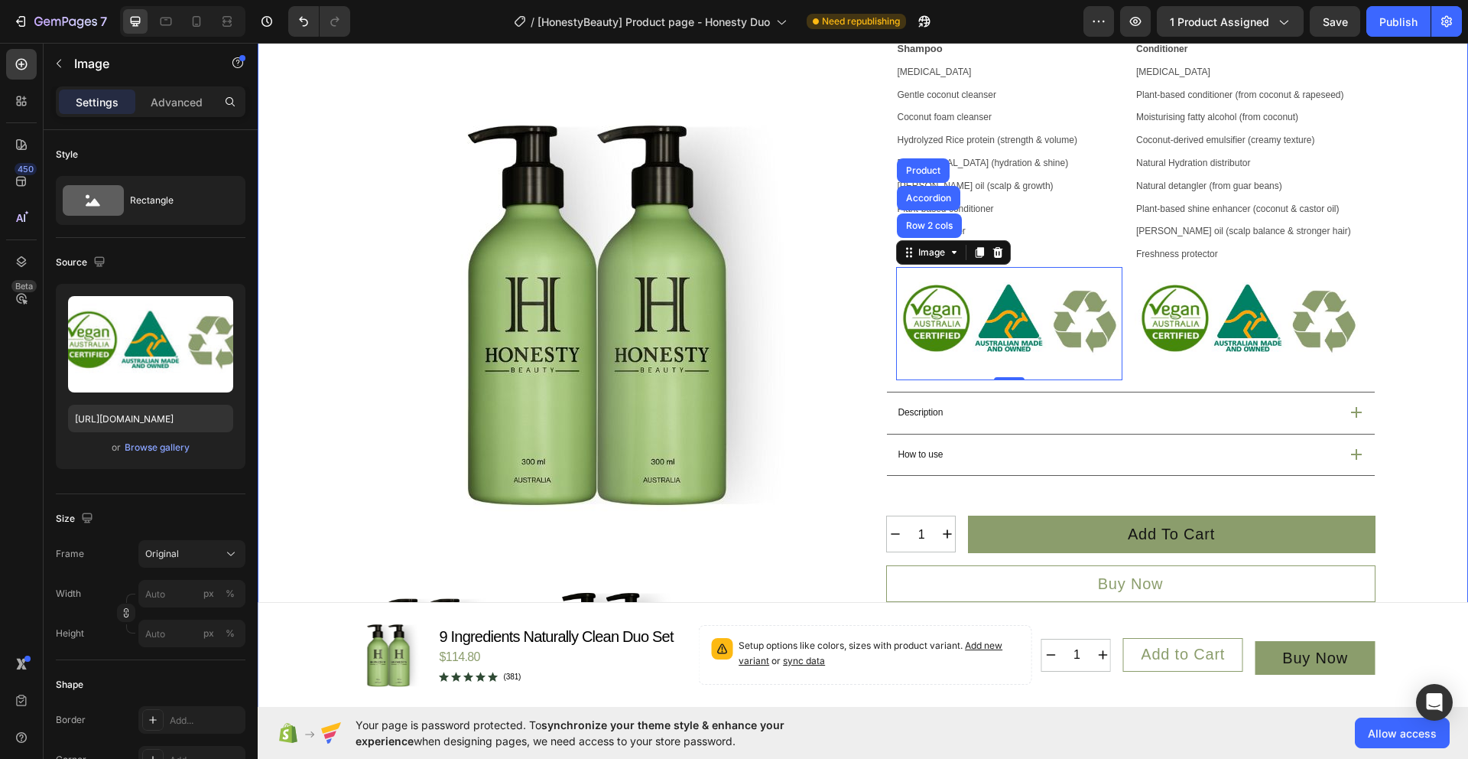
click at [1408, 413] on div "Product Images Icon Australian Made & Owned Text Block Icon Australian Post Tex…" at bounding box center [863, 285] width 1174 height 1369
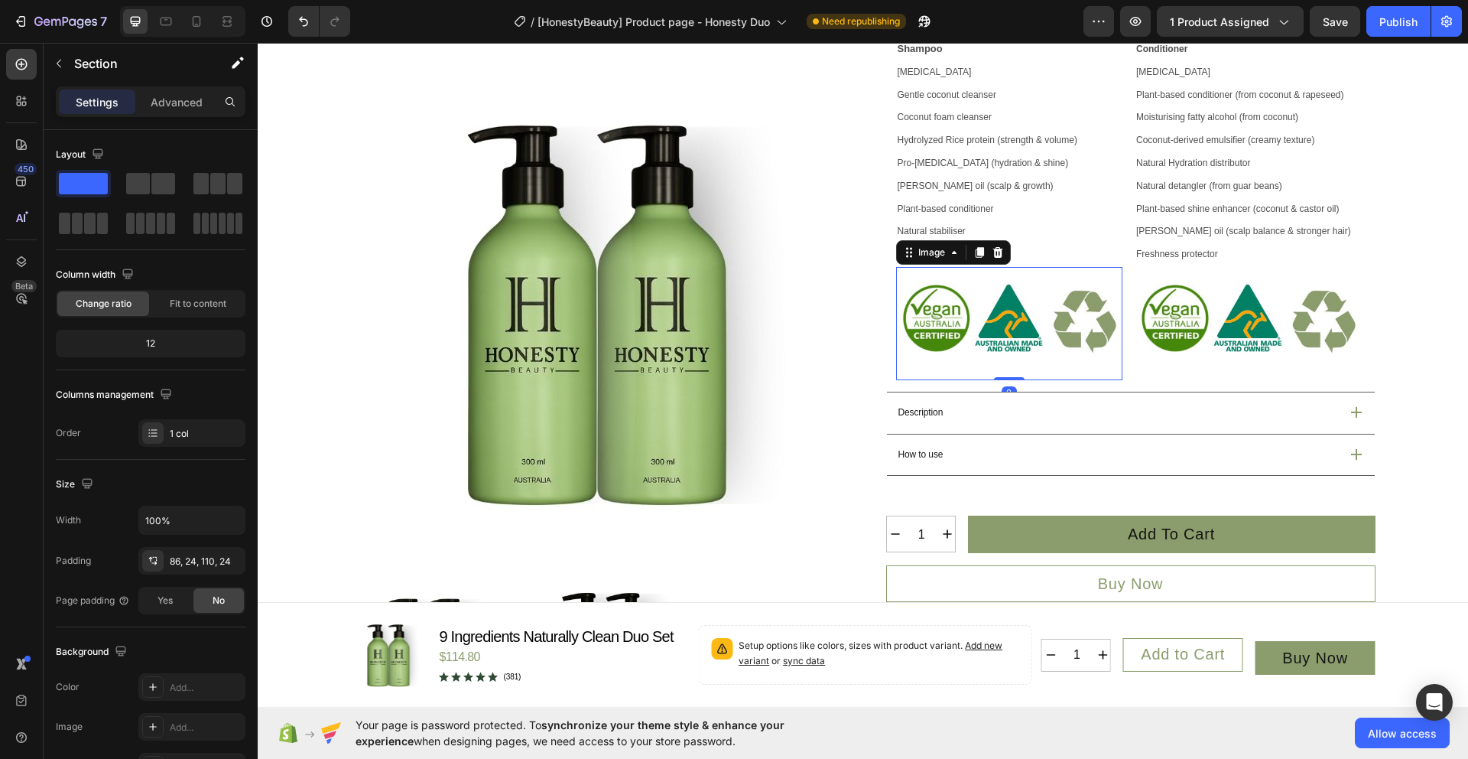
click at [1015, 374] on img at bounding box center [1009, 323] width 227 height 113
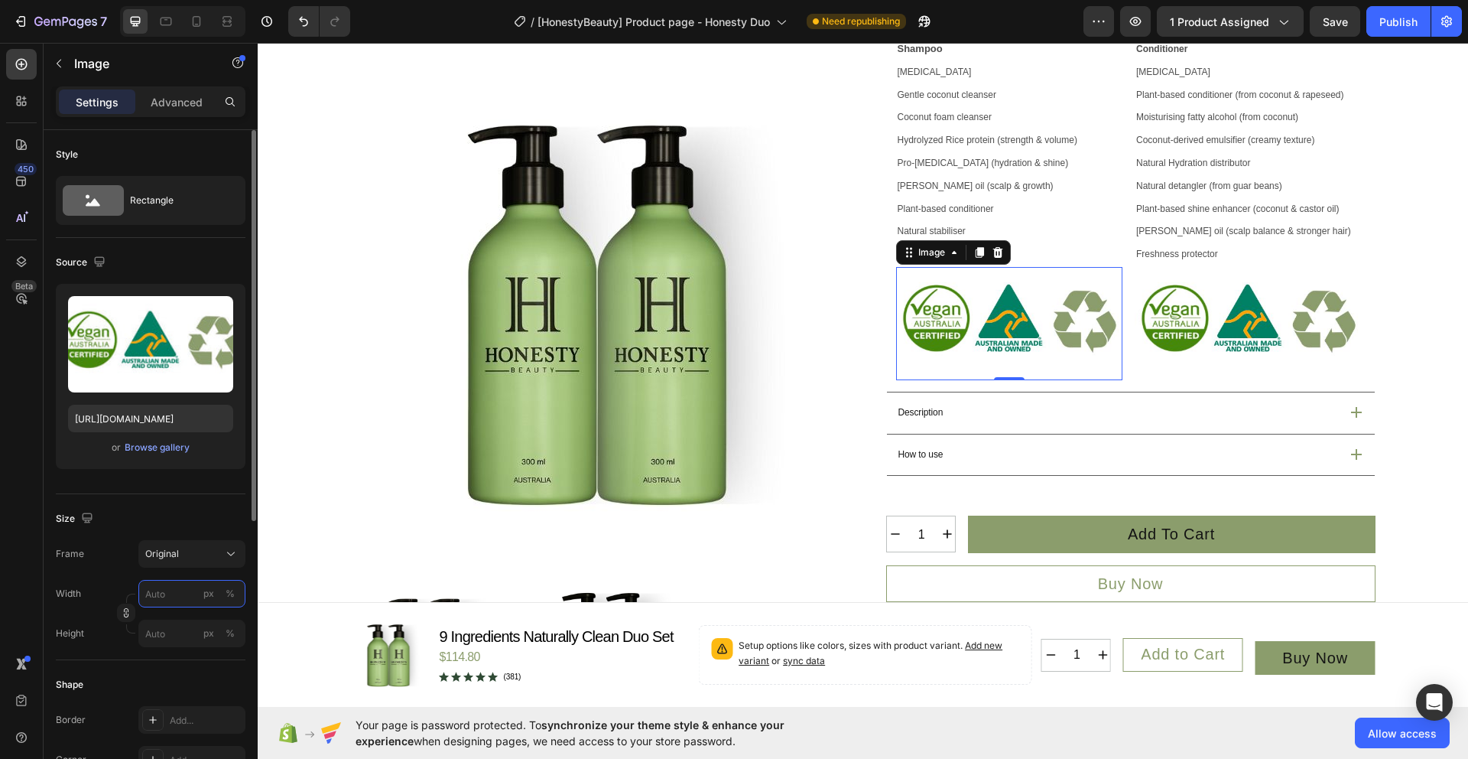
click at [176, 602] on input "px %" at bounding box center [191, 594] width 107 height 28
click at [225, 629] on span "100%" at bounding box center [220, 630] width 25 height 14
type input "100"
click at [186, 632] on input "px %" at bounding box center [191, 633] width 107 height 28
click at [177, 676] on p "Full 100%" at bounding box center [189, 670] width 89 height 14
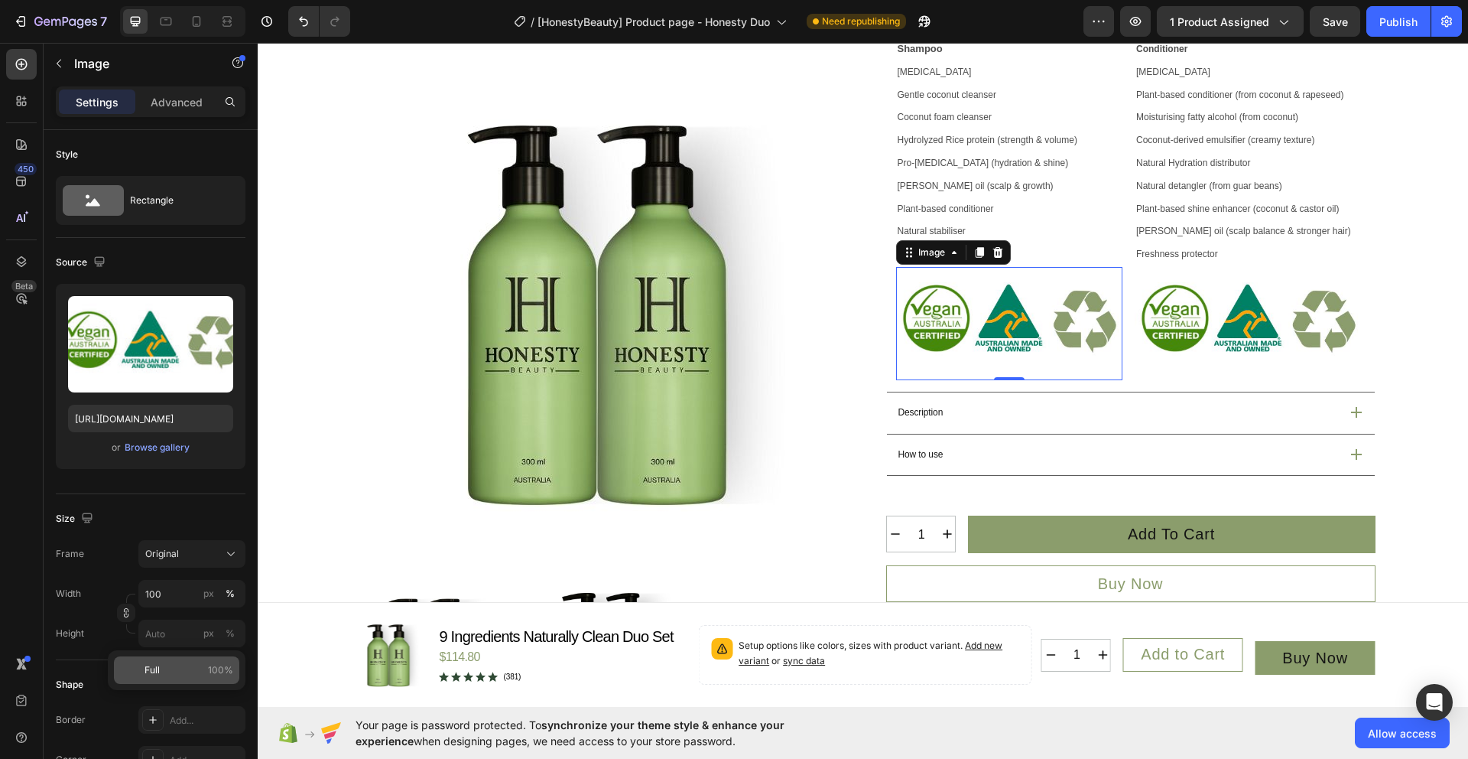
type input "100"
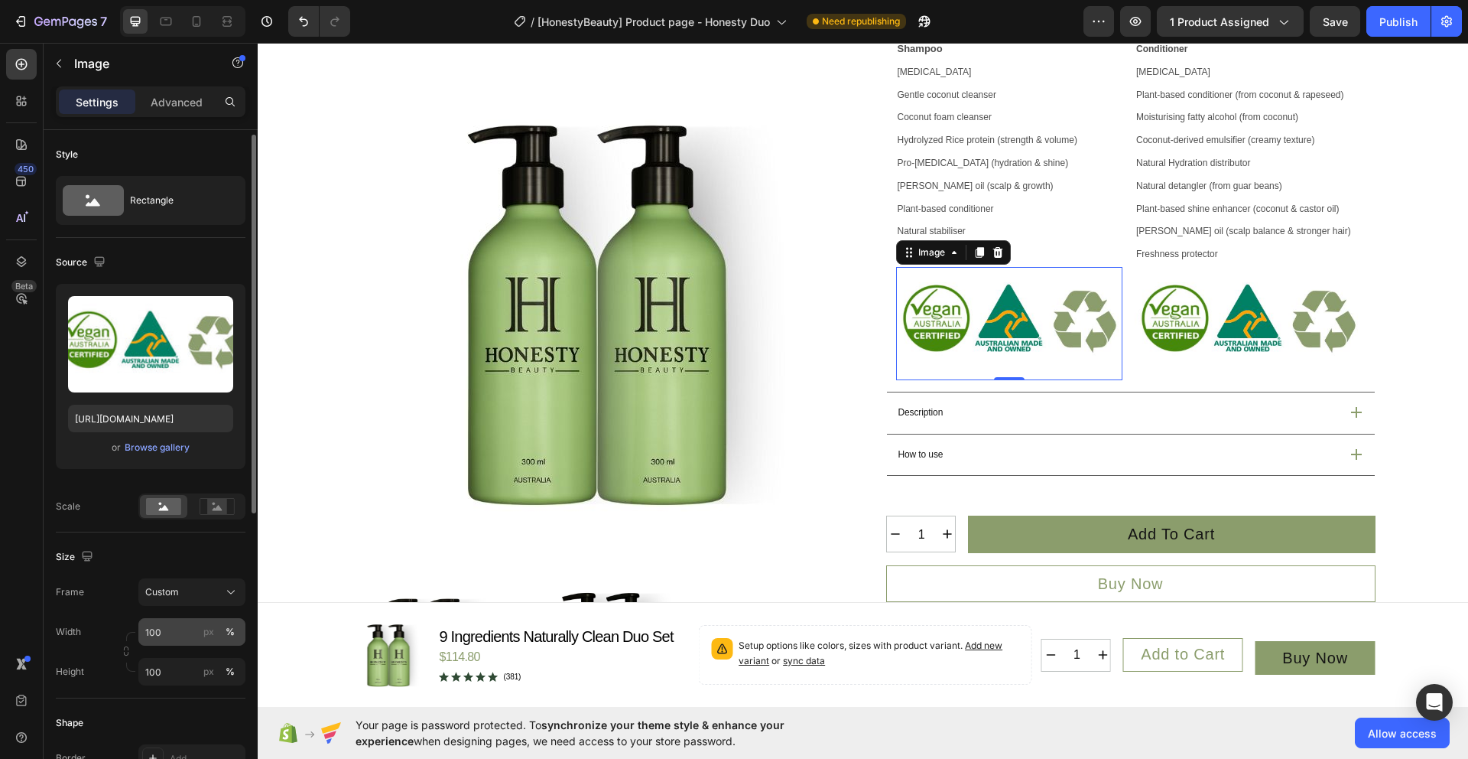
scroll to position [11, 0]
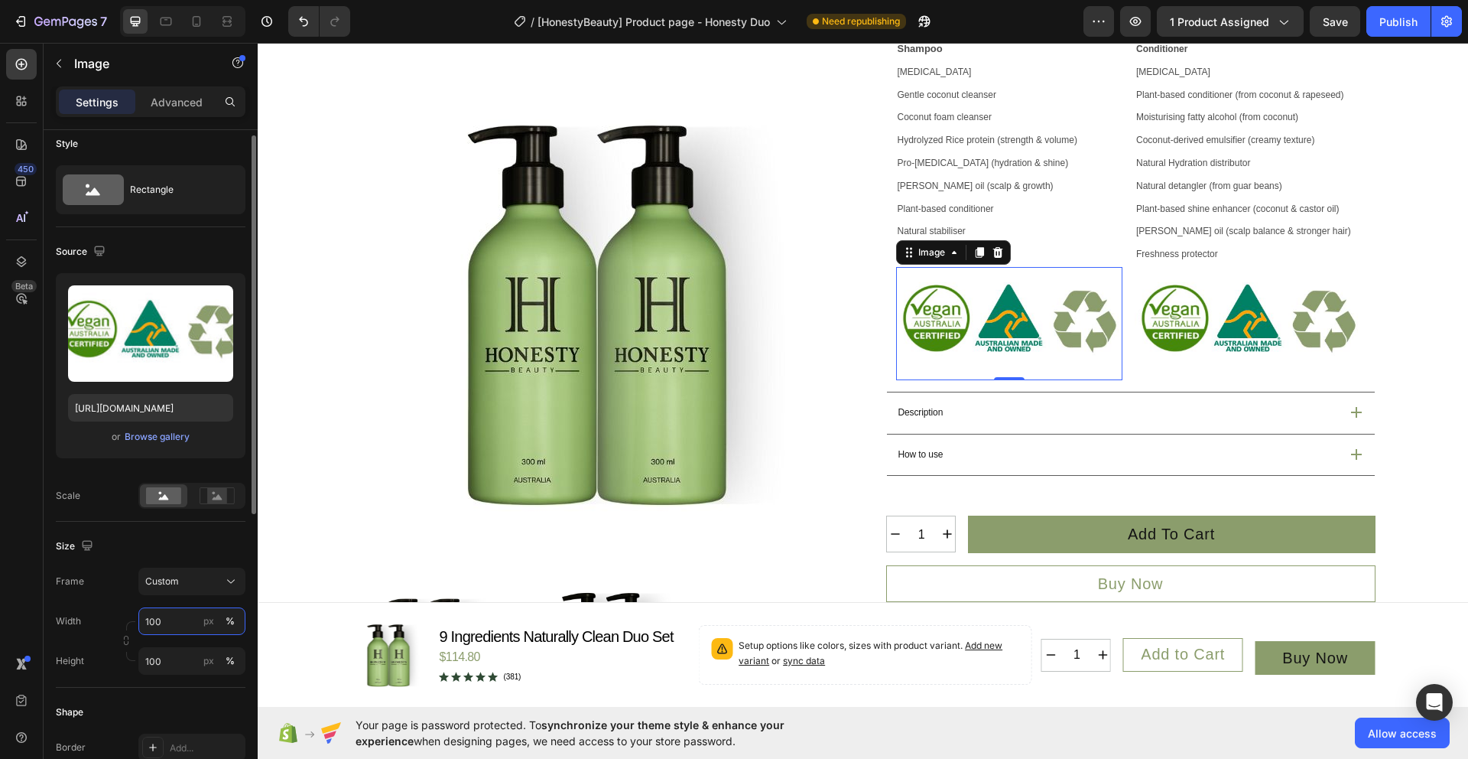
click at [180, 632] on input "100" at bounding box center [191, 621] width 107 height 28
type input "60"
click at [176, 668] on input "100" at bounding box center [191, 661] width 107 height 28
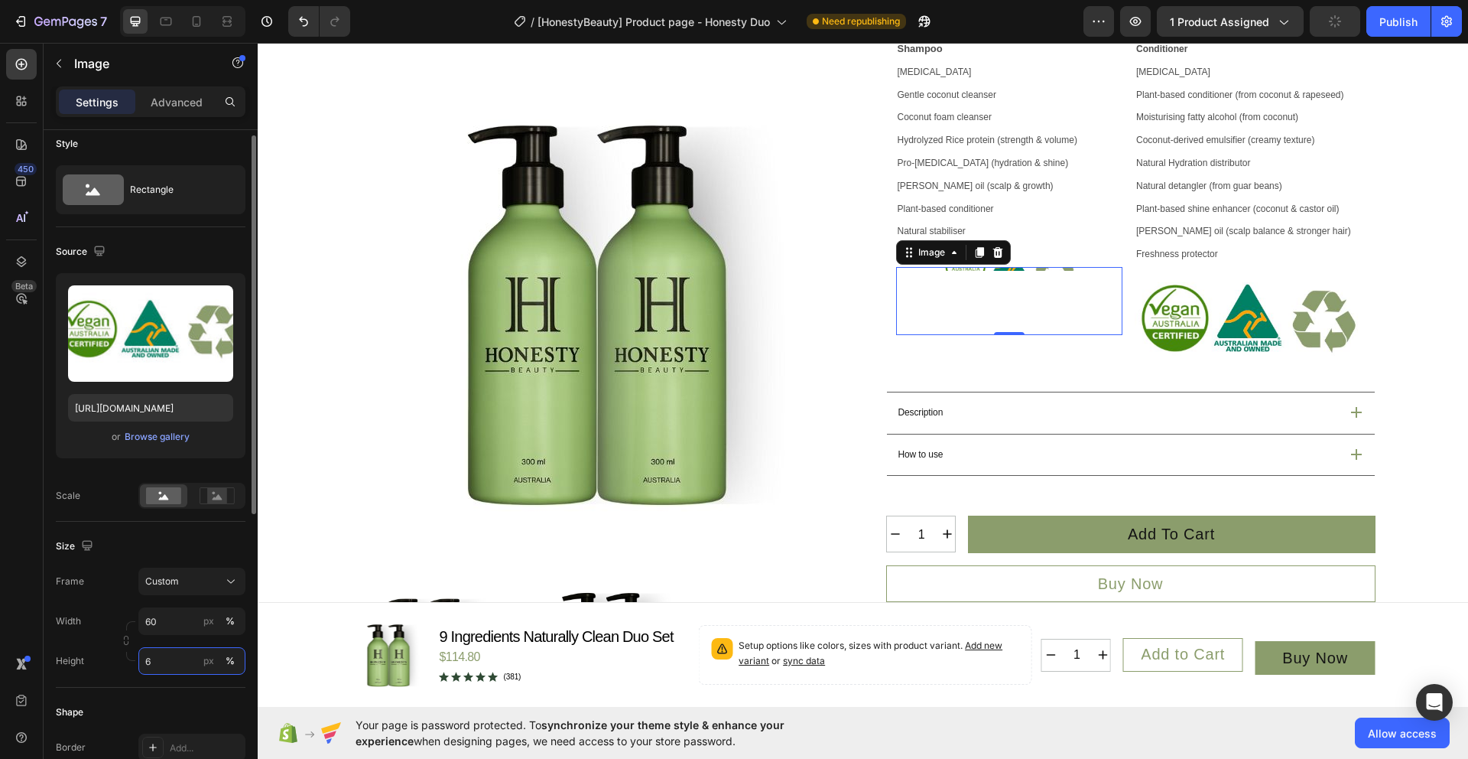
type input "60"
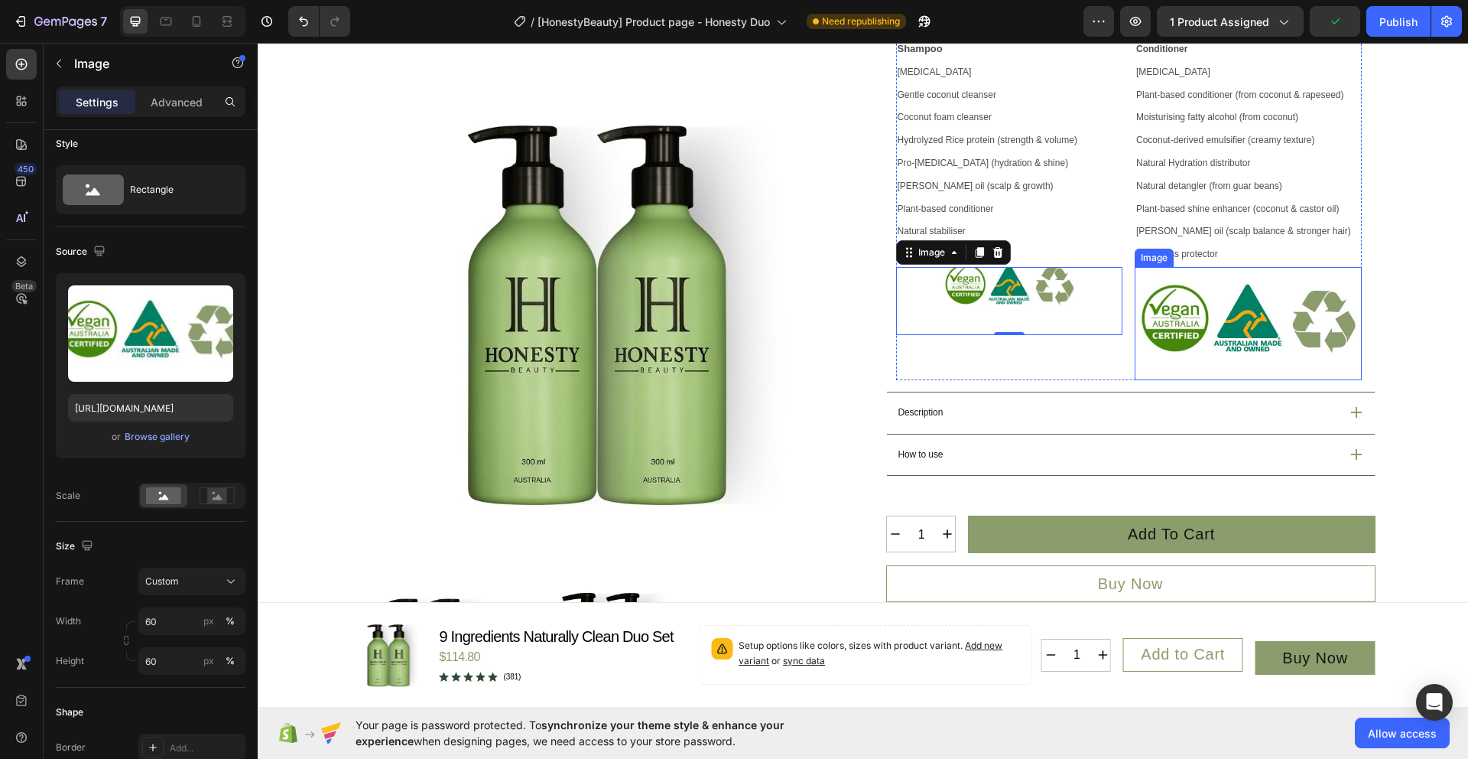
click at [1258, 334] on img at bounding box center [1248, 323] width 227 height 113
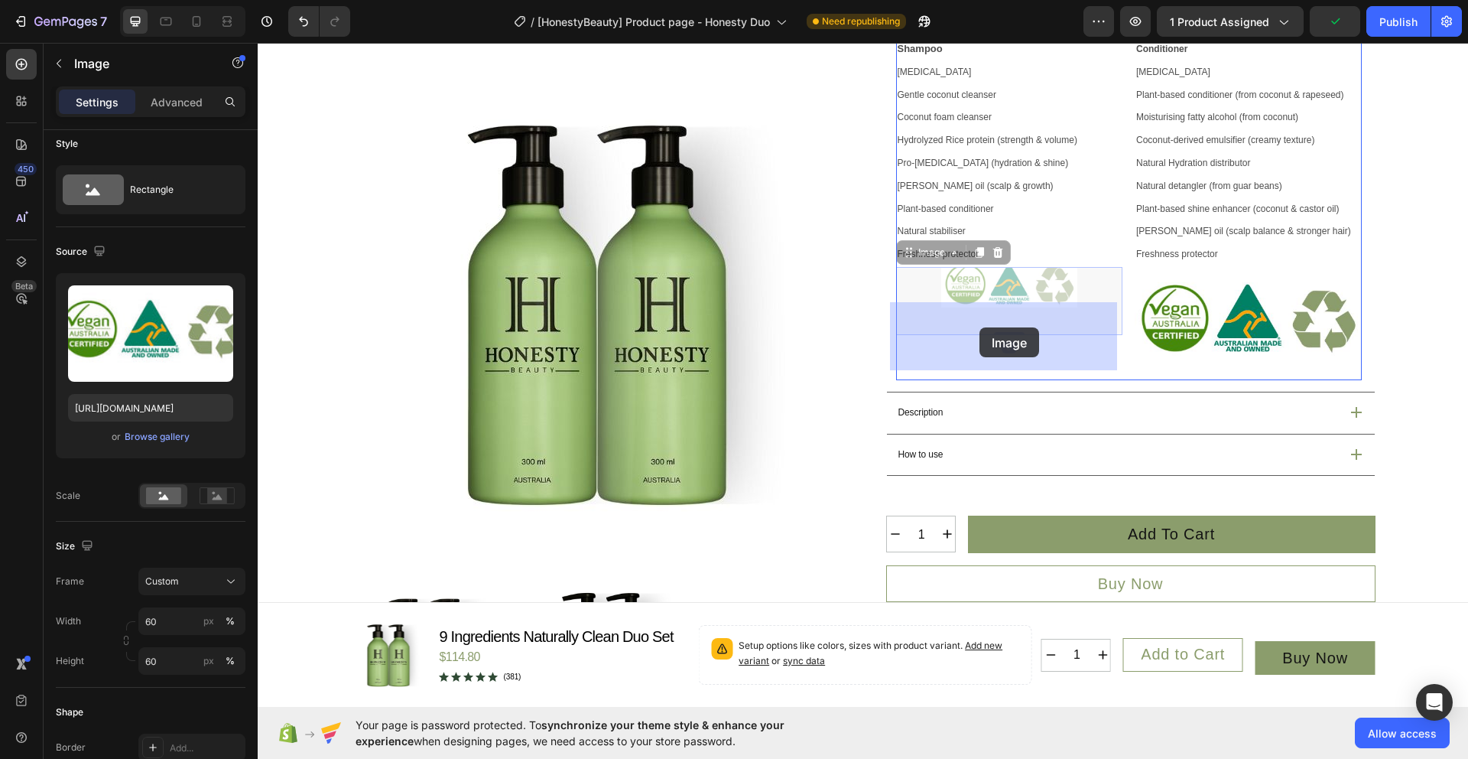
drag, startPoint x: 987, startPoint y: 318, endPoint x: 977, endPoint y: 328, distance: 13.5
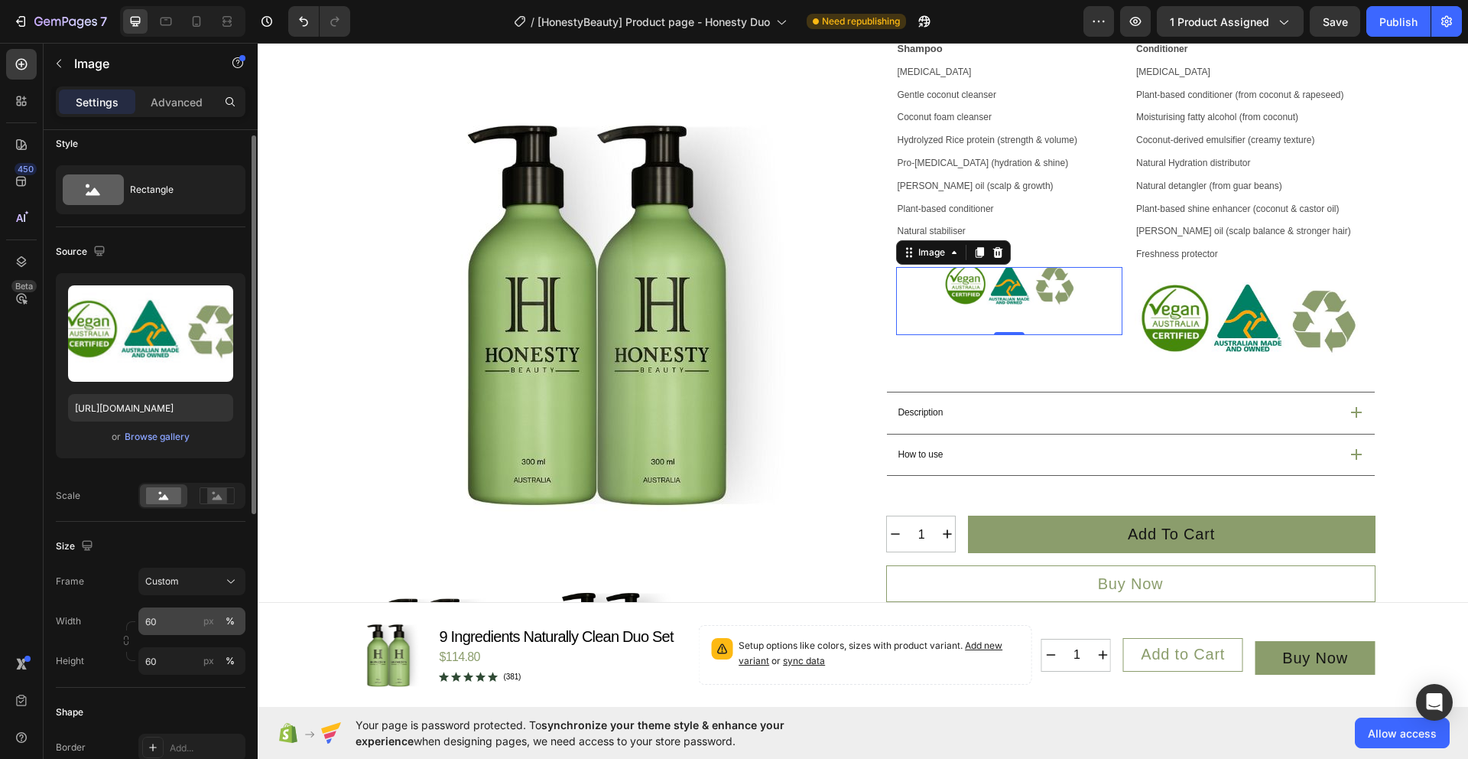
scroll to position [212, 0]
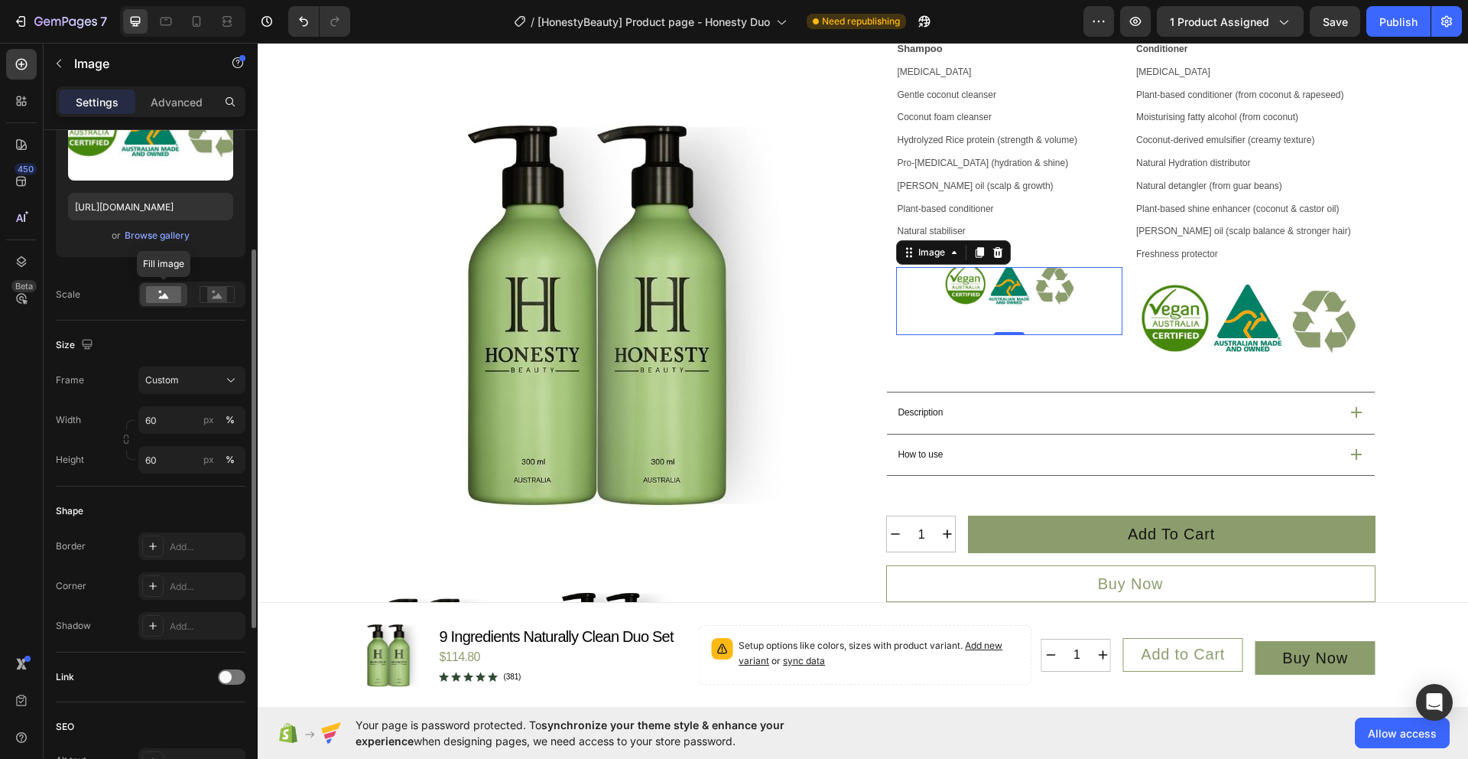
click at [164, 299] on rect at bounding box center [163, 294] width 35 height 17
click at [226, 292] on rect at bounding box center [217, 294] width 20 height 15
click at [167, 299] on rect at bounding box center [163, 294] width 35 height 17
click at [204, 295] on icon at bounding box center [217, 294] width 35 height 17
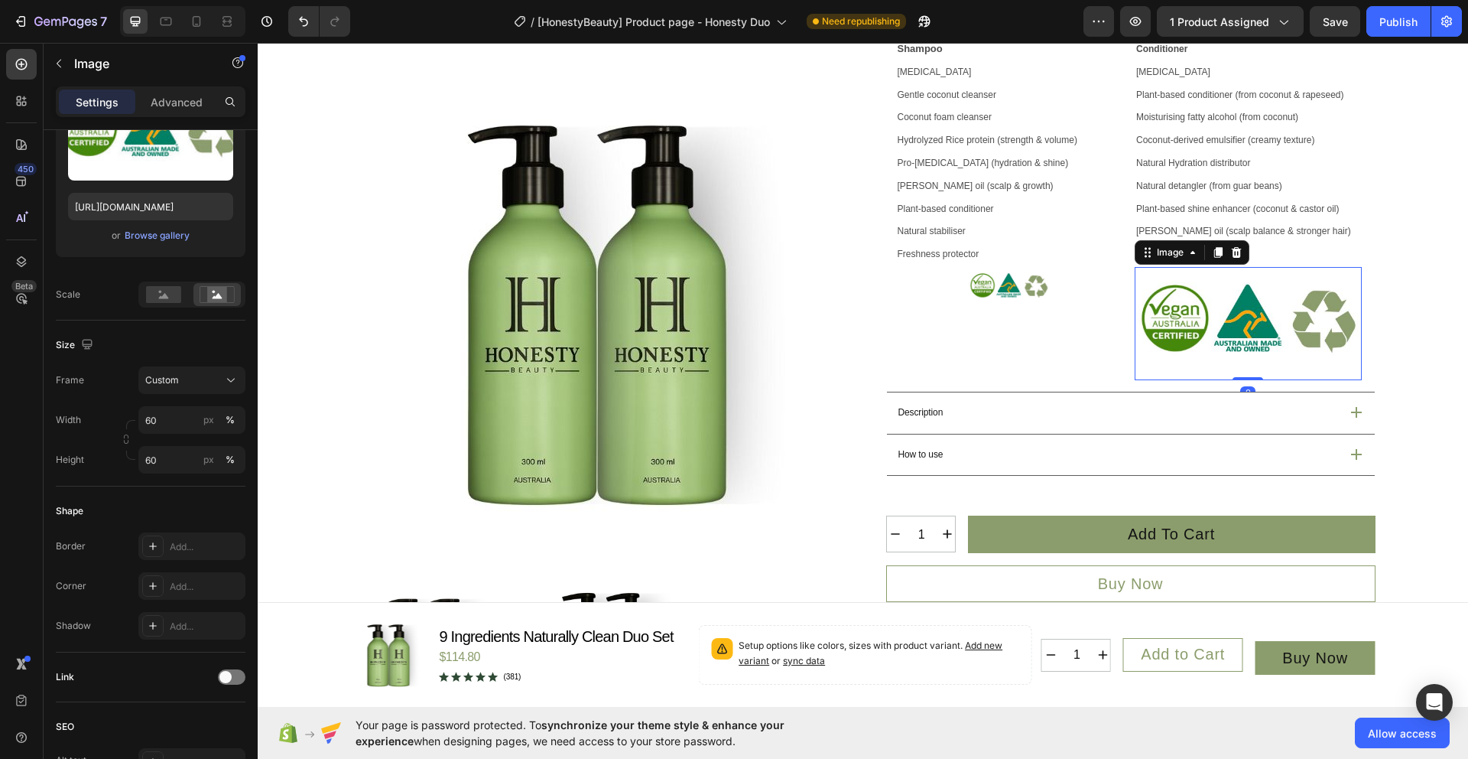
click at [1256, 342] on img at bounding box center [1248, 323] width 227 height 113
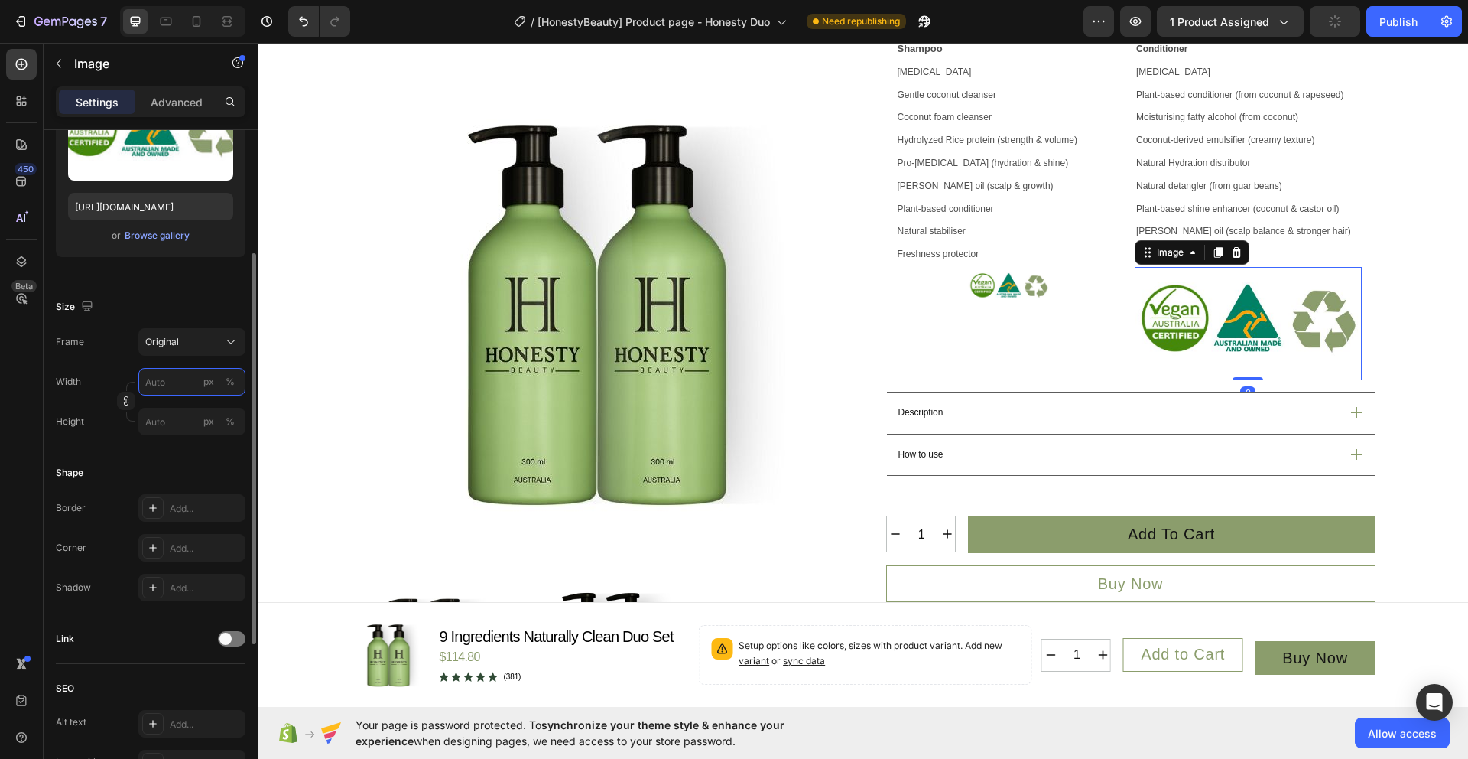
click at [179, 382] on input "px %" at bounding box center [191, 382] width 107 height 28
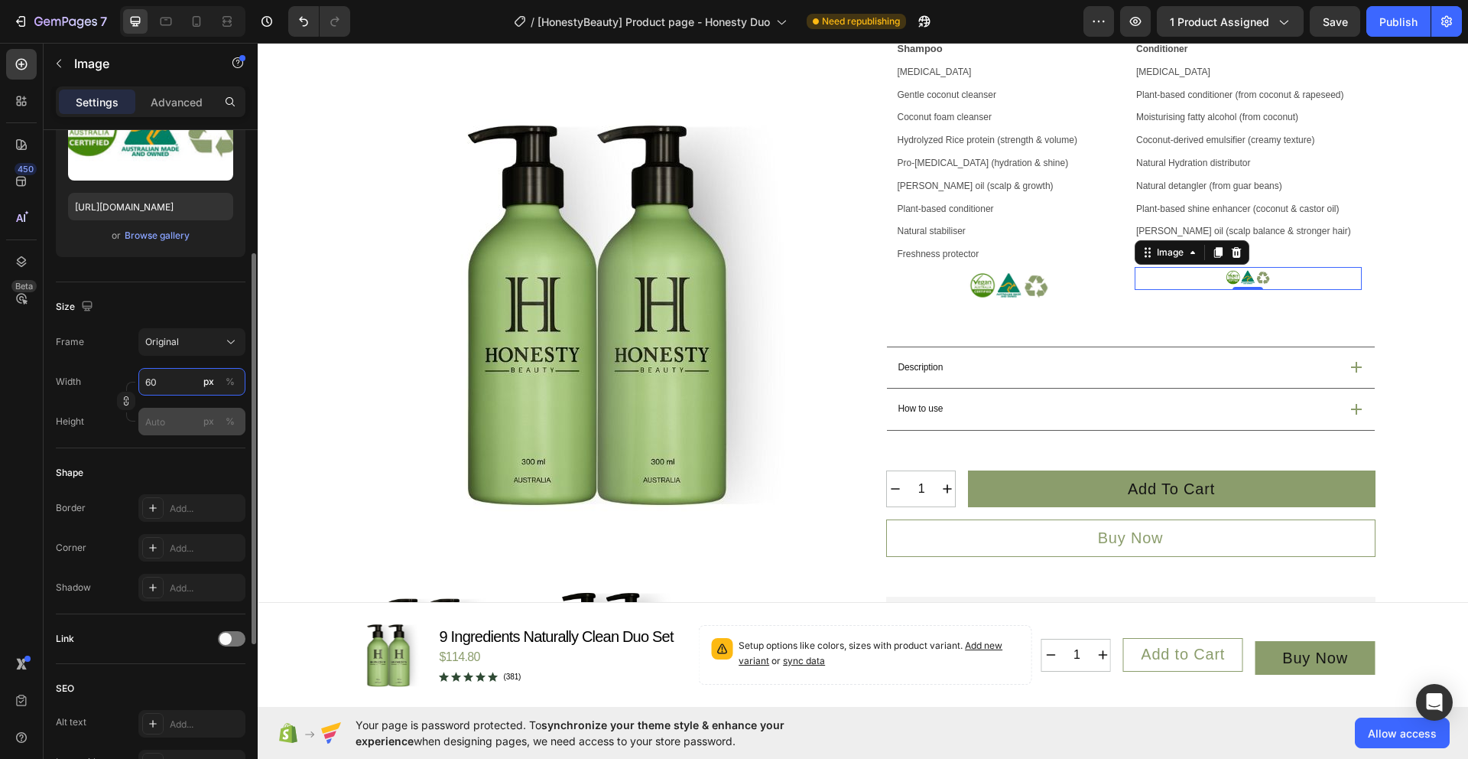
type input "60"
click at [185, 426] on input "px %" at bounding box center [191, 422] width 107 height 28
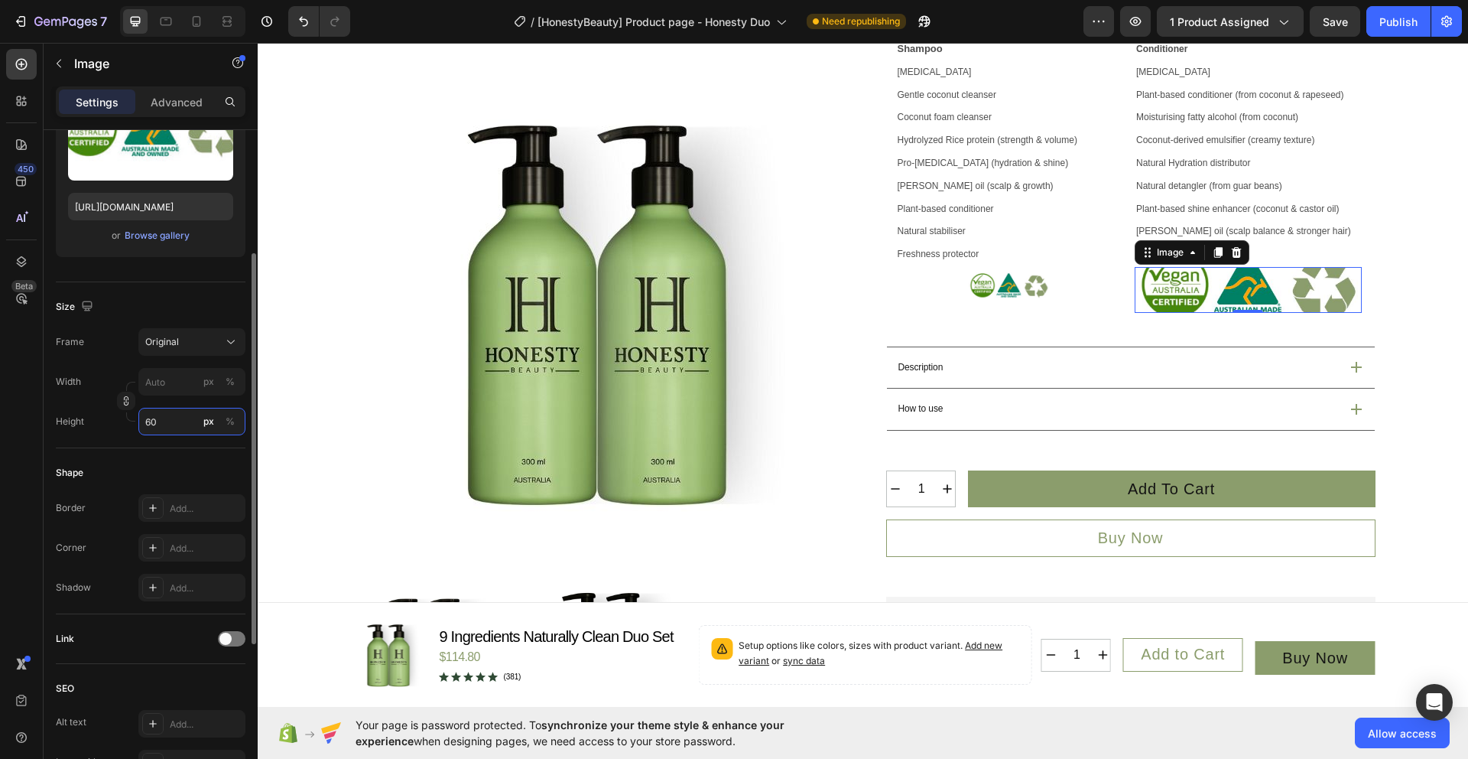
type input "60"
click at [164, 375] on input "px %" at bounding box center [191, 382] width 107 height 28
type input "6"
click at [189, 415] on input "px %" at bounding box center [191, 422] width 107 height 28
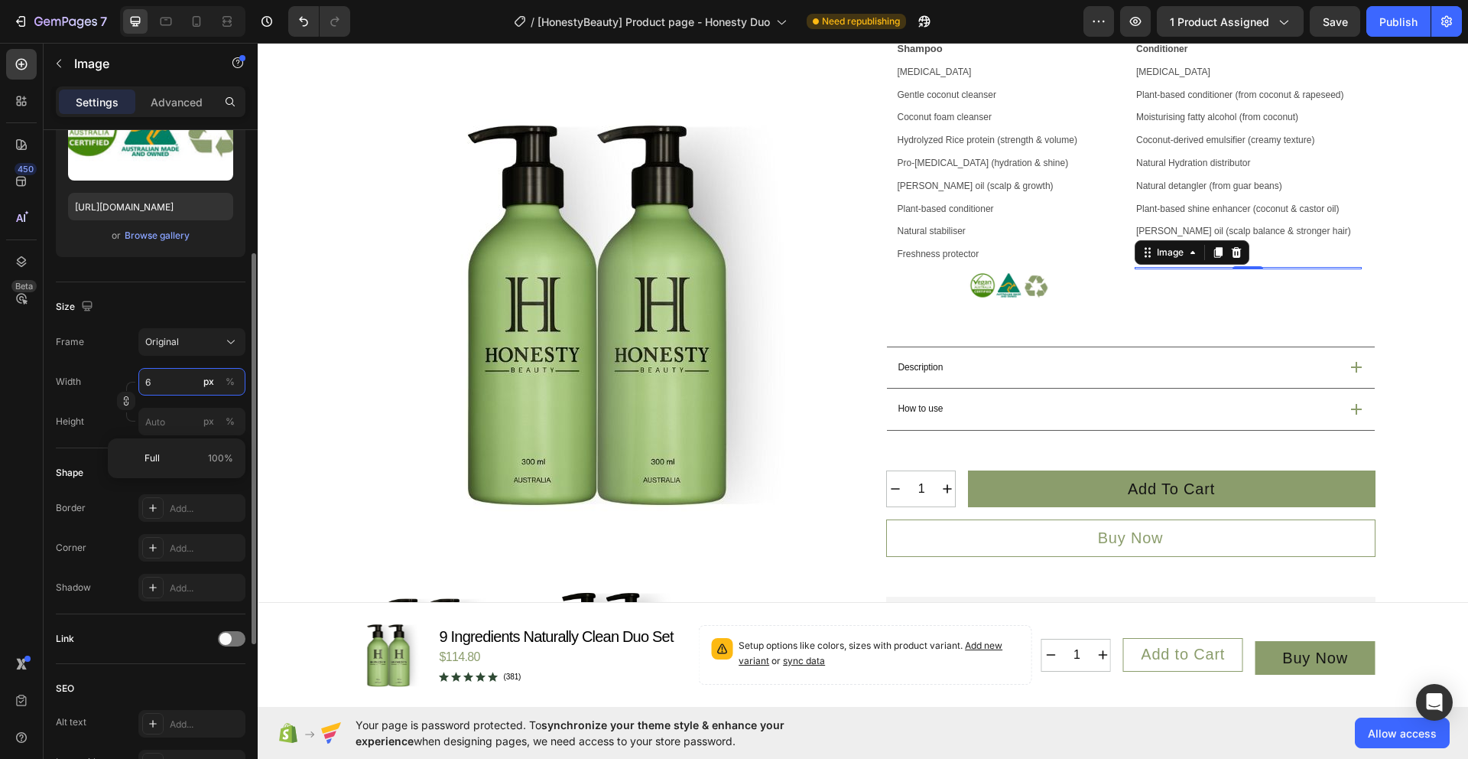
click at [181, 388] on input "6" at bounding box center [191, 382] width 107 height 28
type input "60"
click at [171, 424] on input "px %" at bounding box center [191, 422] width 107 height 28
click at [184, 344] on div "Original" at bounding box center [182, 342] width 75 height 14
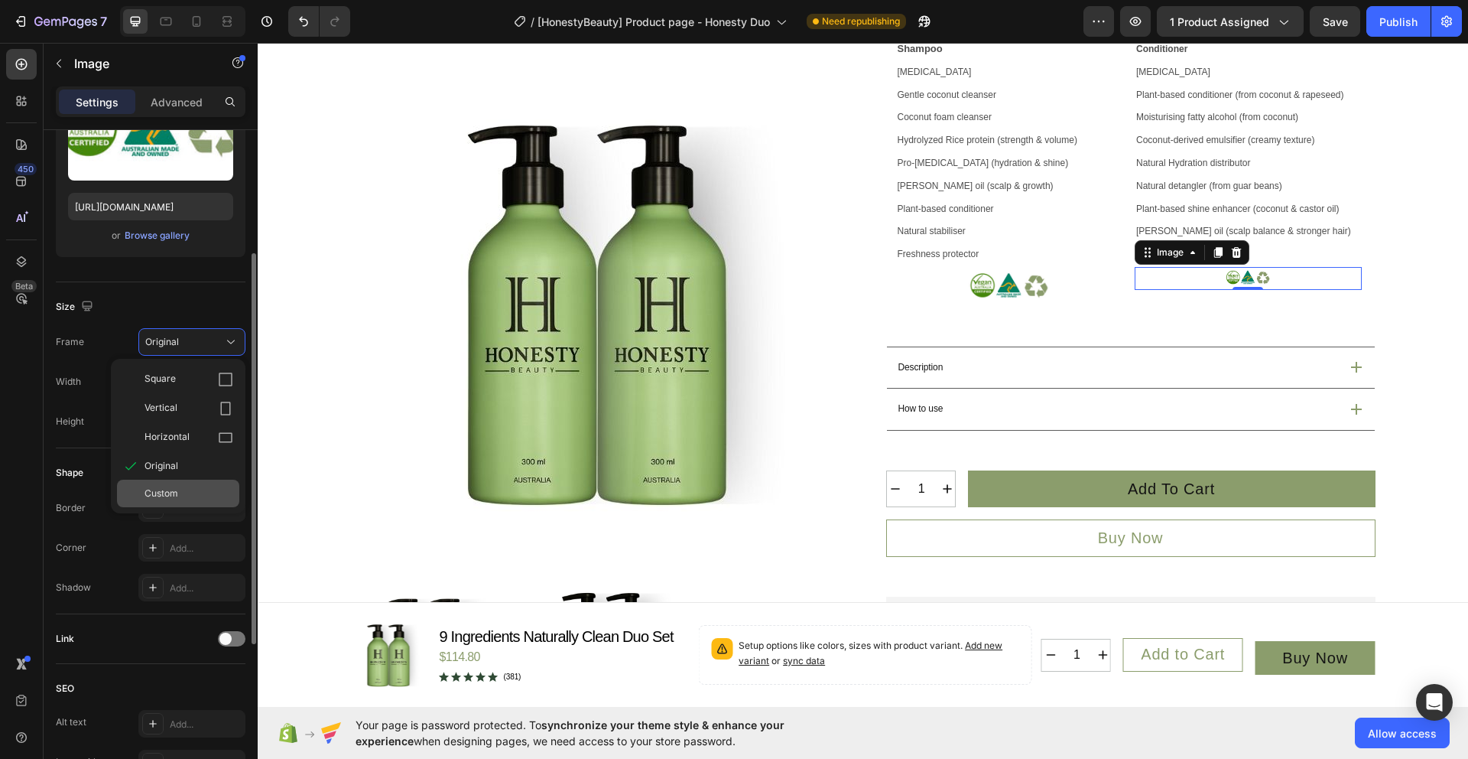
click at [167, 496] on span "Custom" at bounding box center [162, 493] width 34 height 14
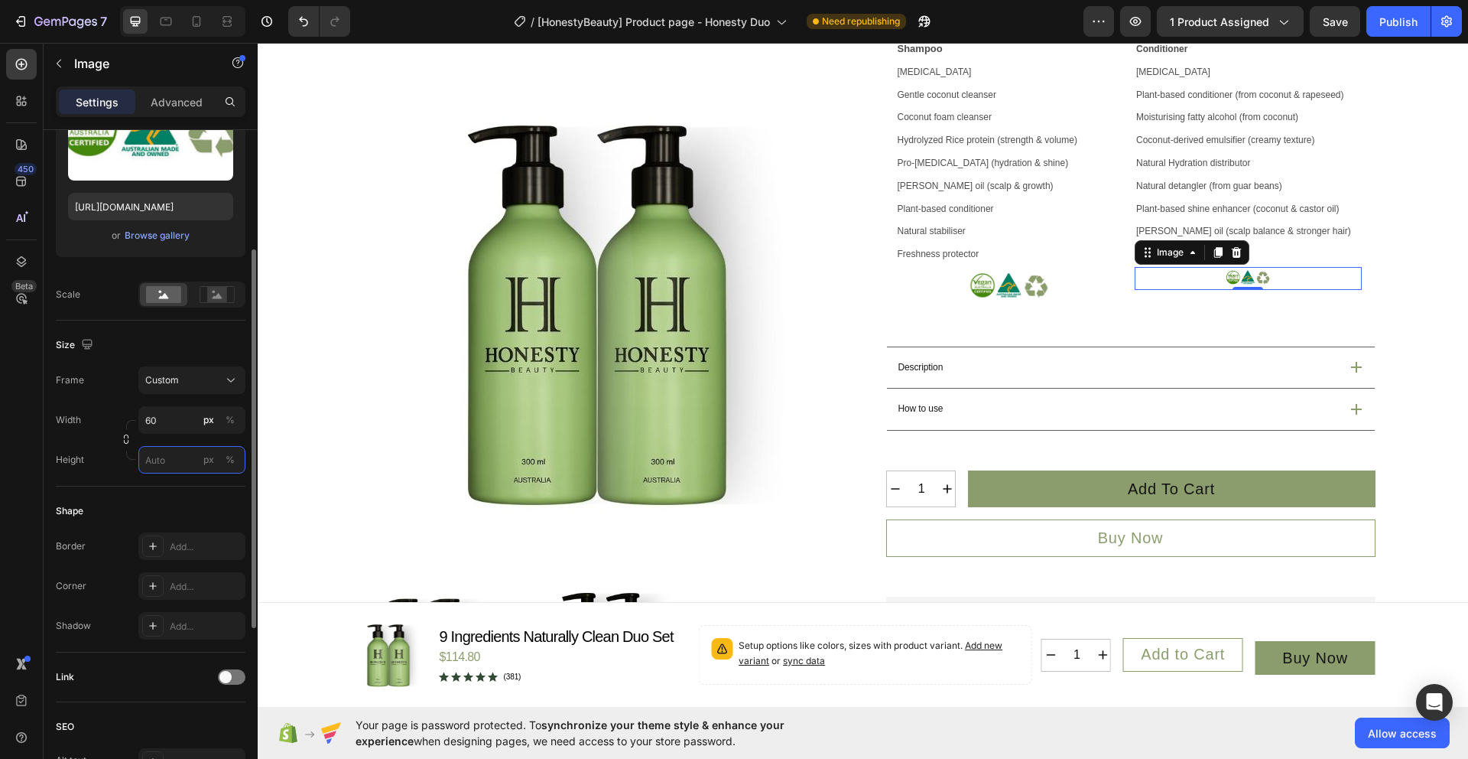
click at [170, 458] on input "px %" at bounding box center [191, 460] width 107 height 28
type input "60"
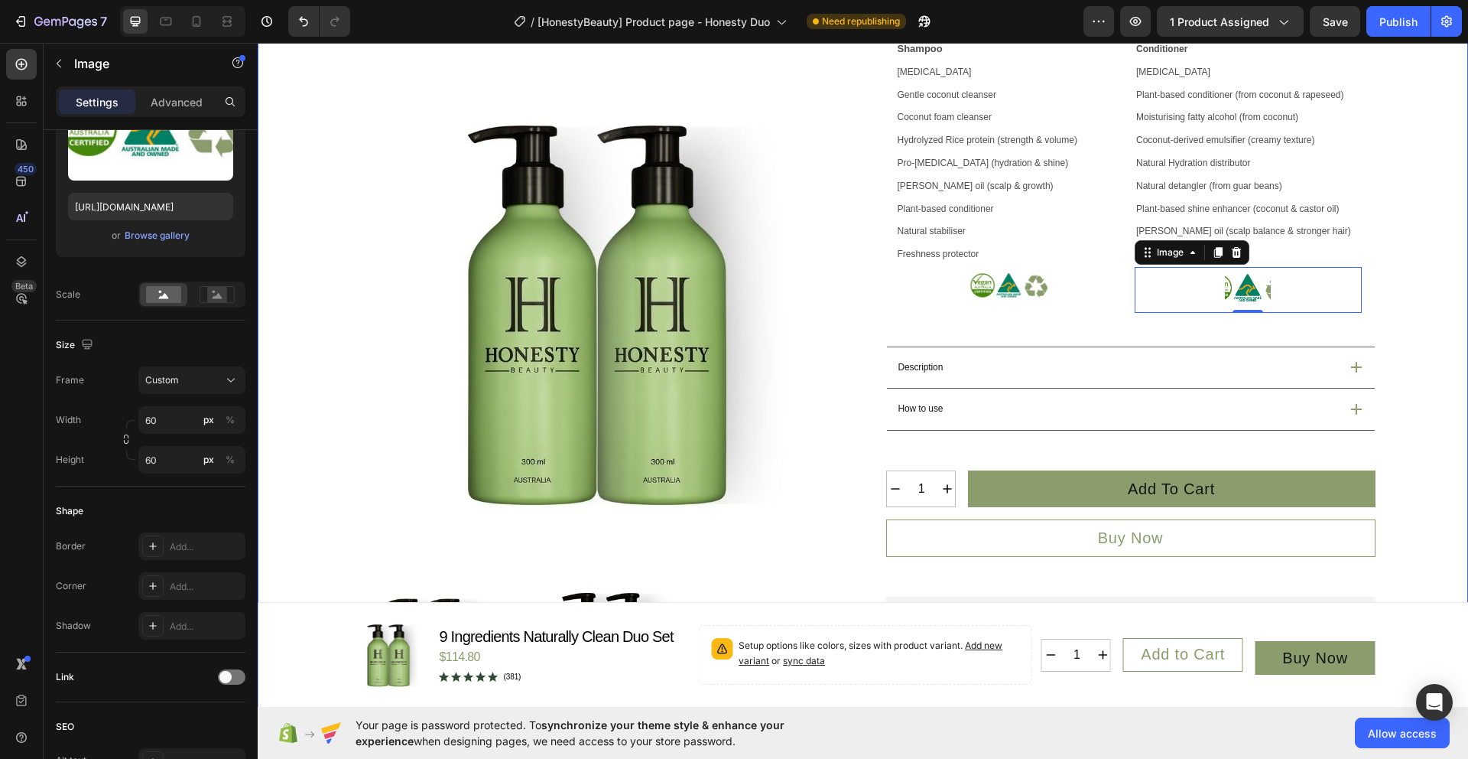
click at [1402, 366] on div "Product Images Icon Australian Made & Owned Text Block Icon Australian Post Tex…" at bounding box center [863, 263] width 1174 height 1324
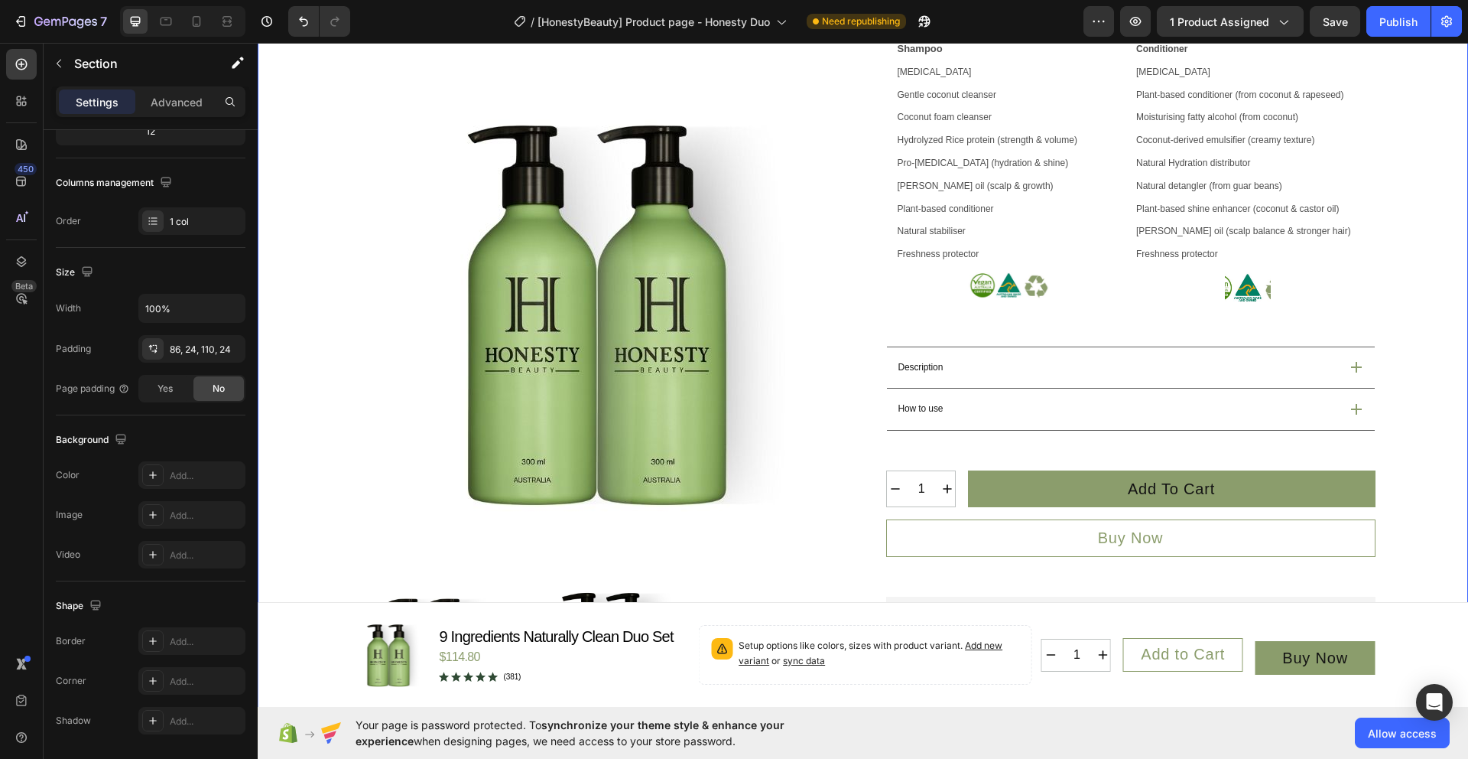
scroll to position [0, 0]
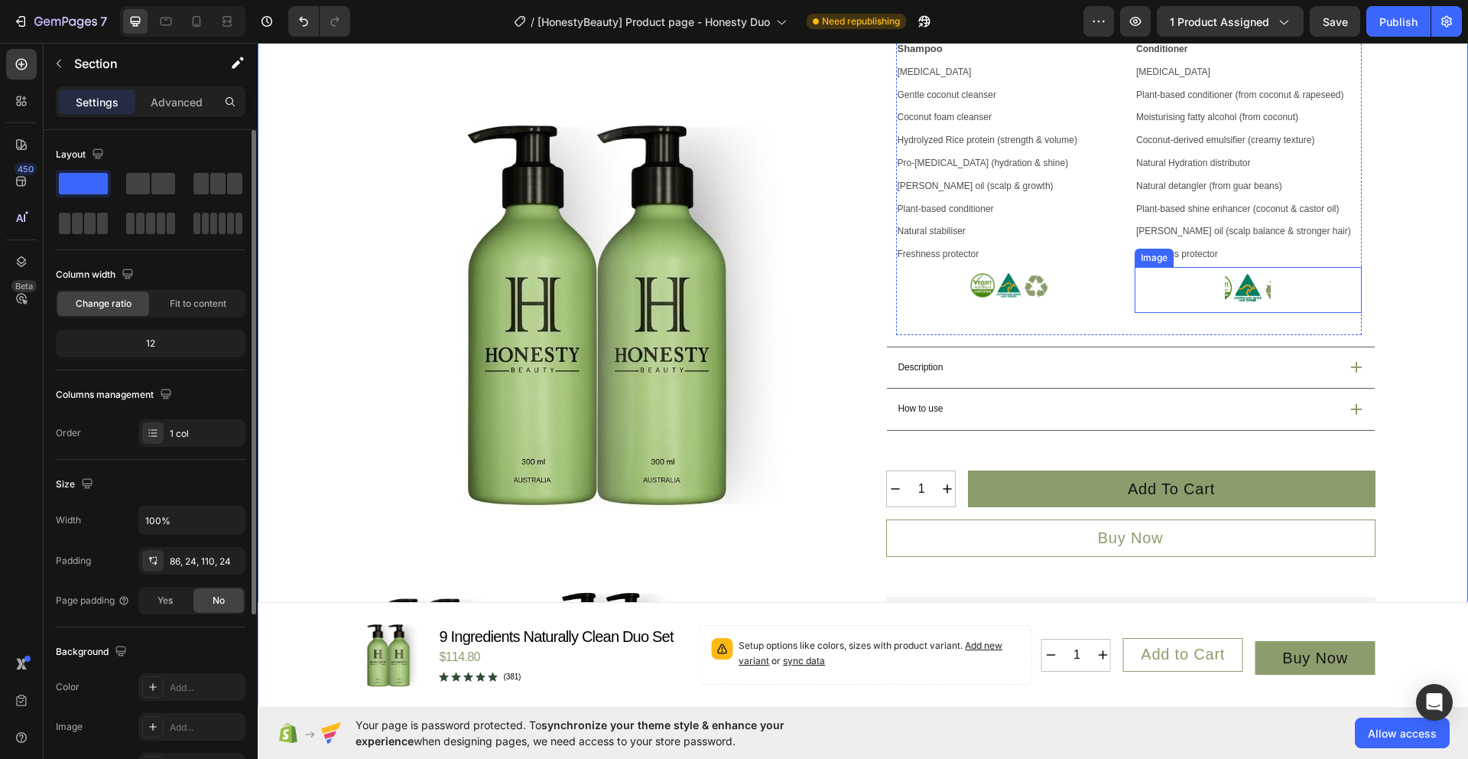
click at [1238, 313] on img at bounding box center [1248, 290] width 46 height 46
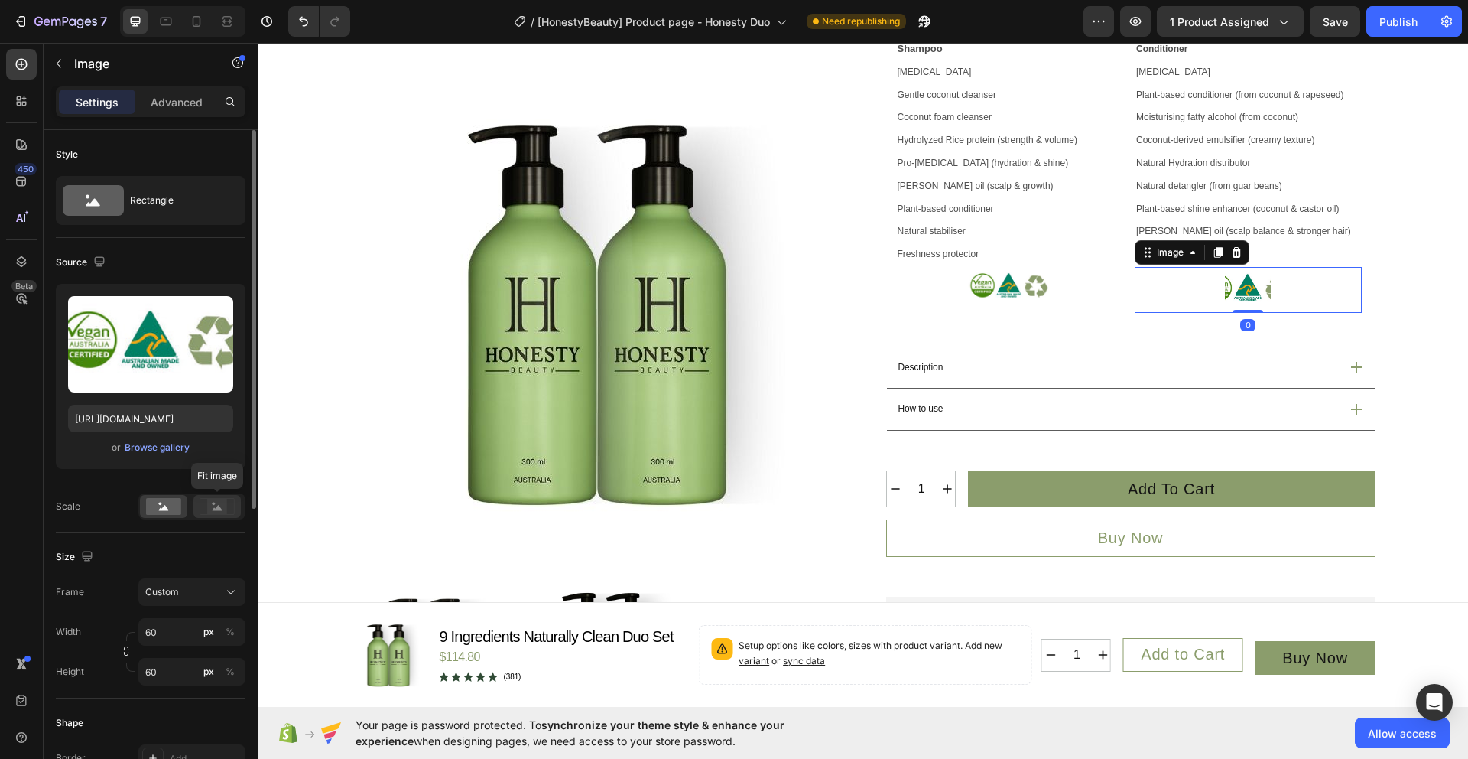
click at [219, 509] on icon at bounding box center [218, 507] width 10 height 5
click at [156, 507] on rect at bounding box center [163, 506] width 35 height 17
click at [209, 512] on rect at bounding box center [217, 506] width 20 height 15
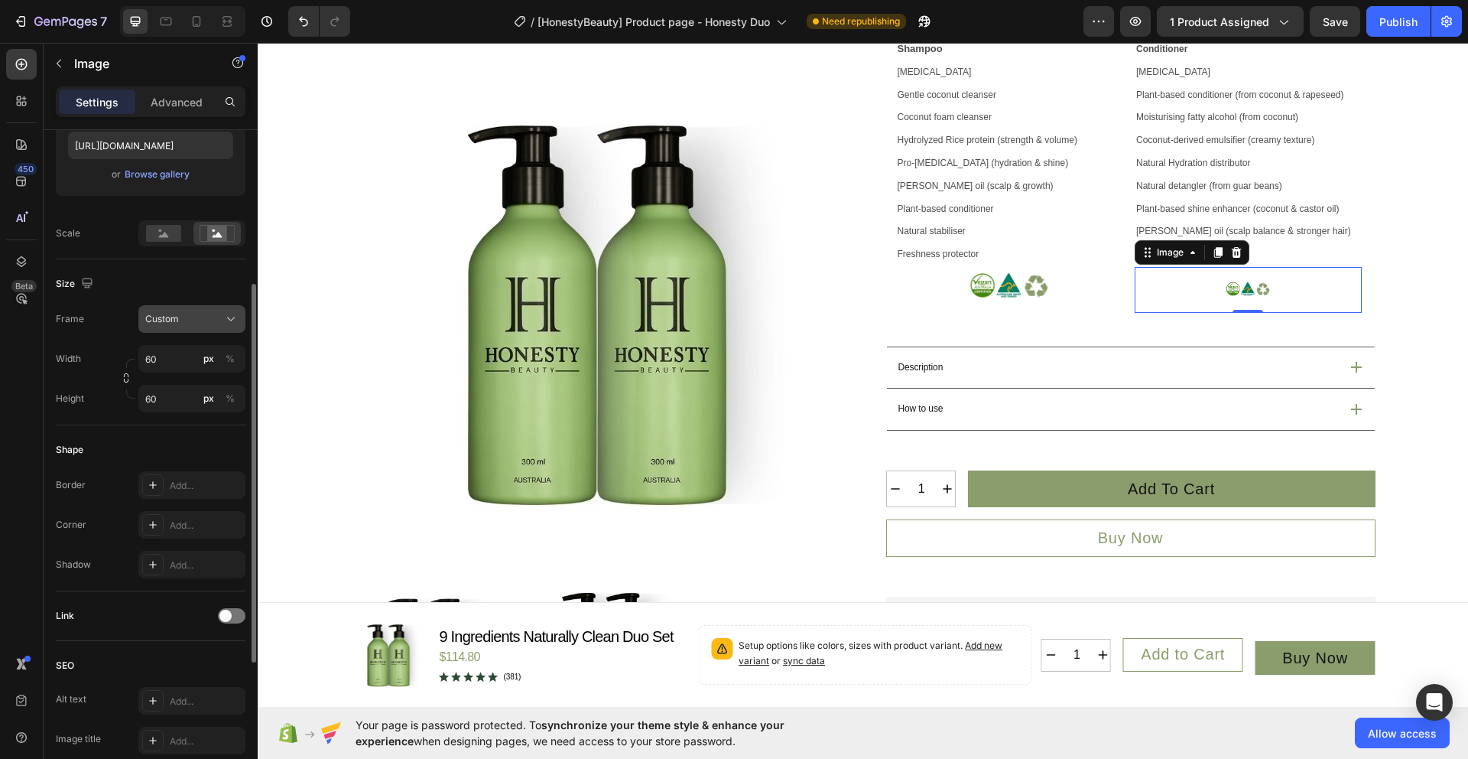
scroll to position [240, 0]
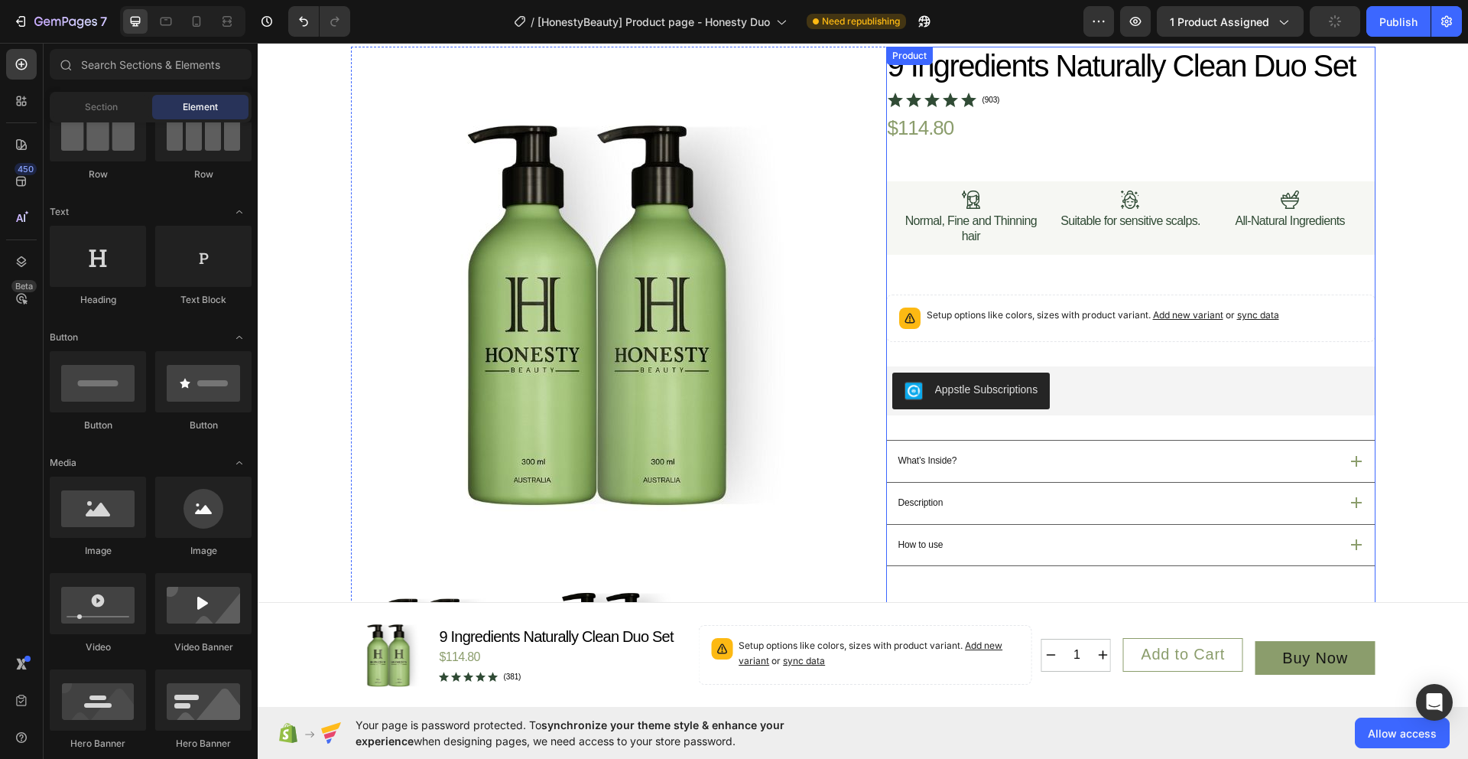
scroll to position [304, 0]
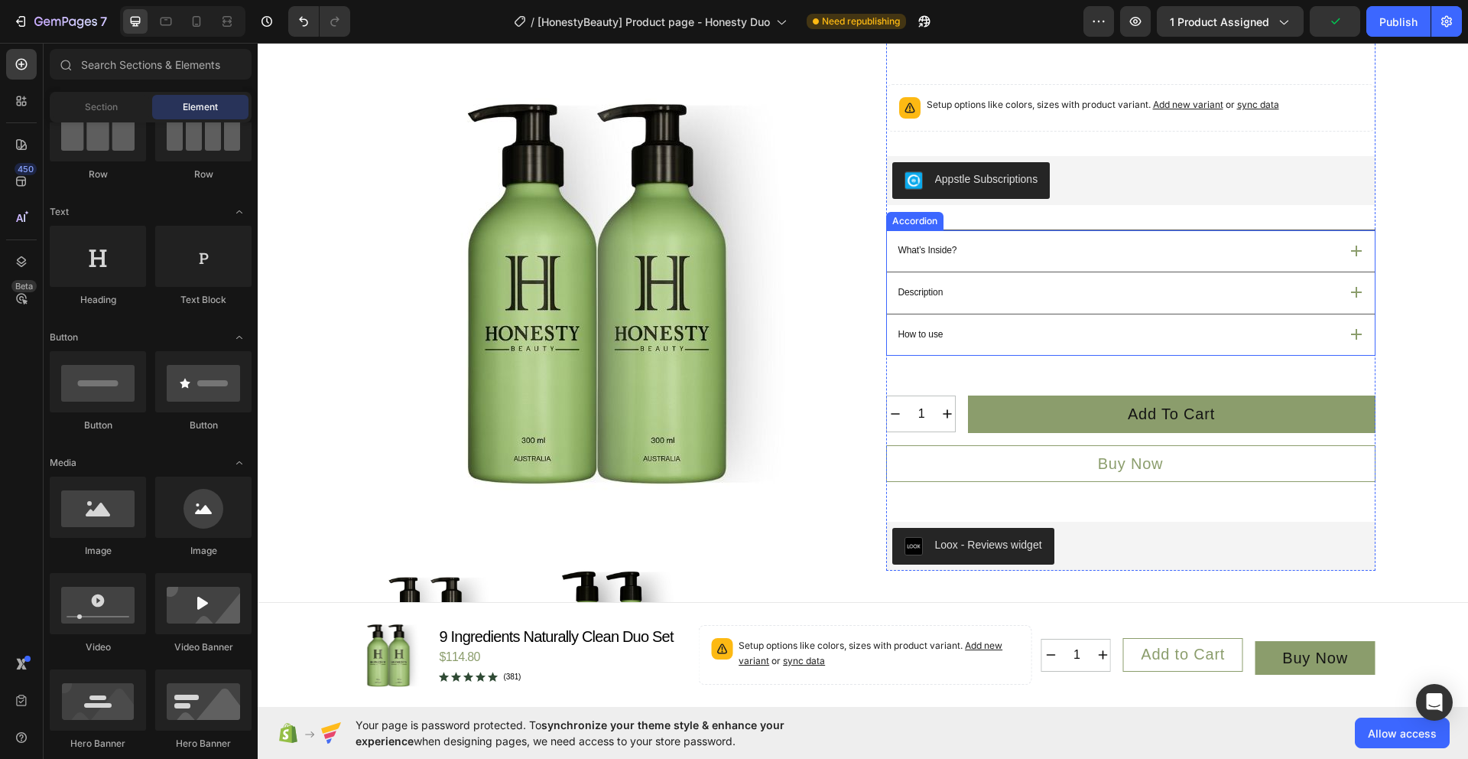
click at [1351, 271] on div "What’s Inside?" at bounding box center [1131, 250] width 488 height 41
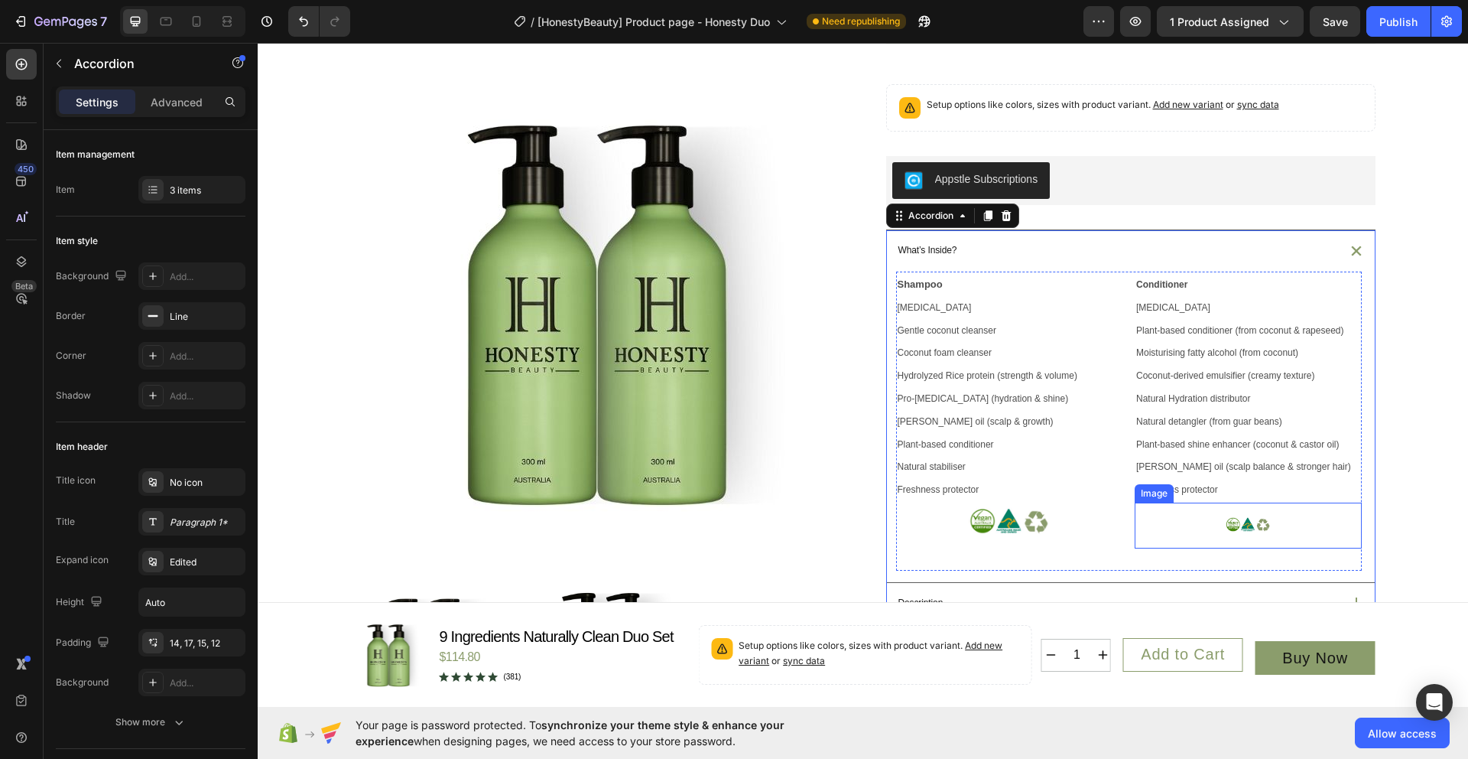
click at [1261, 548] on img at bounding box center [1248, 525] width 46 height 46
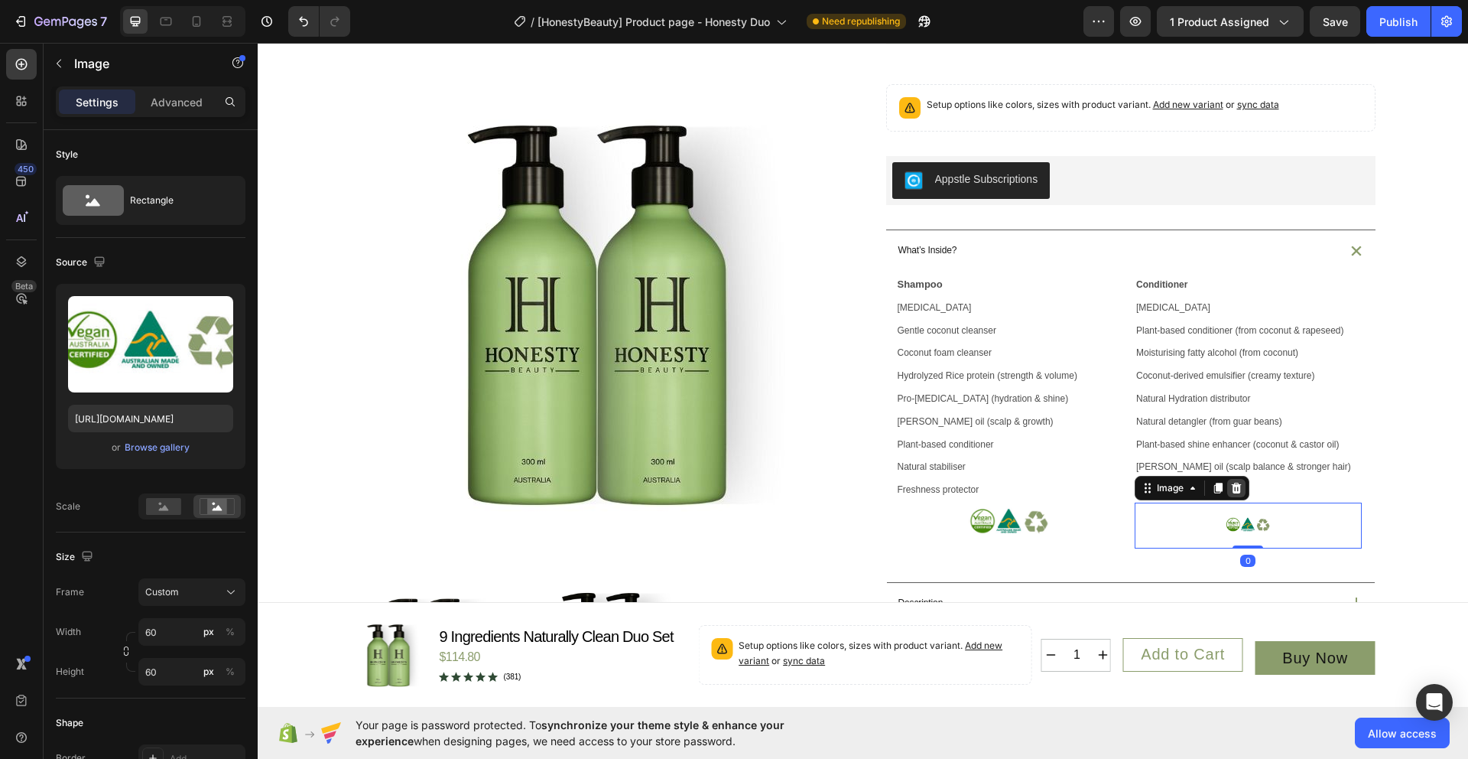
click at [1240, 497] on div at bounding box center [1236, 488] width 18 height 18
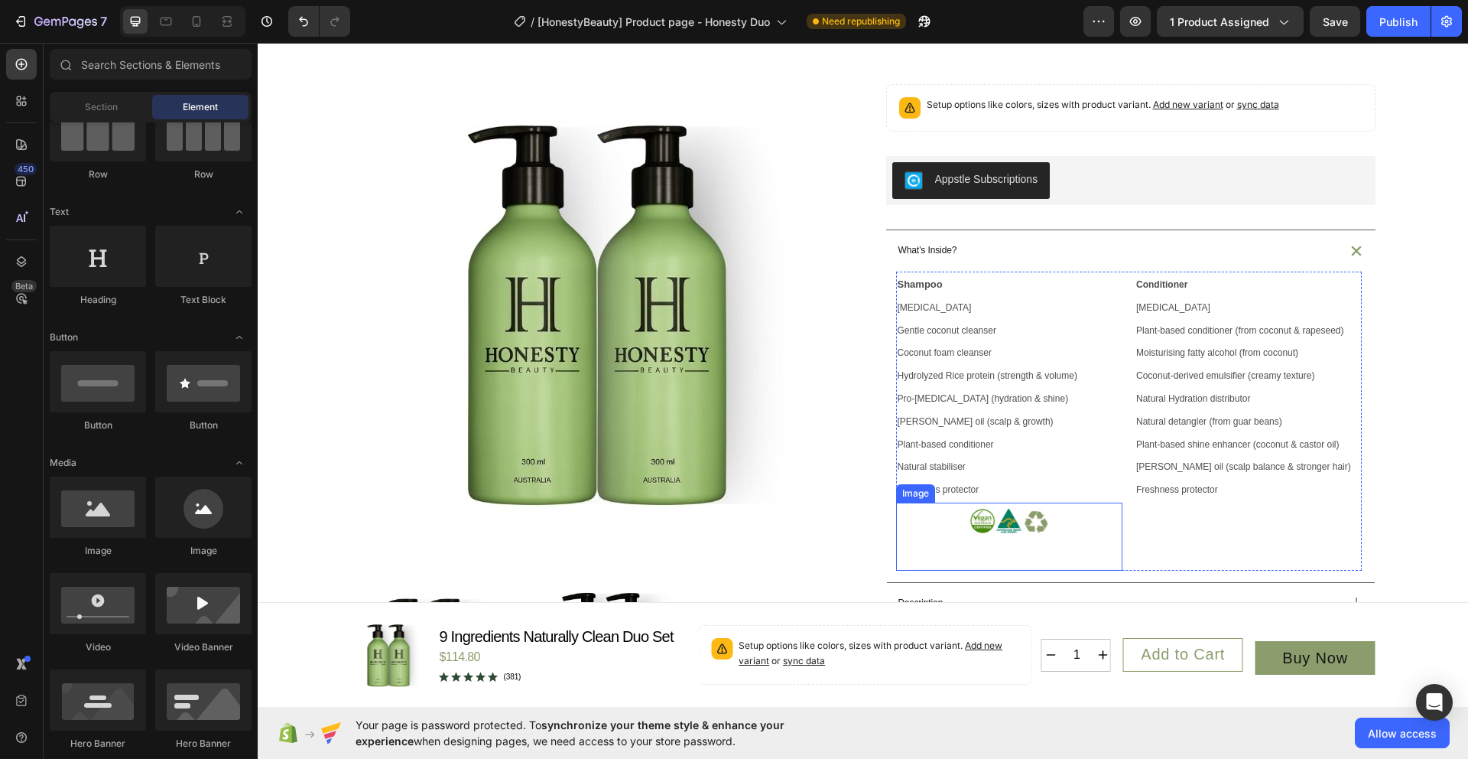
click at [1039, 543] on img at bounding box center [1009, 522] width 136 height 41
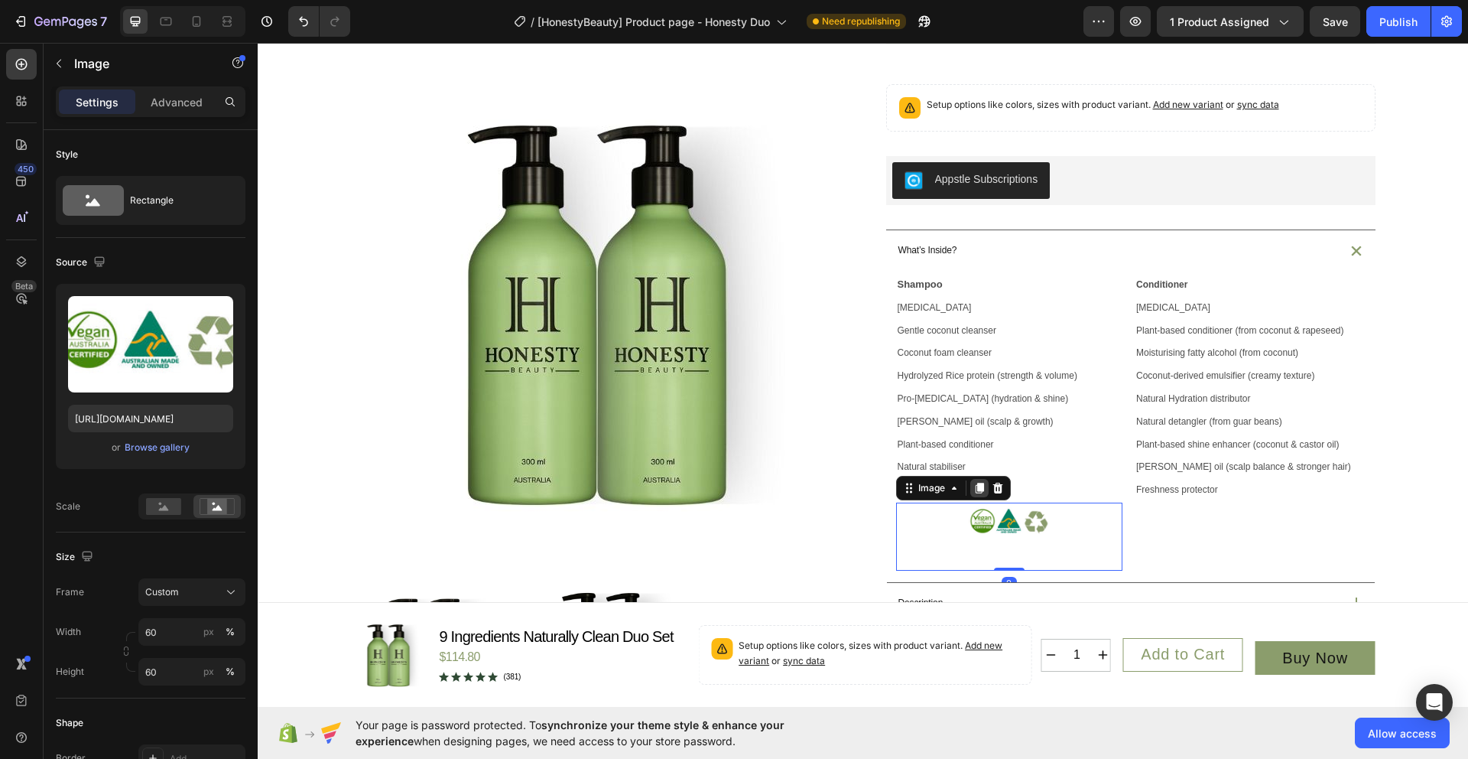
click at [975, 493] on icon at bounding box center [979, 488] width 8 height 11
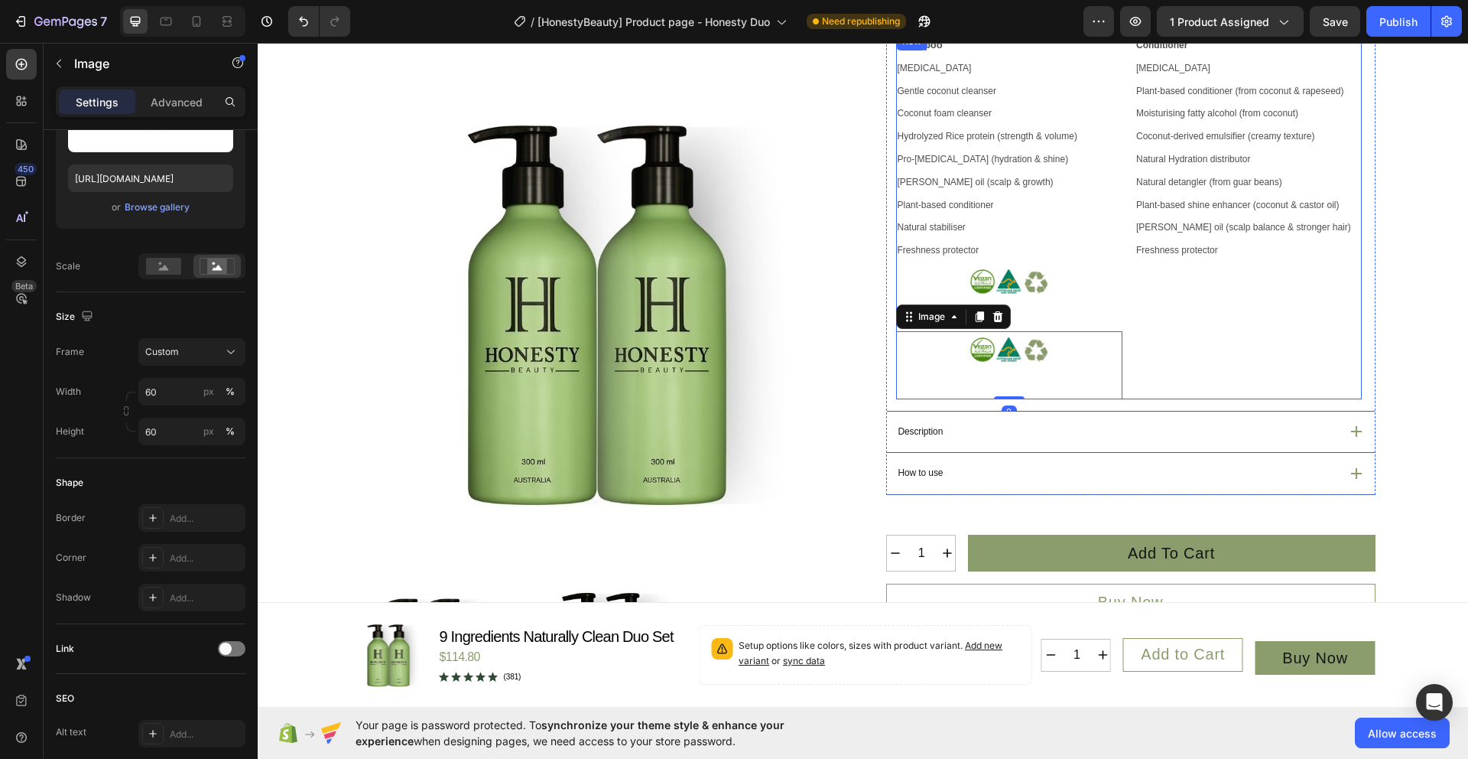
scroll to position [569, 0]
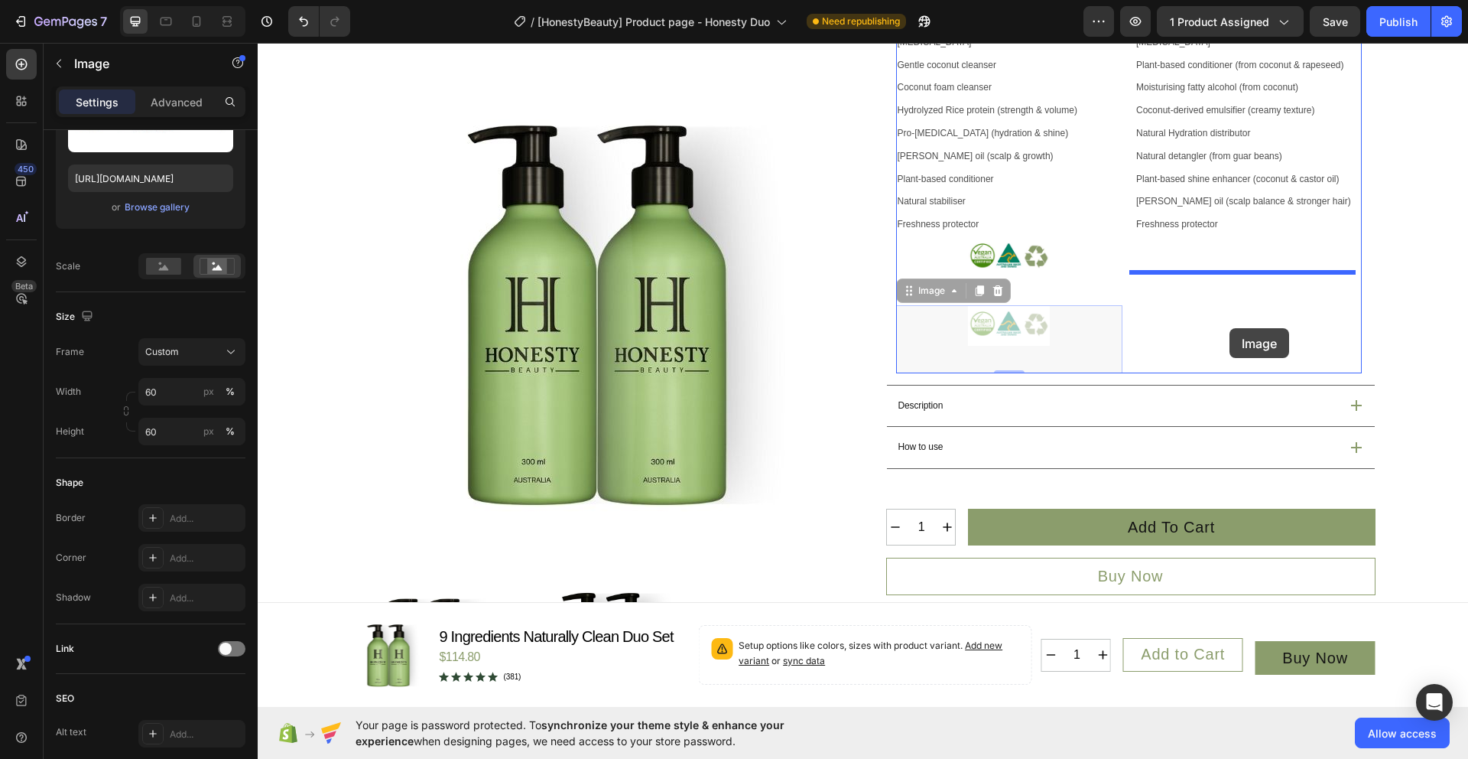
drag, startPoint x: 1059, startPoint y: 368, endPoint x: 1230, endPoint y: 328, distance: 175.1
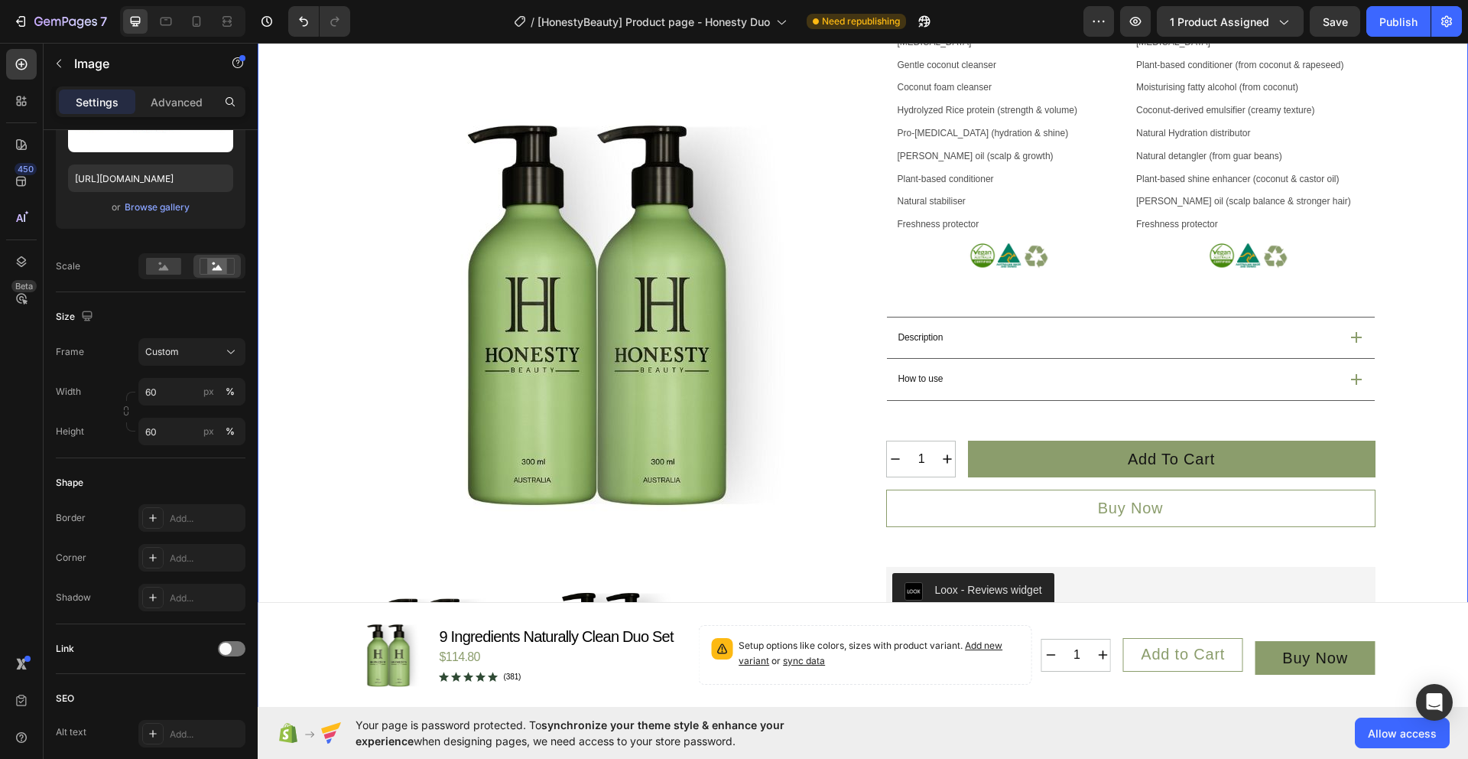
click at [1406, 320] on div "Product Images Icon Australian Made & Owned Text Block Icon Australian Post Tex…" at bounding box center [863, 233] width 1174 height 1324
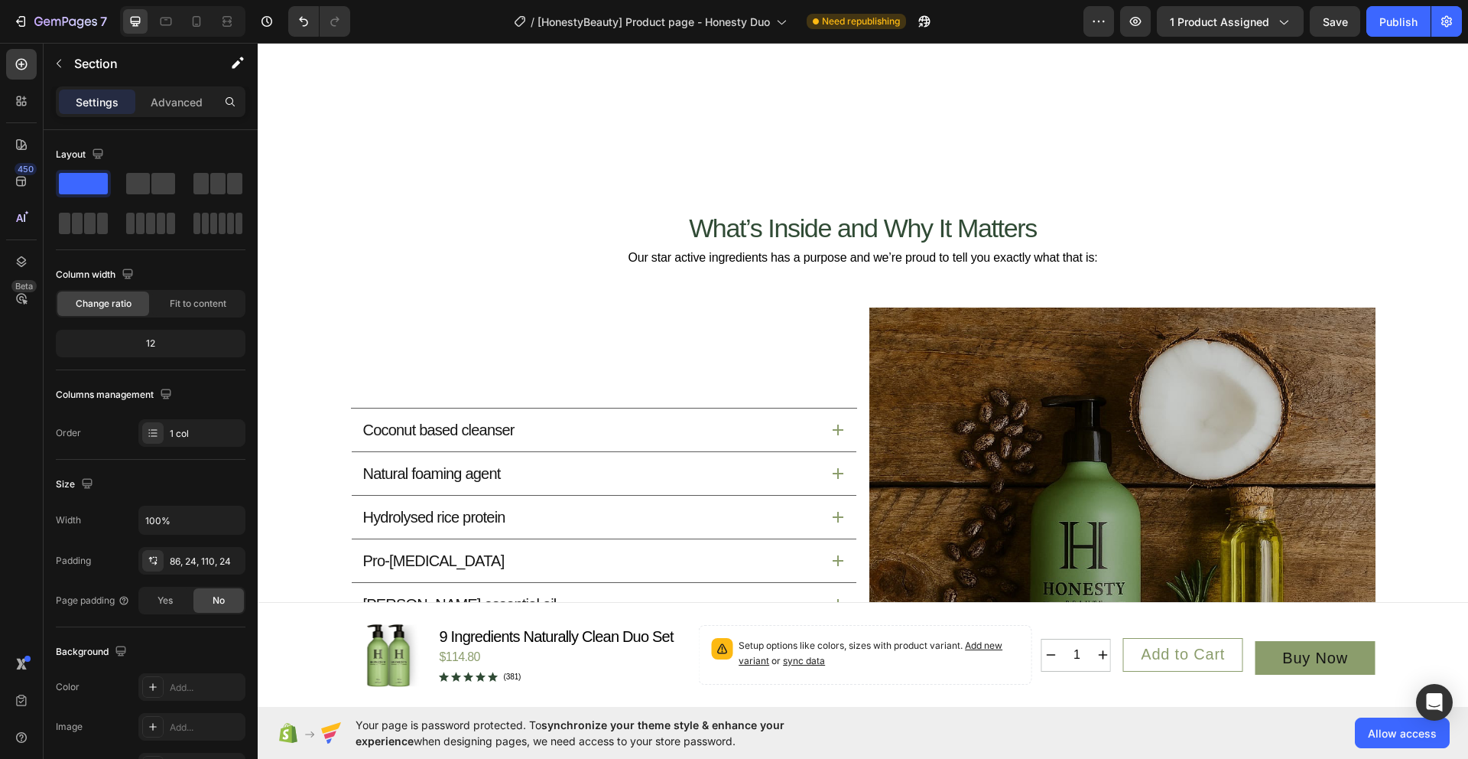
scroll to position [1858, 0]
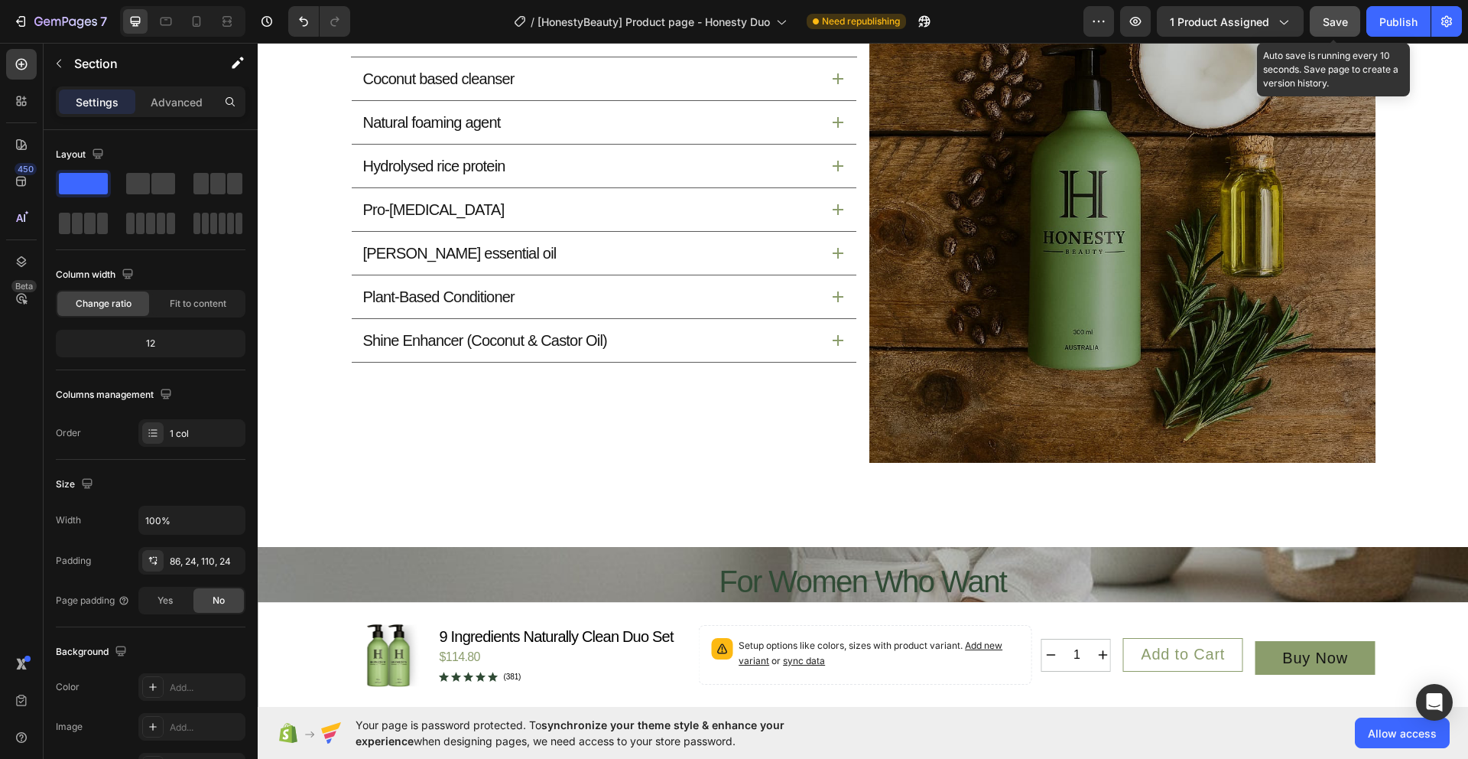
click at [1347, 24] on span "Save" at bounding box center [1335, 21] width 25 height 13
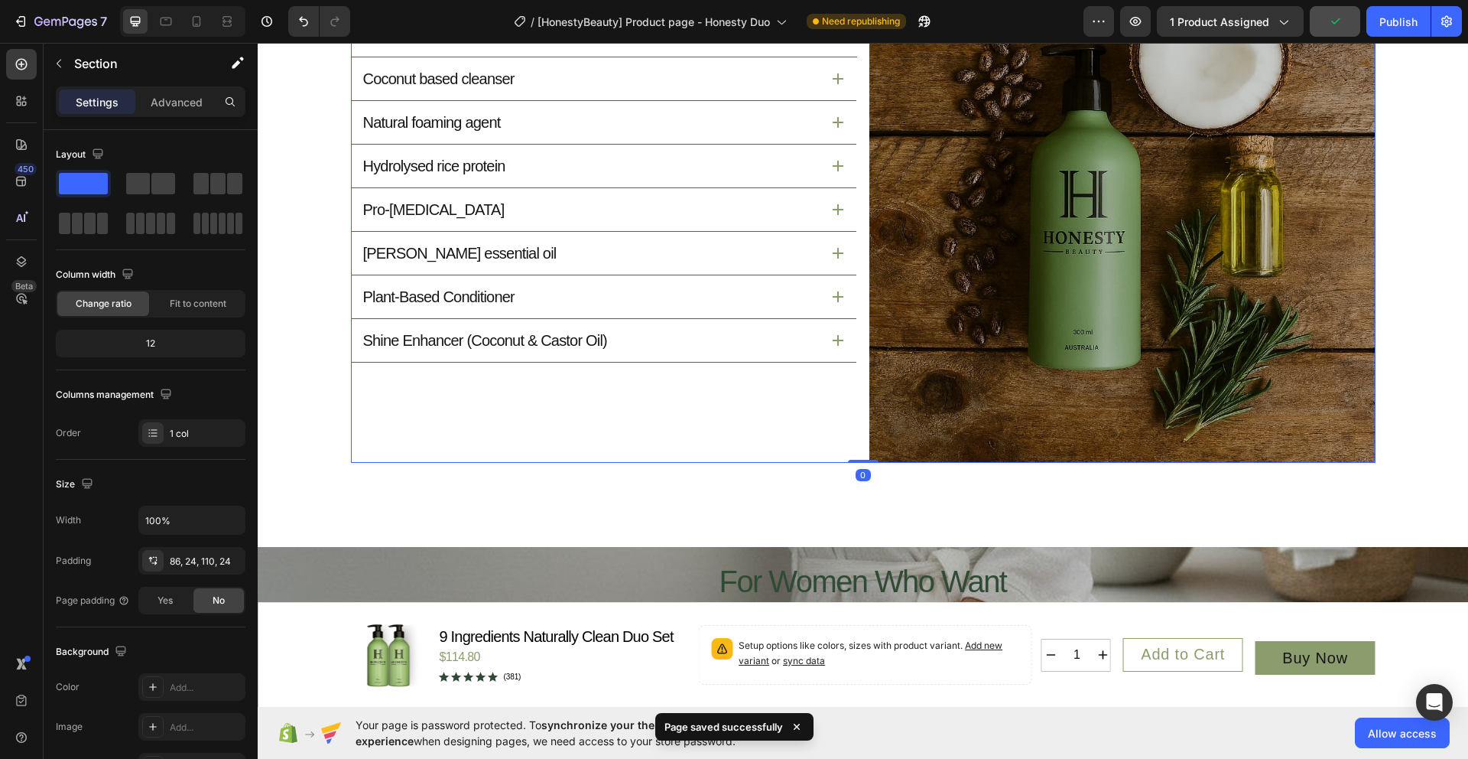
click at [674, 398] on div "Coconut based cleanser Natural foaming agent Hydrolysed rice protein Pro-[MEDIC…" at bounding box center [604, 209] width 506 height 506
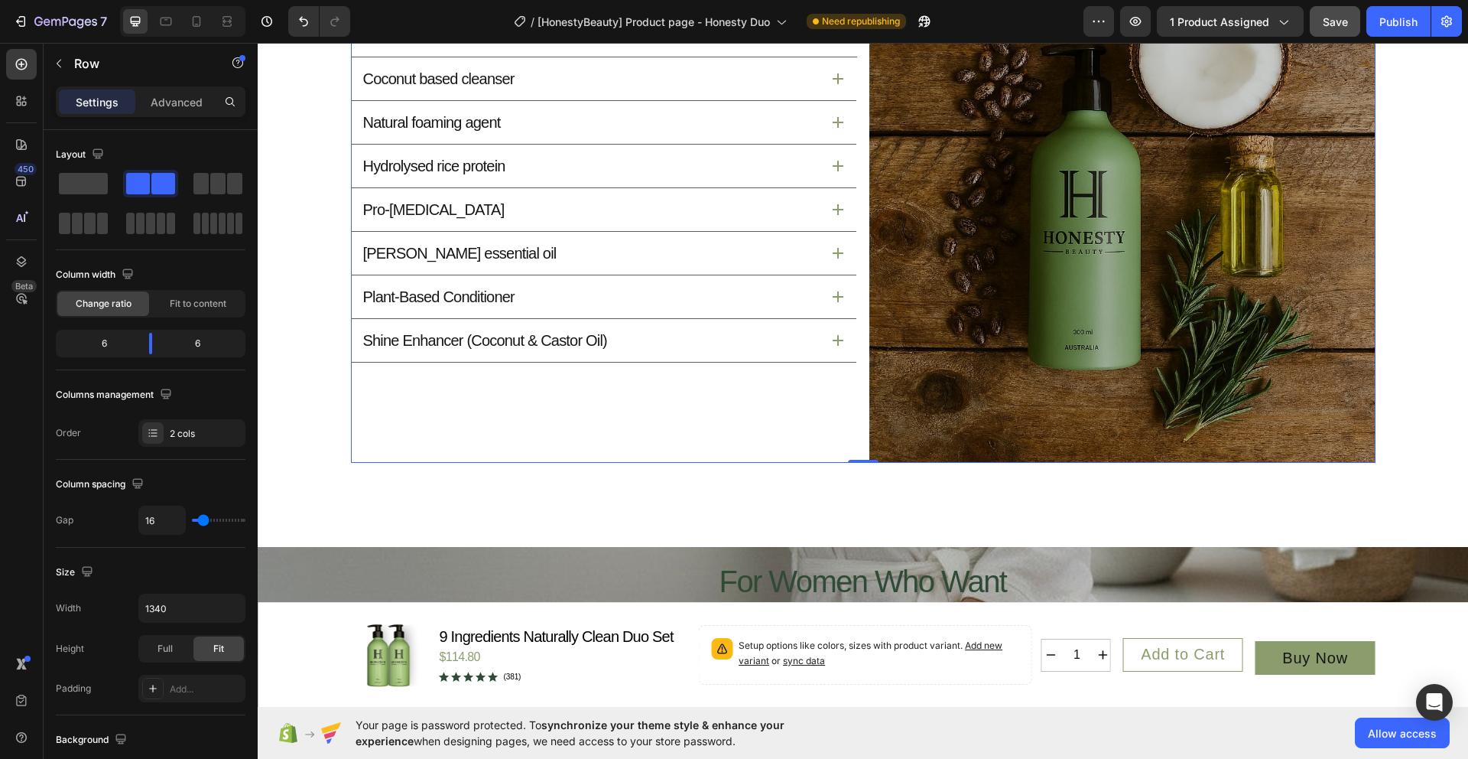
click at [446, 378] on div "Coconut based cleanser Natural foaming agent Hydrolysed rice protein Pro-[MEDIC…" at bounding box center [604, 209] width 506 height 506
click at [157, 107] on p "Advanced" at bounding box center [177, 102] width 52 height 16
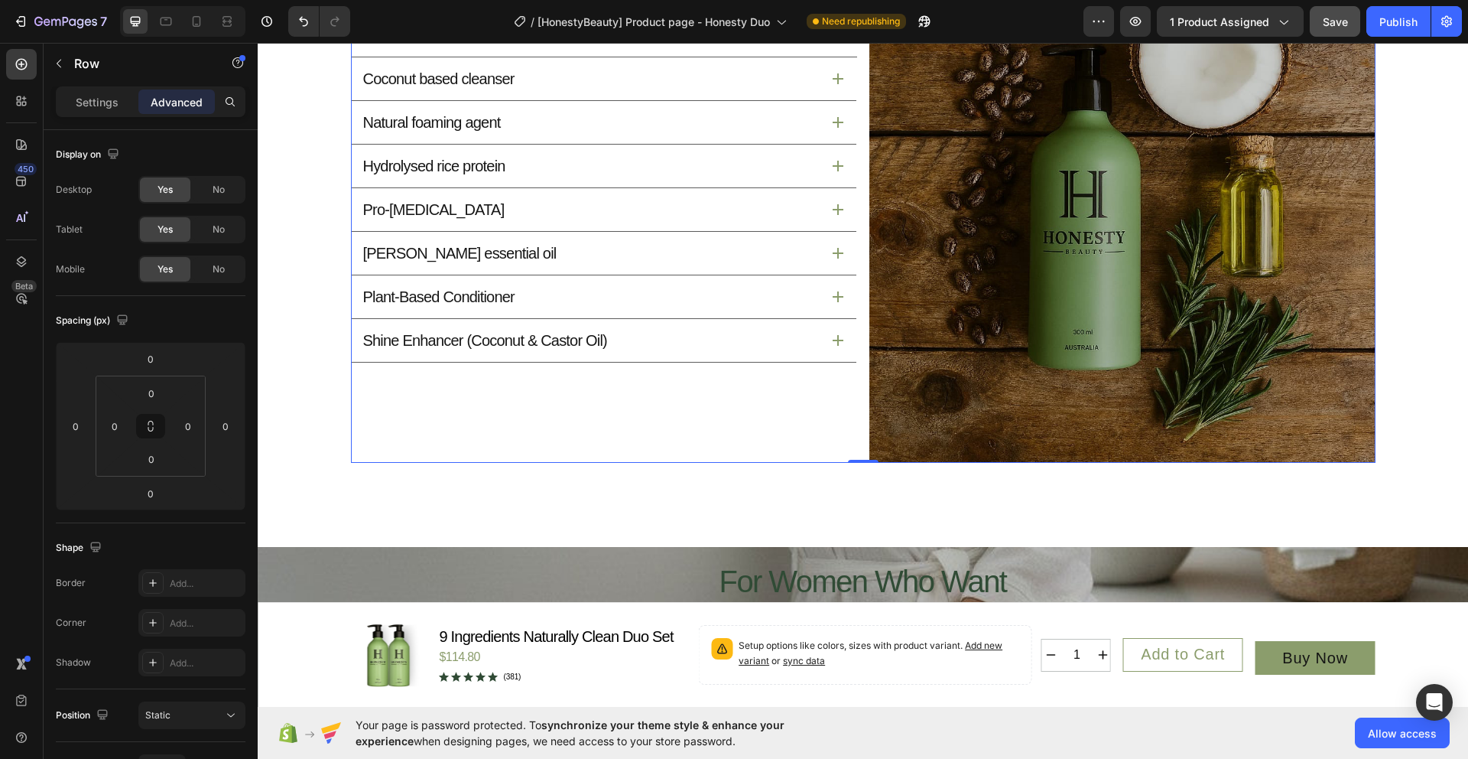
click at [77, 91] on div "Settings" at bounding box center [97, 101] width 76 height 24
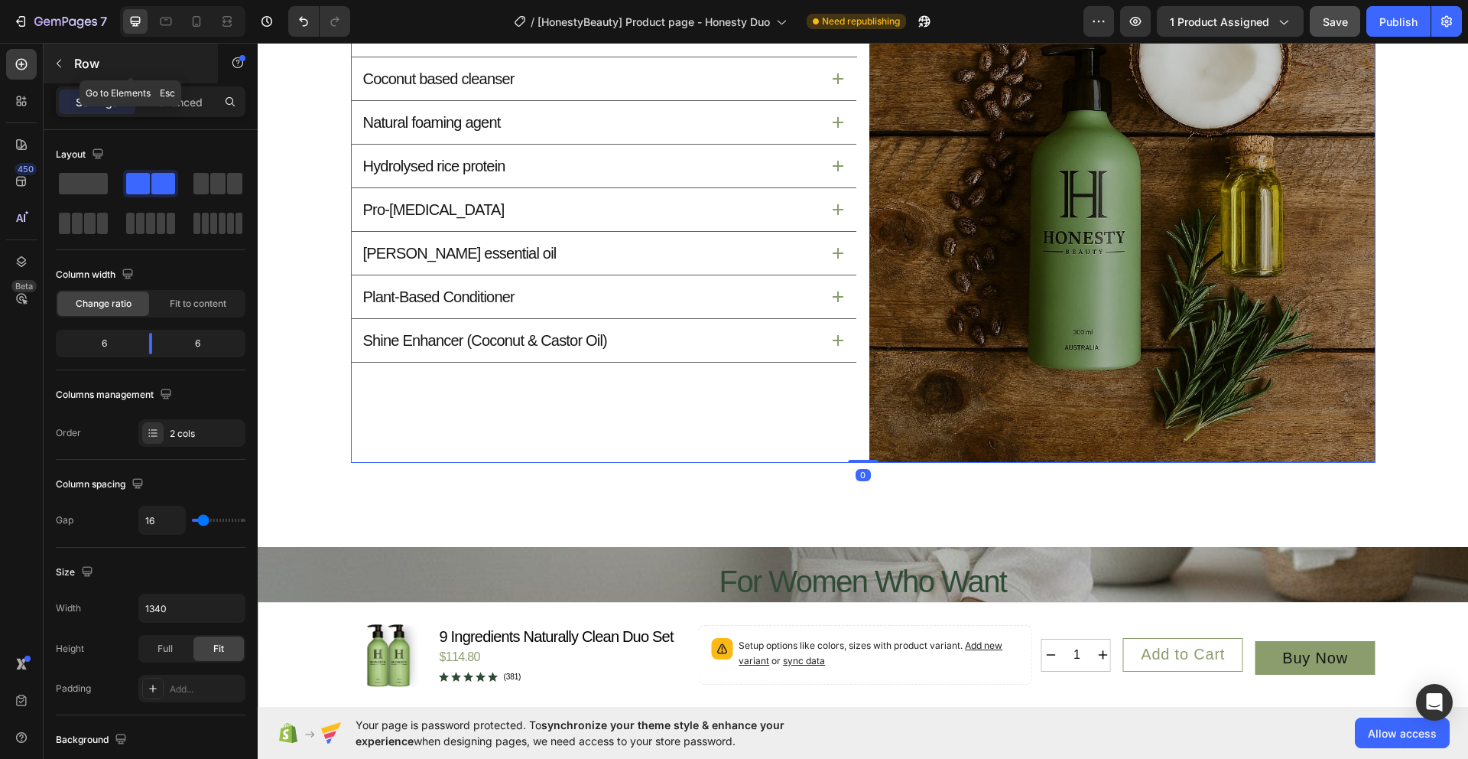
click at [65, 73] on button "button" at bounding box center [59, 63] width 24 height 24
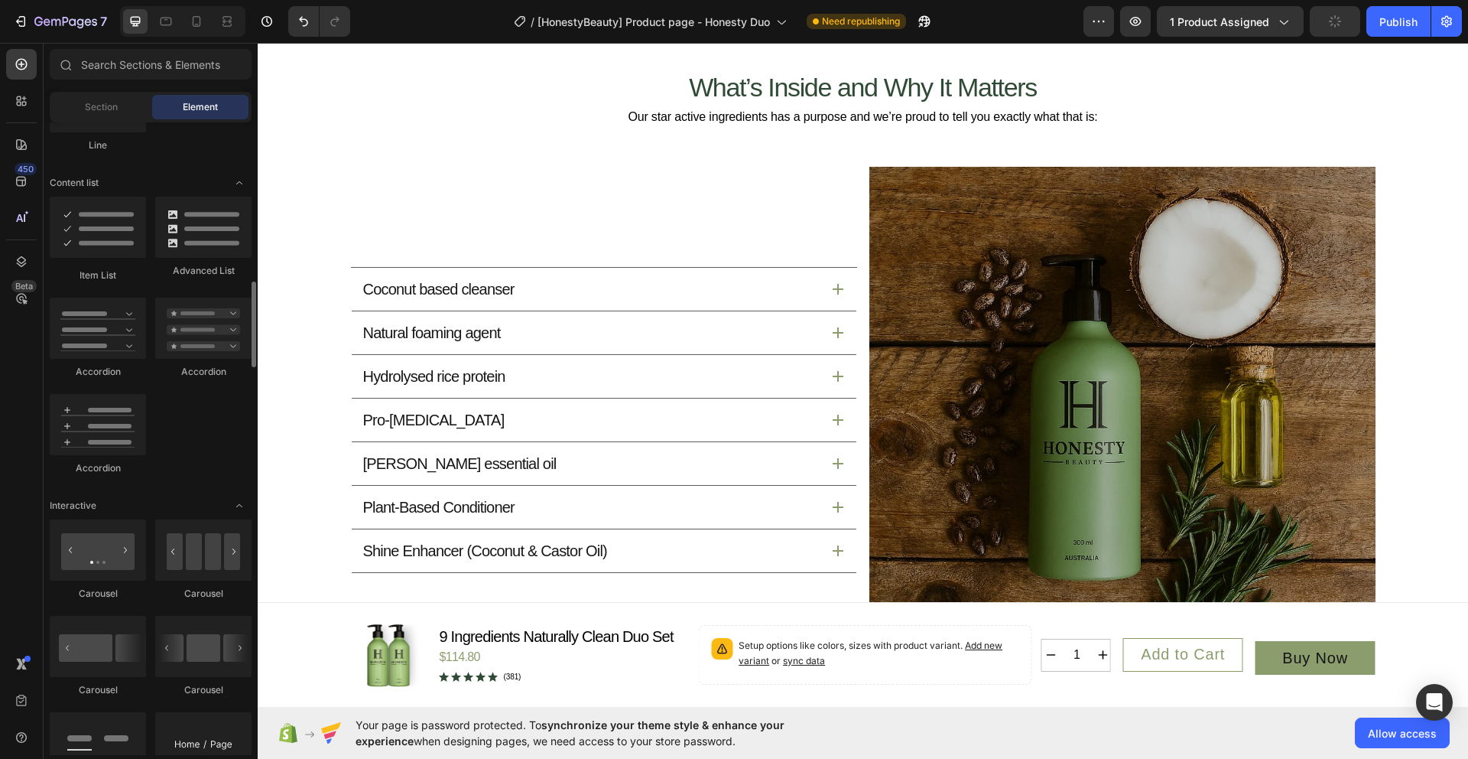
scroll to position [1181, 0]
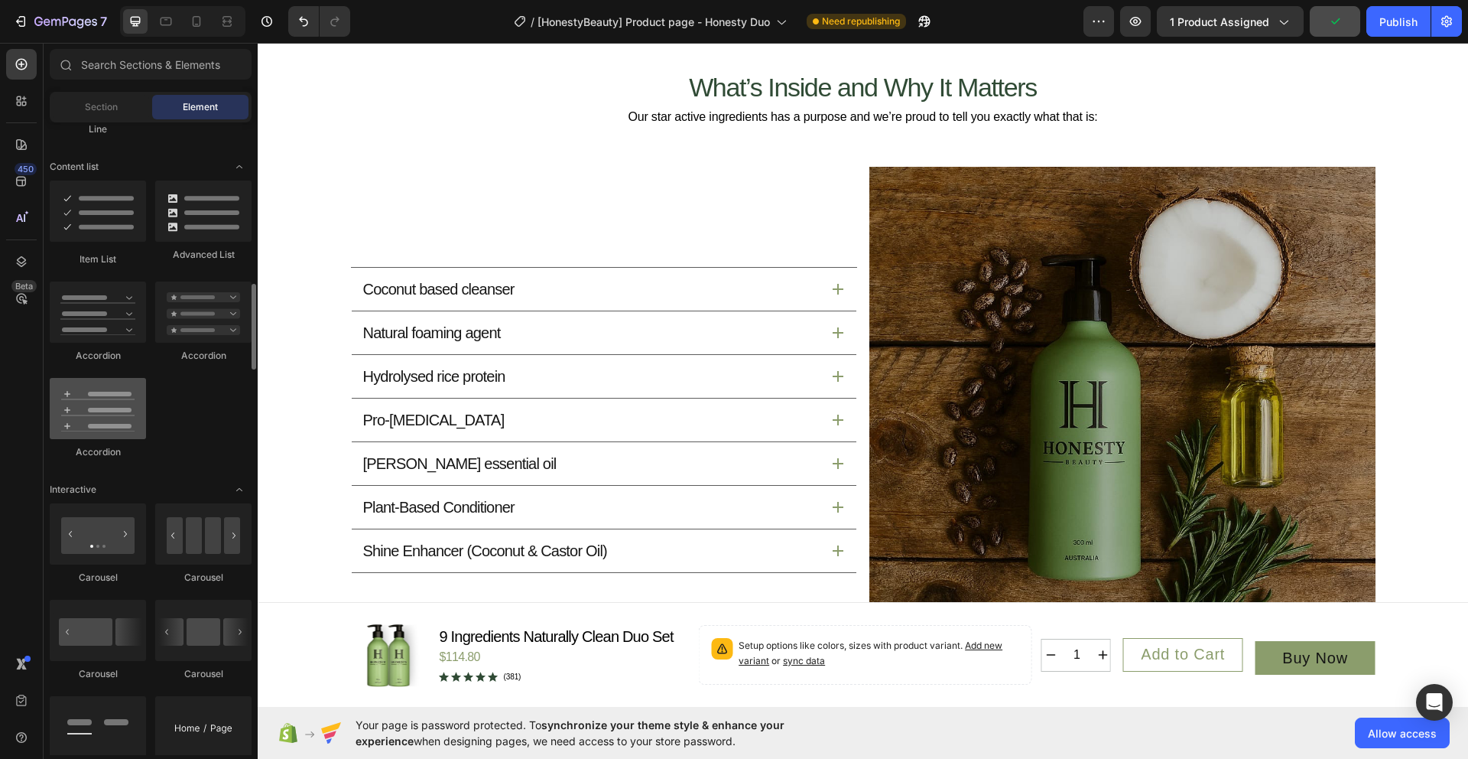
click at [101, 399] on div at bounding box center [98, 408] width 96 height 61
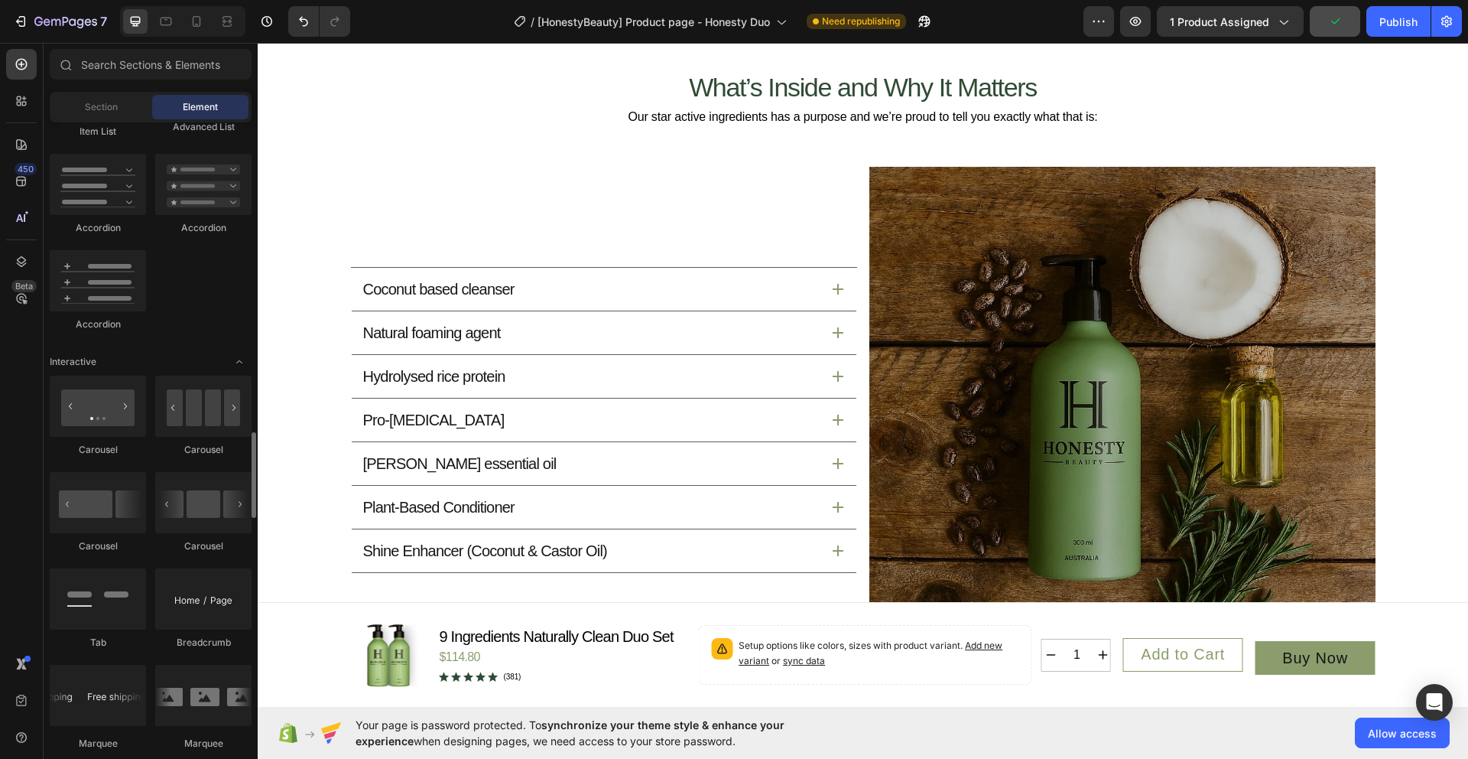
scroll to position [1424, 0]
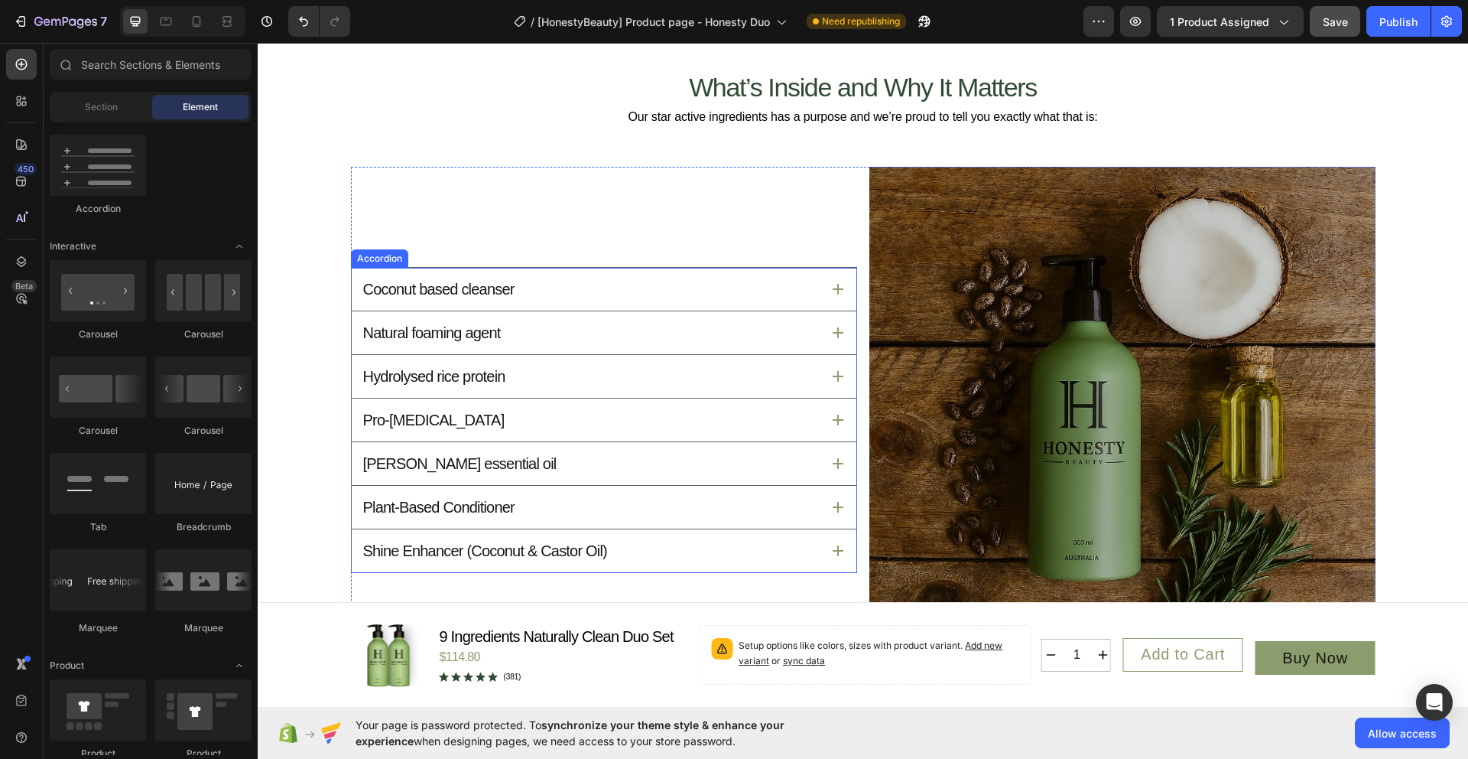
click at [619, 297] on div "Coconut based cleanser" at bounding box center [591, 289] width 460 height 24
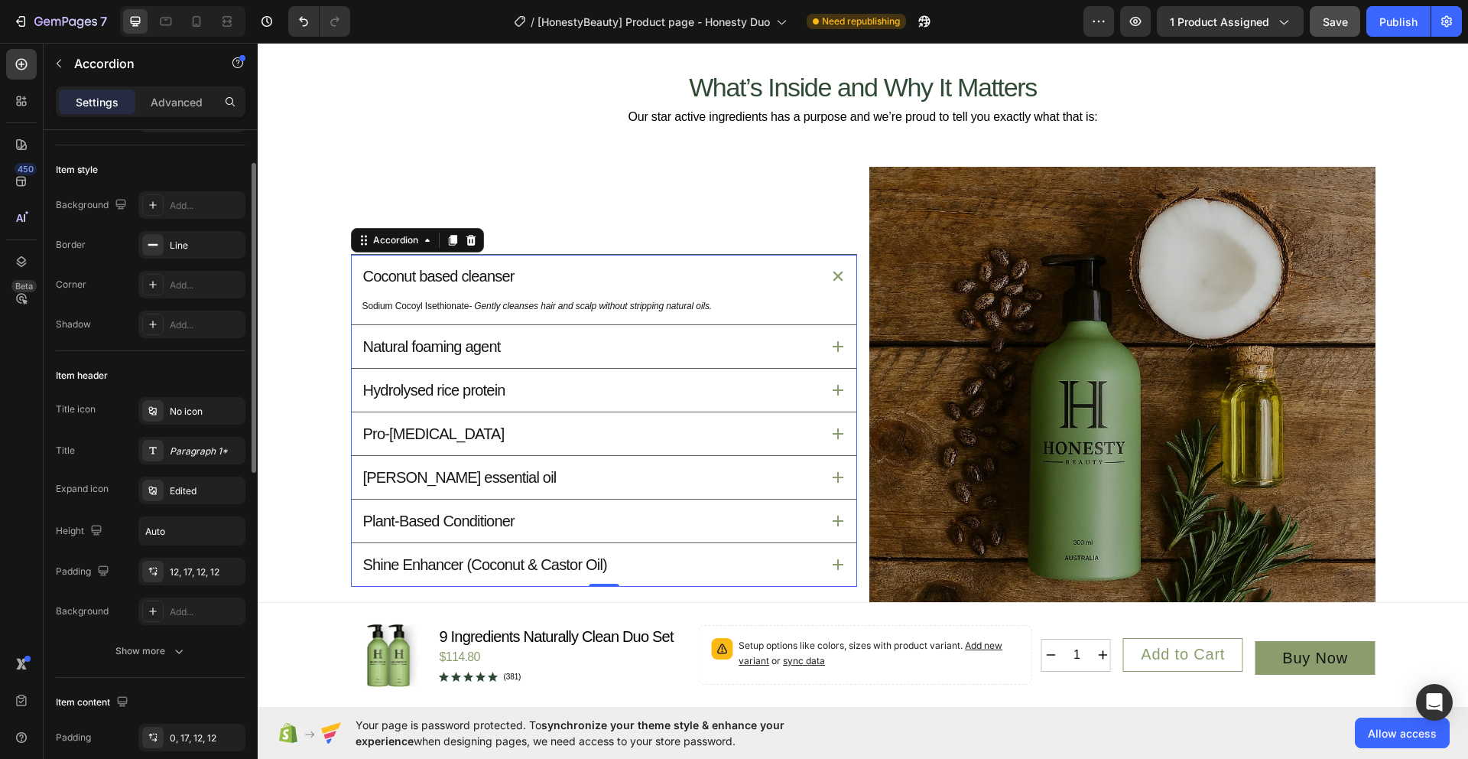
scroll to position [0, 0]
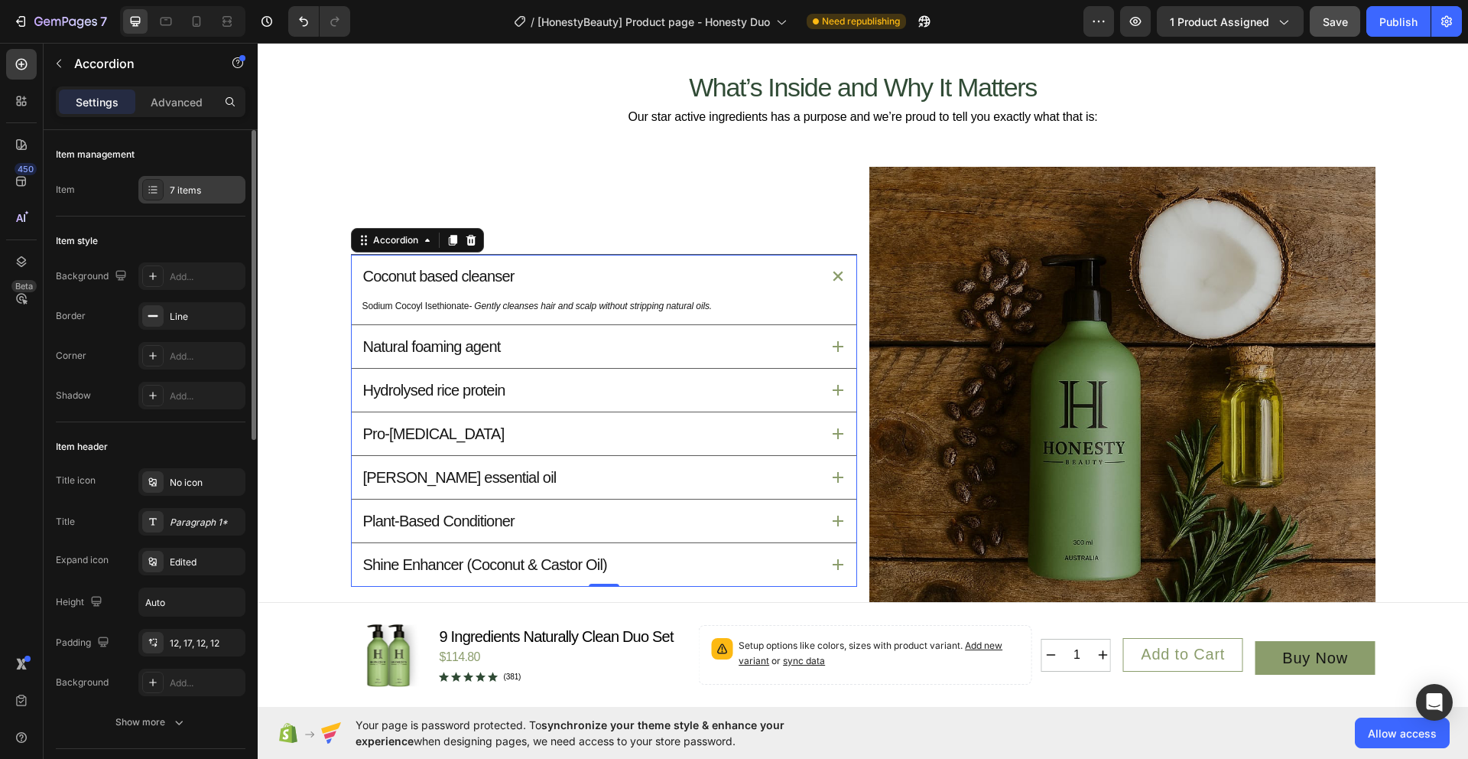
click at [174, 201] on div "7 items" at bounding box center [191, 190] width 107 height 28
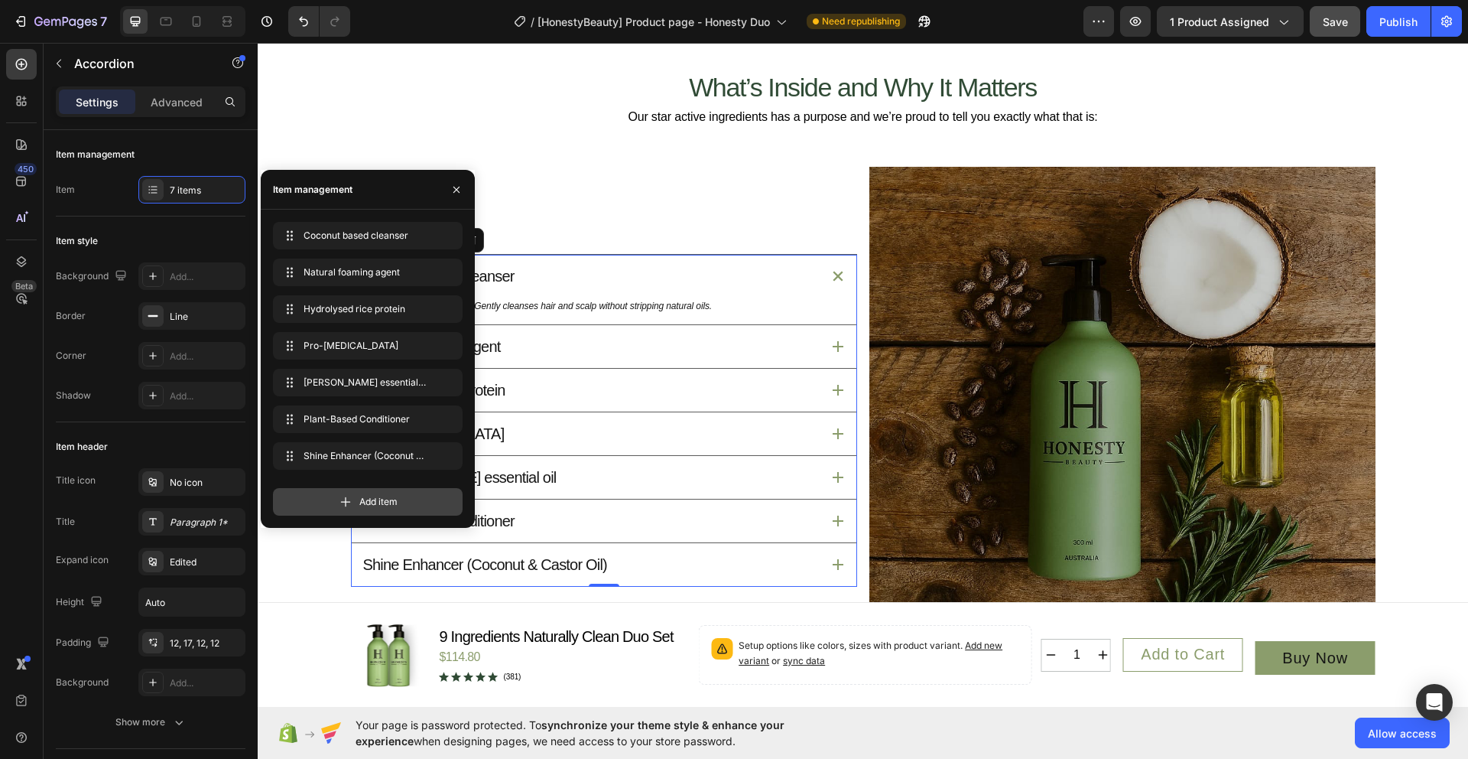
click at [366, 493] on div "Add item" at bounding box center [368, 502] width 190 height 28
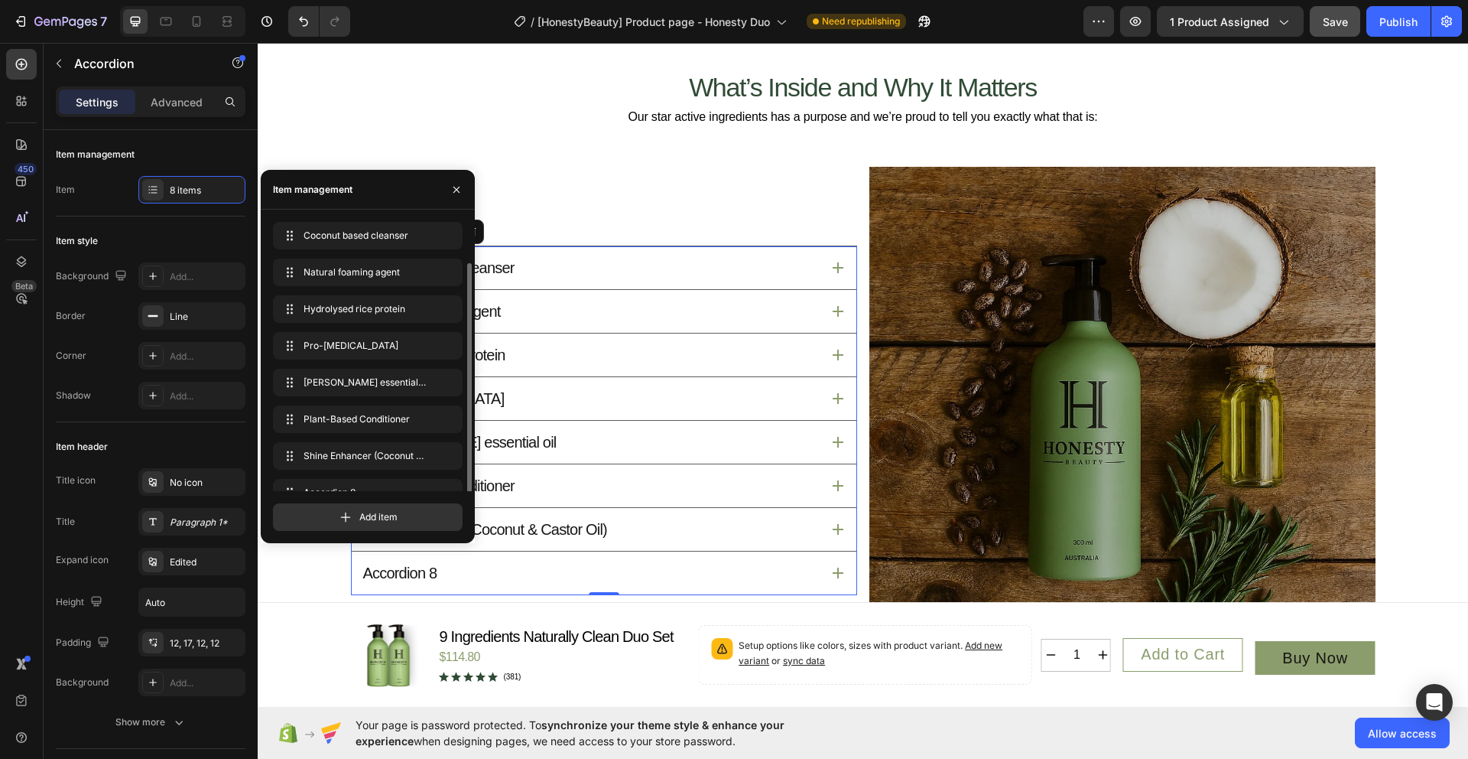
scroll to position [21, 0]
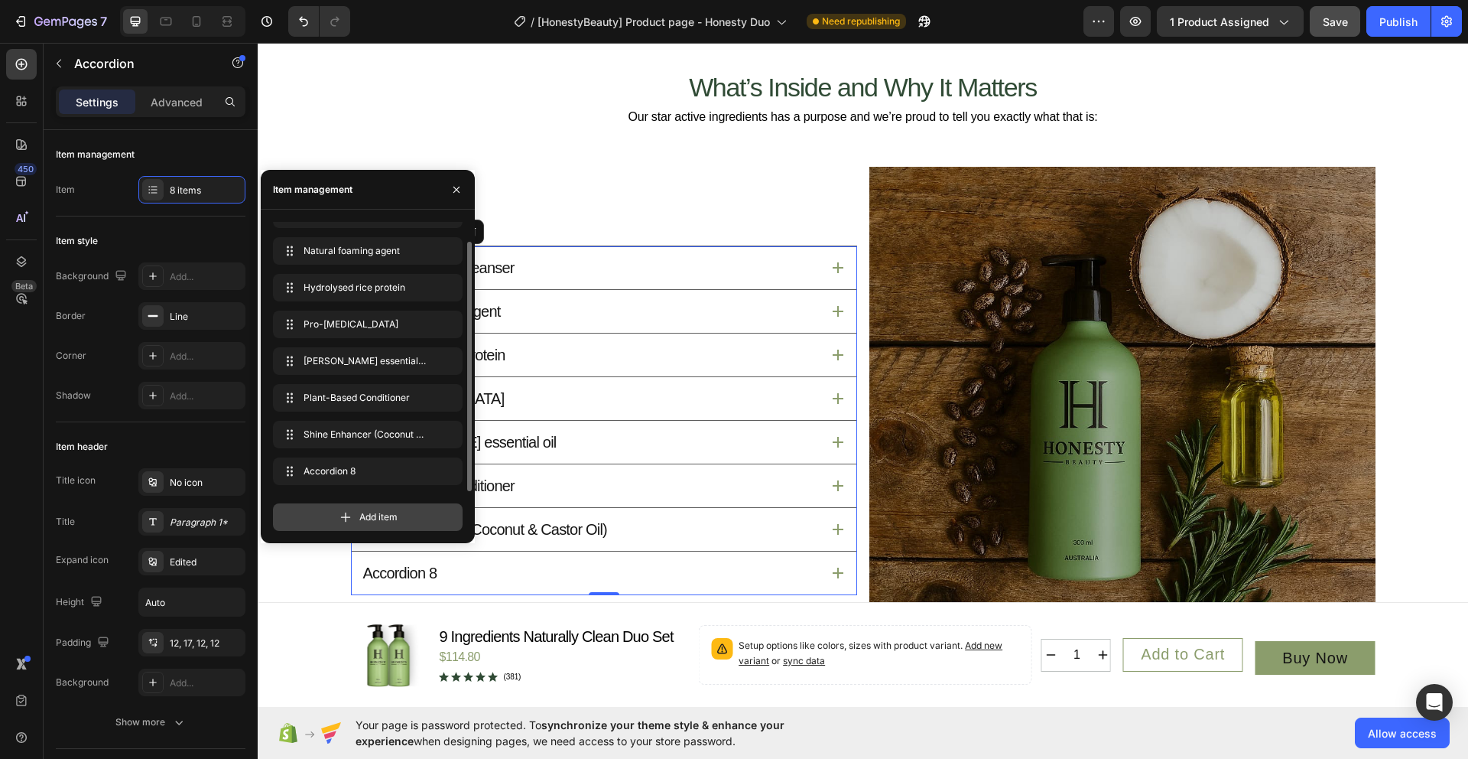
click at [361, 509] on div "Add item" at bounding box center [368, 517] width 190 height 28
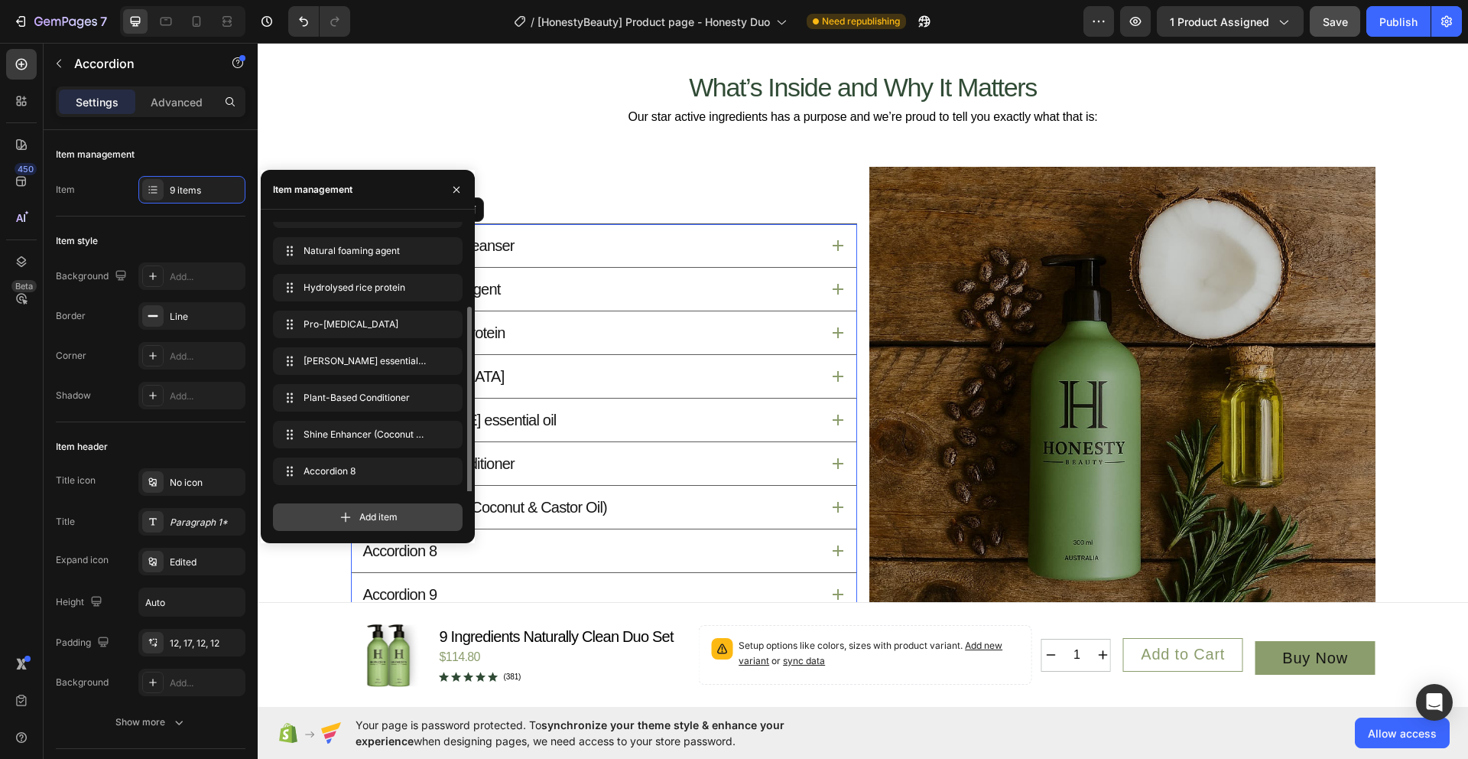
scroll to position [58, 0]
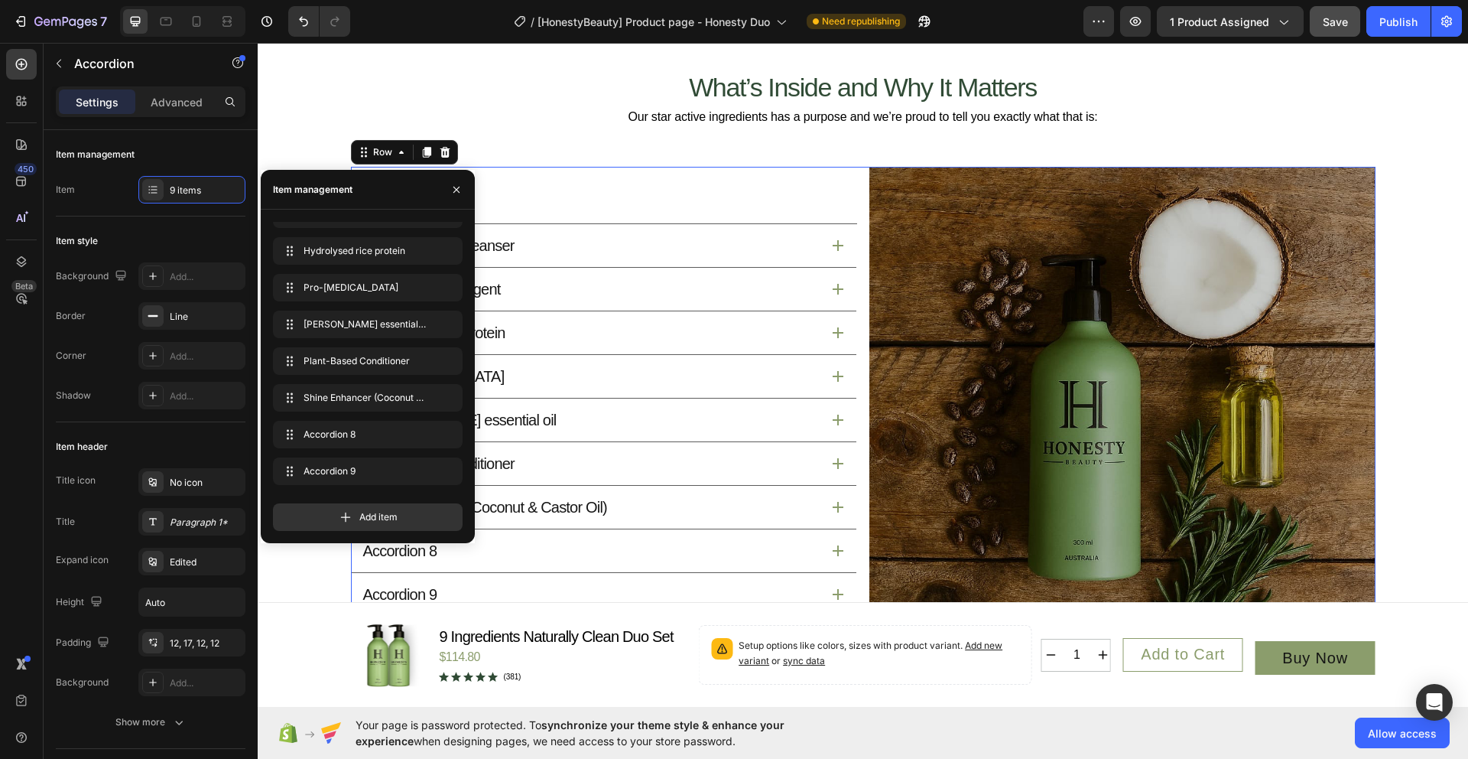
click at [620, 188] on div "Coconut based cleanser Natural foaming agent Hydrolysed rice protein Pro-vitami…" at bounding box center [604, 420] width 506 height 506
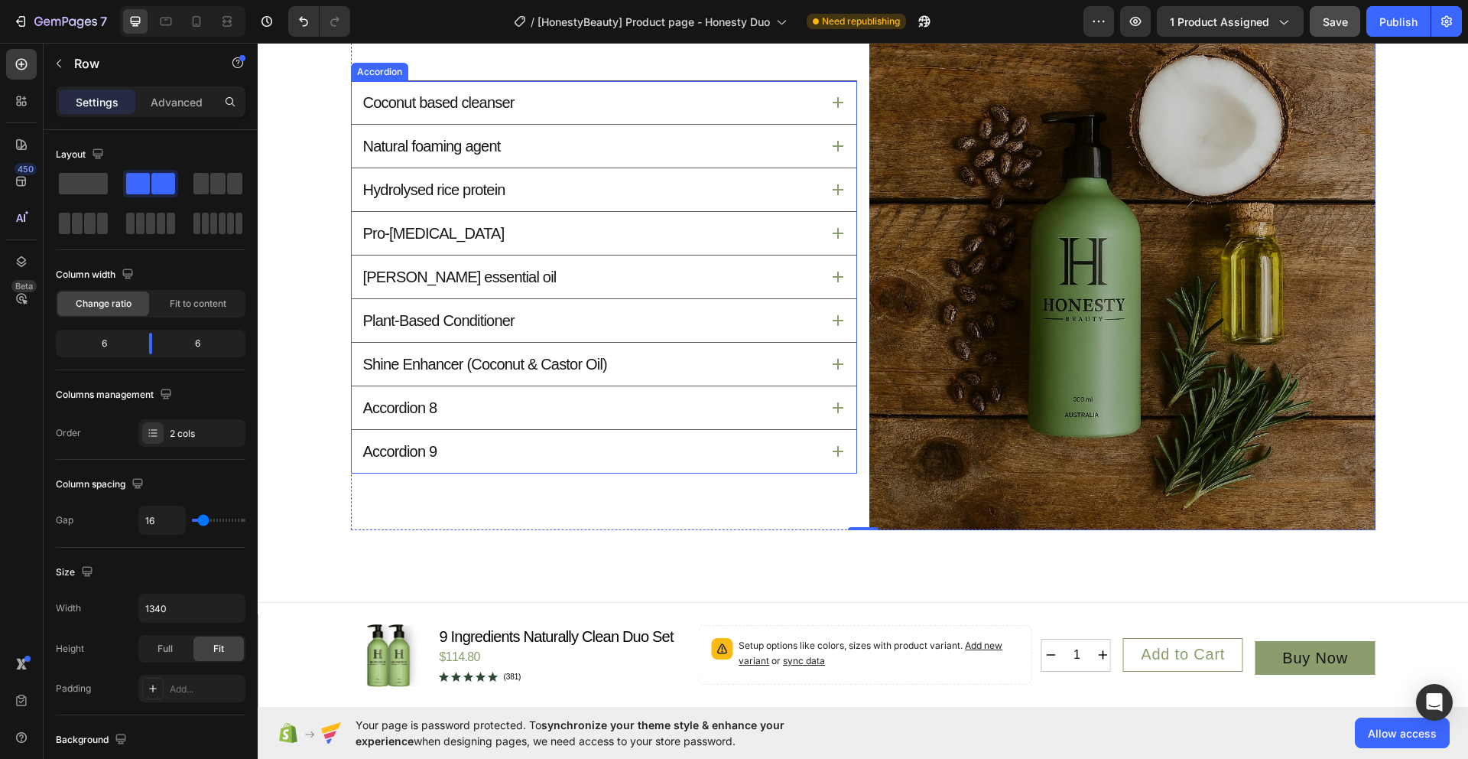
scroll to position [1806, 0]
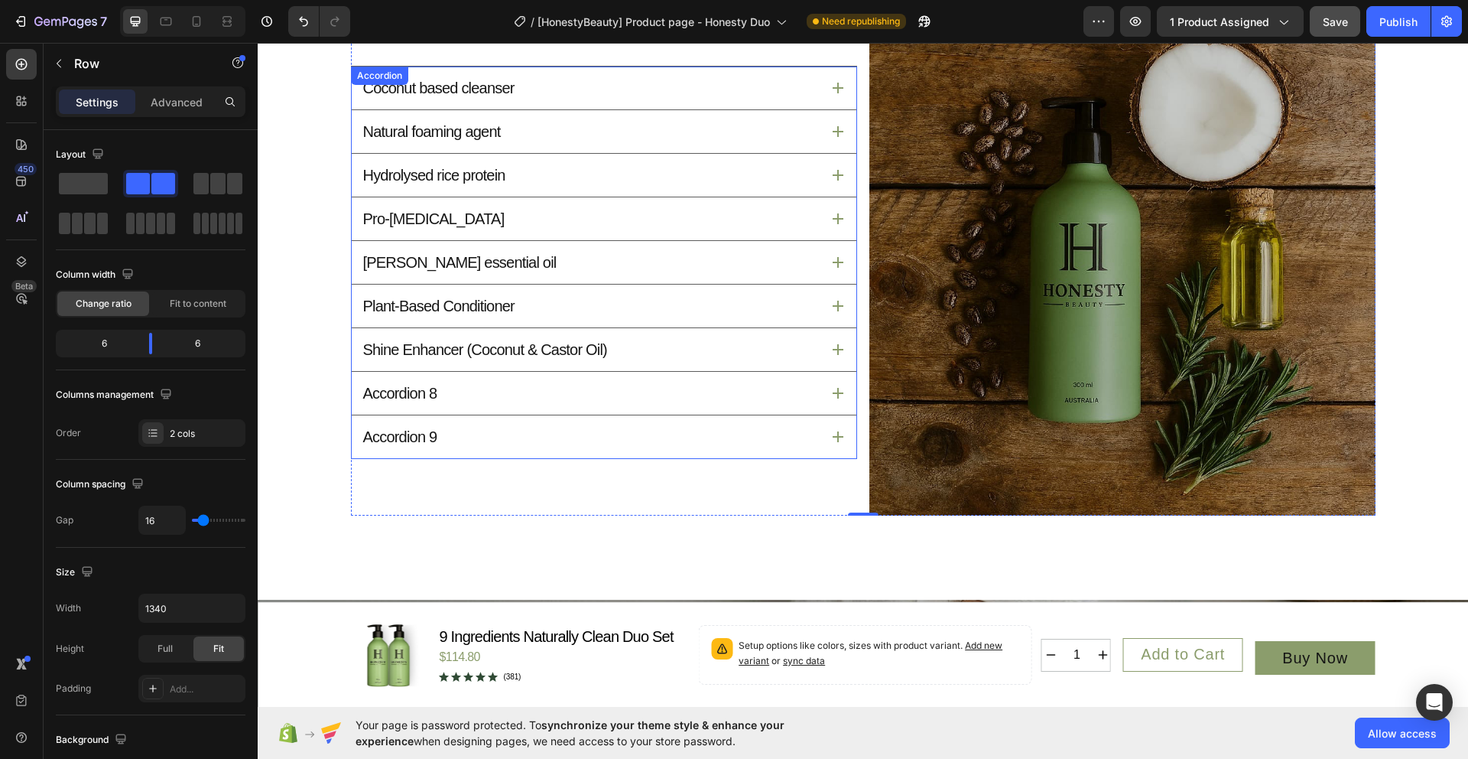
click at [414, 388] on div "Accordion 8" at bounding box center [400, 393] width 79 height 24
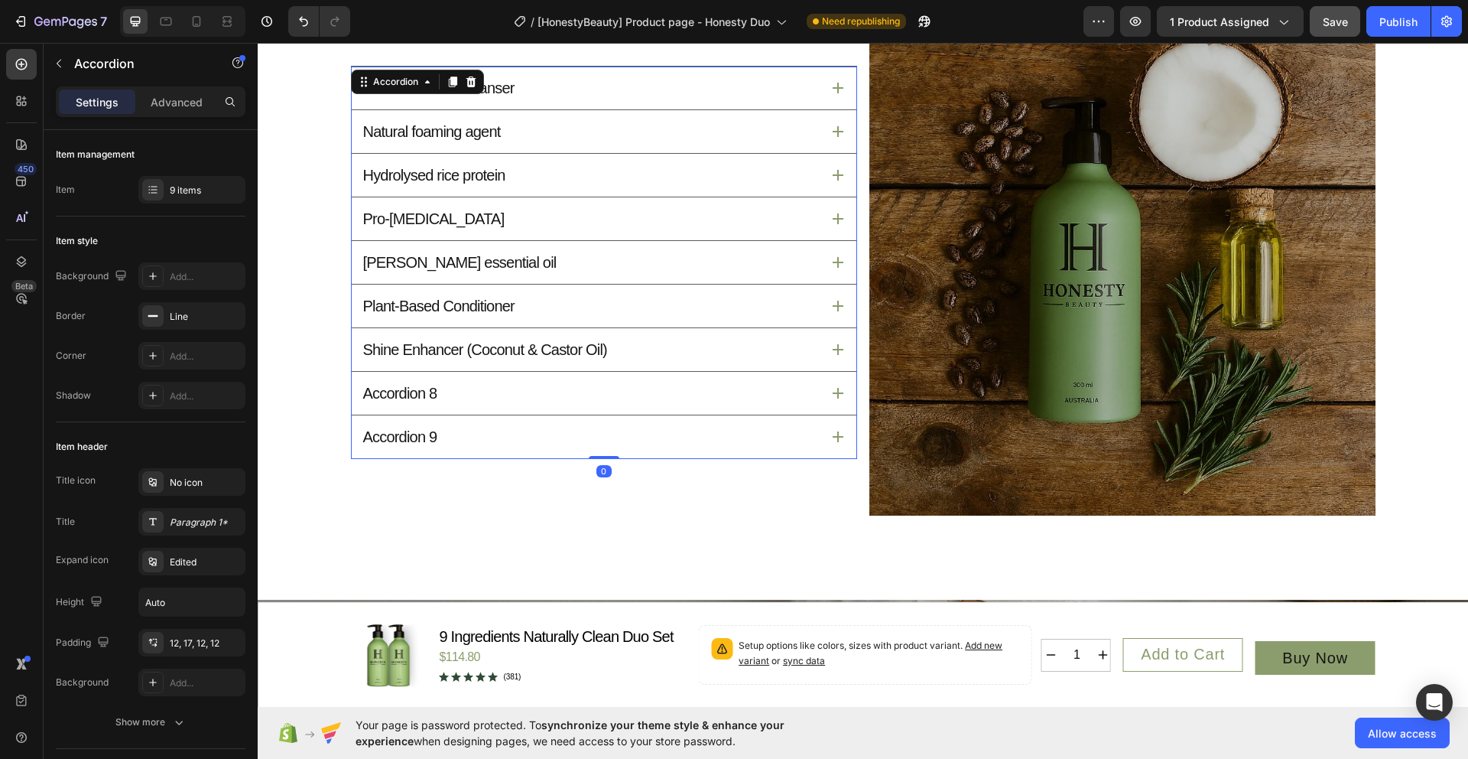
click at [418, 395] on div "Accordion 8" at bounding box center [400, 393] width 79 height 24
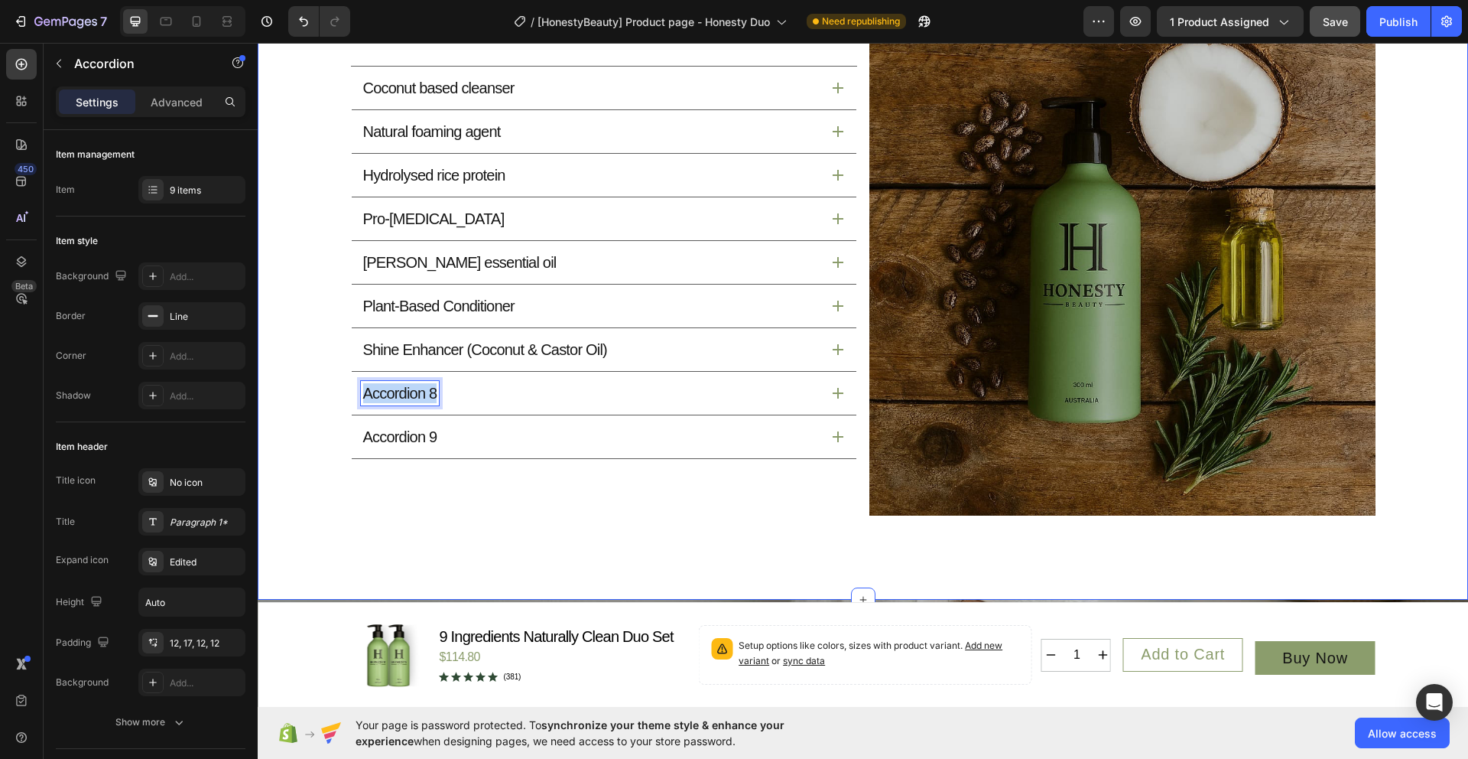
drag, startPoint x: 435, startPoint y: 398, endPoint x: 338, endPoint y: 395, distance: 97.2
click at [338, 395] on div "What’s Inside and Why It Matters Heading Our star active ingredients has a purp…" at bounding box center [863, 214] width 1174 height 601
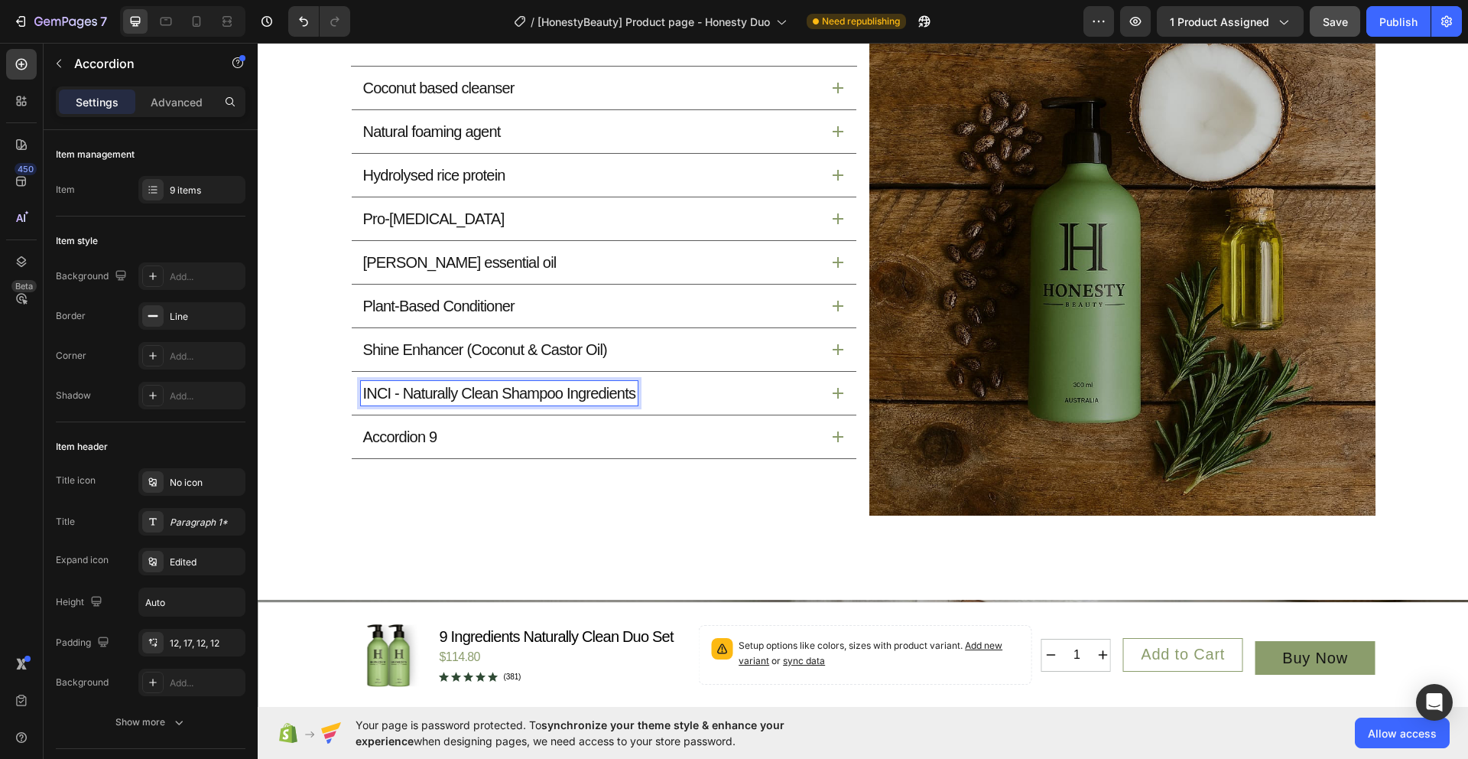
click at [391, 427] on p "Accordion 9" at bounding box center [400, 437] width 74 height 20
drag, startPoint x: 359, startPoint y: 444, endPoint x: 446, endPoint y: 449, distance: 87.3
click at [446, 449] on div "Accordion 9" at bounding box center [604, 436] width 505 height 43
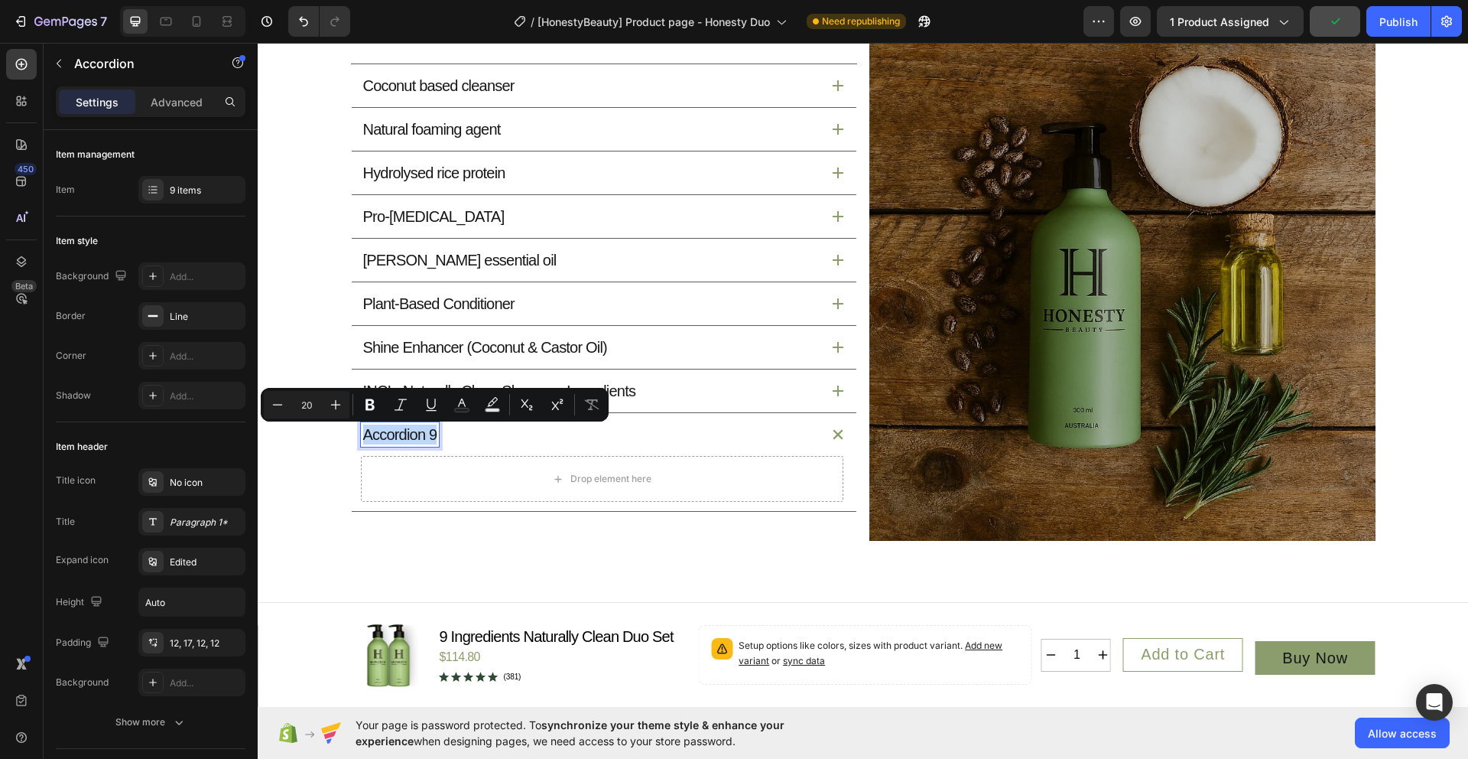
scroll to position [1778, 0]
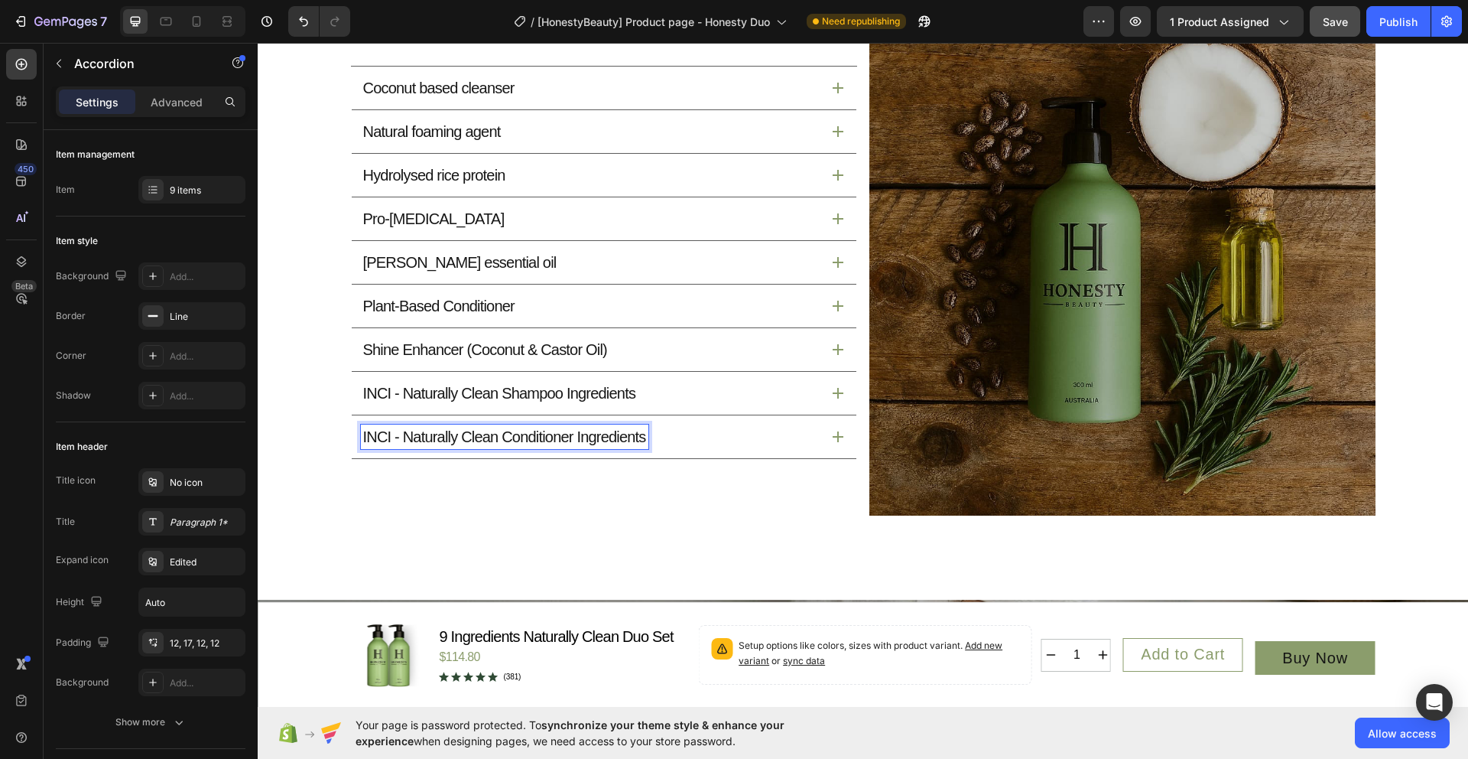
click at [753, 388] on div "INCI - Naturally Clean Shampoo Ingredients" at bounding box center [591, 393] width 460 height 24
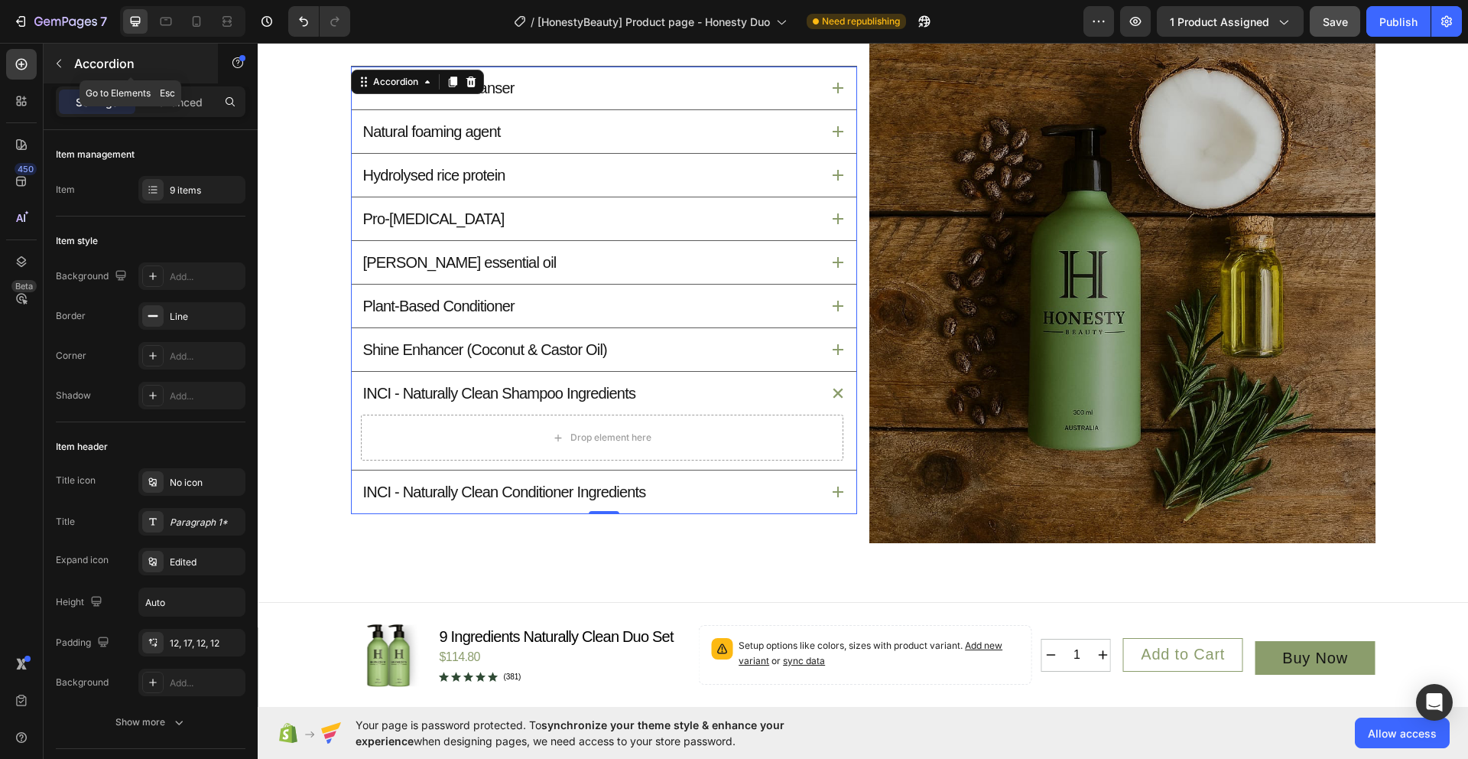
click at [99, 58] on p "Accordion" at bounding box center [139, 63] width 130 height 18
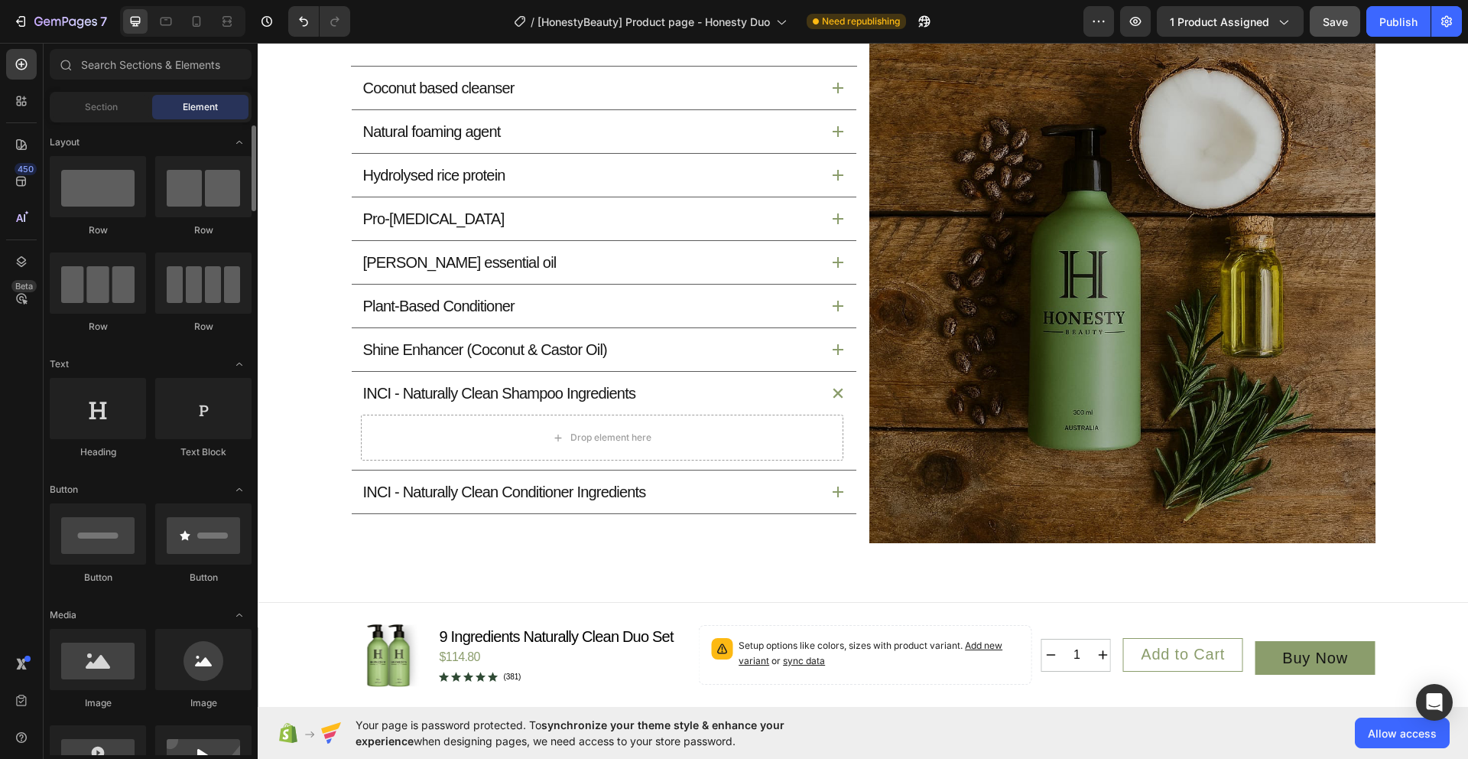
scroll to position [3, 0]
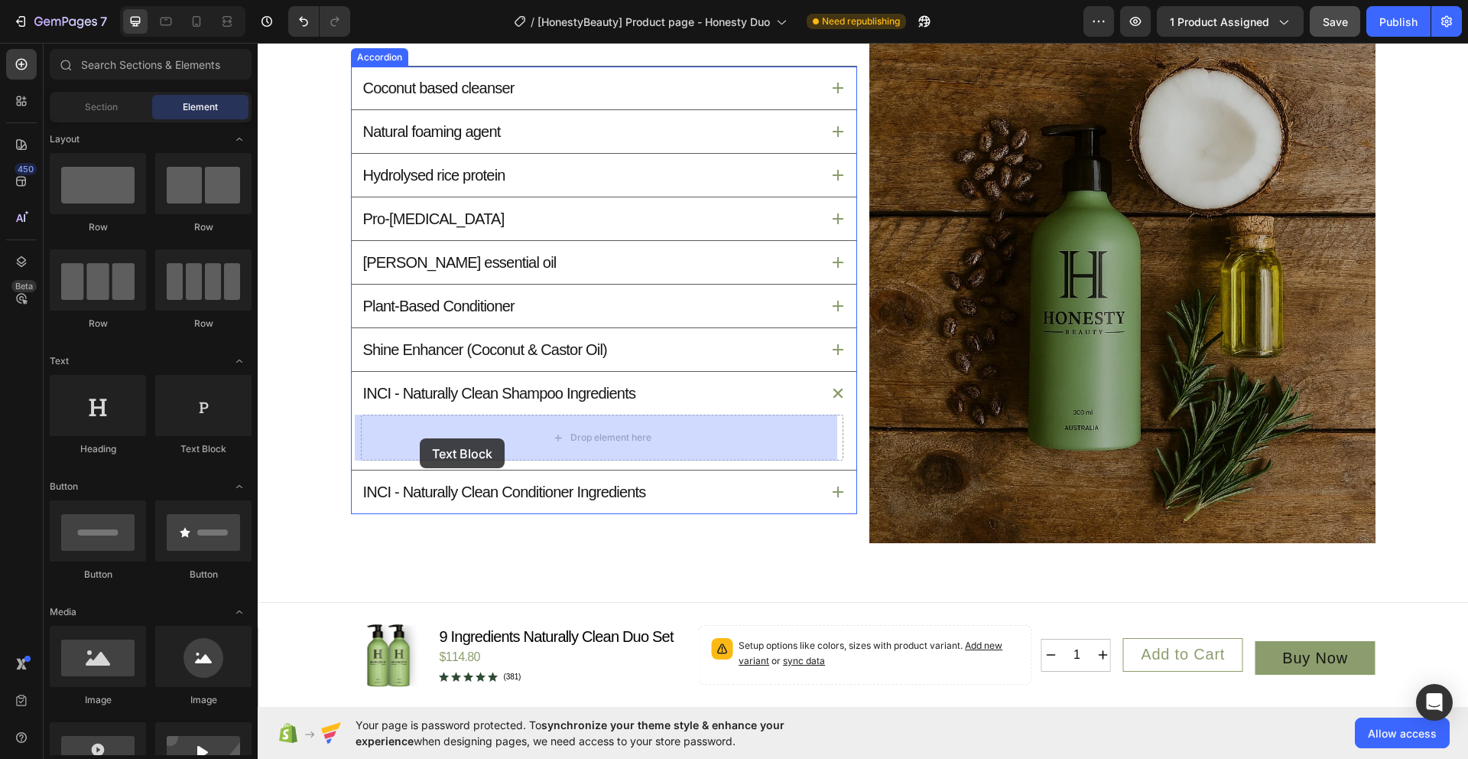
drag, startPoint x: 464, startPoint y: 457, endPoint x: 421, endPoint y: 438, distance: 47.3
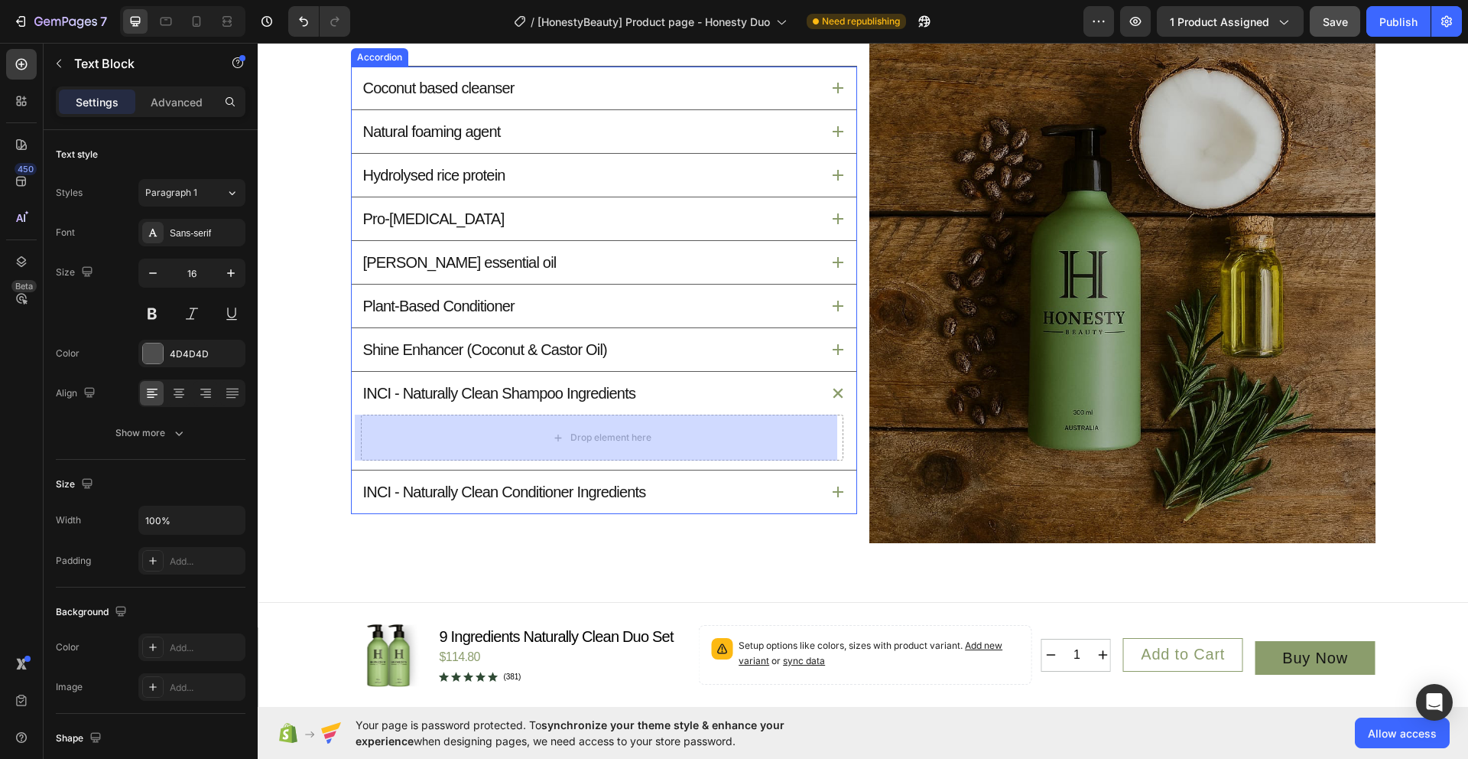
scroll to position [1789, 0]
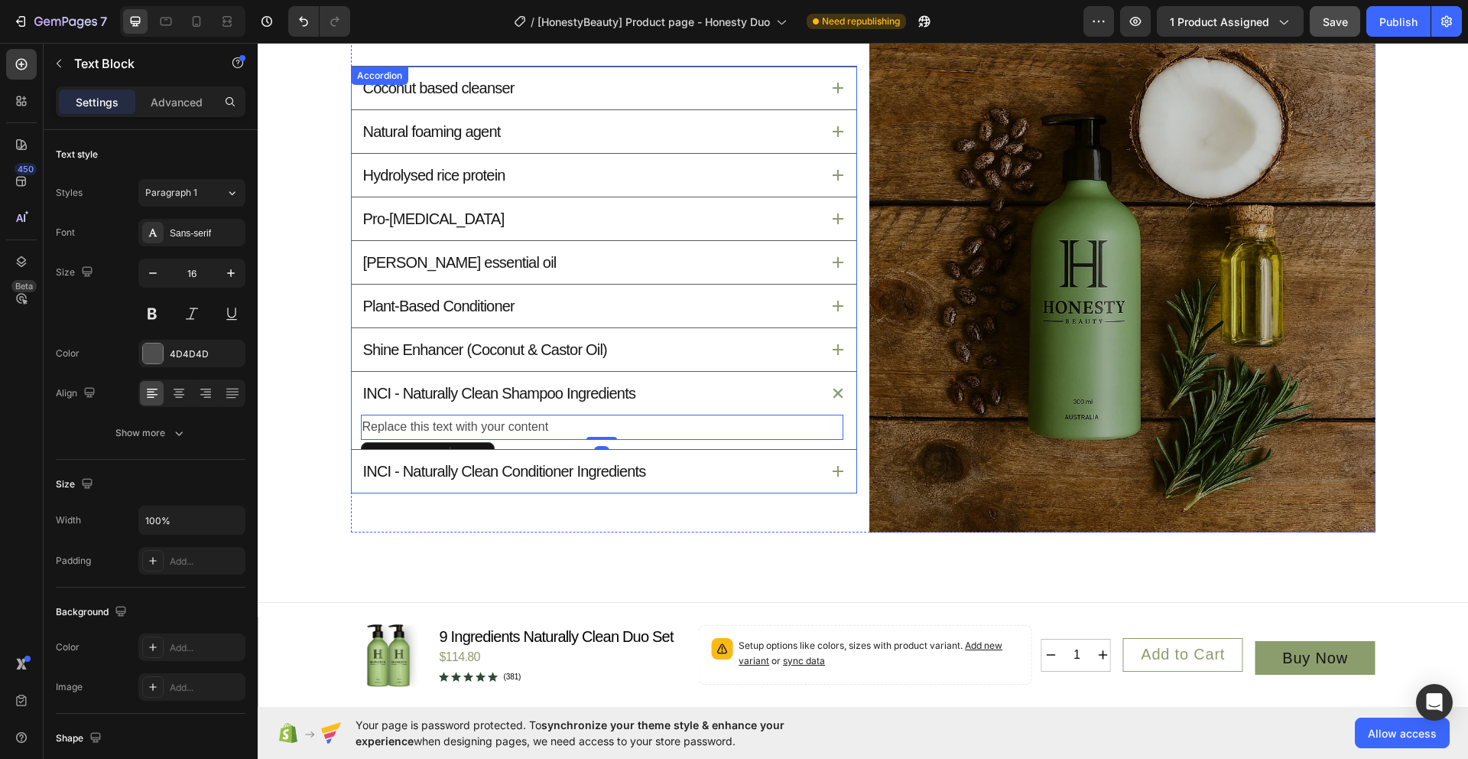
click at [834, 475] on icon at bounding box center [838, 471] width 11 height 11
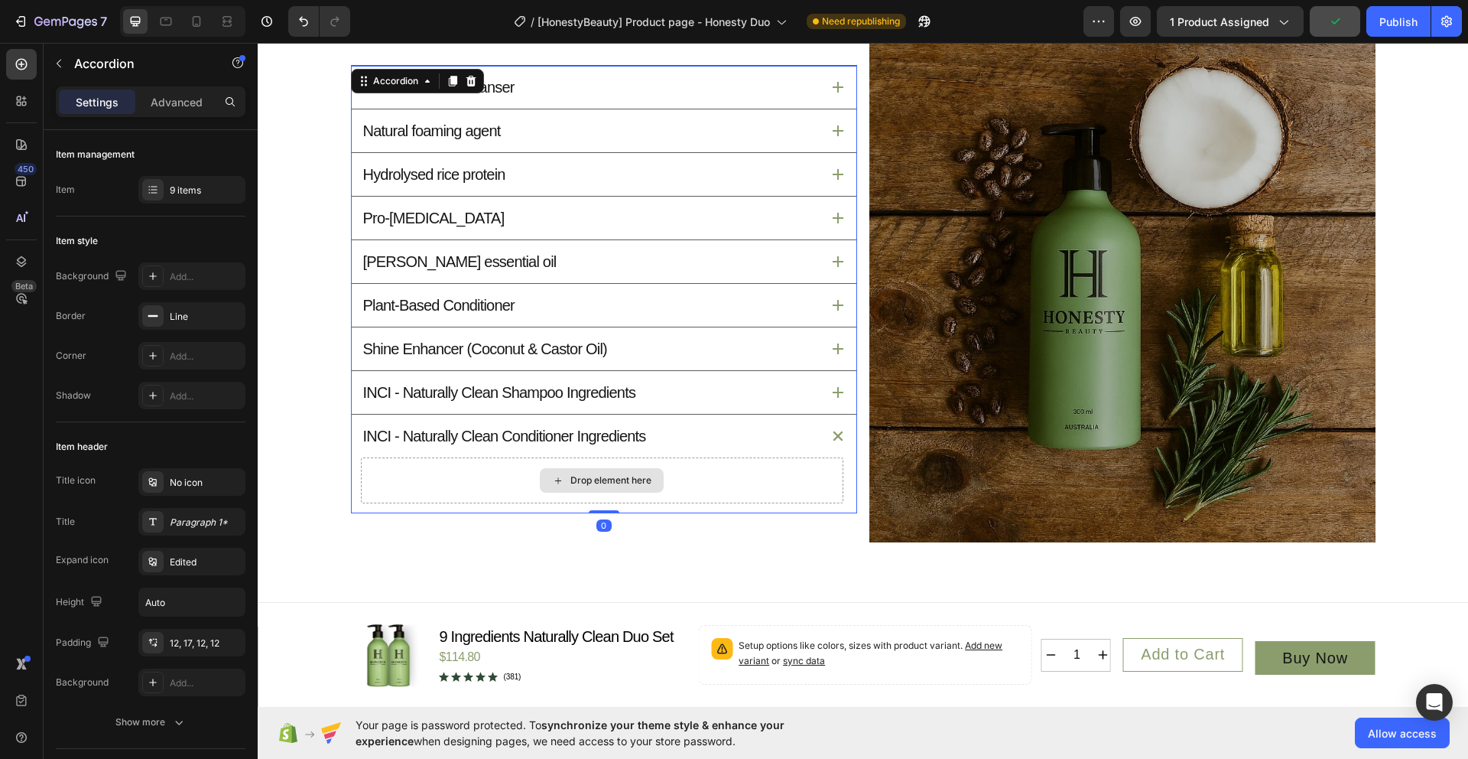
scroll to position [1778, 0]
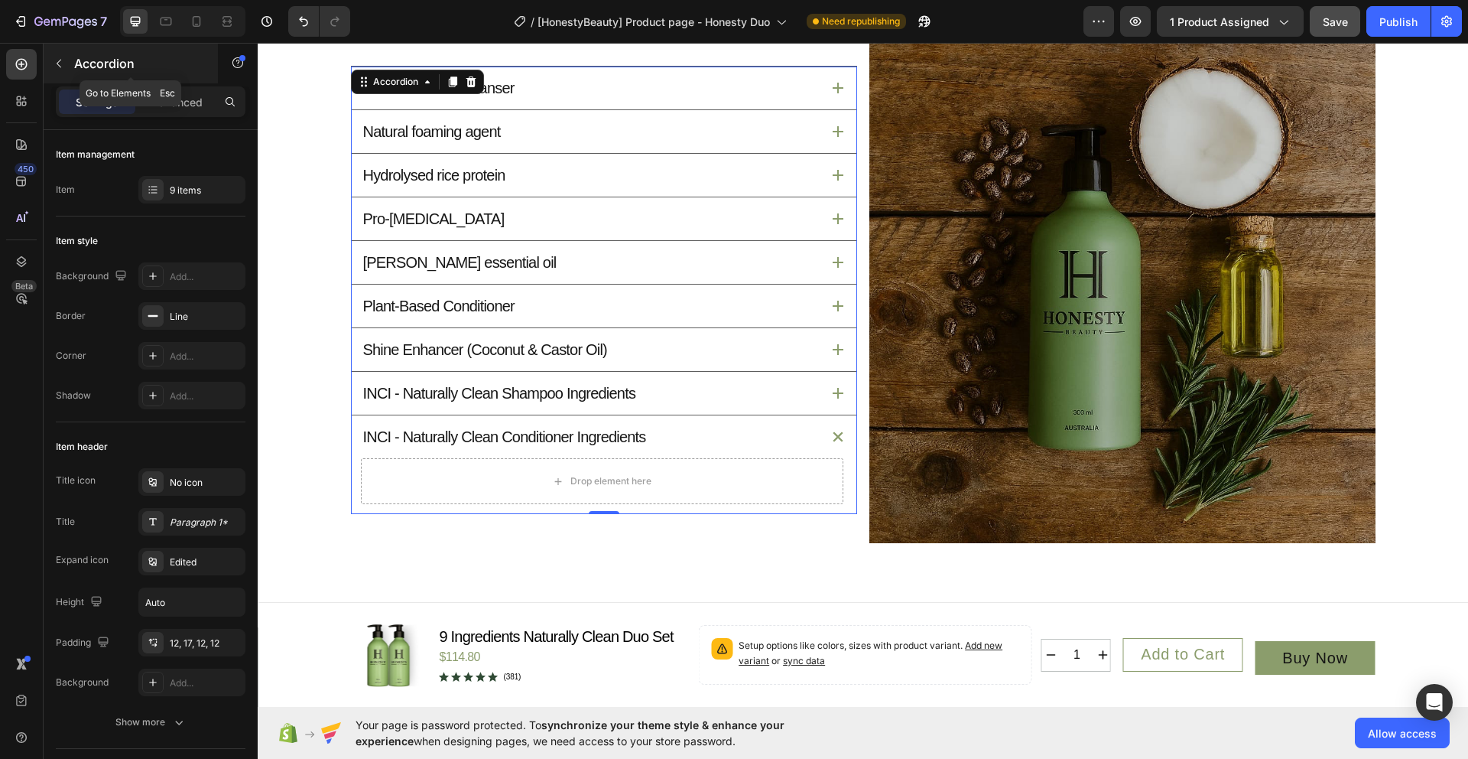
click at [60, 66] on icon "button" at bounding box center [59, 64] width 5 height 8
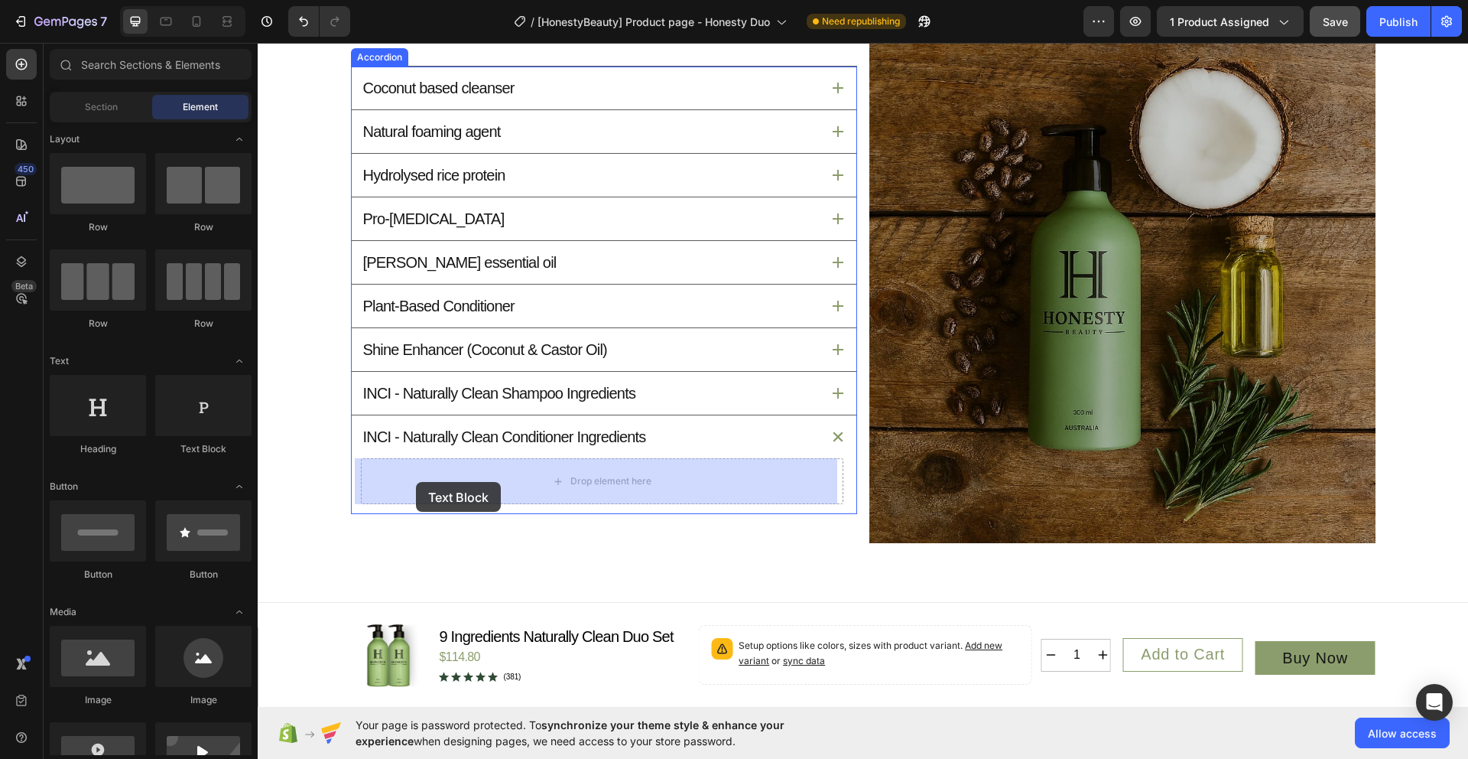
drag, startPoint x: 453, startPoint y: 469, endPoint x: 416, endPoint y: 482, distance: 38.9
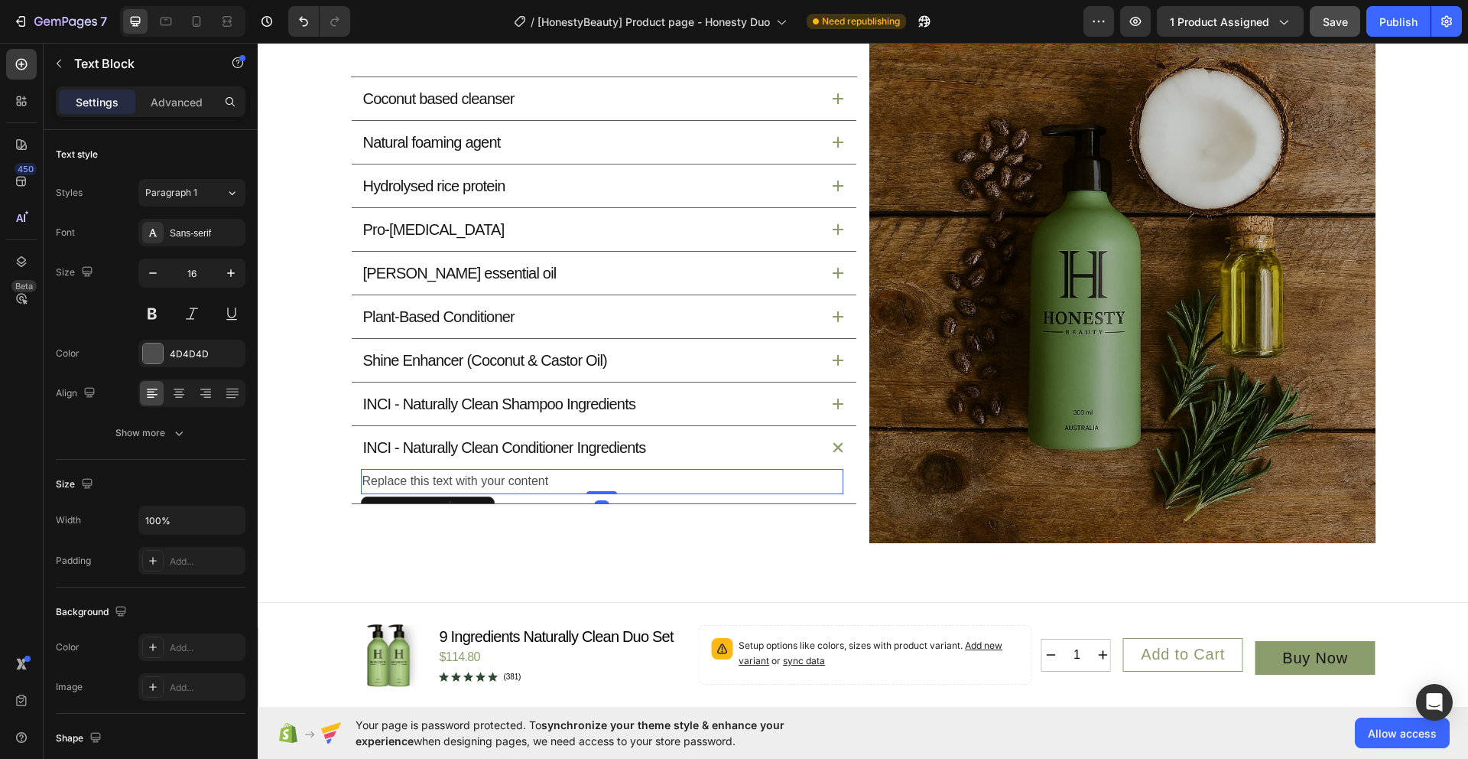
scroll to position [1789, 0]
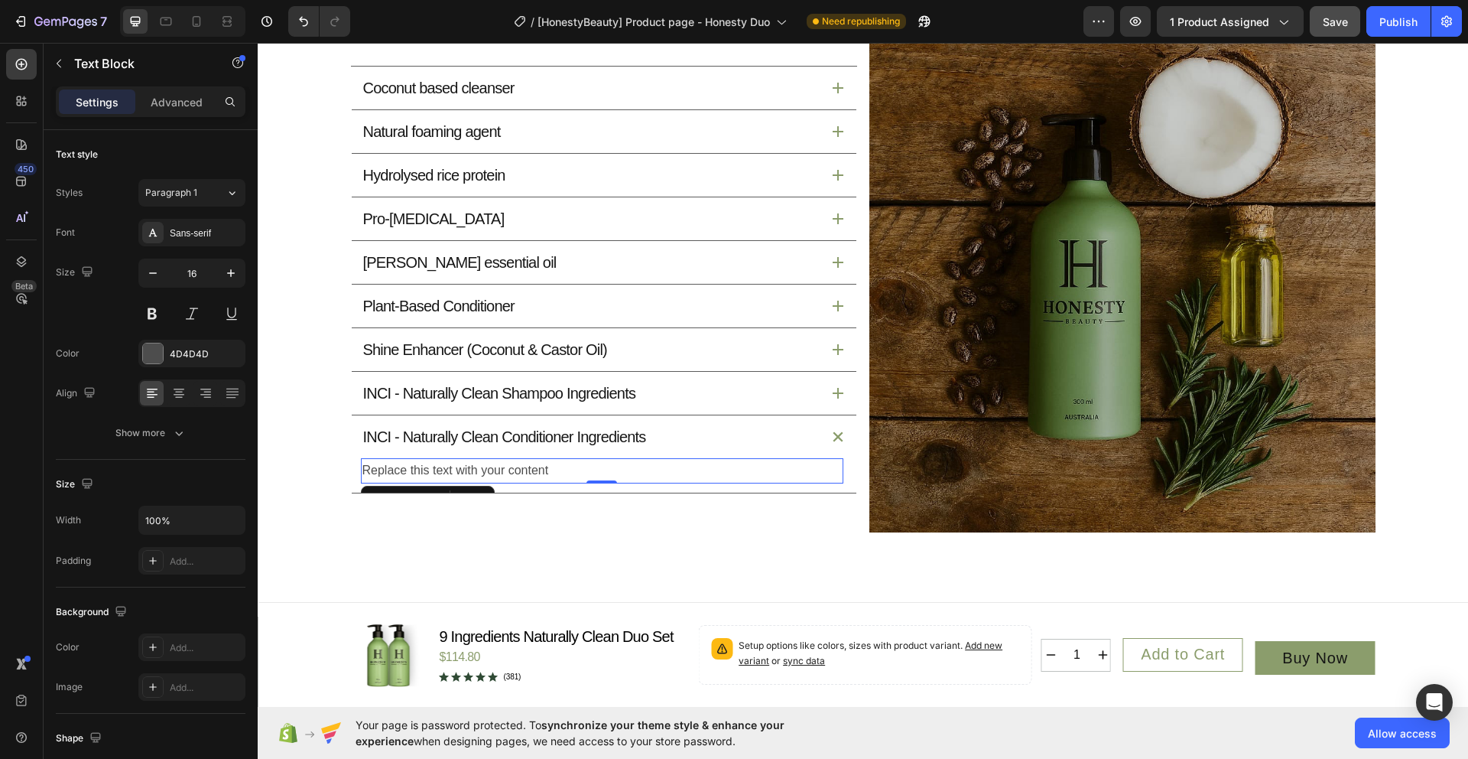
click at [534, 471] on div "Replace this text with your content" at bounding box center [602, 470] width 483 height 25
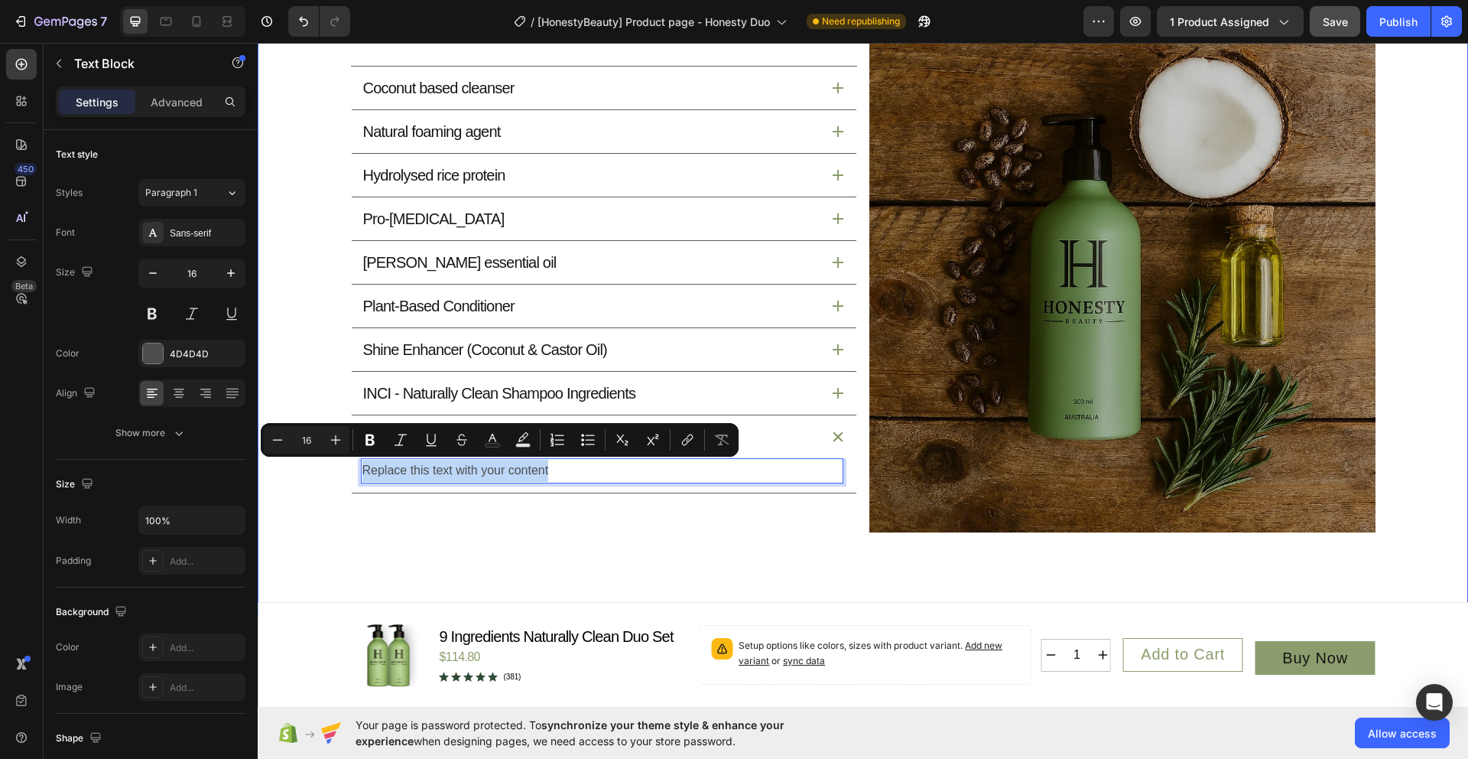
drag, startPoint x: 627, startPoint y: 474, endPoint x: 314, endPoint y: 473, distance: 313.6
click at [314, 473] on div "What’s Inside and Why It Matters Heading Our star active ingredients has a purp…" at bounding box center [863, 231] width 1174 height 601
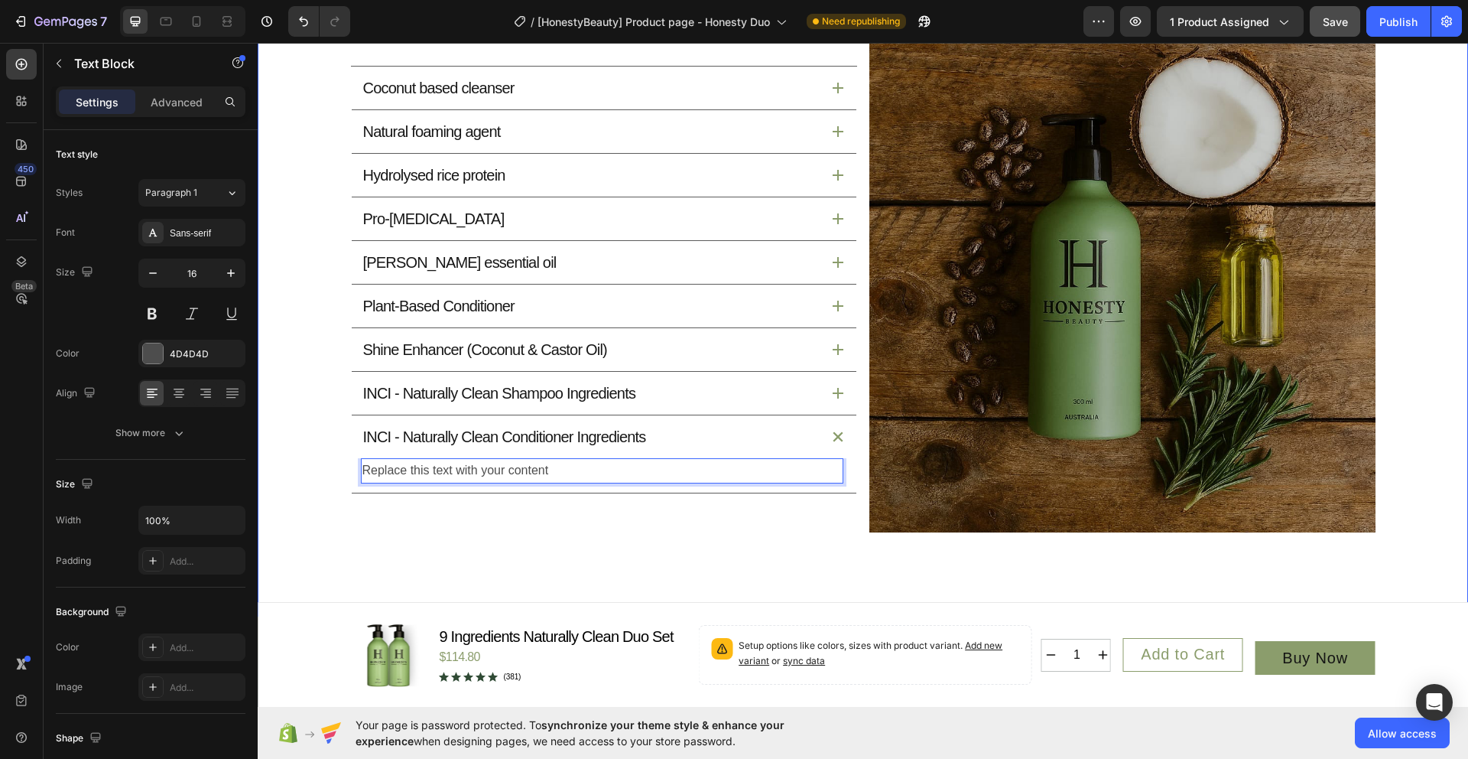
scroll to position [1756, 0]
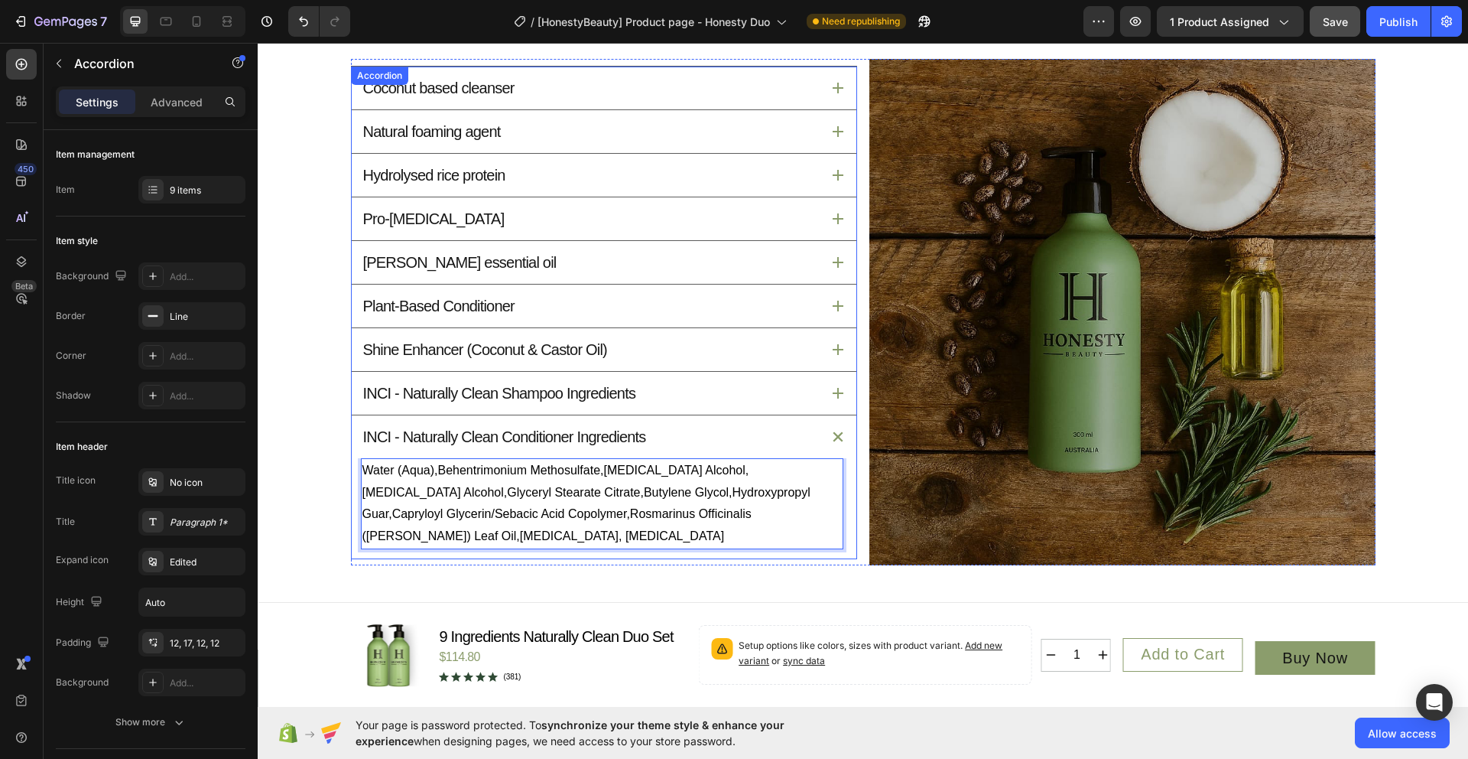
click at [834, 393] on icon at bounding box center [838, 393] width 11 height 11
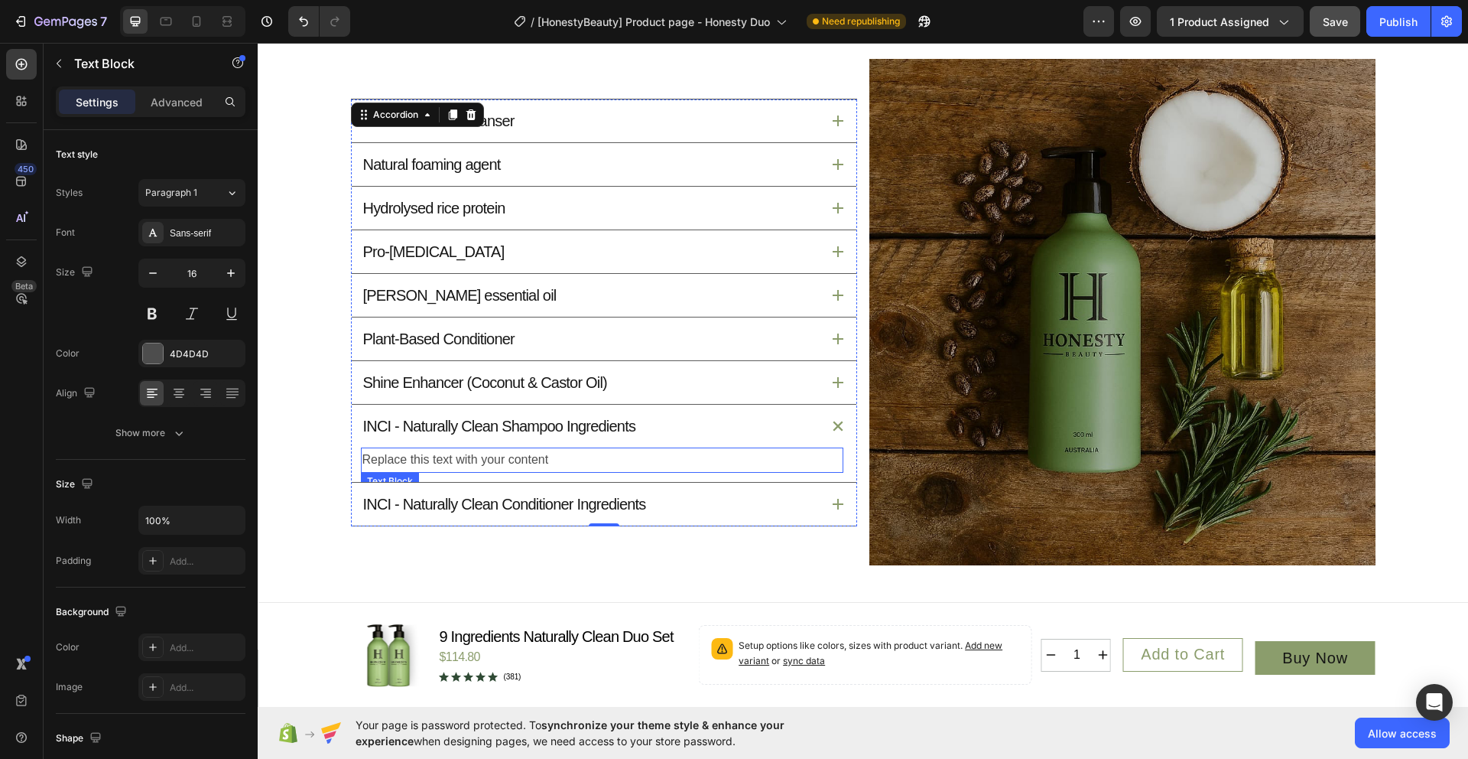
click at [525, 459] on div "Replace this text with your content" at bounding box center [602, 459] width 483 height 25
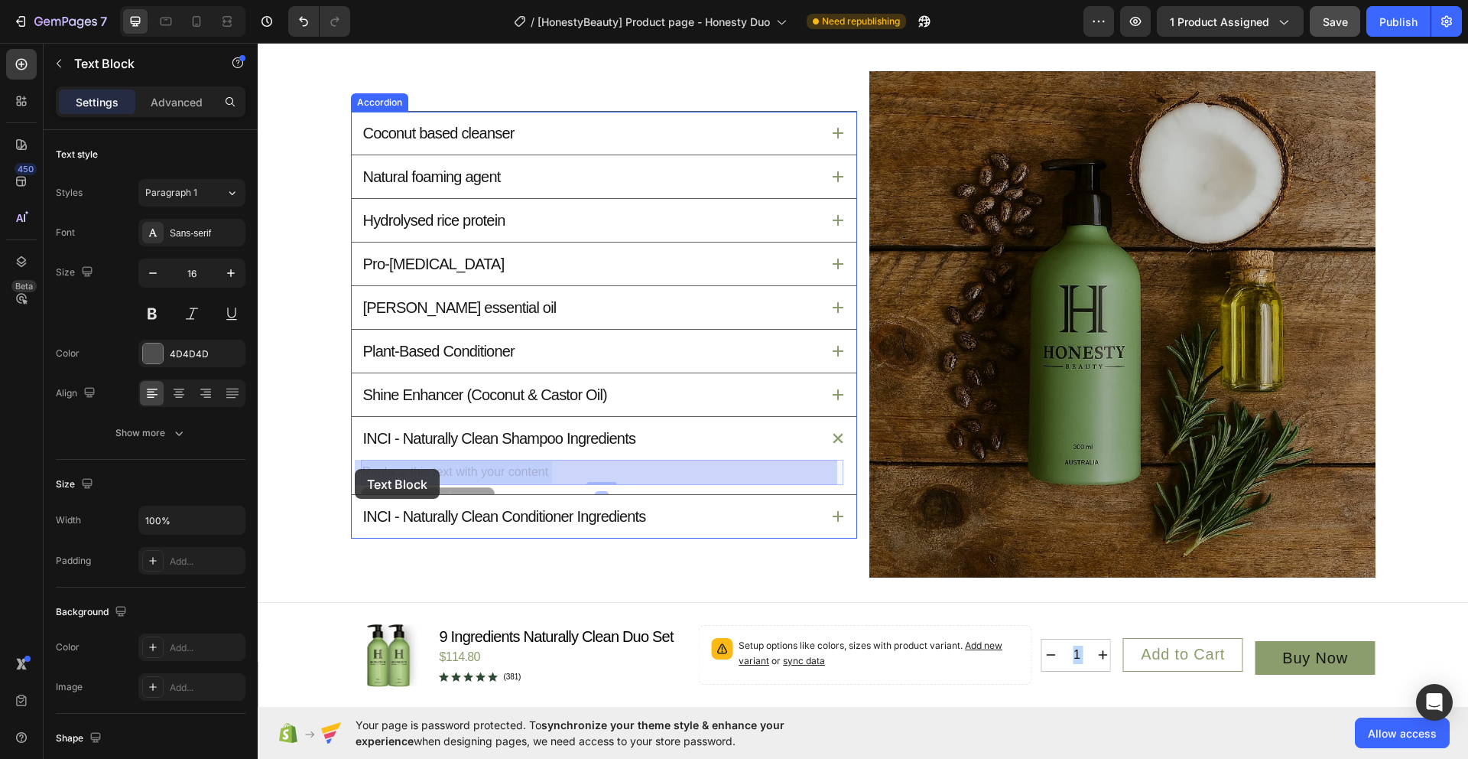
drag, startPoint x: 571, startPoint y: 460, endPoint x: 353, endPoint y: 469, distance: 218.1
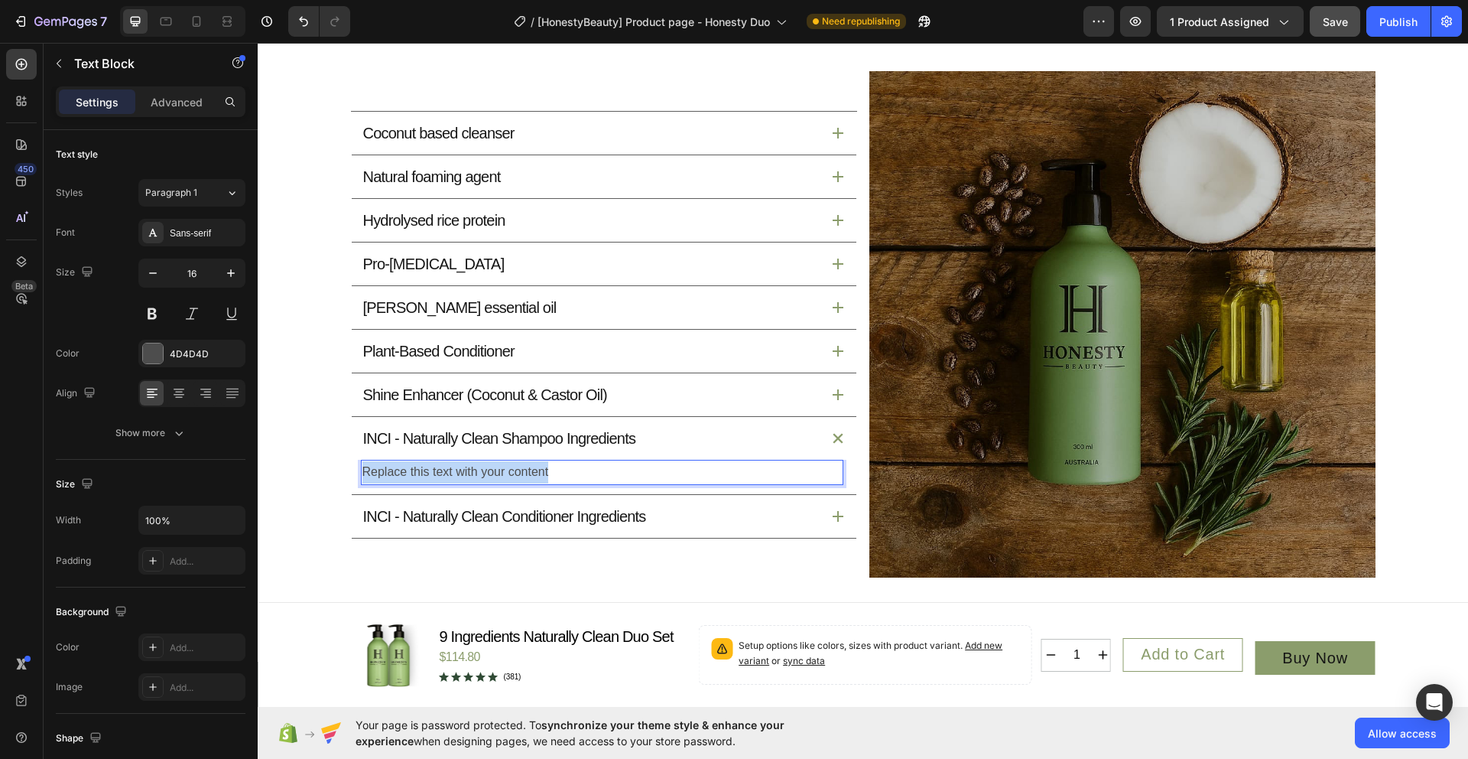
drag, startPoint x: 568, startPoint y: 474, endPoint x: 353, endPoint y: 474, distance: 214.9
click at [353, 474] on div "Replace this text with your content Text Block 0" at bounding box center [604, 477] width 505 height 34
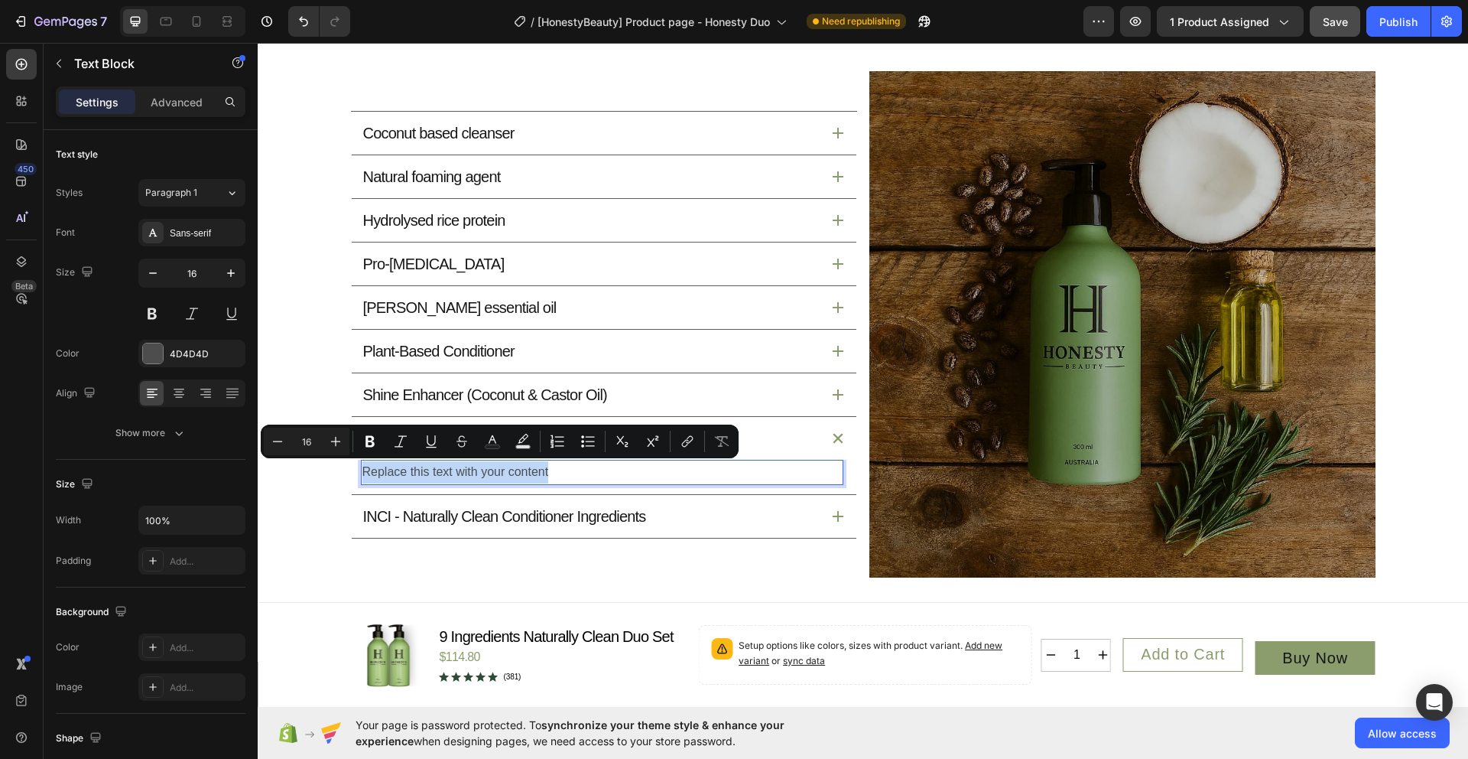
scroll to position [1711, 0]
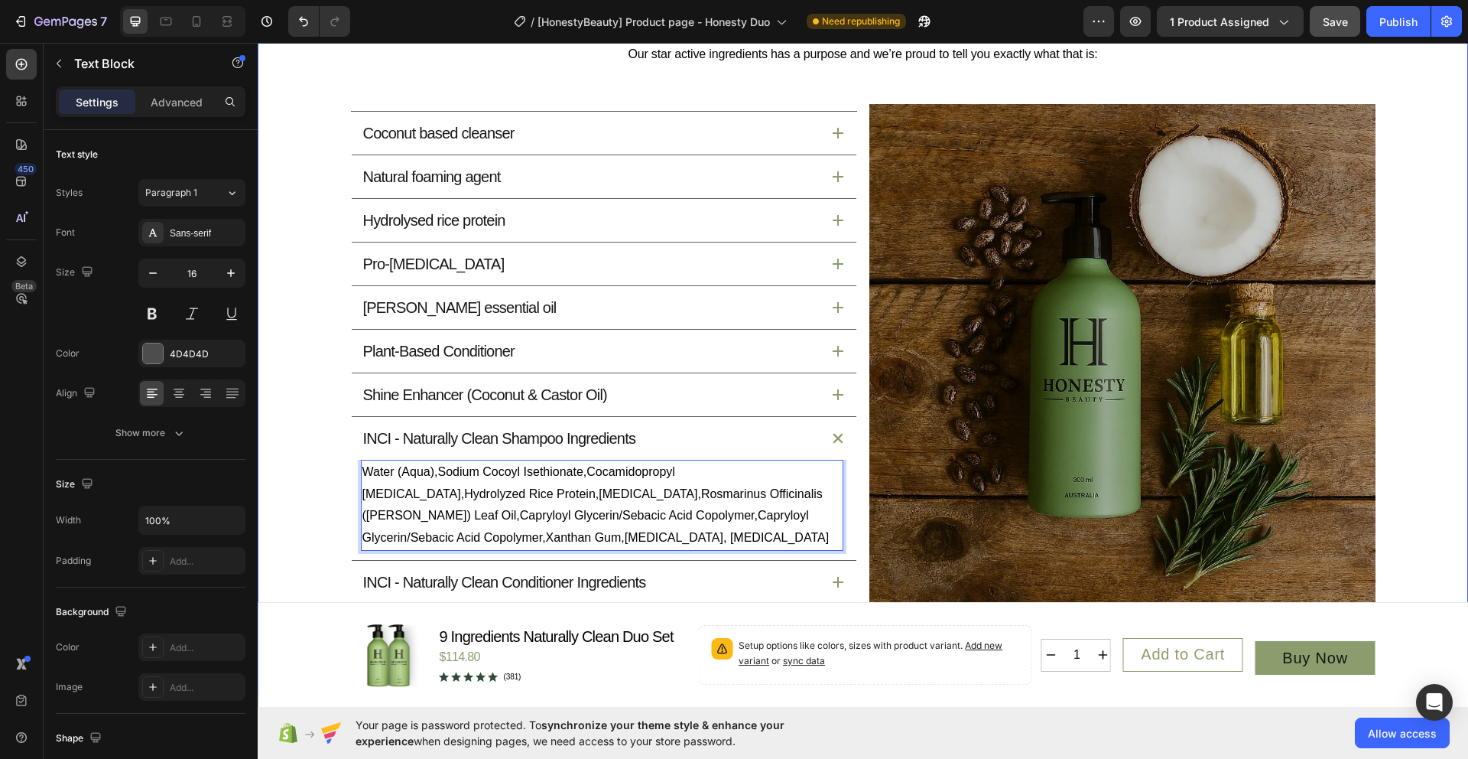
click at [1433, 406] on div "What’s Inside and Why It Matters Heading Our star active ingredients has a purp…" at bounding box center [863, 309] width 1174 height 601
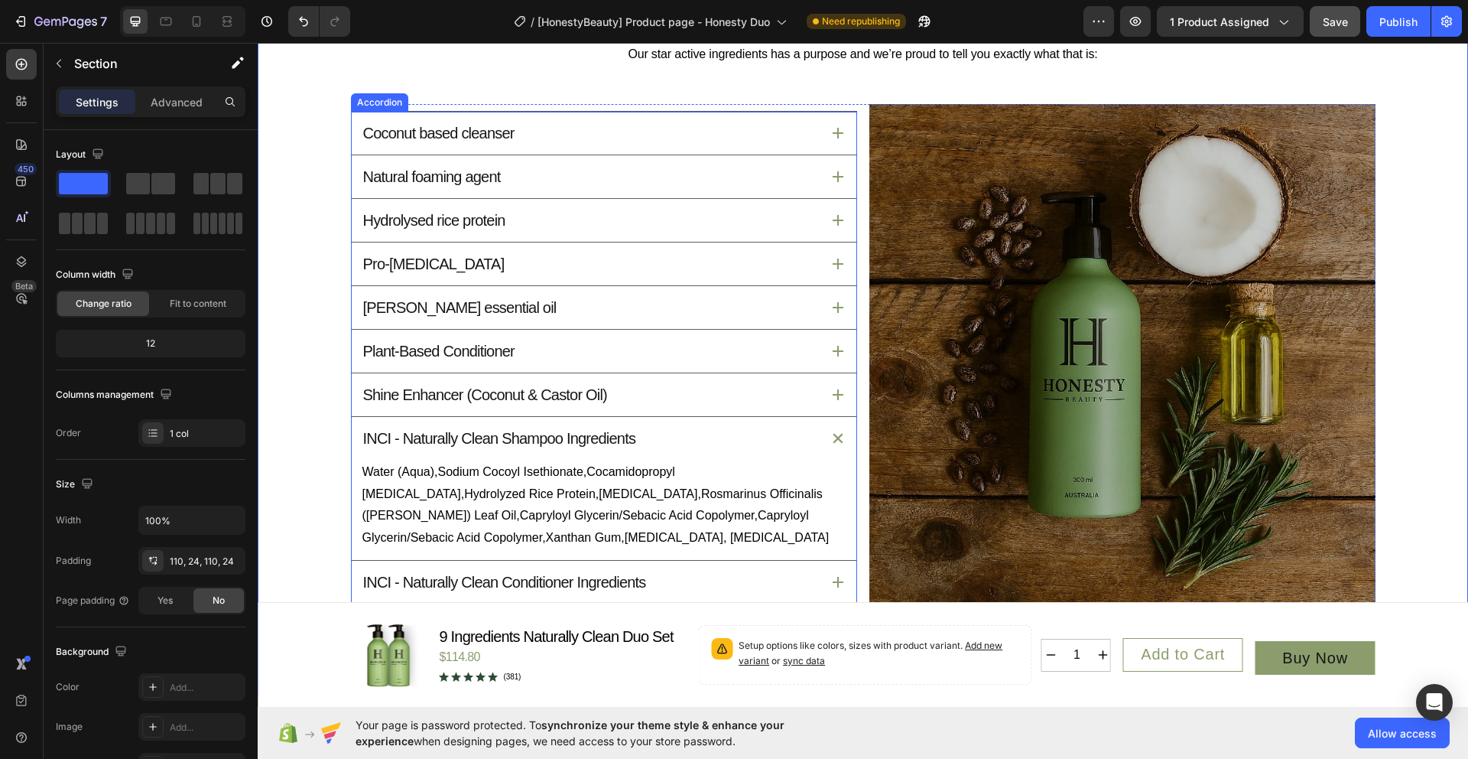
click at [842, 442] on div "INCI - Naturally Clean Shampoo Ingredients" at bounding box center [604, 438] width 505 height 43
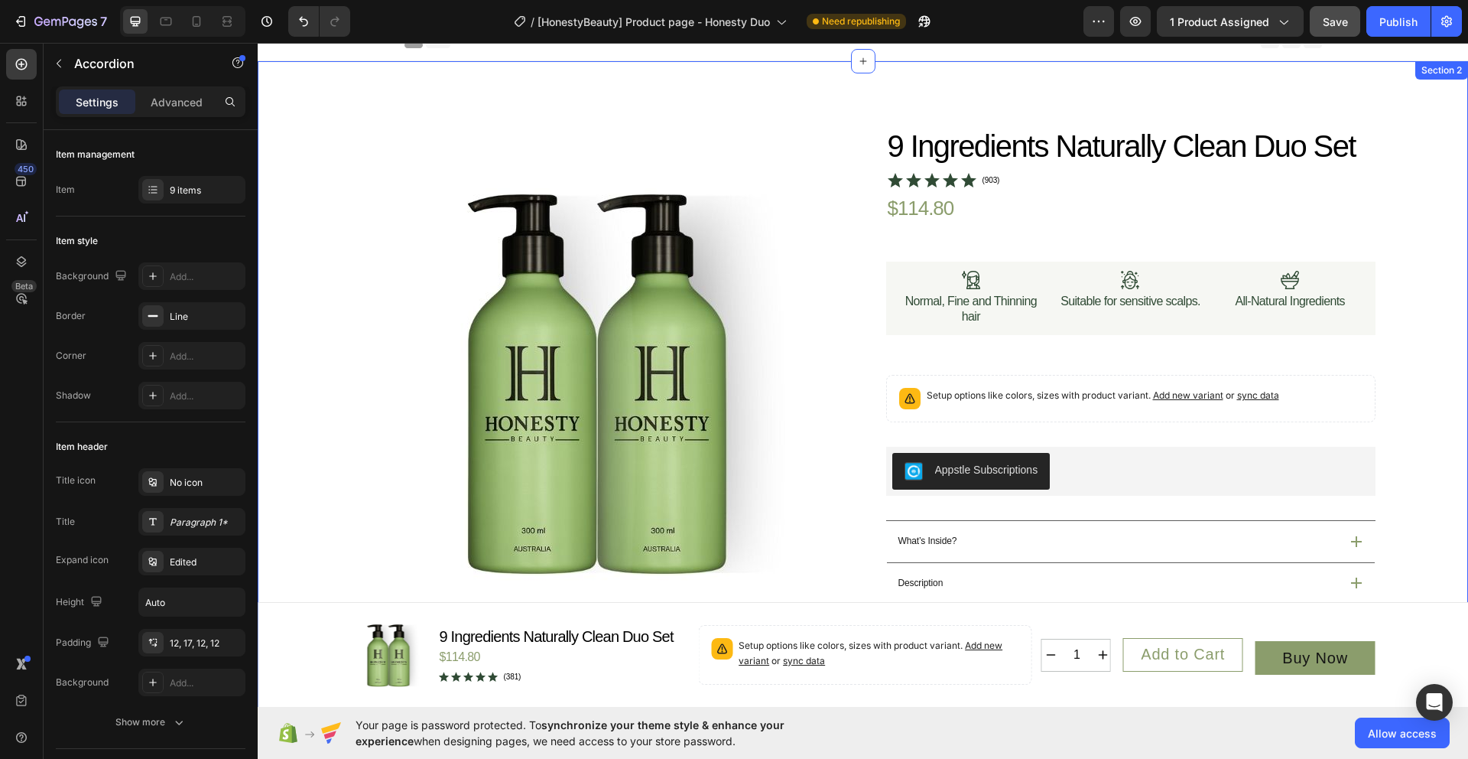
scroll to position [0, 0]
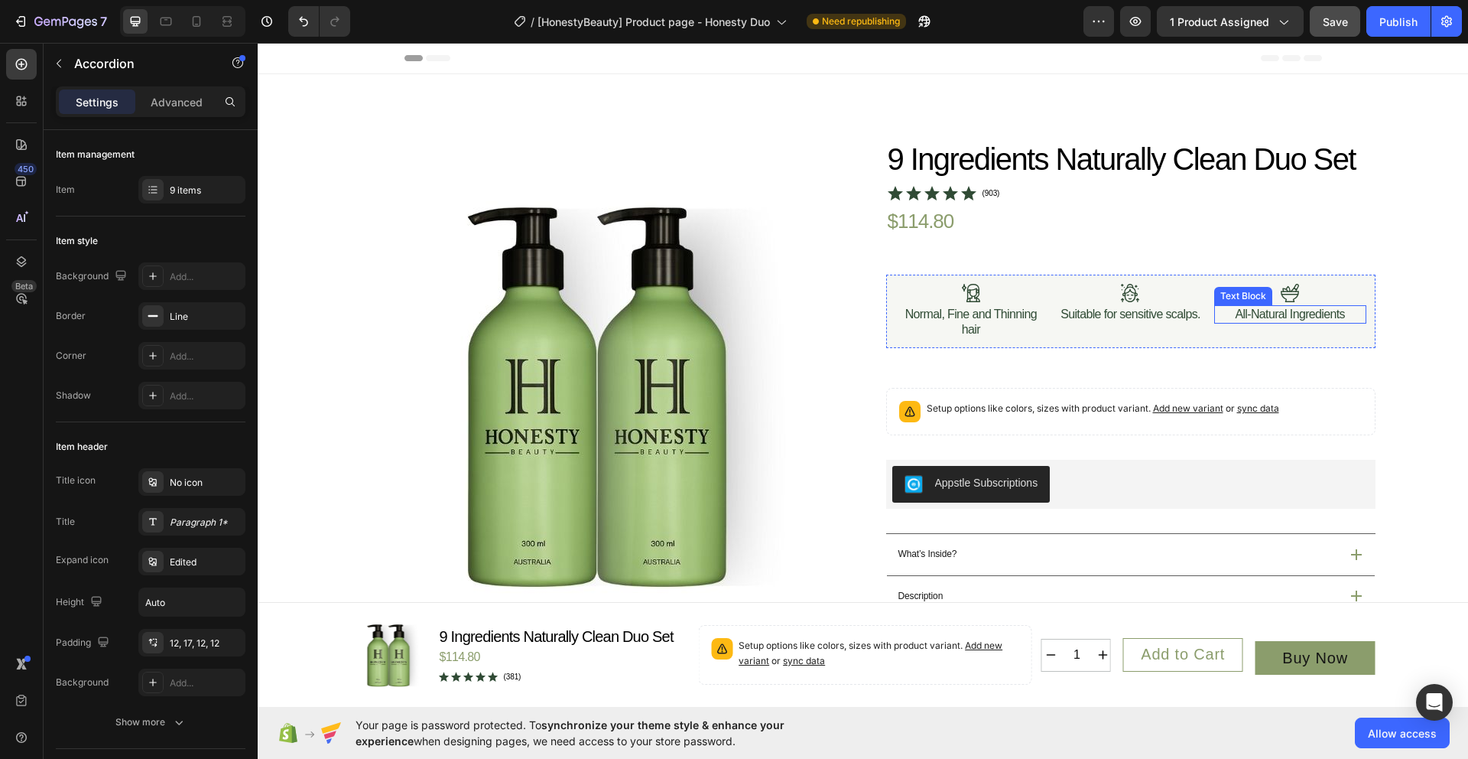
click at [1245, 322] on p "All-Natural Ingredients" at bounding box center [1290, 314] width 110 height 15
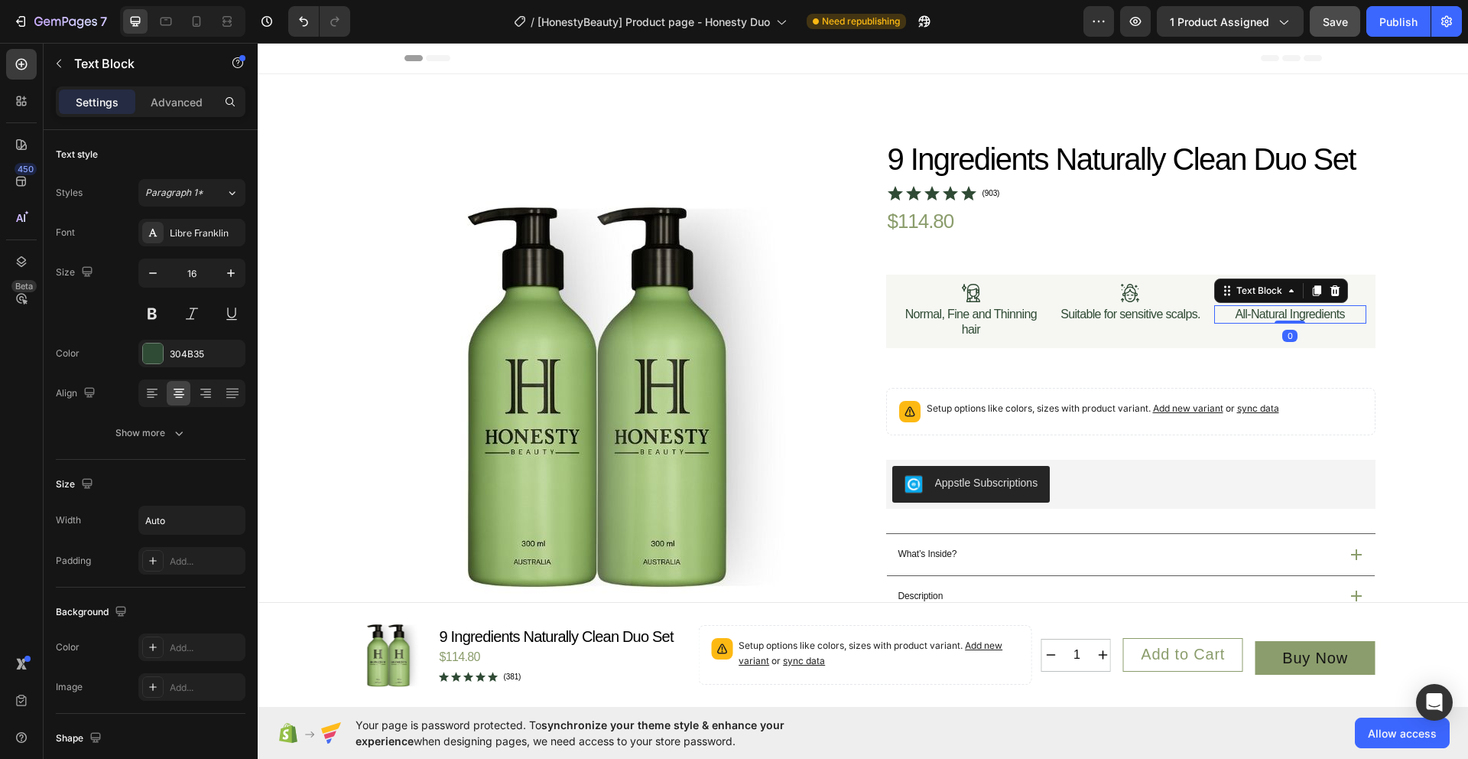
click at [1243, 322] on p "All-Natural Ingredients" at bounding box center [1290, 314] width 110 height 15
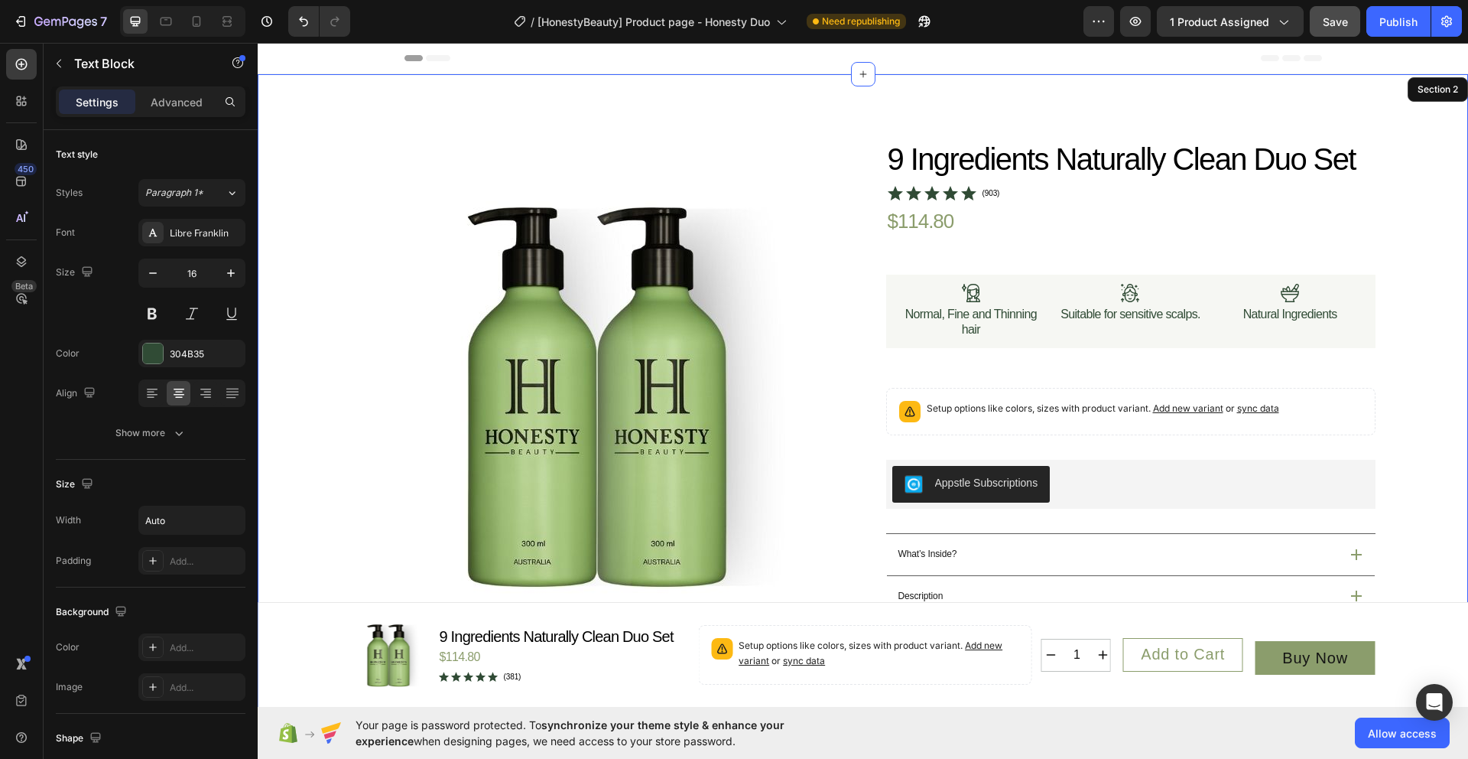
click at [1418, 305] on div "Product Images Icon Australian Made & Owned Text Block Icon Australian Post Tex…" at bounding box center [863, 646] width 1174 height 1013
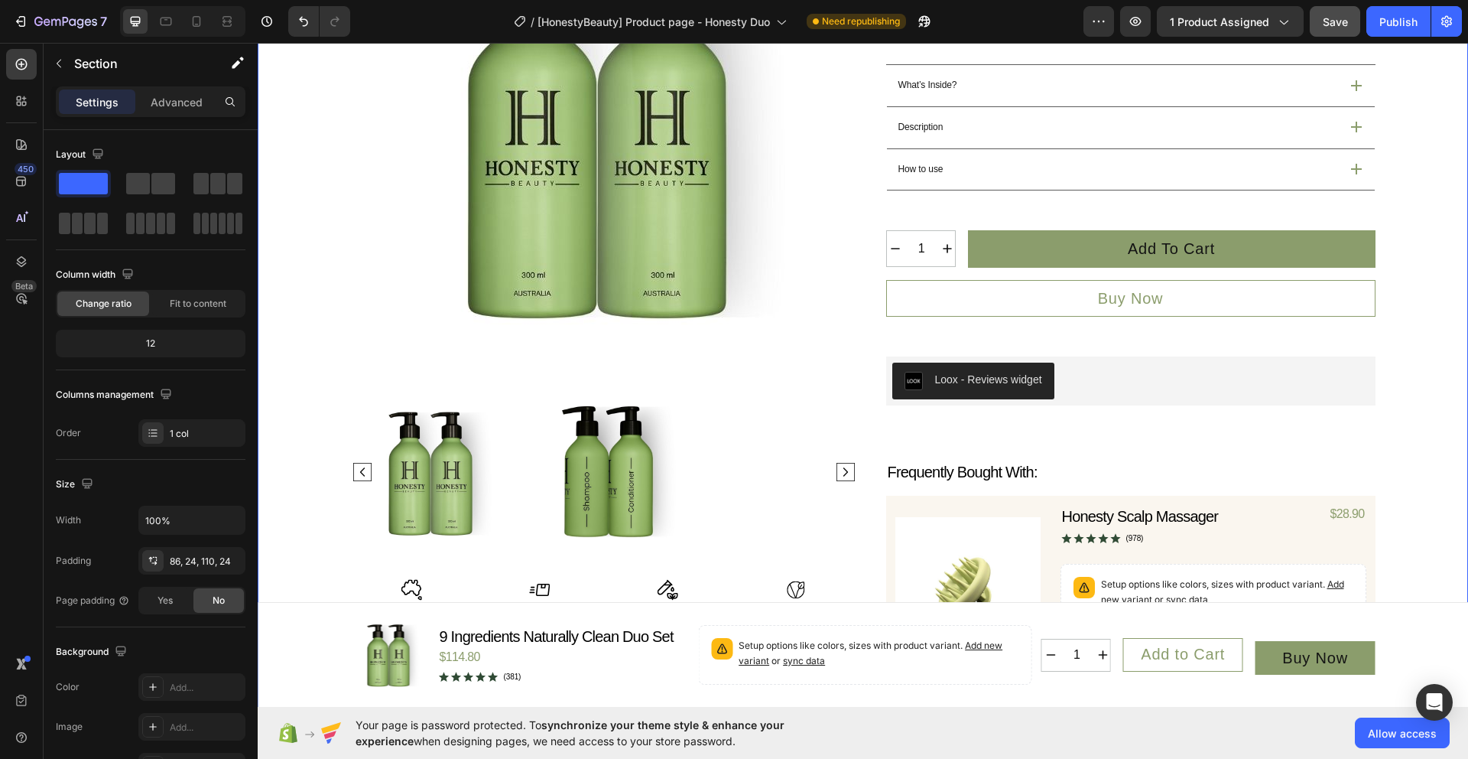
scroll to position [487, 0]
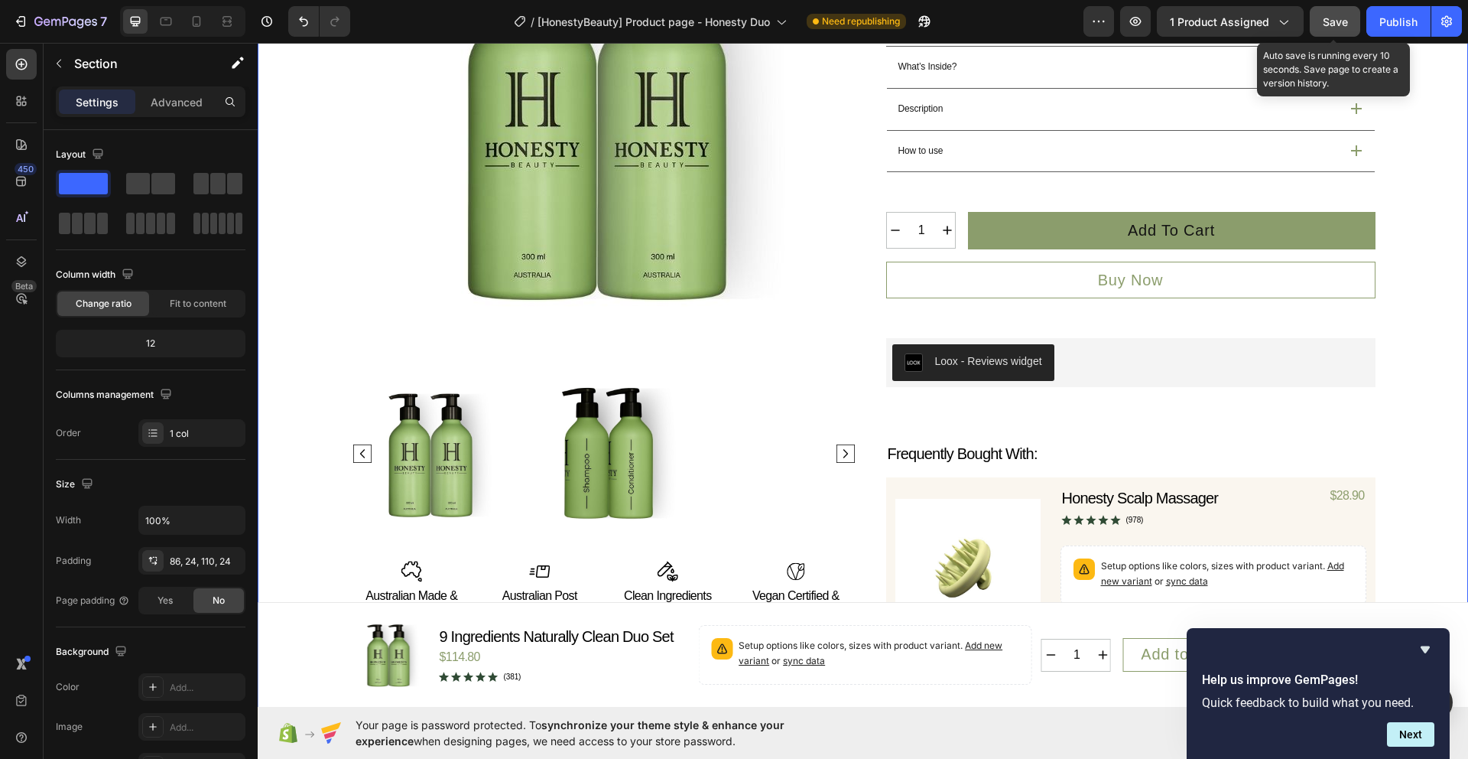
click at [1331, 24] on span "Save" at bounding box center [1335, 21] width 25 height 13
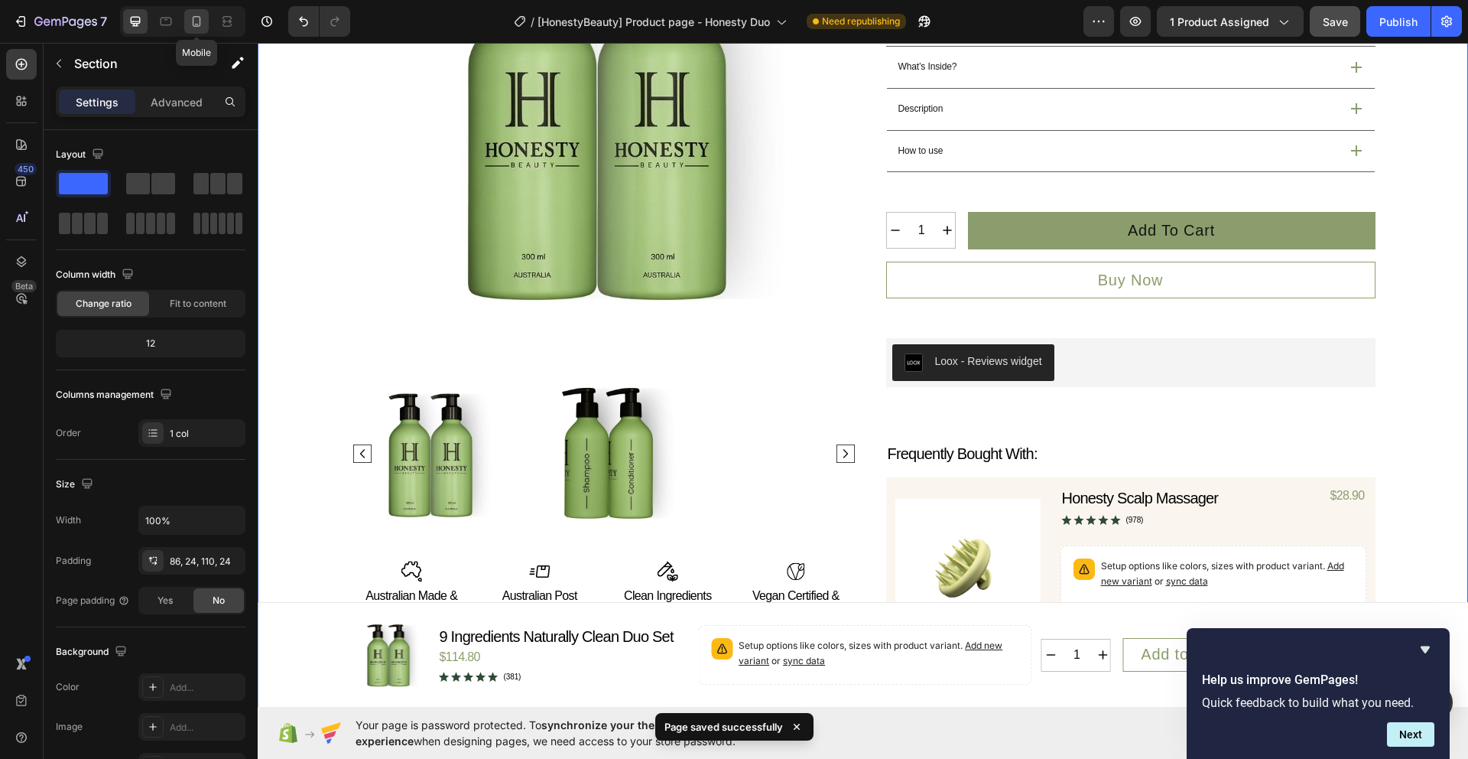
click at [199, 29] on div at bounding box center [196, 21] width 24 height 24
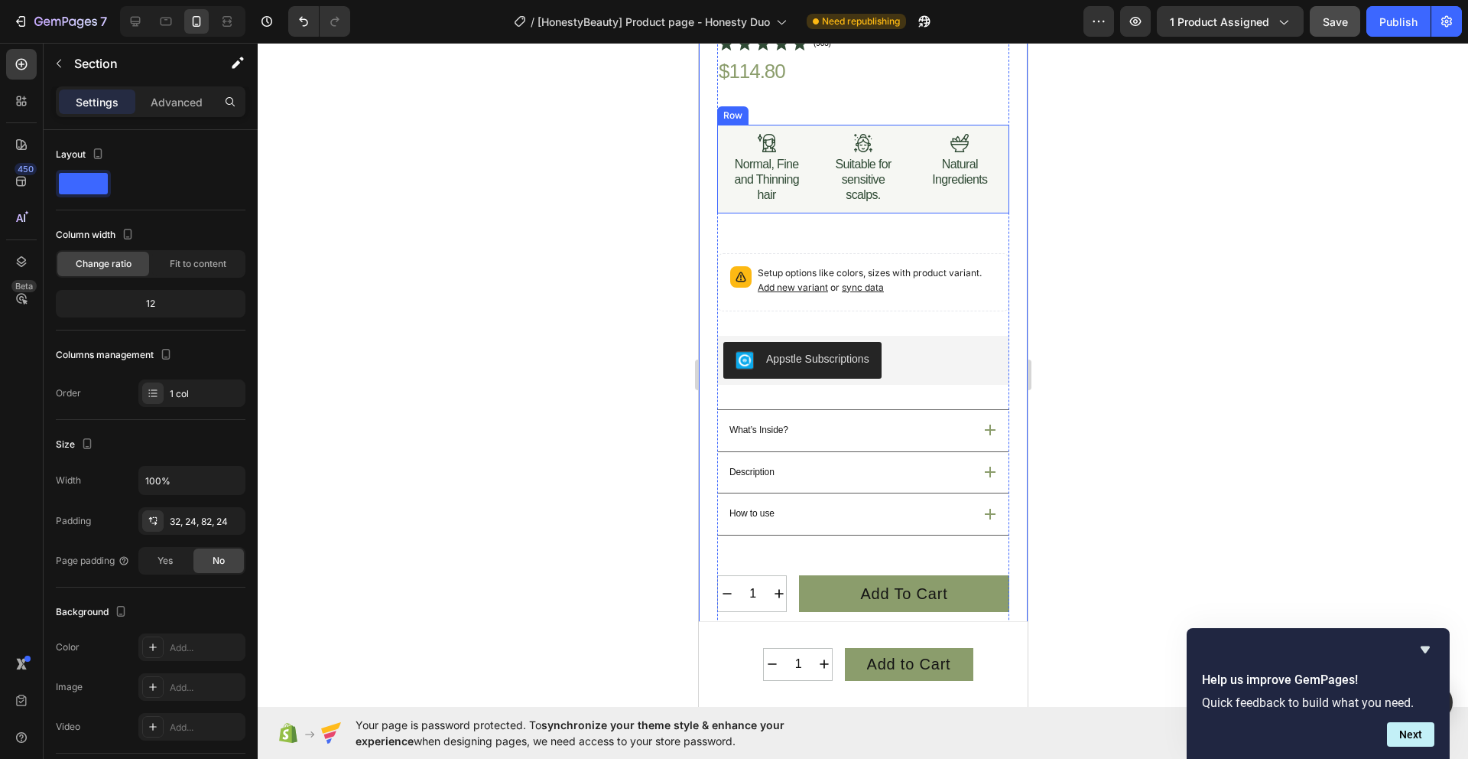
scroll to position [527, 0]
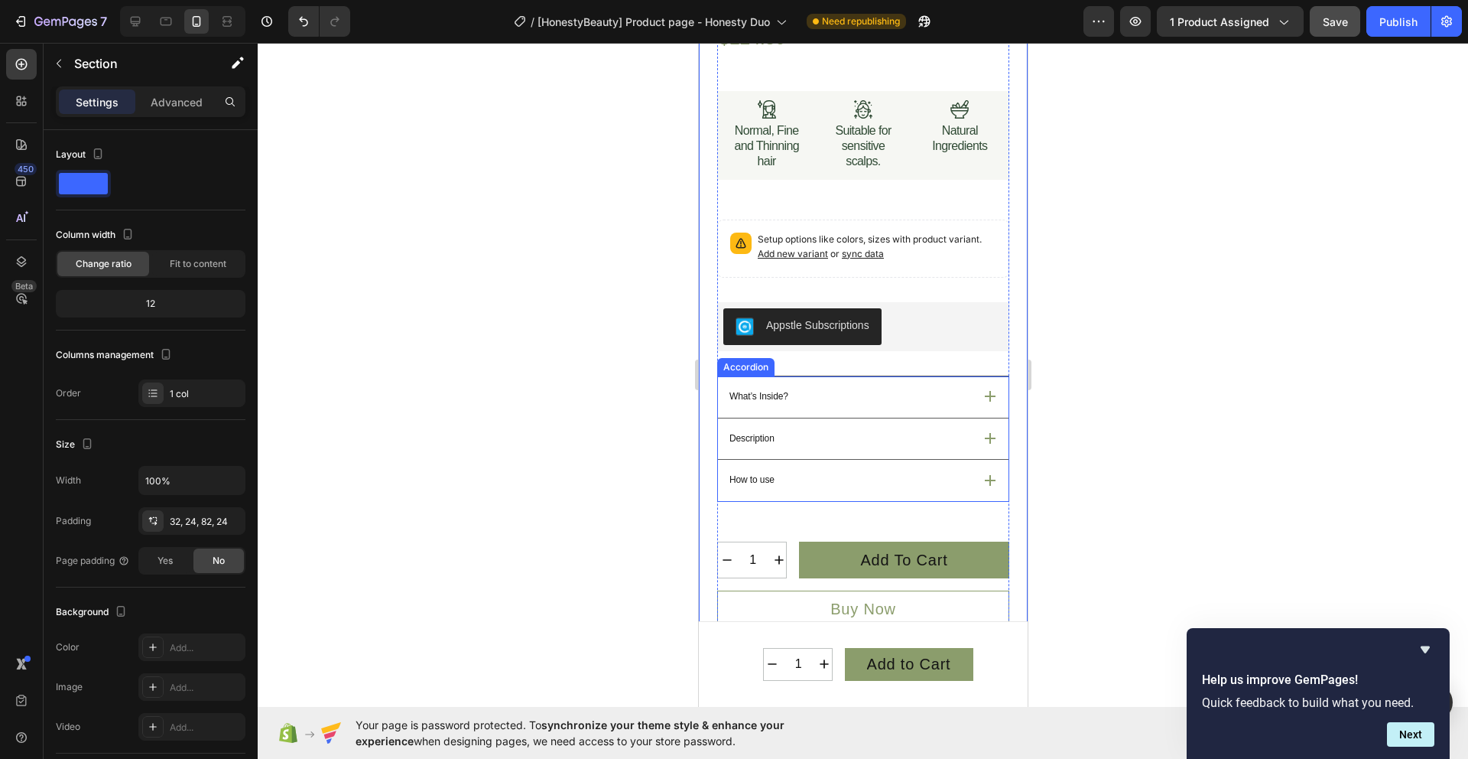
click at [984, 391] on icon at bounding box center [989, 396] width 11 height 11
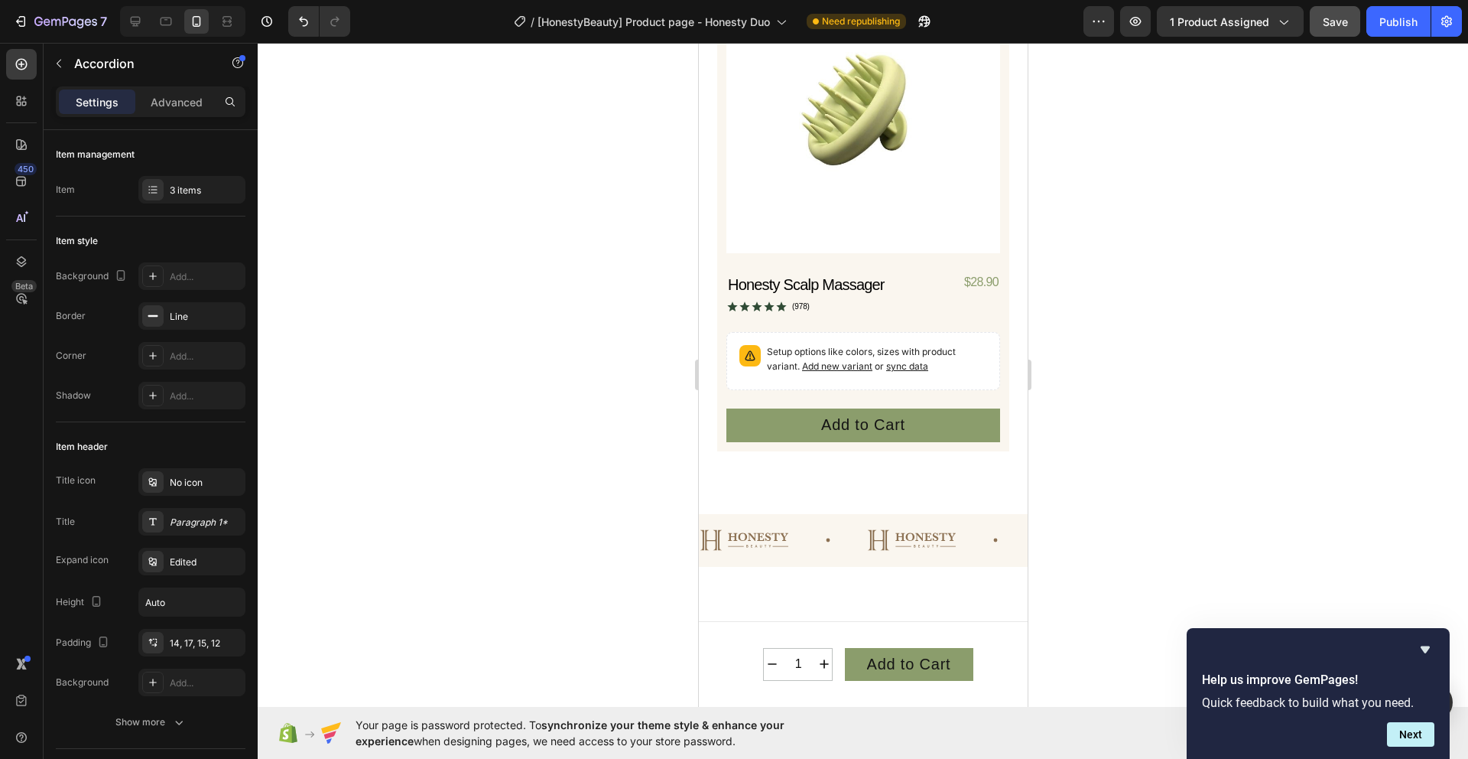
scroll to position [1417, 0]
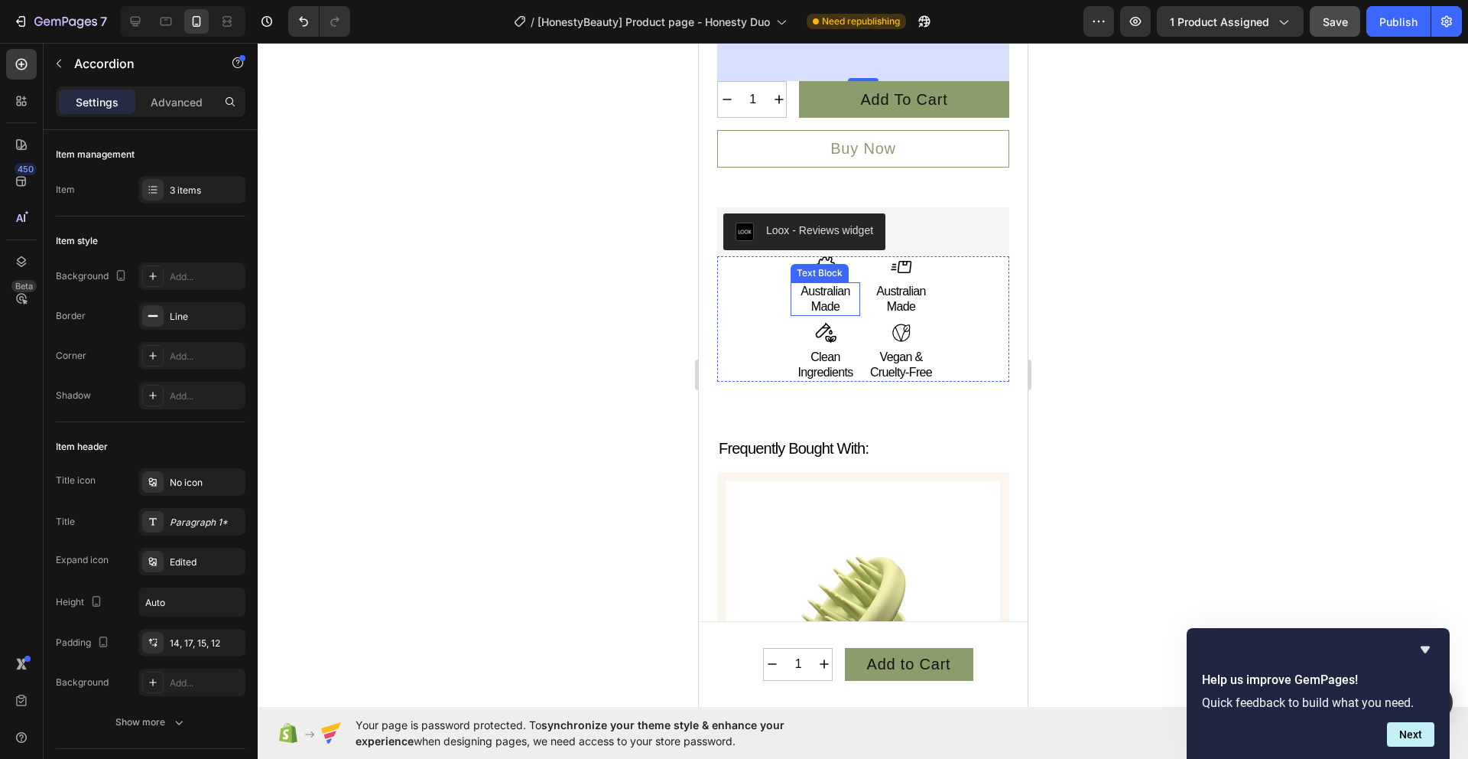
click at [820, 314] on p "Australian Made" at bounding box center [825, 299] width 67 height 31
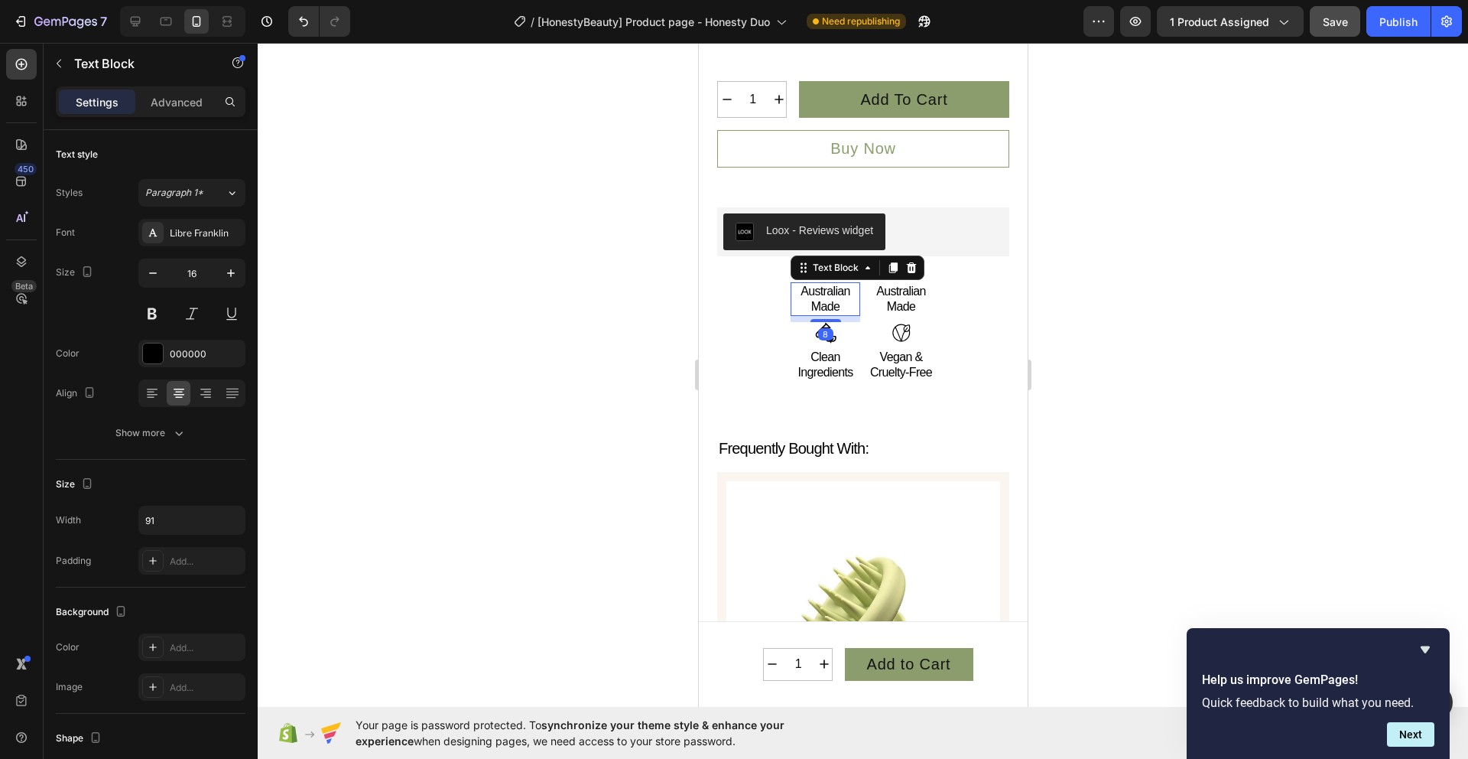
click at [842, 314] on p "Australian Made" at bounding box center [825, 299] width 67 height 31
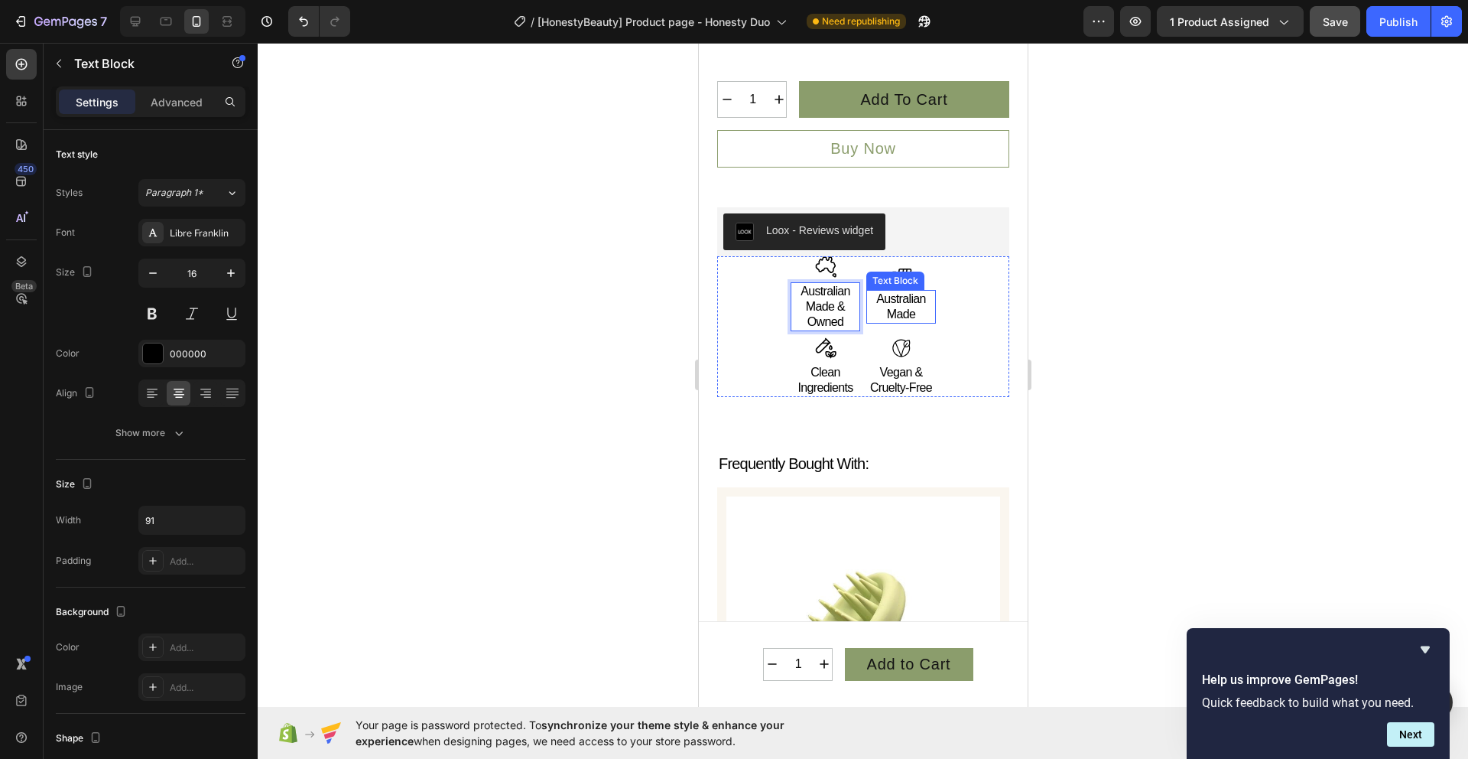
click at [908, 322] on p "Australian Made" at bounding box center [900, 306] width 67 height 31
click at [911, 322] on p "Australian Made" at bounding box center [900, 306] width 67 height 31
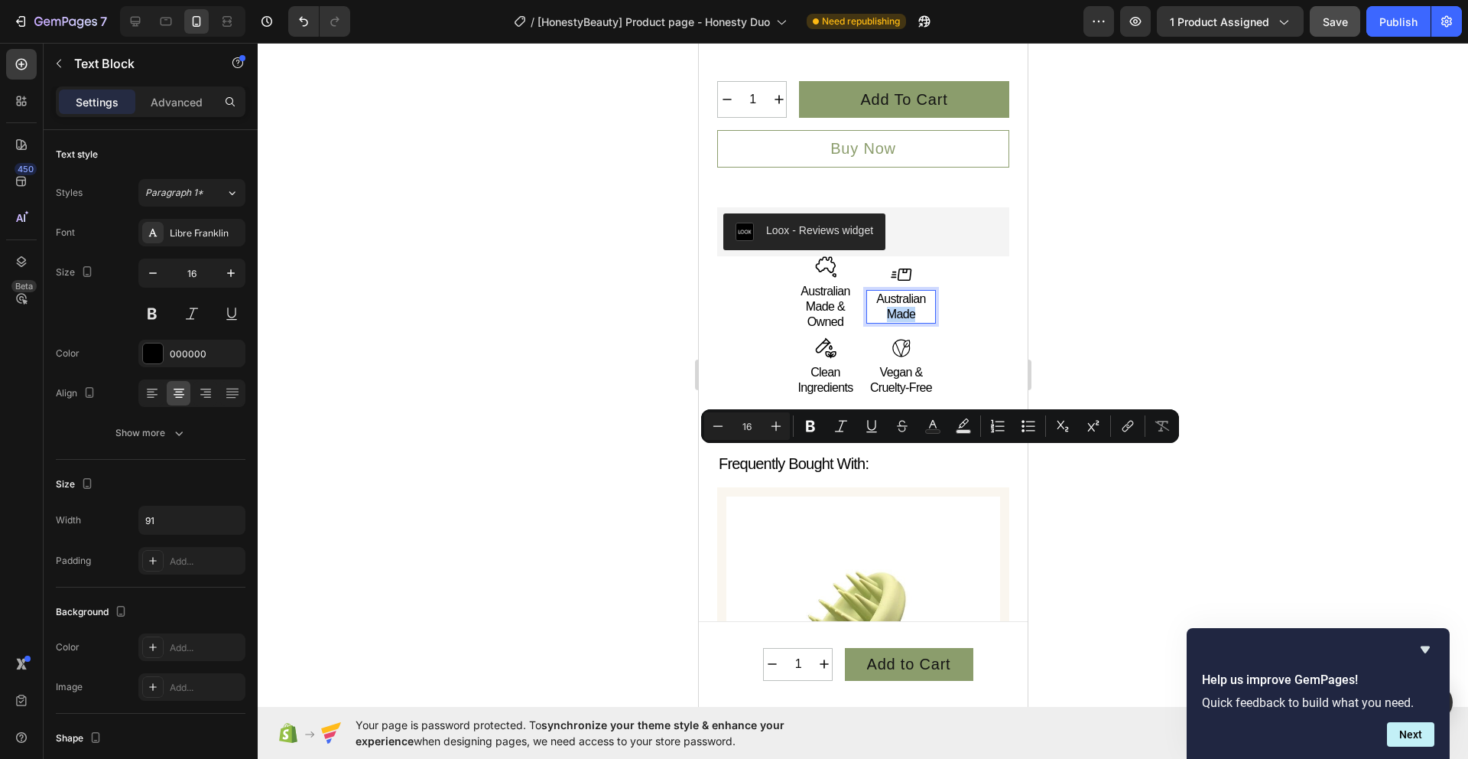
drag, startPoint x: 913, startPoint y: 459, endPoint x: 878, endPoint y: 454, distance: 35.5
click at [878, 322] on p "Australian Made" at bounding box center [900, 306] width 67 height 31
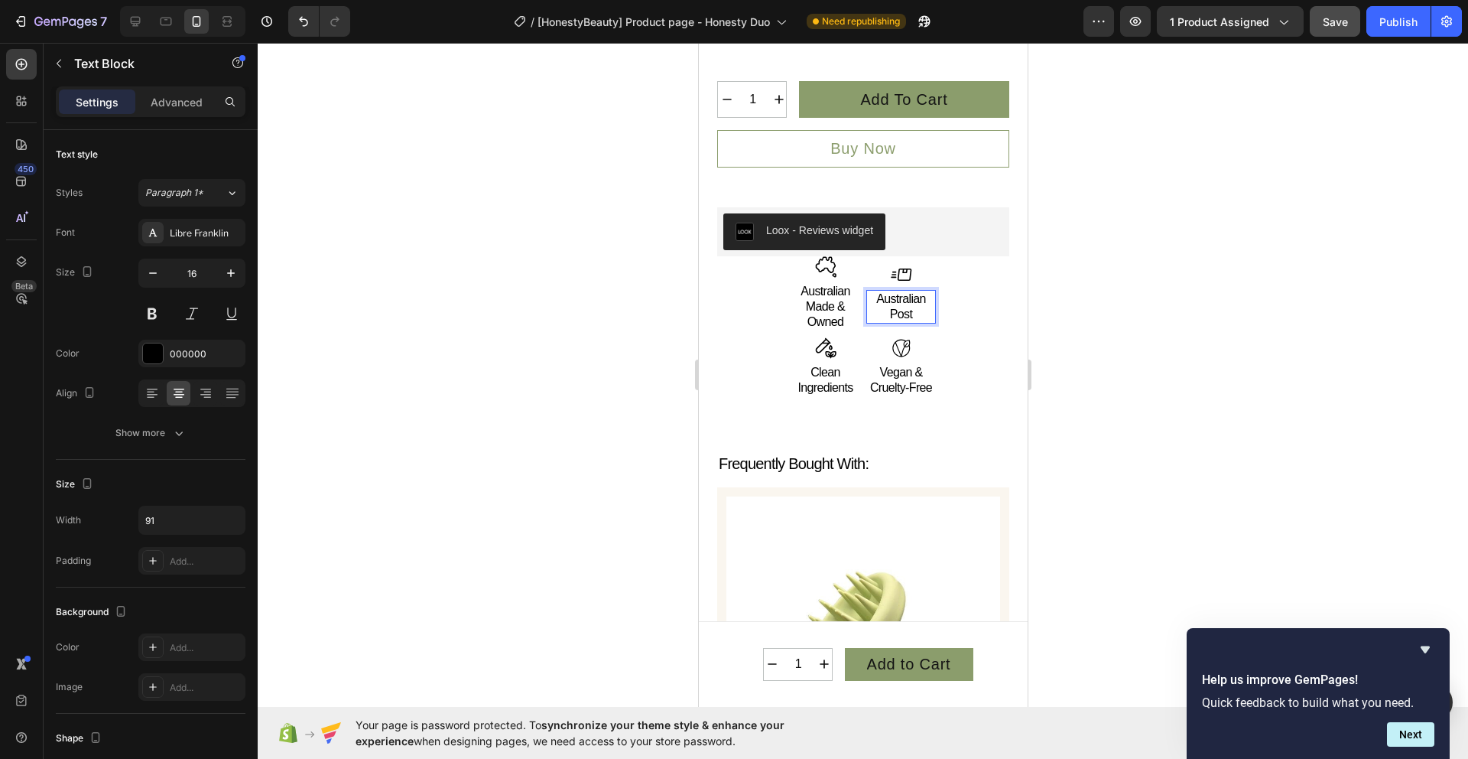
click at [1188, 478] on div at bounding box center [863, 401] width 1211 height 716
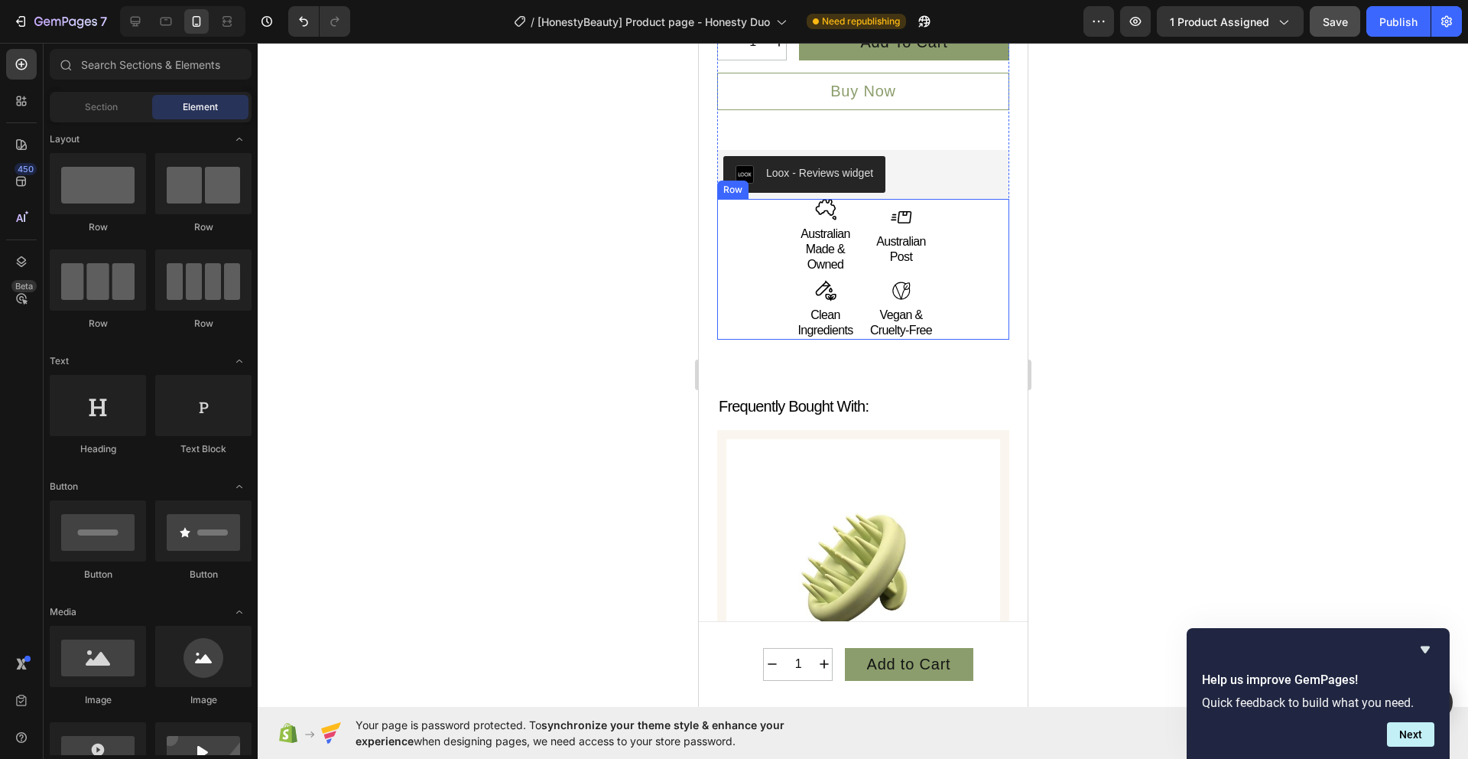
scroll to position [1590, 0]
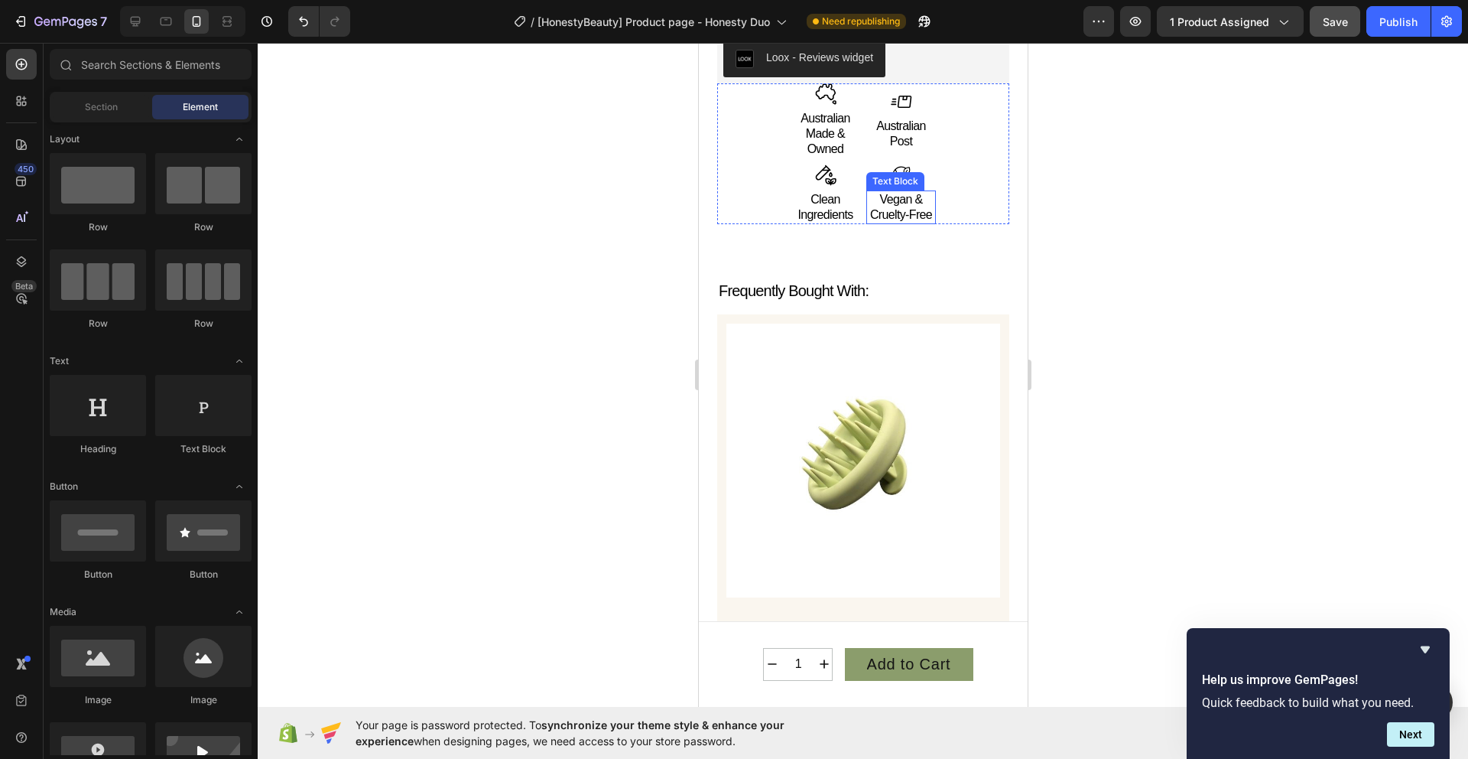
click at [902, 223] on p "Vegan & Cruelty-Free" at bounding box center [900, 207] width 67 height 31
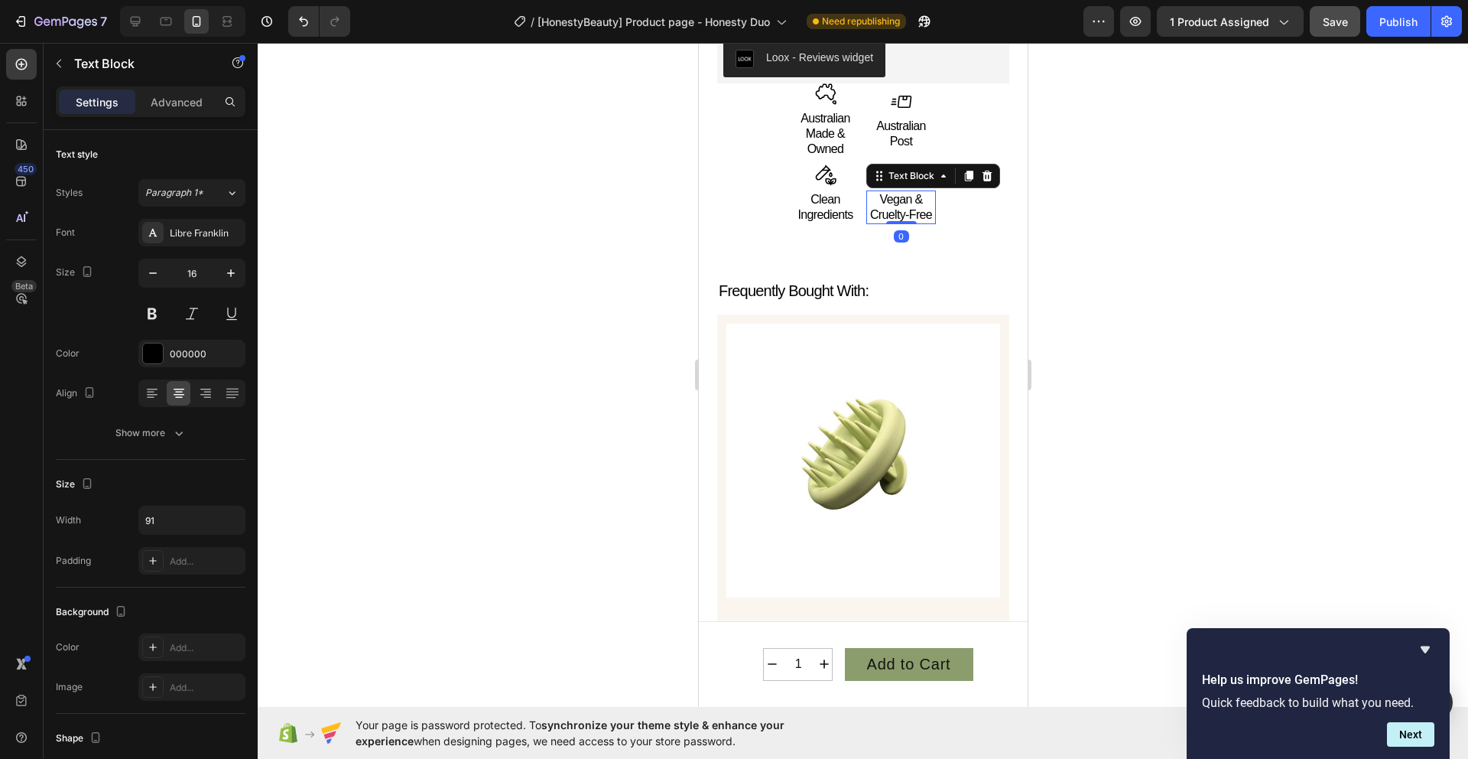
click at [905, 223] on p "Vegan & Cruelty-Free" at bounding box center [900, 207] width 67 height 31
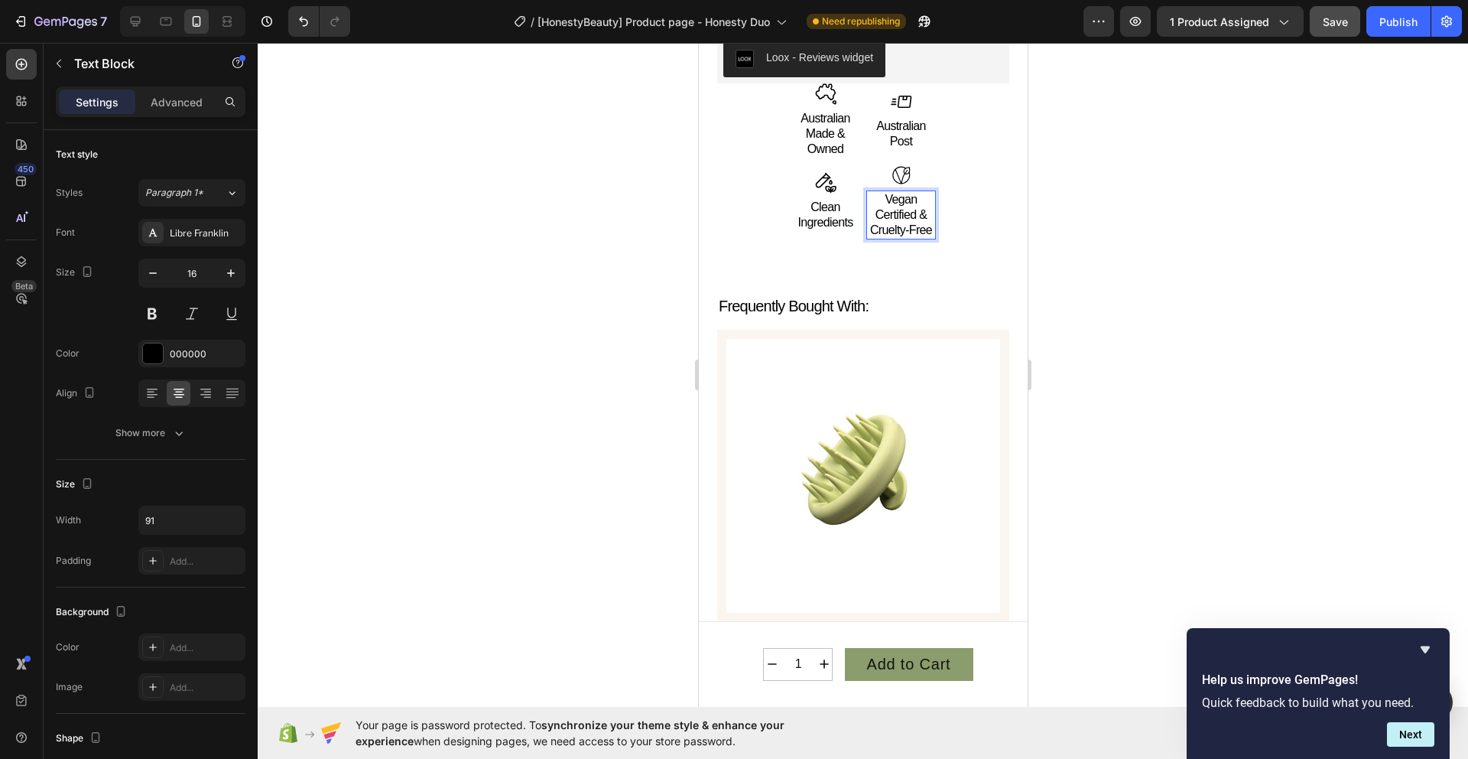
click at [1177, 411] on div at bounding box center [863, 401] width 1211 height 716
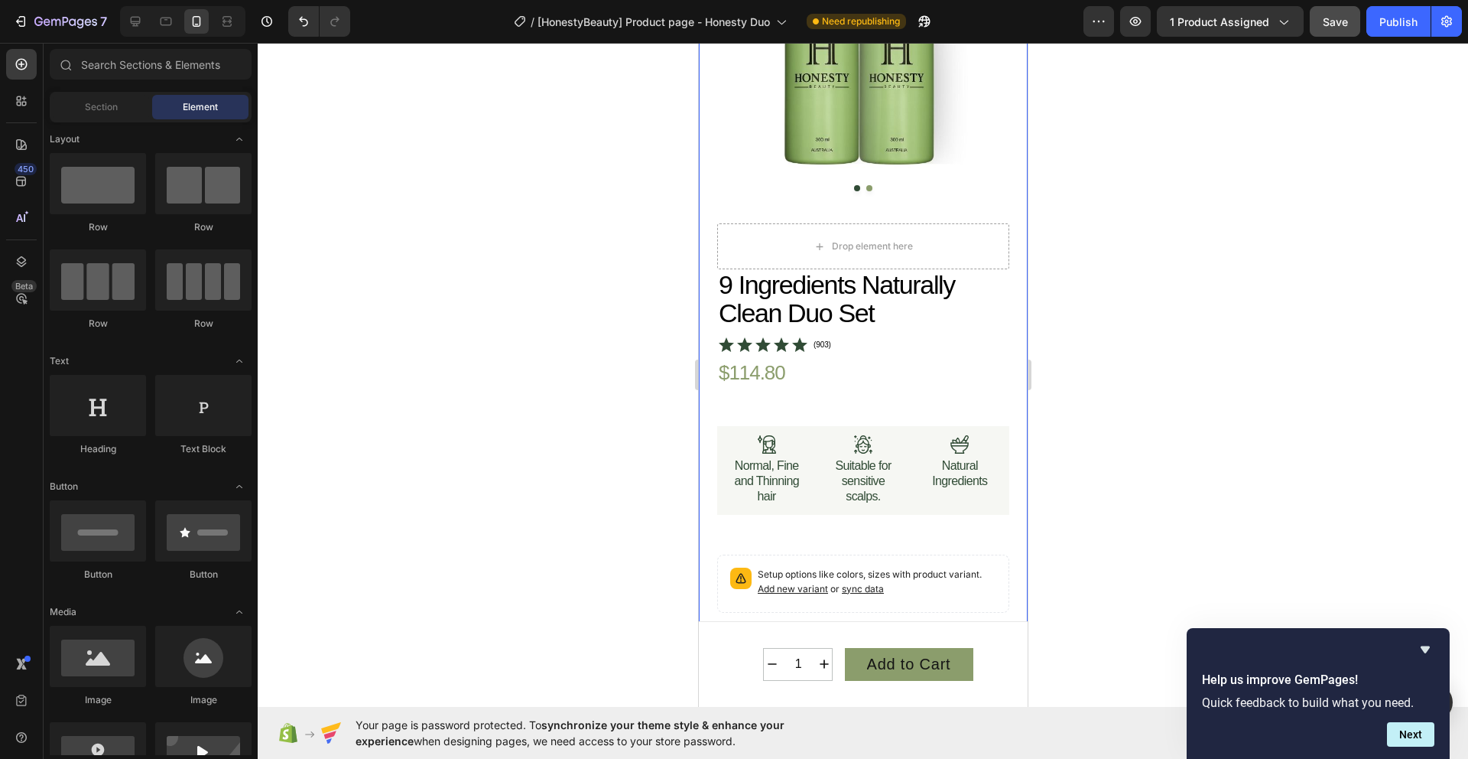
scroll to position [0, 0]
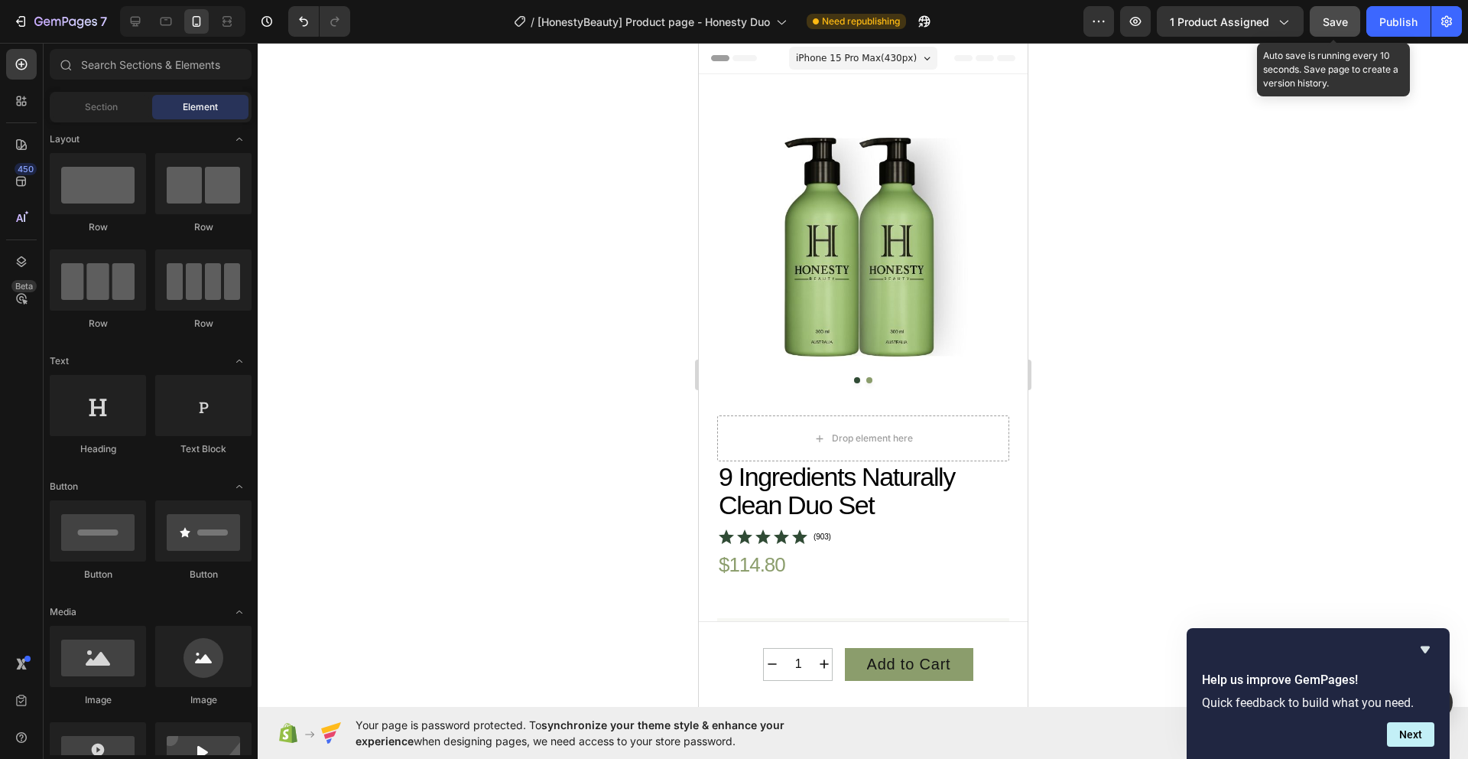
click at [1337, 32] on button "Save" at bounding box center [1335, 21] width 50 height 31
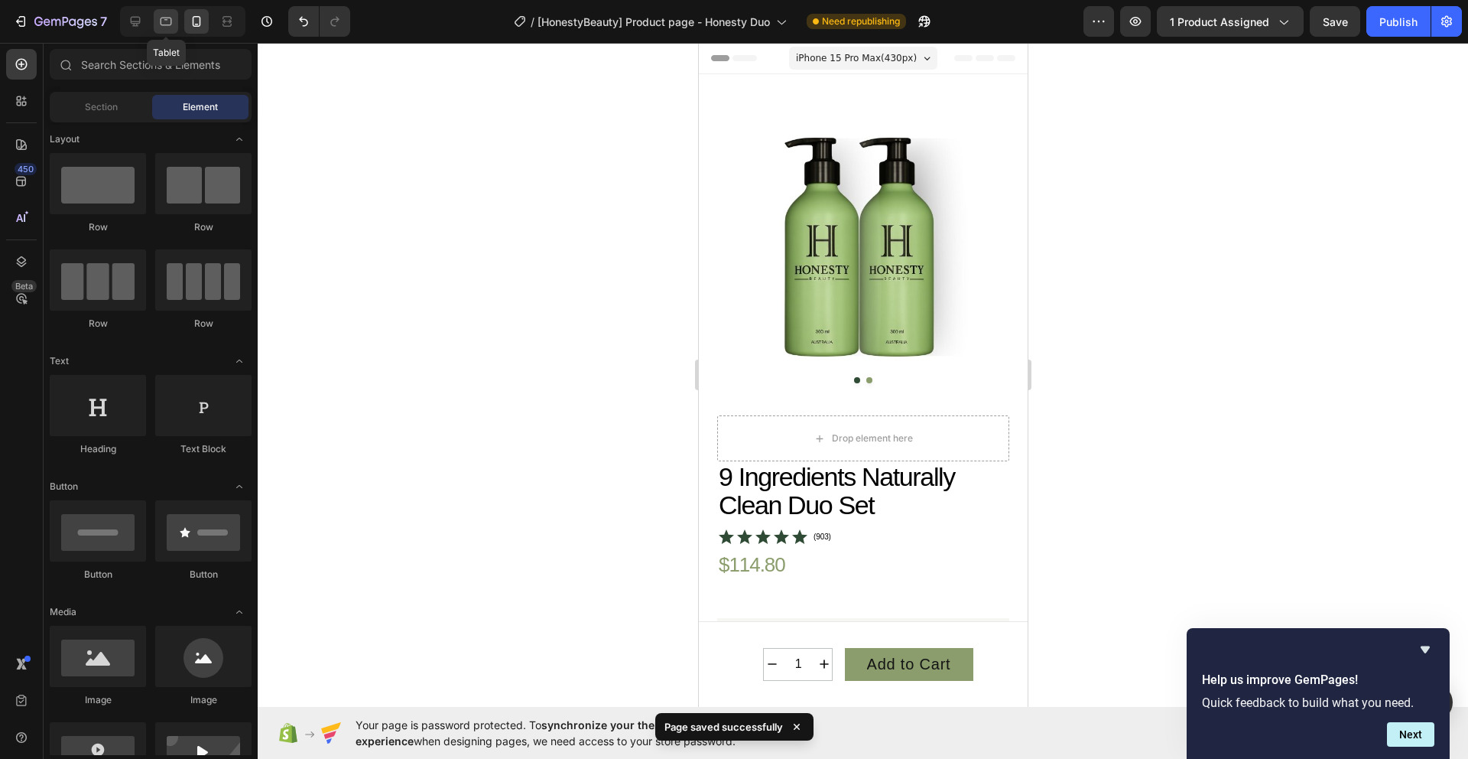
click at [171, 29] on div at bounding box center [166, 21] width 24 height 24
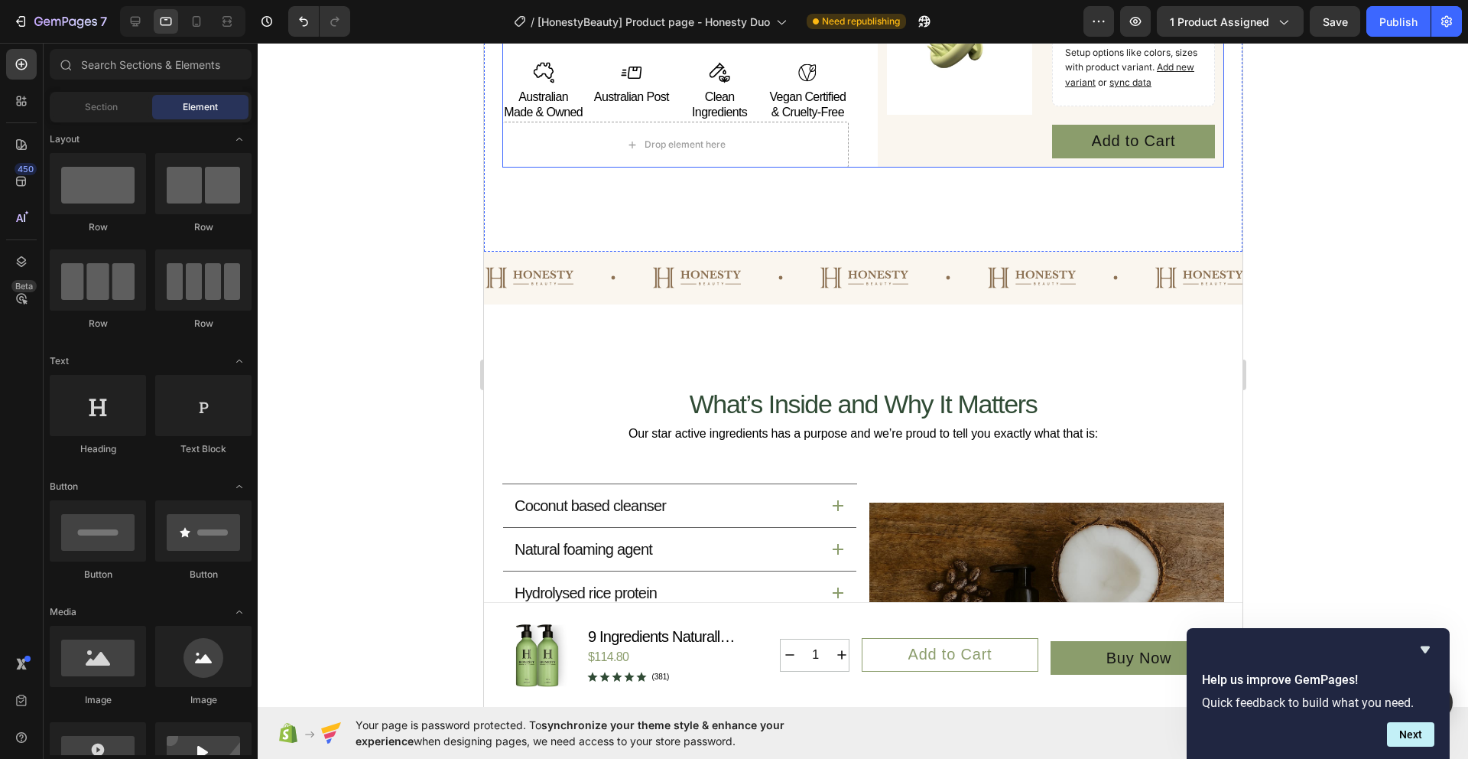
scroll to position [1597, 0]
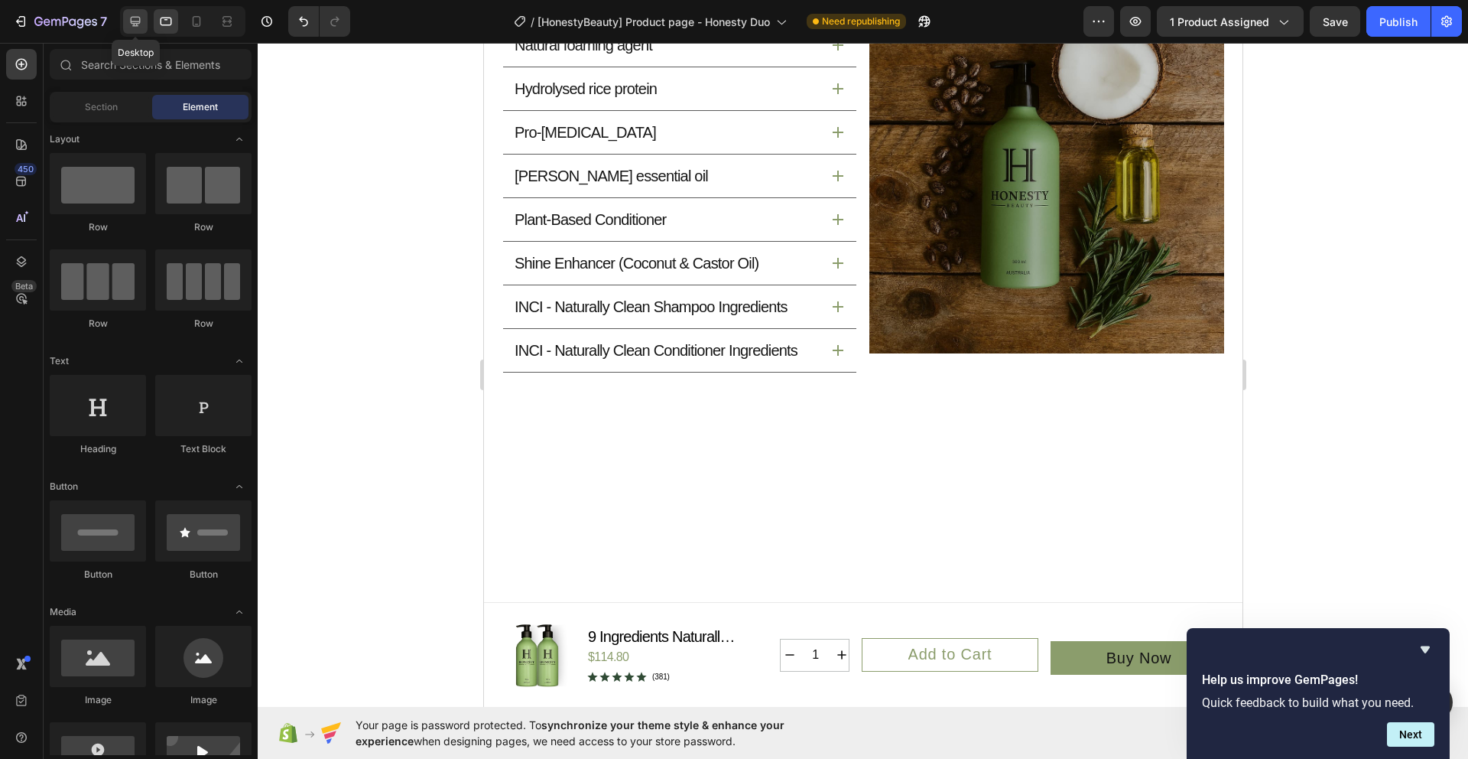
click at [140, 17] on icon at bounding box center [136, 22] width 10 height 10
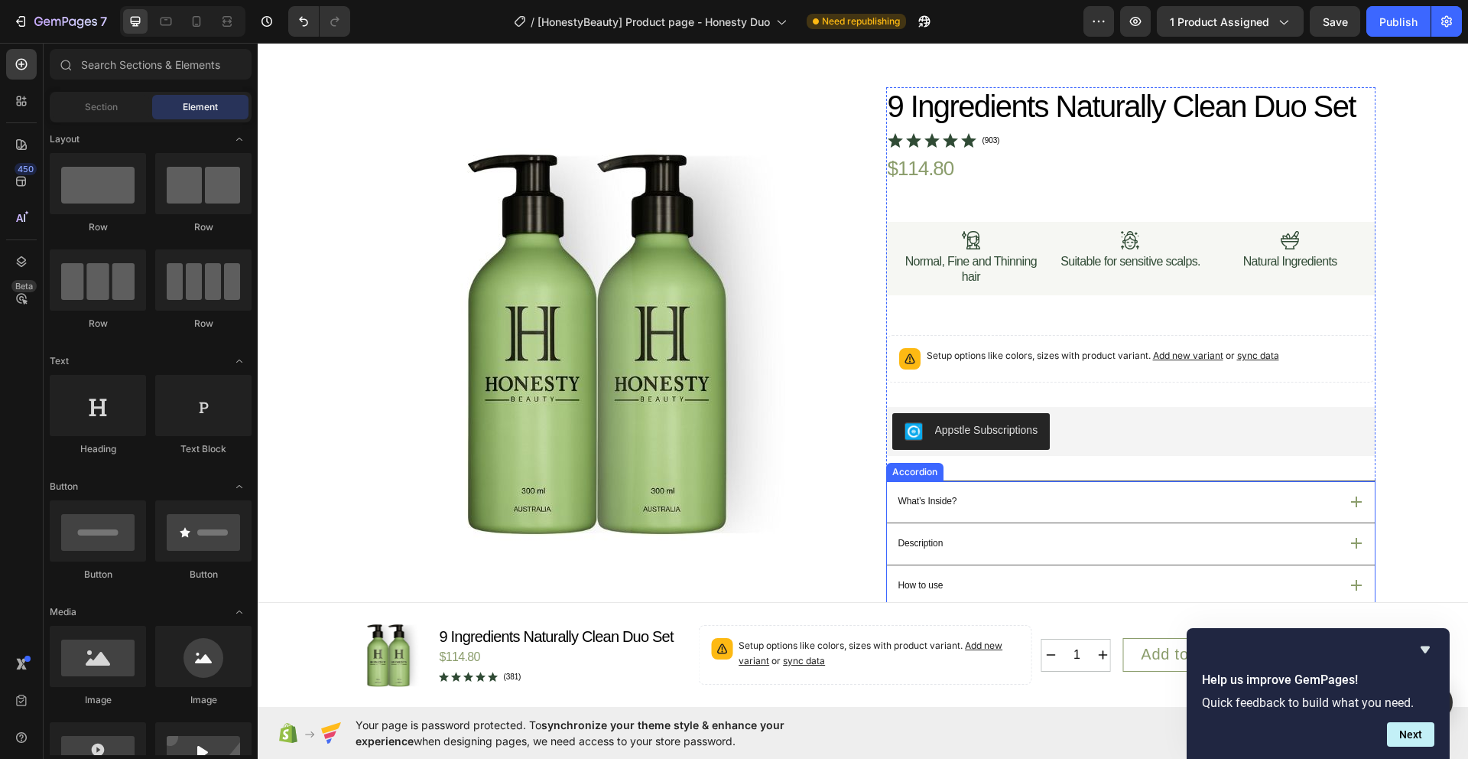
scroll to position [50, 0]
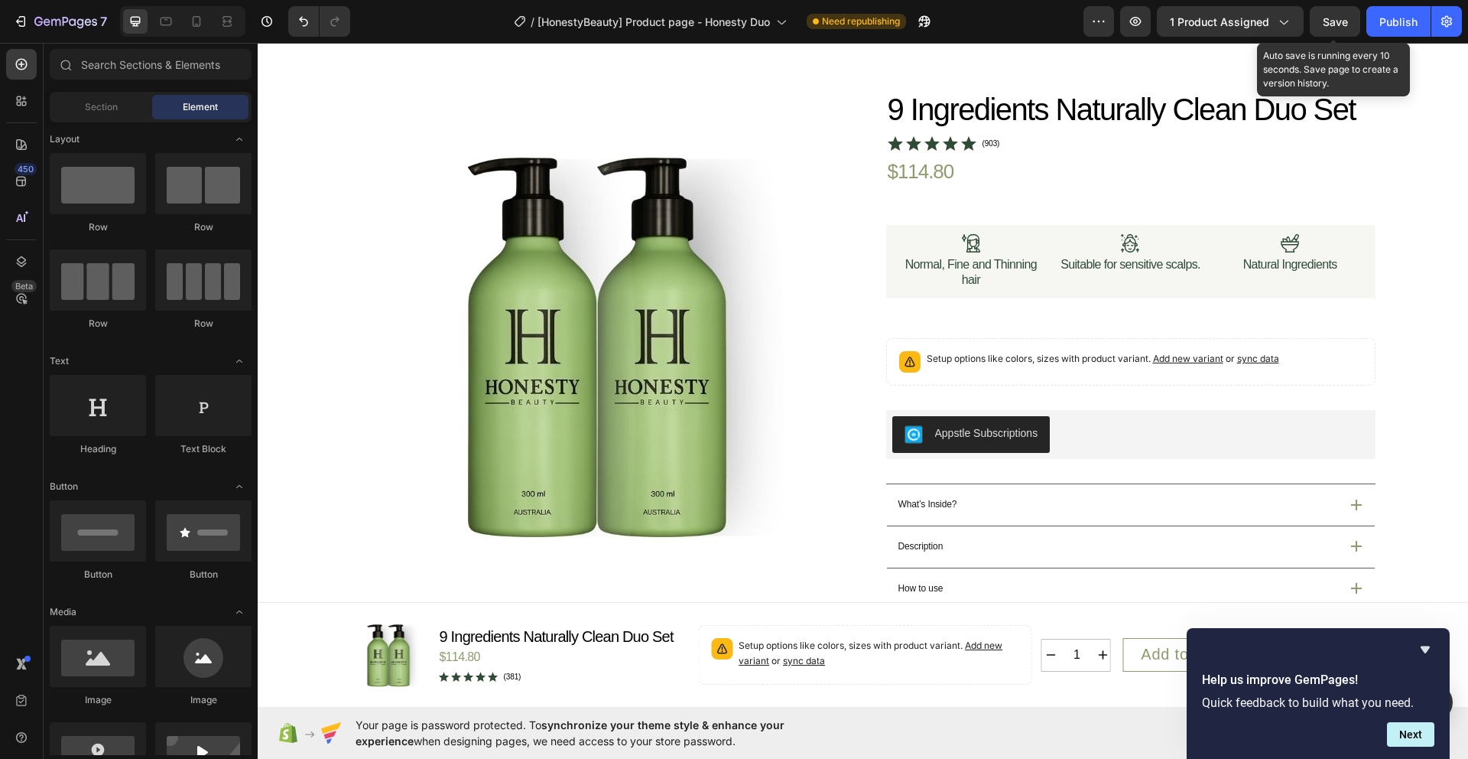
click at [1332, 25] on span "Save" at bounding box center [1335, 21] width 25 height 13
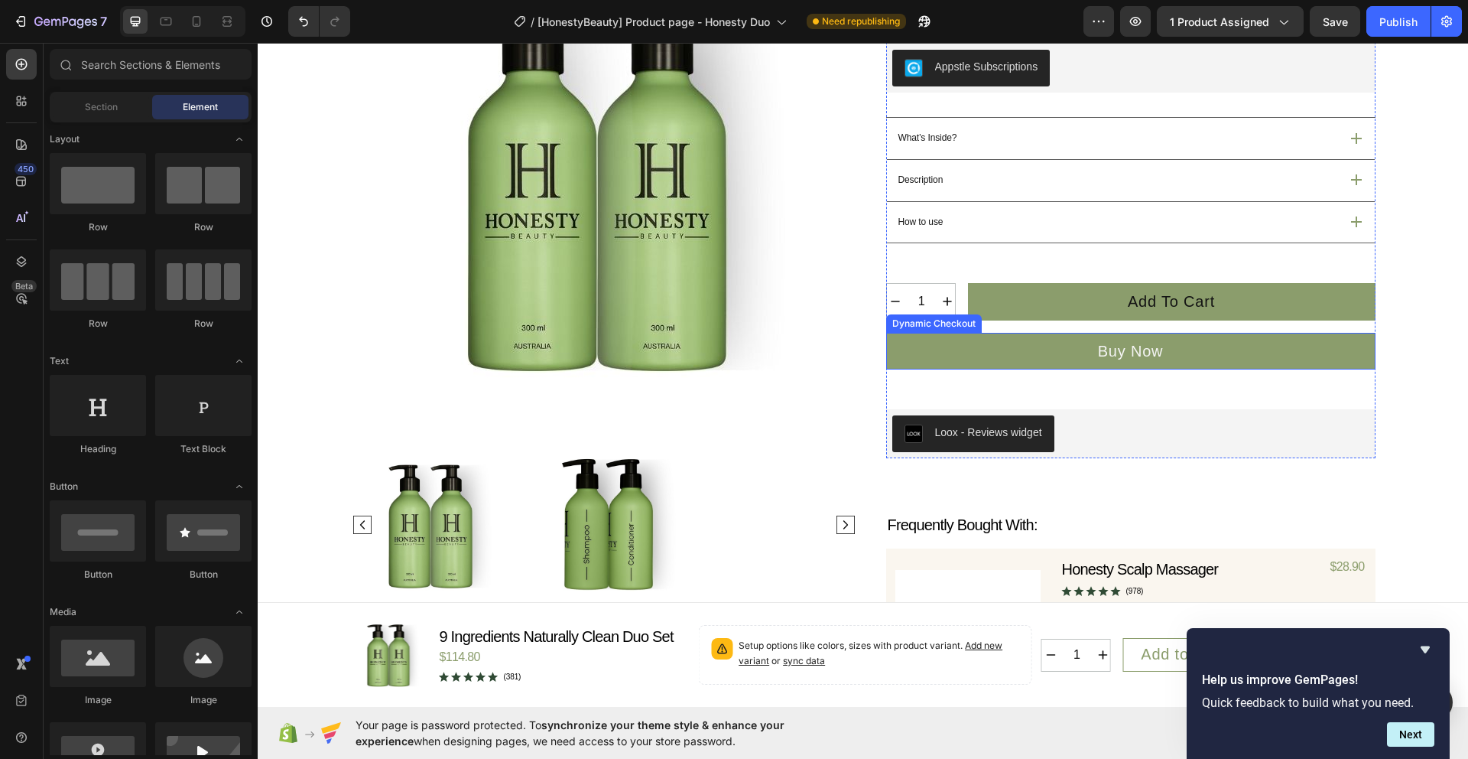
scroll to position [393, 0]
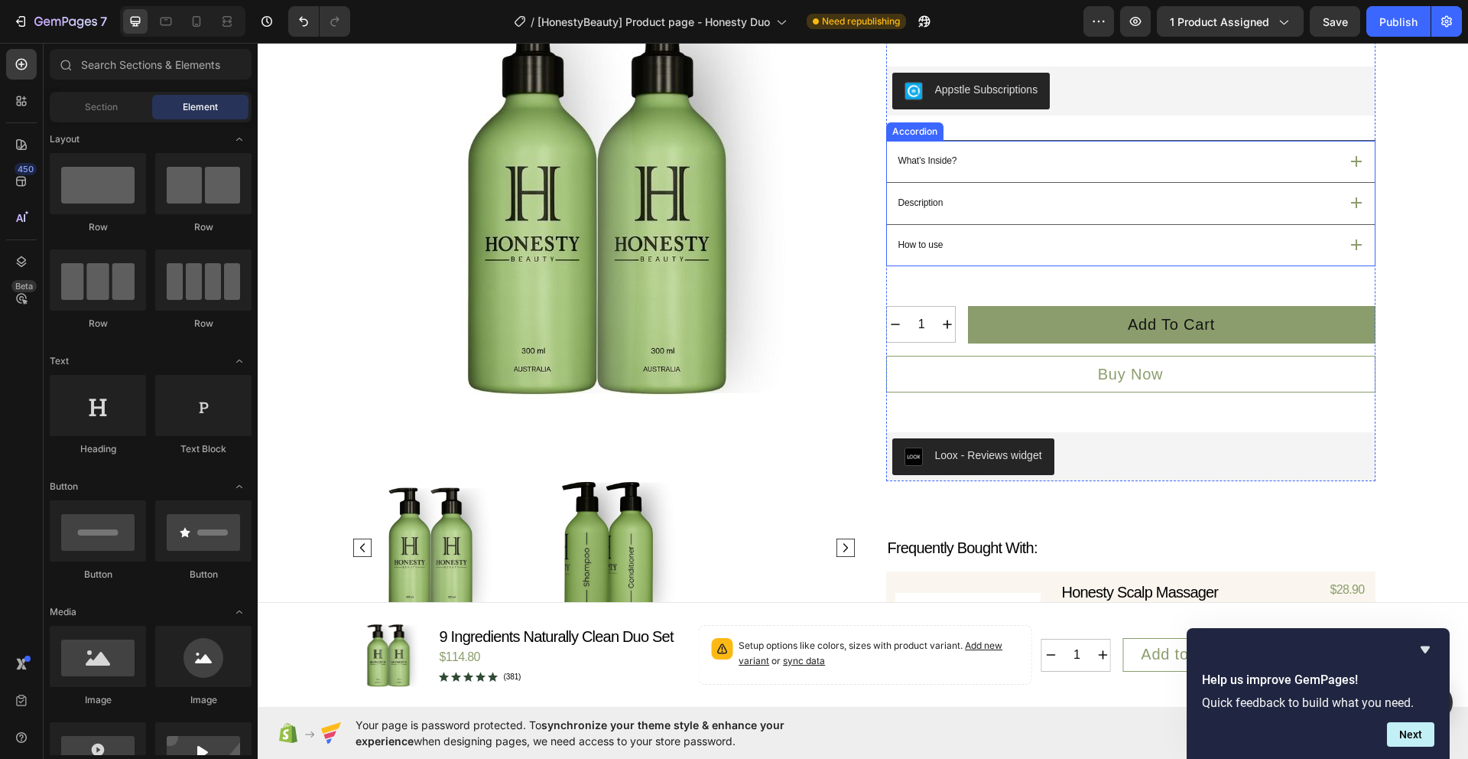
click at [1250, 171] on div "What’s Inside?" at bounding box center [1117, 160] width 443 height 19
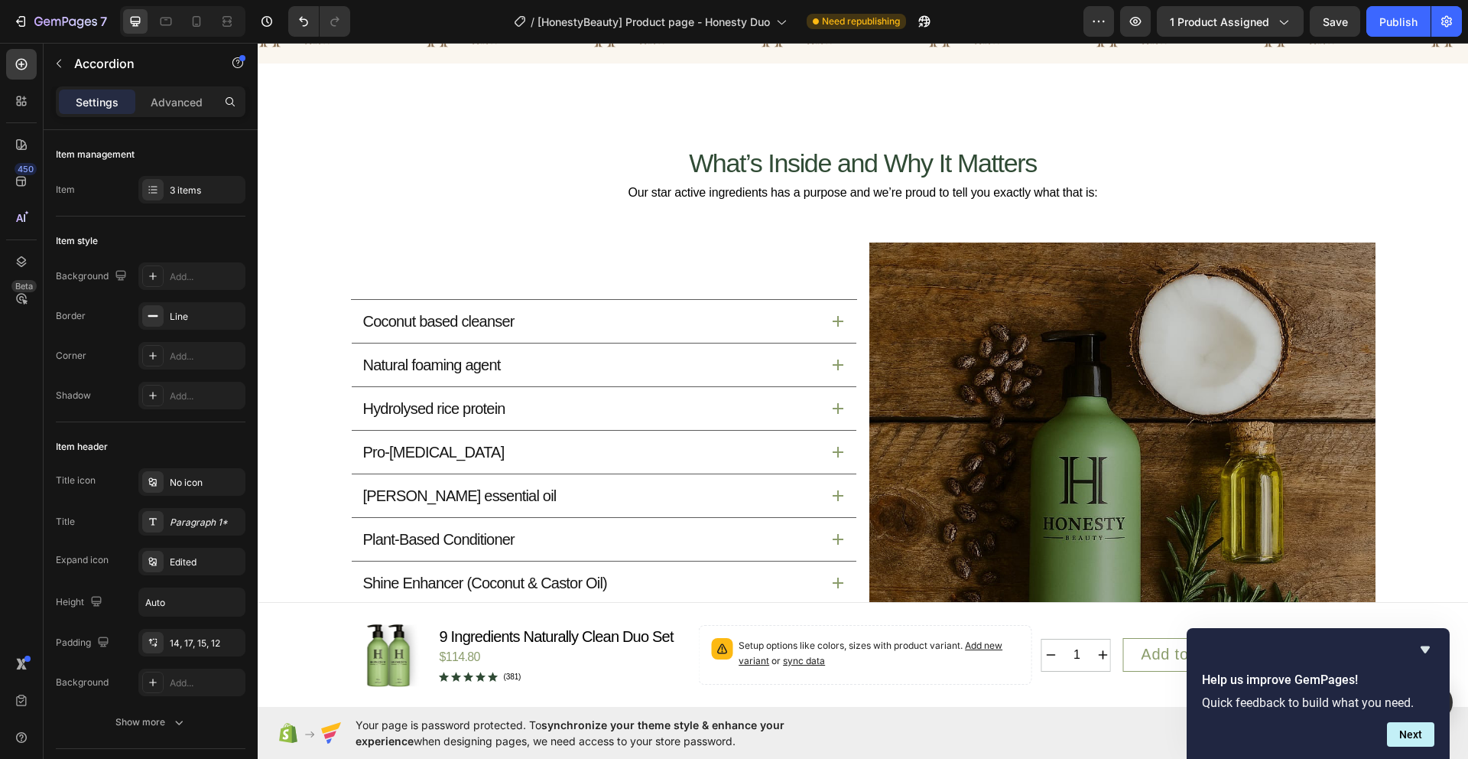
scroll to position [1819, 0]
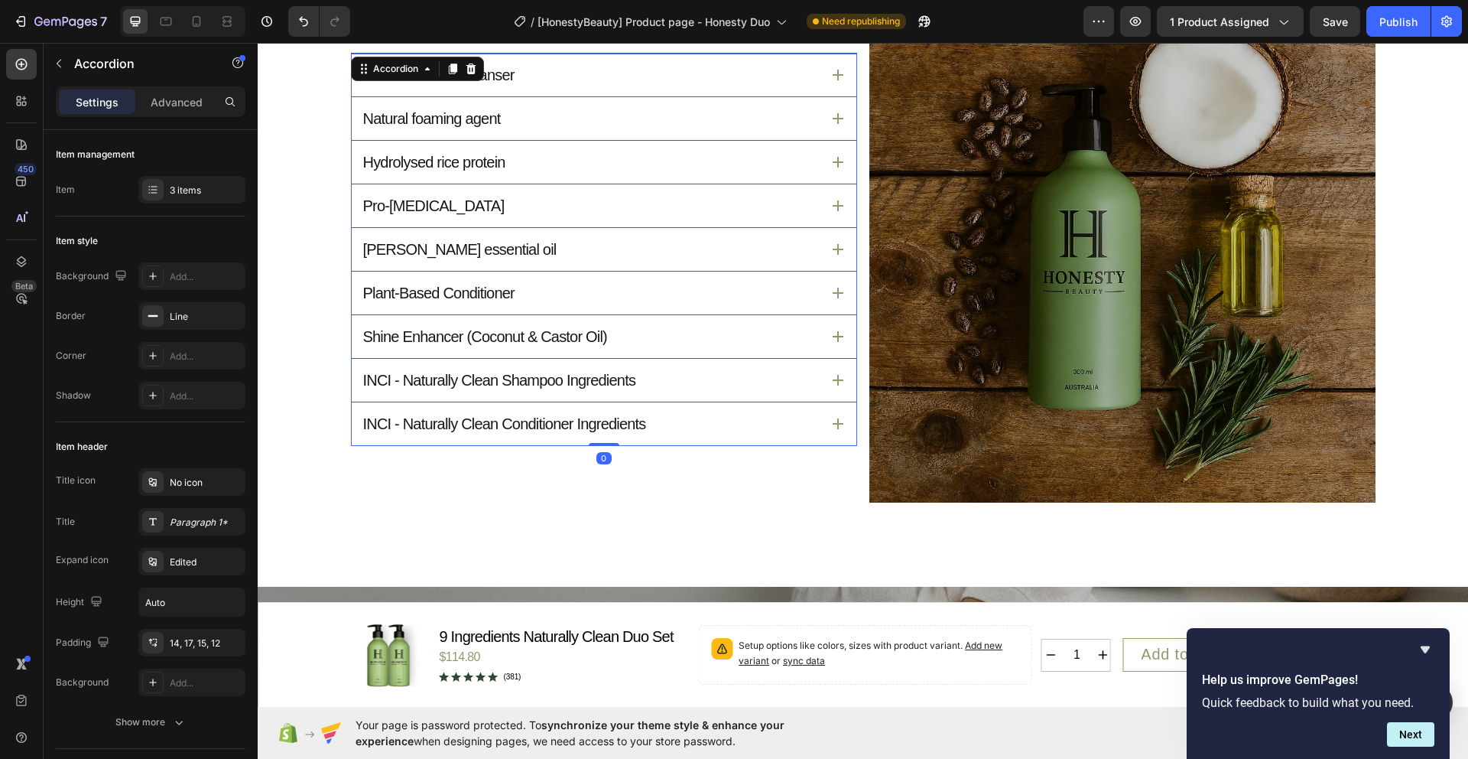
click at [670, 426] on div "INCI - Naturally Clean Conditioner Ingredients" at bounding box center [591, 423] width 460 height 24
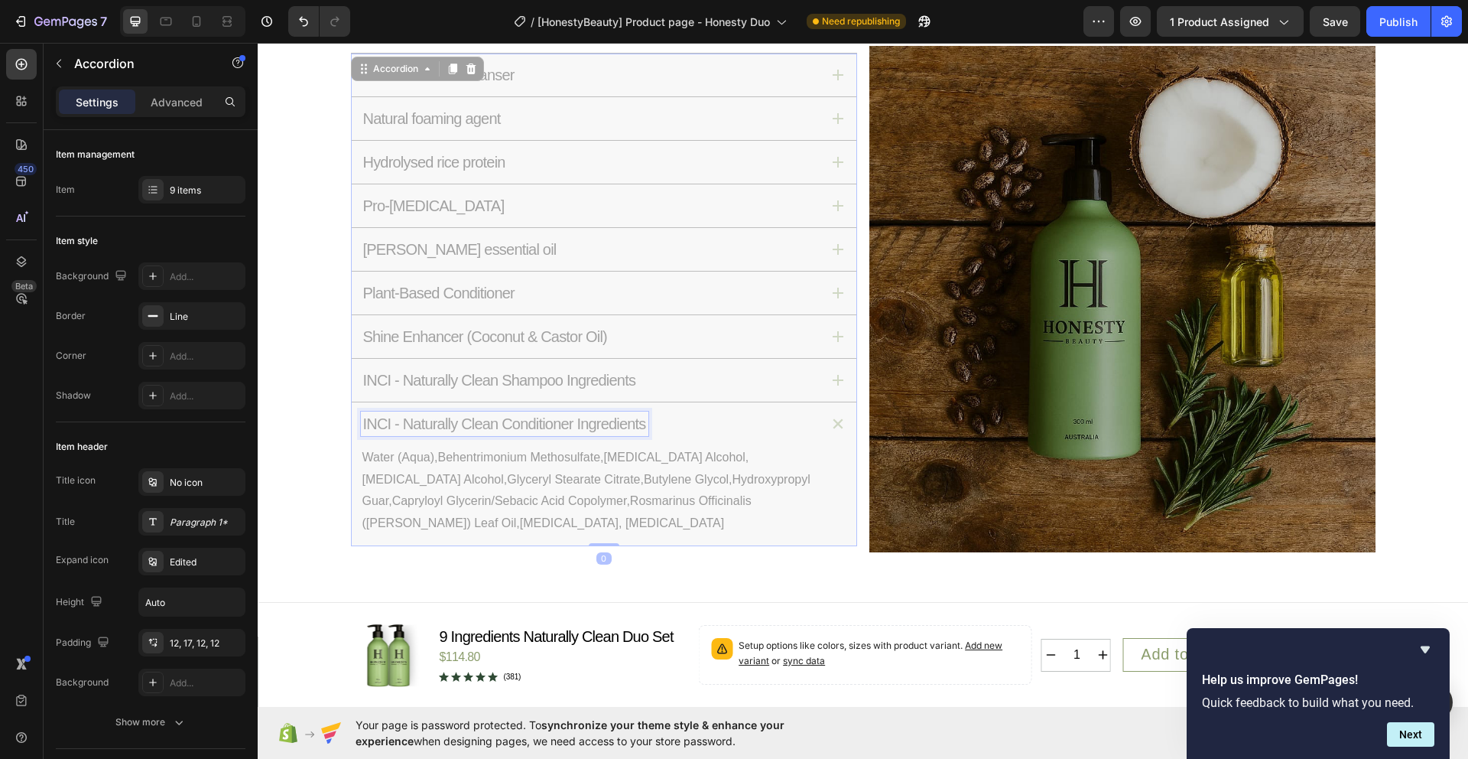
scroll to position [1762, 0]
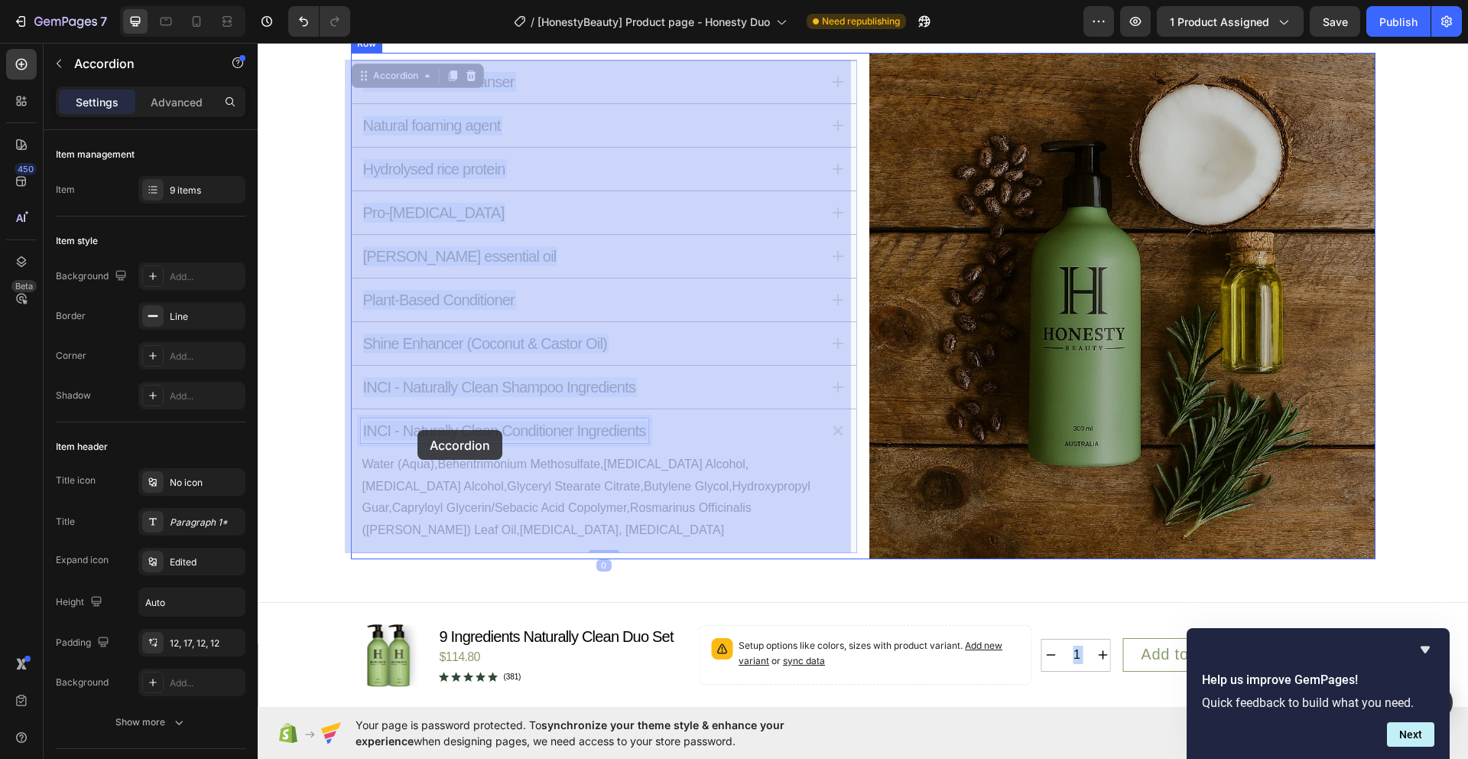
drag, startPoint x: 649, startPoint y: 424, endPoint x: 418, endPoint y: 430, distance: 231.8
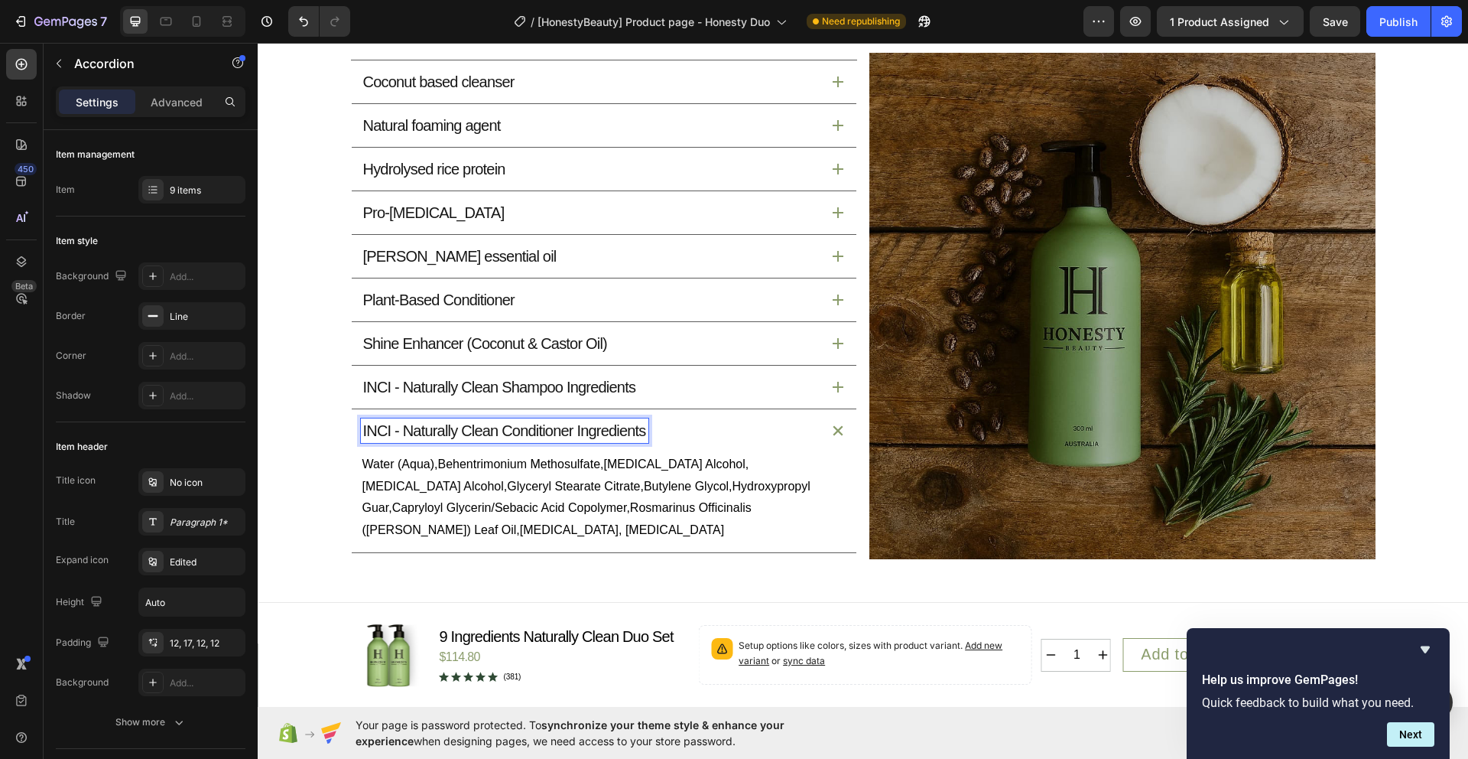
click at [560, 427] on p "INCI - Naturally Clean Conditioner Ingredients" at bounding box center [504, 431] width 283 height 20
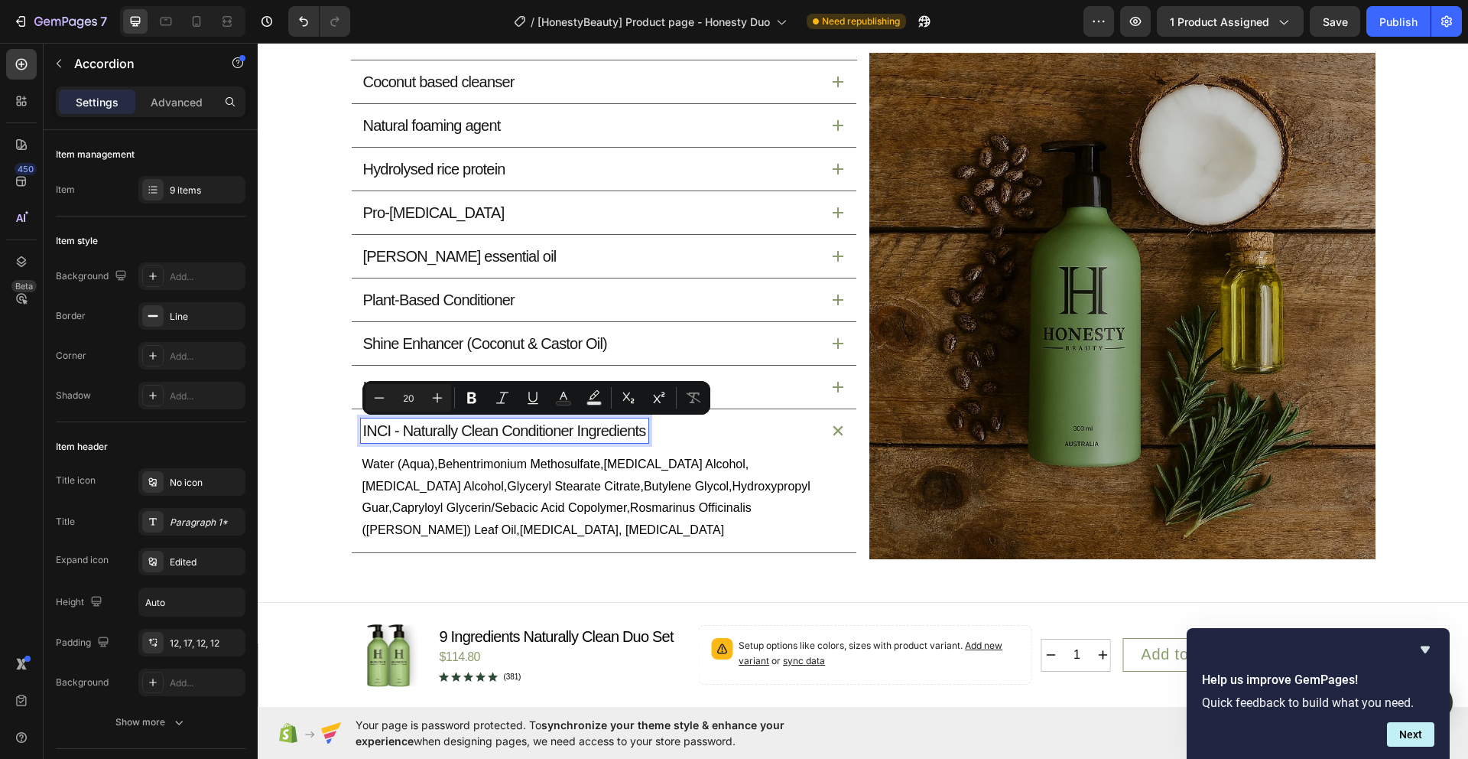
click at [640, 431] on p "INCI - Naturally Clean Conditioner Ingredients" at bounding box center [504, 431] width 283 height 20
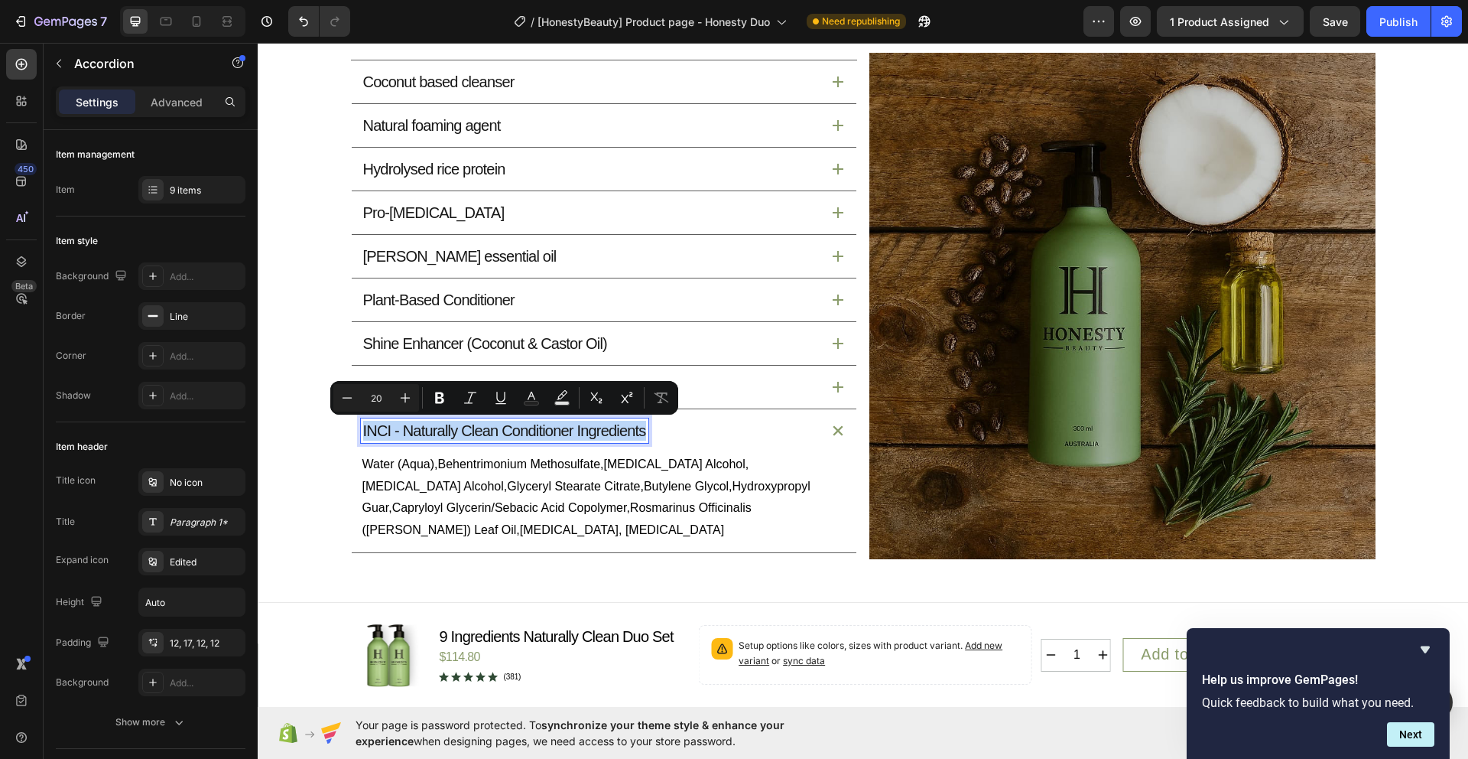
drag, startPoint x: 650, startPoint y: 435, endPoint x: 358, endPoint y: 435, distance: 292.1
click at [363, 435] on p "INCI - Naturally Clean Conditioner Ingredients" at bounding box center [504, 431] width 283 height 20
copy p "INCI - Naturally Clean Conditioner Ingredients"
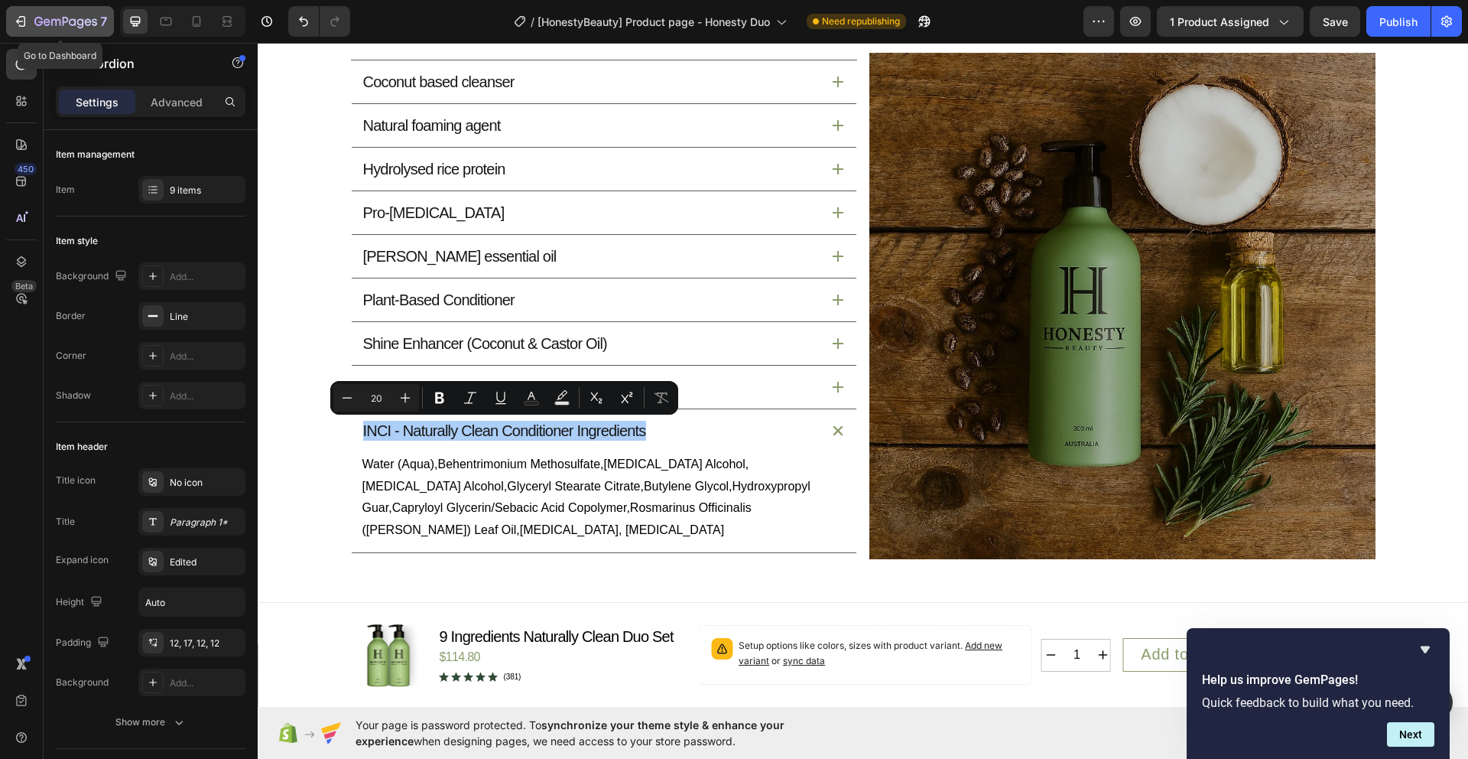
click at [41, 21] on icon "button" at bounding box center [65, 22] width 63 height 13
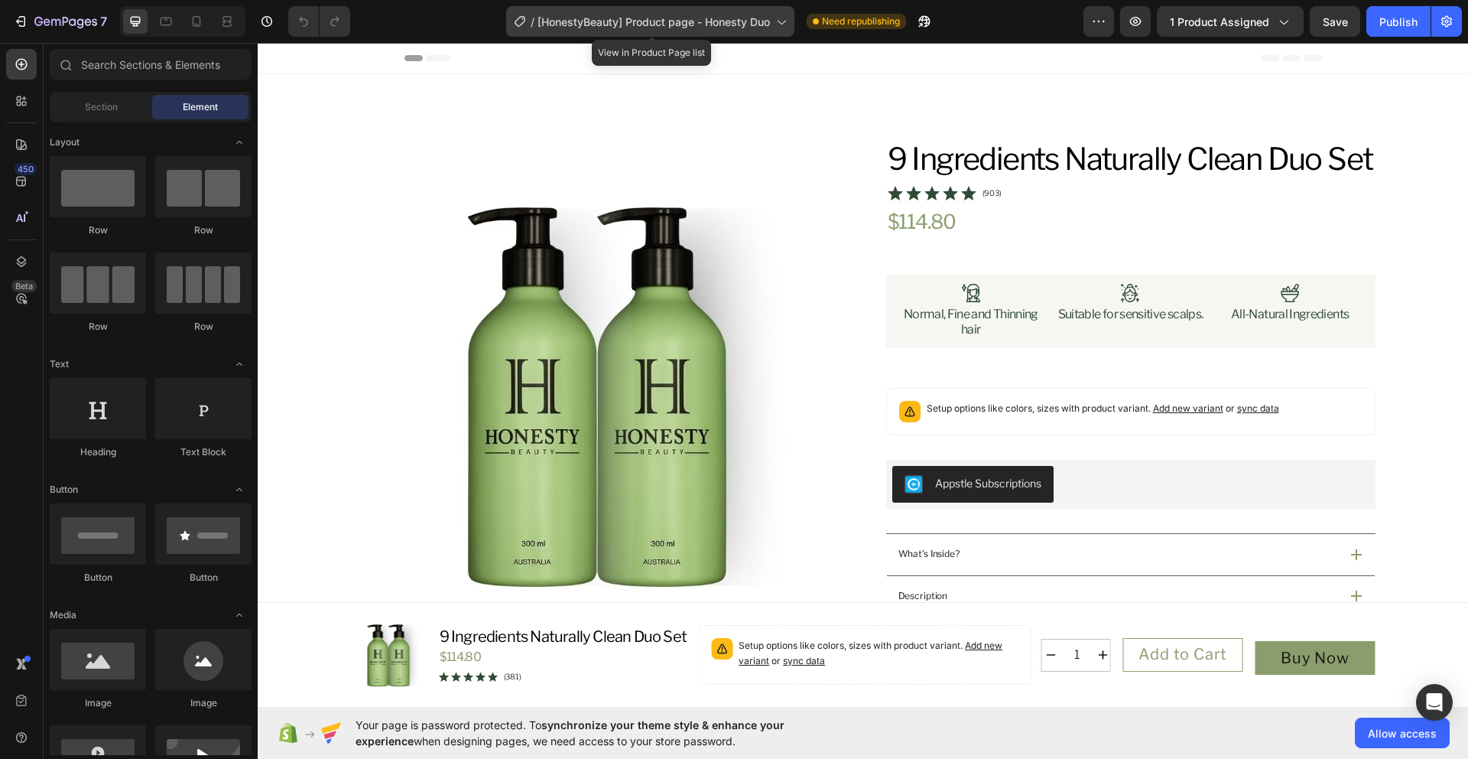
click at [762, 26] on span "[HonestyBeauty] Product page - Honesty Duo" at bounding box center [654, 22] width 232 height 16
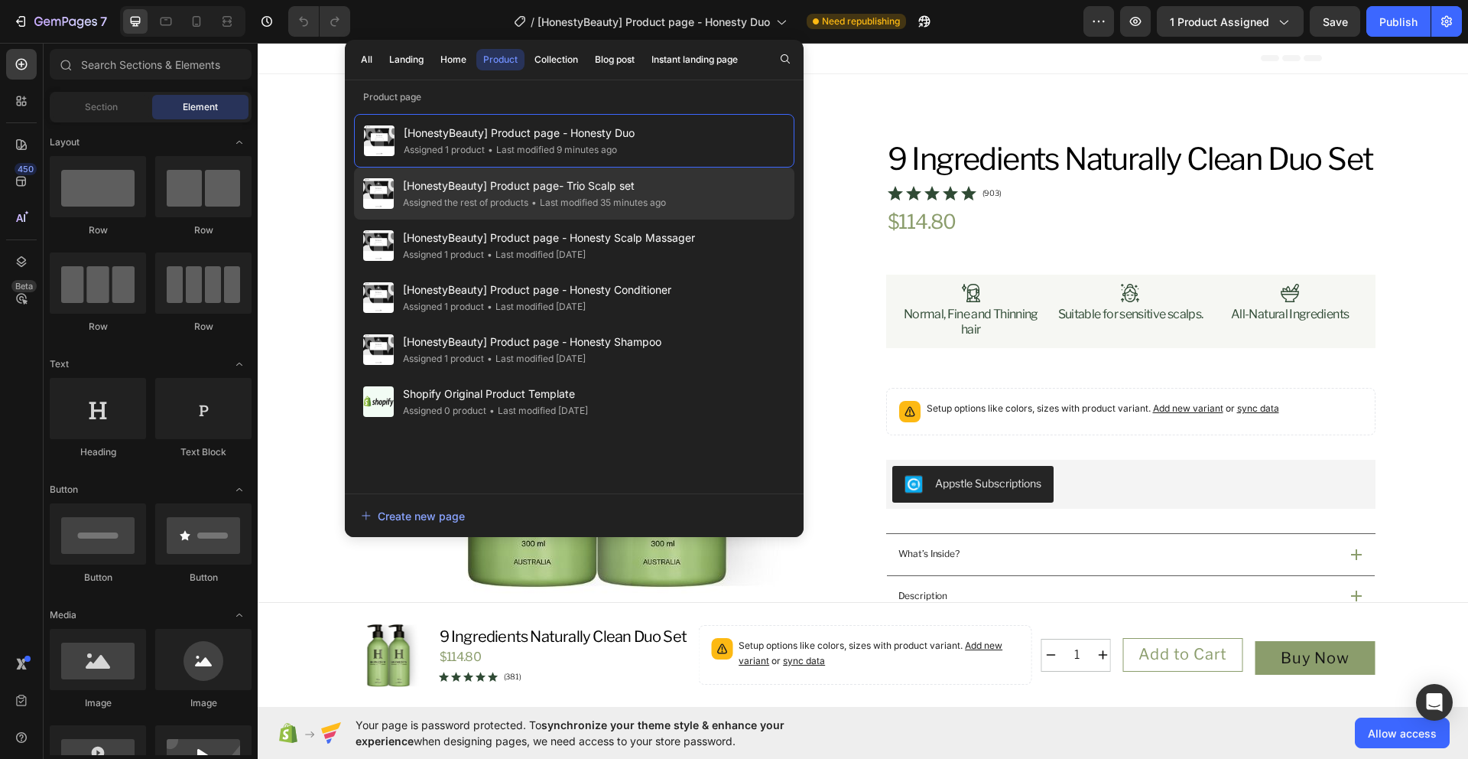
click at [710, 193] on div "[HonestyBeauty] Product page- Trio Scalp set Assigned the rest of products • La…" at bounding box center [574, 193] width 440 height 52
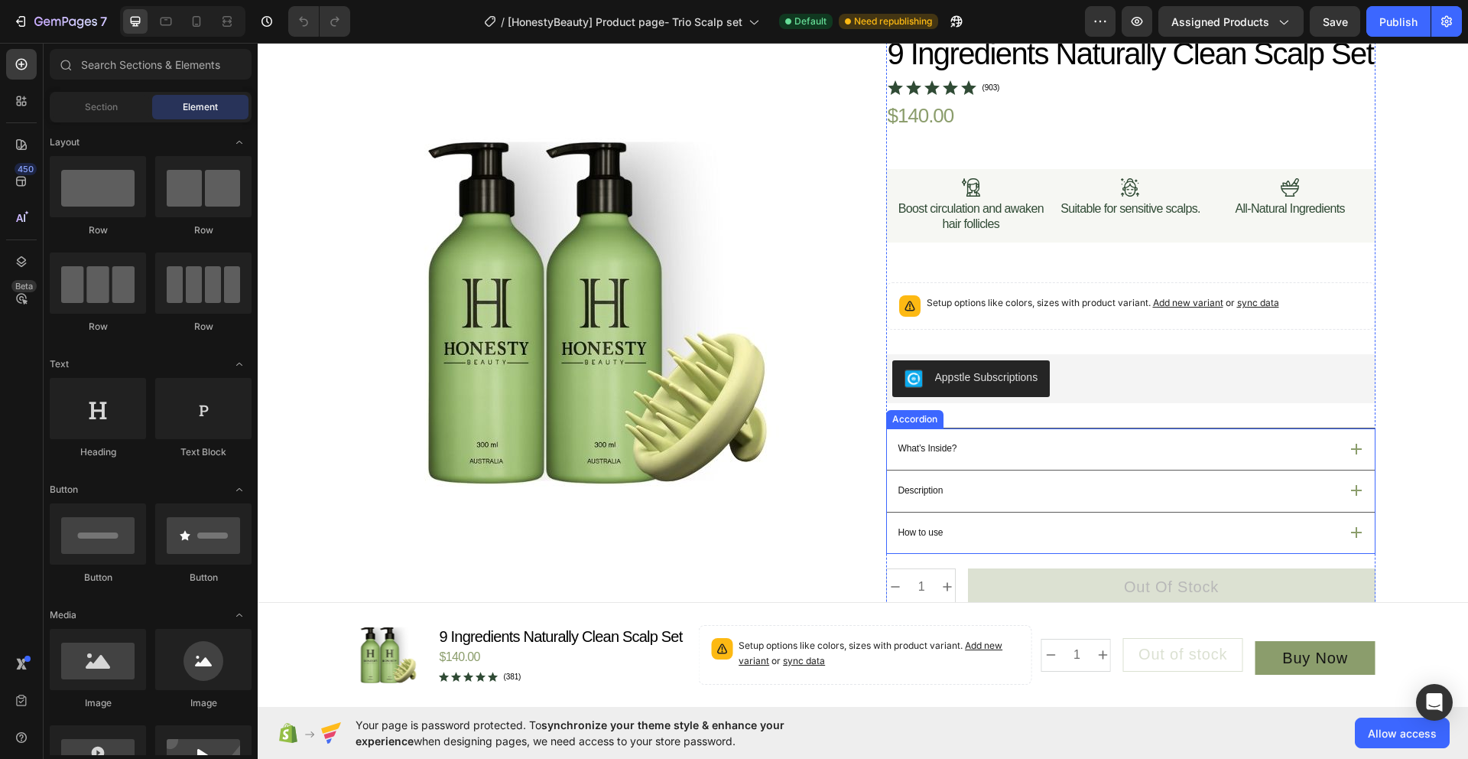
scroll to position [117, 0]
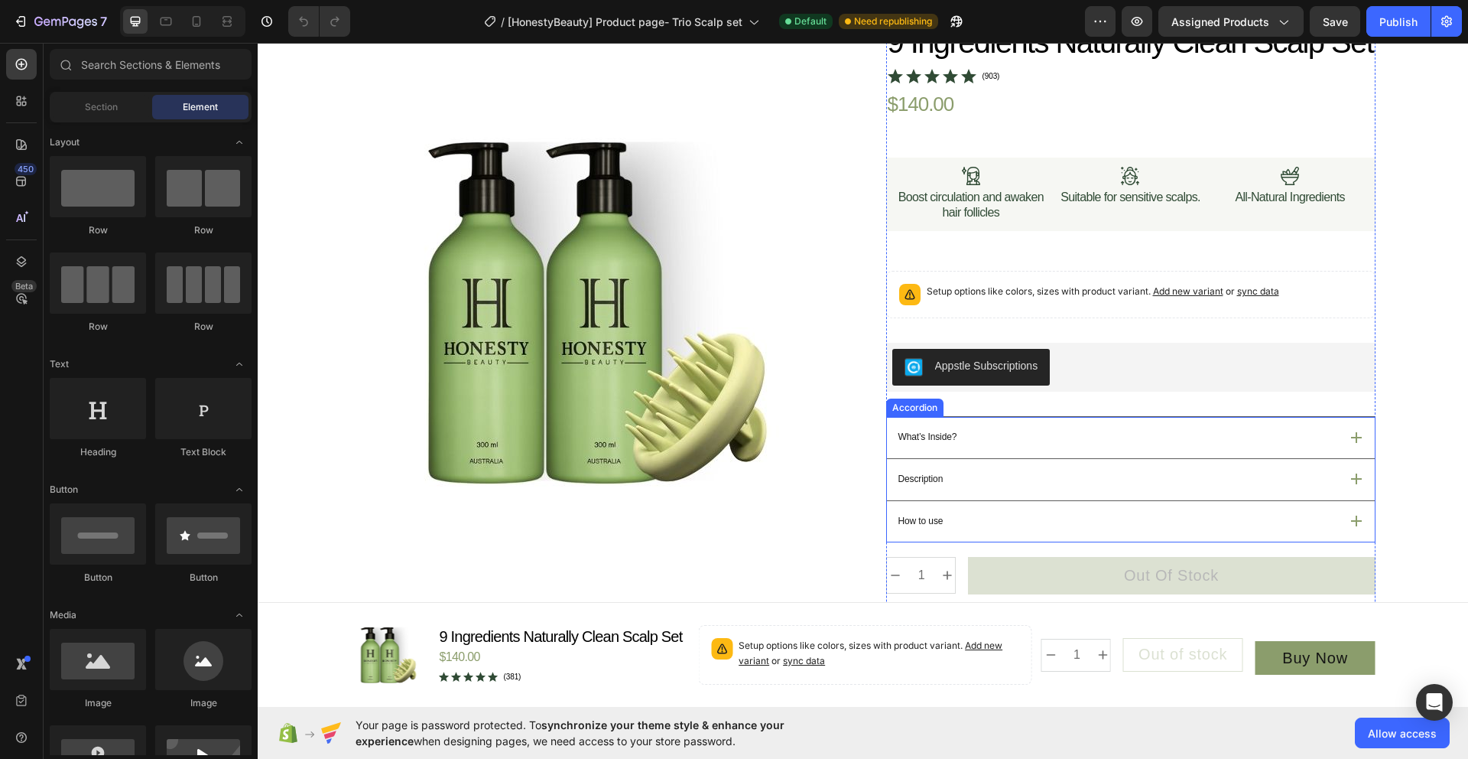
click at [1272, 447] on div "What’s Inside?" at bounding box center [1117, 436] width 443 height 19
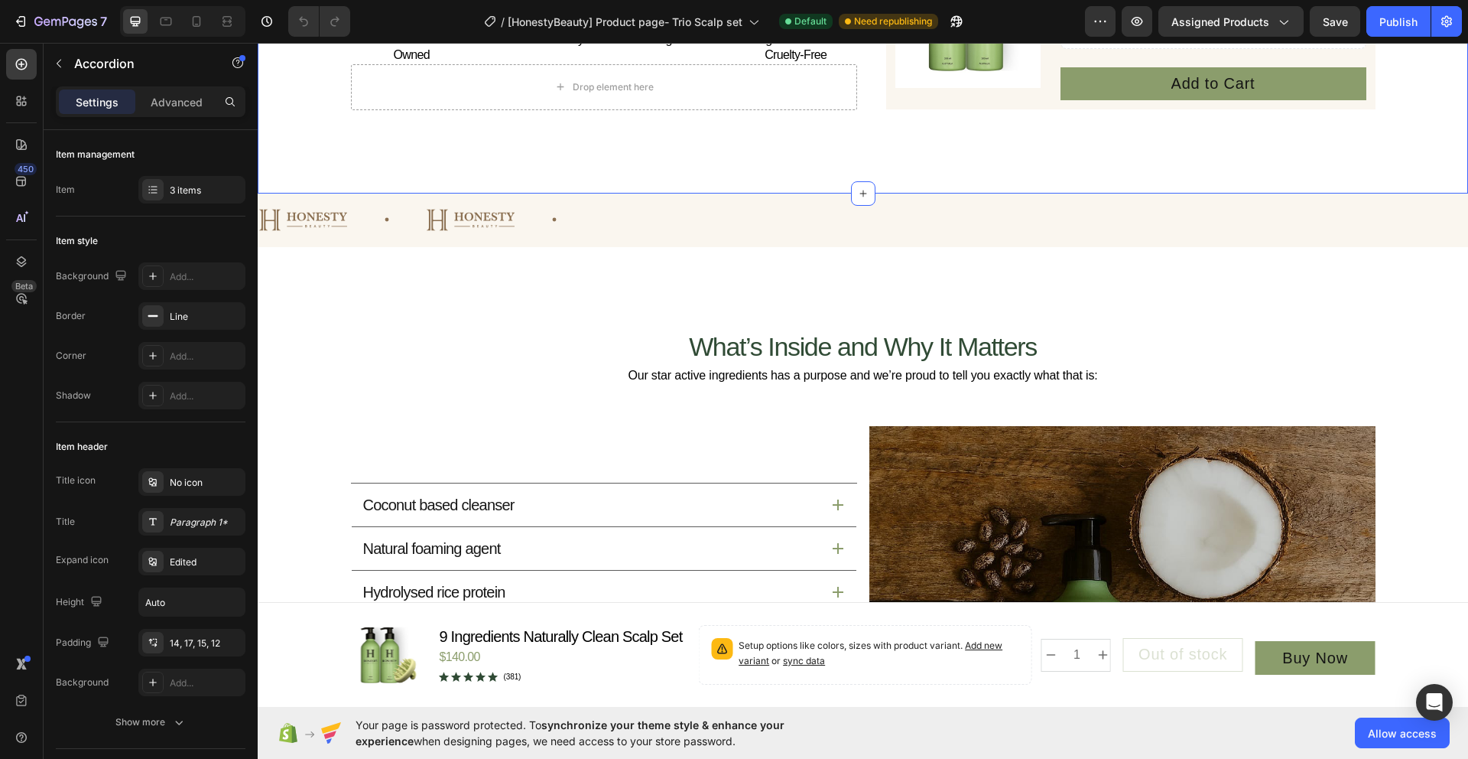
scroll to position [1797, 0]
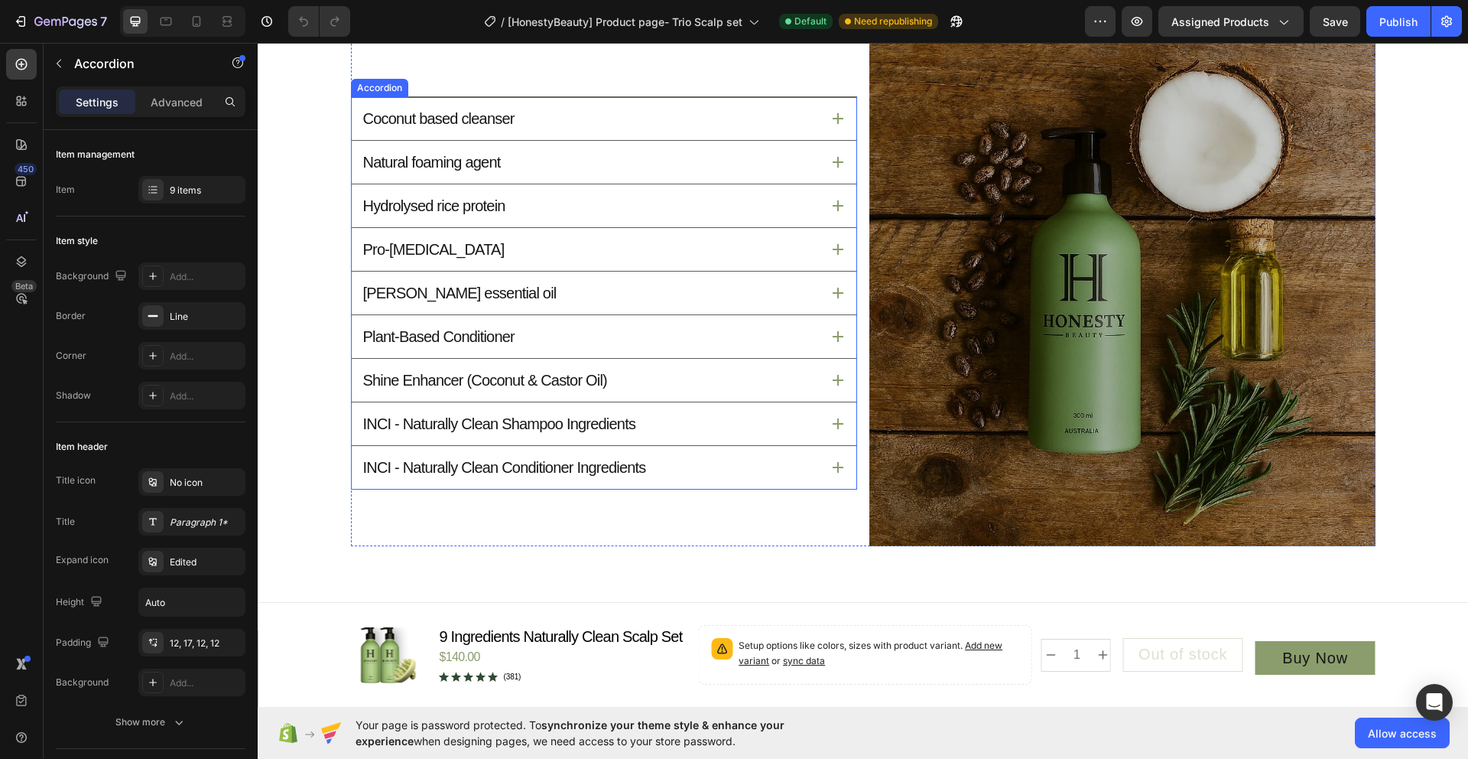
click at [635, 430] on p "INCI - Naturally Clean Shampoo Ingredients" at bounding box center [499, 424] width 273 height 20
click at [772, 426] on div "INCI - Naturally Clean Shampoo Ingredients" at bounding box center [591, 423] width 460 height 24
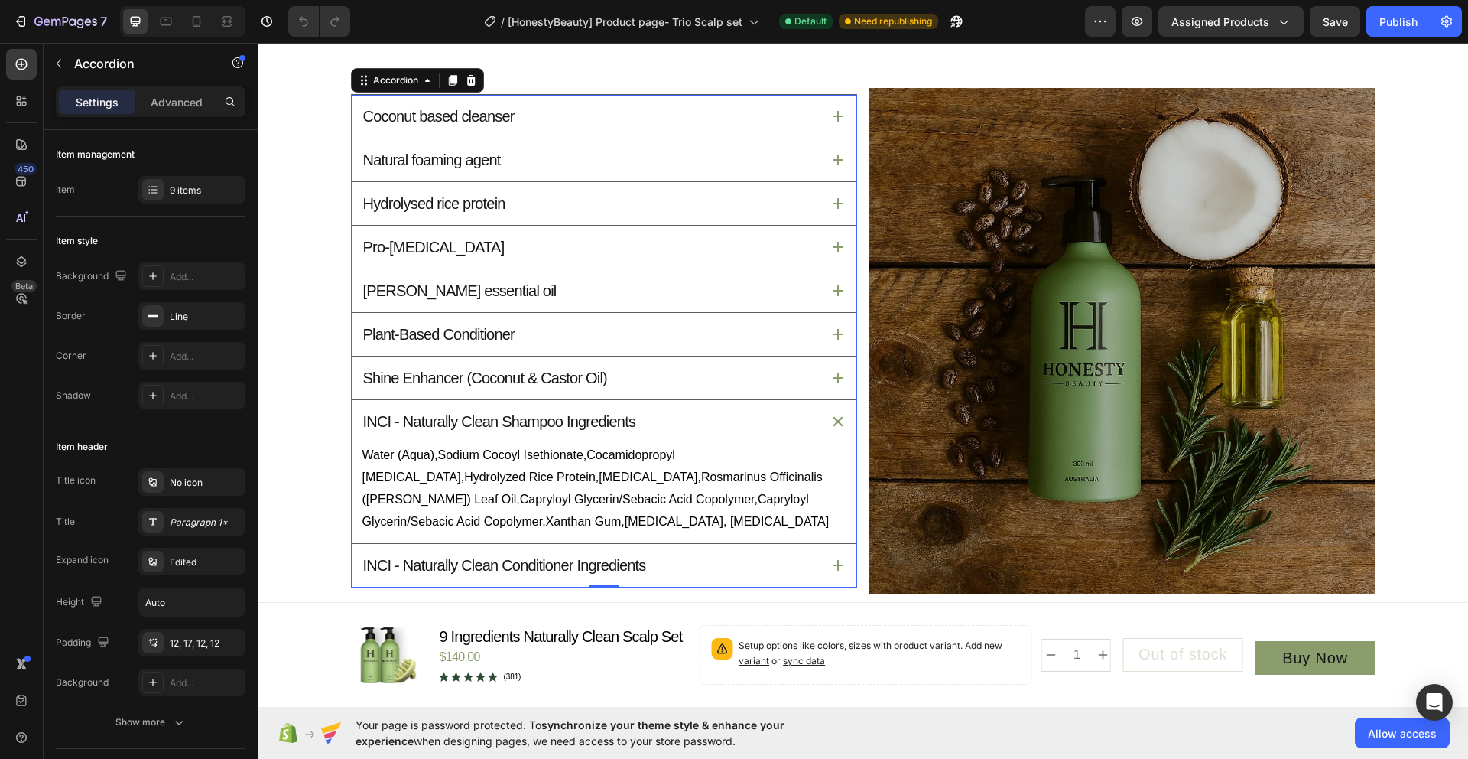
scroll to position [1747, 0]
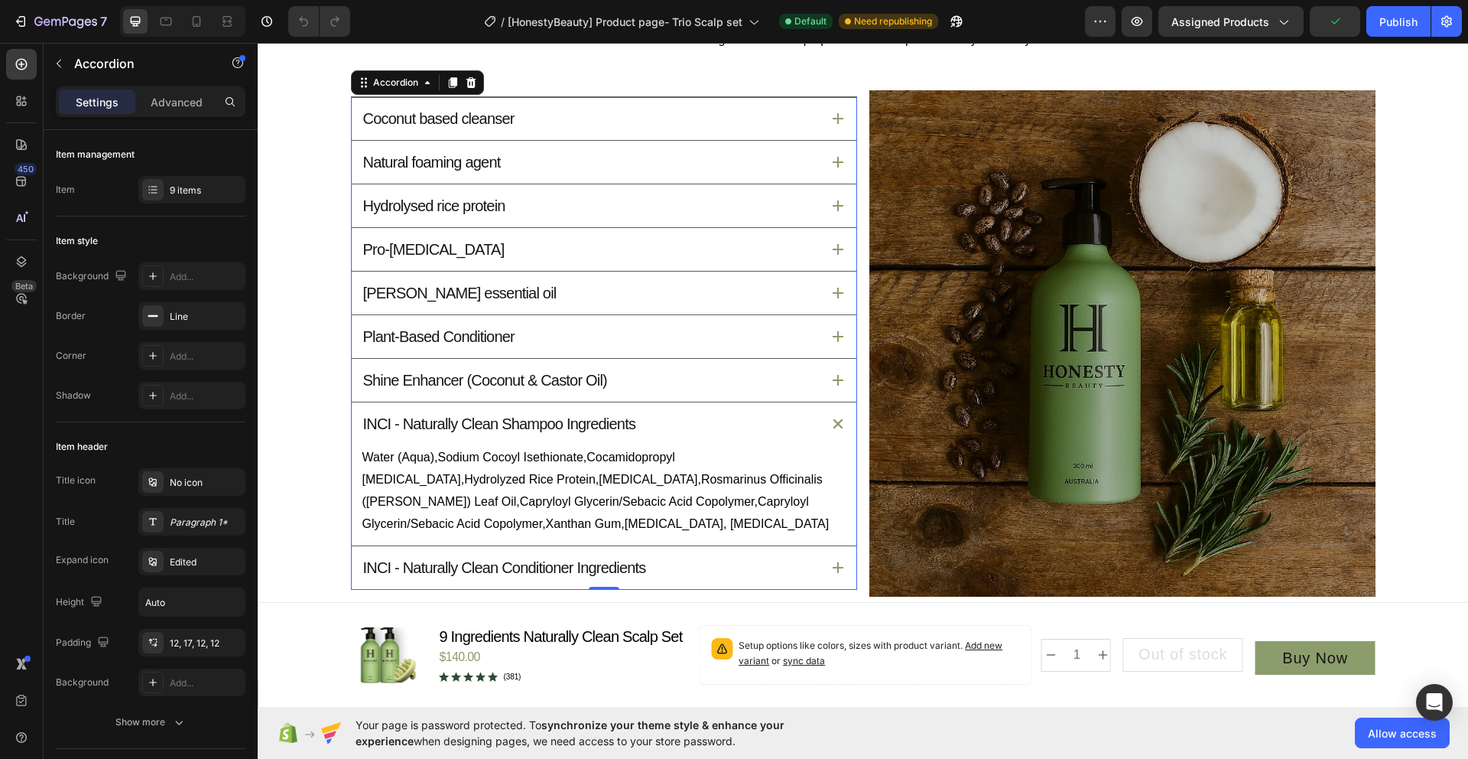
click at [772, 426] on div "INCI - Naturally Clean Shampoo Ingredients" at bounding box center [591, 423] width 460 height 24
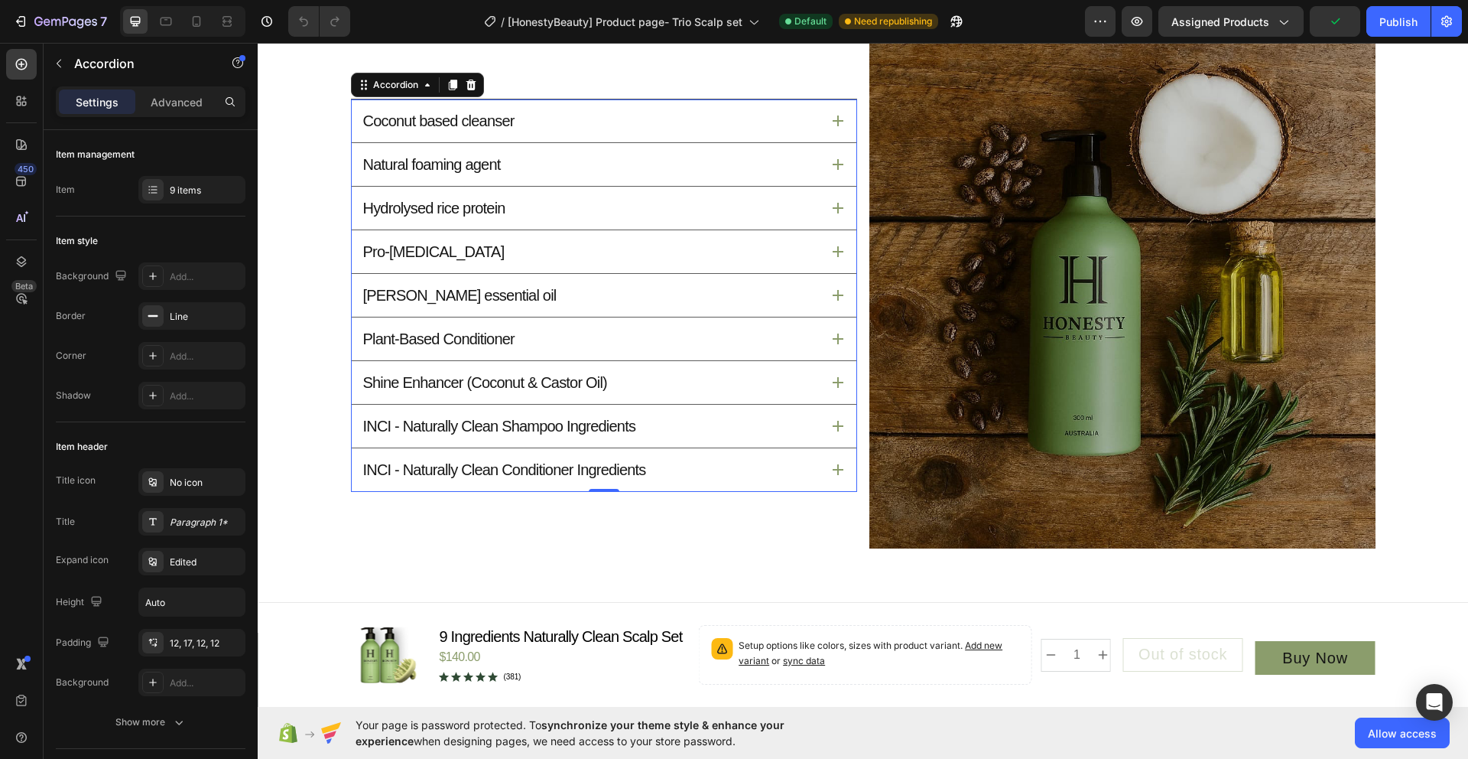
scroll to position [1797, 0]
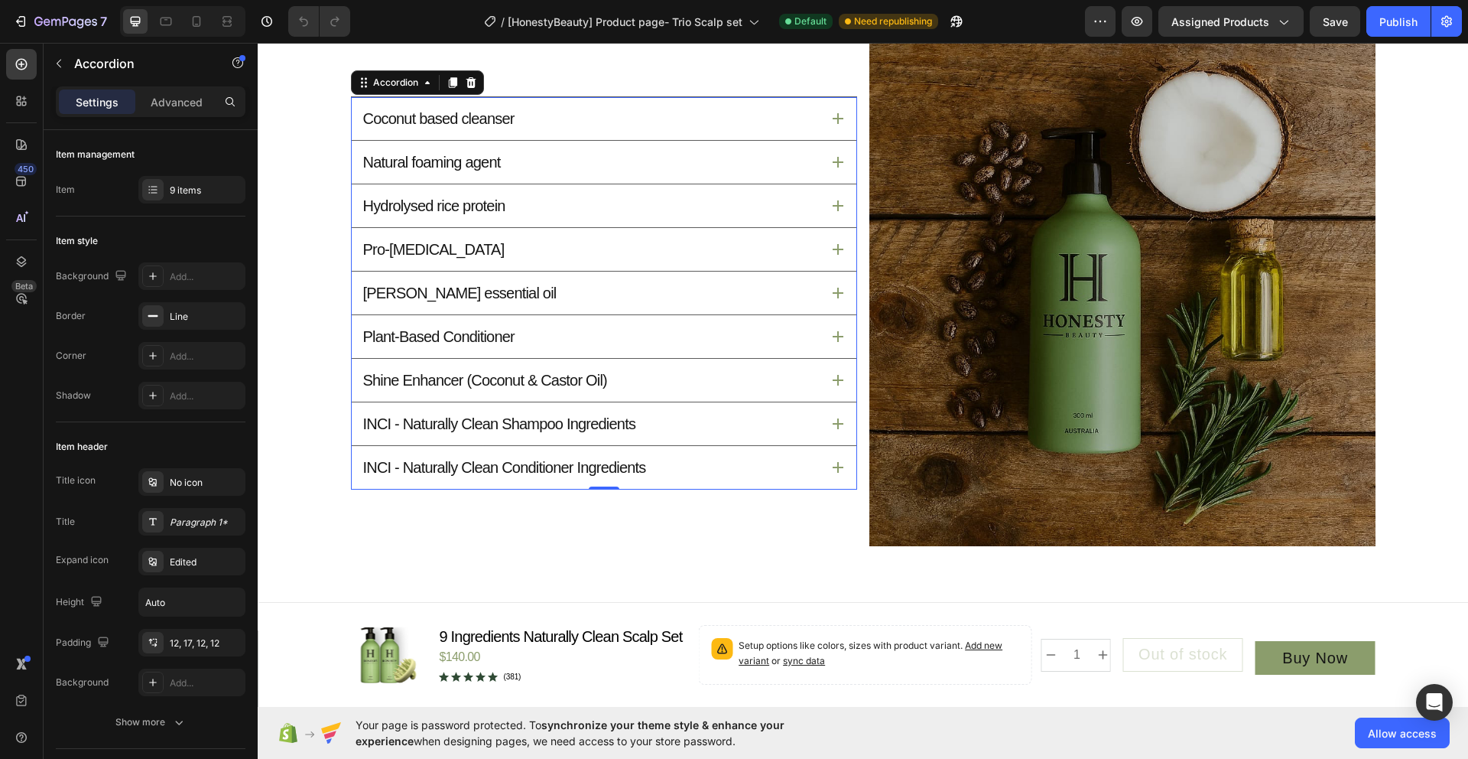
click at [559, 429] on p "INCI - Naturally Clean Shampoo Ingredients" at bounding box center [499, 424] width 273 height 20
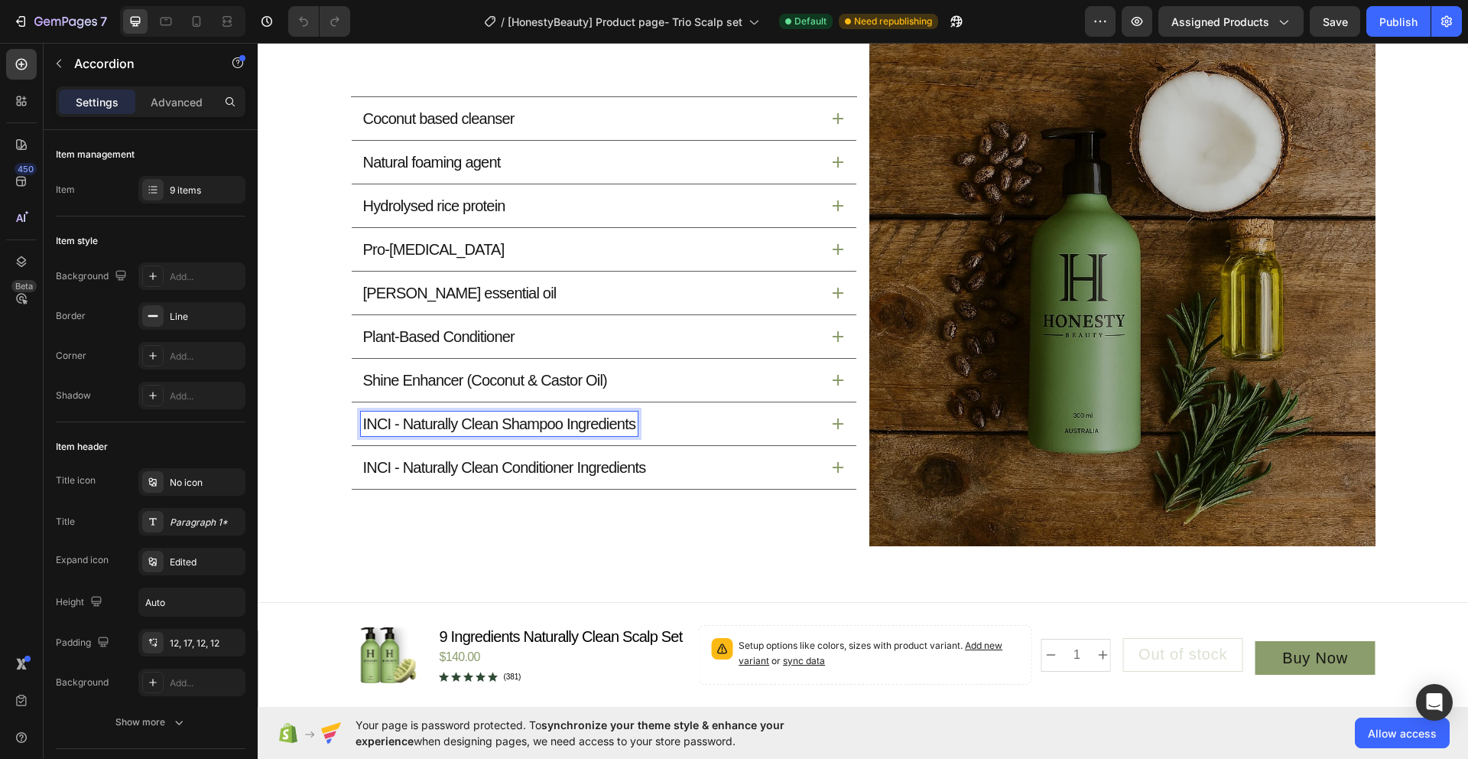
click at [636, 426] on p "INCI - Naturally Clean Shampoo Ingredients" at bounding box center [499, 424] width 273 height 20
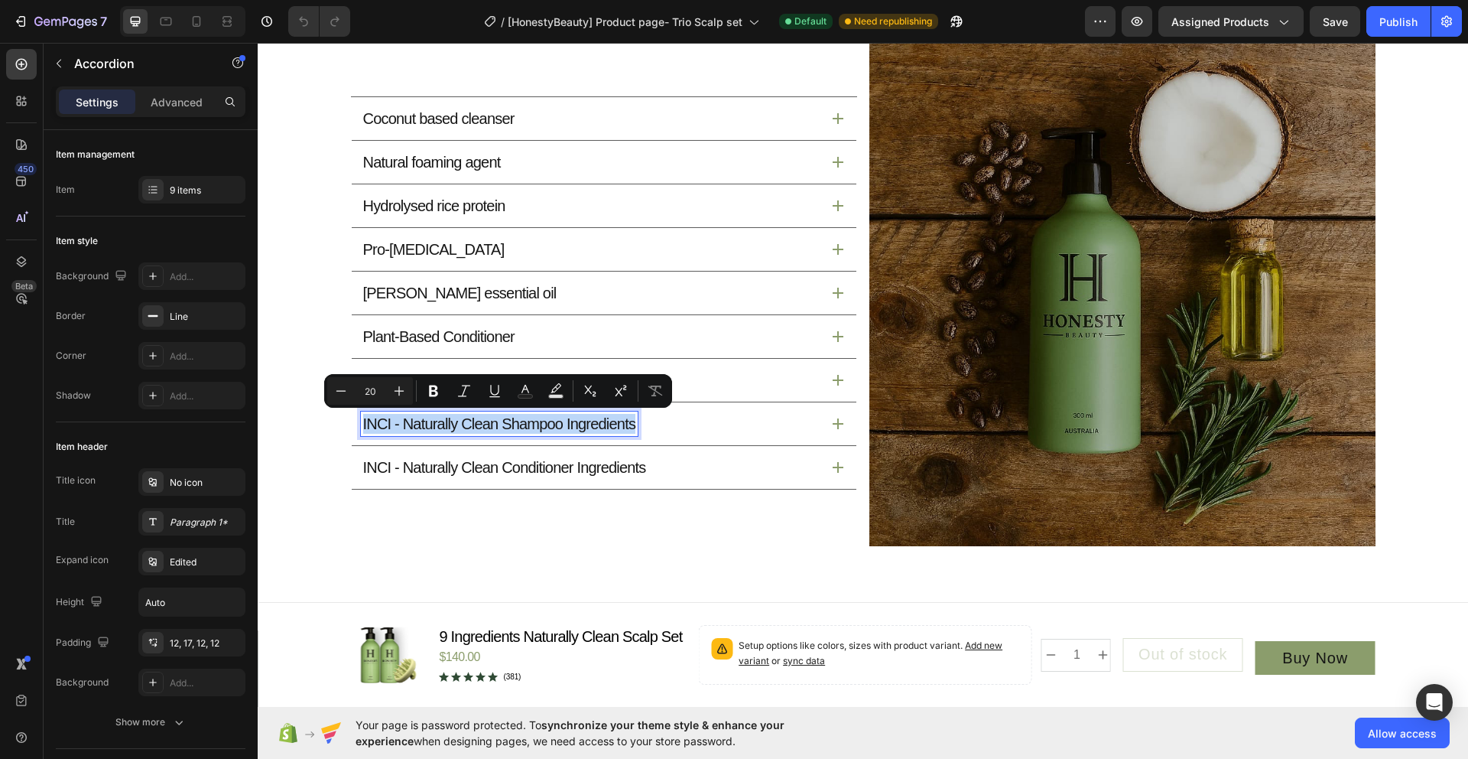
drag, startPoint x: 639, startPoint y: 430, endPoint x: 353, endPoint y: 430, distance: 286.8
click at [353, 430] on div "INCI - Naturally Clean Shampoo Ingredients" at bounding box center [604, 423] width 505 height 43
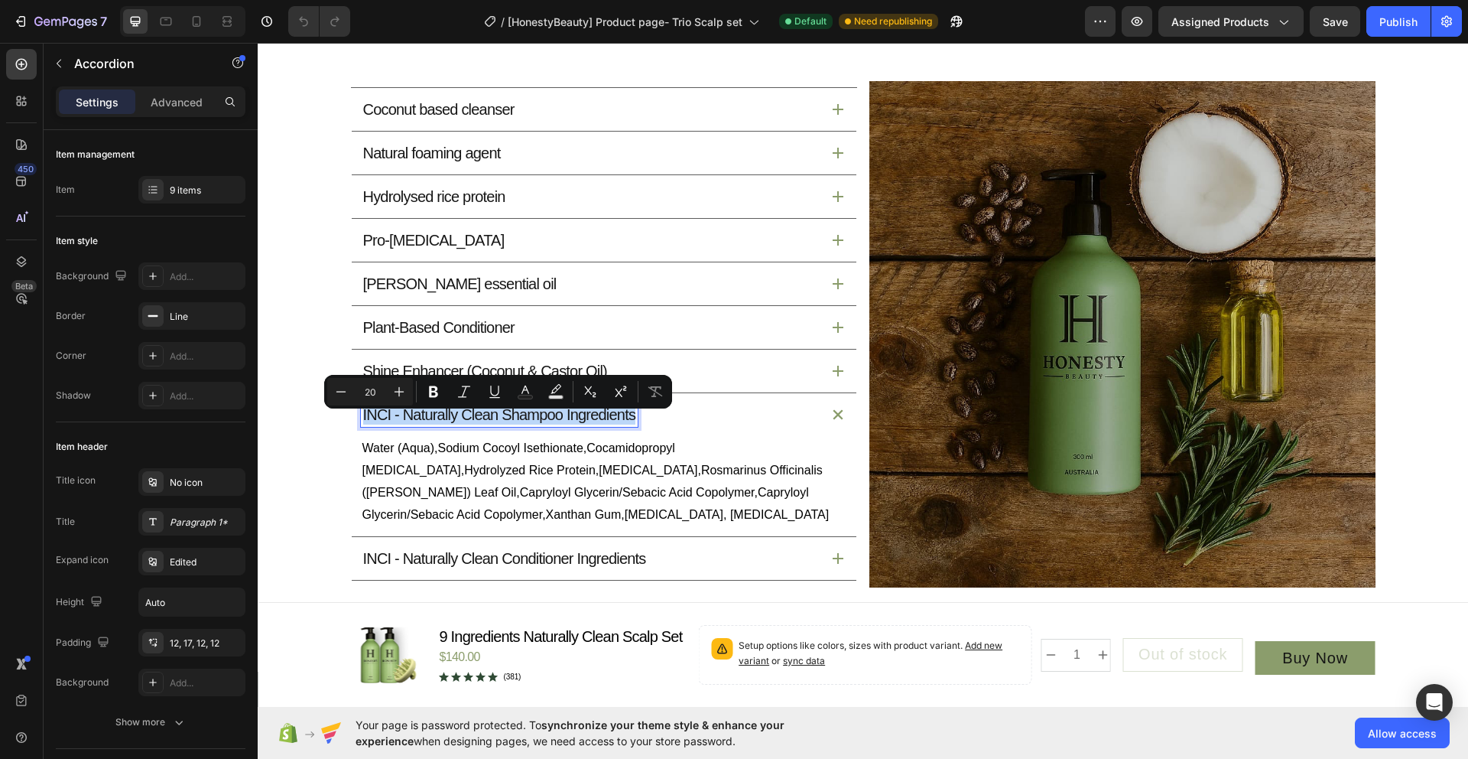
scroll to position [1747, 0]
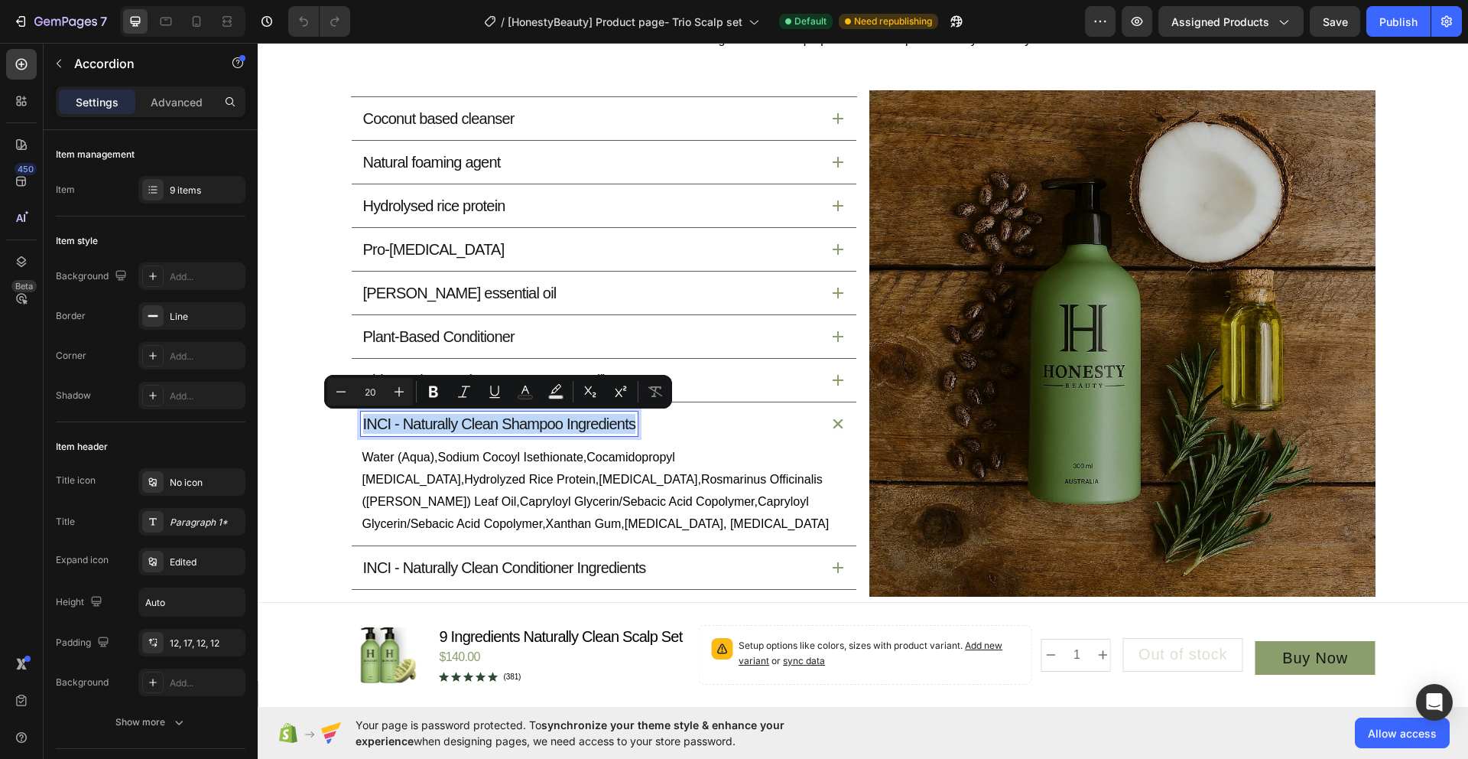
copy p "INCI - Naturally Clean Shampoo Ingredients"
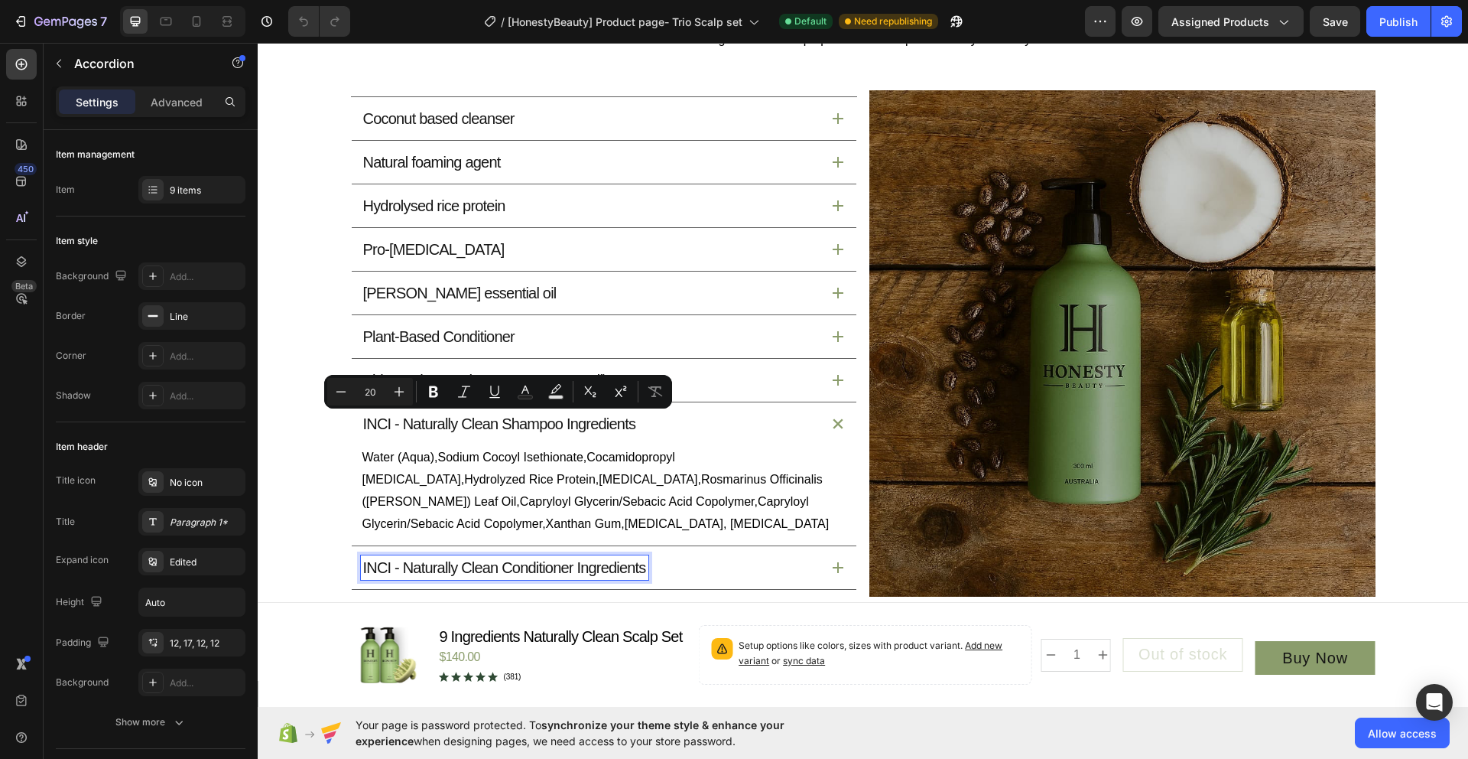
click at [446, 562] on p "INCI - Naturally Clean Conditioner Ingredients" at bounding box center [504, 568] width 283 height 20
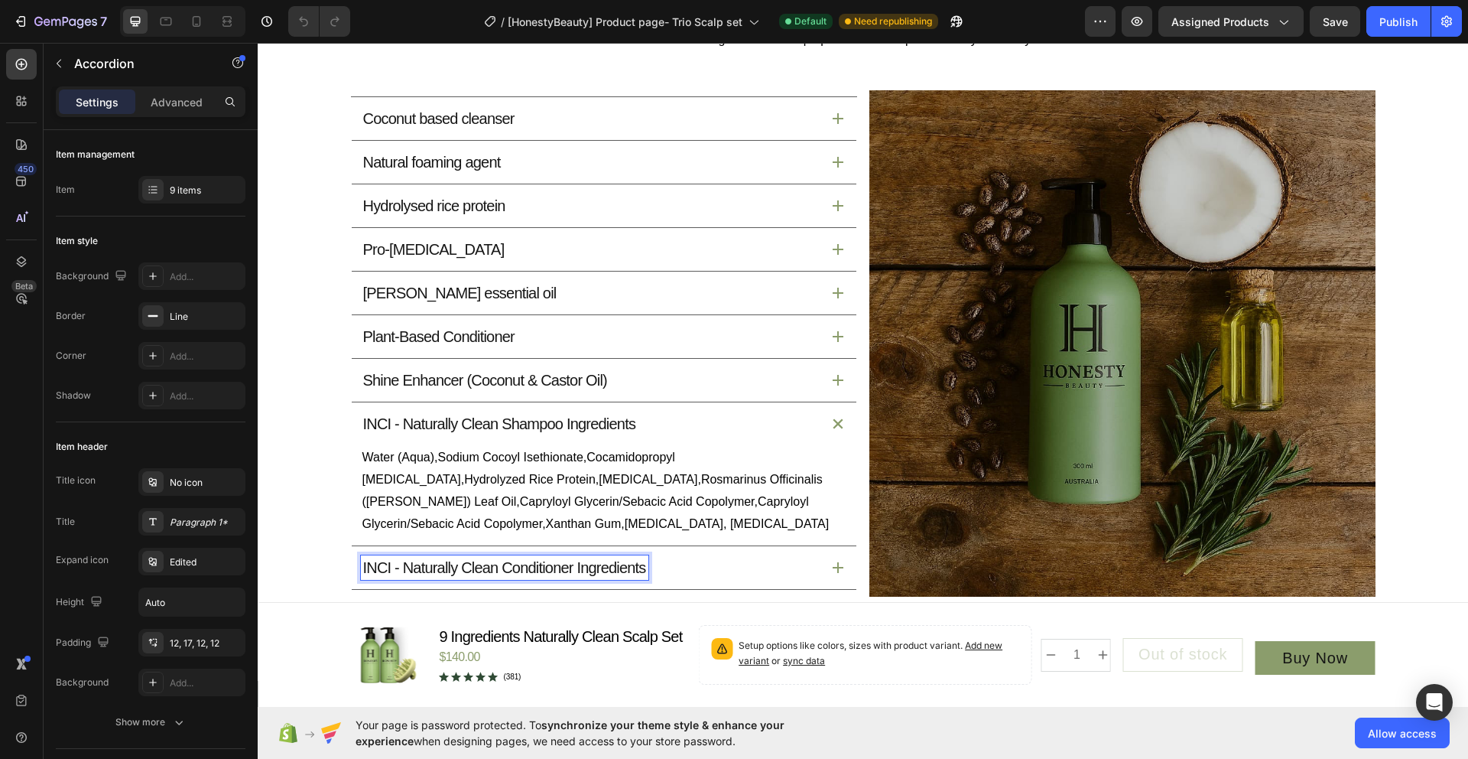
click at [363, 575] on p "INCI - Naturally Clean Conditioner Ingredients" at bounding box center [504, 568] width 283 height 20
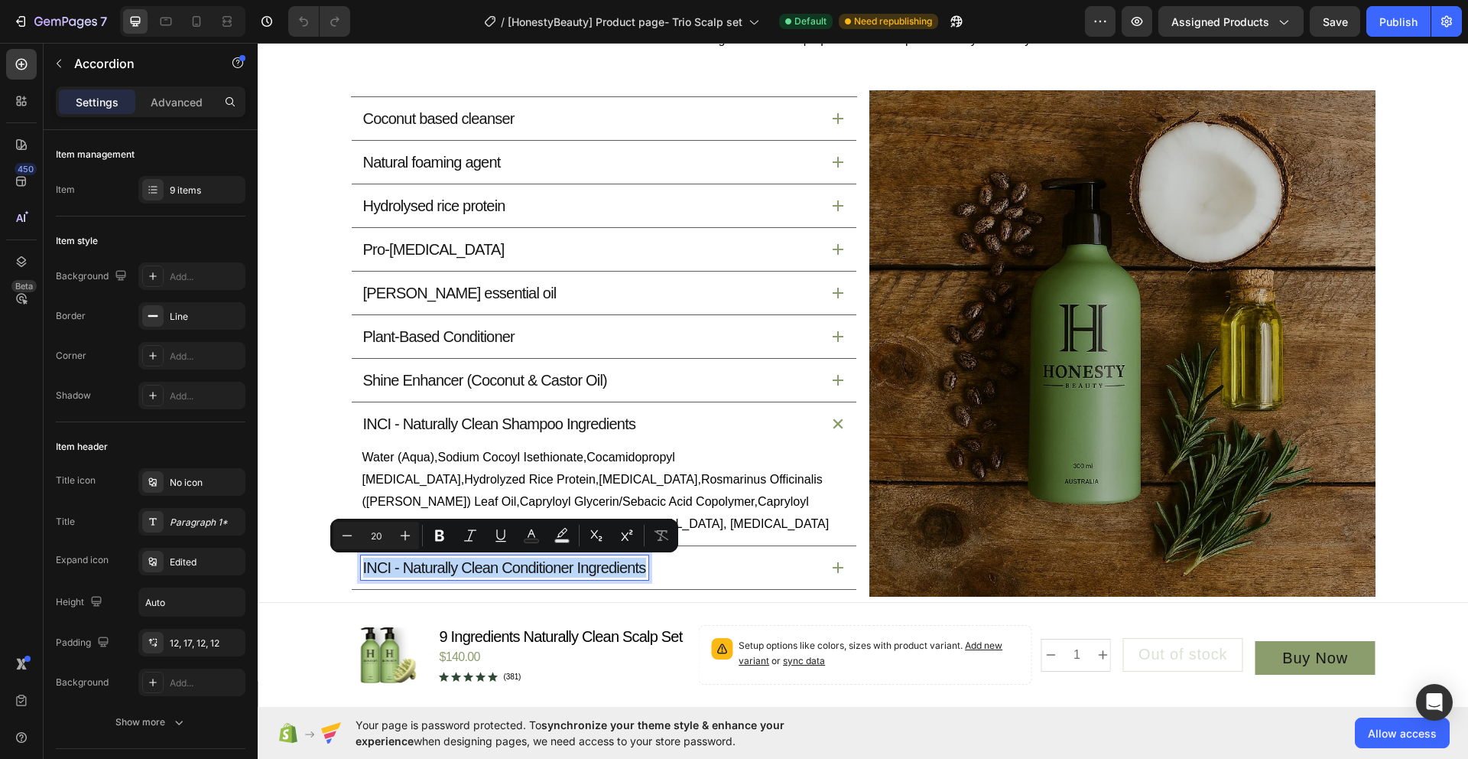
drag, startPoint x: 358, startPoint y: 575, endPoint x: 623, endPoint y: 584, distance: 264.8
click at [623, 584] on div "INCI - Naturally Clean Conditioner Ingredients" at bounding box center [604, 567] width 505 height 43
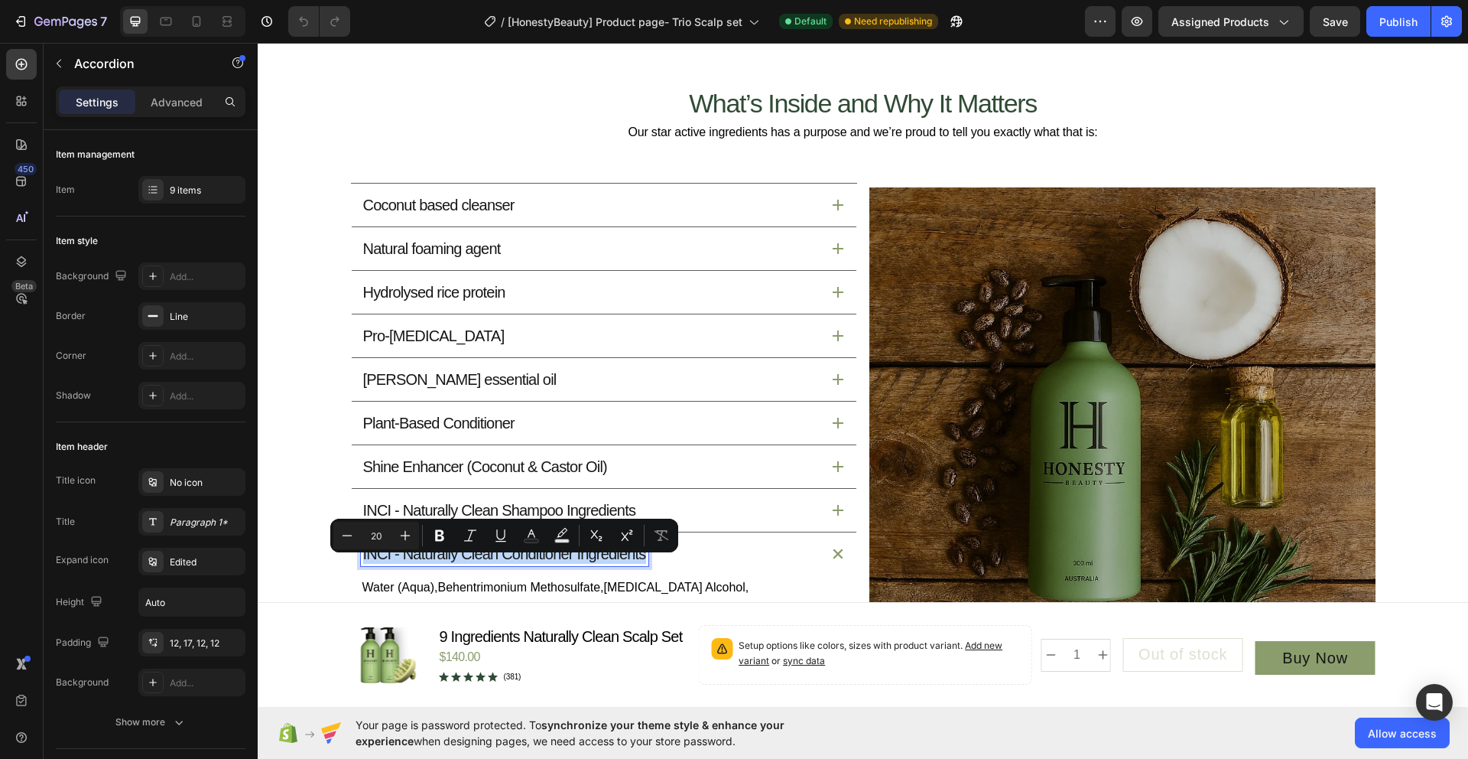
scroll to position [1647, 0]
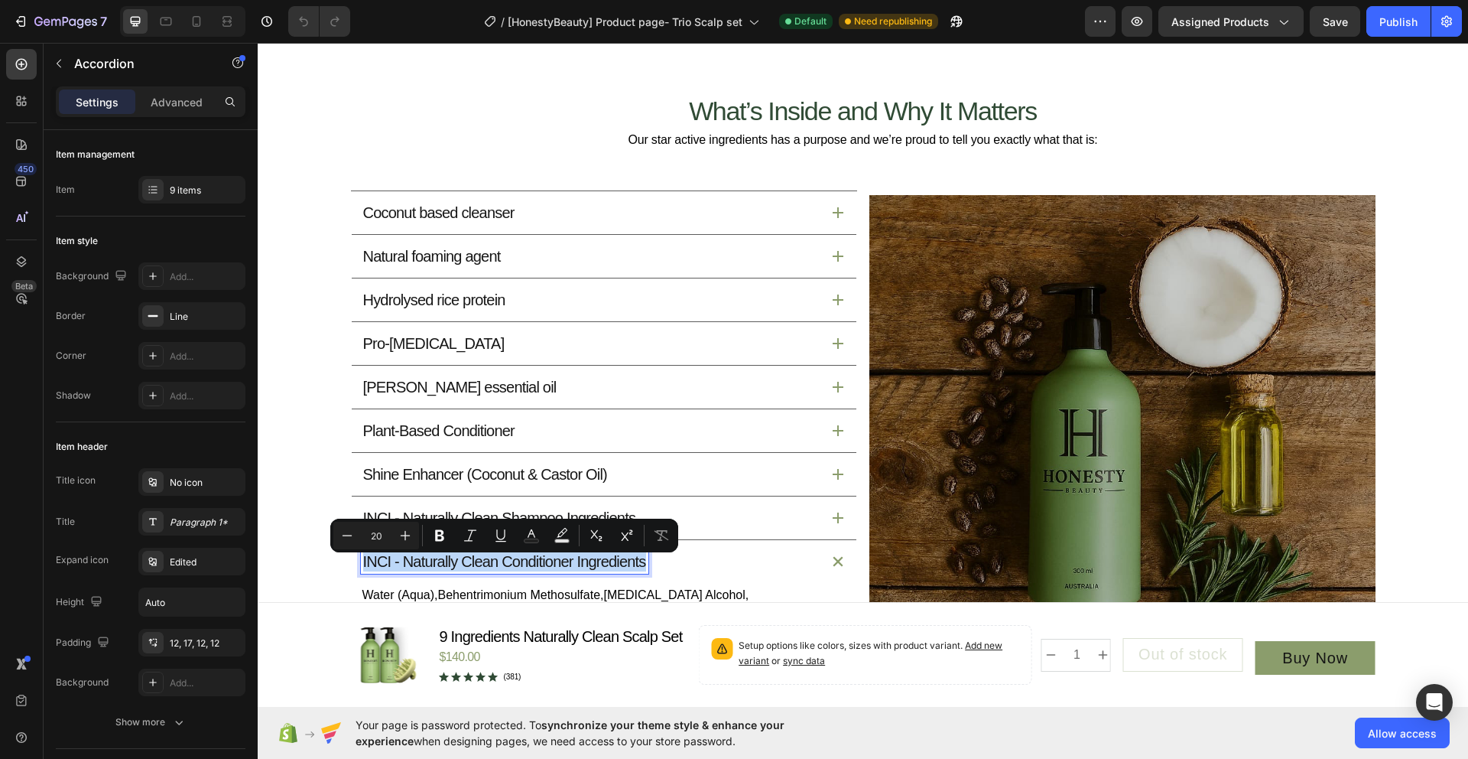
copy p "INCI - Naturally Clean Conditioner Ingredients"
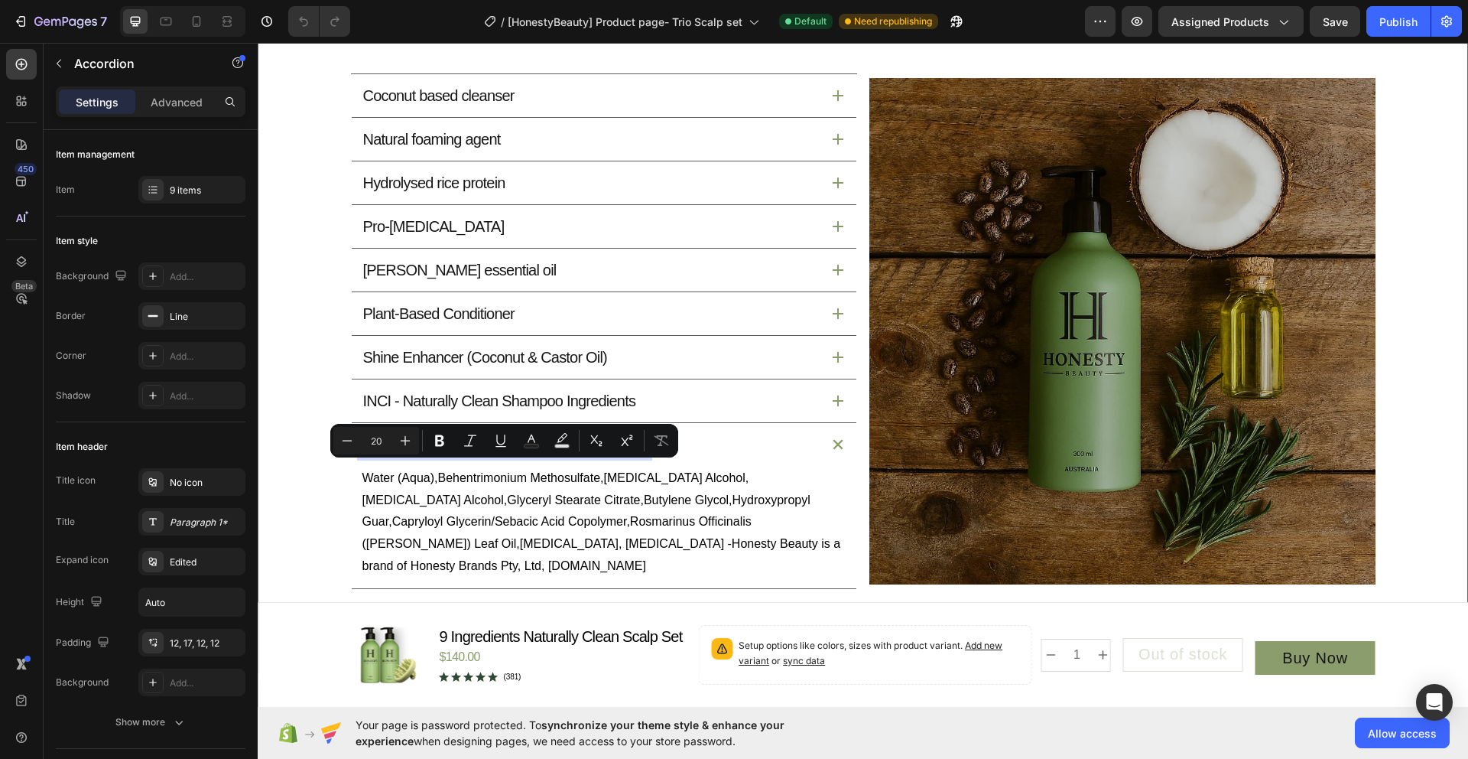
scroll to position [1825, 0]
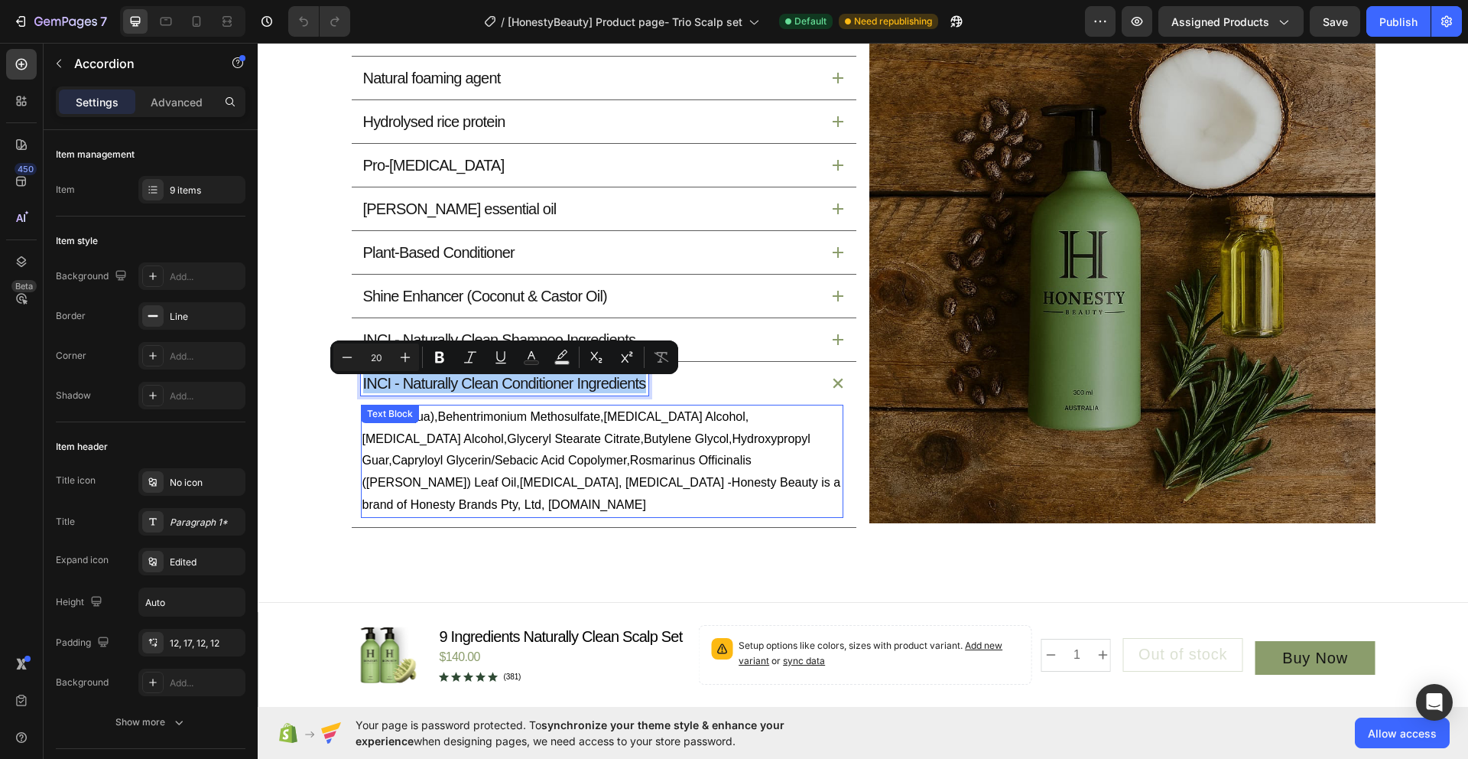
click at [780, 487] on span "Water (Aqua),Behentrimonium Methosulfate,Cetyl Alcohol,Cetyl Alcohol,Glyceryl S…" at bounding box center [601, 460] width 479 height 101
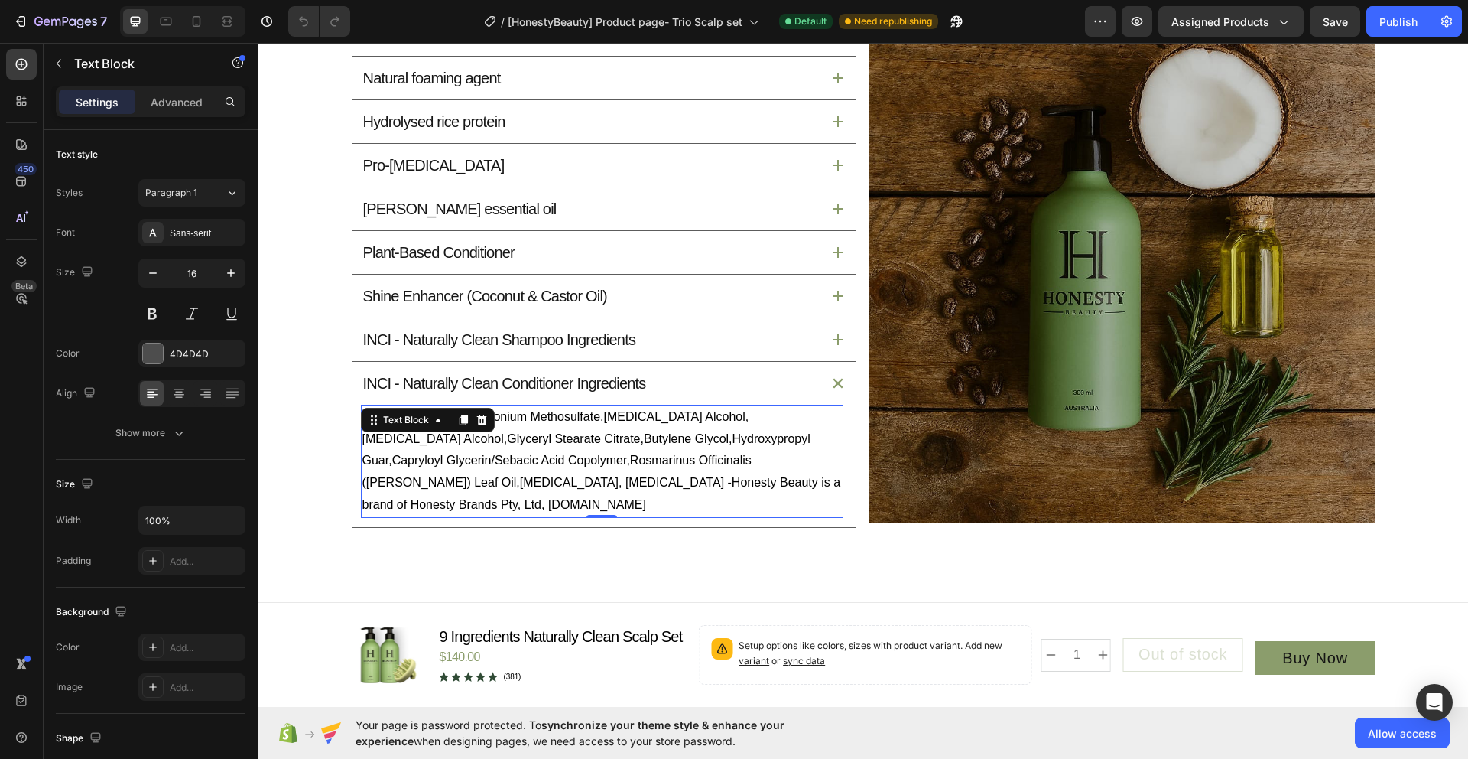
click at [710, 478] on p "Water (Aqua),Behentrimonium Methosulfate,Cetyl Alcohol,Cetyl Alcohol,Glyceryl S…" at bounding box center [602, 461] width 480 height 110
drag, startPoint x: 413, startPoint y: 492, endPoint x: 535, endPoint y: 496, distance: 122.4
click at [535, 496] on p "Water (Aqua),Behentrimonium Methosulfate,Cetyl Alcohol,Cetyl Alcohol,Glyceryl S…" at bounding box center [602, 461] width 480 height 110
click at [417, 492] on span "Water (Aqua),Behentrimonium Methosulfate,Cetyl Alcohol,Cetyl Alcohol,Glyceryl S…" at bounding box center [601, 460] width 479 height 101
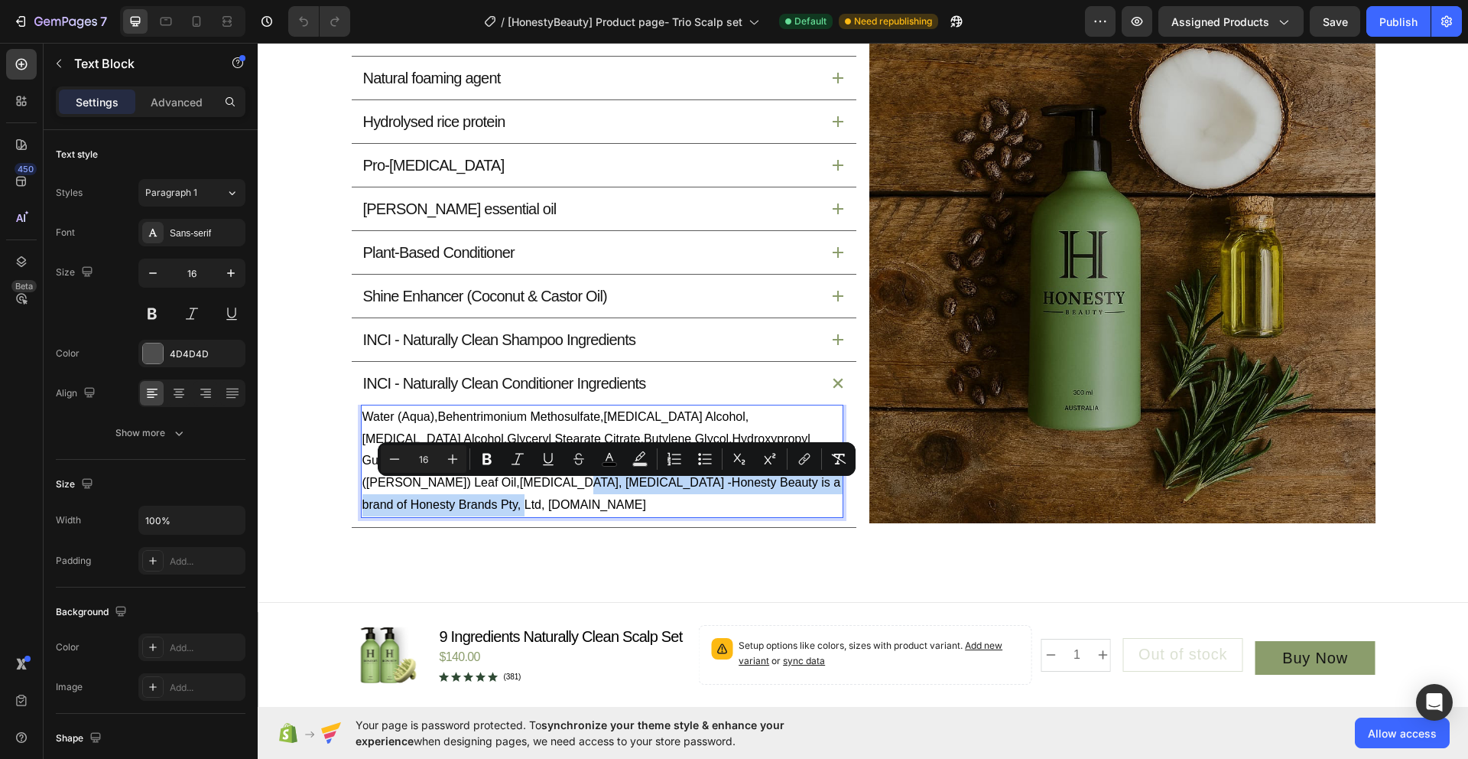
drag, startPoint x: 416, startPoint y: 493, endPoint x: 829, endPoint y: 493, distance: 413.0
click at [829, 493] on p "Water (Aqua),Behentrimonium Methosulfate,Cetyl Alcohol,Cetyl Alcohol,Glyceryl S…" at bounding box center [602, 461] width 480 height 110
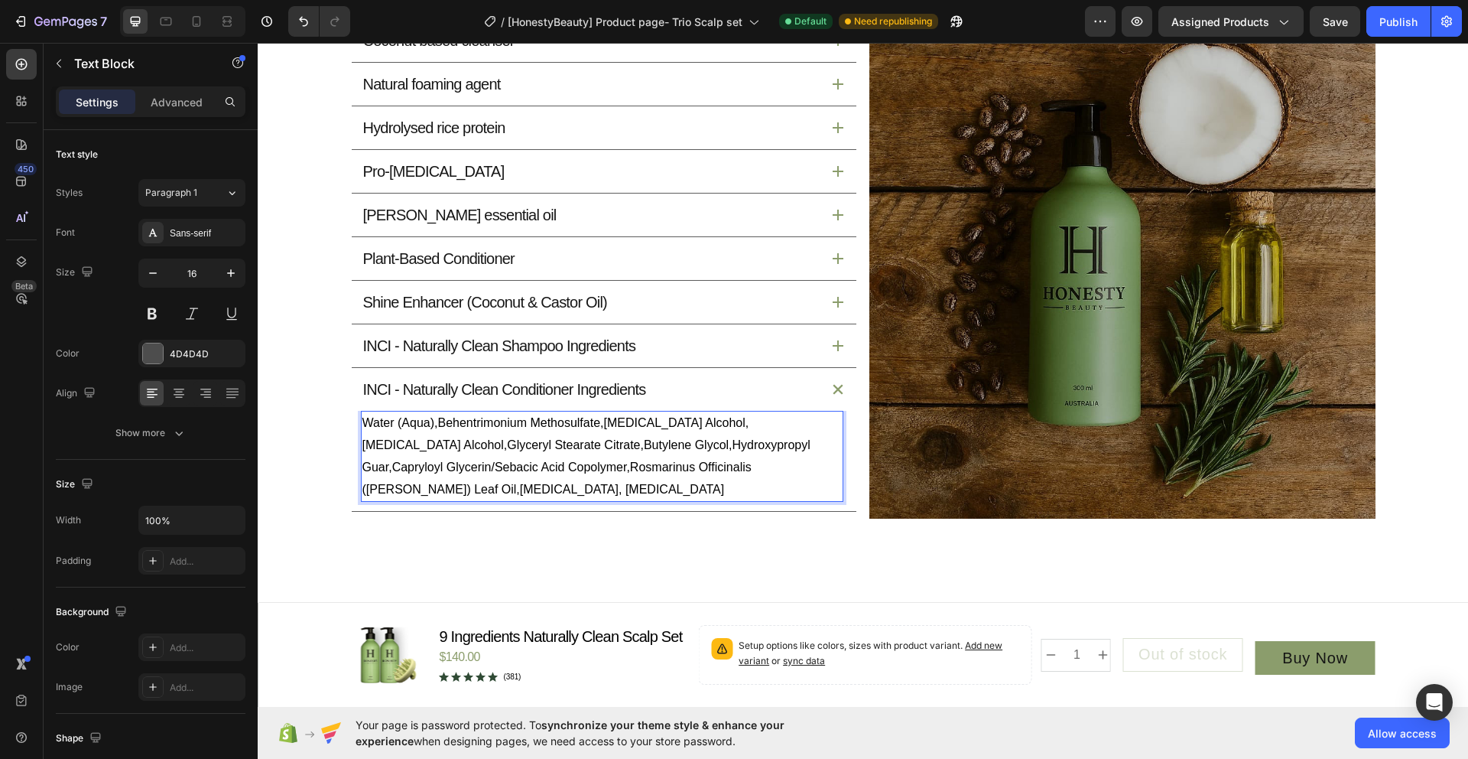
click at [457, 490] on p "Water (Aqua),Behentrimonium Methosulfate,Cetyl Alcohol,Cetyl Alcohol,Glyceryl S…" at bounding box center [602, 456] width 480 height 88
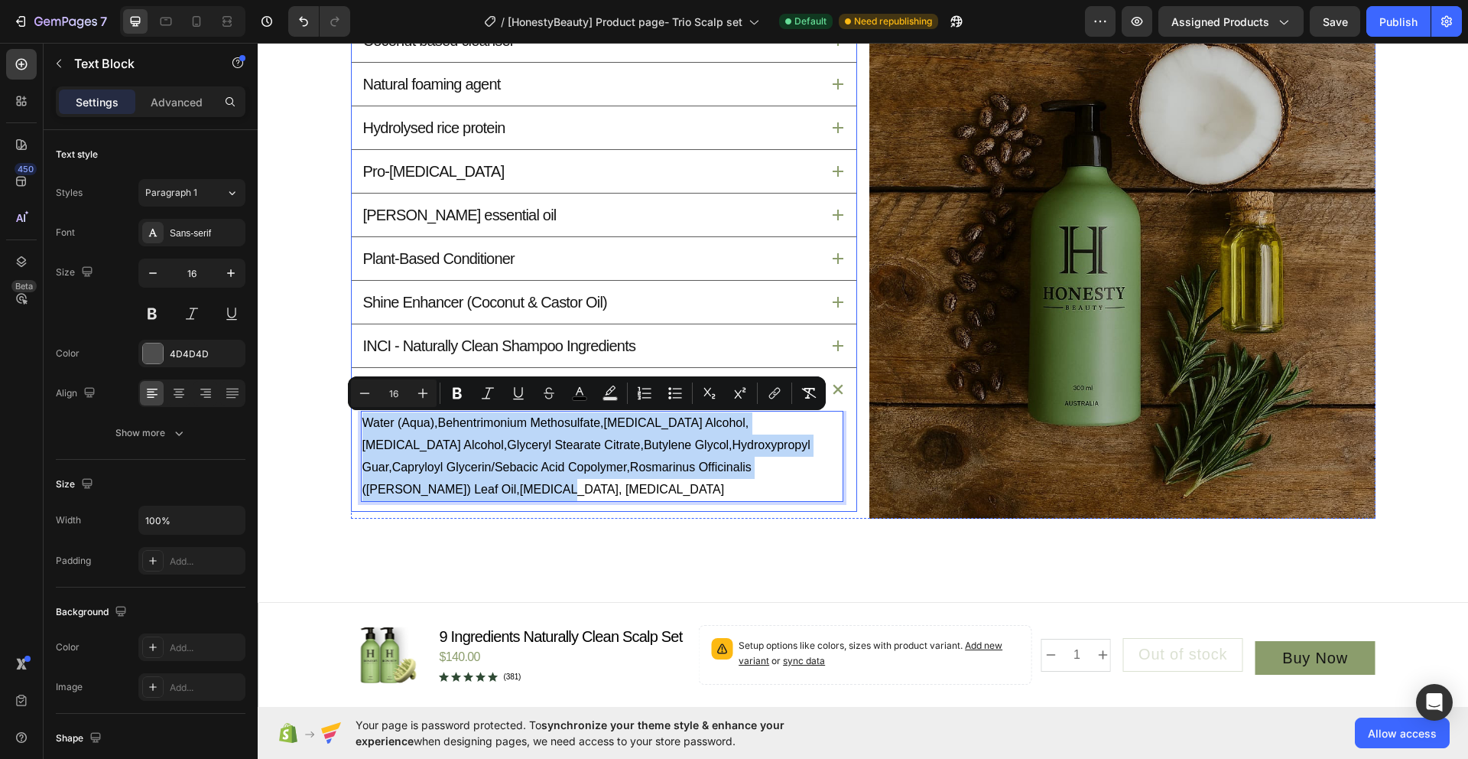
drag, startPoint x: 417, startPoint y: 491, endPoint x: 346, endPoint y: 431, distance: 92.2
click at [352, 431] on div "Water (Aqua),Behentrimonium Methosulfate,Cetyl Alcohol,Cetyl Alcohol,Glyceryl S…" at bounding box center [604, 461] width 505 height 100
copy span "Water (Aqua),Behentrimonium Methosulfate,Cetyl Alcohol,Cetyl Alcohol,Glyceryl S…"
click at [833, 346] on icon at bounding box center [838, 345] width 11 height 11
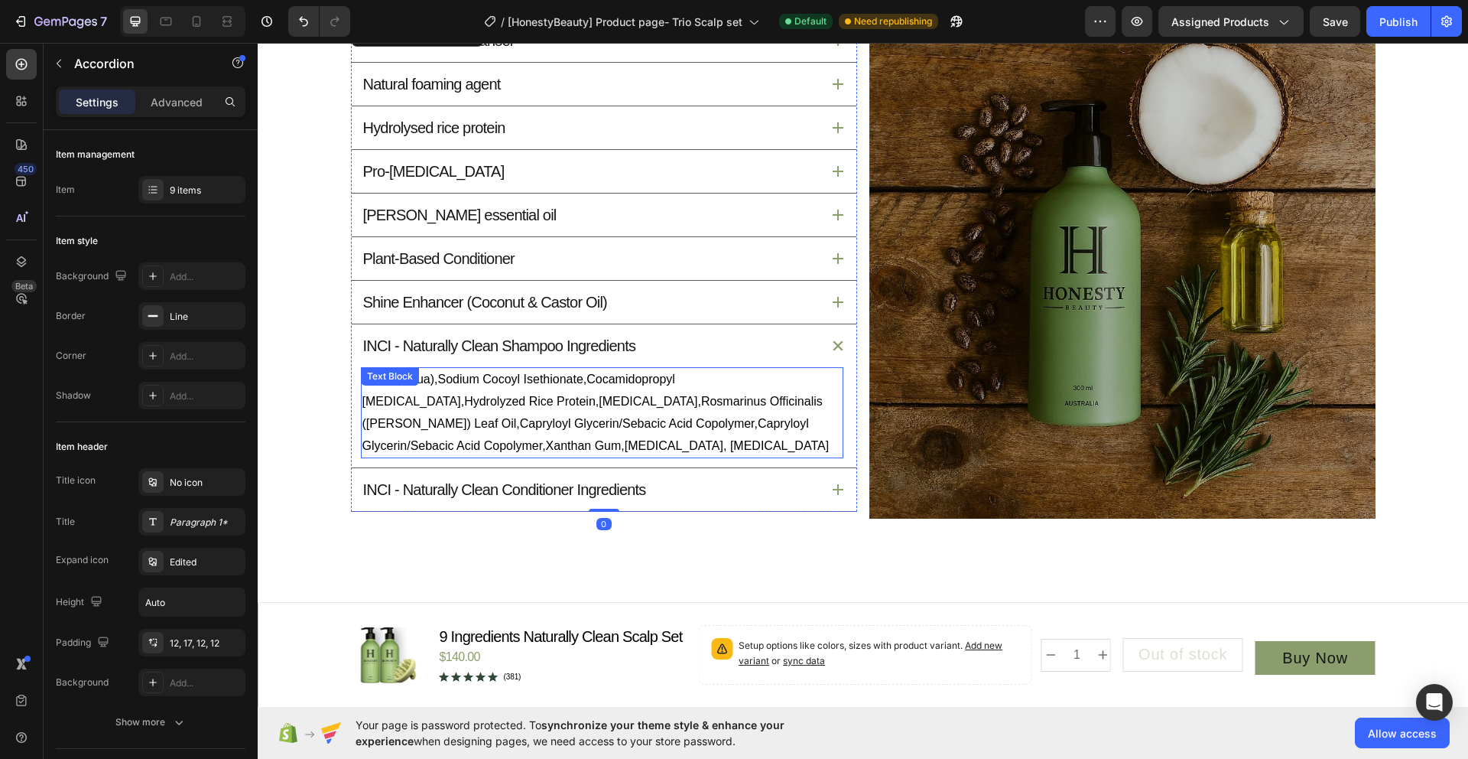
click at [614, 449] on p "Water (Aqua),Sodium Cocoyl Isethionate,Cocamidopropyl Betaine,Hydrolyzed Rice P…" at bounding box center [602, 413] width 480 height 88
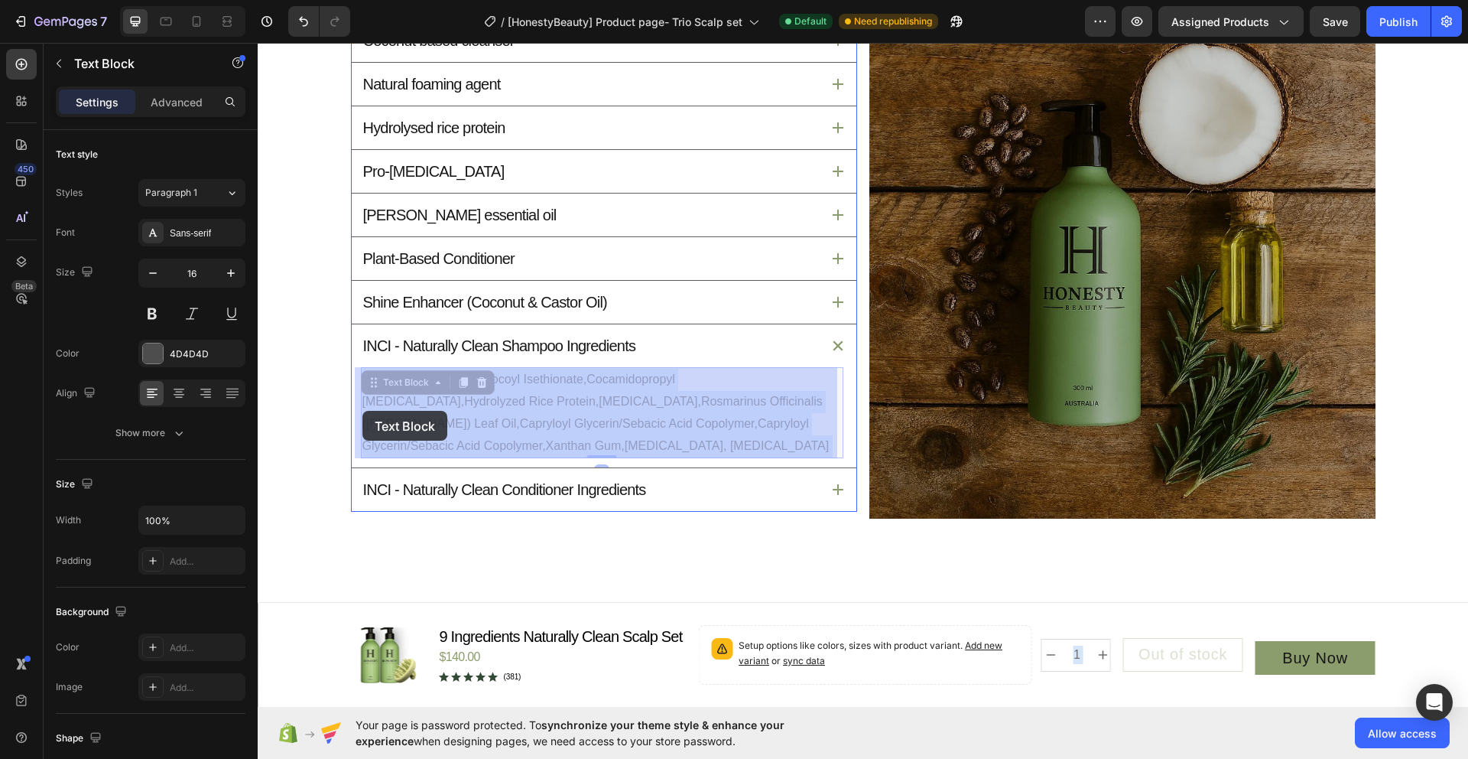
drag, startPoint x: 584, startPoint y: 447, endPoint x: 362, endPoint y: 411, distance: 224.0
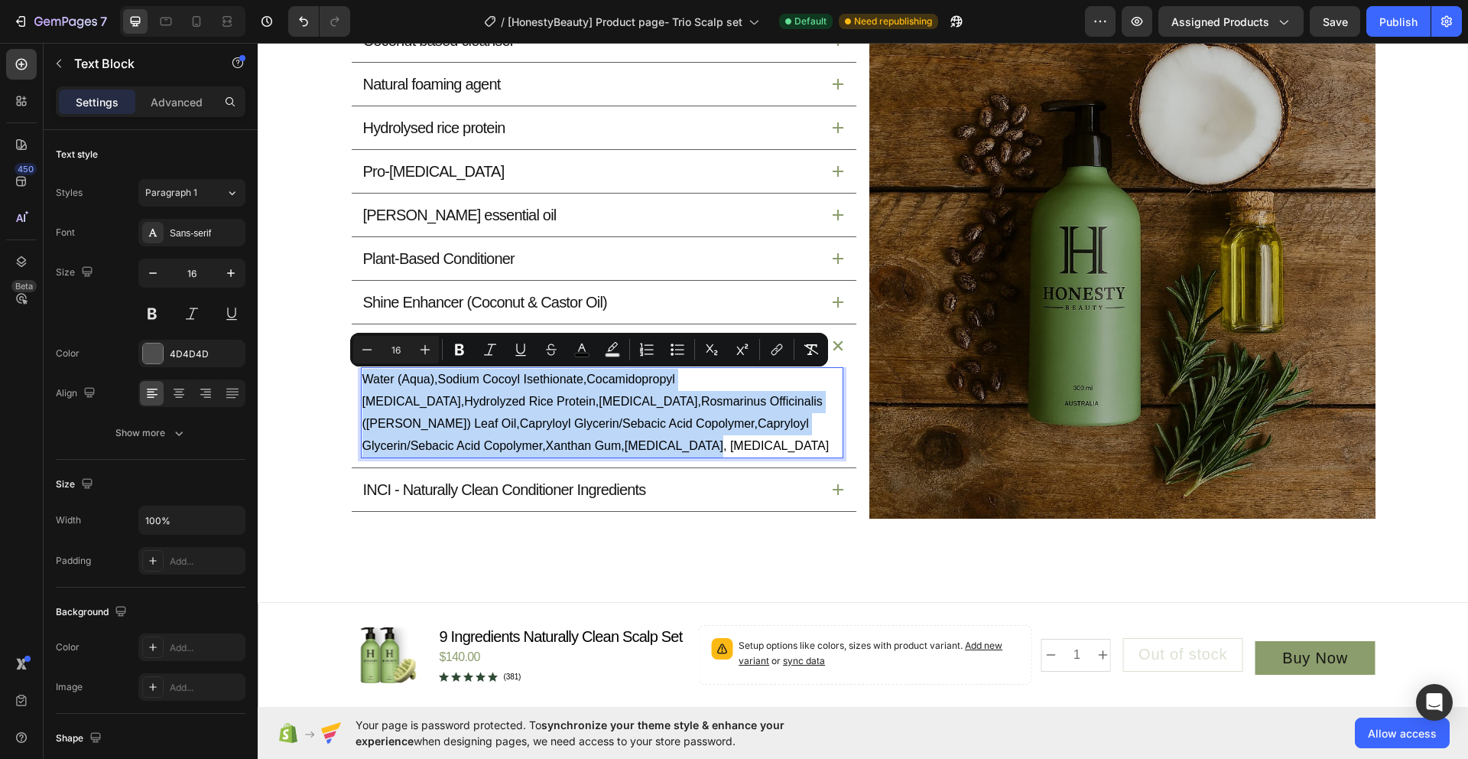
drag, startPoint x: 574, startPoint y: 447, endPoint x: 357, endPoint y: 385, distance: 225.1
click at [362, 385] on span "Water (Aqua),Sodium Cocoyl Isethionate,Cocamidopropyl Betaine,Hydrolyzed Rice P…" at bounding box center [595, 411] width 467 height 79
copy span "Water (Aqua),Sodium Cocoyl Isethionate,Cocamidopropyl Betaine,Hydrolyzed Rice P…"
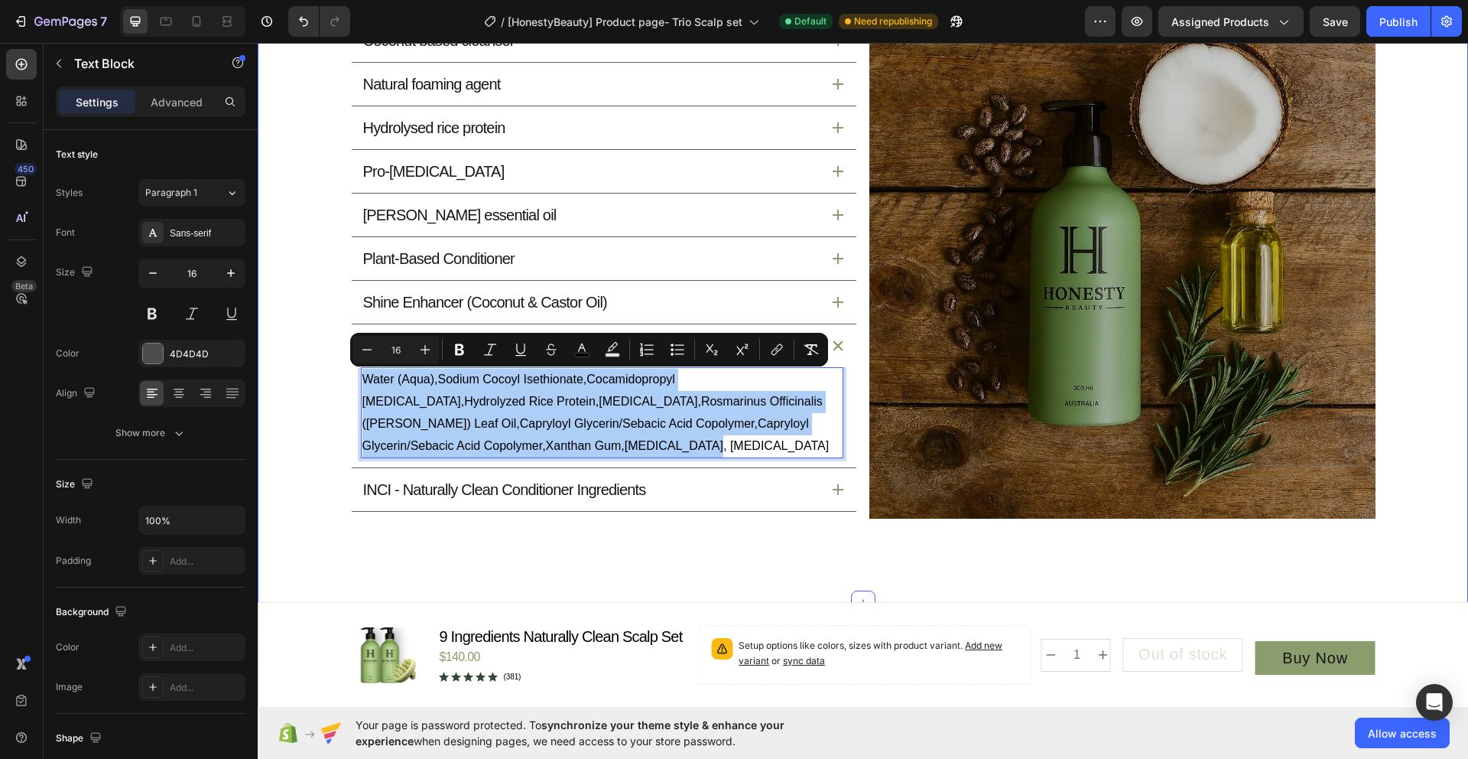
click at [1417, 378] on div "What’s Inside and Why It Matters Heading Our star active ingredients has a purp…" at bounding box center [863, 217] width 1174 height 601
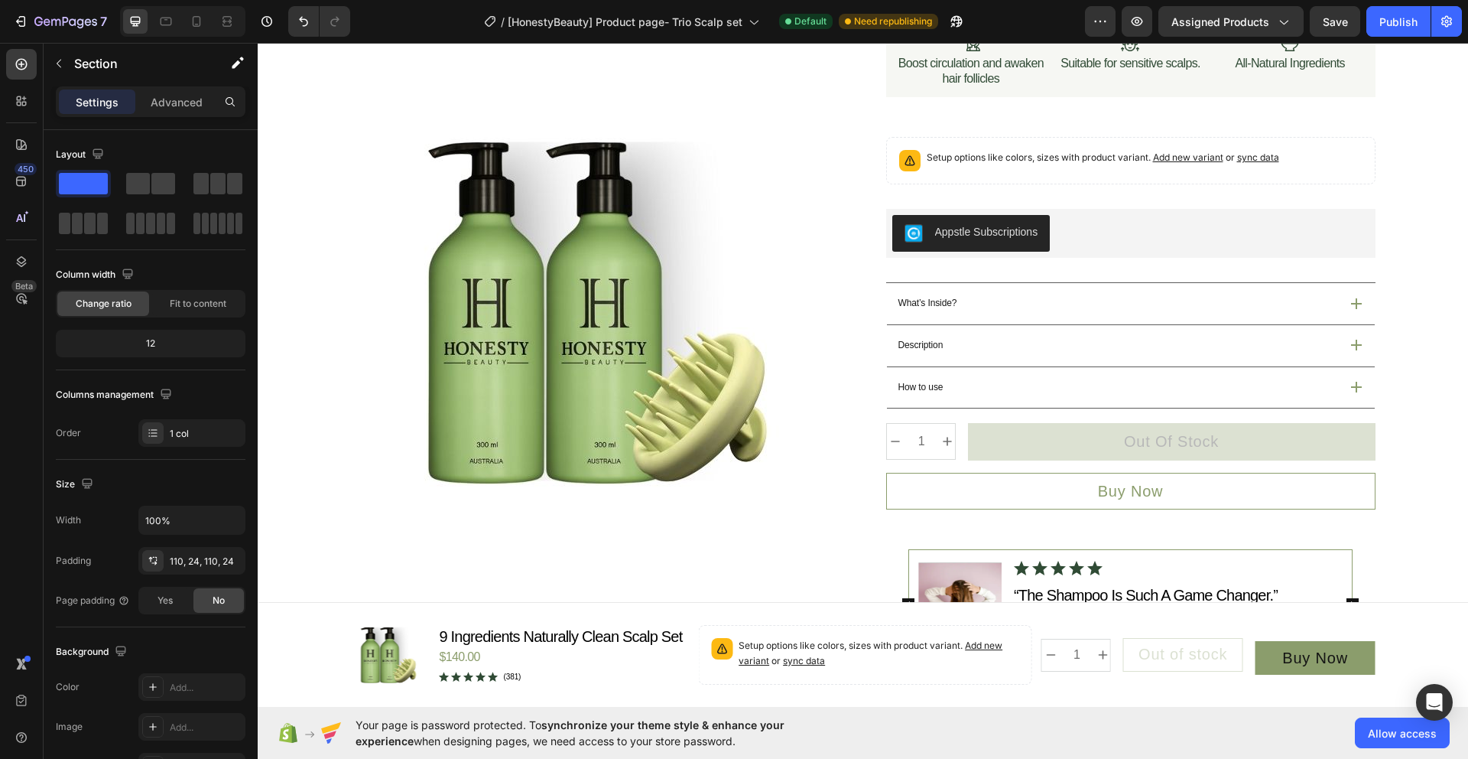
scroll to position [83, 0]
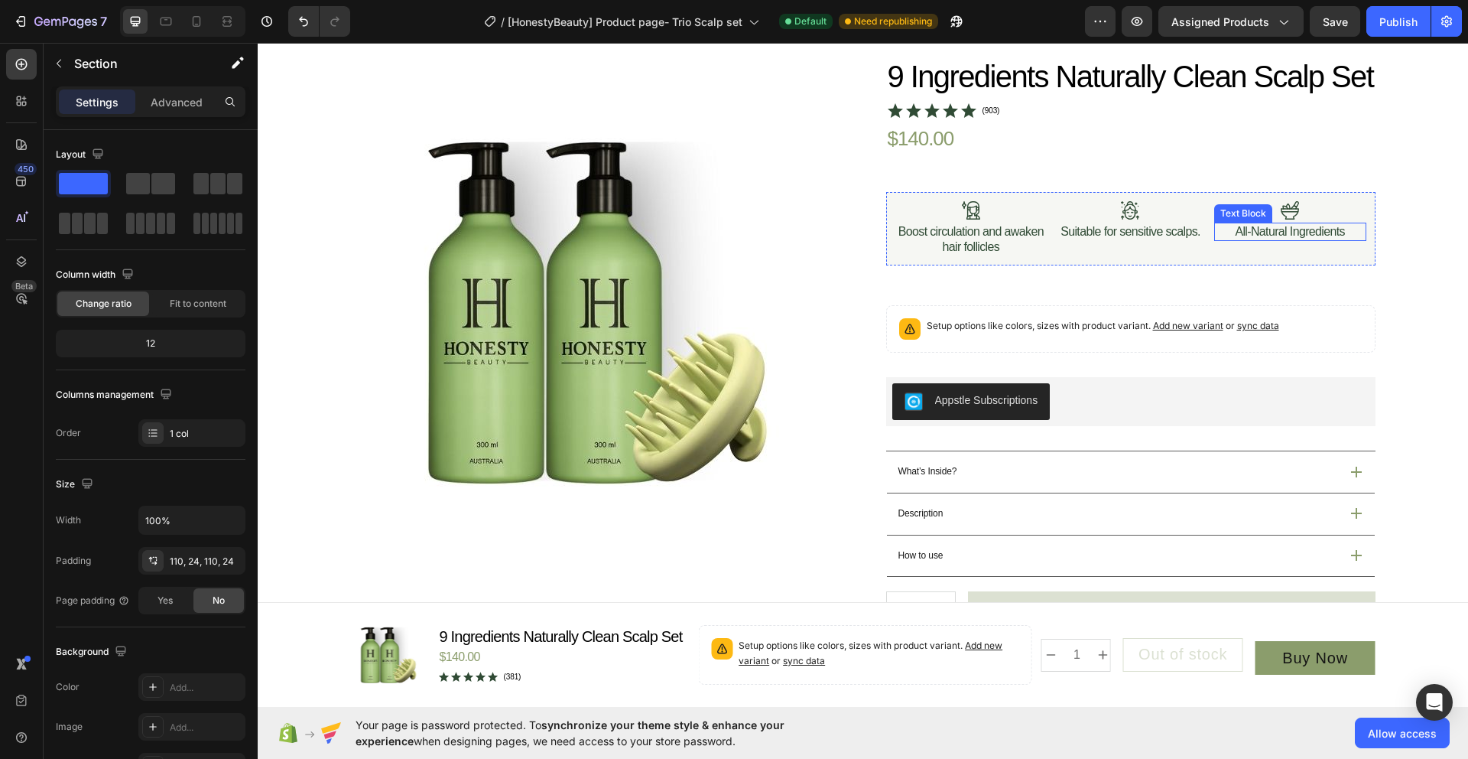
click at [1247, 239] on p "All-Natural Ingredients" at bounding box center [1290, 231] width 110 height 15
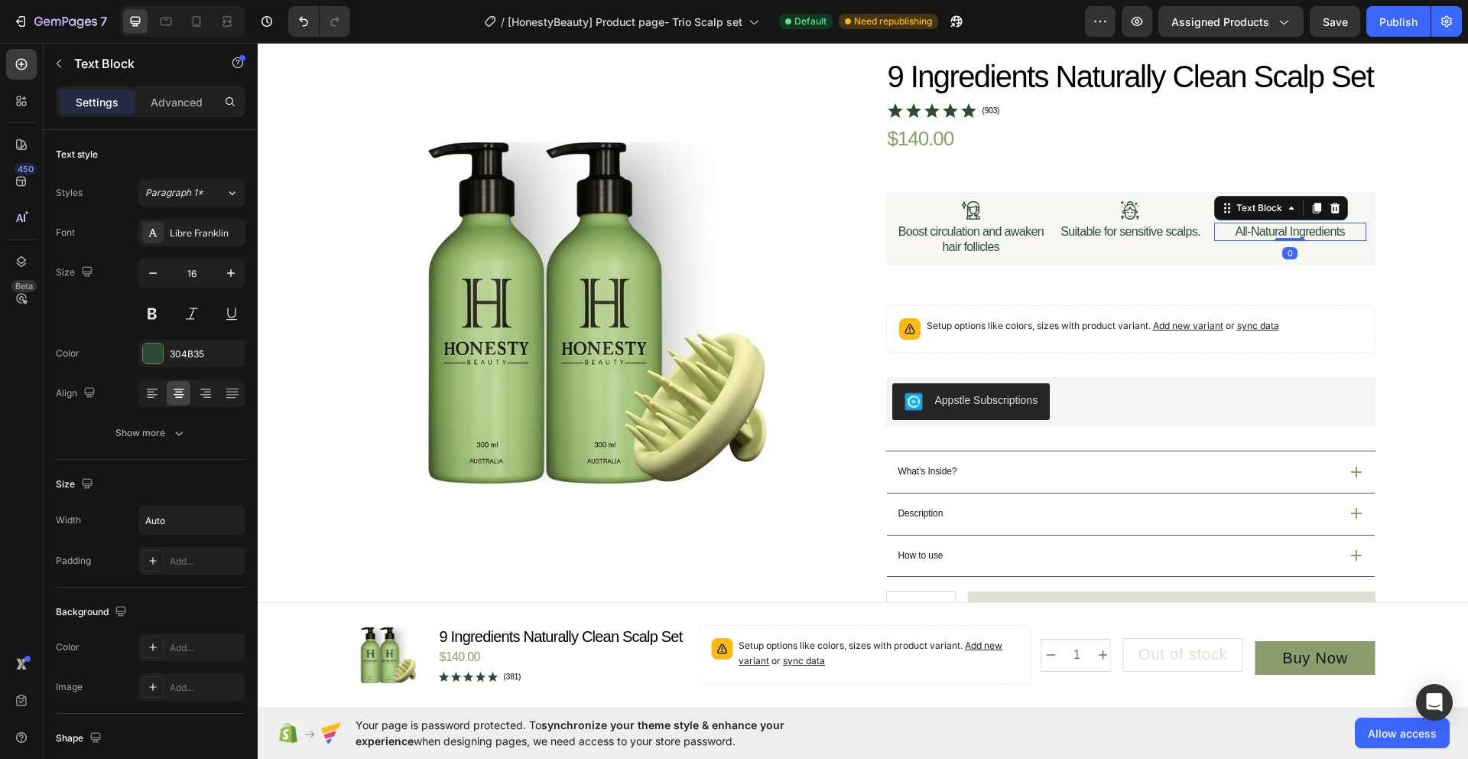
click at [1245, 239] on p "All-Natural Ingredients" at bounding box center [1290, 231] width 110 height 15
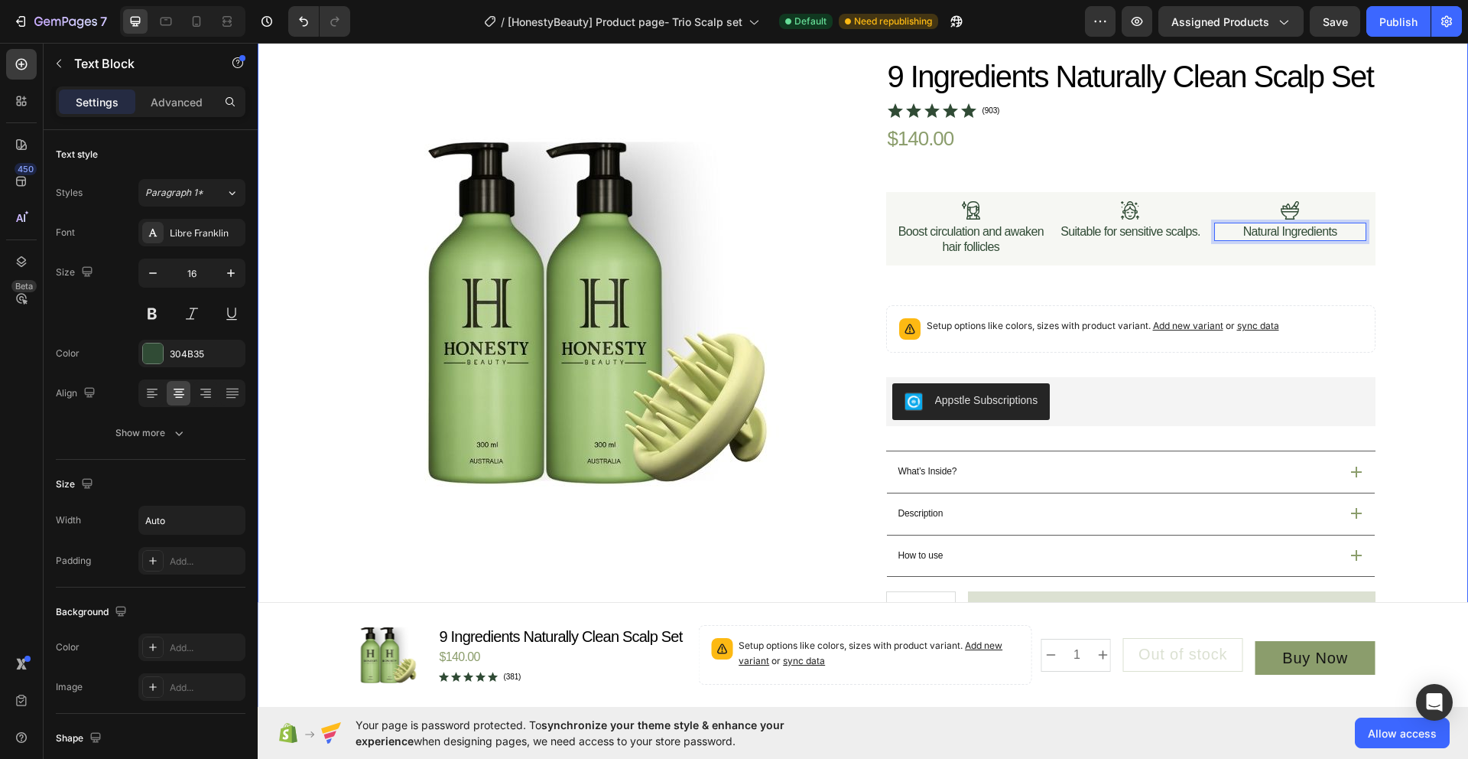
click at [1398, 335] on div "Product Images Icon Australian Made & Owned Text Block Icon Aus Post Delivery T…" at bounding box center [863, 581] width 1174 height 1048
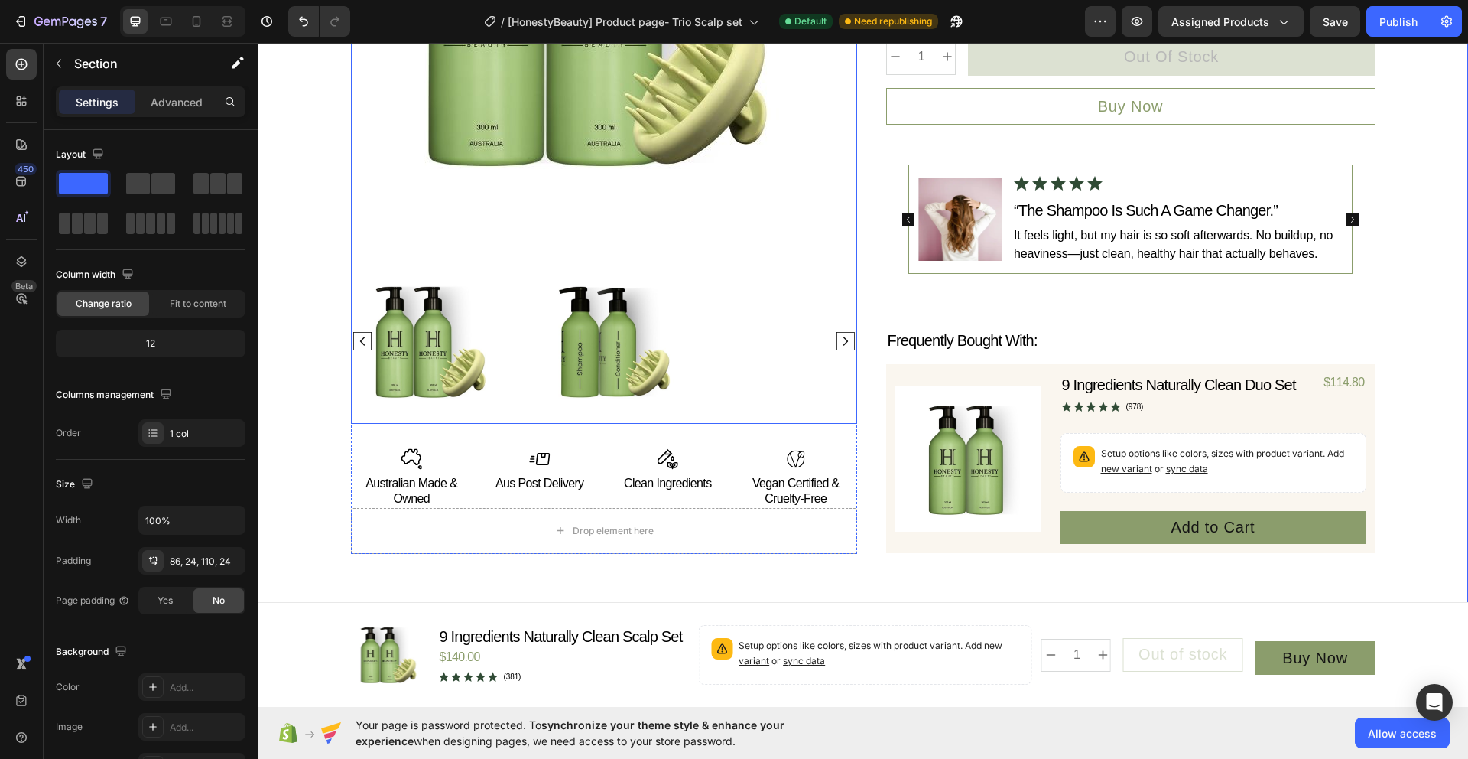
scroll to position [638, 0]
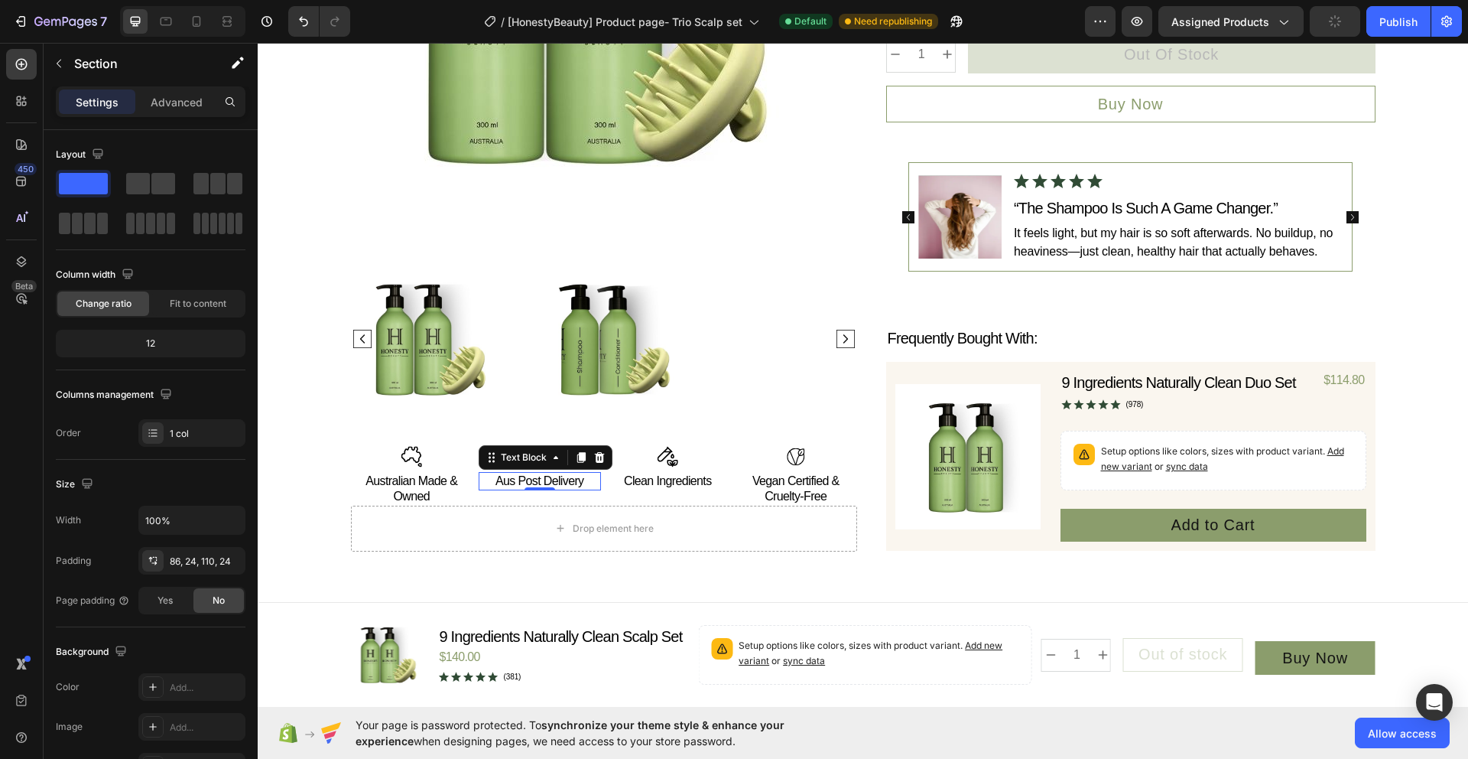
click at [539, 488] on p "Aus Post Delivery" at bounding box center [539, 480] width 119 height 15
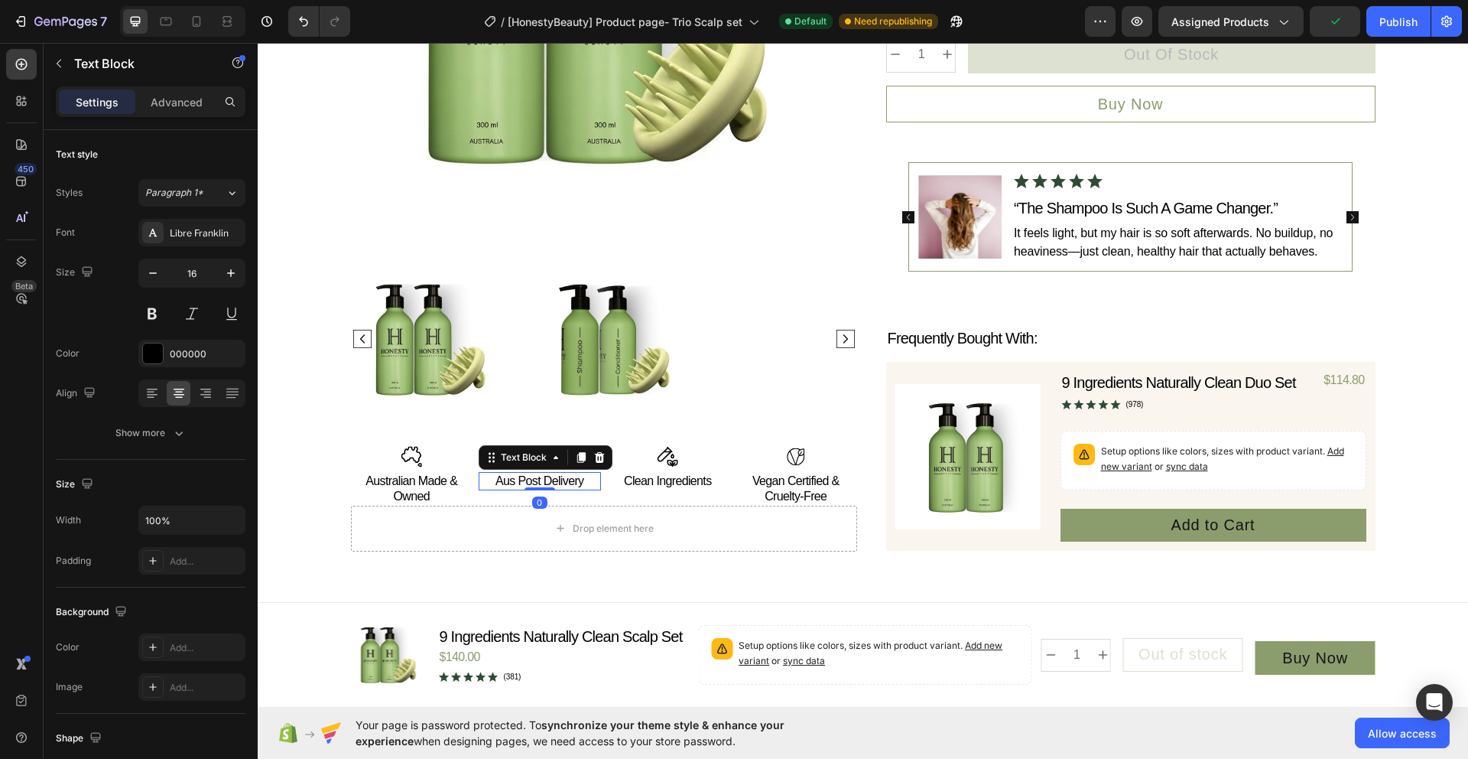
click at [528, 488] on p "Aus Post Delivery" at bounding box center [539, 480] width 119 height 15
click at [578, 488] on p "Aus Post Delivery" at bounding box center [539, 480] width 119 height 15
click at [534, 488] on p "Aus Post" at bounding box center [539, 480] width 119 height 15
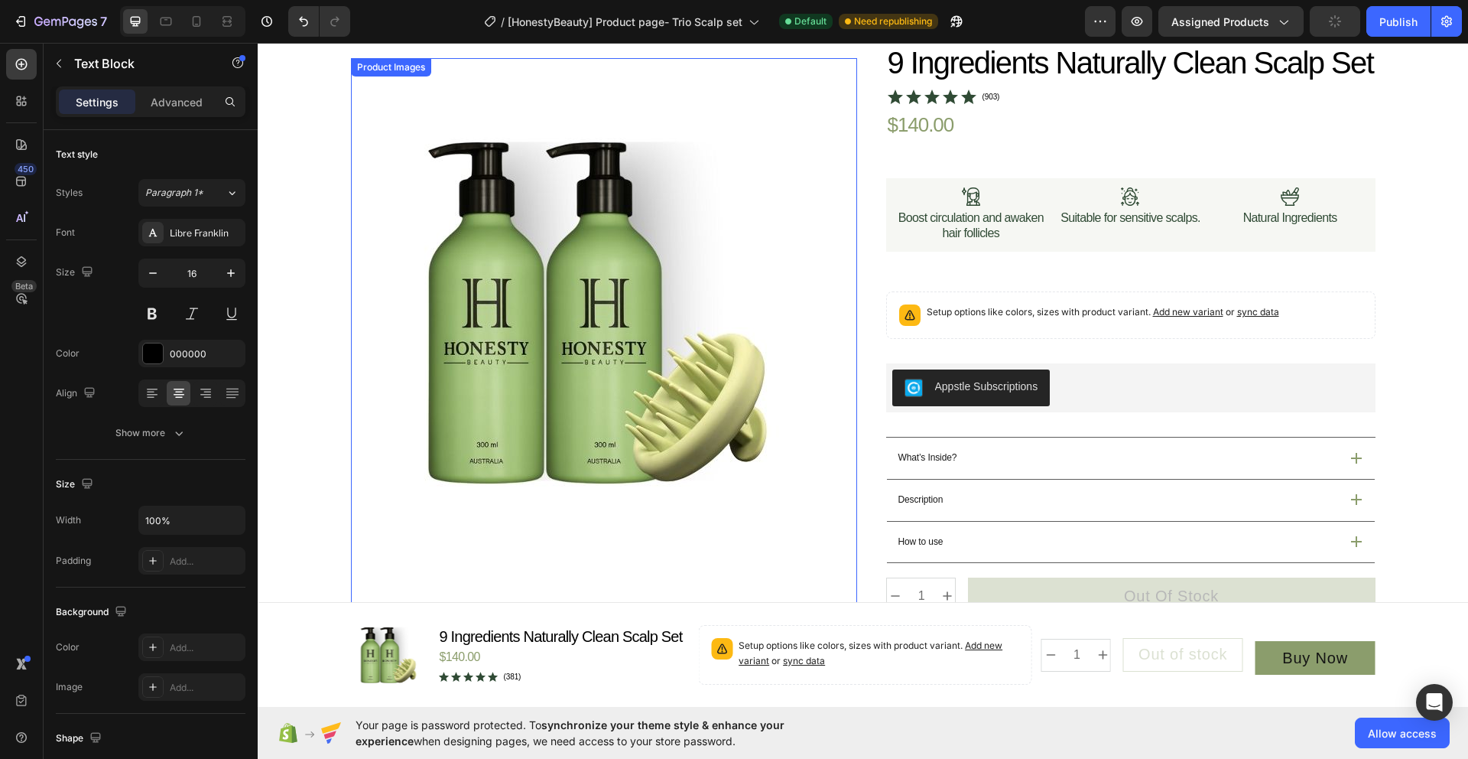
scroll to position [30, 0]
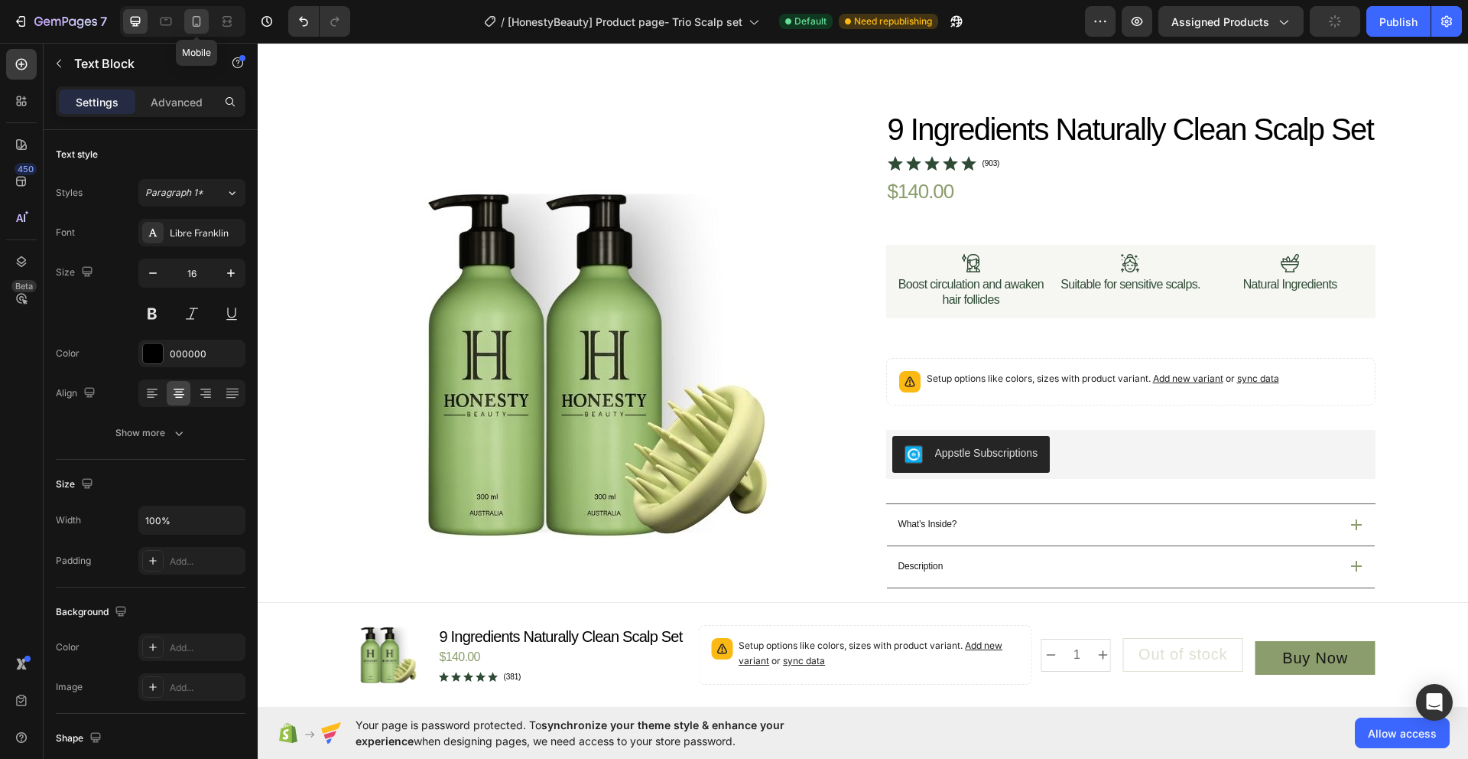
click at [197, 16] on icon at bounding box center [197, 21] width 8 height 11
type input "91"
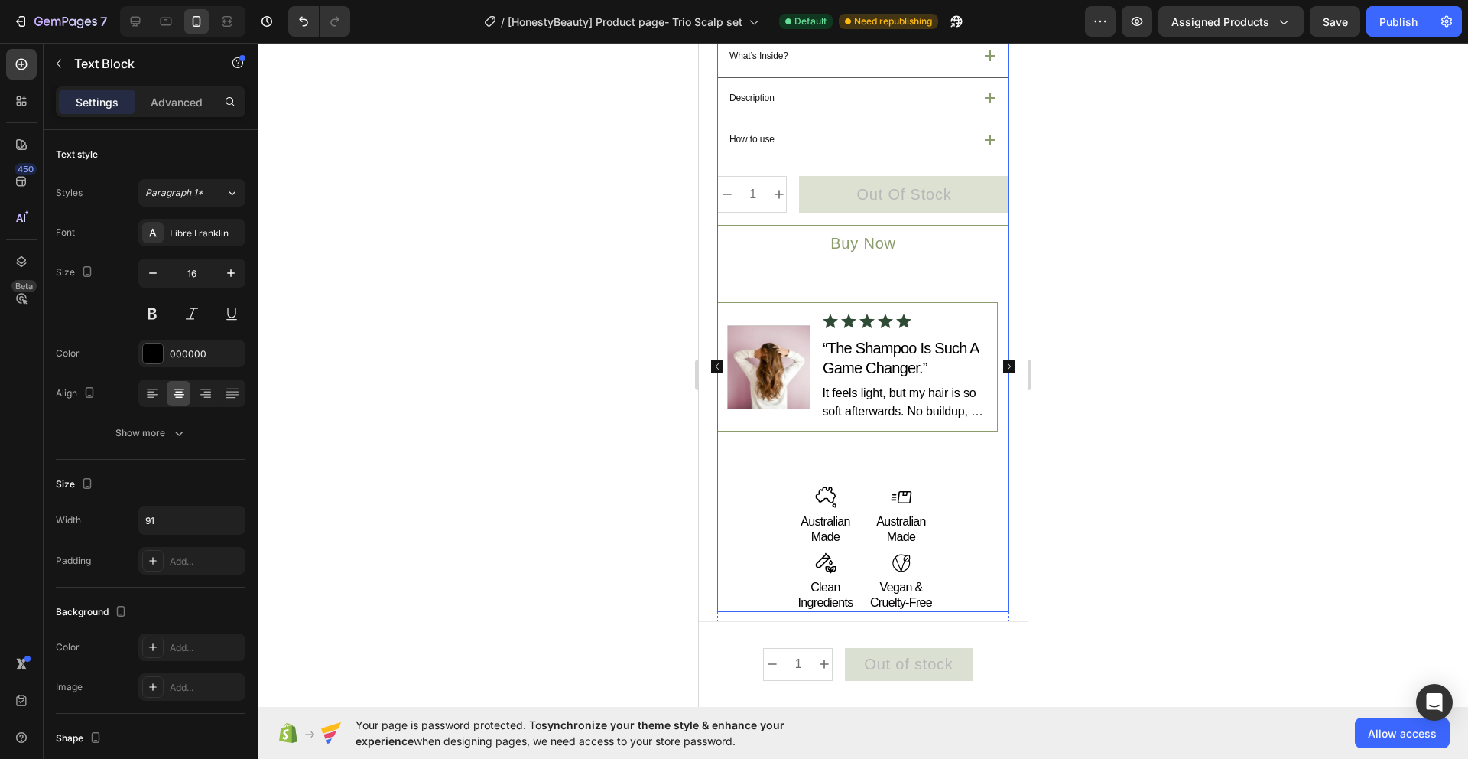
scroll to position [902, 0]
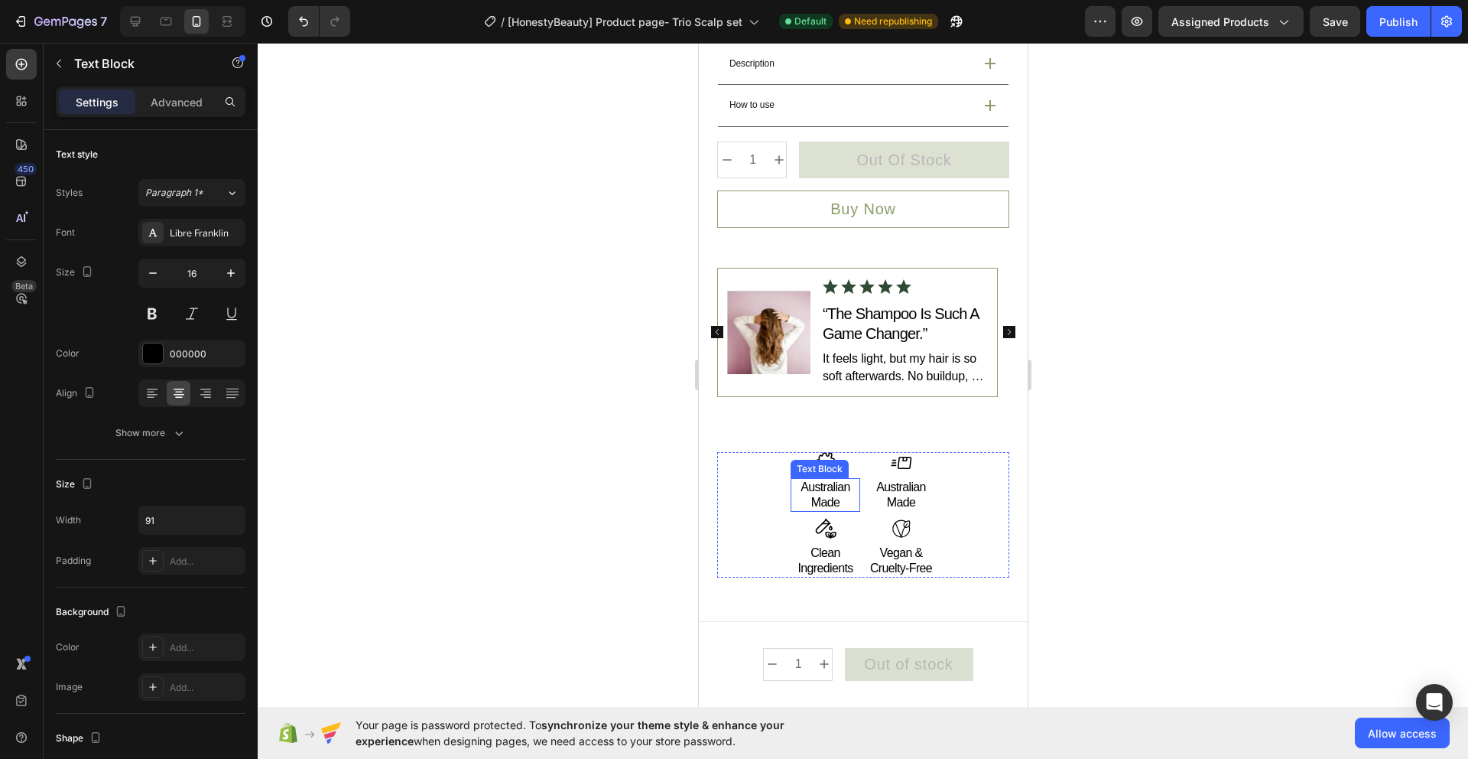
click at [832, 502] on p "Australian Made" at bounding box center [825, 495] width 67 height 31
click at [837, 505] on p "Australian Made" at bounding box center [825, 495] width 67 height 31
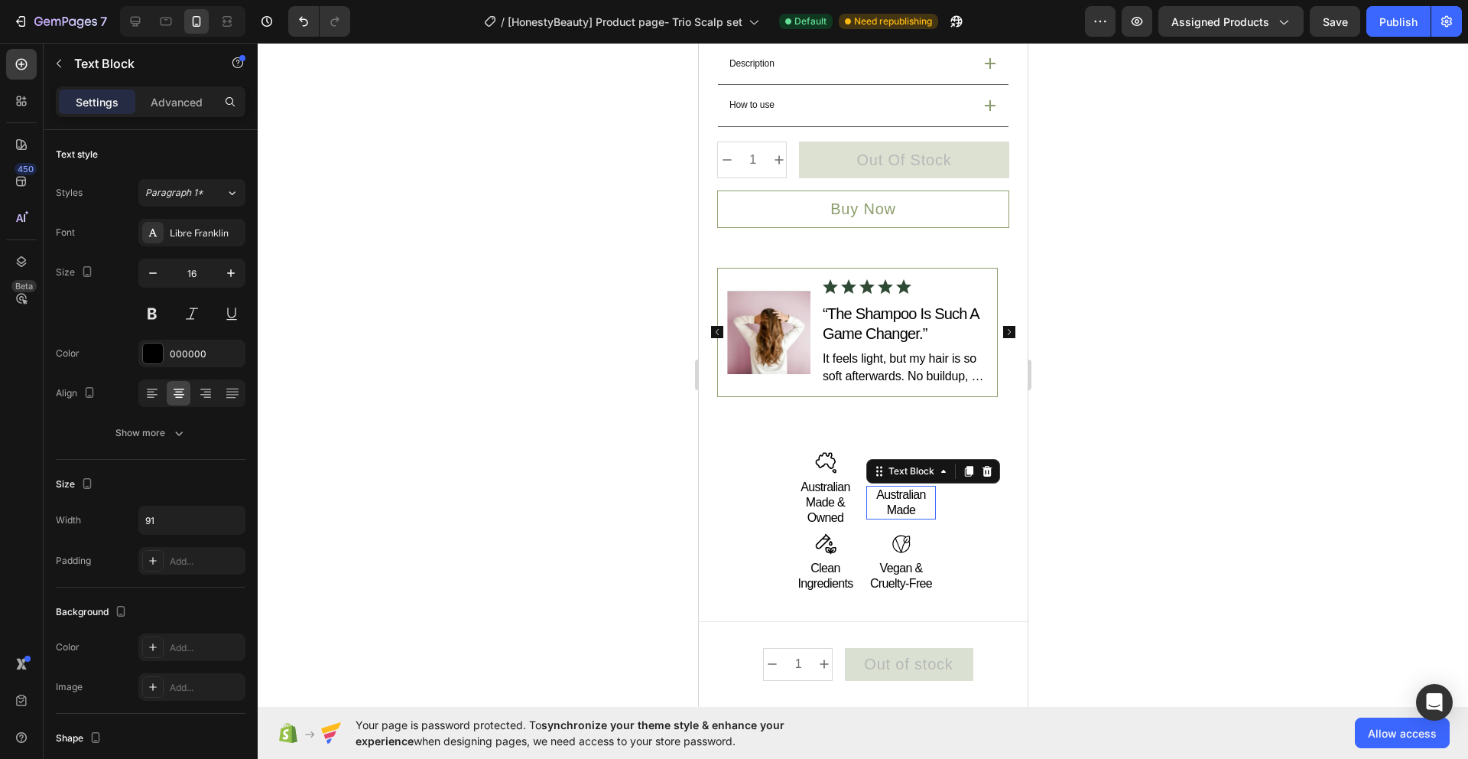
click at [915, 501] on p "Australian Made" at bounding box center [900, 502] width 67 height 31
click at [913, 508] on p "Australian Made" at bounding box center [900, 502] width 67 height 31
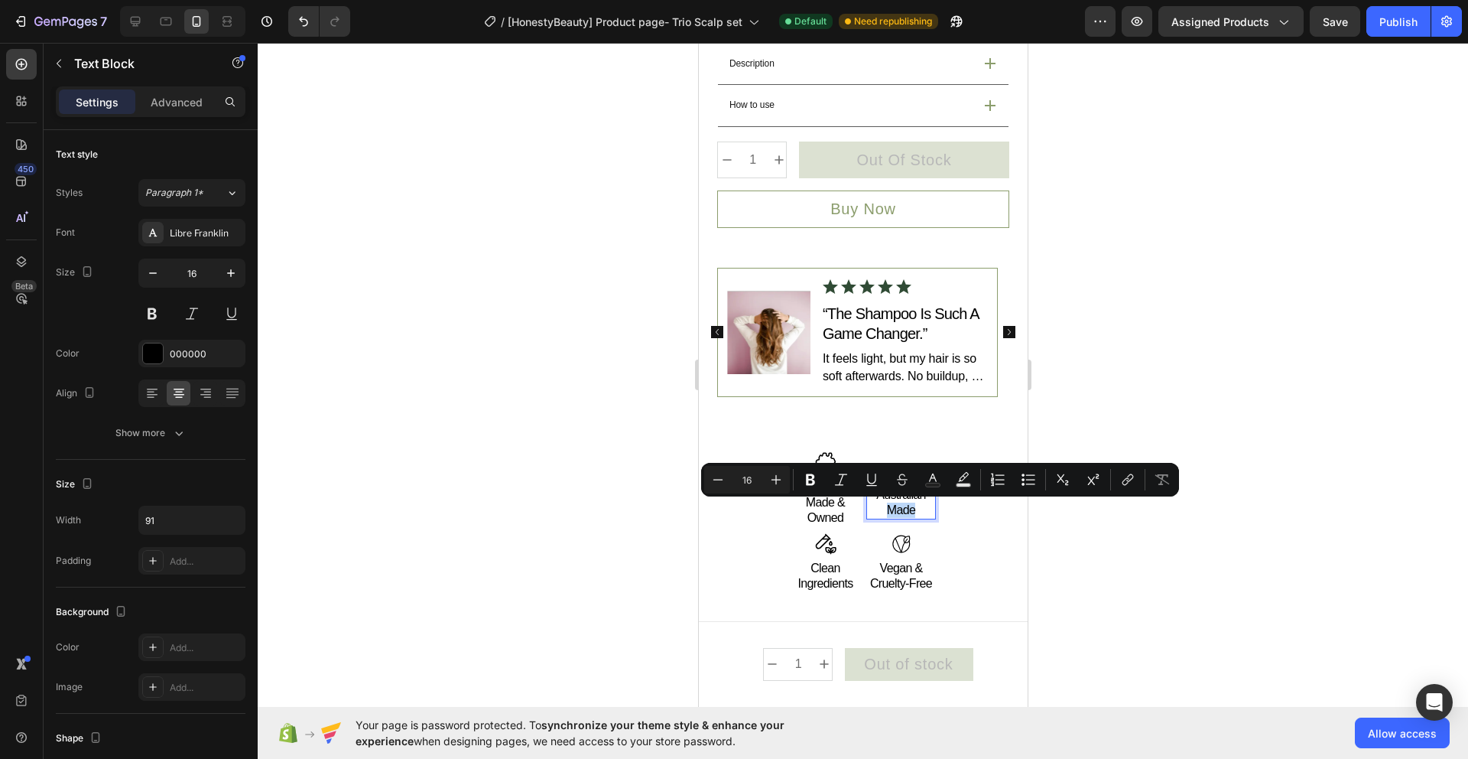
drag, startPoint x: 912, startPoint y: 509, endPoint x: 878, endPoint y: 512, distance: 34.5
click at [878, 512] on p "Australian Made" at bounding box center [900, 502] width 67 height 31
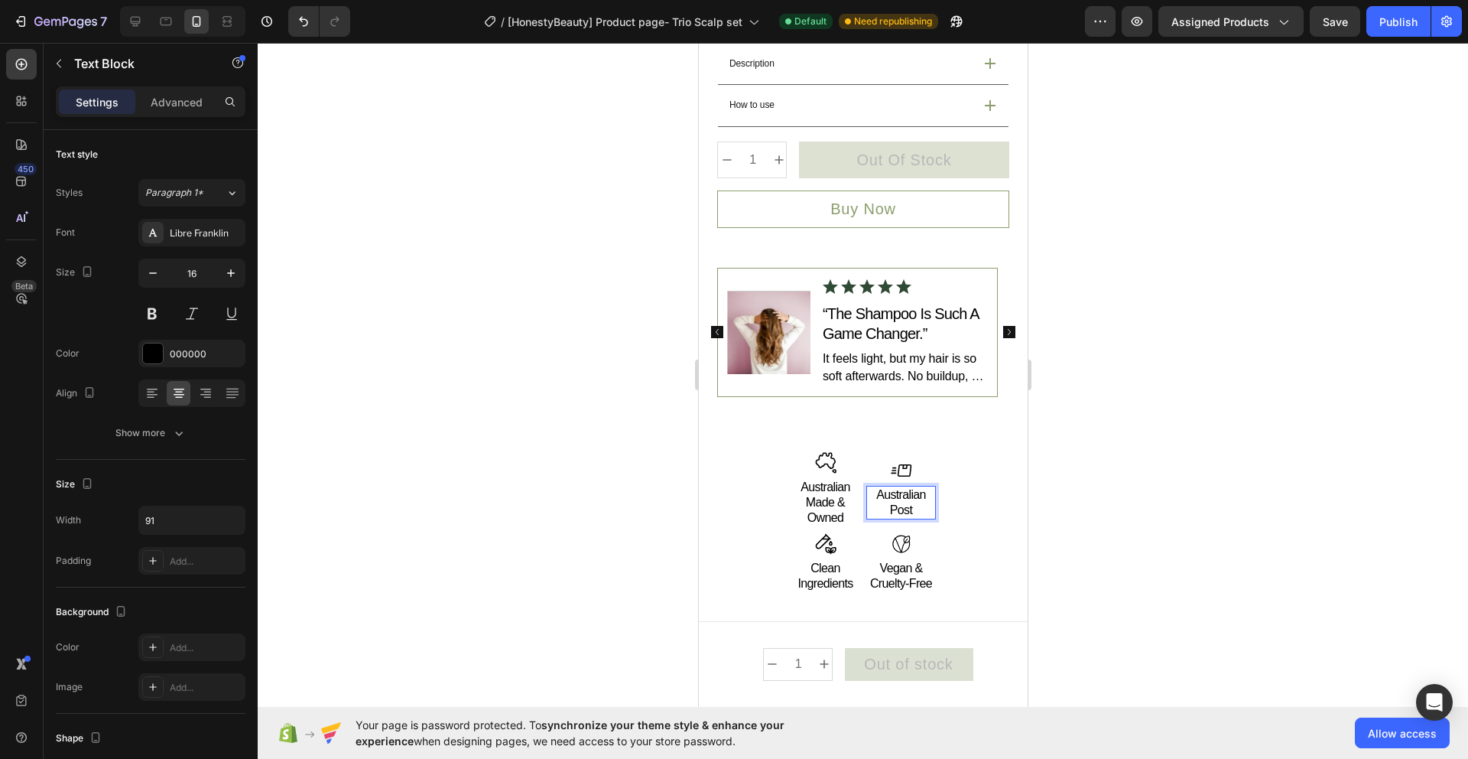
click at [1163, 527] on div at bounding box center [863, 401] width 1211 height 716
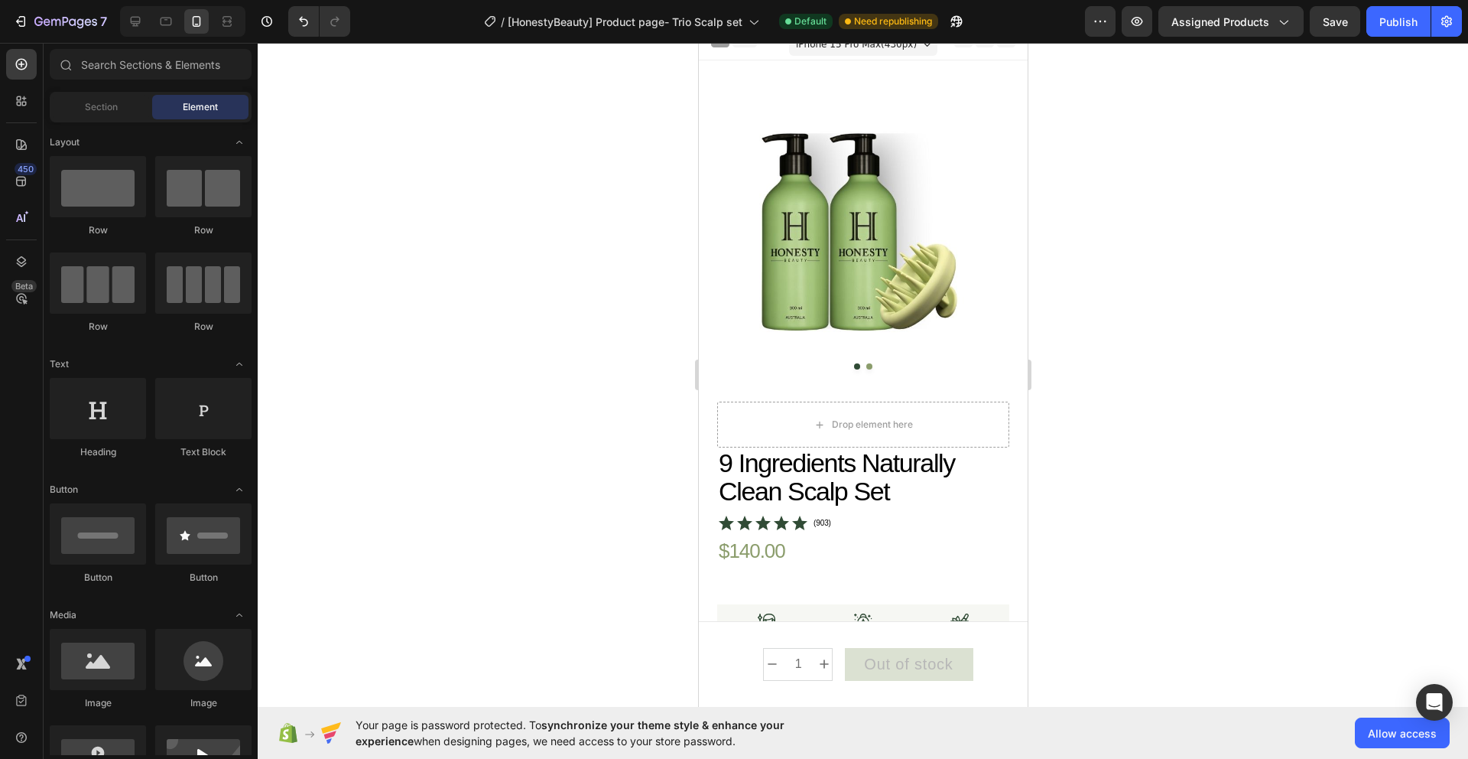
scroll to position [0, 0]
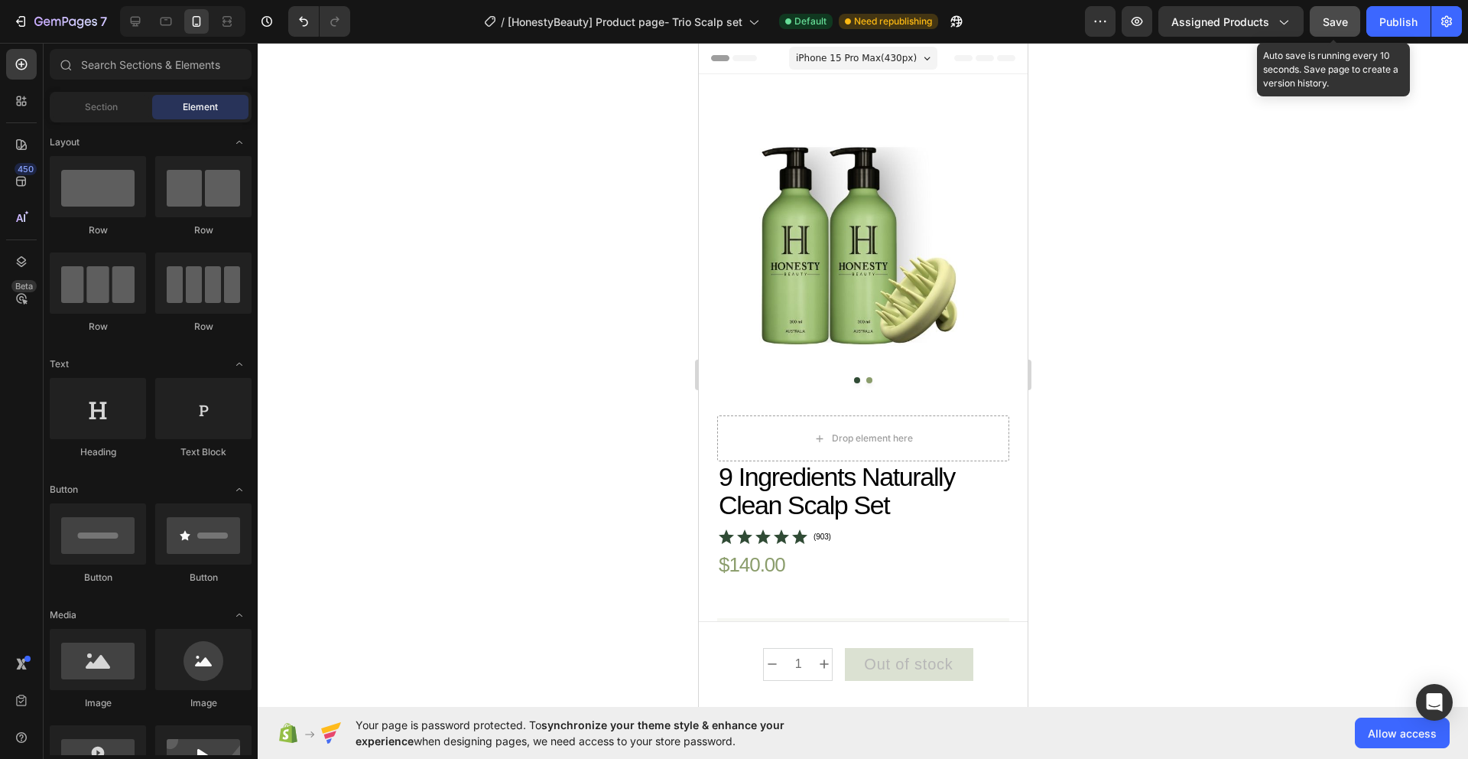
click at [1340, 27] on span "Save" at bounding box center [1335, 21] width 25 height 13
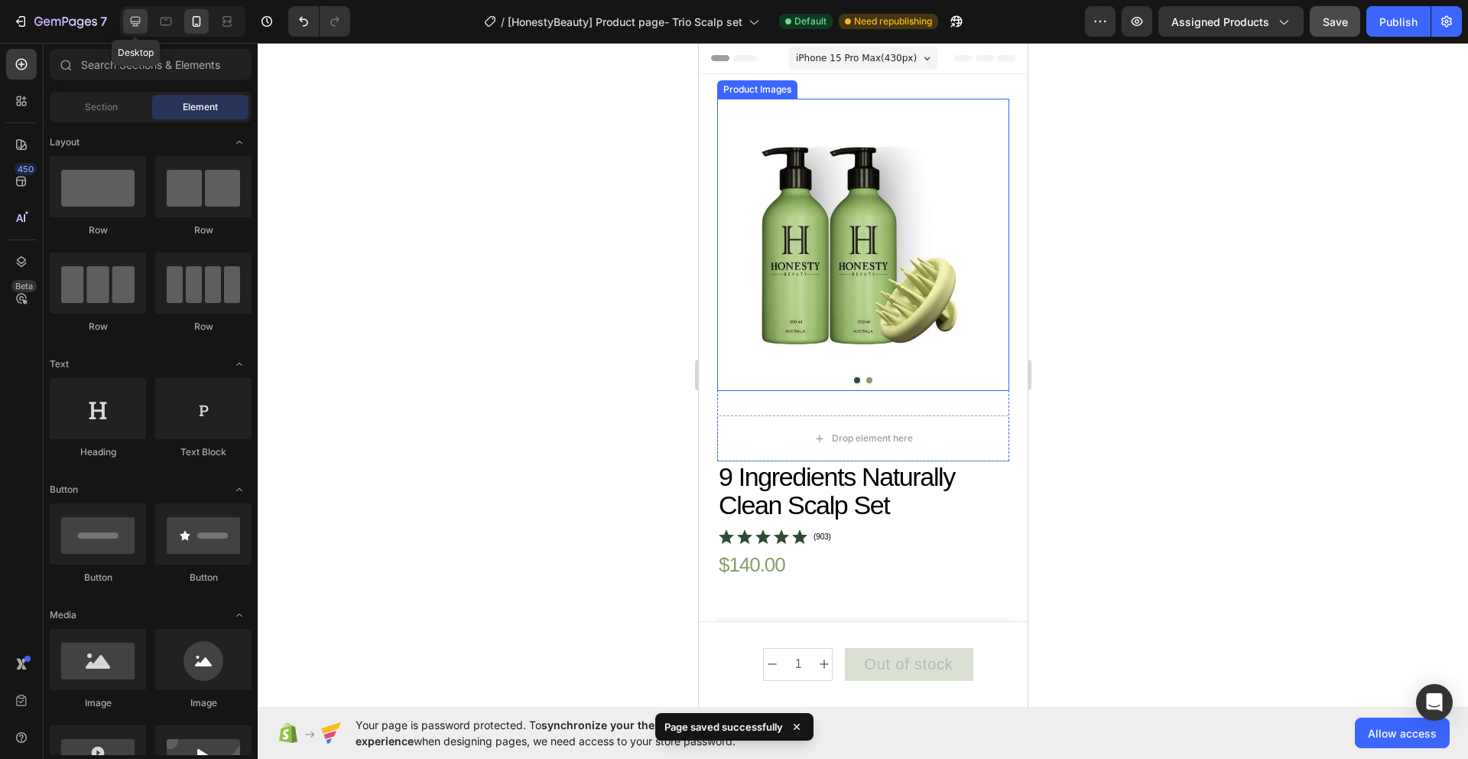
click at [141, 21] on icon at bounding box center [135, 21] width 15 height 15
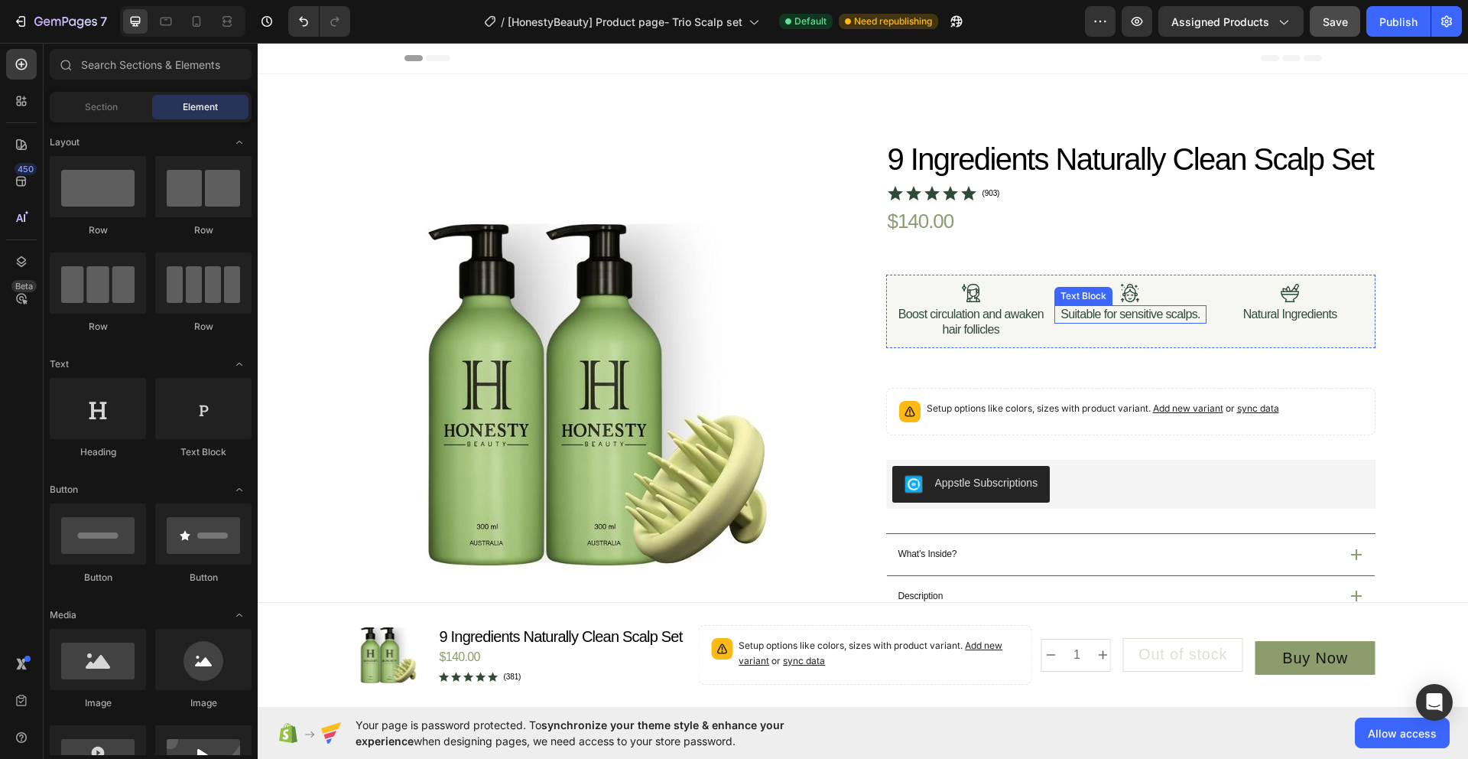
click at [1195, 322] on p "Suitable for sensitive scalps." at bounding box center [1131, 314] width 140 height 15
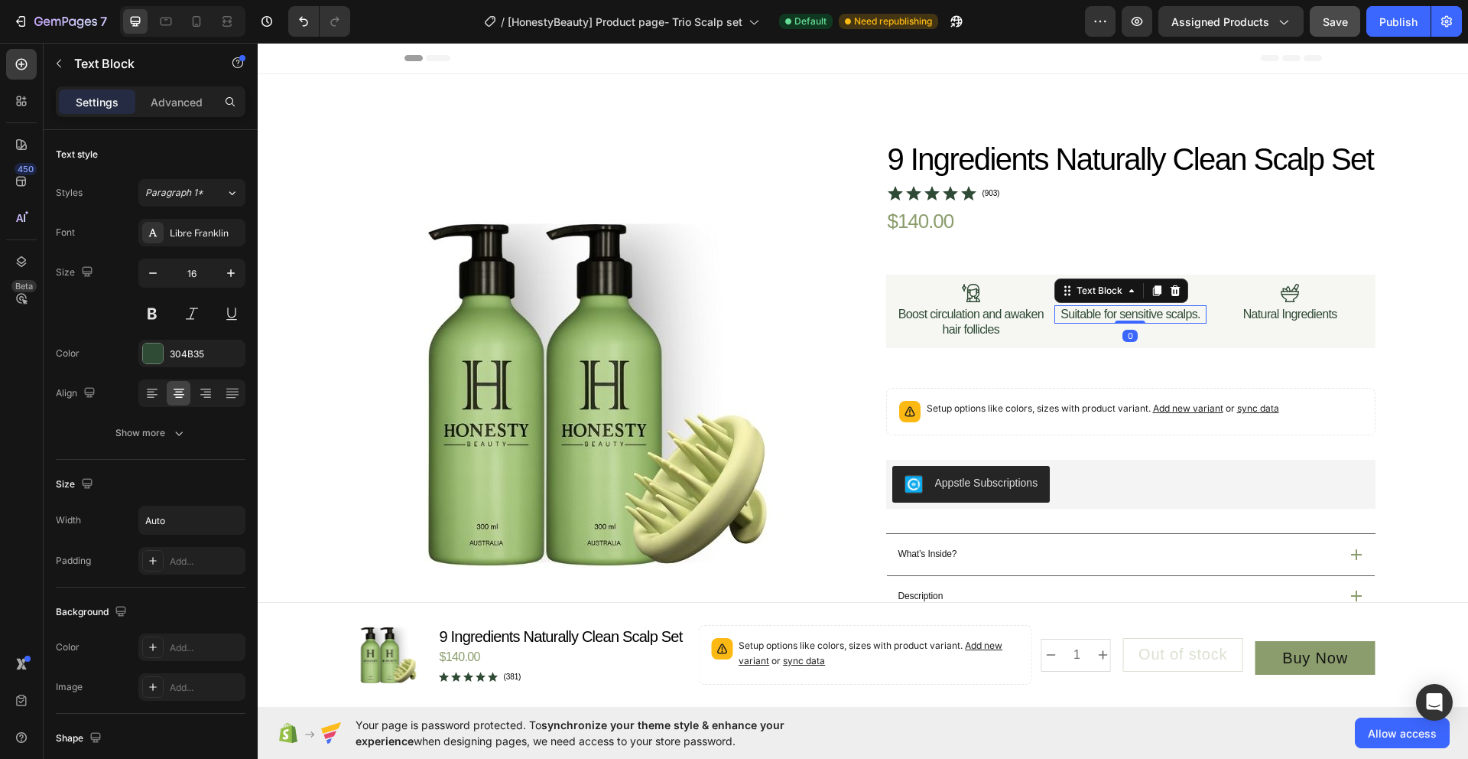
click at [1198, 322] on p "Suitable for sensitive scalps." at bounding box center [1131, 314] width 140 height 15
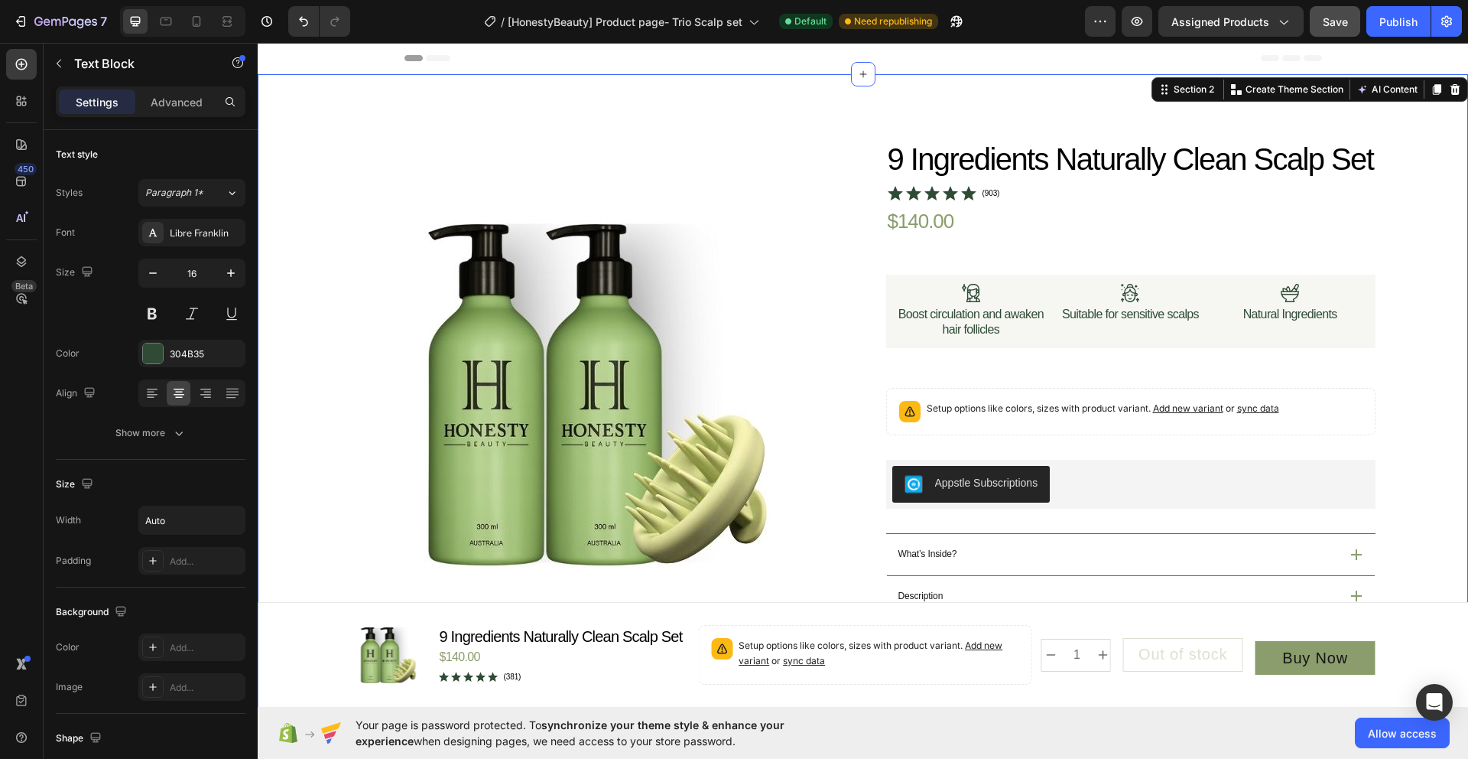
click at [1404, 294] on div "Product Images Icon Australian Made & Owned Text Block Icon Australian Post Tex…" at bounding box center [863, 664] width 1174 height 1048
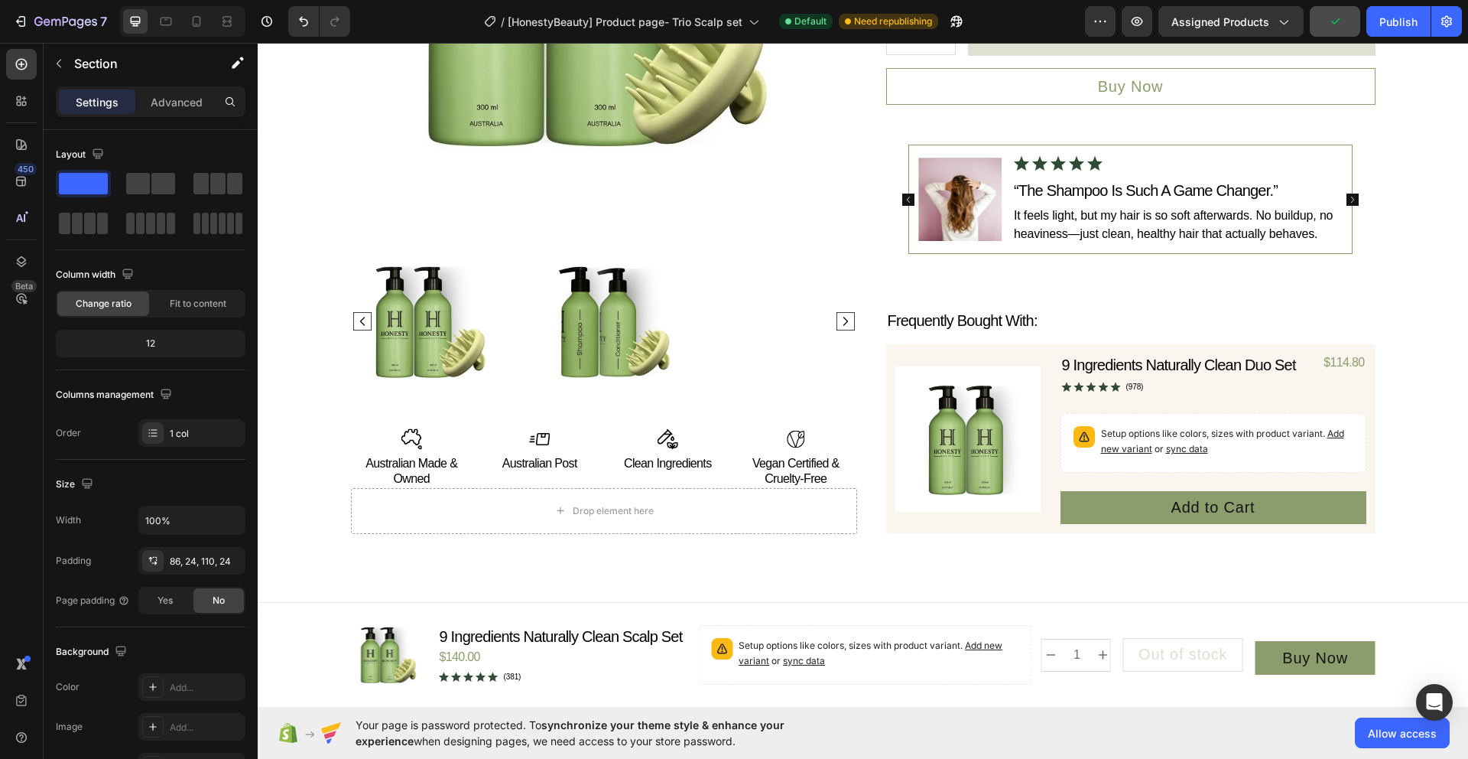
scroll to position [666, 0]
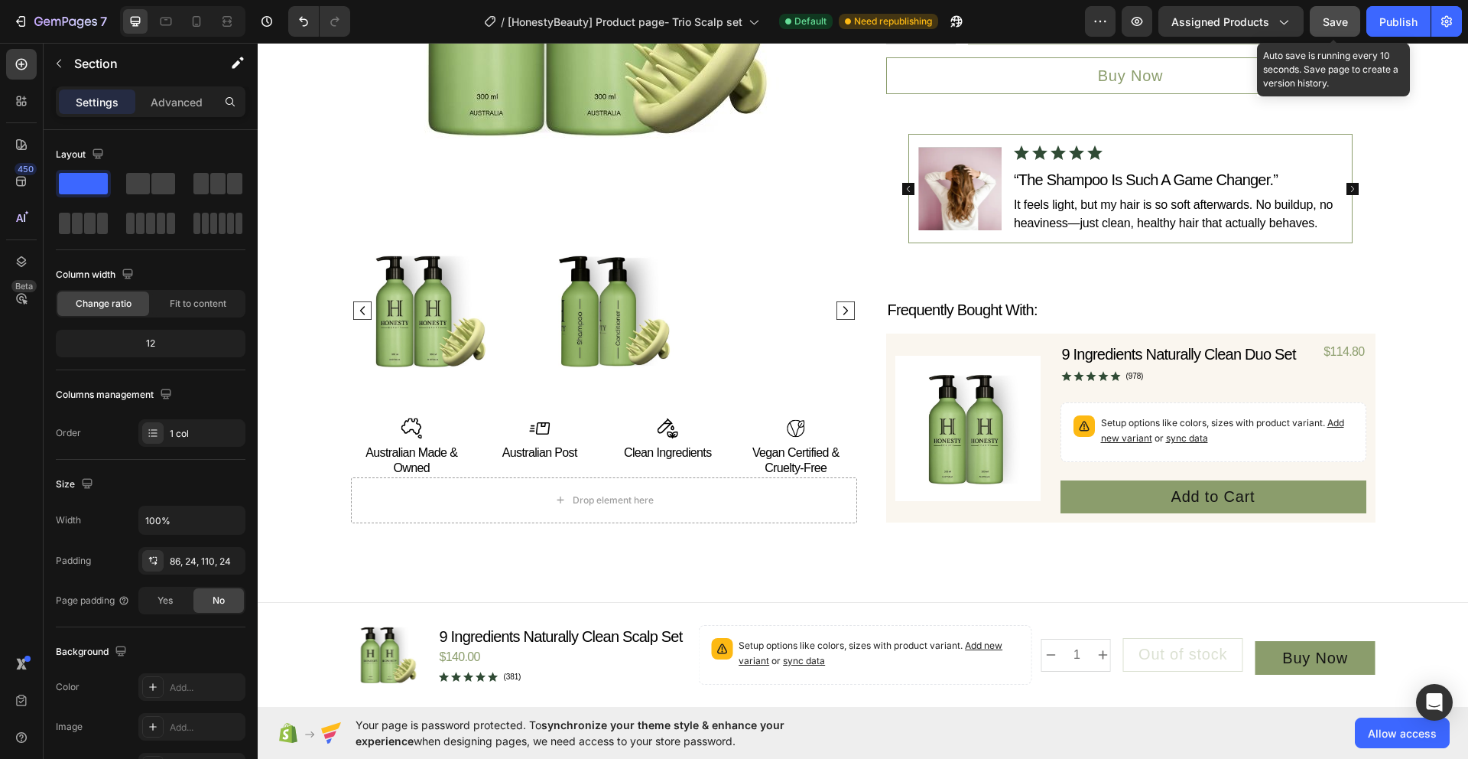
click at [1317, 26] on button "Save" at bounding box center [1335, 21] width 50 height 31
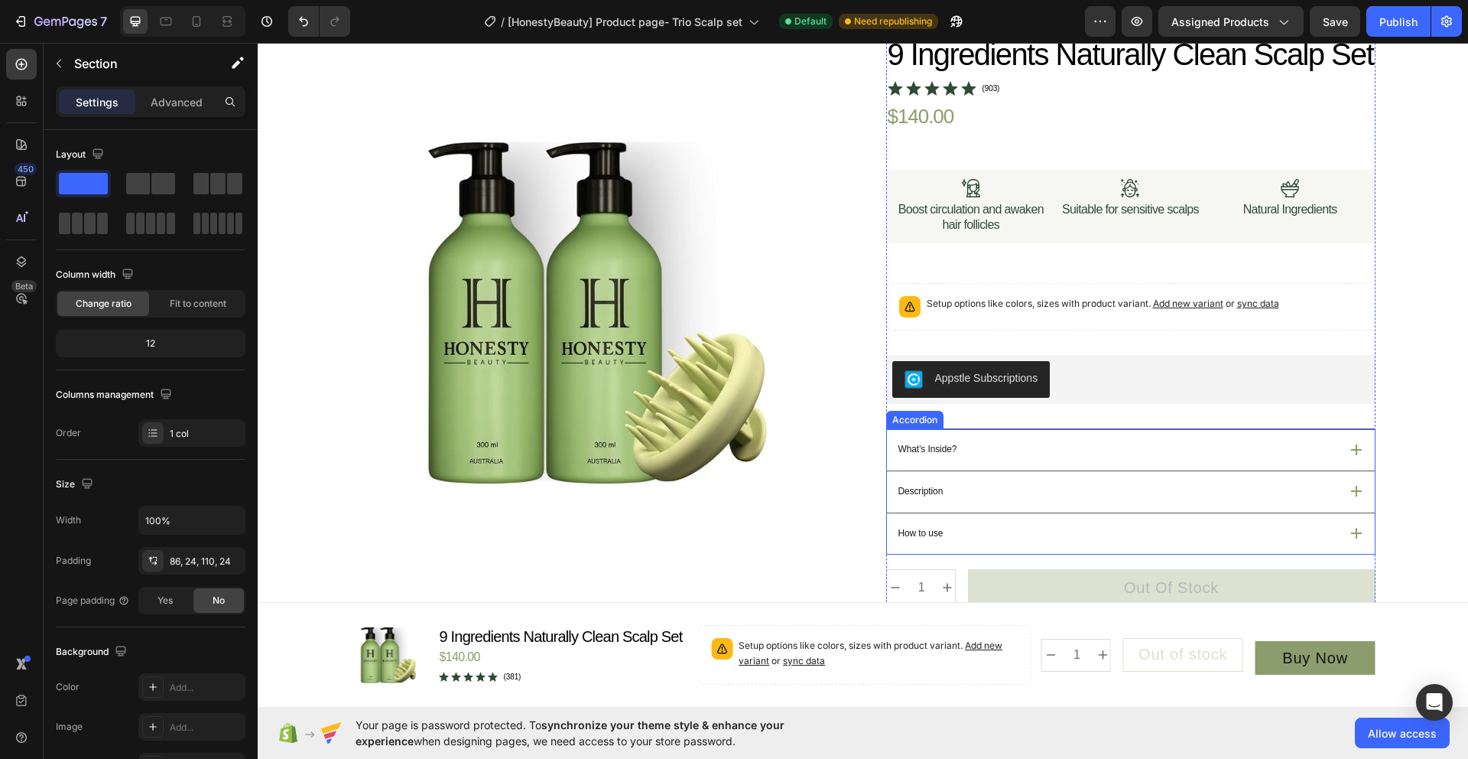
scroll to position [108, 0]
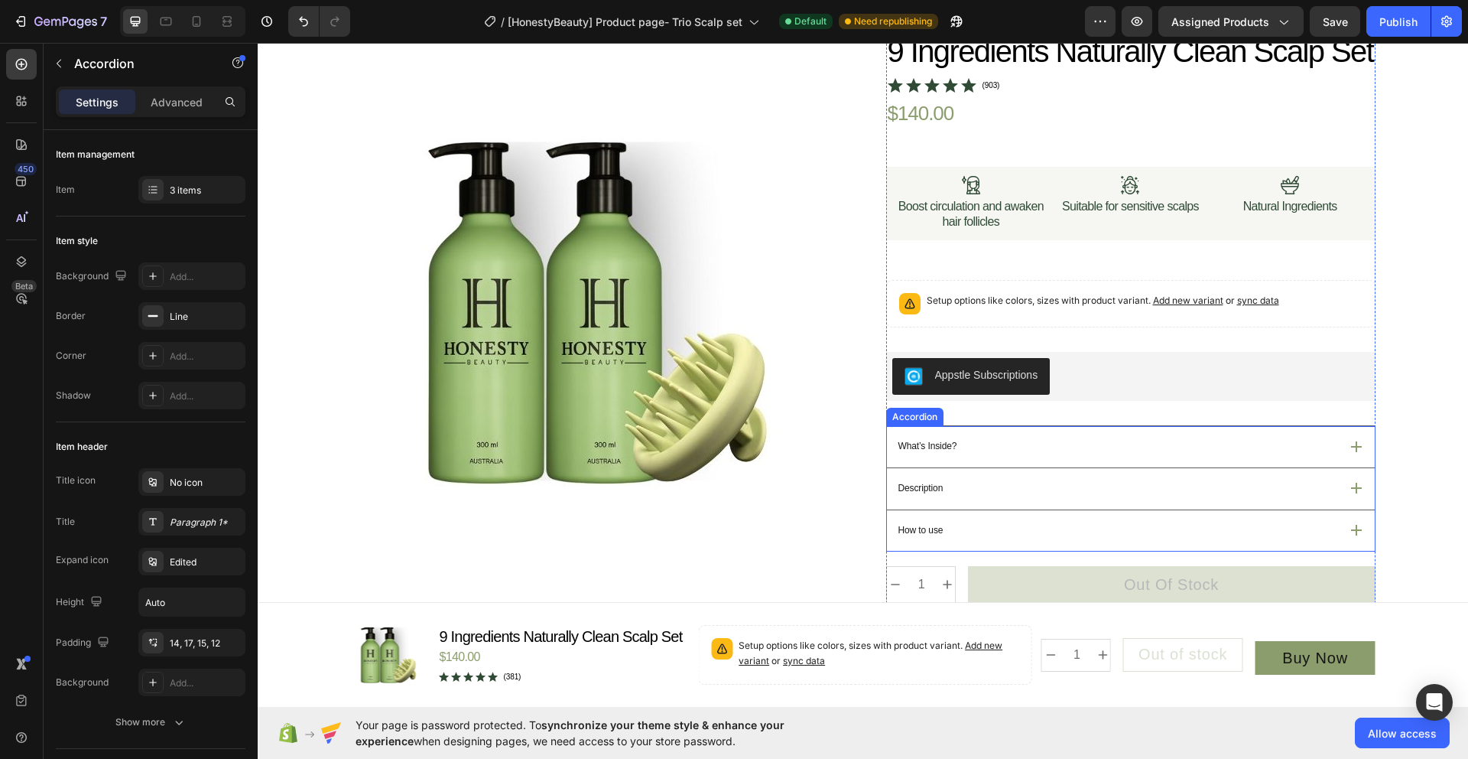
click at [987, 456] on div "What’s Inside?" at bounding box center [1117, 446] width 443 height 19
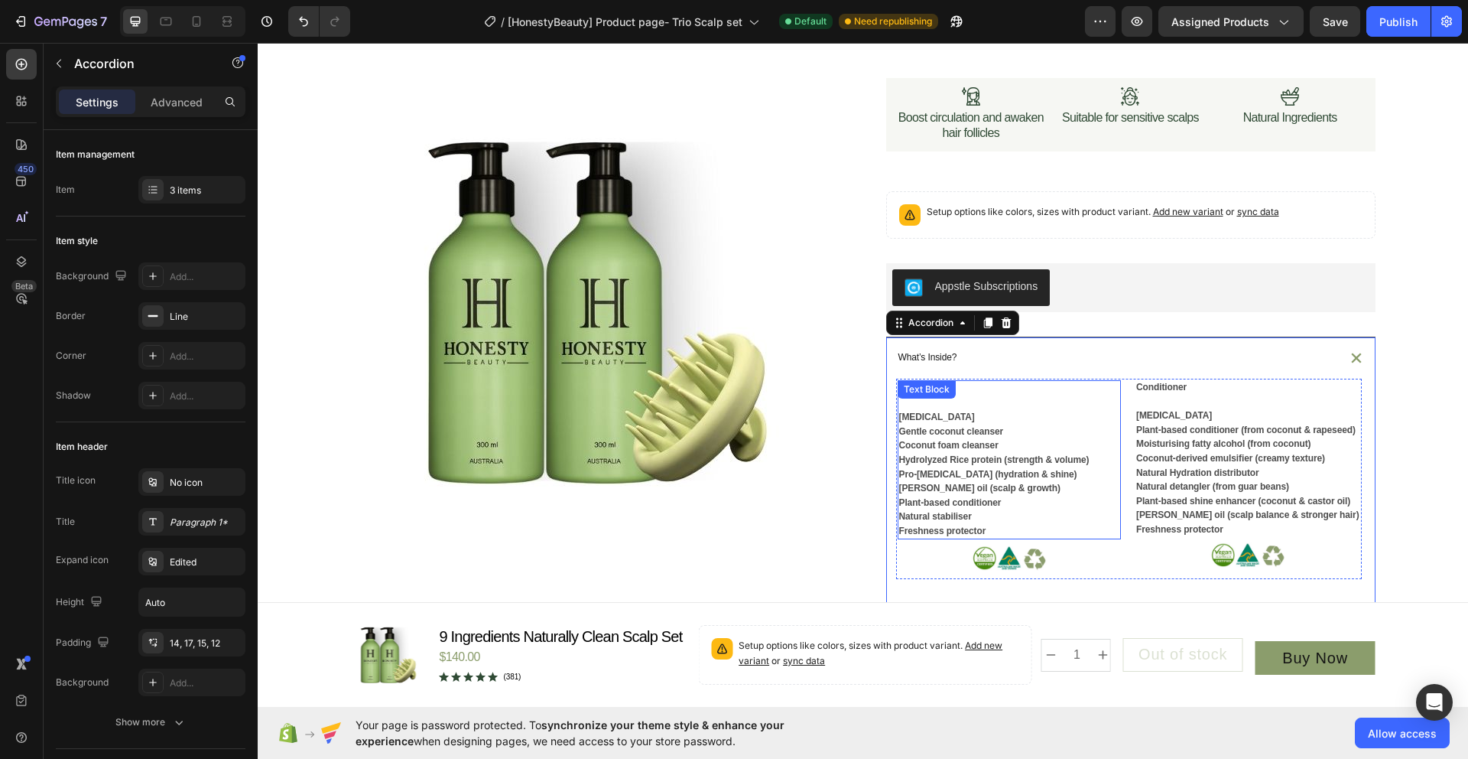
scroll to position [294, 0]
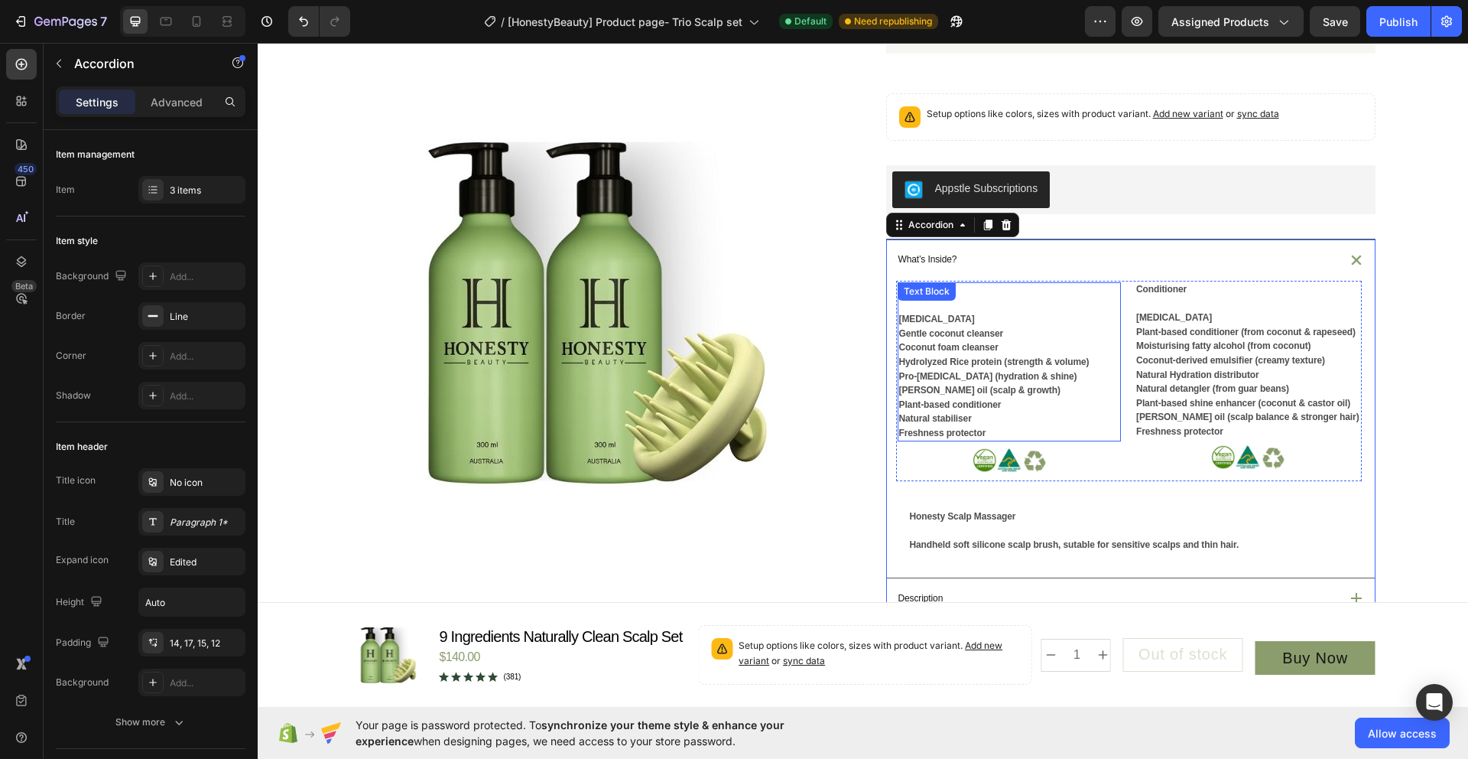
click at [1001, 440] on p "Freshness protector" at bounding box center [1009, 433] width 221 height 15
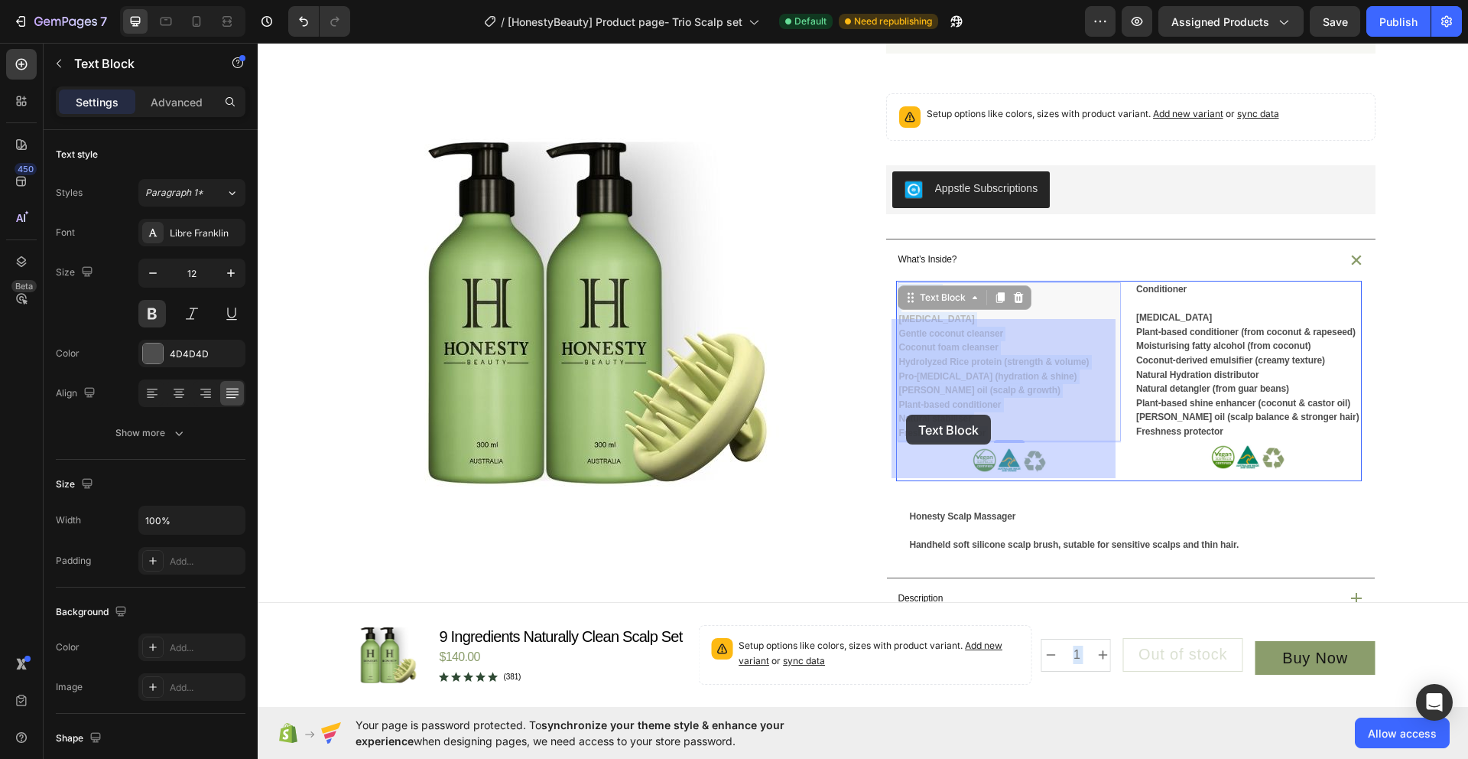
drag, startPoint x: 990, startPoint y: 468, endPoint x: 906, endPoint y: 414, distance: 99.7
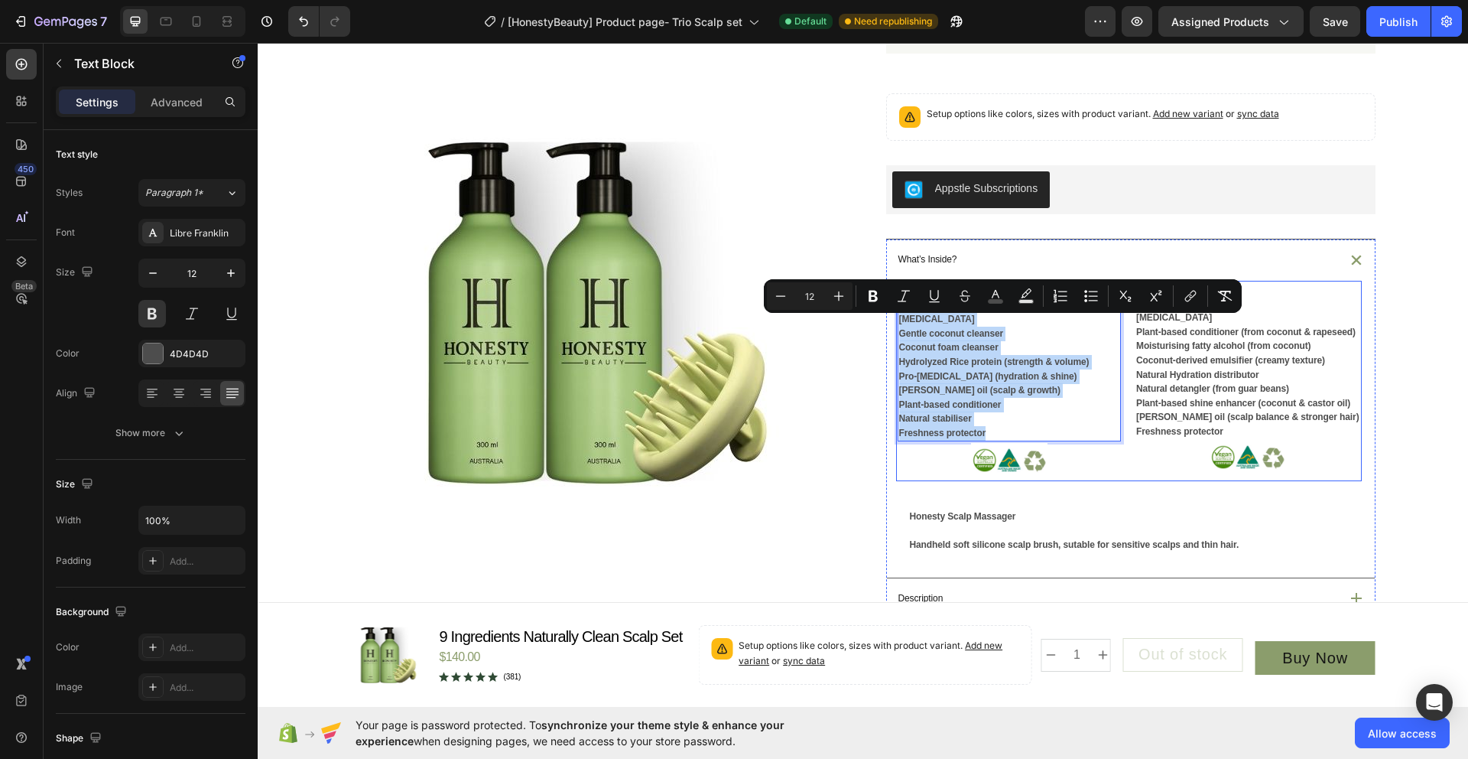
drag, startPoint x: 966, startPoint y: 463, endPoint x: 889, endPoint y: 332, distance: 152.2
click at [896, 332] on div "Shampoo Purified water Gentle coconut cleanser Coconut foam cleanser Hydrolyzed…" at bounding box center [1009, 381] width 227 height 201
copy div "Shampoo Purified water Gentle coconut cleanser Coconut foam cleanser Hydrolyzed…"
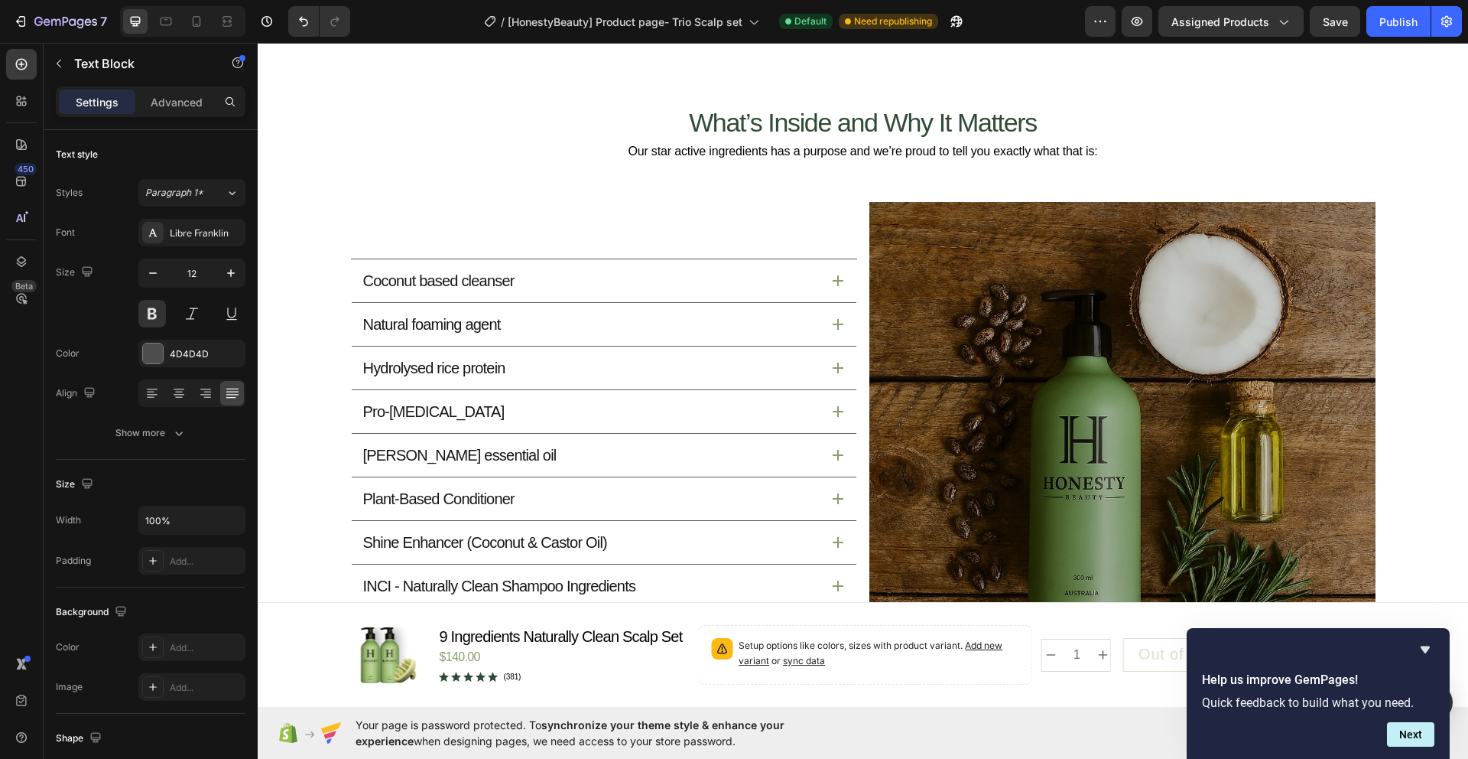
type input "16"
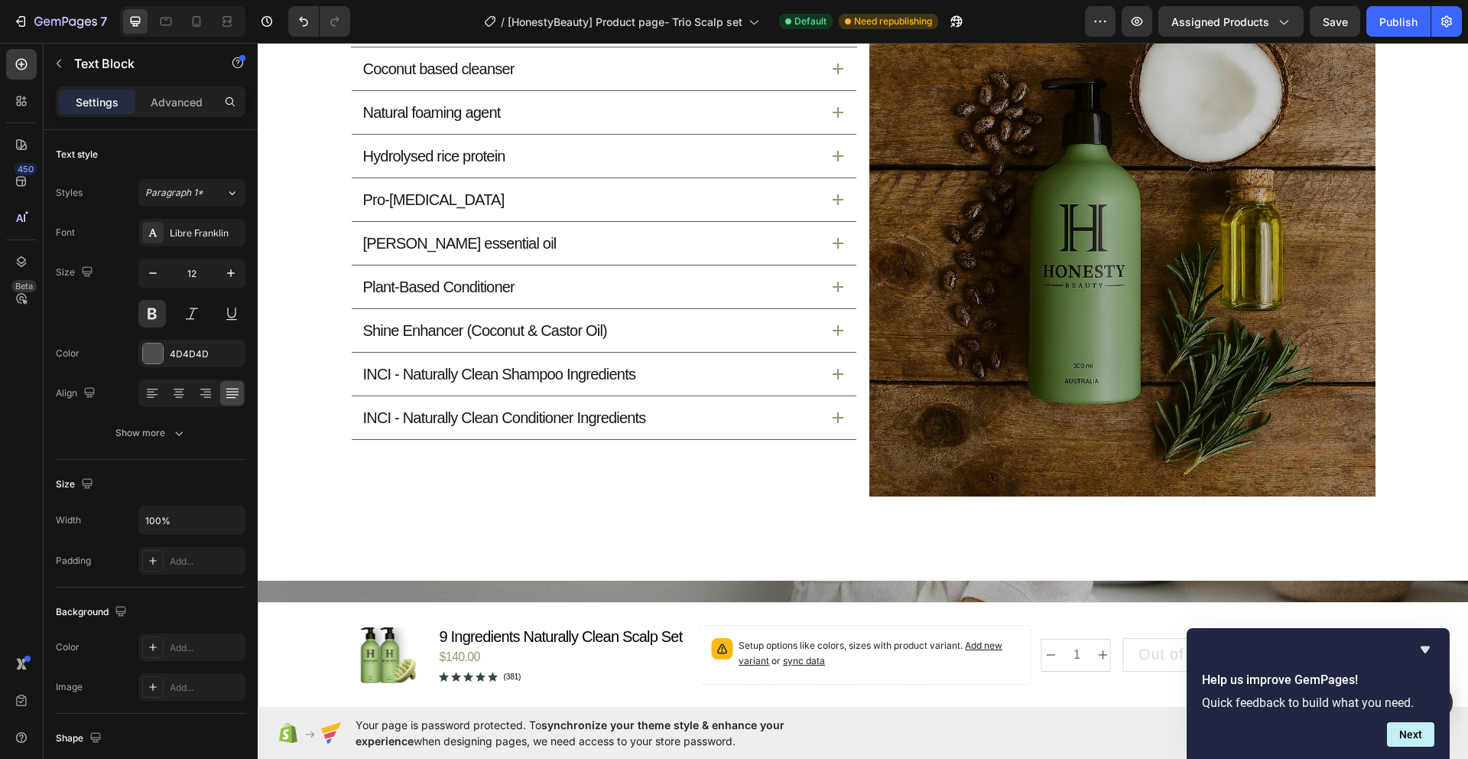
scroll to position [1848, 0]
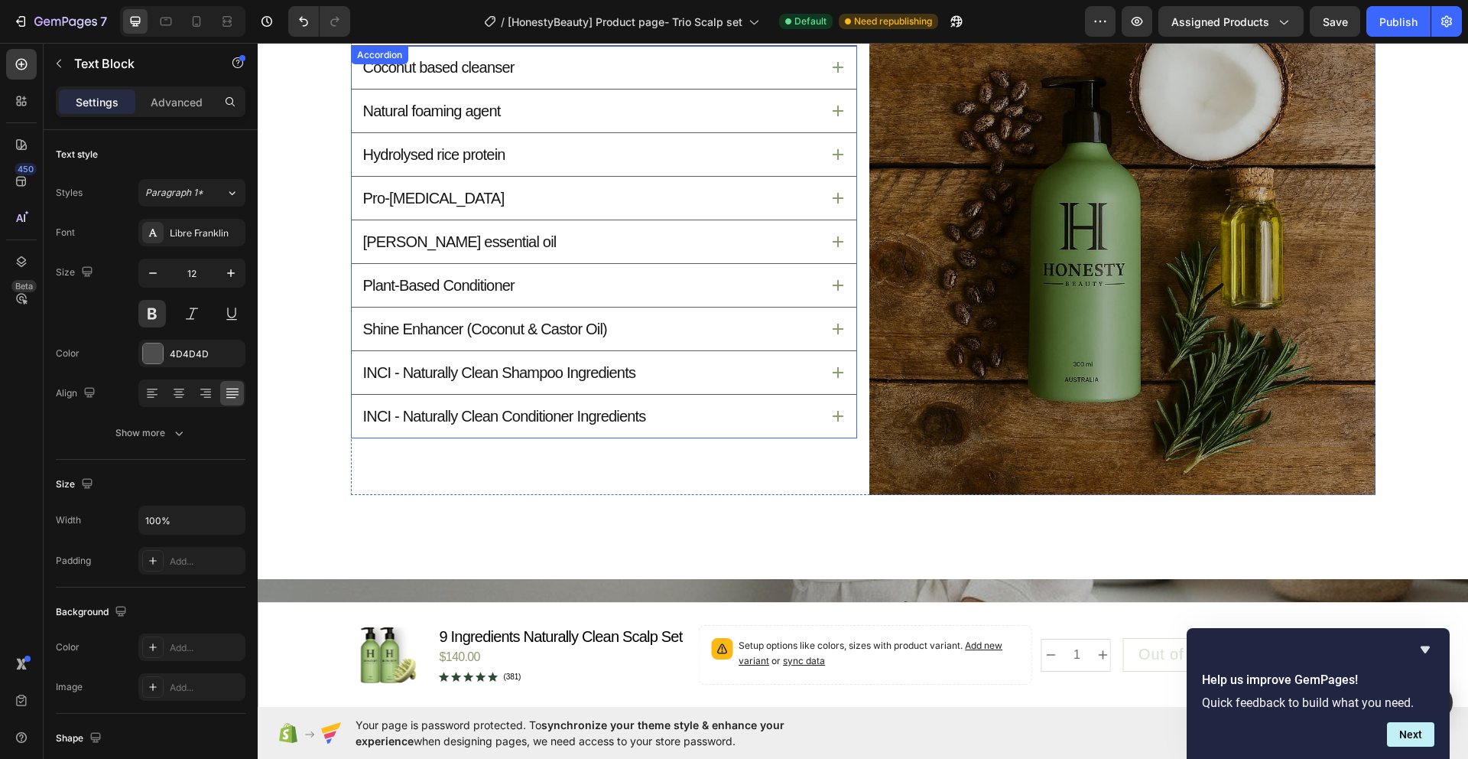
click at [543, 375] on p "INCI - Naturally Clean Shampoo Ingredients" at bounding box center [499, 372] width 273 height 20
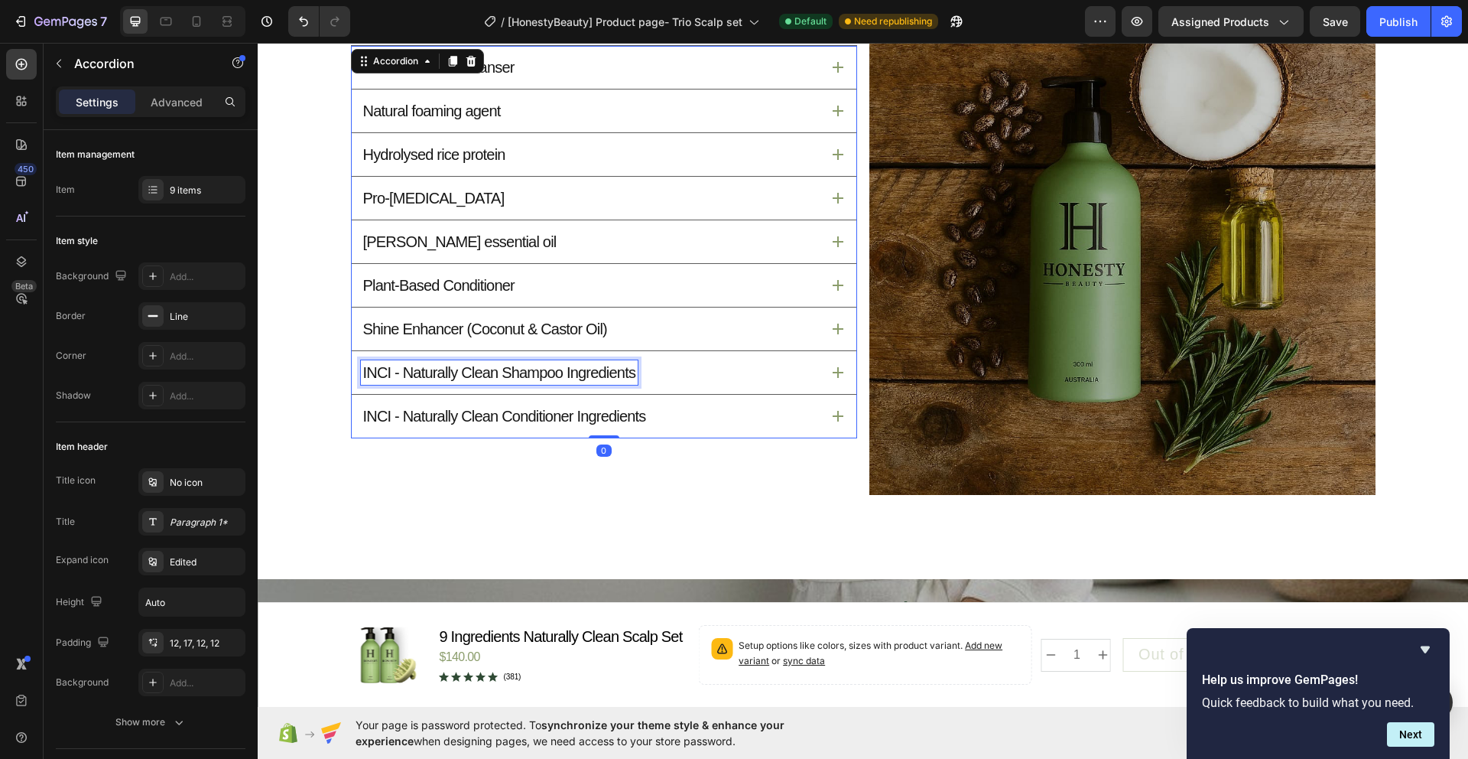
click at [593, 372] on p "INCI - Naturally Clean Shampoo Ingredients" at bounding box center [499, 372] width 273 height 20
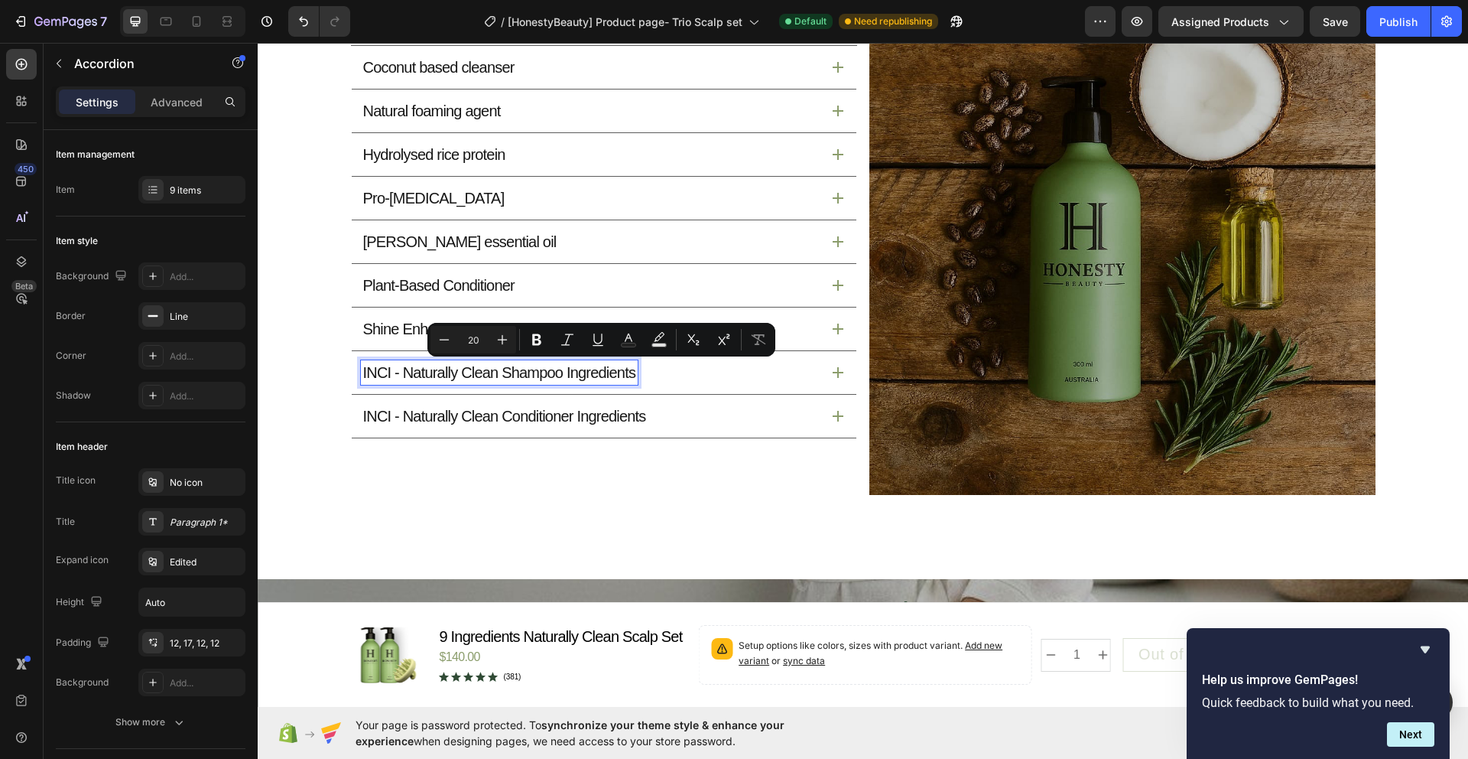
click at [639, 375] on div "INCI - Naturally Clean Shampoo Ingredients" at bounding box center [500, 372] width 278 height 24
drag, startPoint x: 641, startPoint y: 378, endPoint x: 354, endPoint y: 370, distance: 286.9
click at [361, 370] on div "INCI - Naturally Clean Shampoo Ingredients" at bounding box center [500, 372] width 278 height 24
copy p "INCI - Naturally Clean Shampoo Ingredients"
click at [834, 373] on icon at bounding box center [838, 372] width 11 height 11
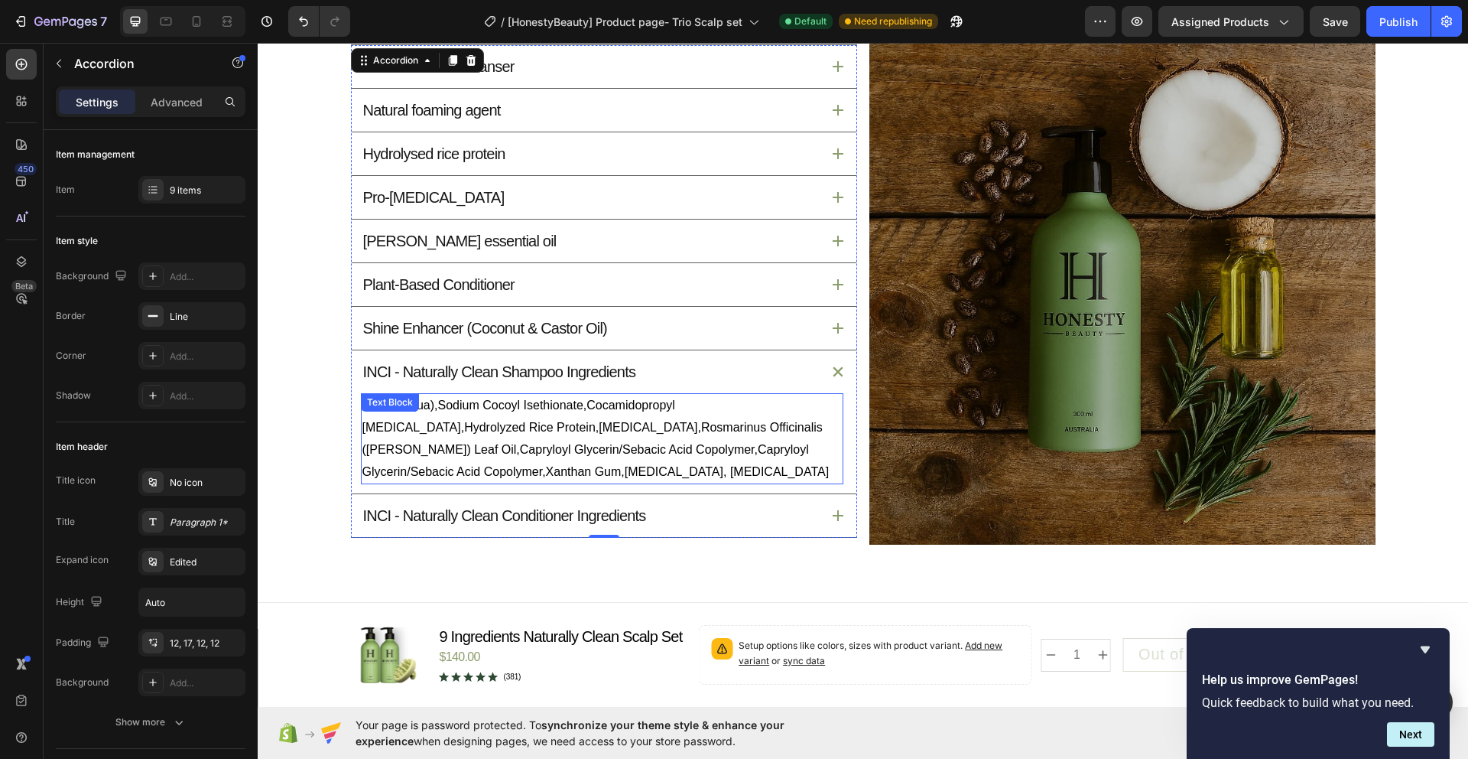
scroll to position [1798, 0]
click at [591, 477] on p "Water (Aqua),Sodium Cocoyl Isethionate,Cocamidopropyl [MEDICAL_DATA],Hydrolyzed…" at bounding box center [602, 439] width 480 height 88
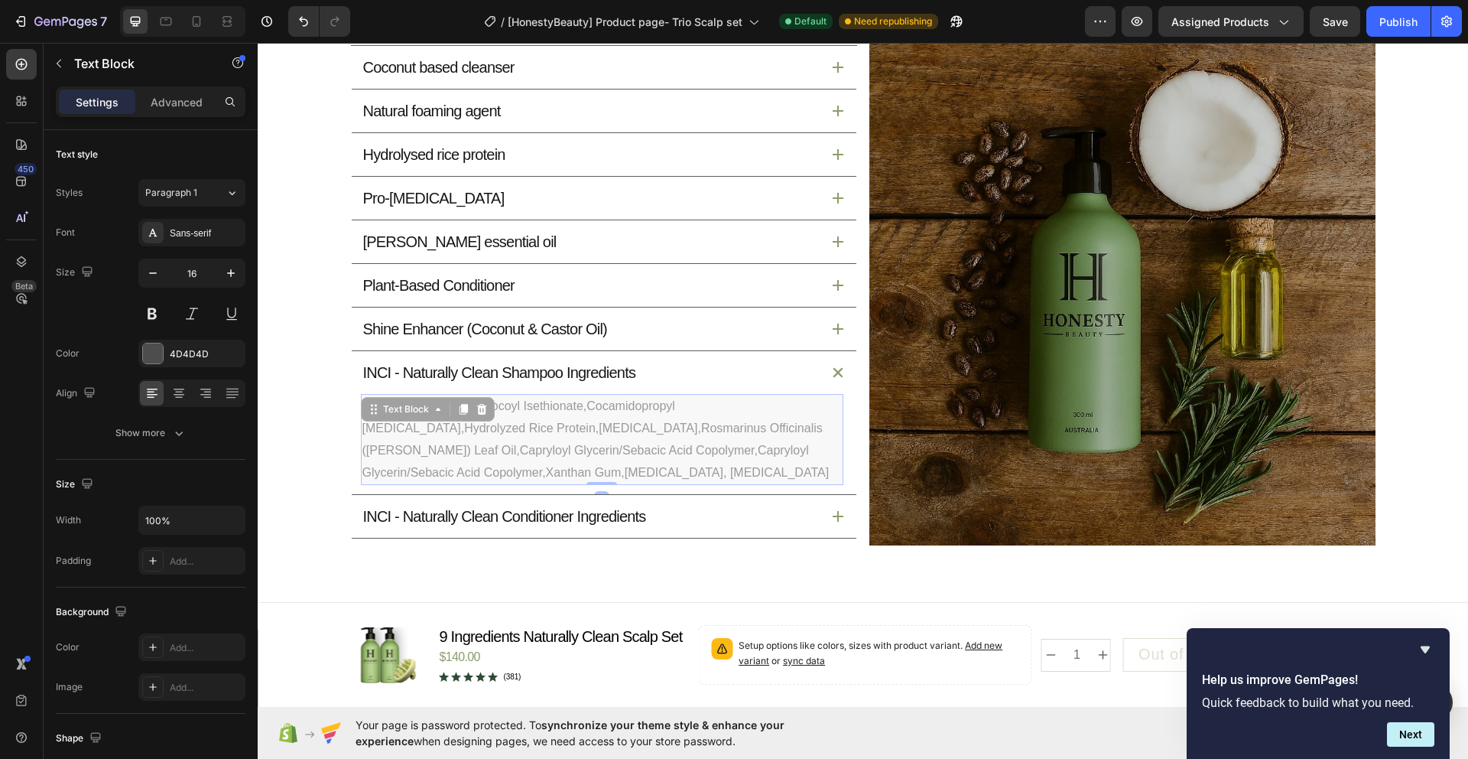
scroll to position [1792, 0]
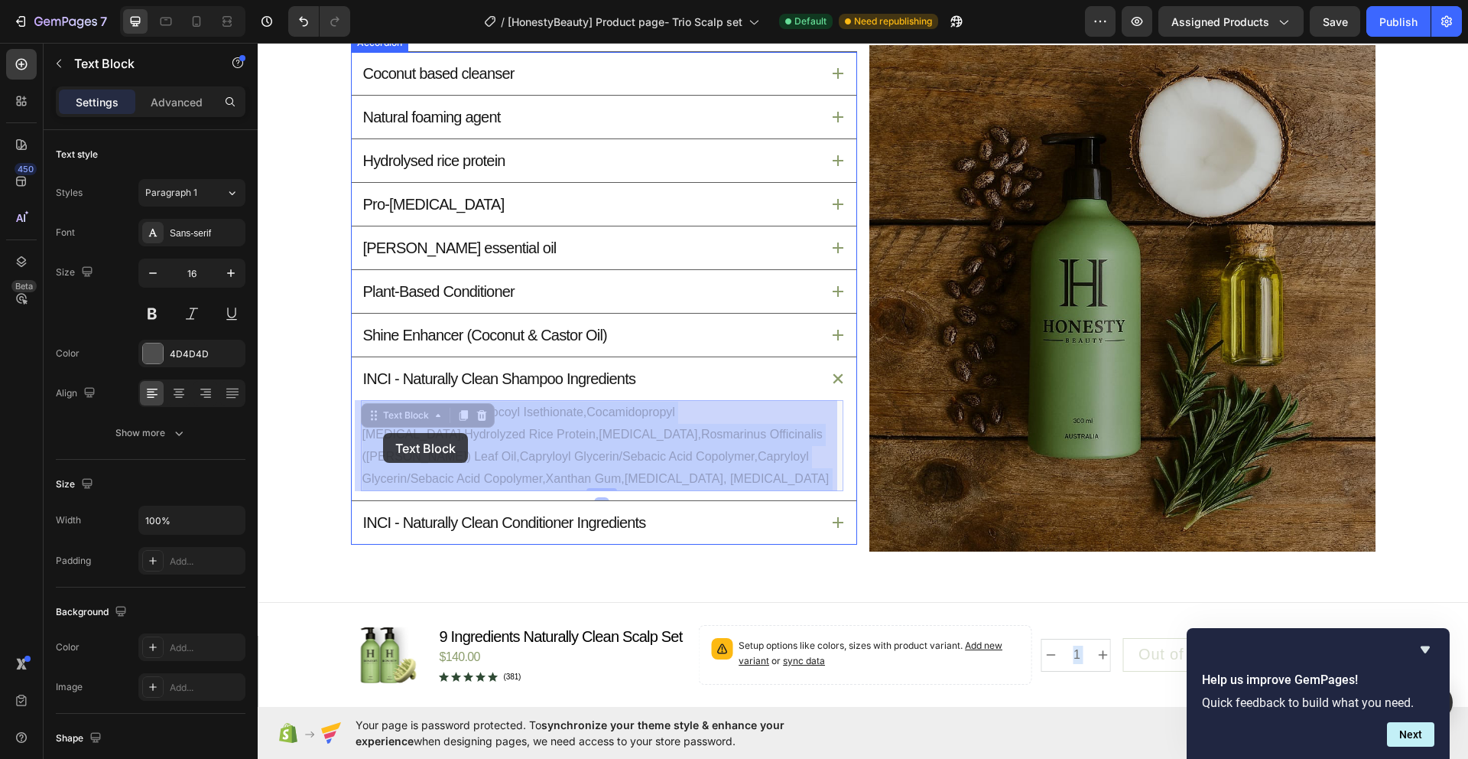
drag, startPoint x: 577, startPoint y: 476, endPoint x: 383, endPoint y: 433, distance: 198.3
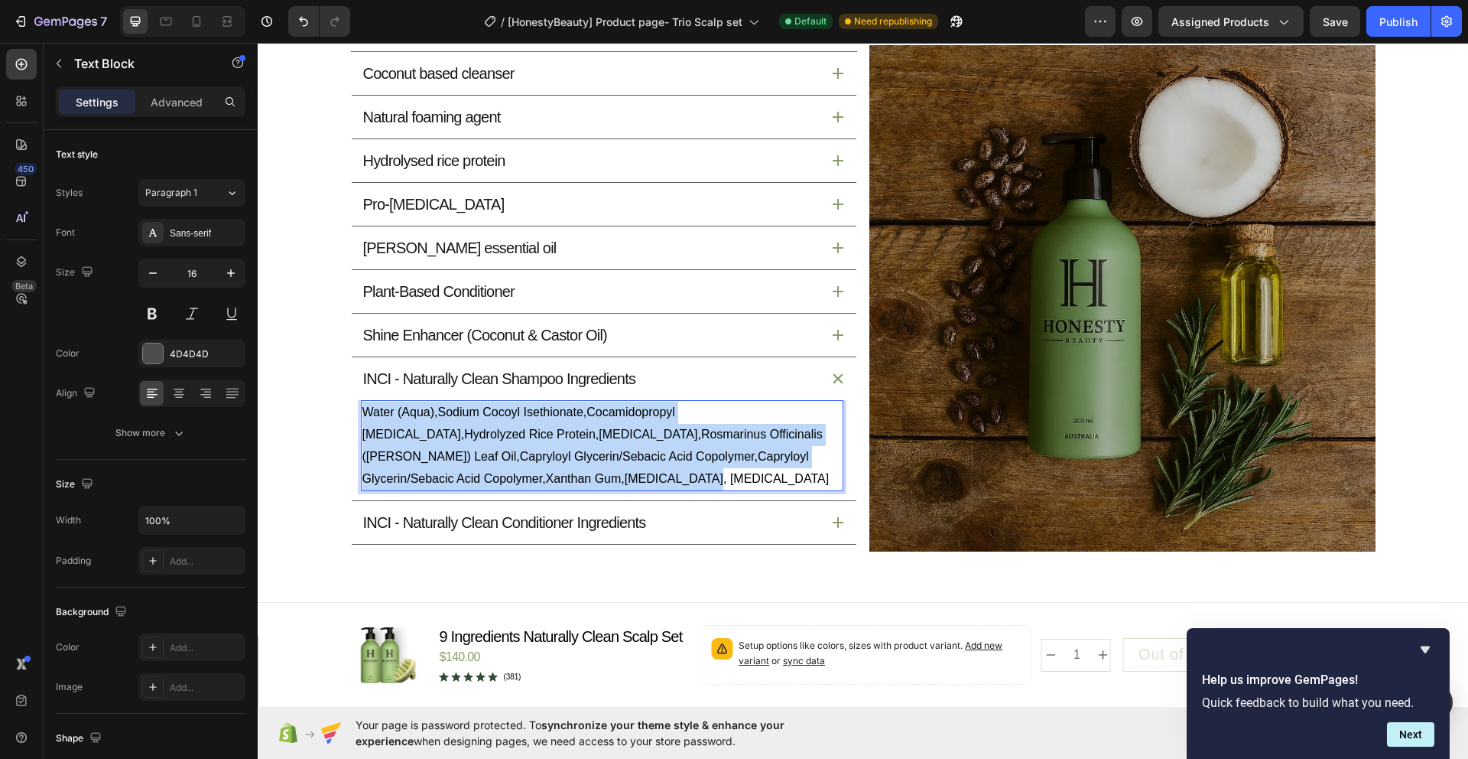
drag, startPoint x: 573, startPoint y: 480, endPoint x: 358, endPoint y: 420, distance: 223.2
click at [362, 420] on p "Water (Aqua),Sodium Cocoyl Isethionate,Cocamidopropyl [MEDICAL_DATA],Hydrolyzed…" at bounding box center [602, 445] width 480 height 88
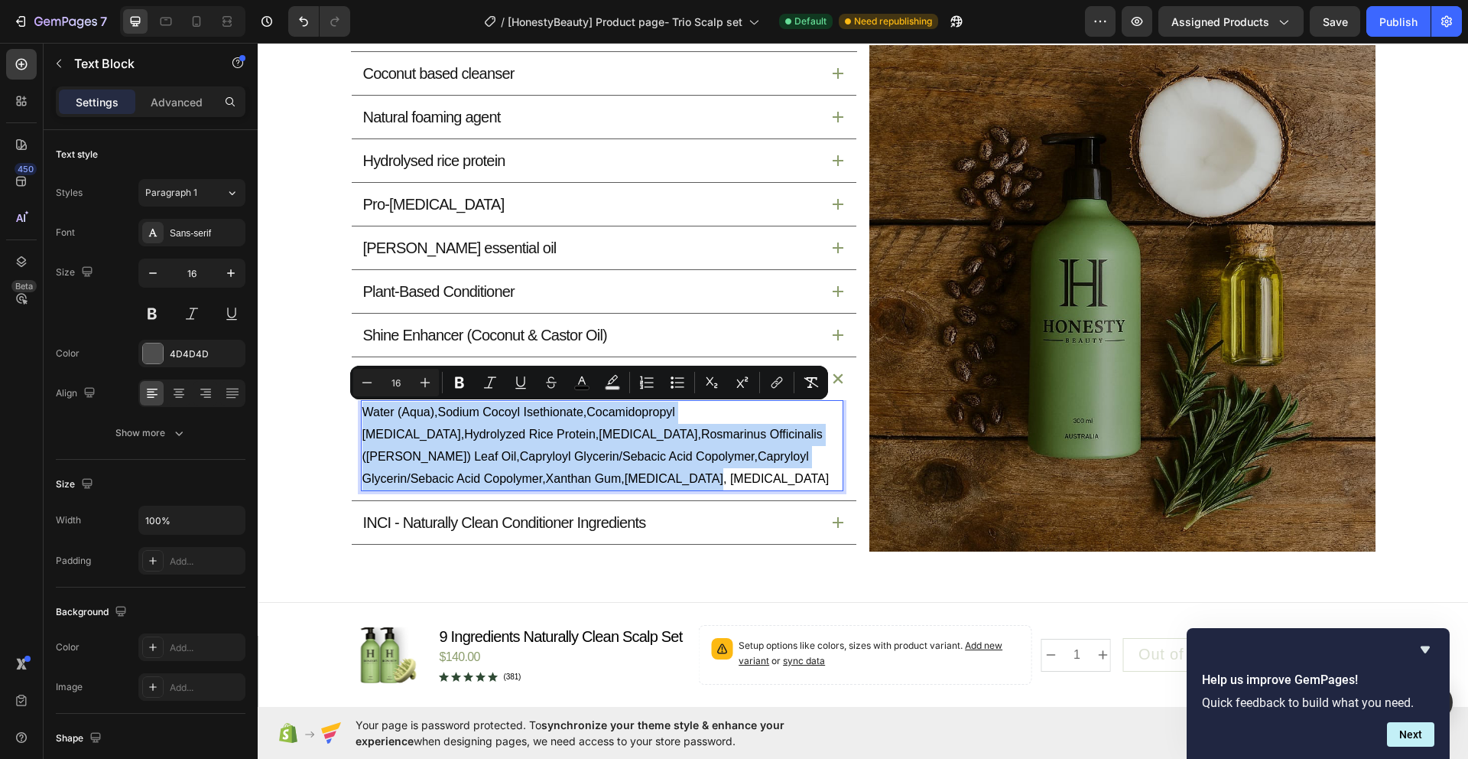
copy span "Water (Aqua),Sodium Cocoyl Isethionate,Cocamidopropyl [MEDICAL_DATA],Hydrolyzed…"
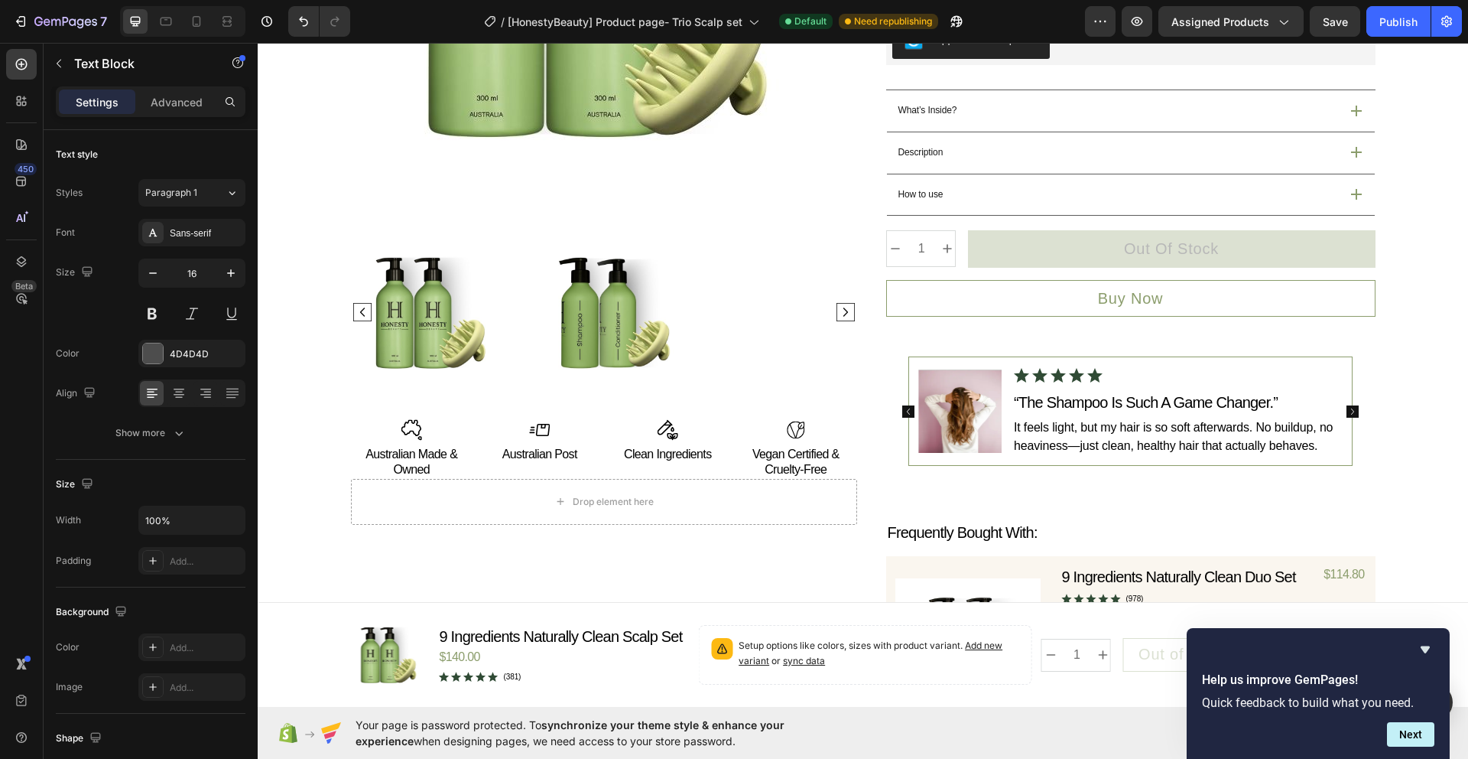
scroll to position [418, 0]
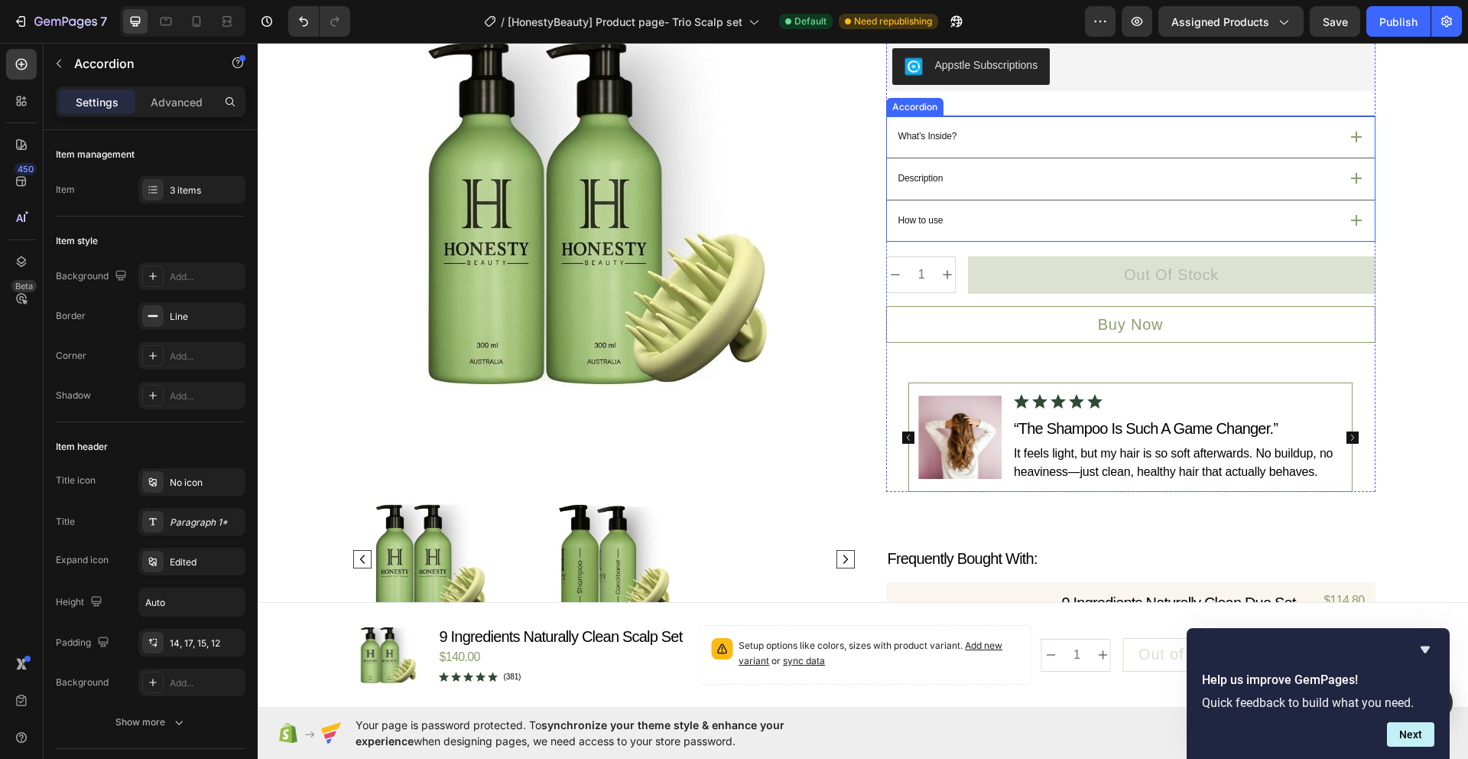
click at [1287, 146] on div "What’s Inside?" at bounding box center [1117, 136] width 443 height 19
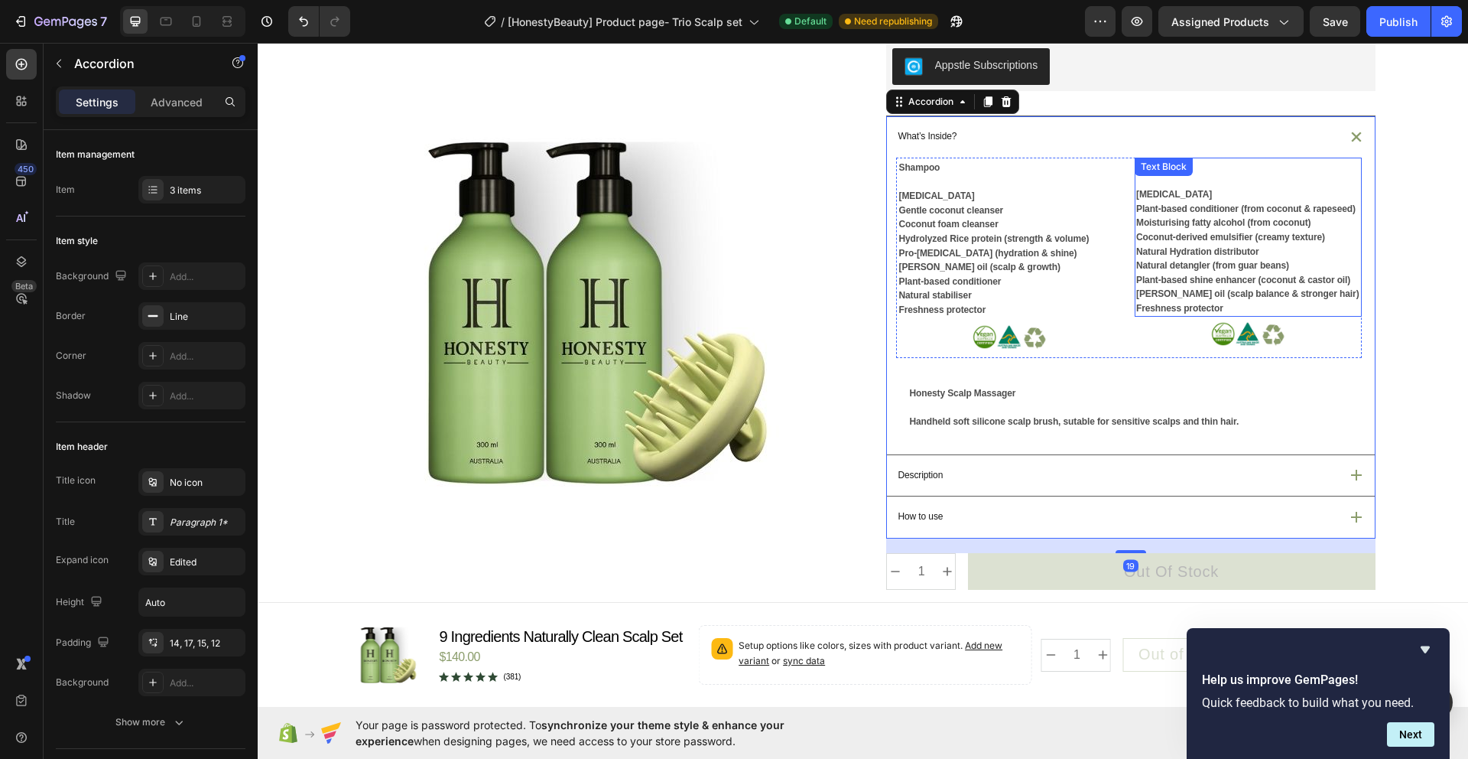
click at [1218, 316] on p "Freshness protector" at bounding box center [1248, 308] width 224 height 15
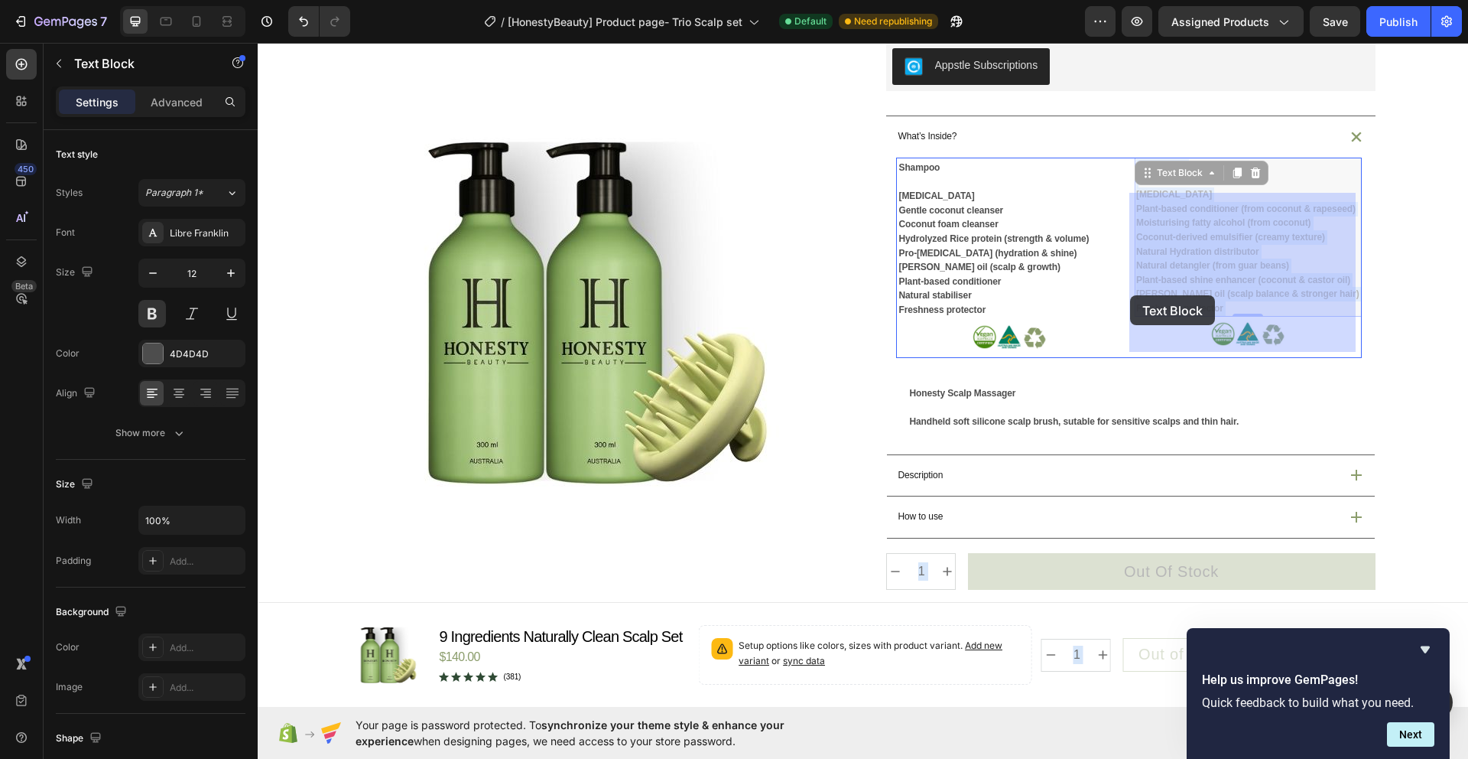
drag, startPoint x: 1214, startPoint y: 343, endPoint x: 1130, endPoint y: 294, distance: 97.7
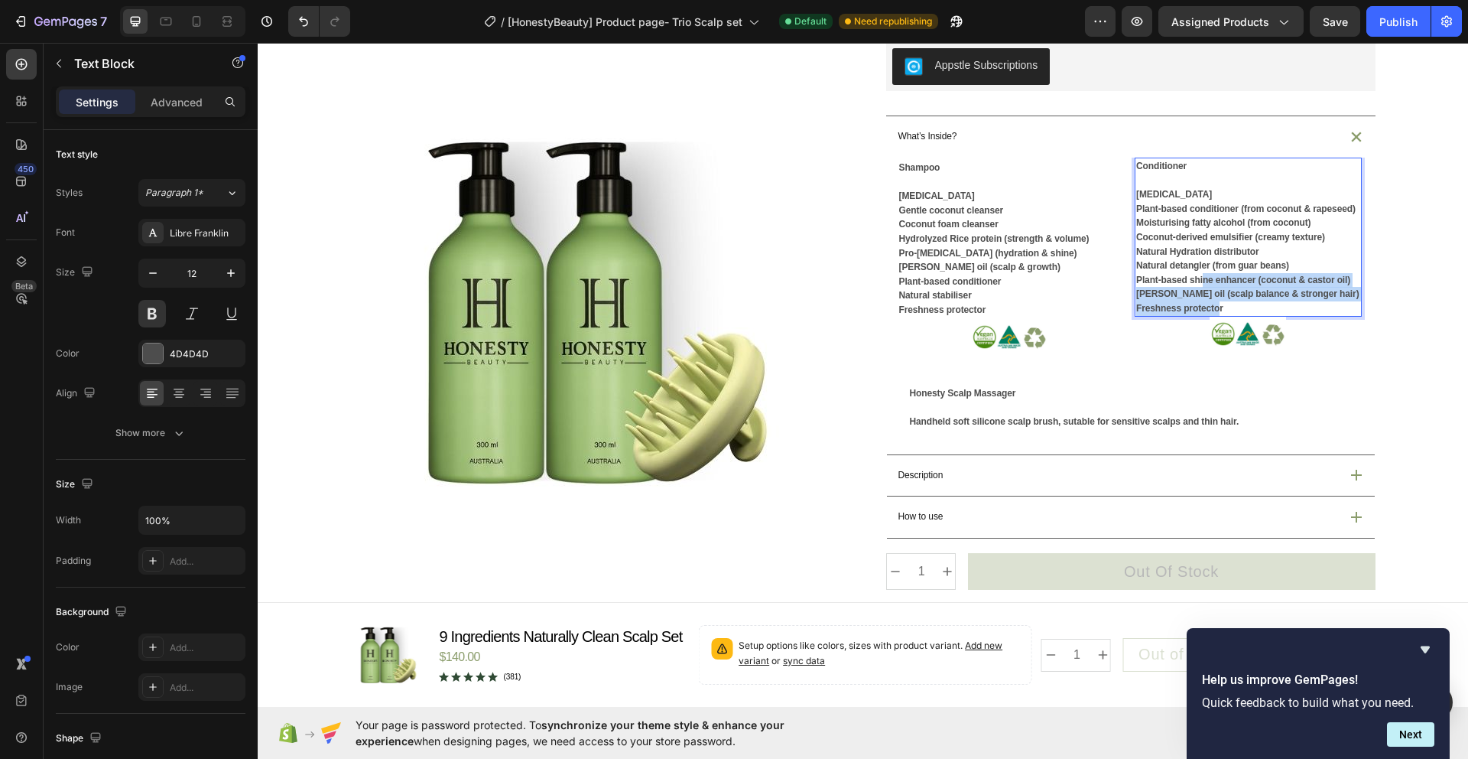
drag, startPoint x: 1212, startPoint y: 342, endPoint x: 1197, endPoint y: 309, distance: 36.3
click at [1197, 309] on div "Conditioner Purified water Plant-based conditioner (from coconut & rapeseed) Mo…" at bounding box center [1248, 238] width 227 height 160
click at [1227, 316] on p "Freshness protector" at bounding box center [1248, 308] width 224 height 15
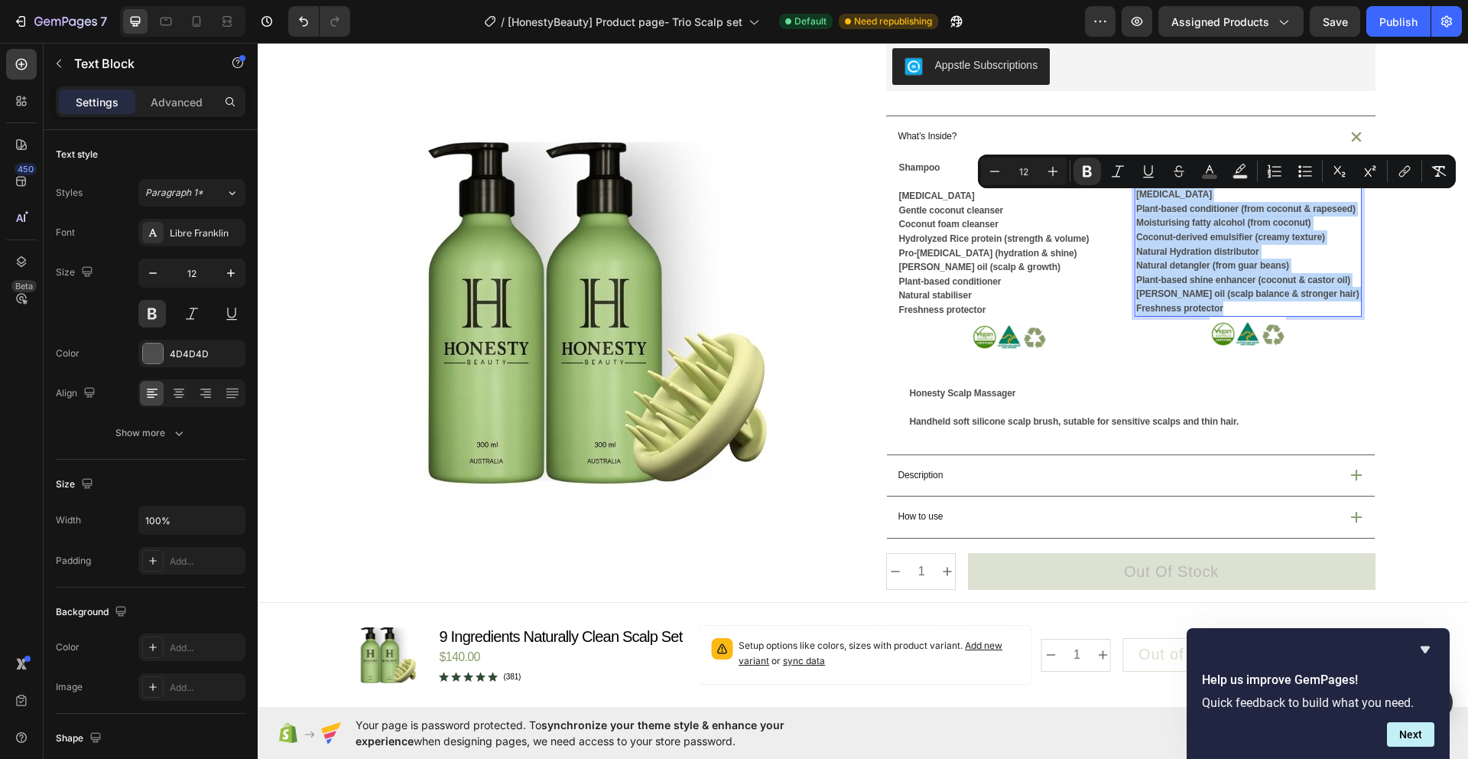
drag, startPoint x: 1229, startPoint y: 344, endPoint x: 1133, endPoint y: 203, distance: 170.5
click at [1135, 203] on div "Conditioner Purified water Plant-based conditioner (from coconut & rapeseed) Mo…" at bounding box center [1248, 238] width 227 height 160
copy div "Conditioner Purified water Plant-based conditioner (from coconut & rapeseed) Mo…"
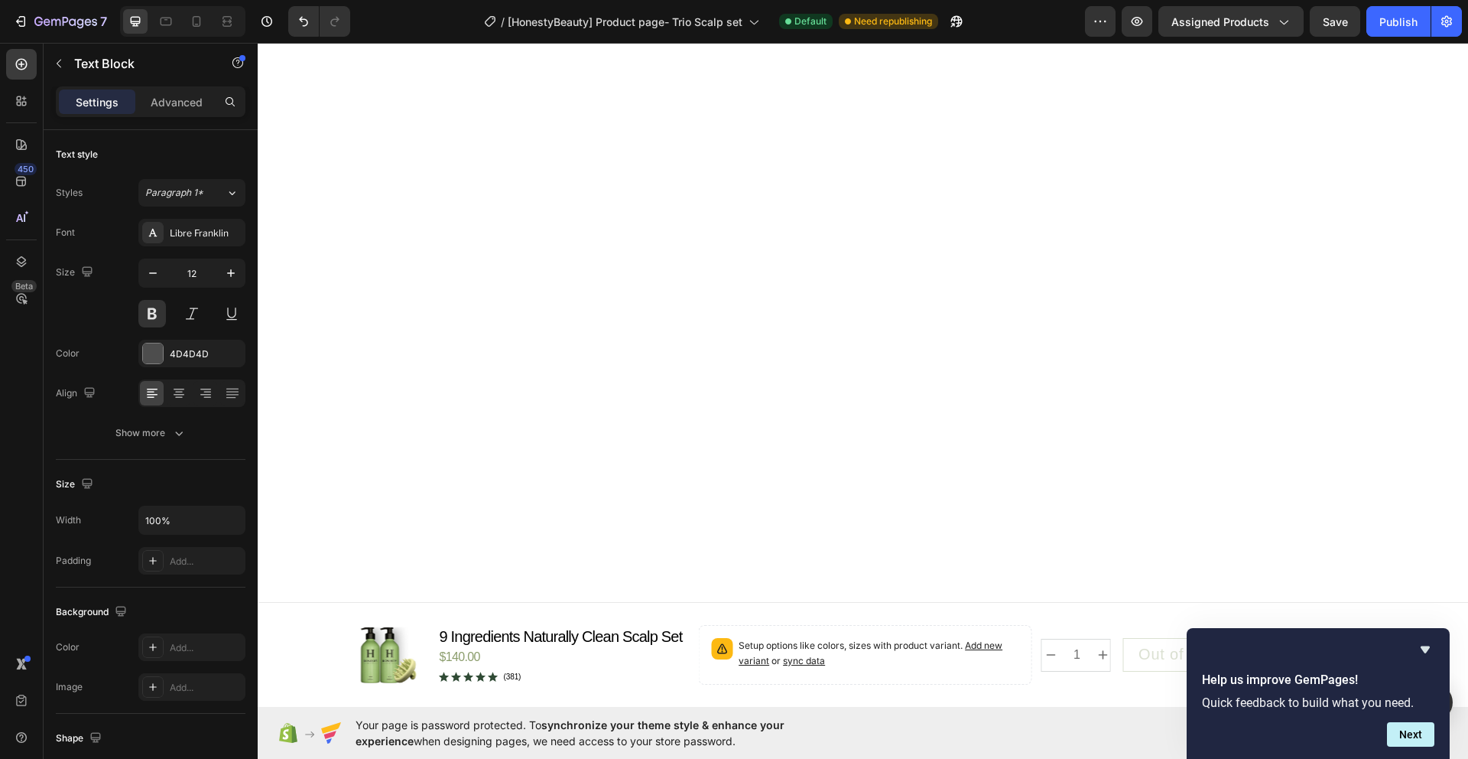
type input "16"
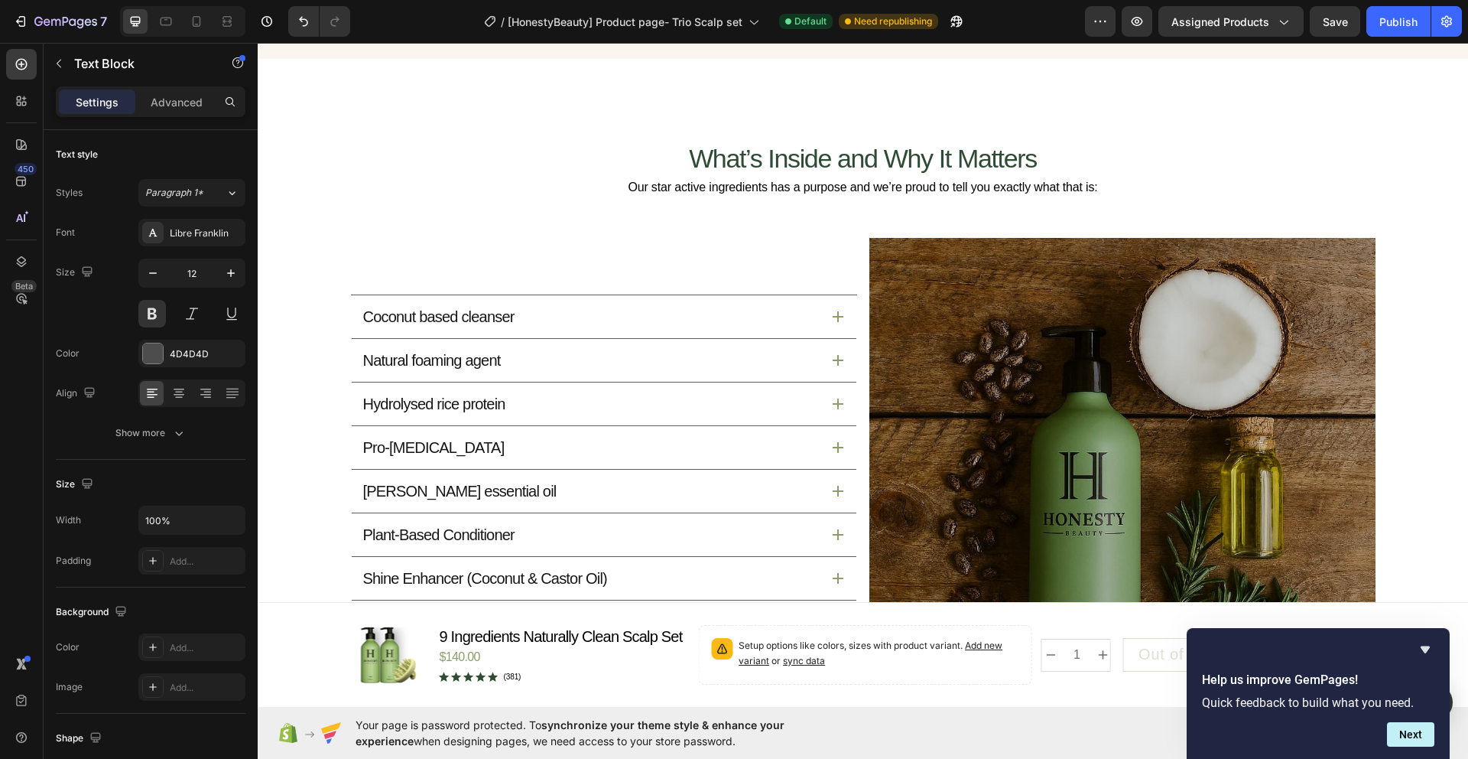
scroll to position [1913, 0]
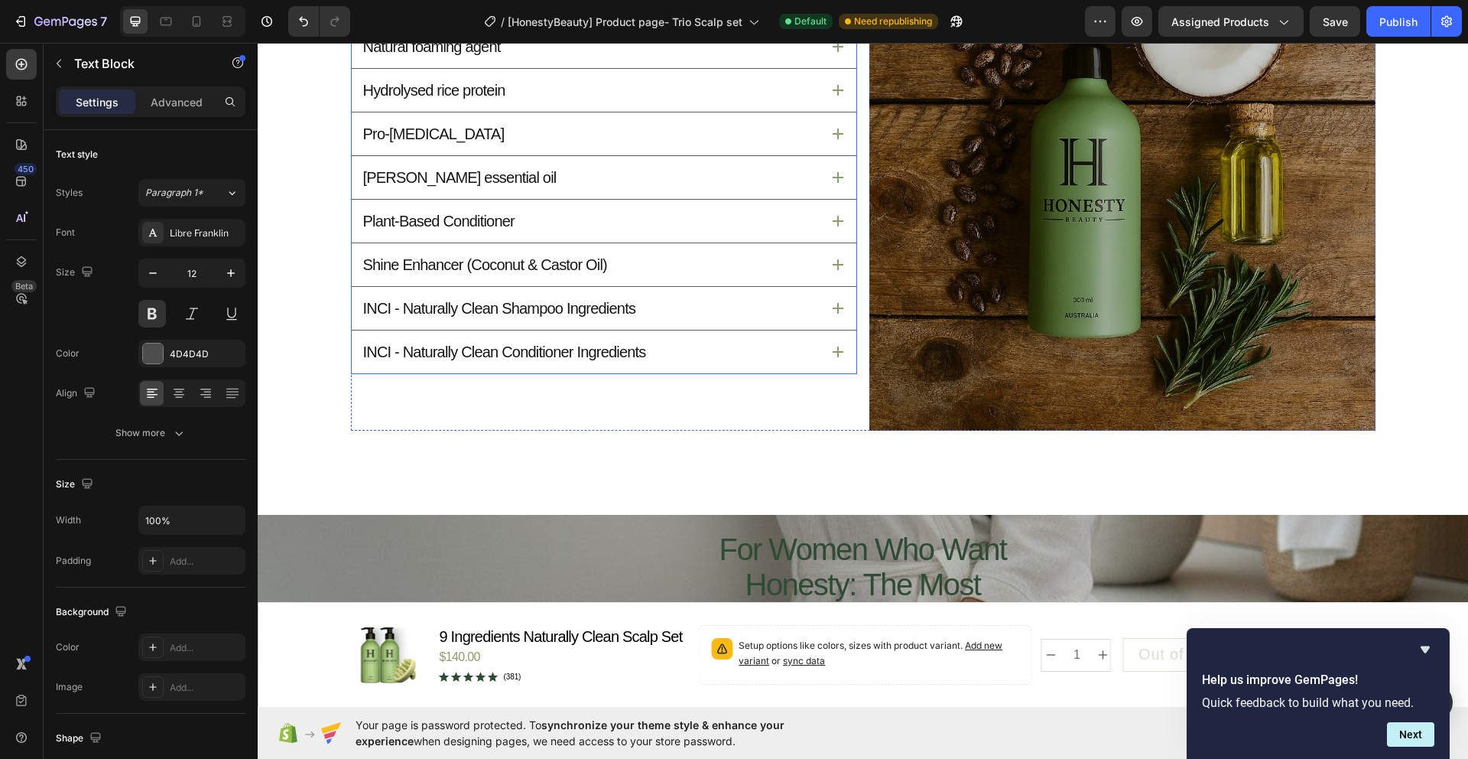
click at [833, 351] on icon at bounding box center [838, 351] width 11 height 11
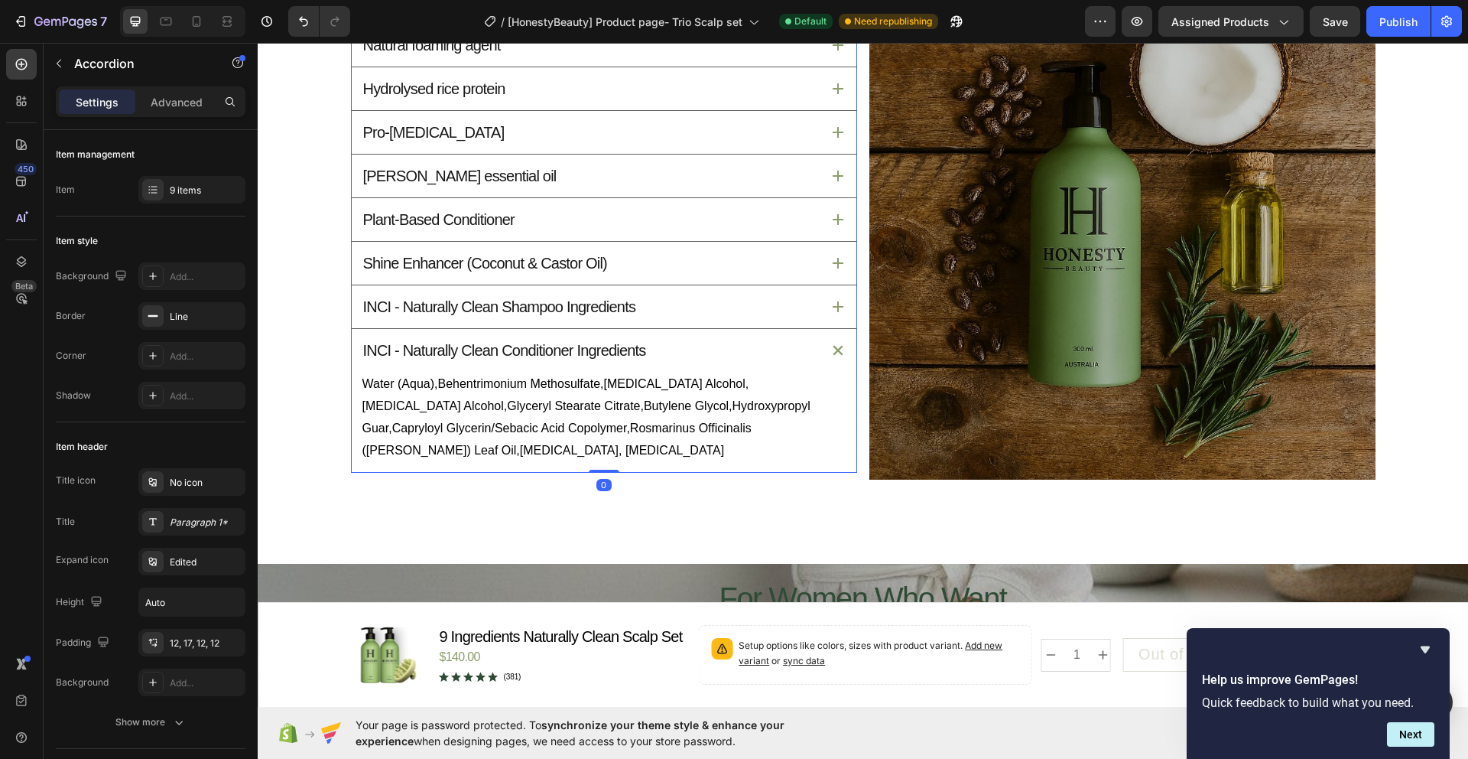
scroll to position [1862, 0]
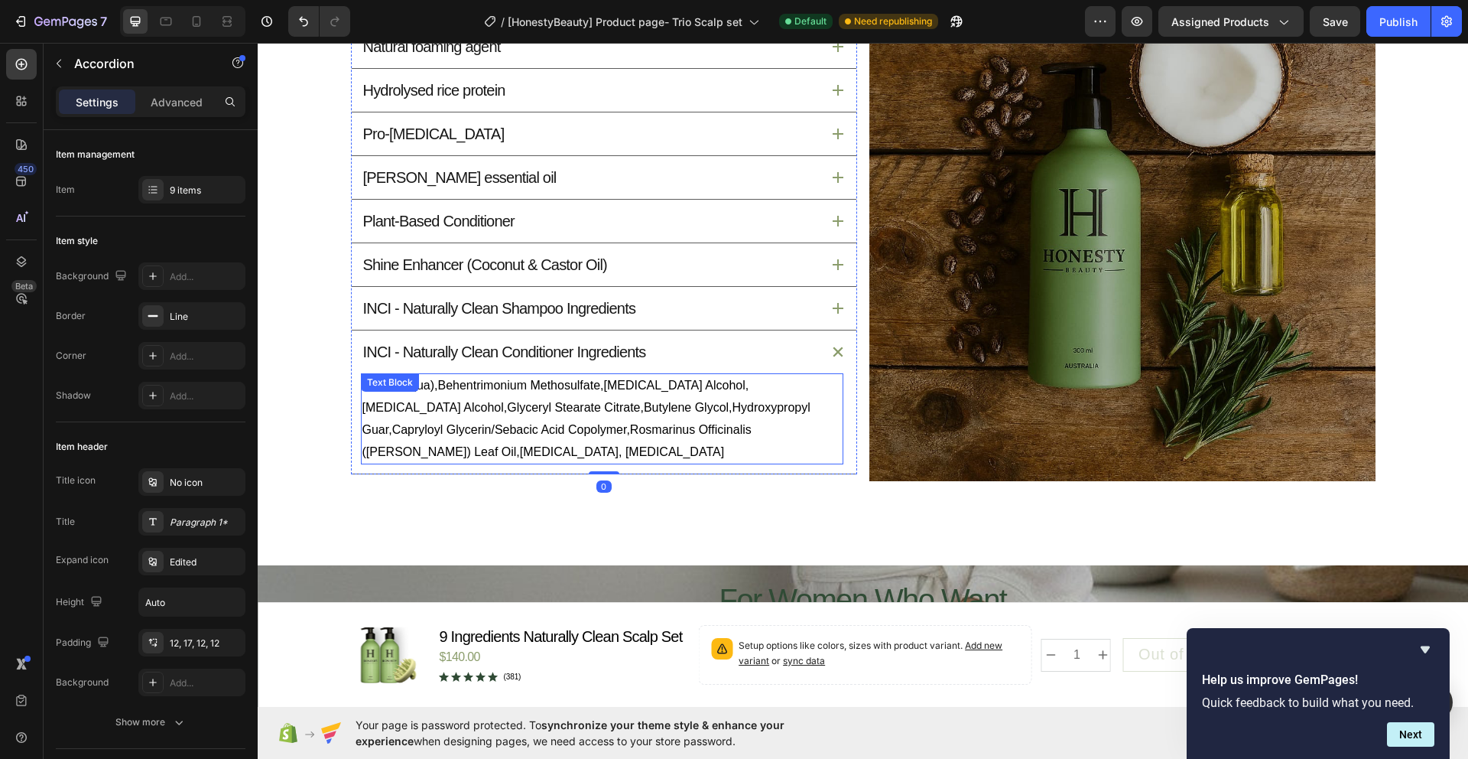
click at [419, 457] on p "Water (Aqua),Behentrimonium Methosulfate,Cetyl Alcohol,Cetyl Alcohol,Glyceryl S…" at bounding box center [602, 419] width 480 height 88
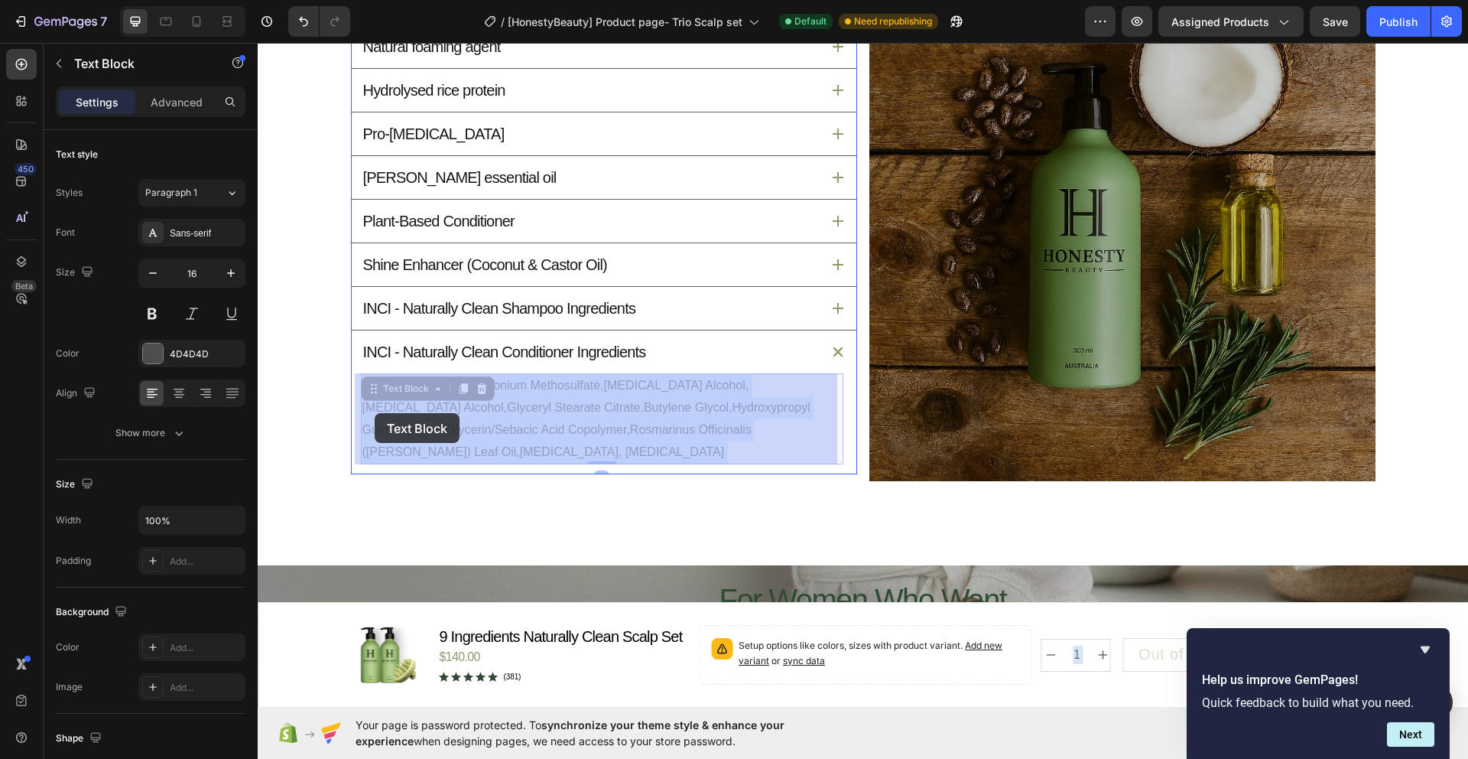
drag, startPoint x: 414, startPoint y: 453, endPoint x: 374, endPoint y: 414, distance: 56.2
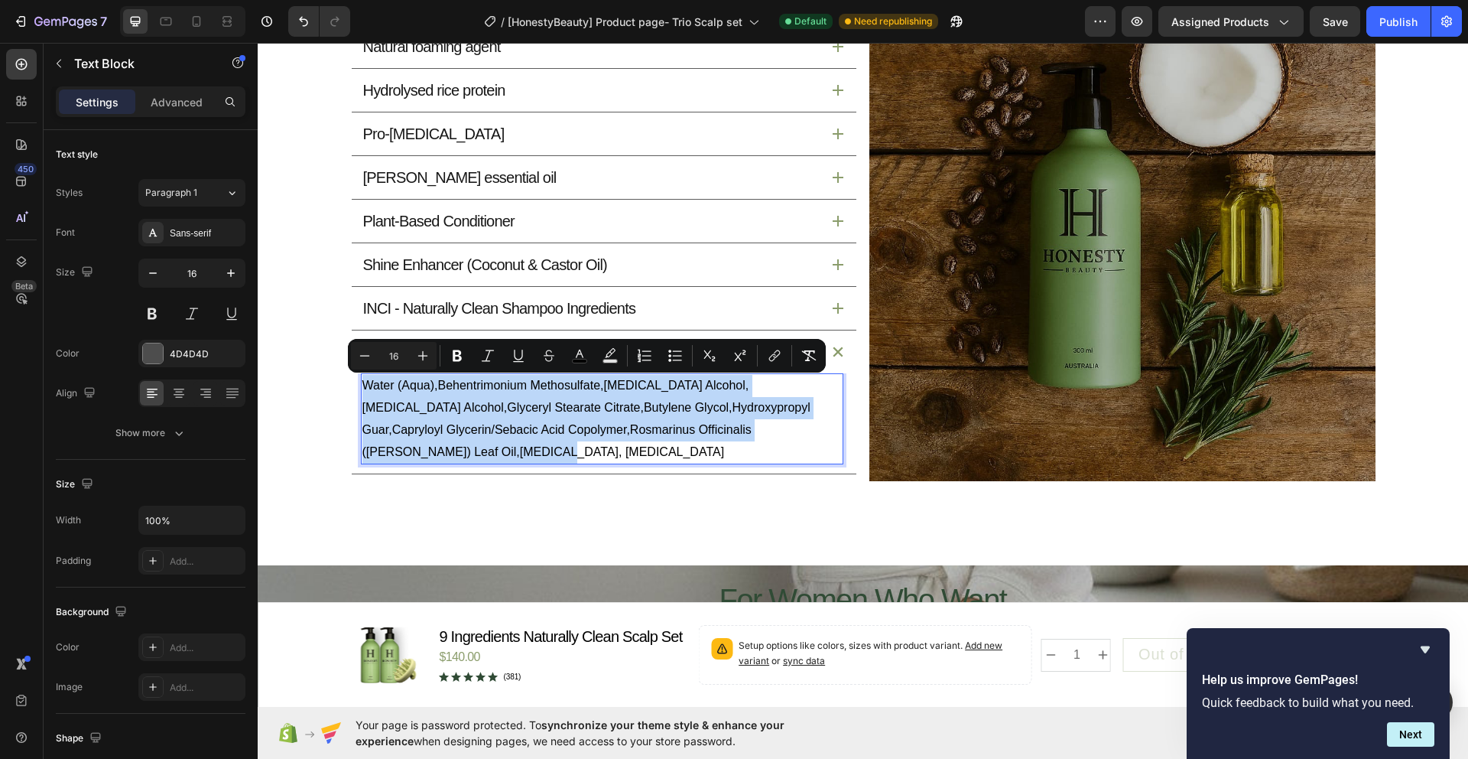
drag, startPoint x: 411, startPoint y: 454, endPoint x: 357, endPoint y: 385, distance: 87.2
click at [362, 385] on p "Water (Aqua),Behentrimonium Methosulfate,Cetyl Alcohol,Cetyl Alcohol,Glyceryl S…" at bounding box center [602, 419] width 480 height 88
copy span "Water (Aqua),Behentrimonium Methosulfate,Cetyl Alcohol,Cetyl Alcohol,Glyceryl S…"
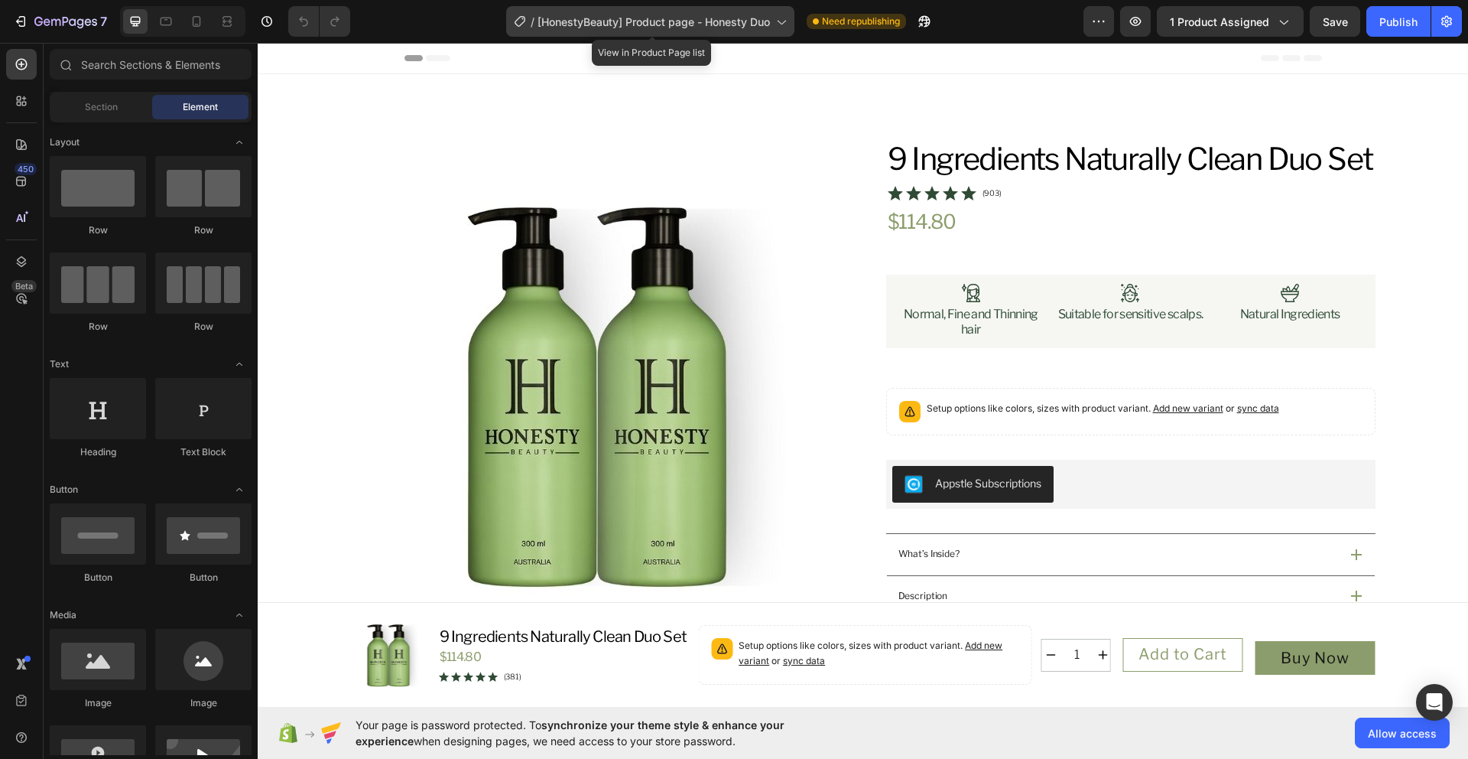
click at [700, 20] on span "[HonestyBeauty] Product page - Honesty Duo" at bounding box center [654, 22] width 232 height 16
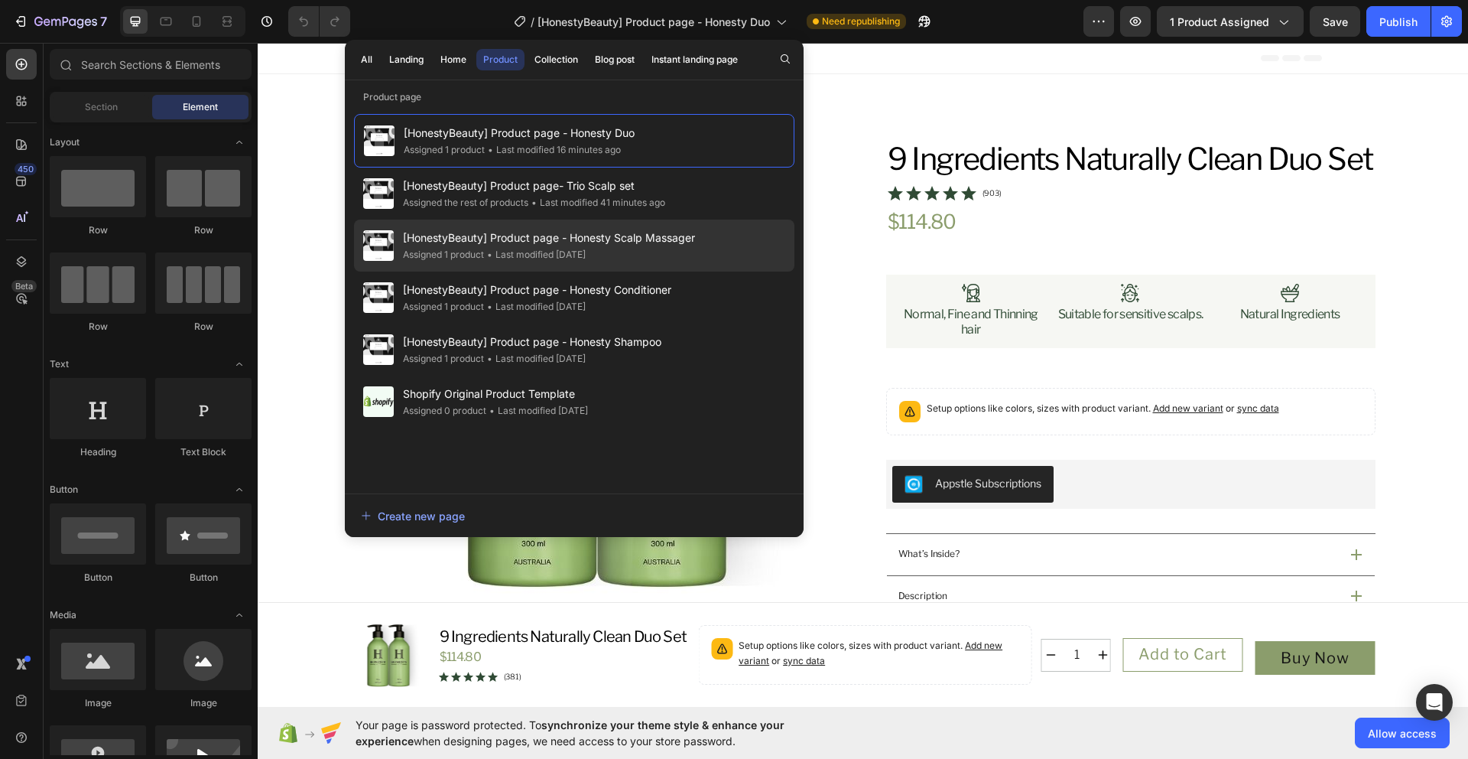
click at [693, 251] on div "Assigned 1 product • Last modified [DATE]" at bounding box center [549, 254] width 292 height 15
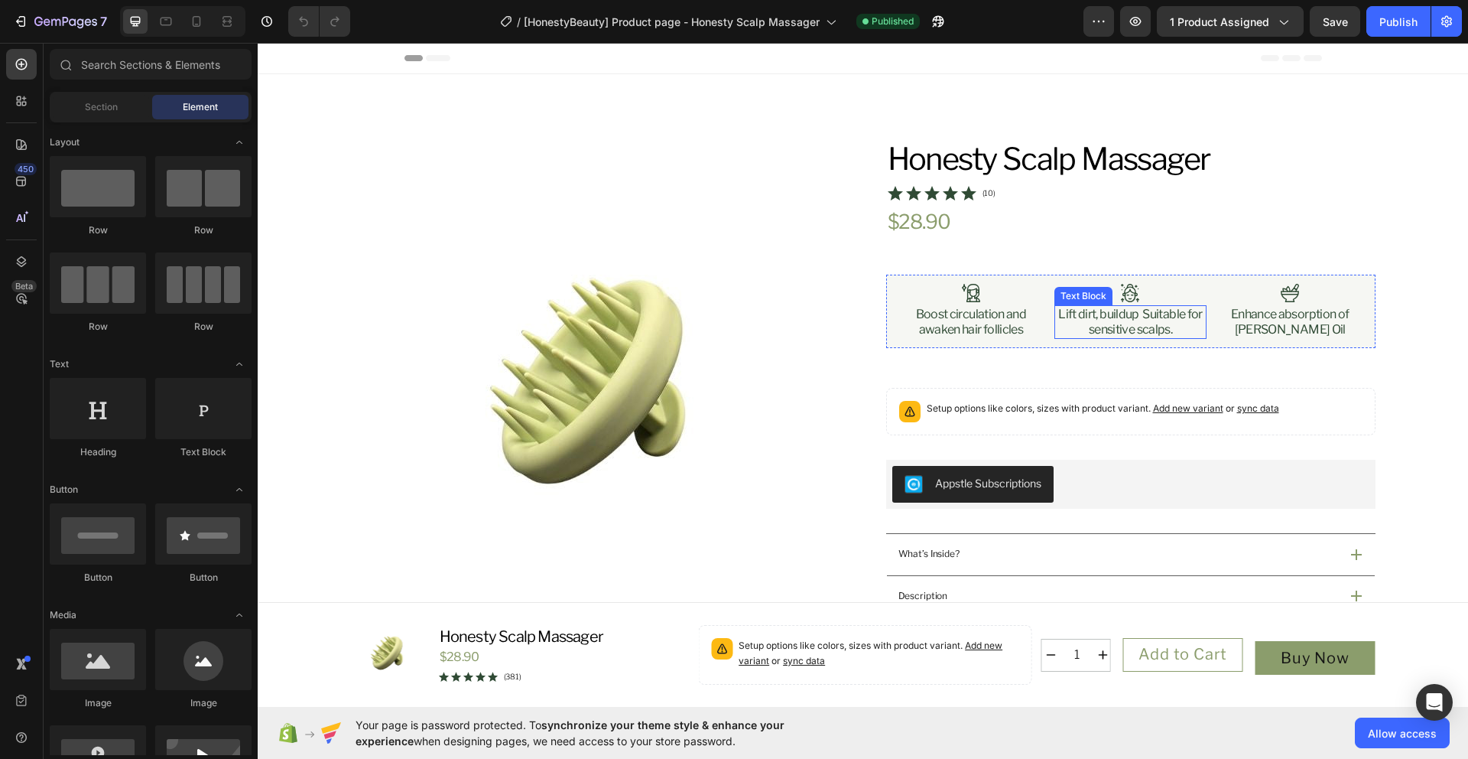
click at [1169, 333] on p "Lift dirt, buildup Suitable for sensitive scalps." at bounding box center [1130, 322] width 149 height 31
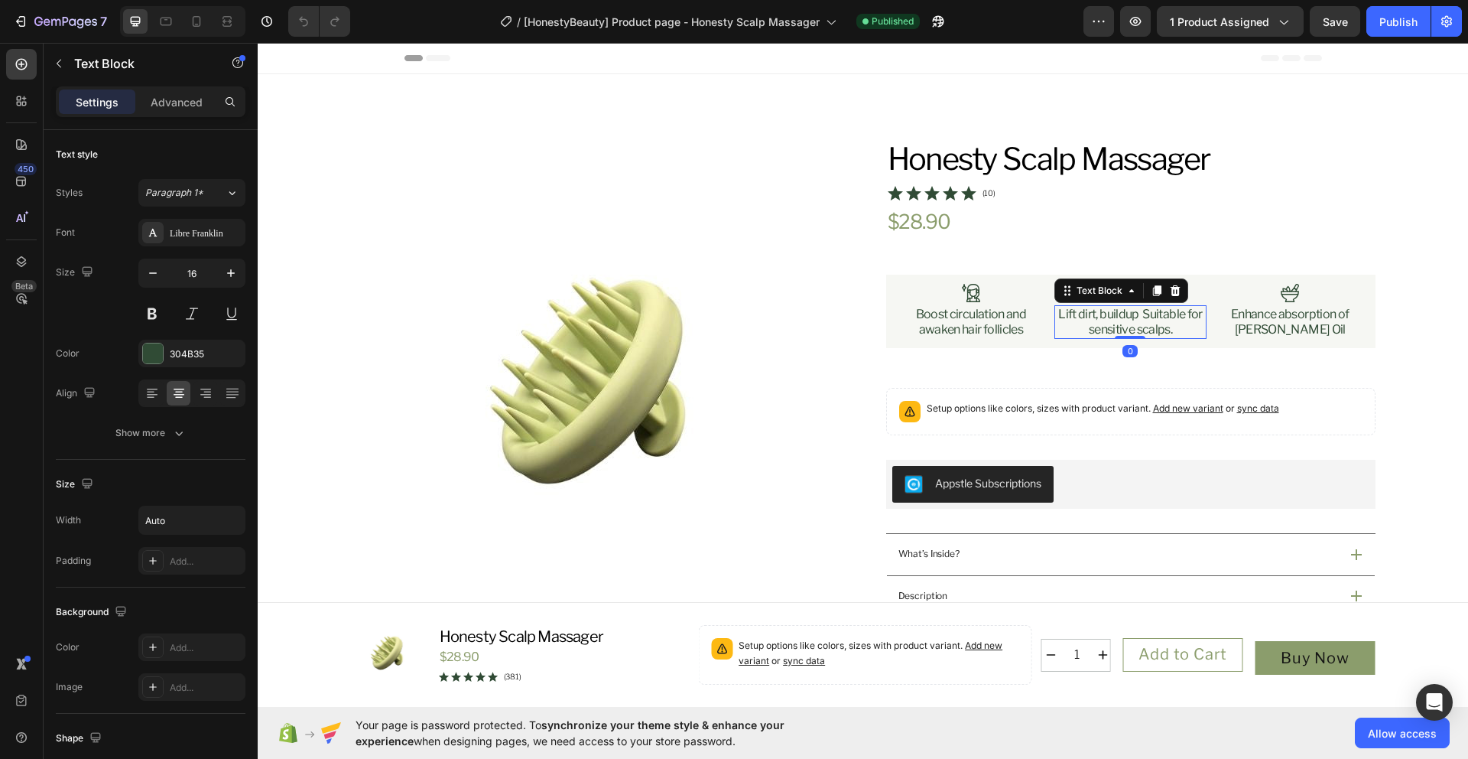
click at [1169, 333] on p "Lift dirt, buildup Suitable for sensitive scalps." at bounding box center [1130, 322] width 149 height 31
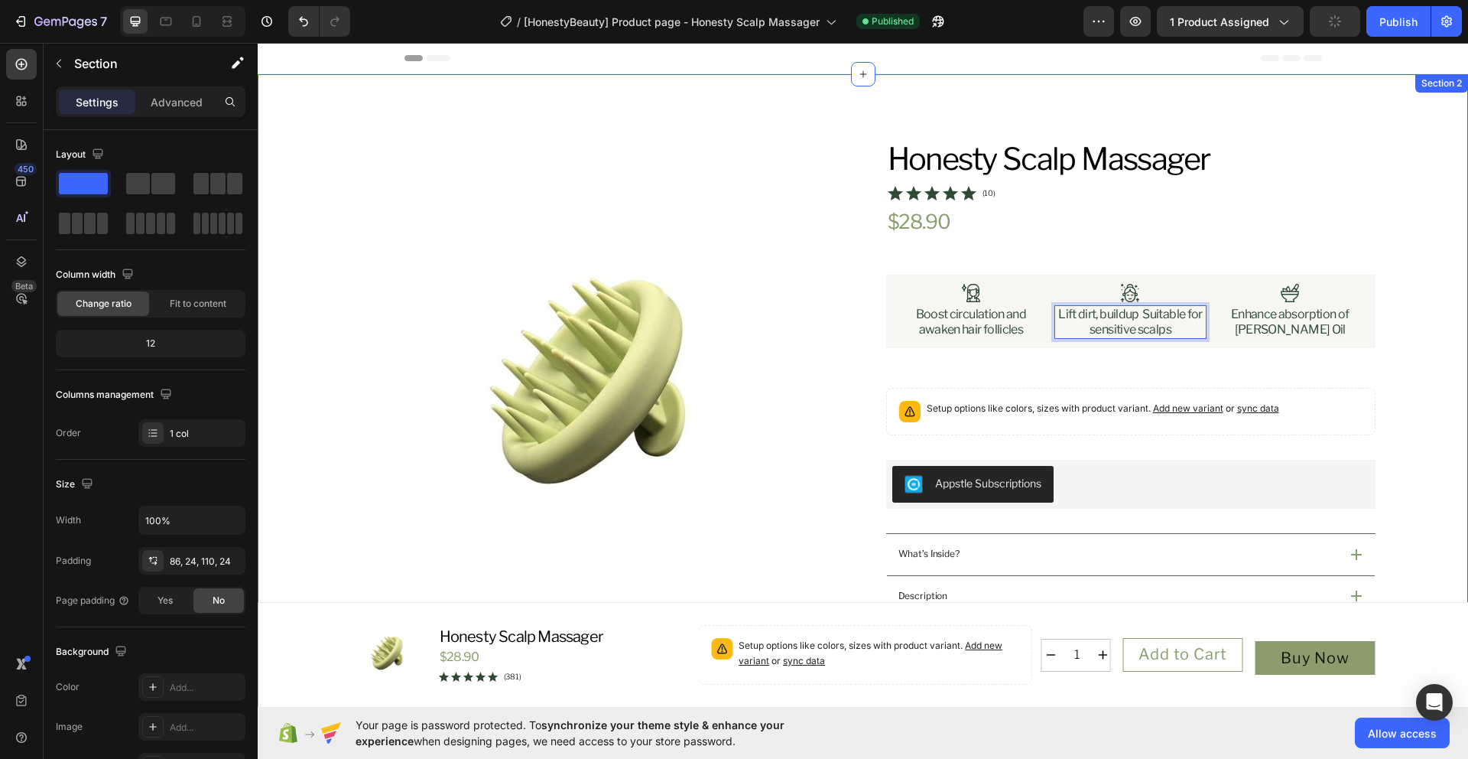
click at [1392, 448] on div "Product Images Icon Australian Owned Text Block Icon Aus Post Delivery Text Blo…" at bounding box center [863, 687] width 1174 height 1094
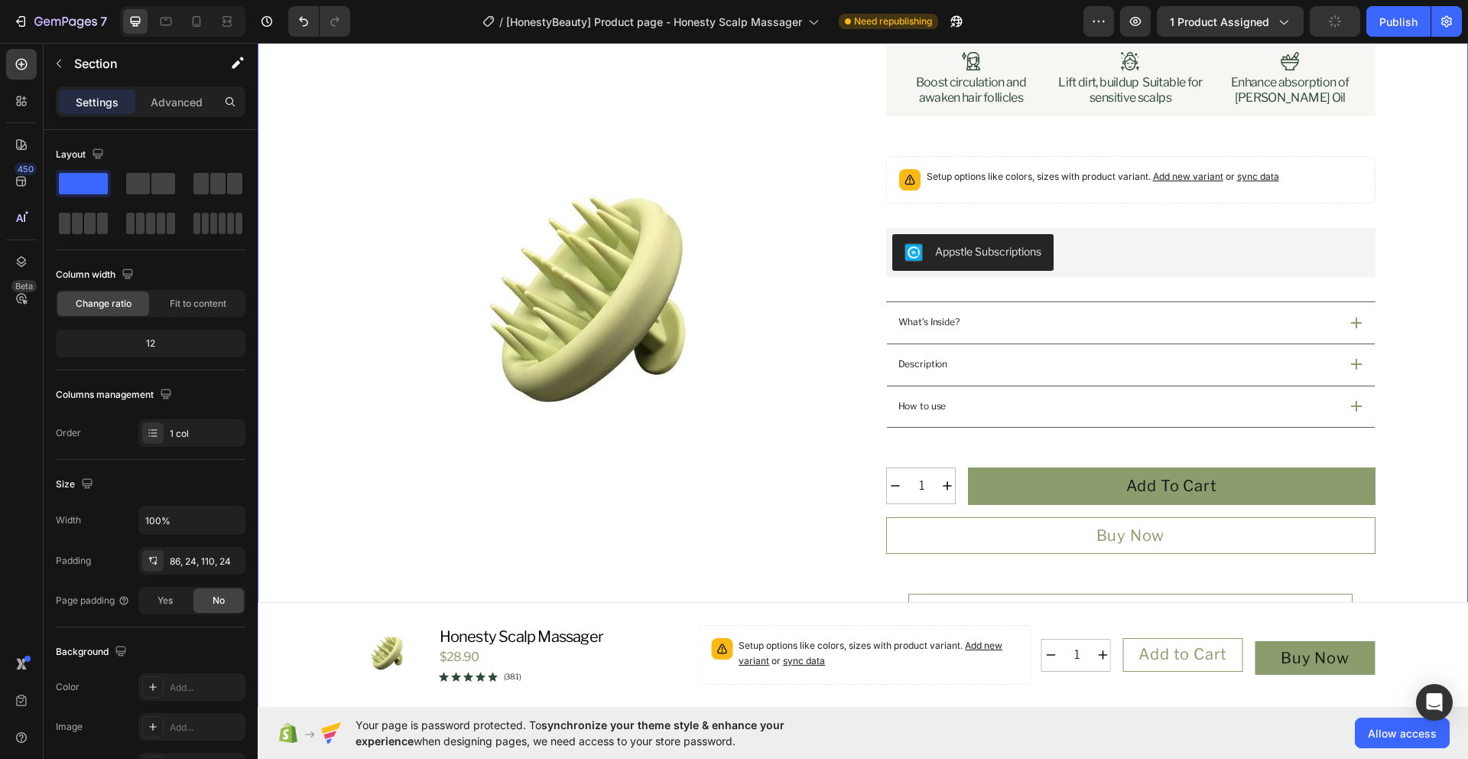
scroll to position [254, 0]
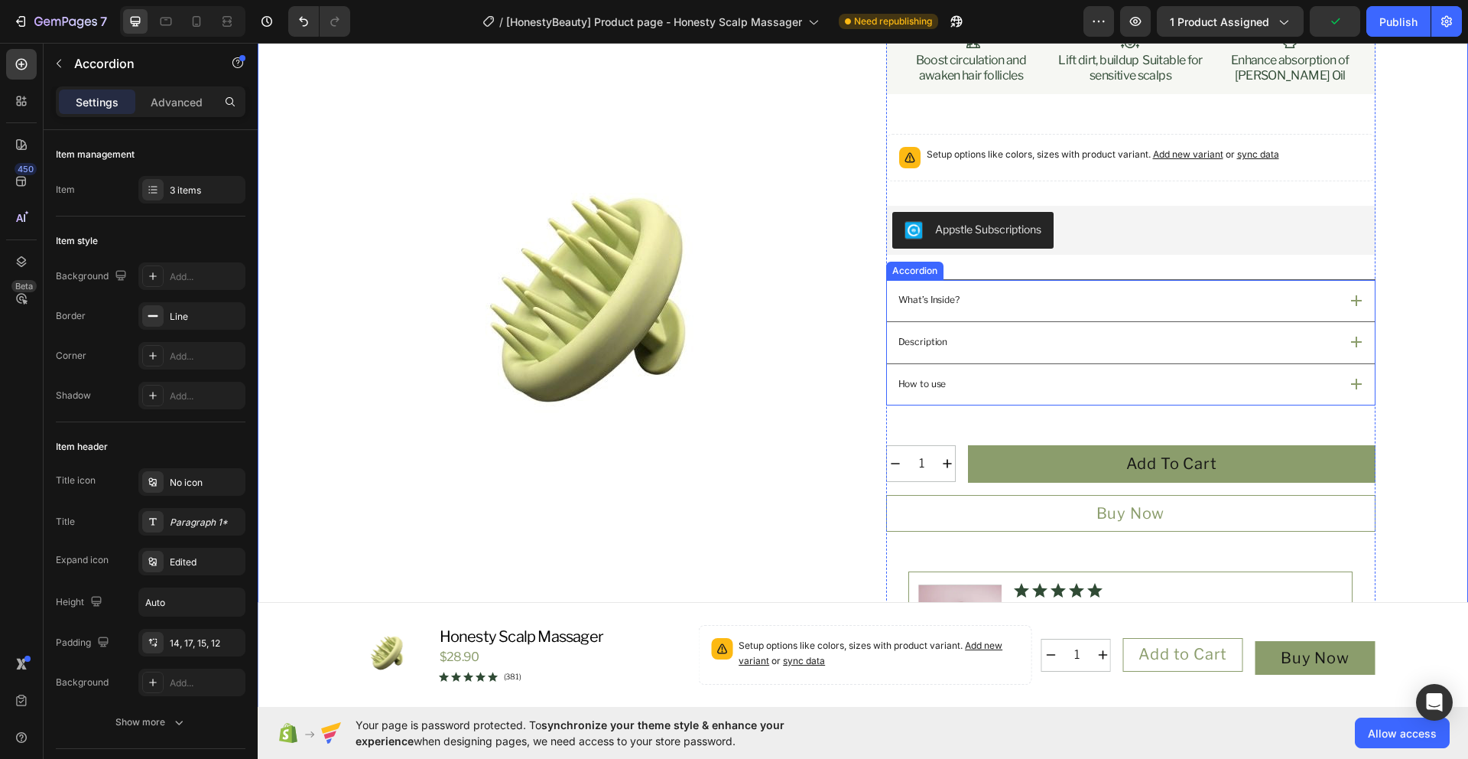
click at [1354, 304] on icon at bounding box center [1356, 300] width 11 height 11
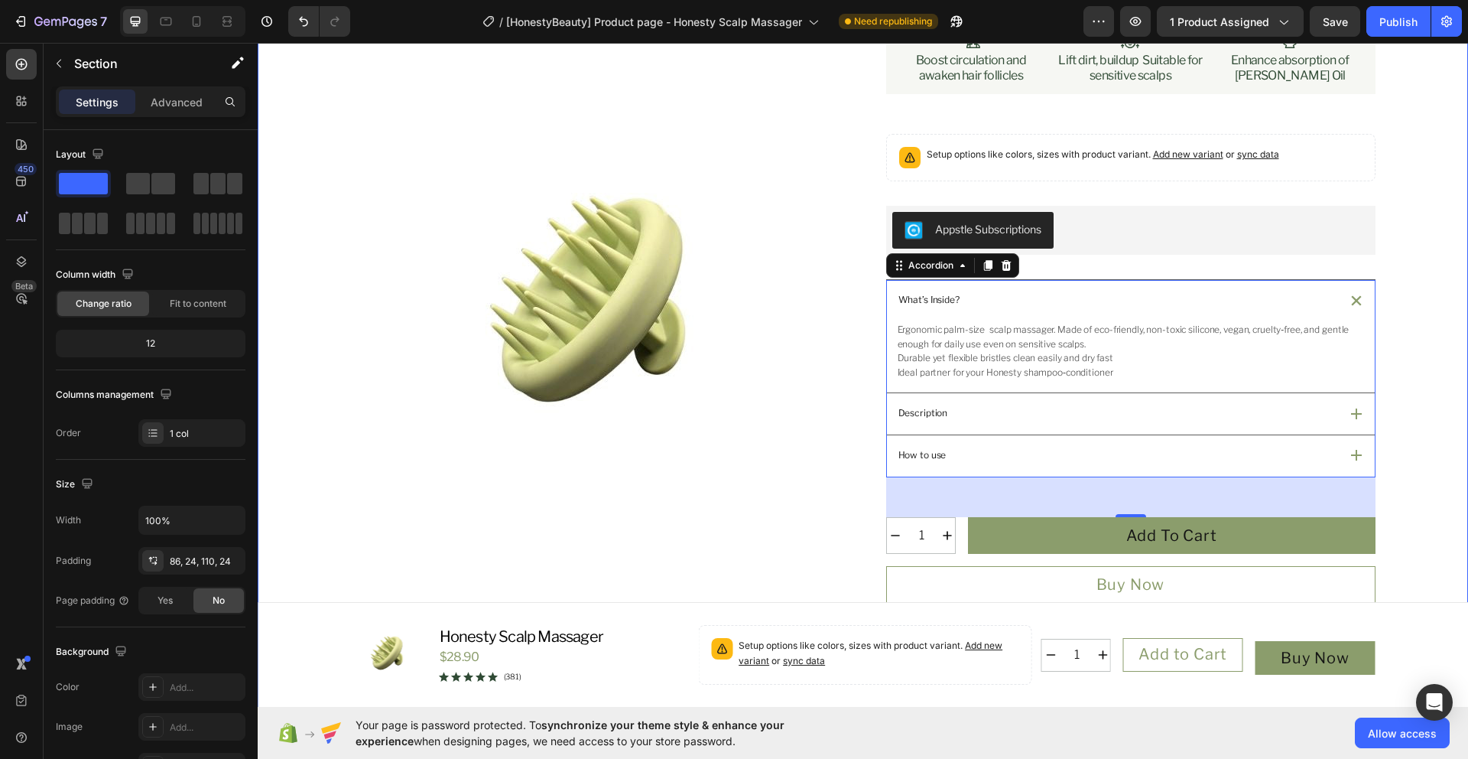
click at [1426, 383] on div "Product Images Icon Australian Owned Text Block Icon Aus Post Delivery Text Blo…" at bounding box center [863, 468] width 1174 height 1165
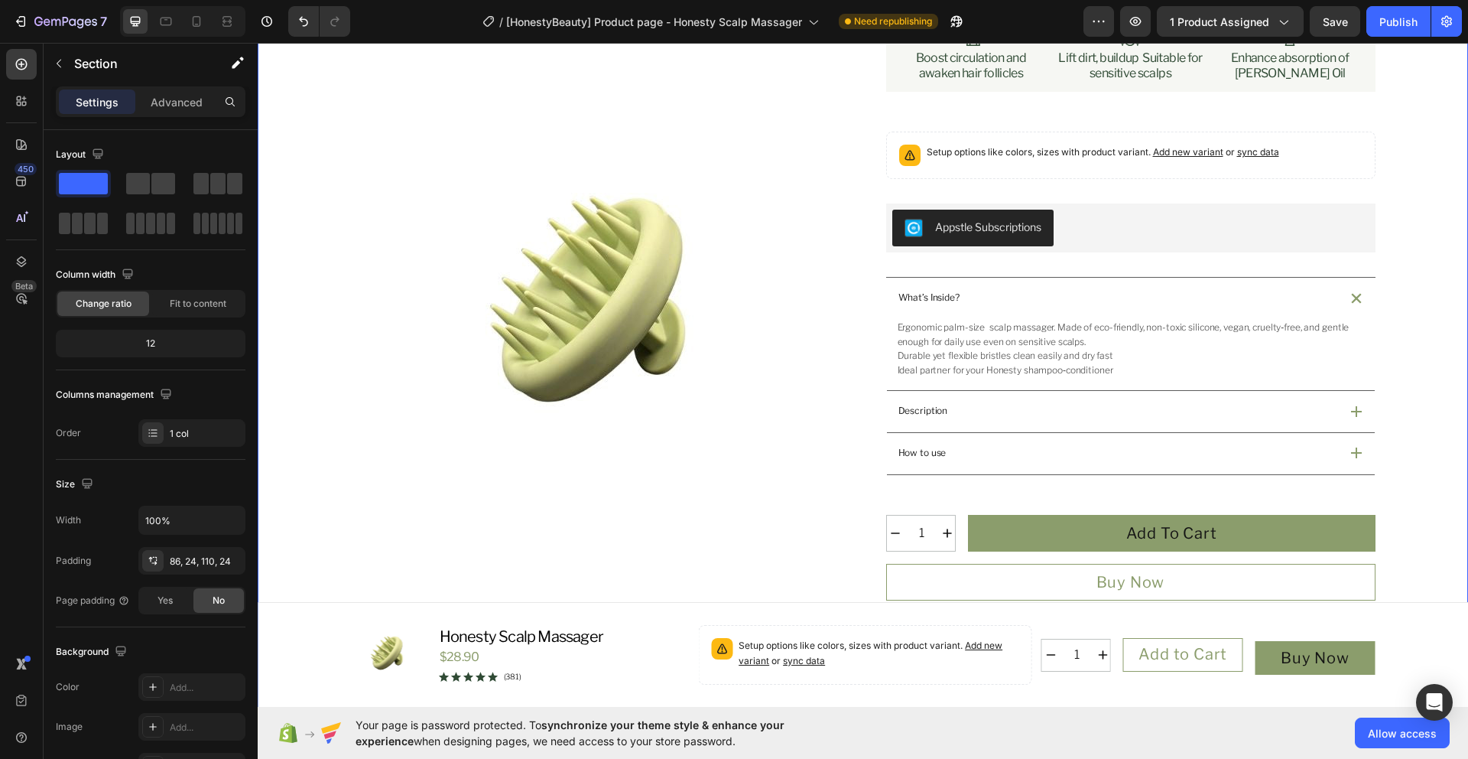
scroll to position [257, 0]
click at [1000, 365] on p "Ideal partner for your Honesty shampoo‑conditioner" at bounding box center [1129, 369] width 463 height 15
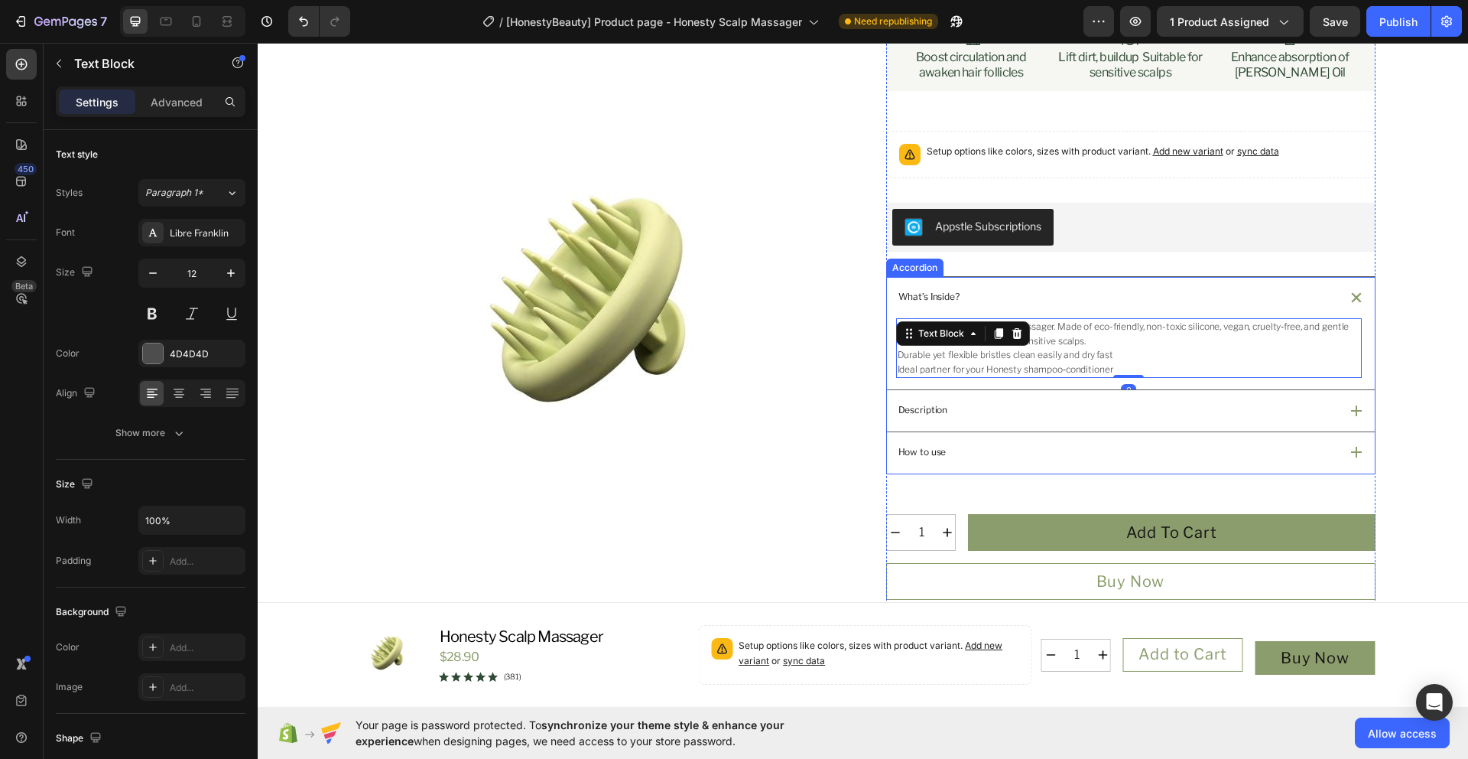
click at [1136, 417] on div "Description" at bounding box center [1117, 410] width 443 height 19
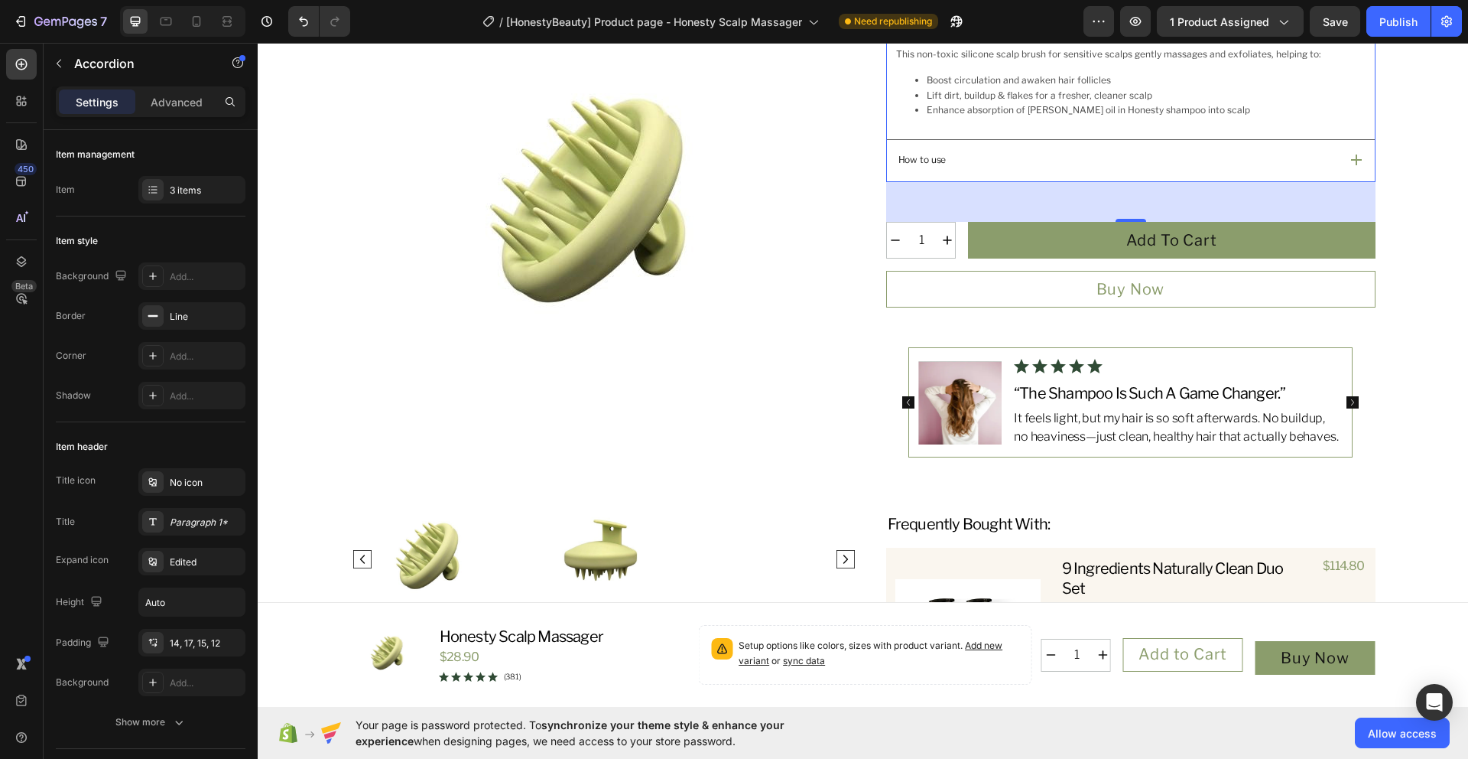
scroll to position [797, 0]
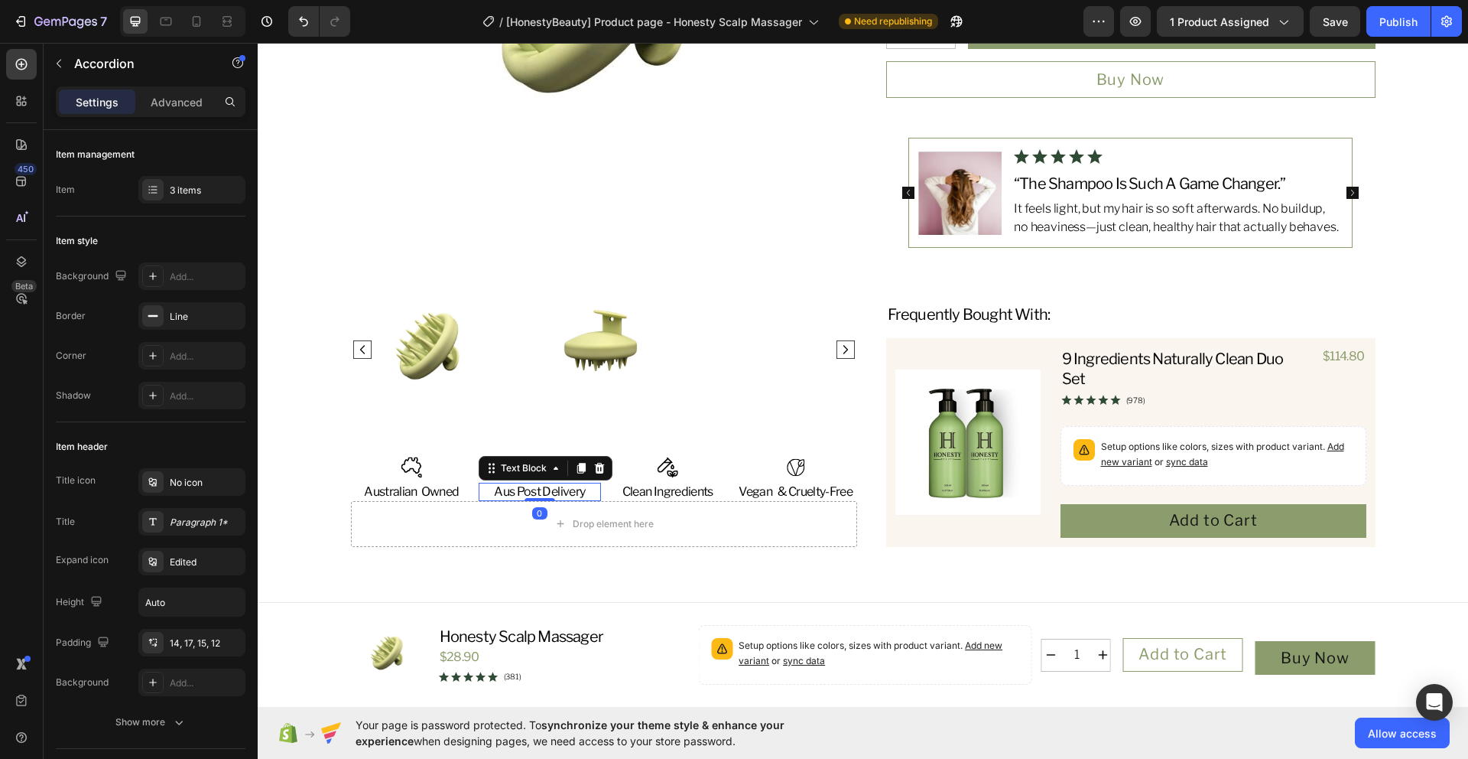
click at [528, 484] on p "Aus Post Delivery" at bounding box center [539, 491] width 119 height 15
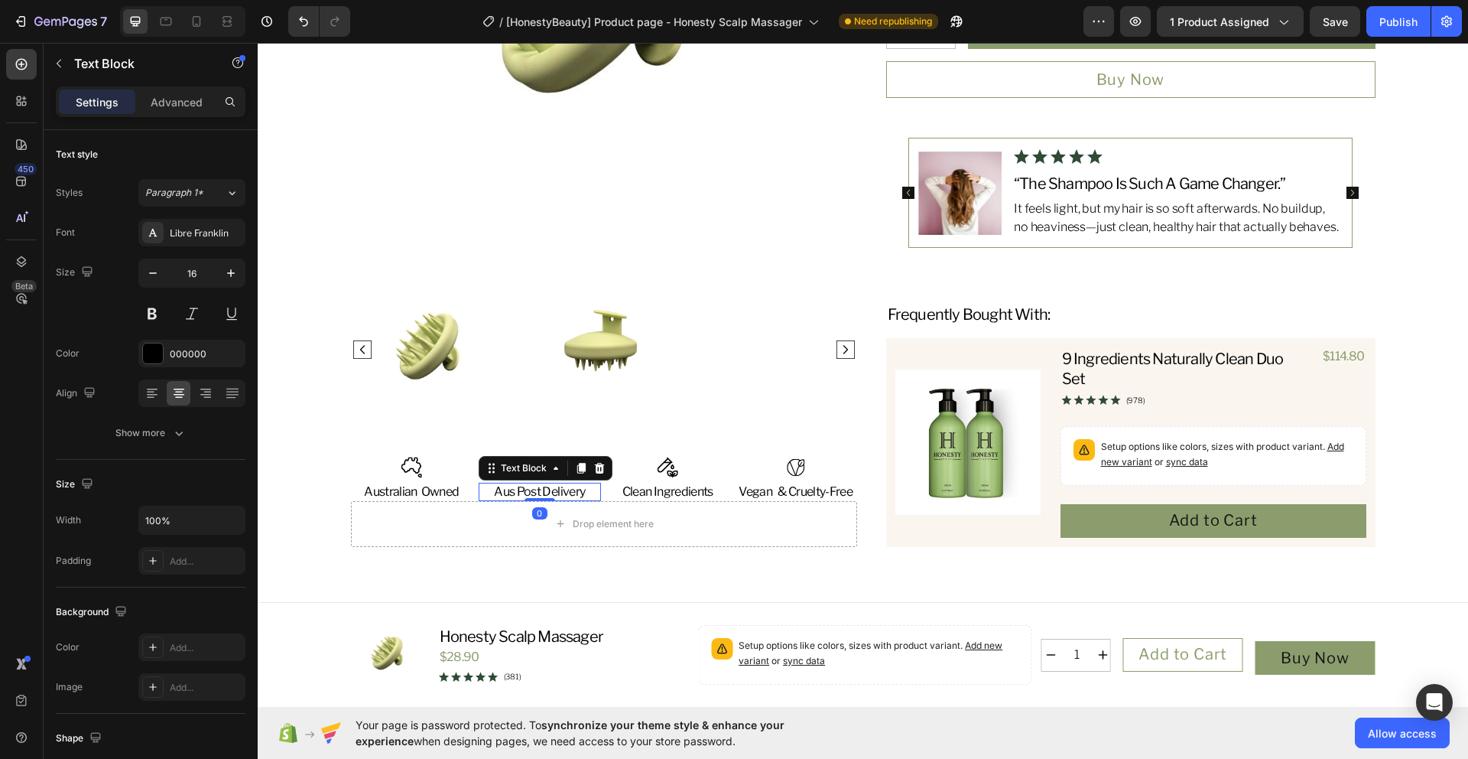
click at [532, 484] on p "Aus Post Delivery" at bounding box center [539, 491] width 119 height 15
drag, startPoint x: 580, startPoint y: 476, endPoint x: 540, endPoint y: 476, distance: 39.8
click at [540, 484] on p "Aus Post Delivery" at bounding box center [539, 491] width 119 height 15
click at [529, 484] on p "Aus Post" at bounding box center [539, 491] width 119 height 15
click at [773, 484] on p "Vegan & Cruelty-Free" at bounding box center [795, 491] width 119 height 15
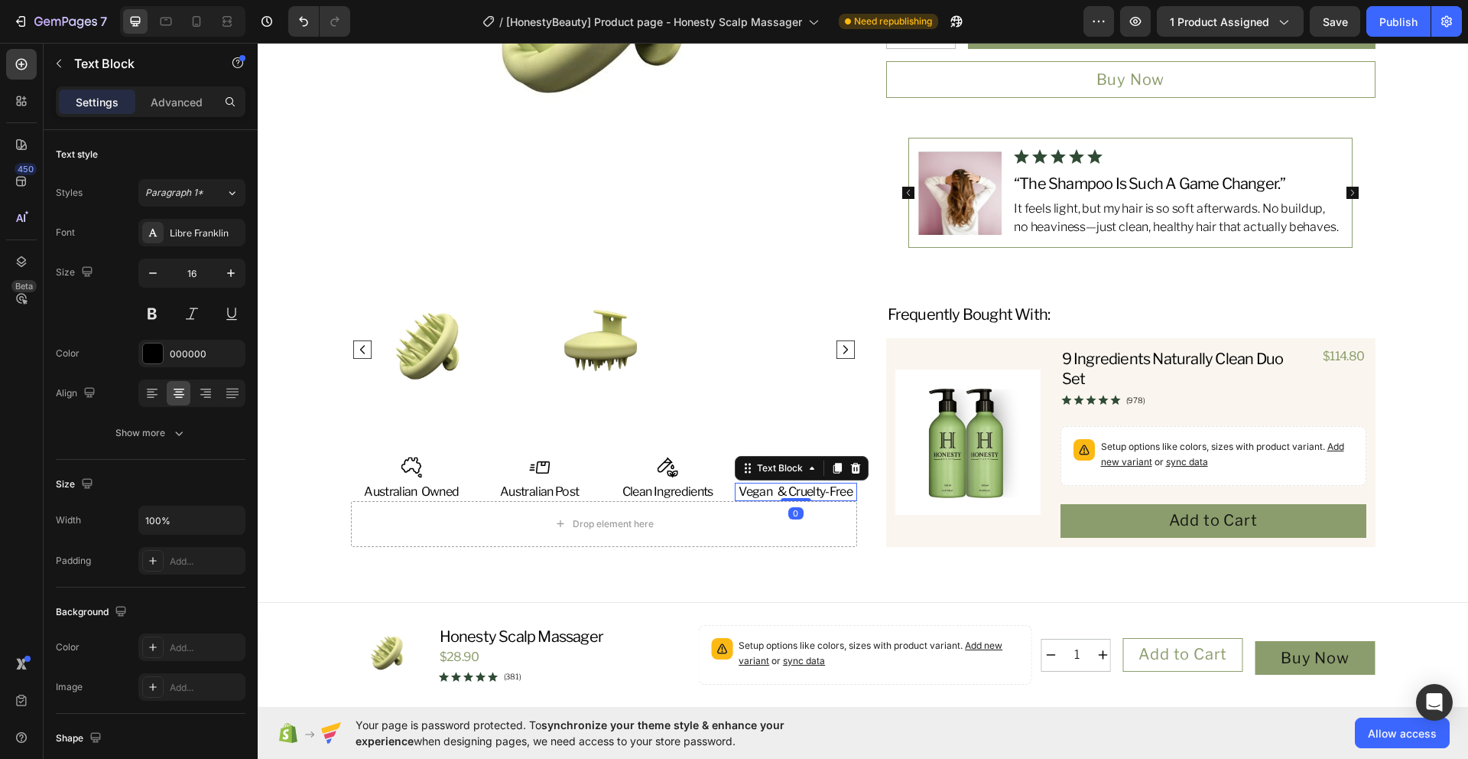
click at [769, 484] on p "Vegan & Cruelty-Free" at bounding box center [795, 491] width 119 height 15
click at [416, 484] on p "Australian Owned" at bounding box center [412, 491] width 119 height 15
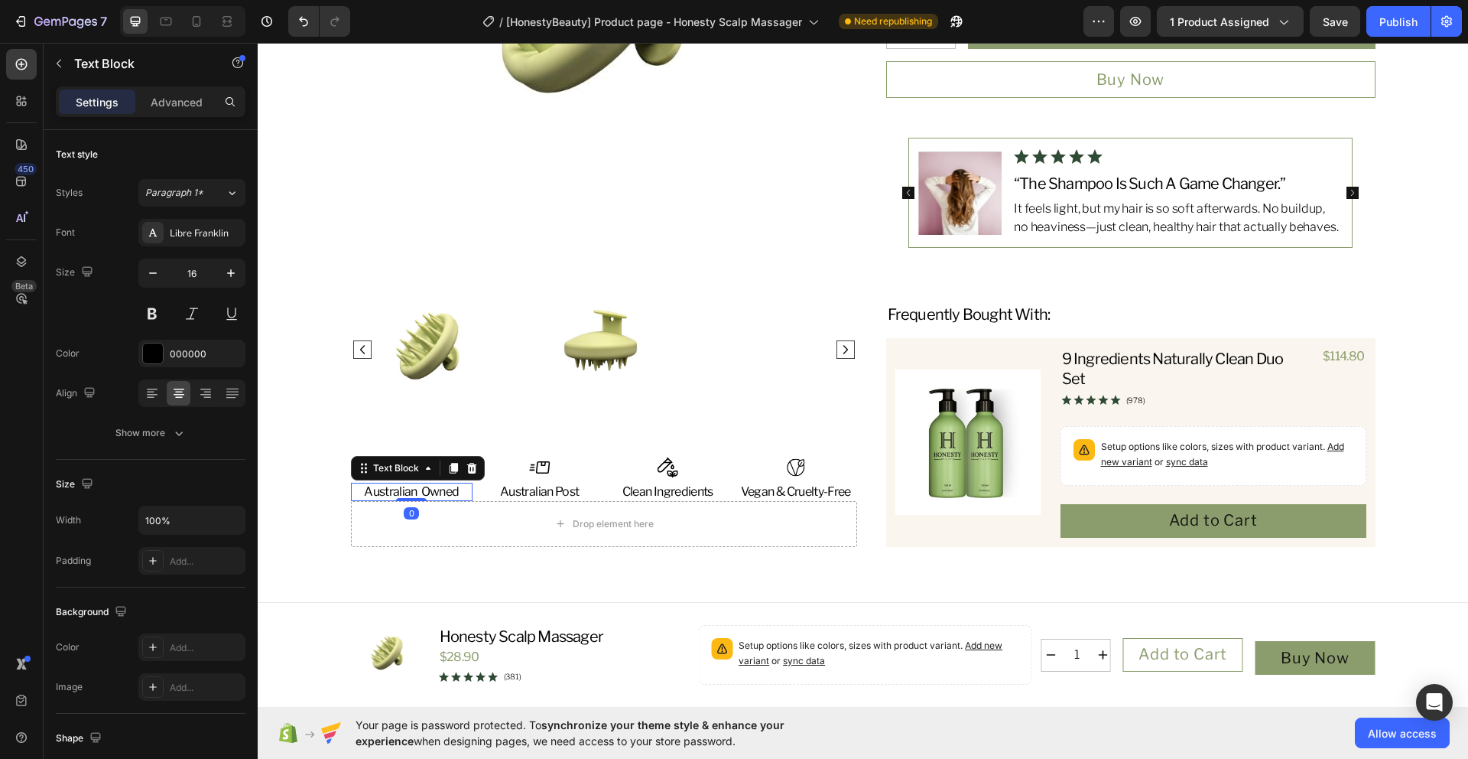
click at [414, 484] on p "Australian Owned" at bounding box center [412, 491] width 119 height 15
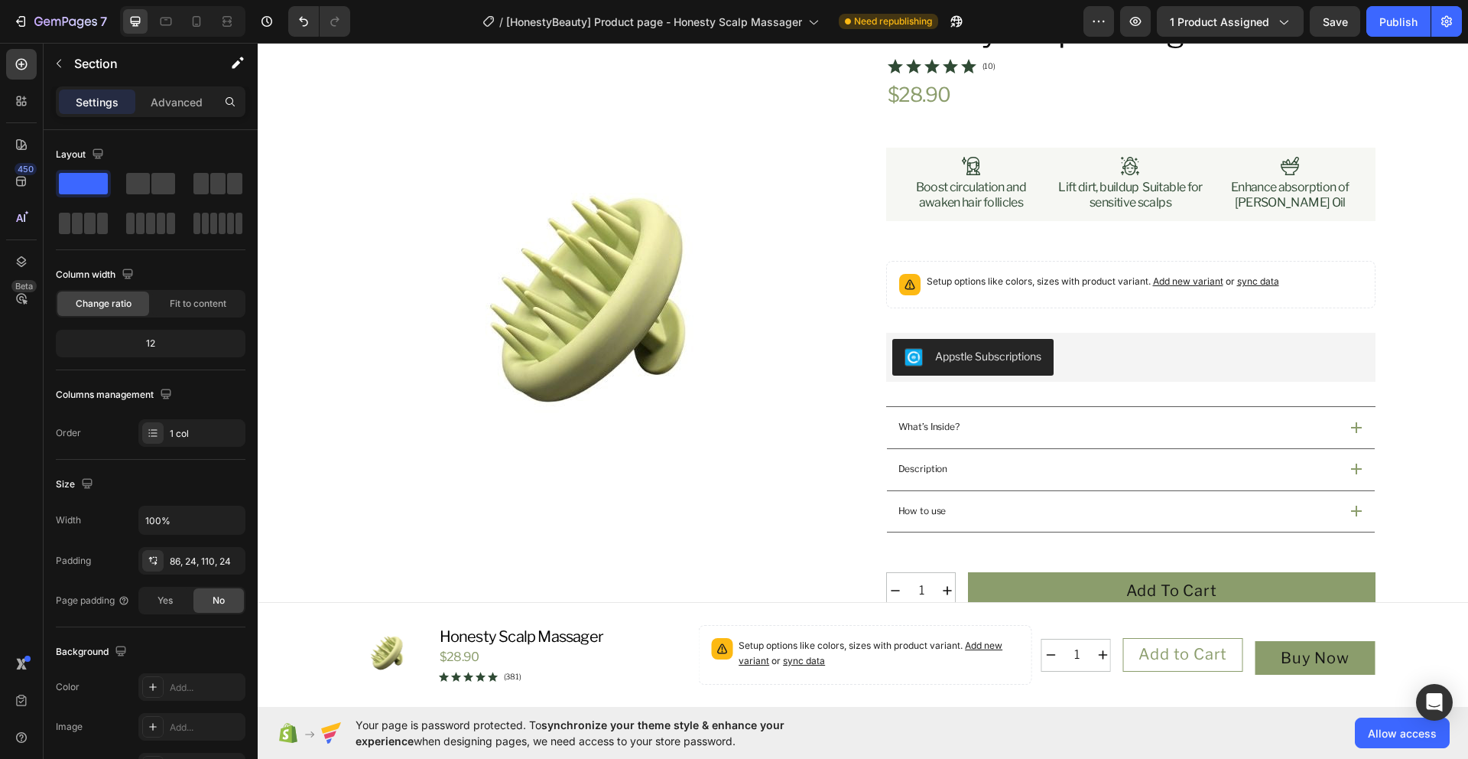
scroll to position [0, 0]
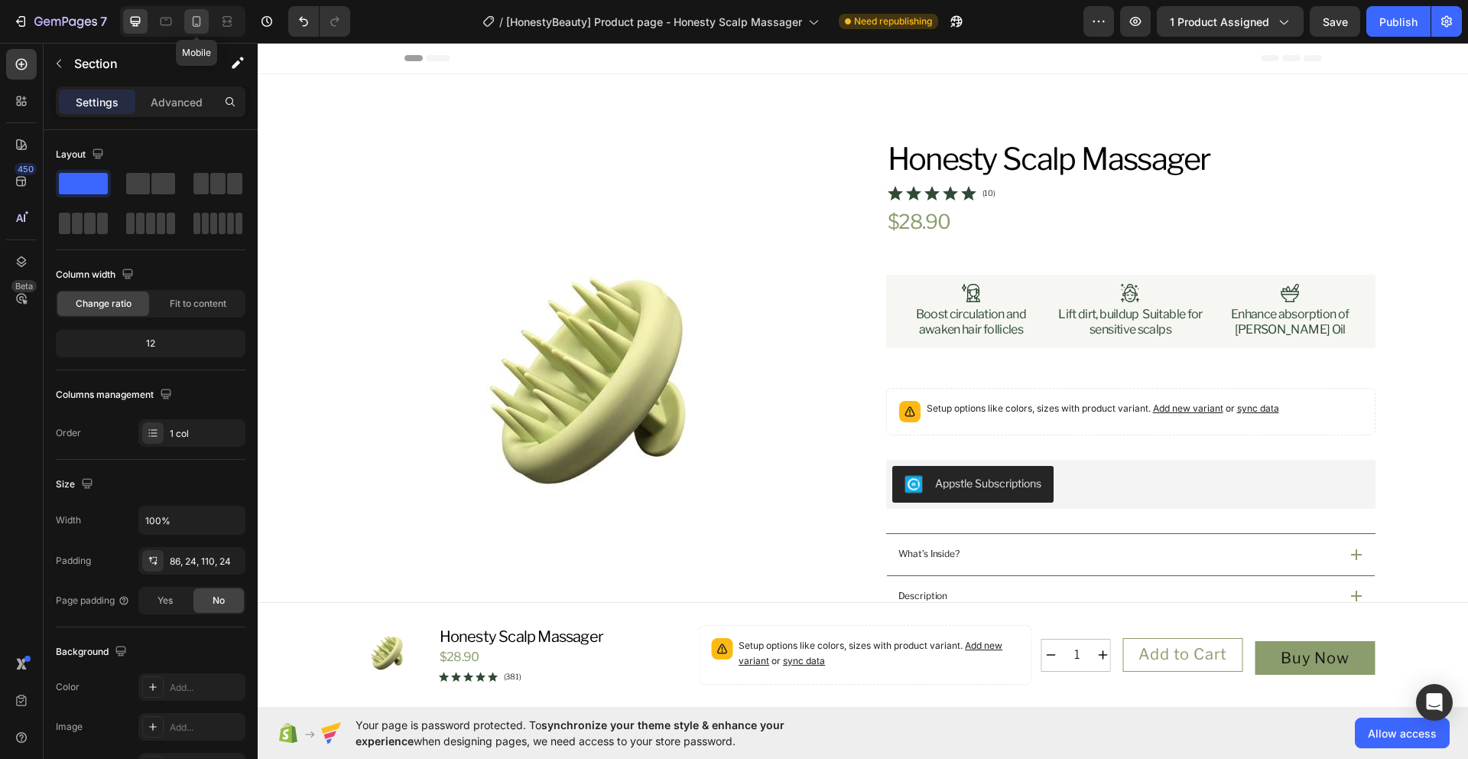
click at [196, 28] on icon at bounding box center [196, 21] width 15 height 15
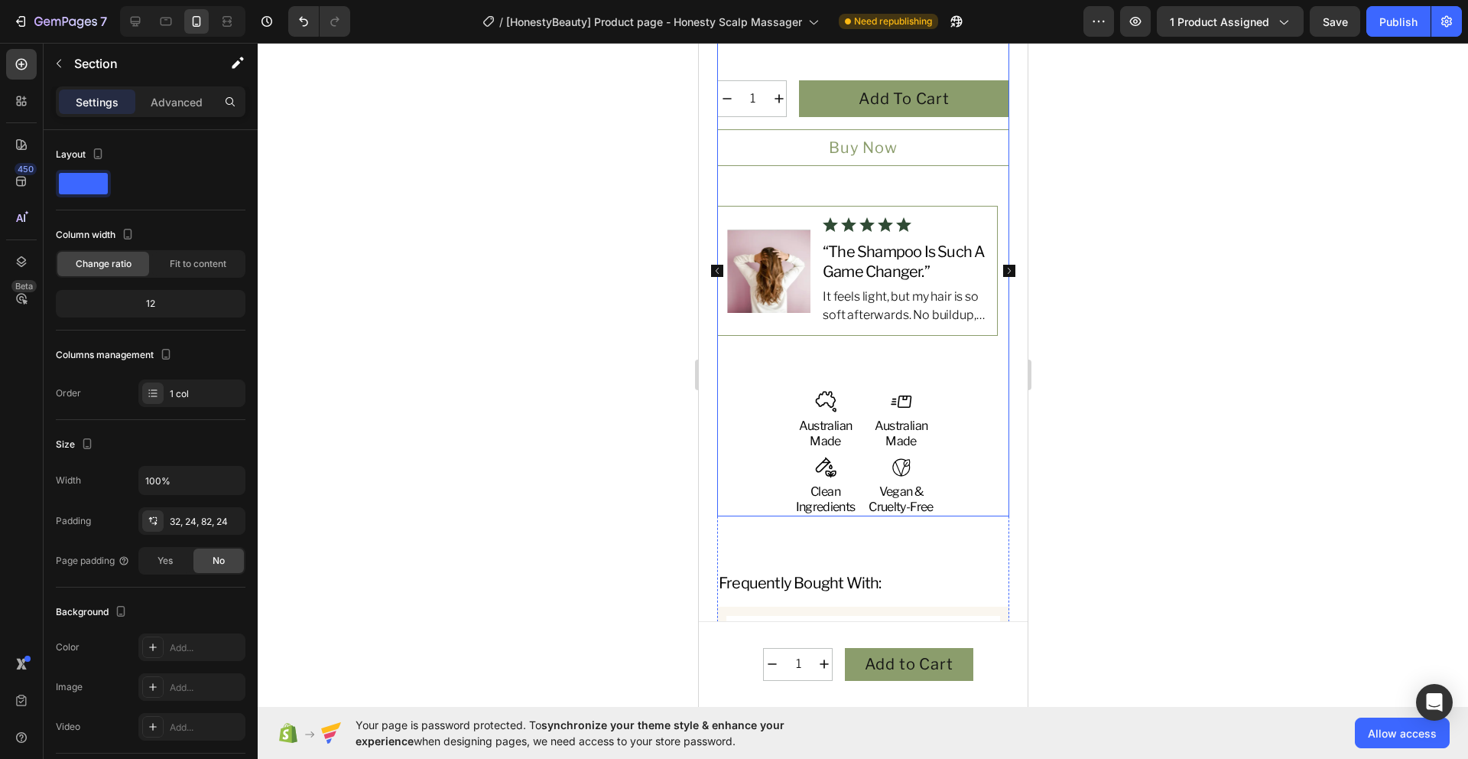
scroll to position [1030, 0]
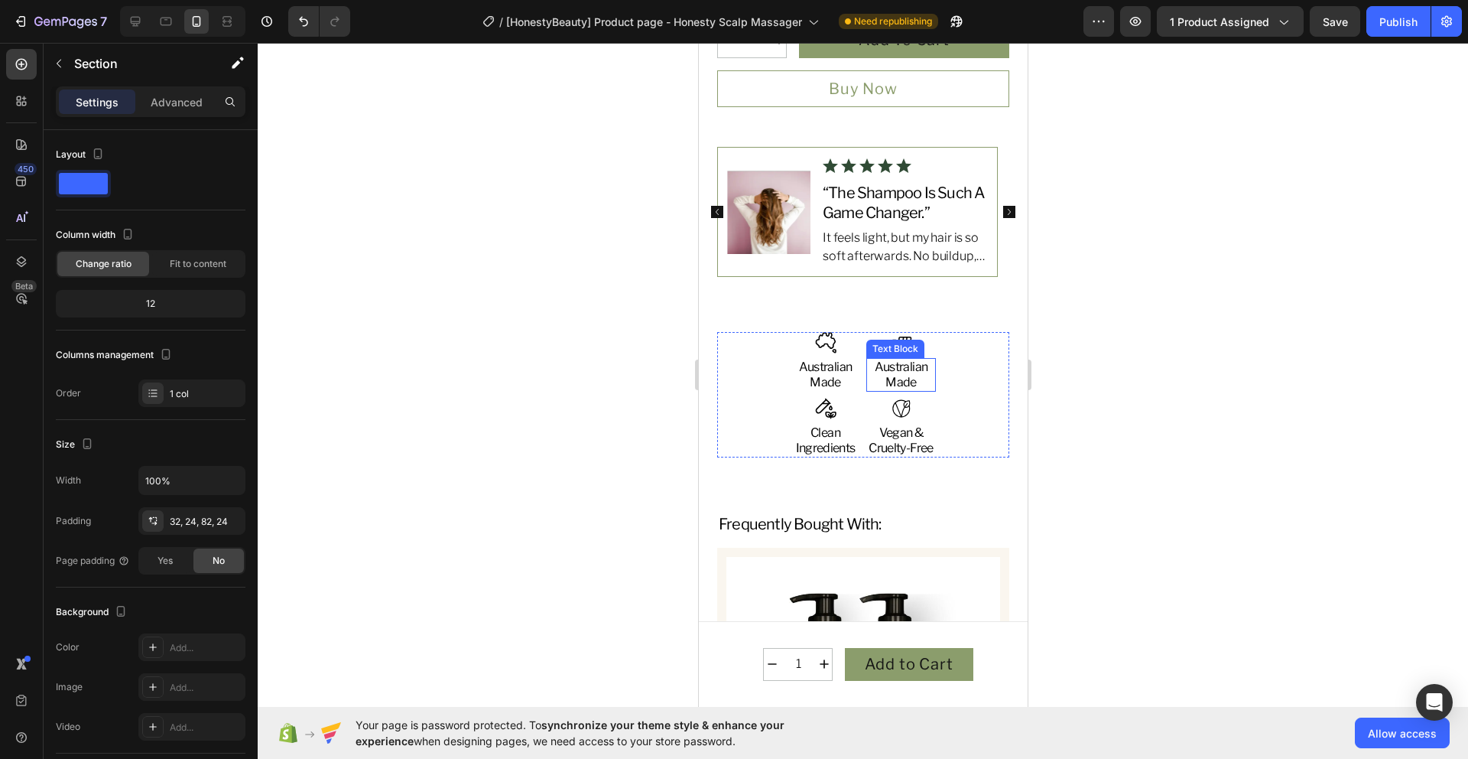
click at [907, 380] on p "Australian Made" at bounding box center [900, 374] width 67 height 31
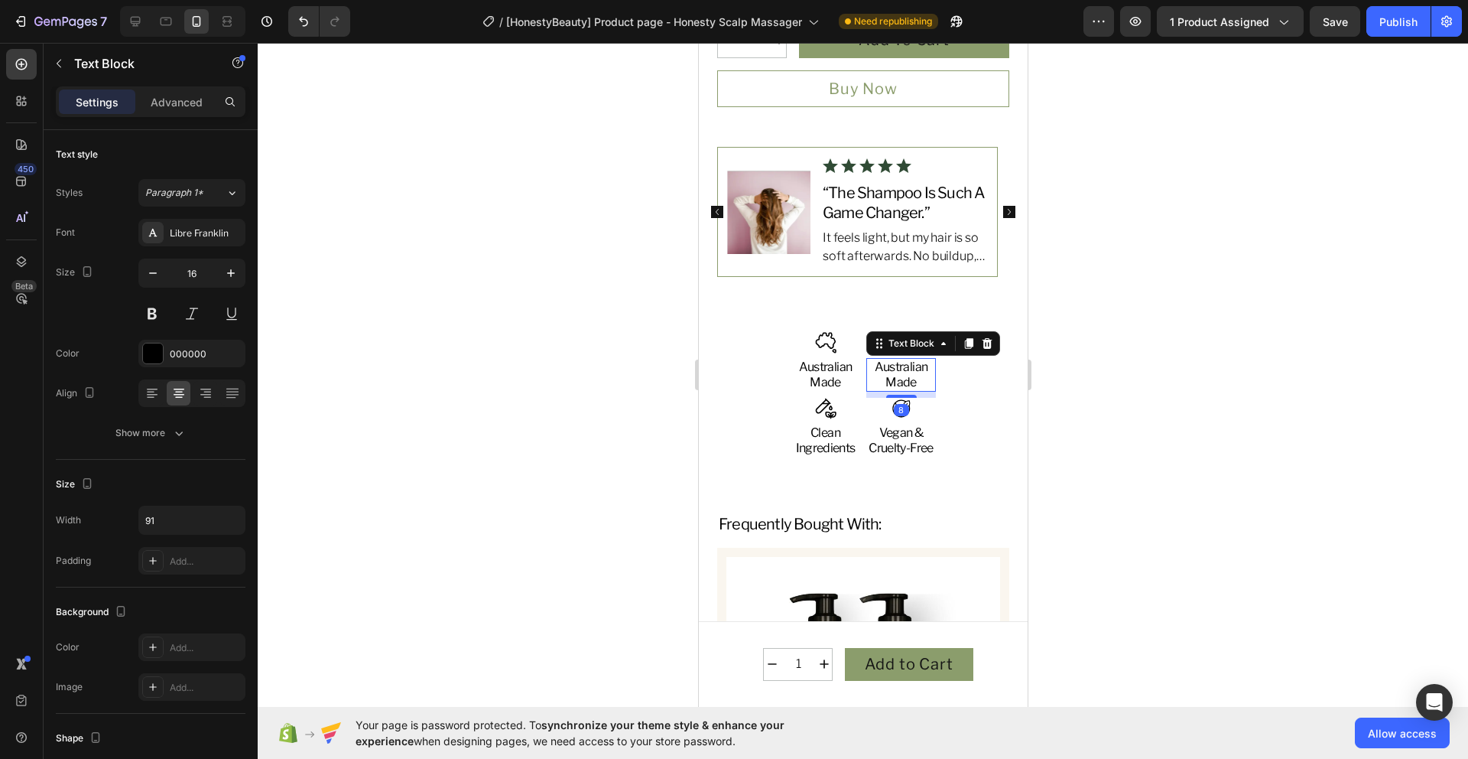
click at [912, 385] on p "Australian Made" at bounding box center [900, 374] width 67 height 31
drag, startPoint x: 915, startPoint y: 385, endPoint x: 882, endPoint y: 385, distance: 32.9
click at [882, 385] on p "Australian Made" at bounding box center [900, 374] width 67 height 31
click at [1159, 469] on div at bounding box center [863, 401] width 1211 height 716
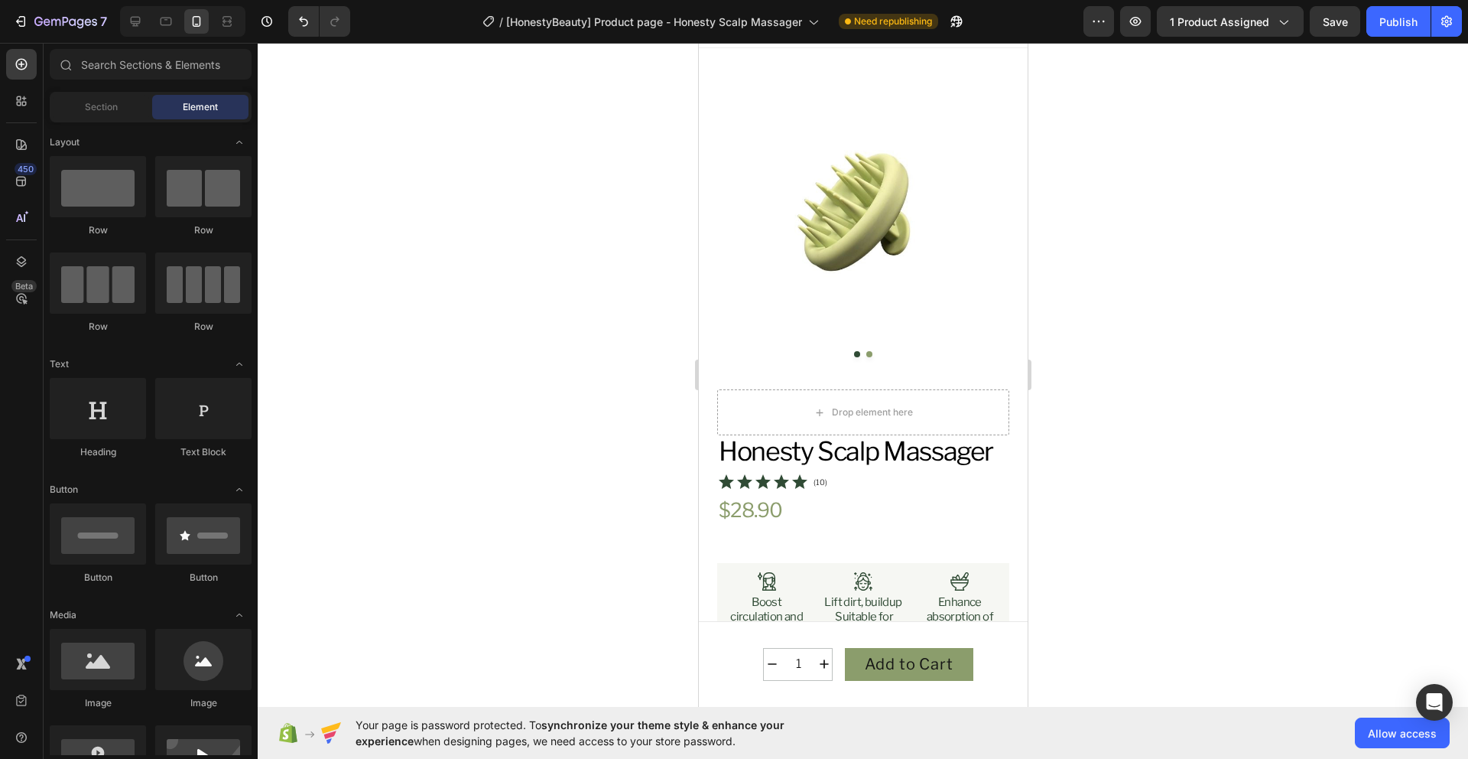
scroll to position [0, 0]
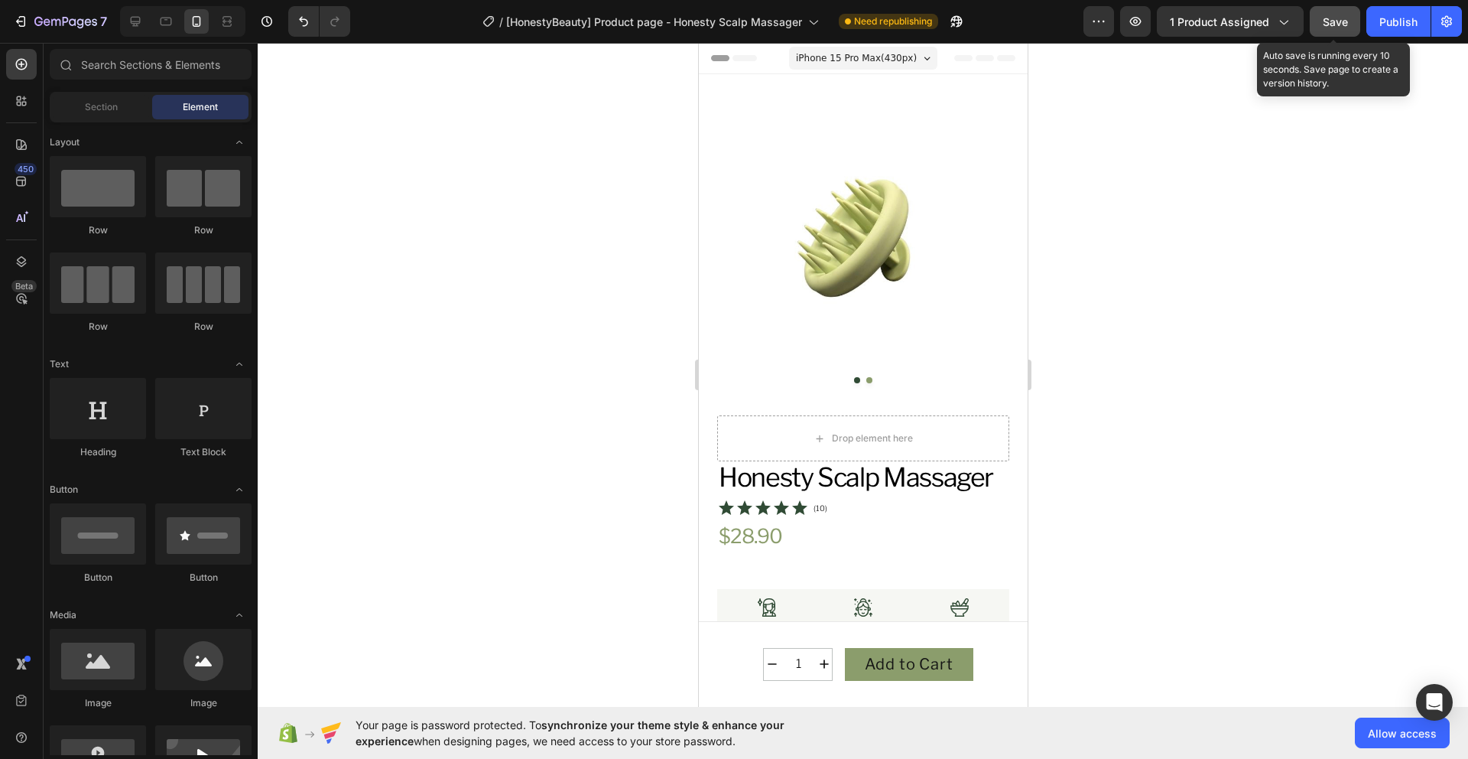
click at [1323, 20] on span "Save" at bounding box center [1335, 21] width 25 height 13
click at [1333, 18] on span "Save" at bounding box center [1335, 21] width 25 height 13
click at [1331, 26] on span "Save" at bounding box center [1335, 21] width 25 height 13
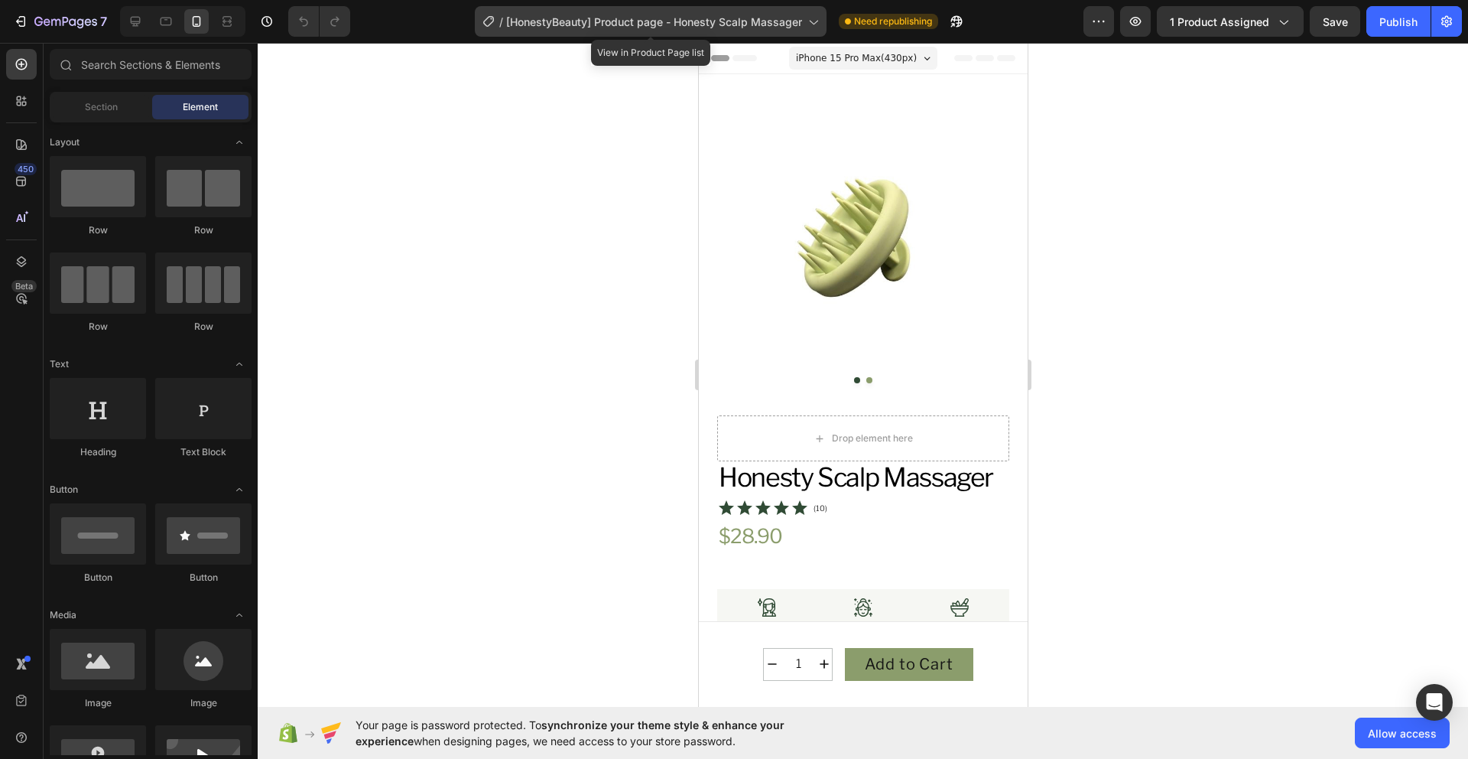
click at [776, 21] on span "[HonestyBeauty] Product page - Honesty Scalp Massager" at bounding box center [654, 22] width 296 height 16
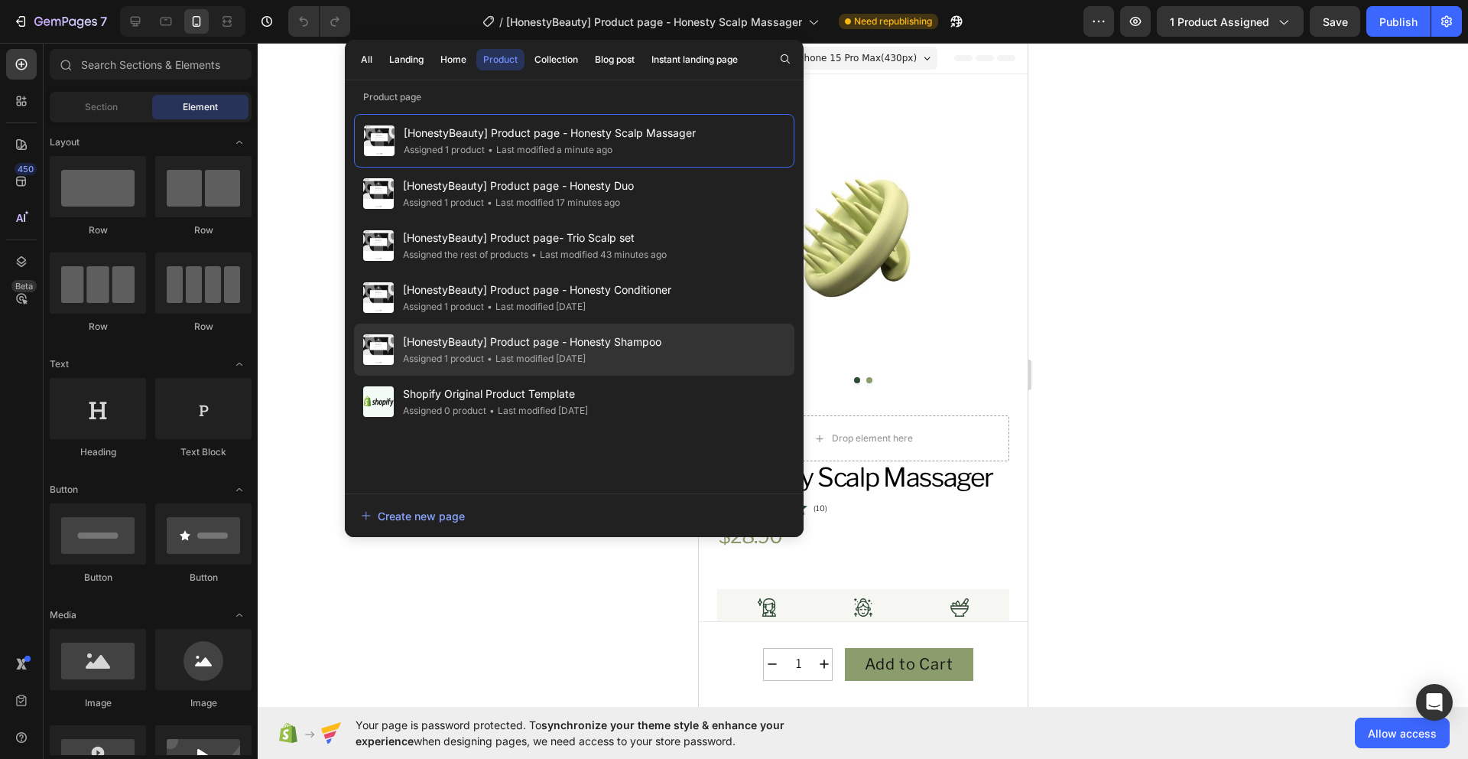
click at [700, 349] on div "[HonestyBeauty] Product page - Honesty Shampoo Assigned 1 product • Last modifi…" at bounding box center [574, 349] width 440 height 52
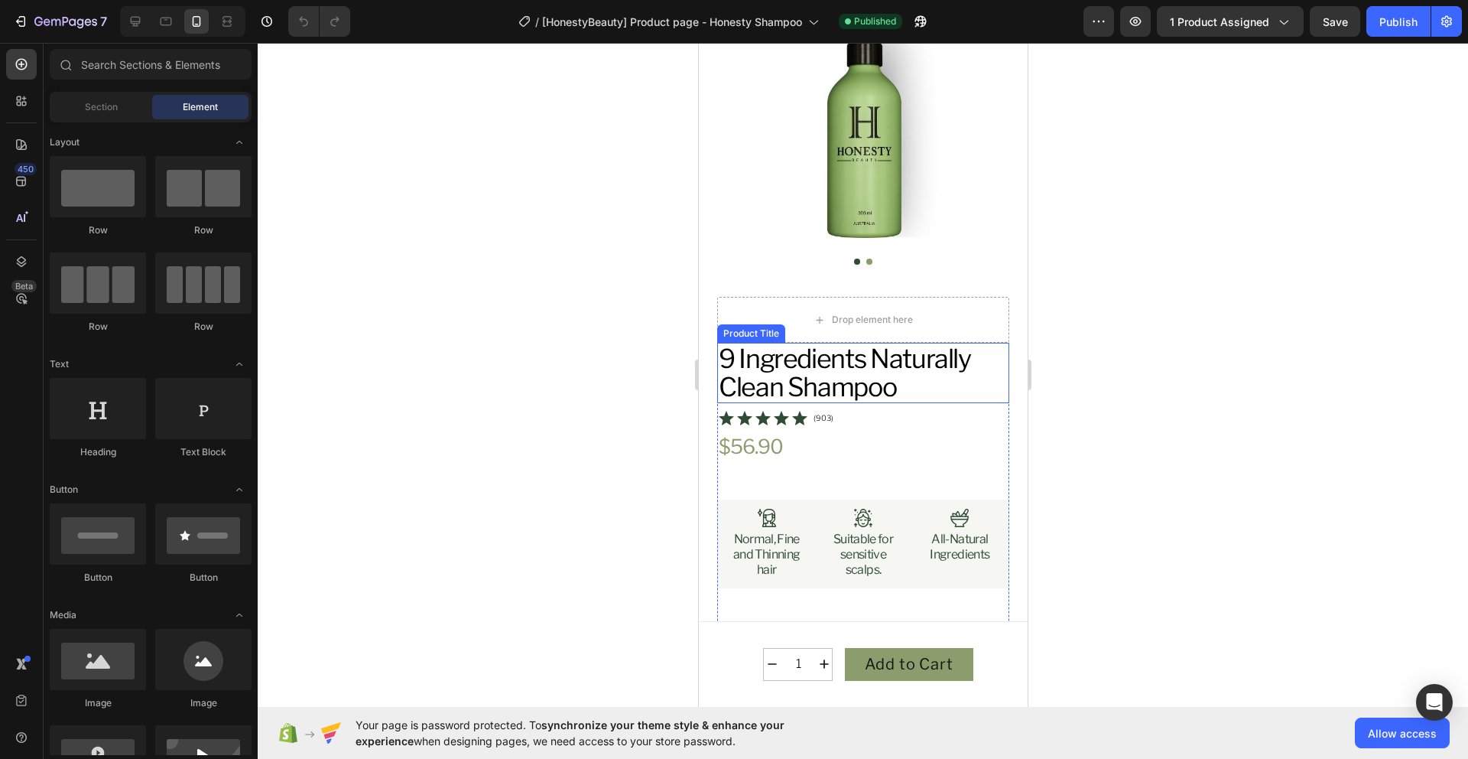
scroll to position [230, 0]
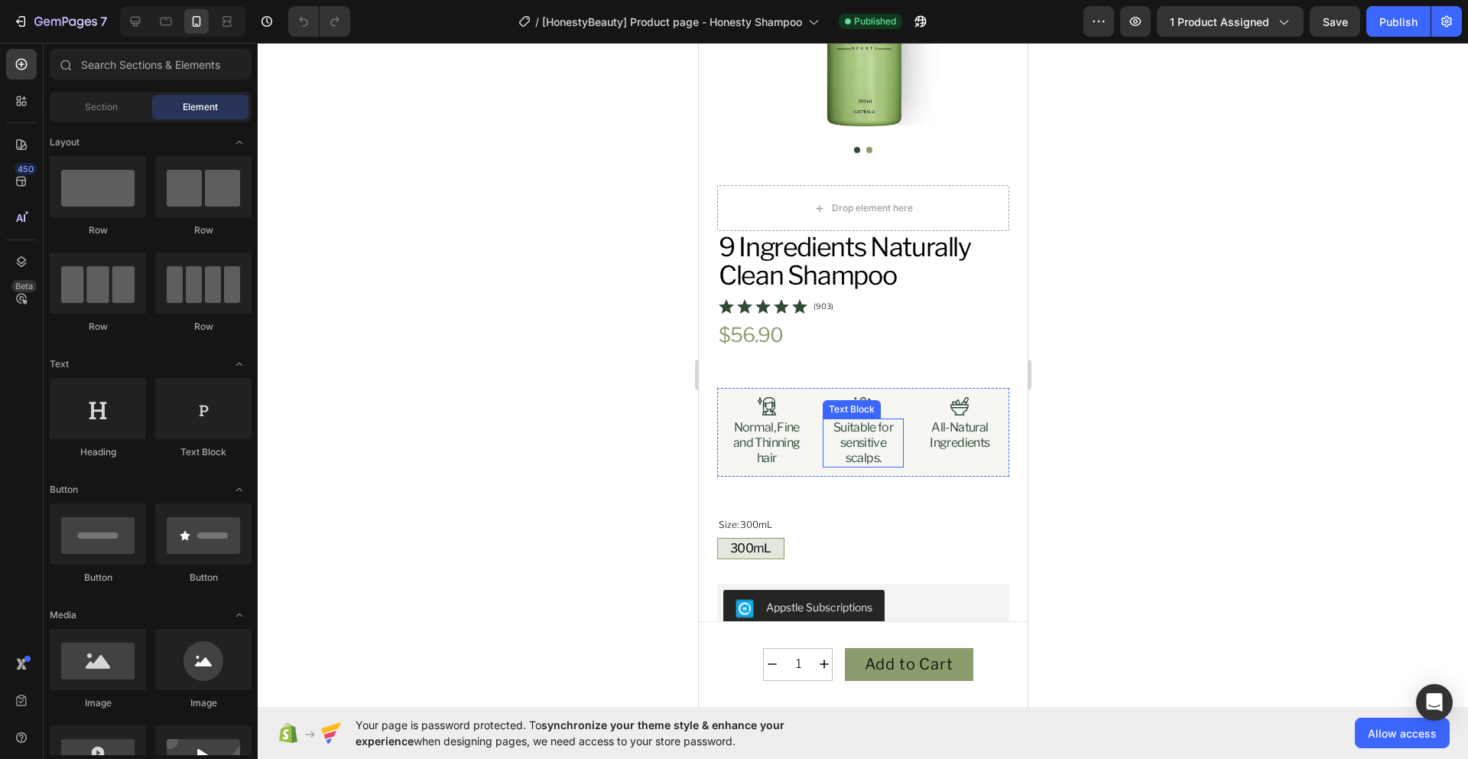
click at [879, 452] on p "Suitable for sensitive scalps." at bounding box center [862, 443] width 77 height 46
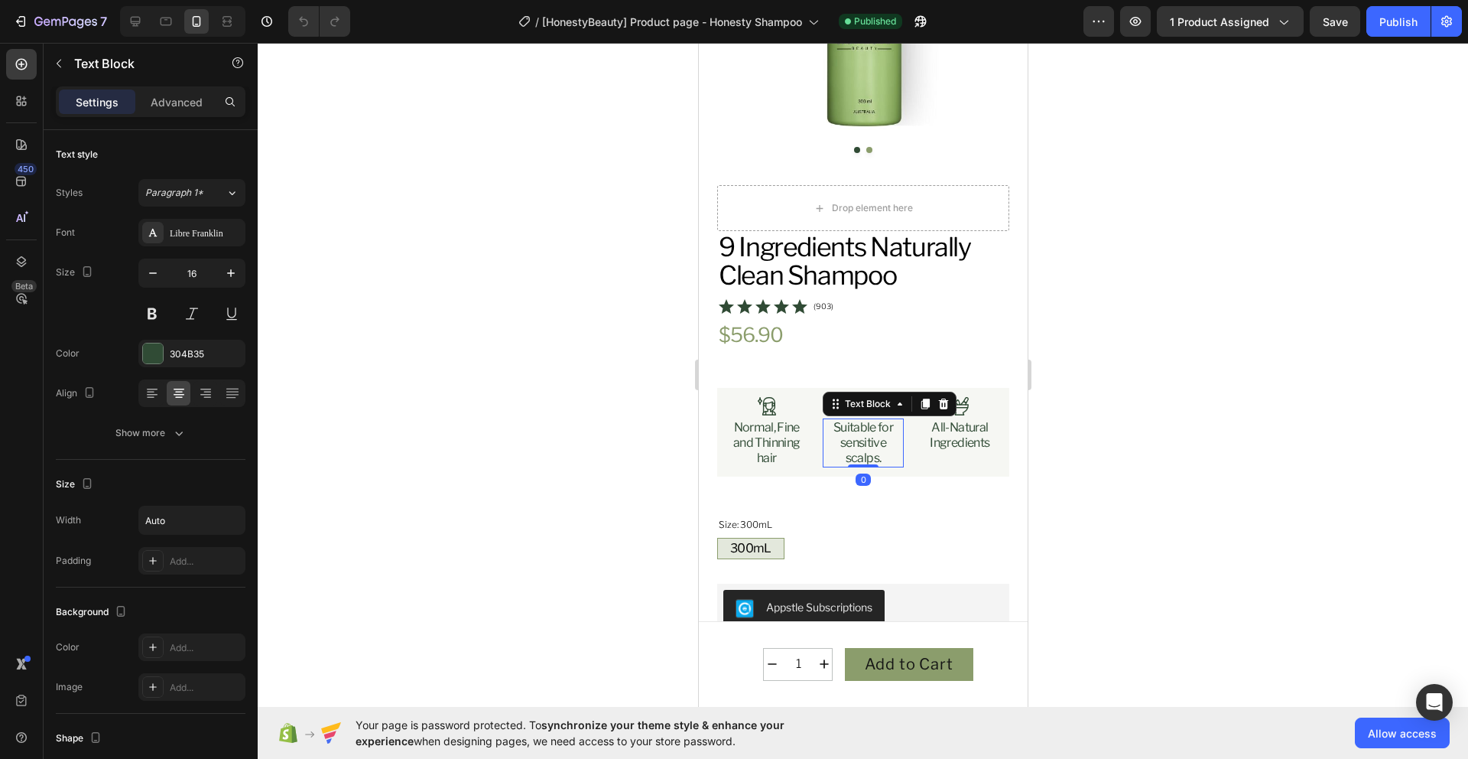
click at [874, 450] on p "Suitable for sensitive scalps." at bounding box center [862, 443] width 77 height 46
click at [939, 420] on p "All-Natural Ingredients" at bounding box center [959, 435] width 77 height 31
click at [940, 420] on p "All-Natural Ingredients" at bounding box center [959, 435] width 77 height 31
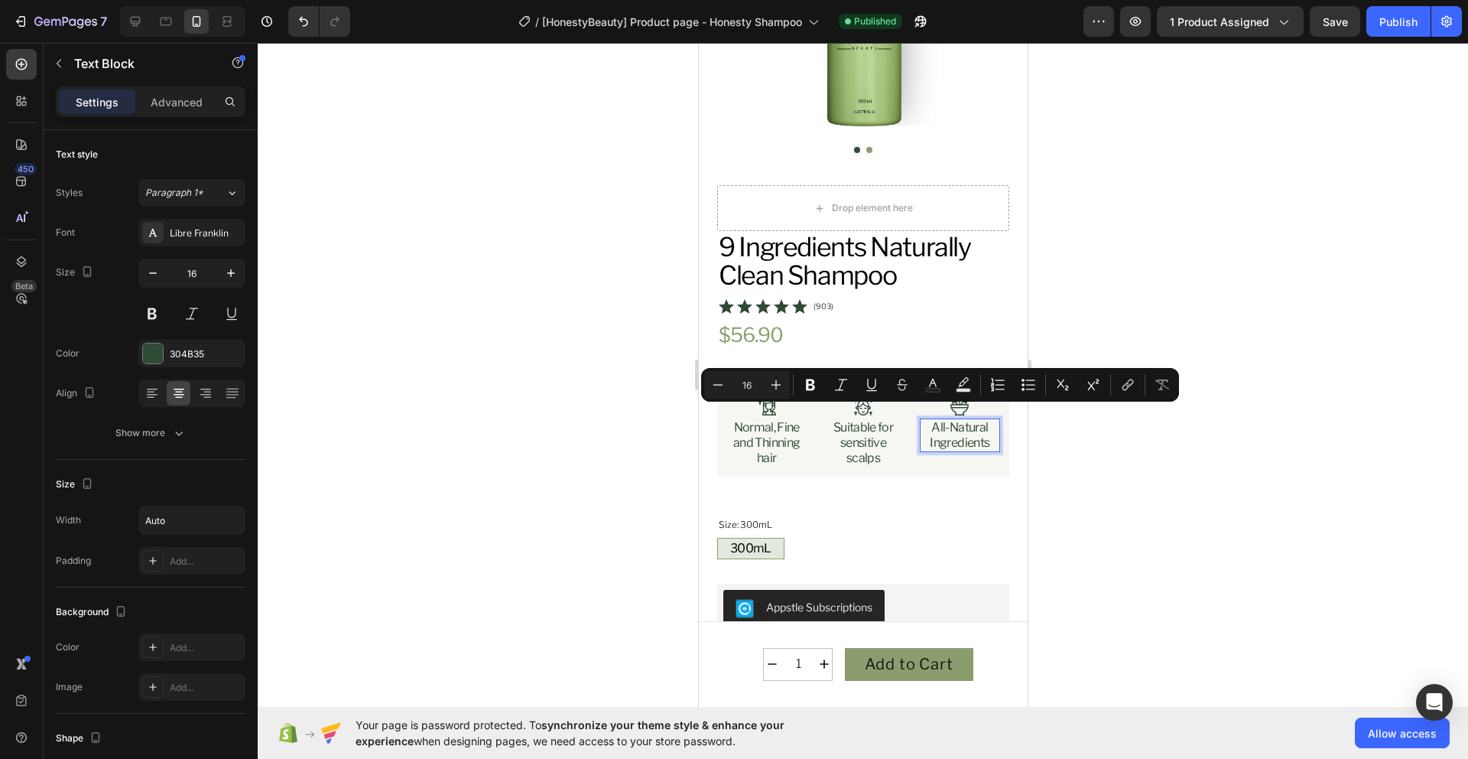
click at [937, 420] on p "All-Natural Ingredients" at bounding box center [959, 435] width 77 height 31
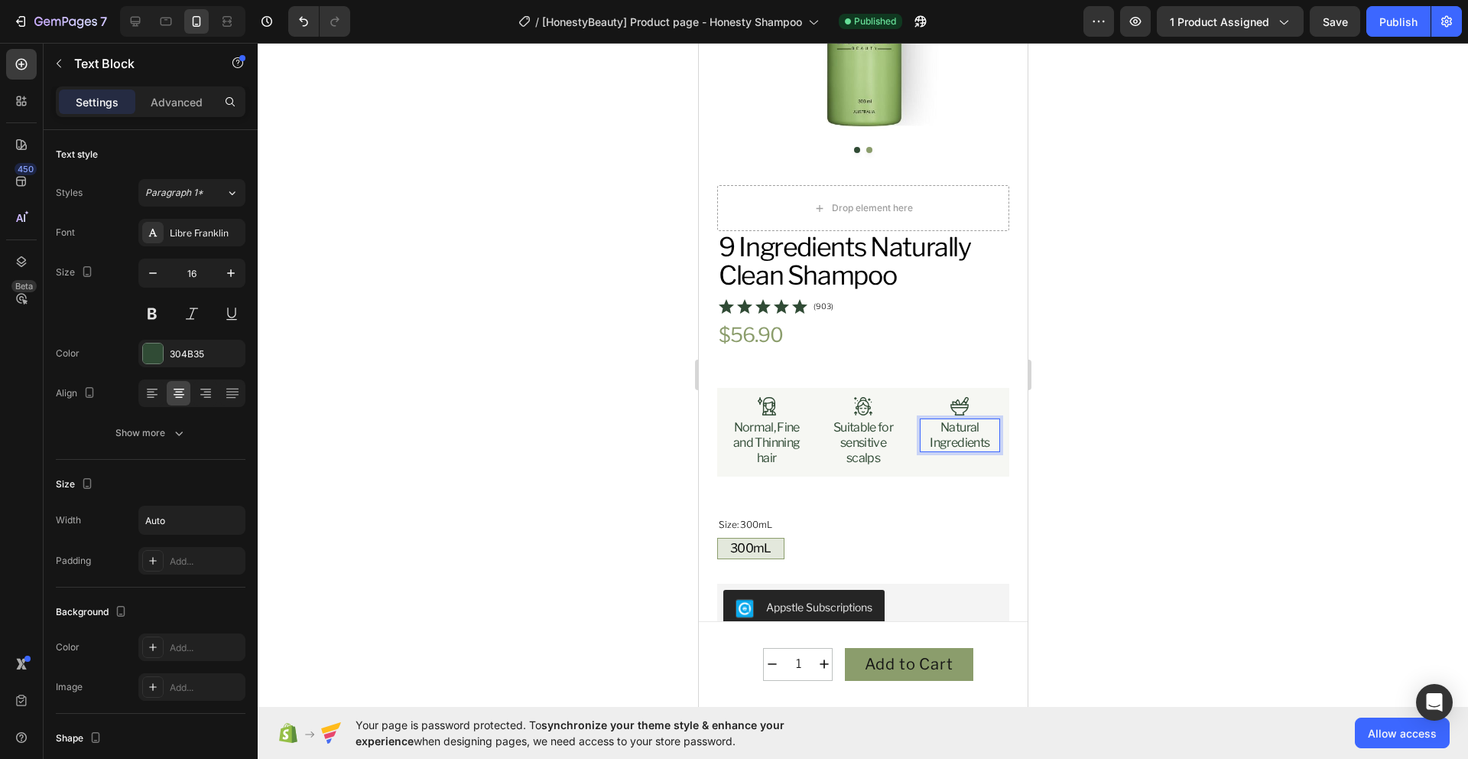
click at [1120, 447] on div at bounding box center [863, 401] width 1211 height 716
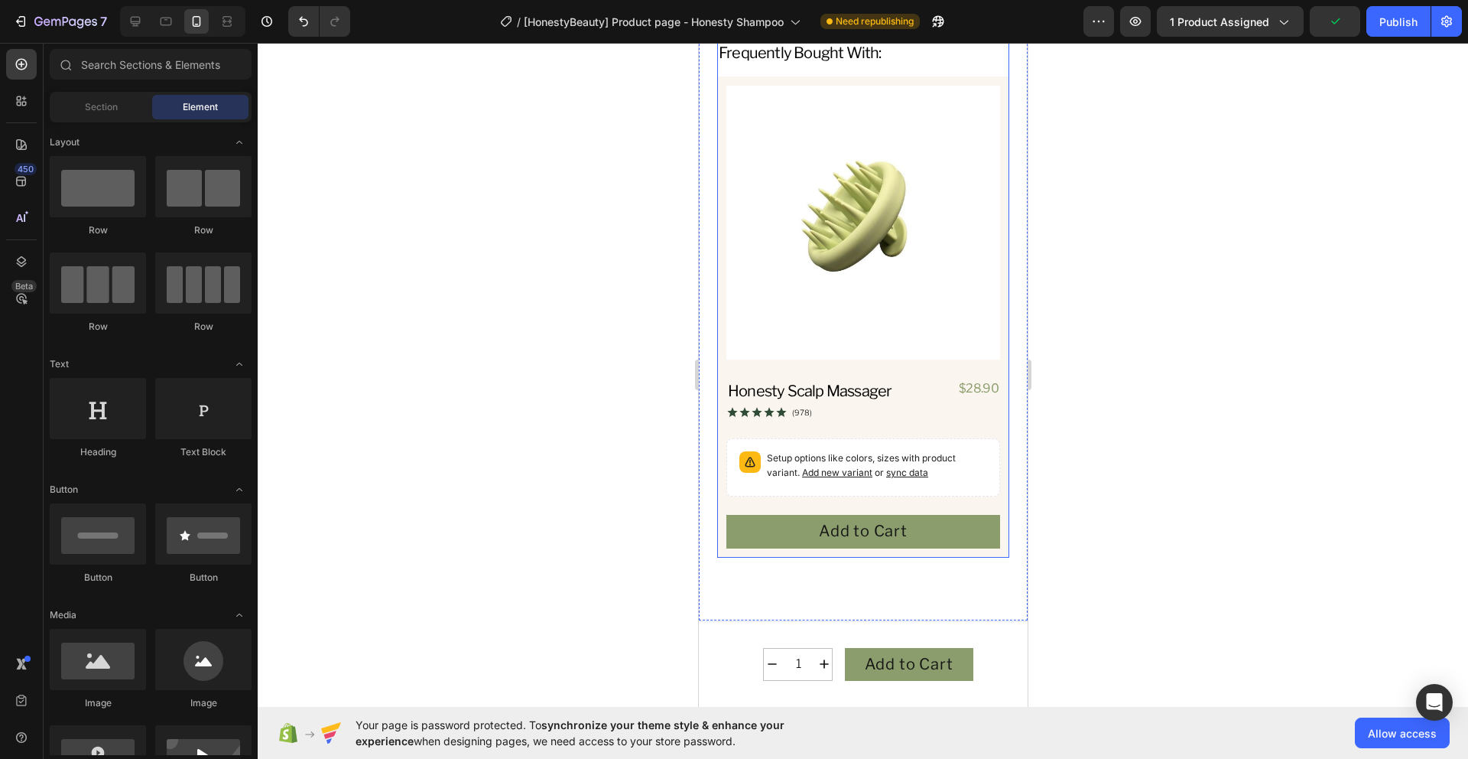
scroll to position [1539, 0]
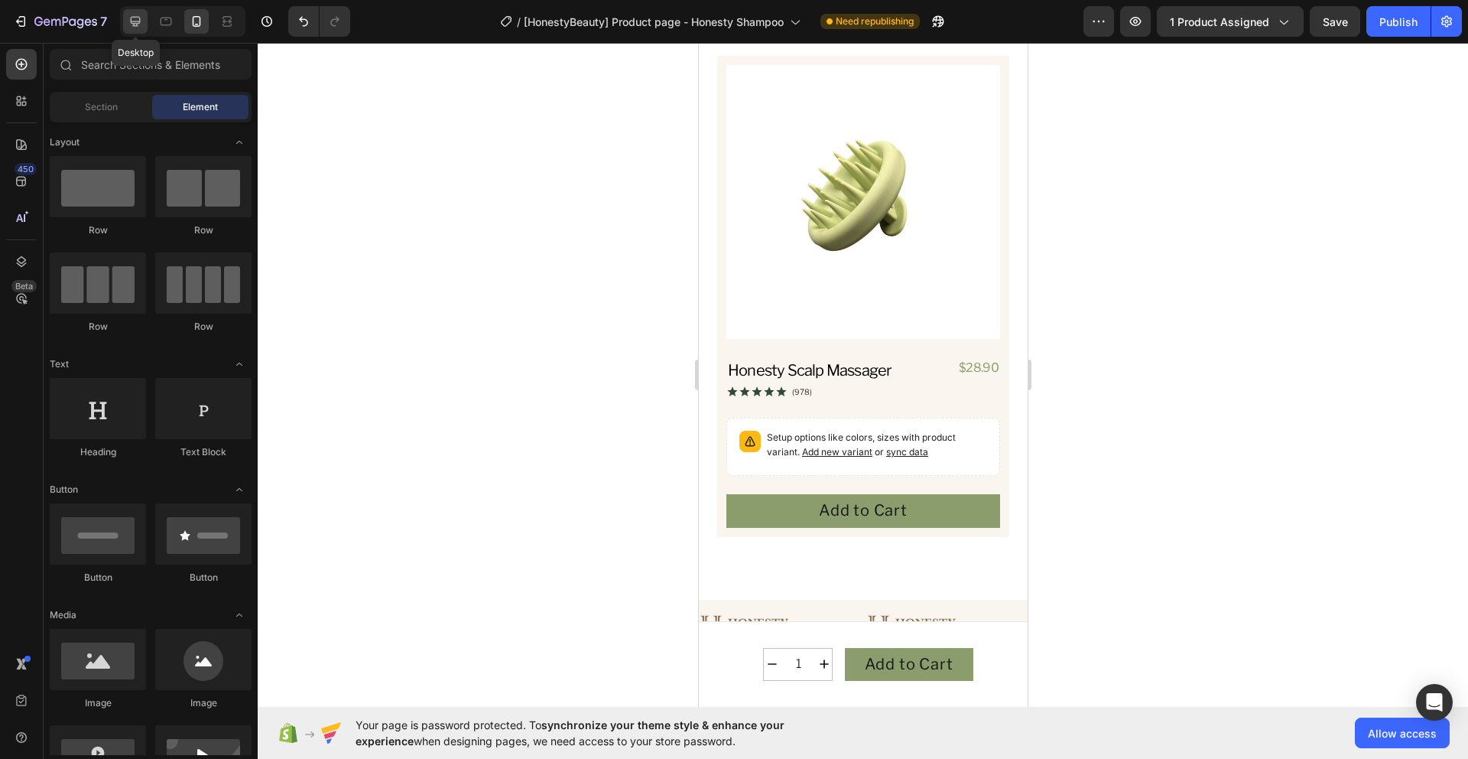
click at [138, 28] on icon at bounding box center [135, 21] width 15 height 15
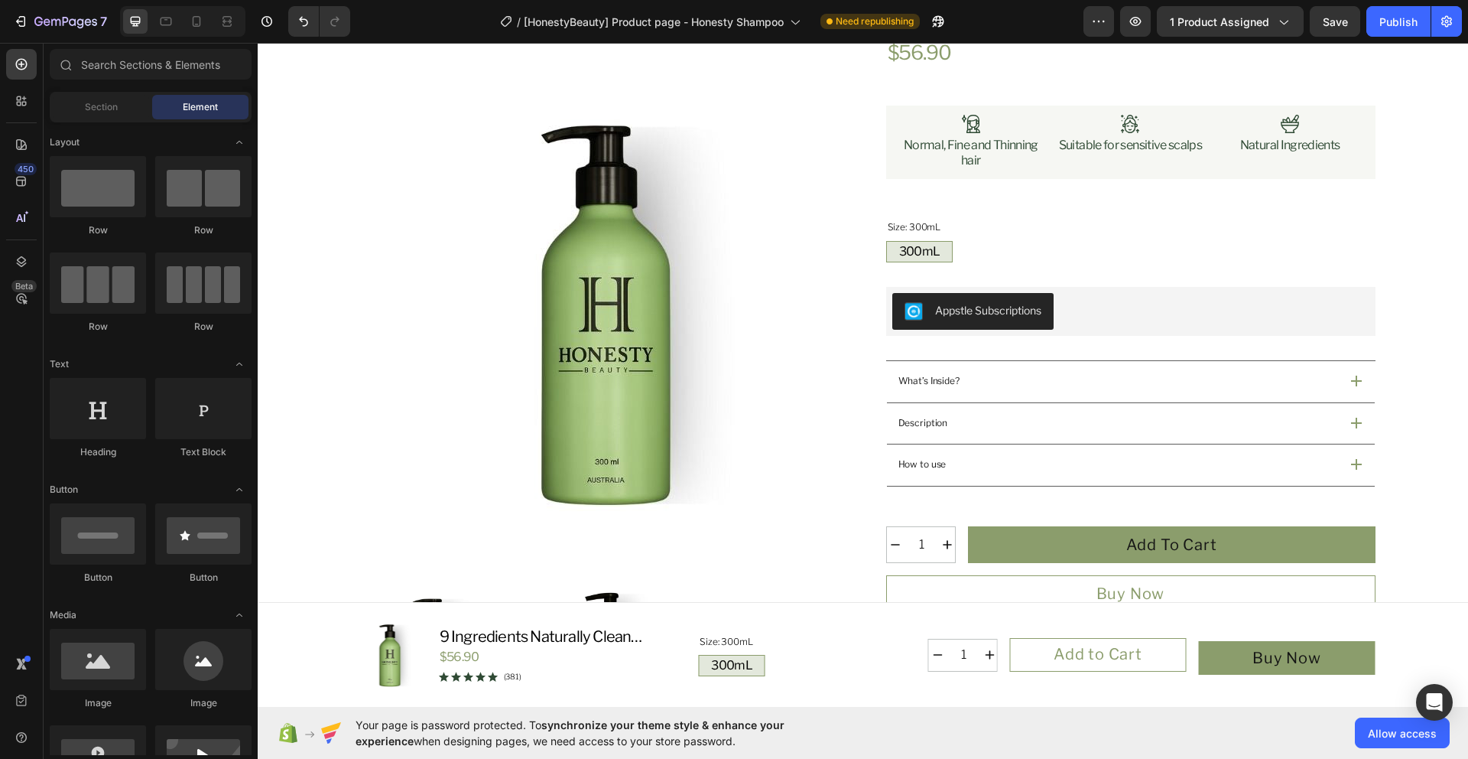
scroll to position [202, 0]
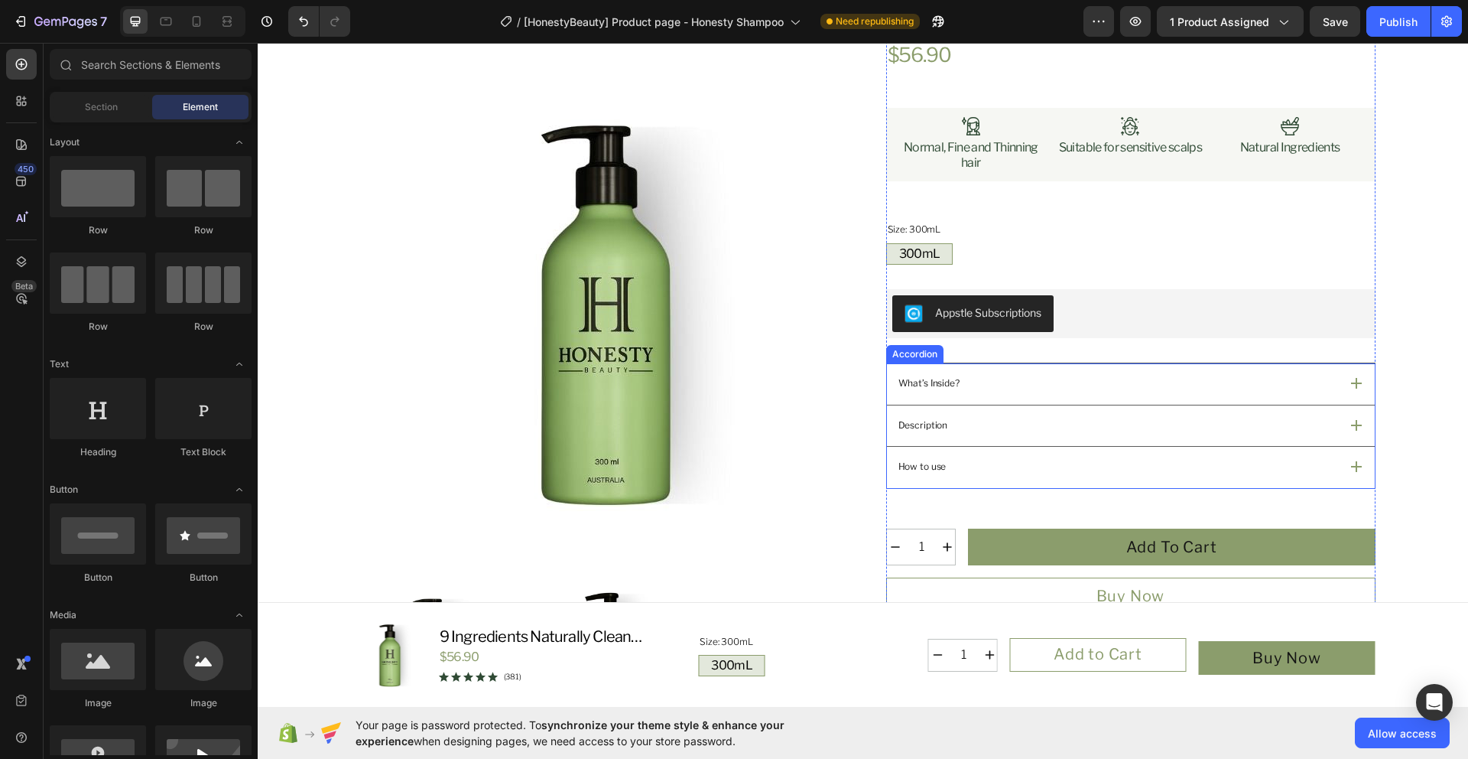
click at [1003, 388] on div "What’s Inside?" at bounding box center [1117, 383] width 443 height 19
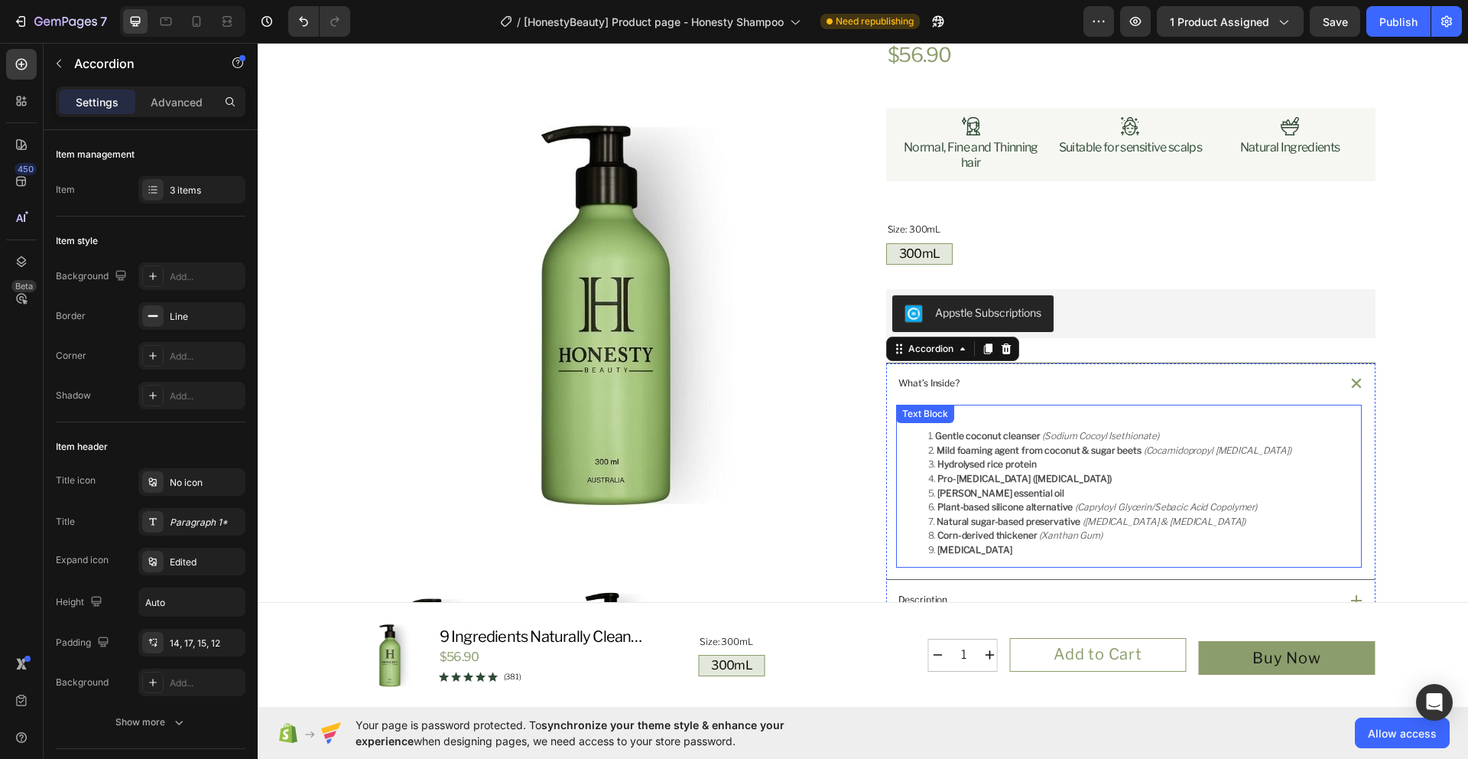
click at [1019, 544] on li "[MEDICAL_DATA]" at bounding box center [1144, 550] width 432 height 15
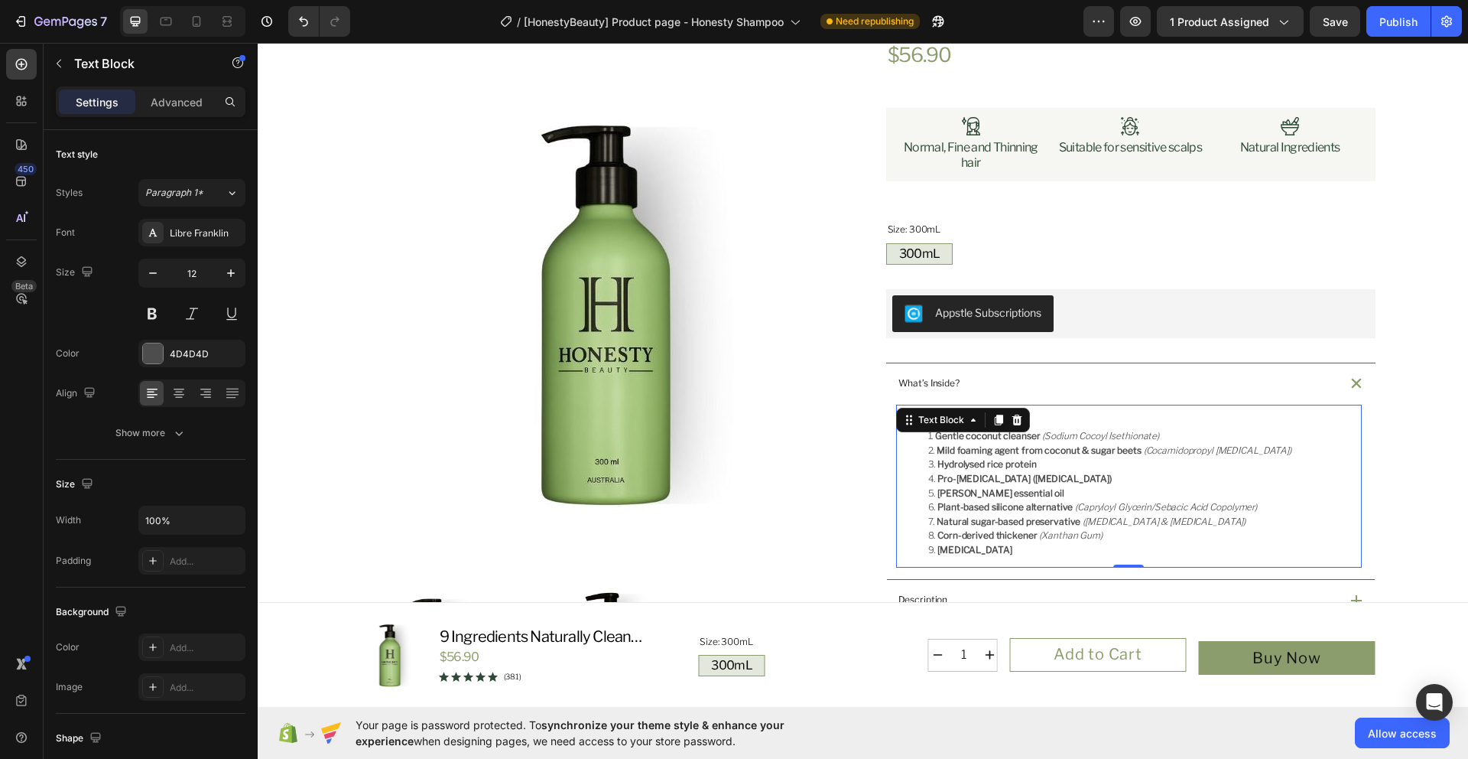
click at [1007, 558] on div "Shampoo Gentle coconut cleanser (Sodium Cocoyl Isethionate) Mild foaming agent …" at bounding box center [1129, 487] width 466 height 164
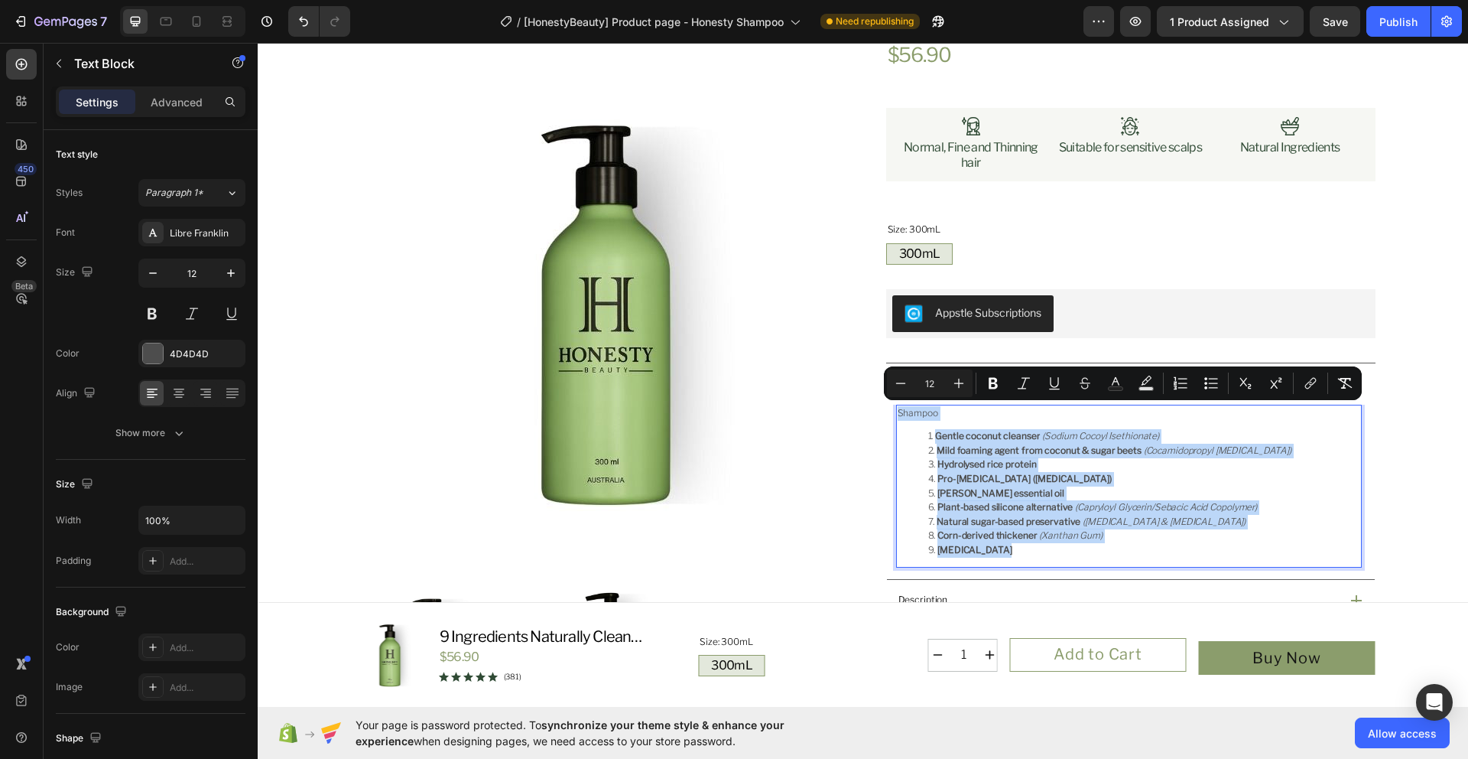
drag, startPoint x: 1009, startPoint y: 557, endPoint x: 892, endPoint y: 411, distance: 186.6
click at [896, 411] on div "Shampoo Gentle coconut cleanser (Sodium Cocoyl Isethionate) Mild foaming agent …" at bounding box center [1129, 487] width 466 height 164
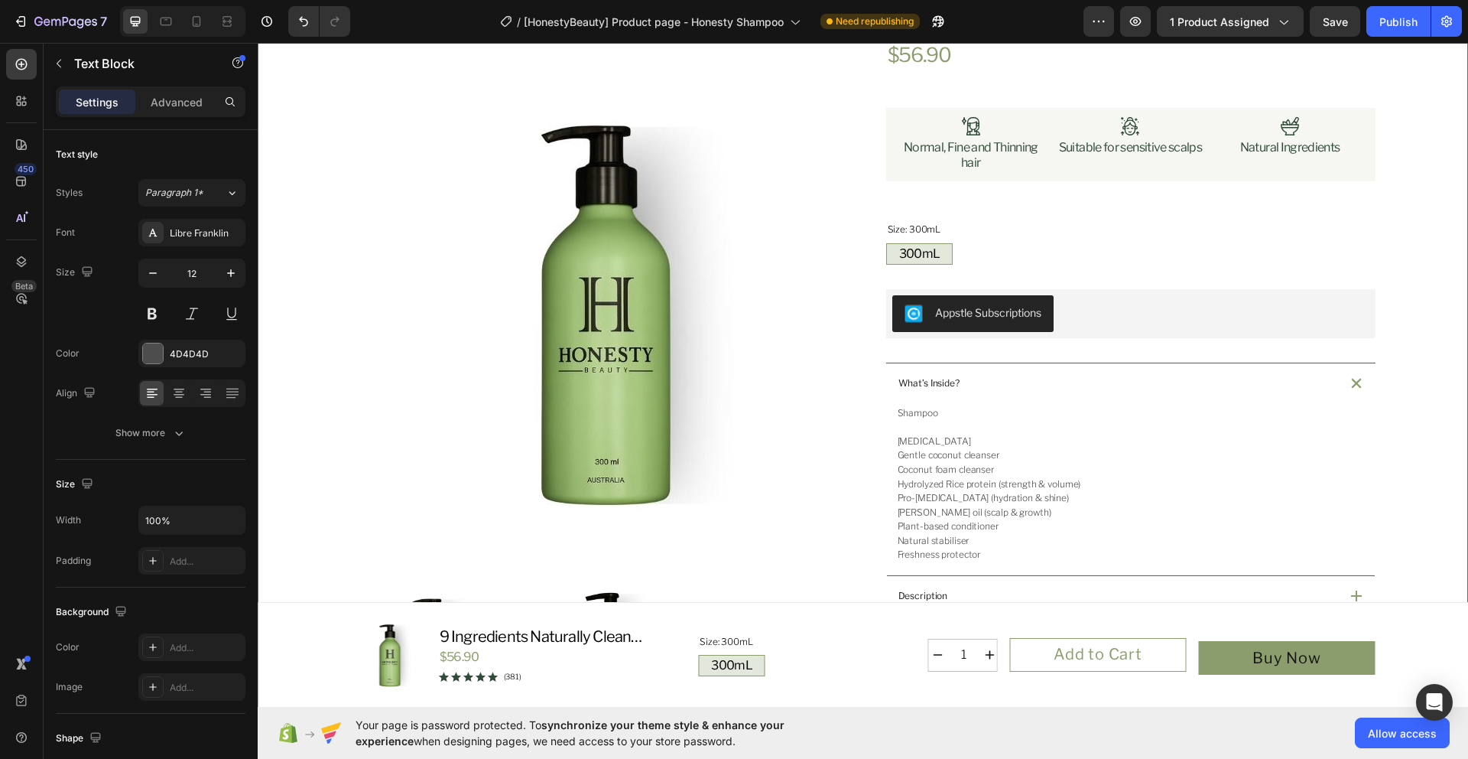
click at [1437, 461] on div "Product Images Icon Australian Made & Owned Text Block Icon Australian Post Tex…" at bounding box center [863, 576] width 1174 height 1276
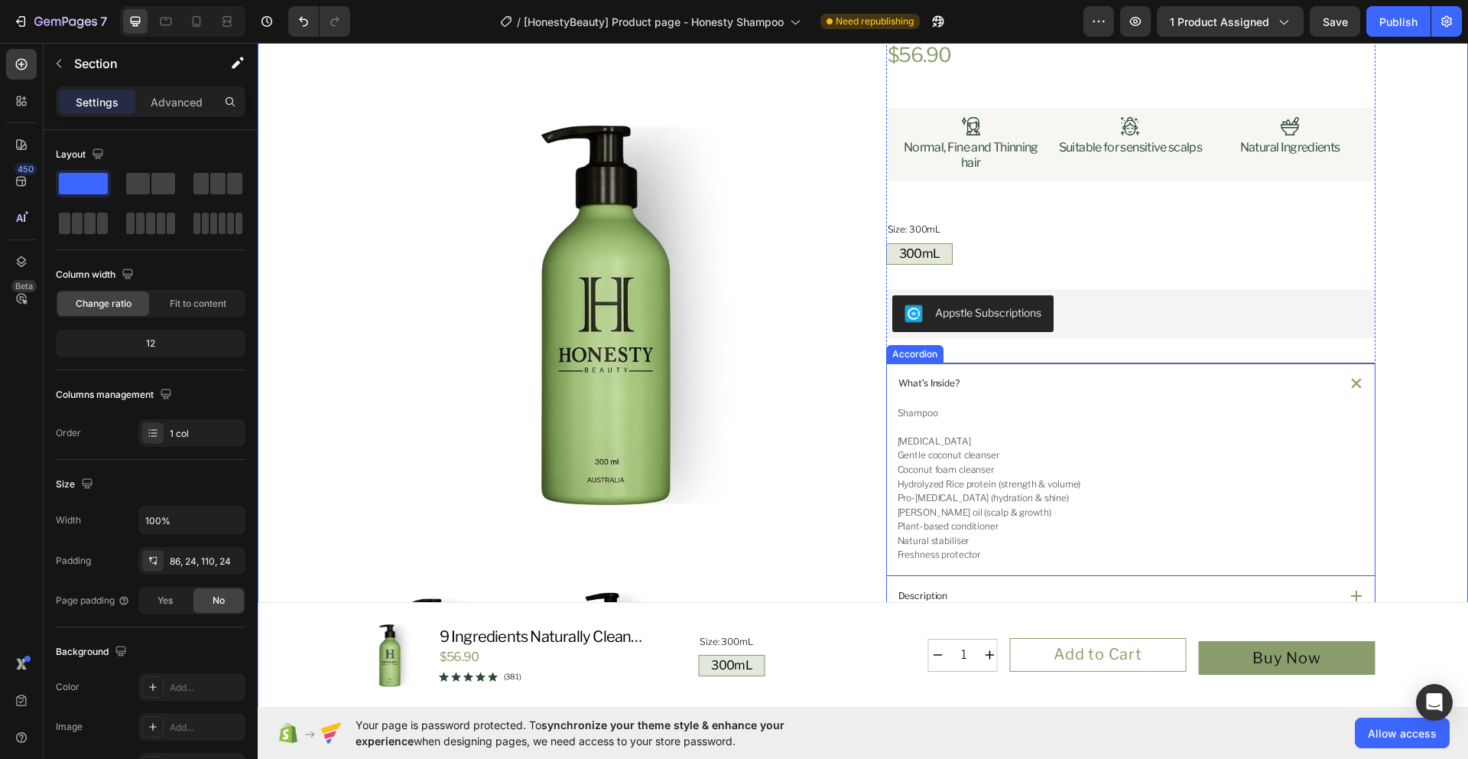
click at [1029, 564] on div "Shampoo [MEDICAL_DATA] Gentle coconut cleanser Coconut foam cleanser Hydrolyzed…" at bounding box center [1131, 490] width 488 height 171
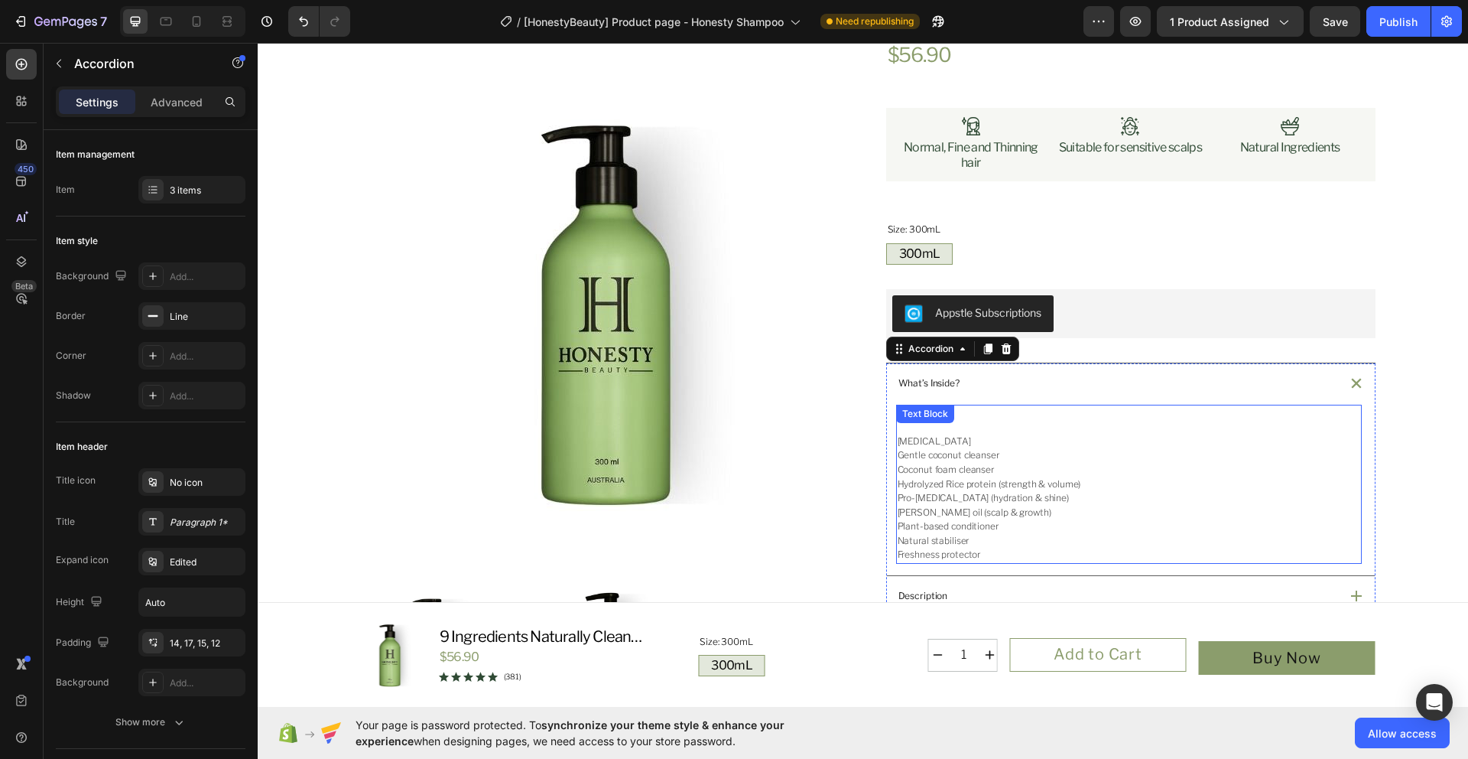
click at [1030, 554] on p "Freshness protector" at bounding box center [1129, 555] width 463 height 15
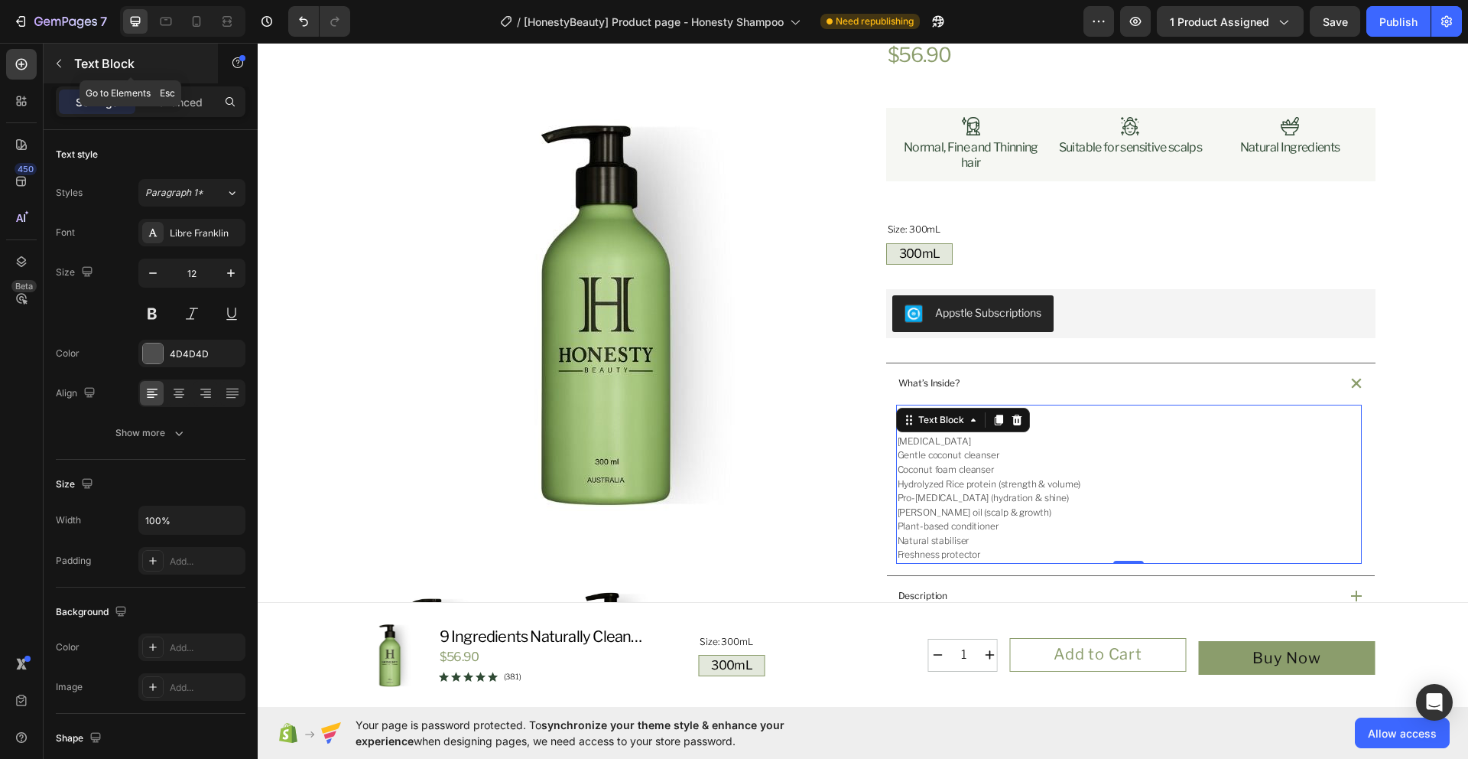
click at [62, 63] on icon "button" at bounding box center [59, 63] width 12 height 12
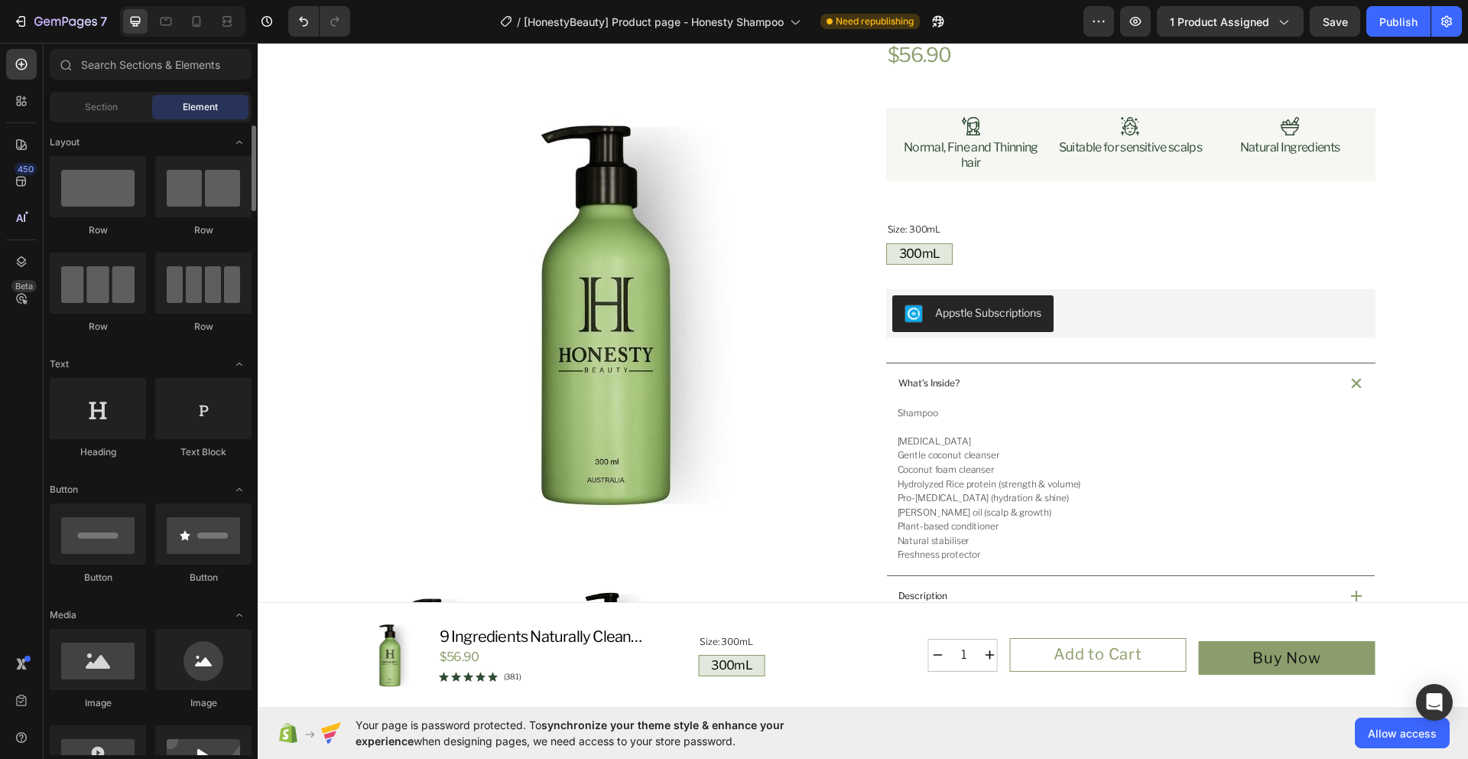
scroll to position [22, 0]
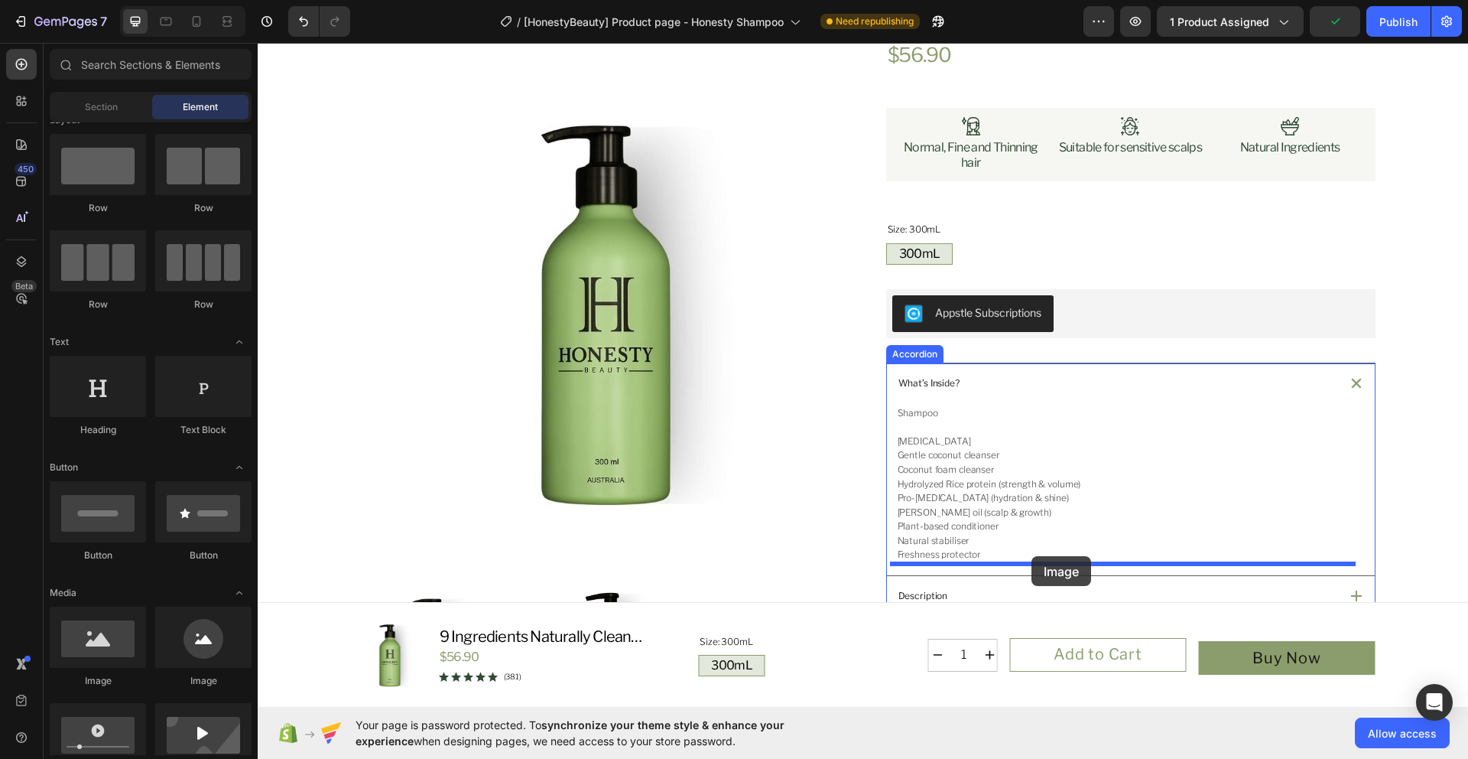
drag, startPoint x: 353, startPoint y: 681, endPoint x: 1032, endPoint y: 556, distance: 689.7
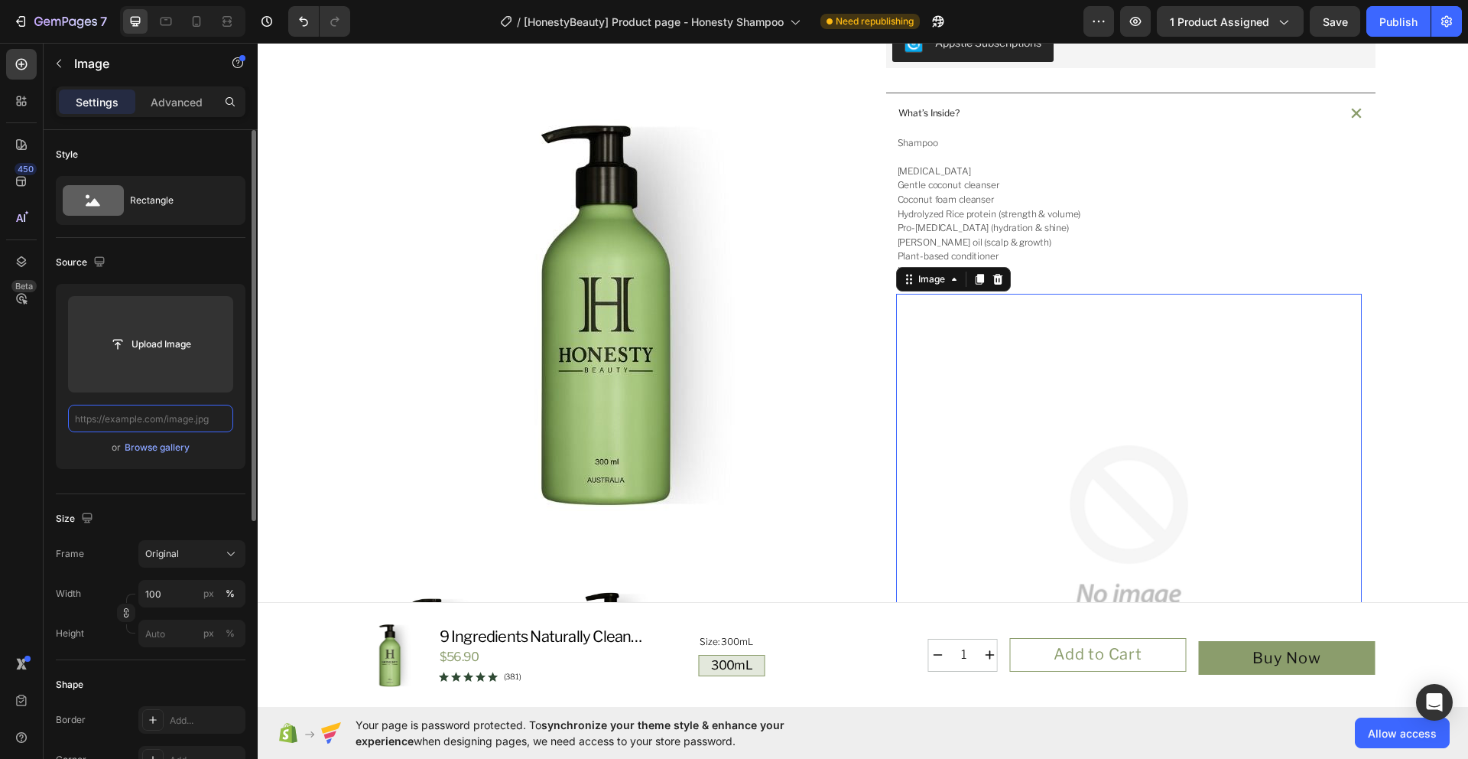
scroll to position [0, 0]
click at [184, 450] on div "Browse gallery" at bounding box center [157, 447] width 65 height 14
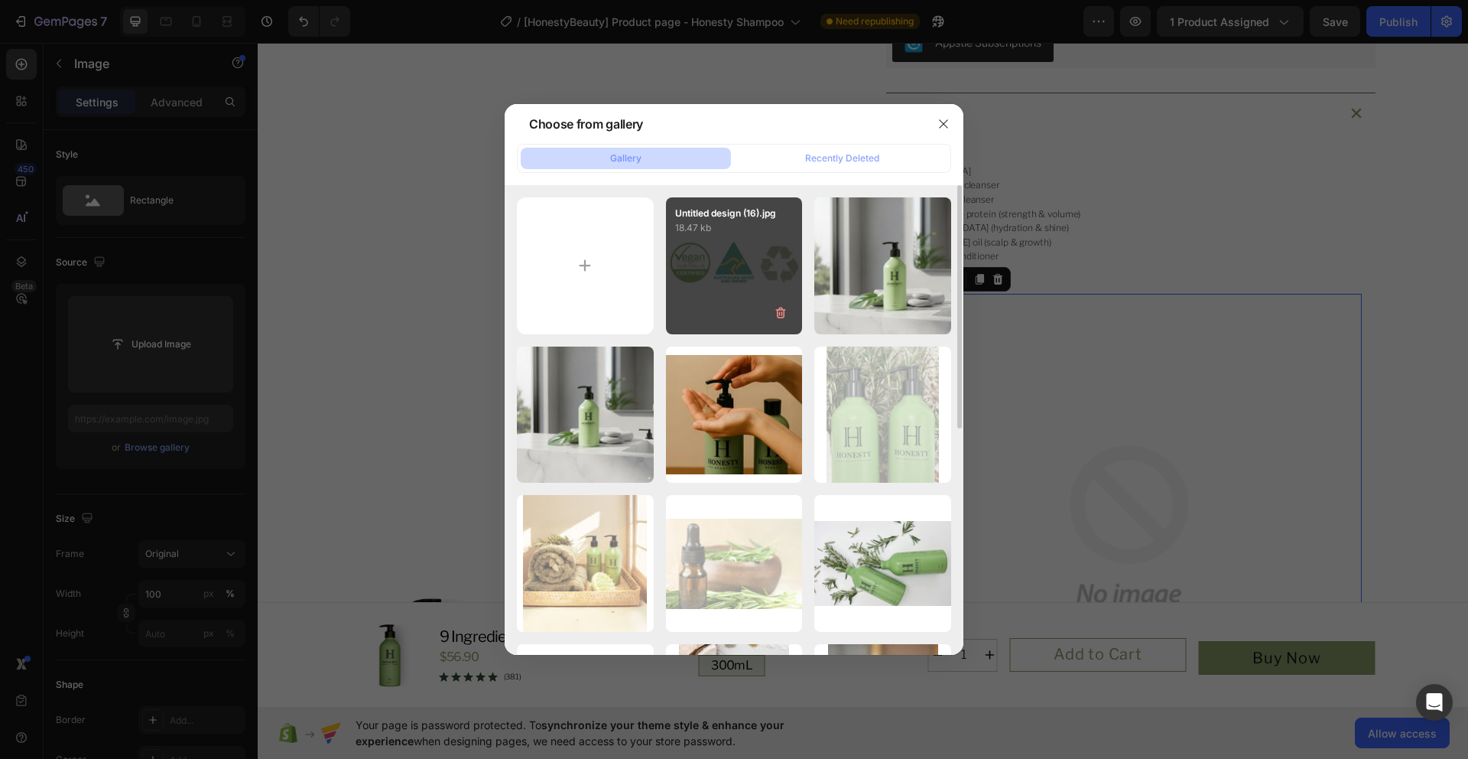
click at [736, 247] on div "Untitled design (16).jpg 18.47 kb" at bounding box center [734, 265] width 137 height 137
type input "[URL][DOMAIN_NAME]"
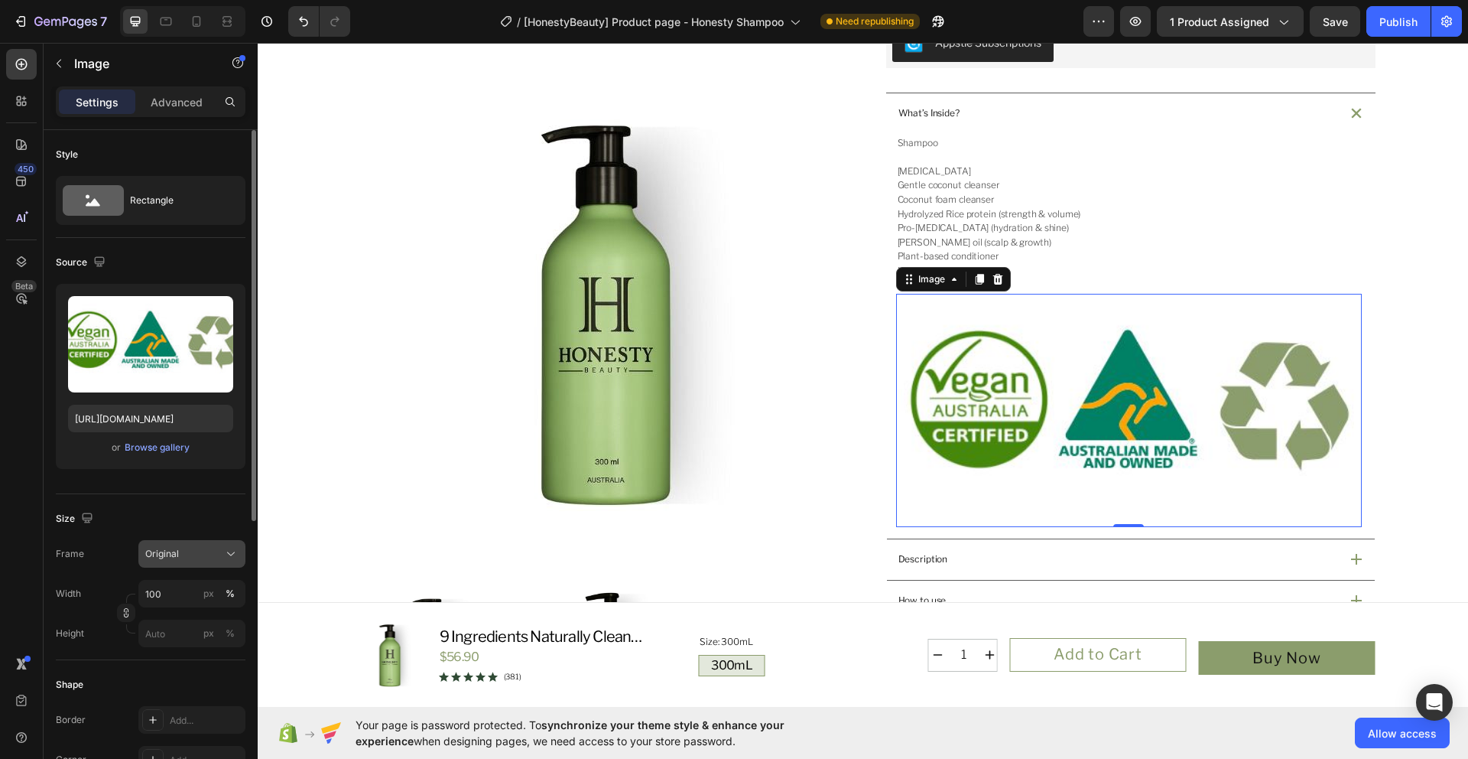
click at [174, 547] on span "Original" at bounding box center [162, 554] width 34 height 14
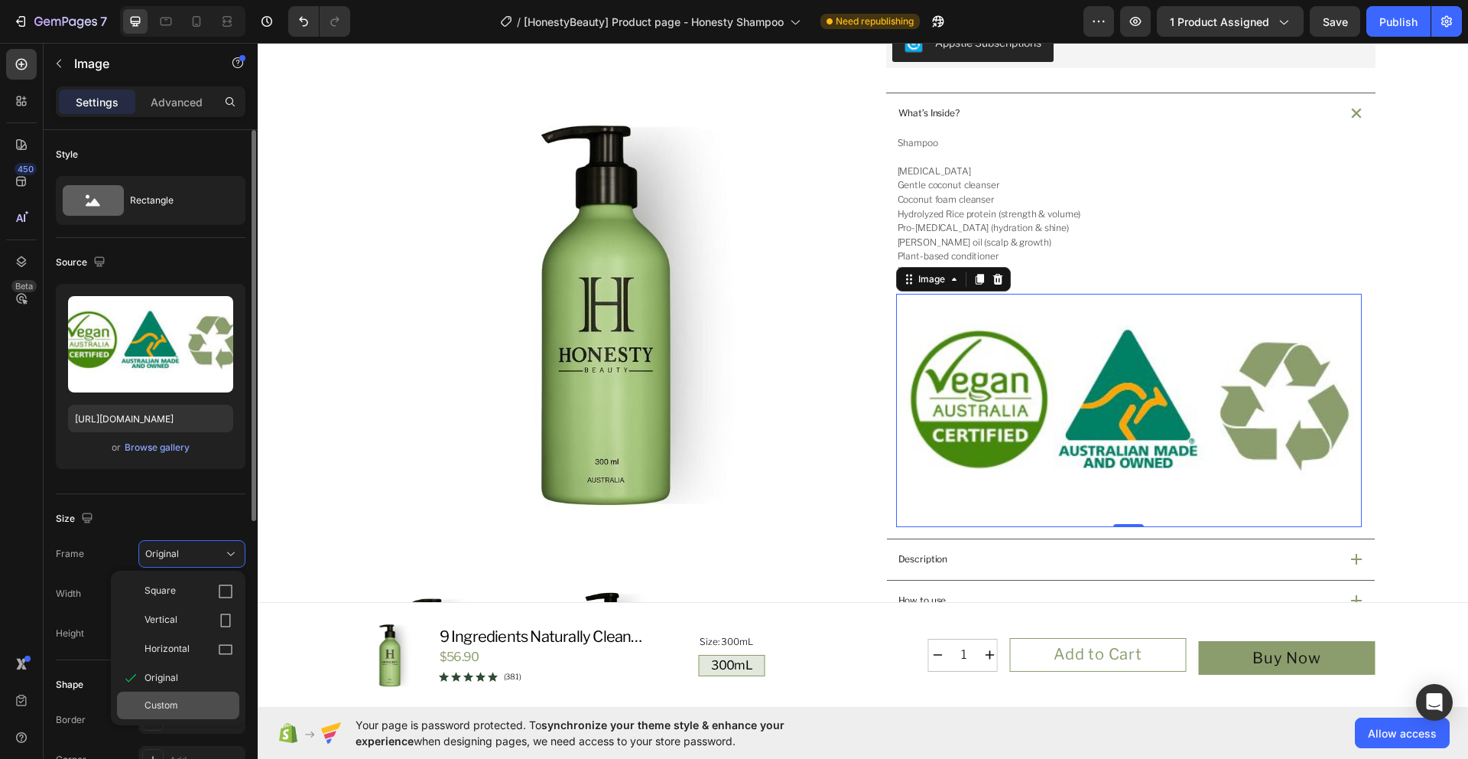
click at [176, 700] on span "Custom" at bounding box center [162, 705] width 34 height 14
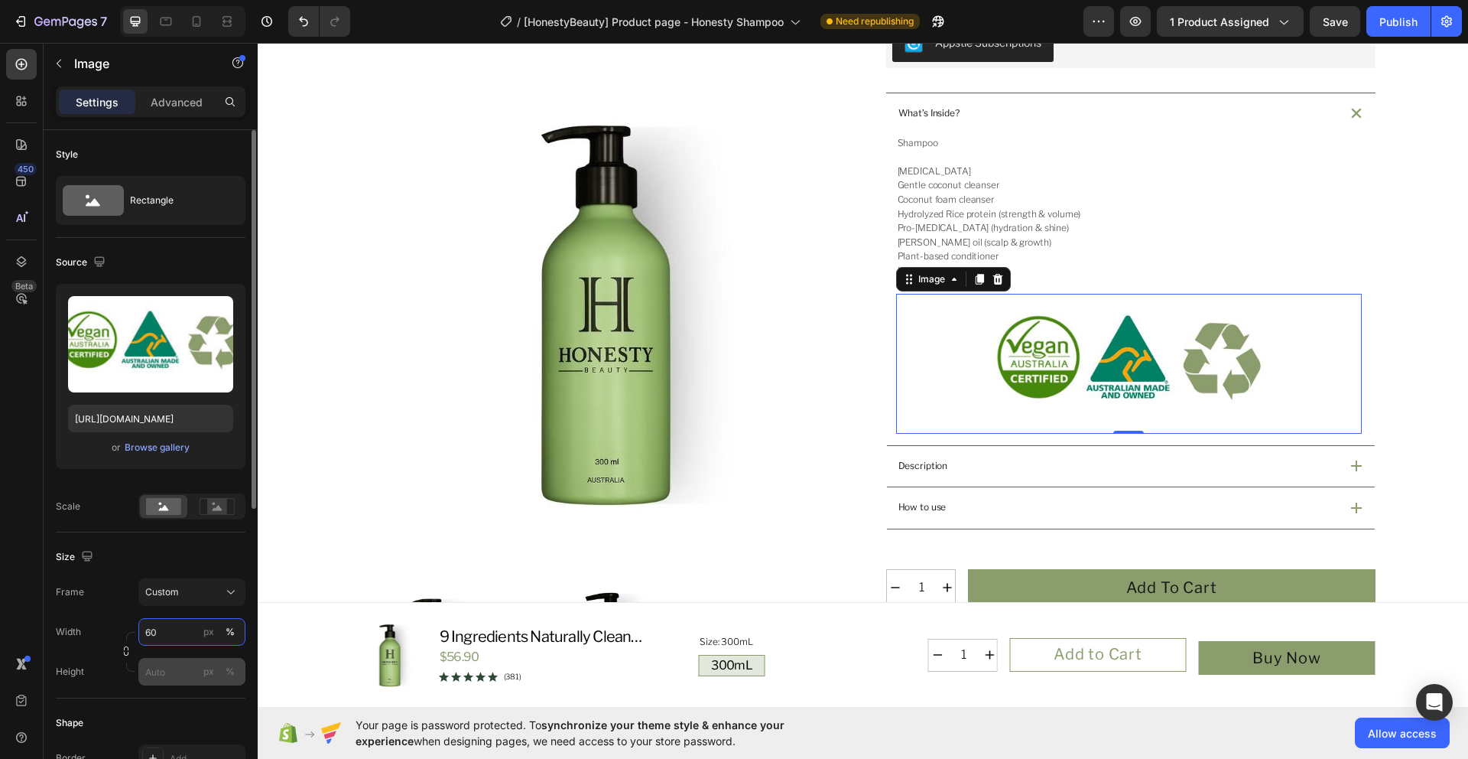
type input "60"
click at [181, 671] on input "px %" at bounding box center [191, 672] width 107 height 28
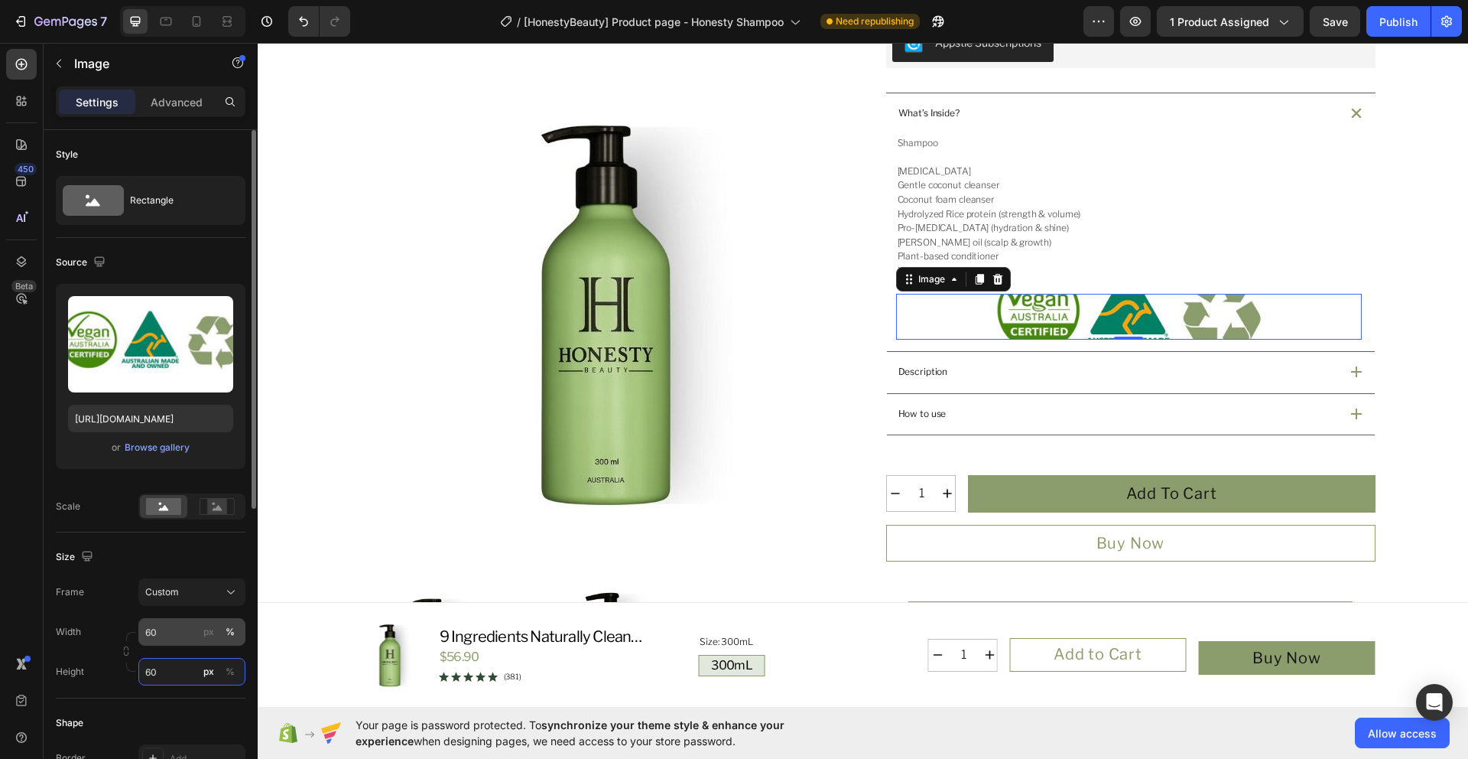
type input "60"
click at [164, 639] on input "60" at bounding box center [191, 632] width 107 height 28
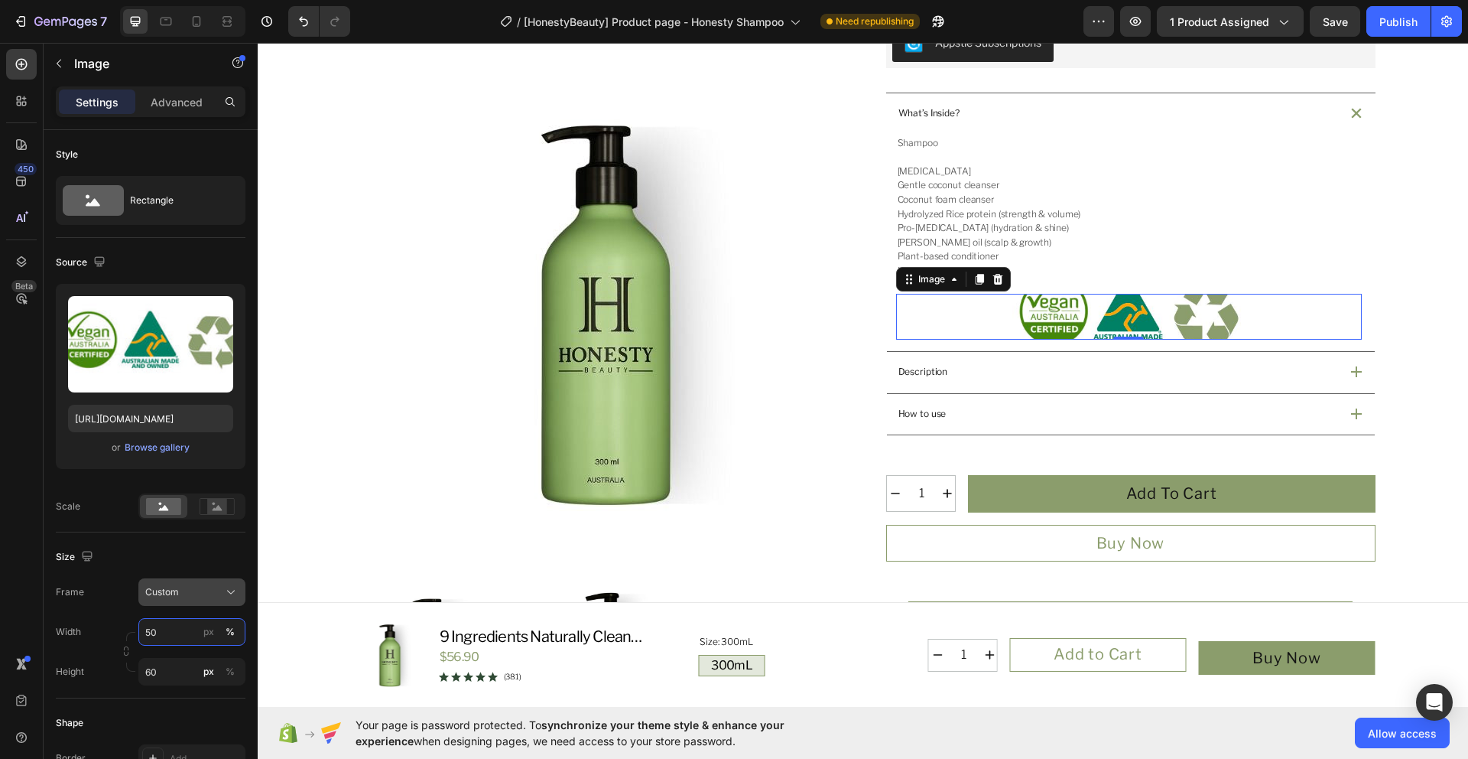
type input "50"
click at [223, 591] on icon at bounding box center [230, 591] width 15 height 15
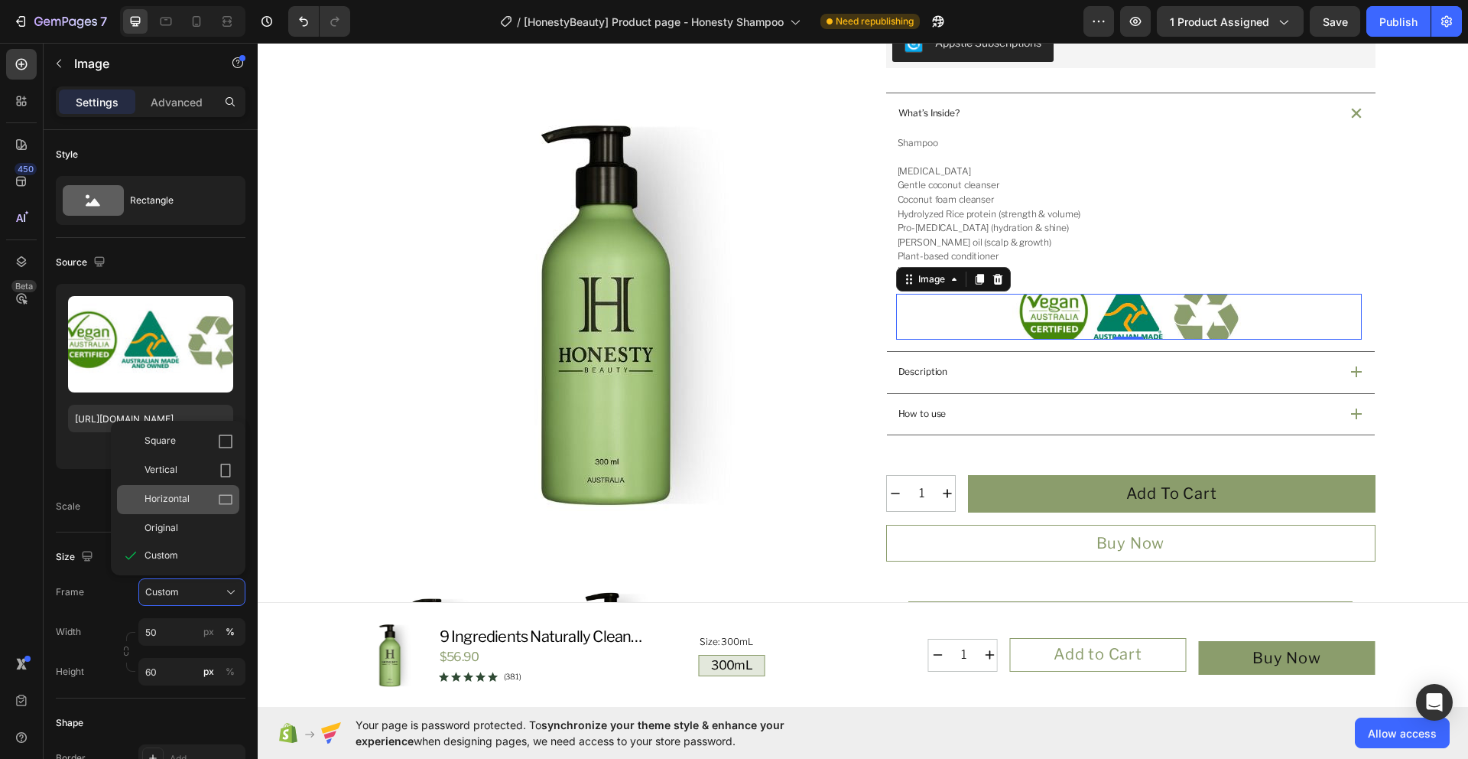
click at [198, 493] on div "Horizontal" at bounding box center [189, 499] width 89 height 15
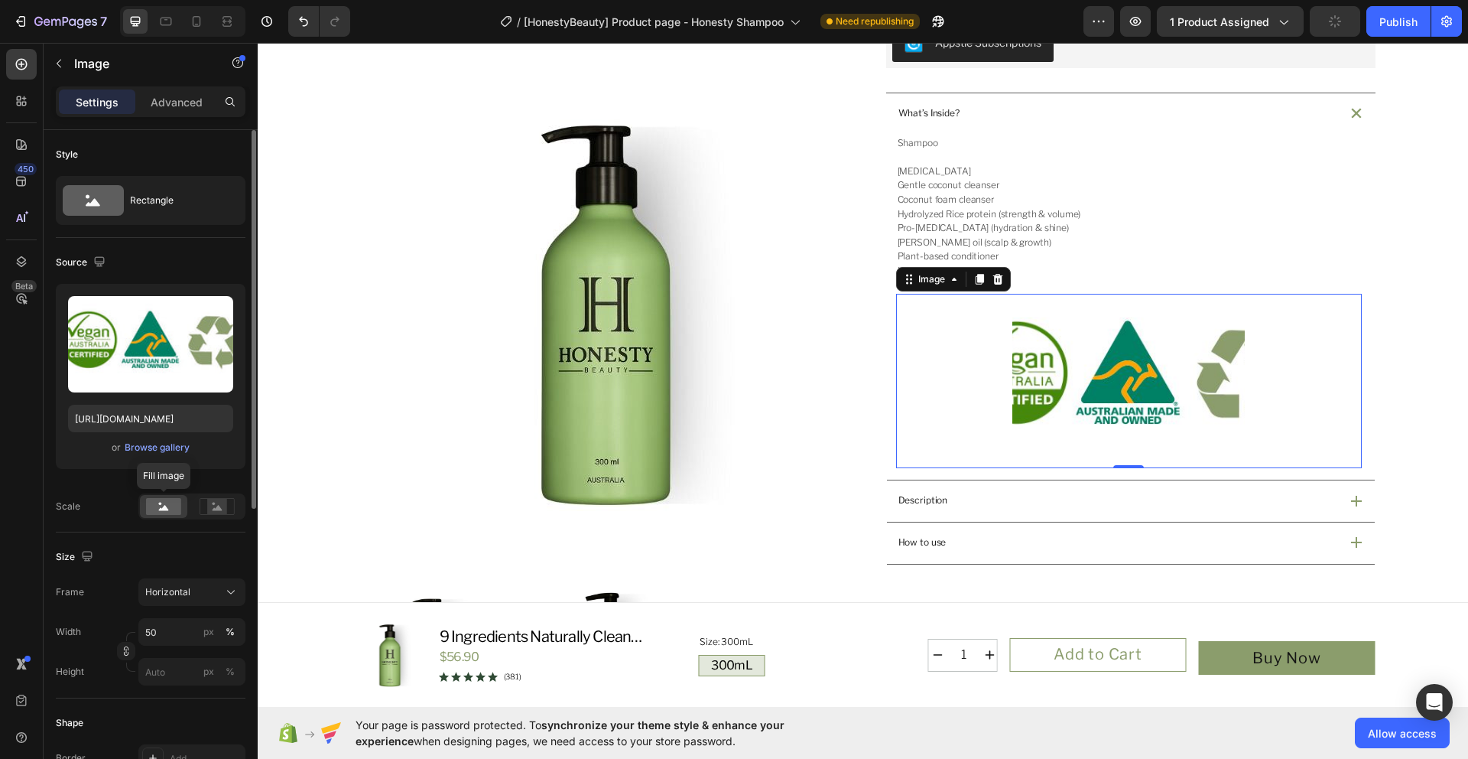
click at [157, 514] on rect at bounding box center [163, 506] width 35 height 17
click at [228, 506] on icon at bounding box center [217, 506] width 35 height 17
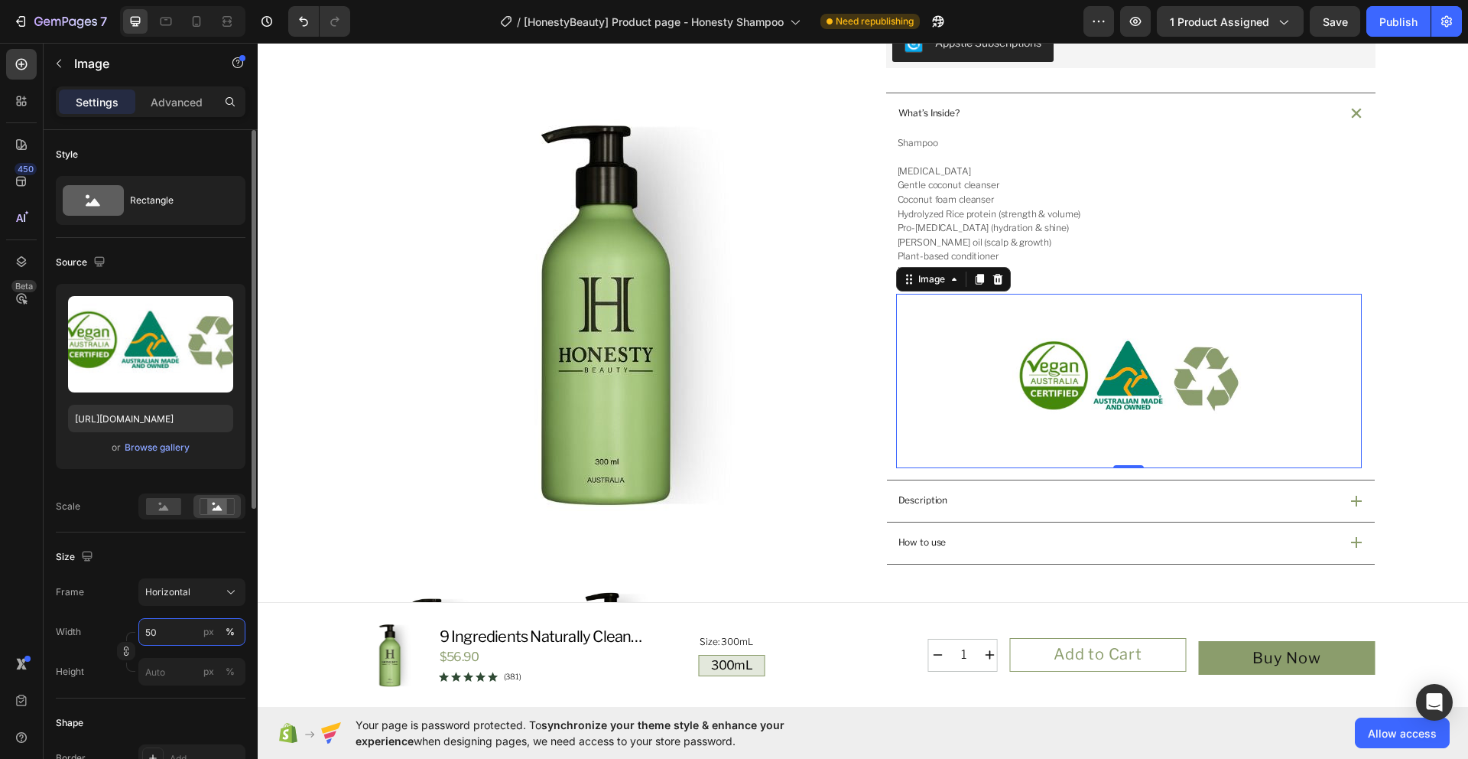
click at [172, 639] on input "50" at bounding box center [191, 632] width 107 height 28
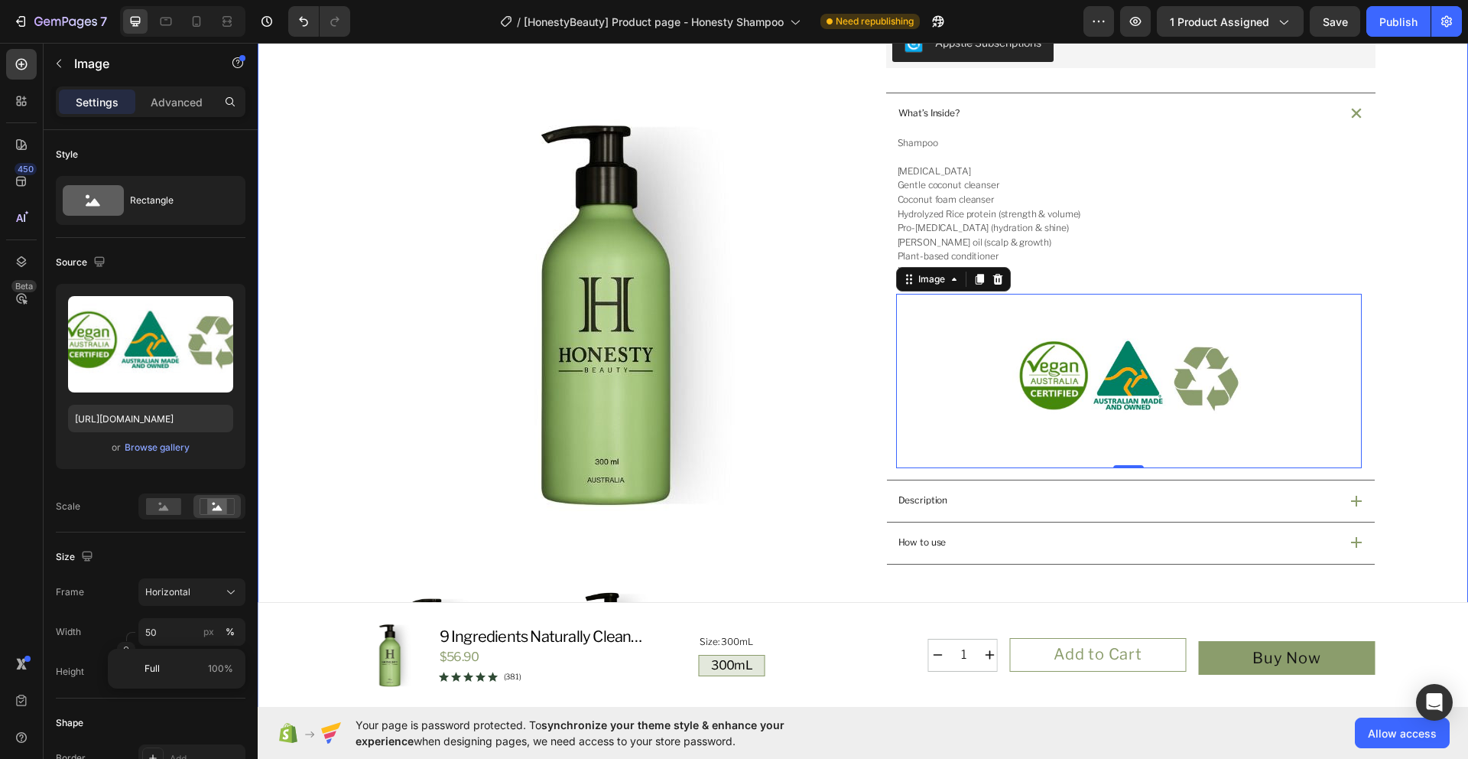
click at [1445, 411] on div "Product Images Icon Australian Made & Owned Text Block Icon Australian Post Tex…" at bounding box center [863, 402] width 1211 height 1601
click at [1171, 411] on img at bounding box center [1129, 381] width 233 height 174
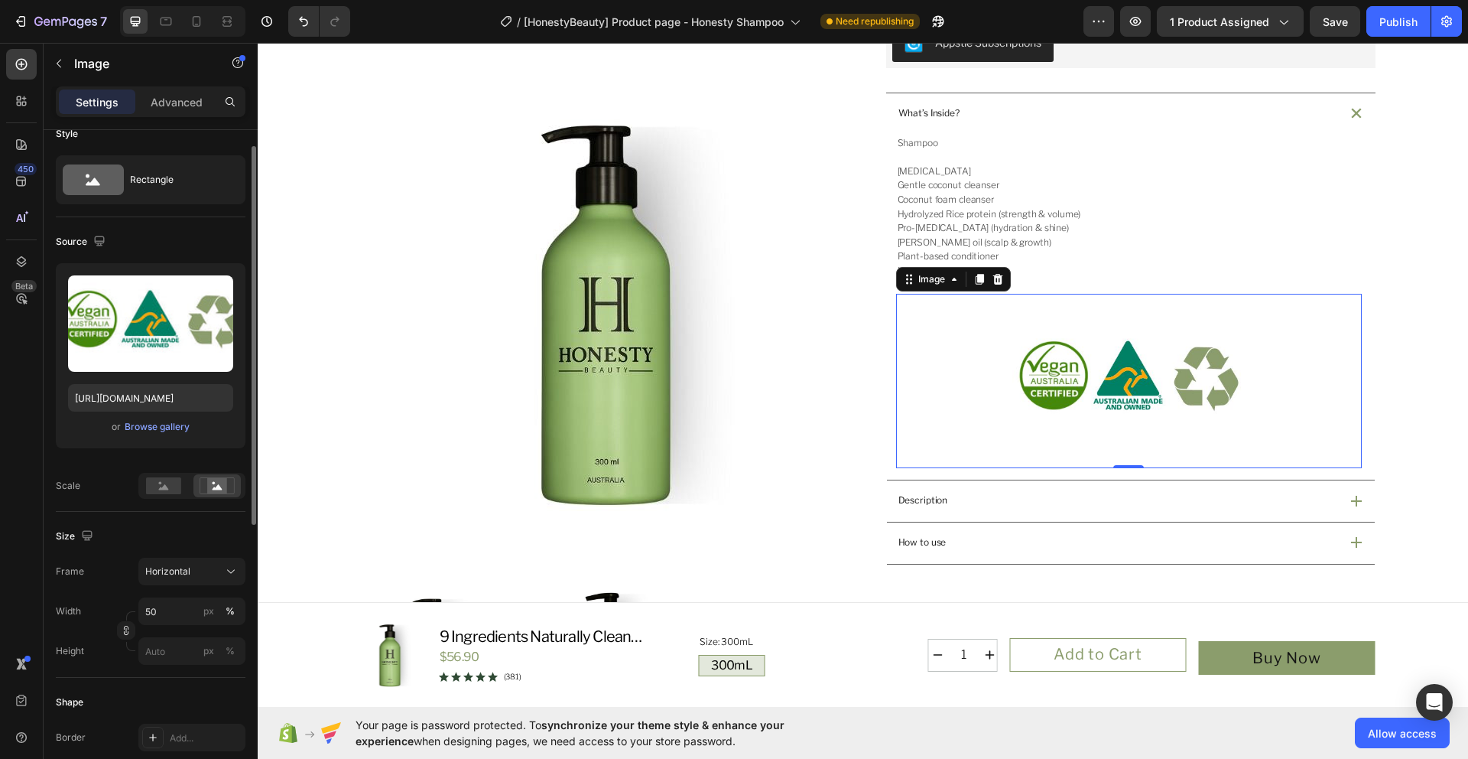
scroll to position [129, 0]
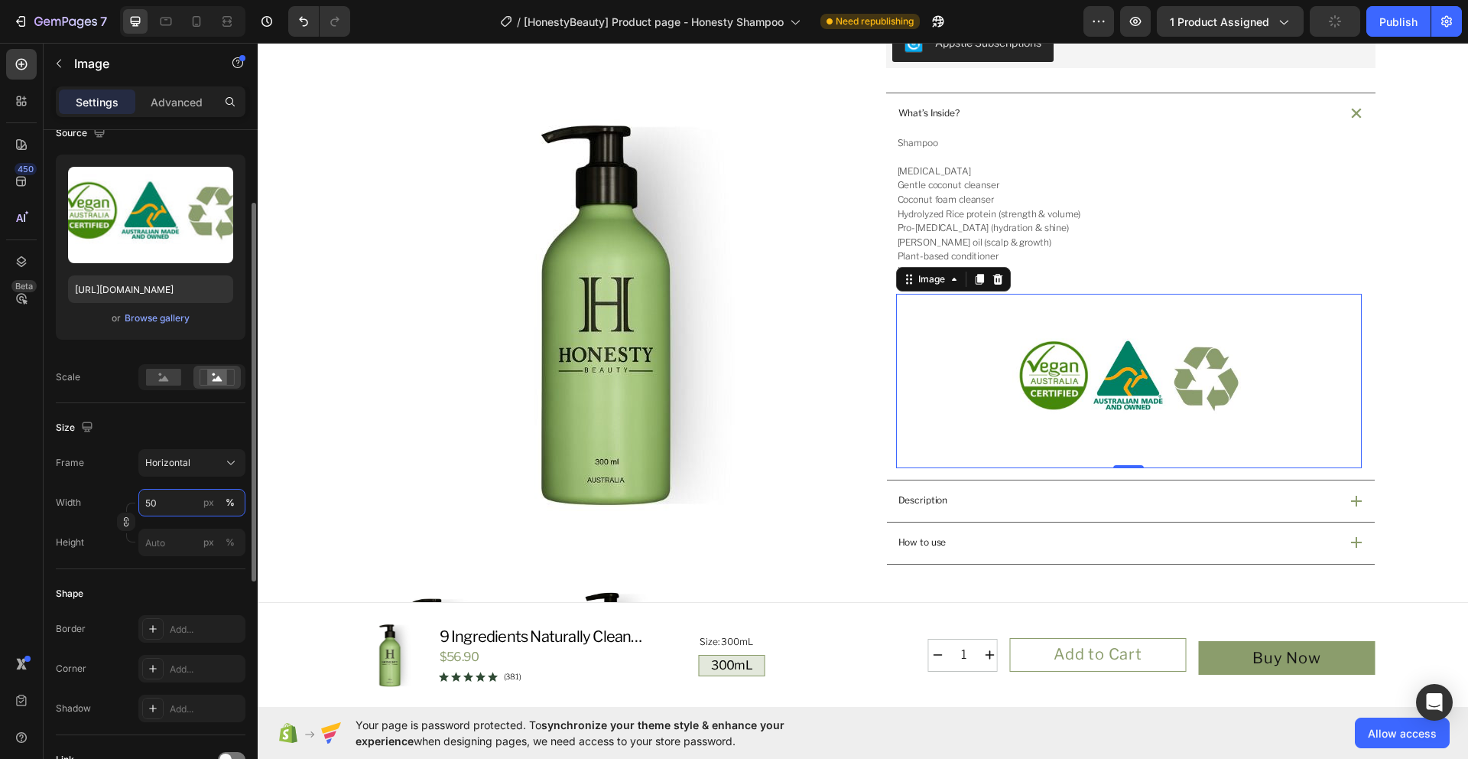
click at [173, 494] on input "50" at bounding box center [191, 503] width 107 height 28
click at [176, 502] on input "50" at bounding box center [191, 503] width 107 height 28
click at [218, 459] on div "Horizontal" at bounding box center [182, 463] width 75 height 14
click at [210, 588] on div "Original" at bounding box center [189, 587] width 89 height 14
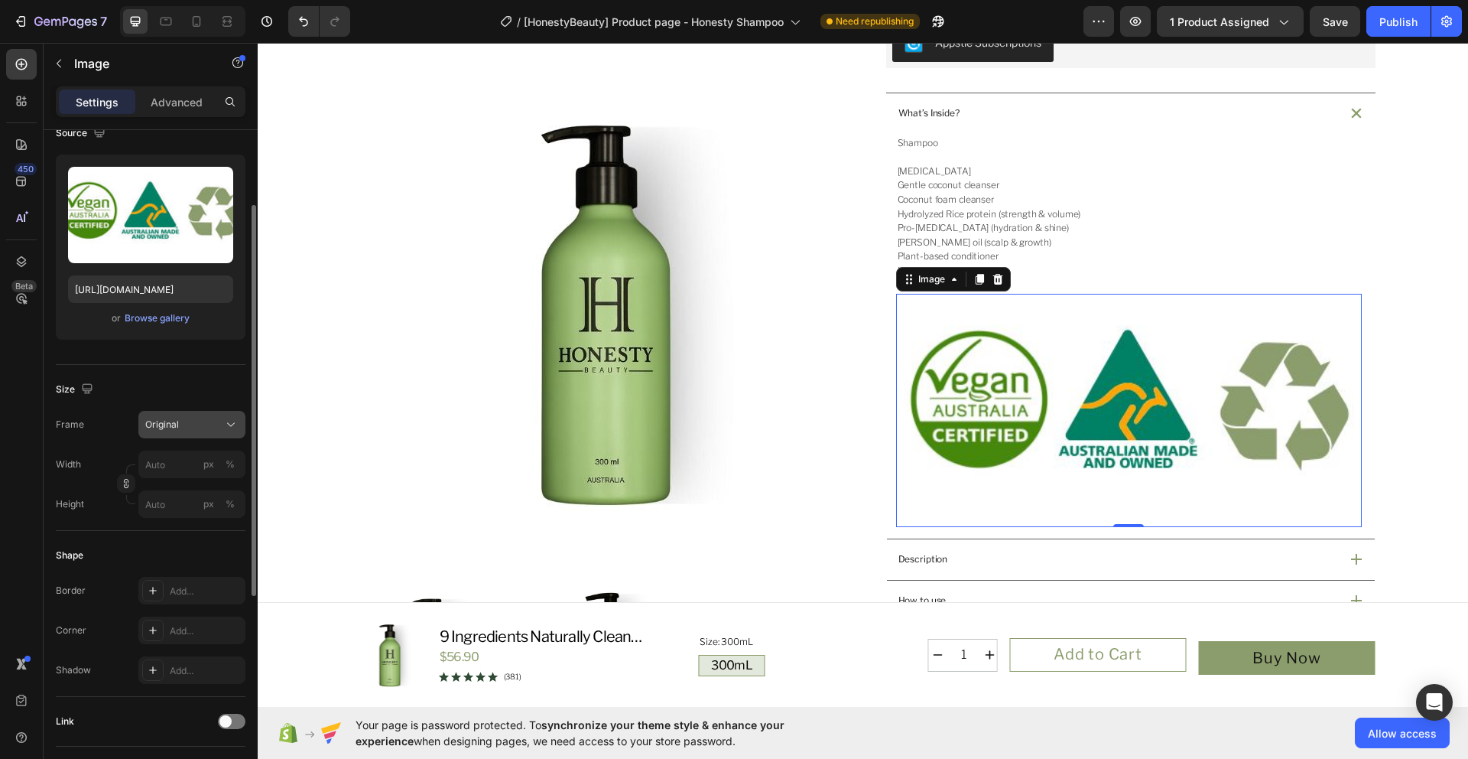
click at [216, 428] on div "Original" at bounding box center [182, 425] width 75 height 14
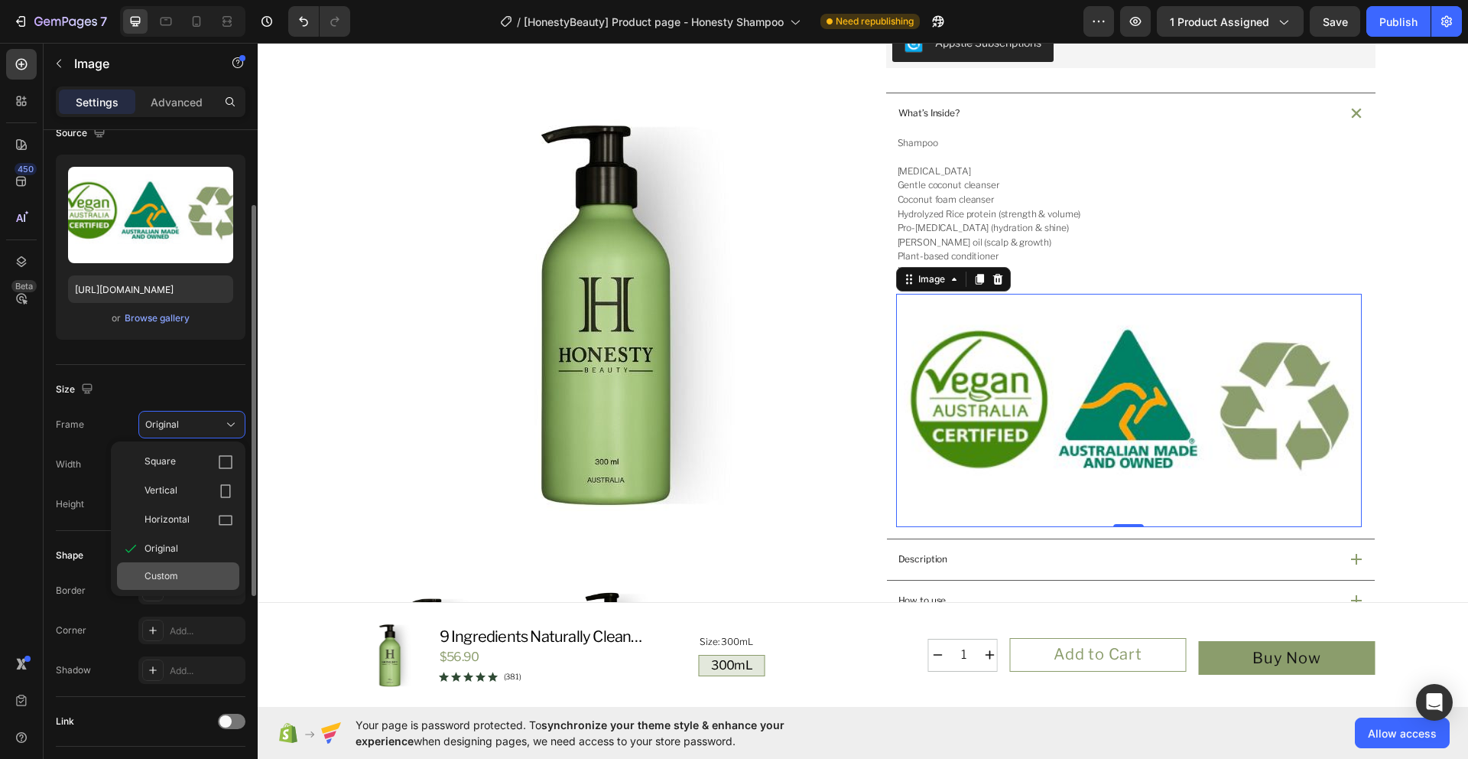
click at [187, 572] on div "Custom" at bounding box center [189, 576] width 89 height 14
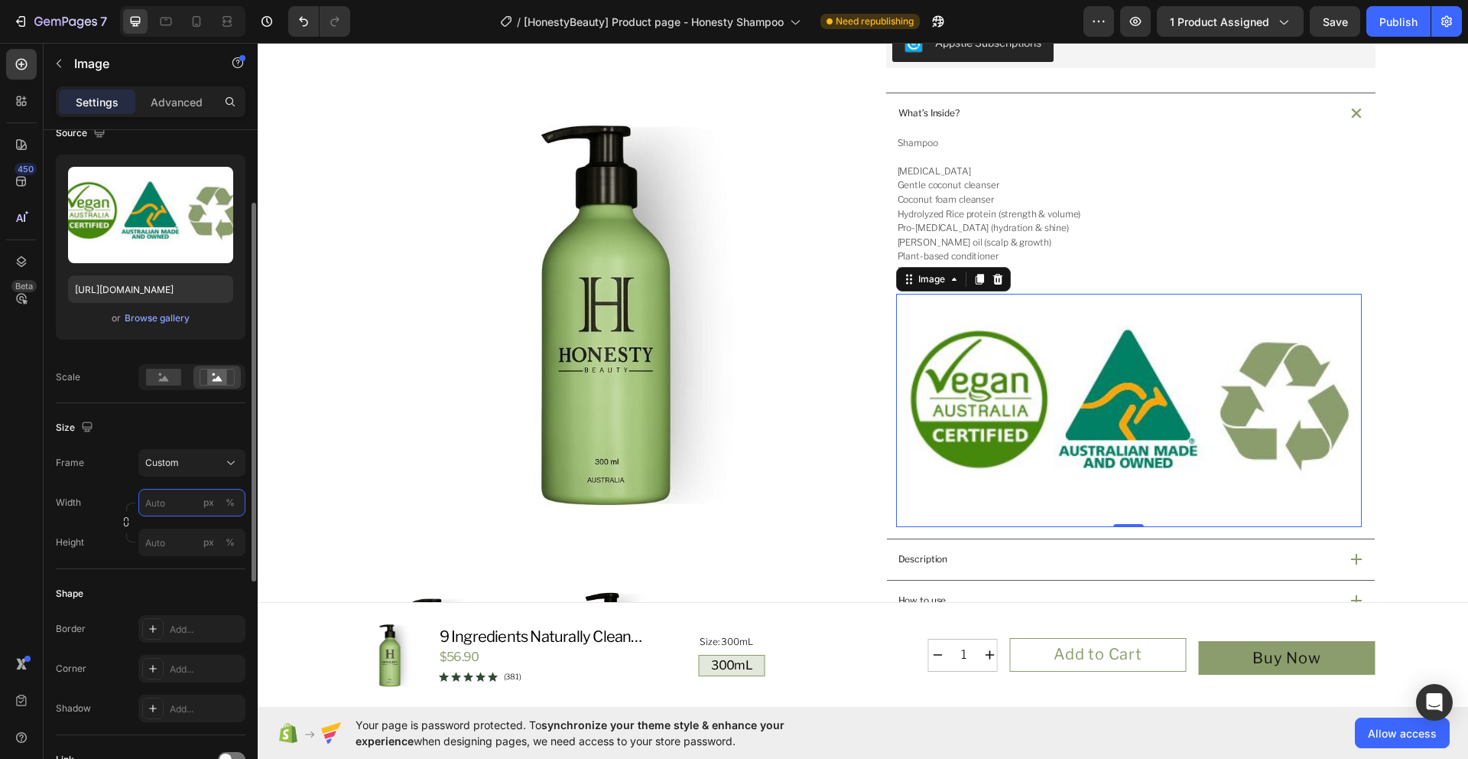
click at [178, 502] on input "px %" at bounding box center [191, 503] width 107 height 28
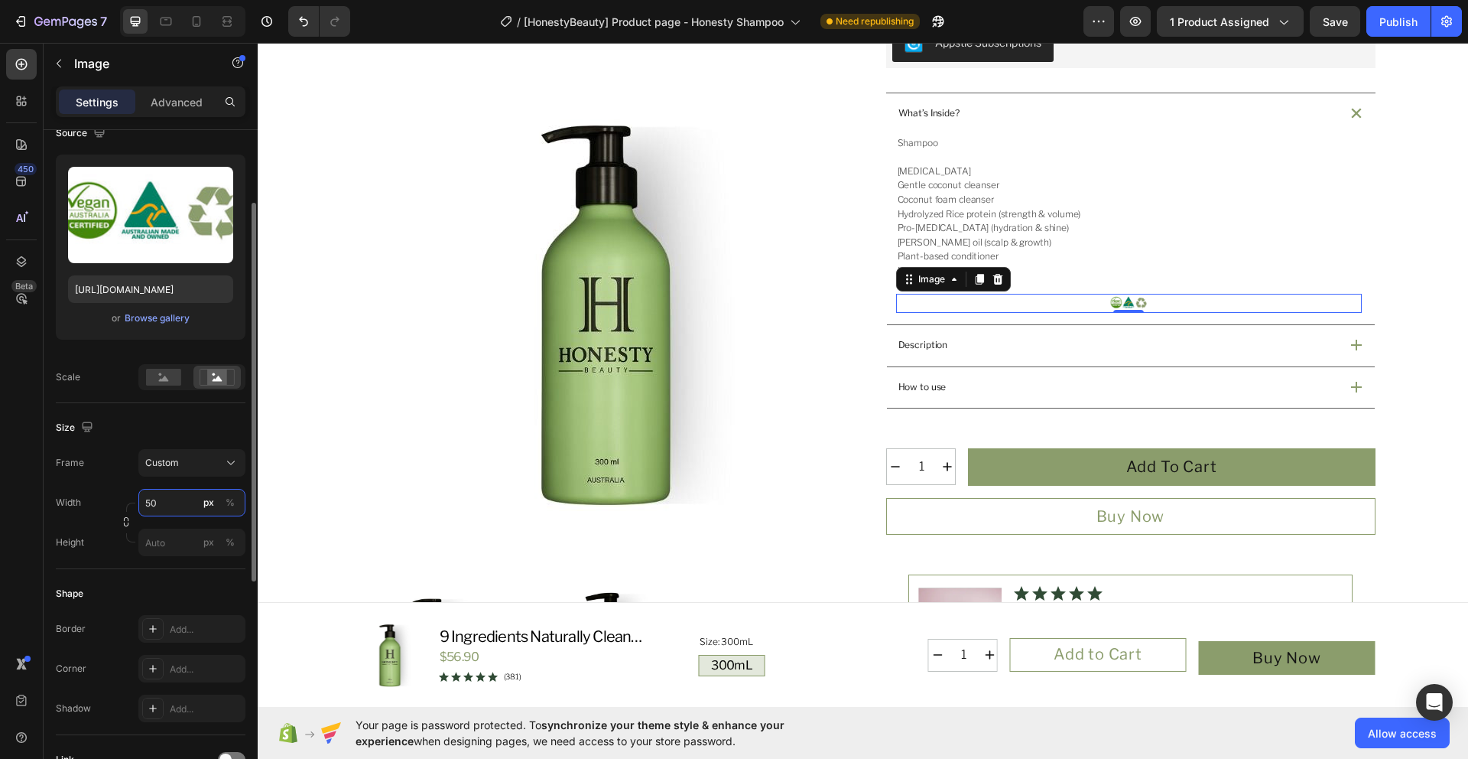
type input "5"
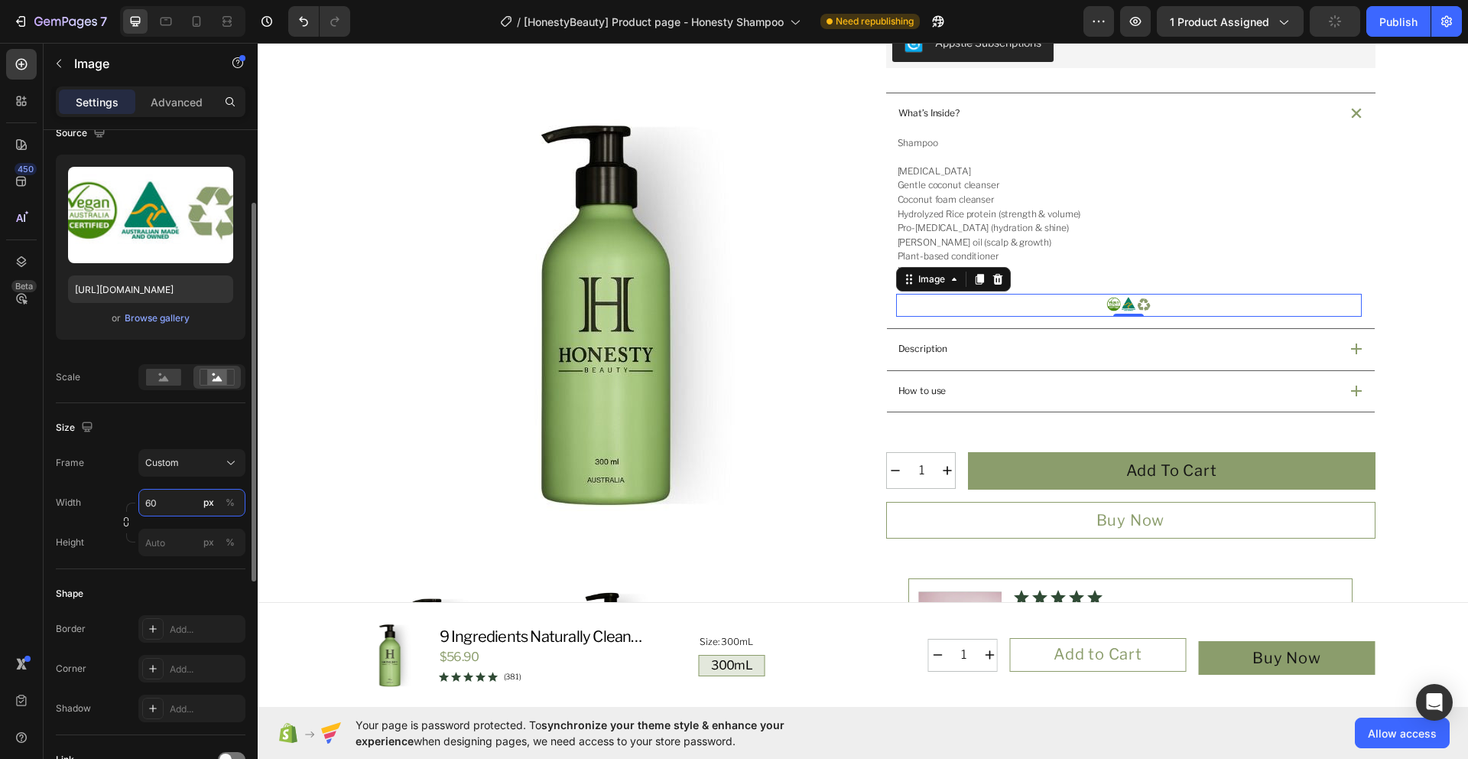
type input "6"
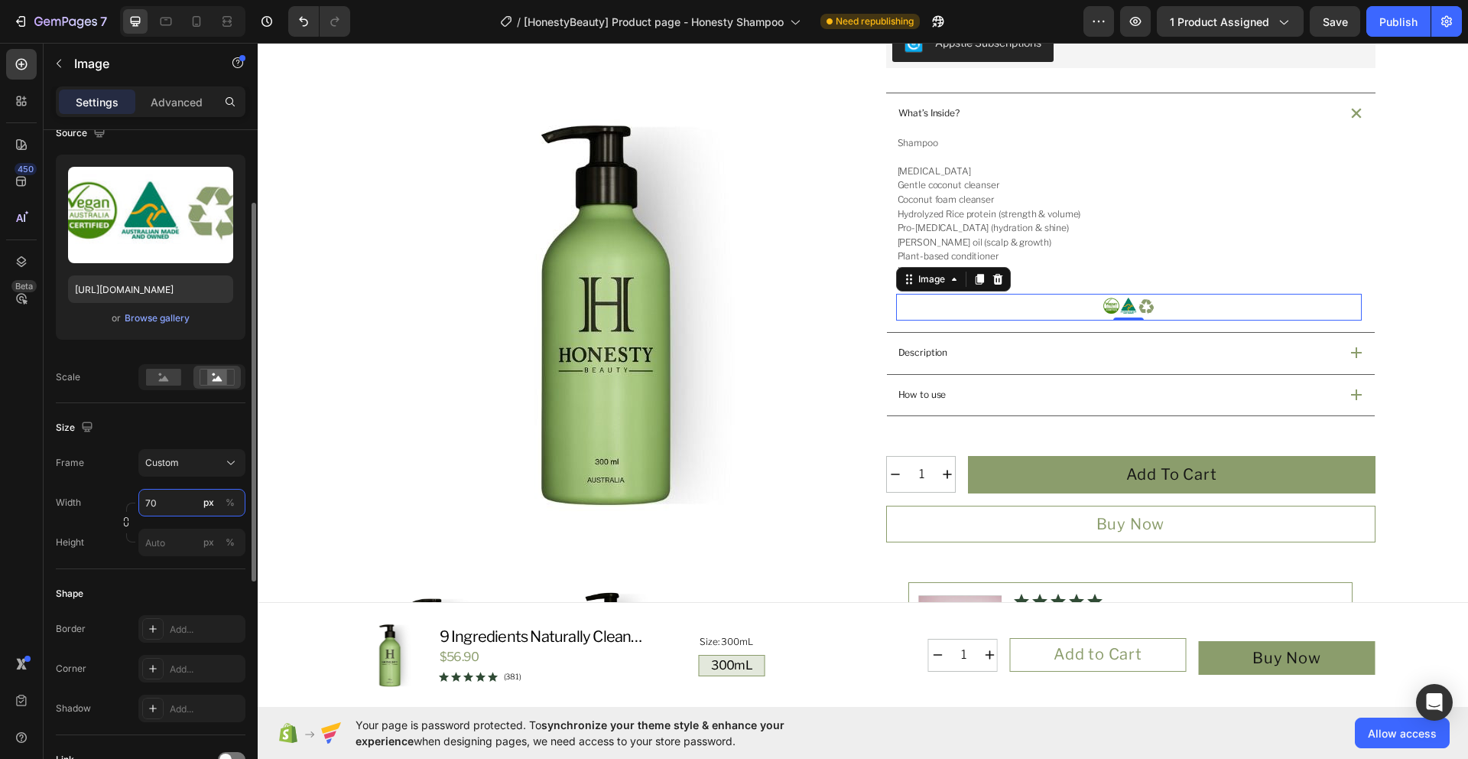
type input "7"
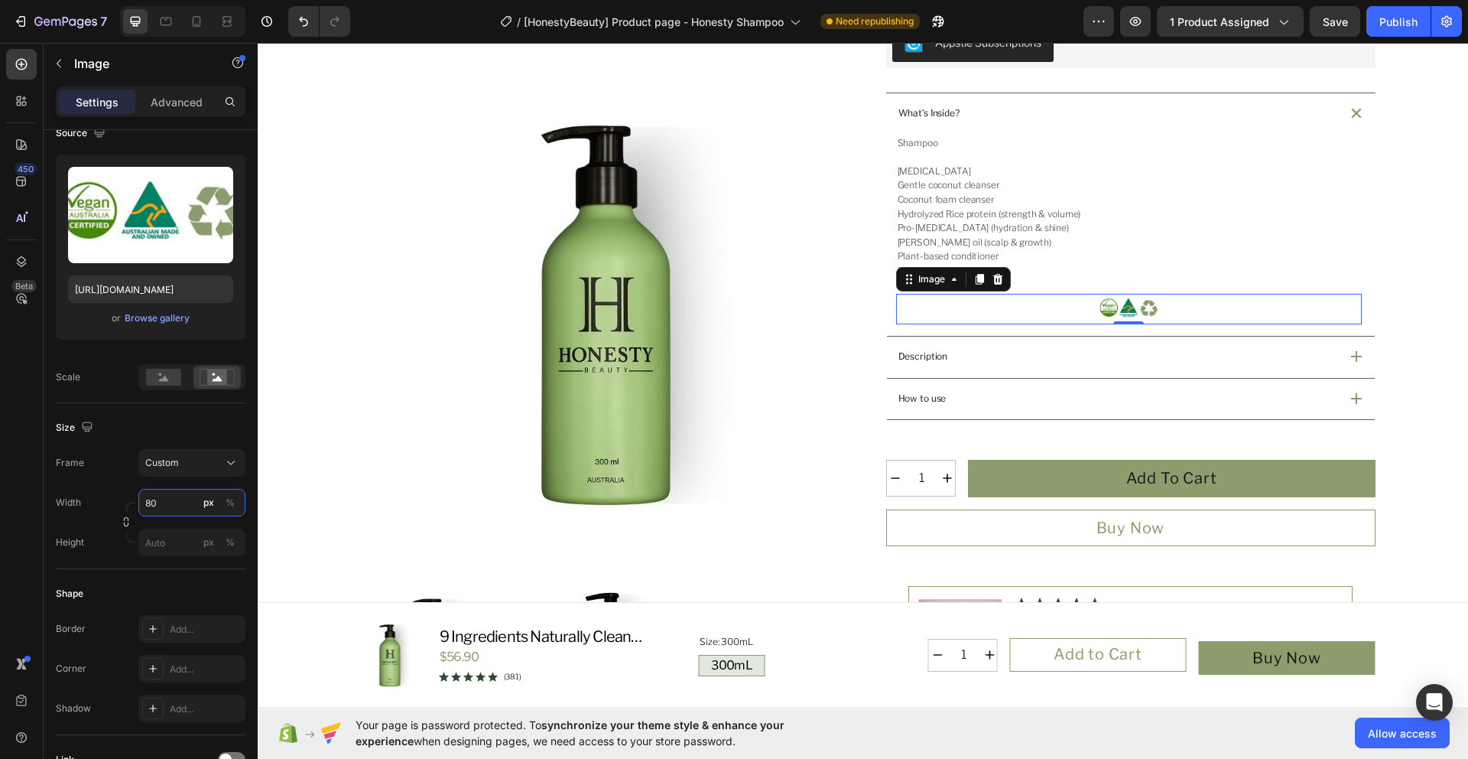
type input "80"
click at [1299, 314] on div at bounding box center [1129, 309] width 466 height 31
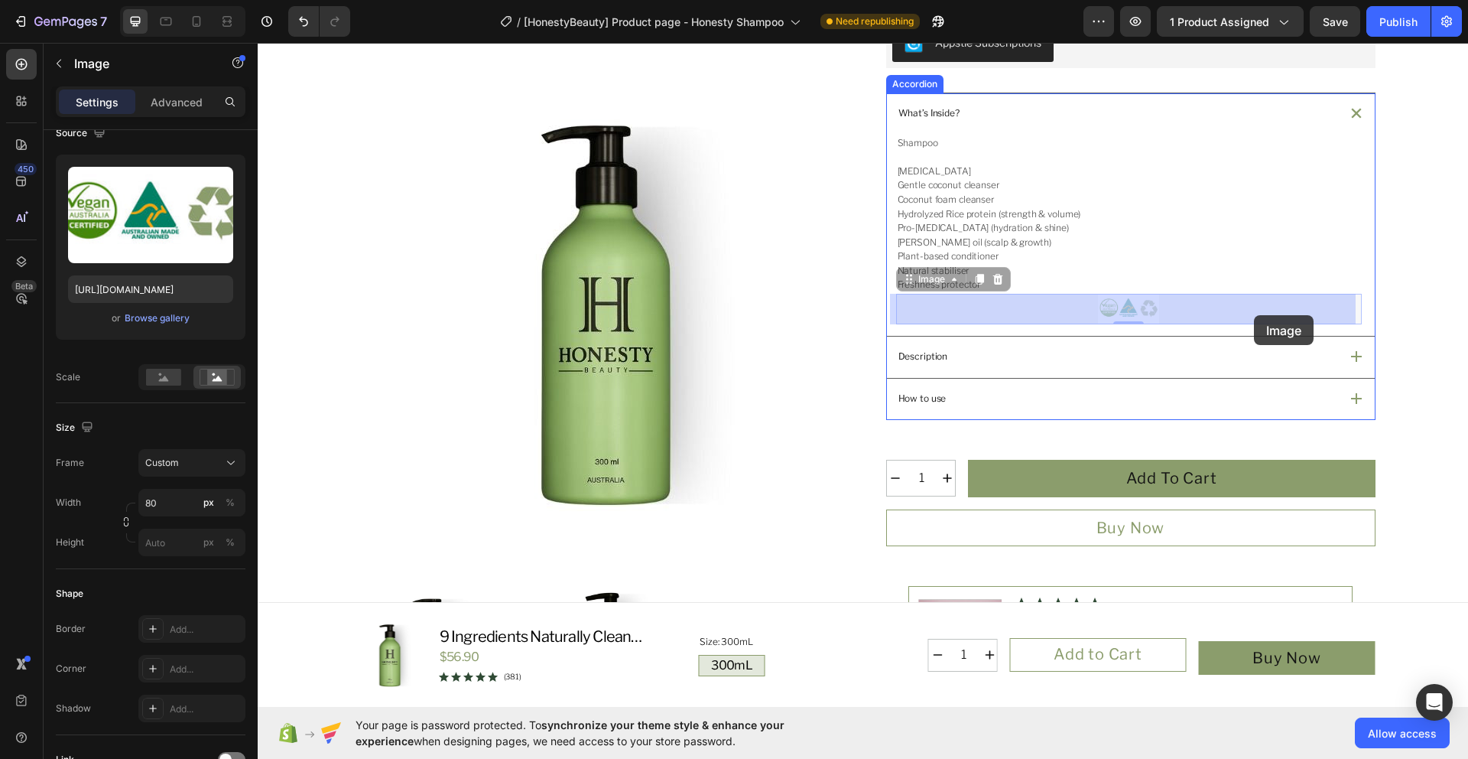
drag, startPoint x: 1353, startPoint y: 312, endPoint x: 1172, endPoint y: 314, distance: 180.5
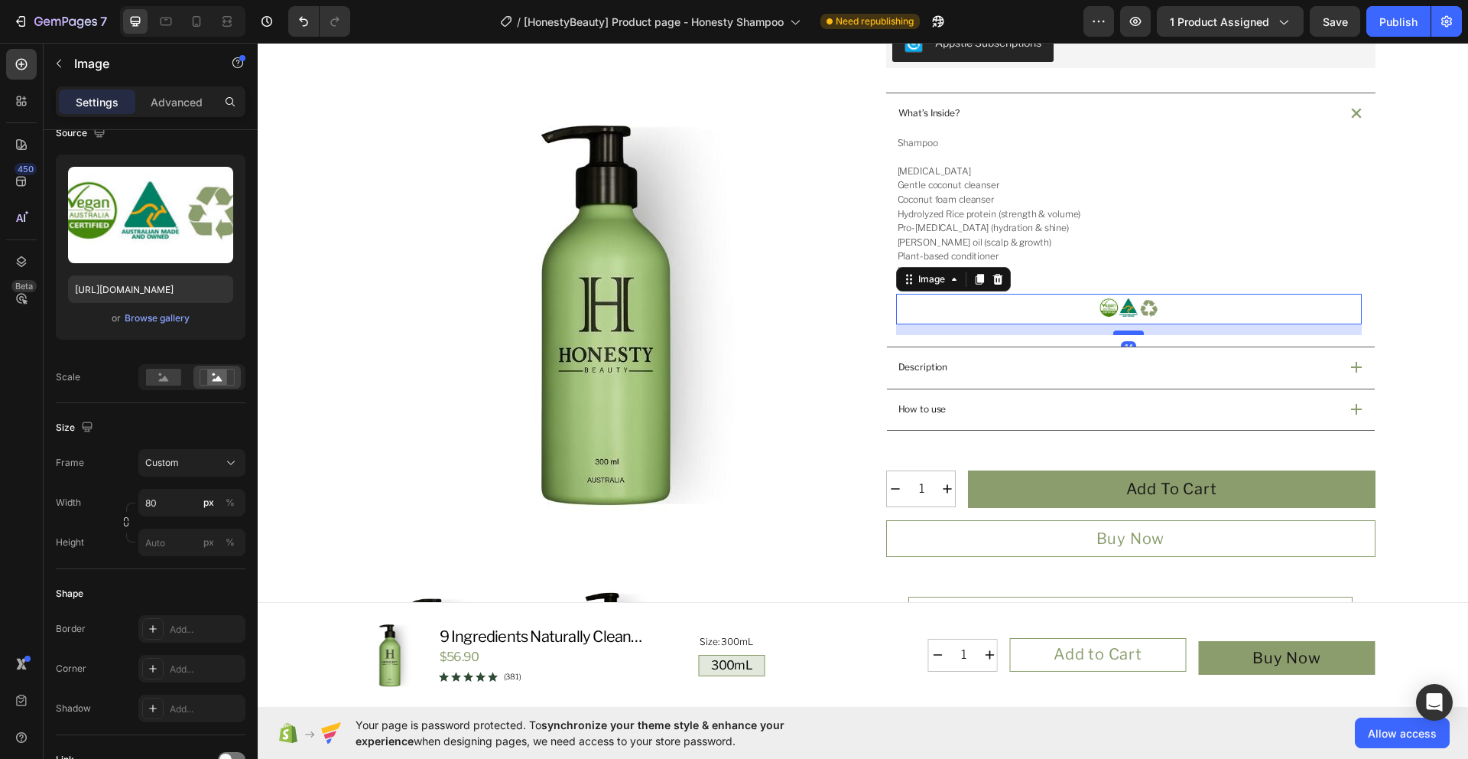
drag, startPoint x: 1115, startPoint y: 320, endPoint x: 1113, endPoint y: 331, distance: 10.9
click at [1113, 331] on div at bounding box center [1128, 332] width 31 height 5
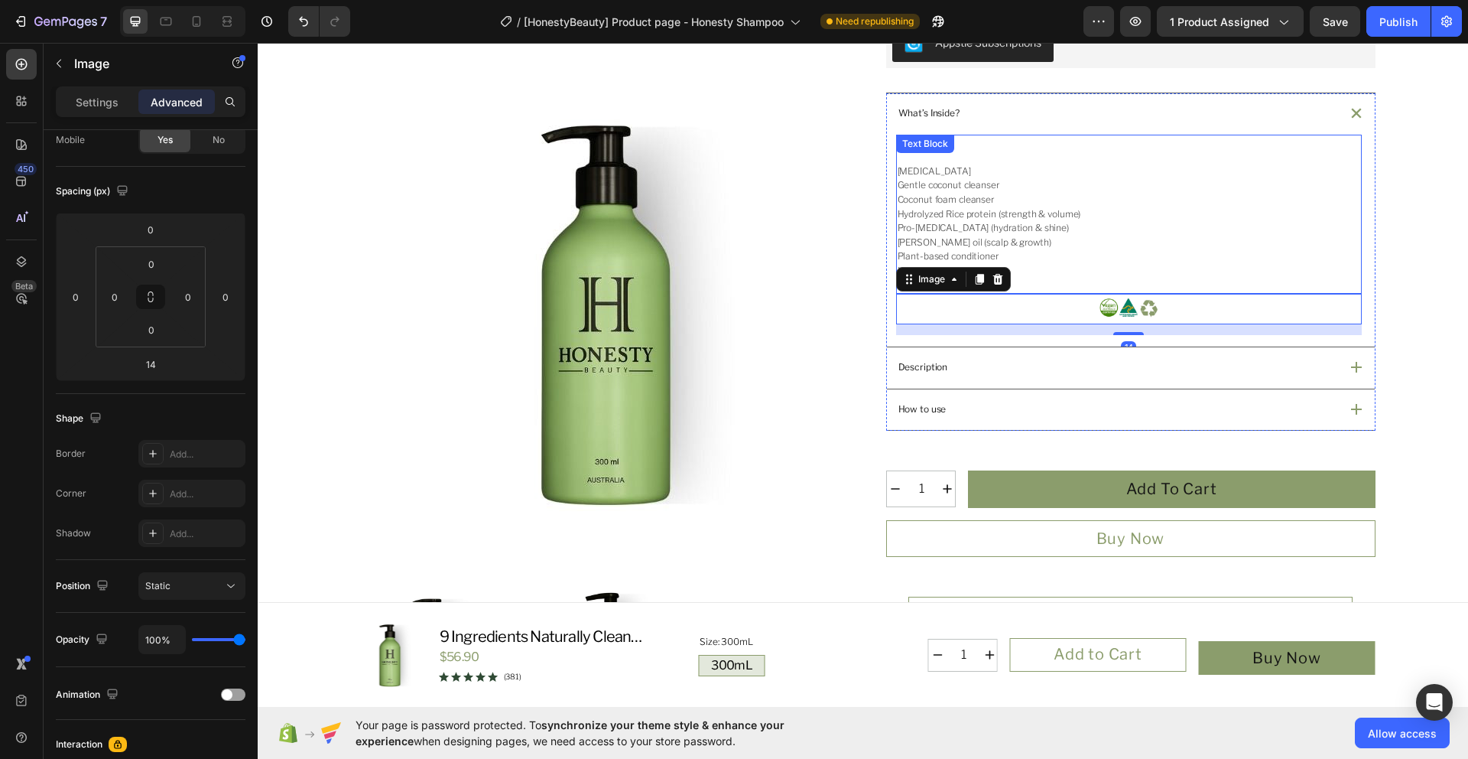
click at [1294, 241] on p "Rosemary oil (scalp & growth)" at bounding box center [1129, 243] width 463 height 15
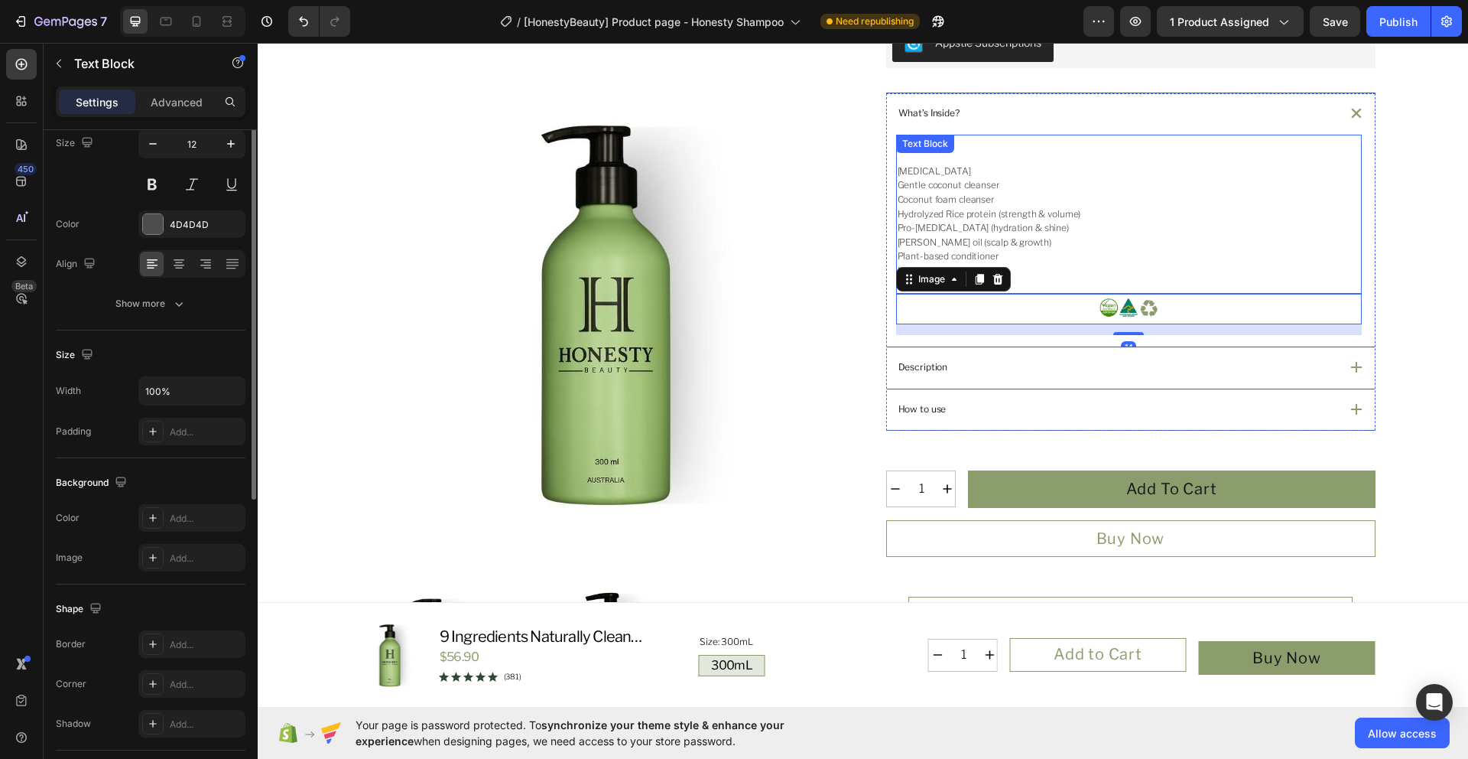
scroll to position [0, 0]
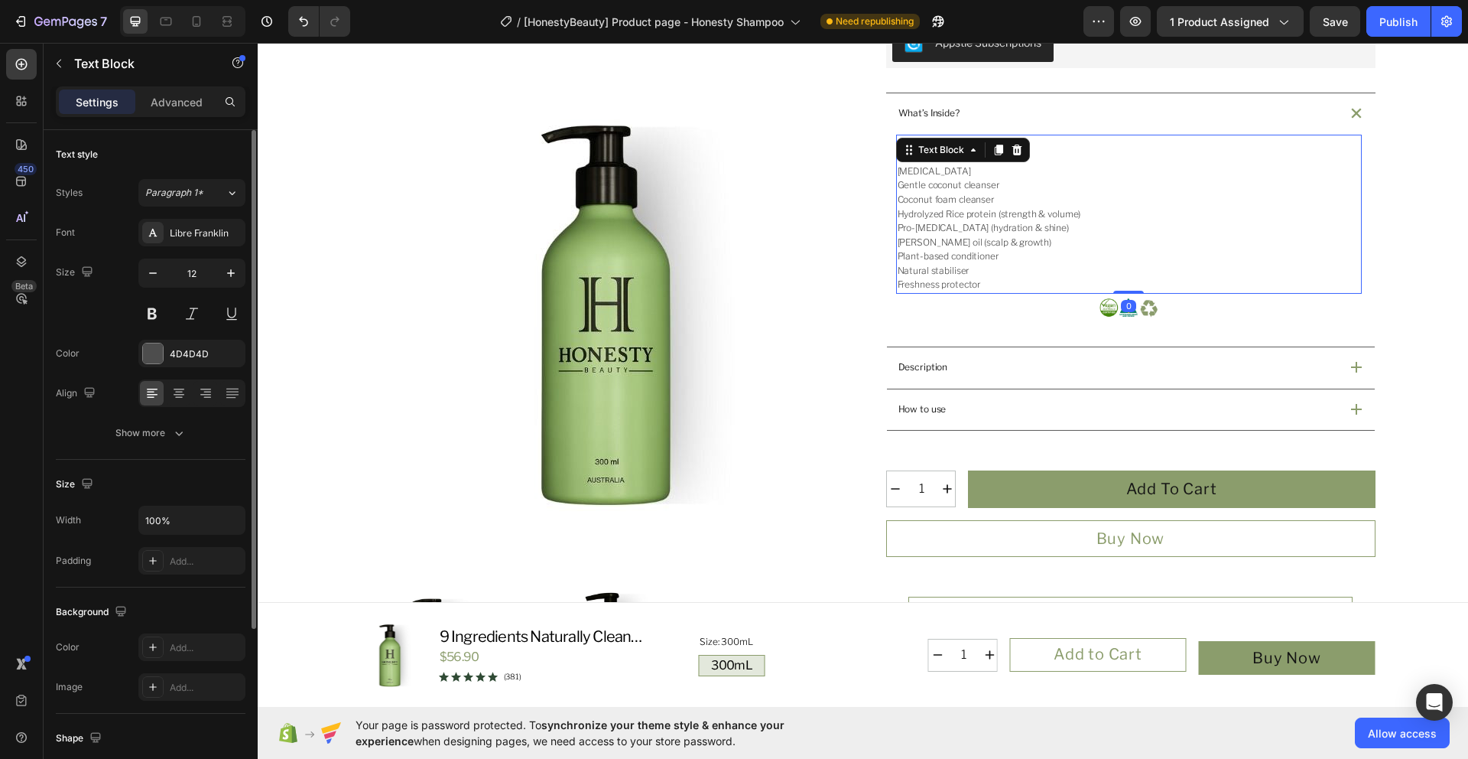
click at [1429, 309] on div "Product Images Icon Australian Made & Owned Text Block Icon Australian Post Tex…" at bounding box center [863, 326] width 1174 height 1317
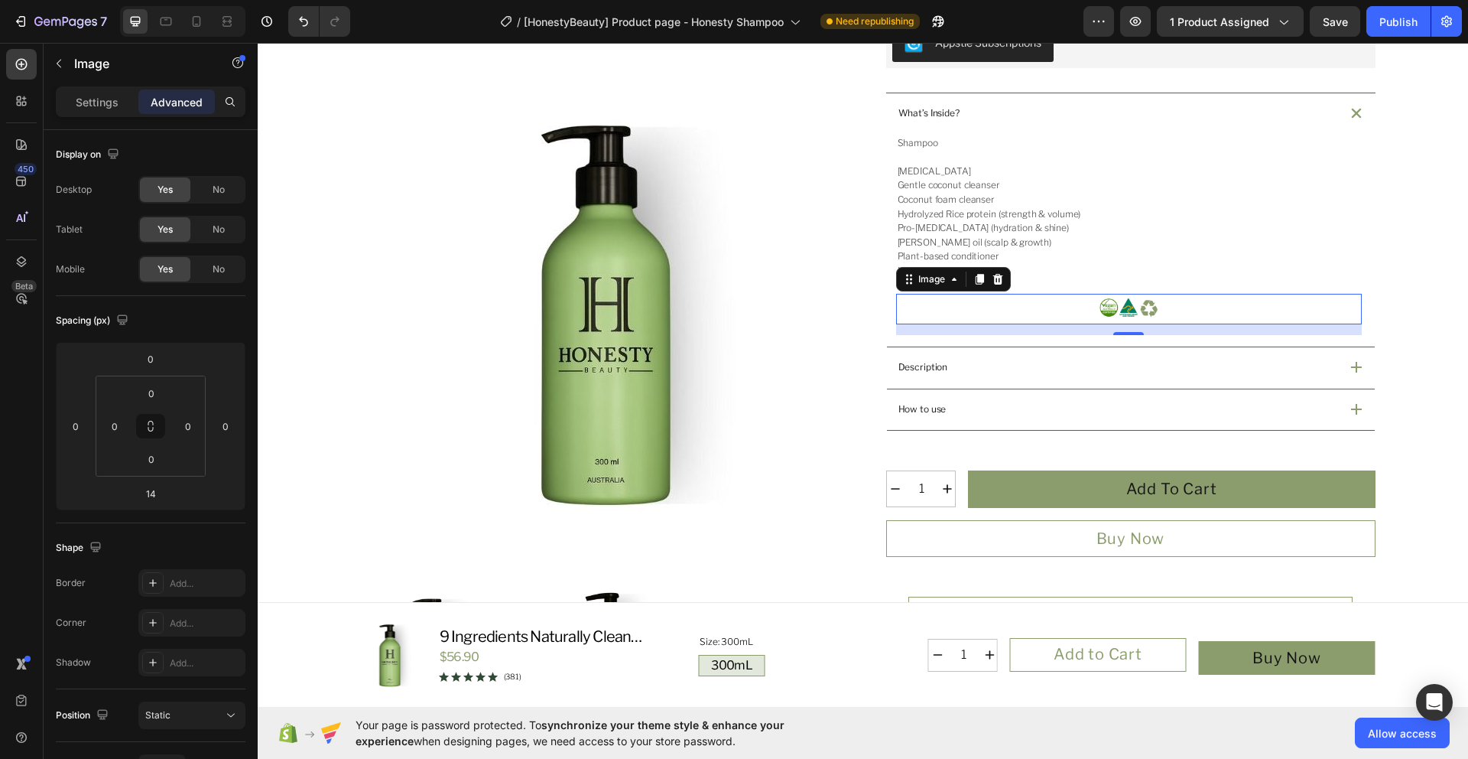
click at [1098, 305] on img at bounding box center [1128, 309] width 61 height 31
click at [80, 437] on input "0" at bounding box center [75, 425] width 23 height 23
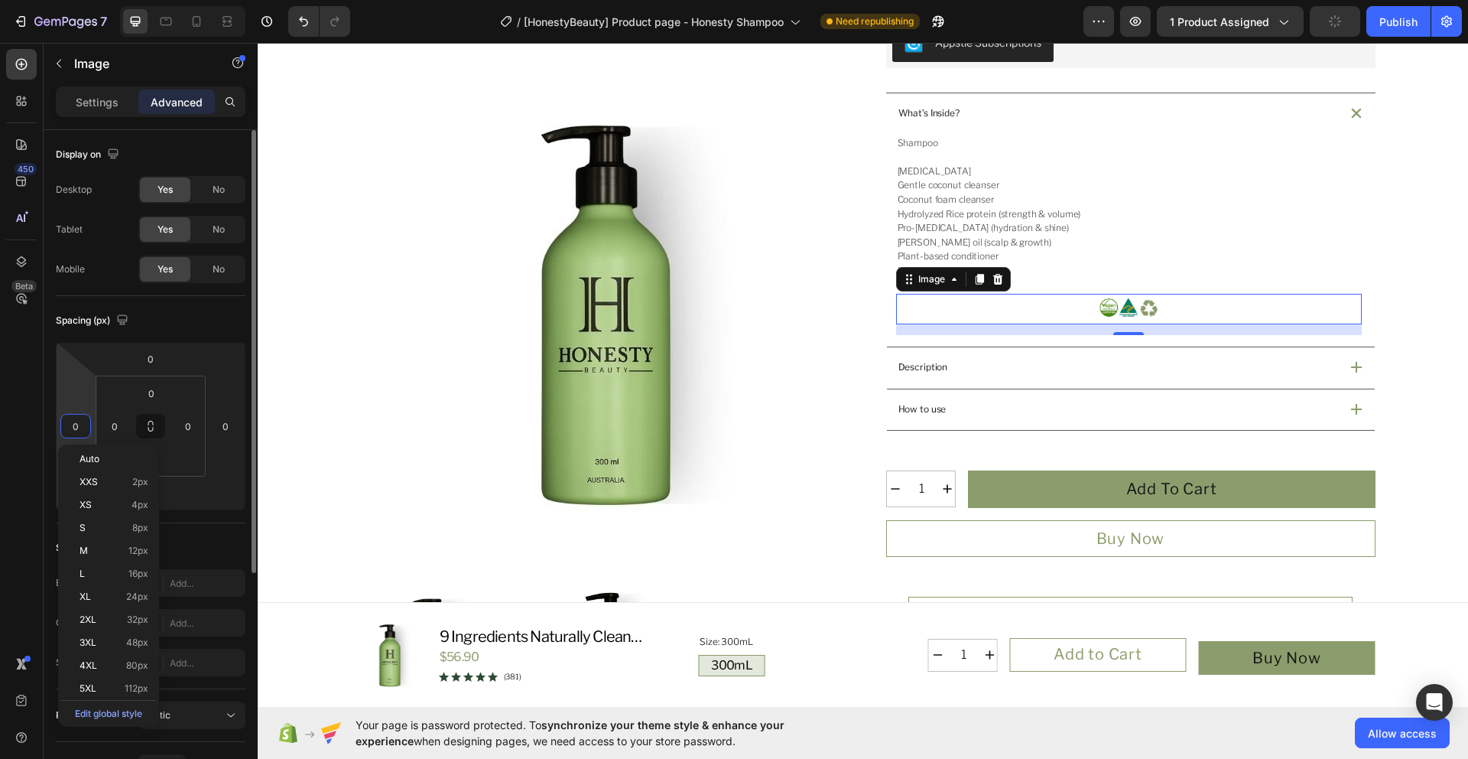
click at [78, 427] on input "0" at bounding box center [75, 425] width 23 height 23
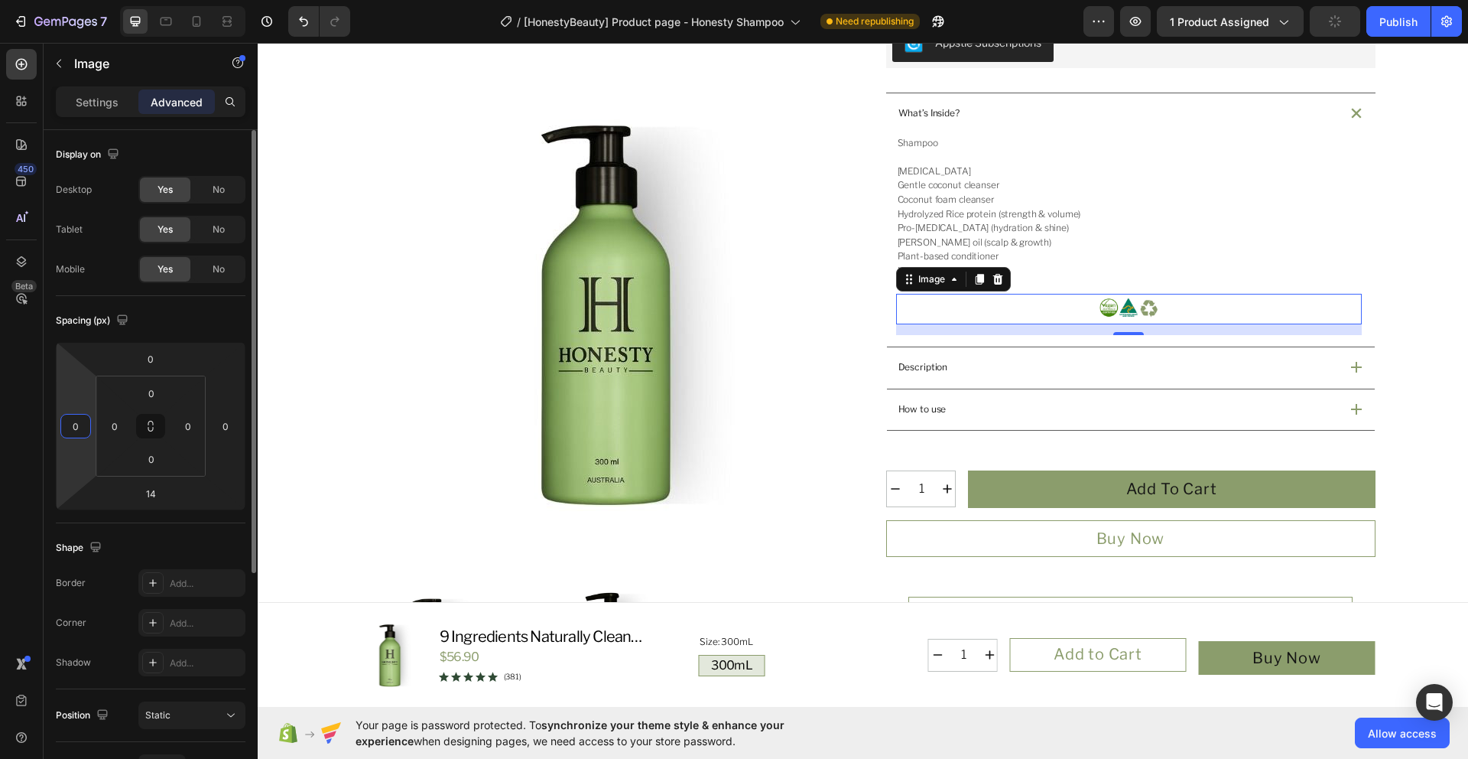
click at [78, 427] on input "0" at bounding box center [75, 425] width 23 height 23
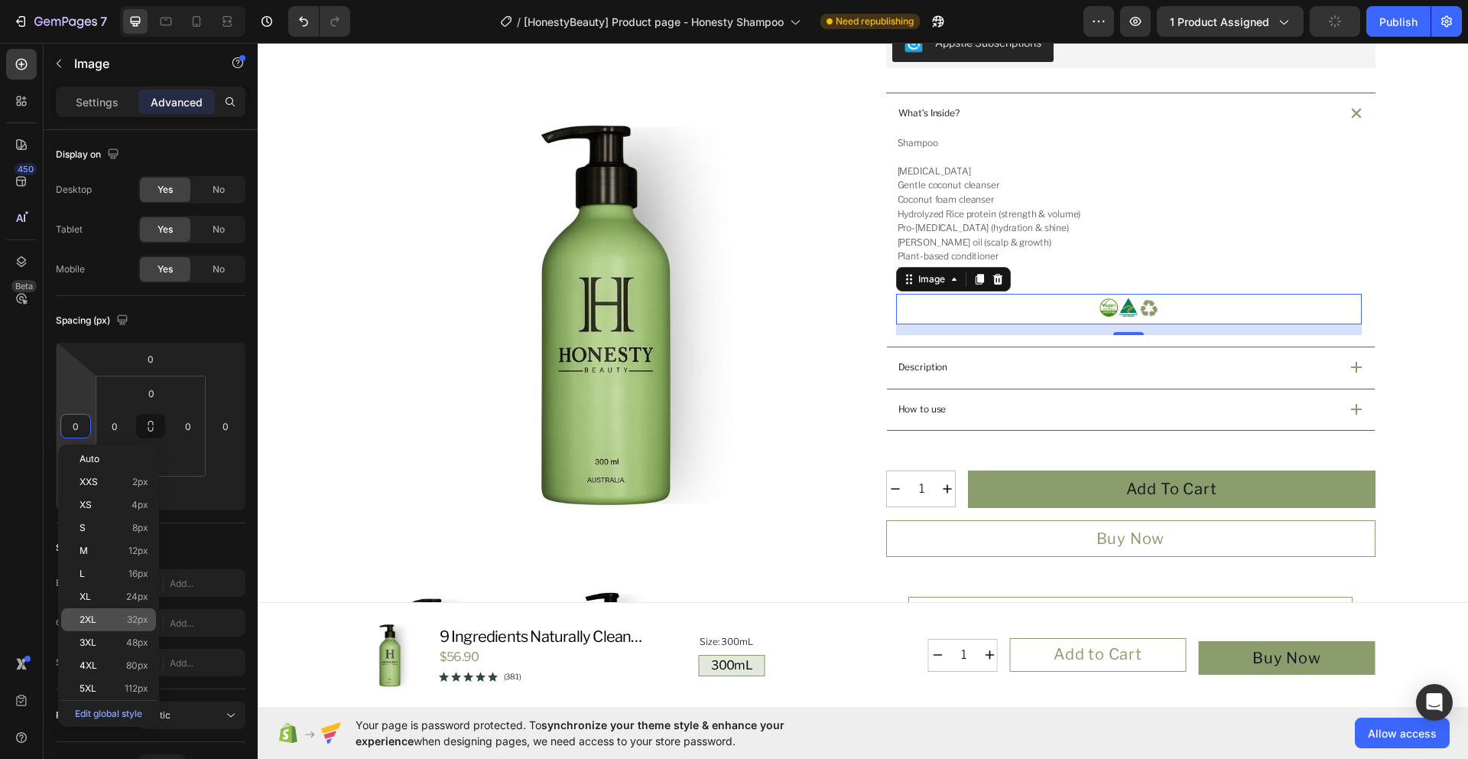
click at [98, 619] on p "2XL 32px" at bounding box center [114, 619] width 69 height 11
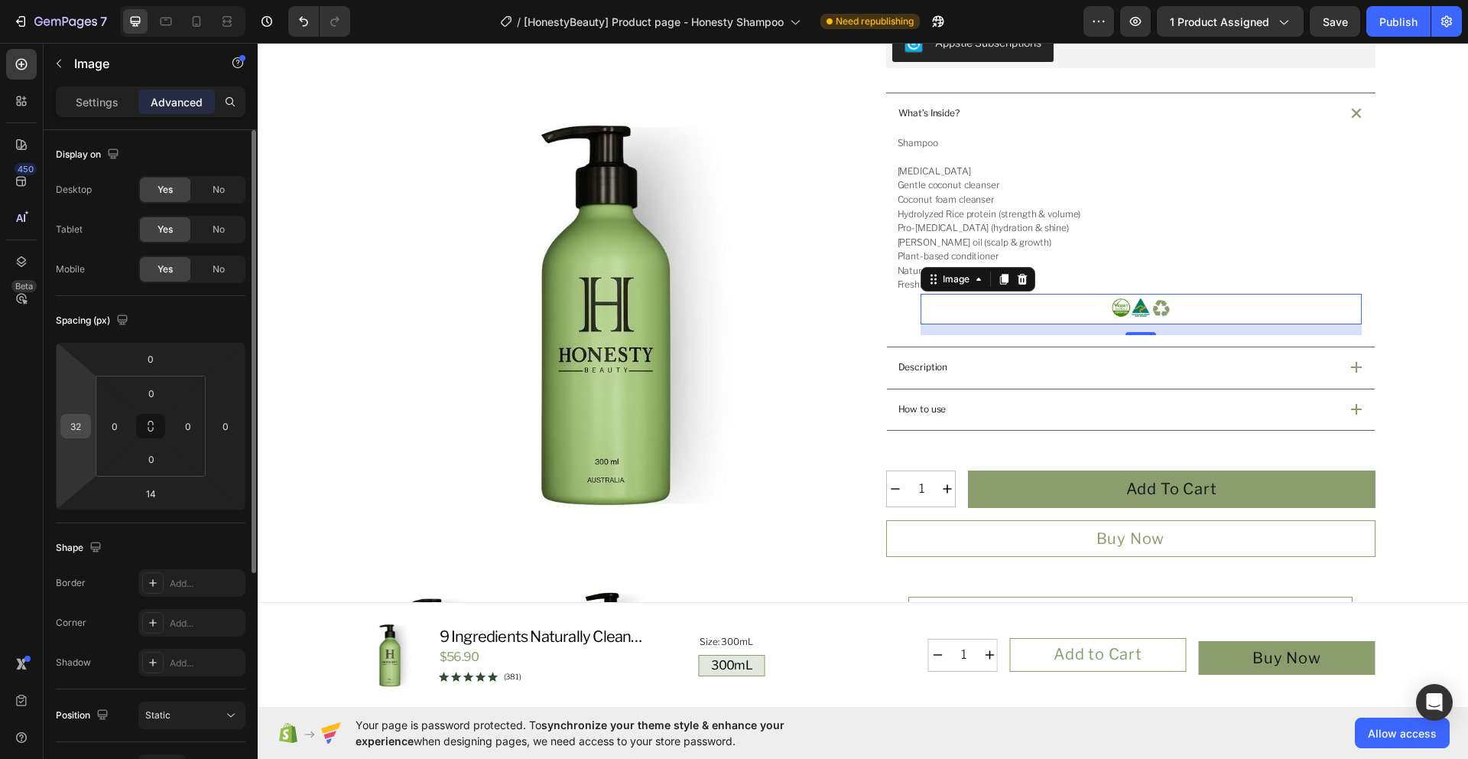
click at [74, 436] on input "32" at bounding box center [75, 425] width 23 height 23
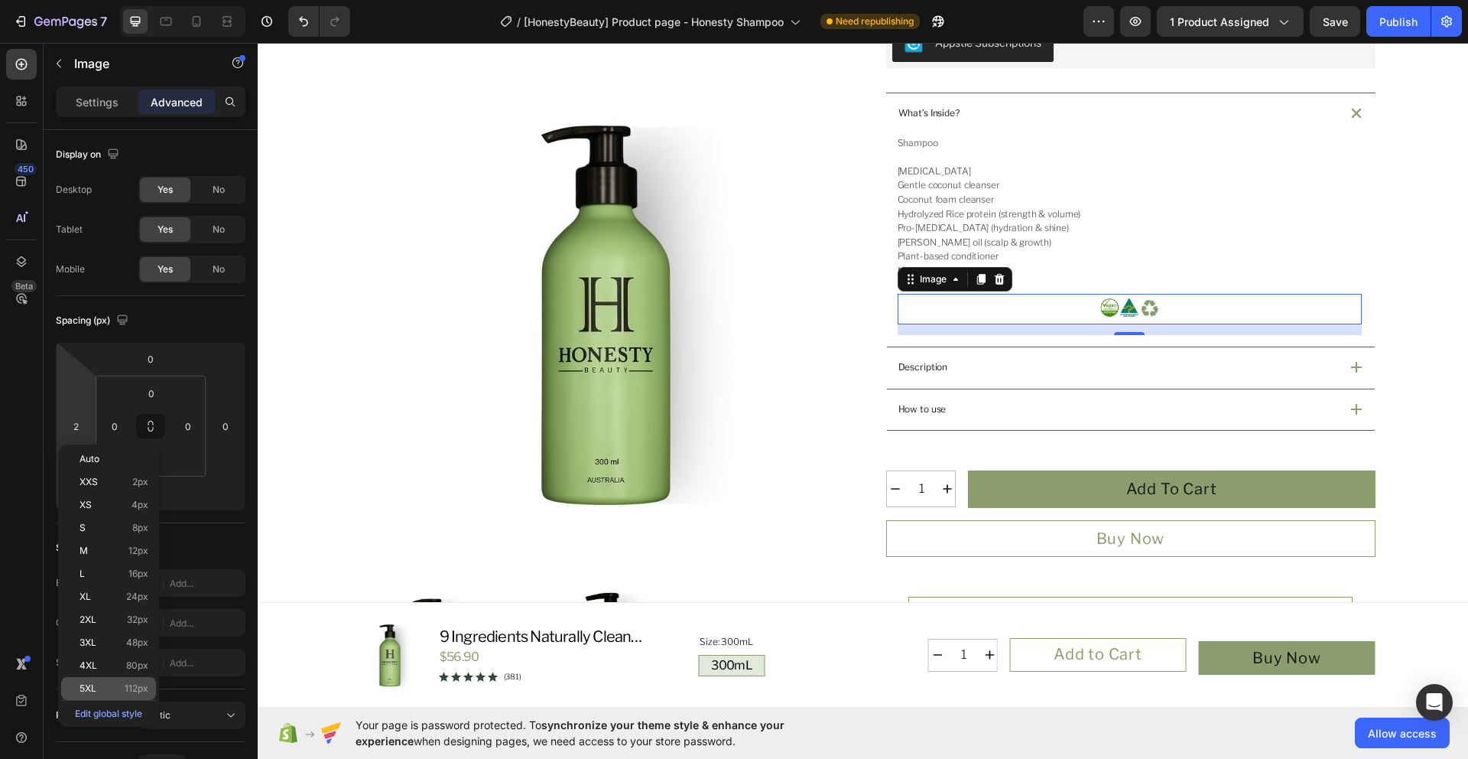
click at [98, 683] on p "5XL 112px" at bounding box center [114, 688] width 69 height 11
type input "112"
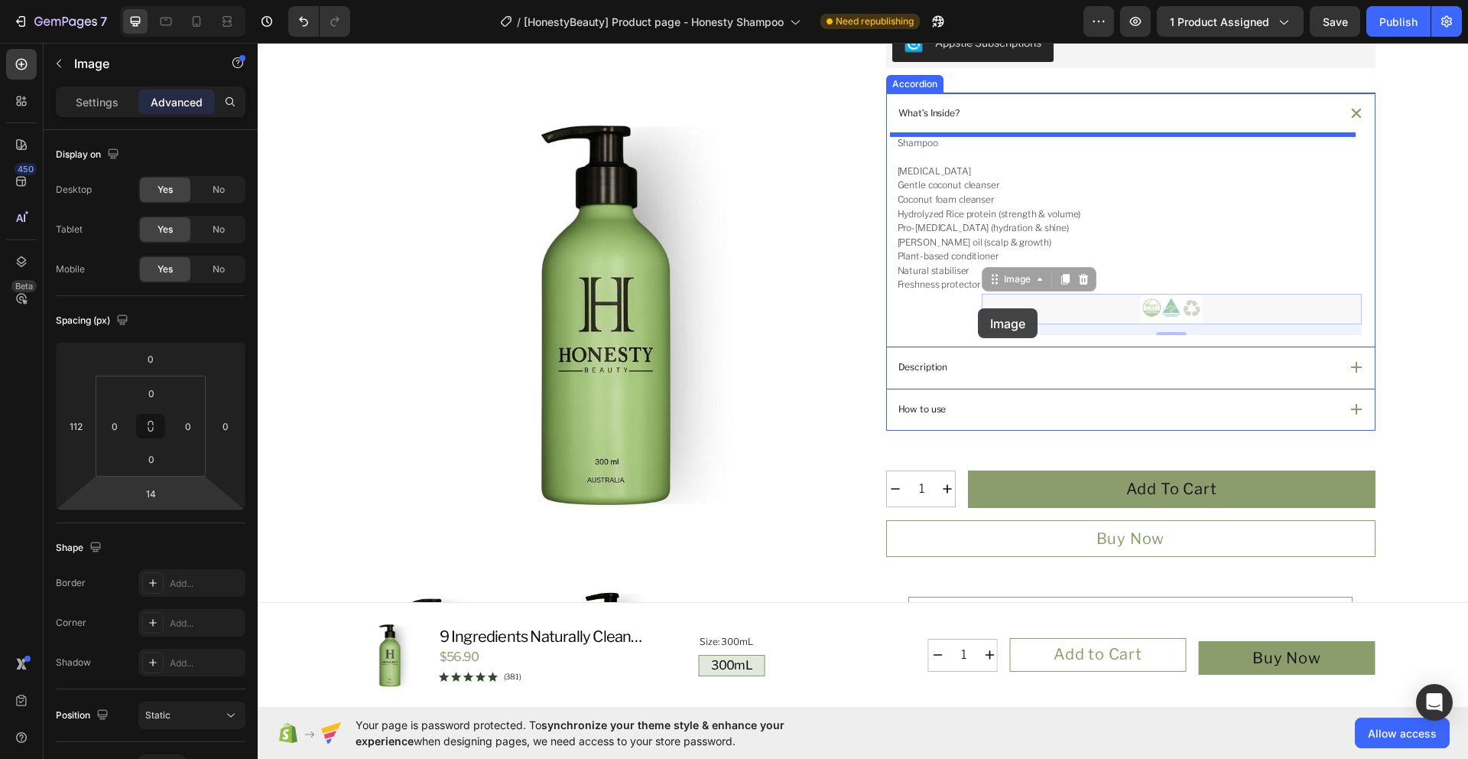
drag, startPoint x: 1123, startPoint y: 310, endPoint x: 920, endPoint y: 317, distance: 202.8
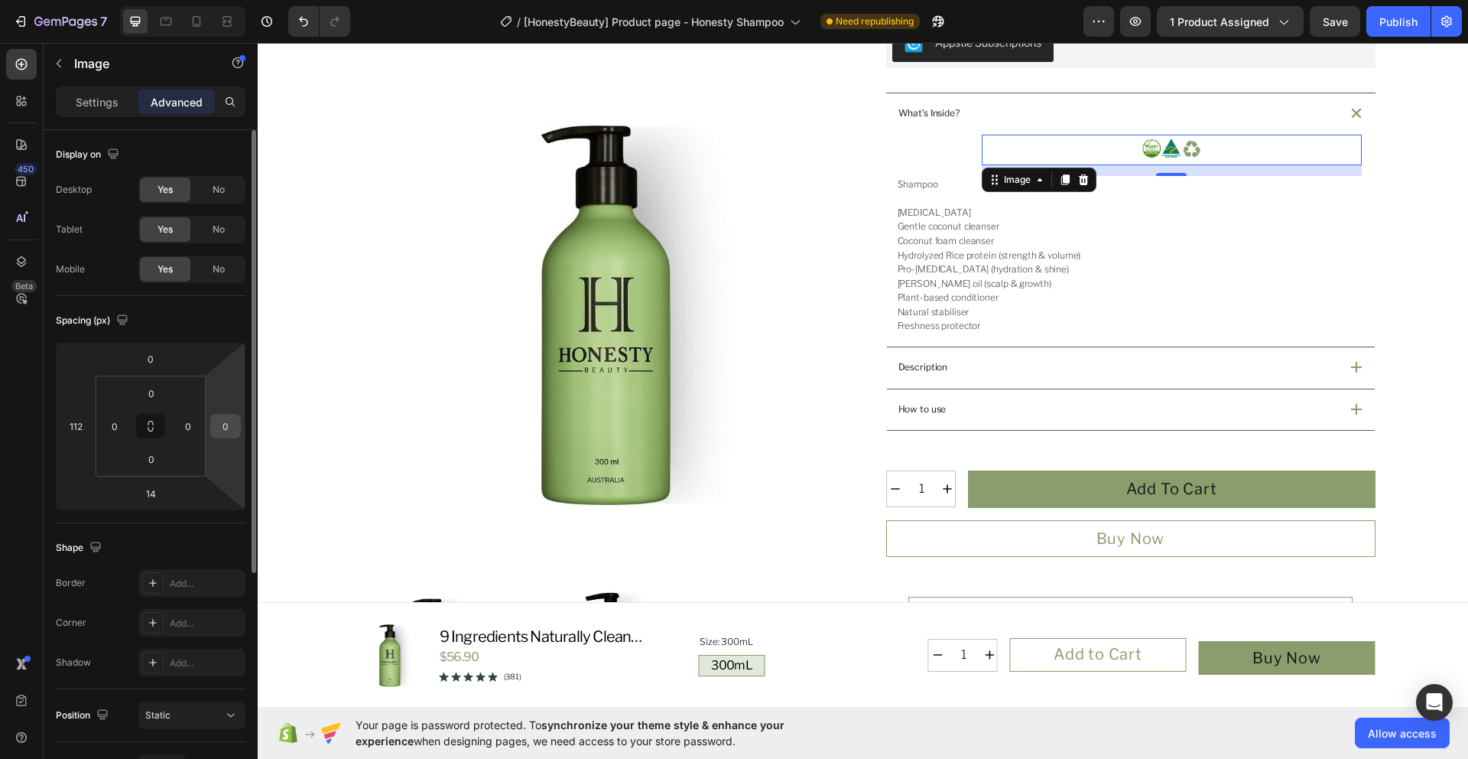
click at [223, 426] on input "0" at bounding box center [225, 425] width 23 height 23
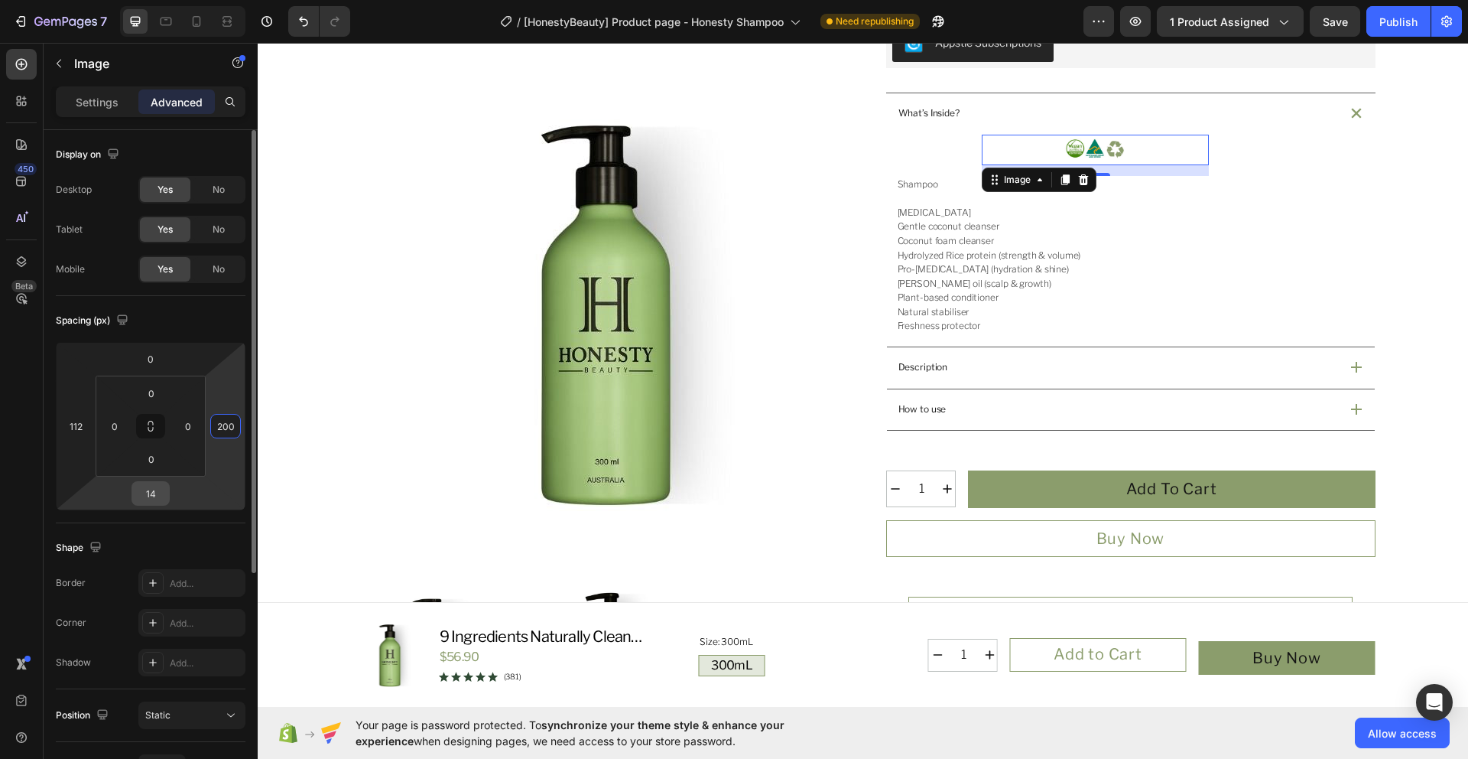
type input "200"
click at [157, 495] on input "14" at bounding box center [150, 493] width 31 height 23
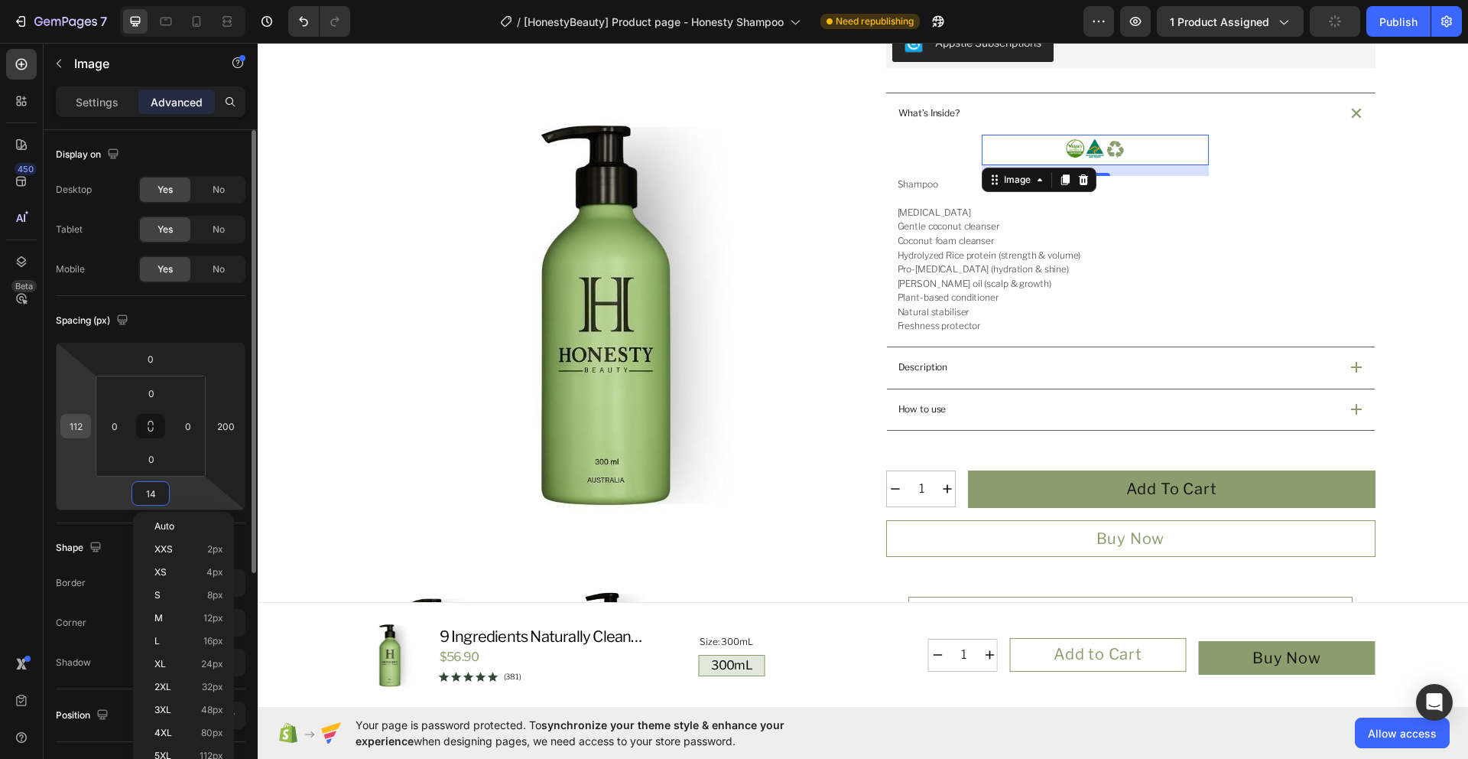
click at [82, 419] on input "112" at bounding box center [75, 425] width 23 height 23
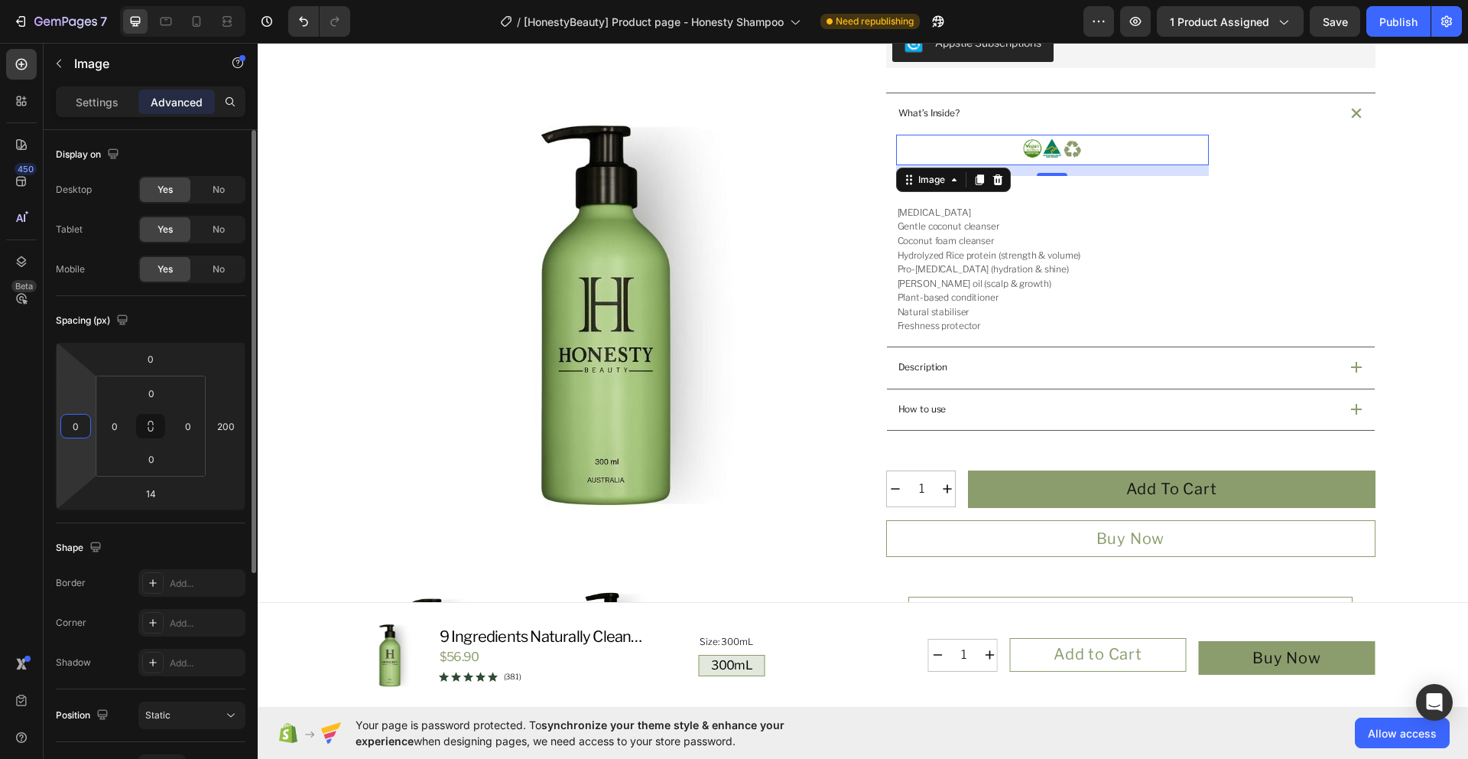
type input "0"
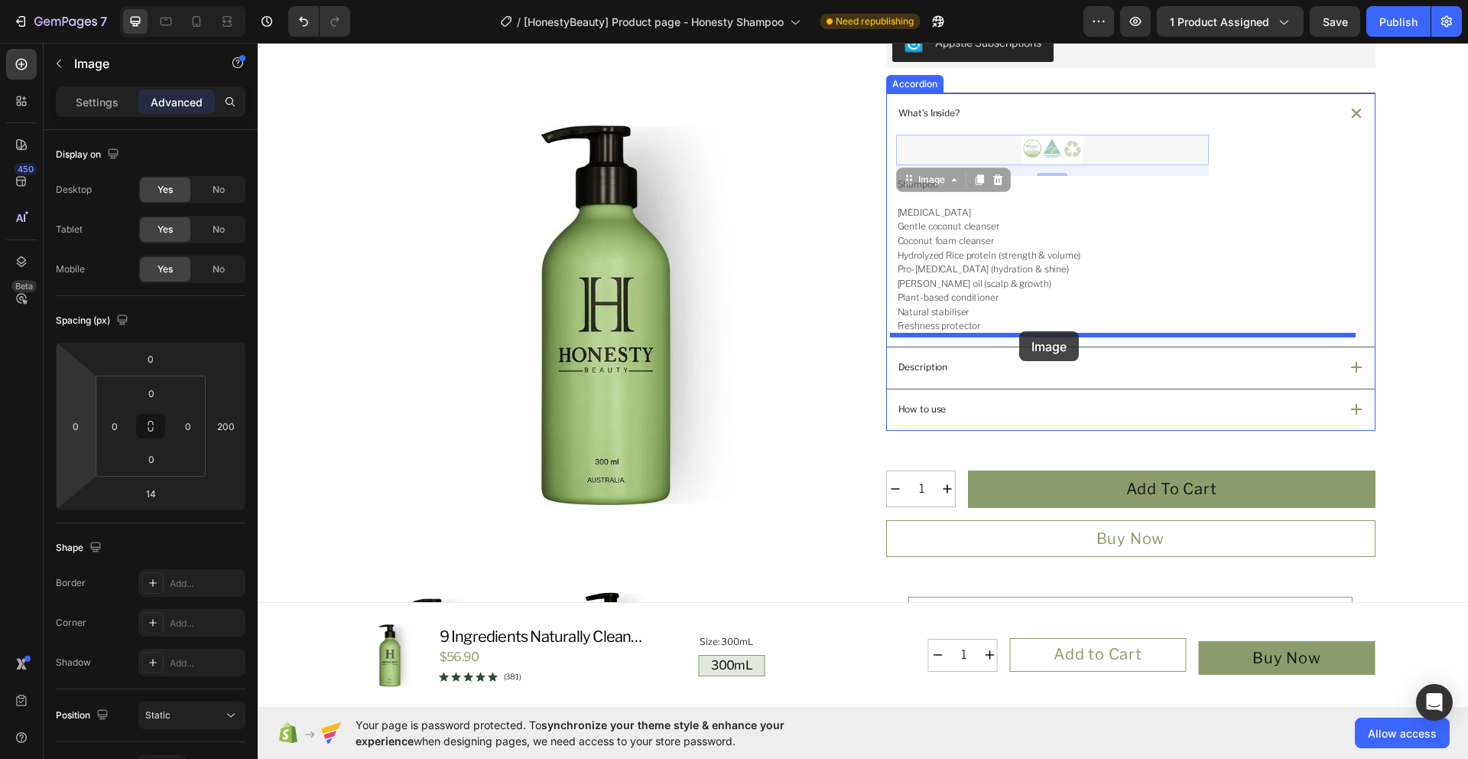
drag, startPoint x: 1100, startPoint y: 156, endPoint x: 1019, endPoint y: 331, distance: 192.7
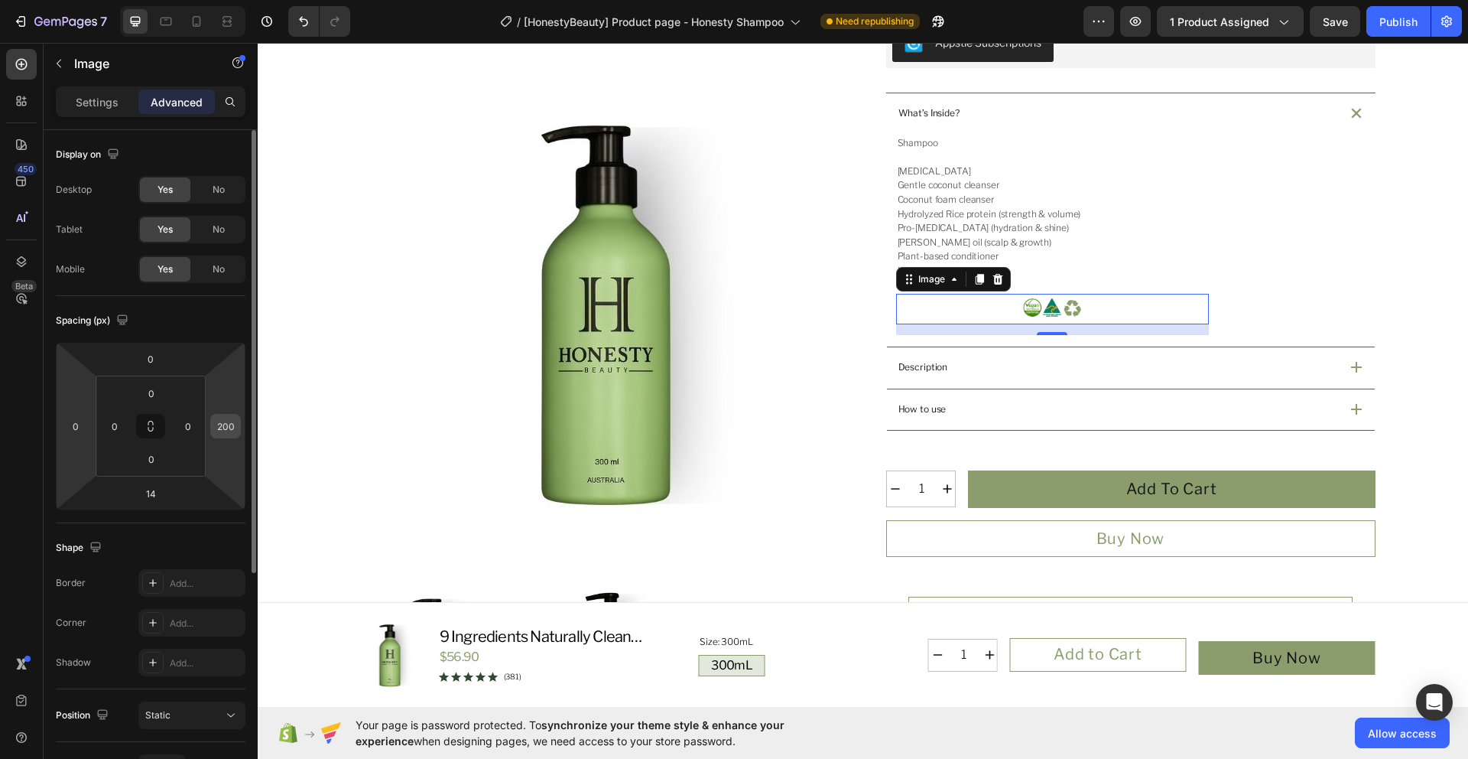
click at [229, 424] on input "200" at bounding box center [225, 425] width 23 height 23
type input "400"
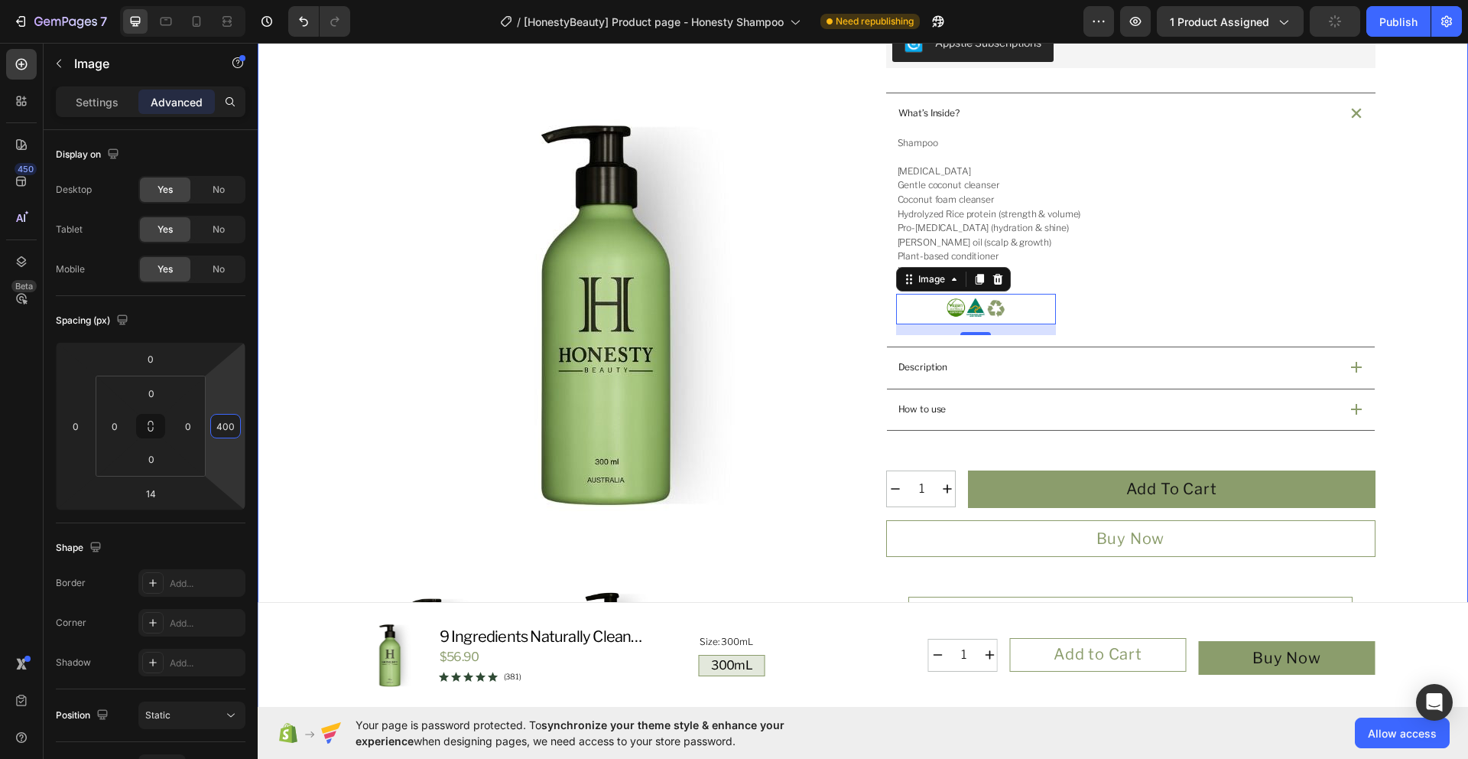
click at [1434, 333] on div "Product Images Icon Australian Made & Owned Text Block Icon Australian Post Tex…" at bounding box center [863, 326] width 1174 height 1317
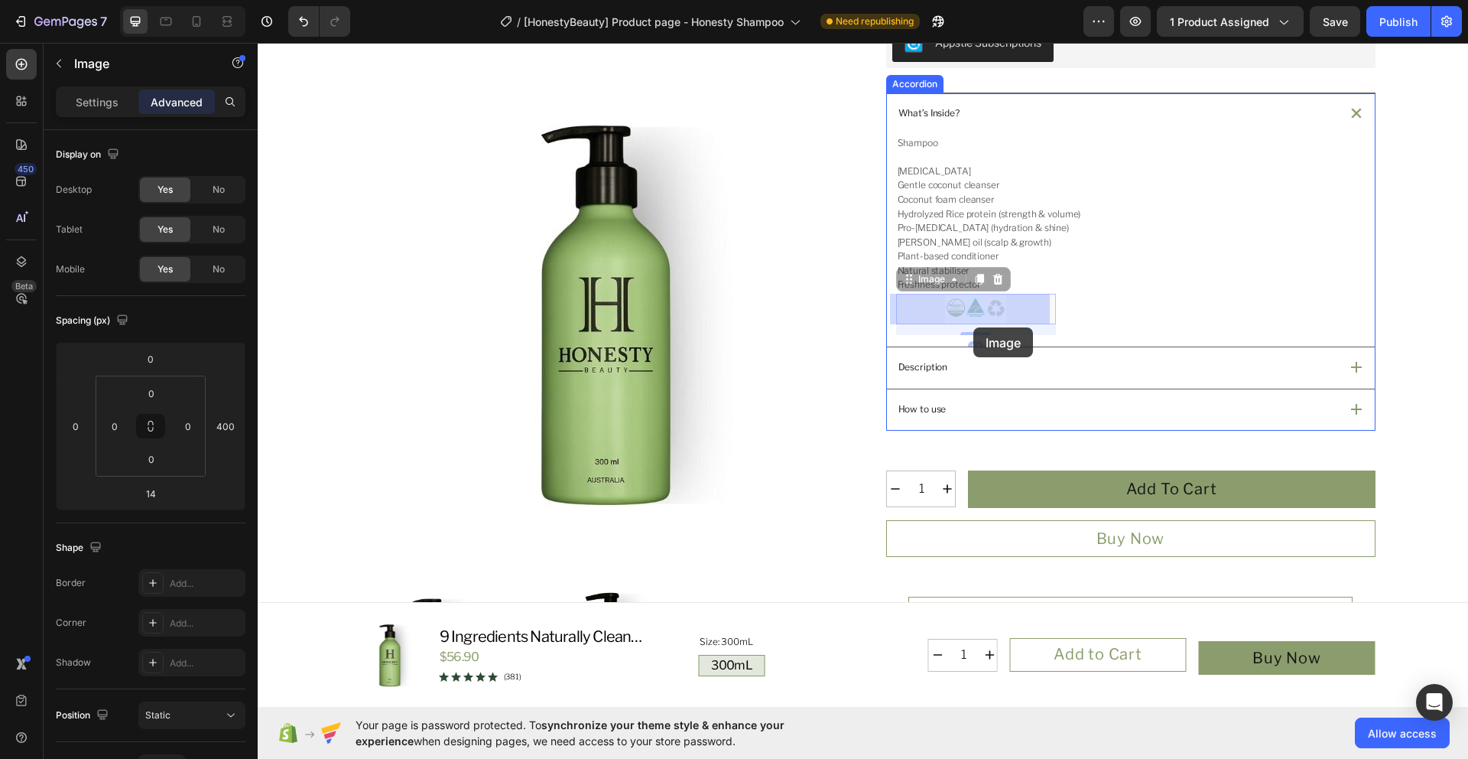
drag, startPoint x: 976, startPoint y: 317, endPoint x: 974, endPoint y: 327, distance: 10.9
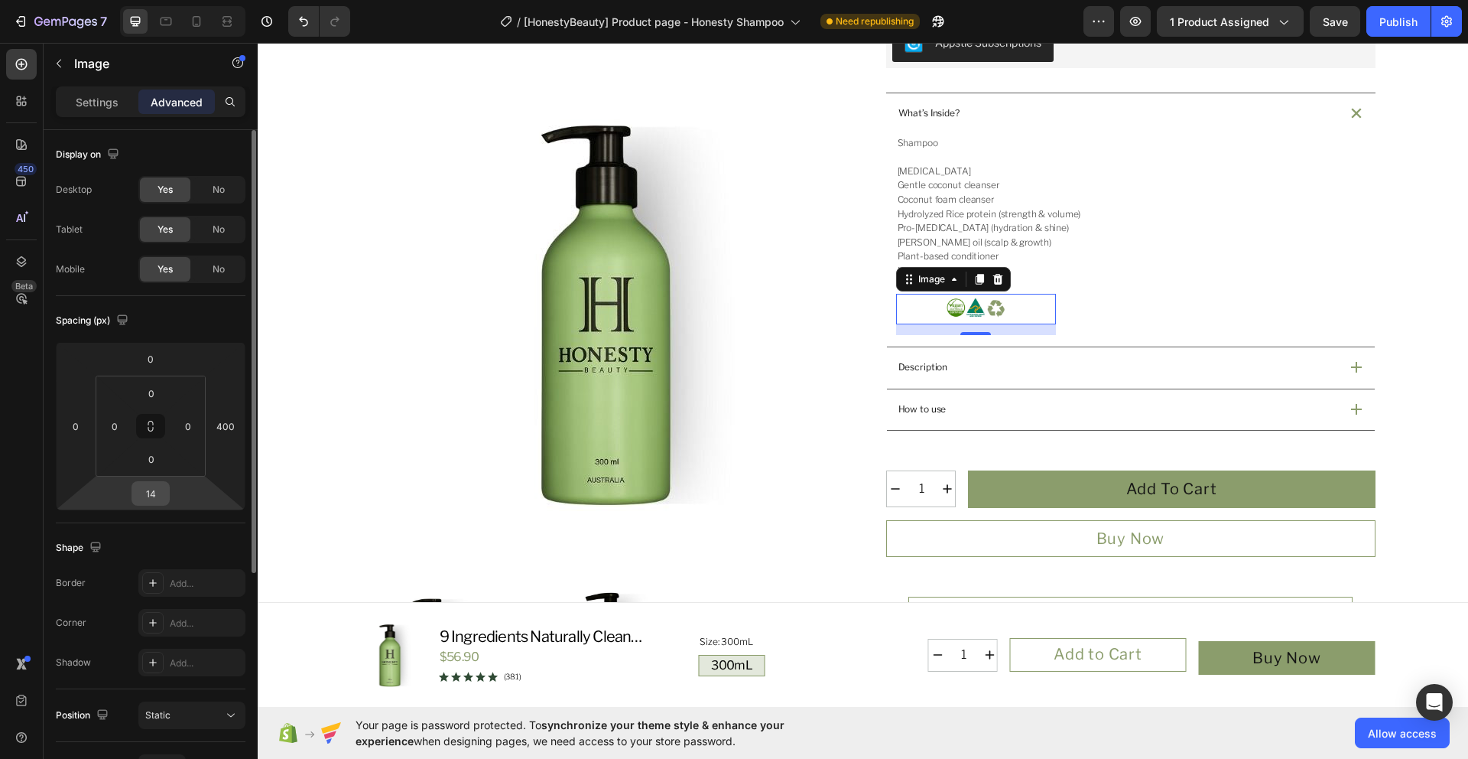
click at [148, 496] on input "14" at bounding box center [150, 493] width 31 height 23
type input "0"
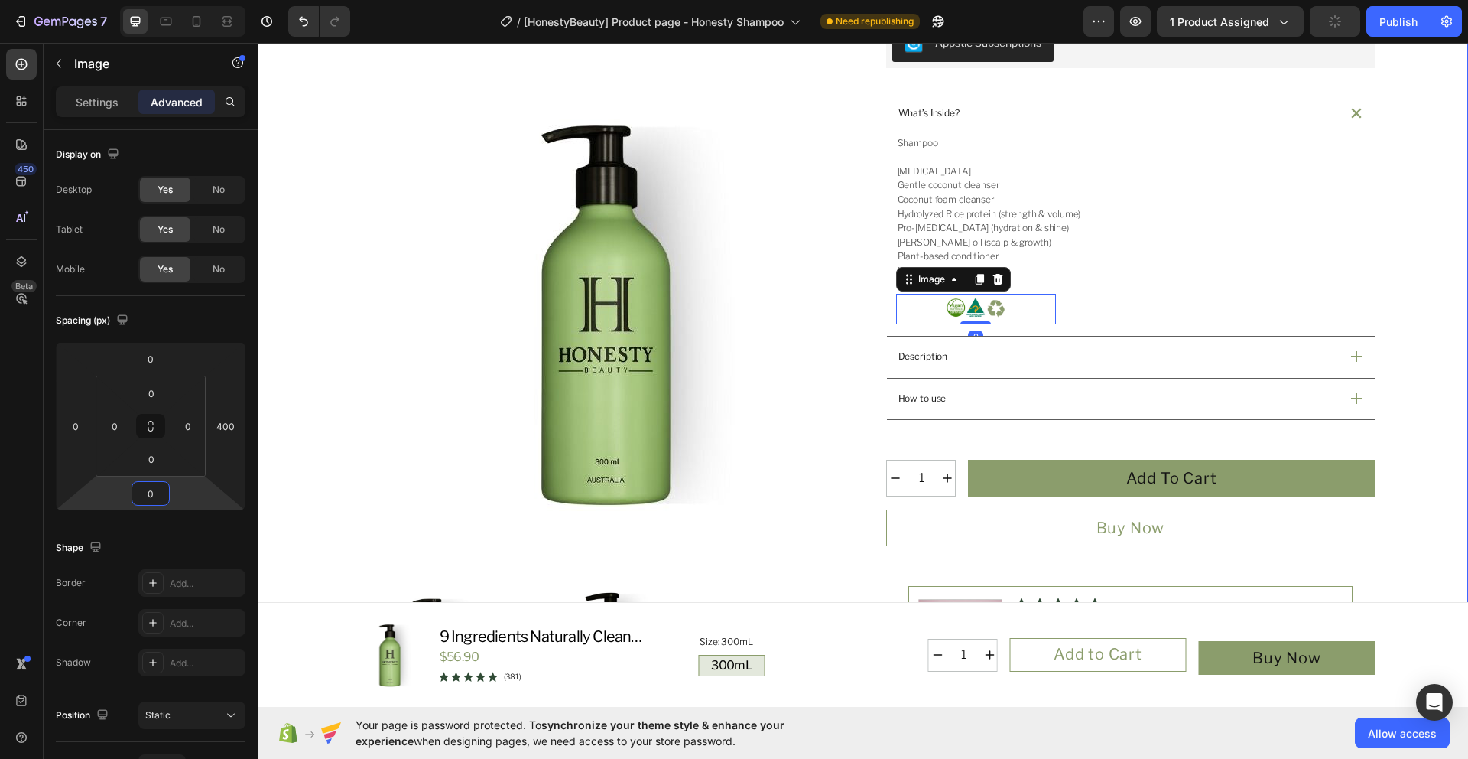
click at [1422, 383] on div "Product Images Icon Australian Made & Owned Text Block Icon Australian Post Tex…" at bounding box center [863, 321] width 1174 height 1306
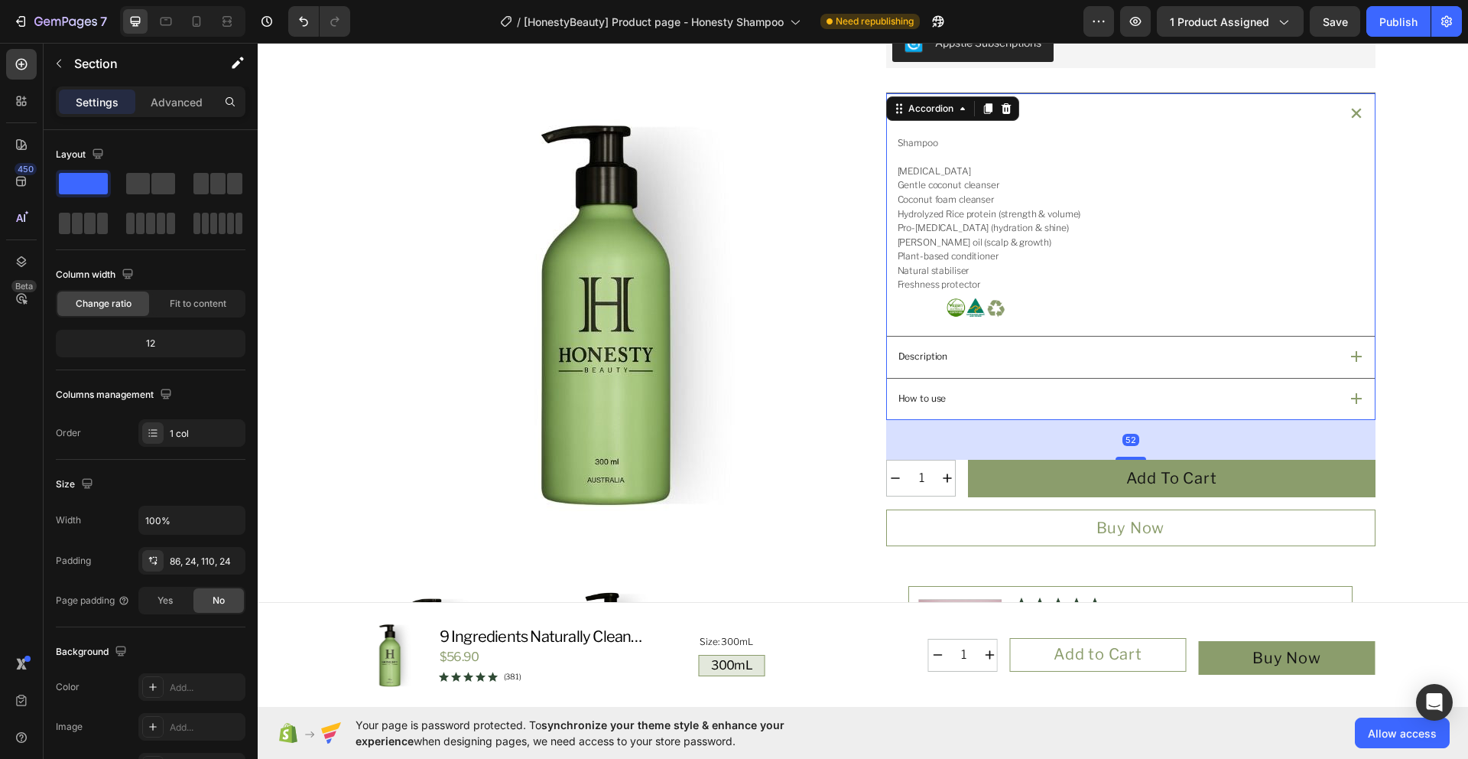
click at [1353, 359] on icon at bounding box center [1356, 356] width 11 height 11
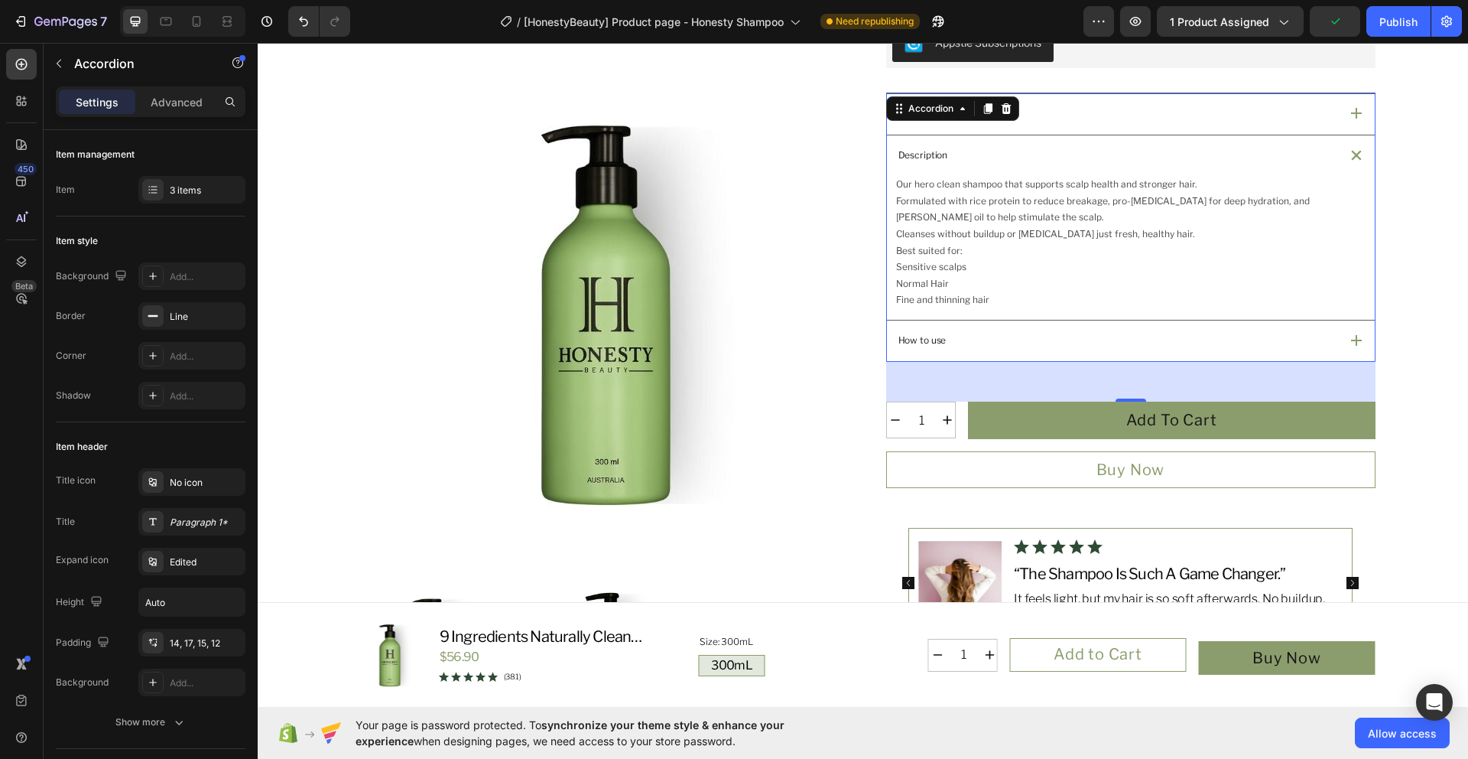
click at [887, 249] on div "Our hero clean shampoo that supports scalp health and stronger hair. Formulated…" at bounding box center [1131, 248] width 488 height 144
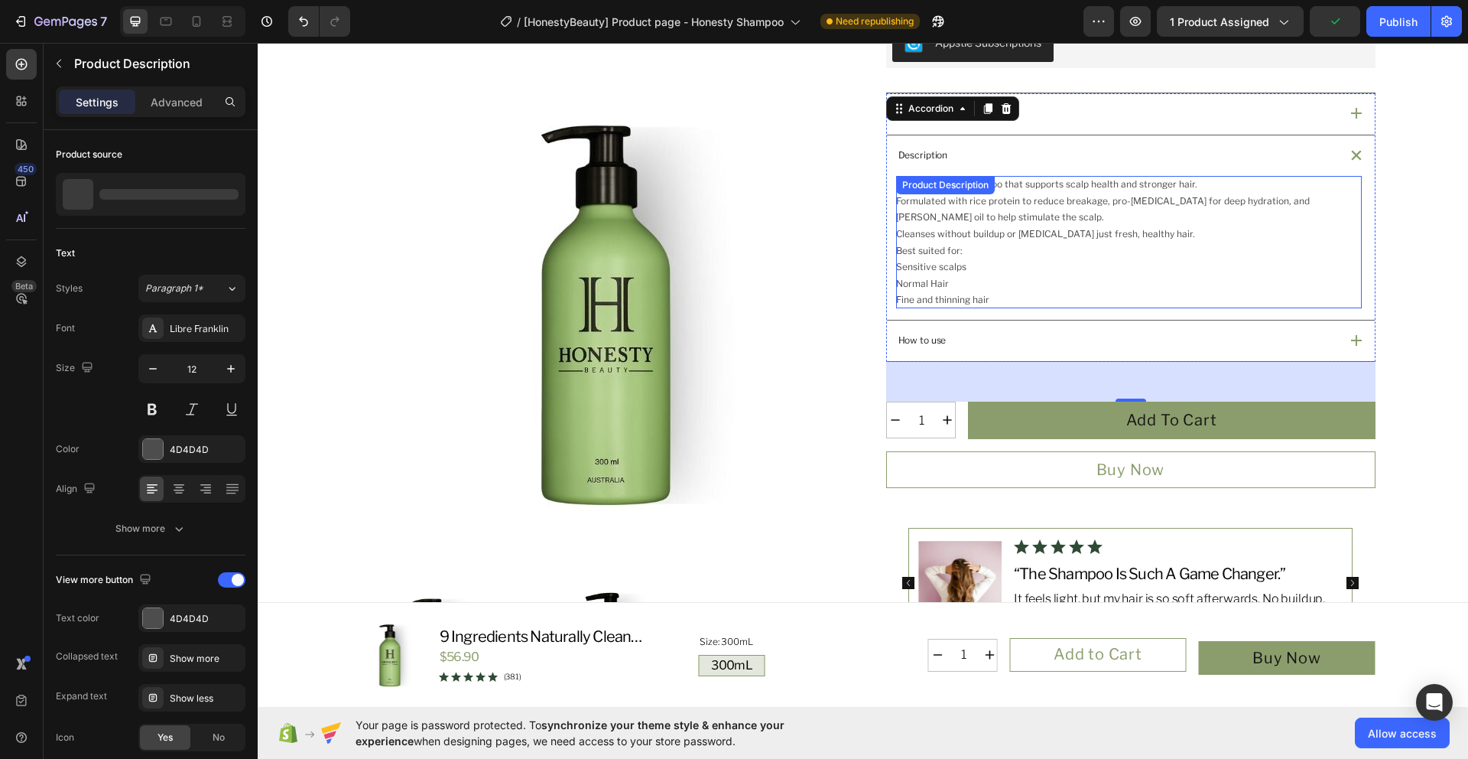
click at [896, 252] on p "Best suited for:" at bounding box center [929, 250] width 67 height 11
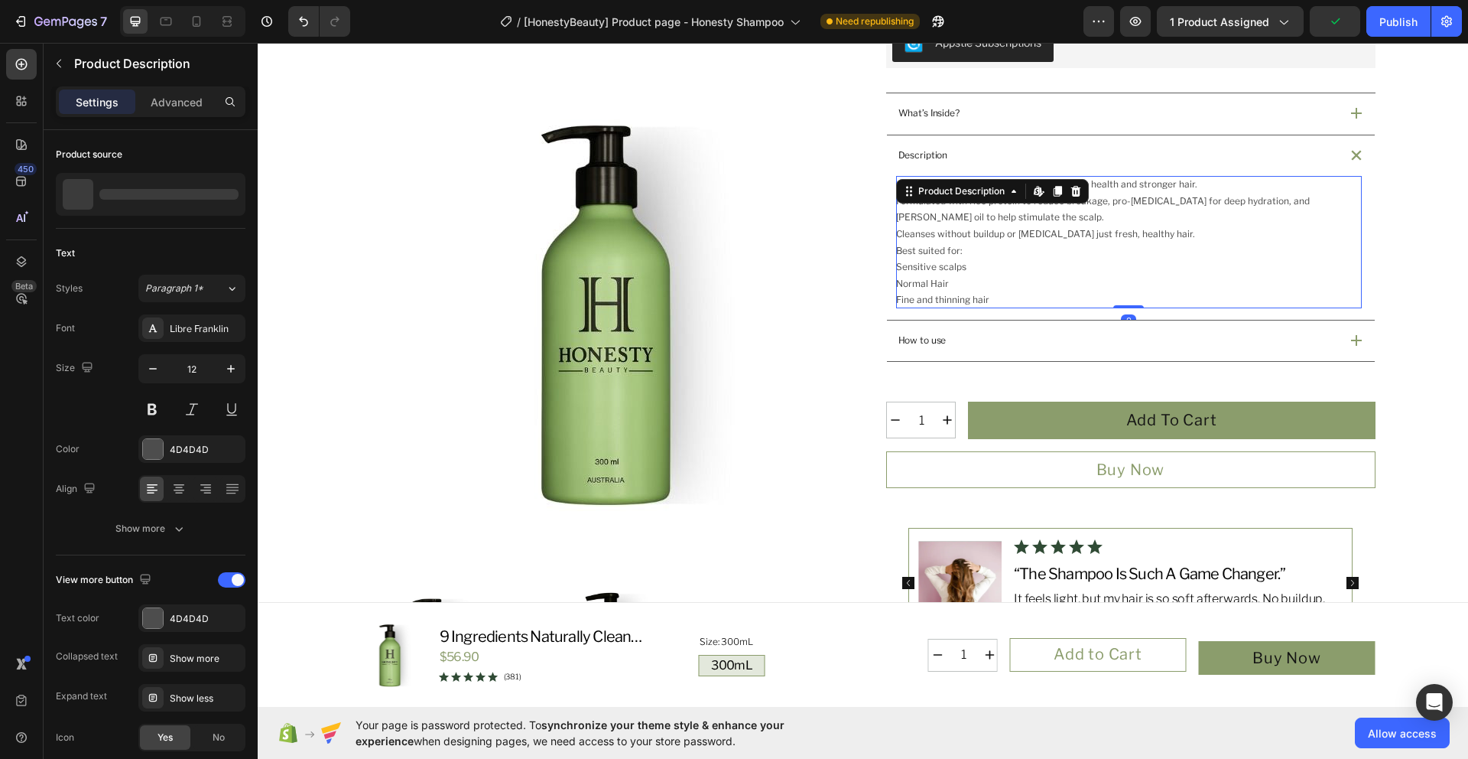
click at [896, 252] on p "Best suited for:" at bounding box center [929, 250] width 67 height 11
click at [896, 251] on p "Best suited for:" at bounding box center [929, 250] width 67 height 11
click at [977, 250] on div "Our hero clean shampoo that supports scalp health and stronger hair. Formulated…" at bounding box center [1129, 242] width 466 height 132
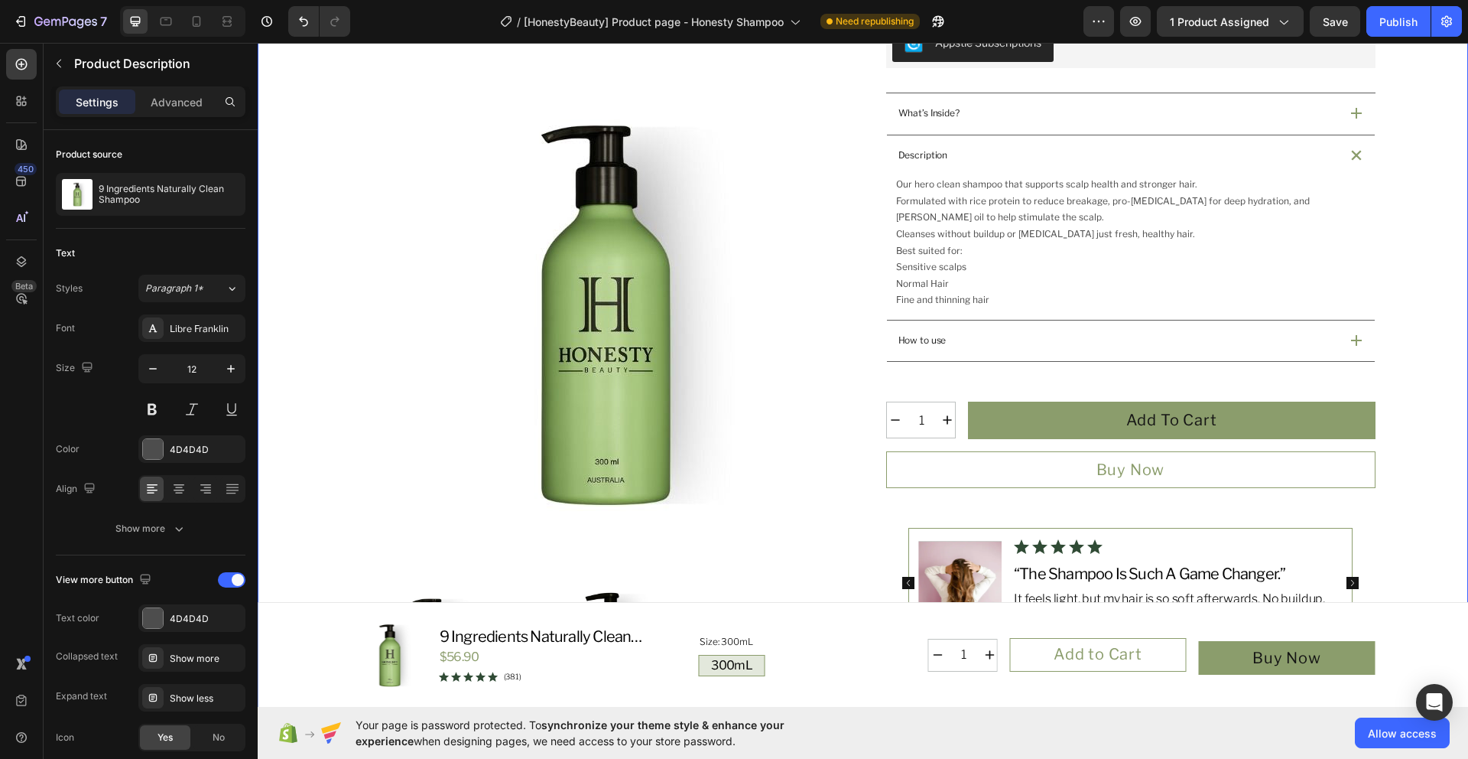
click at [1408, 249] on div "Product Images Icon Australian Made & Owned Text Block Icon Australian Post Tex…" at bounding box center [863, 292] width 1174 height 1249
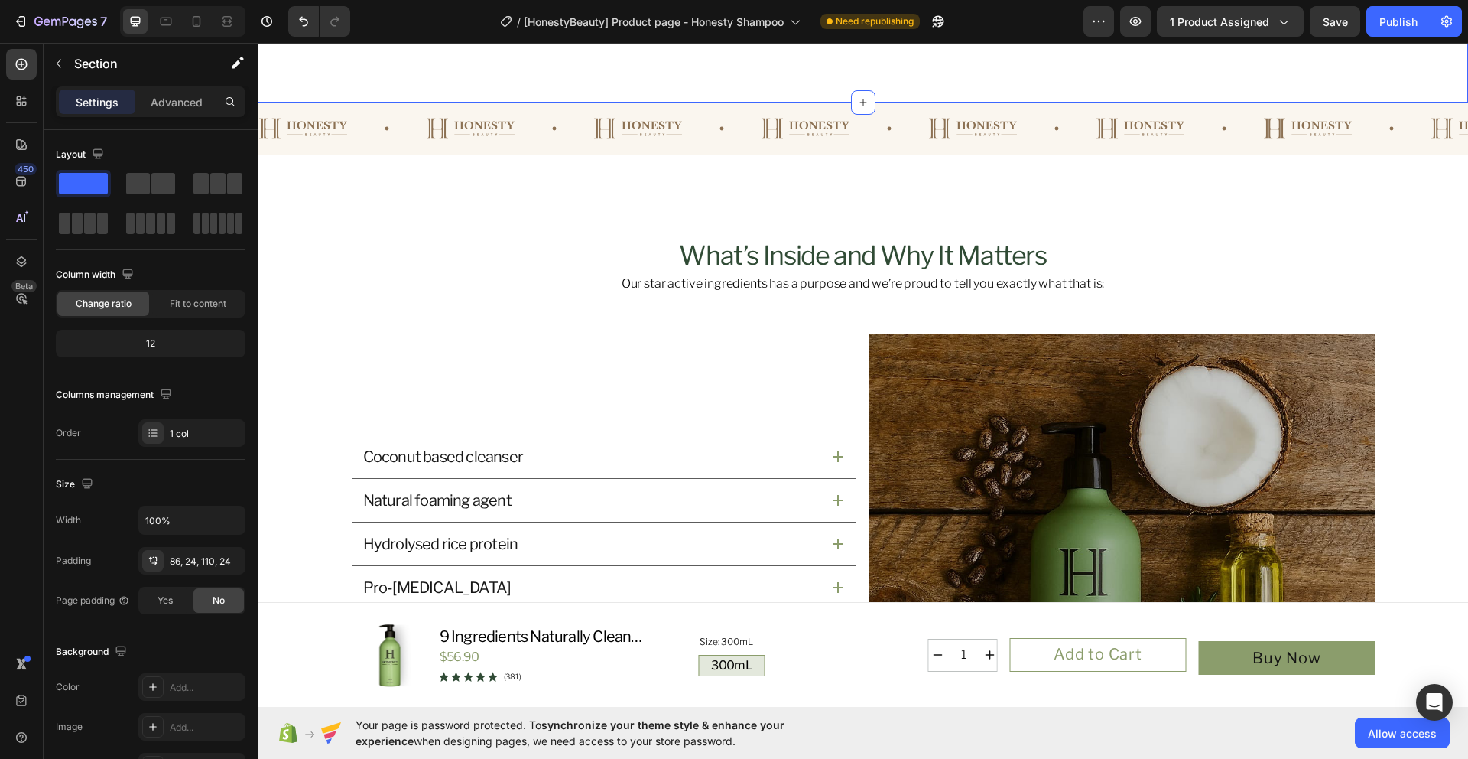
scroll to position [1676, 0]
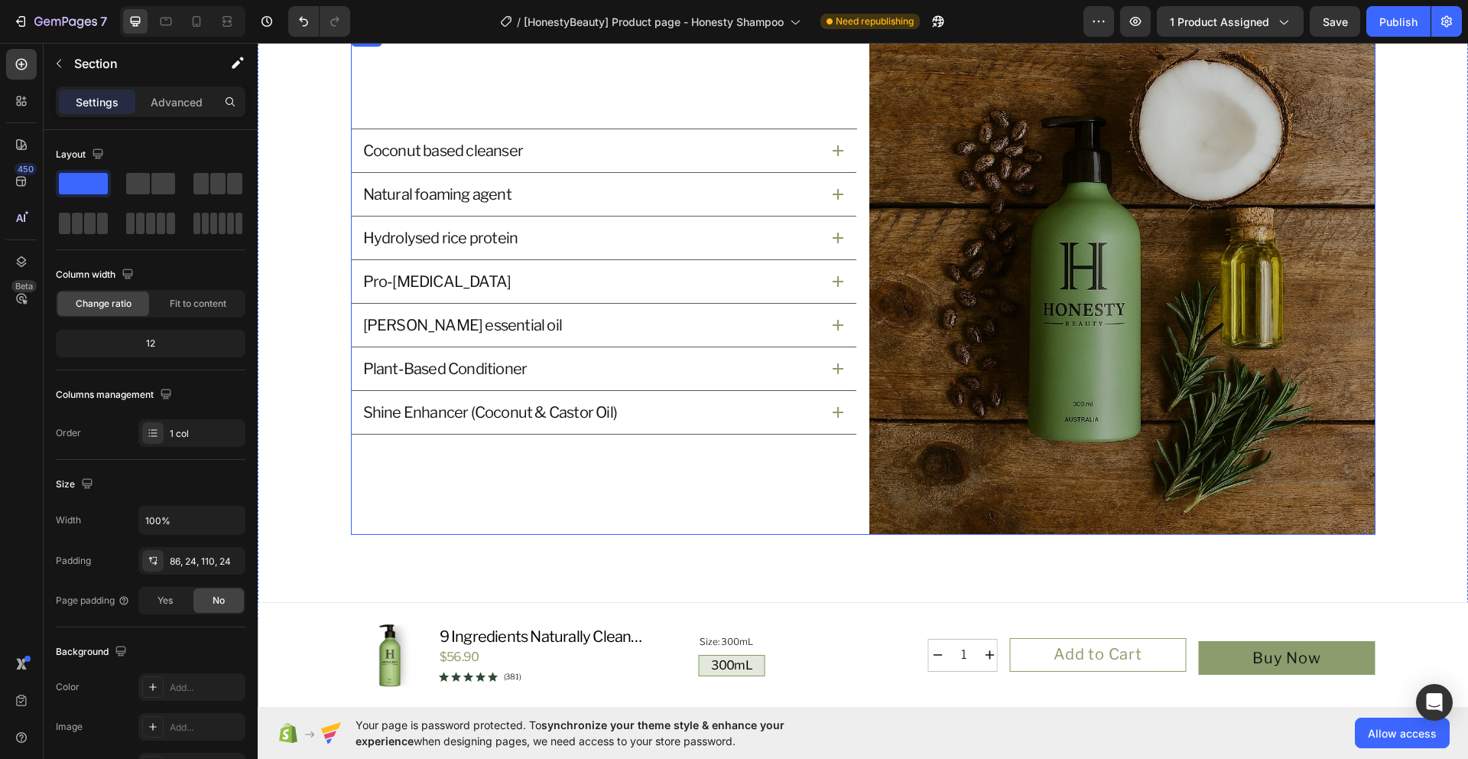
click at [577, 464] on div "Coconut based cleanser Natural foaming agent Hydrolysed rice protein Pro-vitami…" at bounding box center [604, 281] width 506 height 506
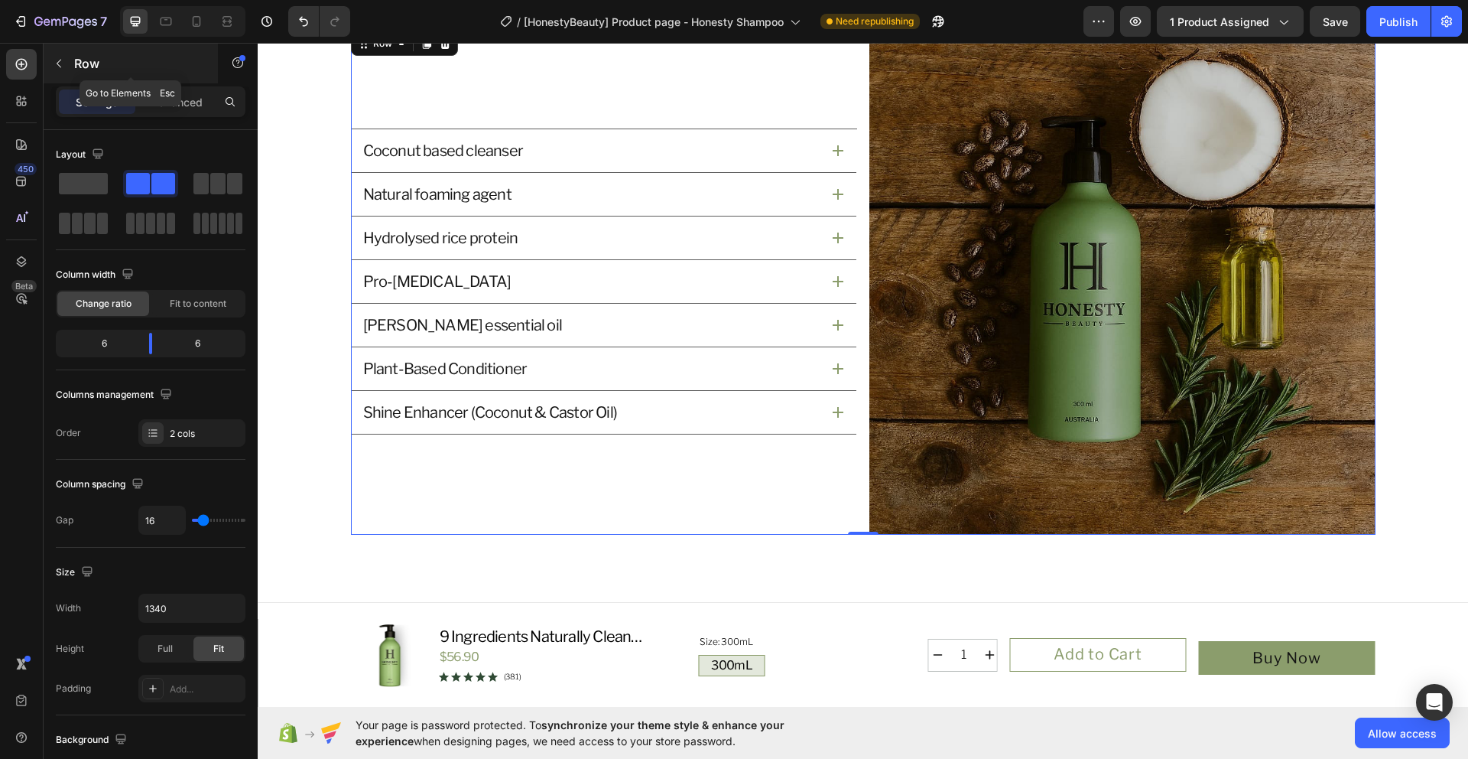
click at [56, 60] on icon "button" at bounding box center [59, 63] width 12 height 12
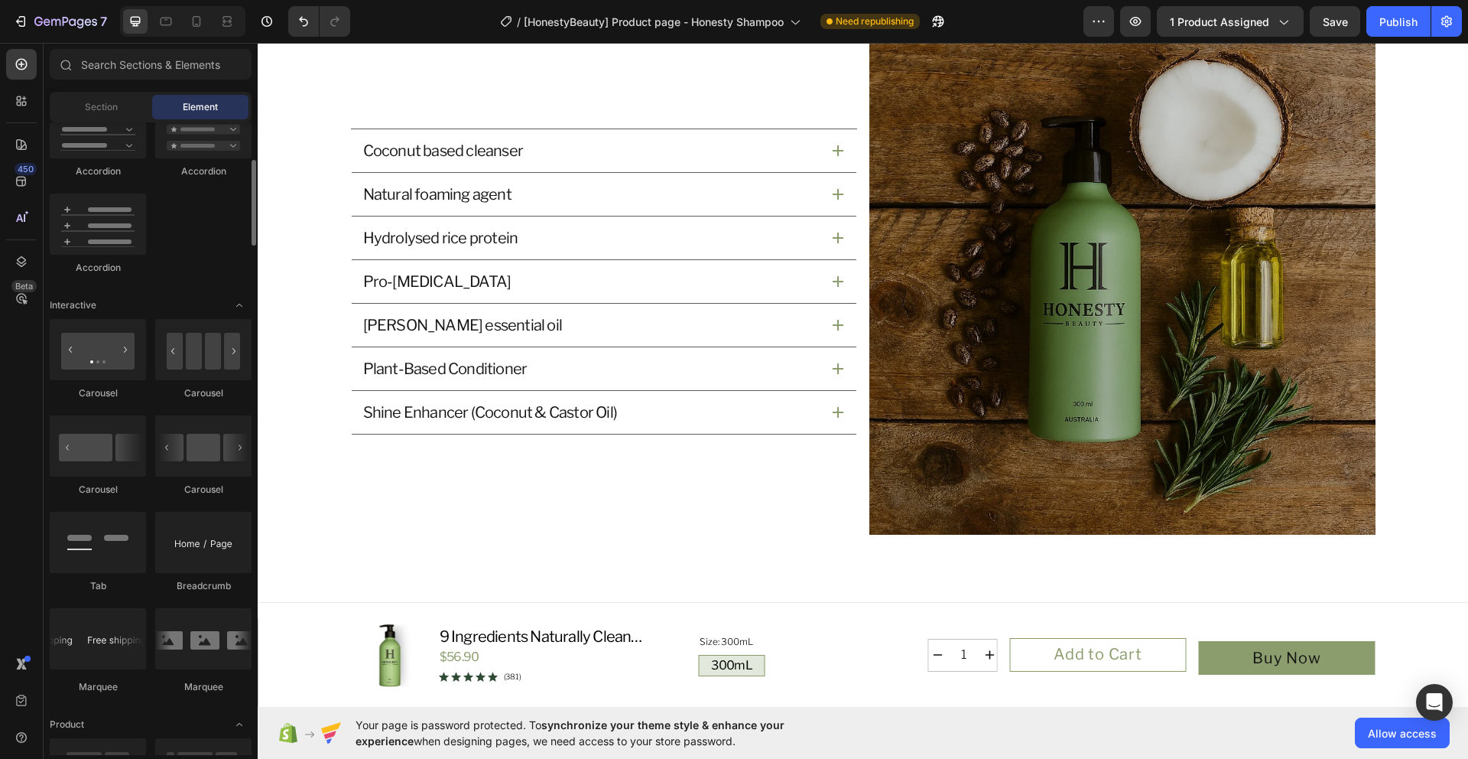
scroll to position [1234, 0]
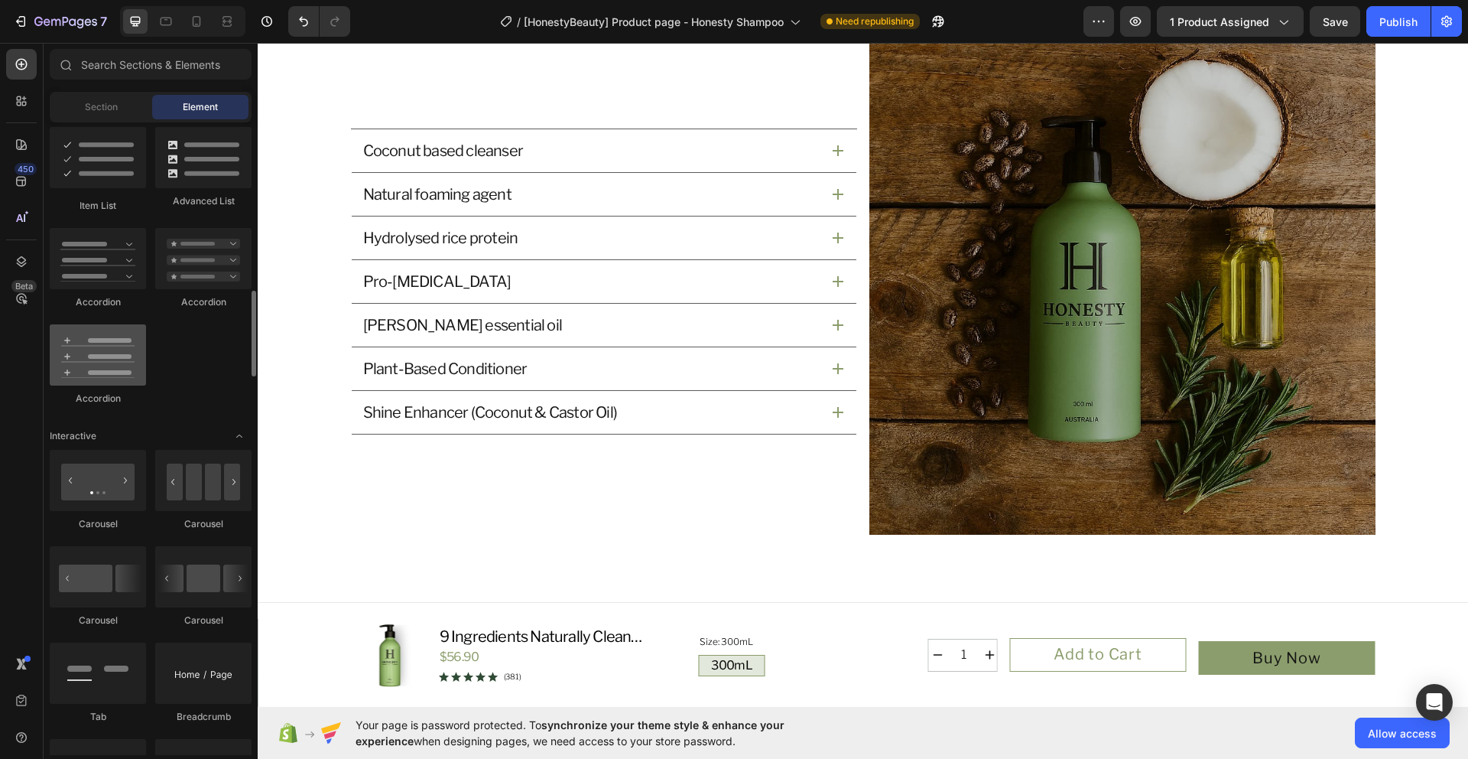
click at [111, 341] on div at bounding box center [98, 354] width 96 height 61
click at [455, 458] on div "Coconut based cleanser Natural foaming agent Hydrolysed rice protein Pro-vitami…" at bounding box center [604, 281] width 506 height 506
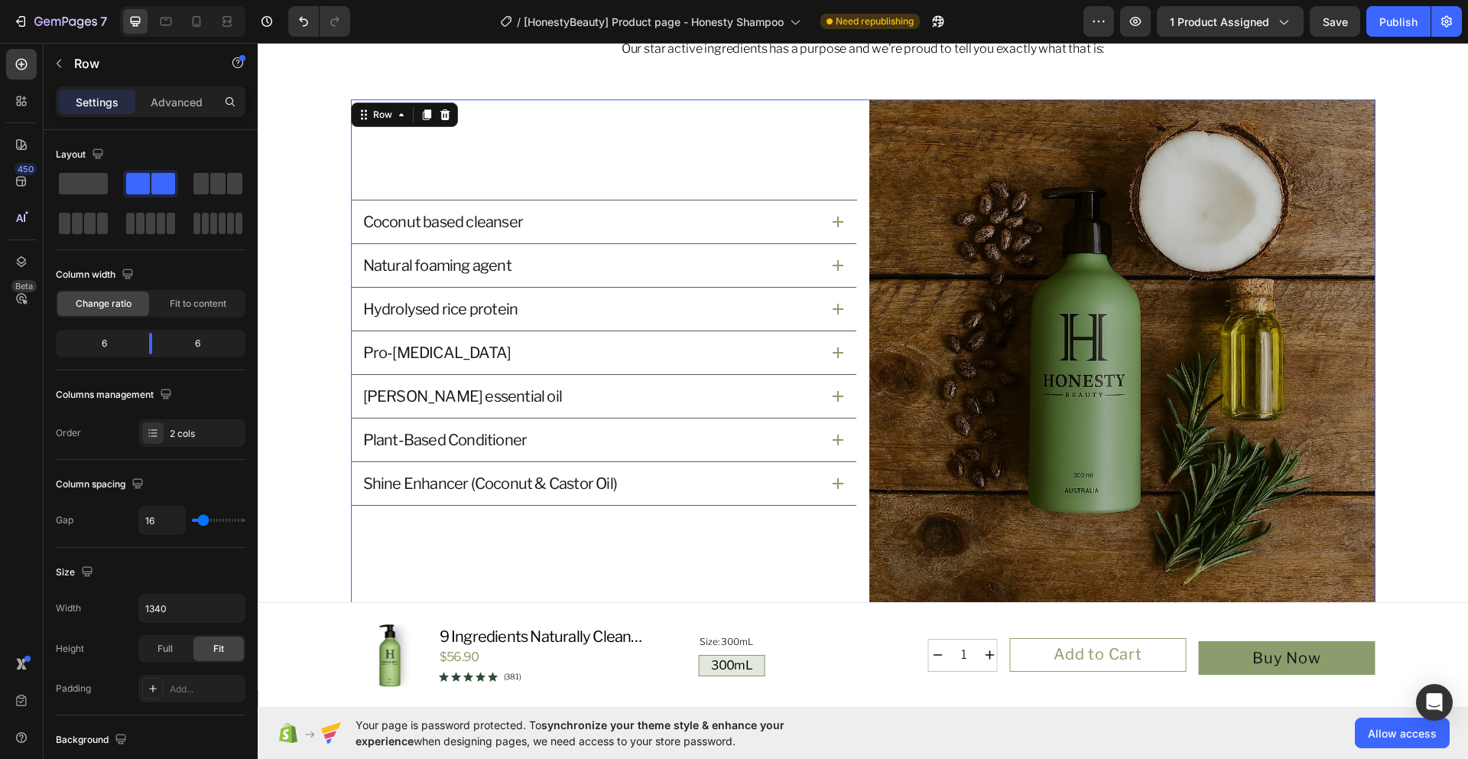
scroll to position [1580, 0]
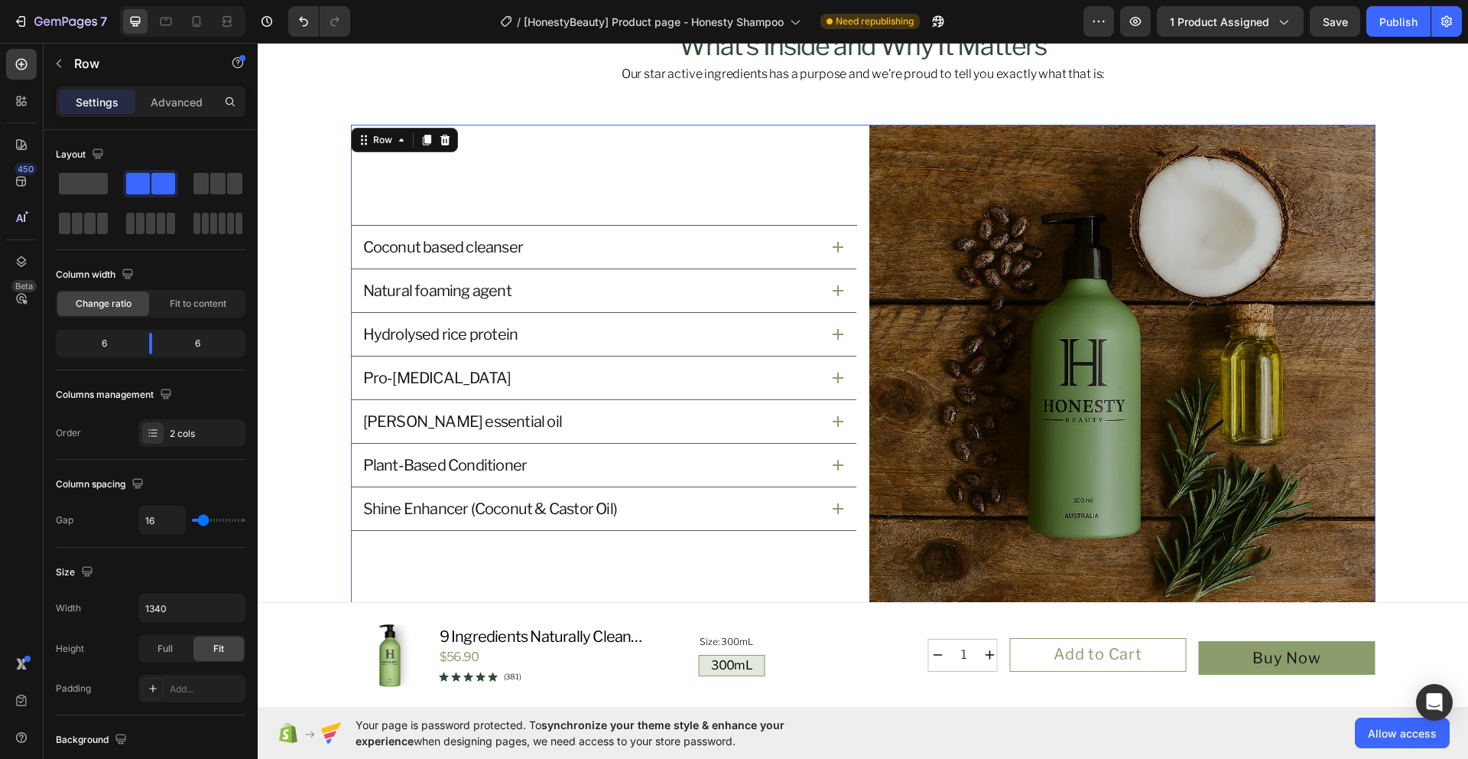
click at [372, 153] on div "Coconut based cleanser Natural foaming agent Hydrolysed rice protein Pro-[MEDIC…" at bounding box center [604, 378] width 506 height 506
click at [373, 142] on div "Row" at bounding box center [382, 140] width 25 height 14
click at [155, 102] on p "Advanced" at bounding box center [177, 102] width 52 height 16
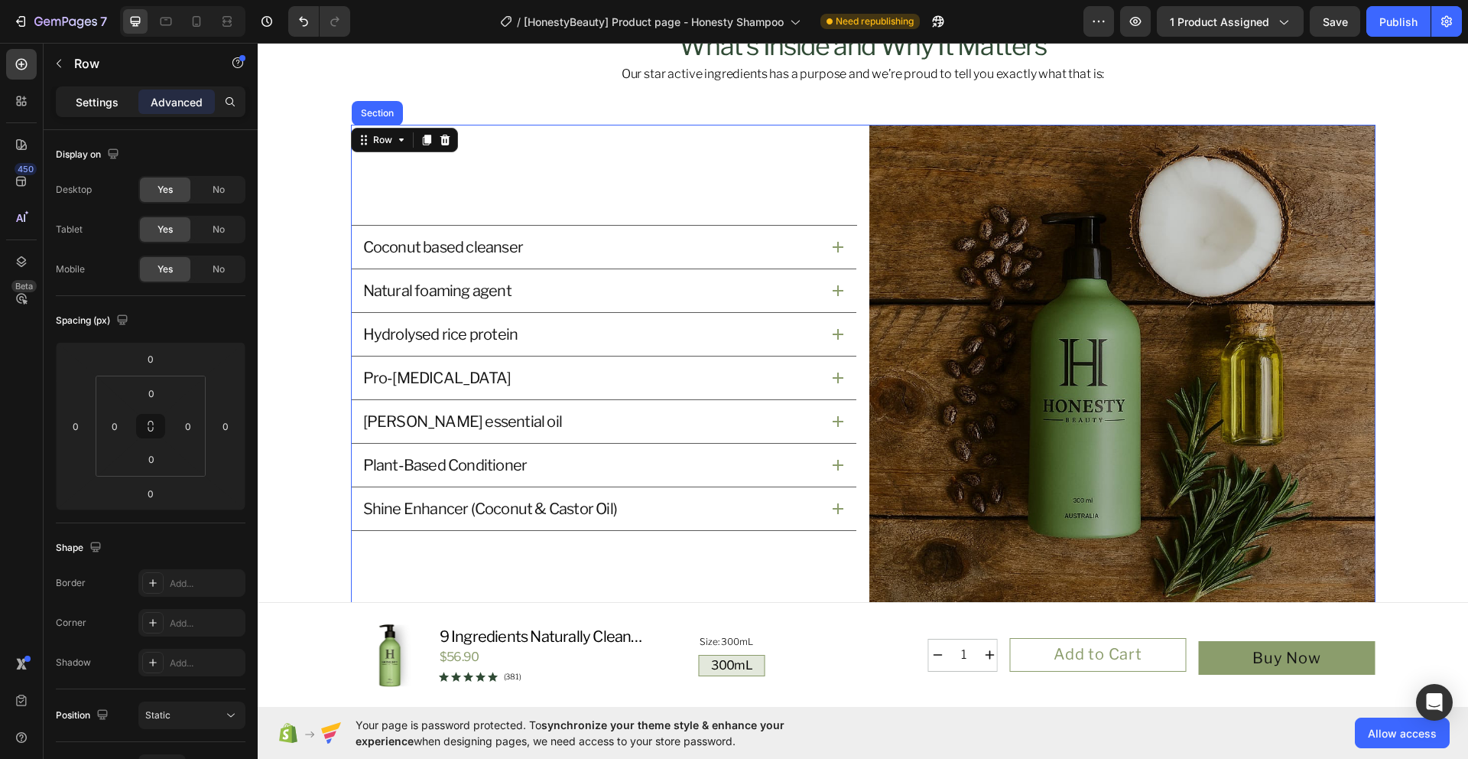
click at [66, 104] on div "Settings" at bounding box center [97, 101] width 76 height 24
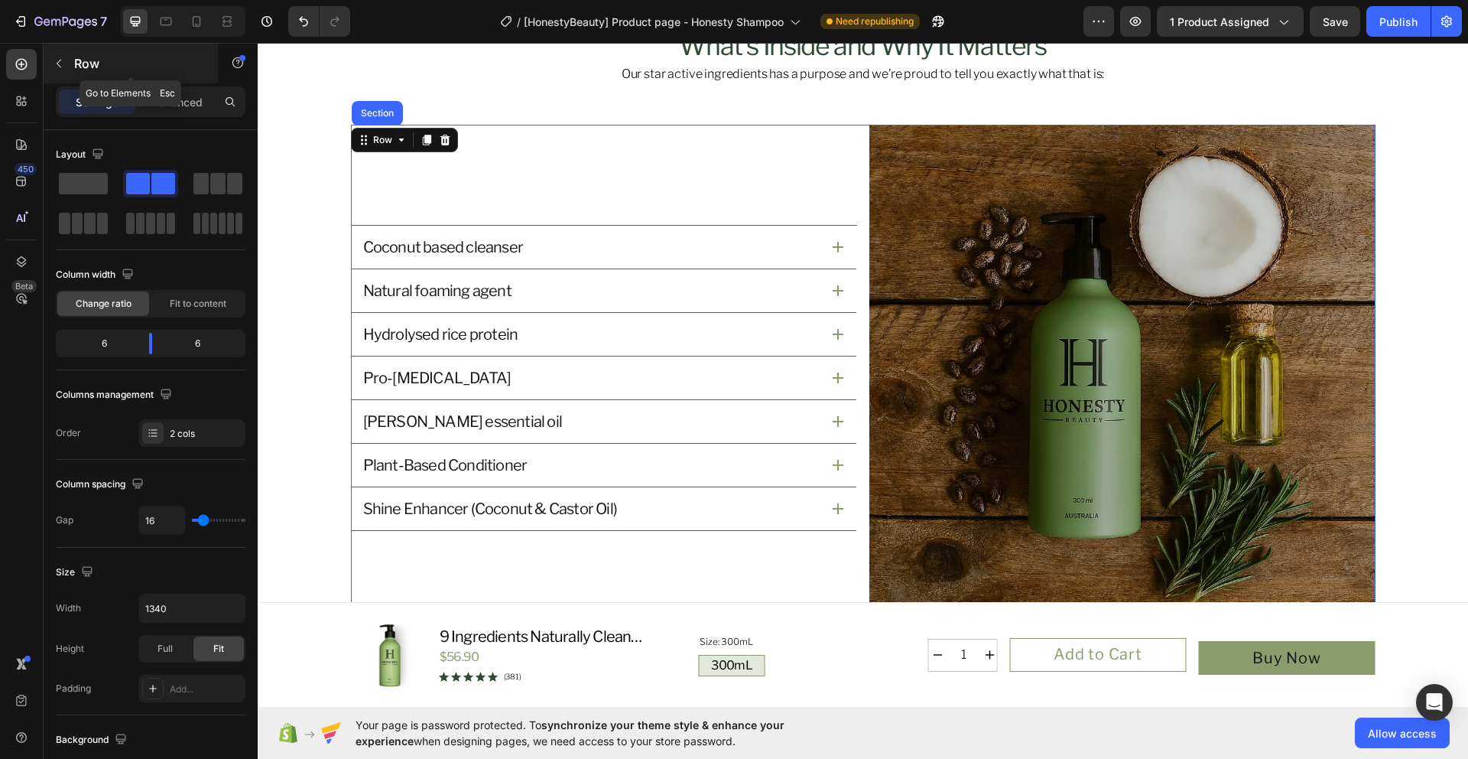
click at [57, 52] on button "button" at bounding box center [59, 63] width 24 height 24
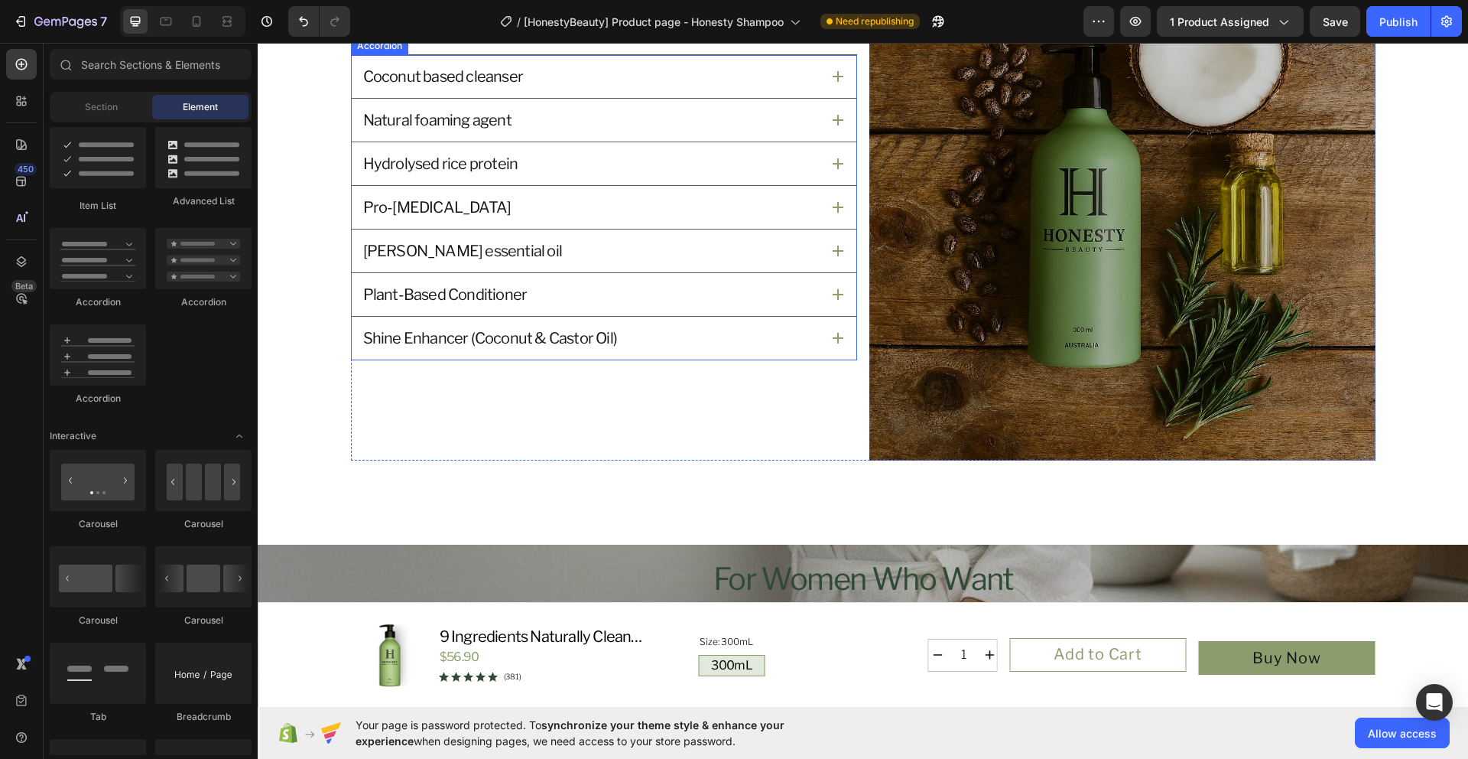
scroll to position [1805, 0]
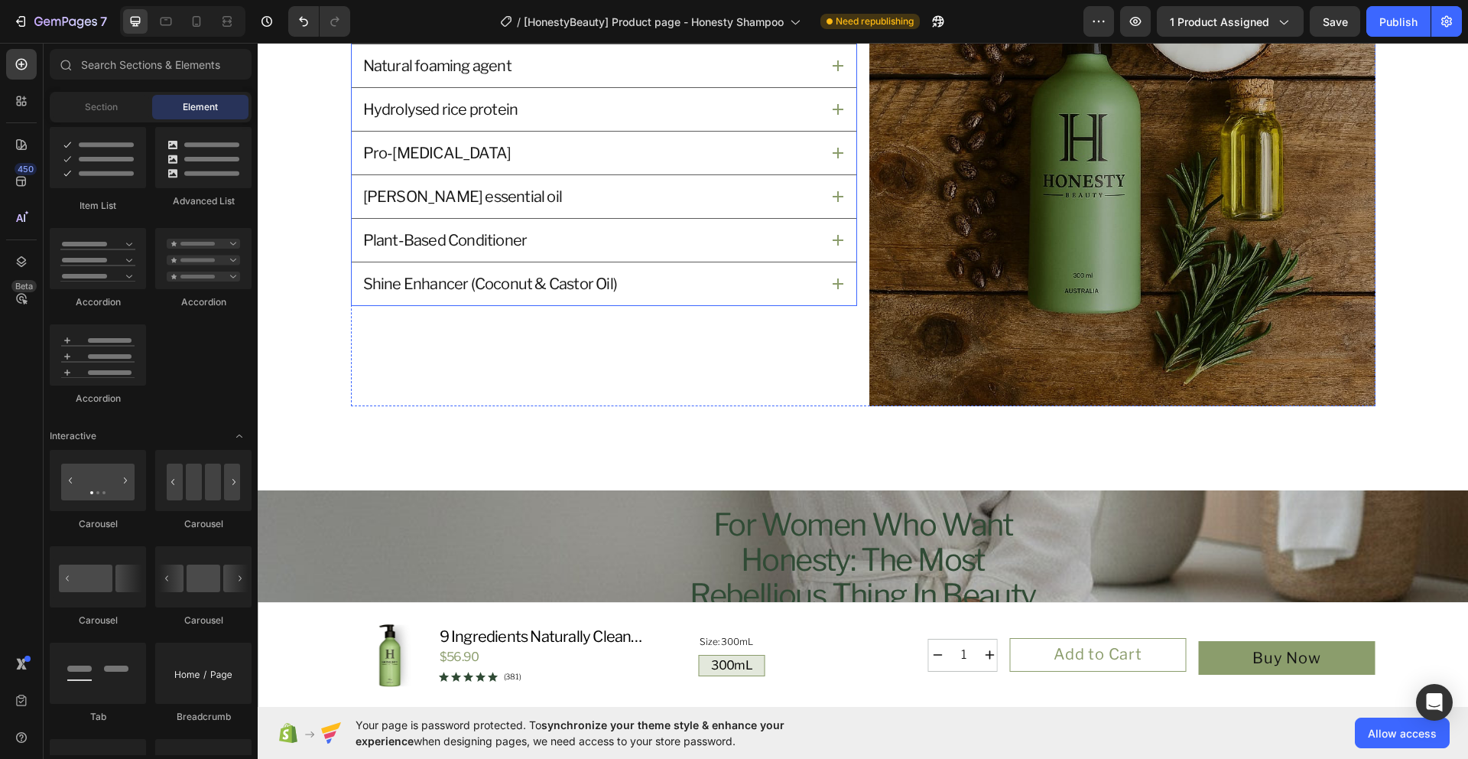
click at [489, 193] on p "[PERSON_NAME] essential oil" at bounding box center [462, 197] width 199 height 20
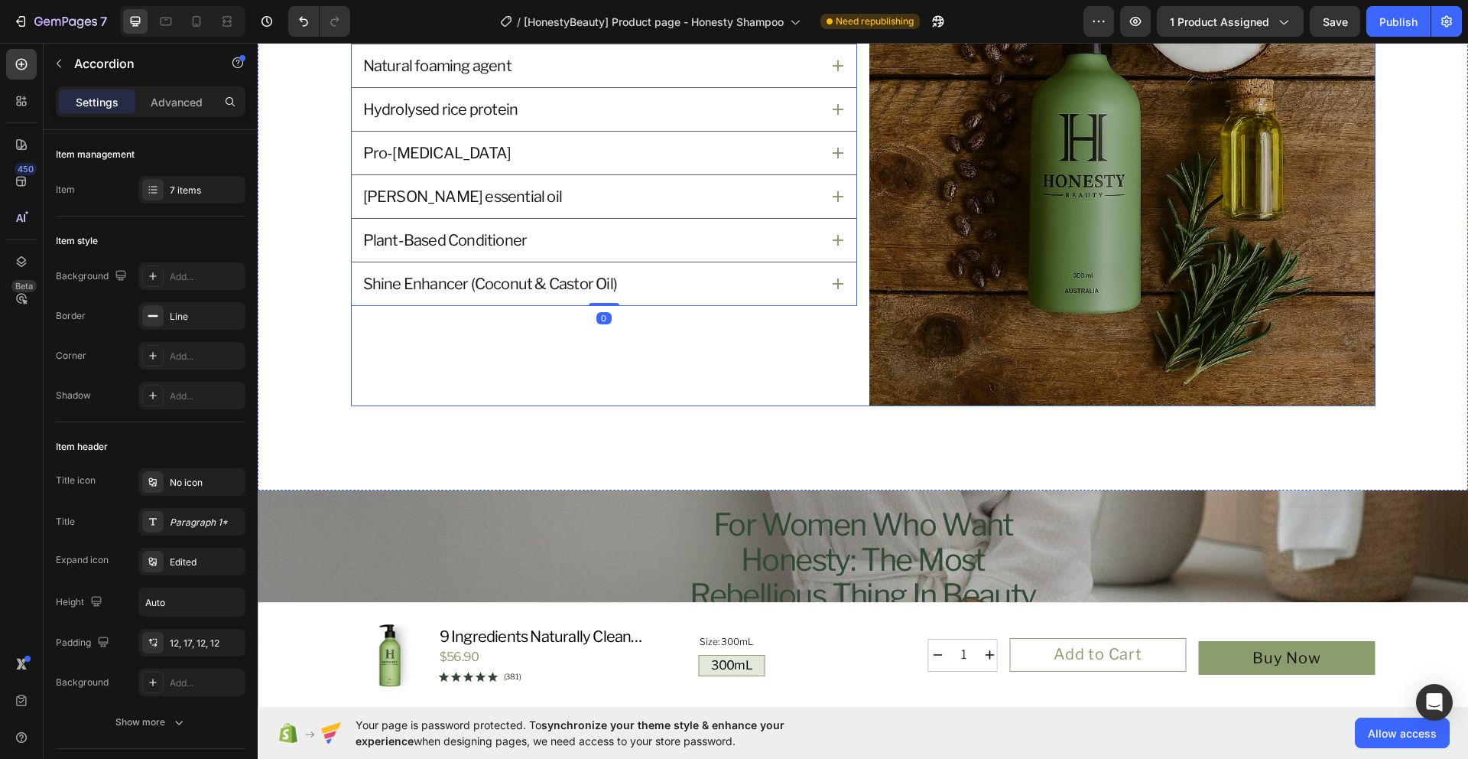
click at [593, 347] on div "Coconut based cleanser Natural foaming agent Hydrolysed rice protein Pro-vitami…" at bounding box center [604, 153] width 506 height 506
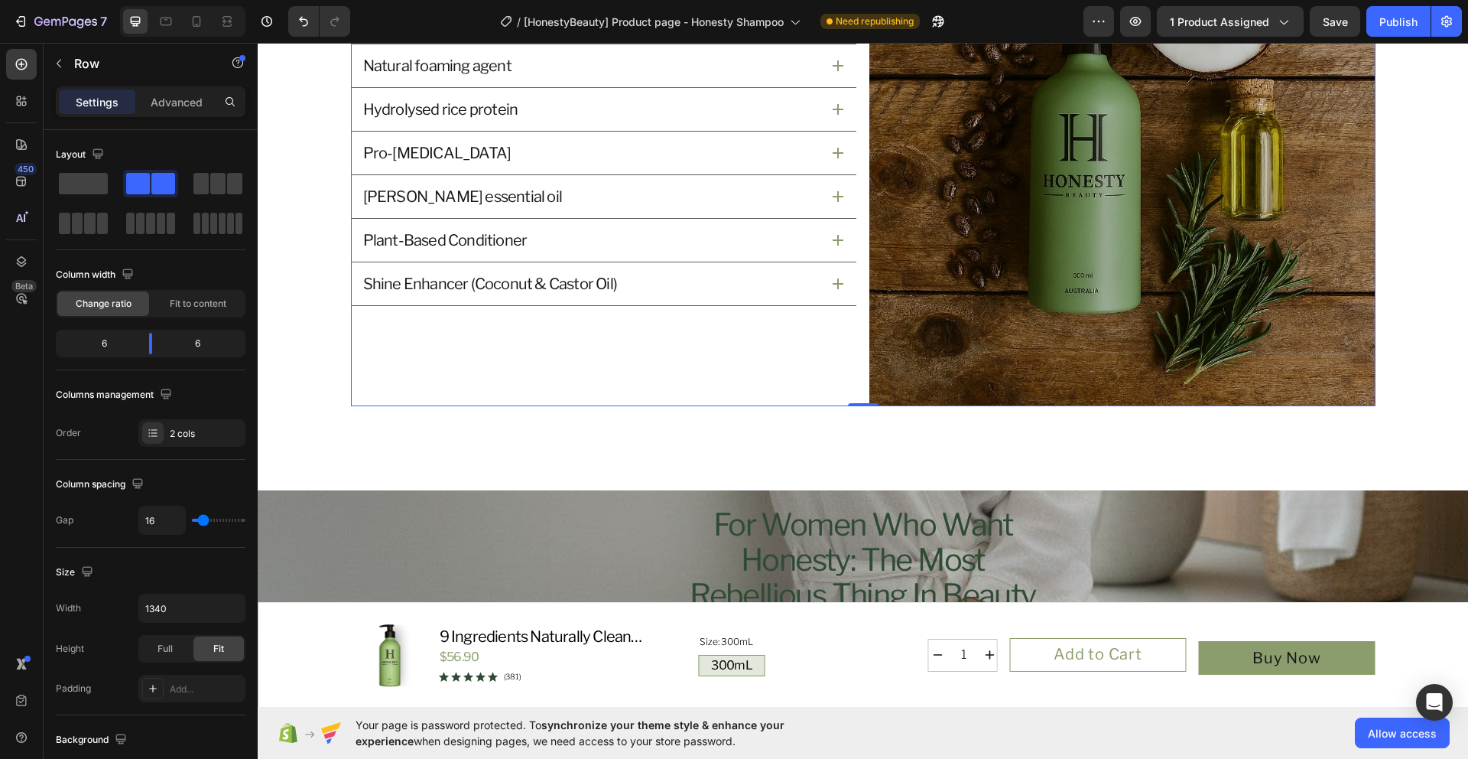
click at [516, 343] on div "Coconut based cleanser Natural foaming agent Hydrolysed rice protein Pro-[MEDIC…" at bounding box center [604, 153] width 506 height 506
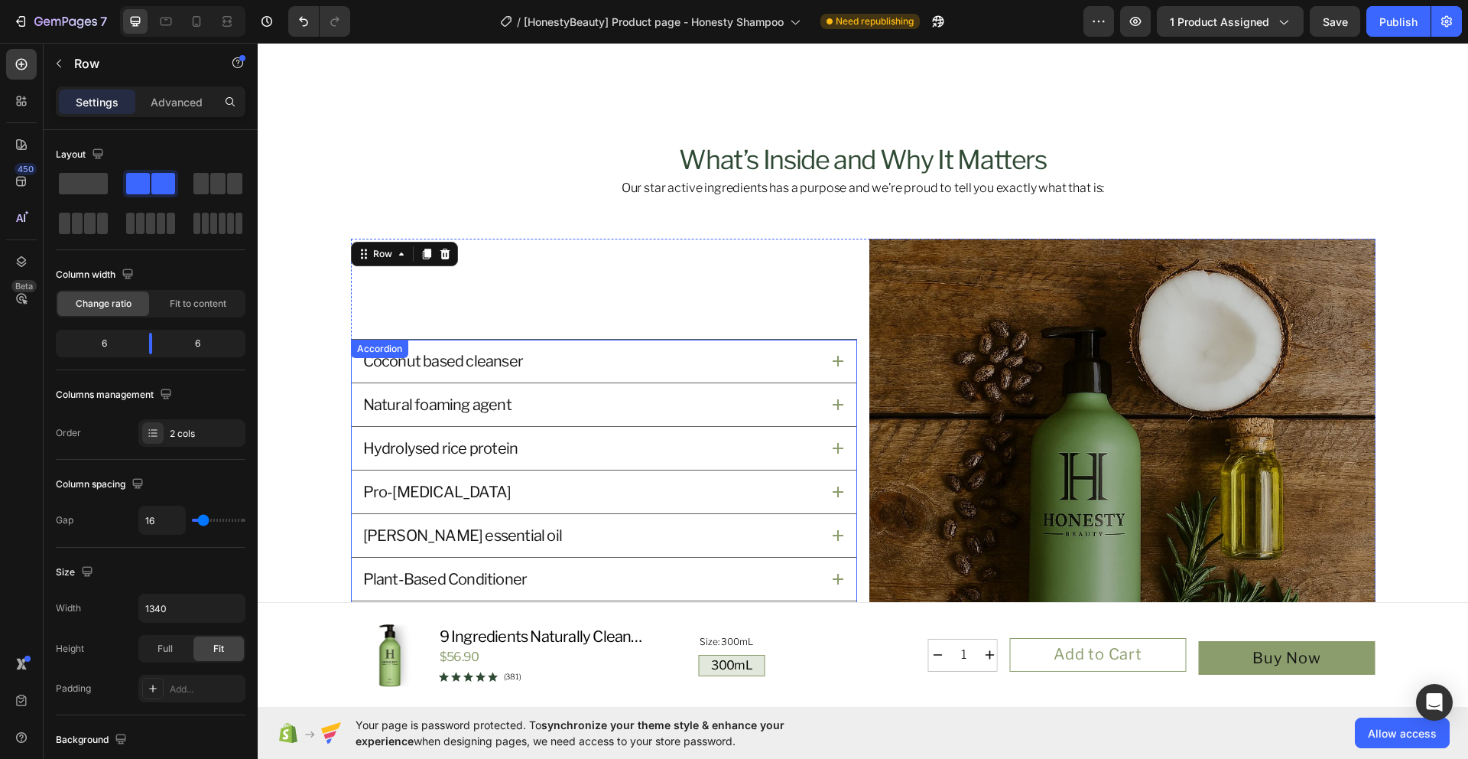
scroll to position [1465, 0]
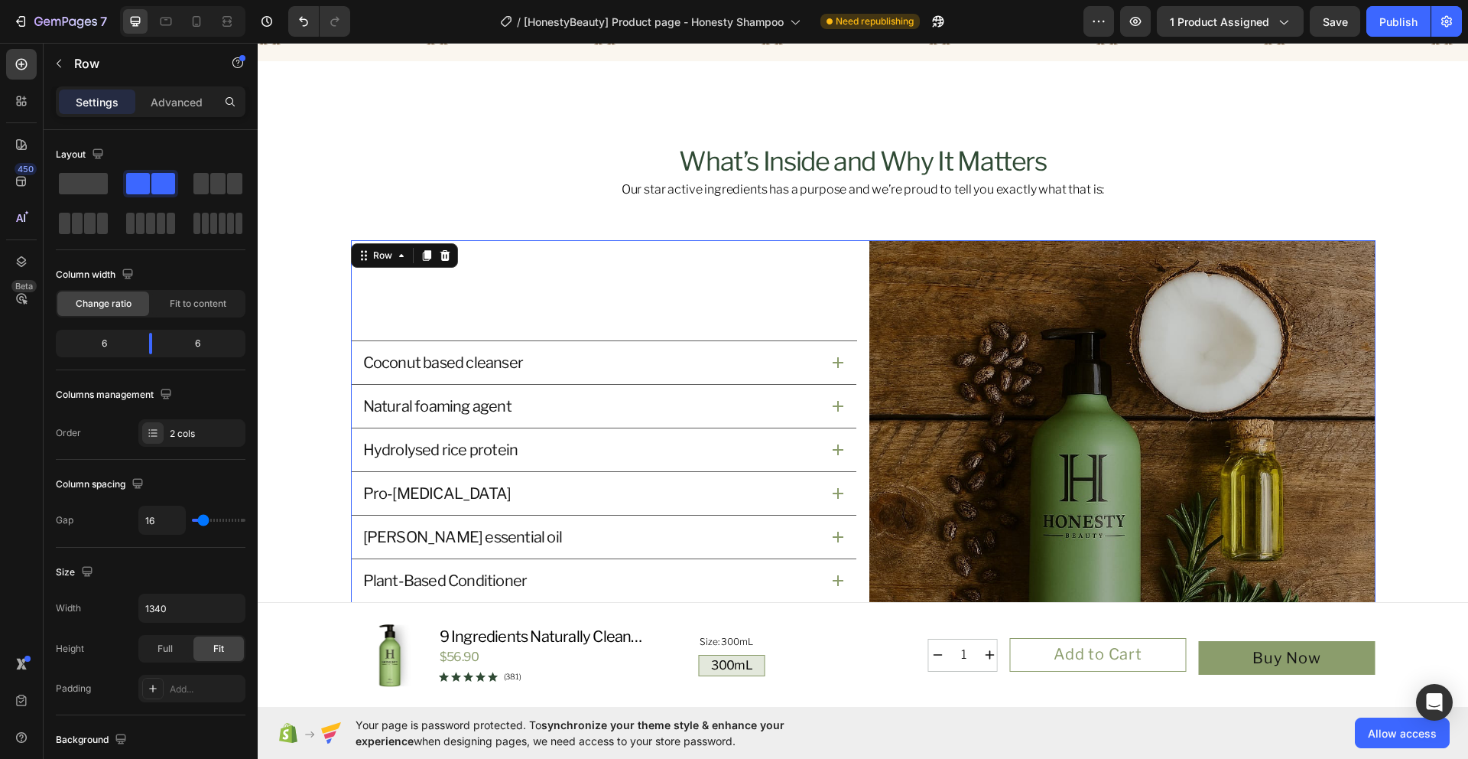
click at [386, 310] on div "Coconut based cleanser Natural foaming agent Hydrolysed rice protein Pro-[MEDIC…" at bounding box center [604, 493] width 506 height 506
click at [370, 253] on div "Row" at bounding box center [382, 256] width 25 height 14
click at [379, 304] on div "Coconut based cleanser Natural foaming agent Hydrolysed rice protein Pro-[MEDIC…" at bounding box center [604, 493] width 506 height 506
click at [402, 320] on div "Coconut based cleanser Natural foaming agent Hydrolysed rice protein Pro-[MEDIC…" at bounding box center [604, 493] width 506 height 506
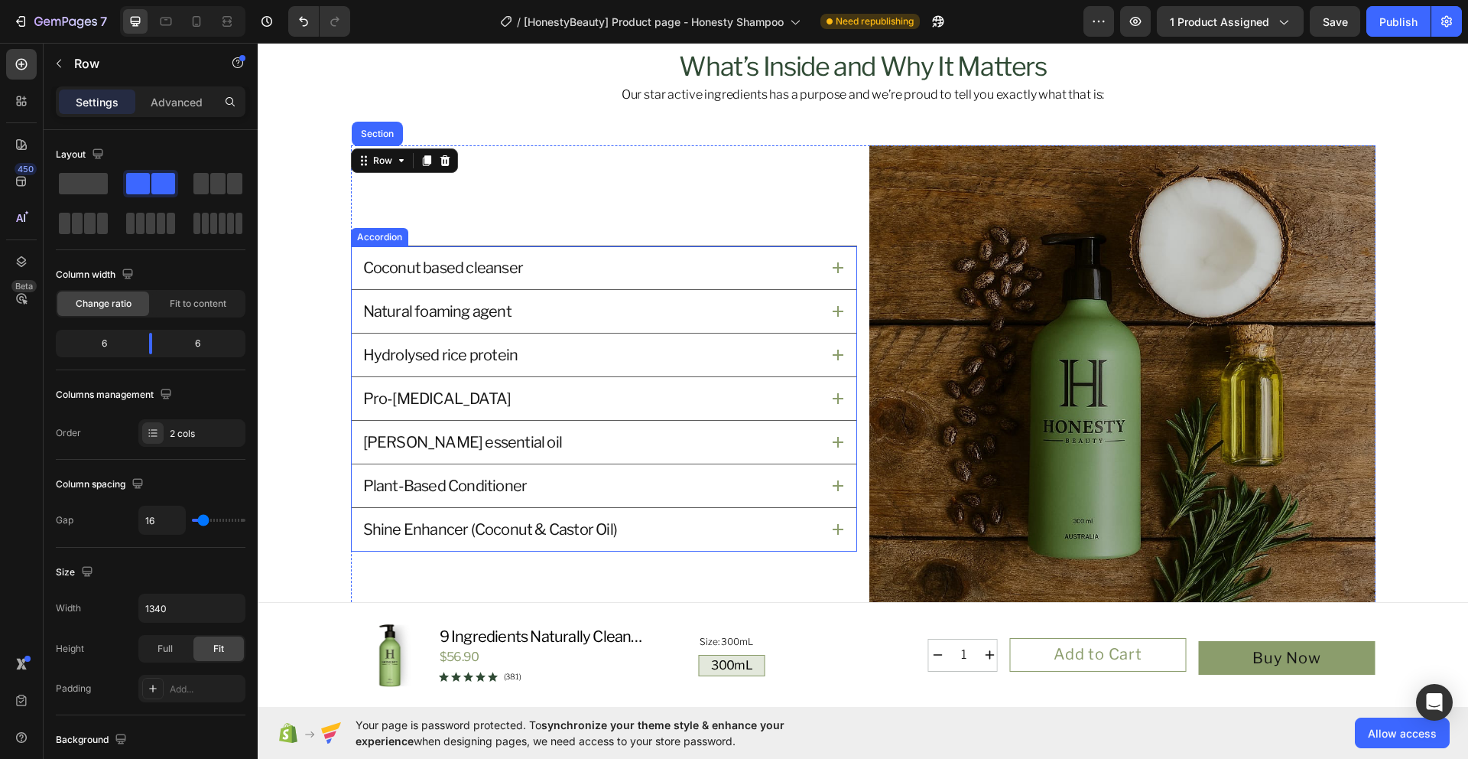
scroll to position [1630, 0]
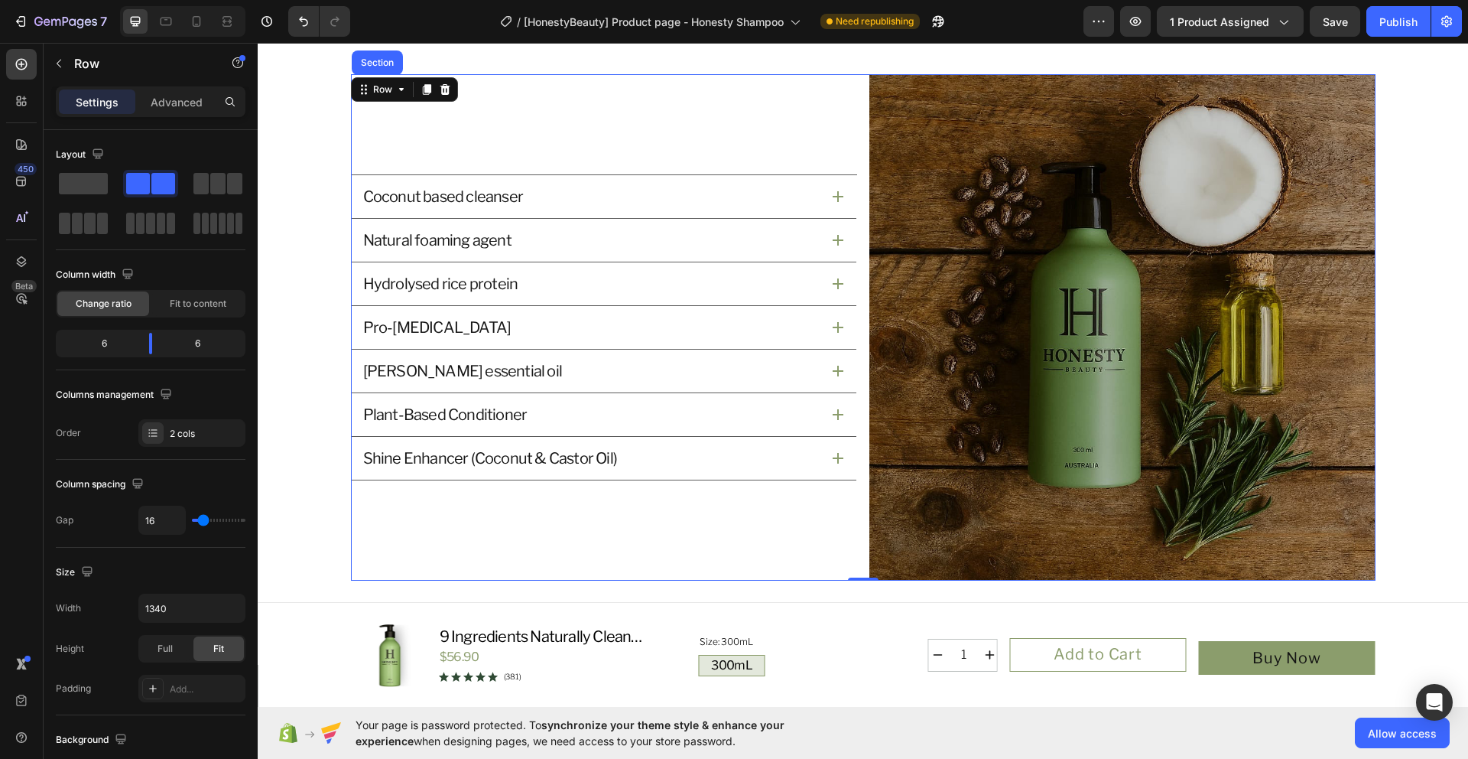
click at [541, 489] on div "Coconut based cleanser Natural foaming agent Hydrolysed rice protein Pro-[MEDIC…" at bounding box center [604, 327] width 506 height 506
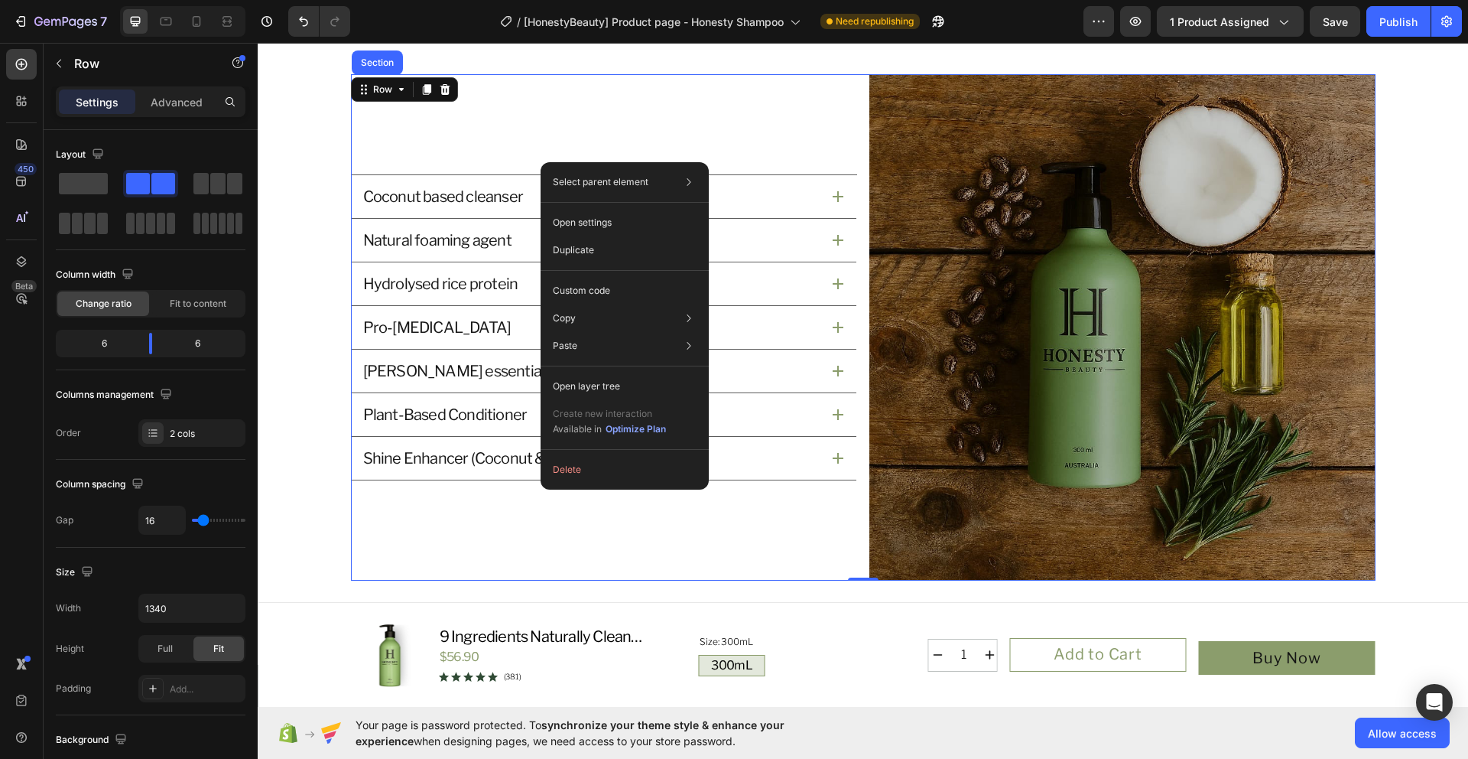
click at [513, 489] on div "Coconut based cleanser Natural foaming agent Hydrolysed rice protein Pro-[MEDIC…" at bounding box center [604, 327] width 506 height 506
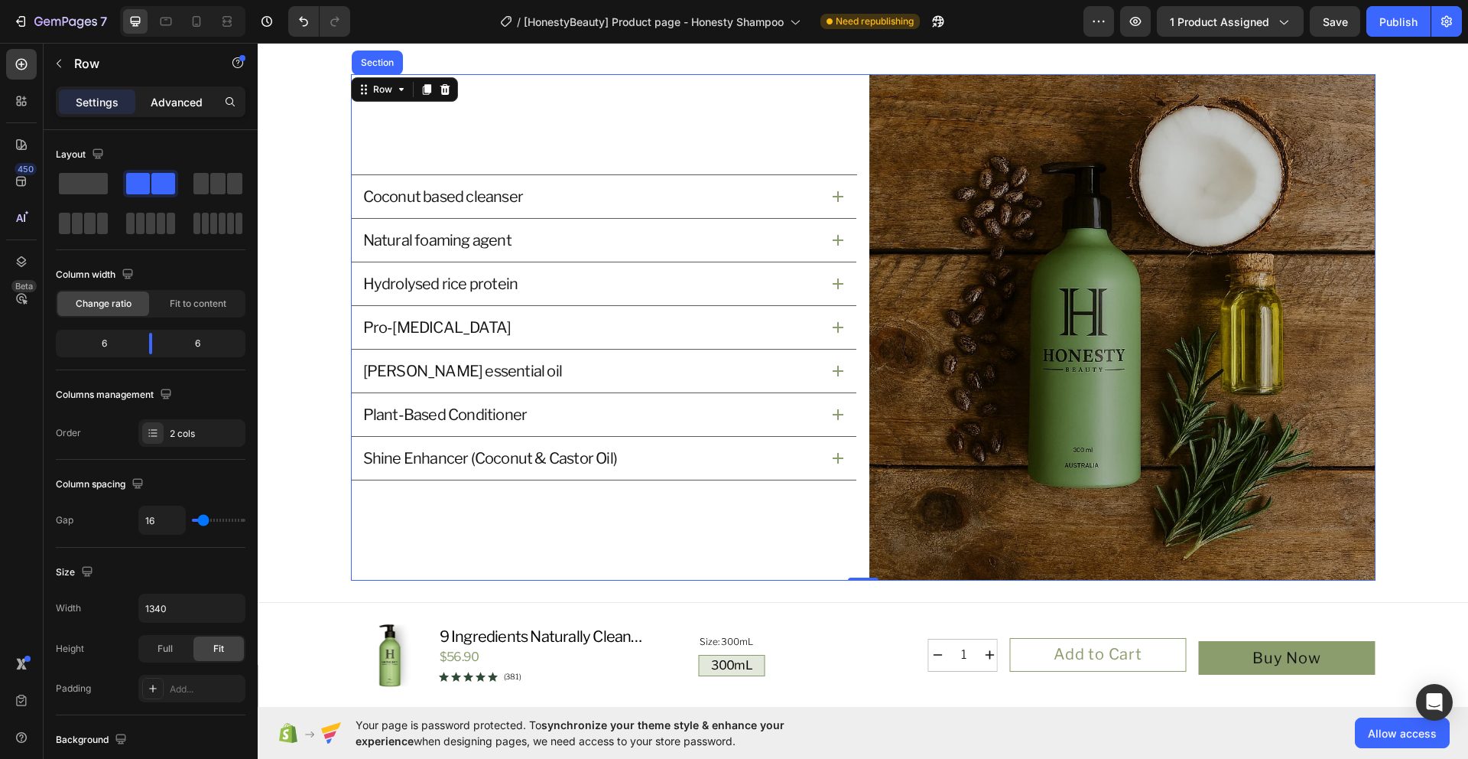
click at [182, 105] on p "Advanced" at bounding box center [177, 102] width 52 height 16
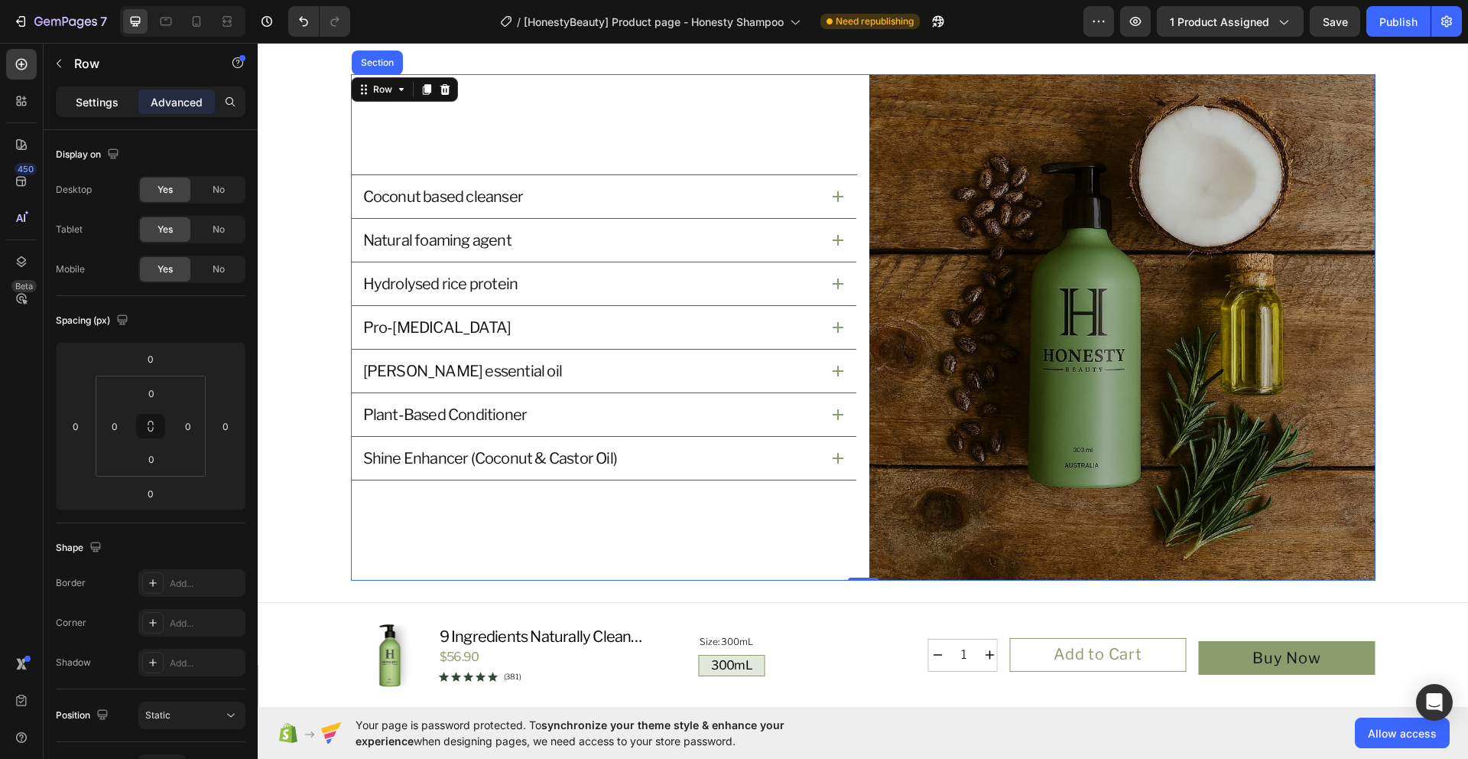
click at [103, 100] on p "Settings" at bounding box center [97, 102] width 43 height 16
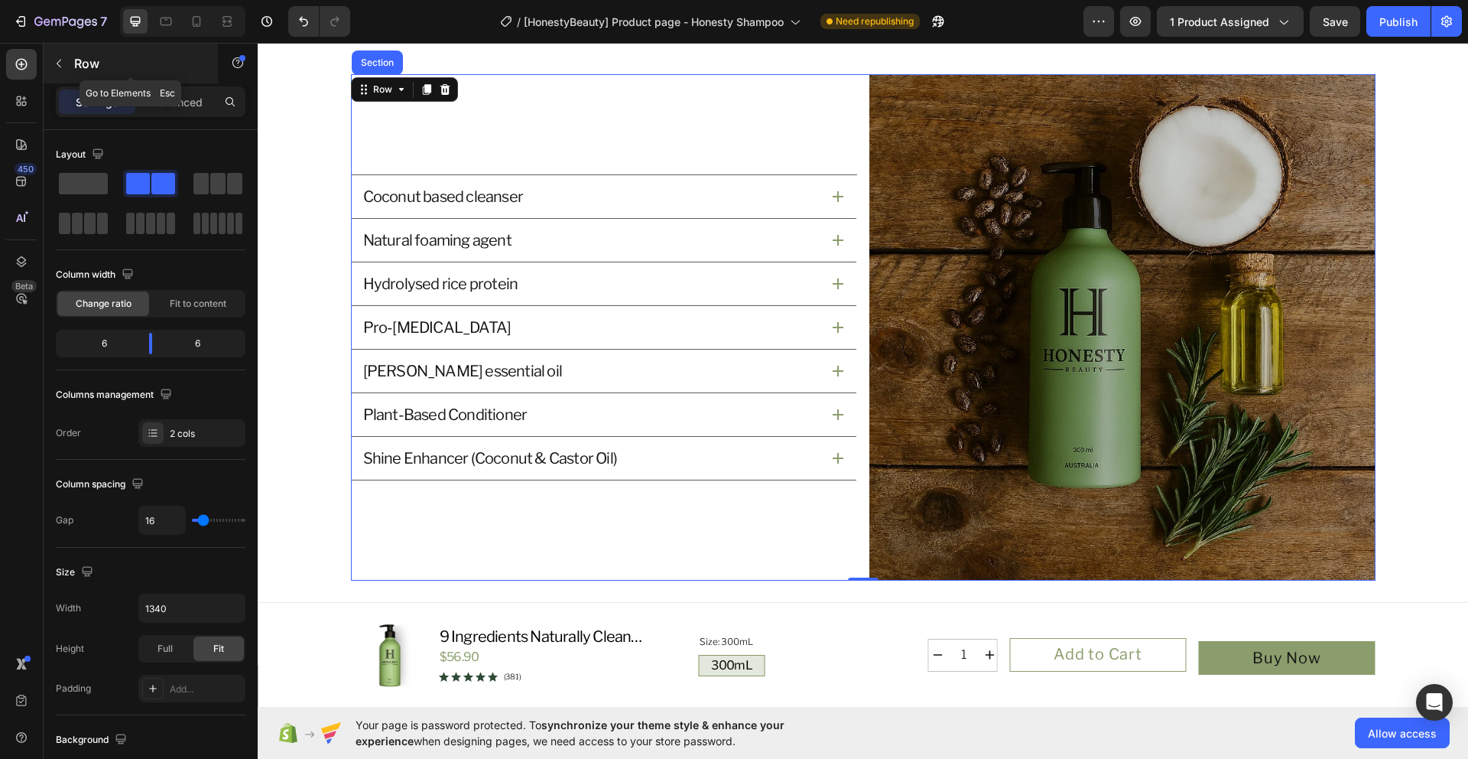
click at [71, 64] on div "Row" at bounding box center [131, 64] width 174 height 40
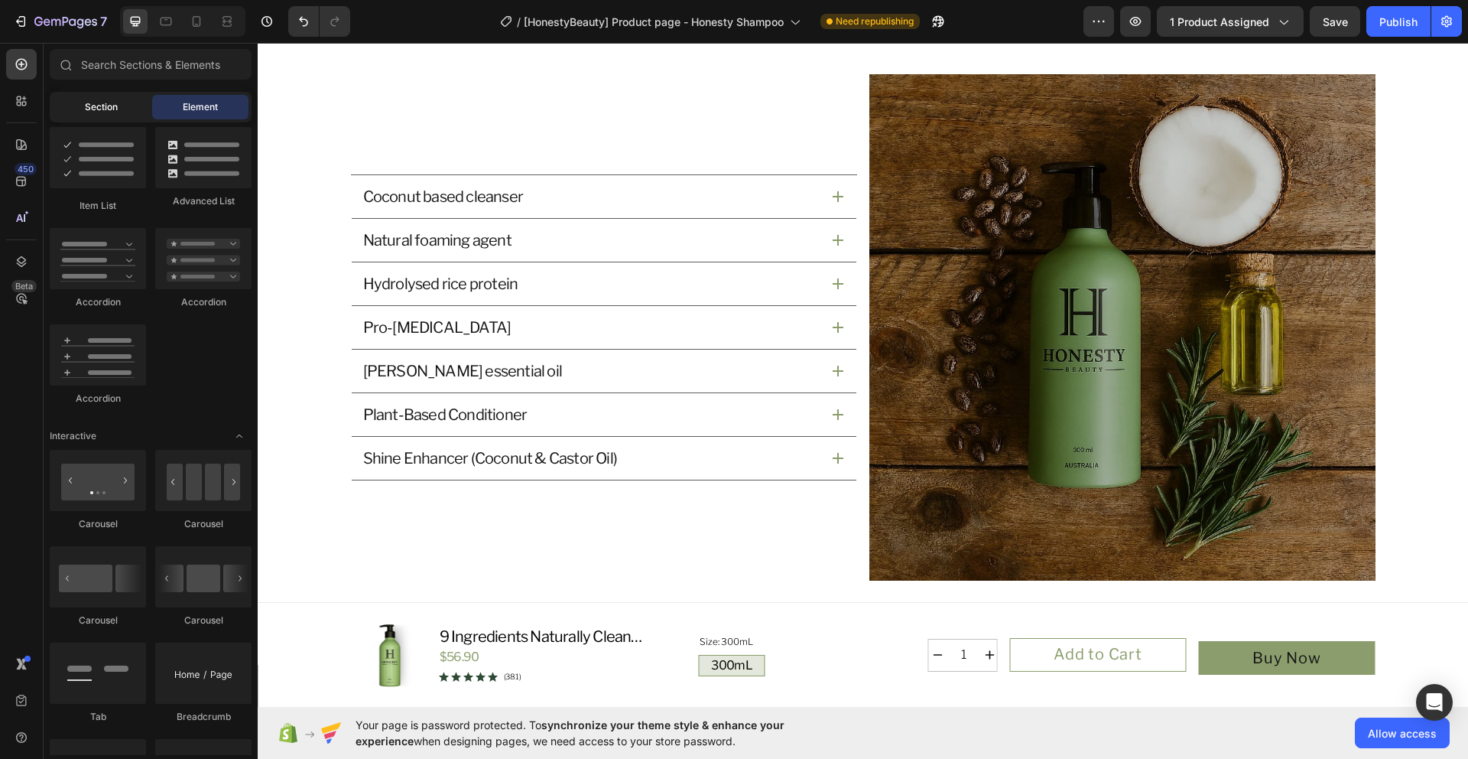
click at [115, 113] on span "Section" at bounding box center [101, 107] width 33 height 14
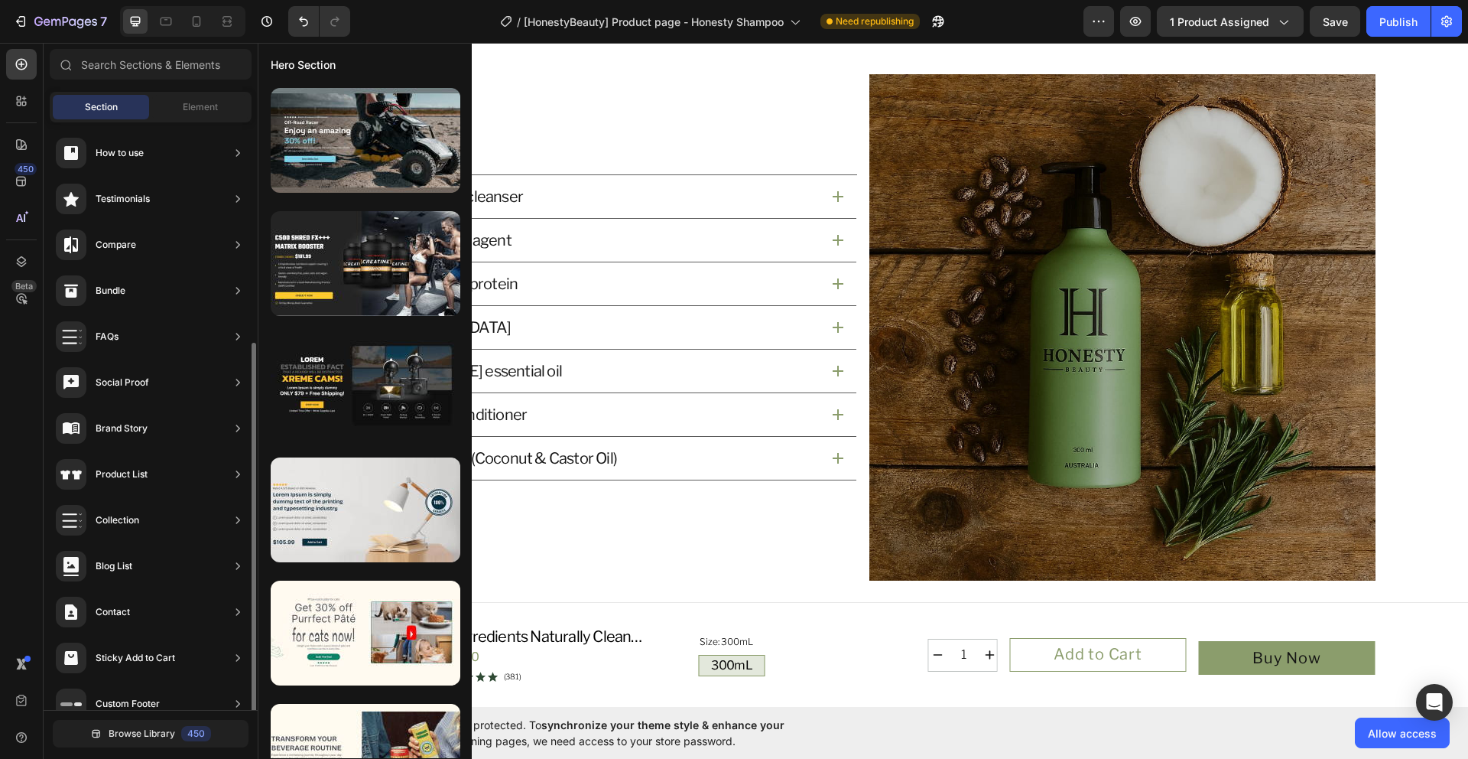
scroll to position [300, 0]
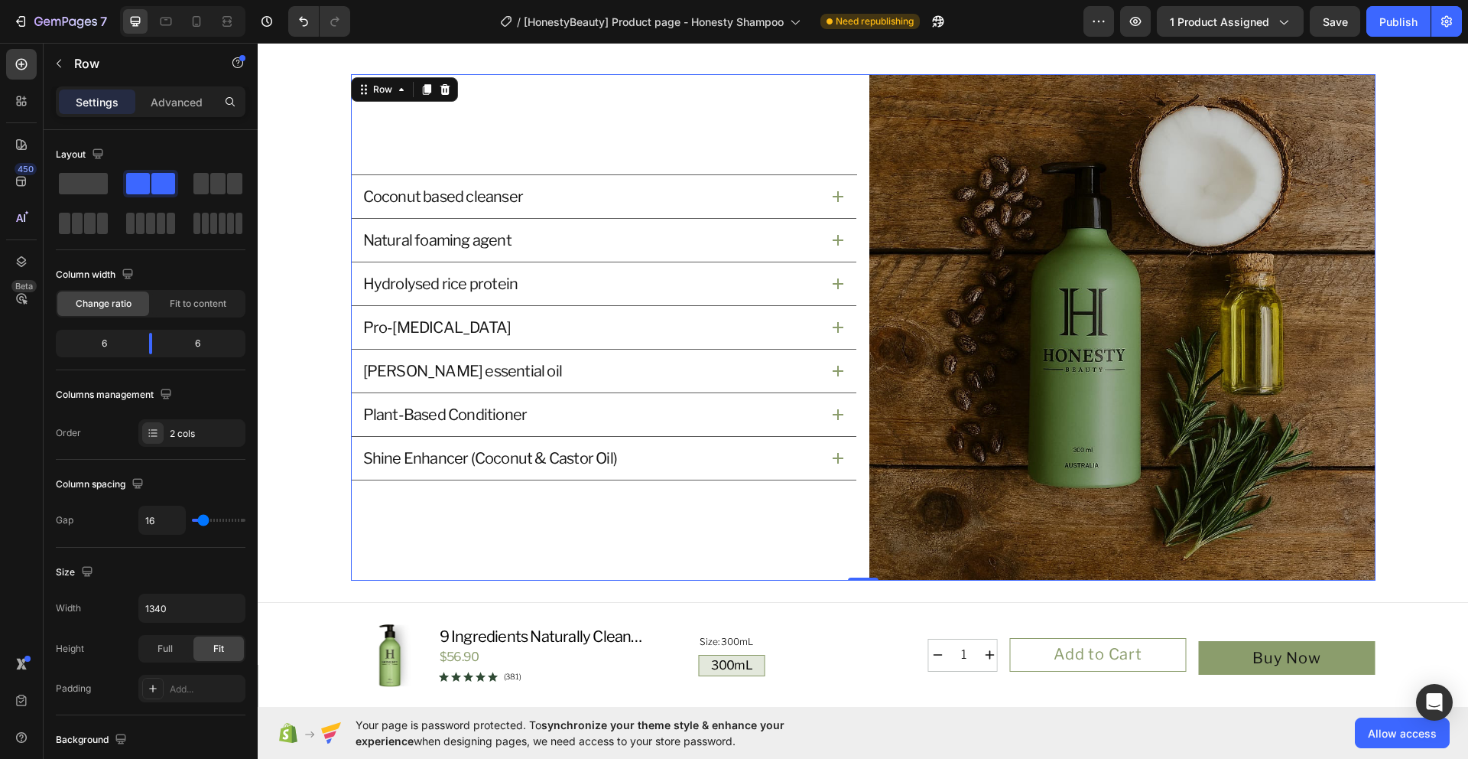
click at [513, 500] on div "Coconut based cleanser Natural foaming agent Hydrolysed rice protein Pro-[MEDIC…" at bounding box center [604, 327] width 506 height 506
click at [422, 510] on div "Coconut based cleanser Natural foaming agent Hydrolysed rice protein Pro-[MEDIC…" at bounding box center [604, 327] width 506 height 506
click at [177, 99] on p "Advanced" at bounding box center [177, 102] width 52 height 16
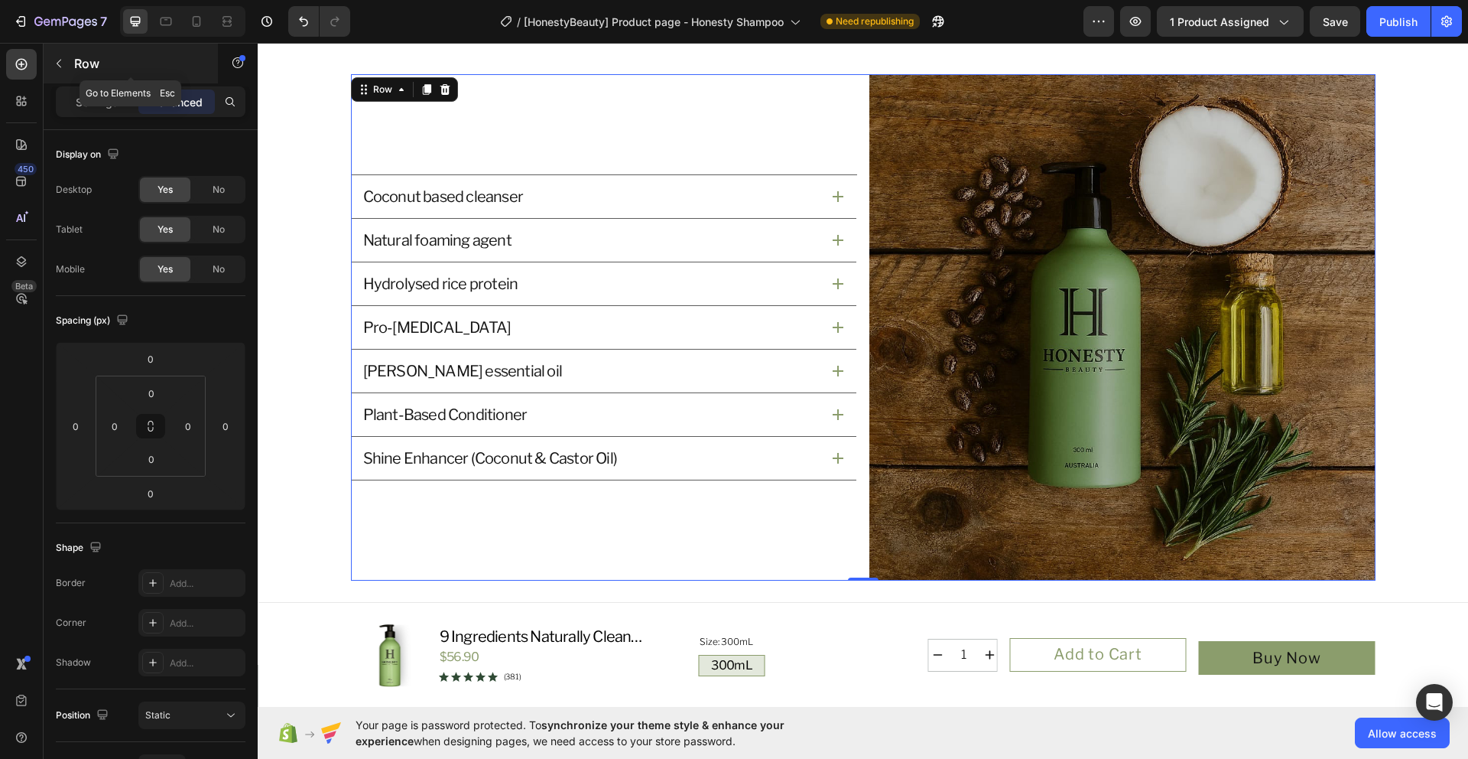
click at [104, 69] on p "Row" at bounding box center [139, 63] width 130 height 18
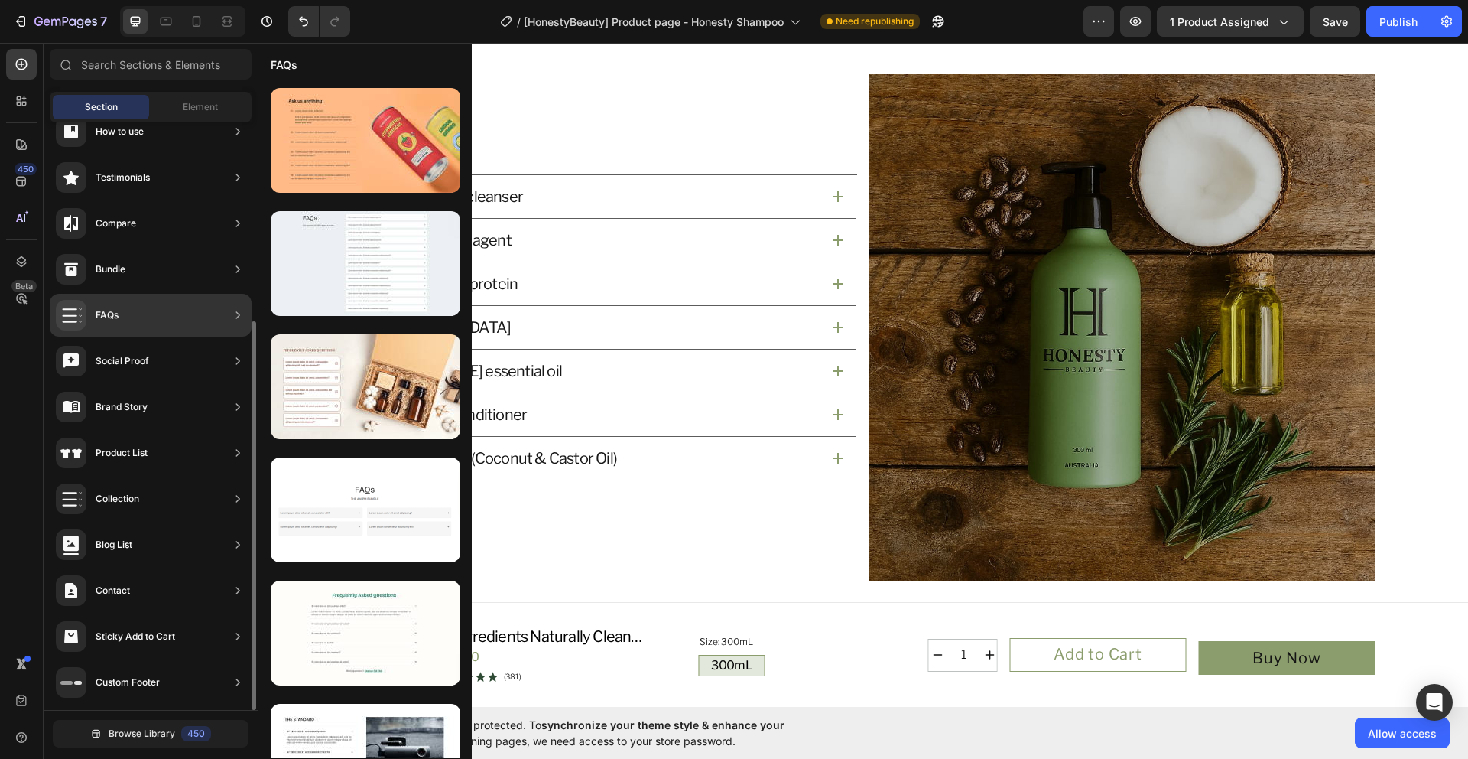
scroll to position [0, 0]
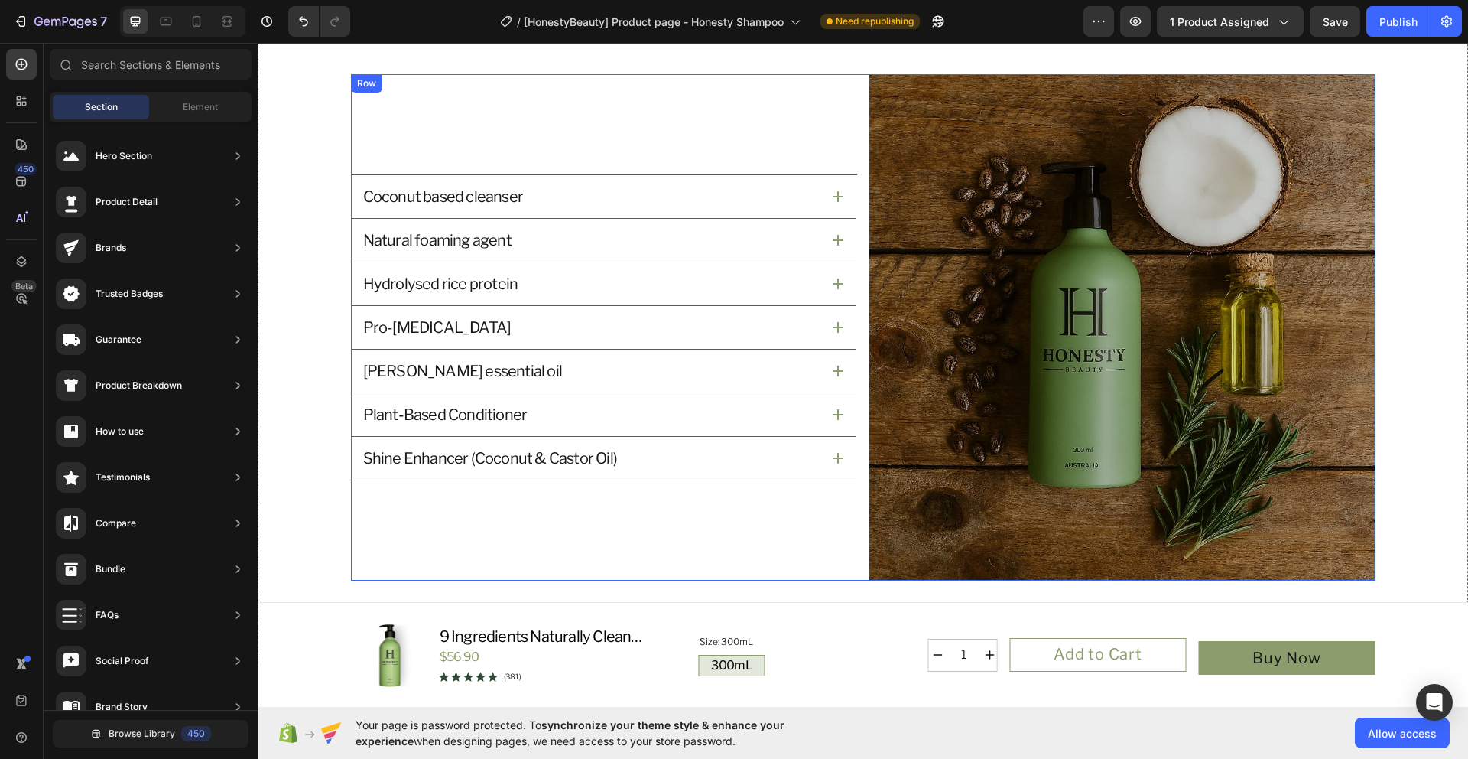
click at [566, 140] on div "Coconut based cleanser Natural foaming agent Hydrolysed rice protein Pro-[MEDIC…" at bounding box center [604, 327] width 506 height 506
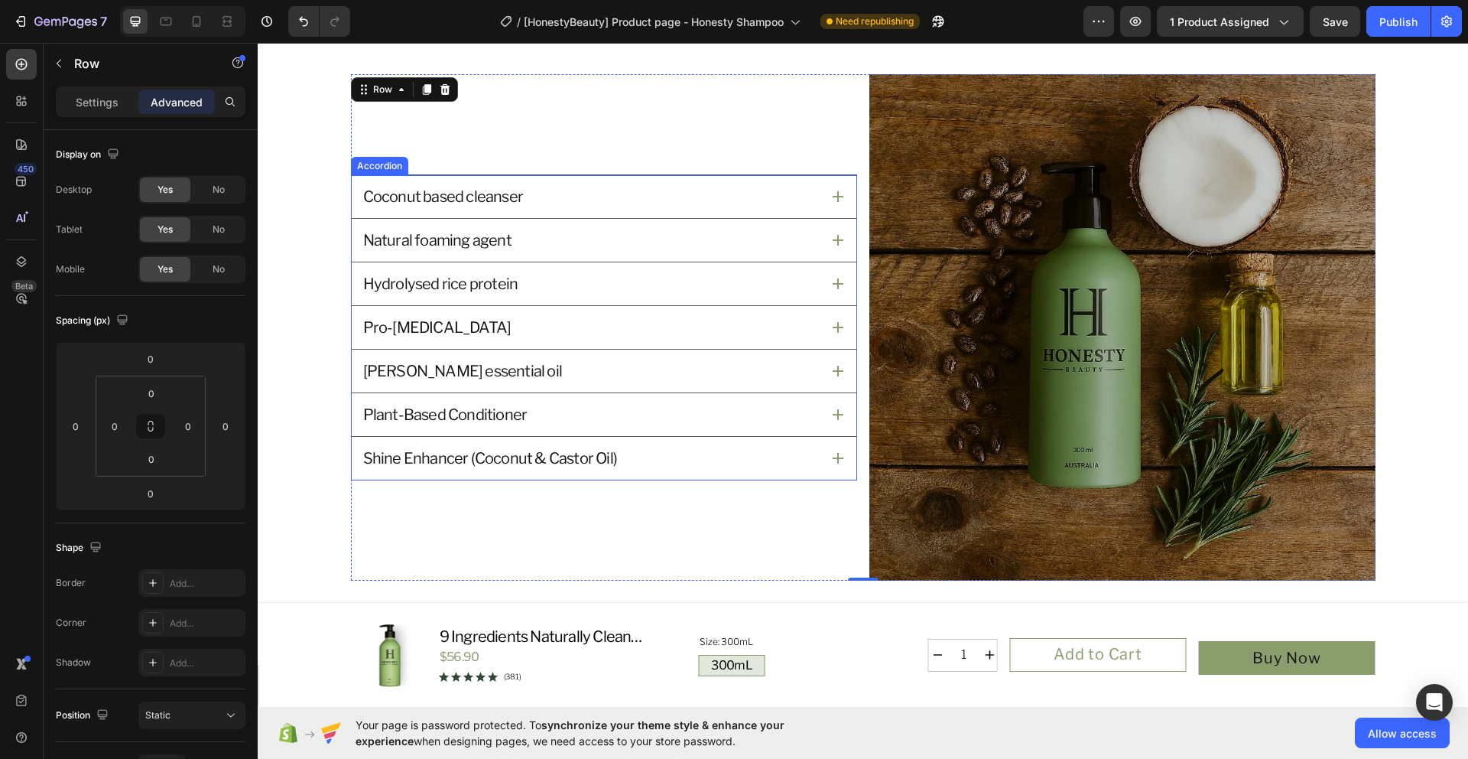
click at [538, 193] on div "Coconut based cleanser" at bounding box center [591, 196] width 460 height 24
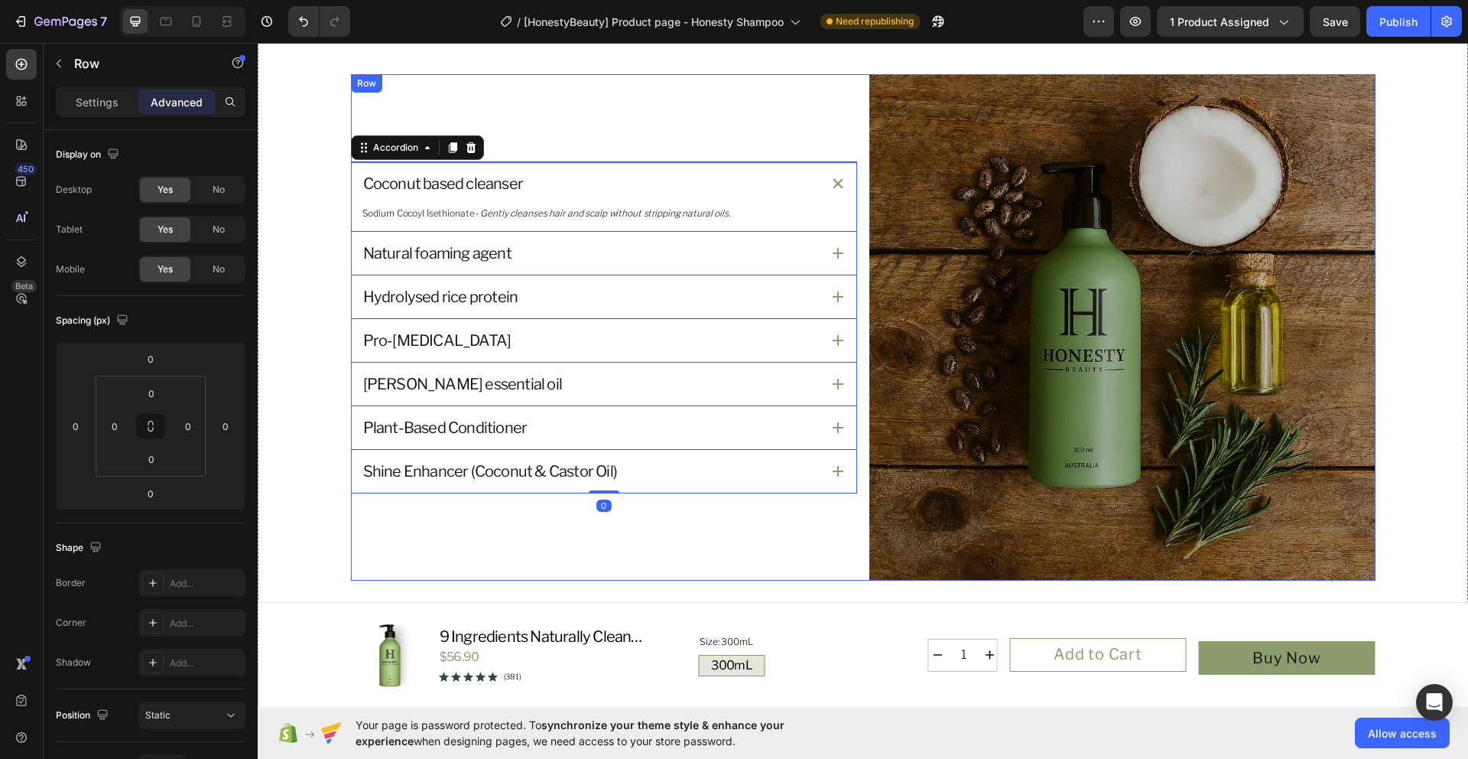
click at [427, 521] on div "Coconut based cleanser Sodium Cocoyl Isethionate - Gently cleanses hair and sca…" at bounding box center [604, 327] width 506 height 506
click at [431, 155] on div "Coconut based cleanser Sodium Cocoyl Isethionate - Gently cleanses hair and sca…" at bounding box center [604, 327] width 506 height 506
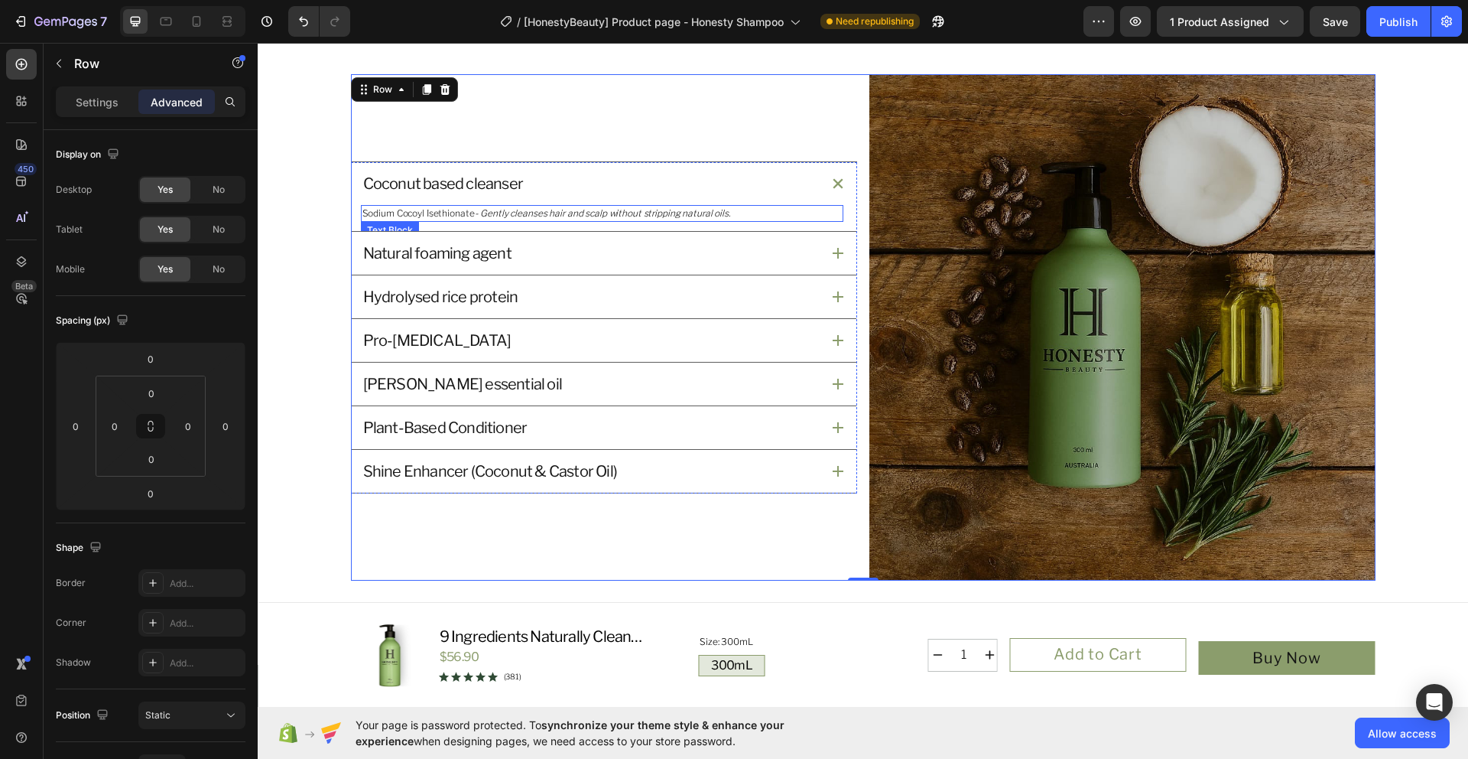
click at [491, 209] on icon "- Gently cleanses hair and scalp without stripping natural oils." at bounding box center [602, 212] width 255 height 11
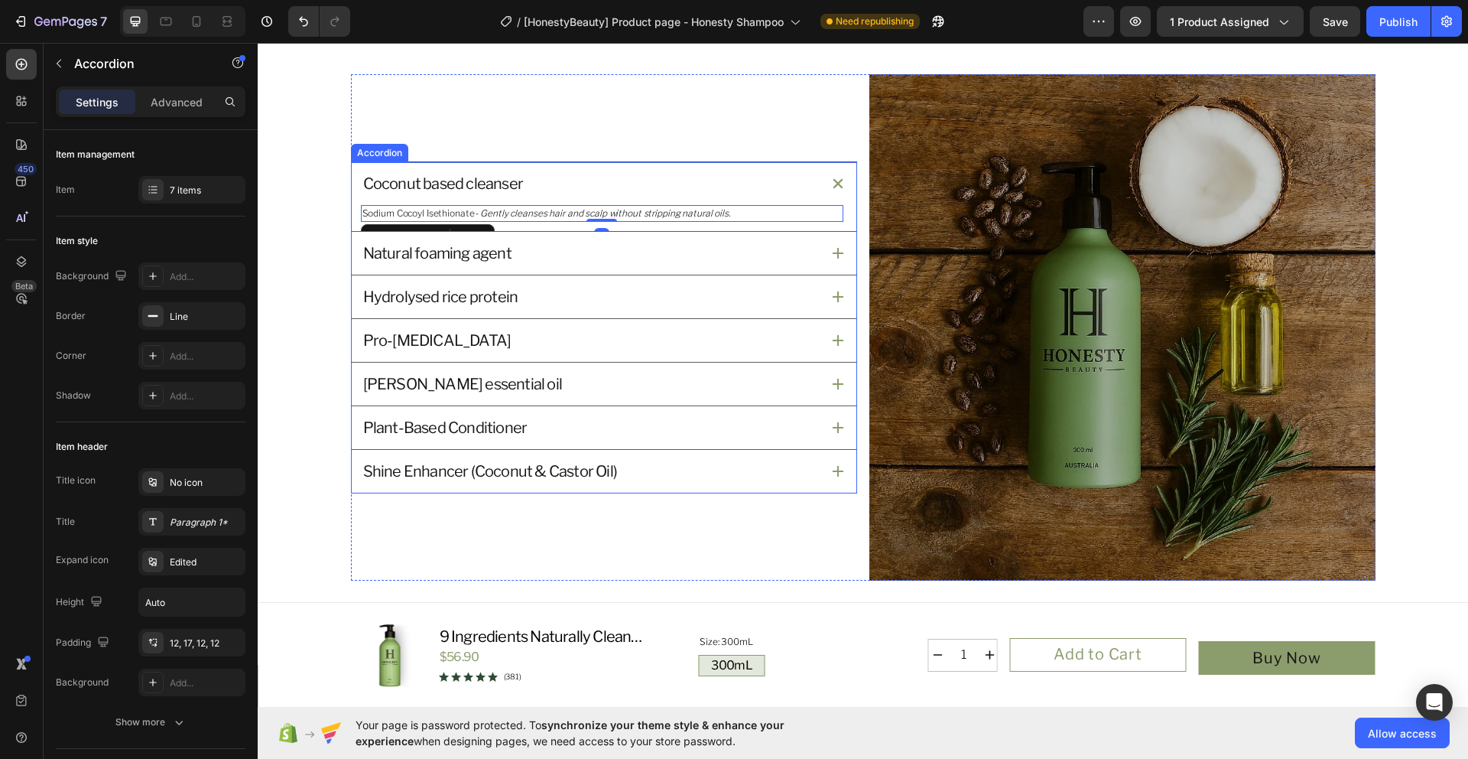
click at [392, 154] on div "Accordion" at bounding box center [379, 153] width 51 height 14
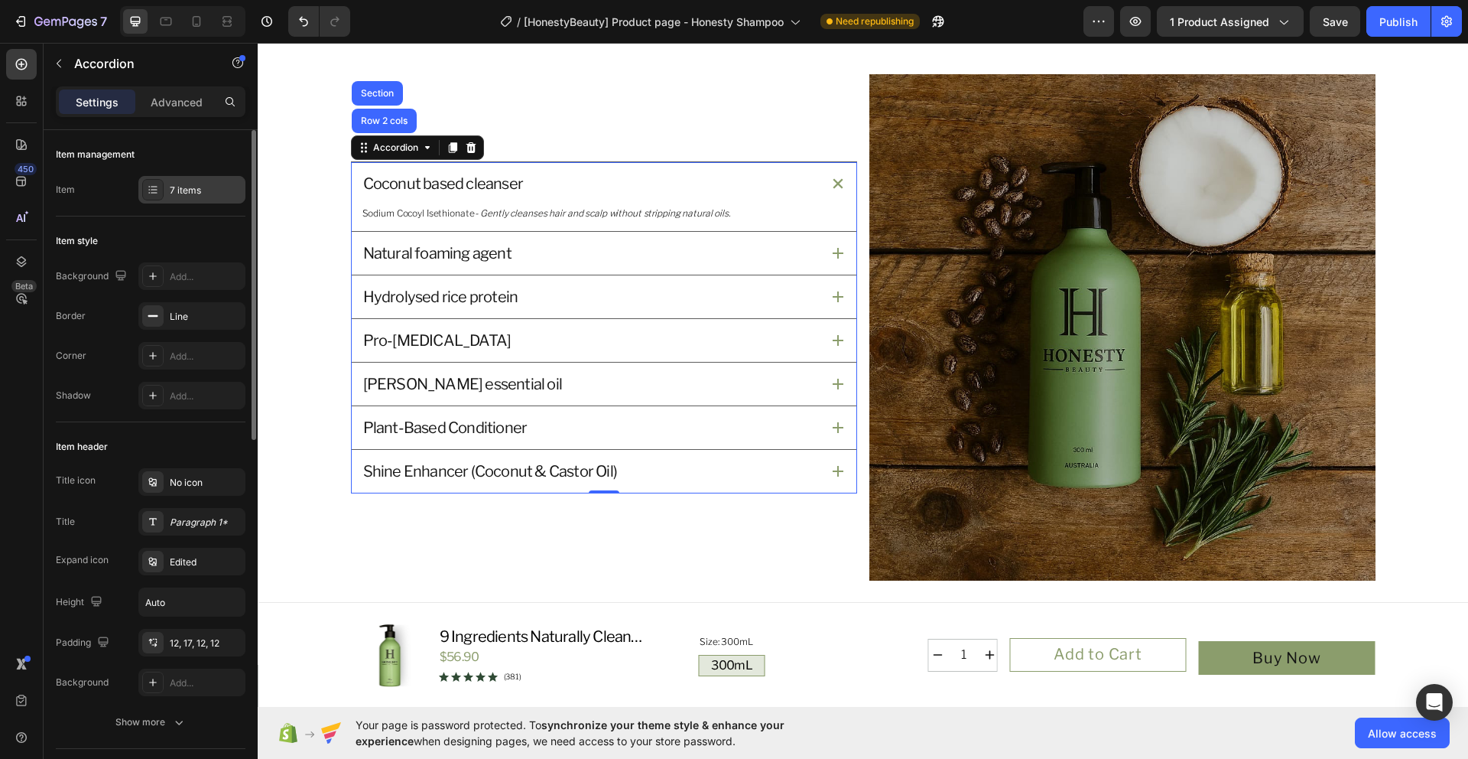
click at [198, 189] on div "7 items" at bounding box center [206, 191] width 72 height 14
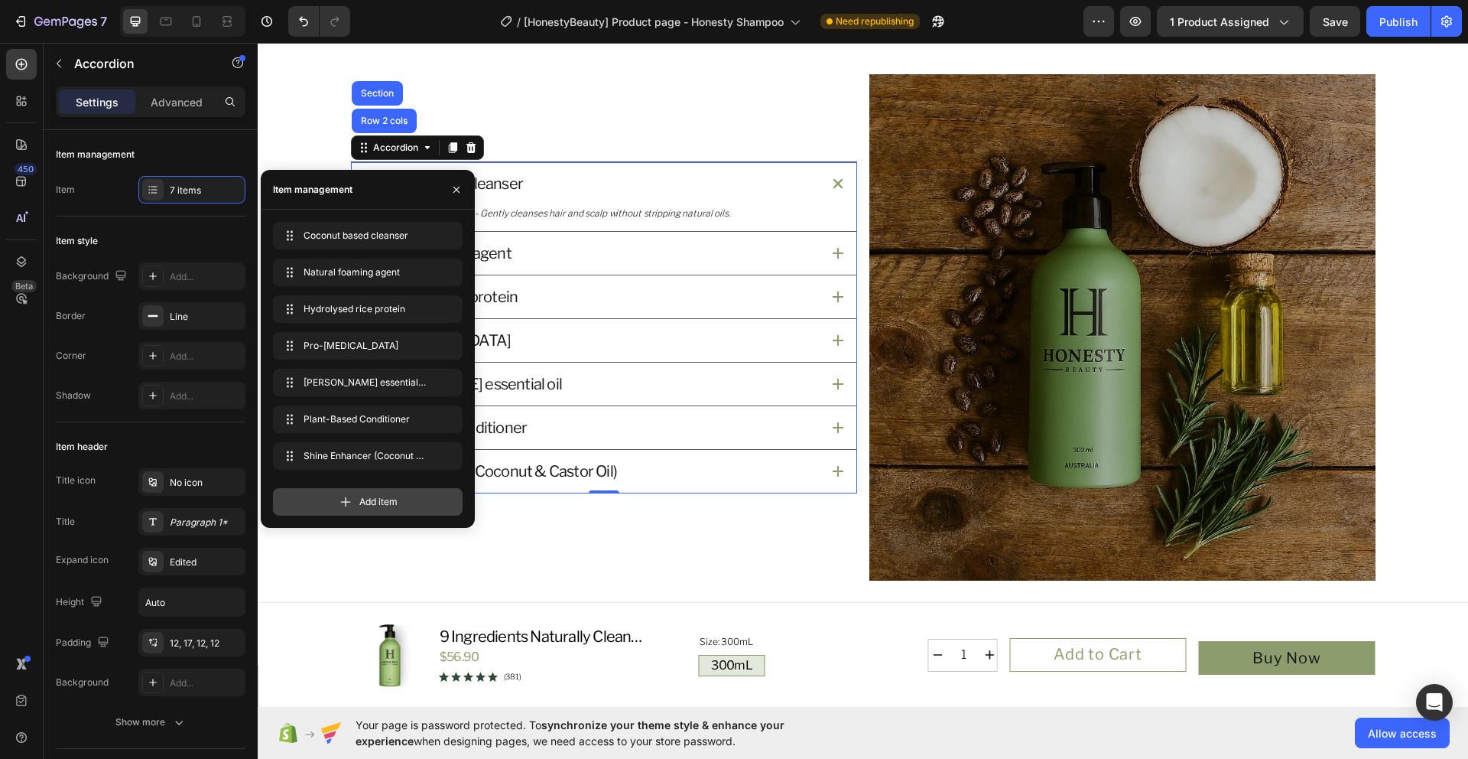
click at [377, 505] on span "Add item" at bounding box center [378, 502] width 38 height 14
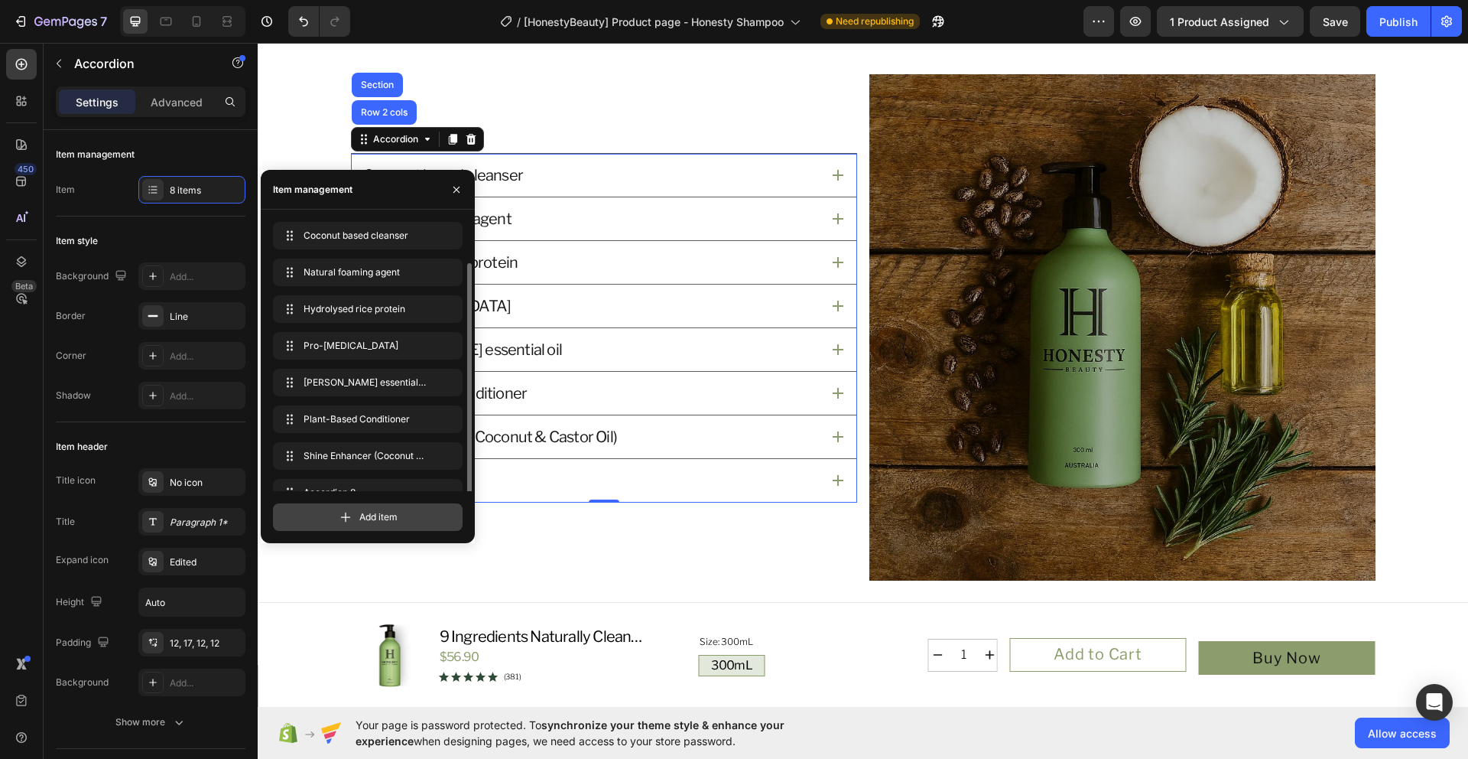
scroll to position [21, 0]
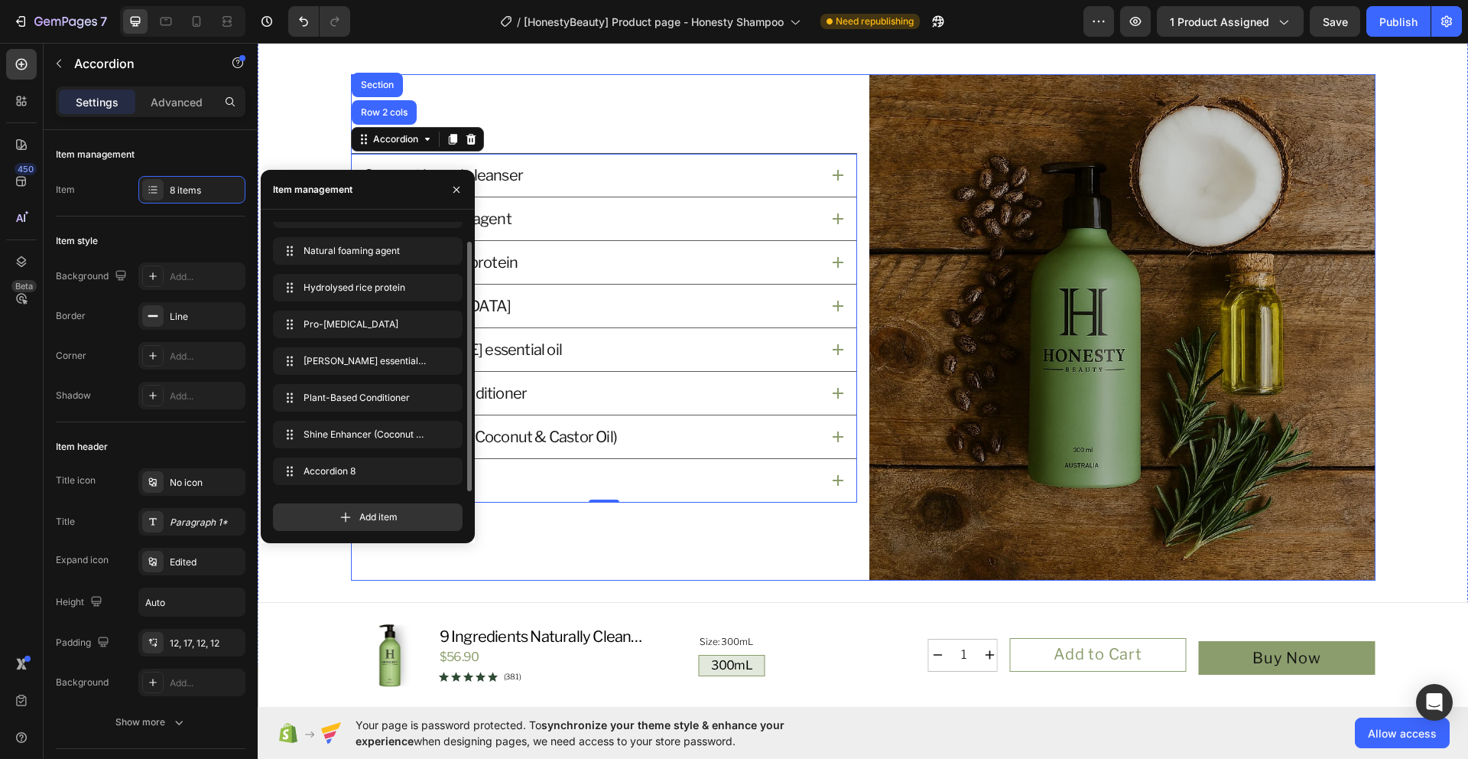
click at [676, 566] on div "Coconut based cleanser Natural foaming agent Hydrolysed rice protein Pro-vitami…" at bounding box center [604, 327] width 506 height 506
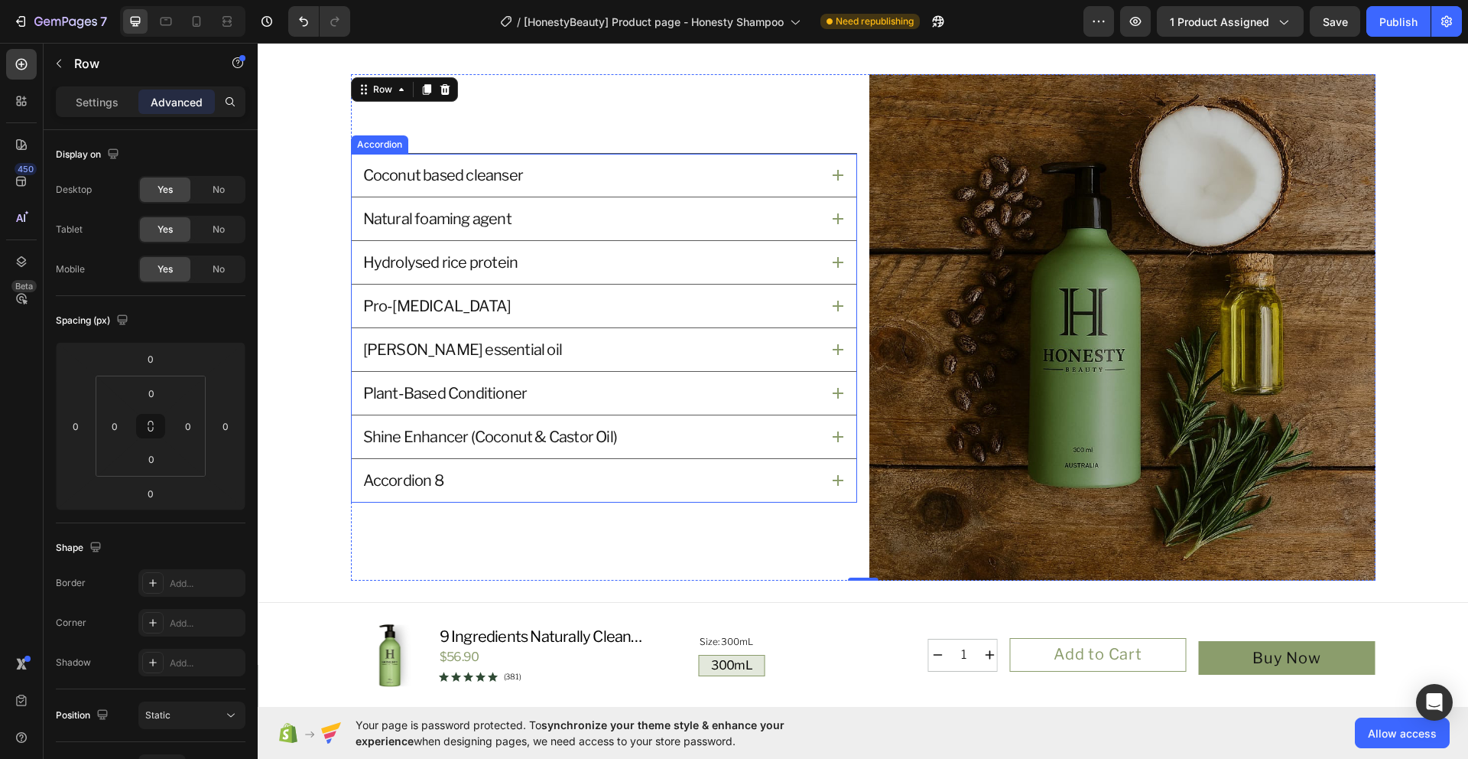
click at [445, 485] on div "Accordion 8" at bounding box center [591, 480] width 460 height 24
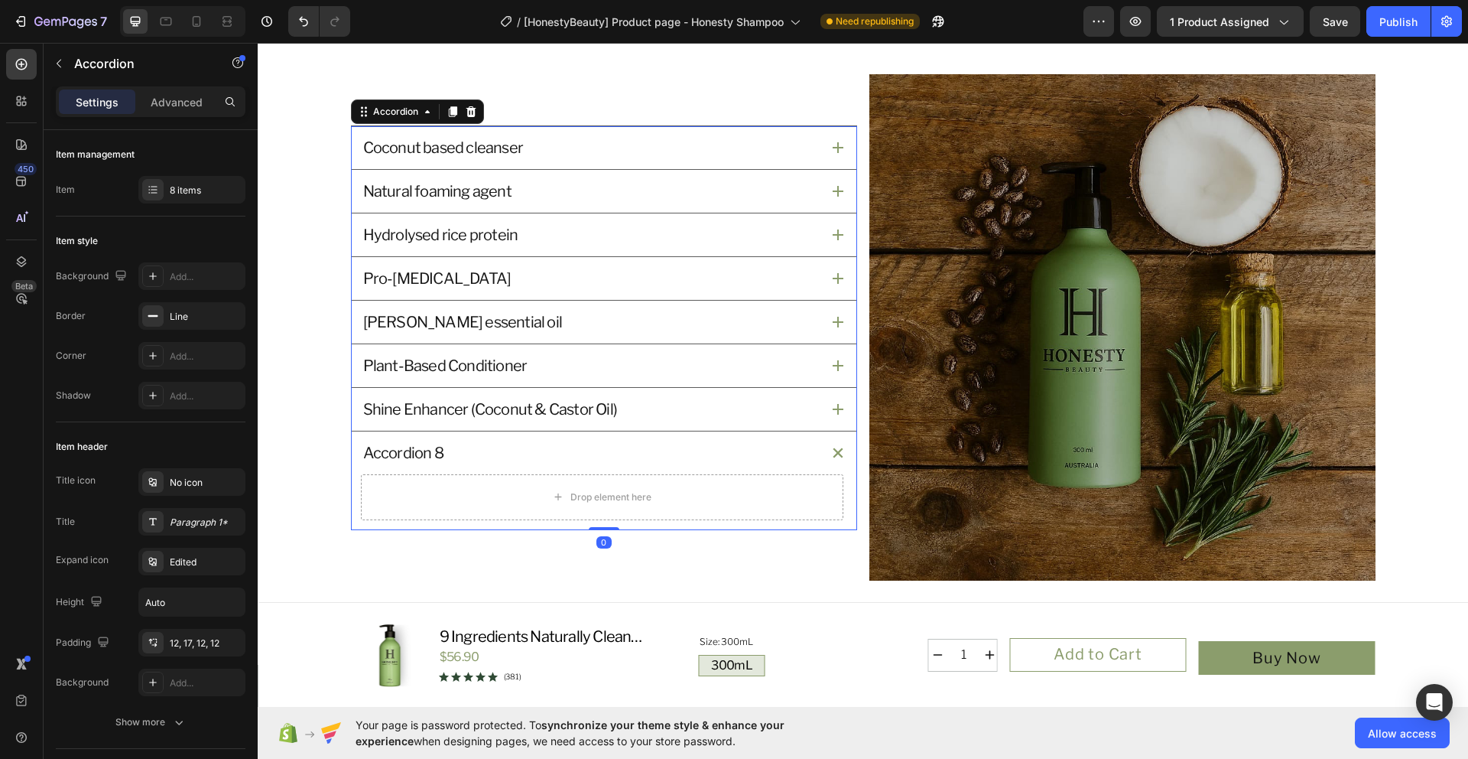
click at [417, 451] on div "Accordion 8" at bounding box center [403, 452] width 85 height 24
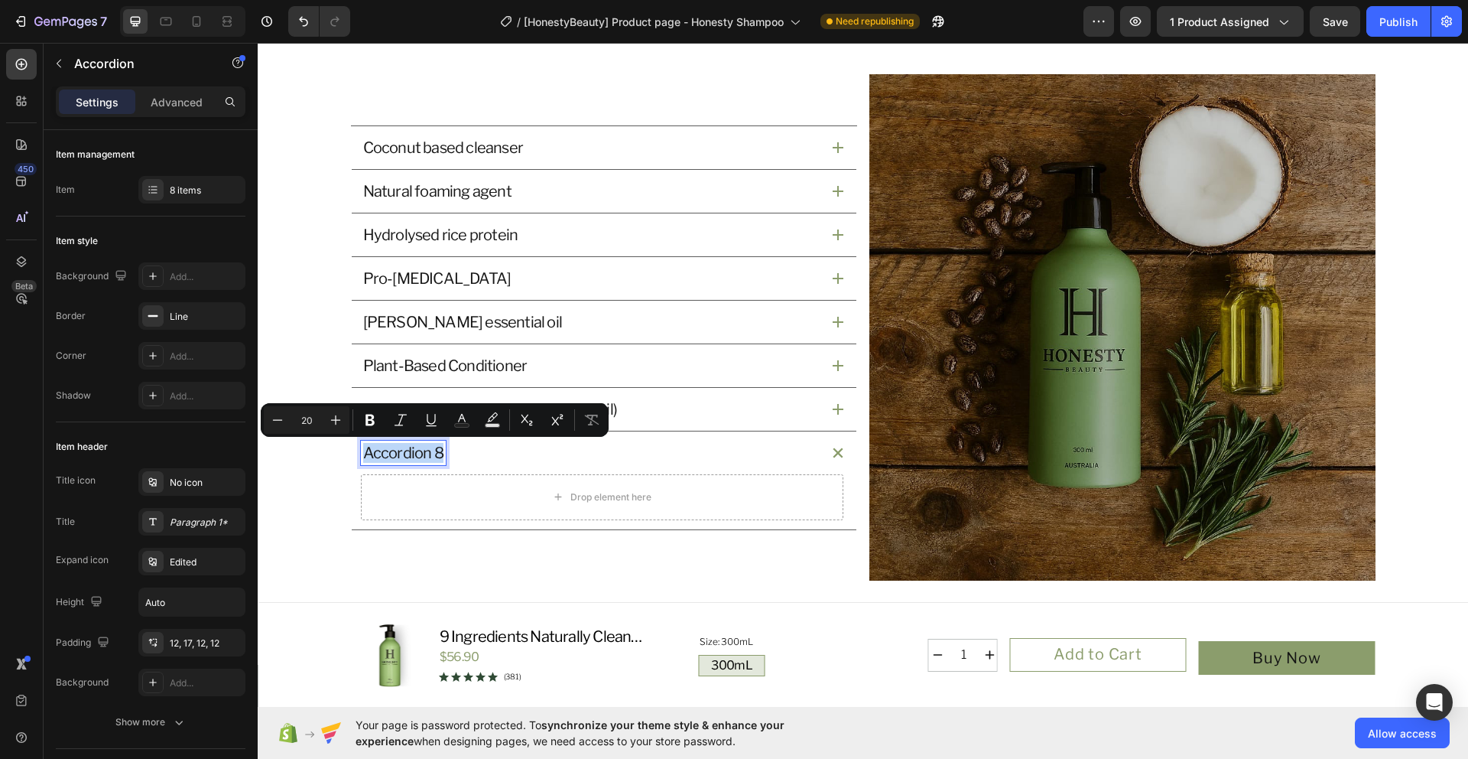
drag, startPoint x: 435, startPoint y: 454, endPoint x: 349, endPoint y: 462, distance: 86.8
click at [352, 462] on div "Accordion 8" at bounding box center [604, 452] width 505 height 43
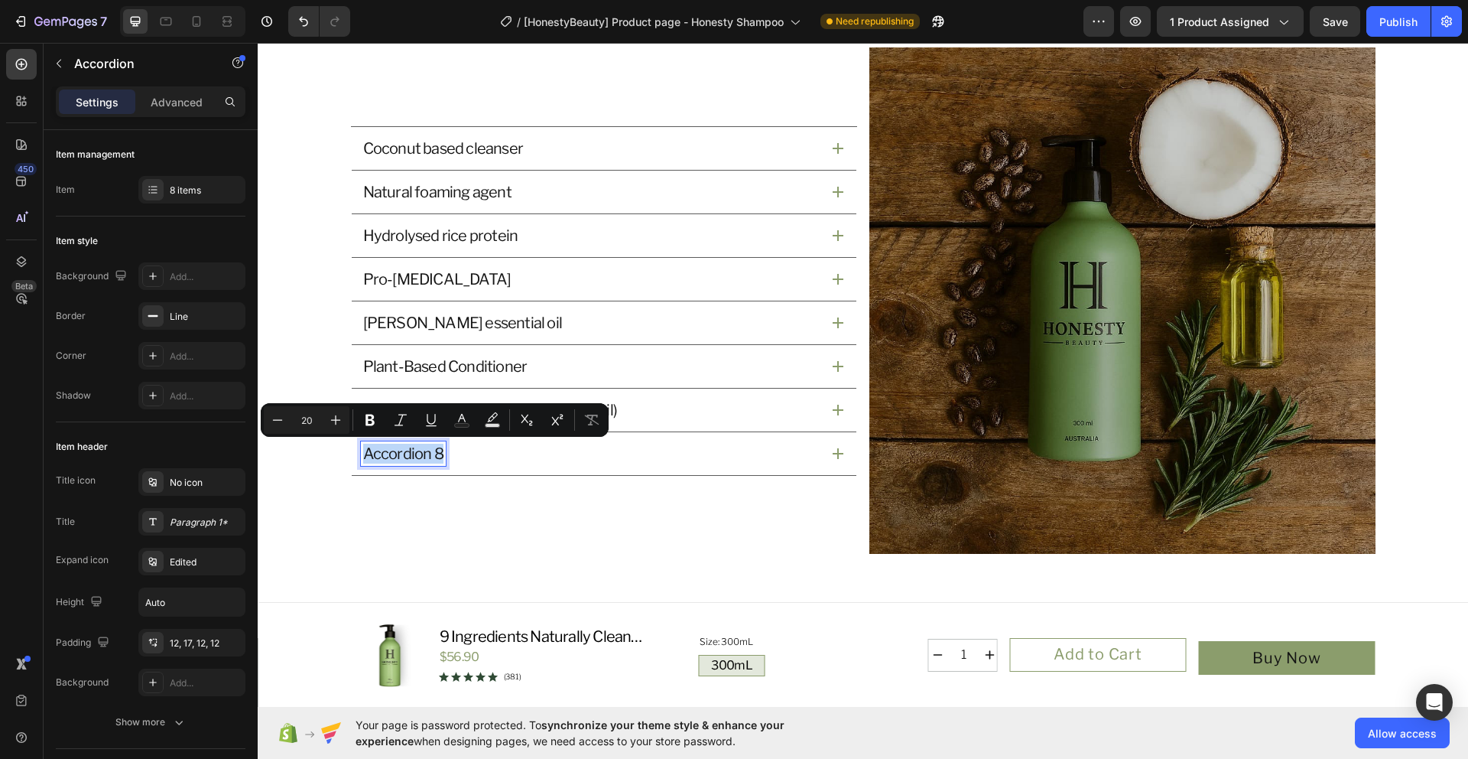
scroll to position [1658, 0]
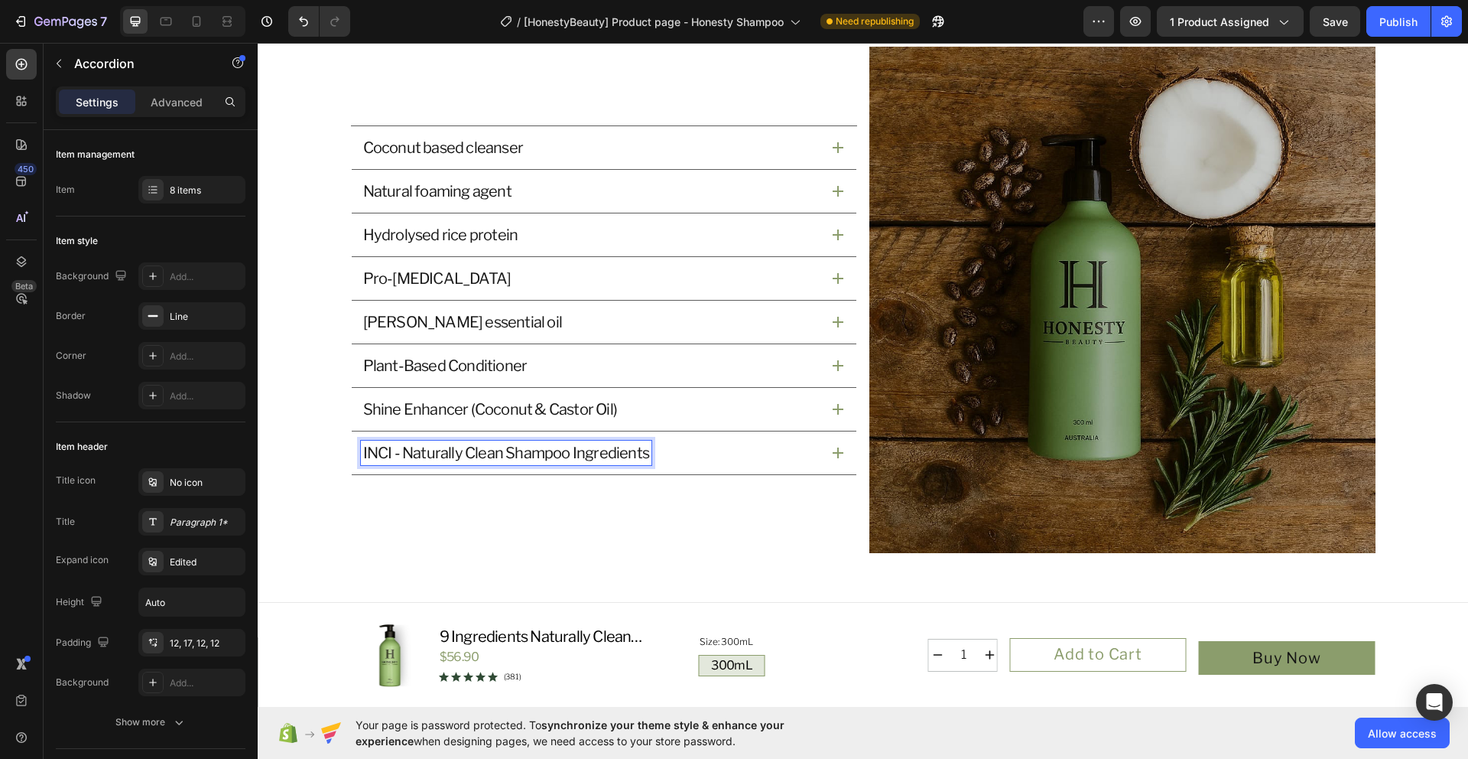
click at [833, 448] on icon at bounding box center [838, 452] width 11 height 11
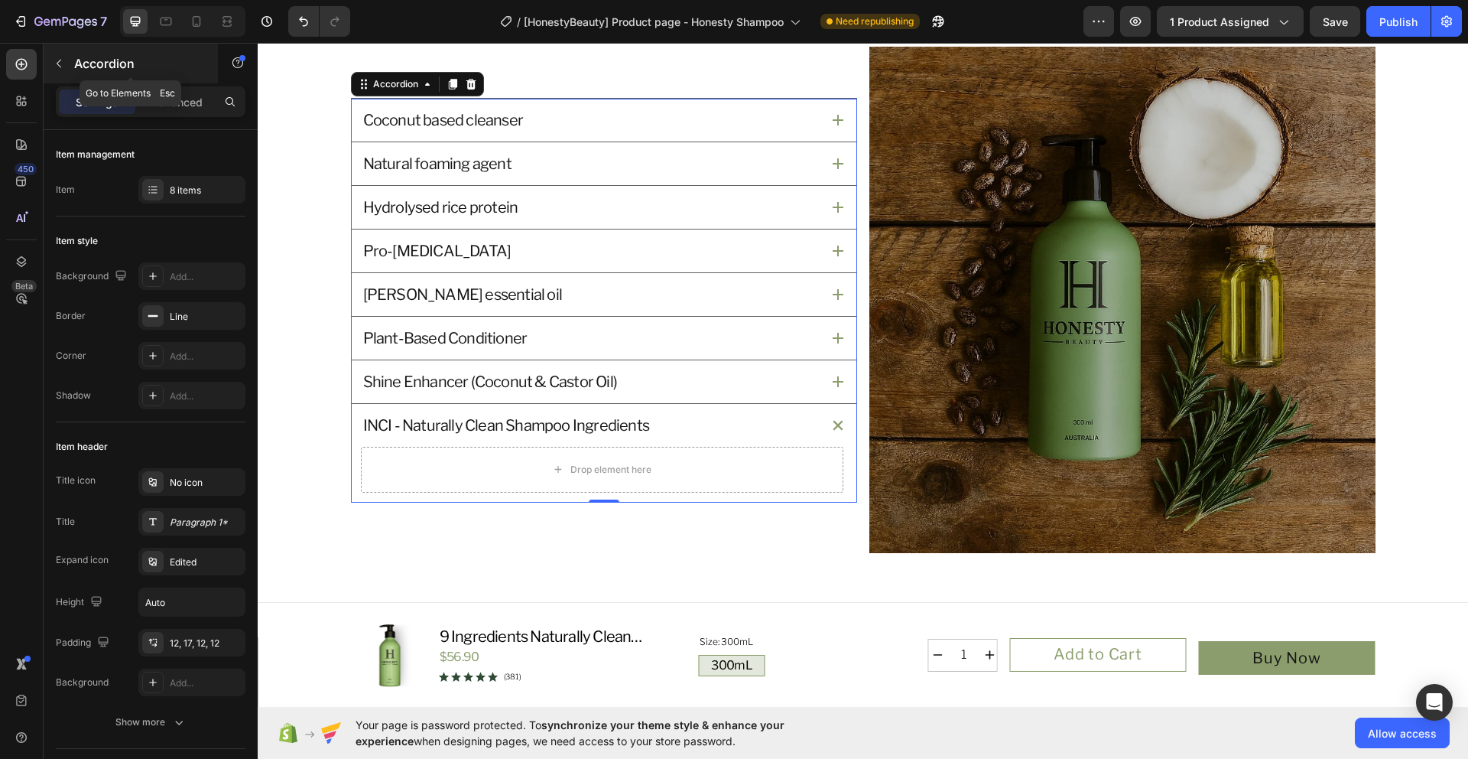
click at [61, 60] on icon "button" at bounding box center [59, 63] width 12 height 12
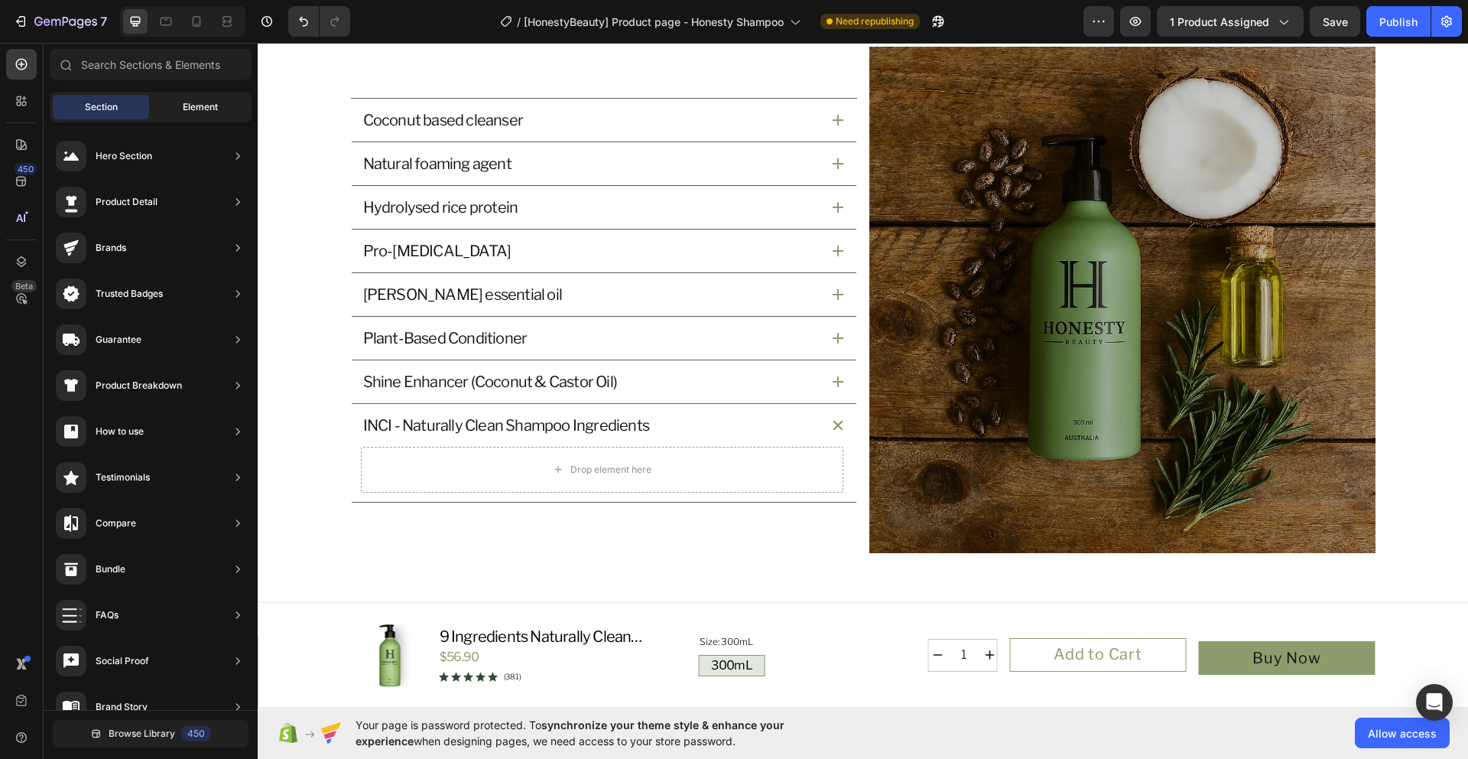
click at [183, 102] on span "Element" at bounding box center [200, 107] width 35 height 14
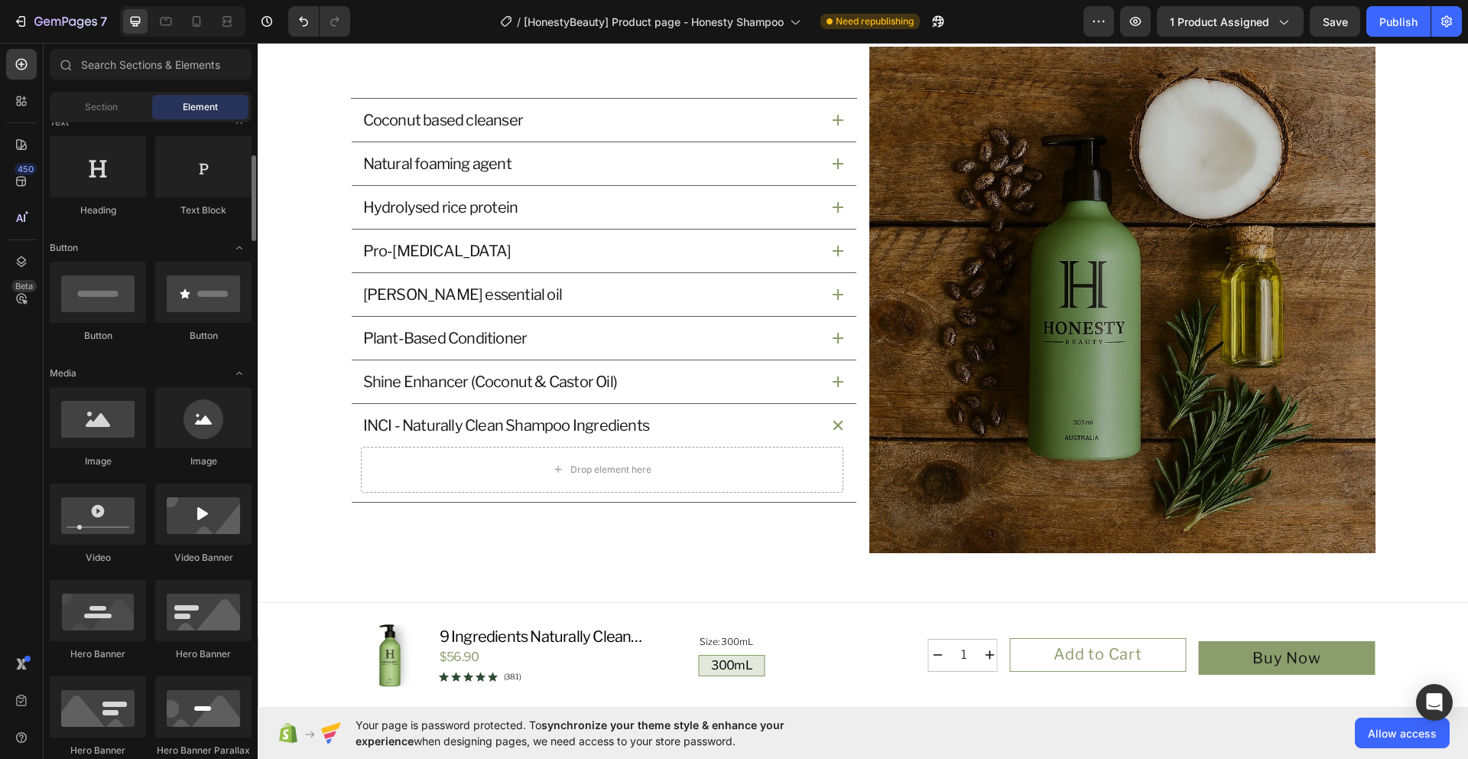
scroll to position [0, 0]
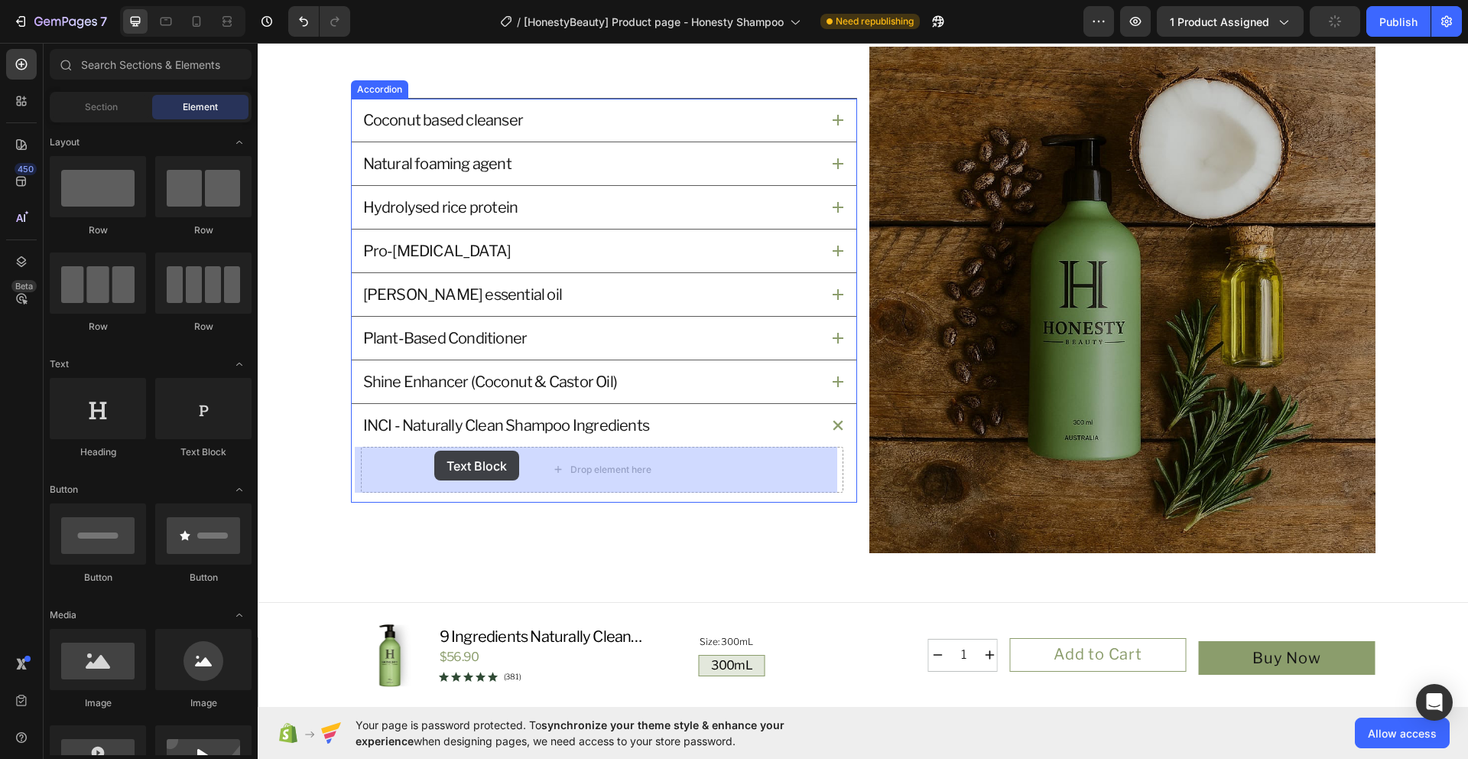
drag, startPoint x: 466, startPoint y: 467, endPoint x: 374, endPoint y: 447, distance: 93.7
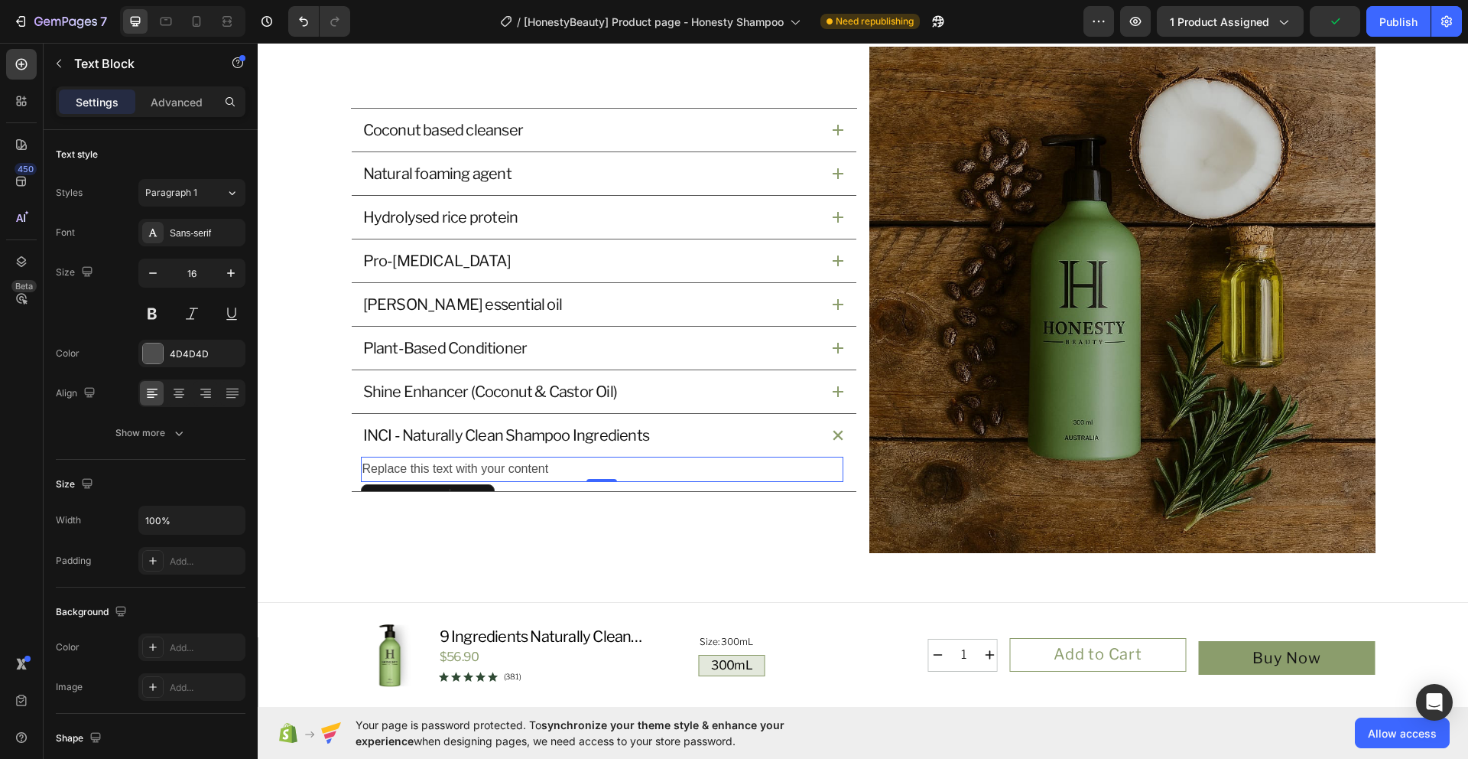
click at [519, 476] on div "Replace this text with your content" at bounding box center [602, 469] width 483 height 25
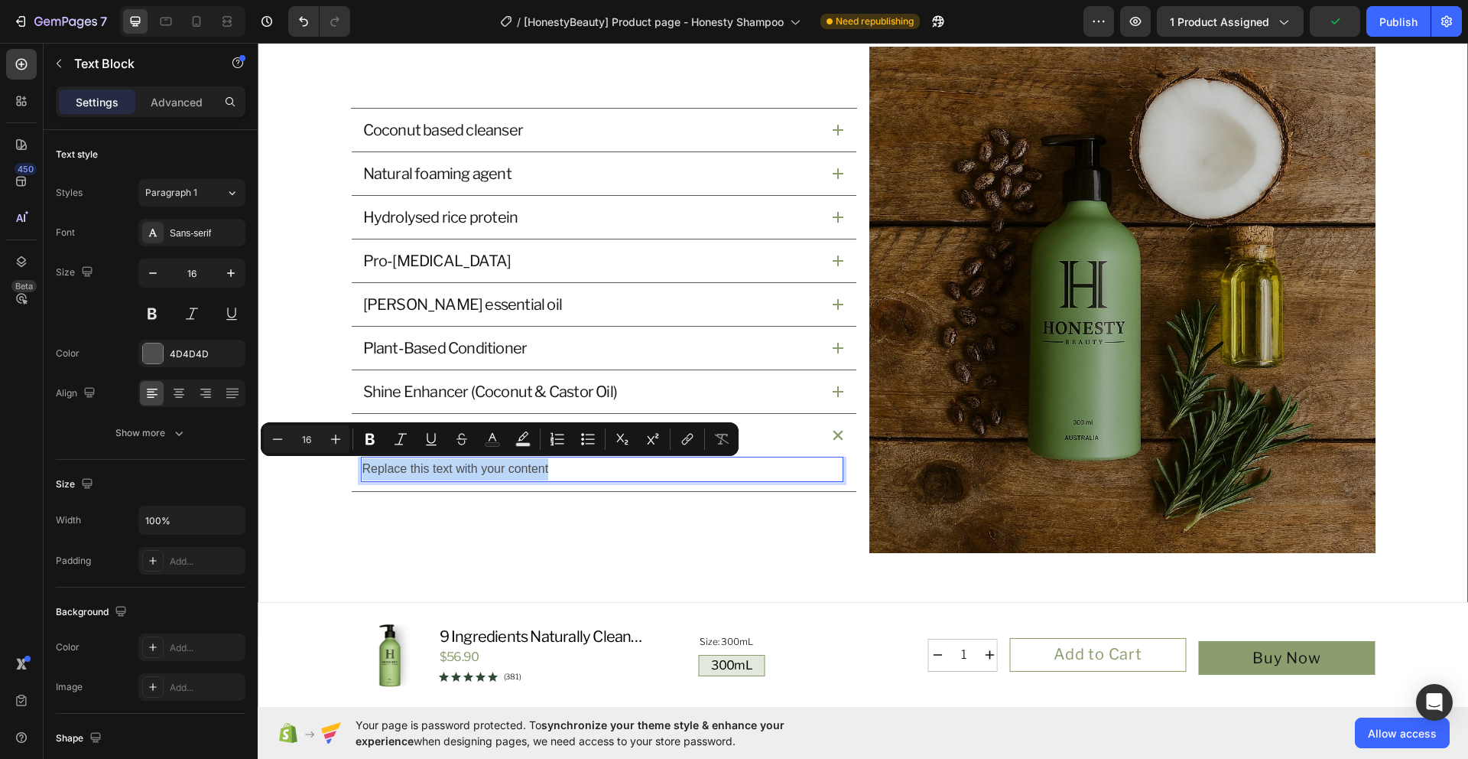
drag, startPoint x: 566, startPoint y: 470, endPoint x: 303, endPoint y: 476, distance: 263.2
click at [303, 476] on div "What’s Inside and Why It Matters Heading Our star active ingredients has a purp…" at bounding box center [863, 252] width 1174 height 601
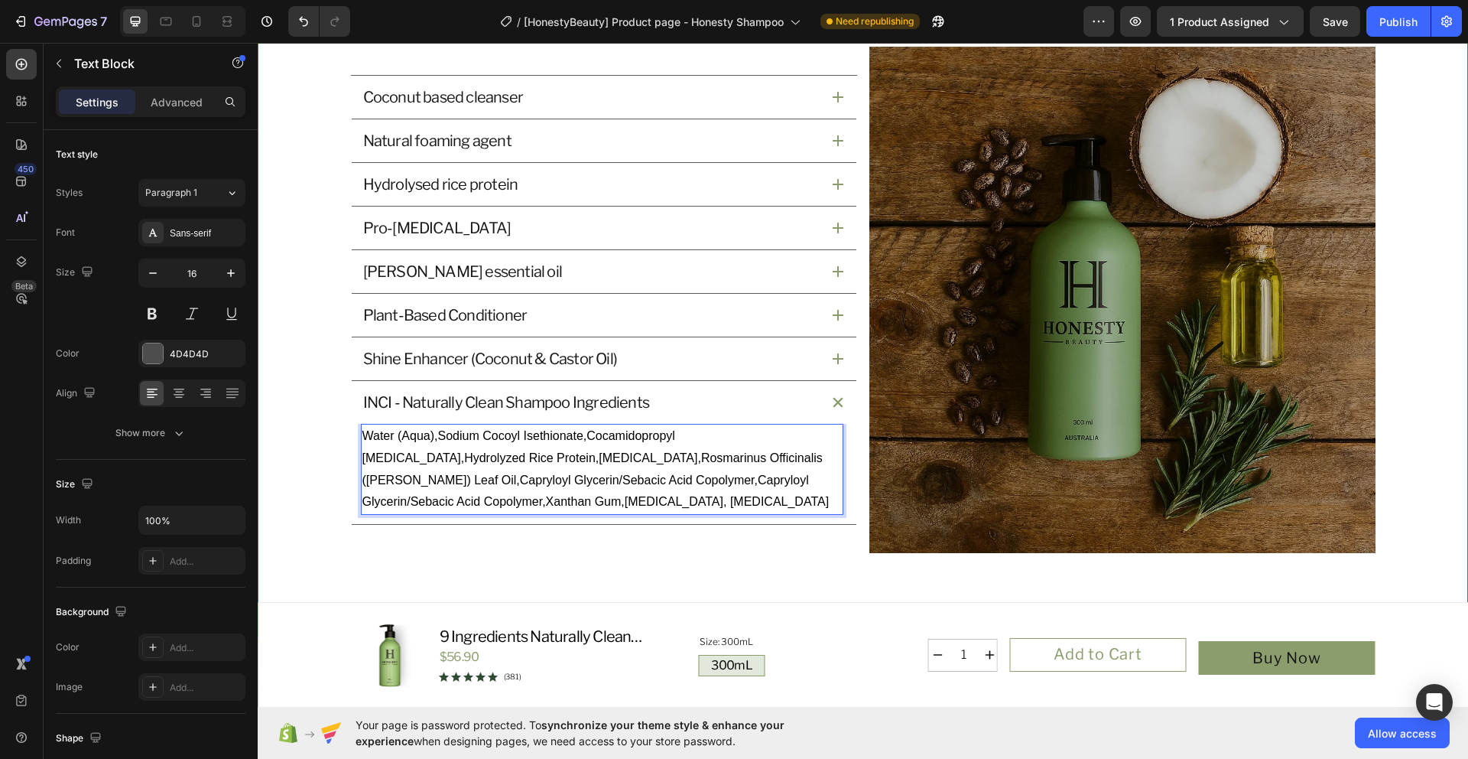
scroll to position [1625, 0]
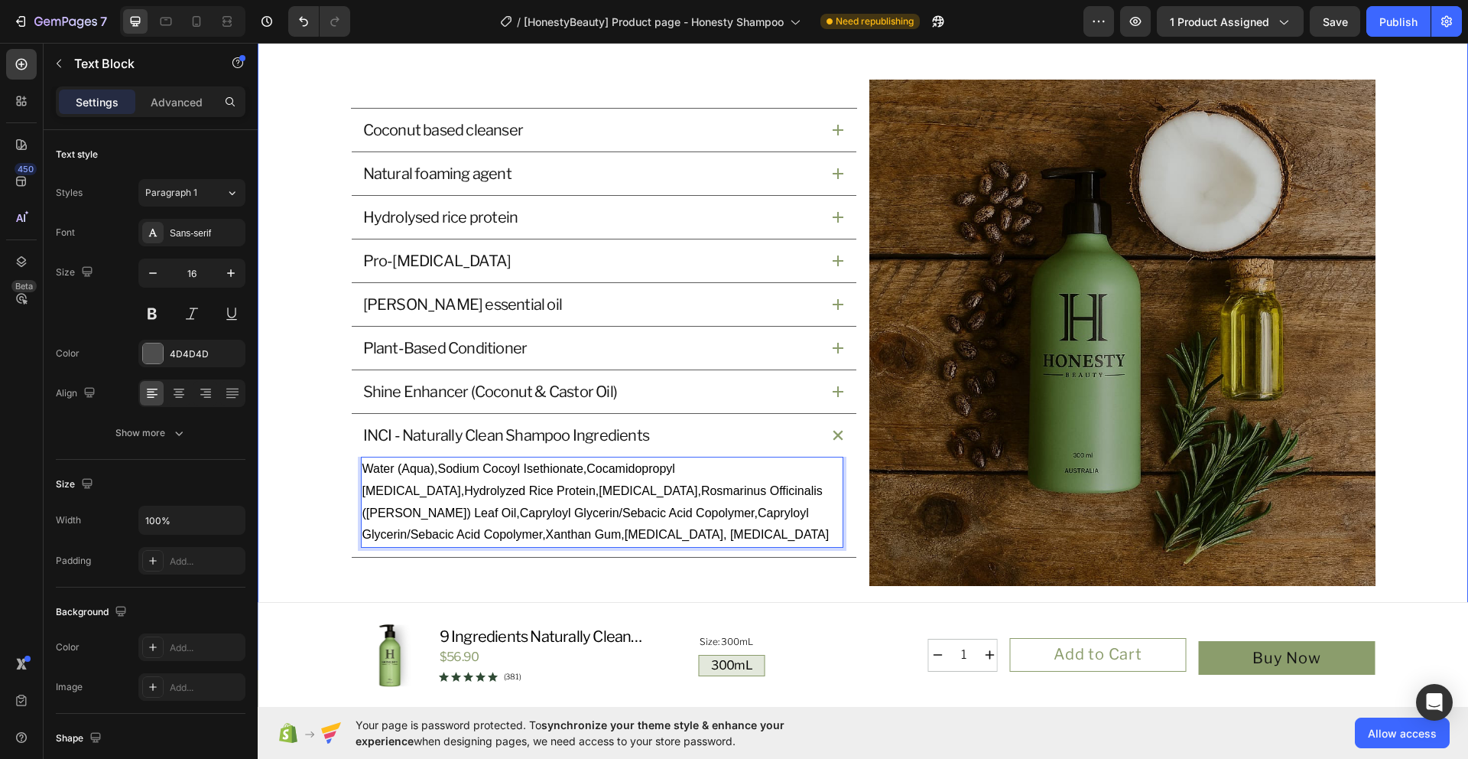
click at [602, 597] on div "What’s Inside and Why It Matters Heading Our star active ingredients has a purp…" at bounding box center [863, 285] width 1211 height 769
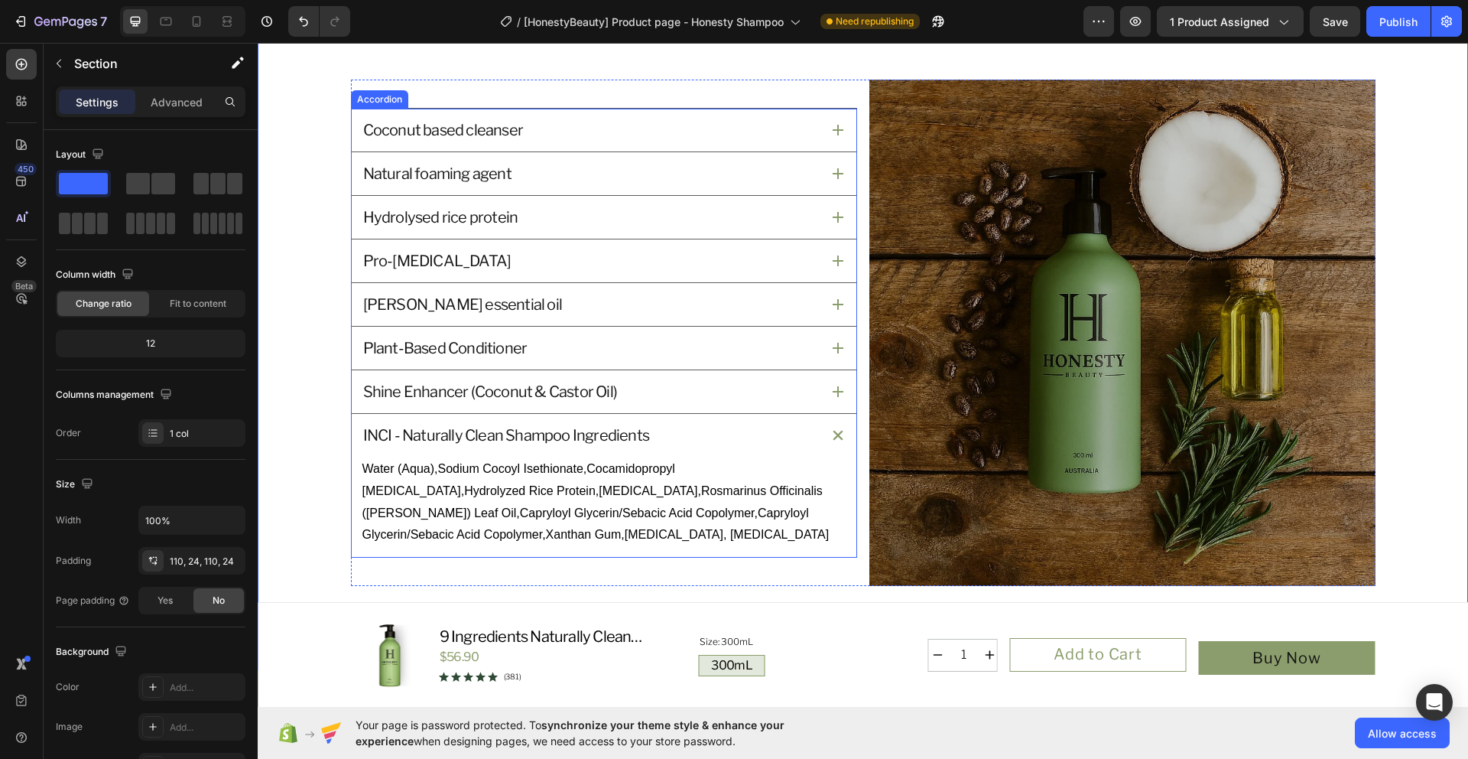
click at [833, 432] on icon at bounding box center [838, 435] width 10 height 10
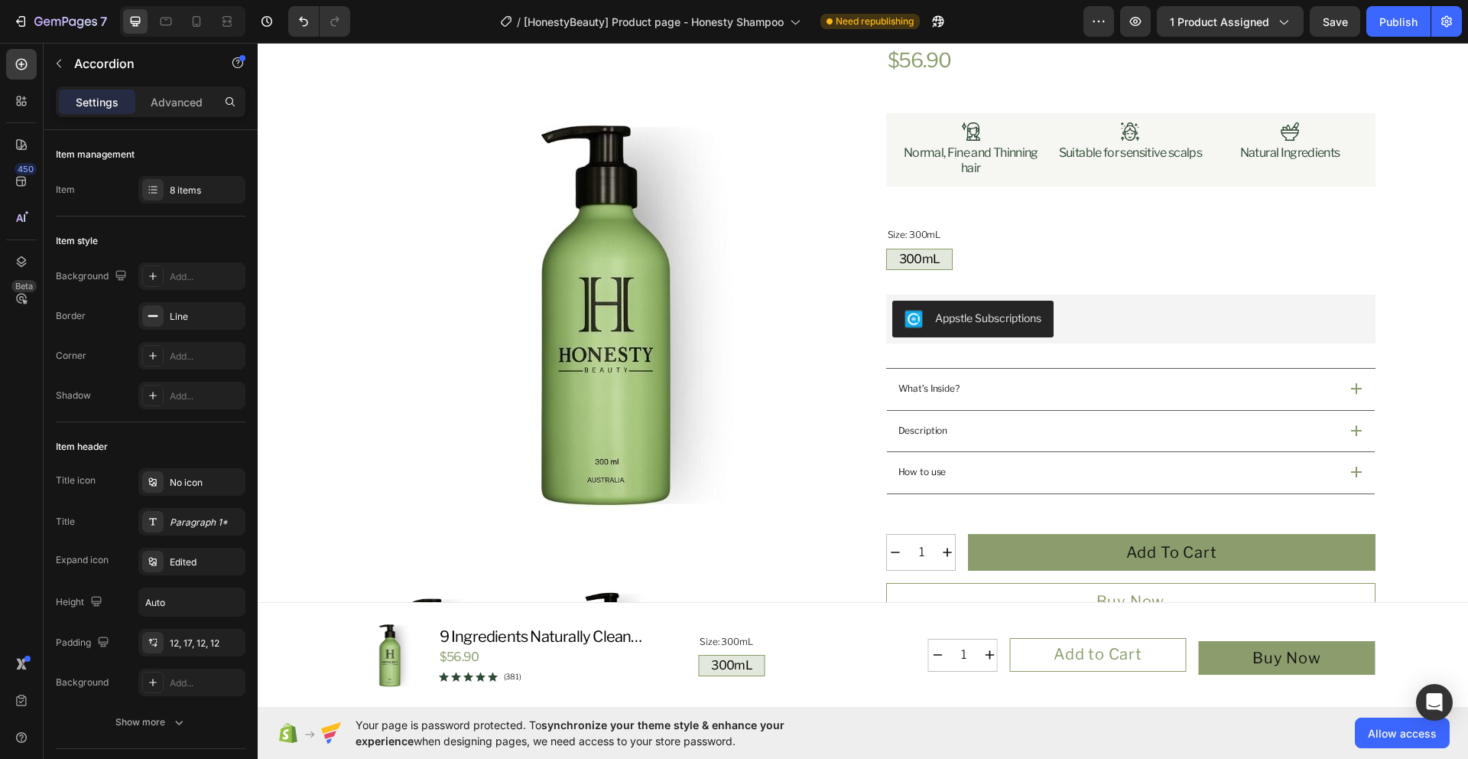
scroll to position [158, 0]
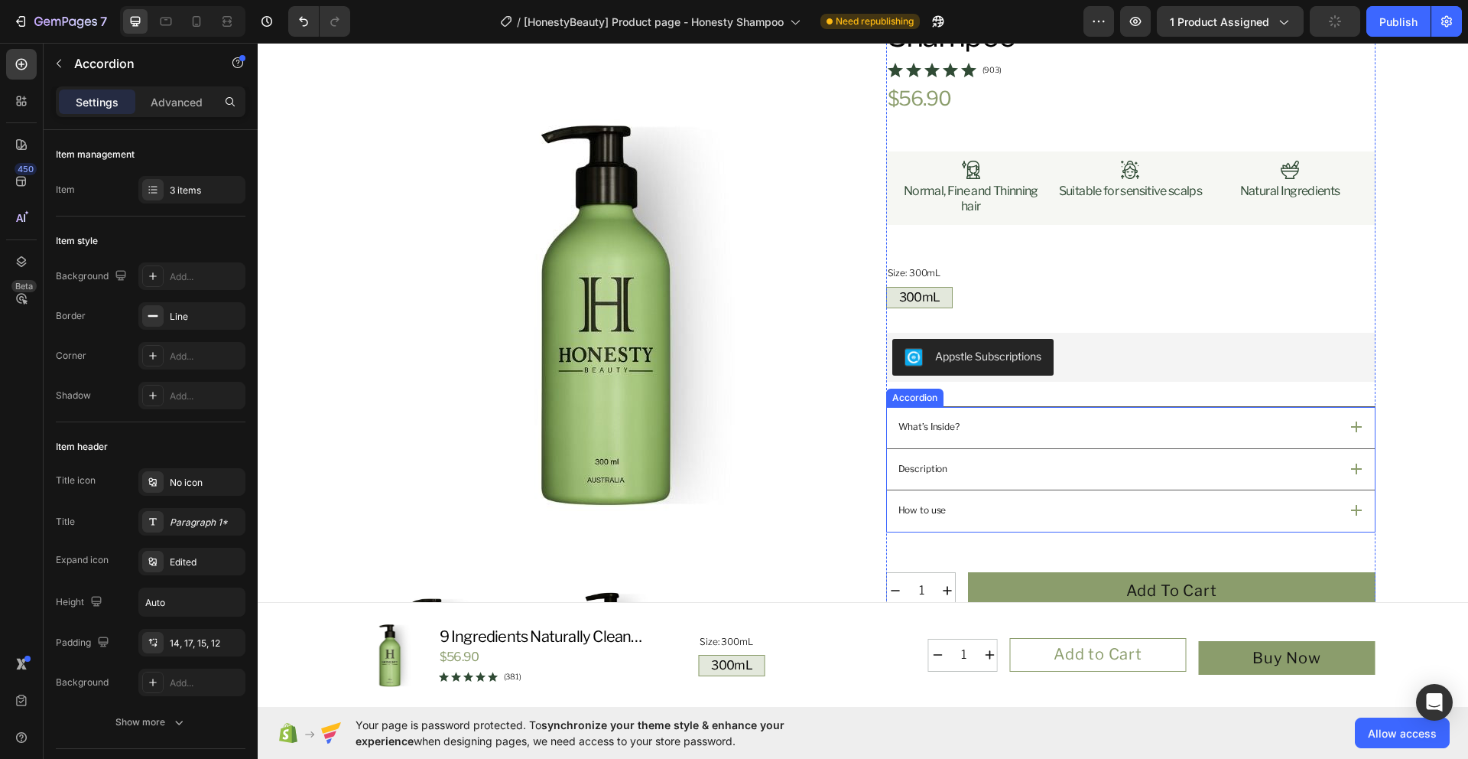
click at [953, 426] on p "What’s Inside?" at bounding box center [929, 427] width 61 height 15
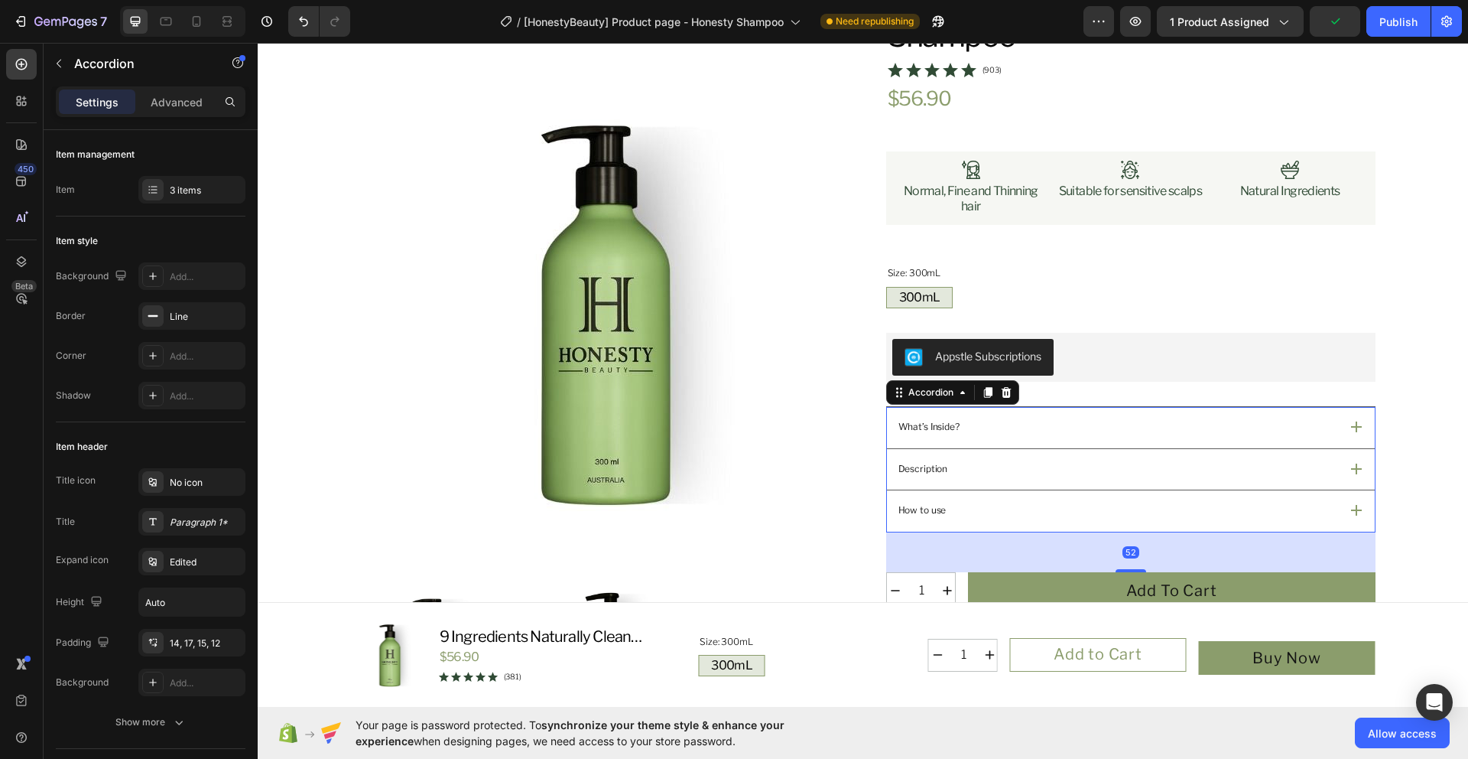
click at [1347, 435] on div "What’s Inside?" at bounding box center [1131, 427] width 488 height 41
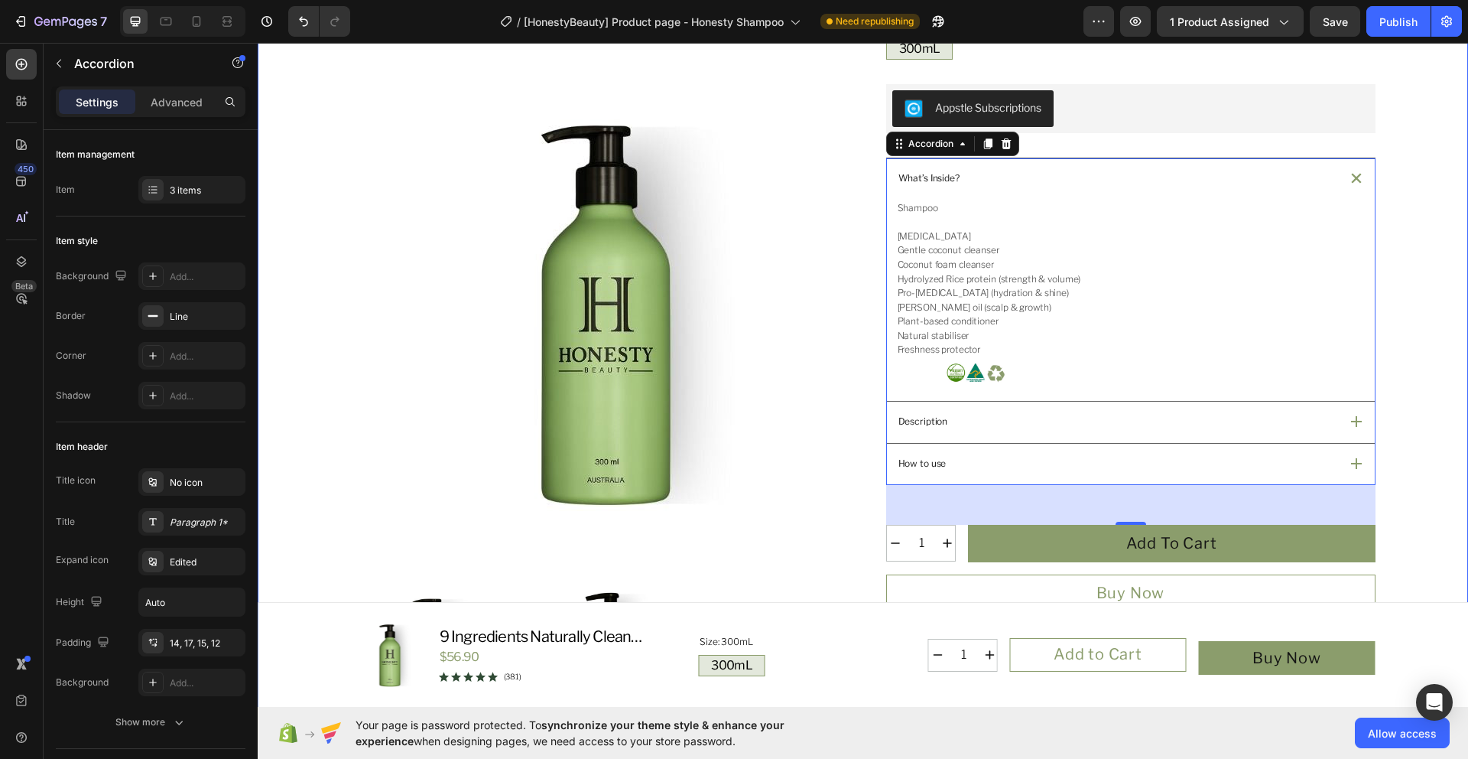
scroll to position [410, 0]
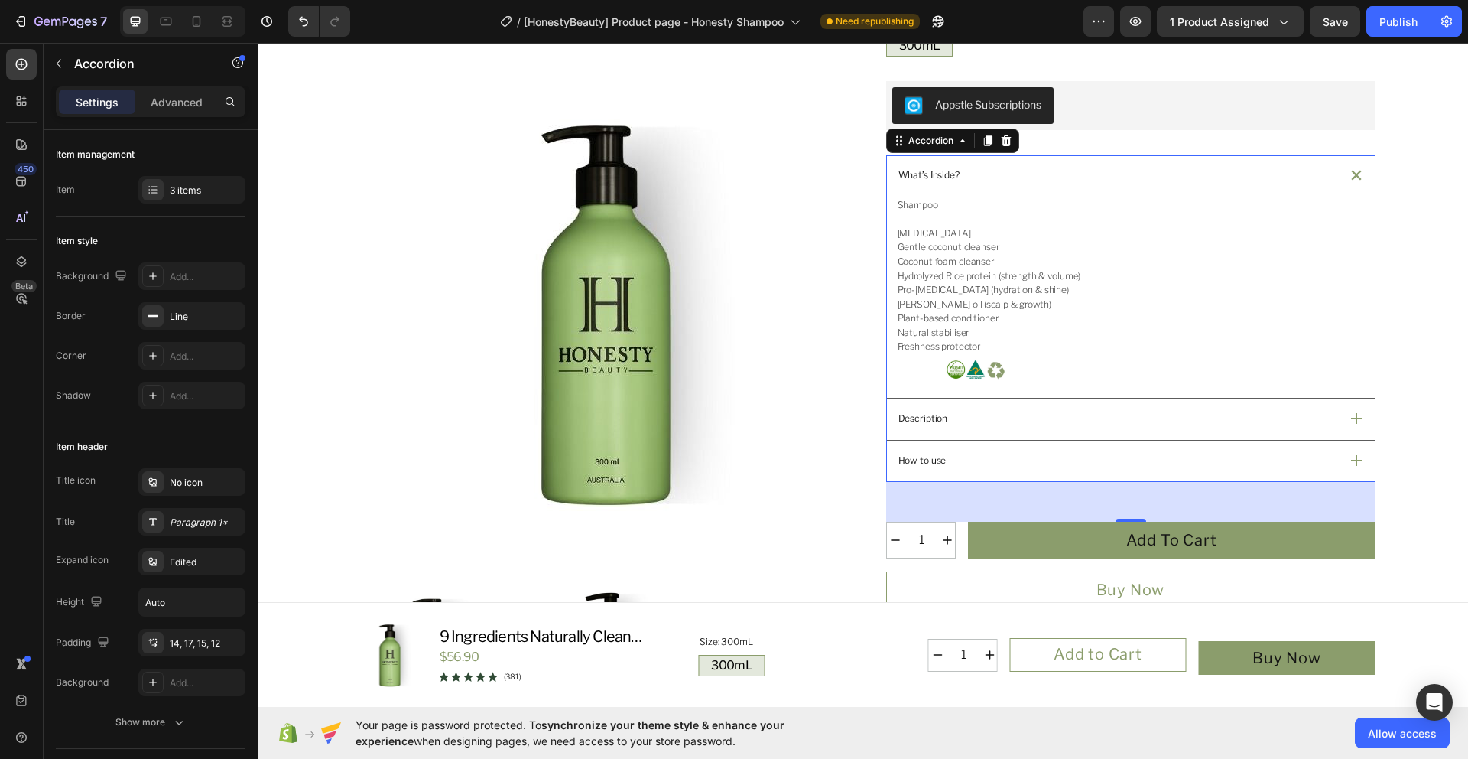
click at [1187, 464] on div "How to use" at bounding box center [1117, 460] width 443 height 19
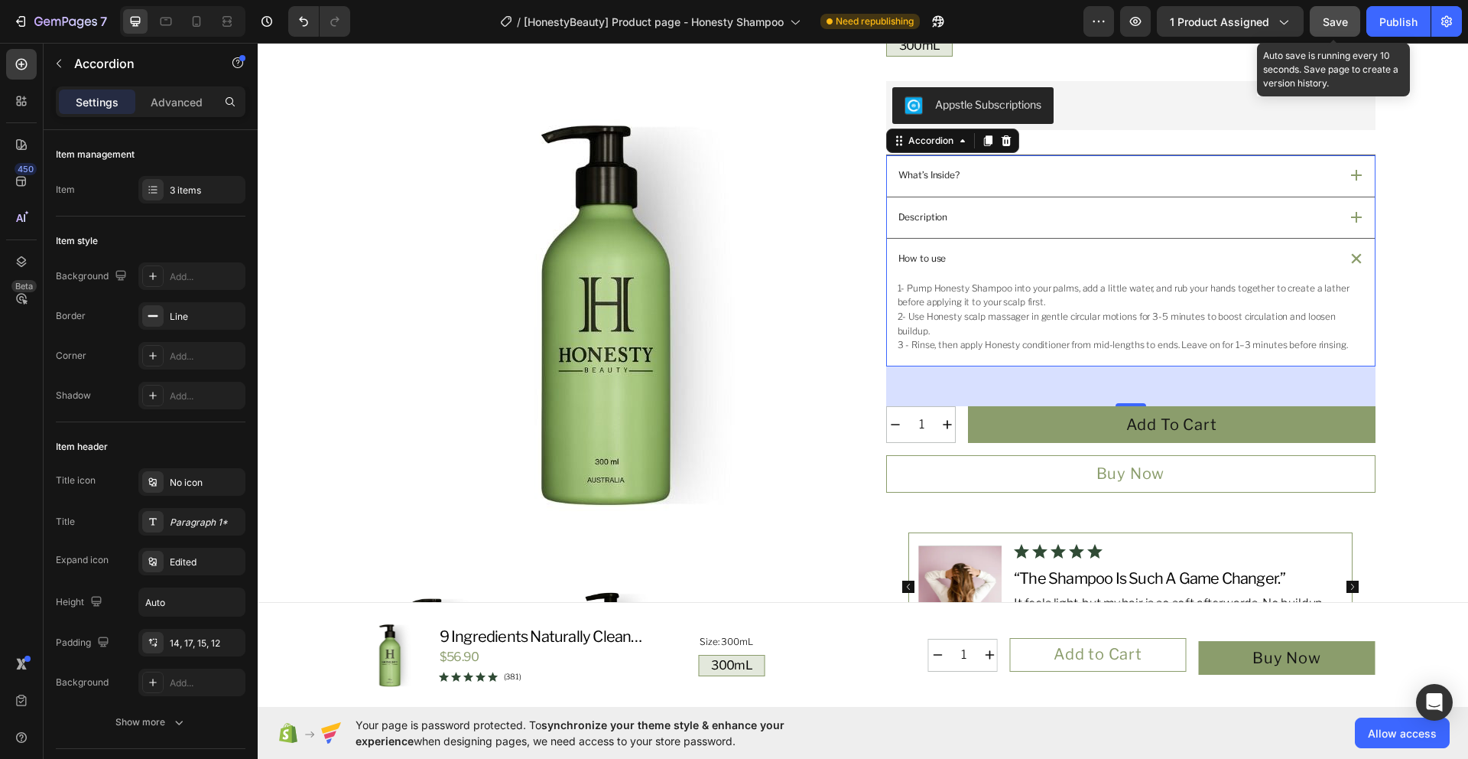
click at [1342, 25] on span "Save" at bounding box center [1335, 21] width 25 height 13
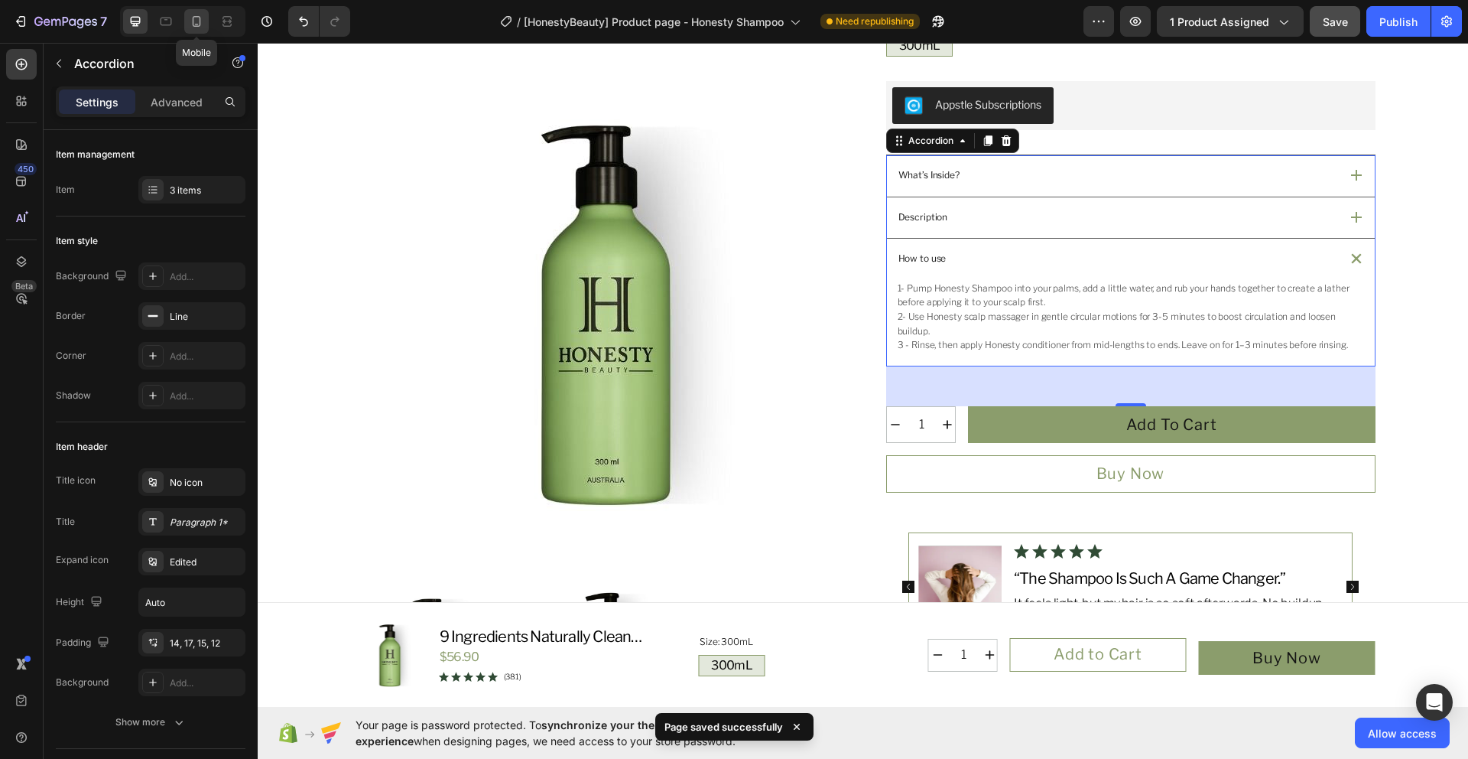
click at [197, 19] on icon at bounding box center [196, 21] width 15 height 15
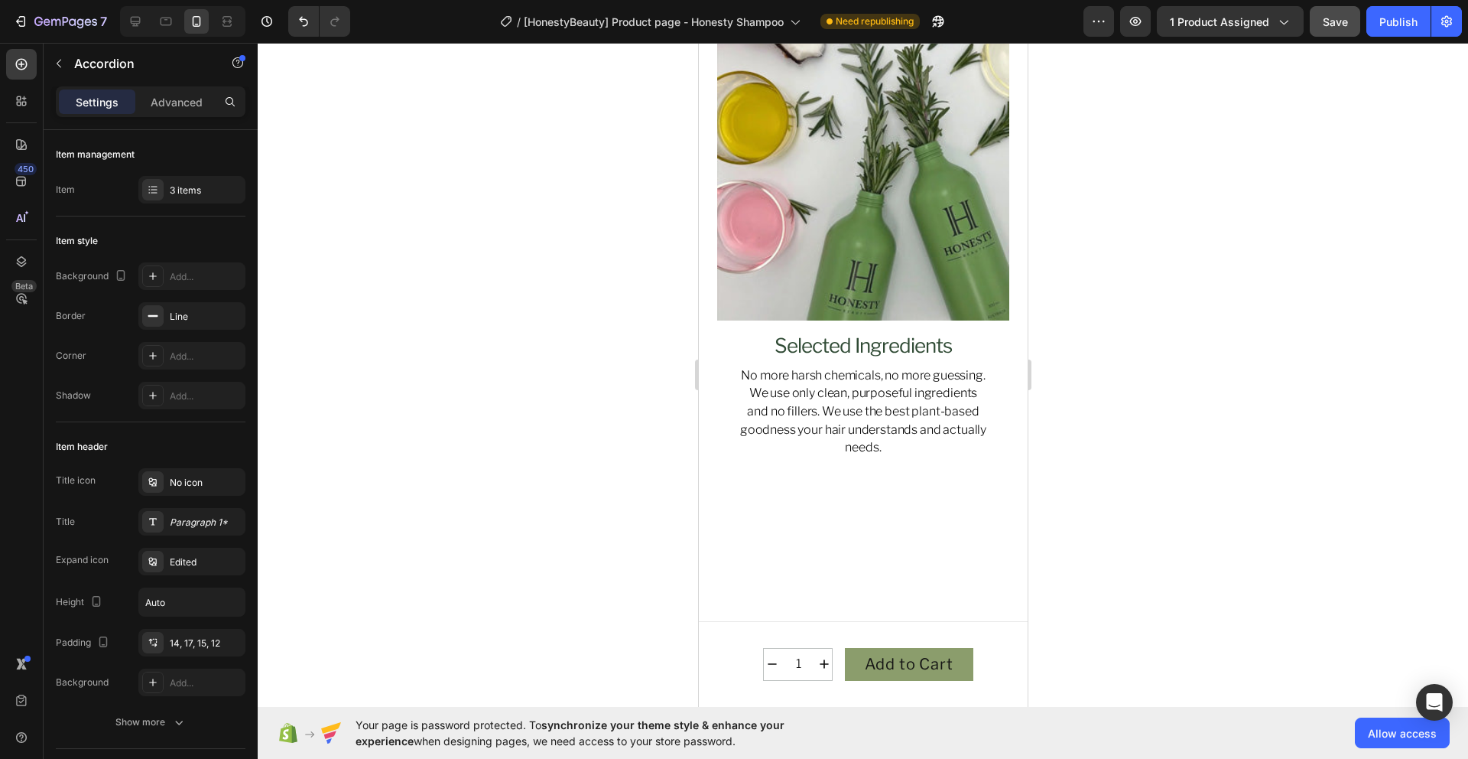
scroll to position [4140, 0]
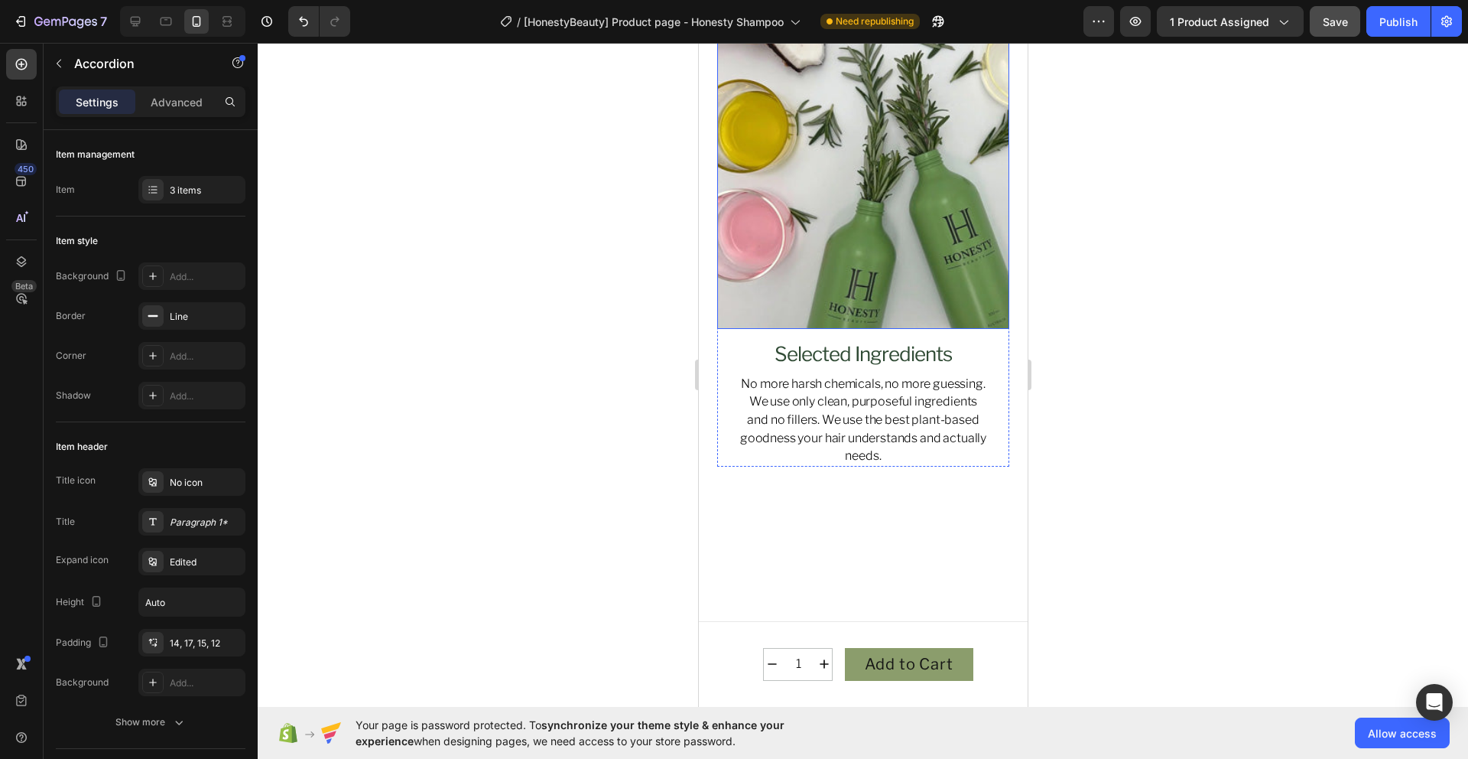
click at [879, 328] on img at bounding box center [863, 146] width 292 height 363
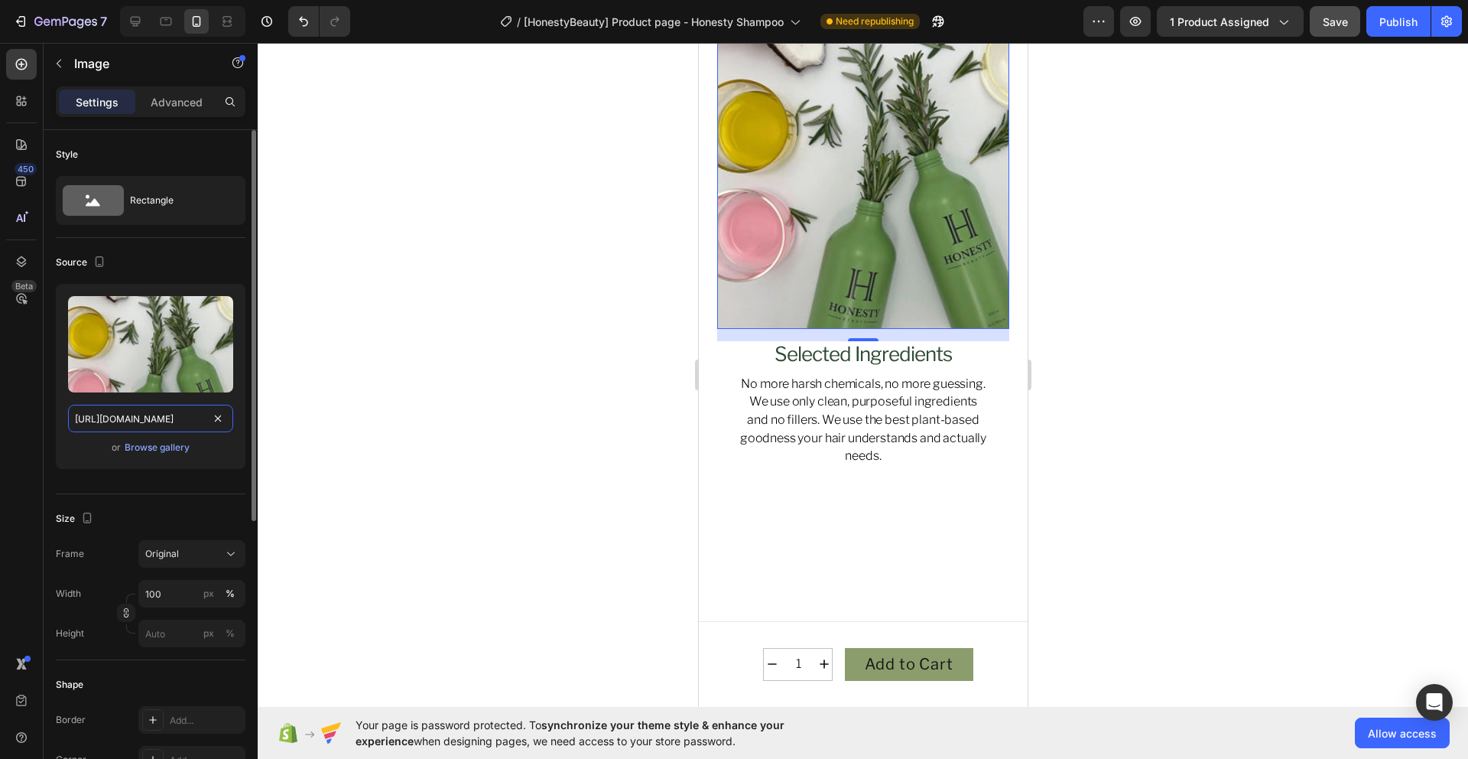
click at [170, 425] on input "https://cdn.shopify.com/s/files/1/0914/6676/0559/files/gempages_572910418670912…" at bounding box center [150, 419] width 165 height 28
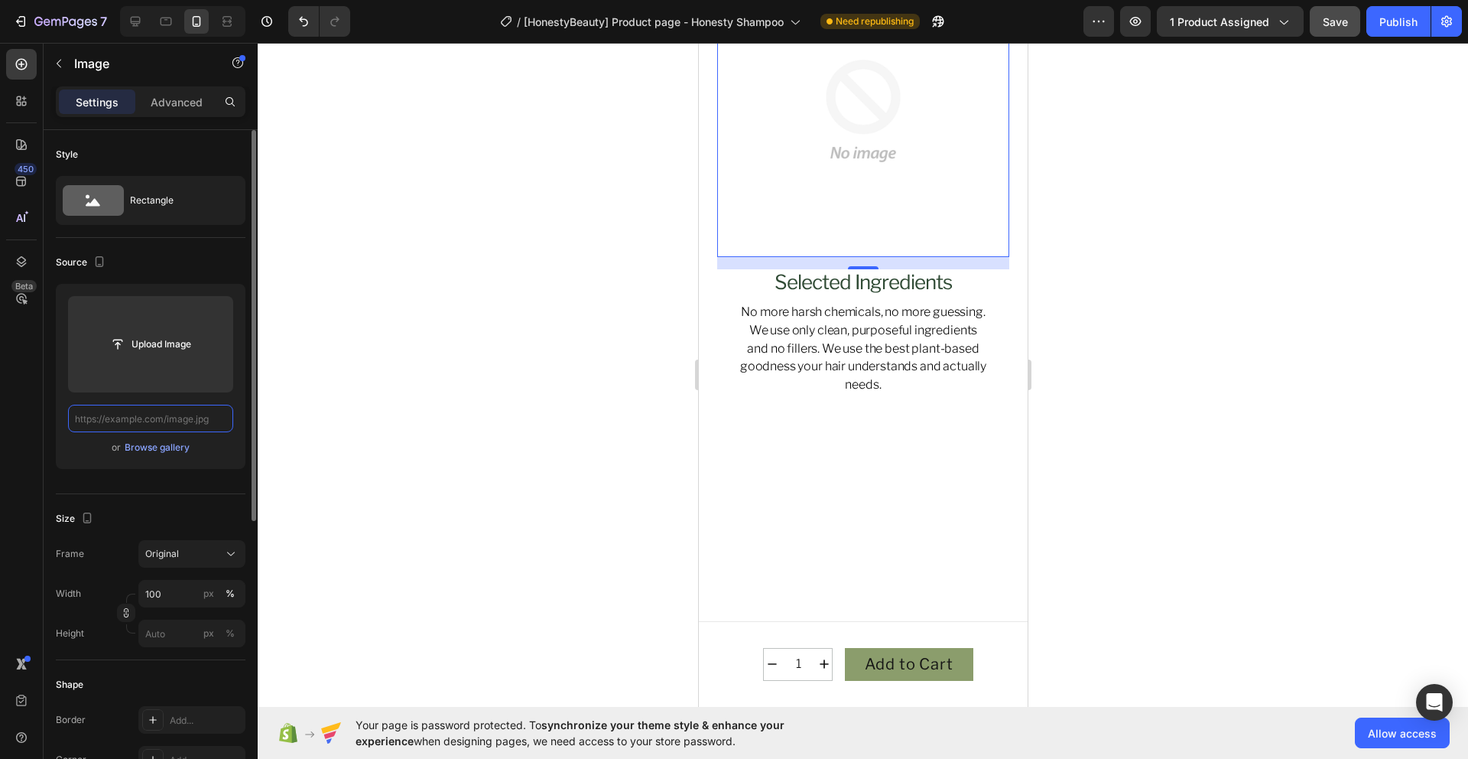
paste input "https://cdn.shopify.com/s/files/1/0914/6676/0559/files/gempages_572910418670912…"
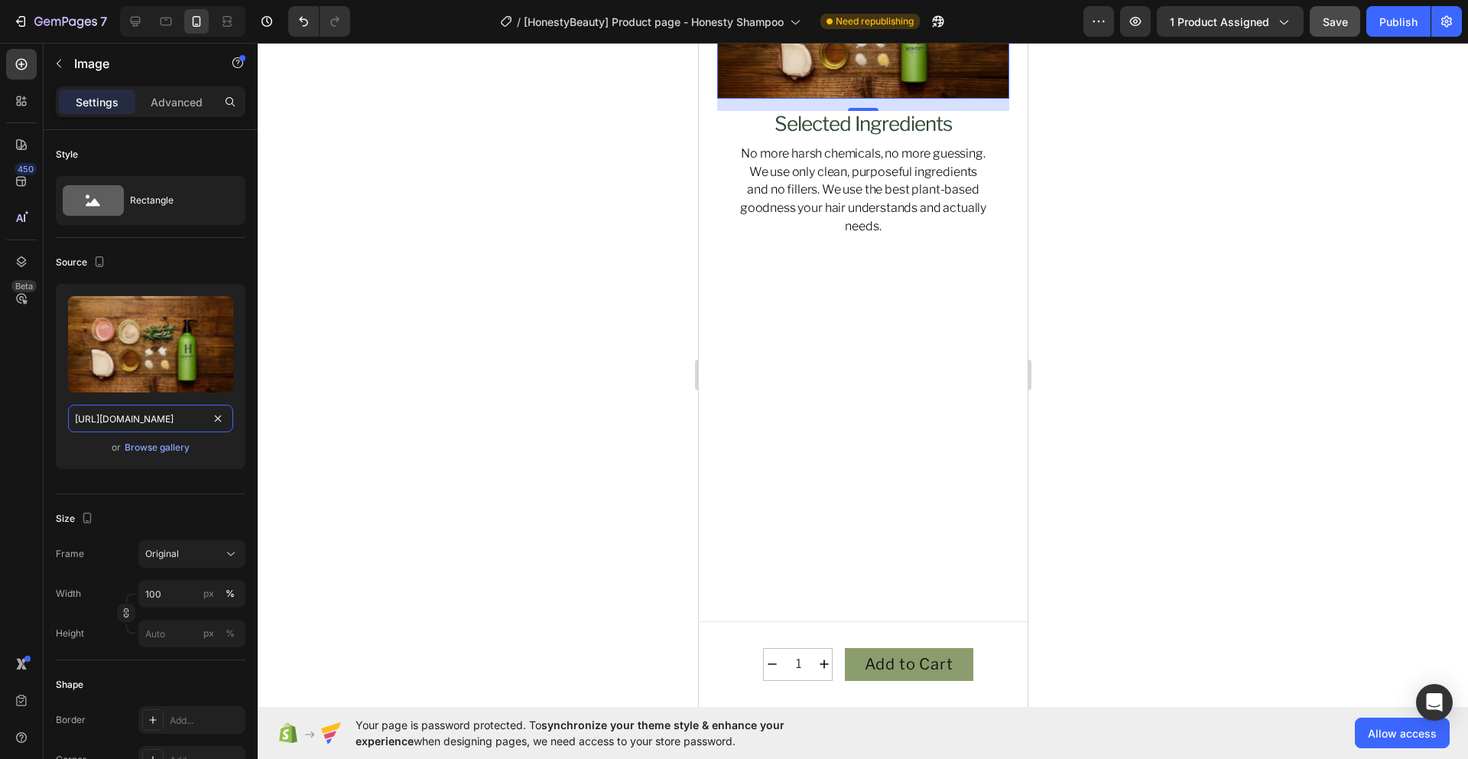
type input "https://cdn.shopify.com/s/files/1/0914/6676/0559/files/gempages_572910418670912…"
click at [1246, 447] on div at bounding box center [863, 401] width 1211 height 716
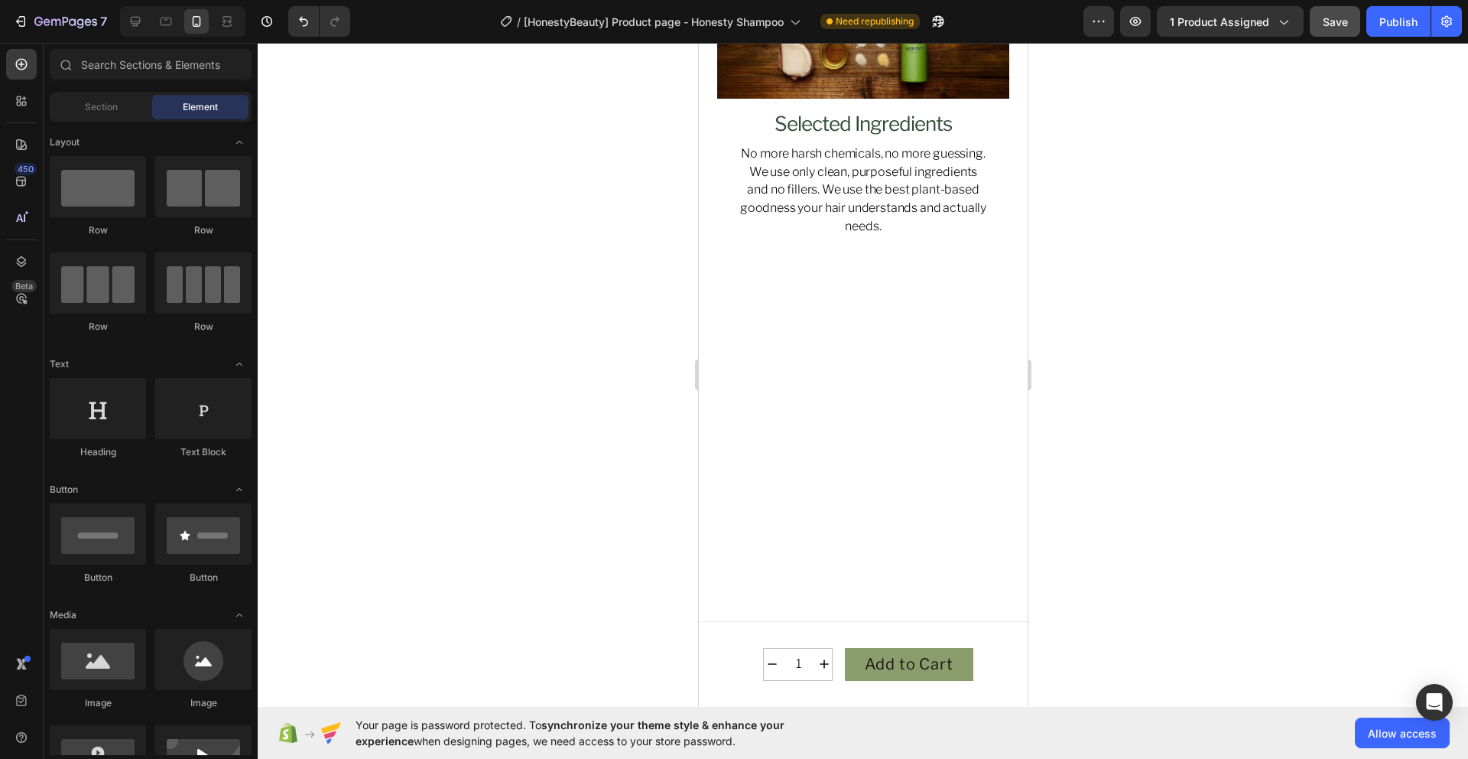
click at [1263, 373] on div at bounding box center [863, 401] width 1211 height 716
click at [1235, 399] on div at bounding box center [863, 401] width 1211 height 716
drag, startPoint x: 1459, startPoint y: 576, endPoint x: 1313, endPoint y: 447, distance: 195.0
click at [1315, 448] on div at bounding box center [863, 401] width 1211 height 716
click at [1106, 318] on div at bounding box center [863, 401] width 1211 height 716
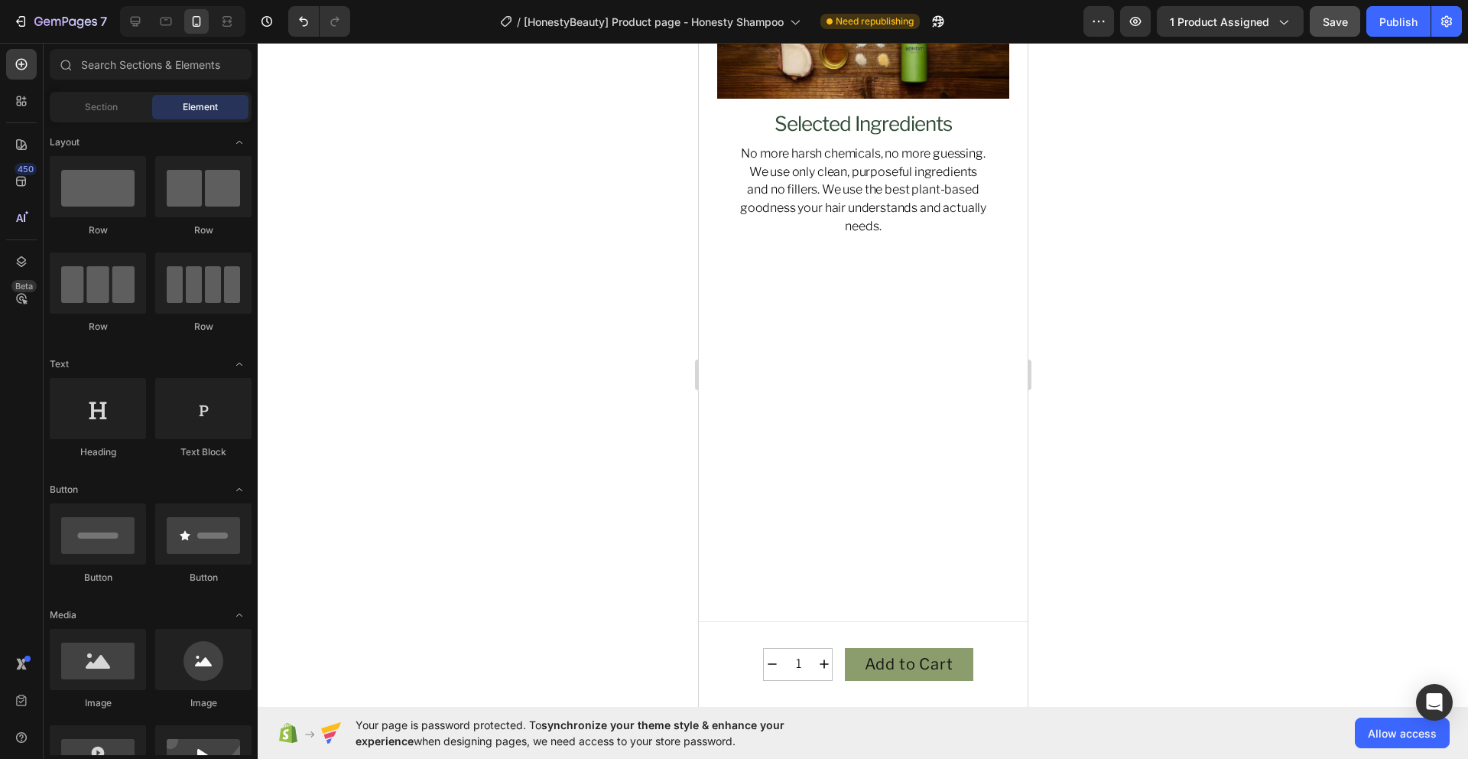
click at [1078, 352] on div at bounding box center [863, 401] width 1211 height 716
click at [1334, 24] on span "Save" at bounding box center [1335, 21] width 25 height 13
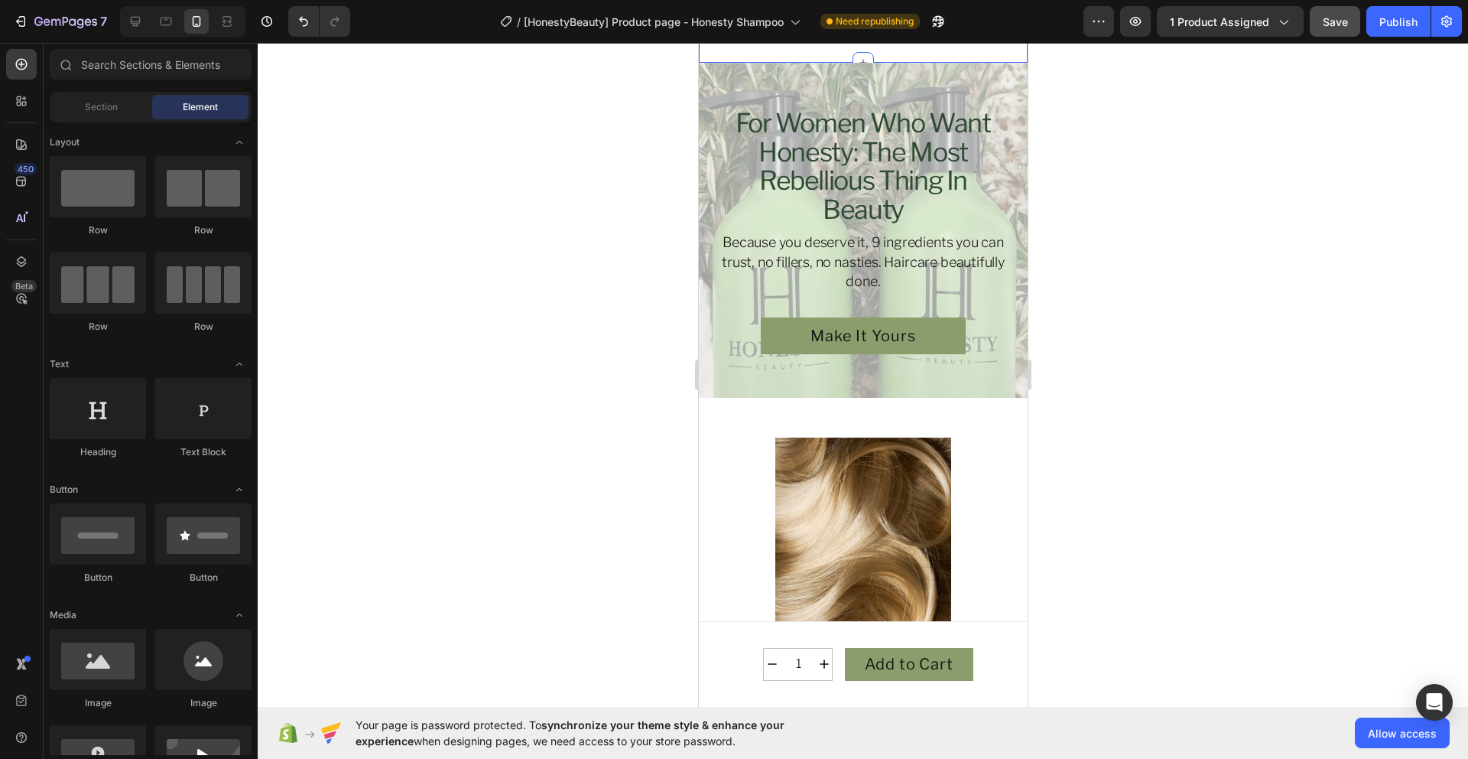
scroll to position [3093, 0]
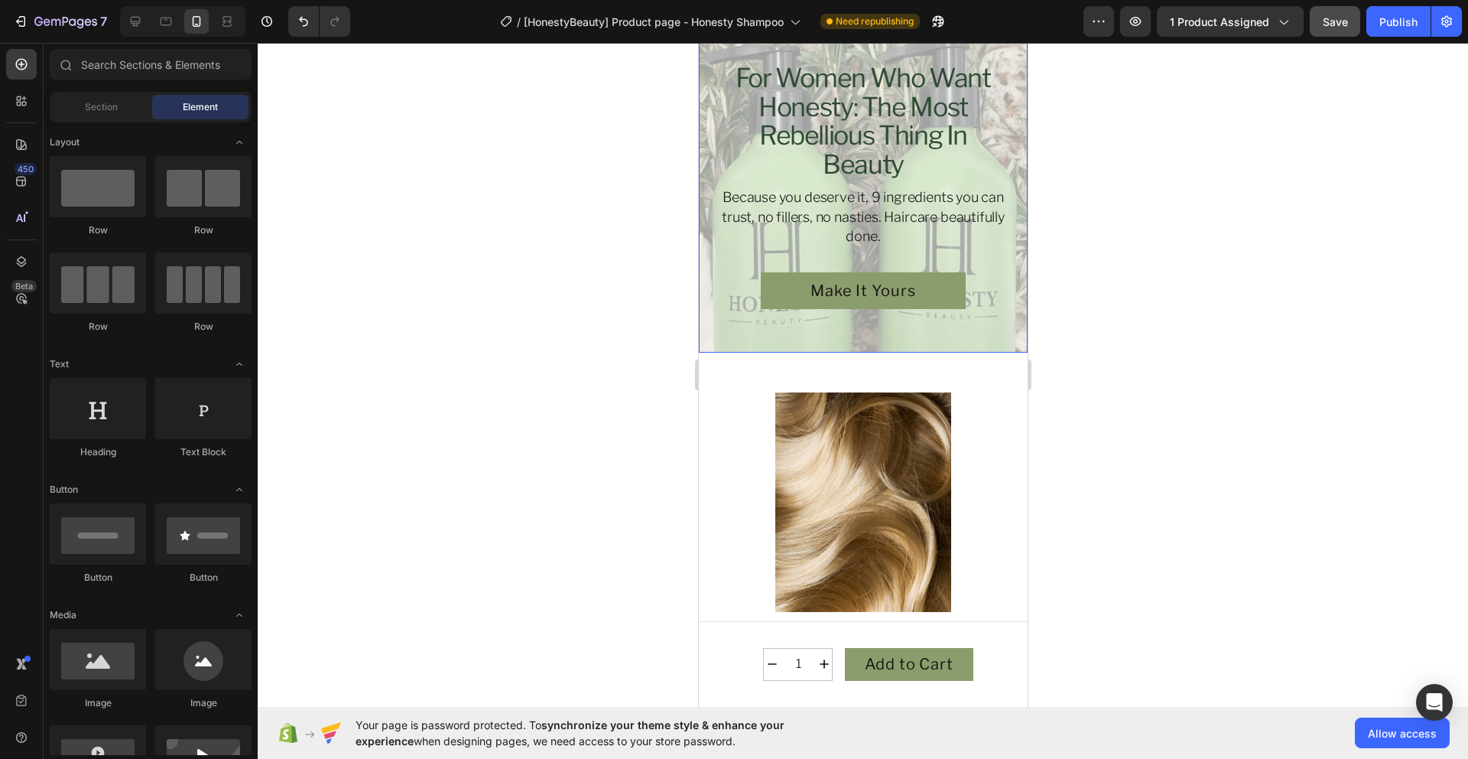
click at [735, 327] on div "for women who want honesty: the most rebellious thing in beauty Heading Because…" at bounding box center [862, 185] width 329 height 335
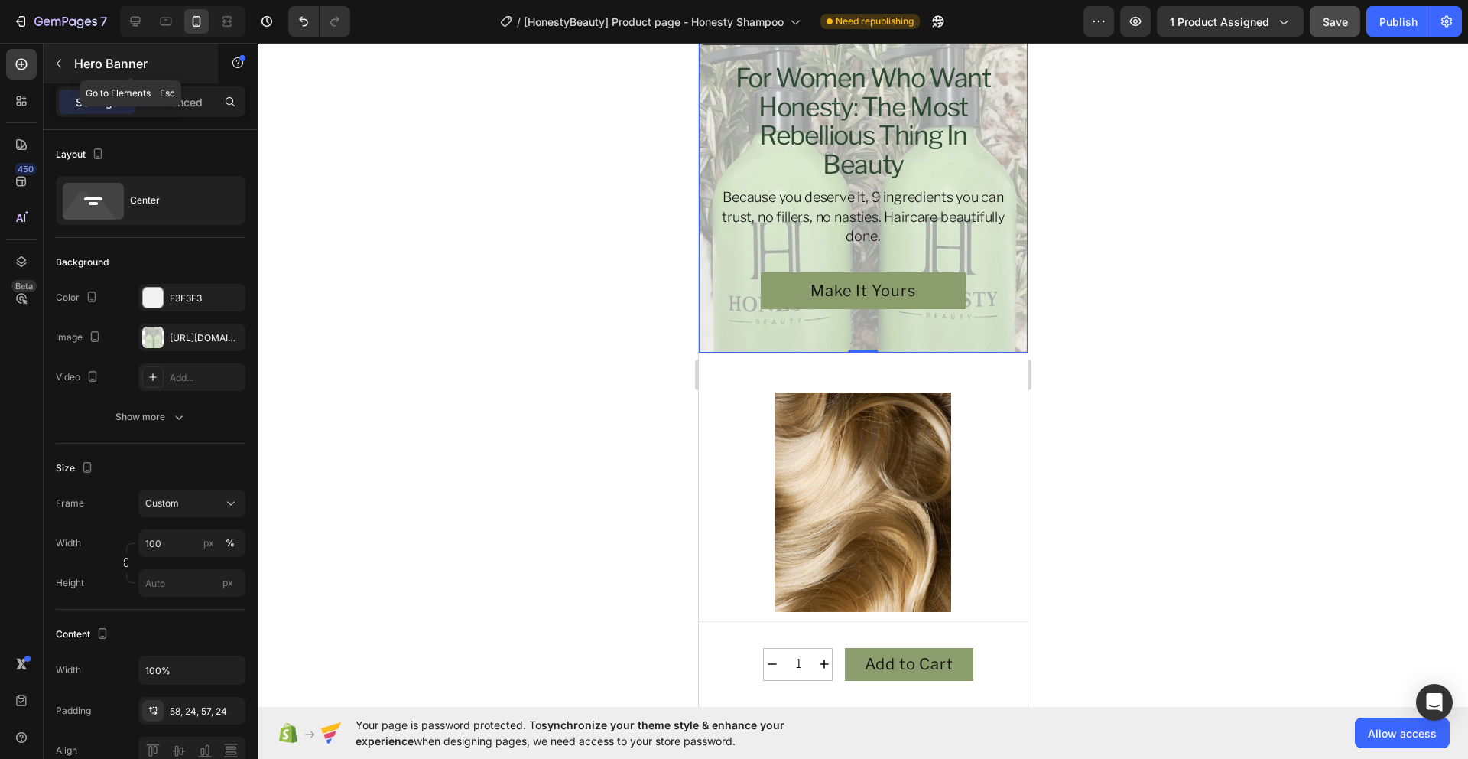
click at [70, 67] on button "button" at bounding box center [59, 63] width 24 height 24
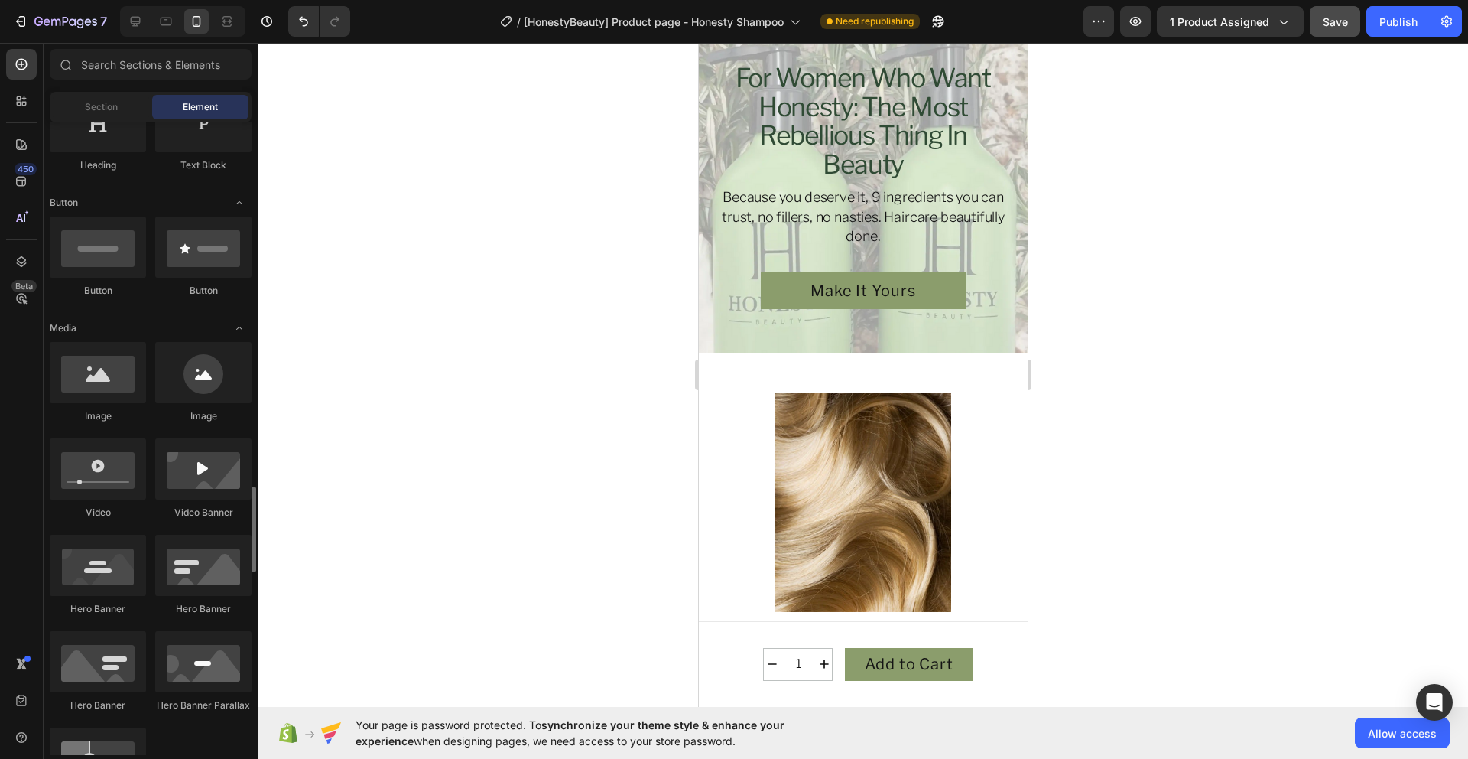
scroll to position [0, 0]
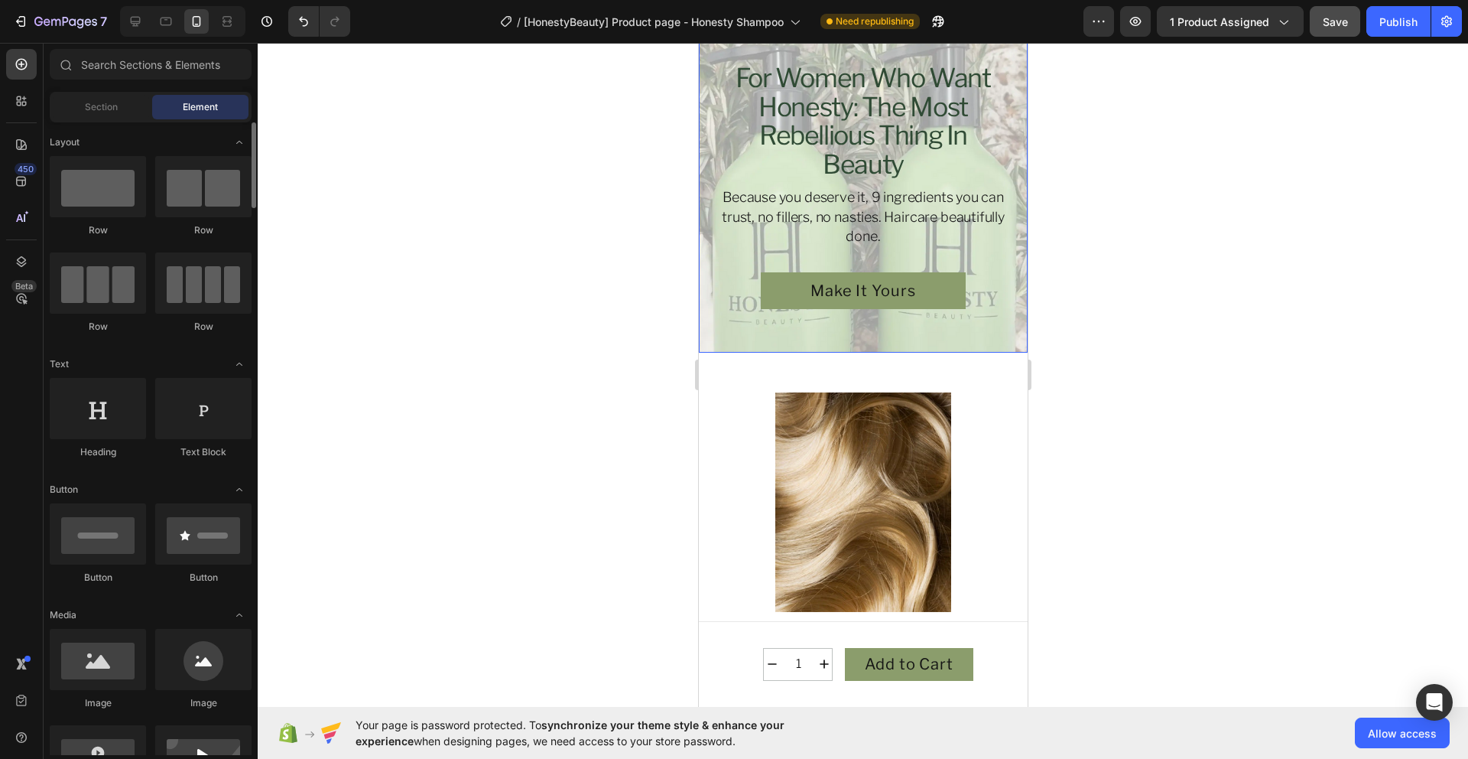
click at [754, 322] on div "for women who want honesty: the most rebellious thing in beauty Heading Because…" at bounding box center [862, 185] width 329 height 335
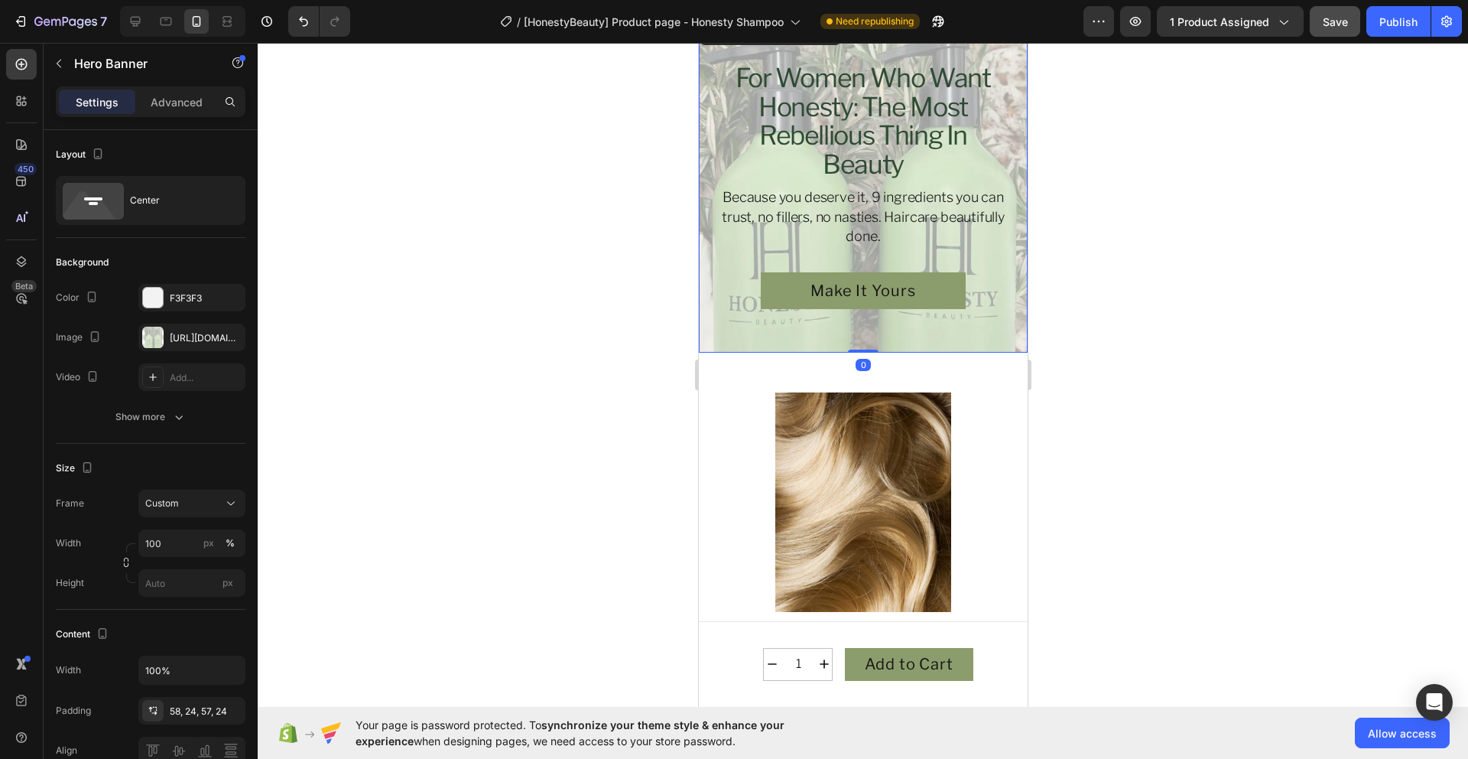
click at [754, 322] on div "for women who want honesty: the most rebellious thing in beauty Heading Because…" at bounding box center [862, 185] width 329 height 335
click at [206, 342] on div "https://cdn.shopify.com/s/files/1/0914/6676/0559/files/gempages_572910418670912…" at bounding box center [192, 338] width 44 height 14
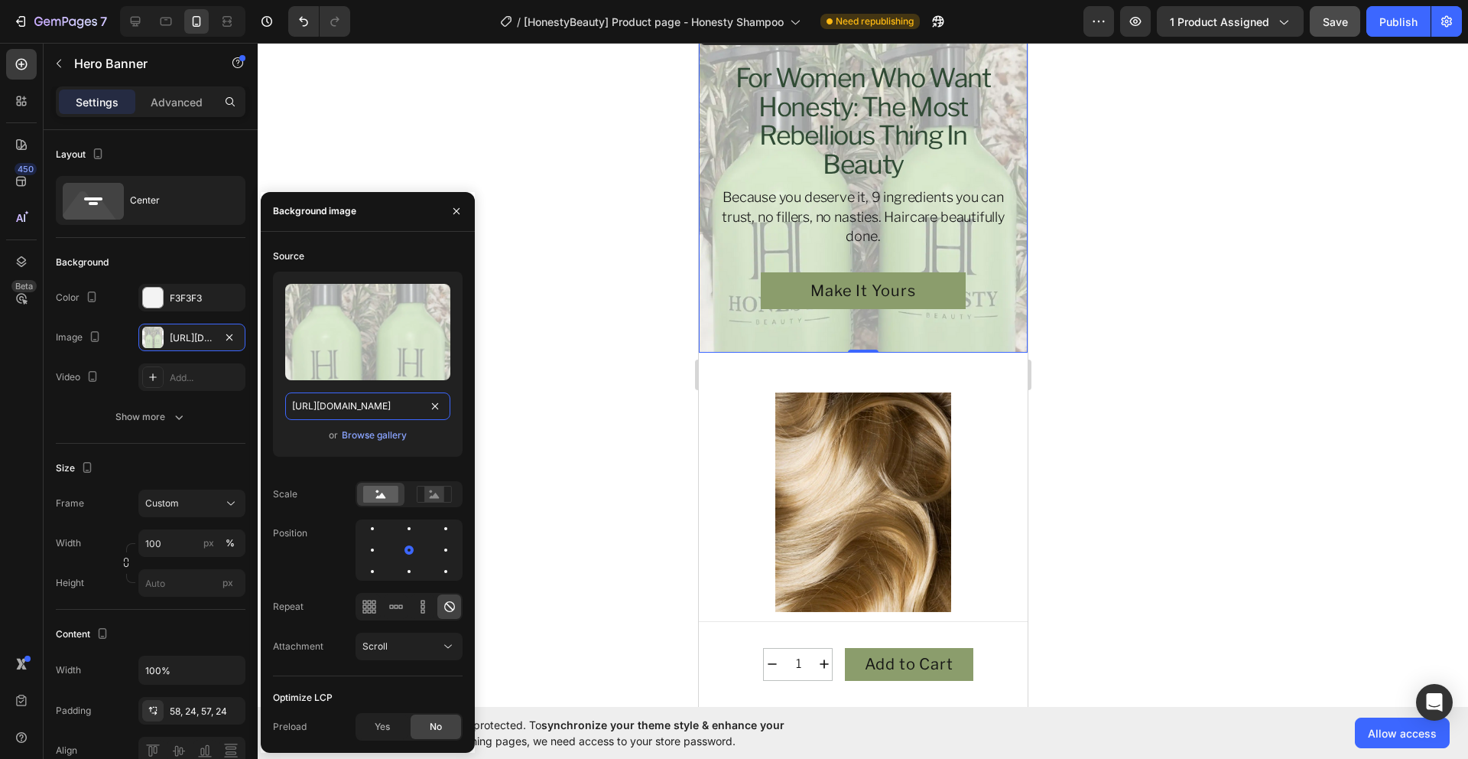
click at [385, 411] on input "https://cdn.shopify.com/s/files/1/0914/6676/0559/files/gempages_572910418670912…" at bounding box center [367, 406] width 165 height 28
type input "Auto"
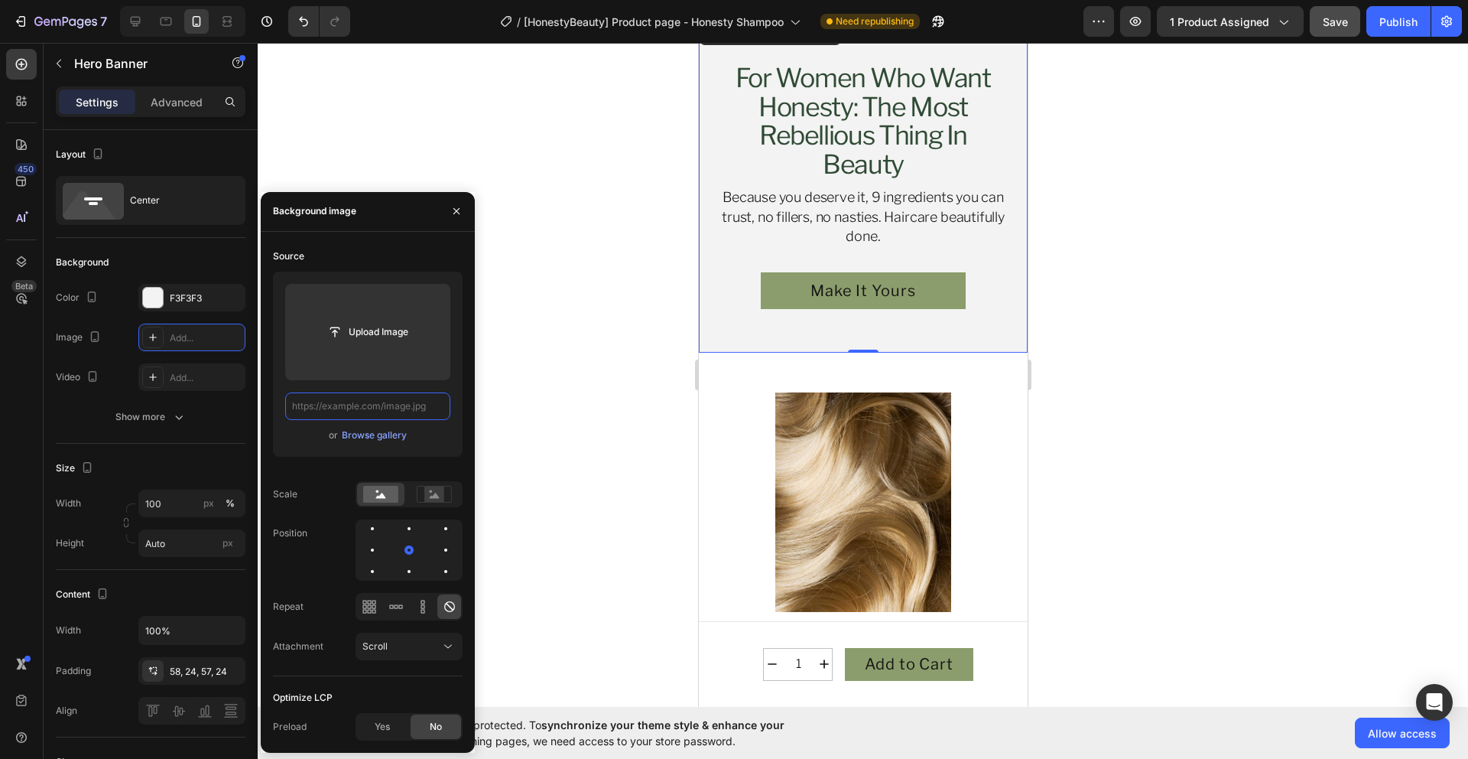
paste input "https://cdn.shopify.com/s/files/1/0914/6676/0559/files/3aef863e-bbb4-4318-a014-…"
type input "https://cdn.shopify.com/s/files/1/0914/6676/0559/files/3aef863e-bbb4-4318-a014-…"
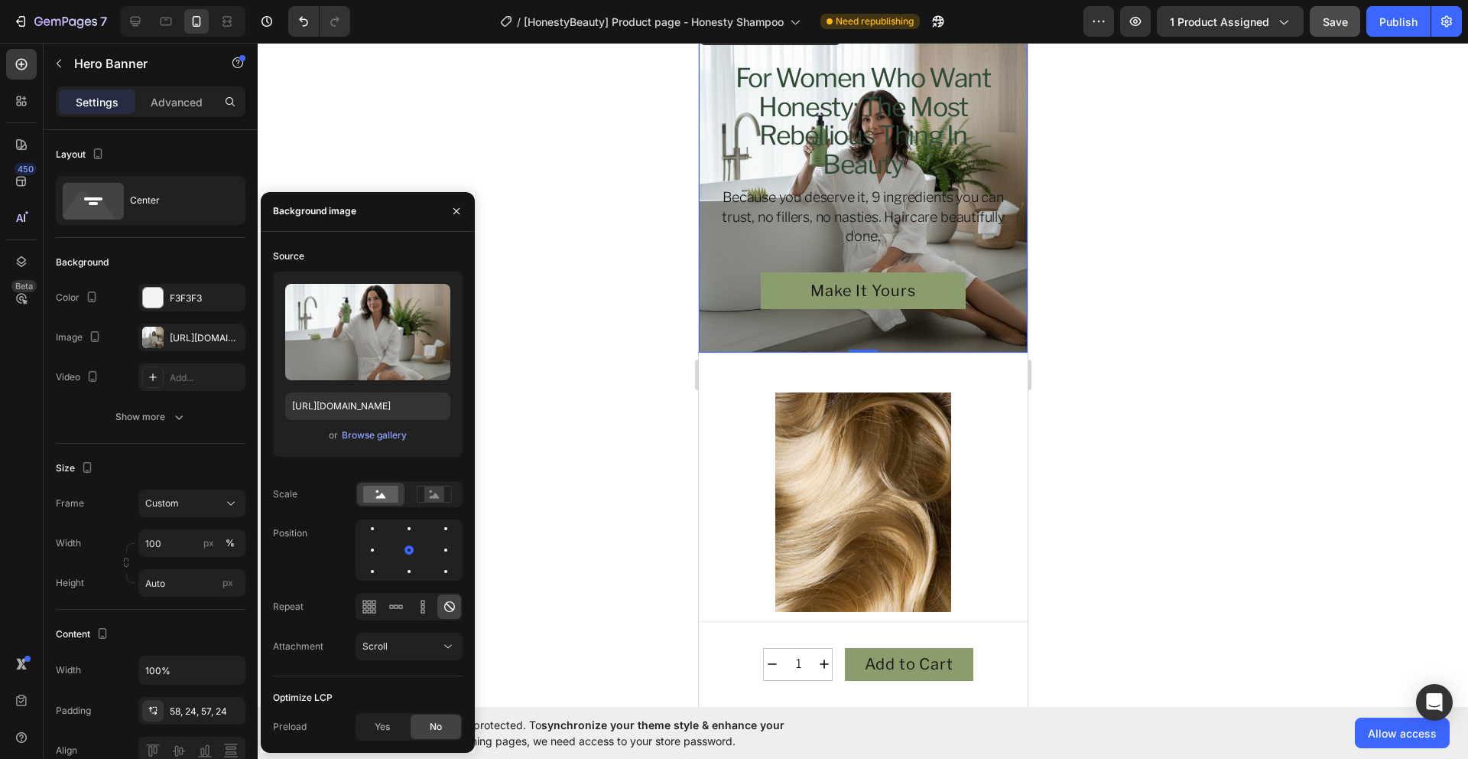
click at [1271, 357] on div at bounding box center [863, 401] width 1211 height 716
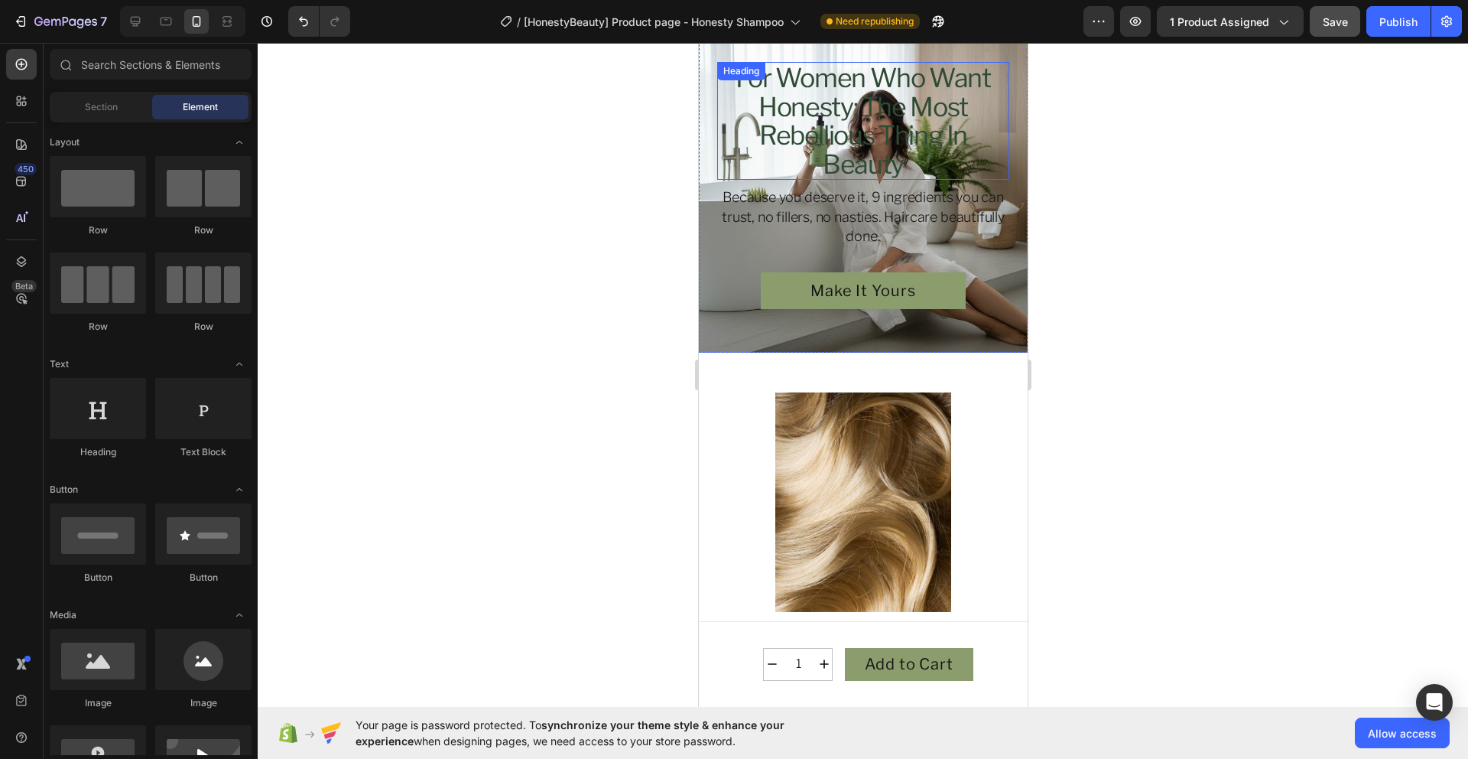
click at [854, 132] on h2 "for women who want honesty: the most rebellious thing in beauty" at bounding box center [863, 121] width 292 height 118
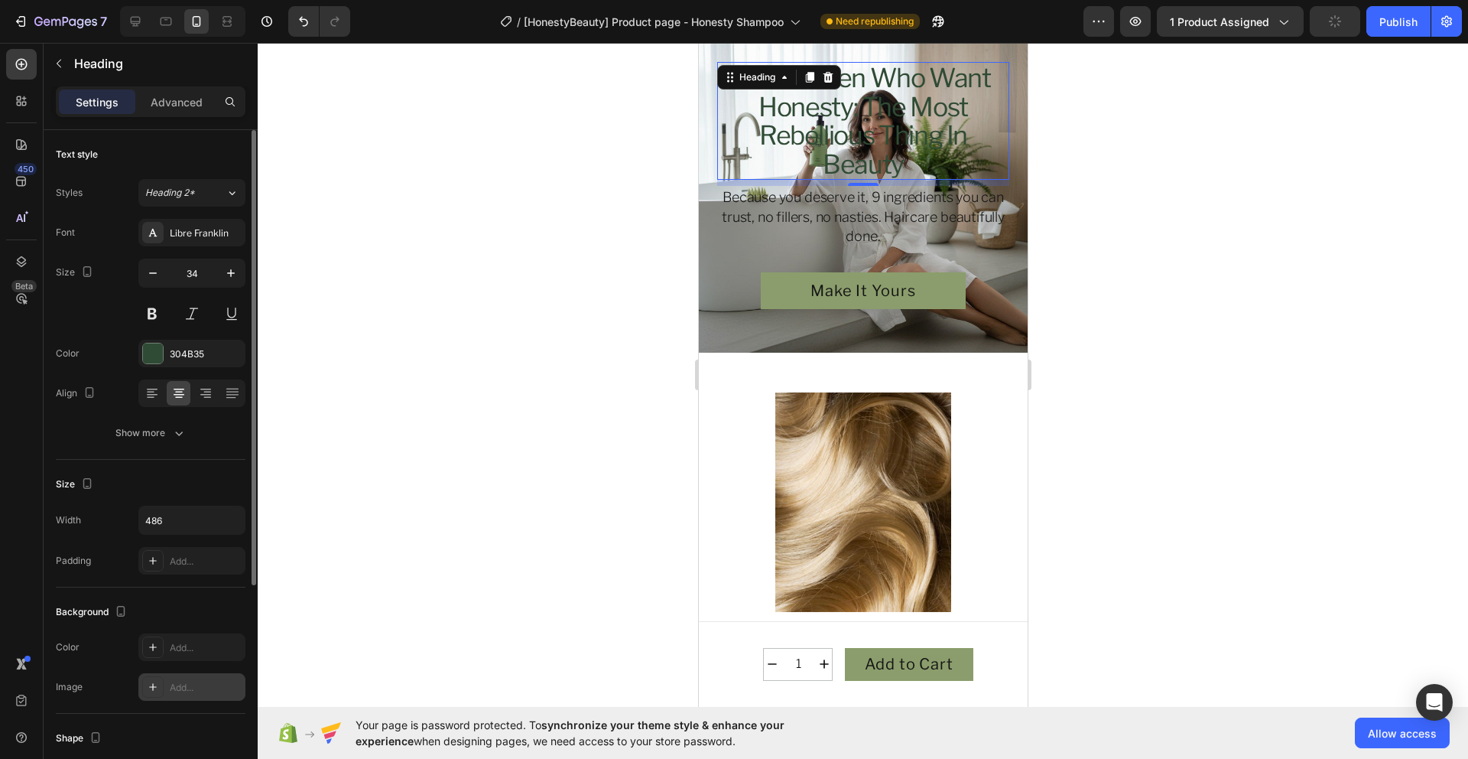
scroll to position [122, 0]
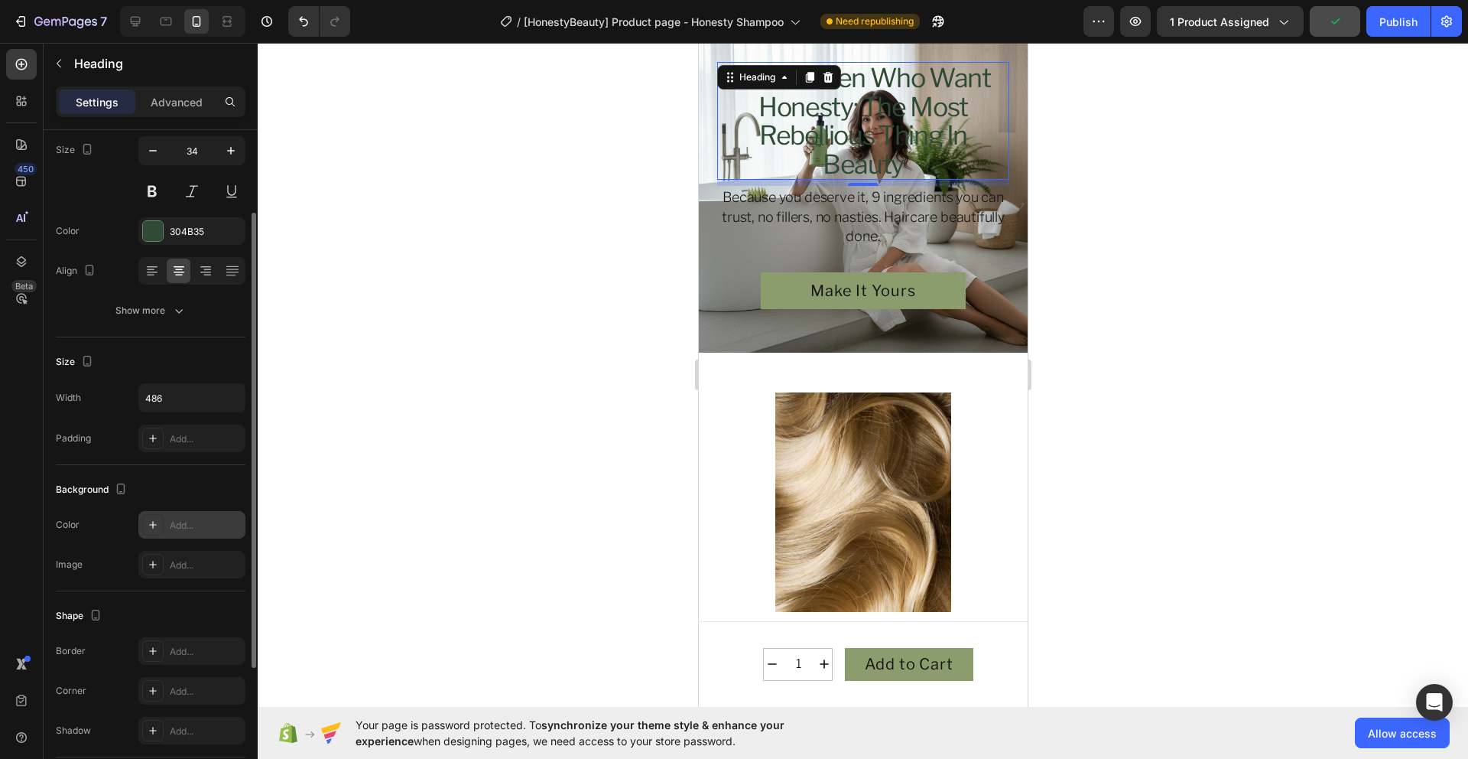
click at [203, 519] on div "Add..." at bounding box center [206, 526] width 72 height 14
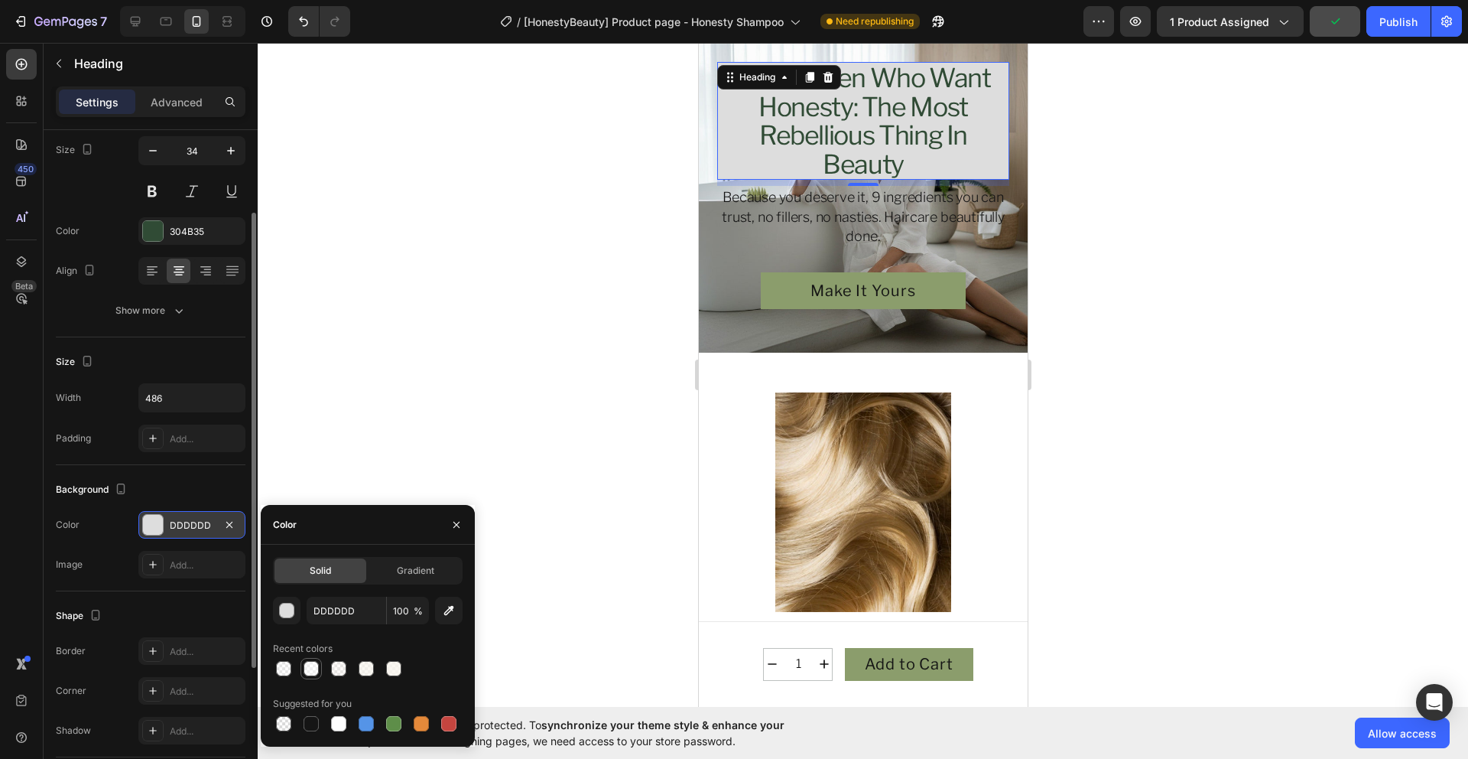
click at [309, 672] on div at bounding box center [311, 668] width 15 height 15
type input "FFFFFF"
type input "55"
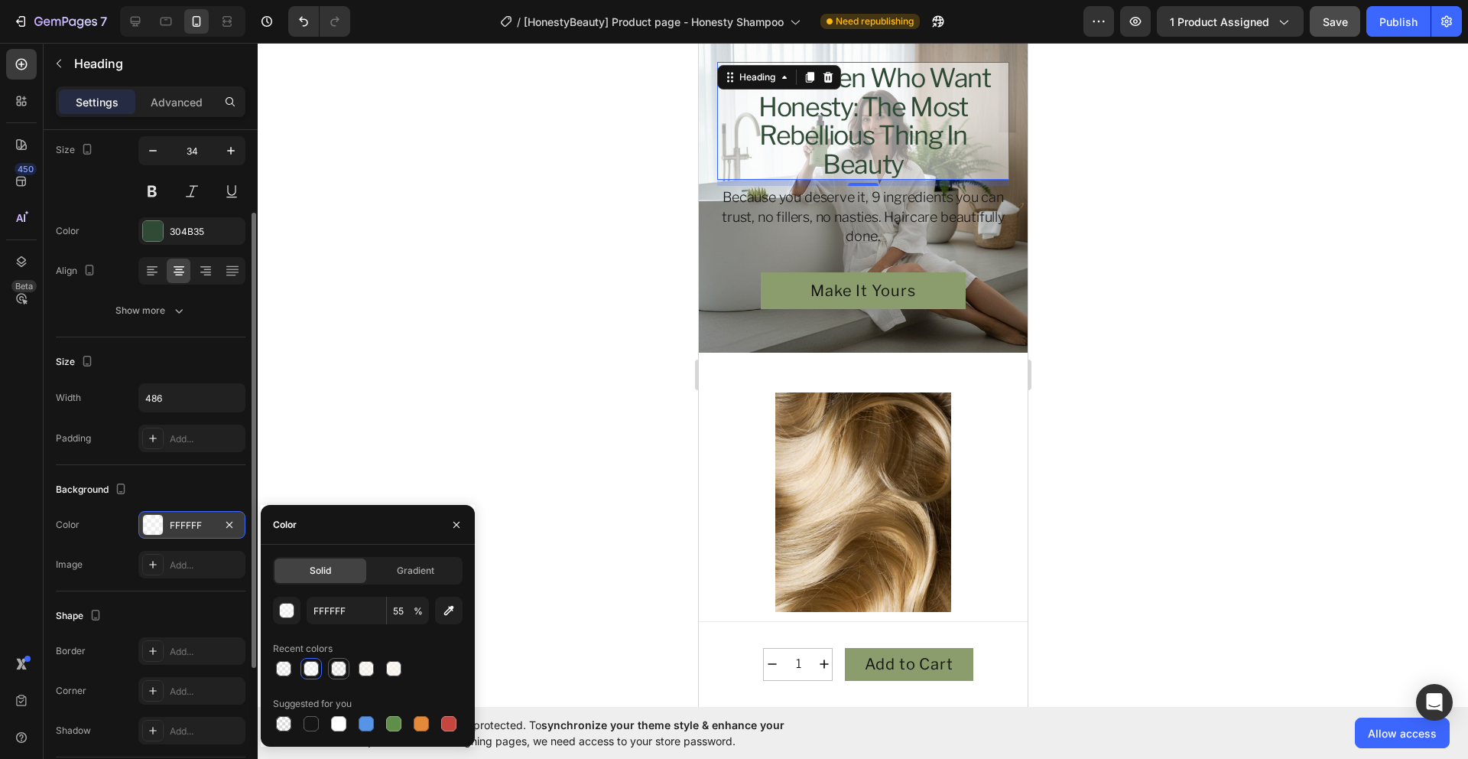
click at [335, 675] on div at bounding box center [338, 668] width 15 height 15
type input "FAF6EF"
type input "40"
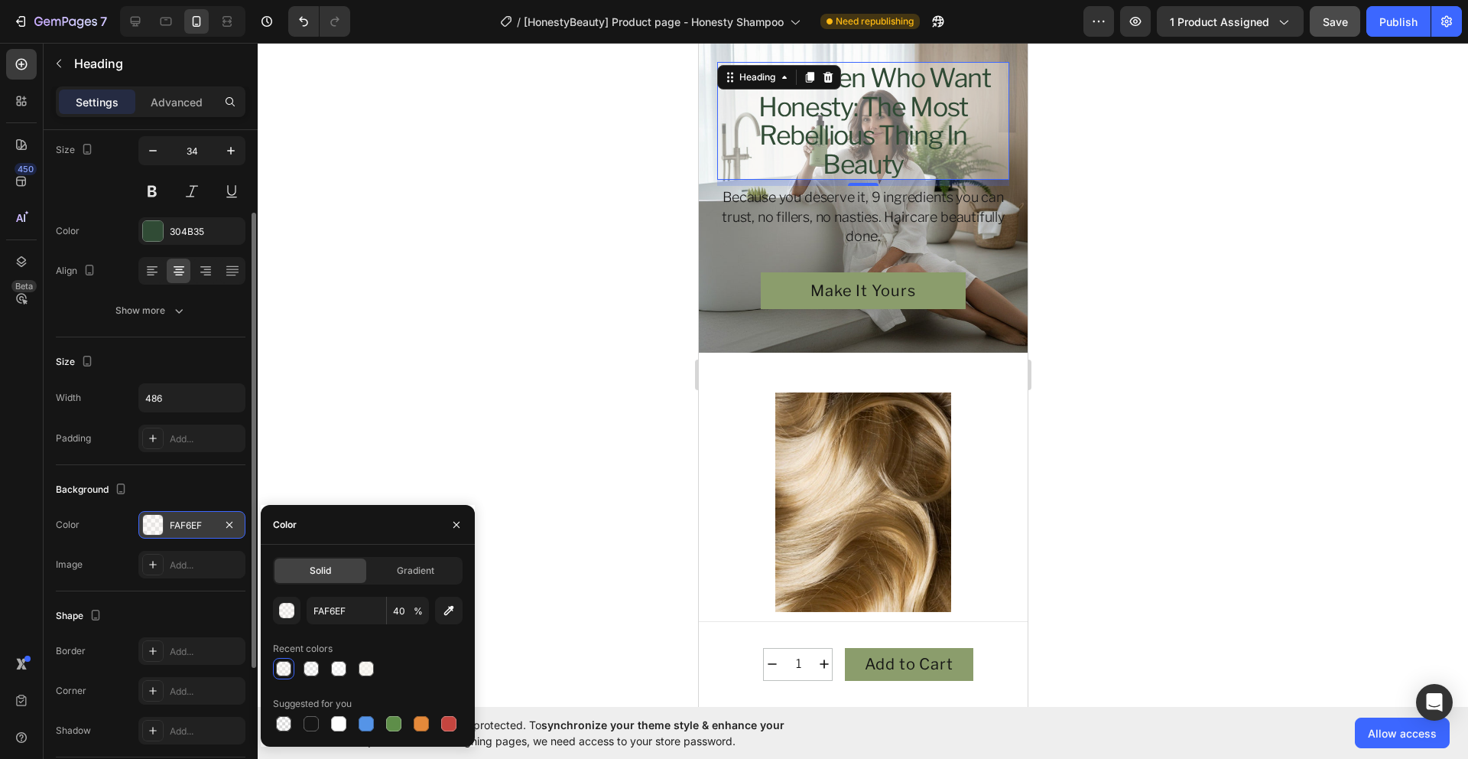
click at [288, 670] on div at bounding box center [283, 668] width 15 height 15
click at [317, 671] on div at bounding box center [311, 668] width 15 height 15
type input "FFFFFF"
click at [343, 672] on div at bounding box center [338, 668] width 15 height 15
type input "55"
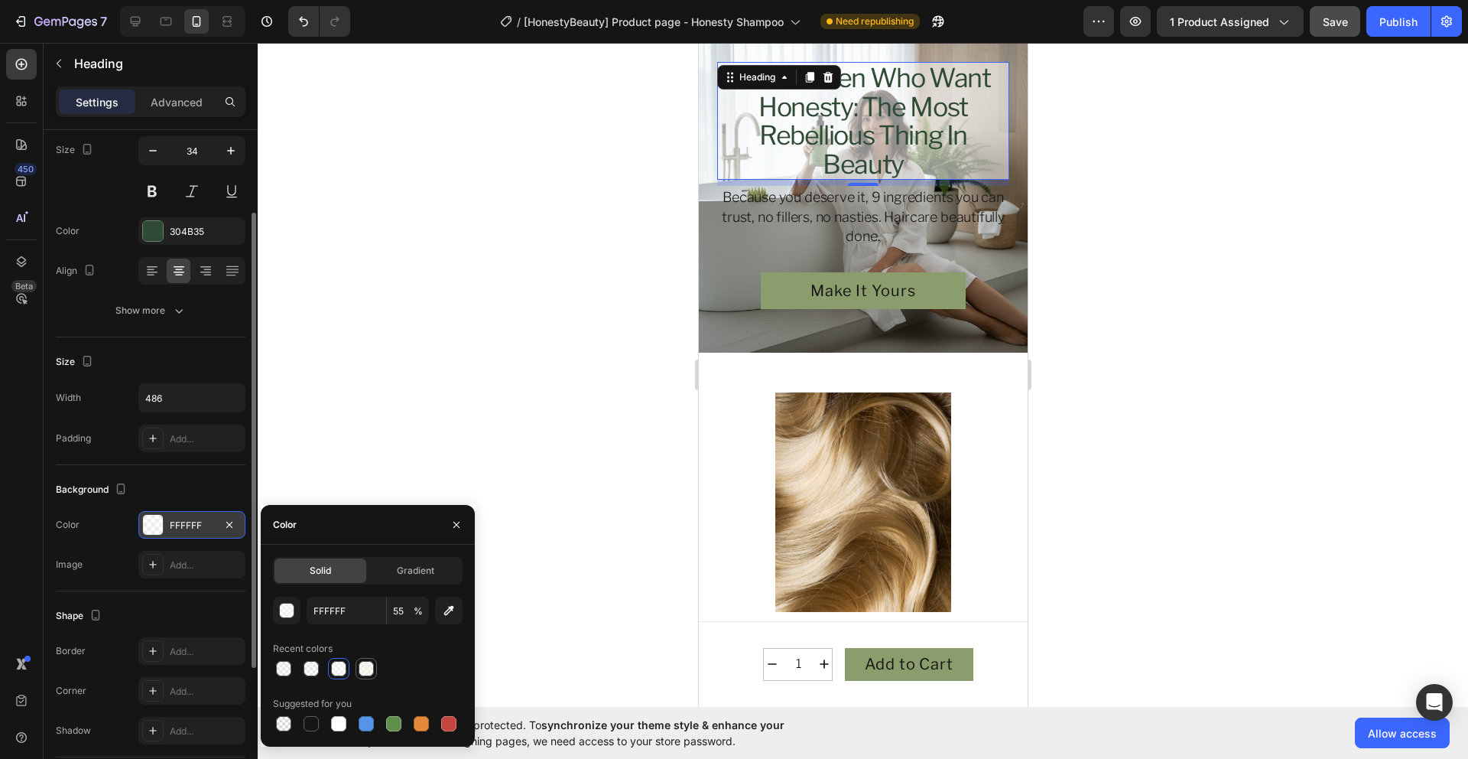
click at [366, 674] on div at bounding box center [366, 668] width 15 height 15
type input "FAF6EF"
type input "70"
click at [340, 673] on div at bounding box center [338, 668] width 15 height 15
type input "FFFFFF"
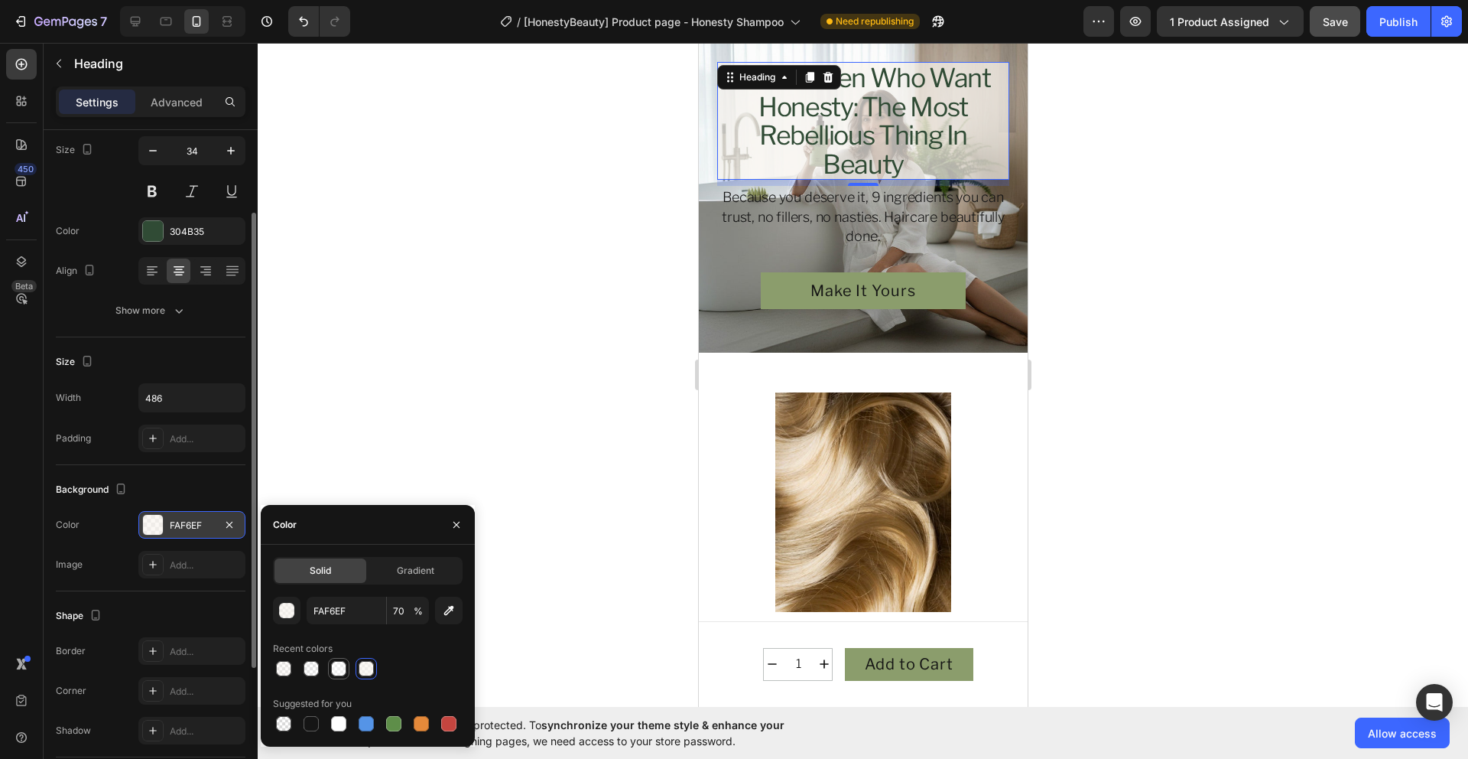
type input "55"
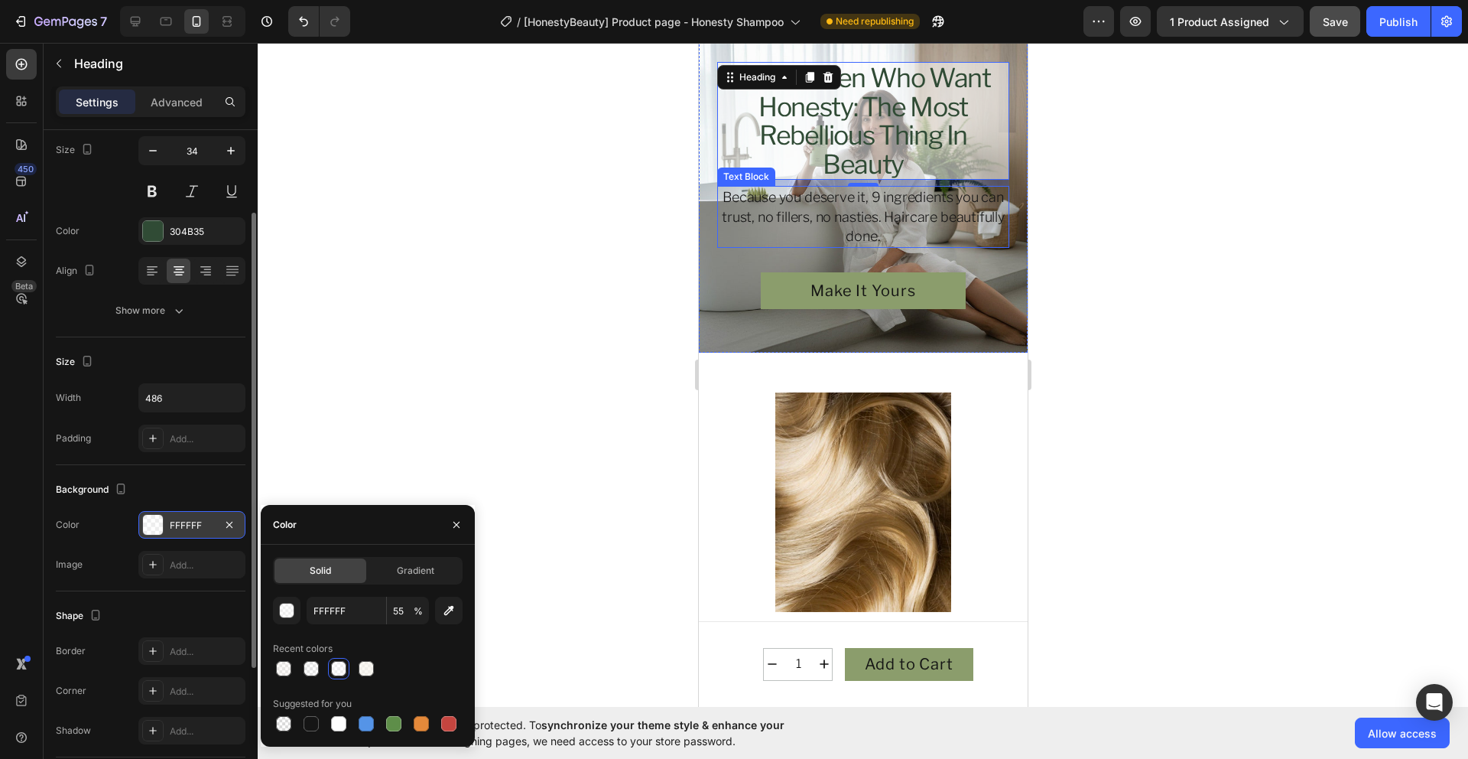
click at [844, 219] on p "Because you deserve it, 9 ingredients you can trust, no fillers, no nasties. Ha…" at bounding box center [862, 216] width 289 height 59
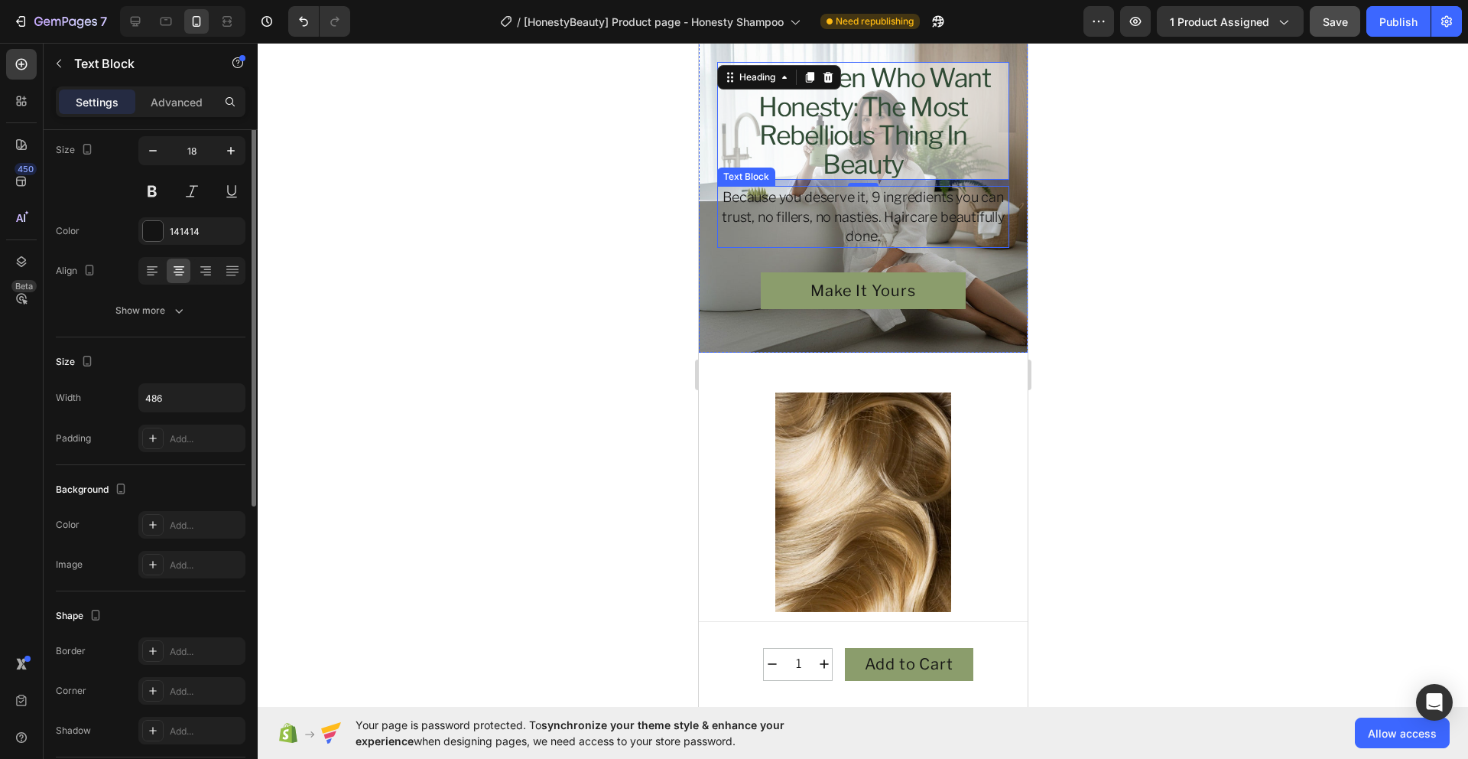
scroll to position [0, 0]
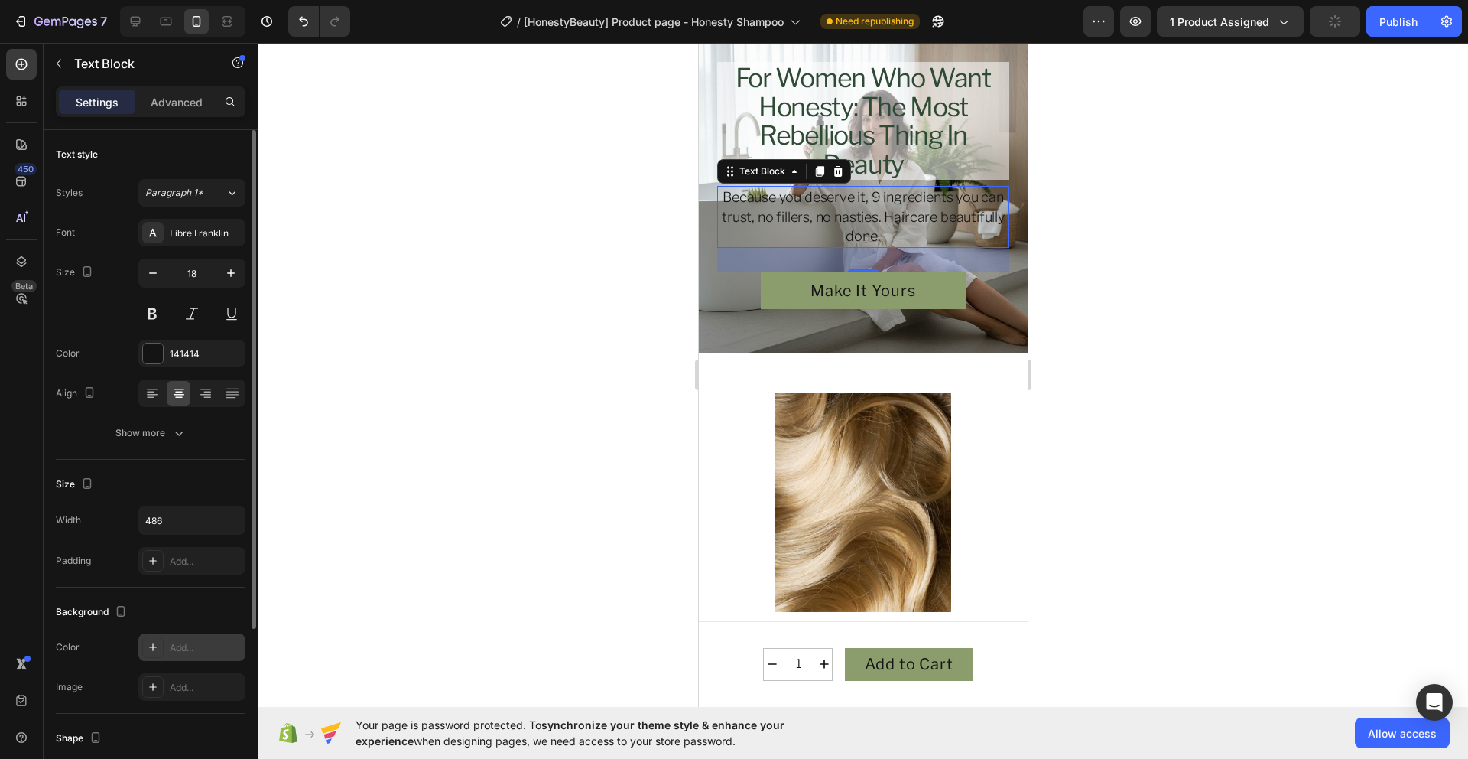
click at [182, 645] on div "Add..." at bounding box center [206, 648] width 72 height 14
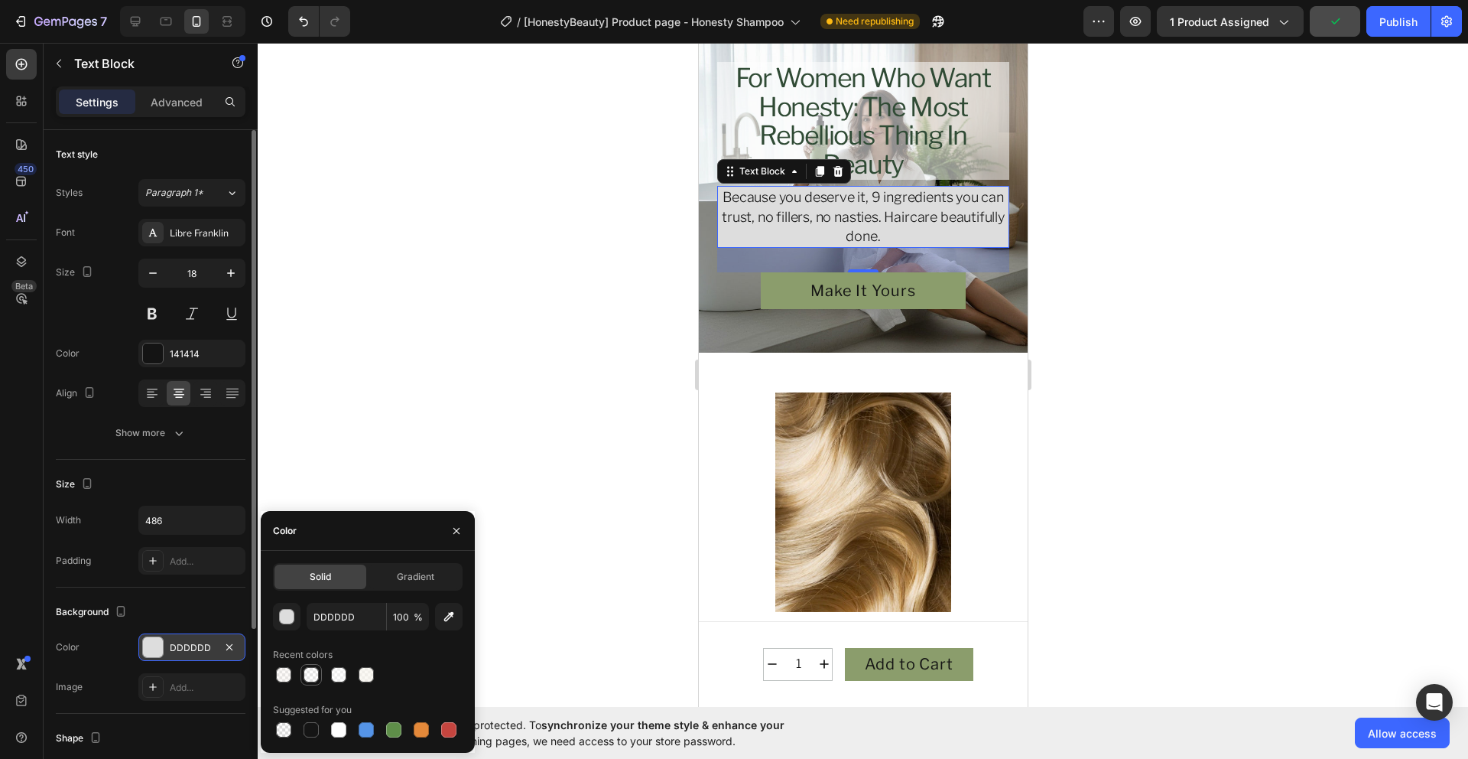
click at [318, 681] on div at bounding box center [311, 674] width 18 height 18
type input "FFFFFF"
type input "30"
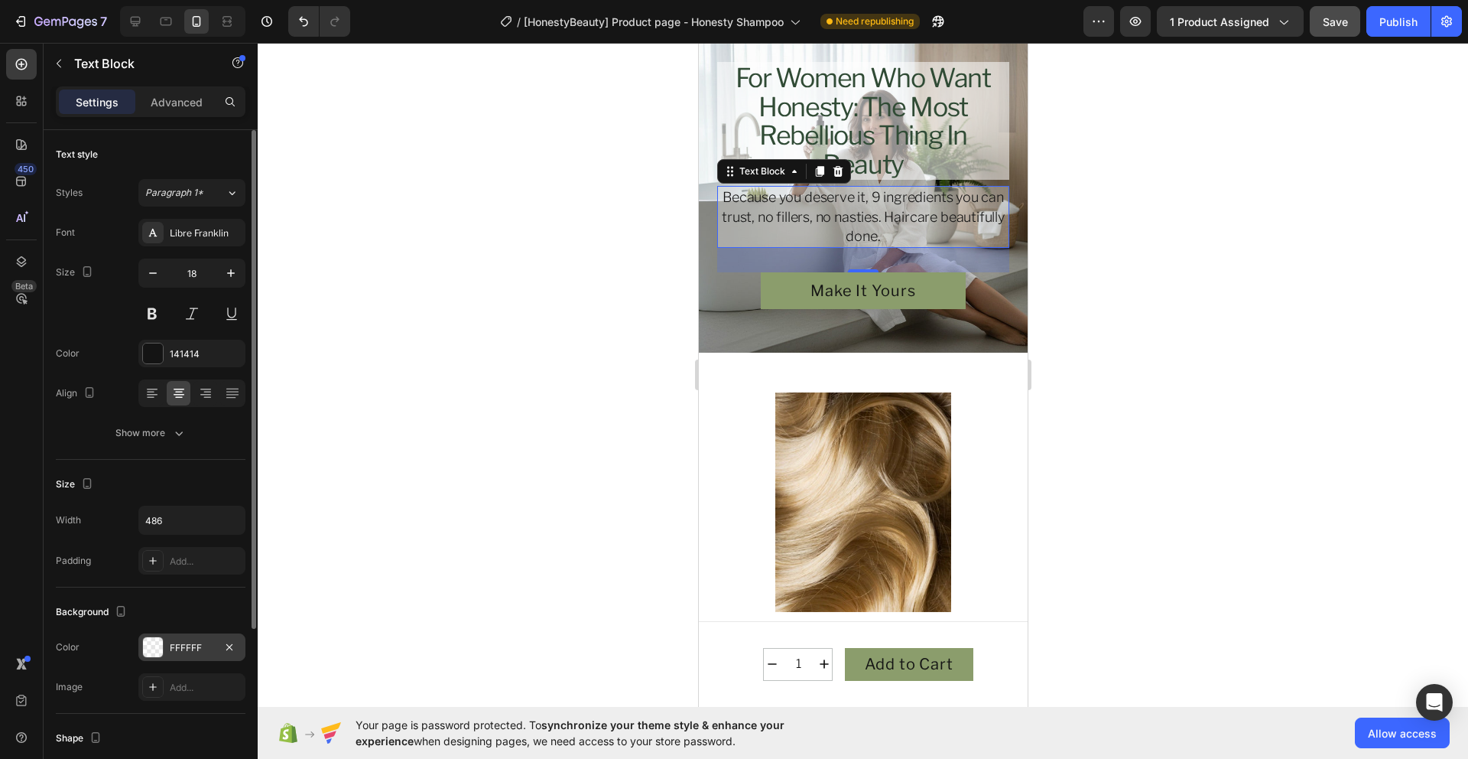
click at [512, 486] on div at bounding box center [863, 401] width 1211 height 716
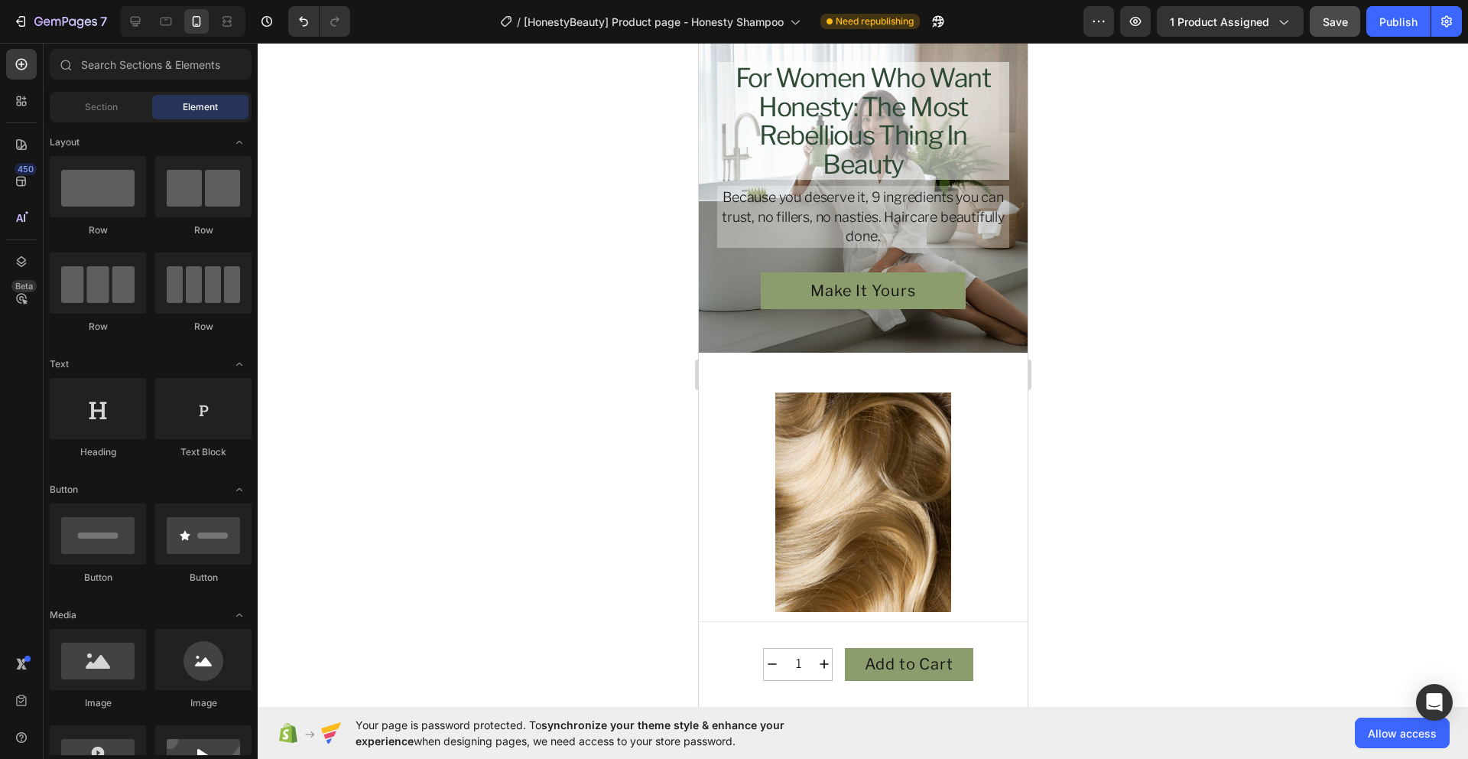
click at [1379, 392] on div at bounding box center [863, 401] width 1211 height 716
click at [1243, 408] on div at bounding box center [863, 401] width 1211 height 716
click at [1347, 21] on span "Save" at bounding box center [1335, 21] width 25 height 13
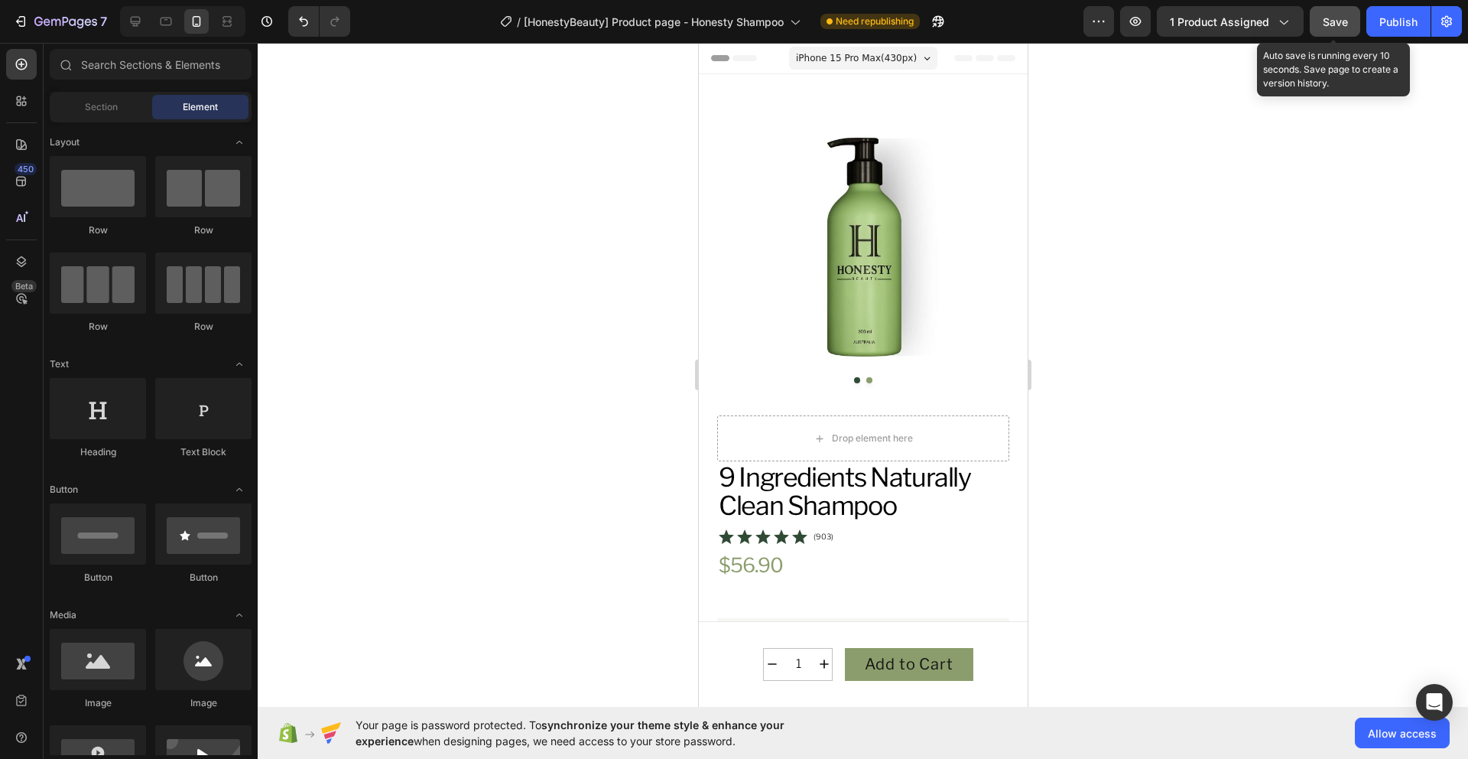
click at [1328, 18] on span "Save" at bounding box center [1335, 21] width 25 height 13
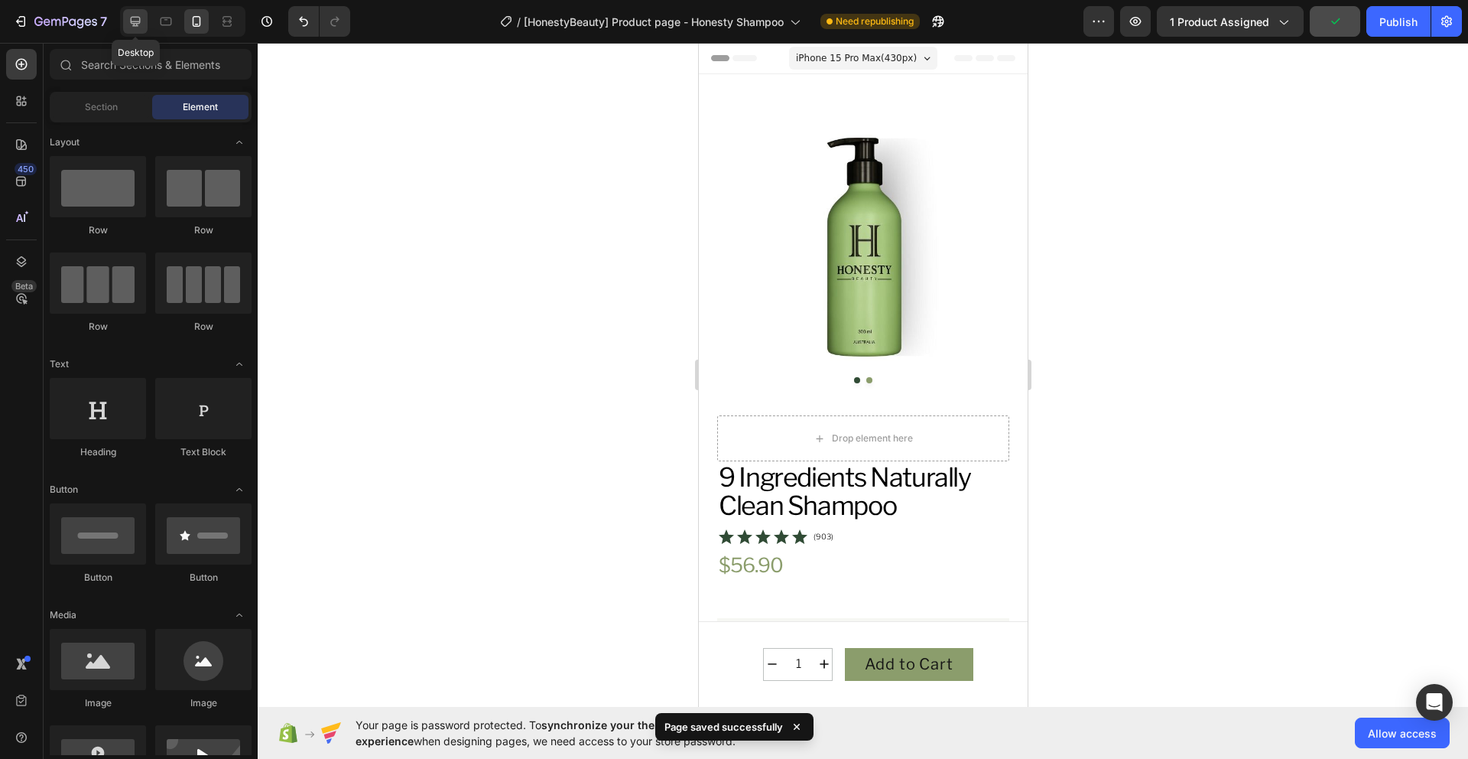
click at [138, 24] on icon at bounding box center [135, 21] width 15 height 15
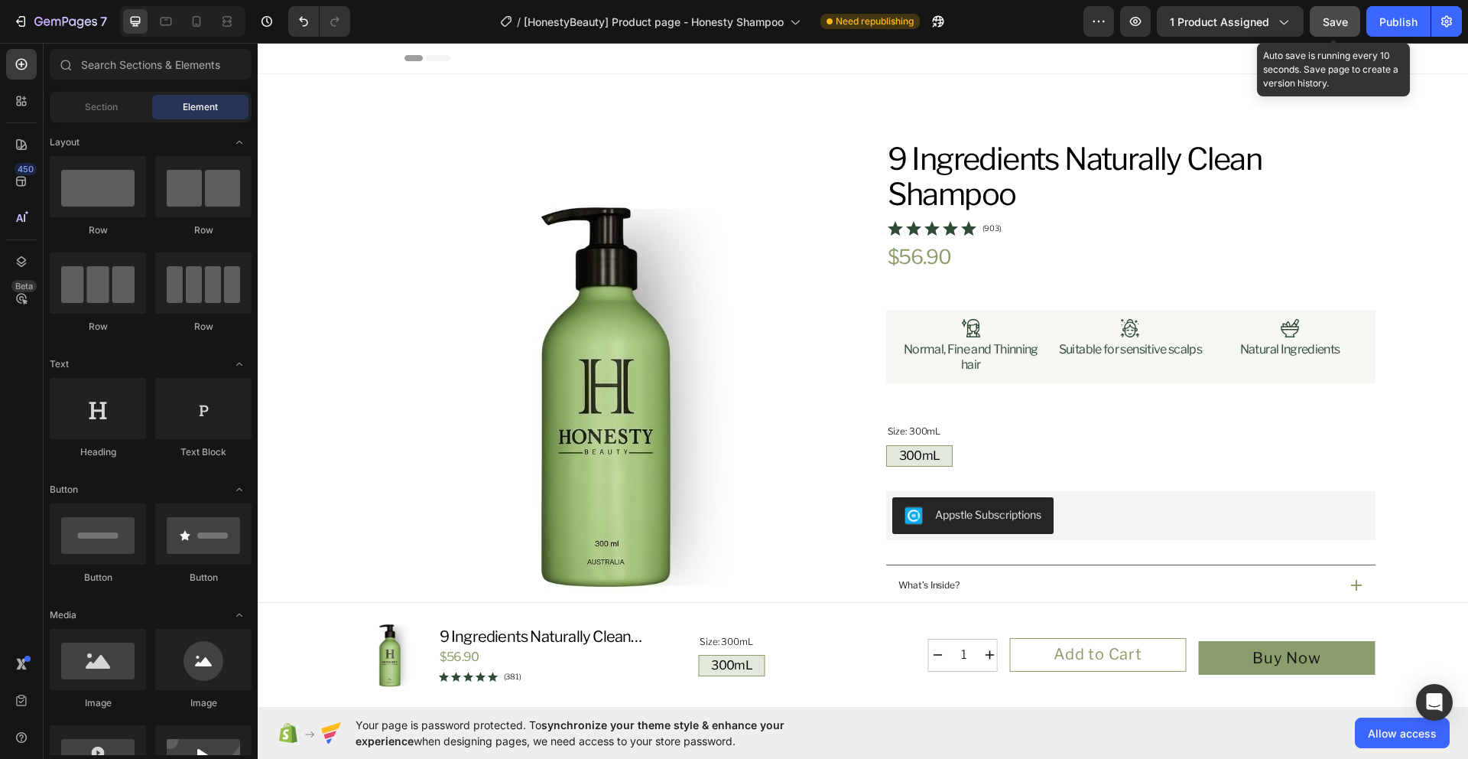
click at [1338, 23] on span "Save" at bounding box center [1335, 21] width 25 height 13
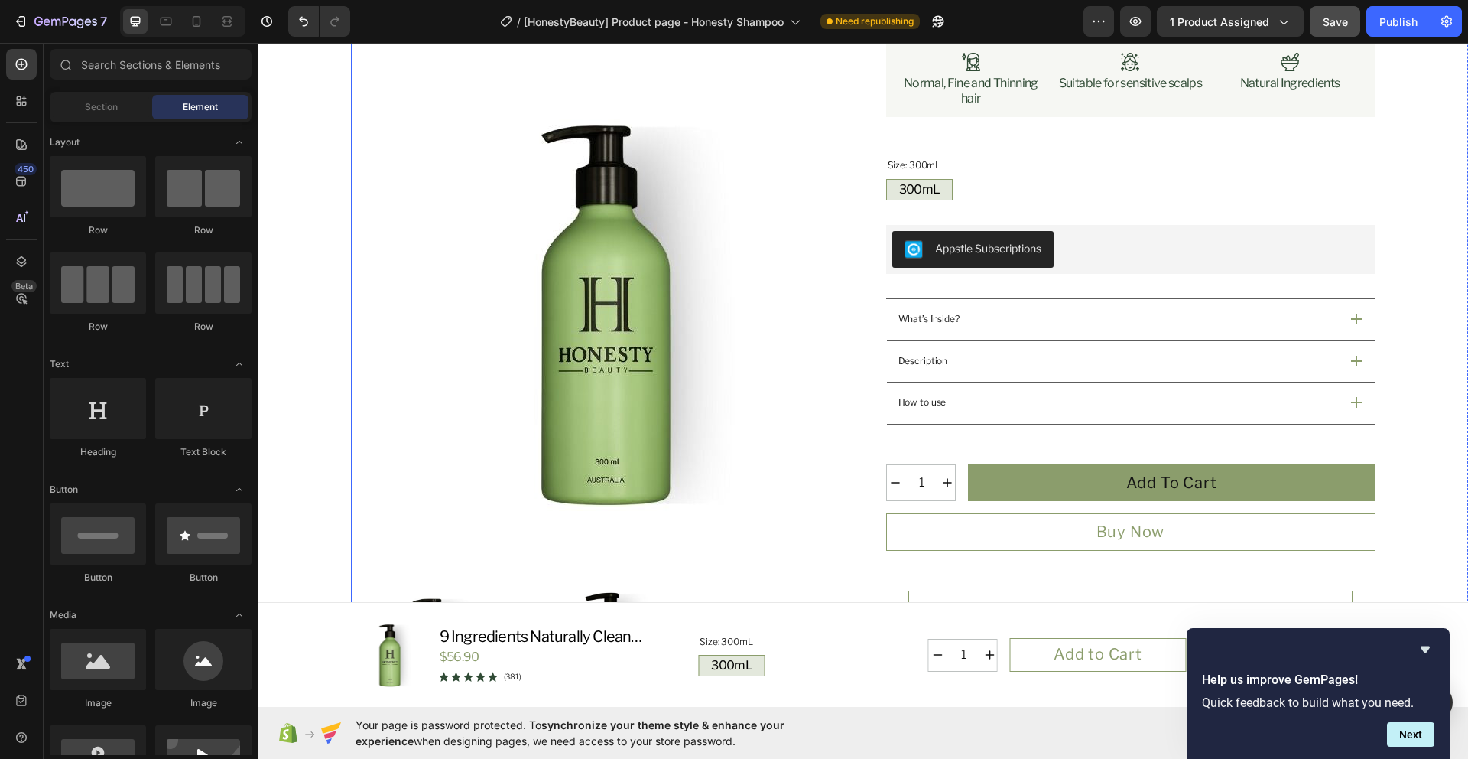
scroll to position [239, 0]
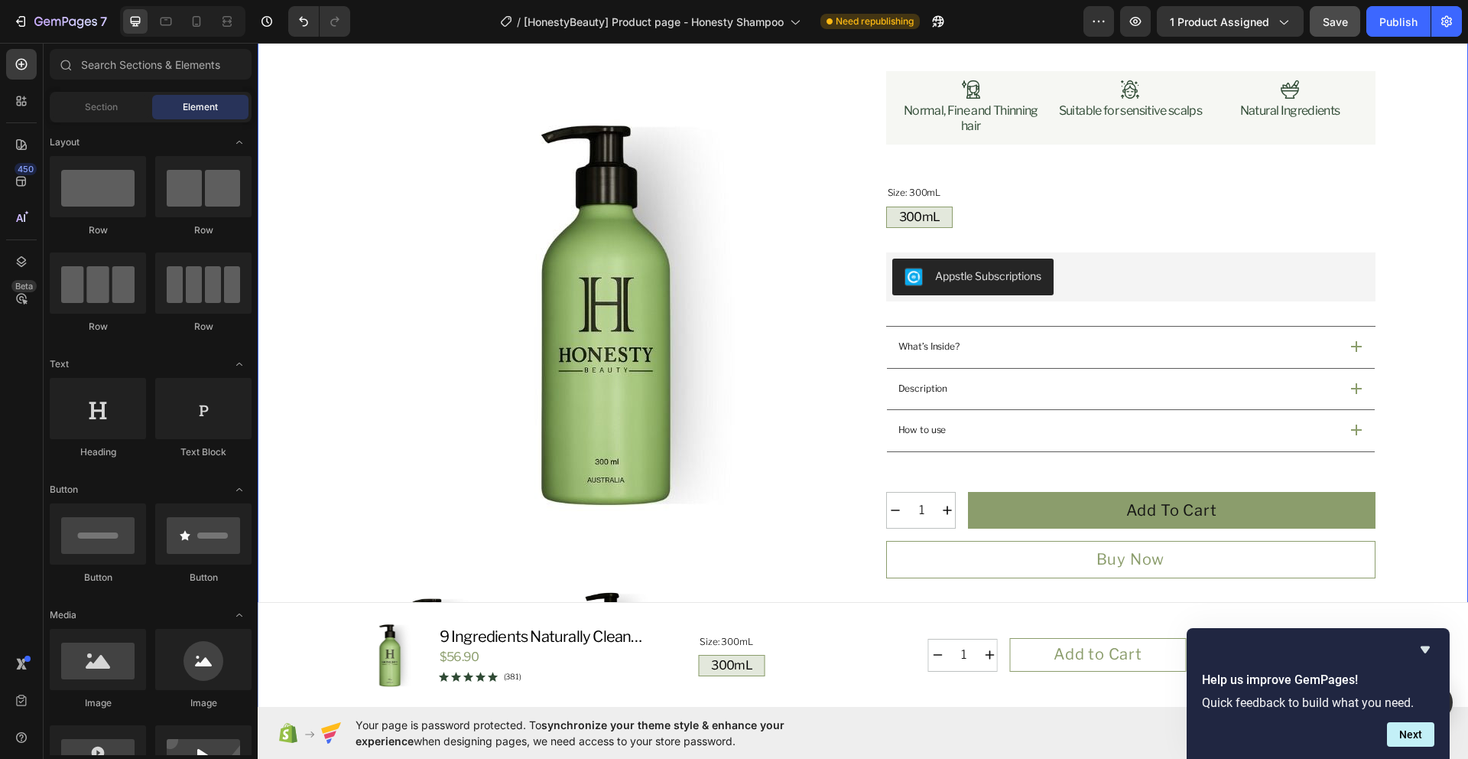
click at [1349, 353] on div "What’s Inside?" at bounding box center [1131, 347] width 488 height 41
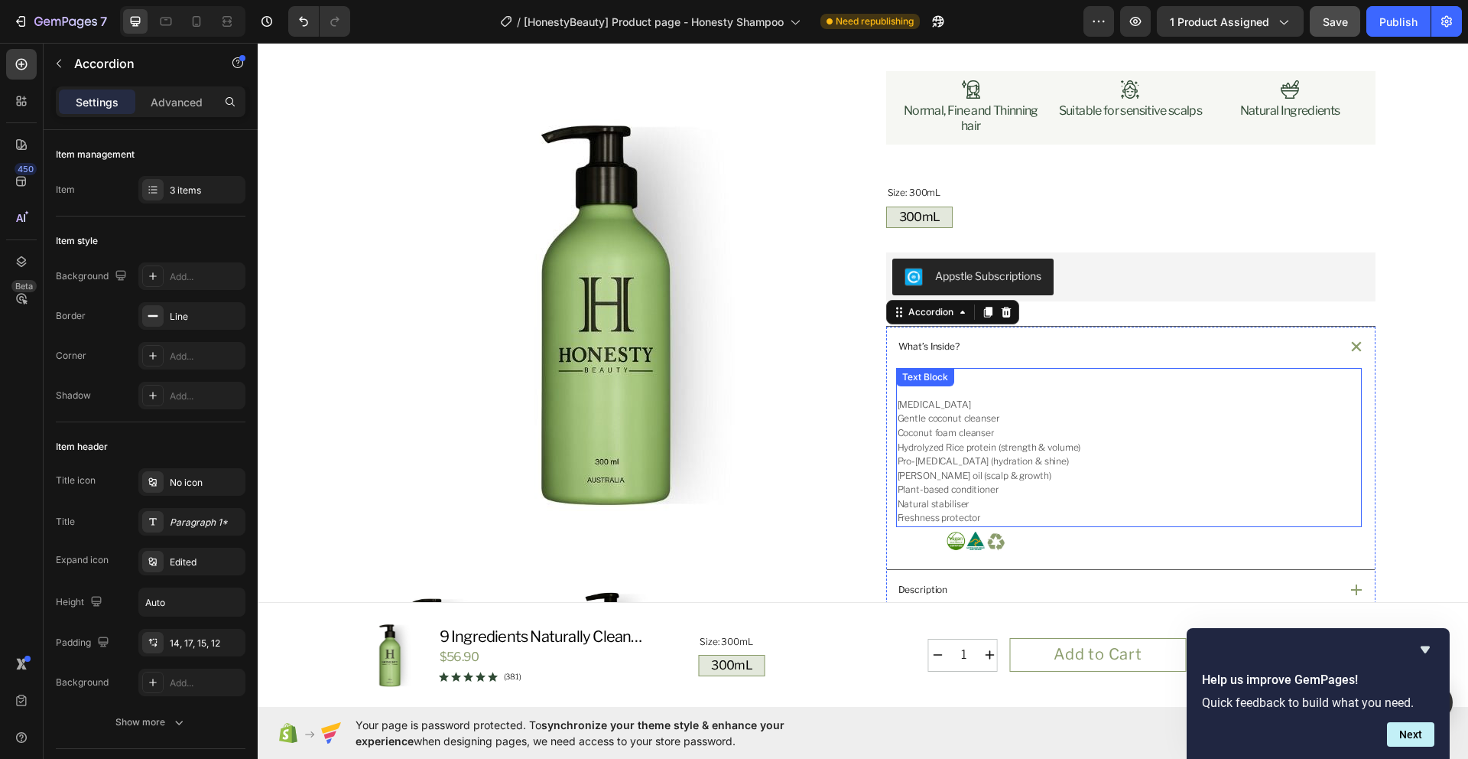
click at [921, 392] on div "Shampoo Purified water Gentle coconut cleanser Coconut foam cleanser Hydrolyzed…" at bounding box center [1129, 448] width 466 height 160
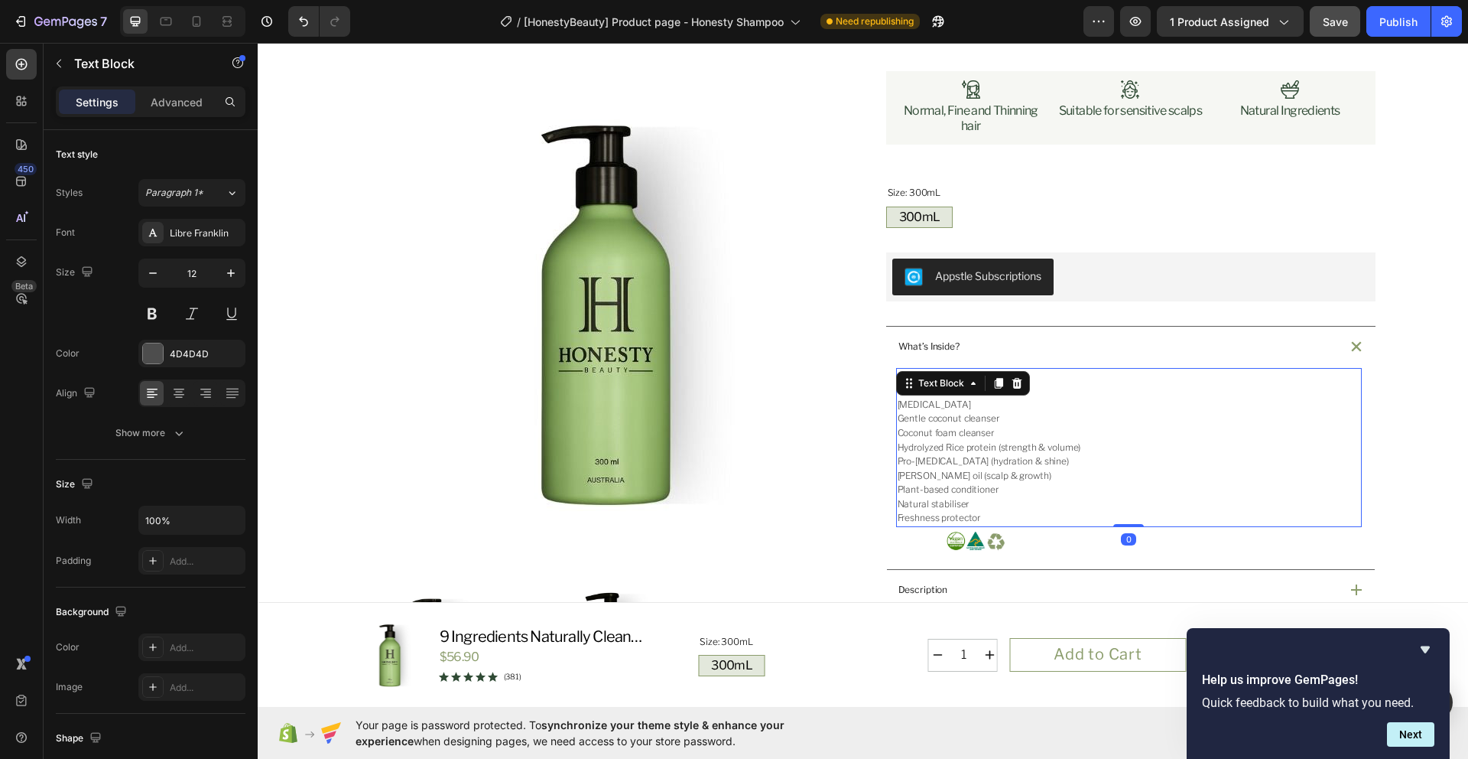
click at [1082, 407] on p "Purified water" at bounding box center [1129, 405] width 463 height 15
click at [898, 392] on p "Rich Text Editor. Editing area: main" at bounding box center [1129, 390] width 463 height 15
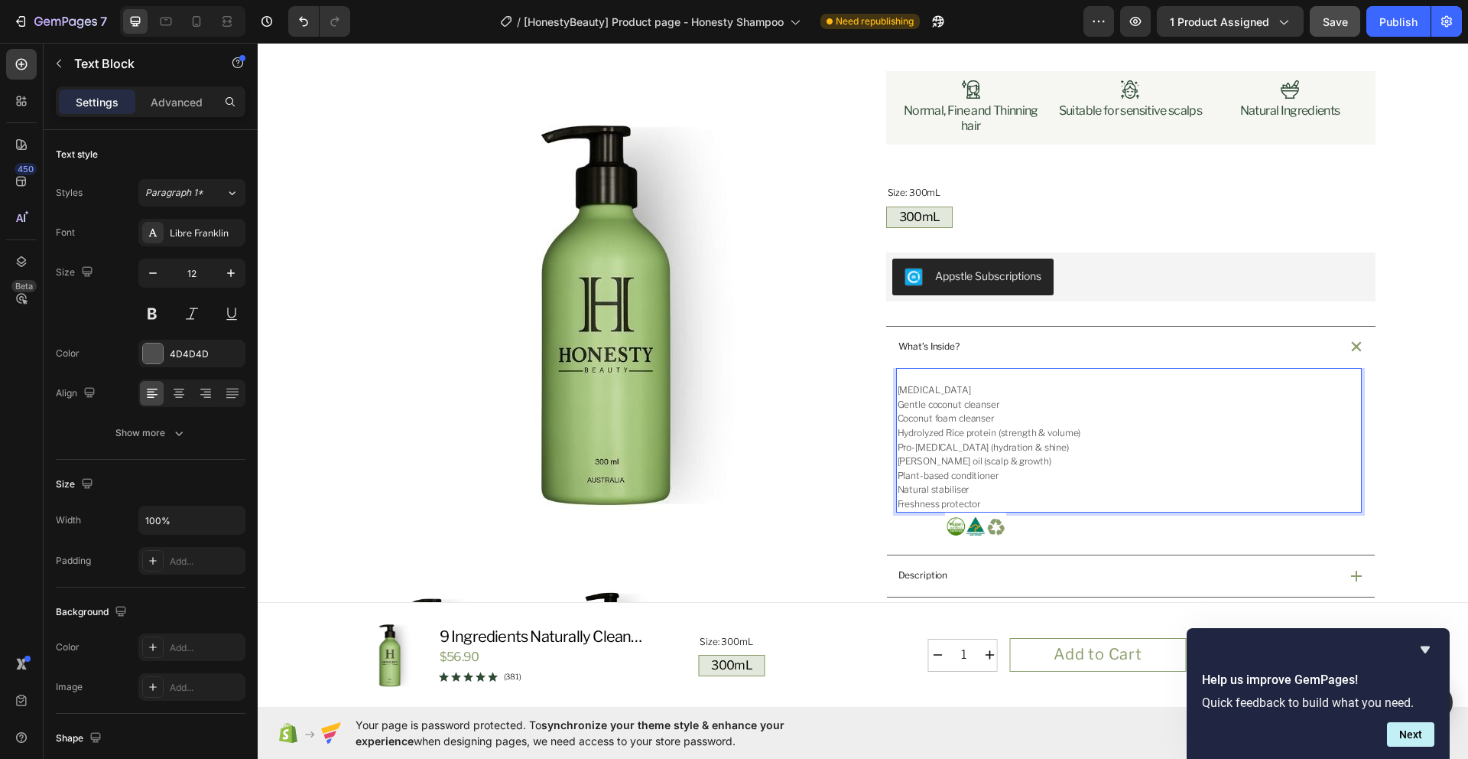
click at [898, 392] on span "Purified water" at bounding box center [934, 389] width 73 height 11
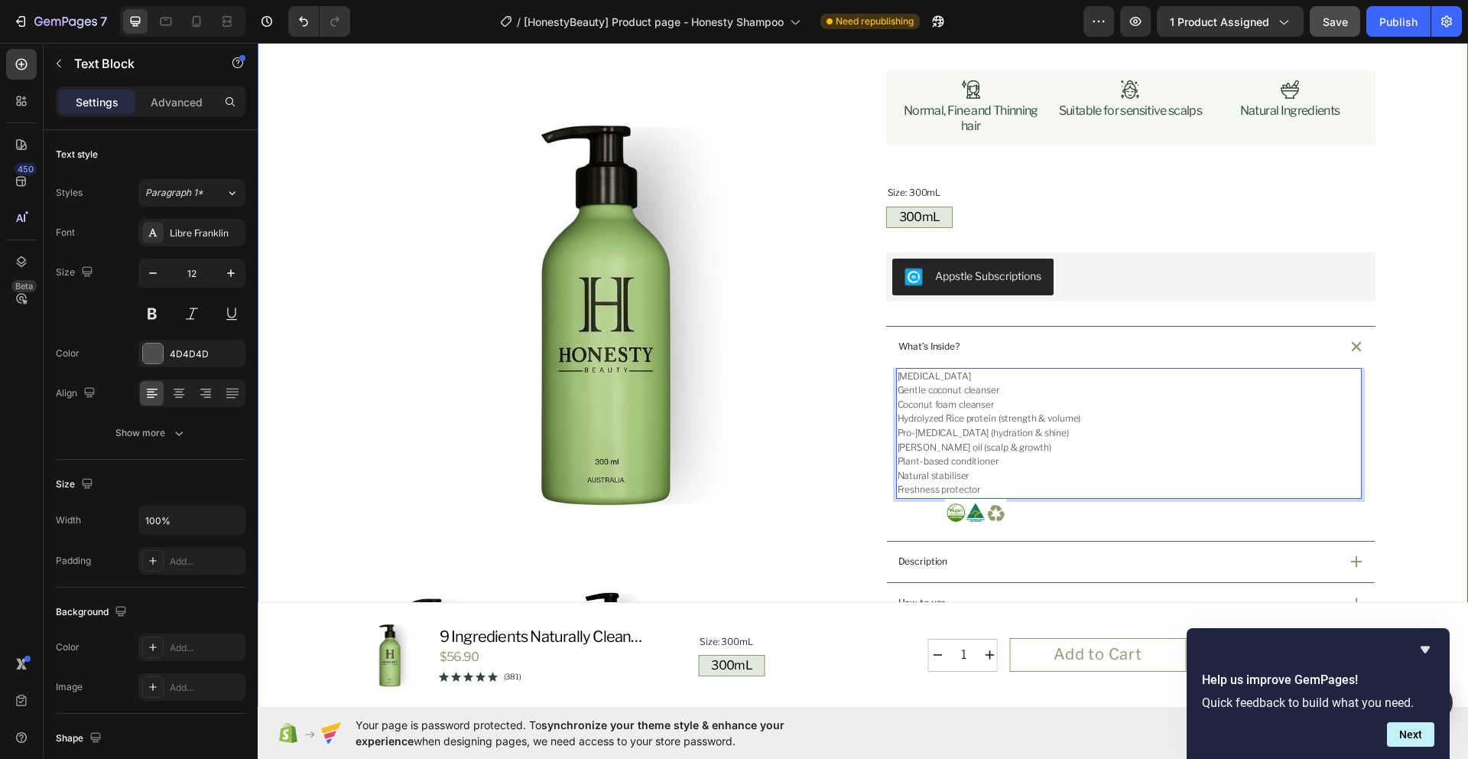
click at [1413, 447] on div "Product Images Icon Australian Made & Owned Text Block Icon Australian Post Tex…" at bounding box center [863, 540] width 1174 height 1278
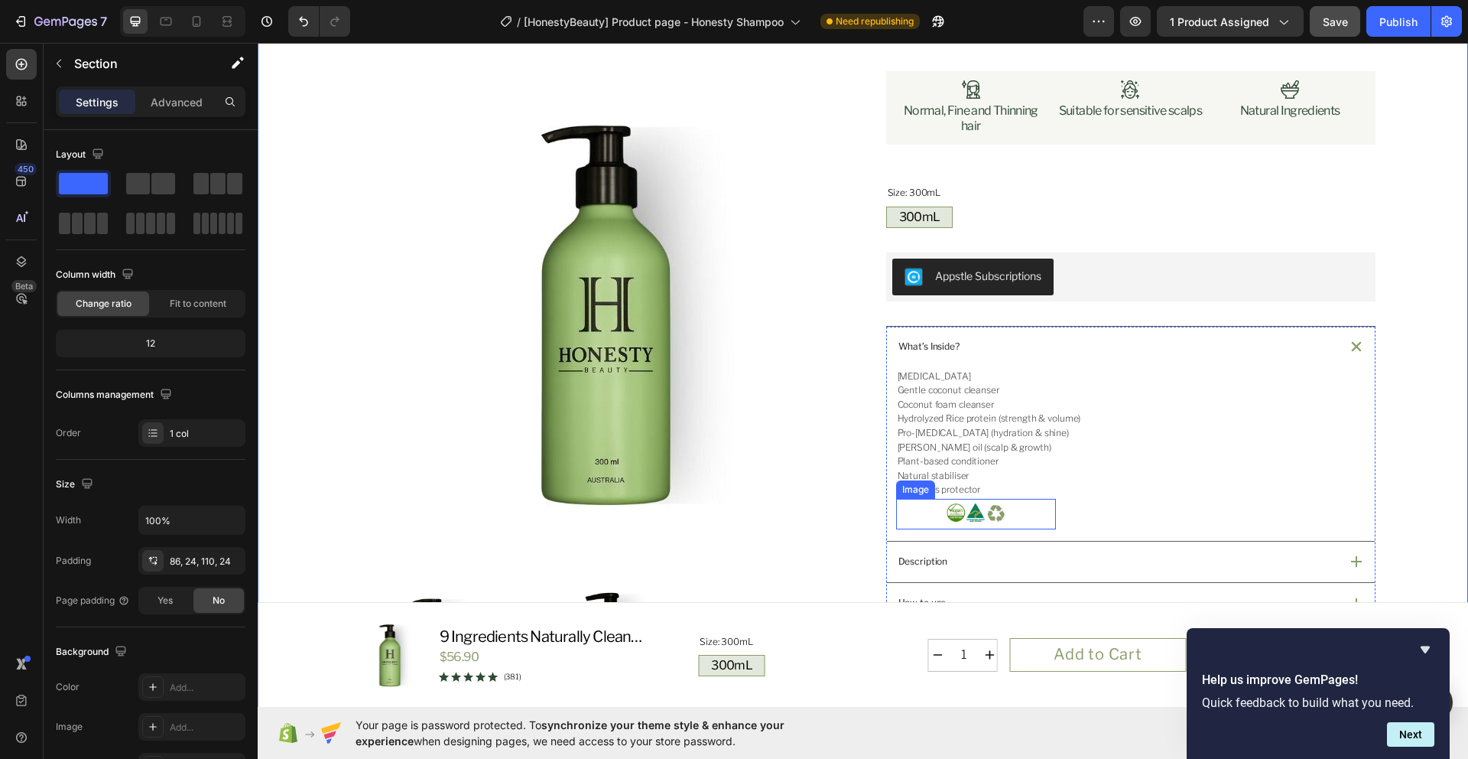
click at [980, 519] on img at bounding box center [975, 514] width 61 height 31
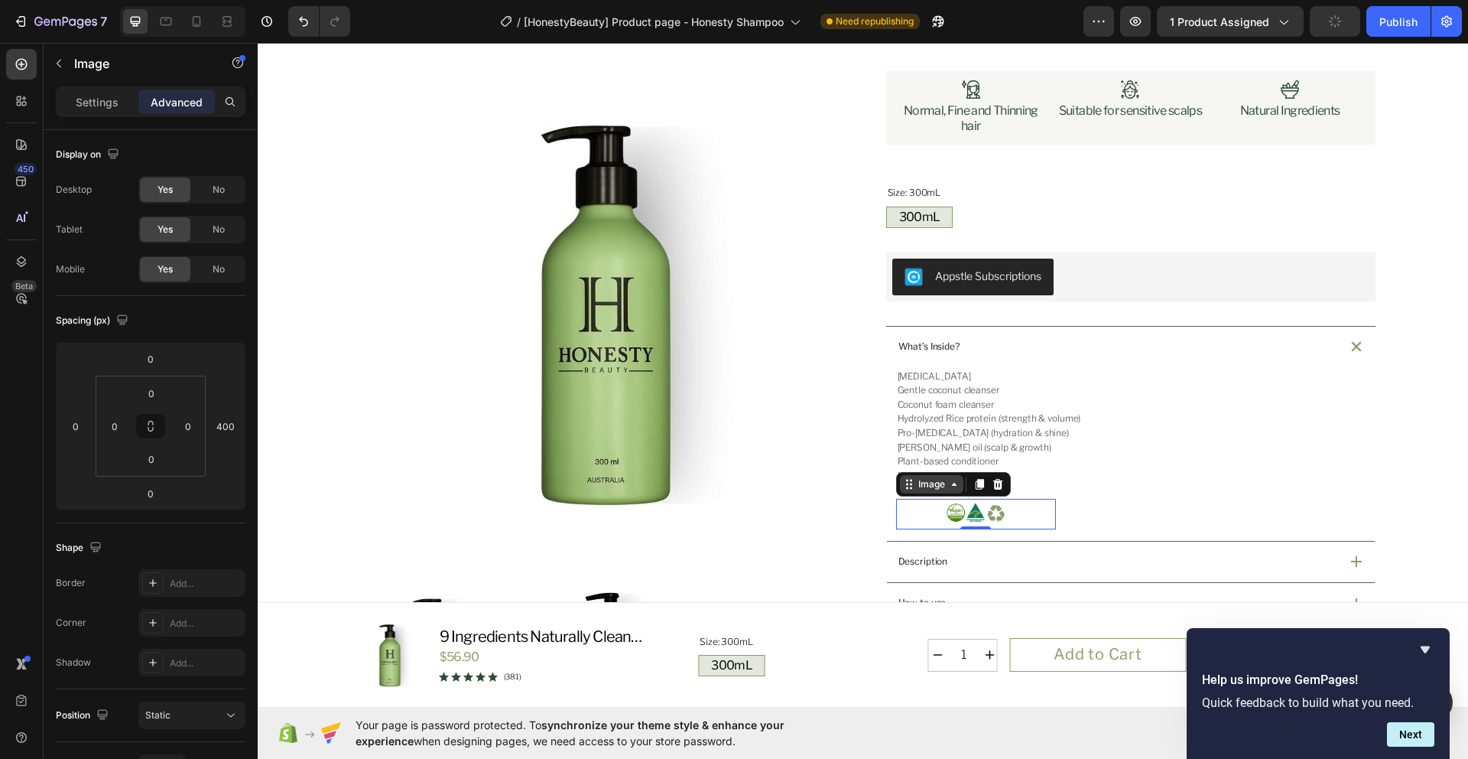
click at [951, 488] on icon at bounding box center [954, 484] width 12 height 12
click at [1140, 478] on p "Natural stabiliser" at bounding box center [1129, 476] width 463 height 15
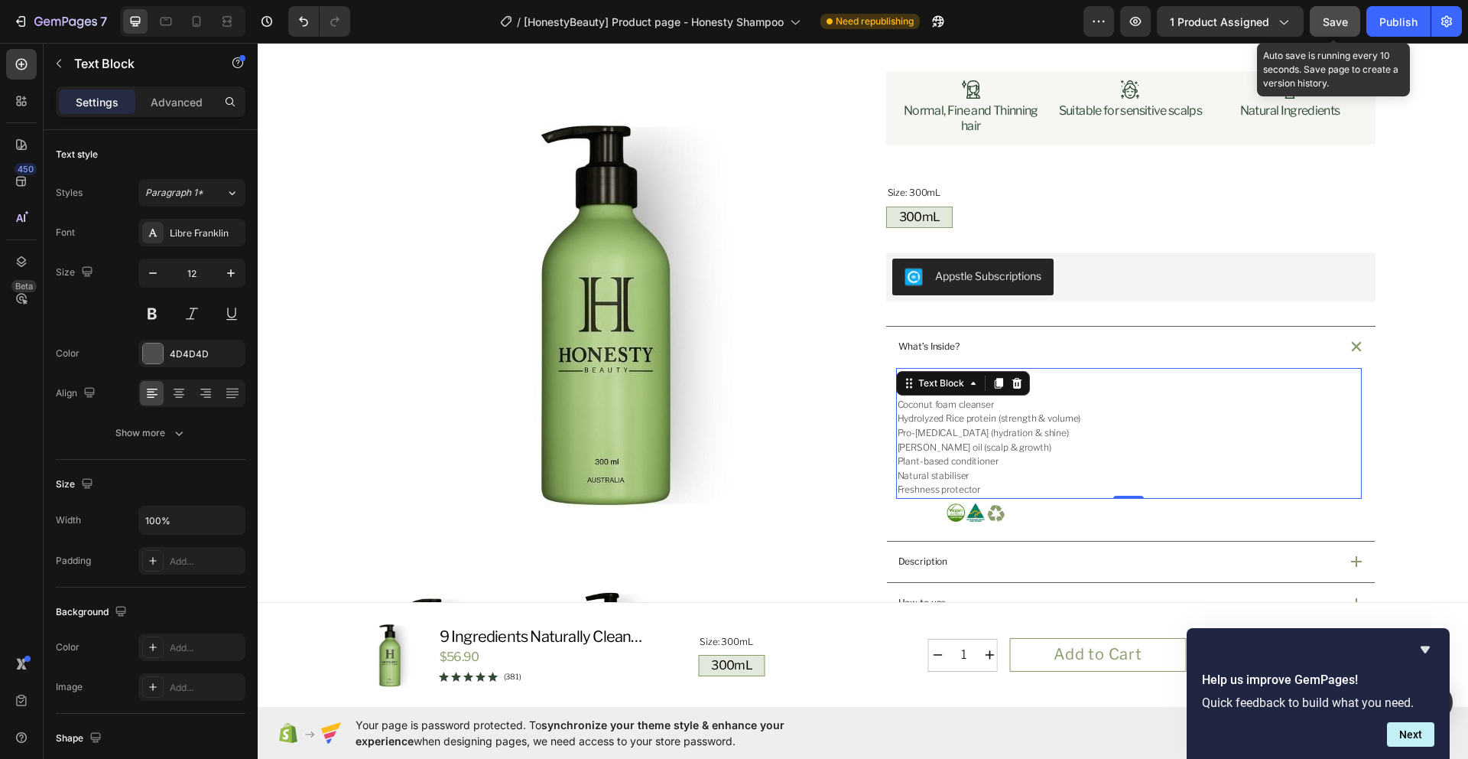
click at [1338, 31] on button "Save" at bounding box center [1335, 21] width 50 height 31
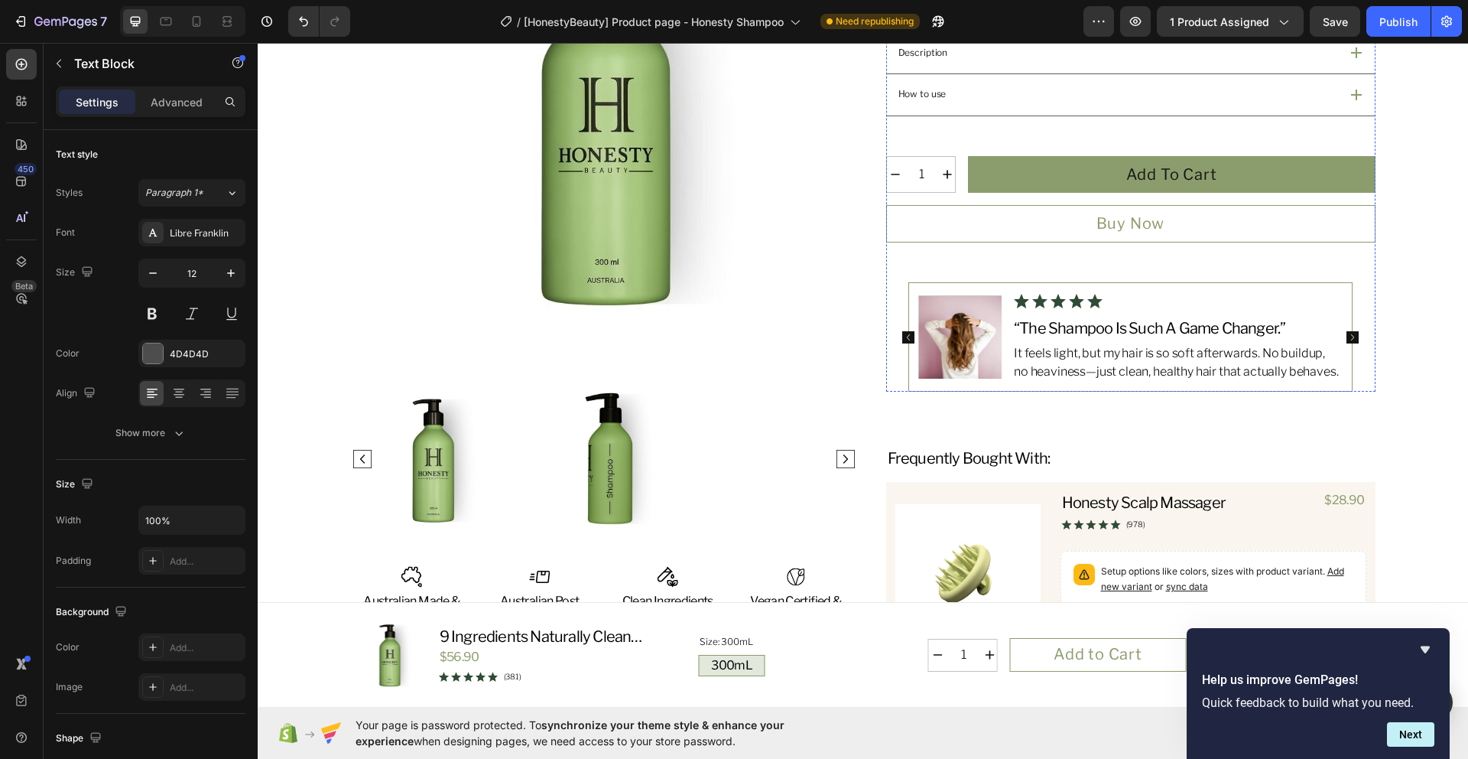
scroll to position [0, 0]
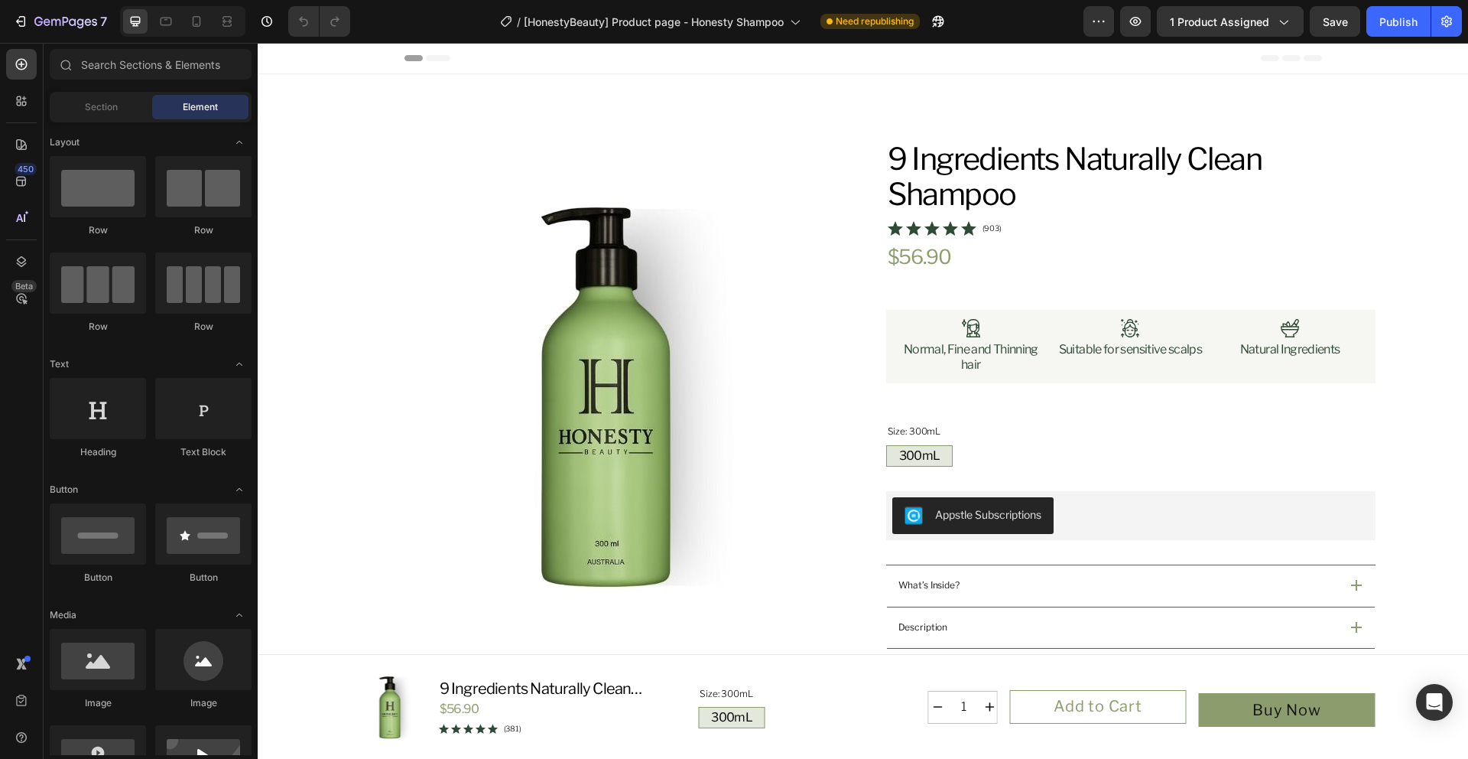
radio input "false"
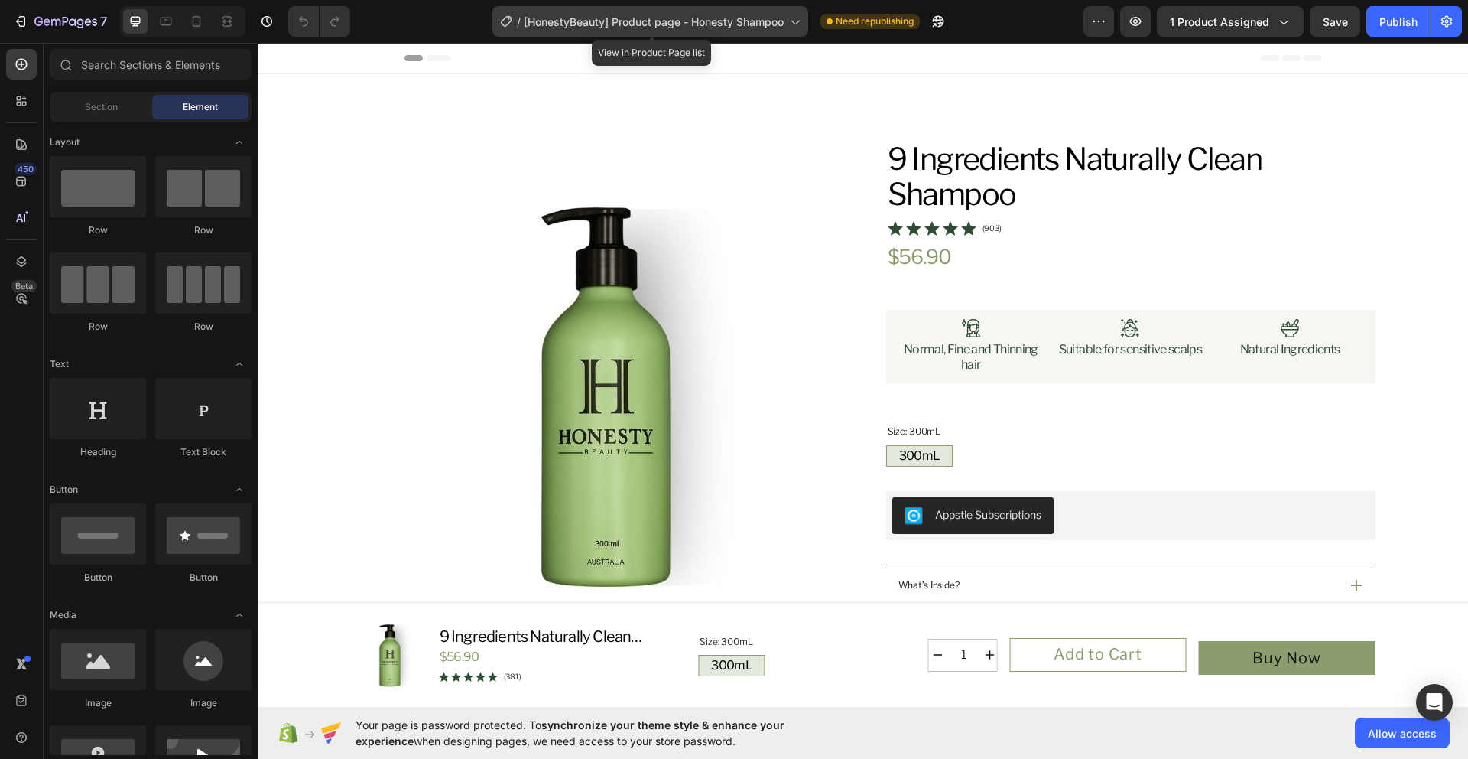
click at [705, 20] on span "[HonestyBeauty] Product page - Honesty Shampoo" at bounding box center [654, 22] width 260 height 16
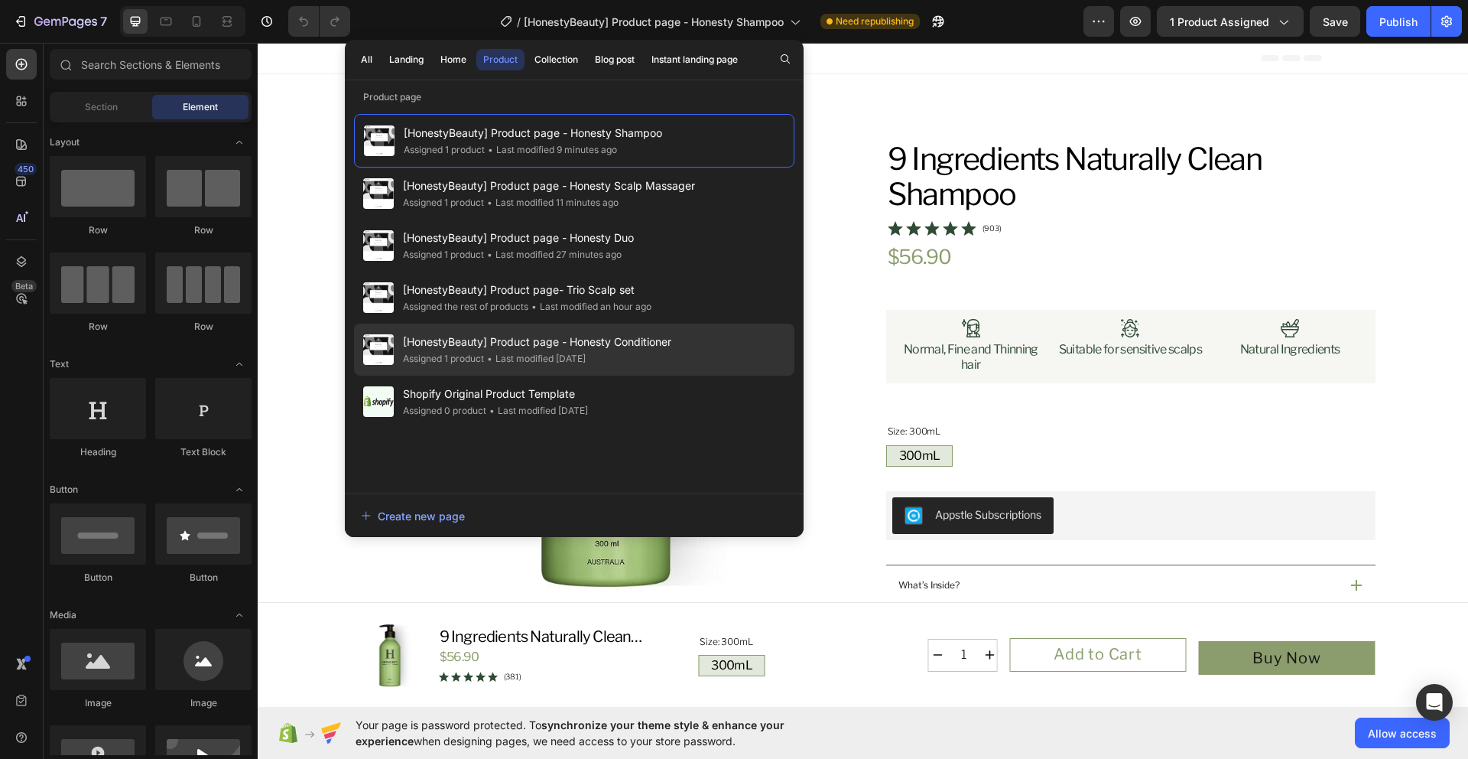
click at [703, 343] on div "[HonestyBeauty] Product page - Honesty Conditioner Assigned 1 product • Last mo…" at bounding box center [574, 349] width 440 height 52
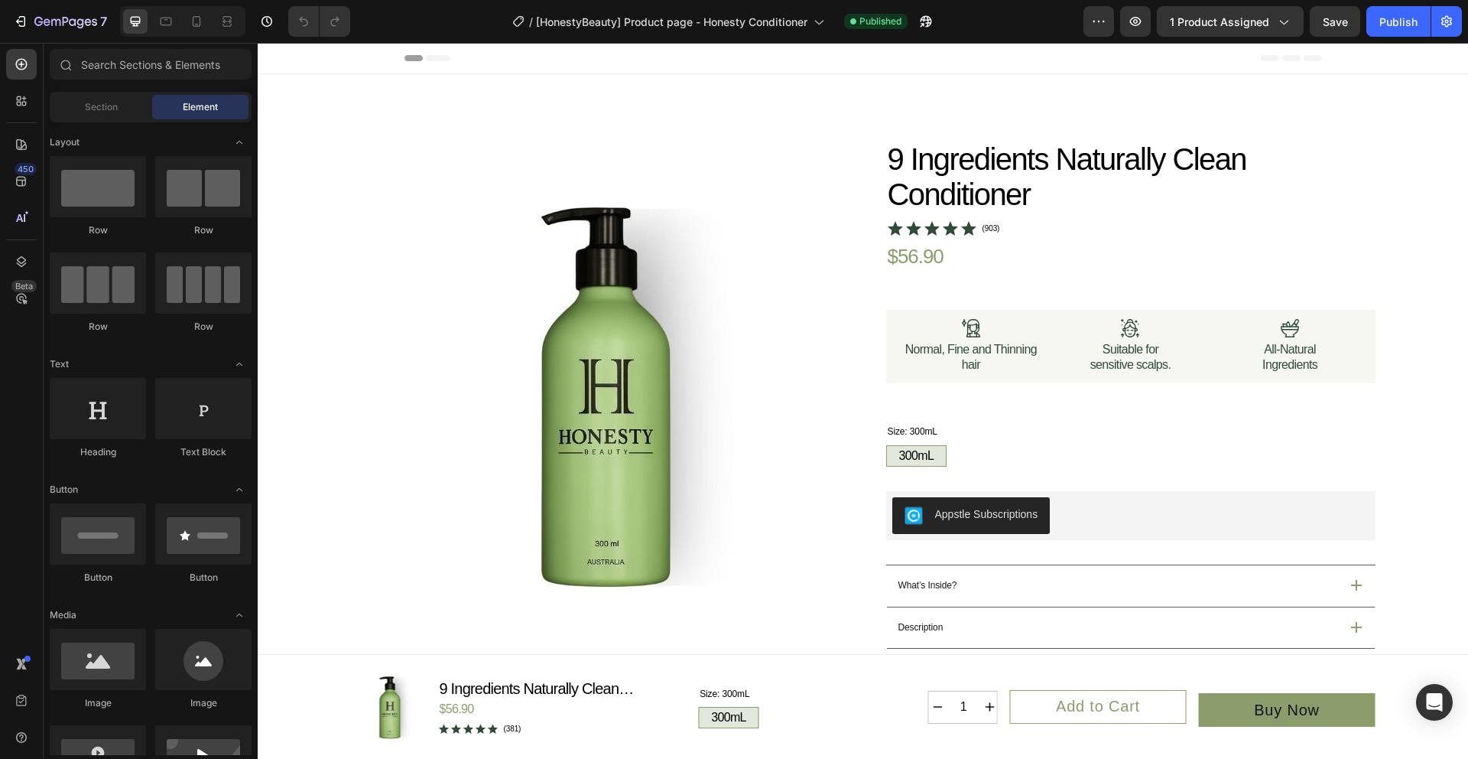
radio input "false"
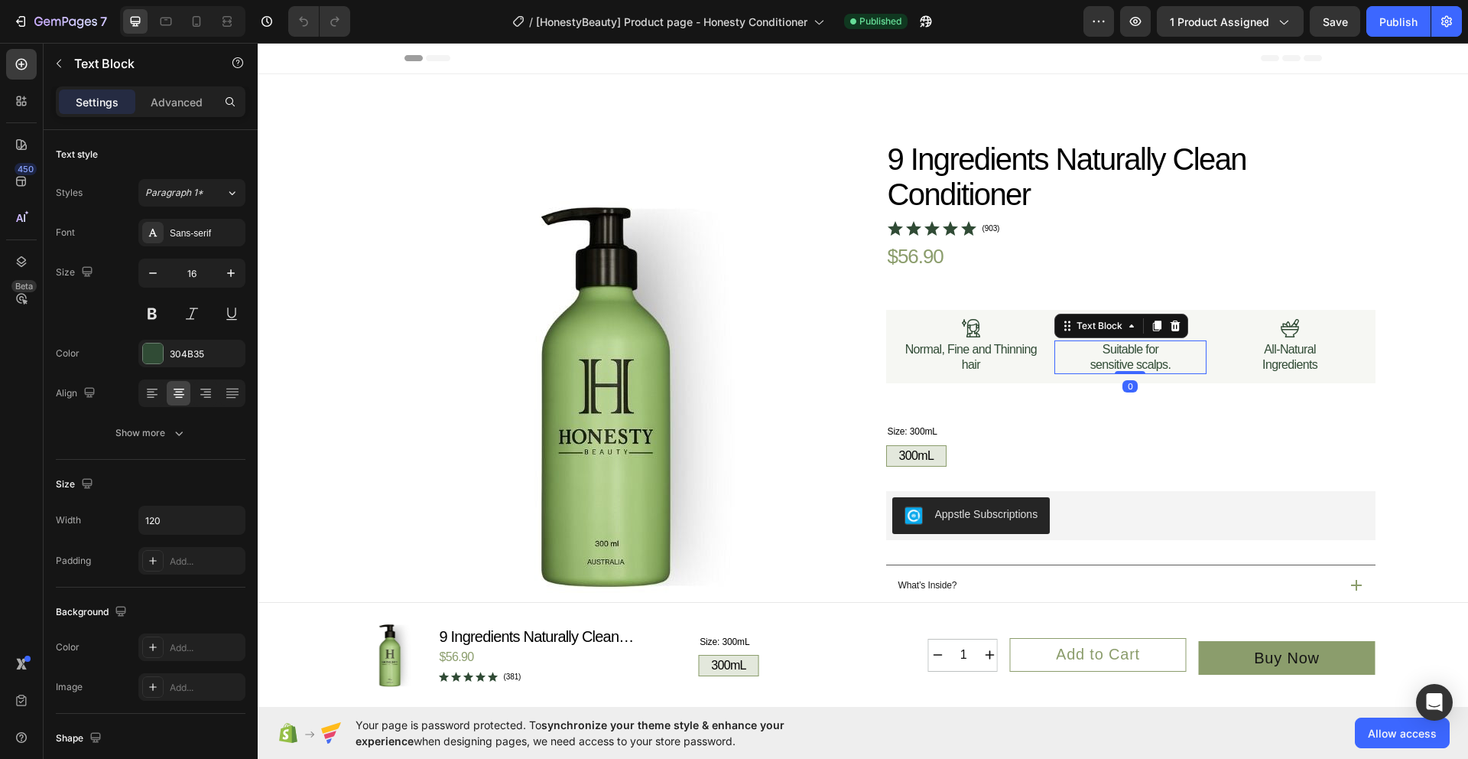
click at [1138, 366] on p "Suitable for sensitive scalps." at bounding box center [1130, 357] width 89 height 31
click at [1189, 367] on div "Suitable for sensitive scalps." at bounding box center [1131, 357] width 152 height 34
click at [1174, 367] on div "Suitable for sensitive scalps." at bounding box center [1131, 357] width 152 height 34
click at [1163, 366] on p "Suitable for sensitive scalps." at bounding box center [1130, 357] width 89 height 31
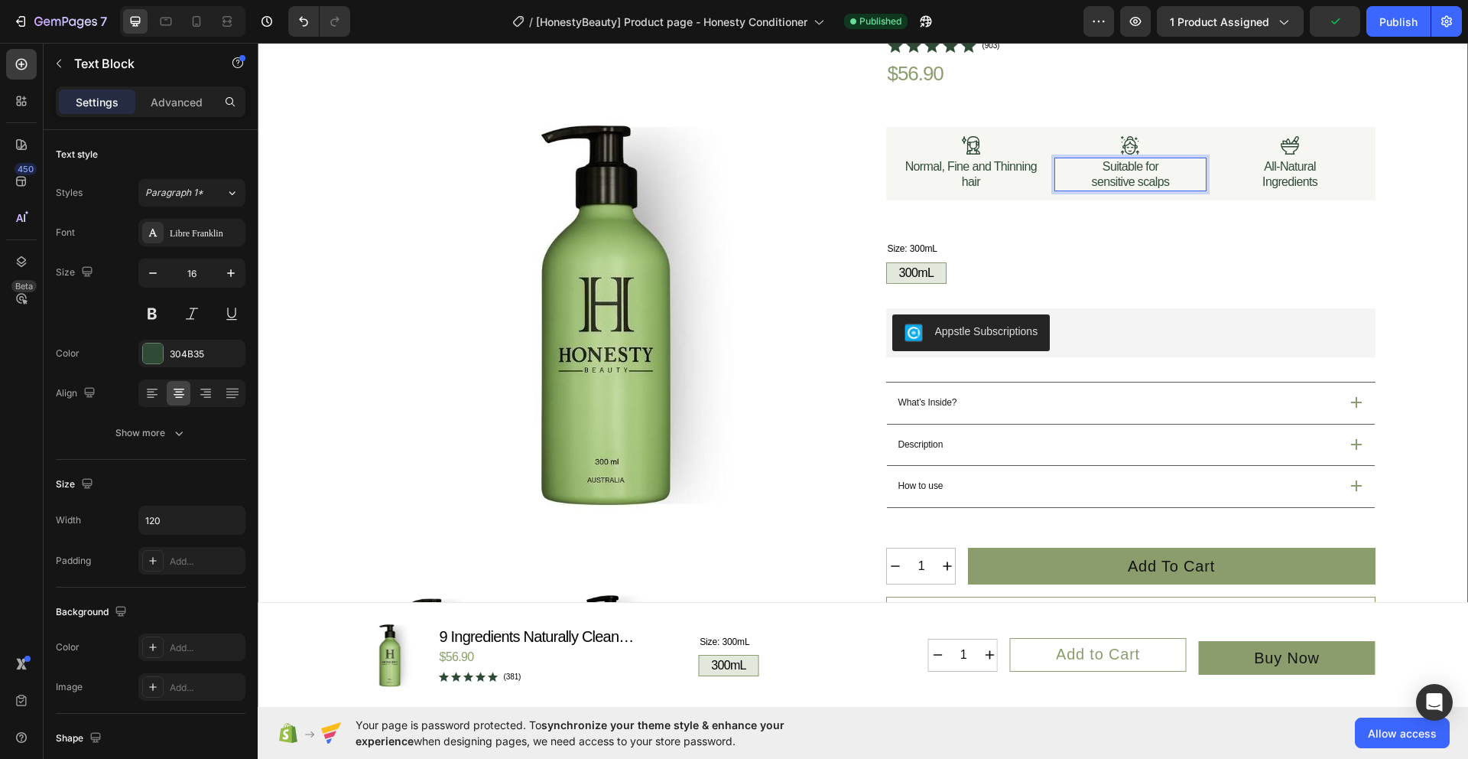
scroll to position [252, 0]
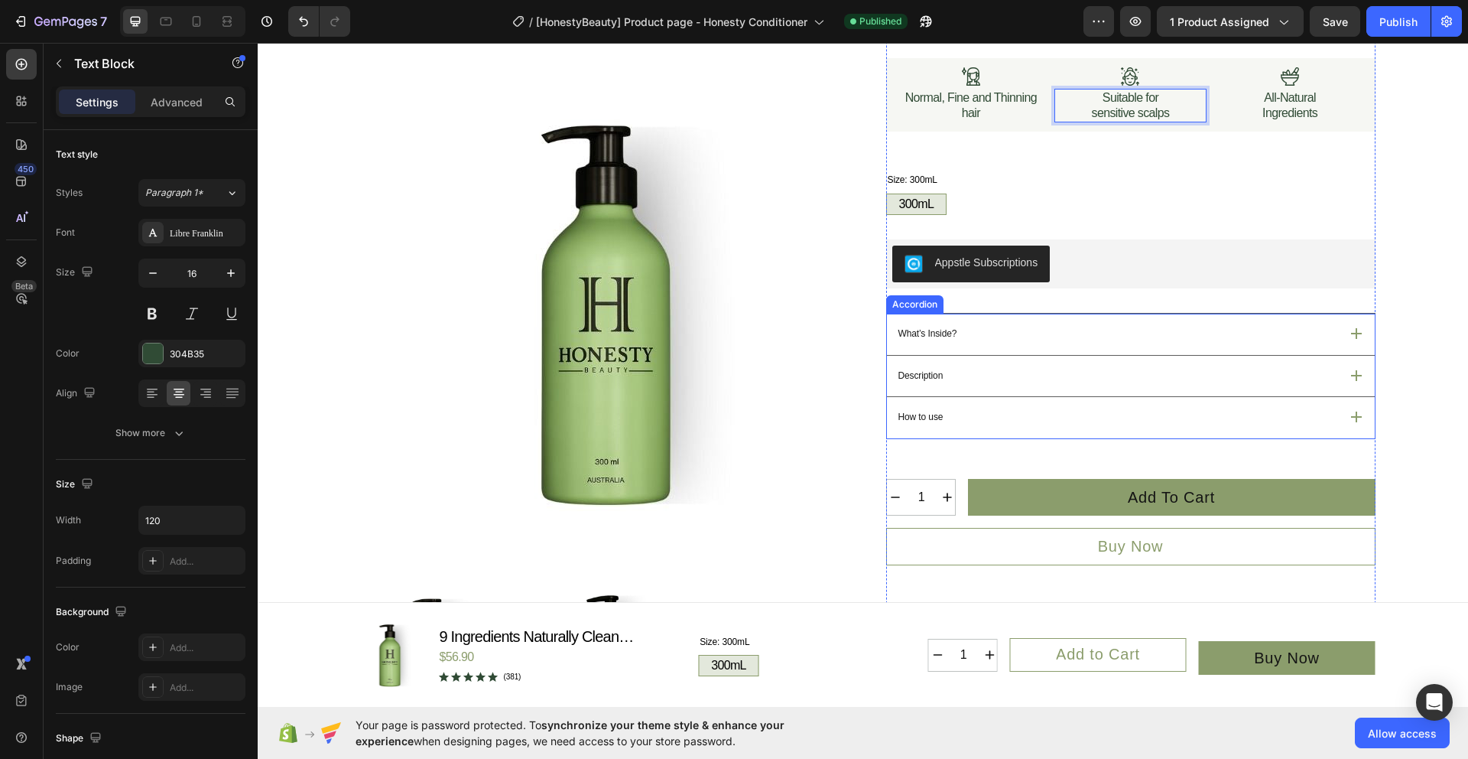
click at [1216, 339] on div "What’s Inside?" at bounding box center [1117, 333] width 443 height 19
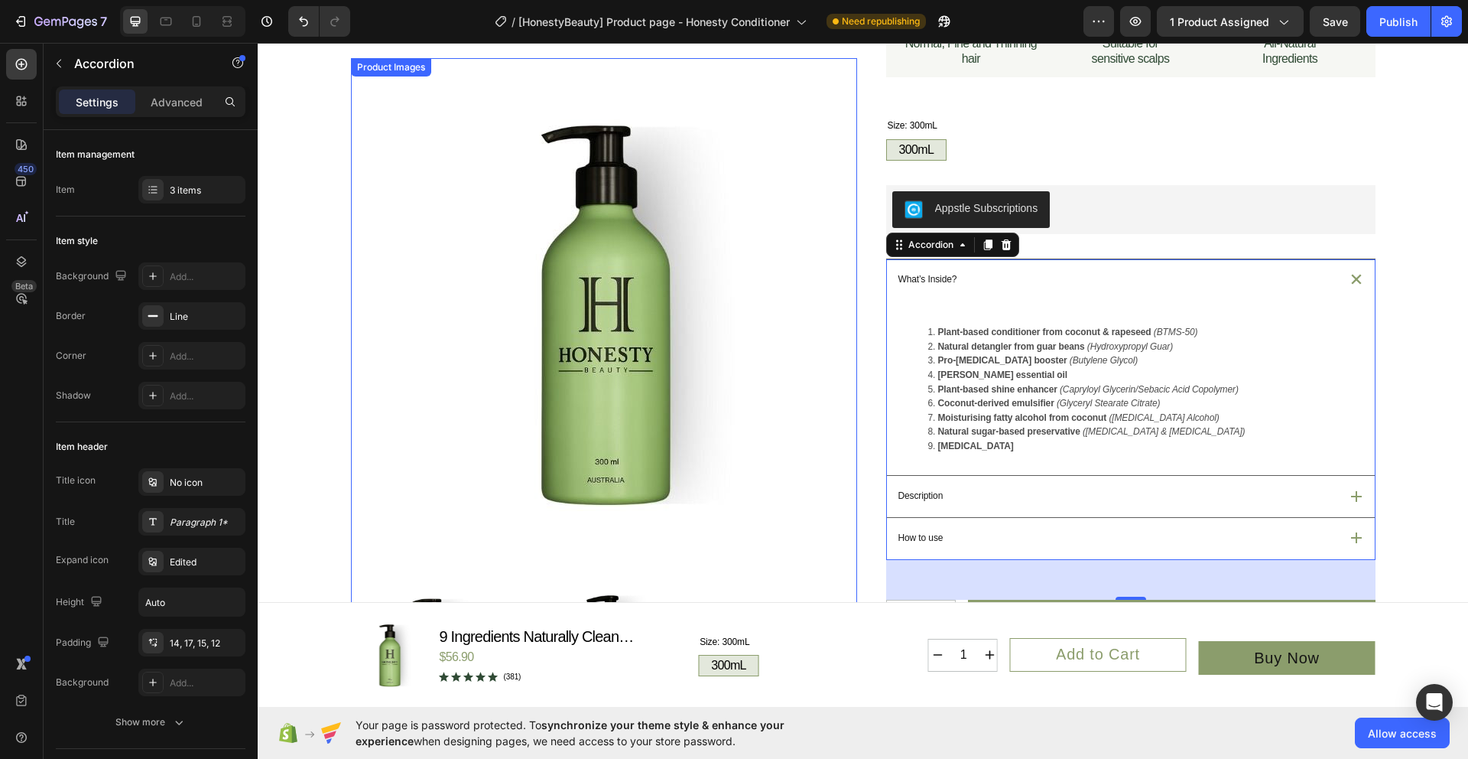
scroll to position [336, 0]
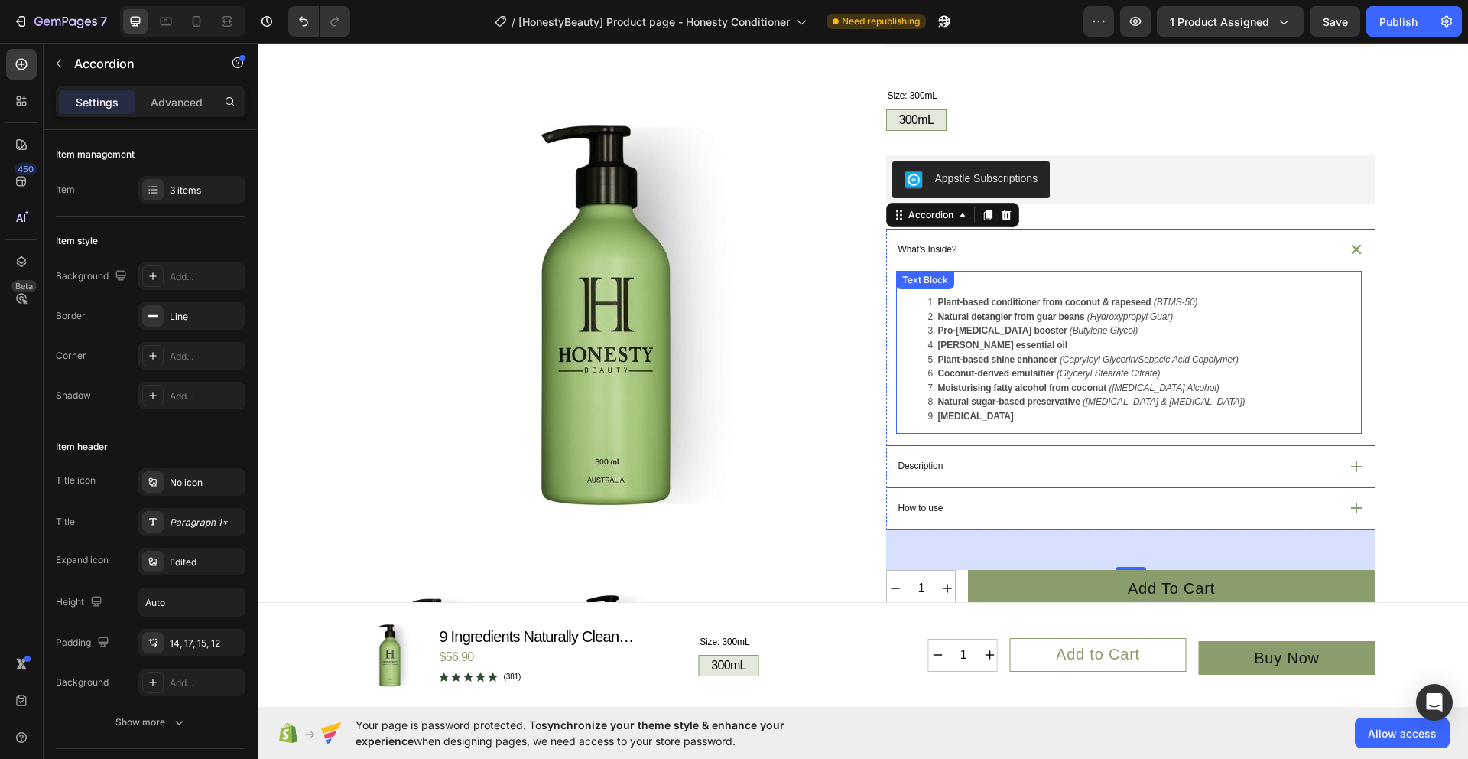
click at [1012, 396] on strong "Natural sugar-based preservative" at bounding box center [1009, 401] width 142 height 11
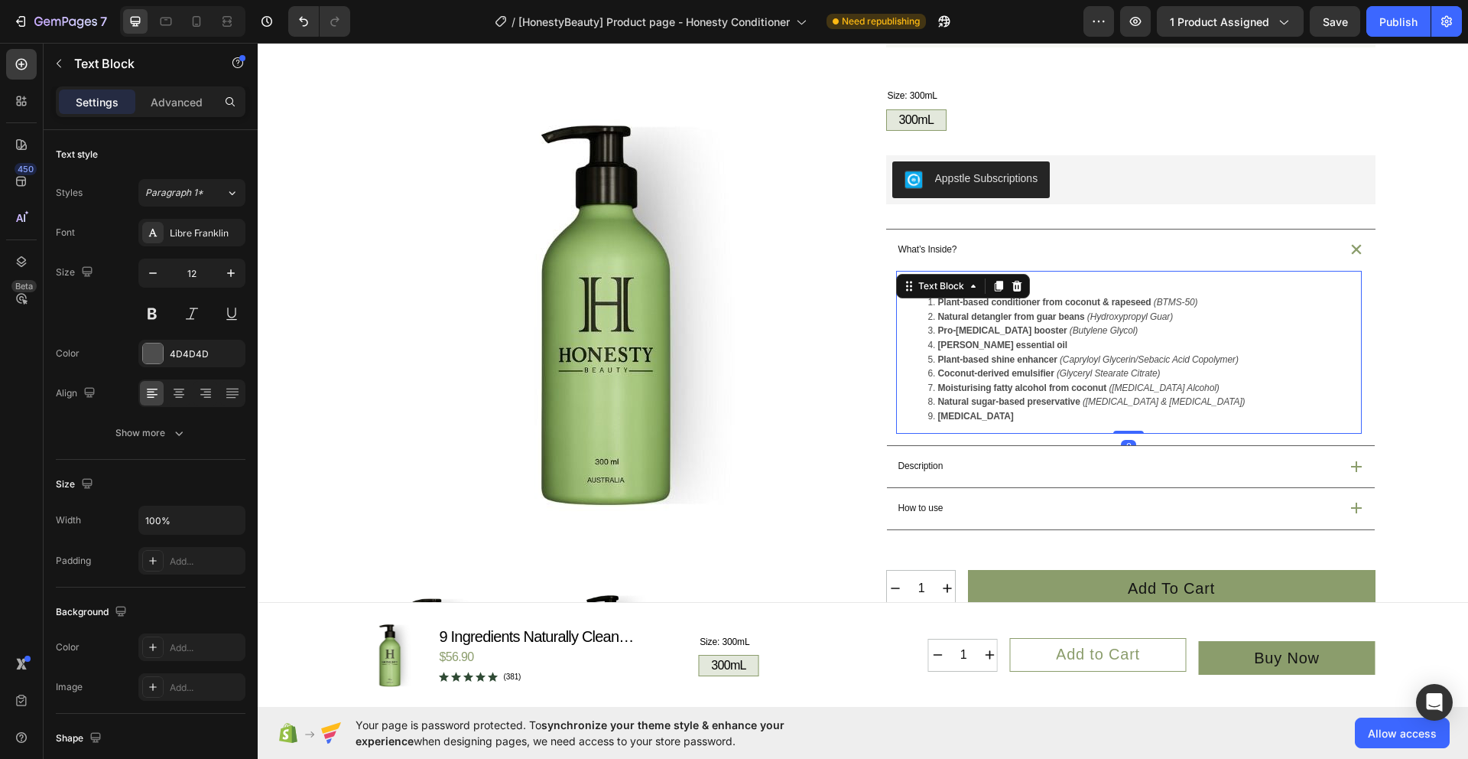
click at [1008, 413] on li "Purified water" at bounding box center [1144, 416] width 432 height 15
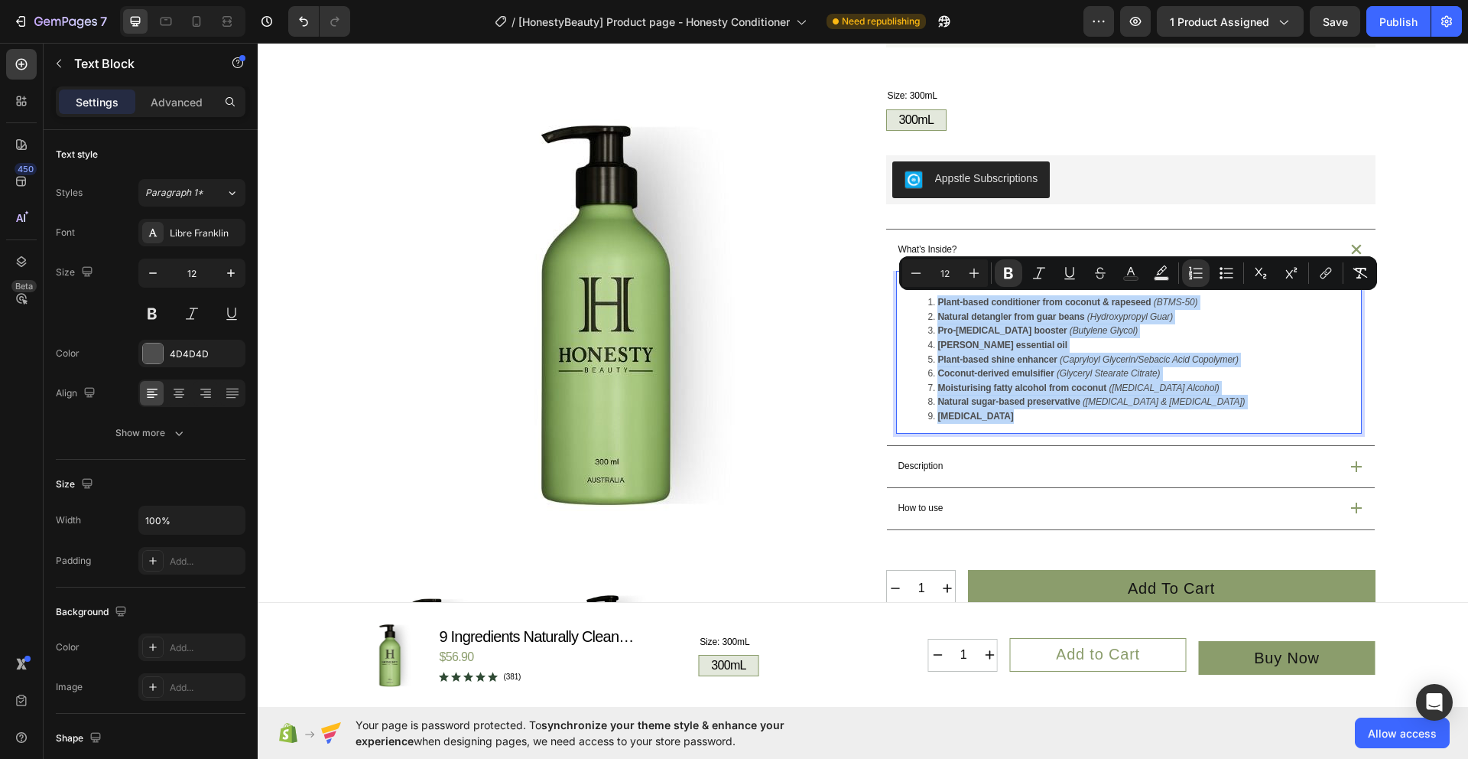
drag, startPoint x: 1007, startPoint y: 418, endPoint x: 919, endPoint y: 301, distance: 146.4
click at [919, 301] on ol "Plant-based conditioner from coconut & rapeseed (BTMS-50) Natural detangler fro…" at bounding box center [1129, 359] width 463 height 128
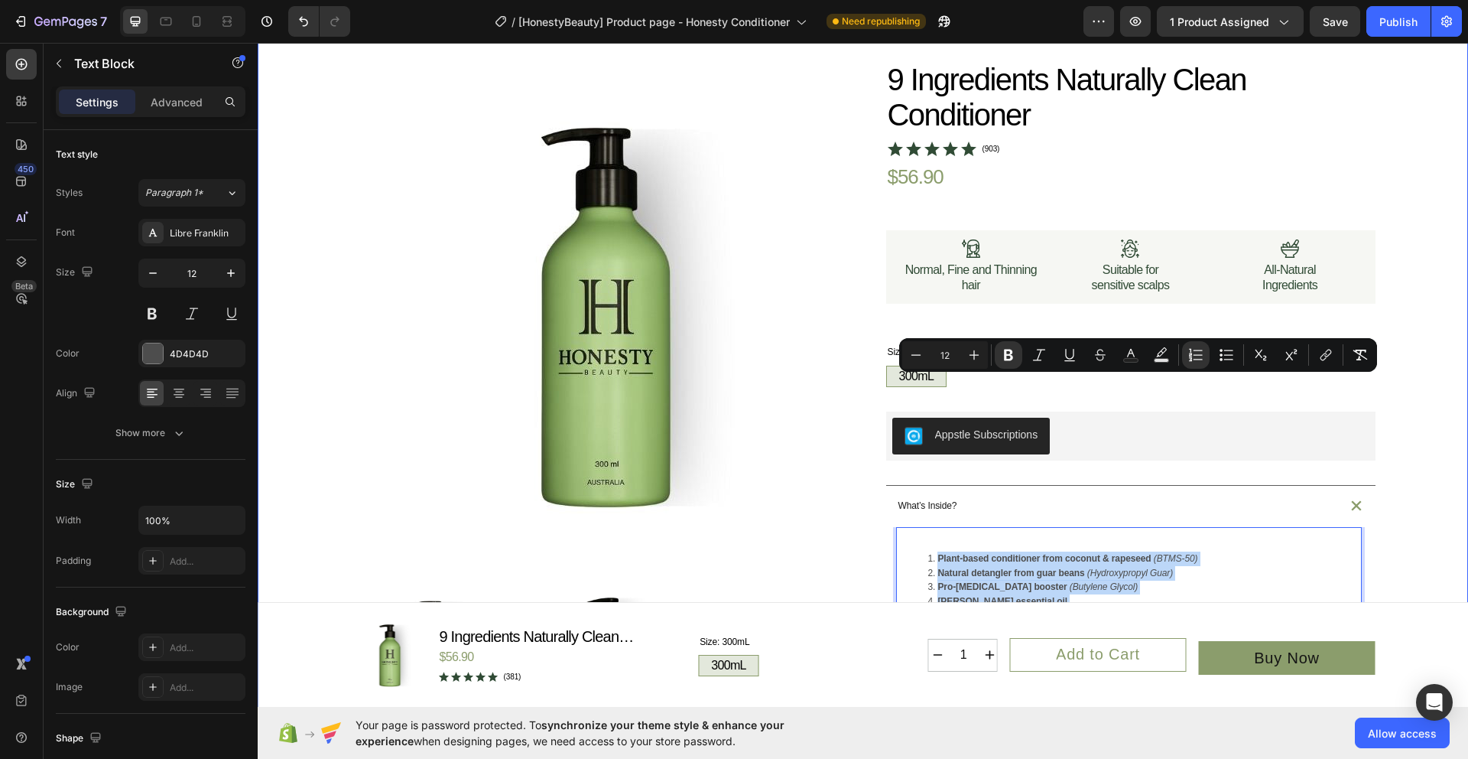
scroll to position [274, 0]
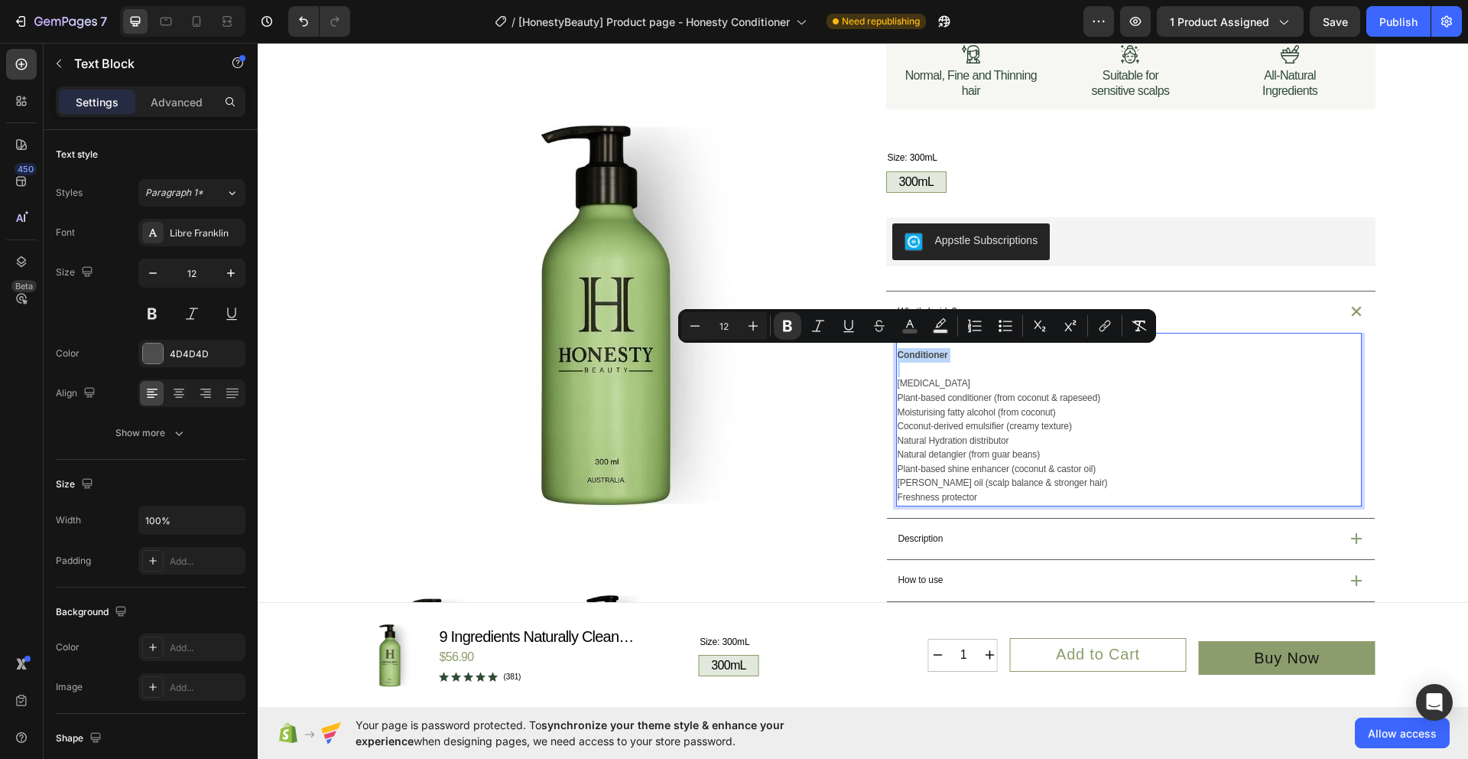
drag, startPoint x: 920, startPoint y: 368, endPoint x: 892, endPoint y: 354, distance: 31.5
click at [896, 354] on div "Conditioner Purified water Plant-based conditioner (from coconut & rapeseed) Mo…" at bounding box center [1129, 420] width 466 height 174
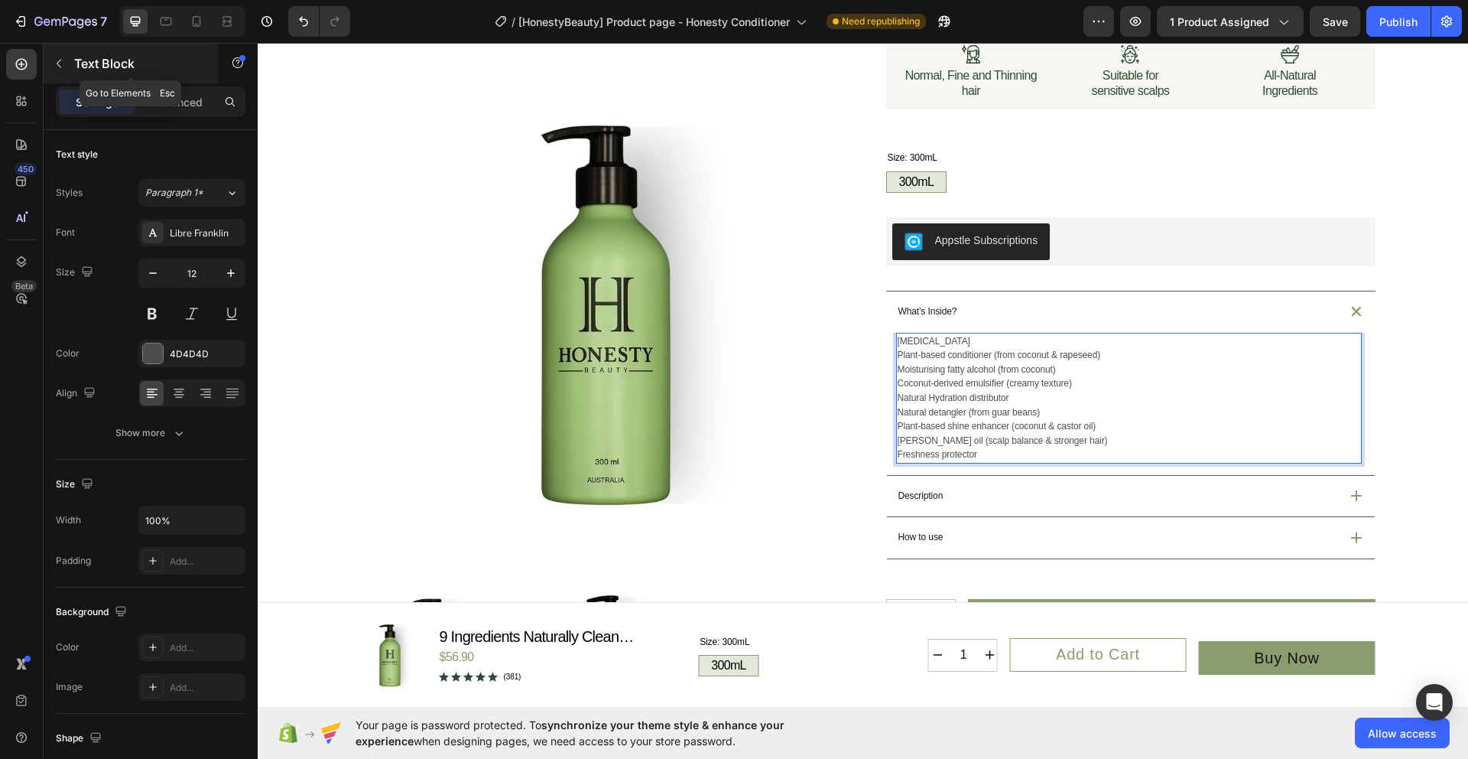
click at [58, 60] on icon "button" at bounding box center [59, 63] width 12 height 12
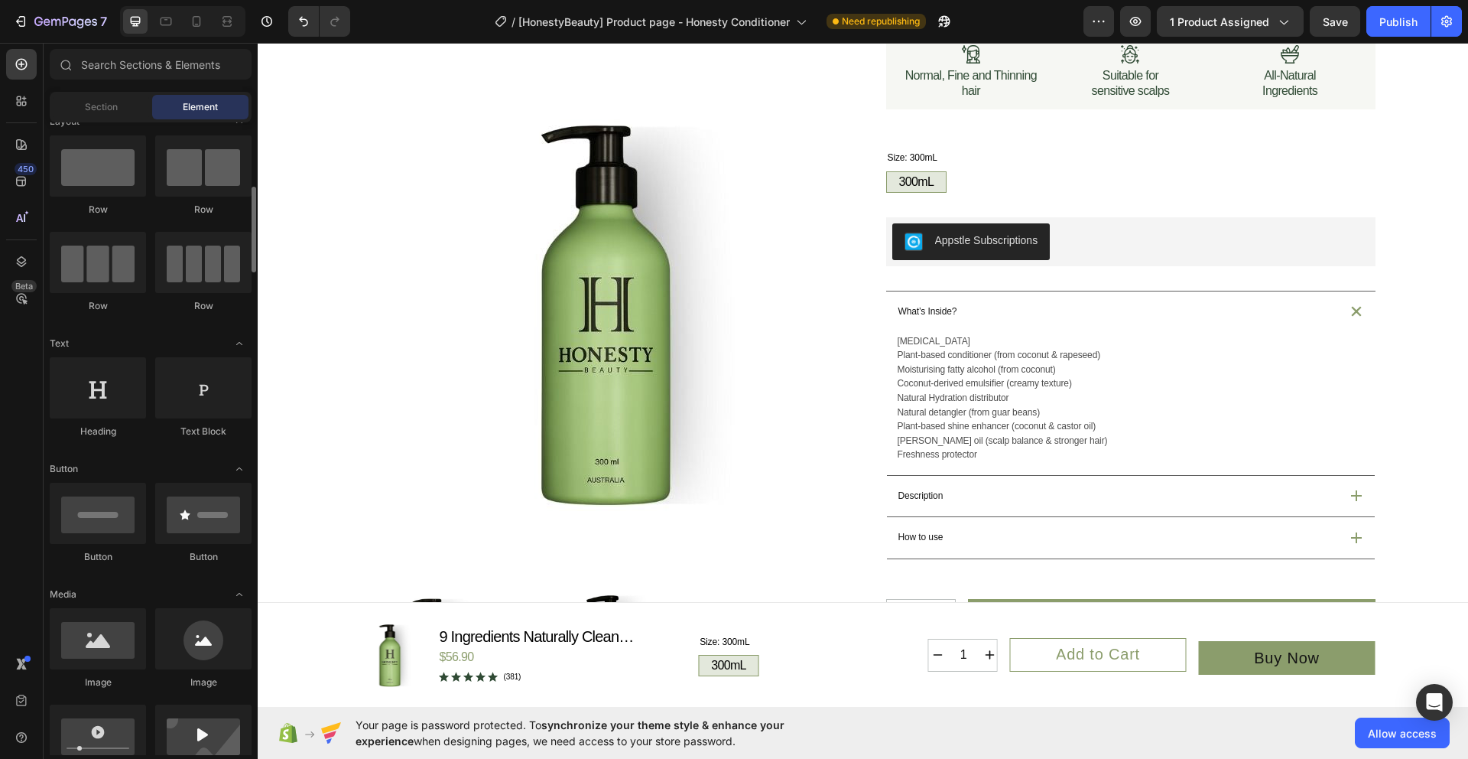
scroll to position [138, 0]
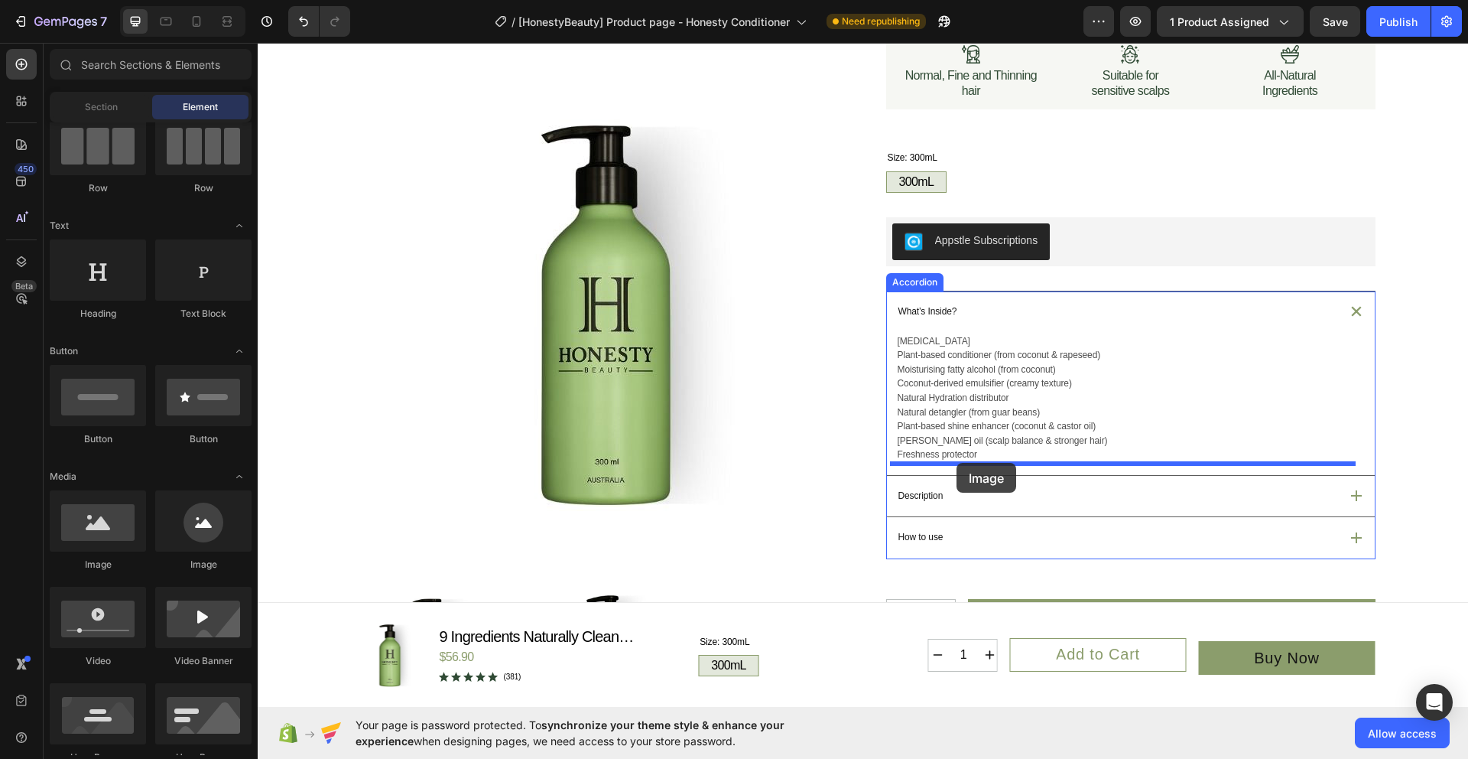
drag, startPoint x: 360, startPoint y: 570, endPoint x: 957, endPoint y: 463, distance: 606.0
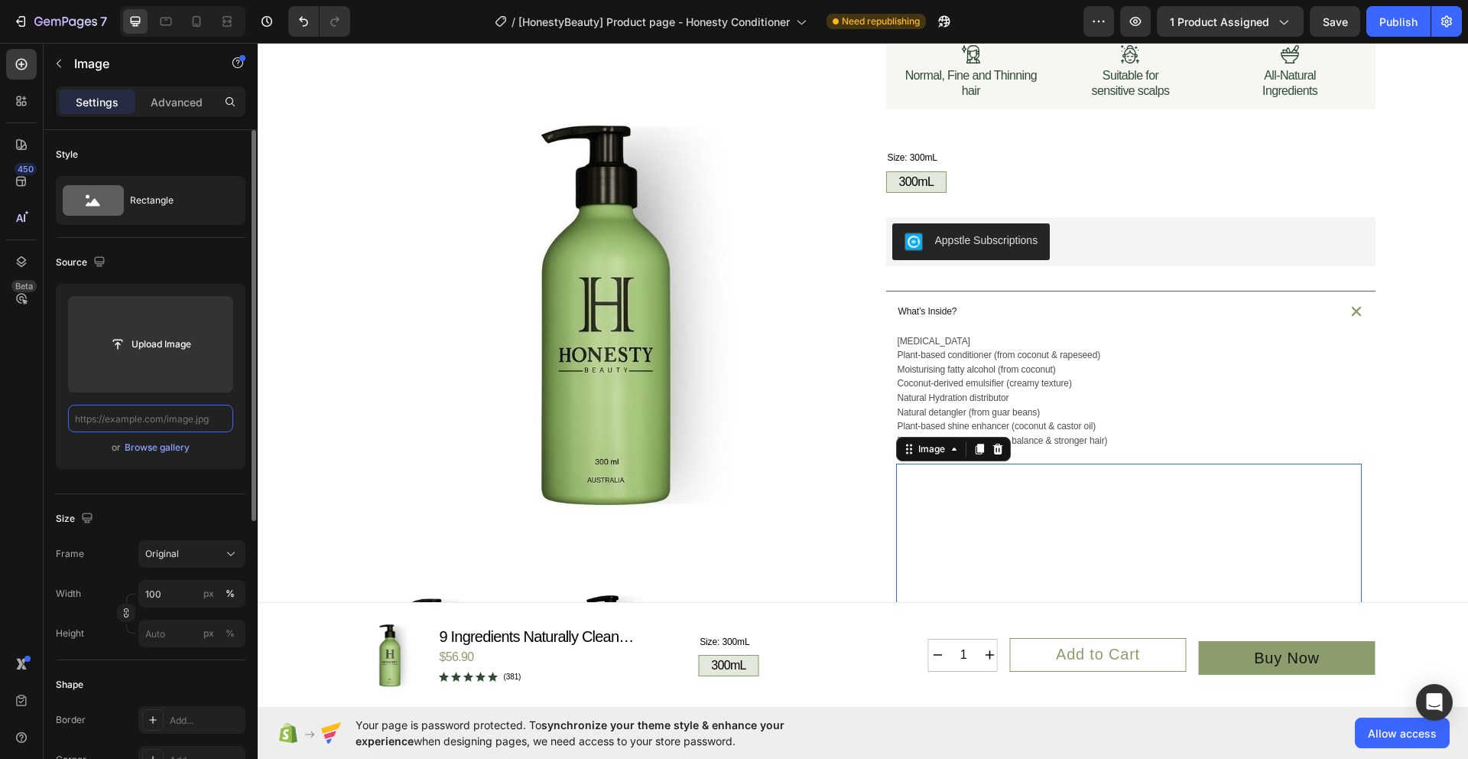
scroll to position [0, 0]
click at [180, 444] on div "Browse gallery" at bounding box center [157, 447] width 65 height 14
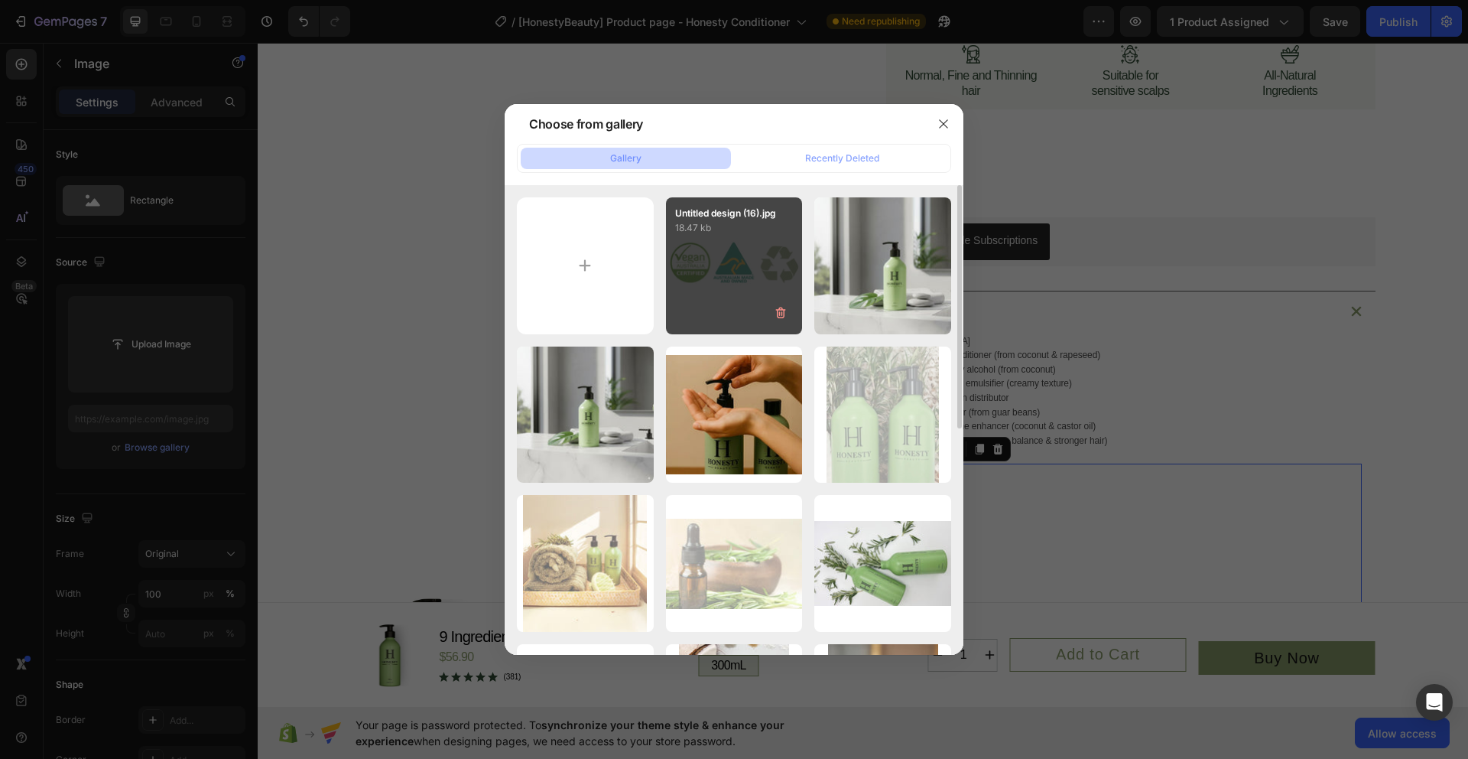
click at [746, 262] on div "Untitled design (16).jpg 18.47 kb" at bounding box center [734, 265] width 137 height 137
type input "https://cdn.shopify.com/s/files/1/0914/6676/0559/files/gempages_572910418670912…"
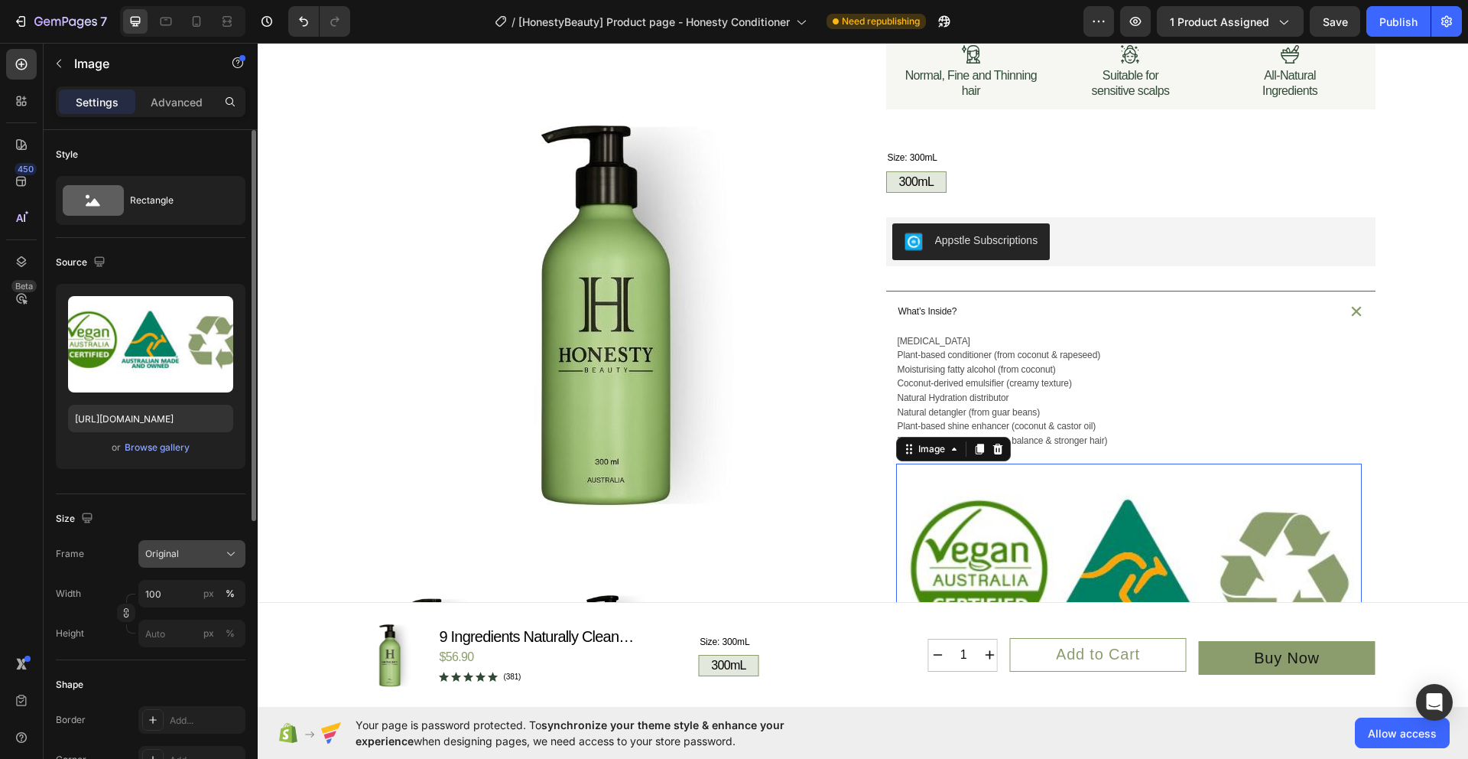
scroll to position [100, 0]
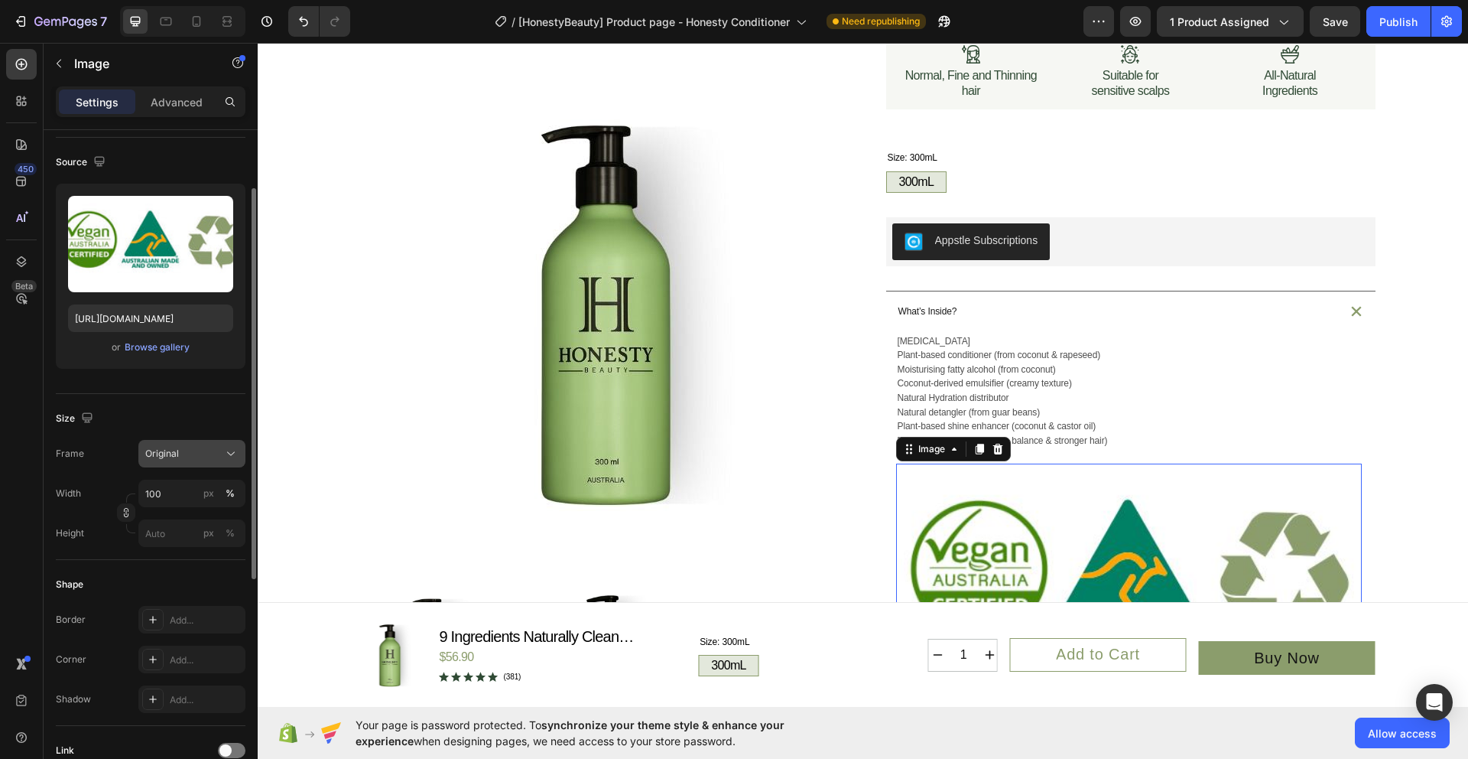
click at [227, 460] on icon at bounding box center [230, 453] width 15 height 15
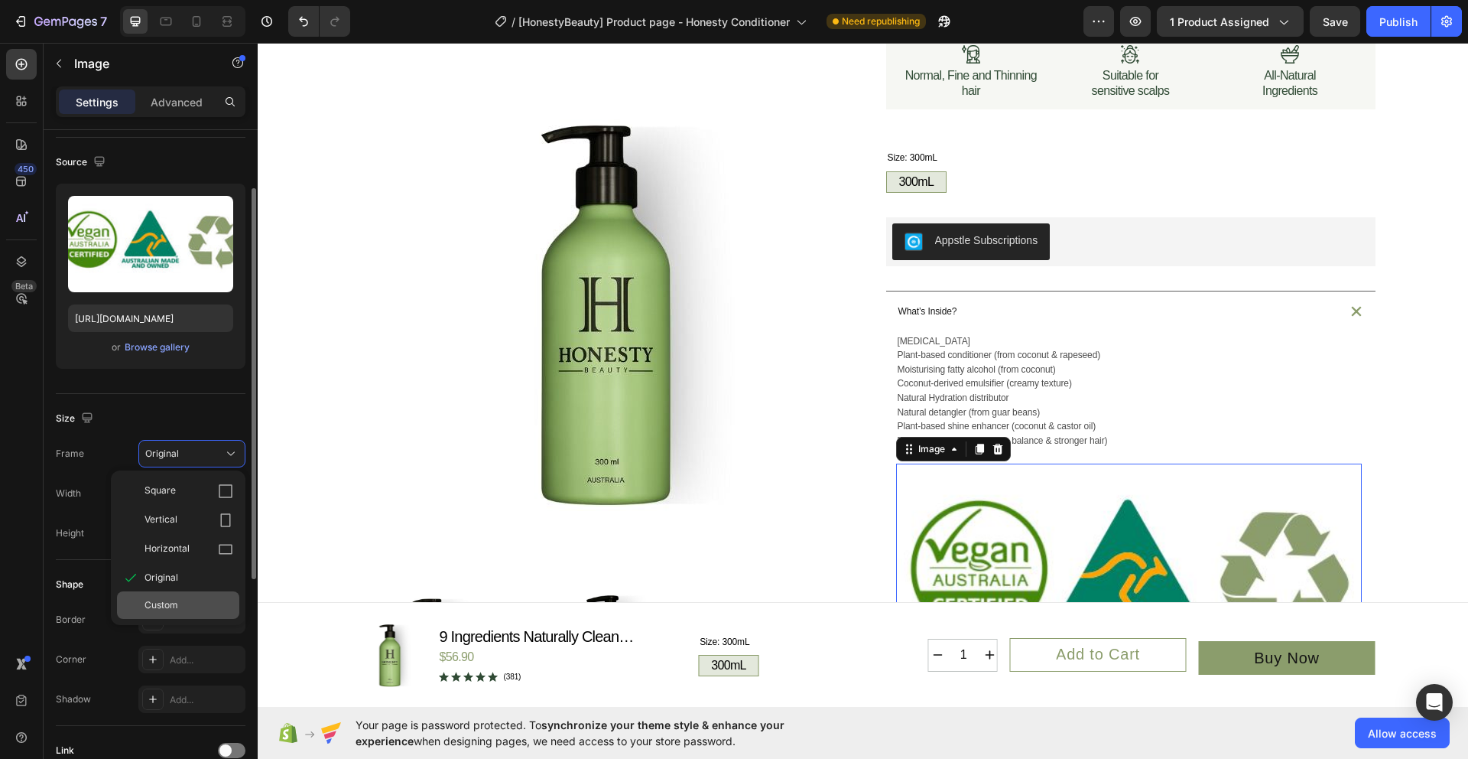
click at [185, 599] on div "Custom" at bounding box center [189, 605] width 89 height 14
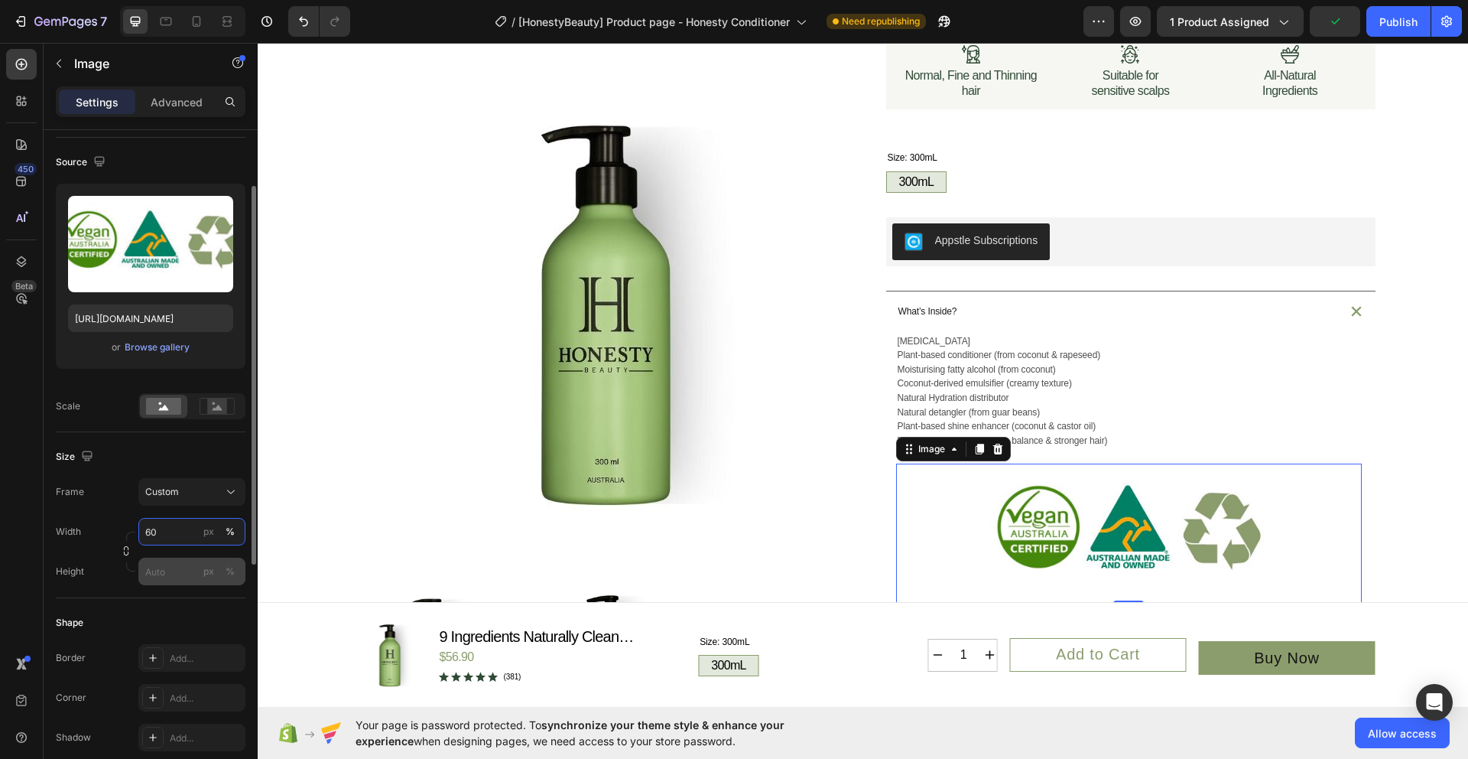
type input "60"
click at [184, 575] on input "px %" at bounding box center [191, 572] width 107 height 28
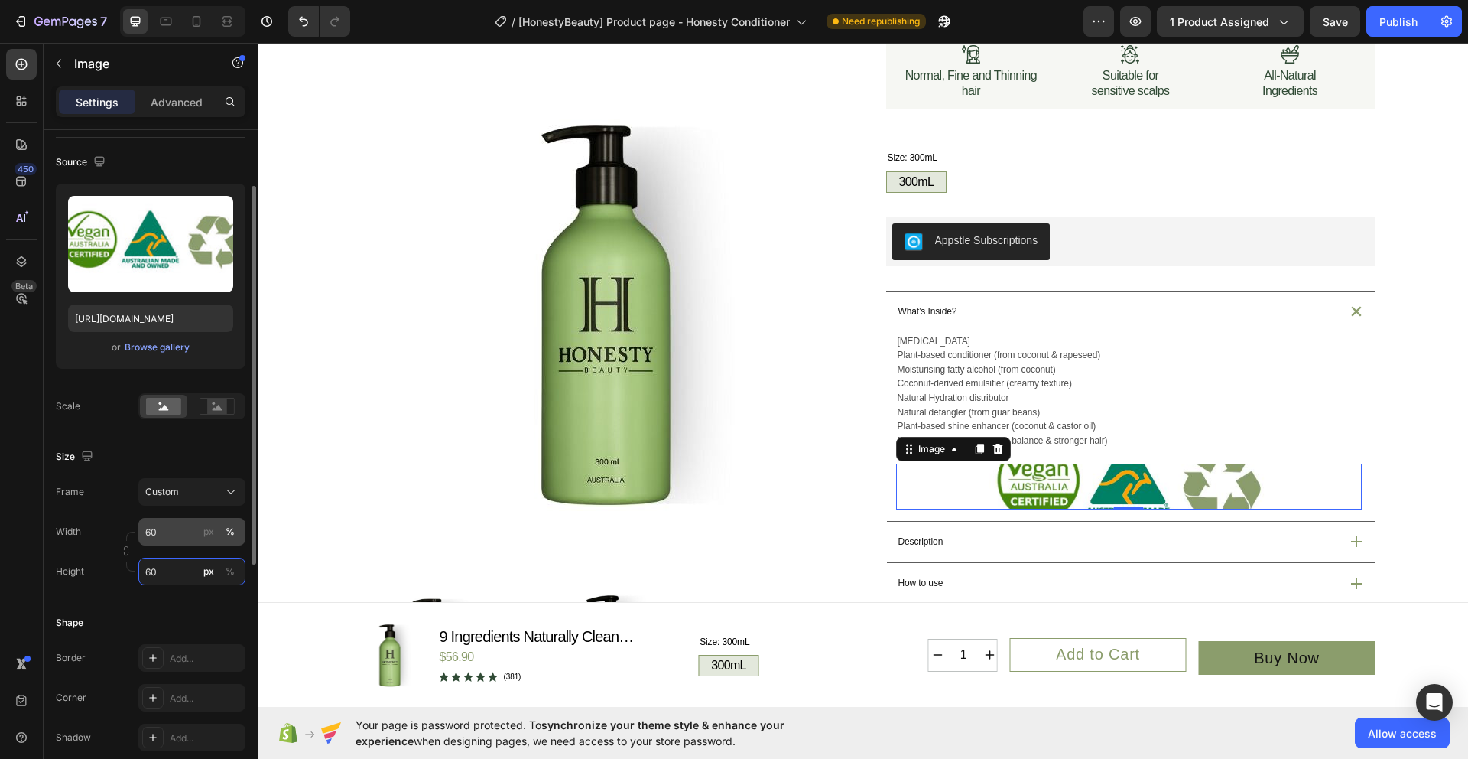
type input "60"
click at [177, 535] on input "60" at bounding box center [191, 532] width 107 height 28
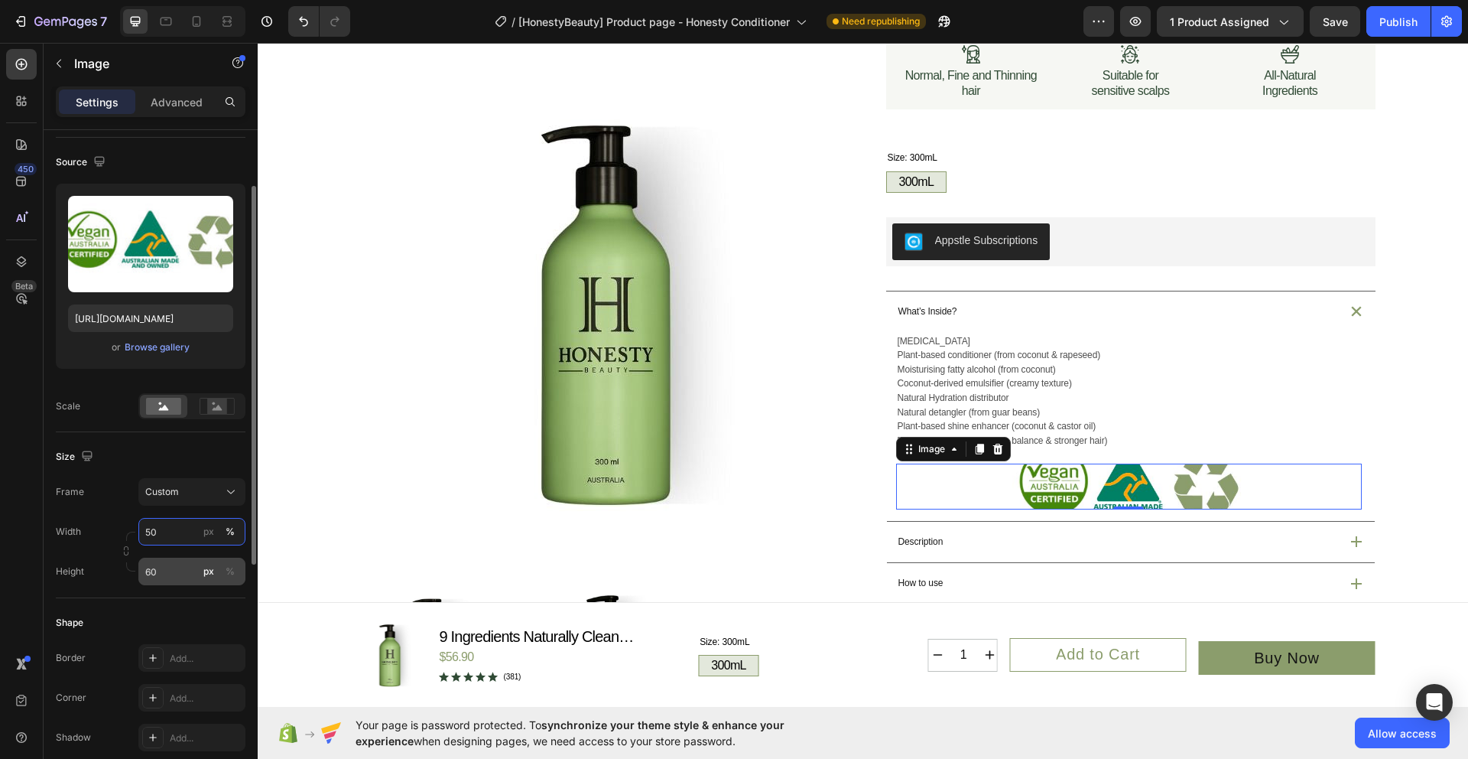
type input "50"
click at [184, 579] on input "60" at bounding box center [191, 572] width 107 height 28
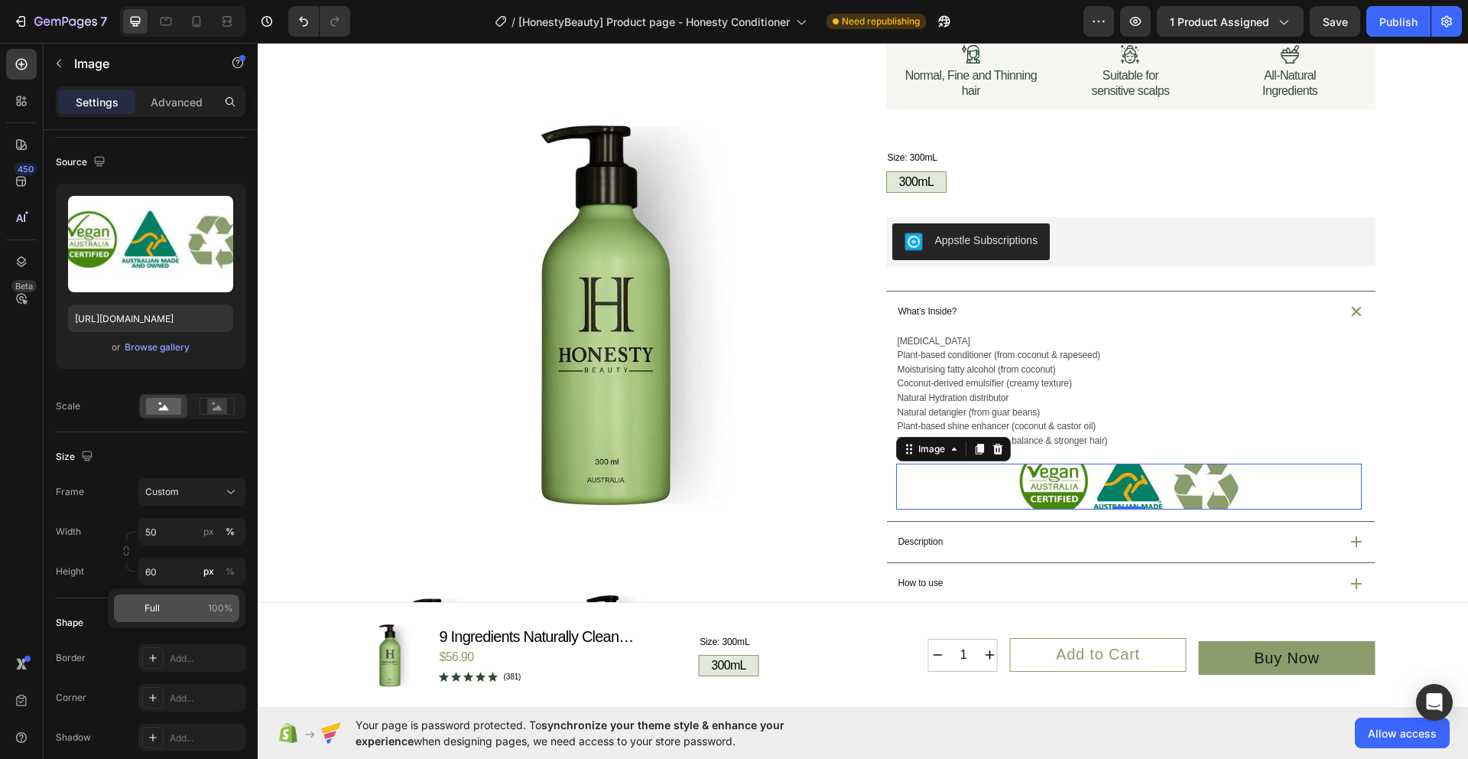
click at [174, 600] on div "Full 100%" at bounding box center [176, 608] width 125 height 28
type input "100"
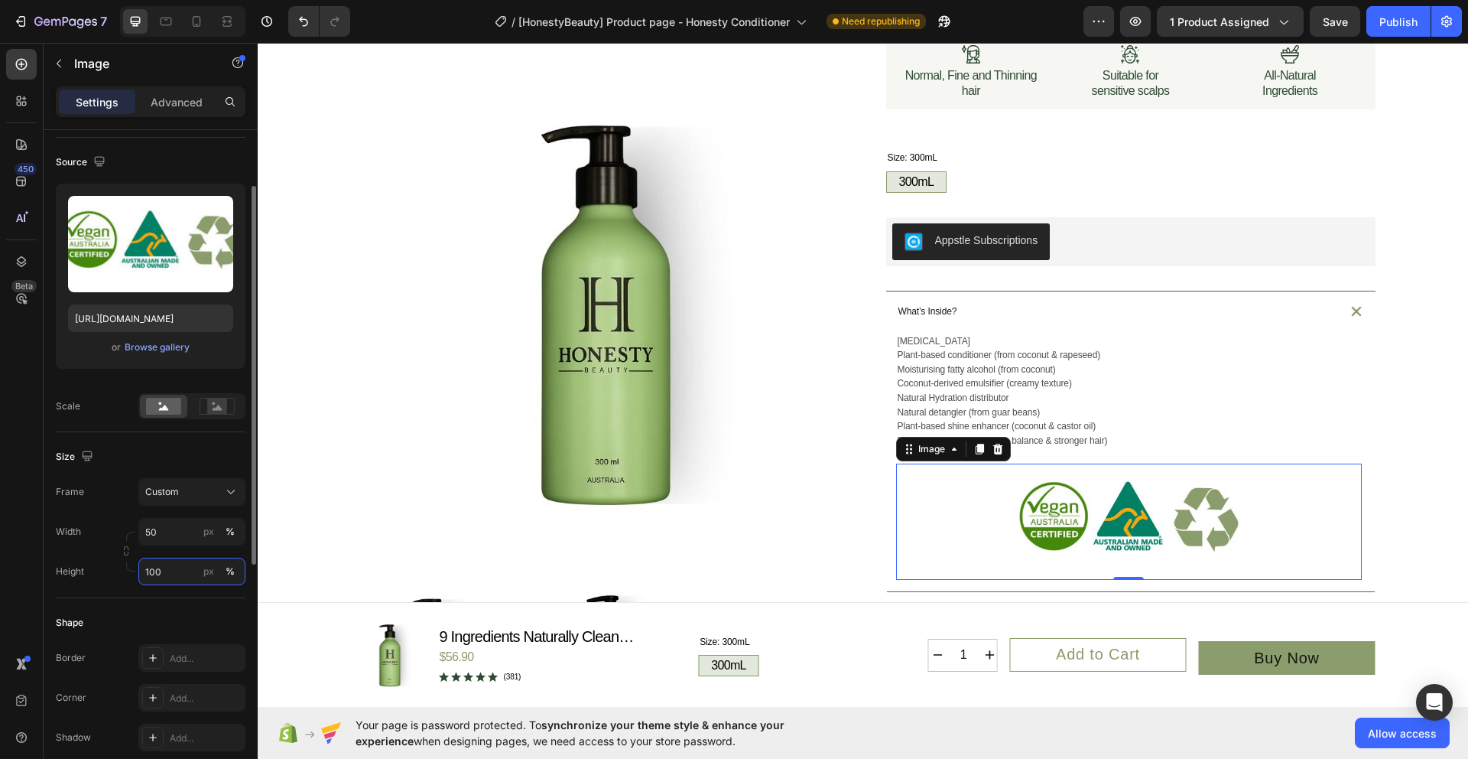
click at [175, 577] on input "100" at bounding box center [191, 572] width 107 height 28
click at [183, 540] on input "50" at bounding box center [191, 532] width 107 height 28
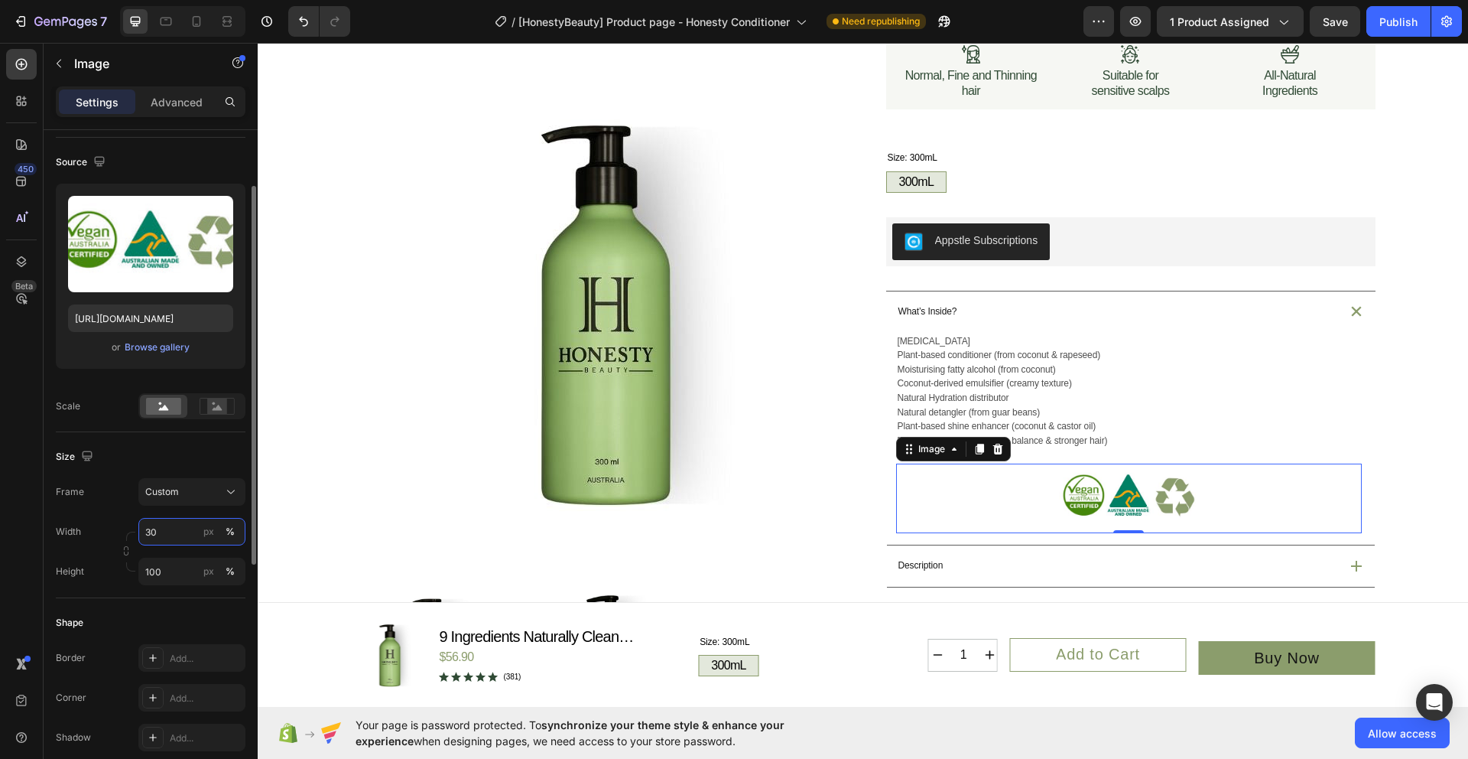
type input "3"
type input "2"
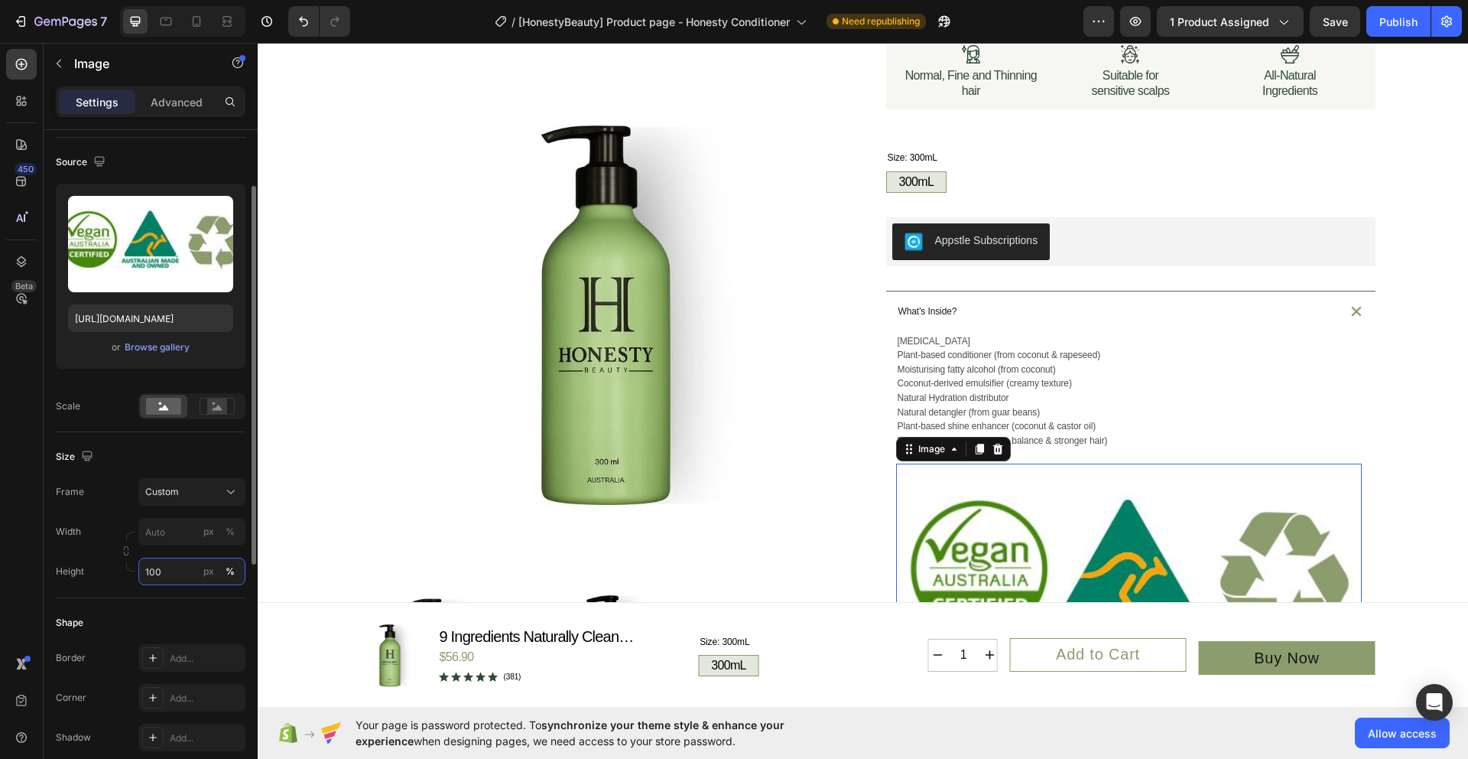
click at [191, 574] on div "Style Rectangle Source Upload Image https://cdn.shopify.com/s/files/1/0914/6676…" at bounding box center [151, 574] width 190 height 1088
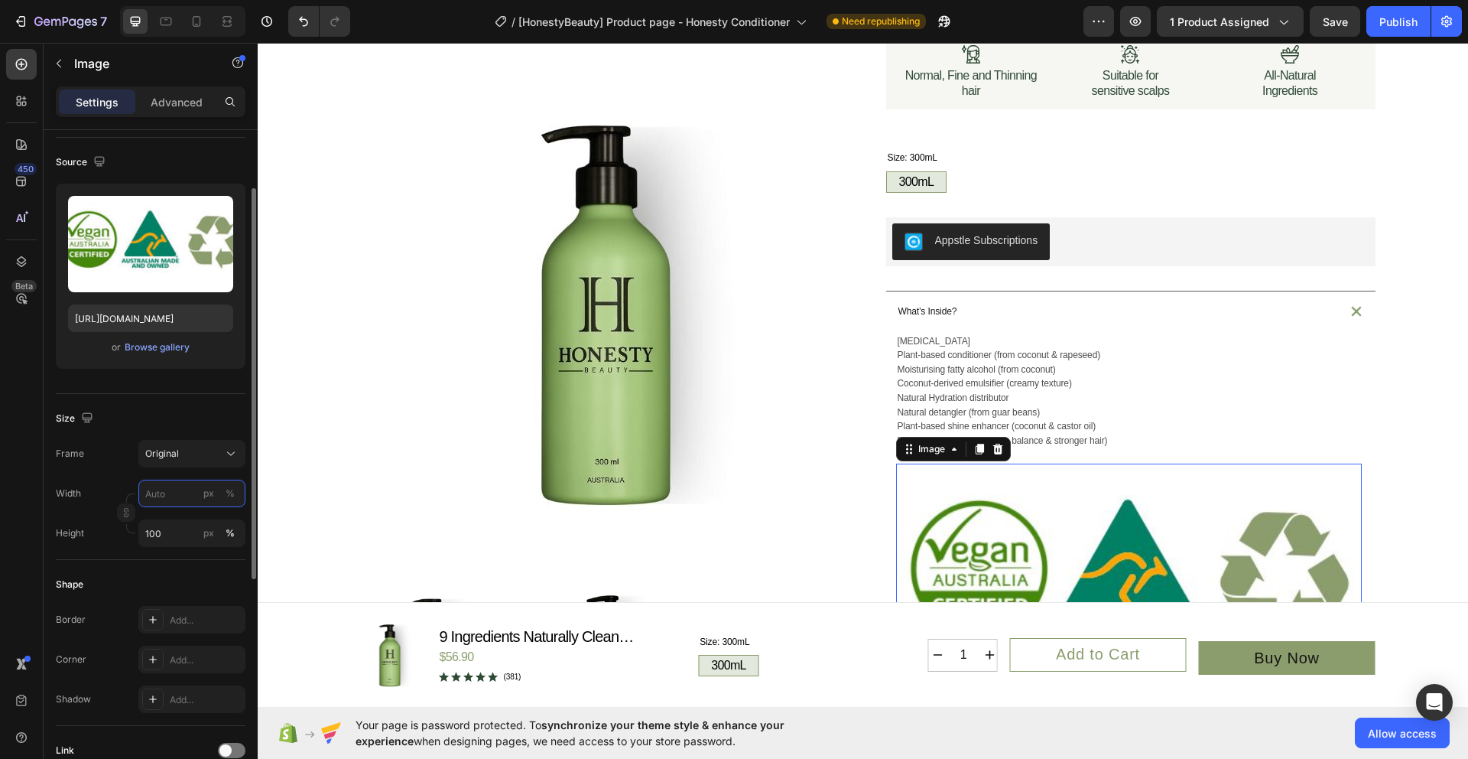
click at [190, 496] on input "px %" at bounding box center [191, 494] width 107 height 28
click at [219, 573] on div "Shape" at bounding box center [151, 584] width 190 height 24
click at [177, 502] on input "px %" at bounding box center [191, 494] width 107 height 28
type input "6"
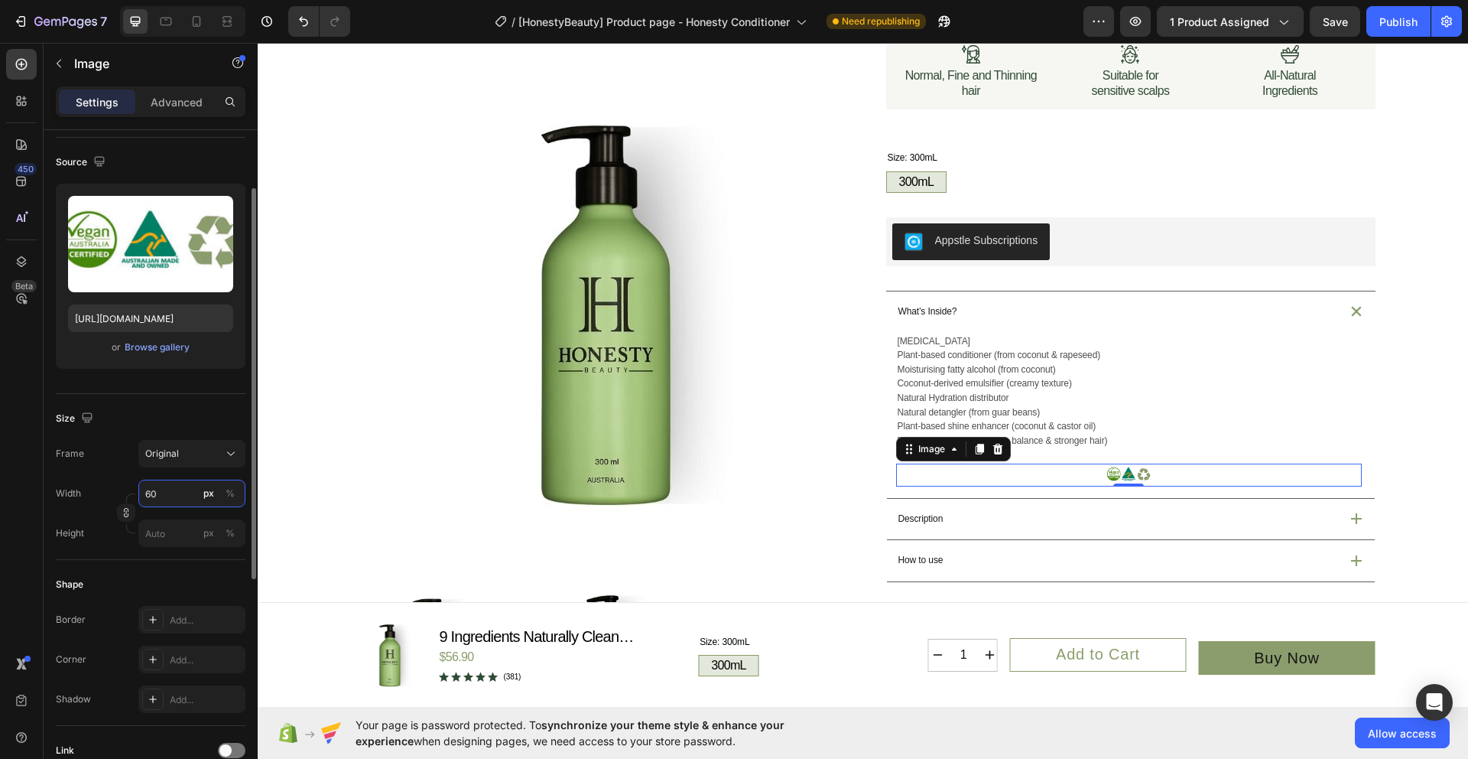
type input "6"
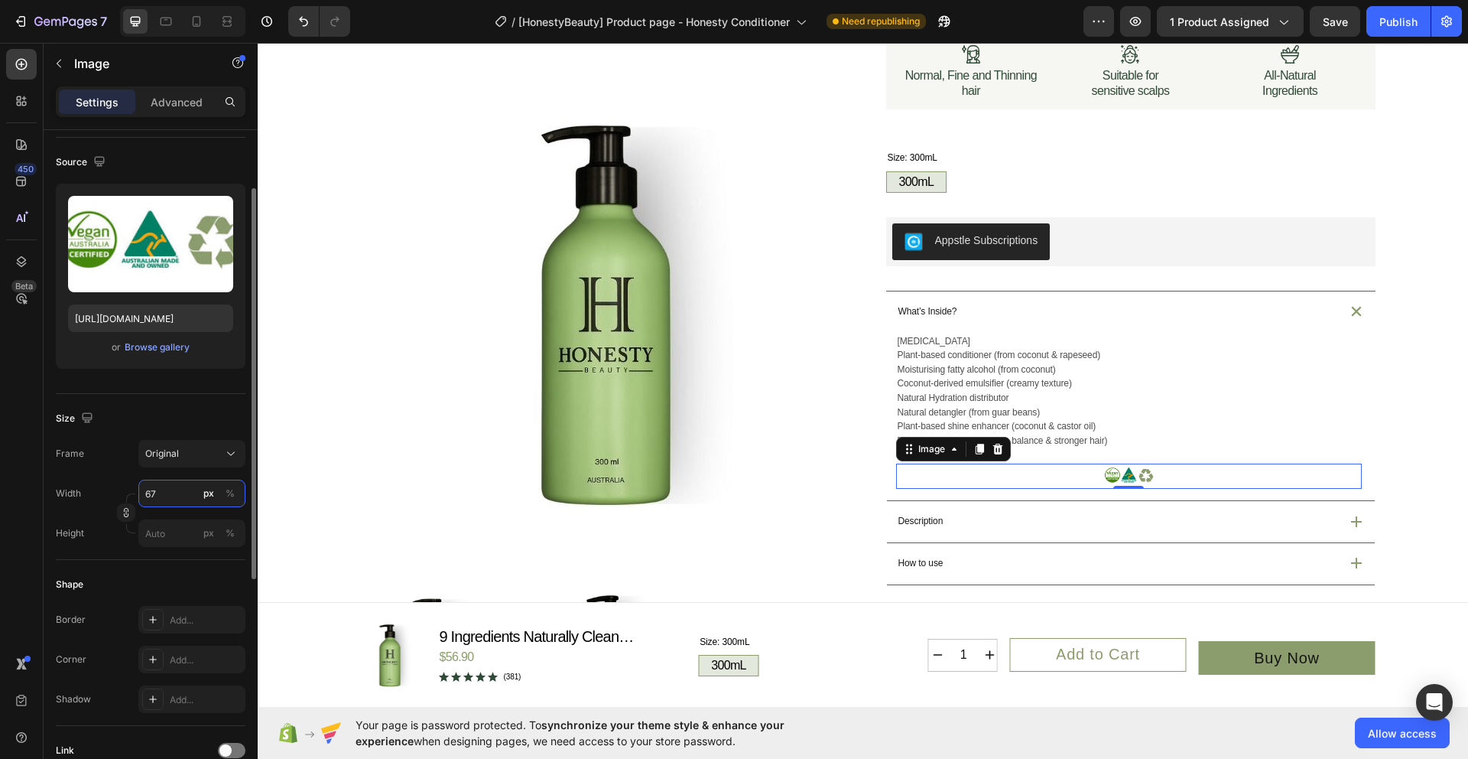
type input "6"
type input "70"
click at [374, 531] on img at bounding box center [604, 311] width 506 height 506
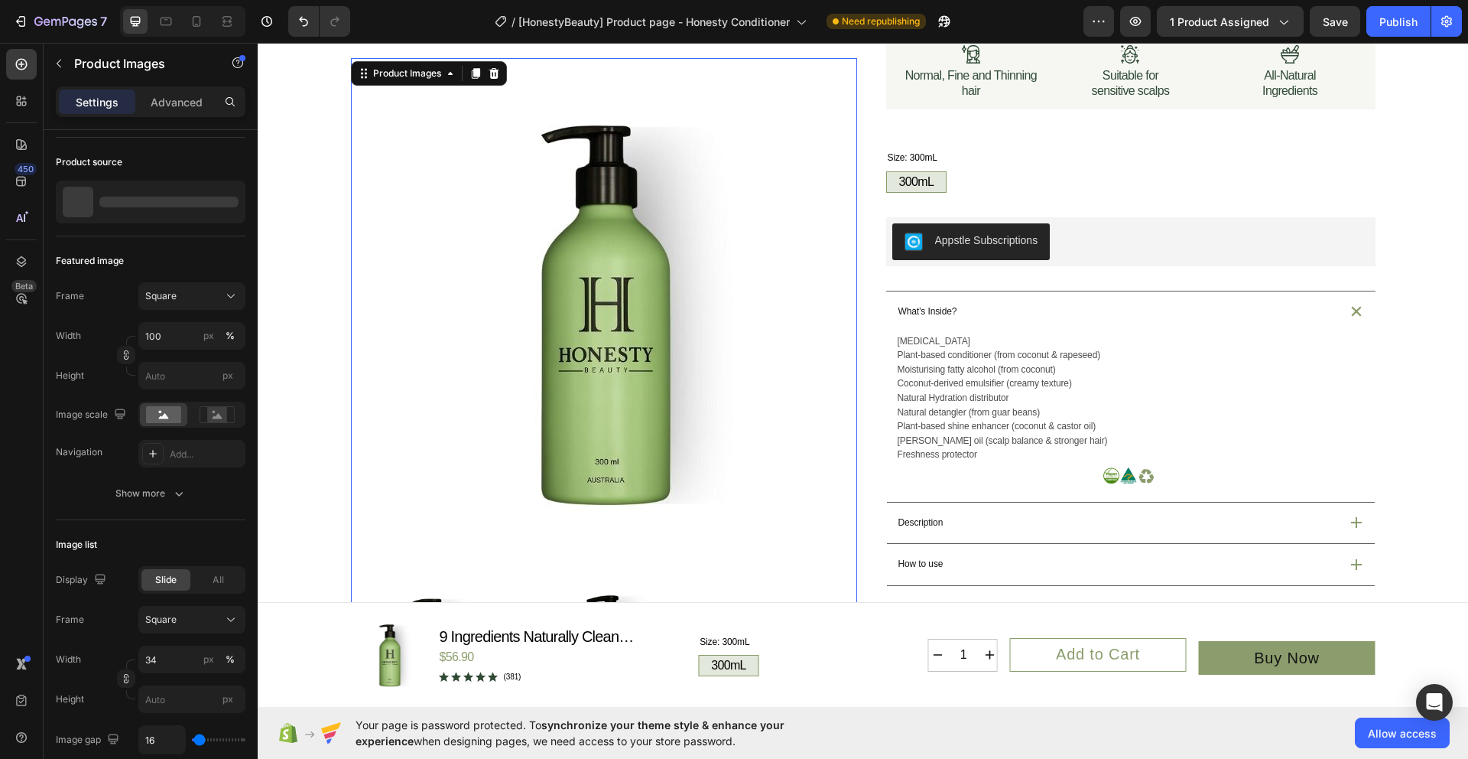
scroll to position [0, 0]
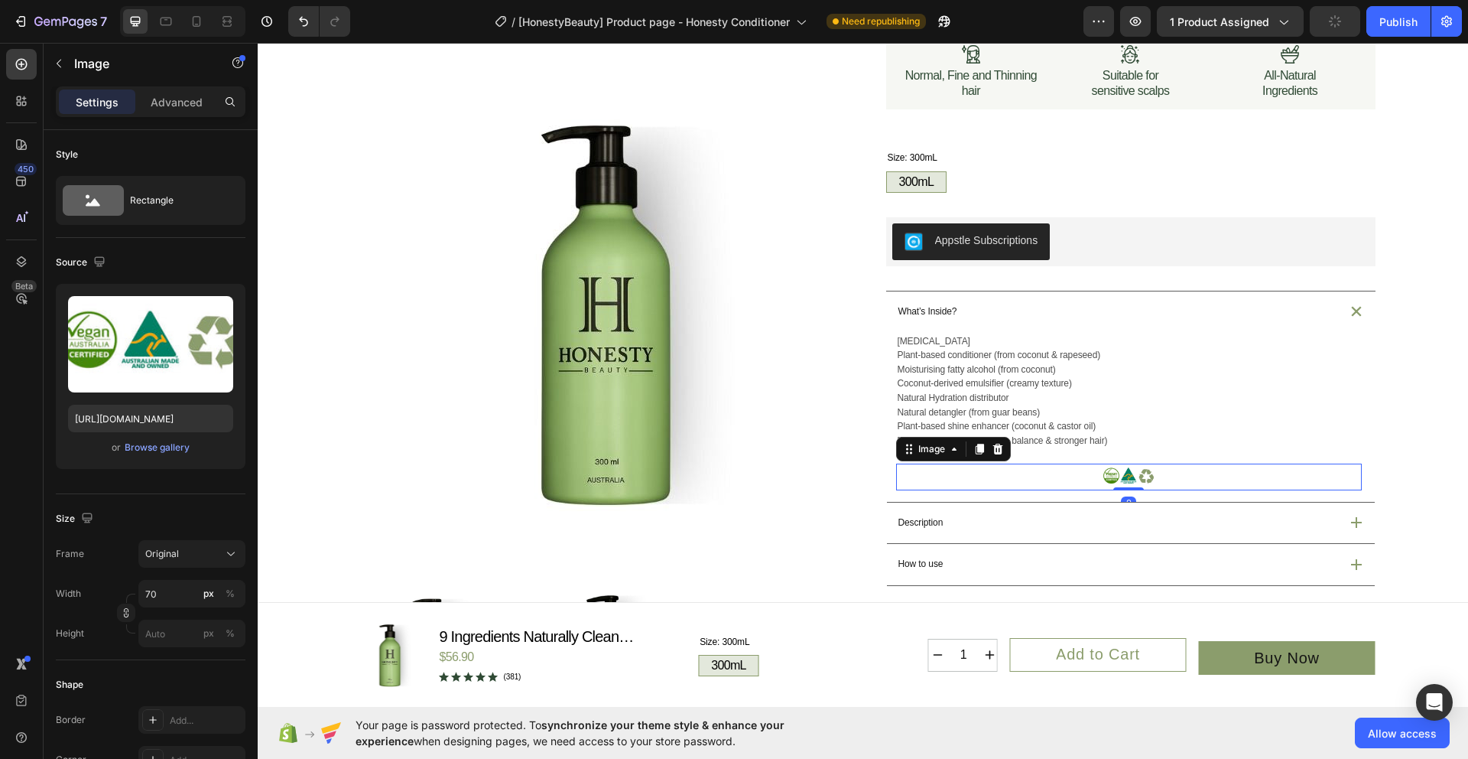
click at [1140, 480] on img at bounding box center [1129, 476] width 54 height 27
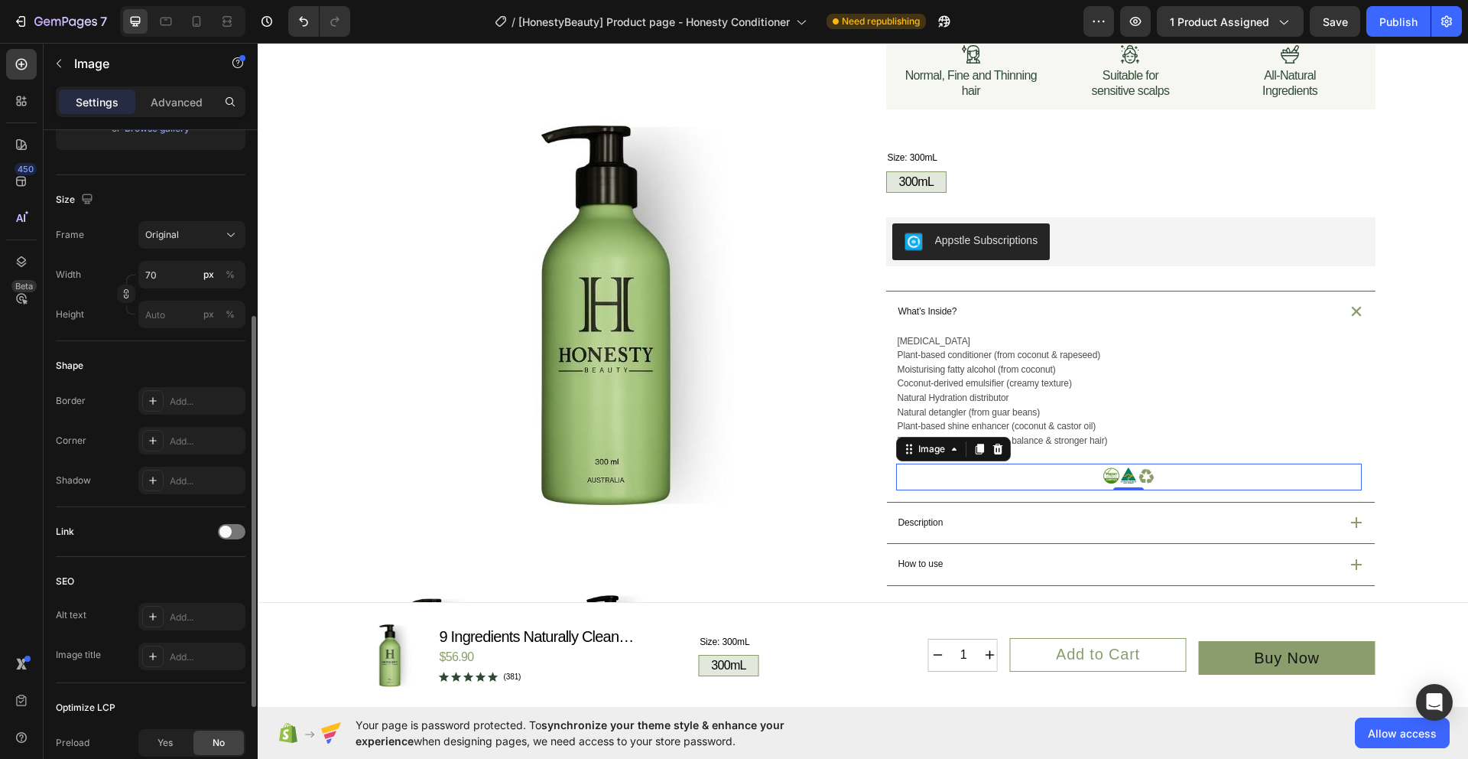
scroll to position [483, 0]
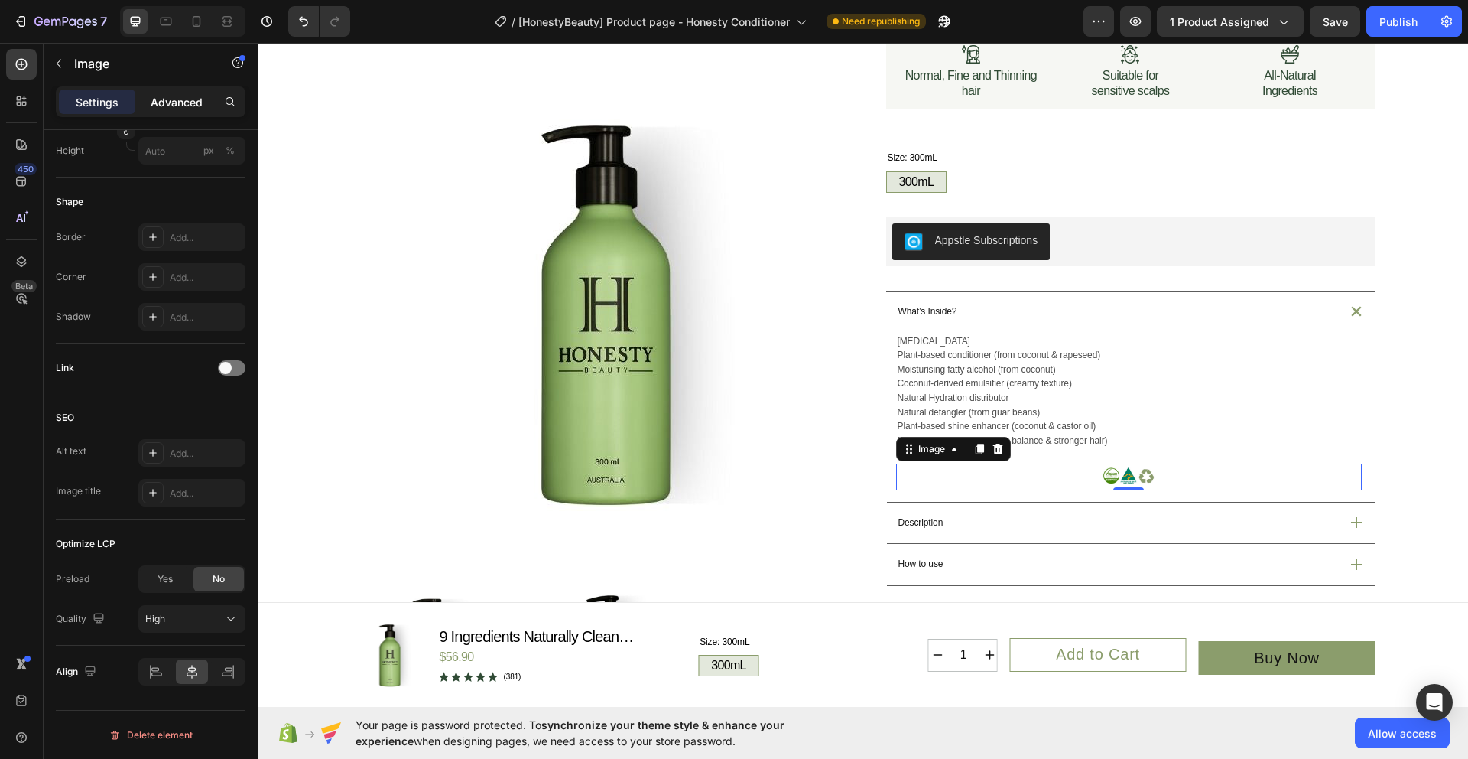
click at [177, 105] on p "Advanced" at bounding box center [177, 102] width 52 height 16
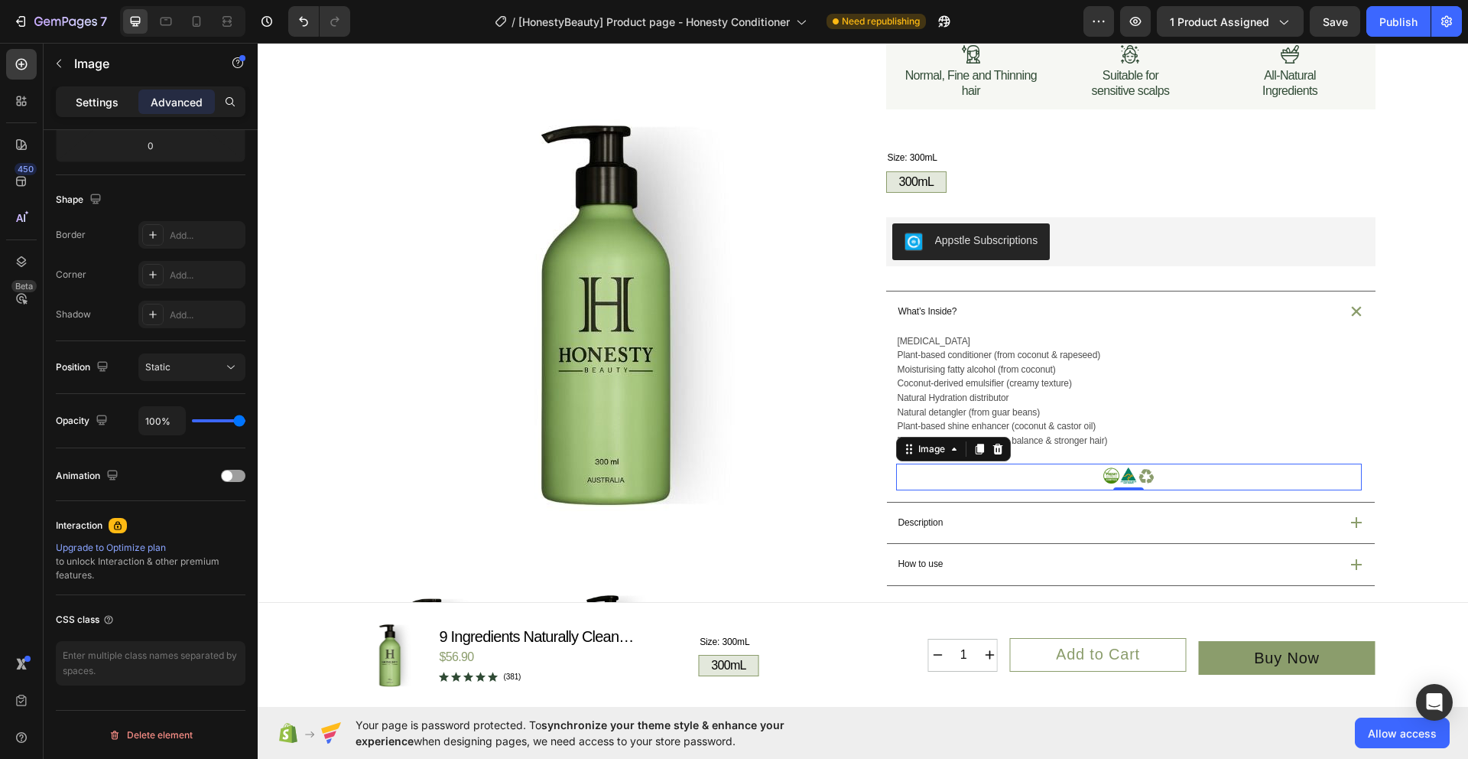
click at [102, 112] on div "Settings" at bounding box center [97, 101] width 76 height 24
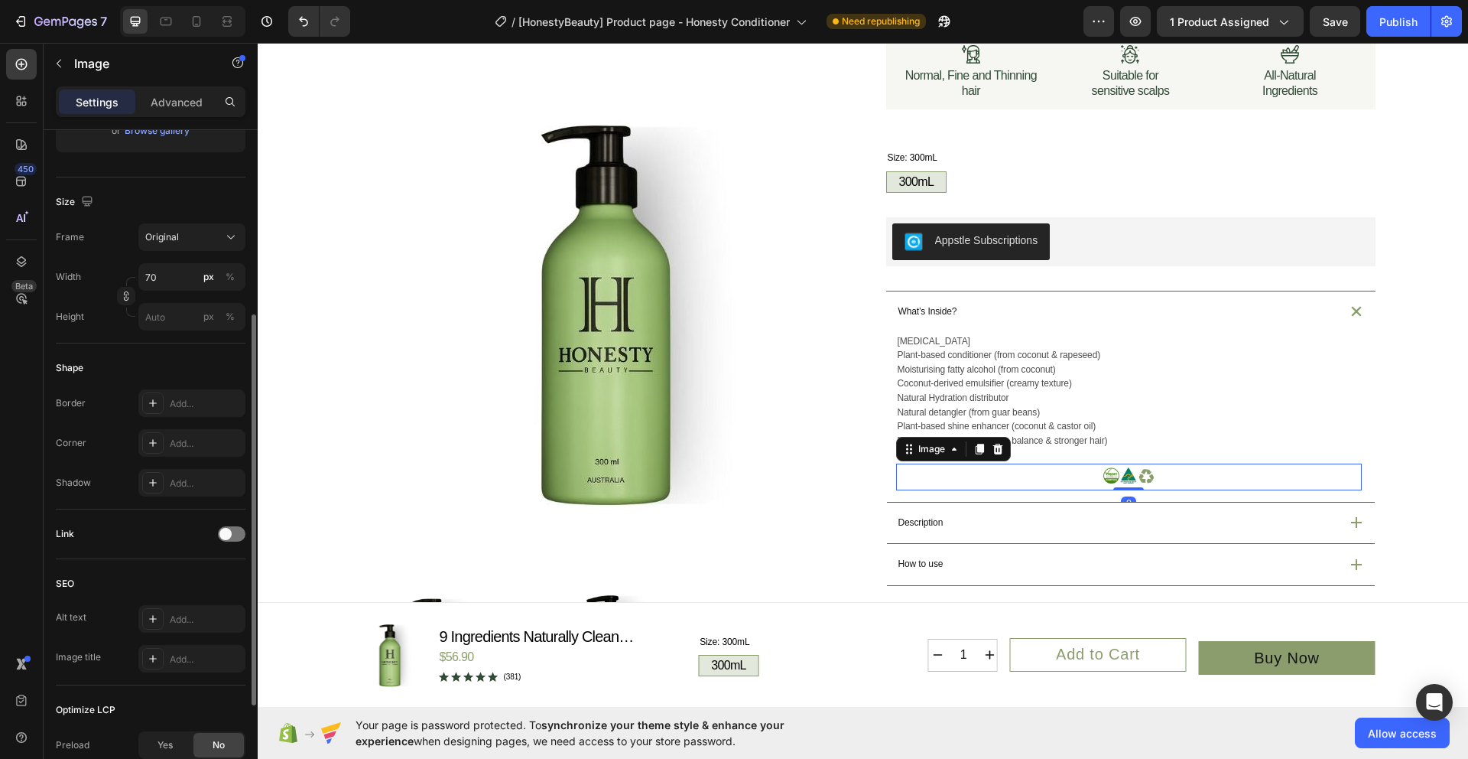
scroll to position [483, 0]
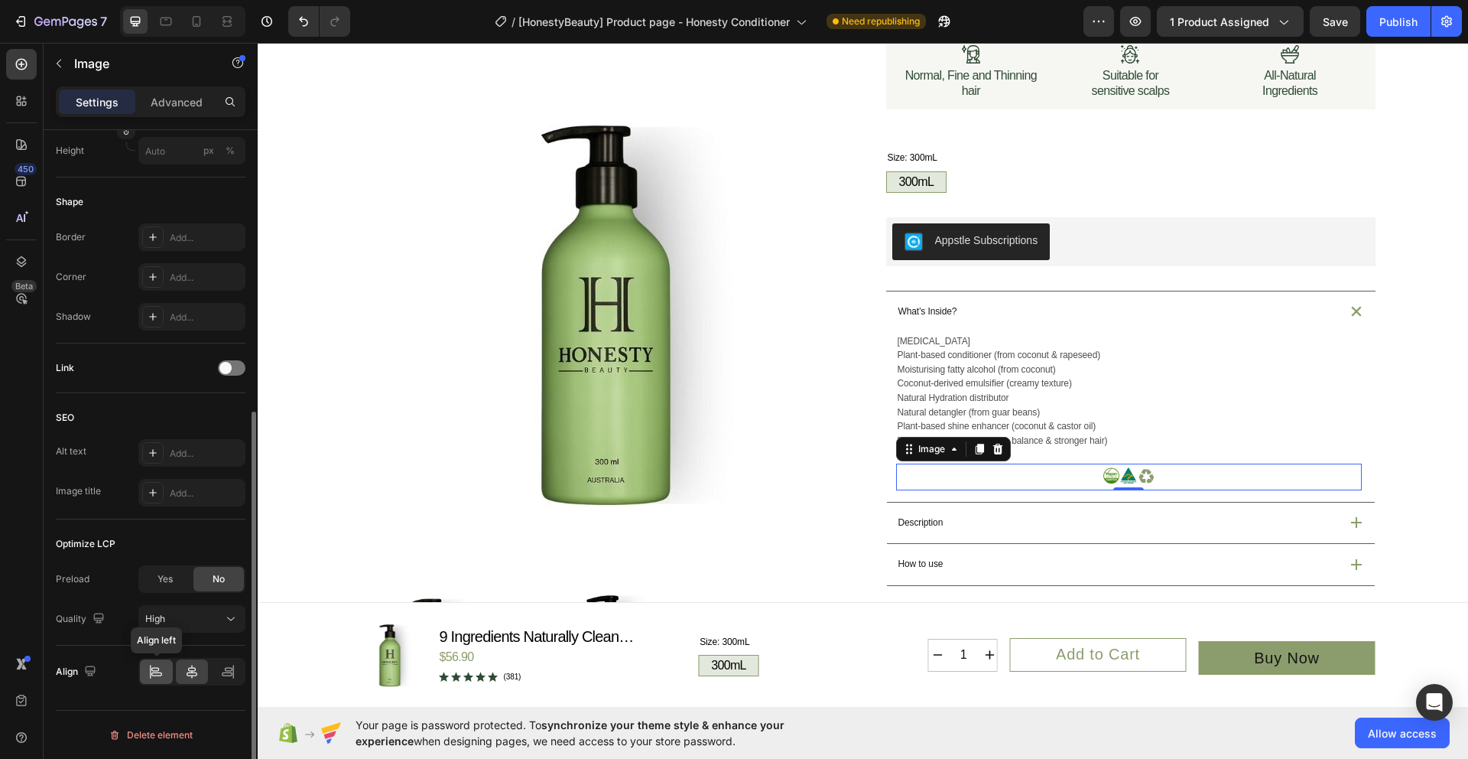
click at [158, 672] on icon at bounding box center [156, 674] width 11 height 4
click at [782, 554] on img at bounding box center [604, 311] width 506 height 506
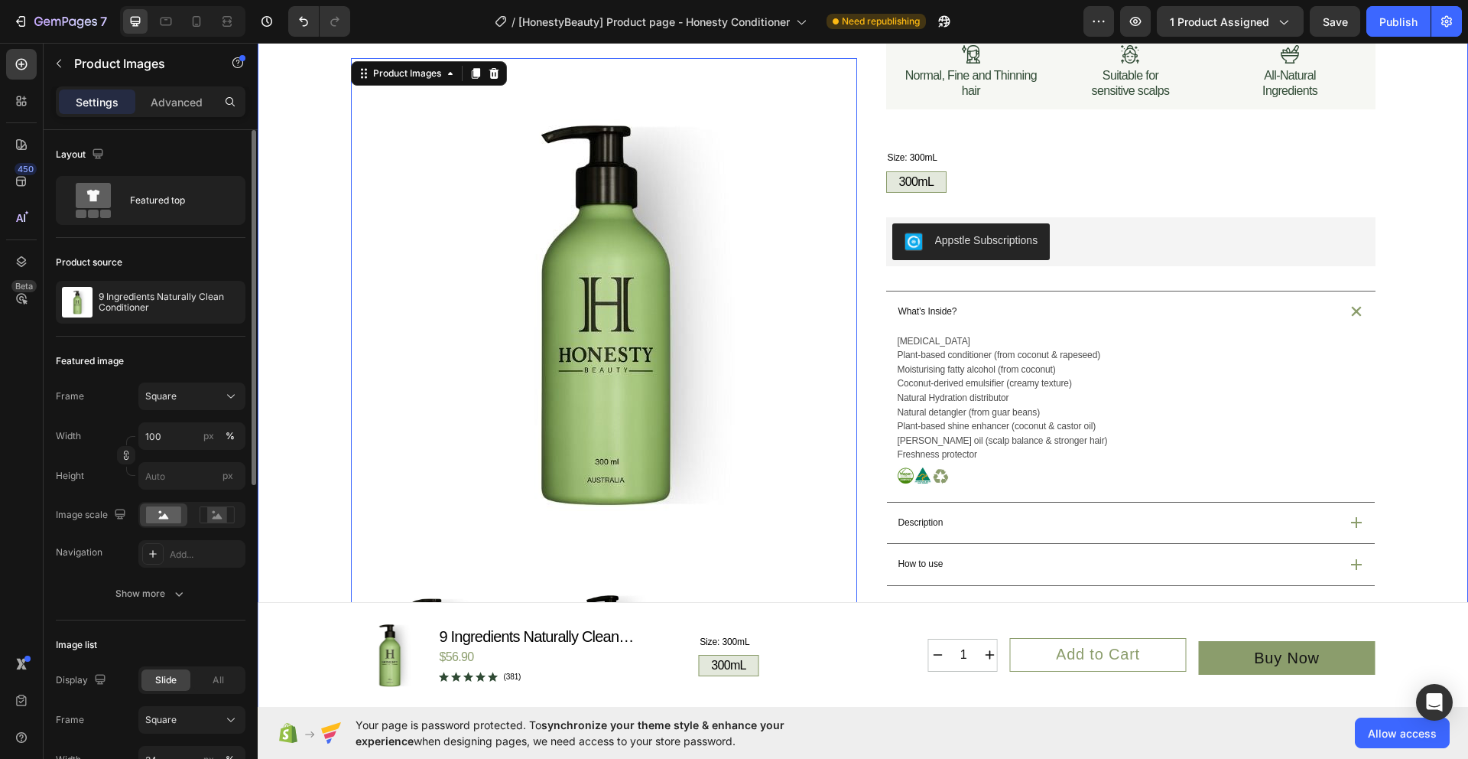
click at [1445, 460] on div "Product Images 32 Icon Australian Made Text Block Icon Australian Post Text Blo…" at bounding box center [863, 504] width 1211 height 1408
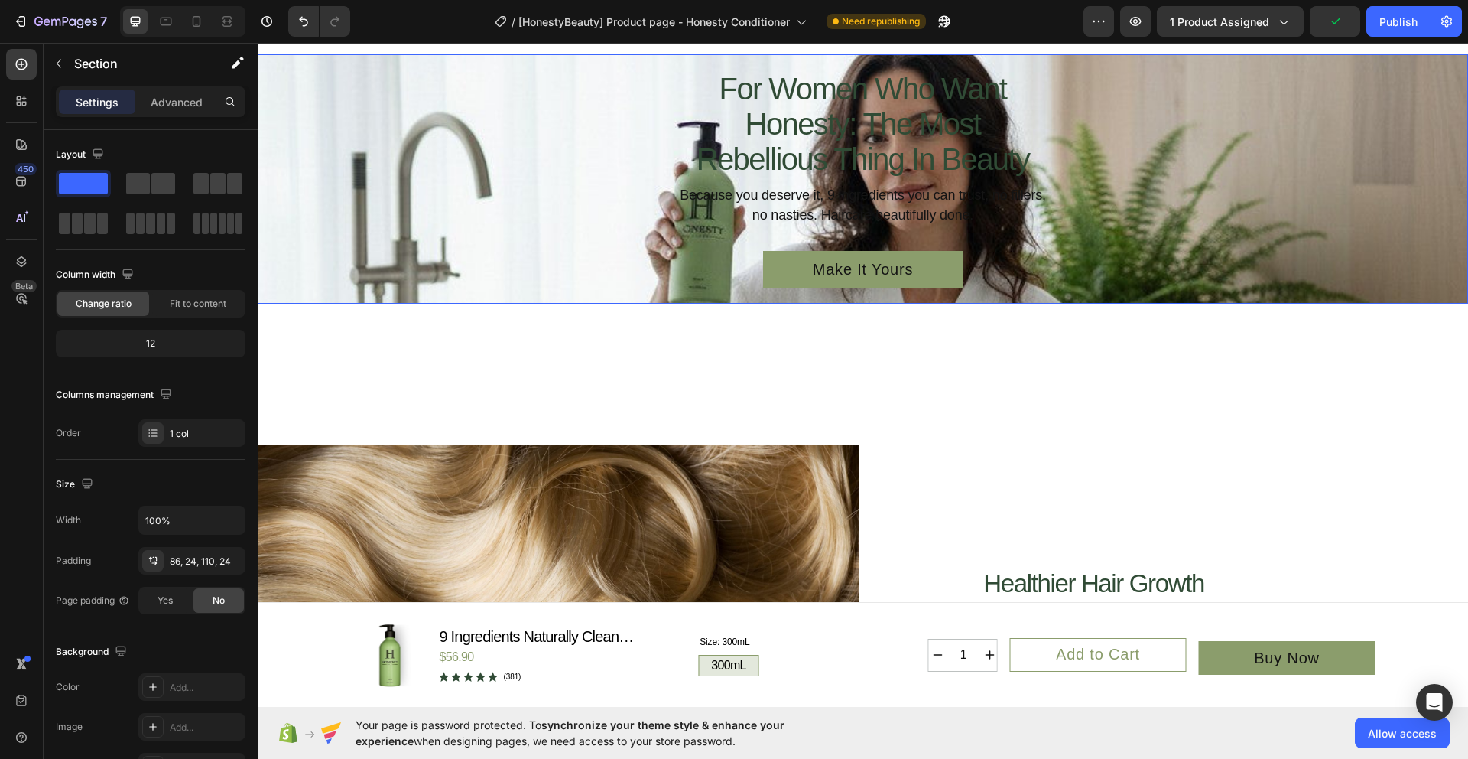
scroll to position [1773, 0]
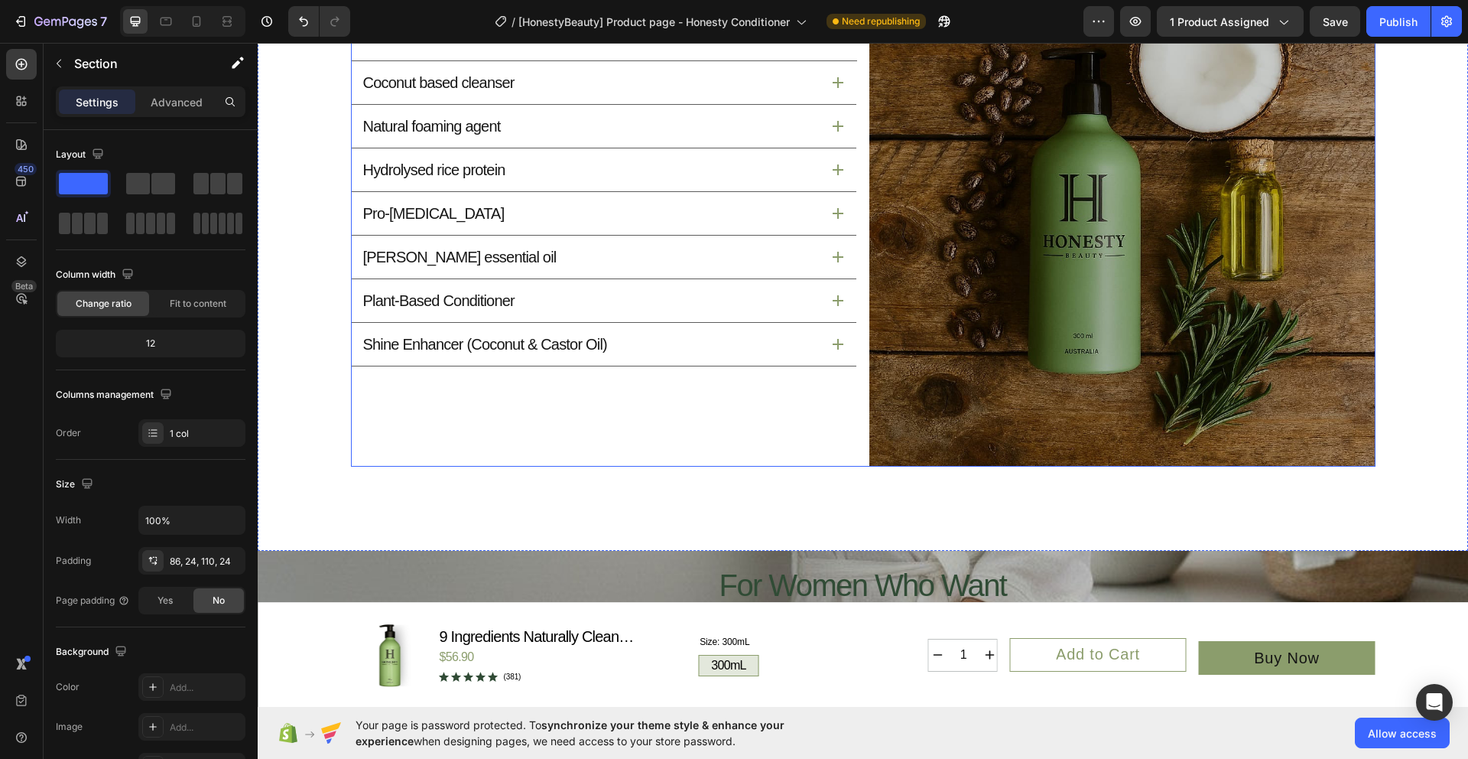
click at [564, 386] on div "Coconut based cleanser Natural foaming agent Hydrolysed rice protein Pro-vitami…" at bounding box center [604, 213] width 506 height 506
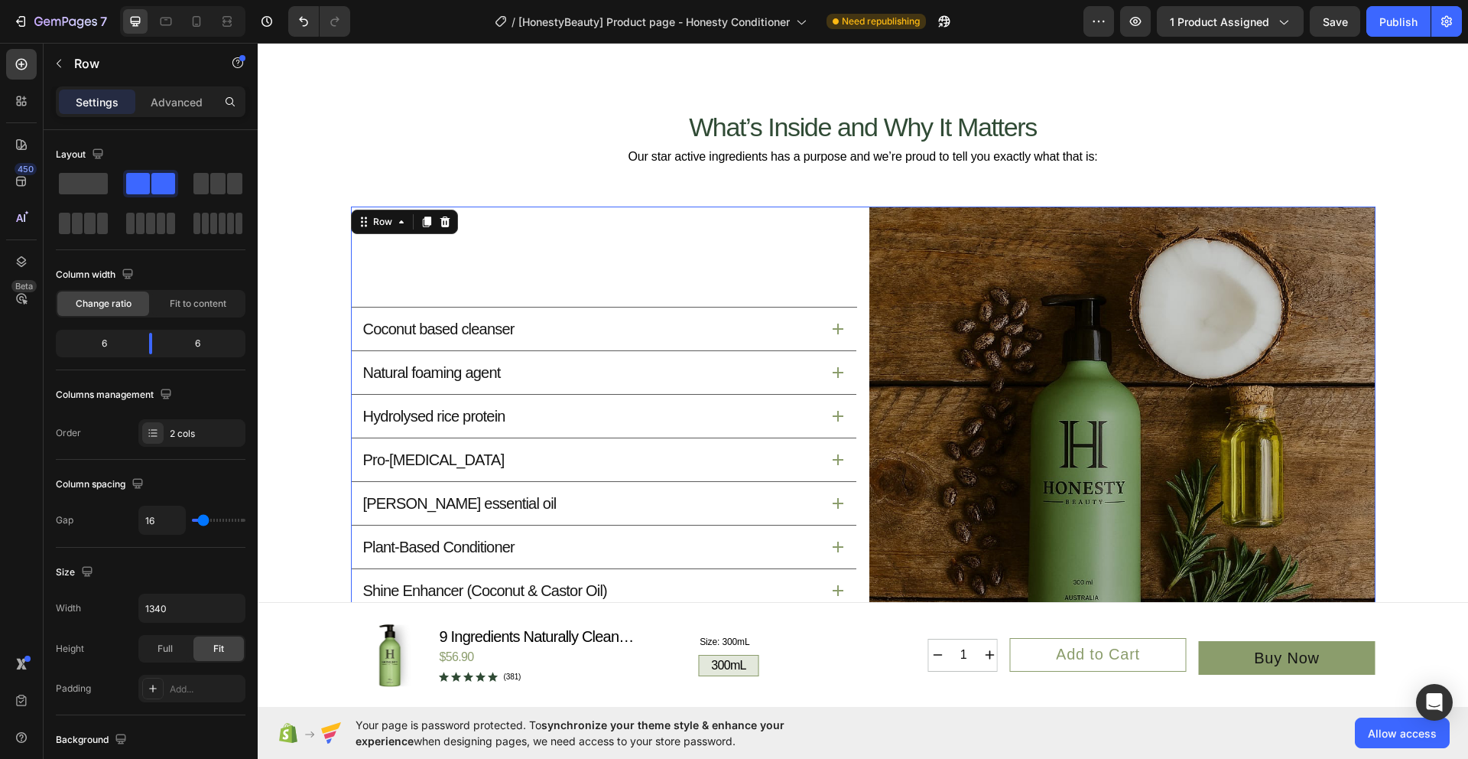
scroll to position [1432, 0]
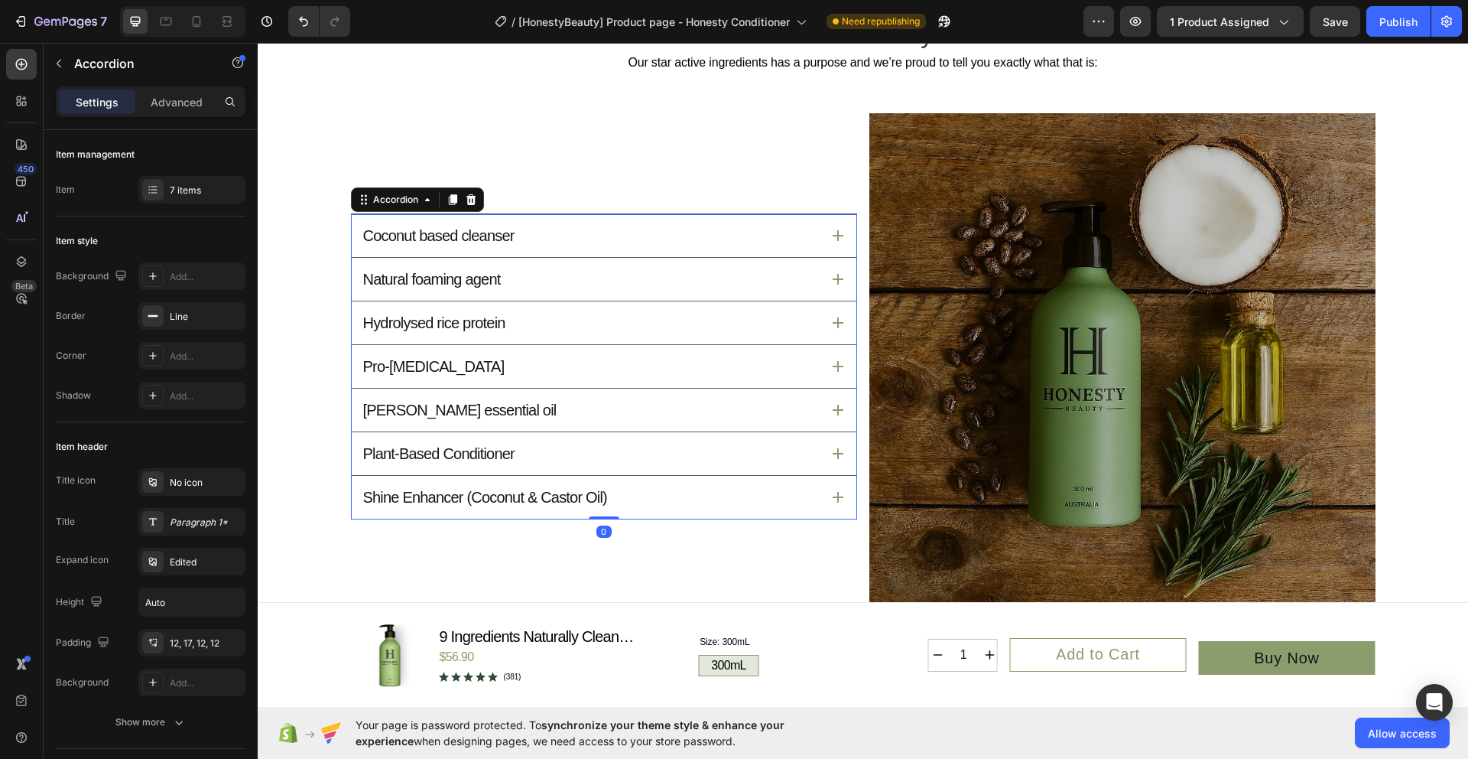
click at [375, 323] on div "Hydrolysed rice protein" at bounding box center [604, 322] width 505 height 43
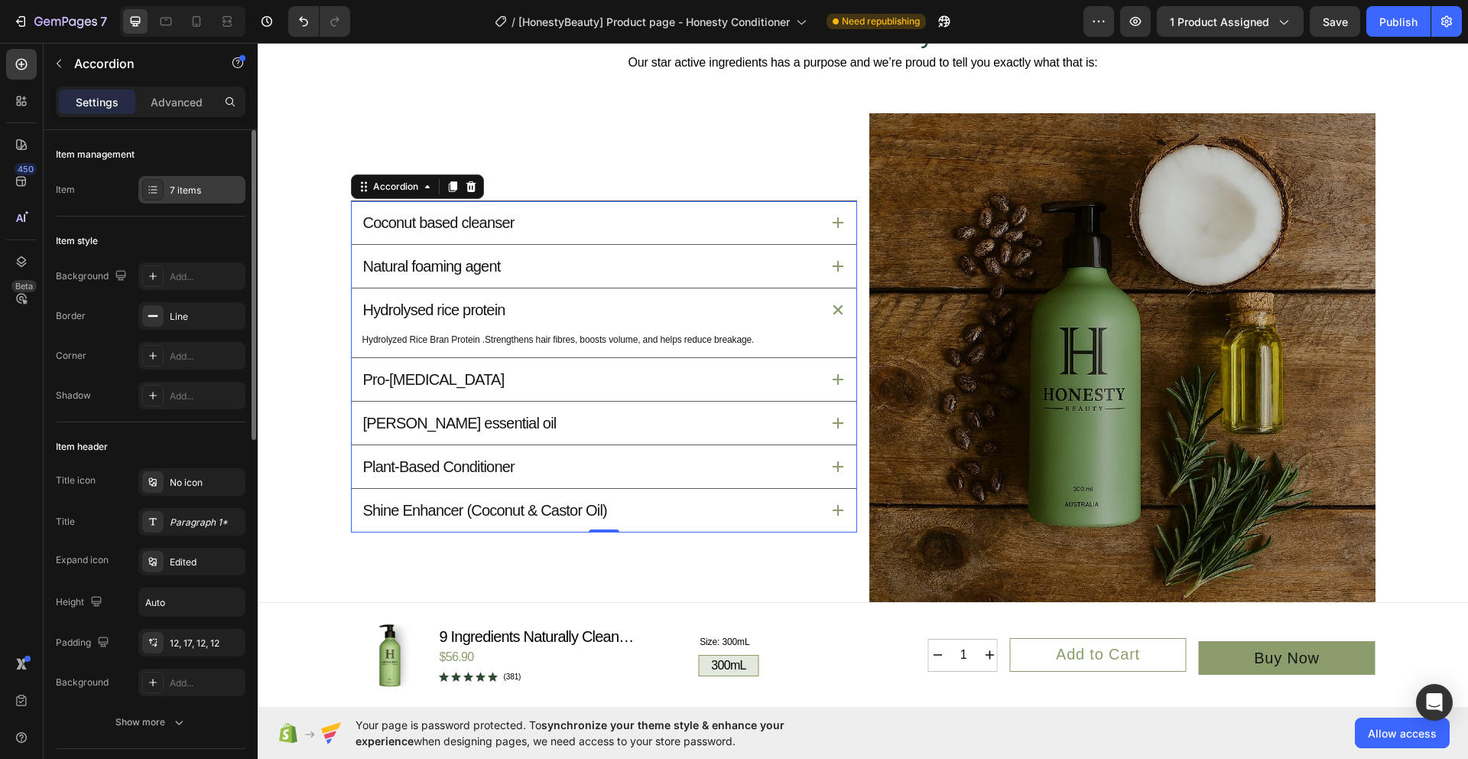
click at [213, 184] on div "7 items" at bounding box center [206, 191] width 72 height 14
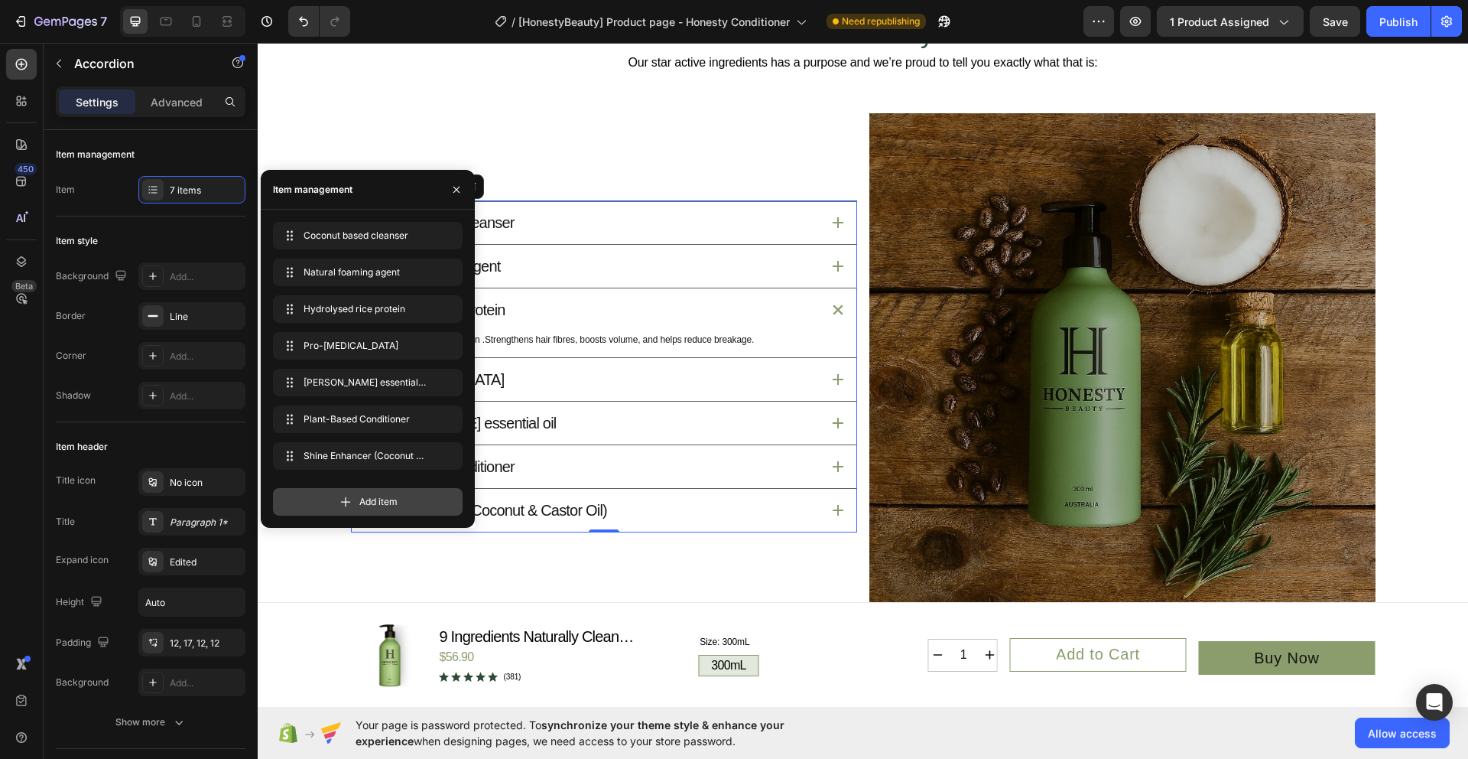
click at [381, 504] on span "Add item" at bounding box center [378, 502] width 38 height 14
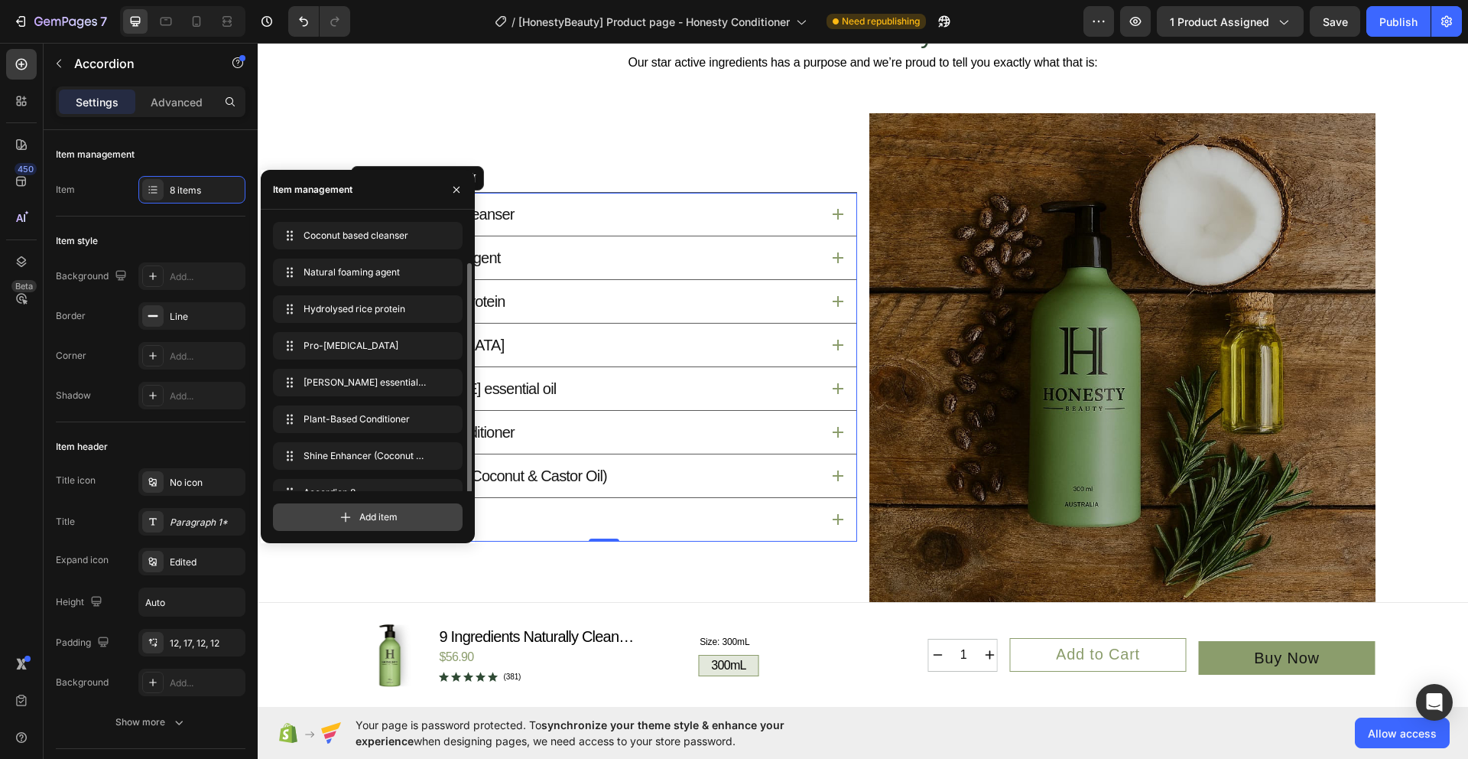
scroll to position [21, 0]
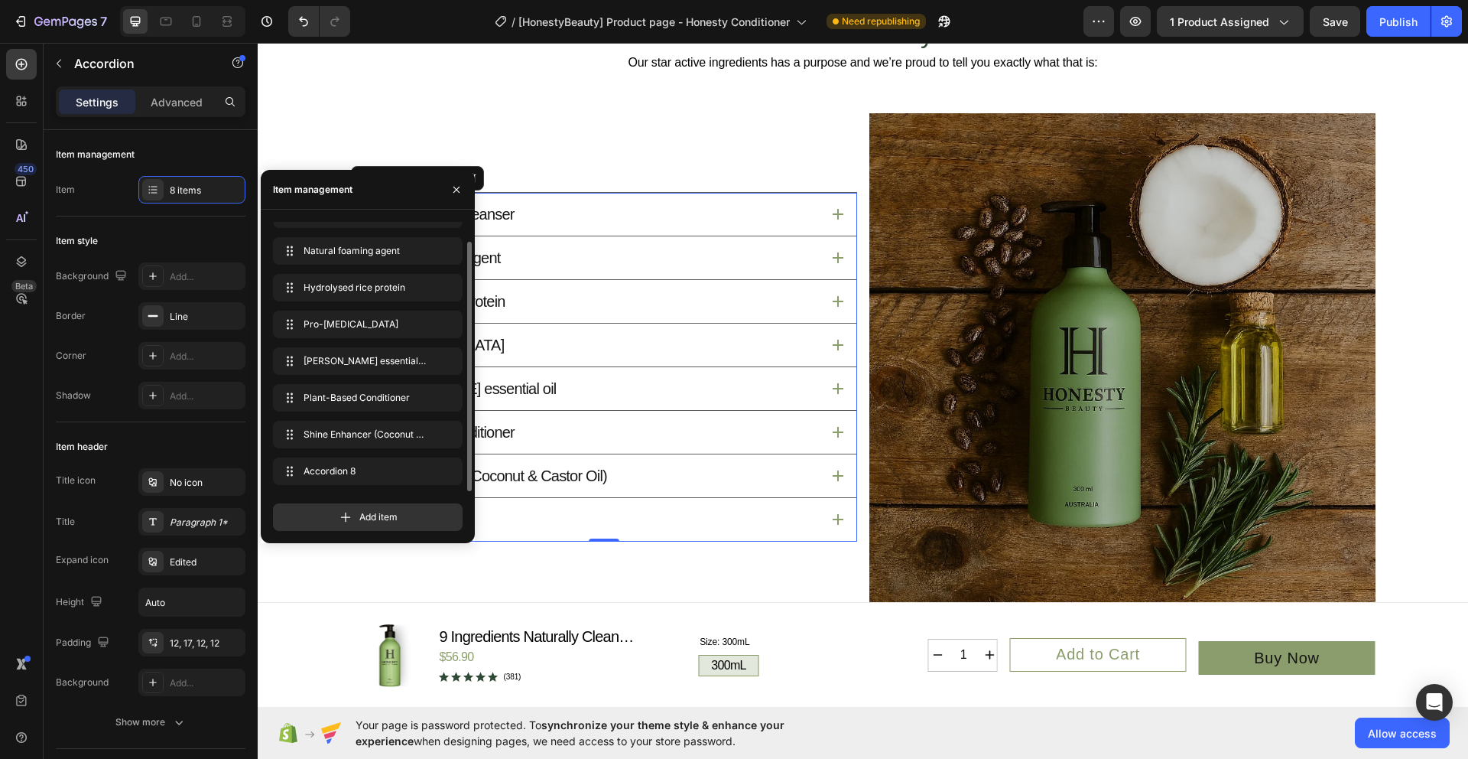
click at [638, 532] on div "Accordion 8" at bounding box center [591, 519] width 460 height 24
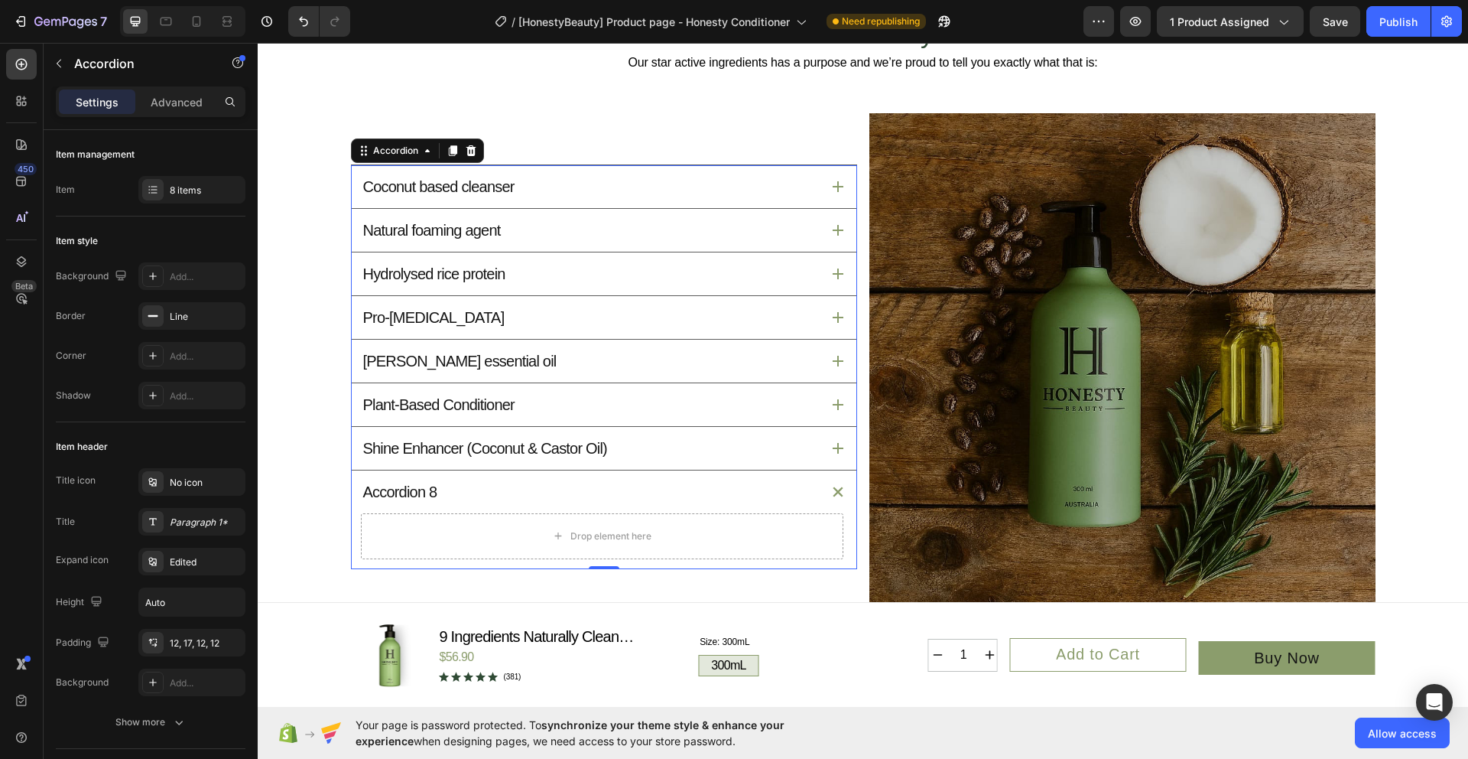
click at [395, 504] on div "Accordion 8" at bounding box center [400, 492] width 79 height 24
click at [410, 502] on p "Accordion 8" at bounding box center [400, 492] width 74 height 20
drag, startPoint x: 359, startPoint y: 516, endPoint x: 447, endPoint y: 520, distance: 88.0
click at [447, 504] on div "Accordion 8" at bounding box center [591, 492] width 460 height 24
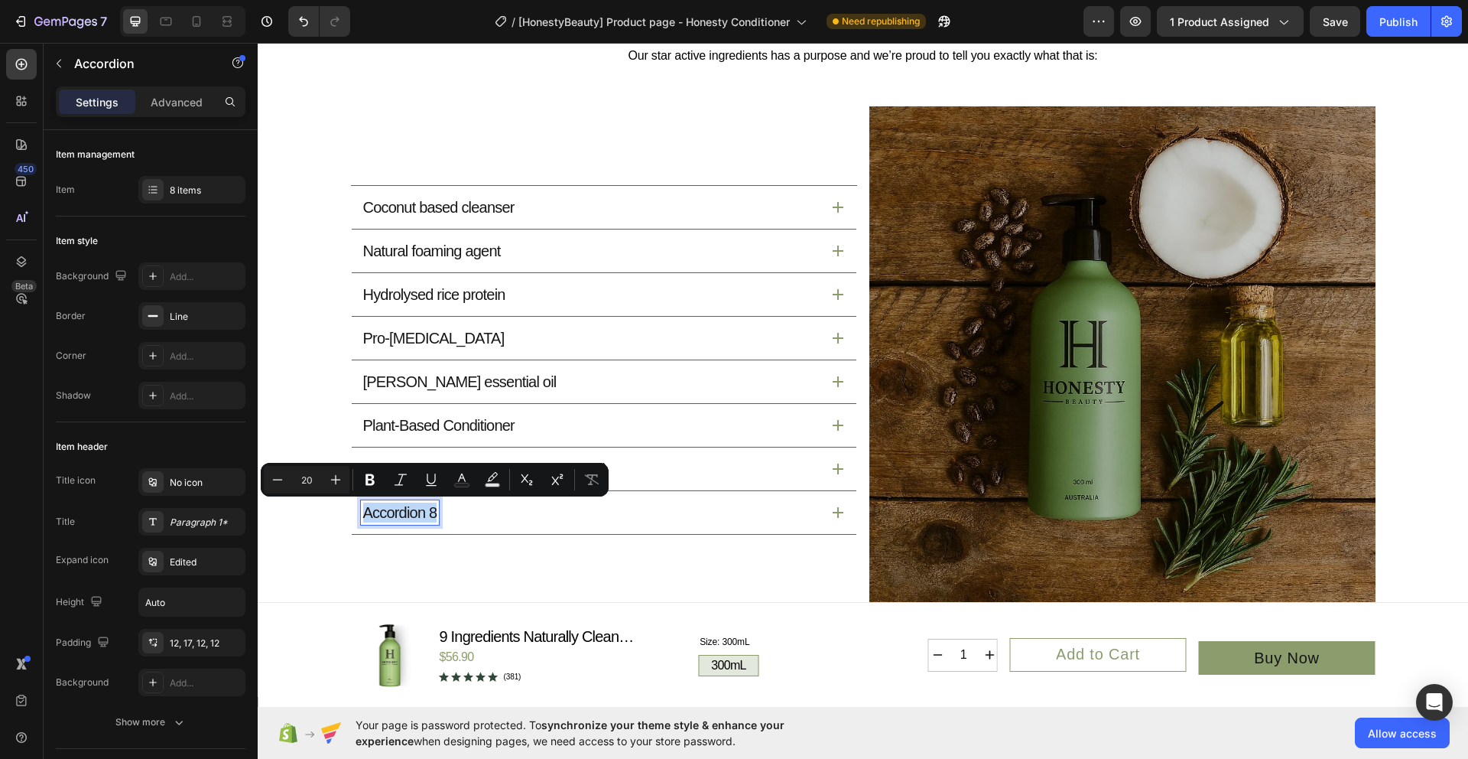
scroll to position [1459, 0]
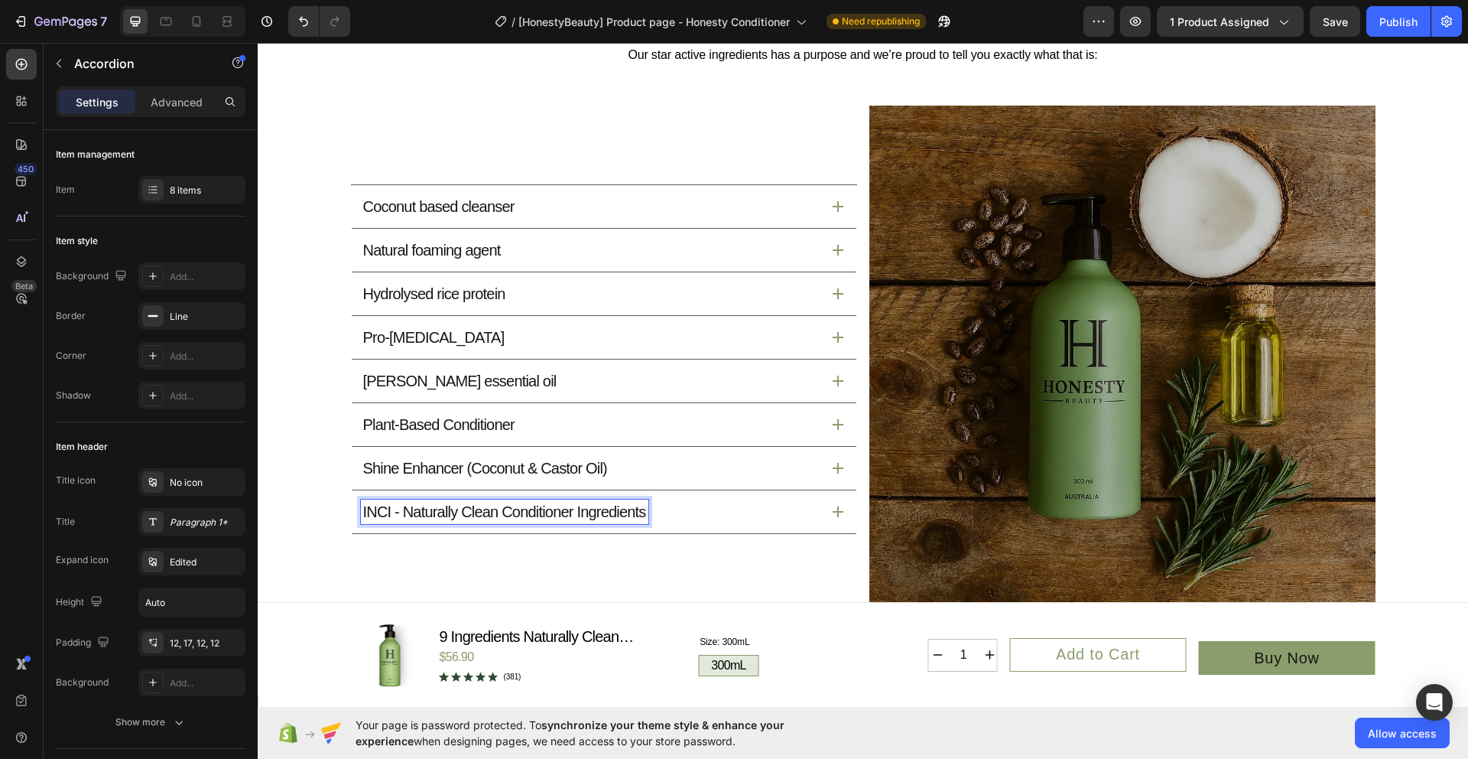
click at [836, 508] on icon at bounding box center [838, 511] width 11 height 11
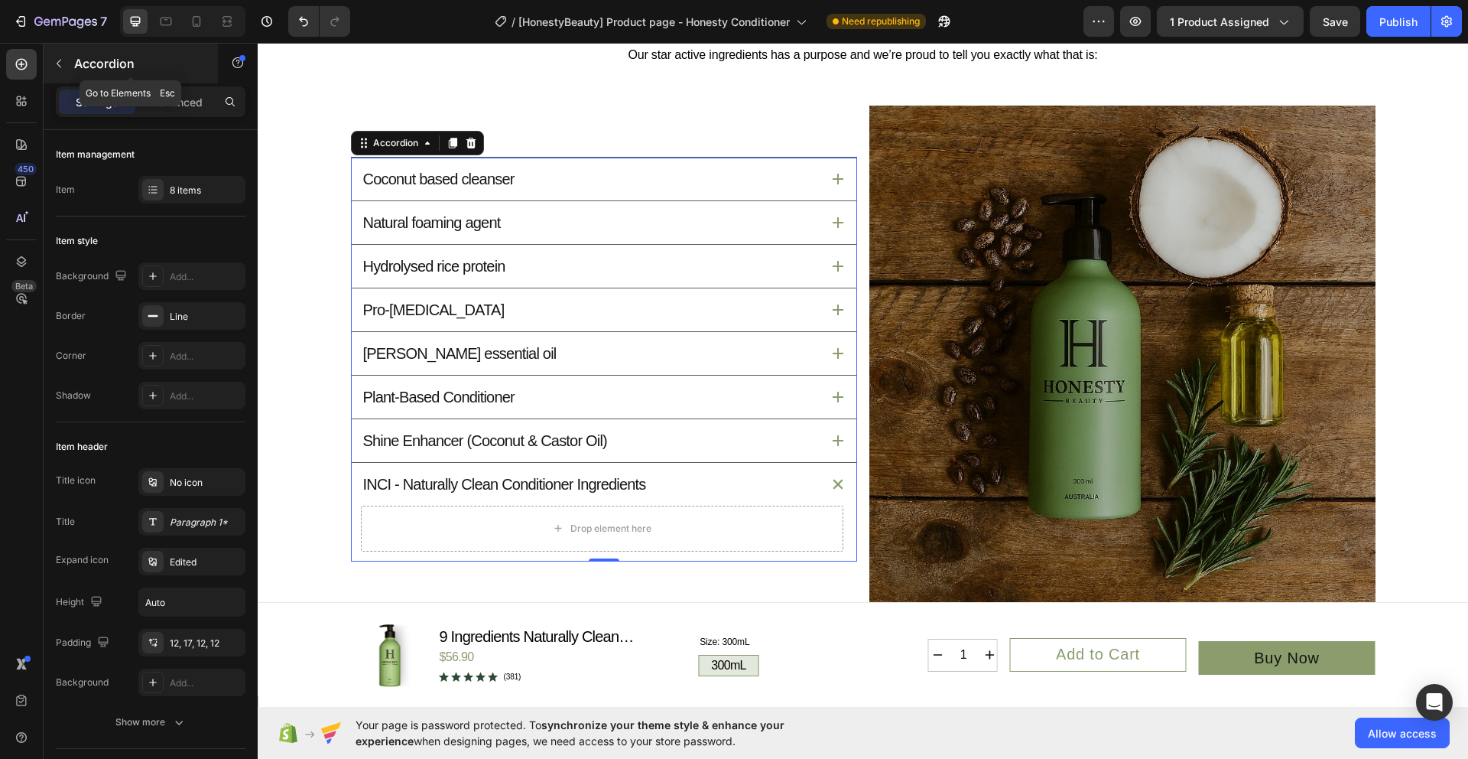
click at [65, 60] on button "button" at bounding box center [59, 63] width 24 height 24
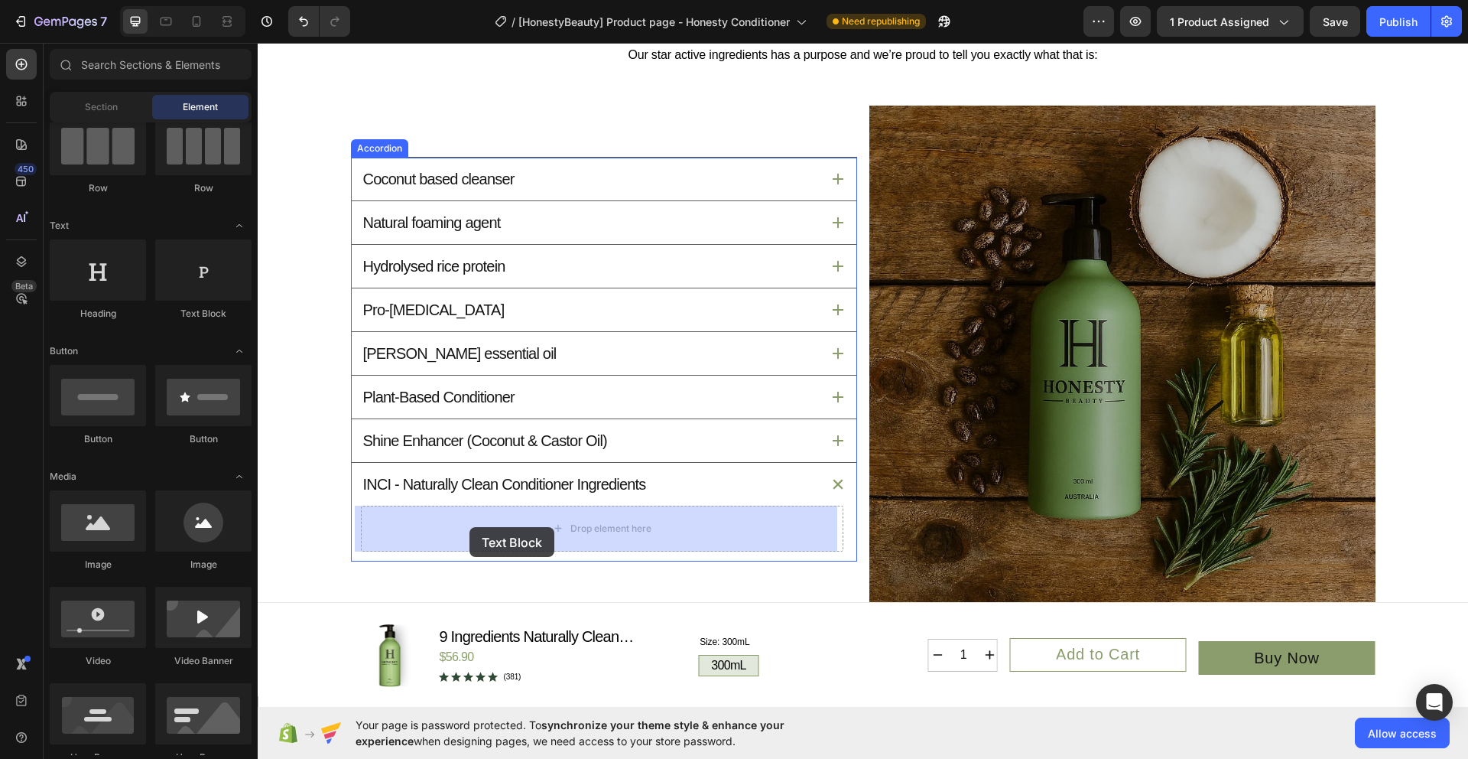
drag, startPoint x: 460, startPoint y: 335, endPoint x: 470, endPoint y: 527, distance: 192.2
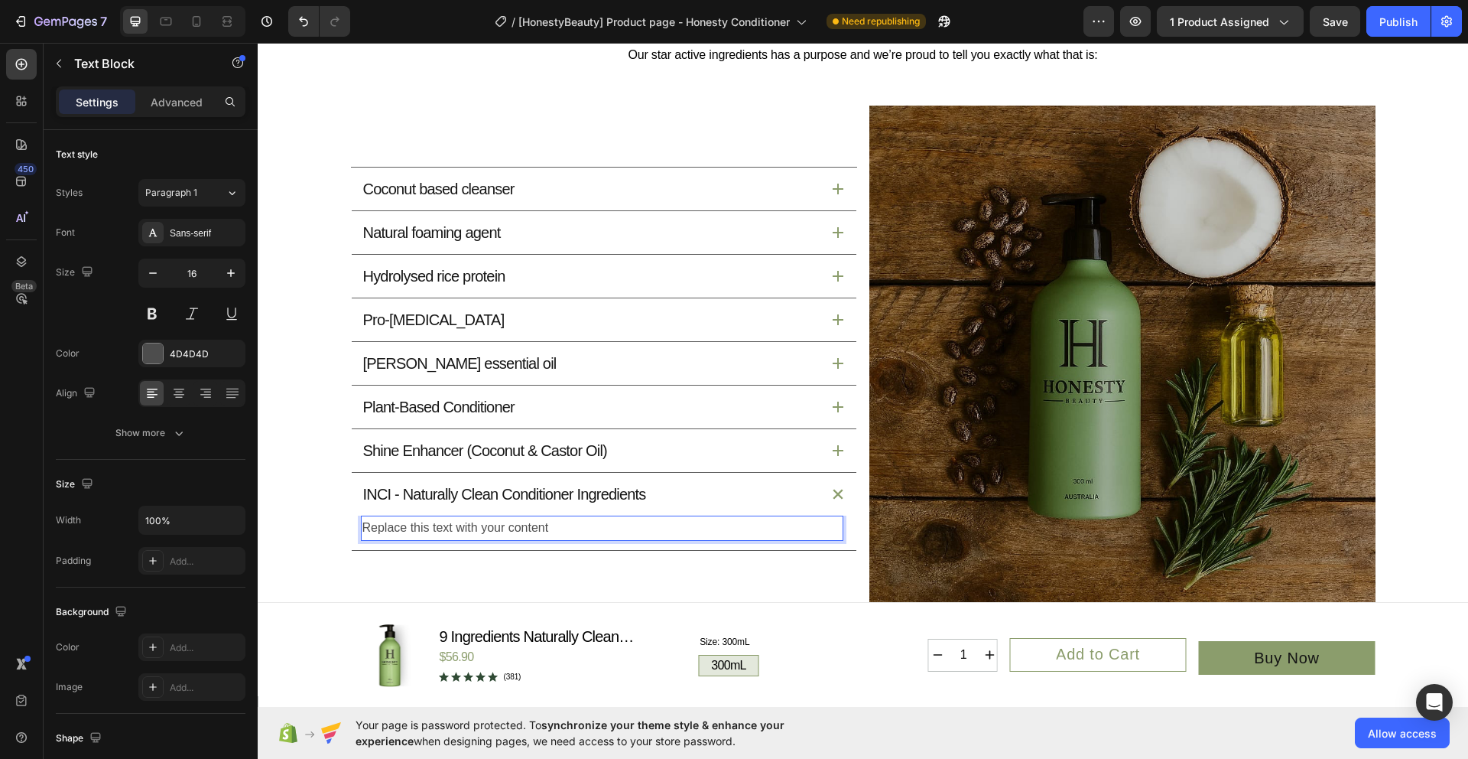
click at [526, 532] on div "Replace this text with your content" at bounding box center [602, 527] width 483 height 25
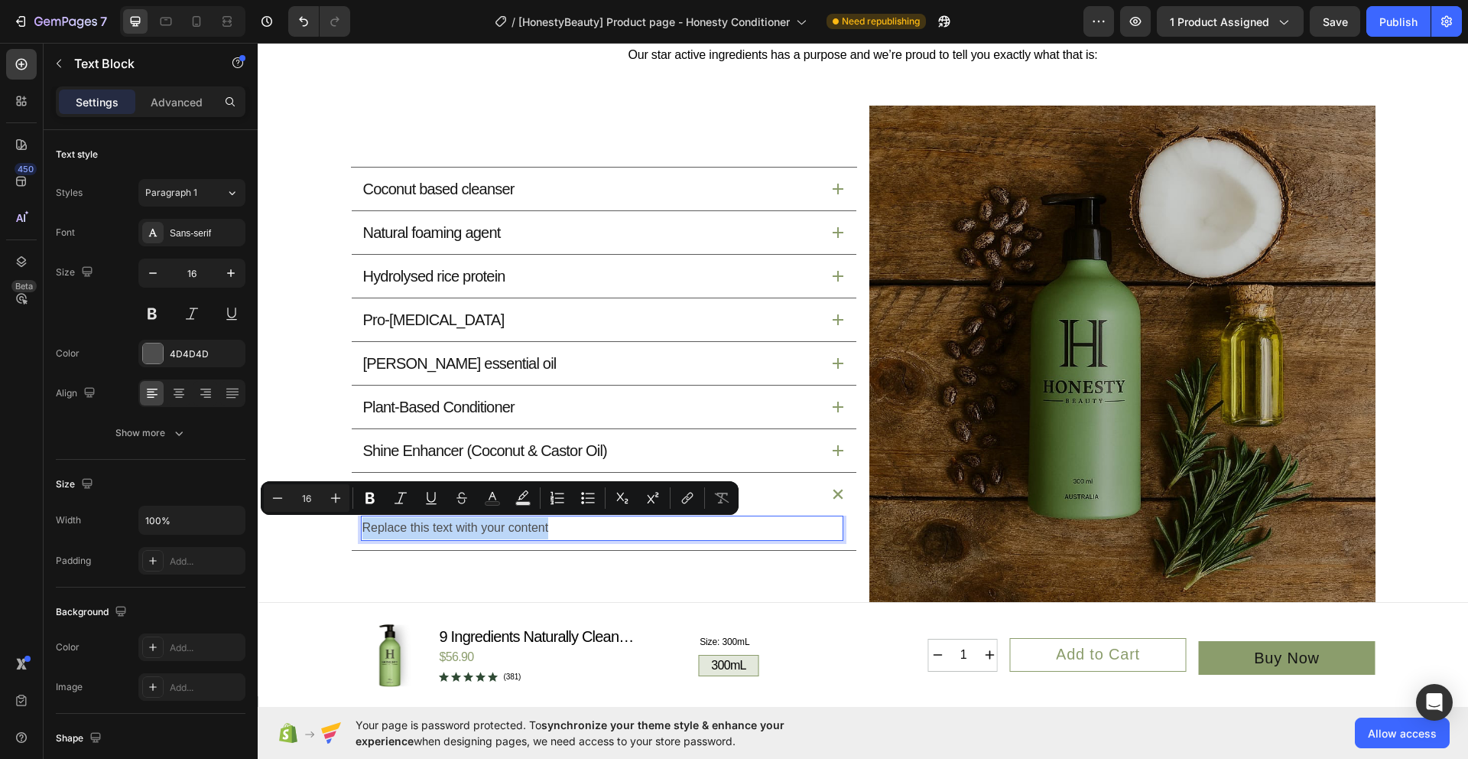
drag, startPoint x: 557, startPoint y: 528, endPoint x: 346, endPoint y: 532, distance: 210.3
click at [352, 532] on div "Replace this text with your content Text Block 0" at bounding box center [604, 532] width 505 height 34
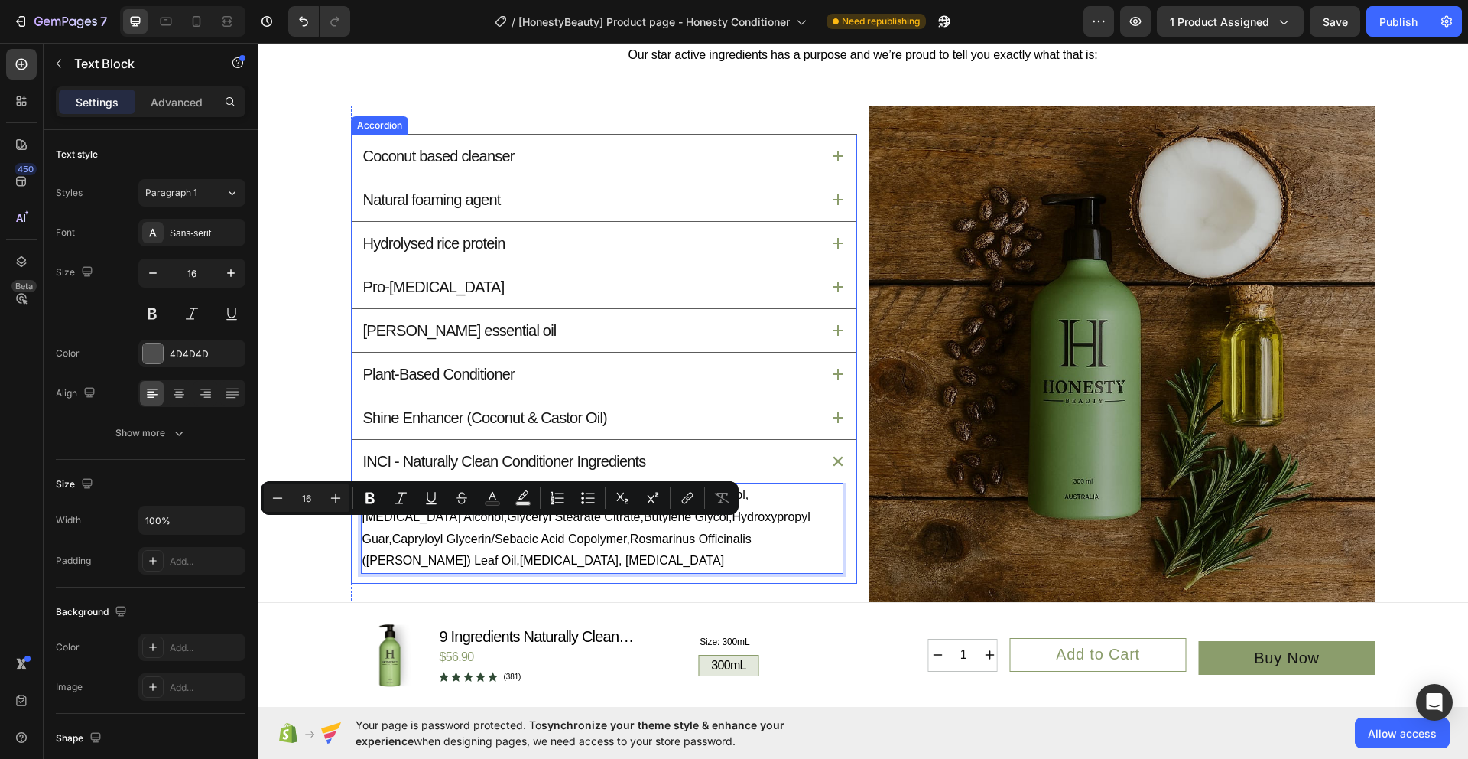
scroll to position [1426, 0]
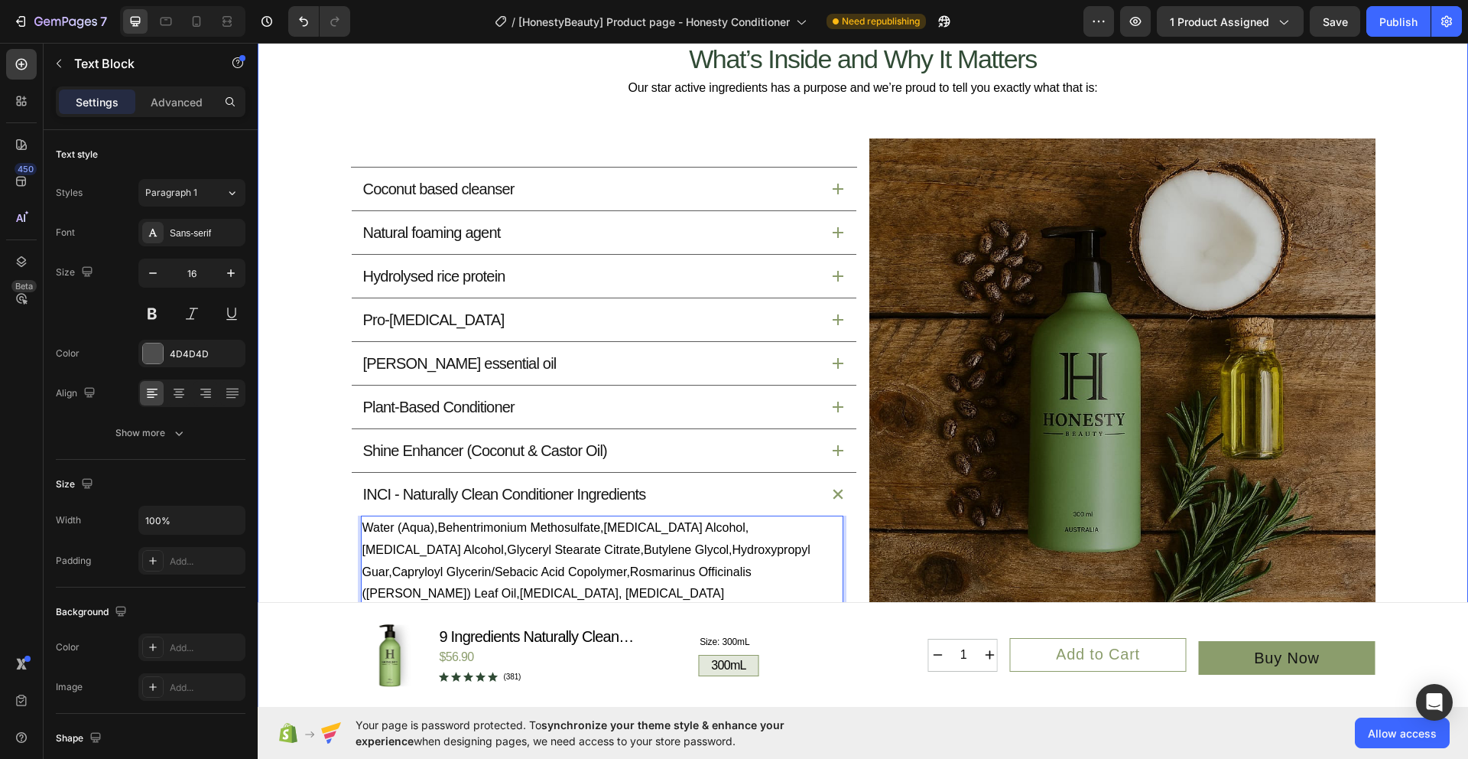
click at [1426, 358] on div "What’s Inside and Why It Matters Heading Our star active ingredients has a purp…" at bounding box center [863, 344] width 1174 height 601
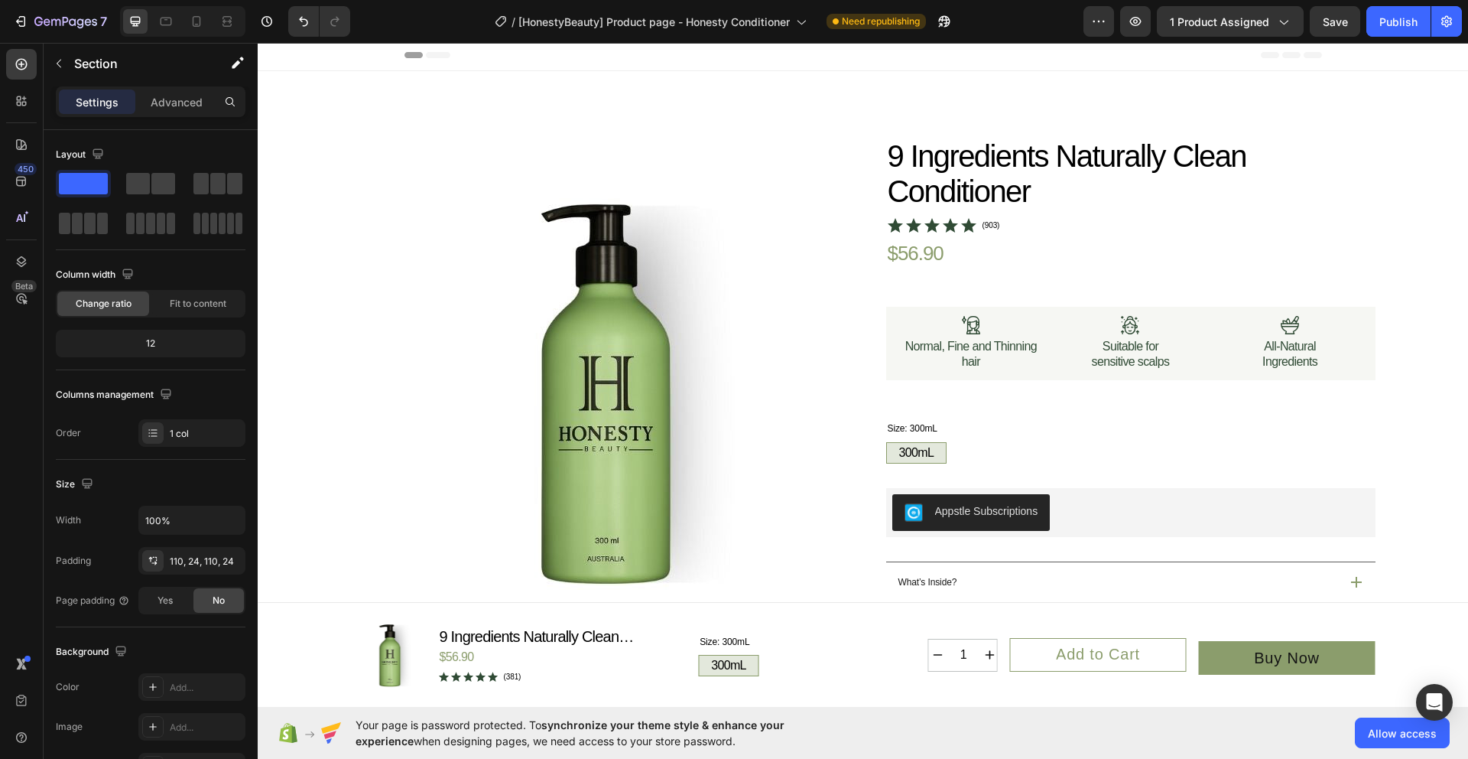
scroll to position [0, 0]
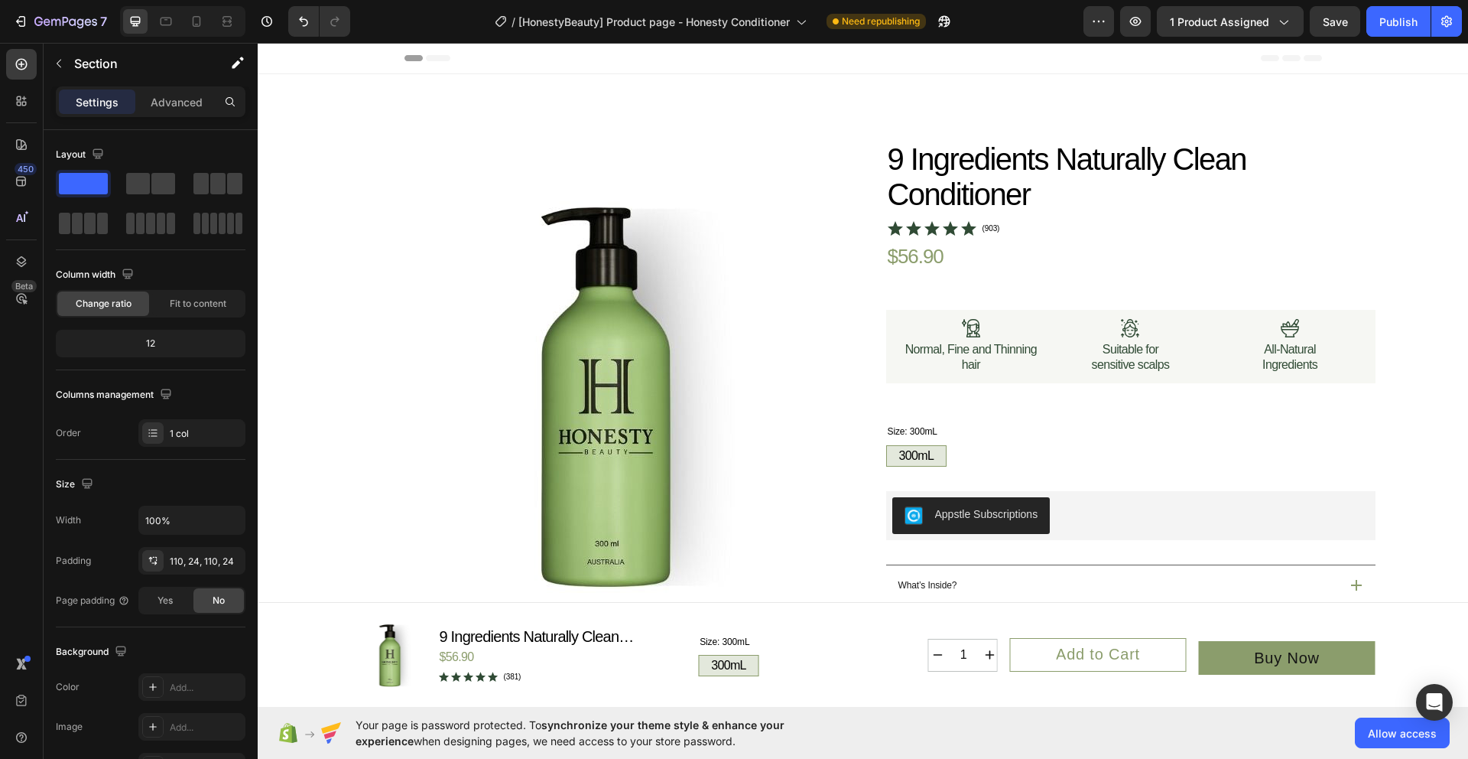
click at [1426, 358] on div "Product Images Icon Australian Made Text Block Icon Australian Post Text Block …" at bounding box center [863, 684] width 1174 height 1088
click at [1325, 9] on button "Save" at bounding box center [1335, 21] width 50 height 31
click at [200, 22] on icon at bounding box center [196, 21] width 15 height 15
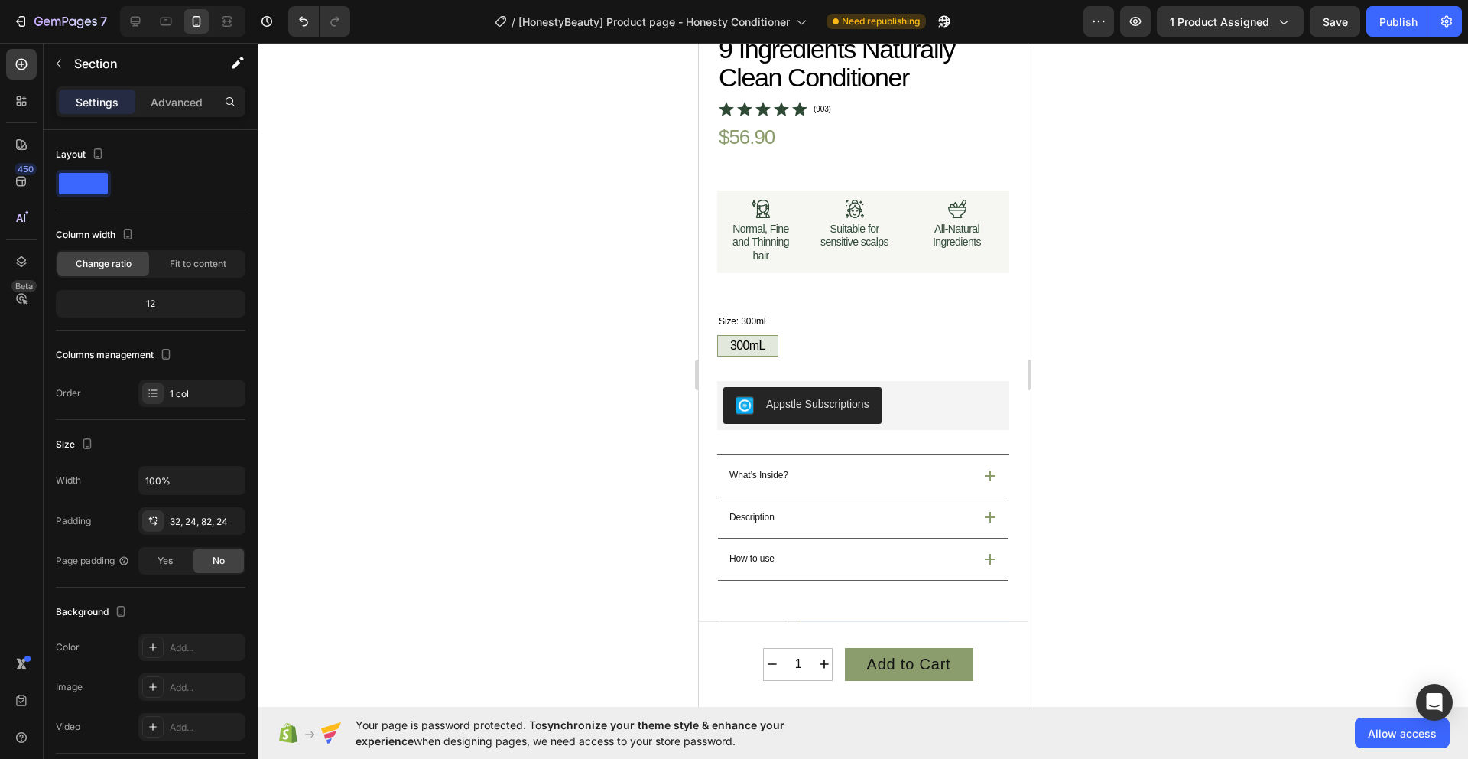
scroll to position [429, 0]
click at [984, 469] on icon at bounding box center [989, 474] width 11 height 11
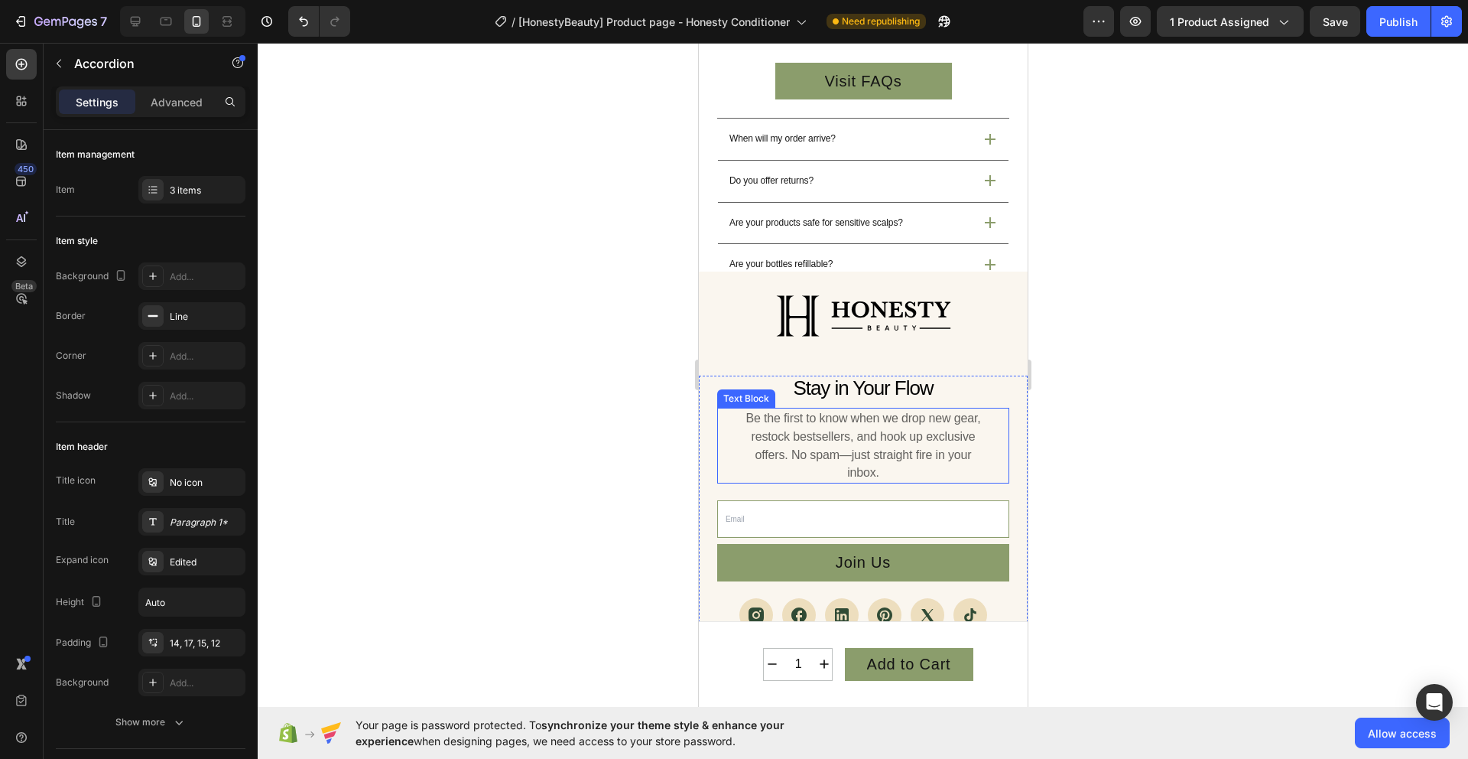
scroll to position [7220, 0]
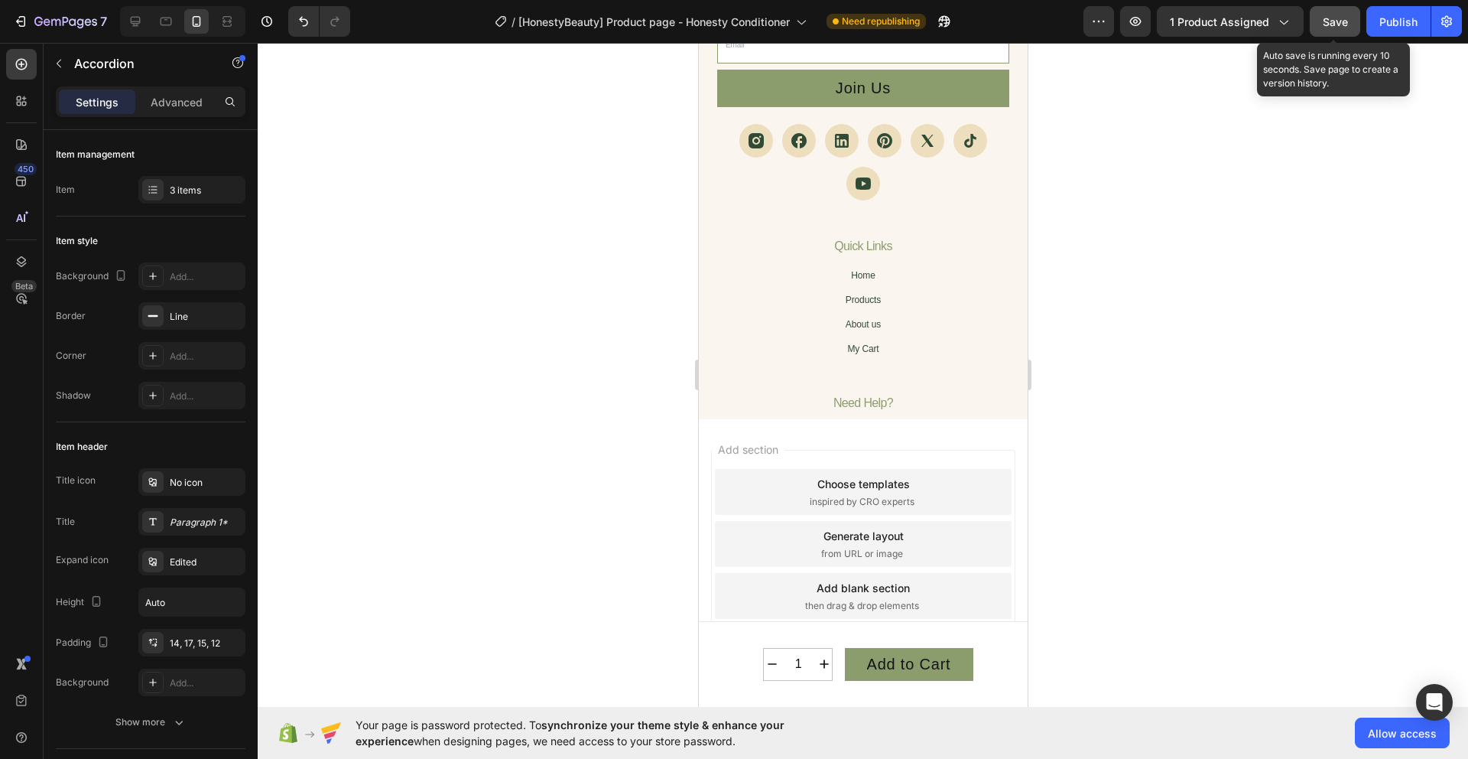
click at [1336, 26] on span "Save" at bounding box center [1335, 21] width 25 height 13
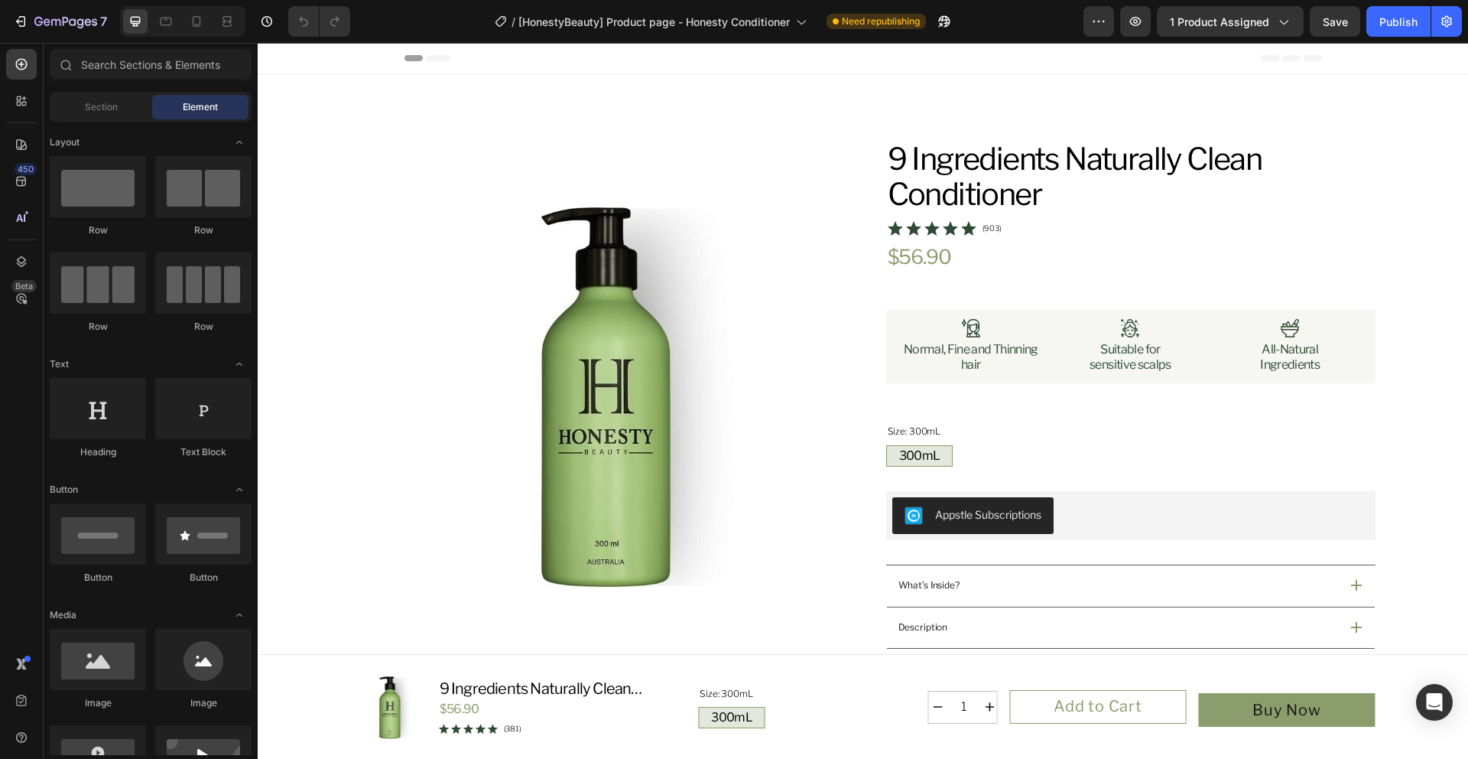
radio input "false"
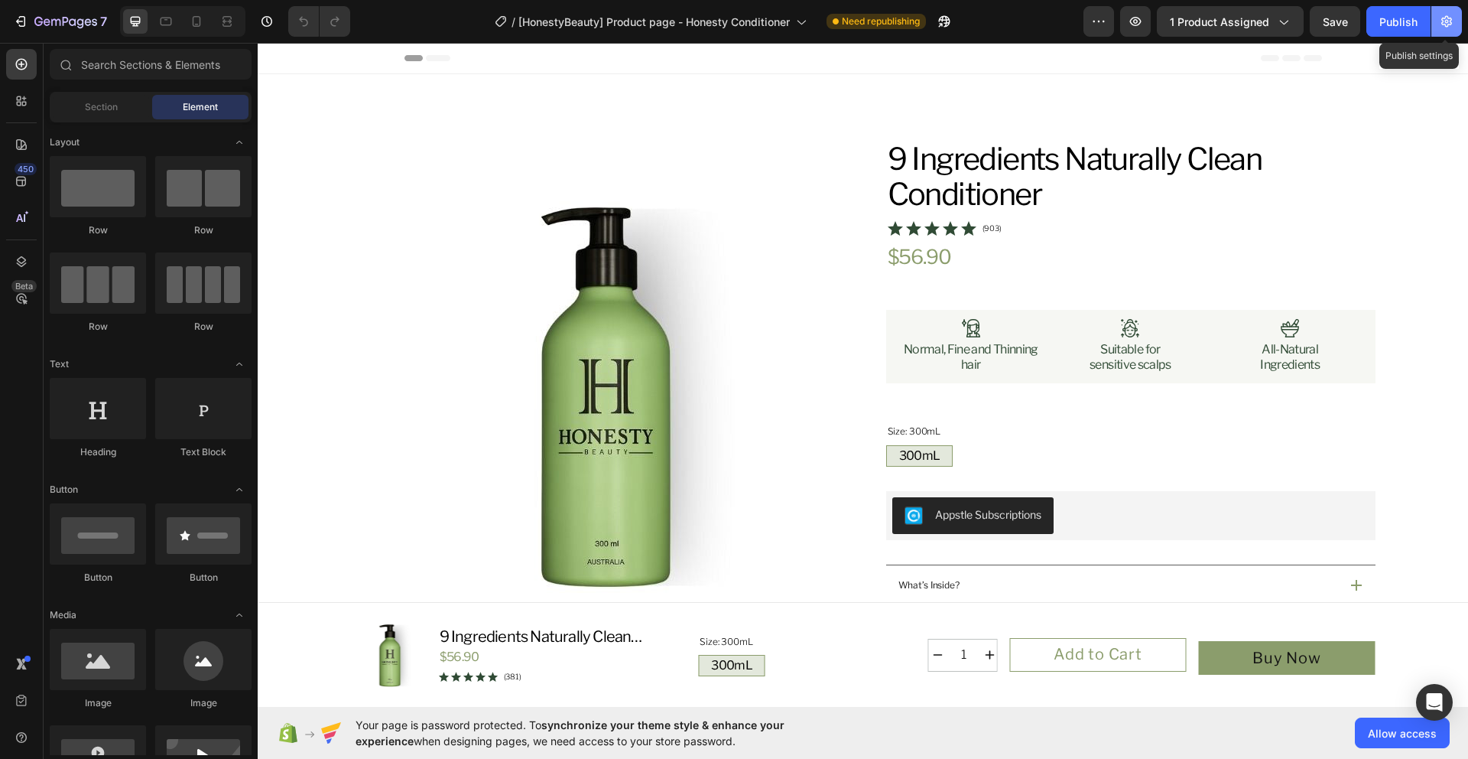
click at [1460, 19] on button "button" at bounding box center [1447, 21] width 31 height 31
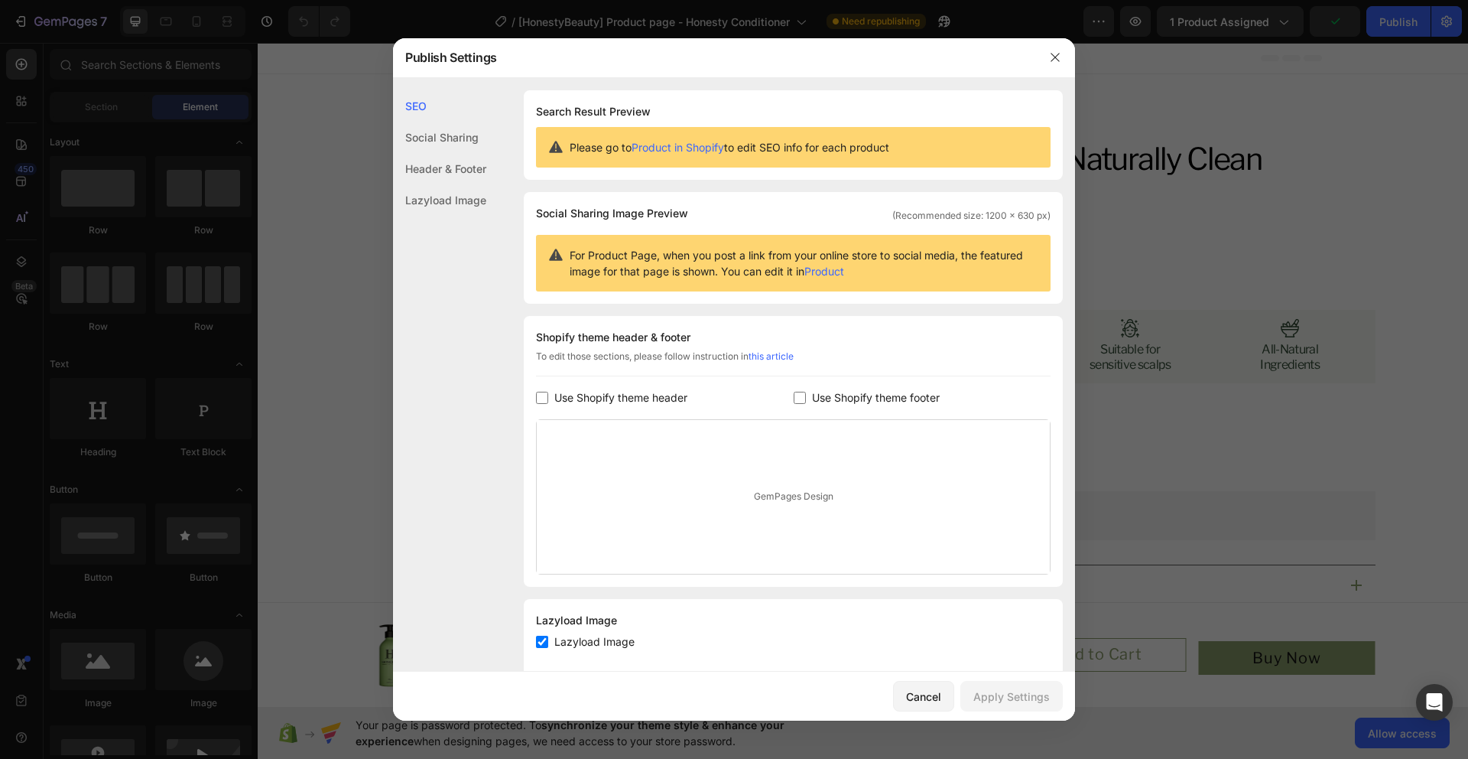
click at [649, 403] on span "Use Shopify theme header" at bounding box center [620, 397] width 133 height 18
checkbox input "true"
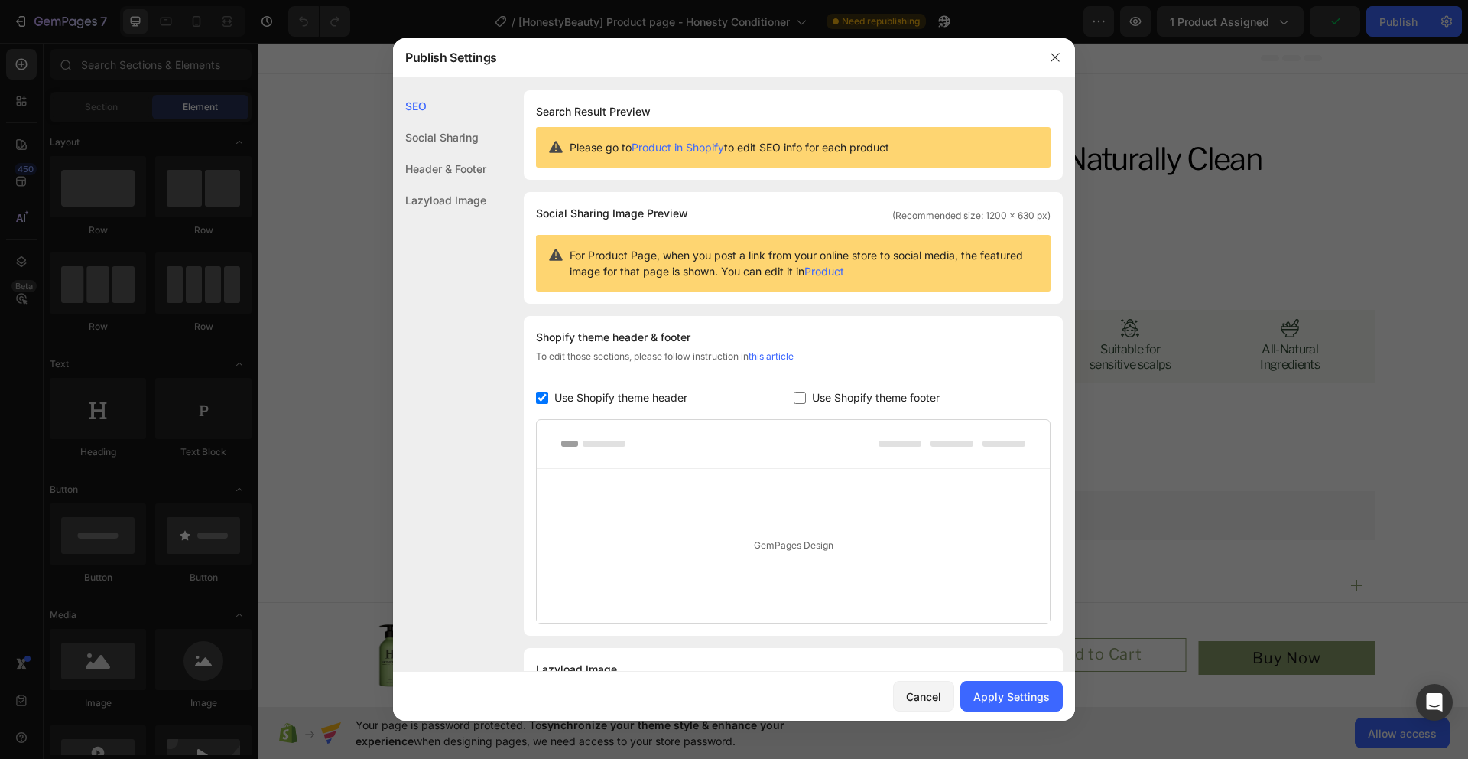
click at [824, 399] on span "Use Shopify theme footer" at bounding box center [876, 397] width 128 height 18
checkbox input "false"
click at [619, 400] on span "Use Shopify theme header" at bounding box center [620, 397] width 133 height 18
checkbox input "false"
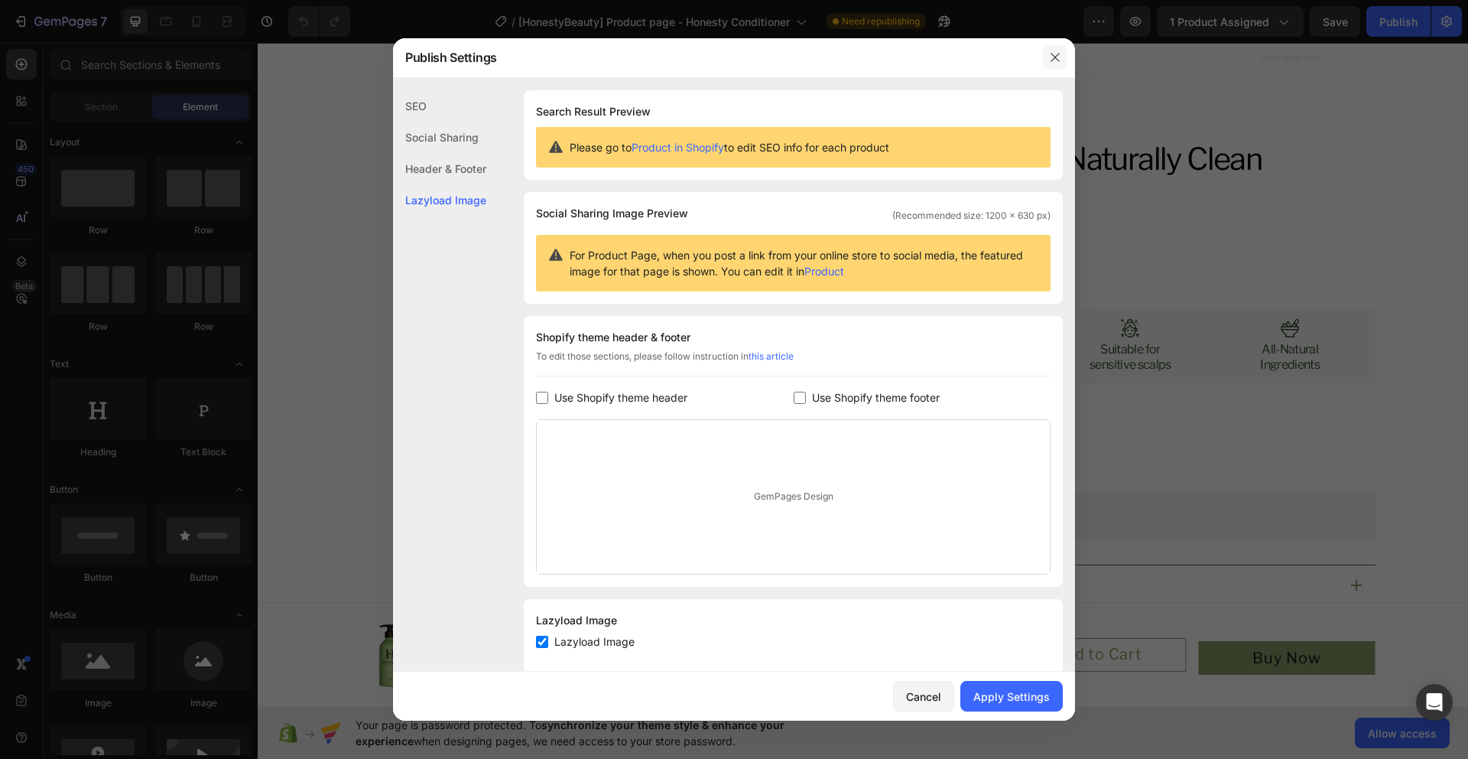
click at [1043, 59] on button "button" at bounding box center [1055, 57] width 24 height 24
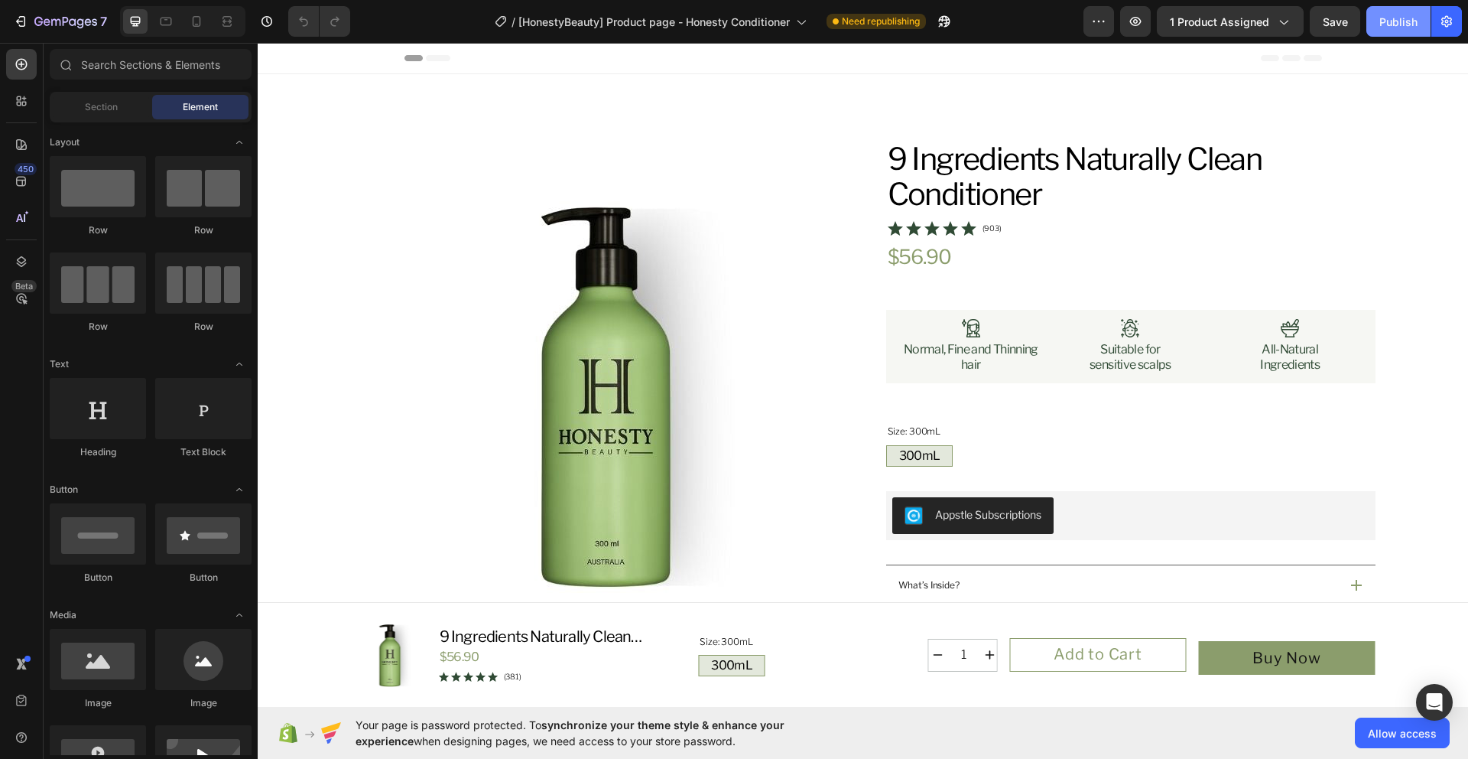
click at [1408, 27] on div "Publish" at bounding box center [1399, 22] width 38 height 16
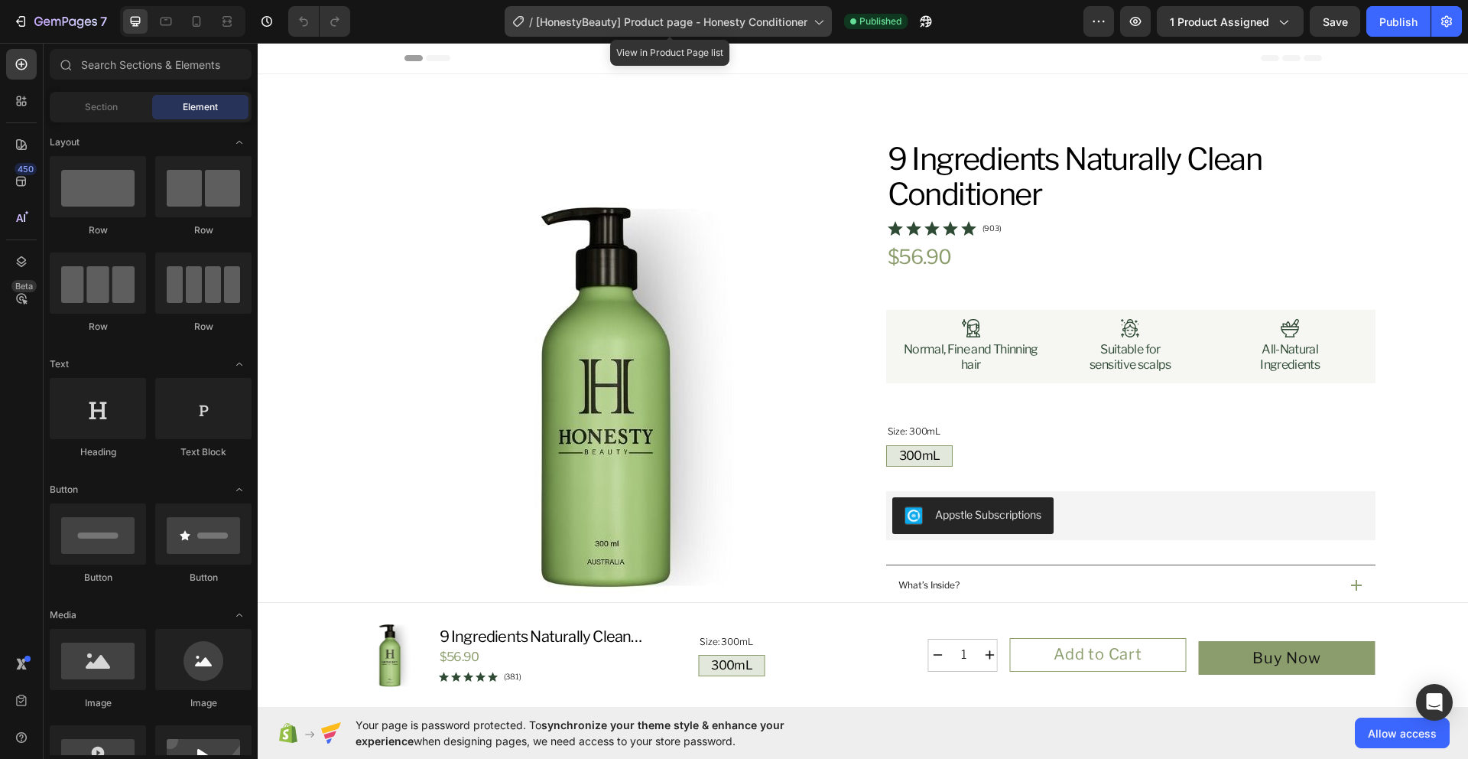
click at [796, 28] on span "[HonestyBeauty] Product page - Honesty Conditioner" at bounding box center [671, 22] width 271 height 16
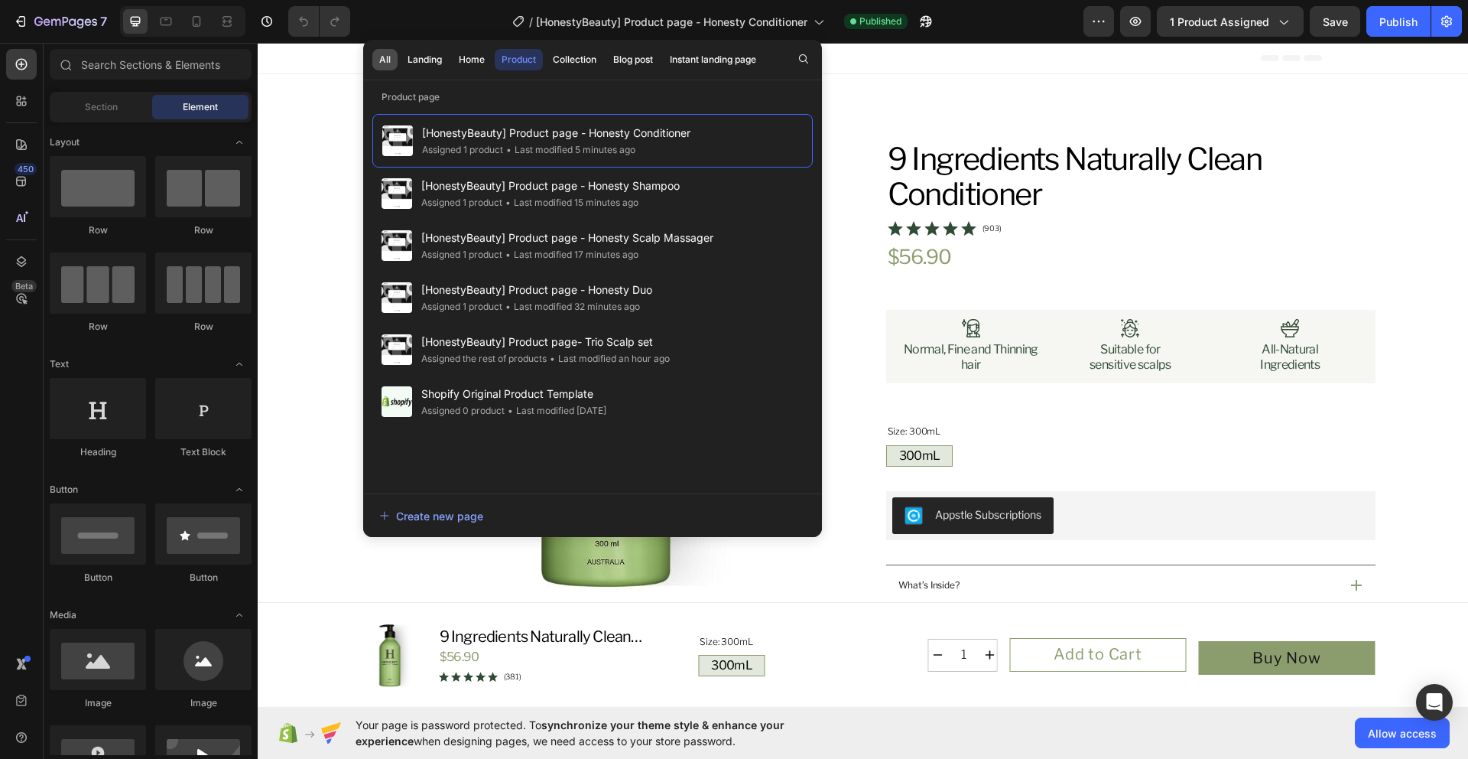
click at [377, 60] on button "All" at bounding box center [384, 59] width 25 height 21
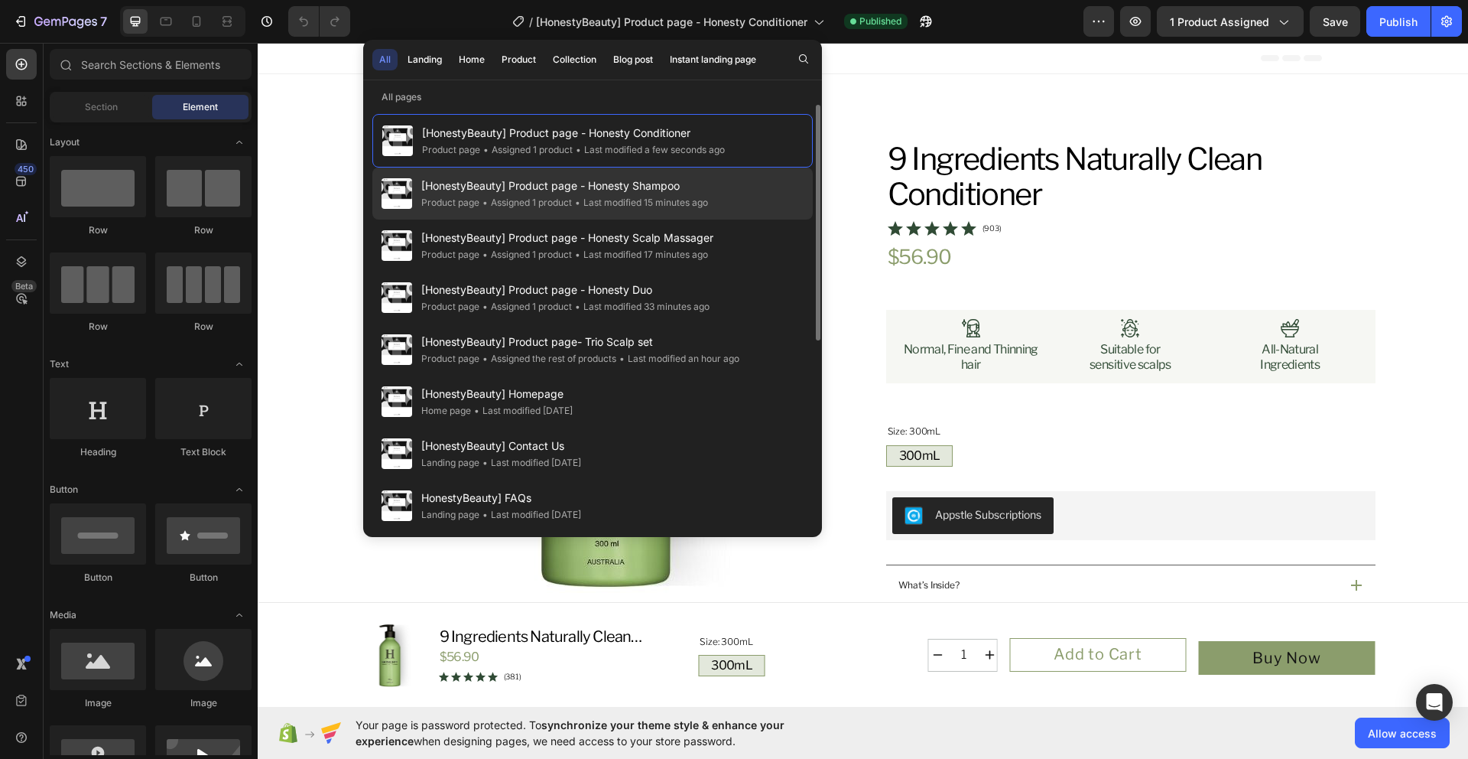
click at [739, 203] on div "[HonestyBeauty] Product page - Honesty Shampoo Product page • Assigned 1 produc…" at bounding box center [592, 193] width 440 height 52
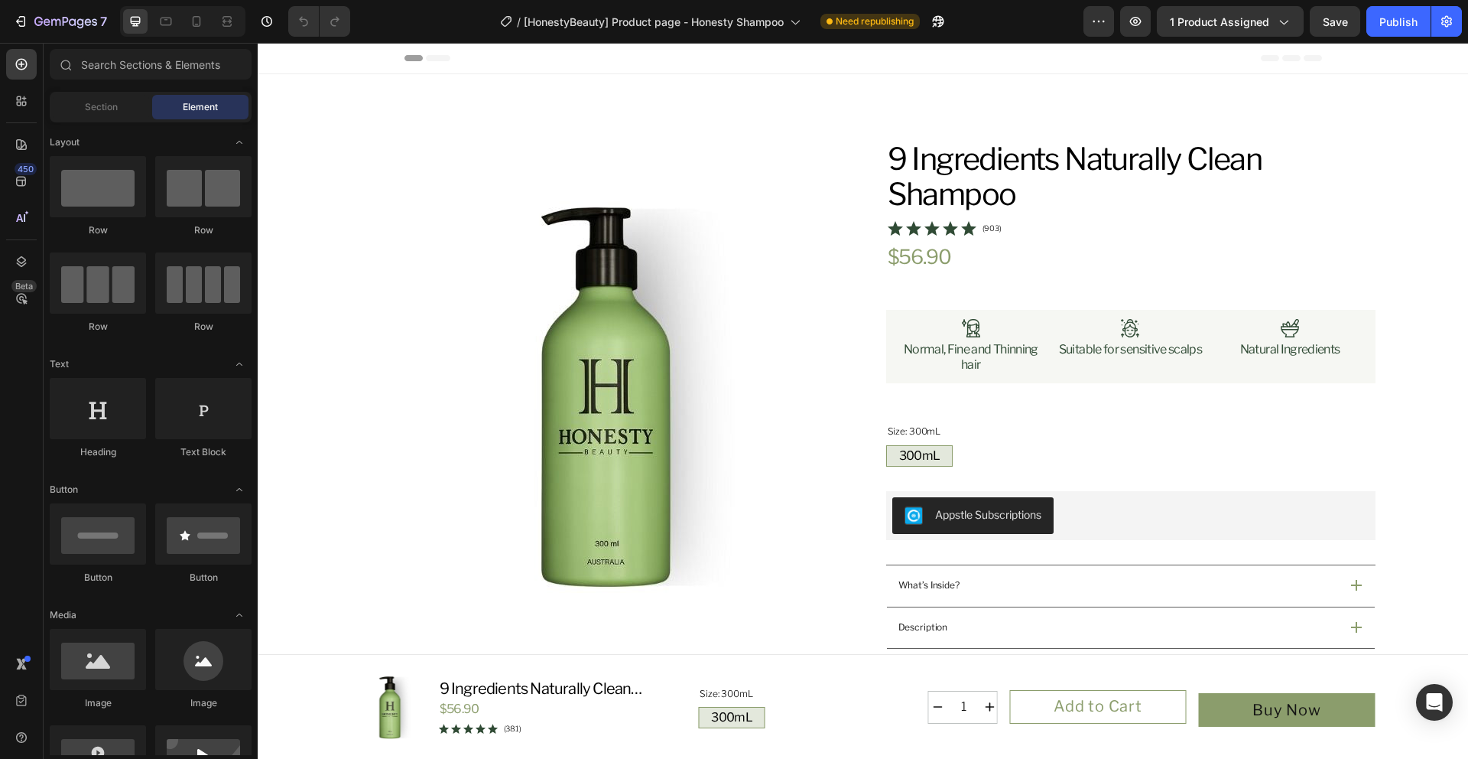
radio input "false"
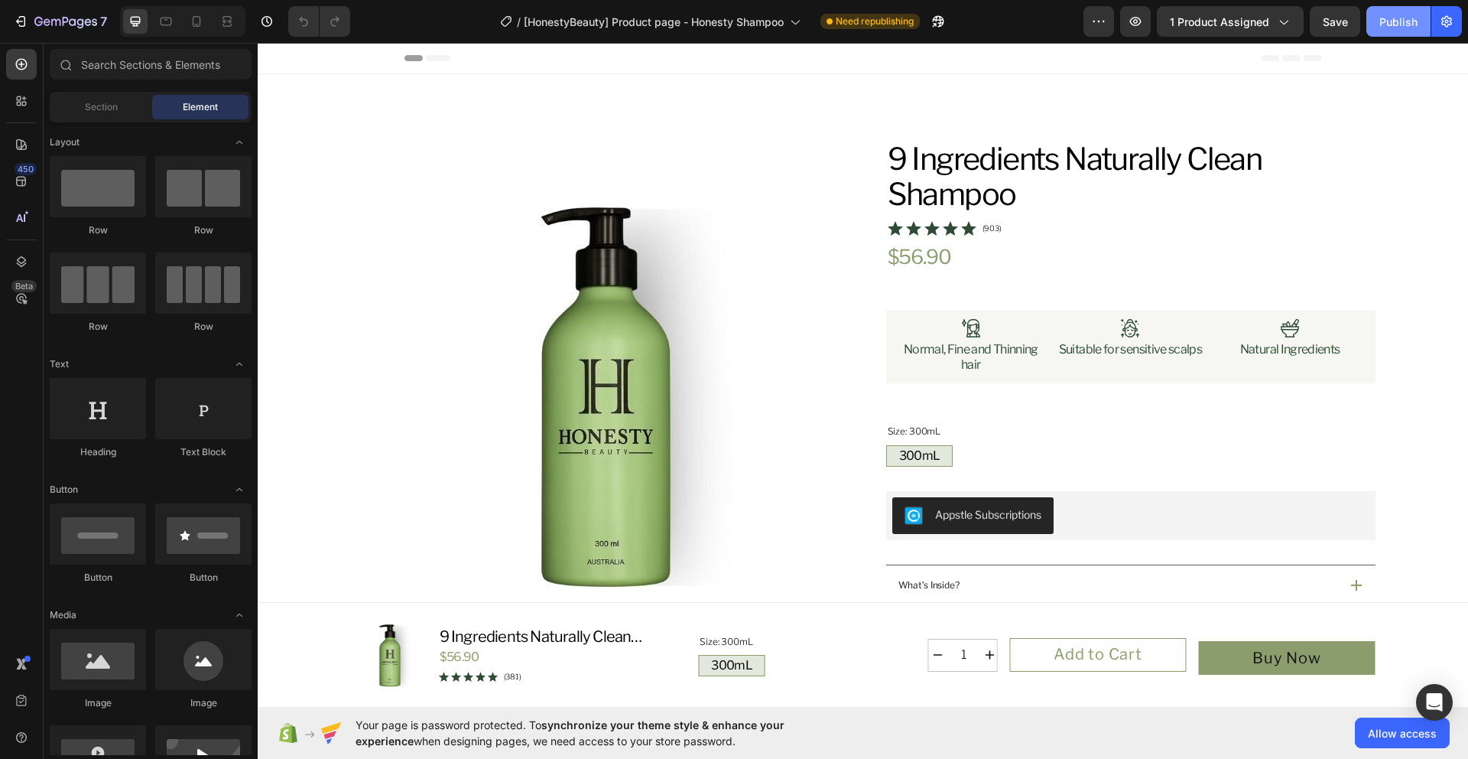
click at [1414, 25] on div "Publish" at bounding box center [1399, 22] width 38 height 16
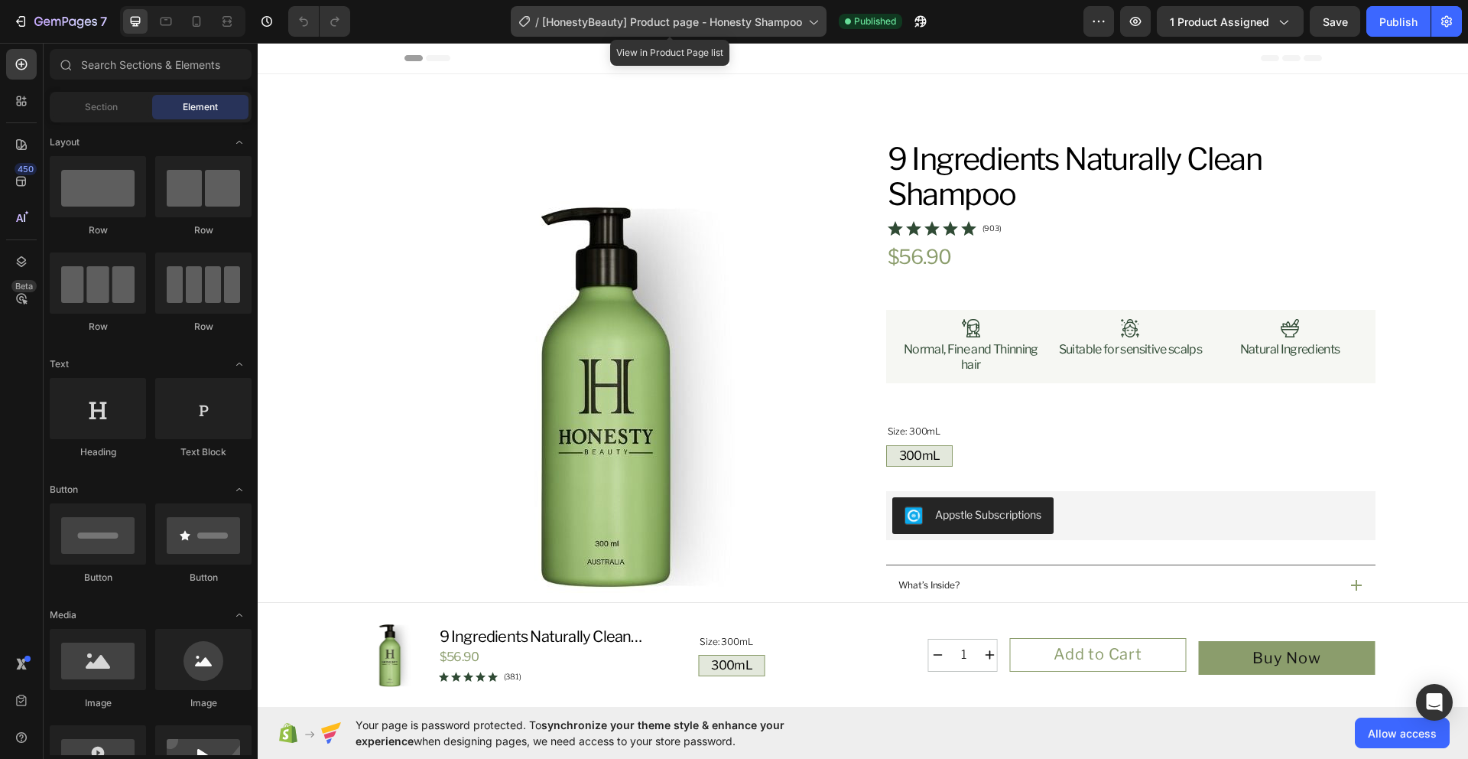
click at [797, 27] on span "[HonestyBeauty] Product page - Honesty Shampoo" at bounding box center [672, 22] width 260 height 16
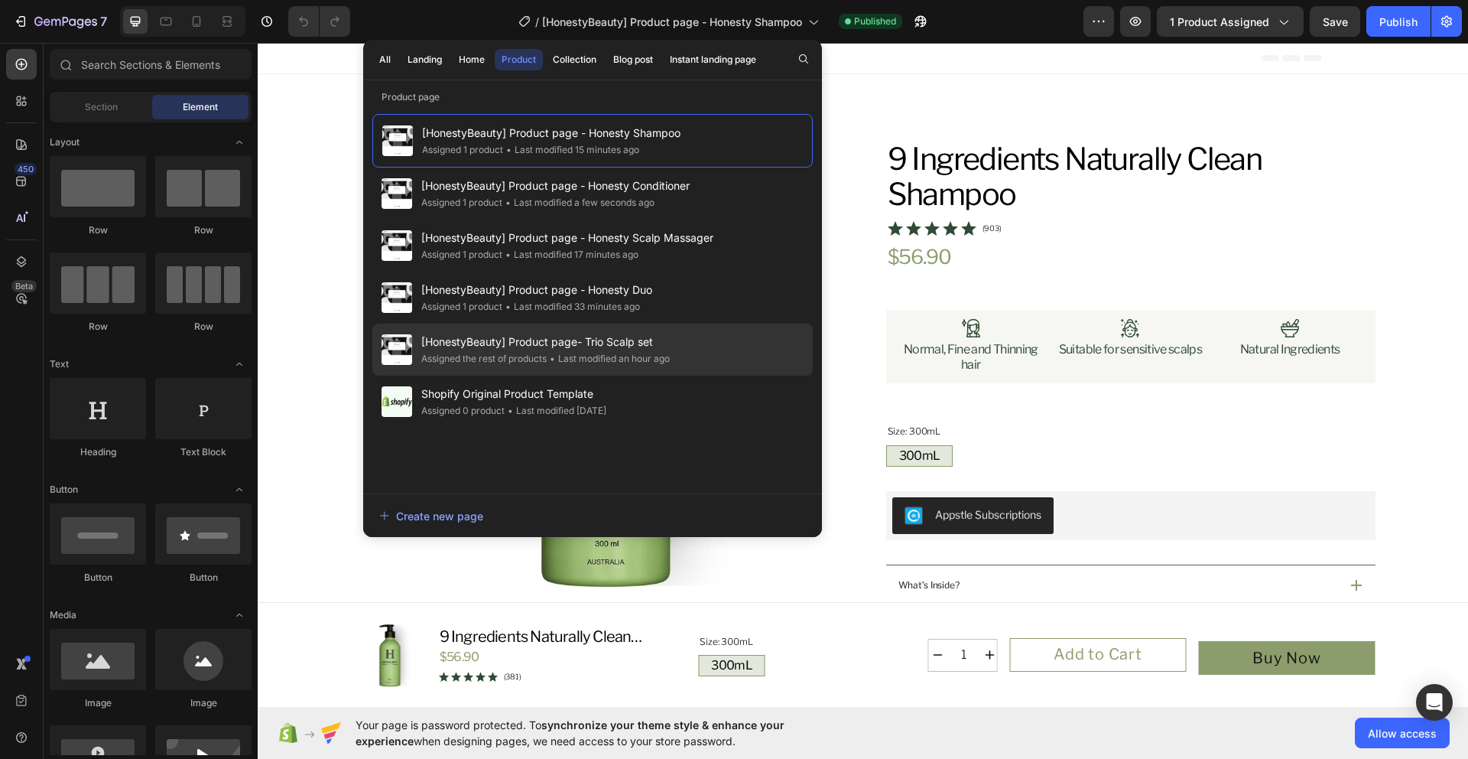
click at [655, 355] on div "• Last modified an hour ago" at bounding box center [608, 358] width 123 height 15
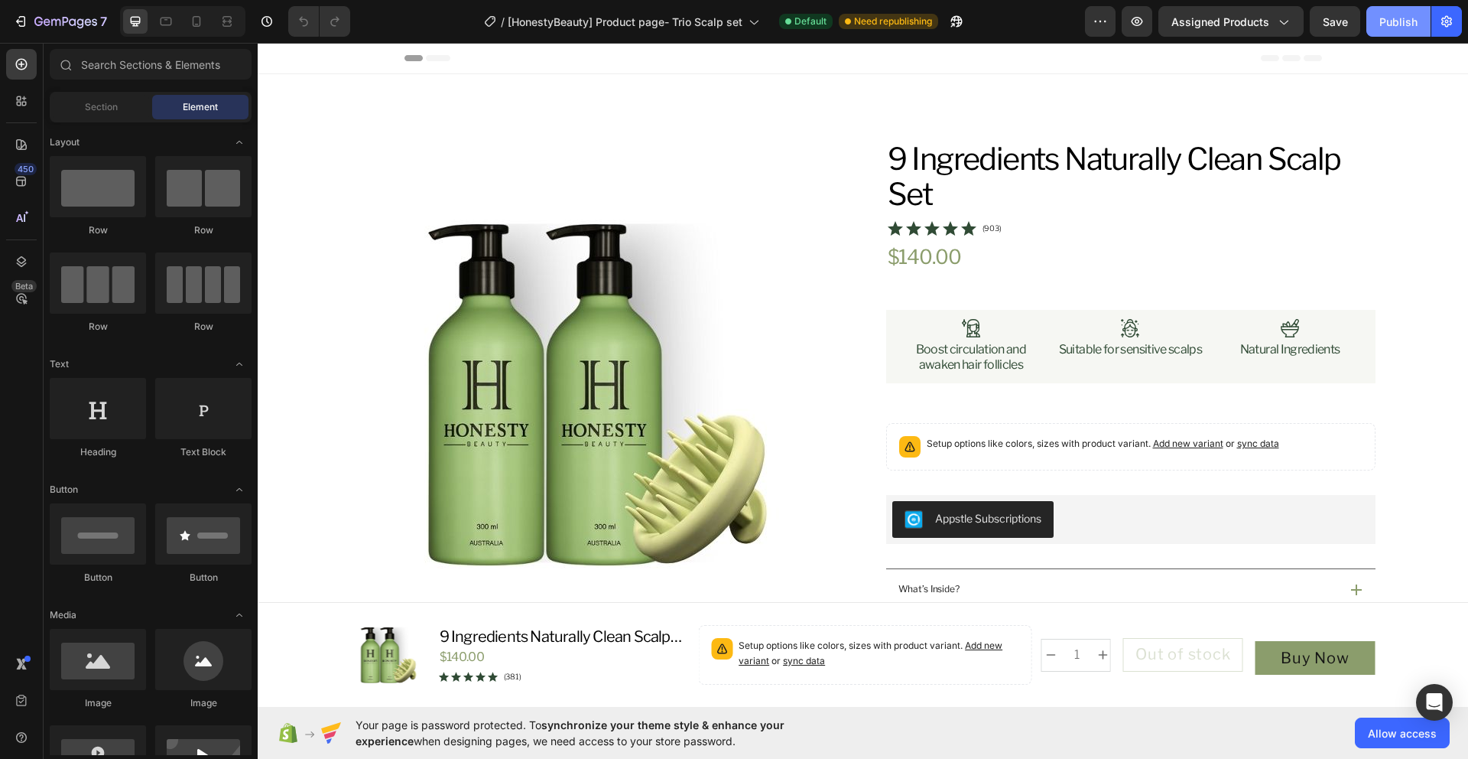
click at [1387, 31] on button "Publish" at bounding box center [1399, 21] width 64 height 31
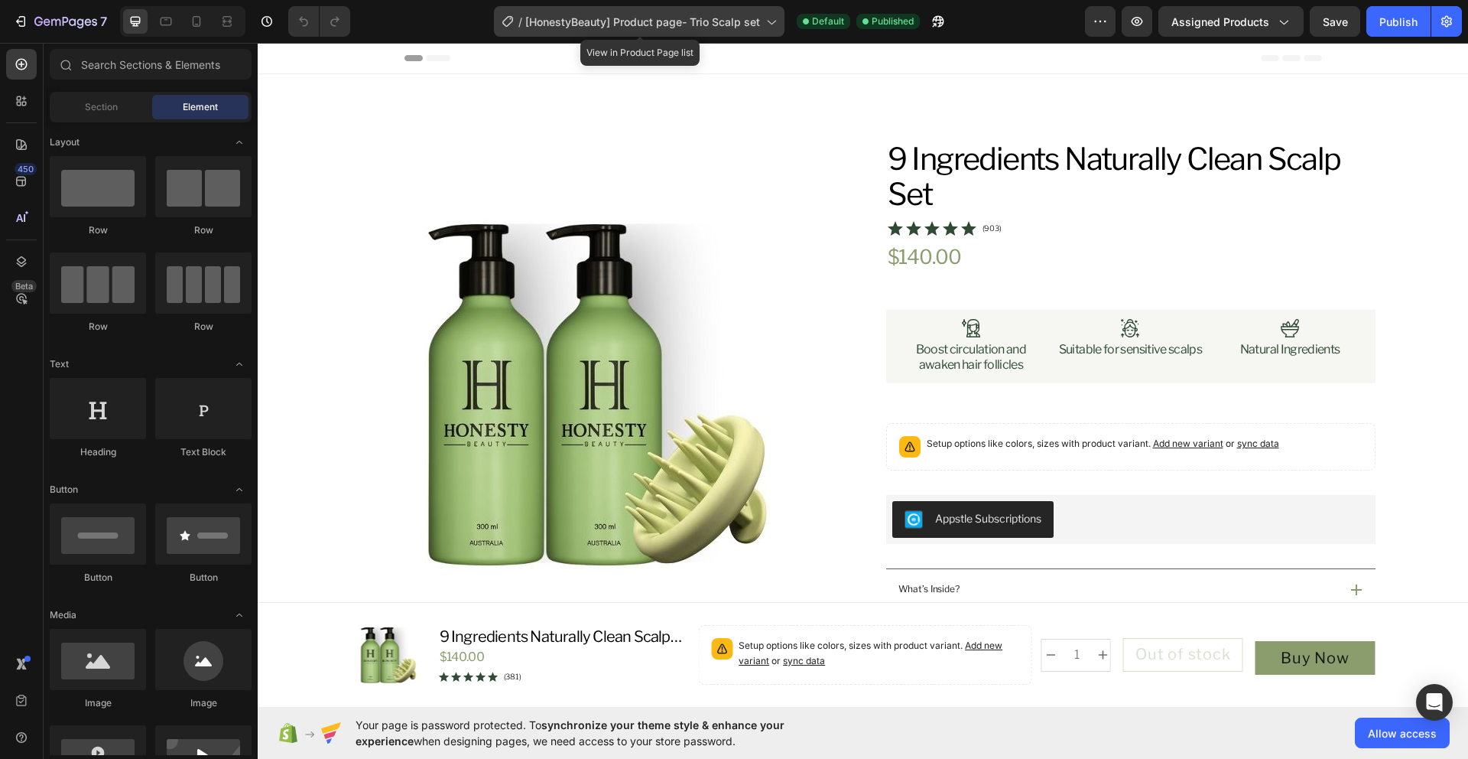
click at [749, 15] on span "[HonestyBeauty] Product page- Trio Scalp set" at bounding box center [642, 22] width 235 height 16
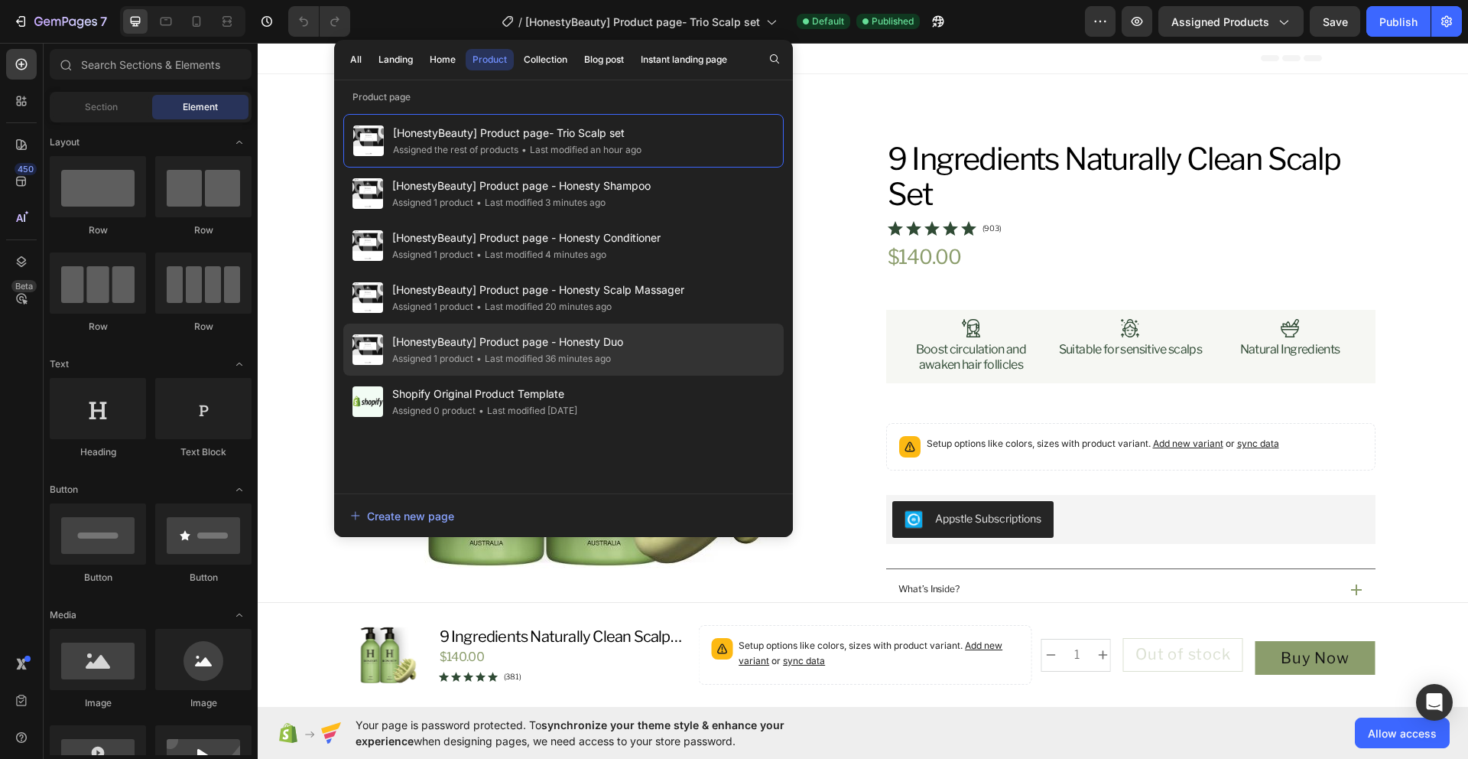
click at [700, 358] on div "[HonestyBeauty] Product page - Honesty Duo Assigned 1 product • Last modified 3…" at bounding box center [563, 349] width 440 height 52
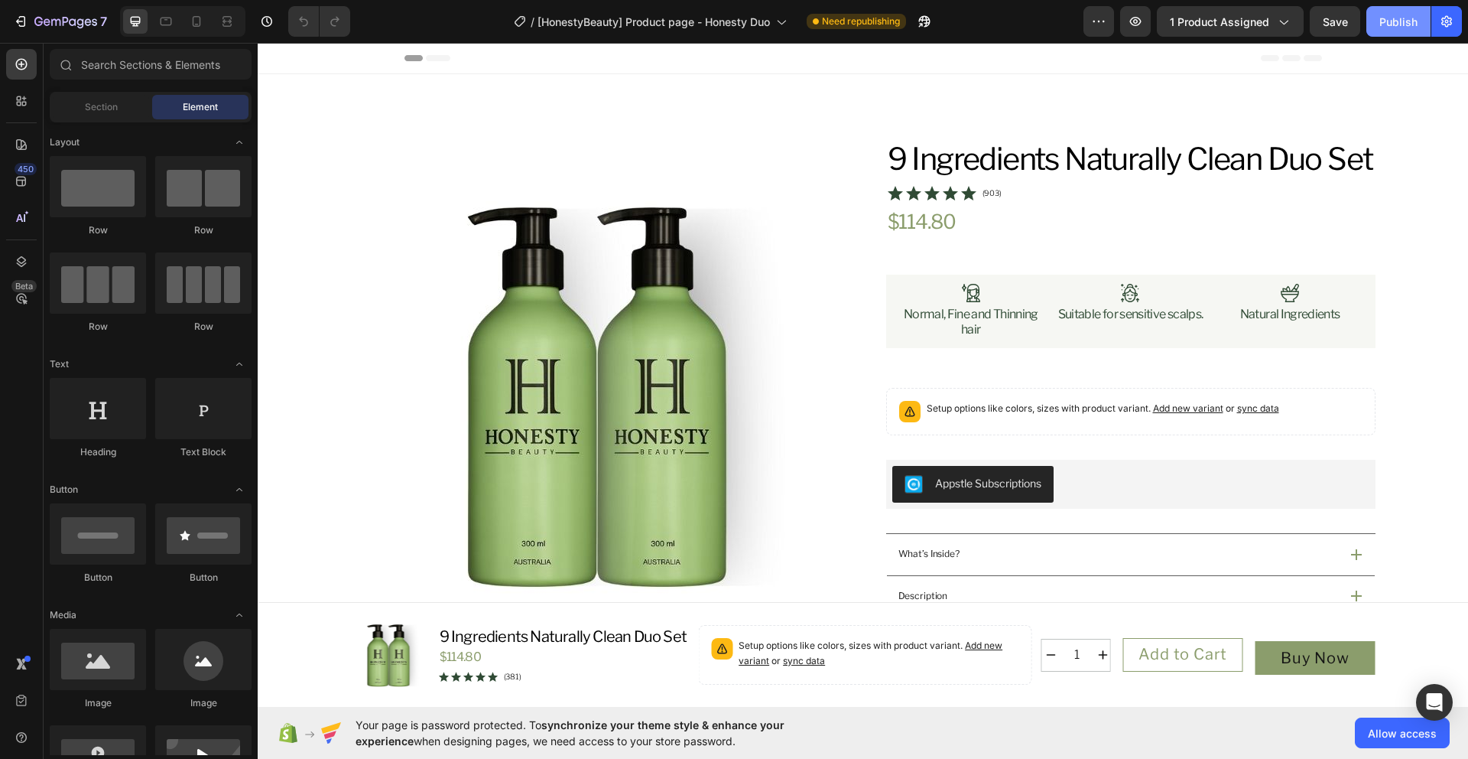
click at [1384, 31] on button "Publish" at bounding box center [1399, 21] width 64 height 31
click at [25, 27] on icon "button" at bounding box center [20, 21] width 15 height 15
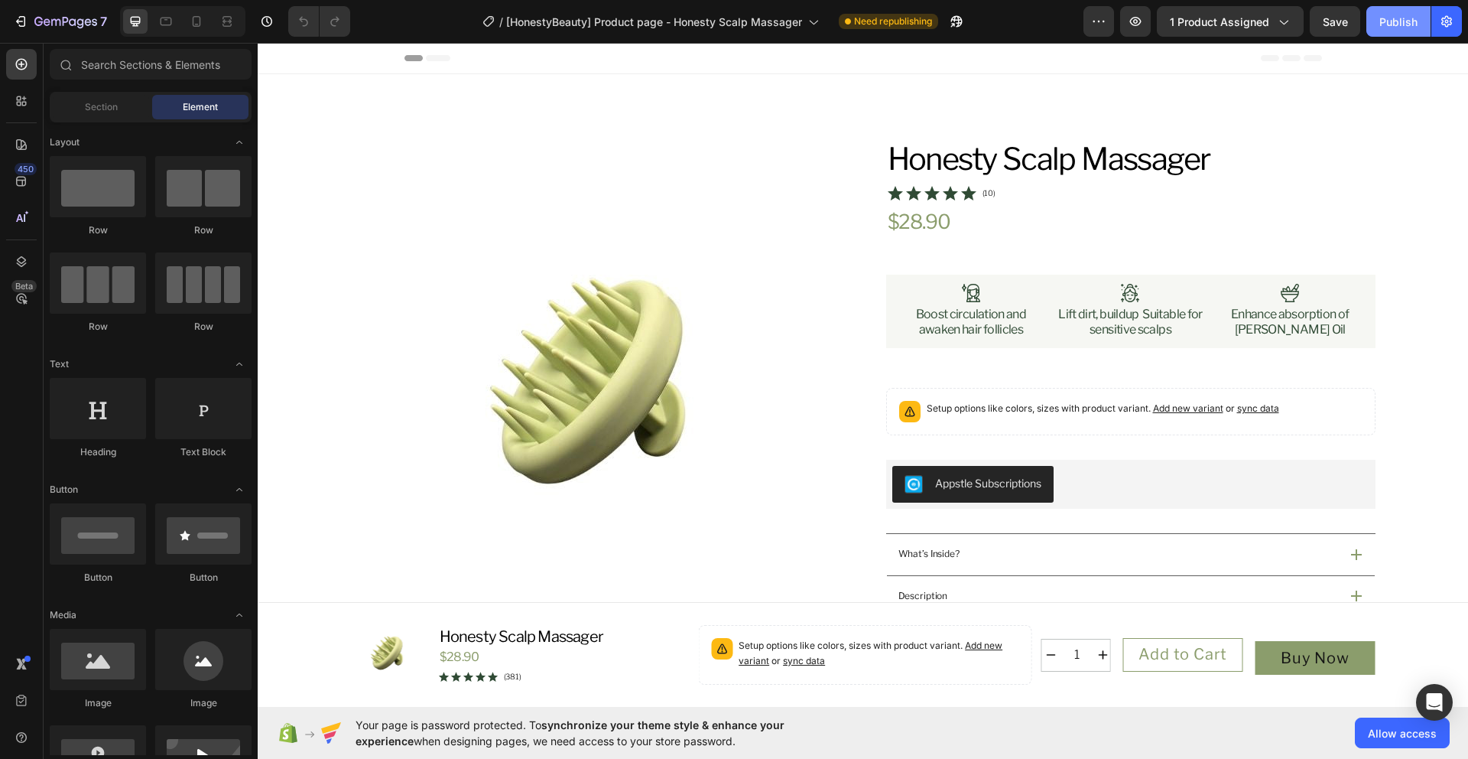
click at [1410, 35] on button "Publish" at bounding box center [1399, 21] width 64 height 31
click at [89, 19] on icon "button" at bounding box center [65, 22] width 63 height 13
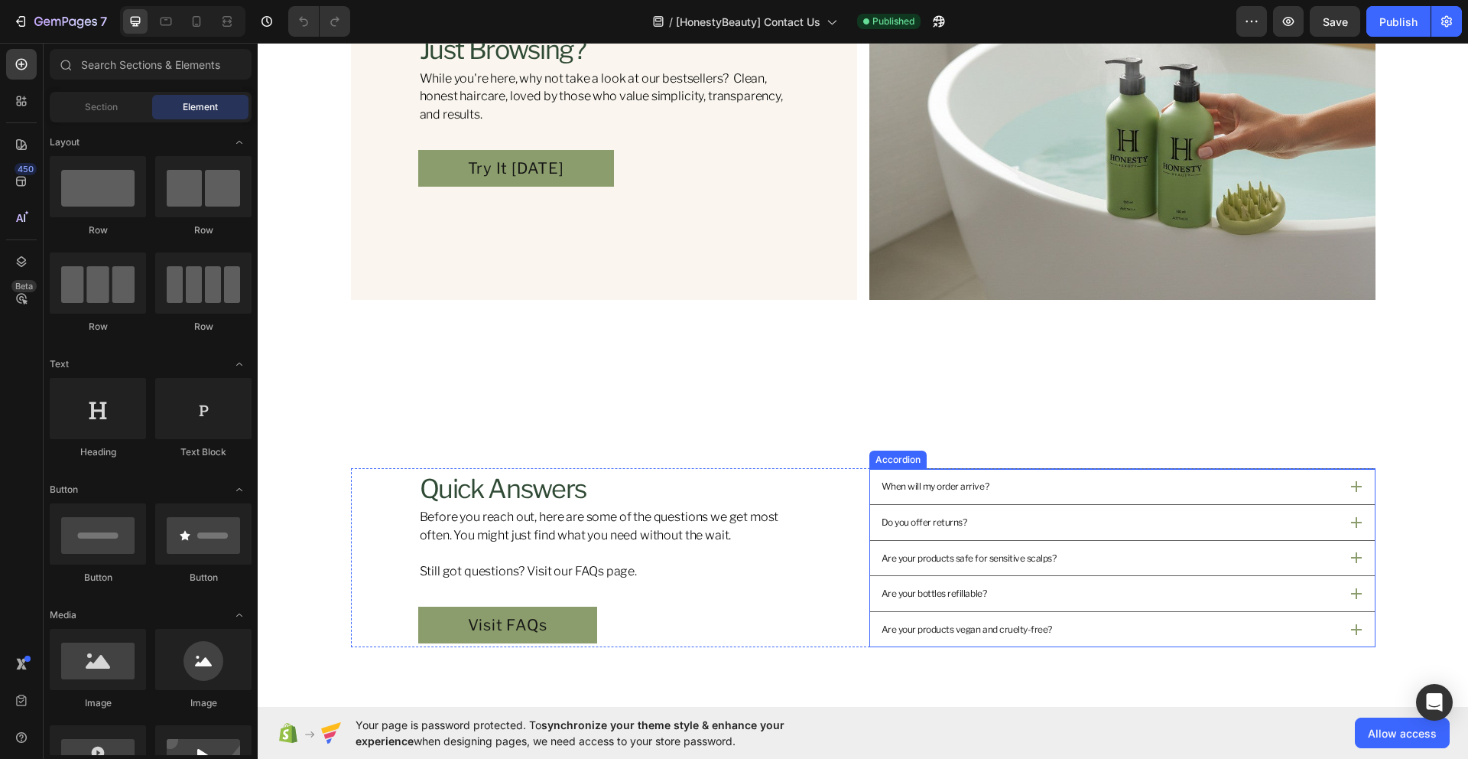
scroll to position [723, 0]
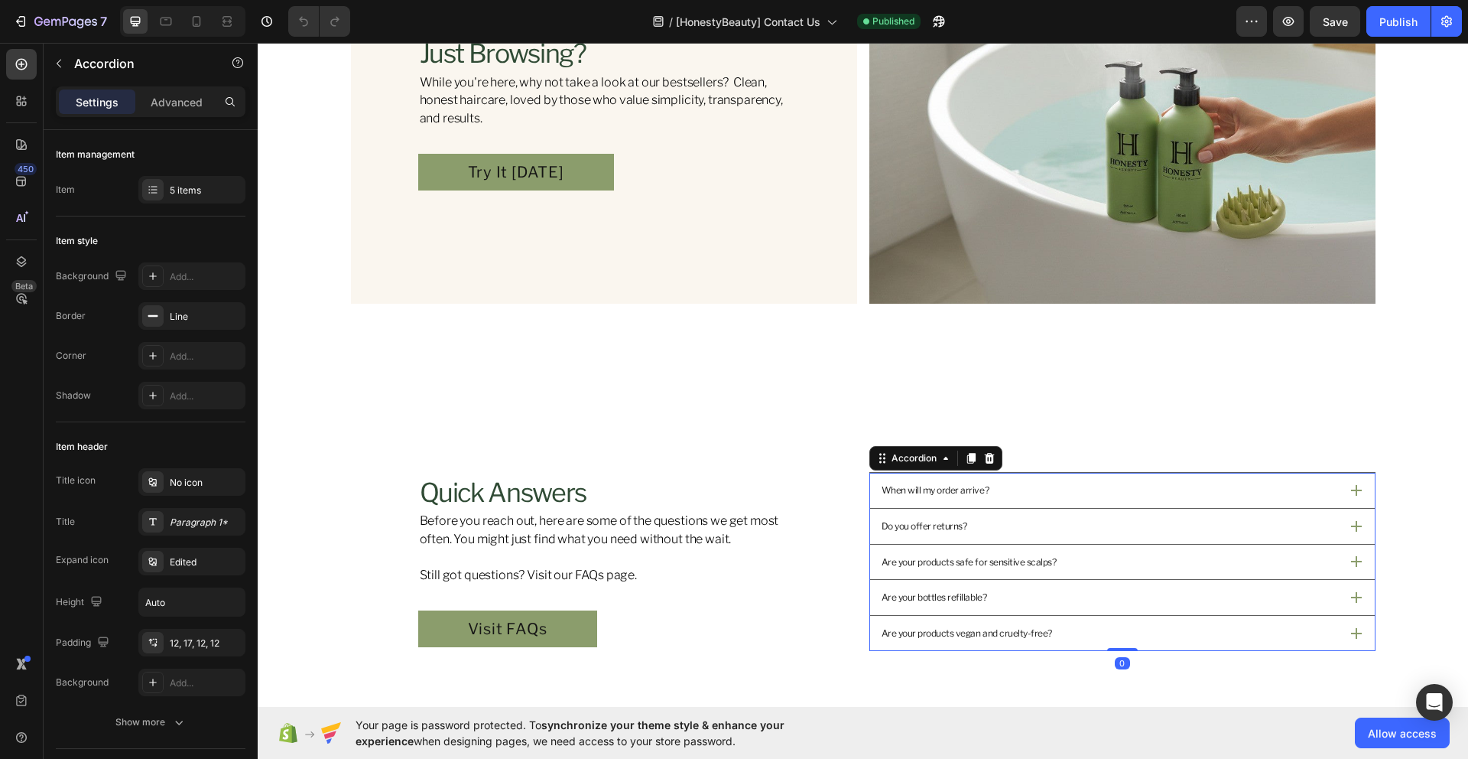
click at [1058, 479] on div "When will my order arrive?" at bounding box center [1122, 490] width 505 height 35
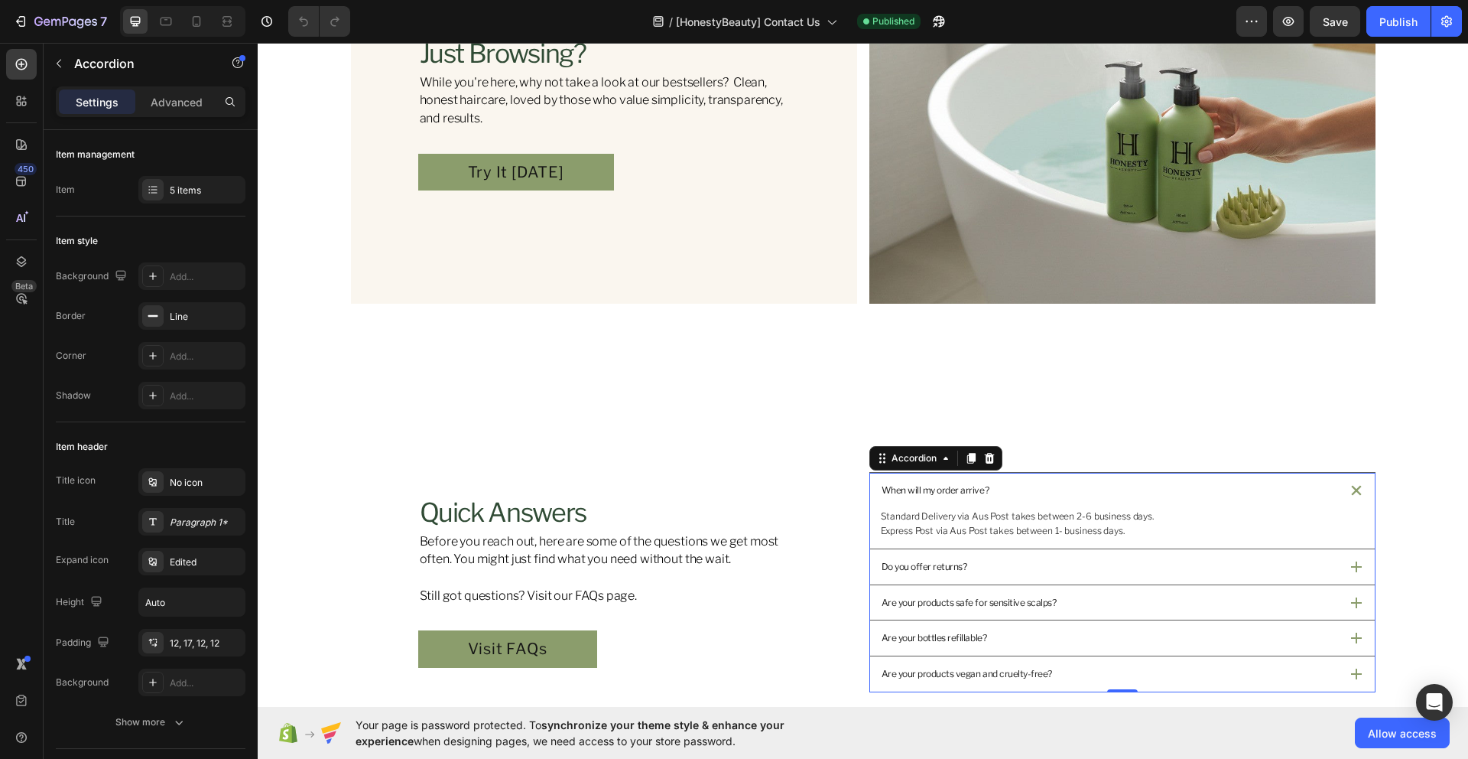
click at [1058, 479] on div "When will my order arrive?" at bounding box center [1122, 490] width 505 height 35
